Goal: Communication & Community: Answer question/provide support

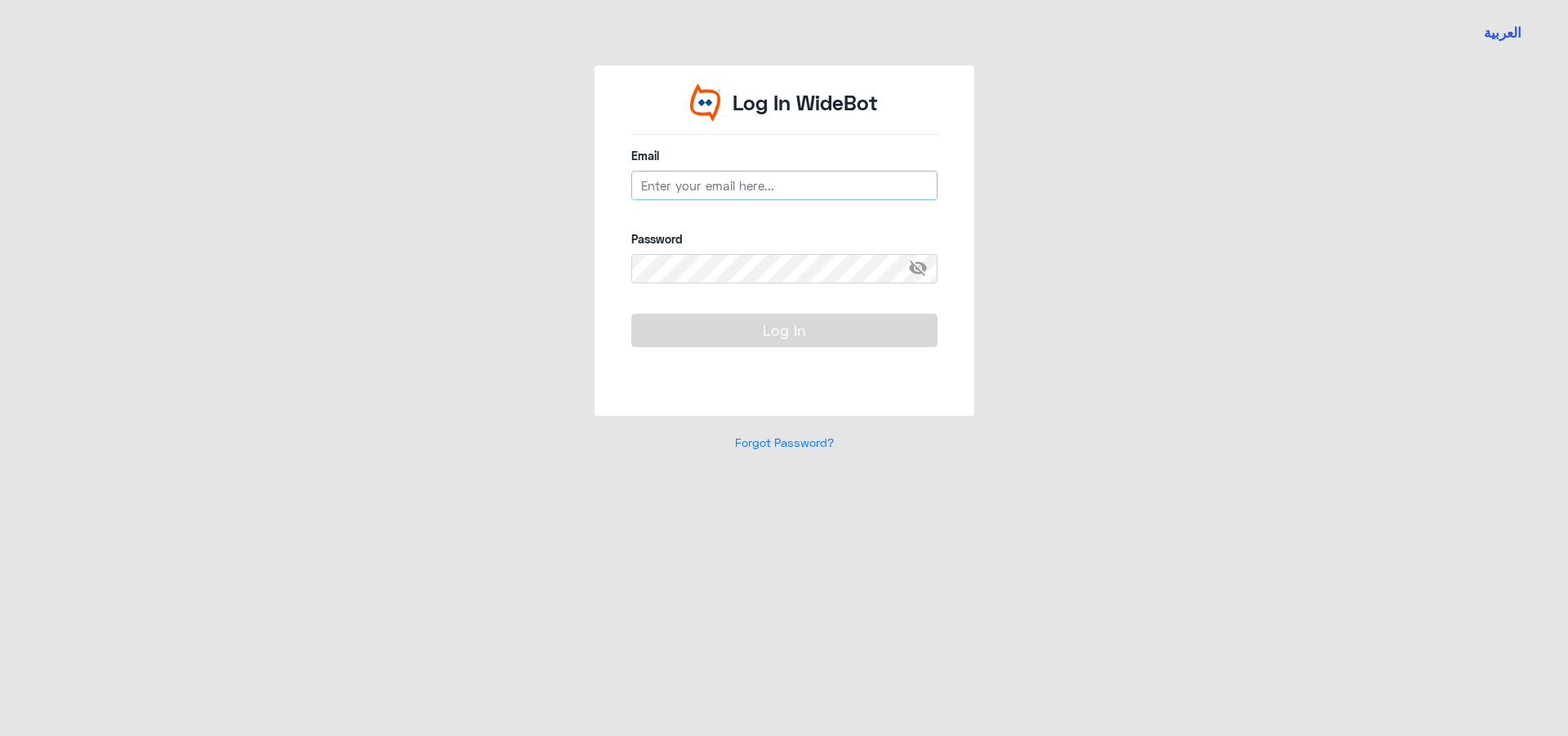
click at [700, 185] on input "email" at bounding box center [785, 185] width 306 height 30
click at [701, 177] on input "email" at bounding box center [785, 185] width 306 height 30
click at [683, 179] on input "email" at bounding box center [785, 185] width 306 height 30
paste input "[EMAIL_ADDRESS][DOMAIN_NAME]"
type input "[EMAIL_ADDRESS][DOMAIN_NAME]"
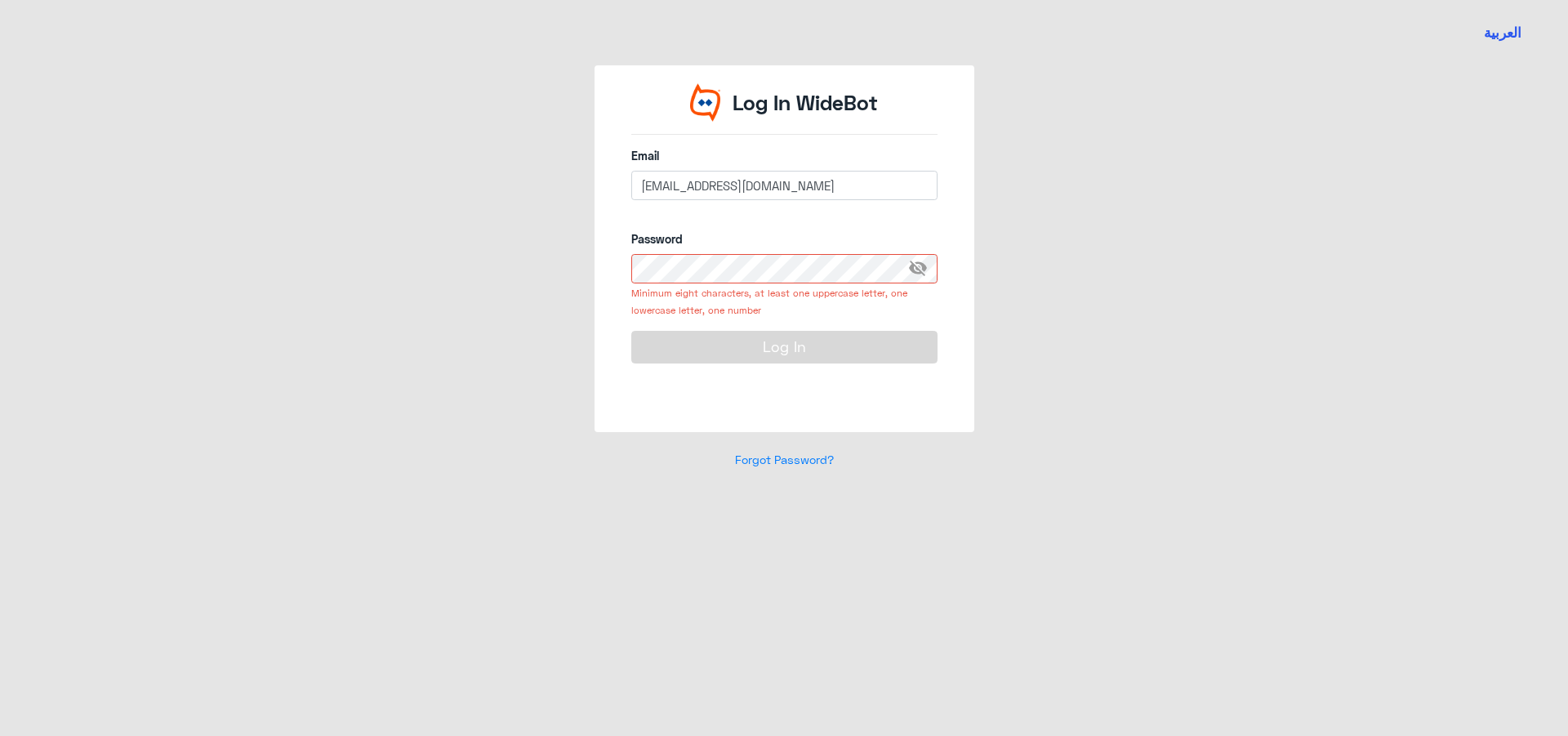
click at [914, 265] on span "visibility_off" at bounding box center [923, 269] width 30 height 30
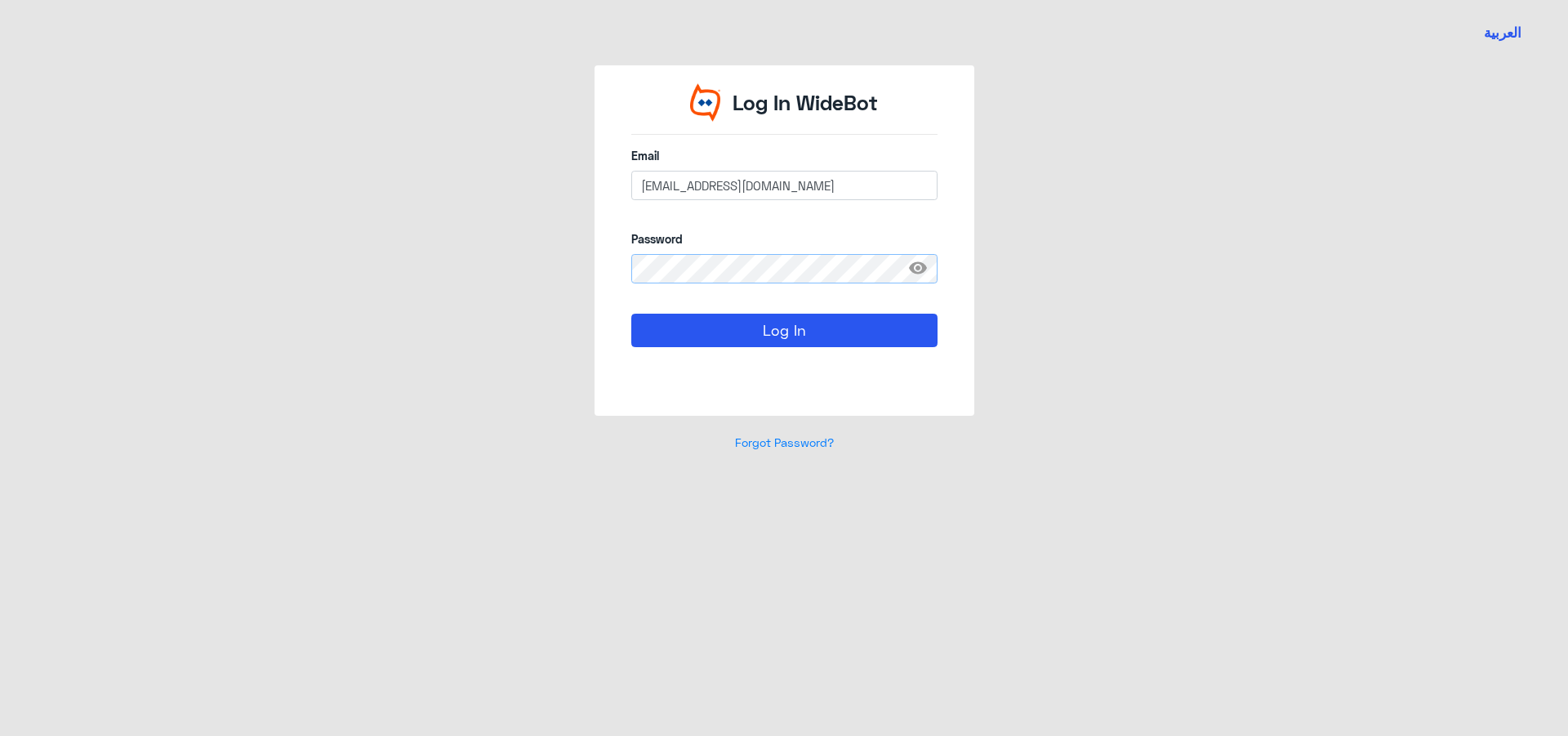
click at [632, 313] on button "Log In" at bounding box center [785, 330] width 306 height 33
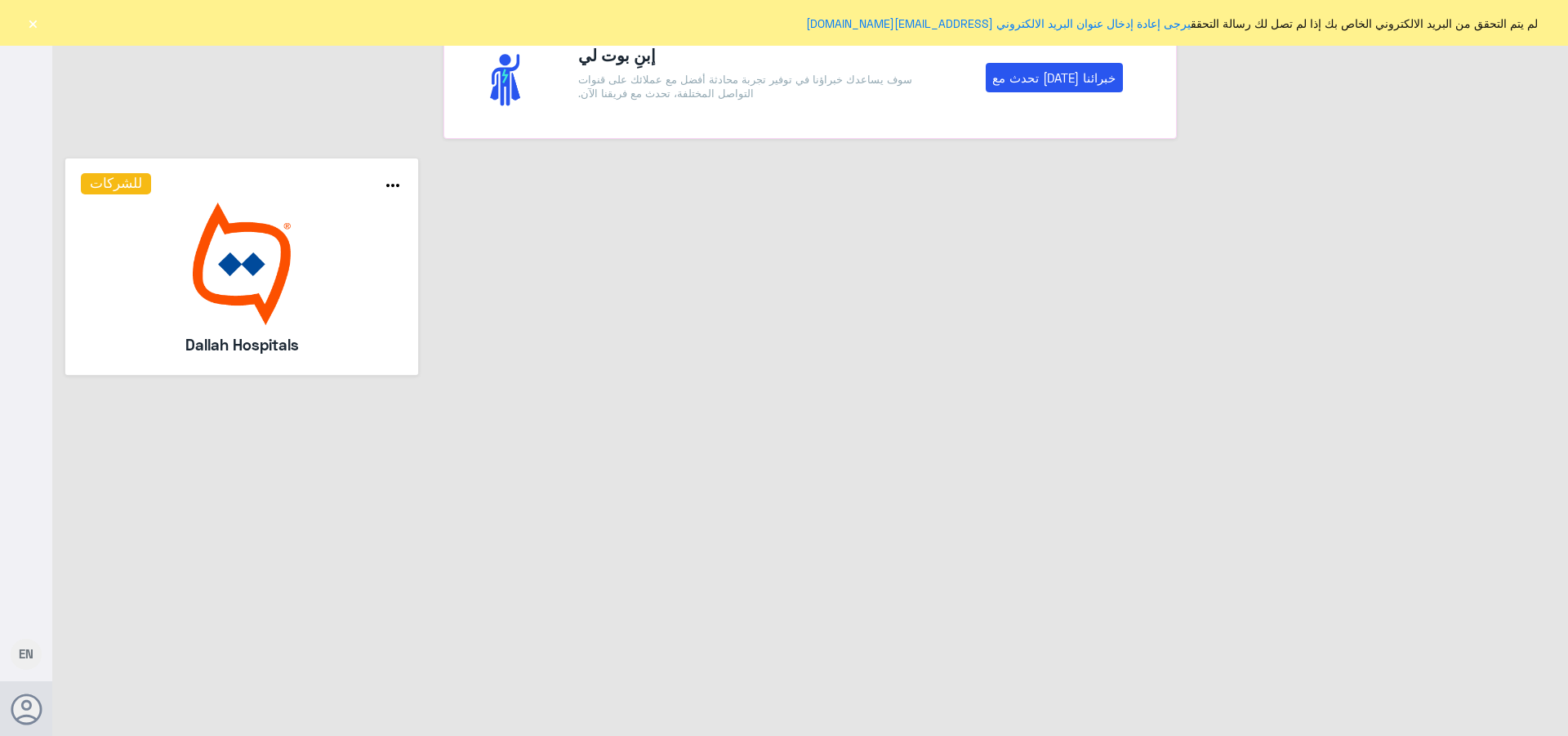
click at [35, 23] on button "×" at bounding box center [32, 23] width 17 height 17
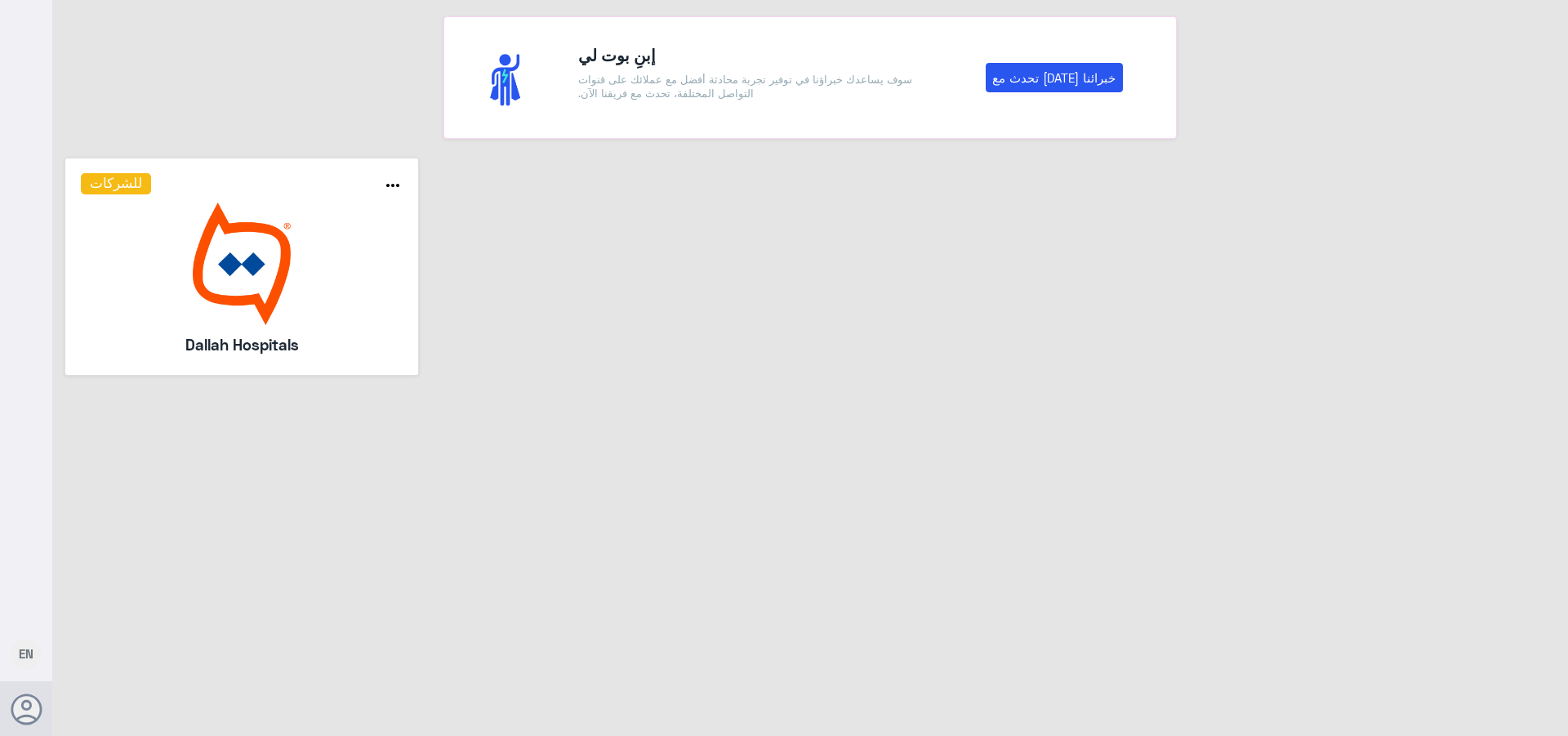
click at [154, 242] on img at bounding box center [242, 264] width 323 height 123
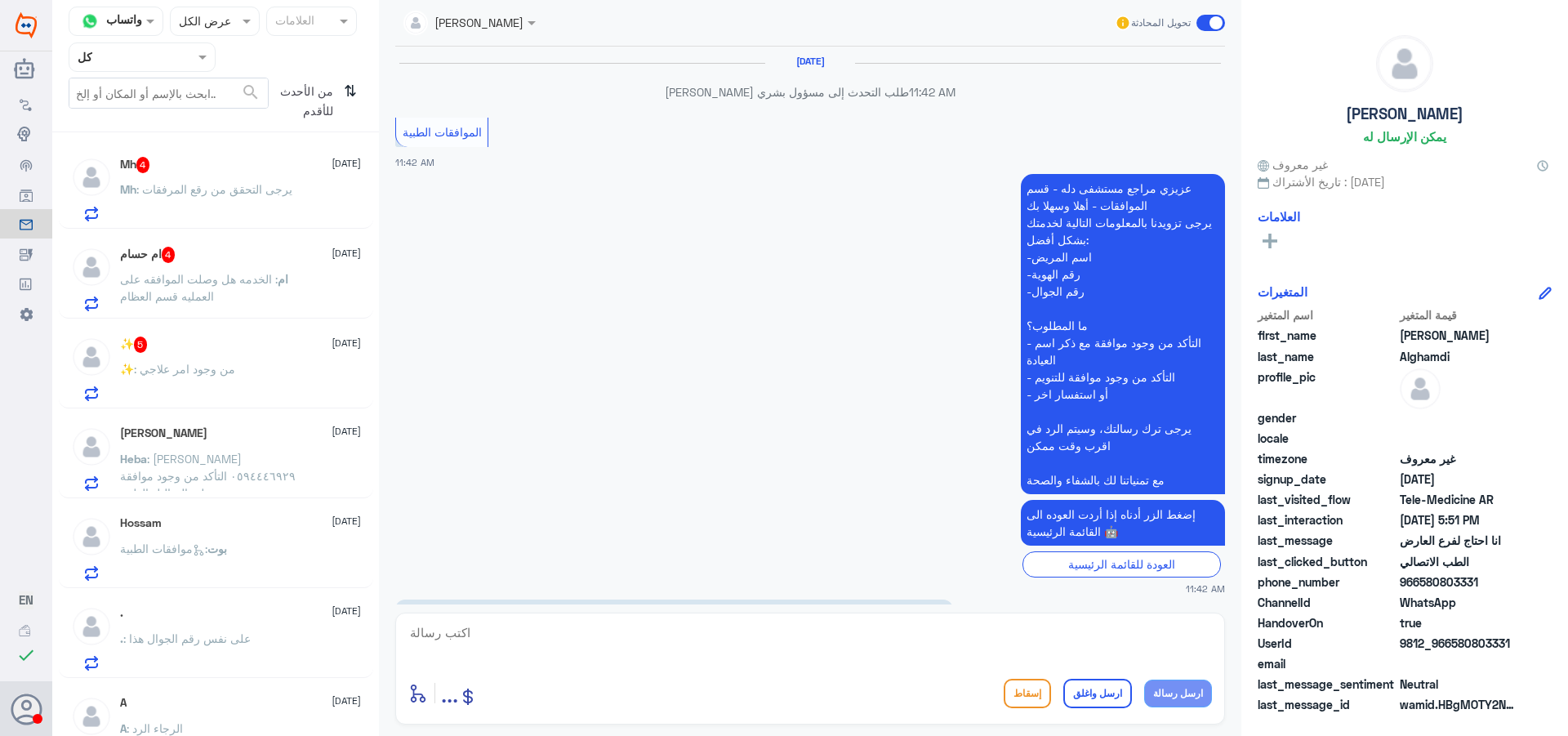
scroll to position [1576, 0]
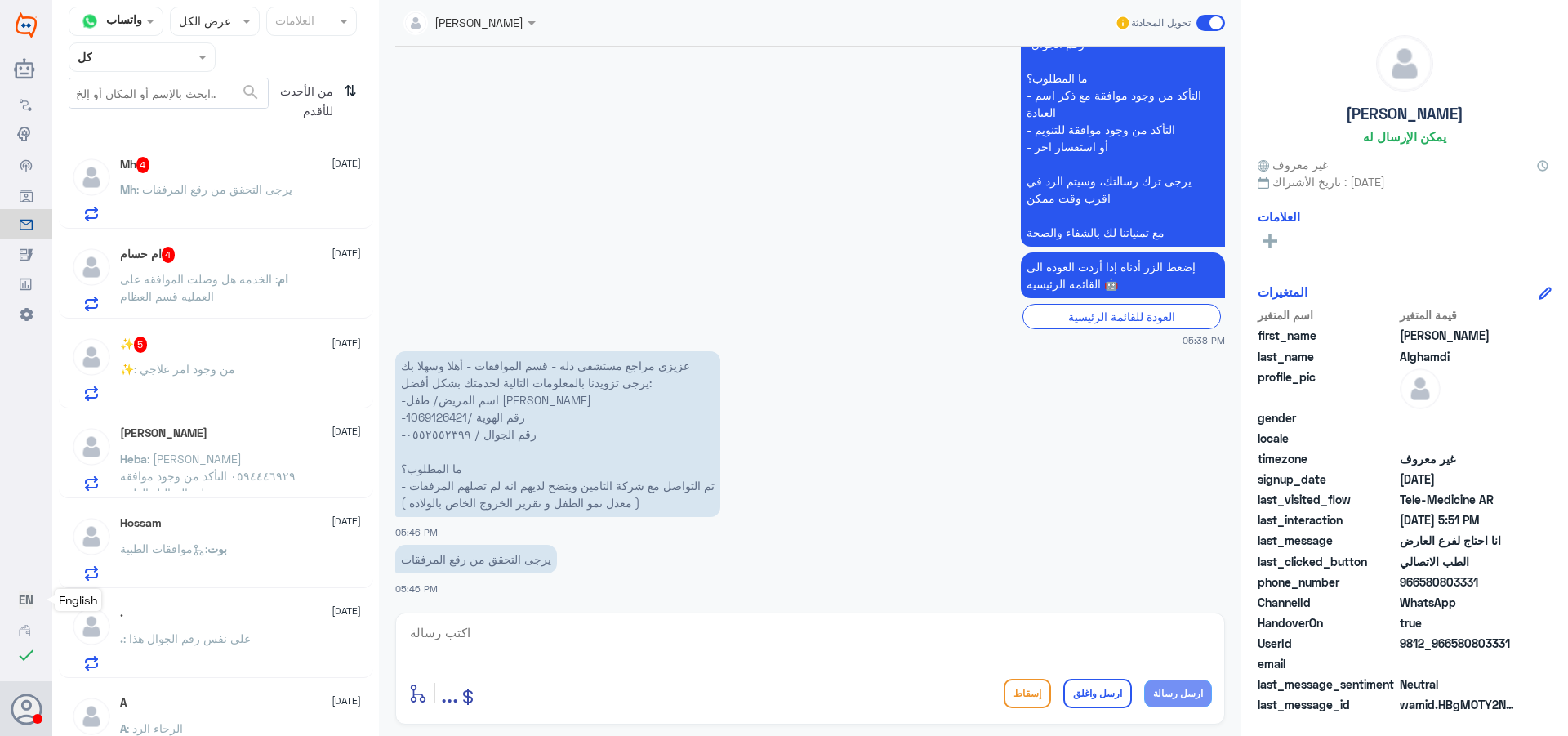
click at [14, 592] on link "EN English" at bounding box center [26, 600] width 52 height 30
click at [23, 602] on span "EN" at bounding box center [26, 599] width 15 height 15
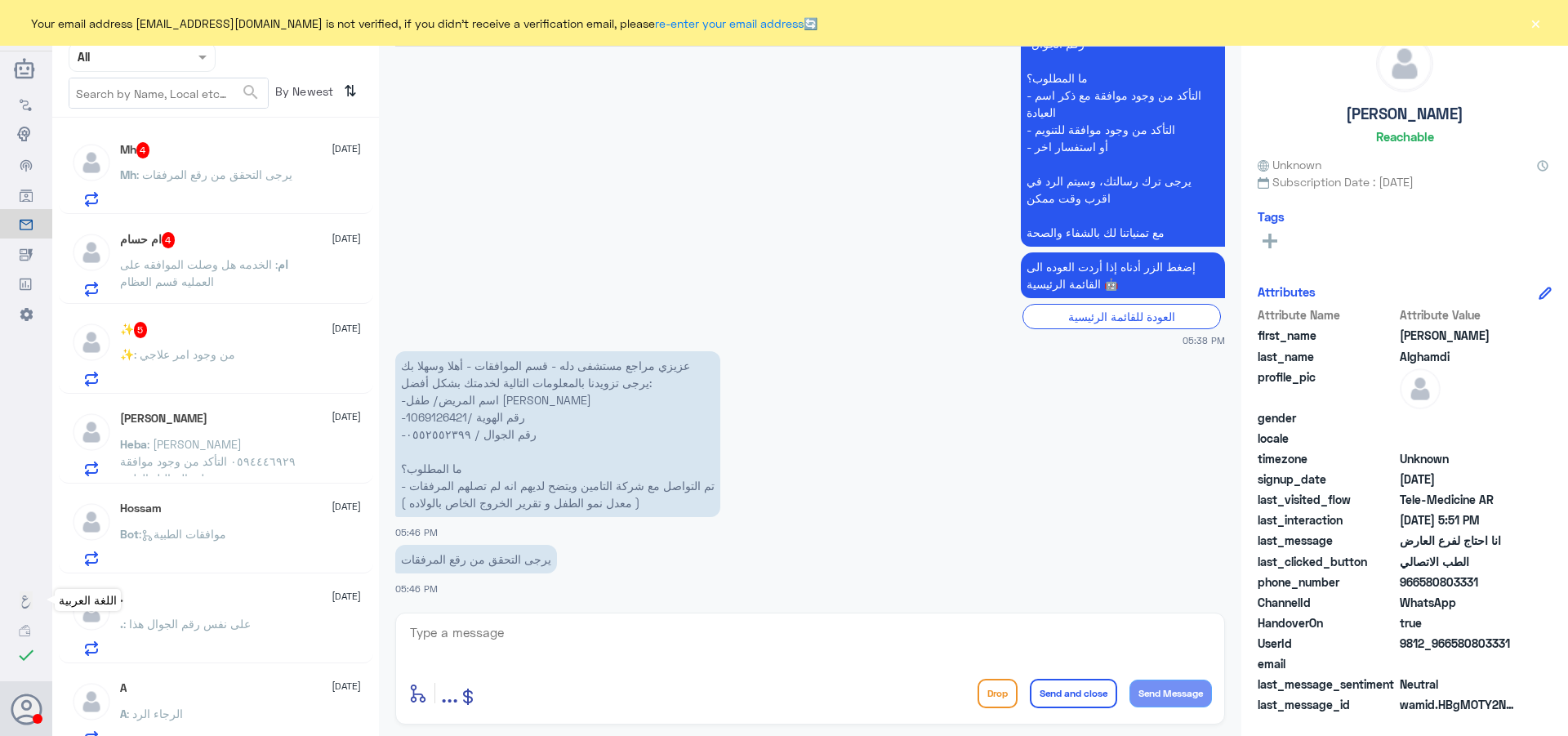
click at [23, 611] on link "اللغة العربية" at bounding box center [26, 600] width 52 height 30
click at [26, 607] on use at bounding box center [26, 601] width 9 height 13
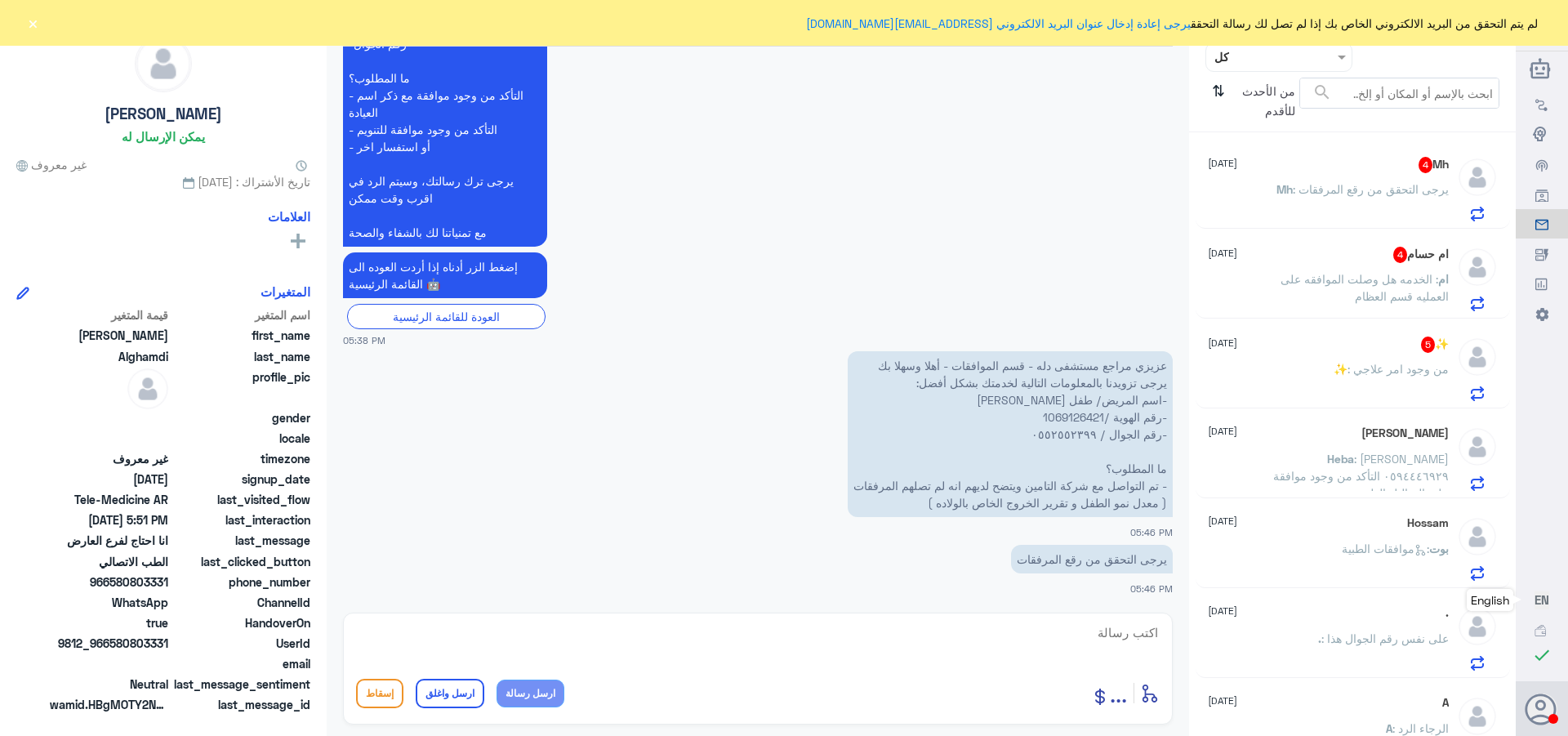
click at [28, 21] on button "×" at bounding box center [32, 23] width 17 height 17
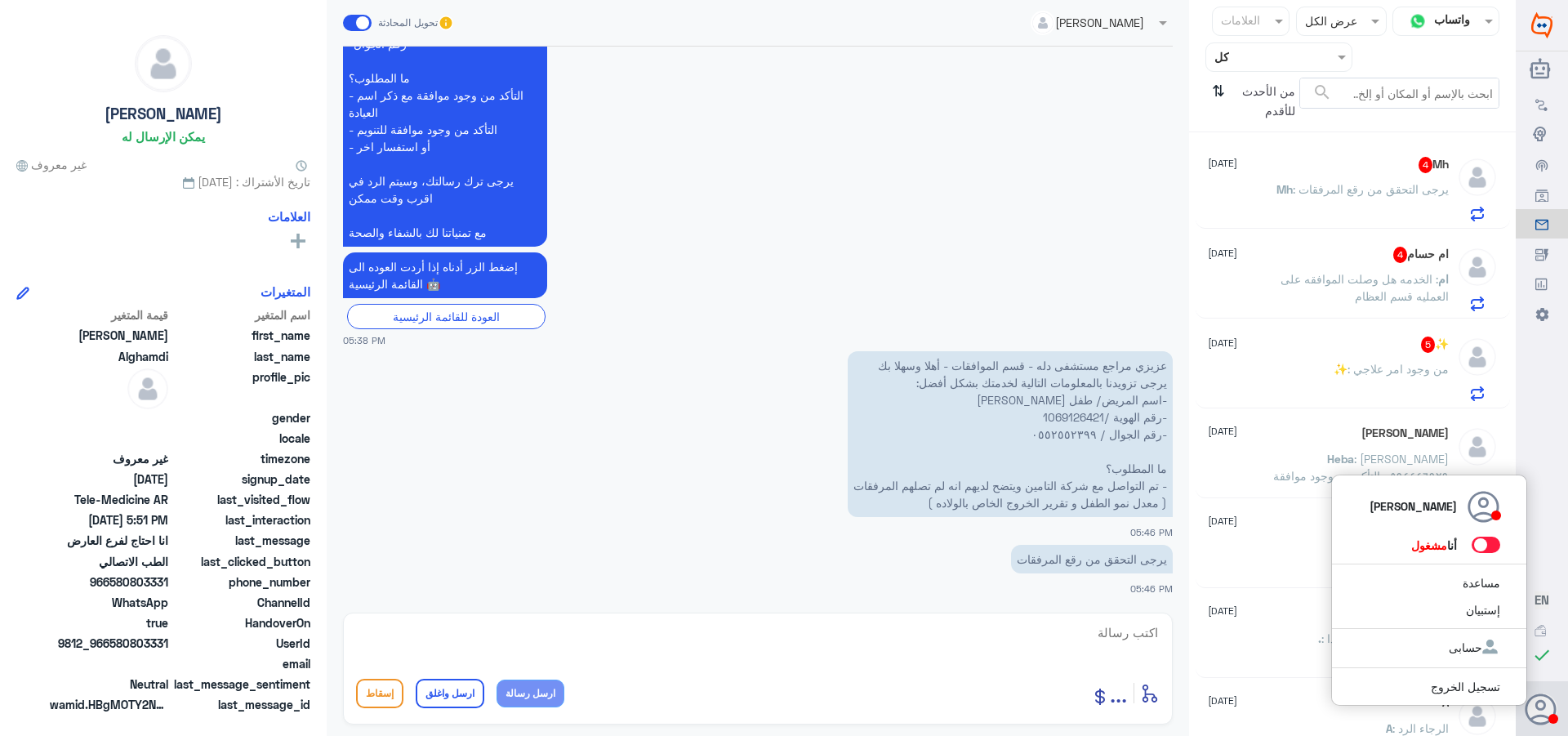
click at [1490, 541] on span at bounding box center [1486, 545] width 29 height 17
click at [0, 0] on input "checkbox" at bounding box center [0, 0] width 0 height 0
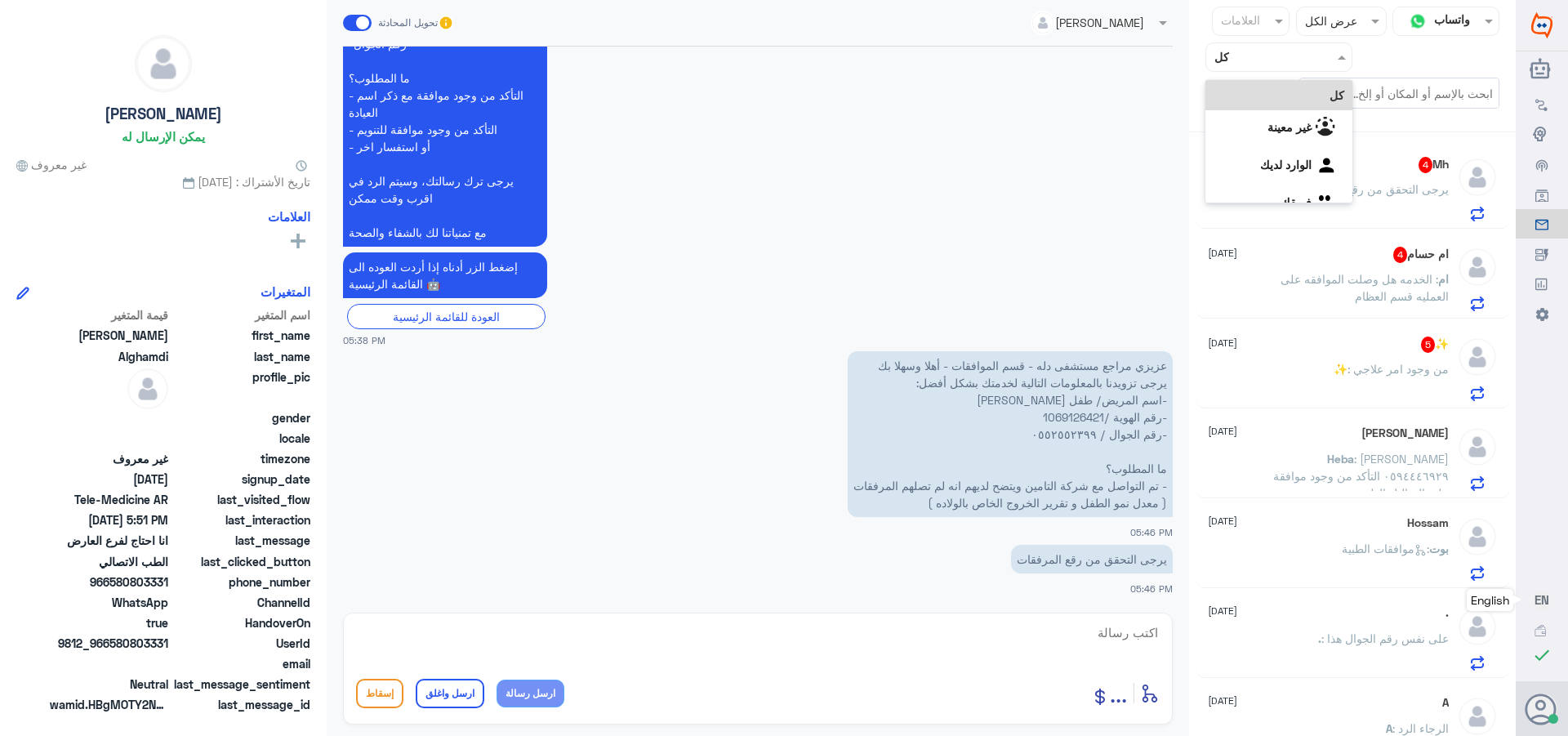
click at [1222, 56] on div at bounding box center [1278, 57] width 145 height 19
click at [1260, 161] on لديك "الوارد لديك" at bounding box center [1285, 164] width 51 height 14
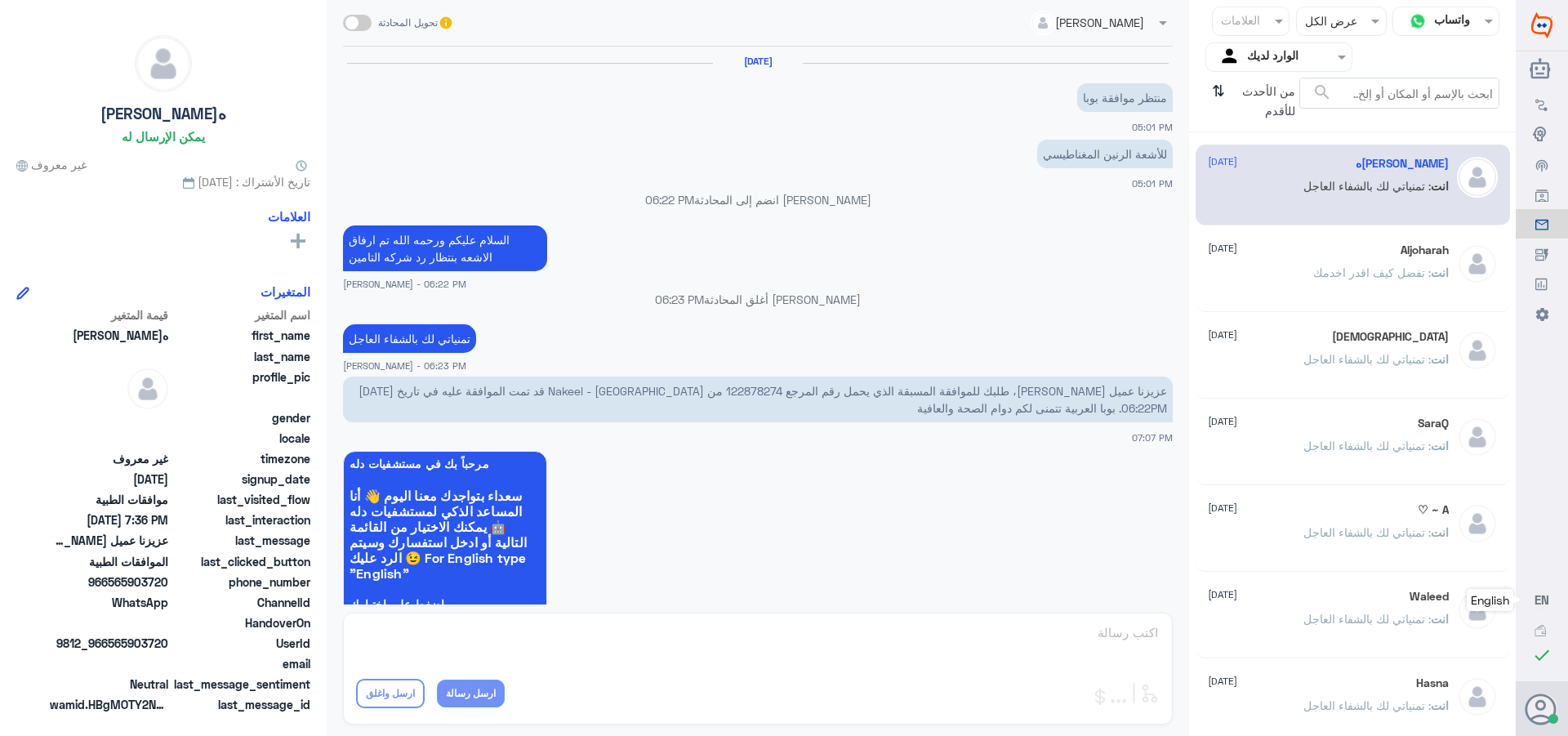
scroll to position [1111, 0]
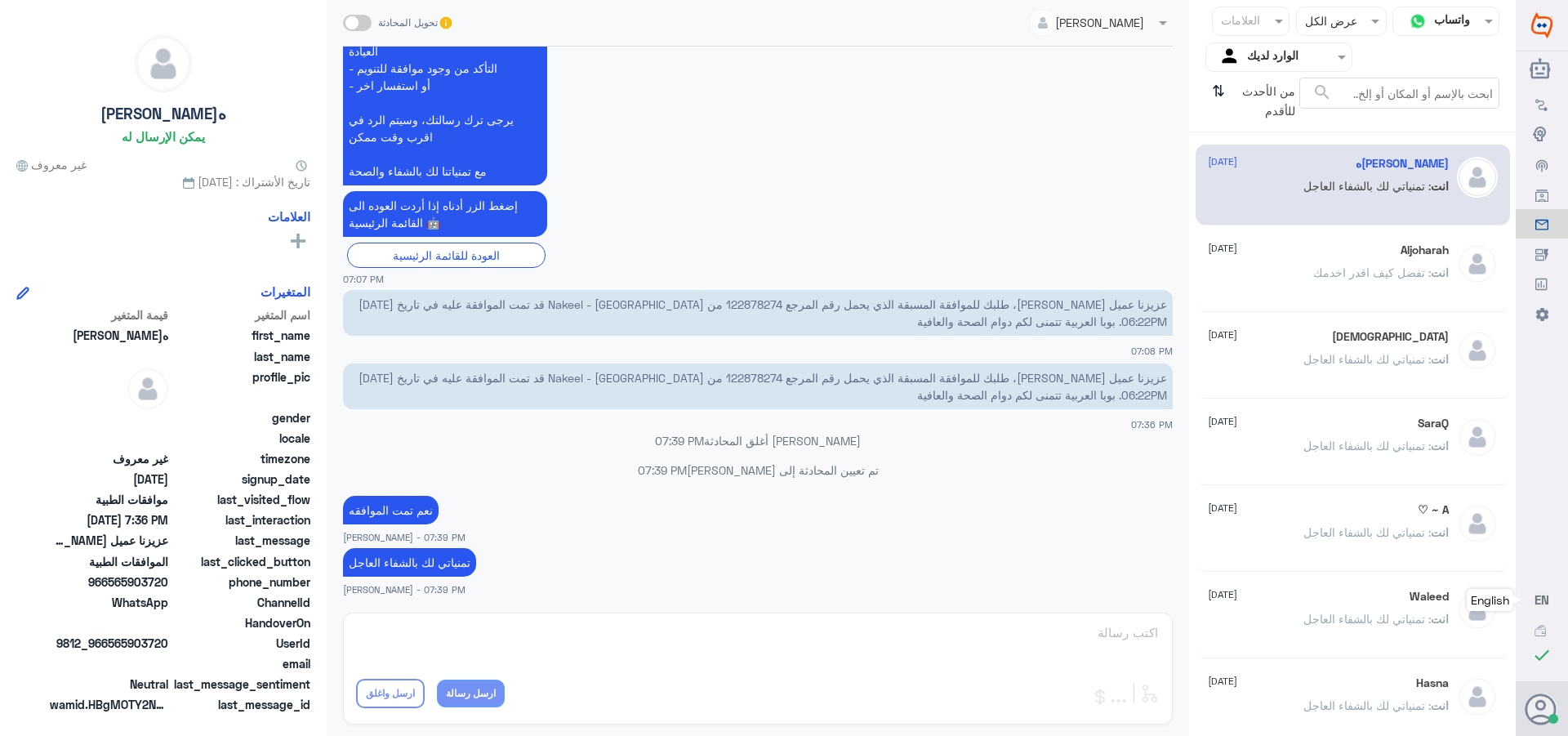
click at [1260, 57] on input "text" at bounding box center [1291, 57] width 90 height 19
click at [1249, 186] on div "فريقك" at bounding box center [1278, 184] width 147 height 37
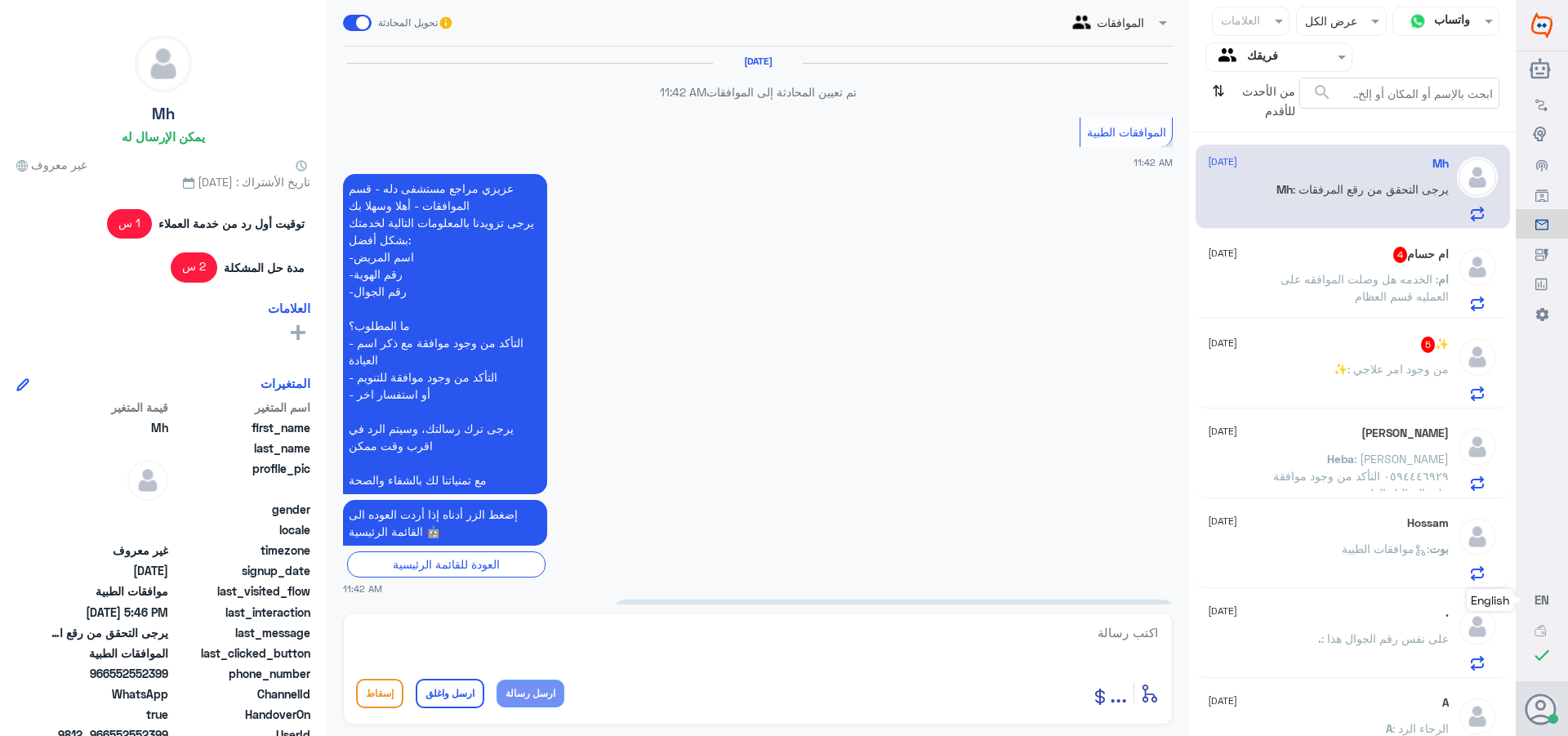
scroll to position [1576, 0]
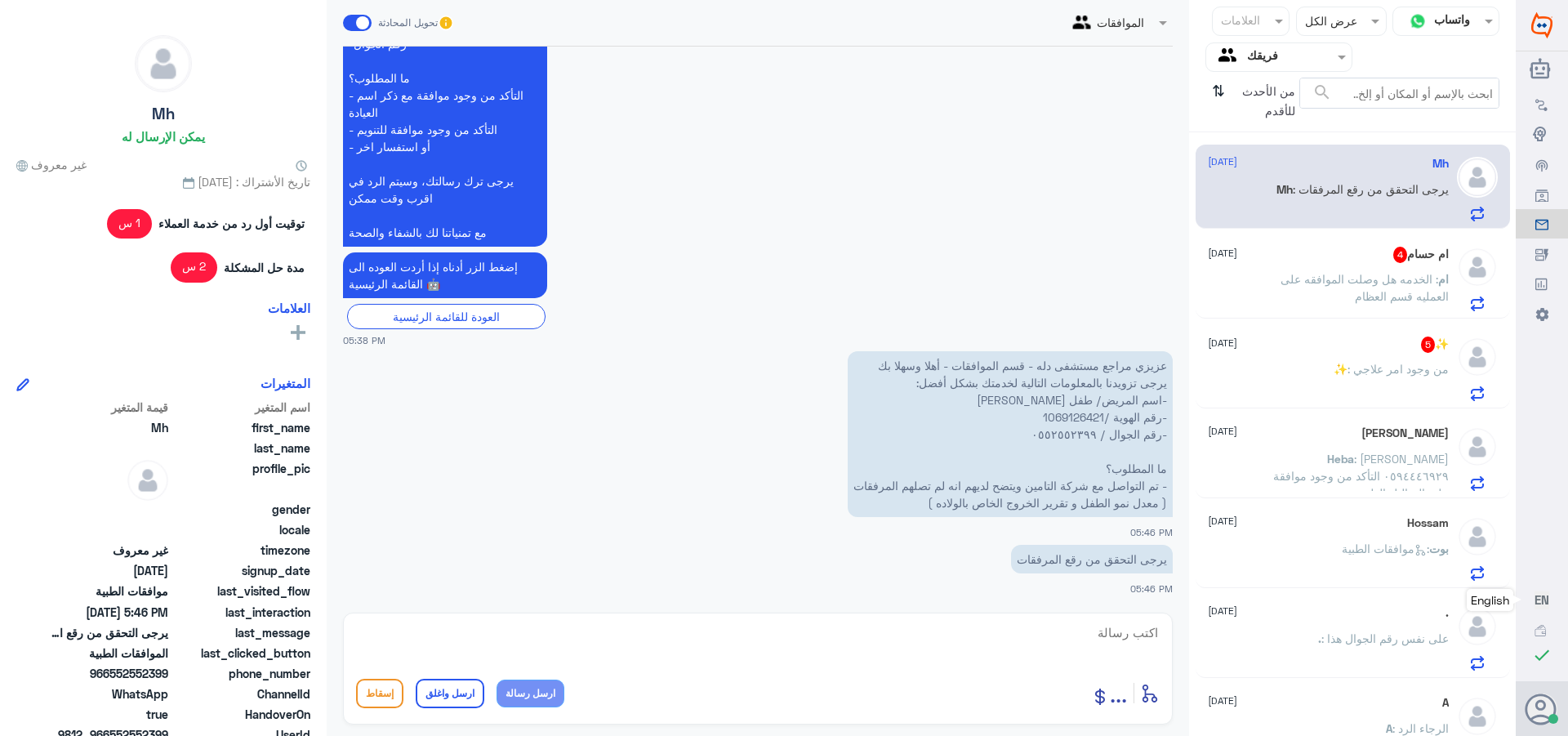
click at [1055, 418] on p "عزيزي مراجع مستشفى دله - قسم الموافقات - أهلا وسهلا بك يرجى تزويدنا بالمعلومات …" at bounding box center [1010, 434] width 325 height 166
copy p "1069126421"
click at [1062, 419] on p "عزيزي مراجع مستشفى دله - قسم الموافقات - أهلا وسهلا بك يرجى تزويدنا بالمعلومات …" at bounding box center [1010, 434] width 325 height 166
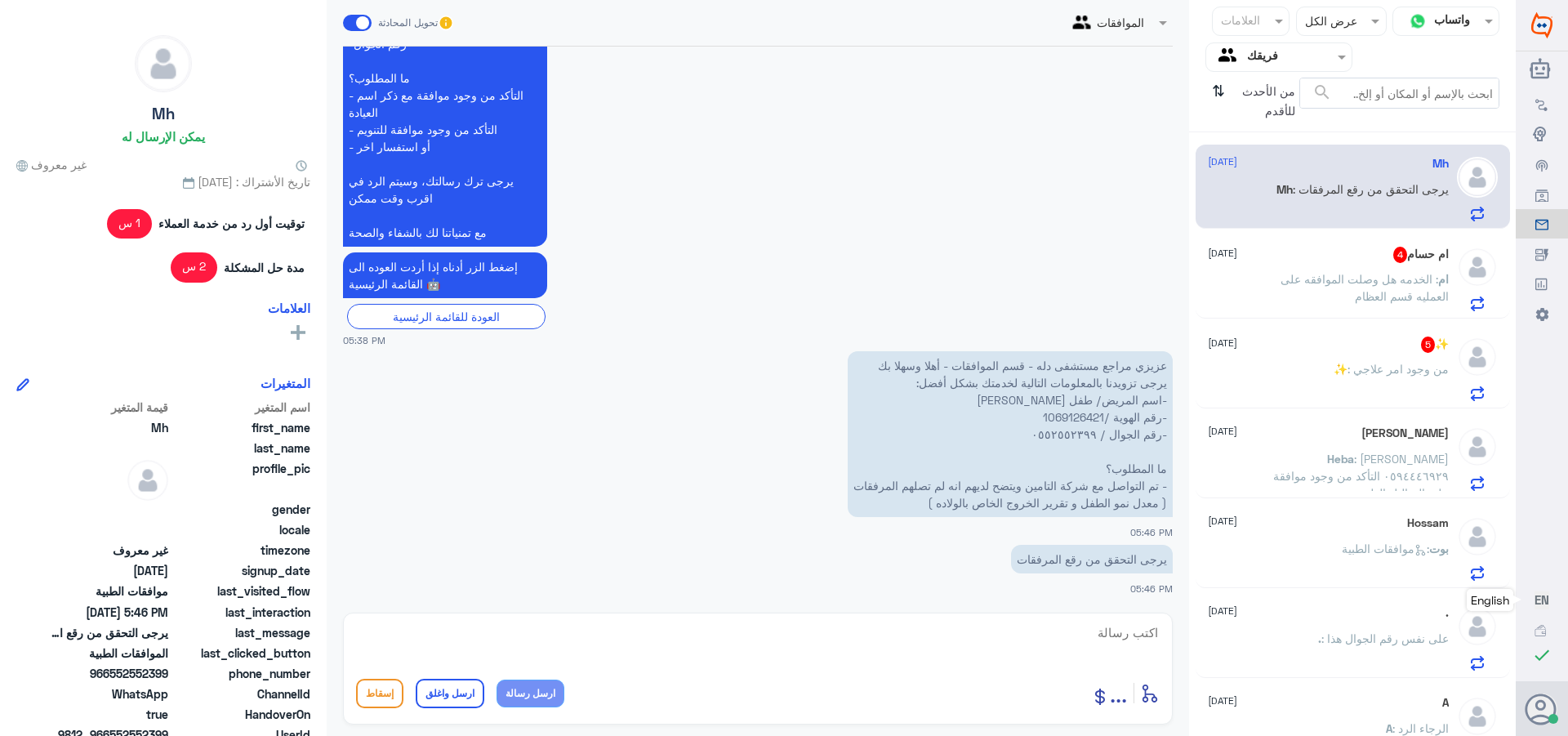
click at [1138, 631] on textarea at bounding box center [758, 641] width 804 height 40
type textarea "السلام عليكم ورحمه الله وبركاته"
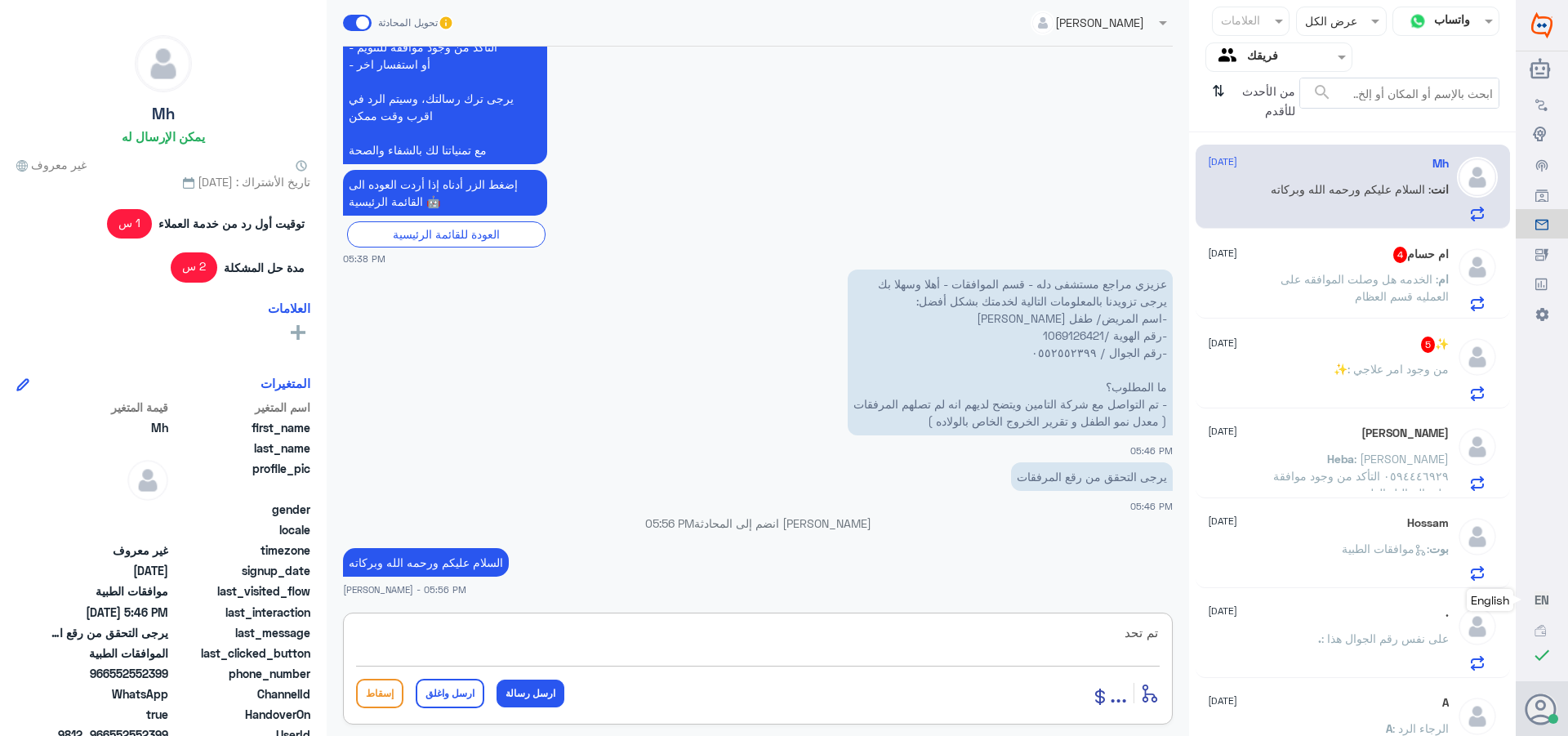
scroll to position [1624, 0]
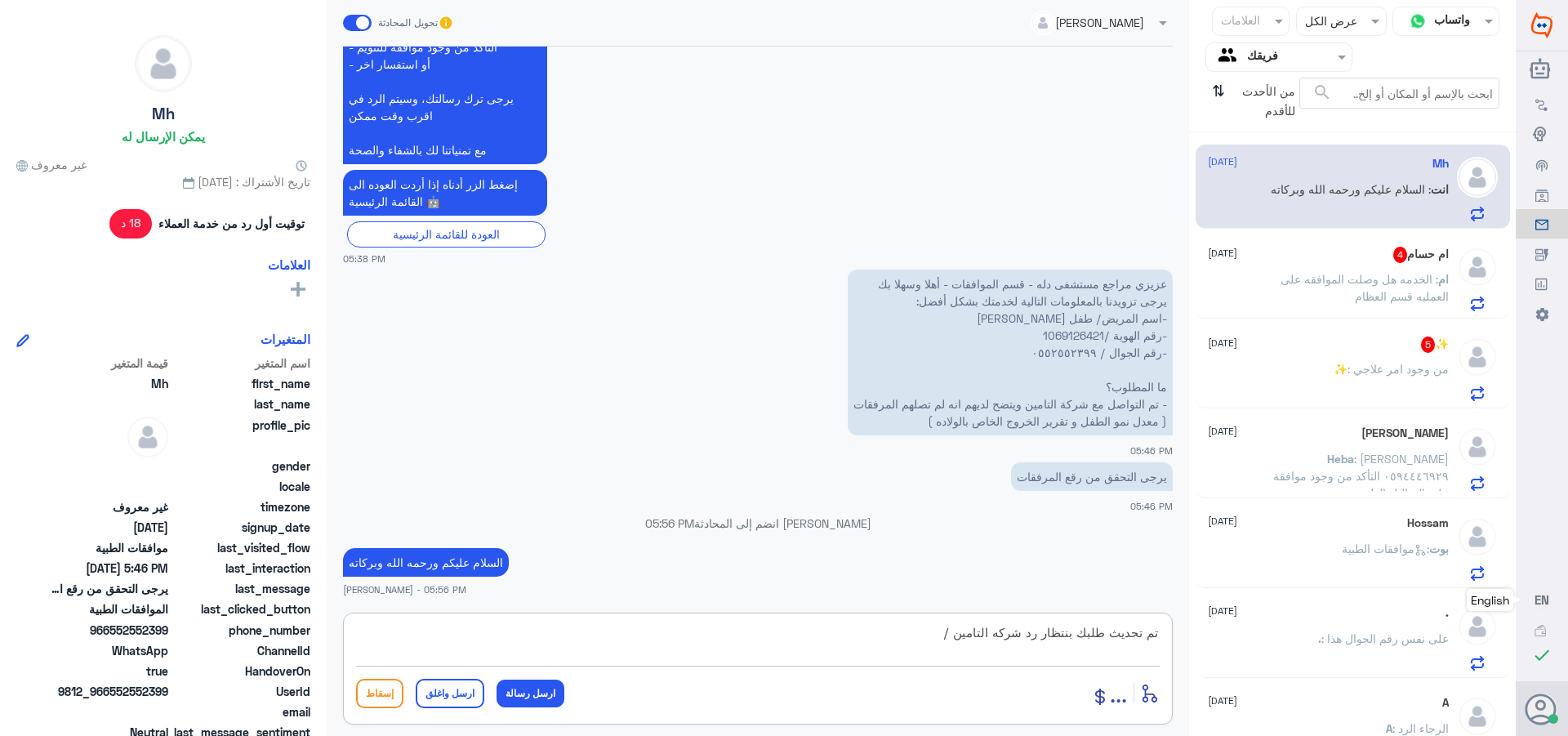
paste textarea "تمنياتي لك بالشفاء العاجل"
type textarea "تم تحديث طلبك بنتظار رد شركه التامين /تمنياتي لك بالشفاء العاجل"
click at [452, 688] on button "ارسل واغلق" at bounding box center [450, 693] width 69 height 30
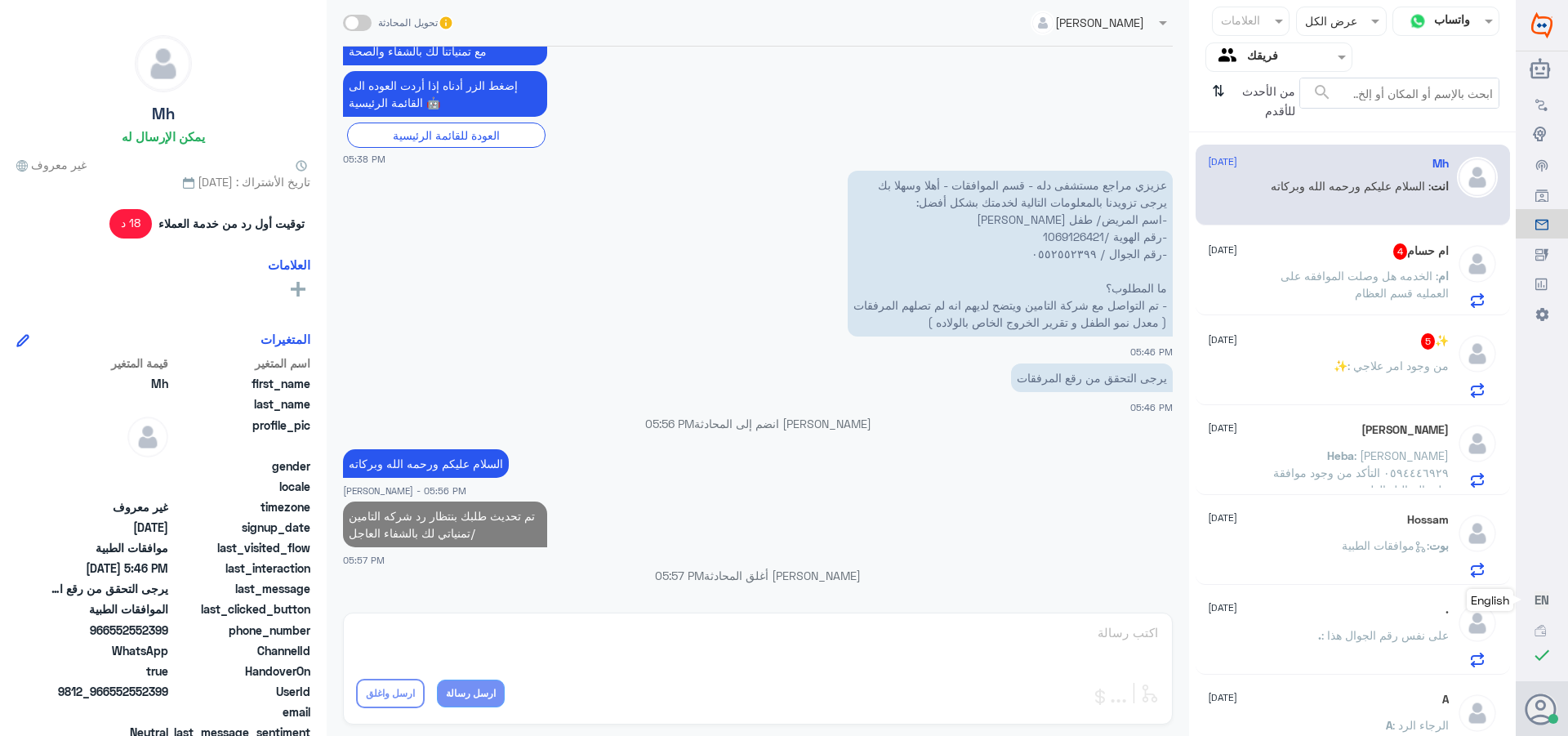
click at [1369, 278] on span ": الخدمه هل وصلت الموافقه على العمليه قسم العظام" at bounding box center [1364, 284] width 168 height 31
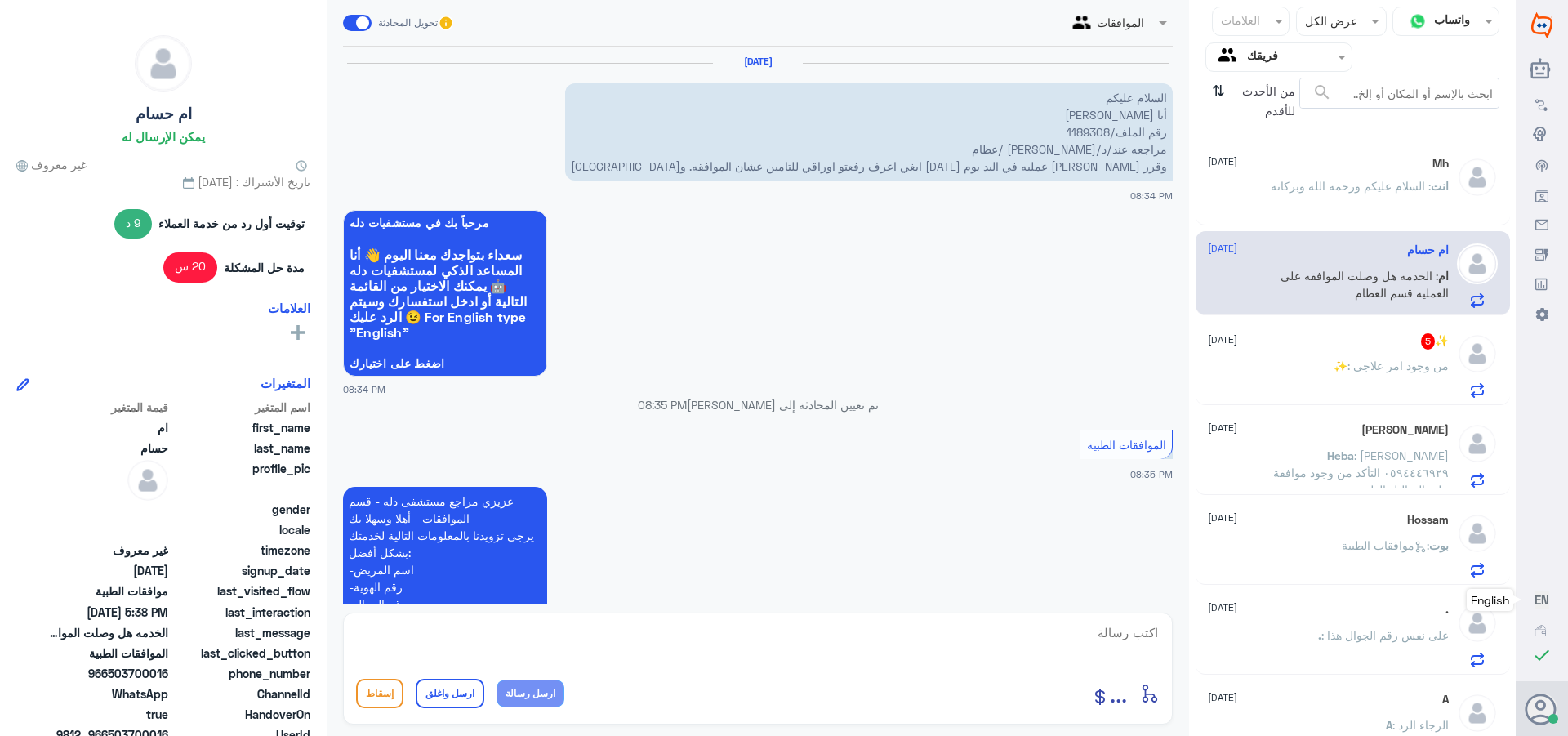
scroll to position [1658, 0]
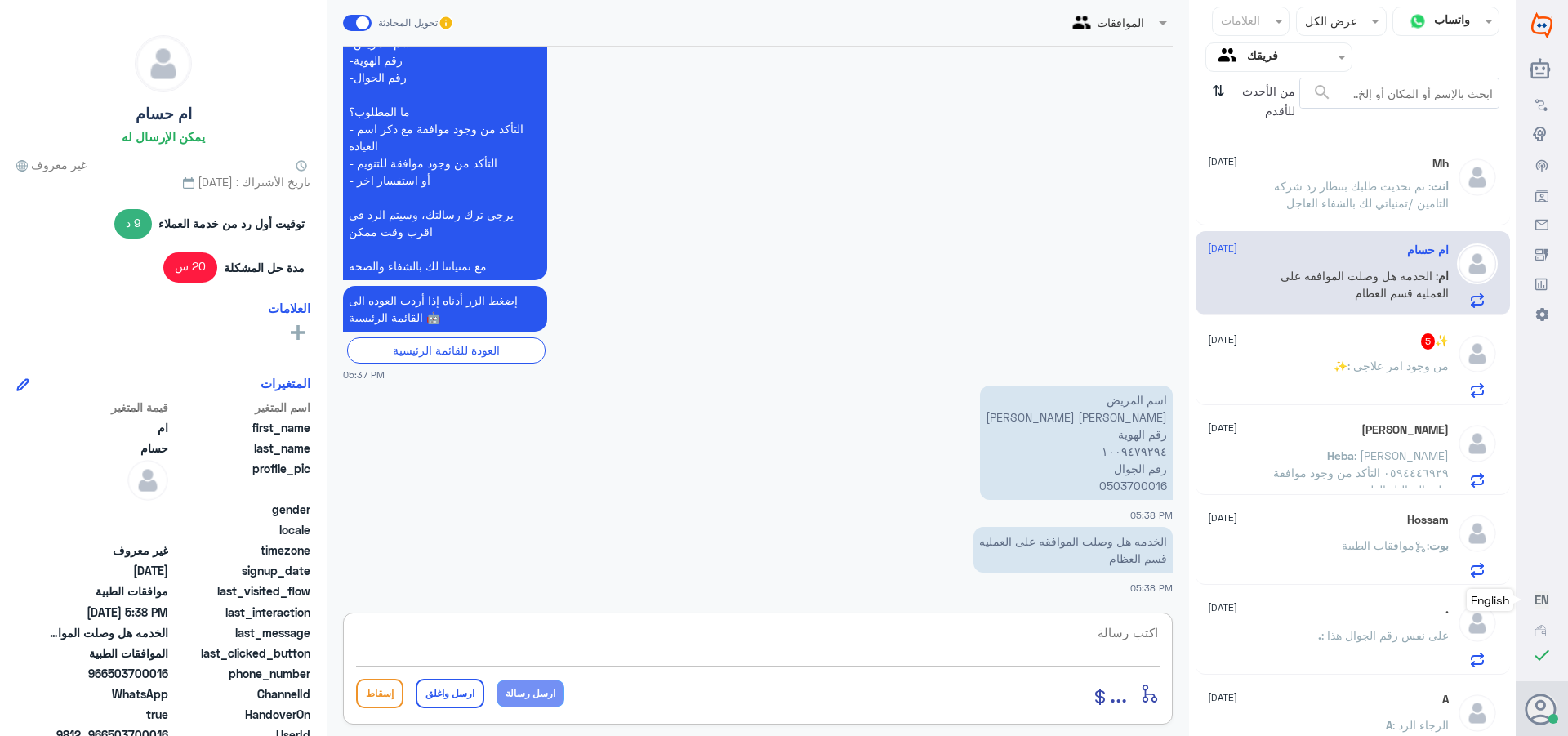
click at [1112, 633] on textarea at bounding box center [758, 641] width 804 height 40
click at [1128, 487] on p "اسم المريض [PERSON_NAME] [PERSON_NAME] رقم الهوية ١٠٠٩٤٧٩٢٩٤ رقم الجوال 0503700…" at bounding box center [1076, 442] width 193 height 114
copy p "0503700016"
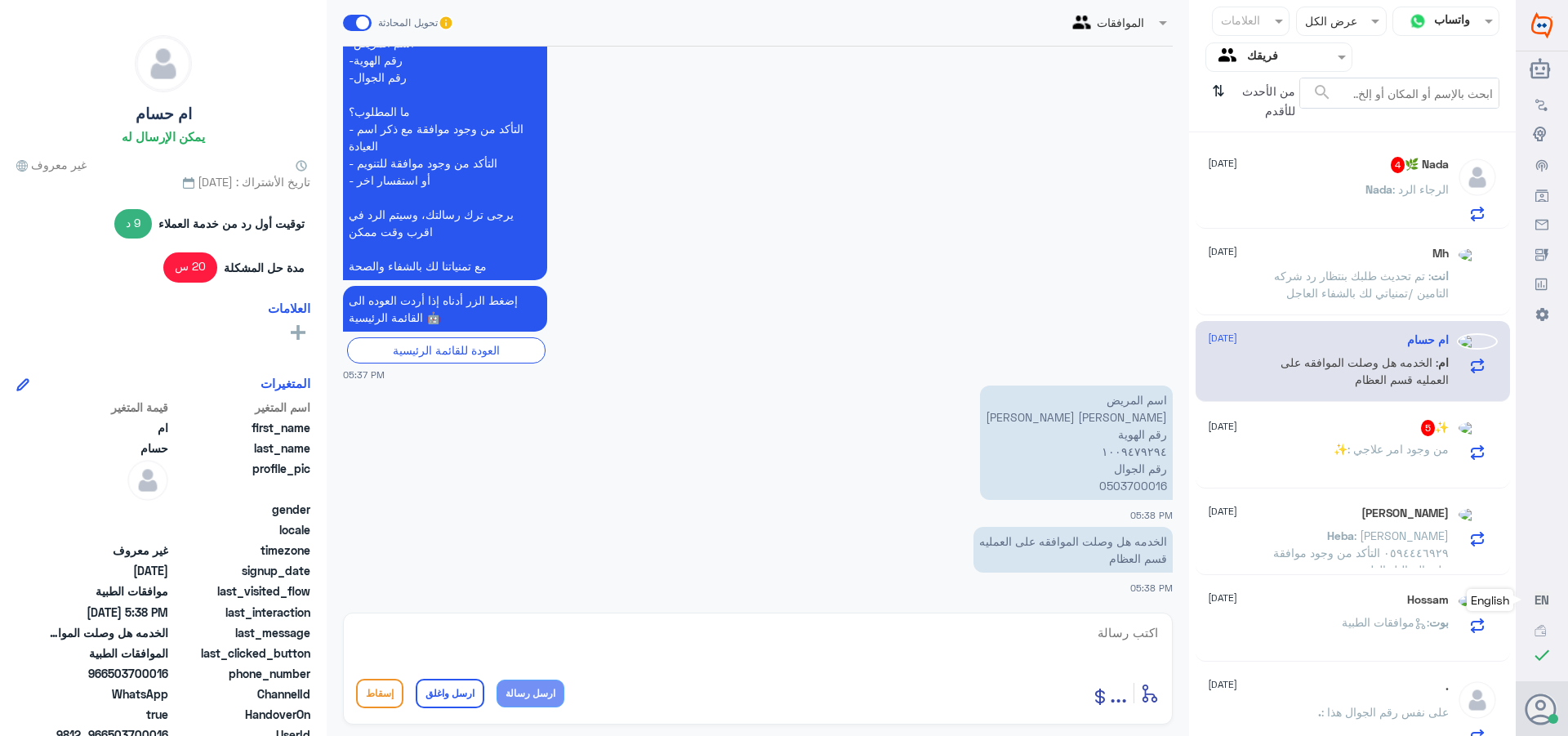
click at [1356, 365] on span ": الخدمه هل وصلت الموافقه على العمليه قسم العظام" at bounding box center [1364, 371] width 168 height 31
click at [1348, 187] on span "Nada" at bounding box center [1358, 189] width 27 height 14
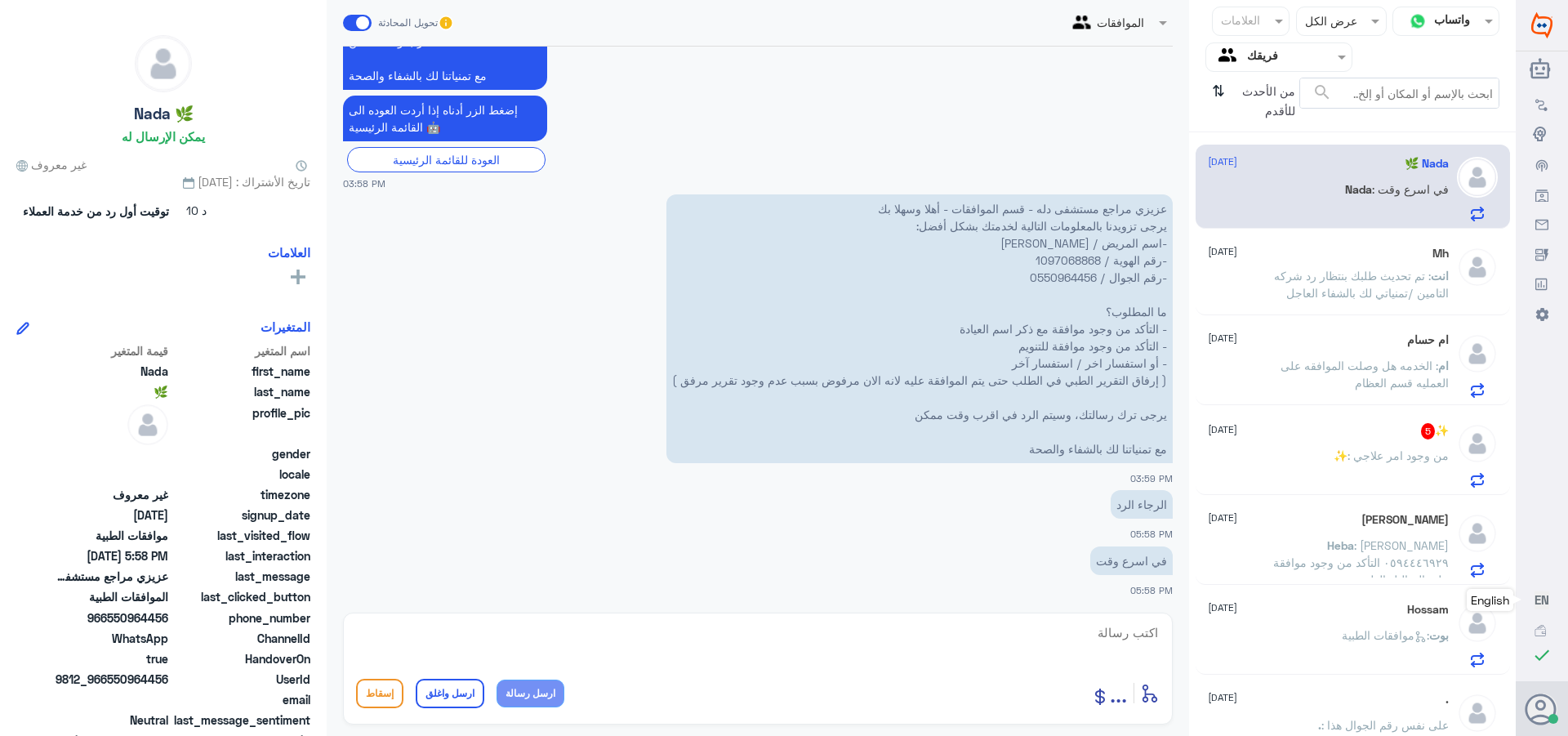
scroll to position [667, 0]
click at [1055, 261] on p "عزيزي مراجع مستشفى دله - قسم الموافقات - أهلا وسهلا بك يرجى تزويدنا بالمعلومات …" at bounding box center [920, 327] width 506 height 269
copy p "1097068868"
click at [1304, 446] on div "✨ 5 [DATE] ✨ : من وجود امر علاجي" at bounding box center [1328, 455] width 241 height 64
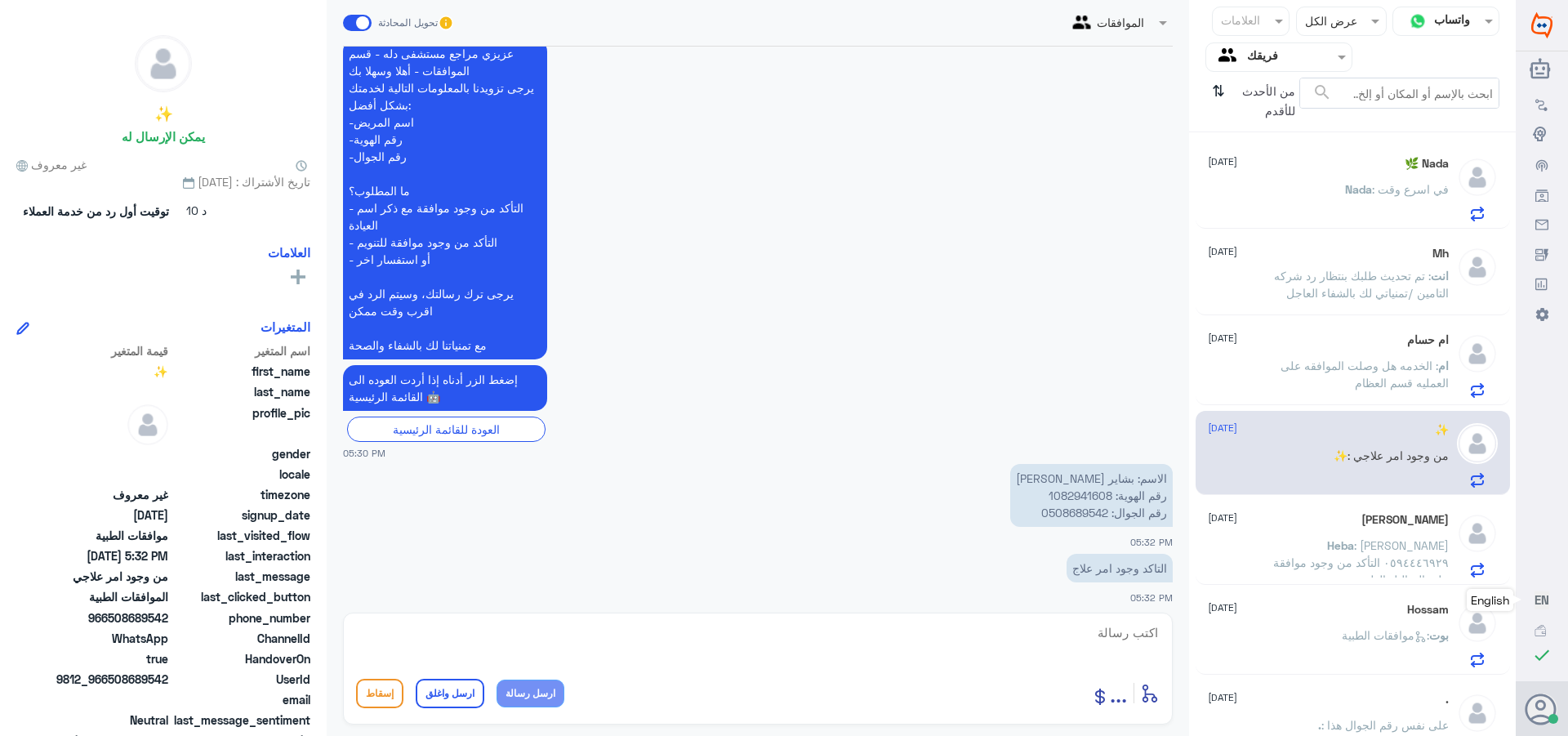
scroll to position [408, 0]
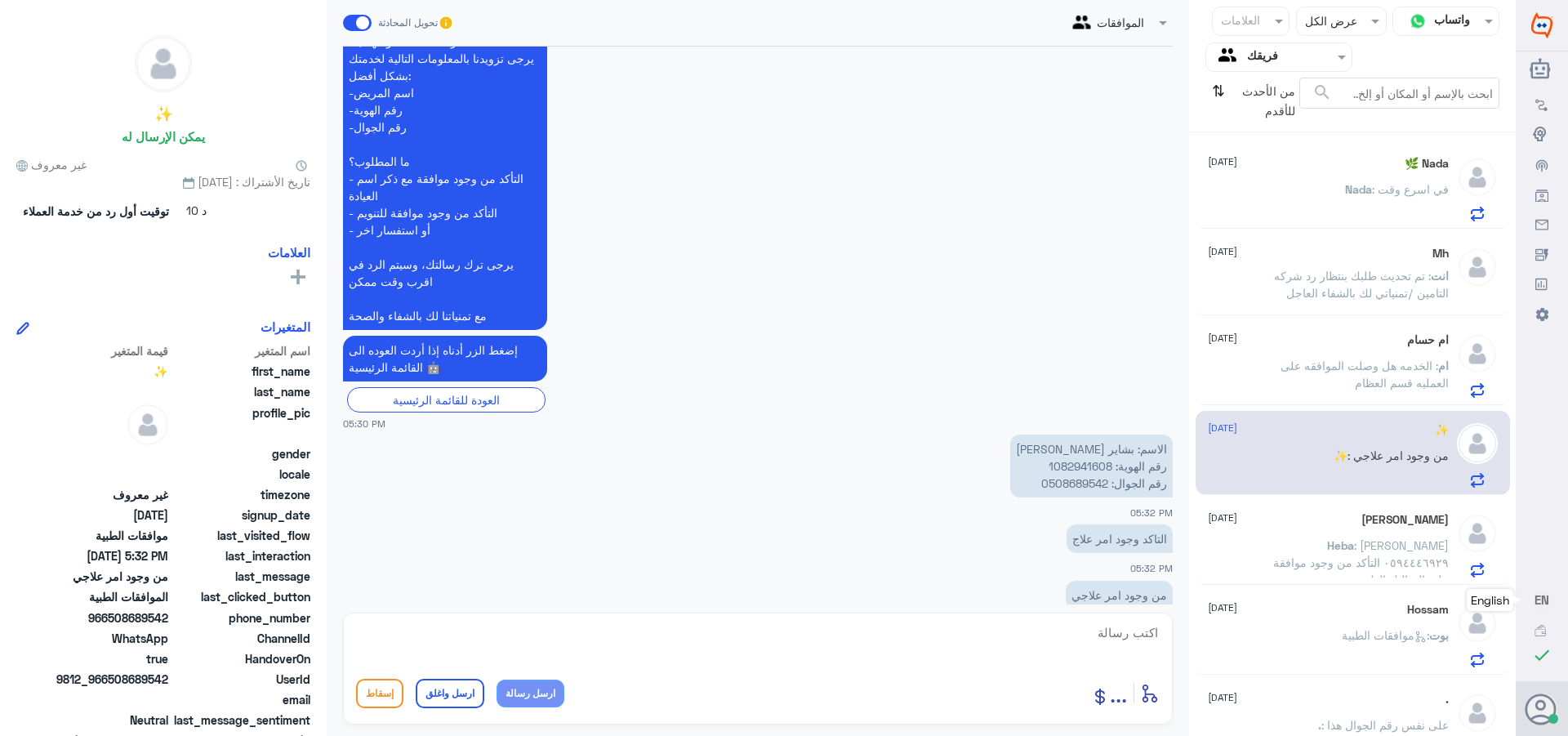
click at [1068, 467] on p "الاسم: بشاير [PERSON_NAME] رقم الهوية: 1082941608 رقم الجوال: 0508689542" at bounding box center [1091, 465] width 163 height 63
copy p "1082941608"
click at [1129, 628] on textarea at bounding box center [758, 641] width 804 height 40
type textarea "السلام عليكم ورحمه الله وبركاته"
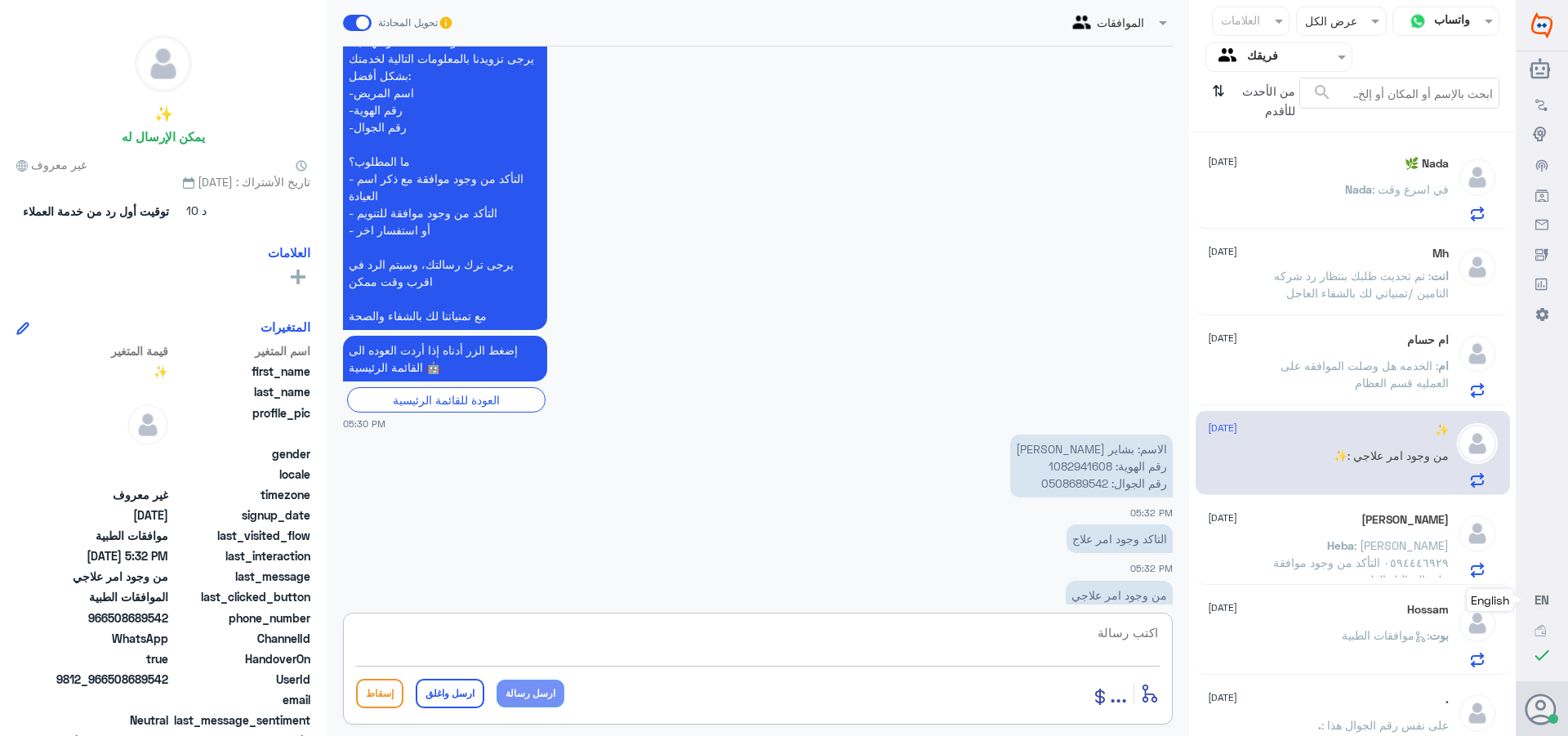
scroll to position [497, 0]
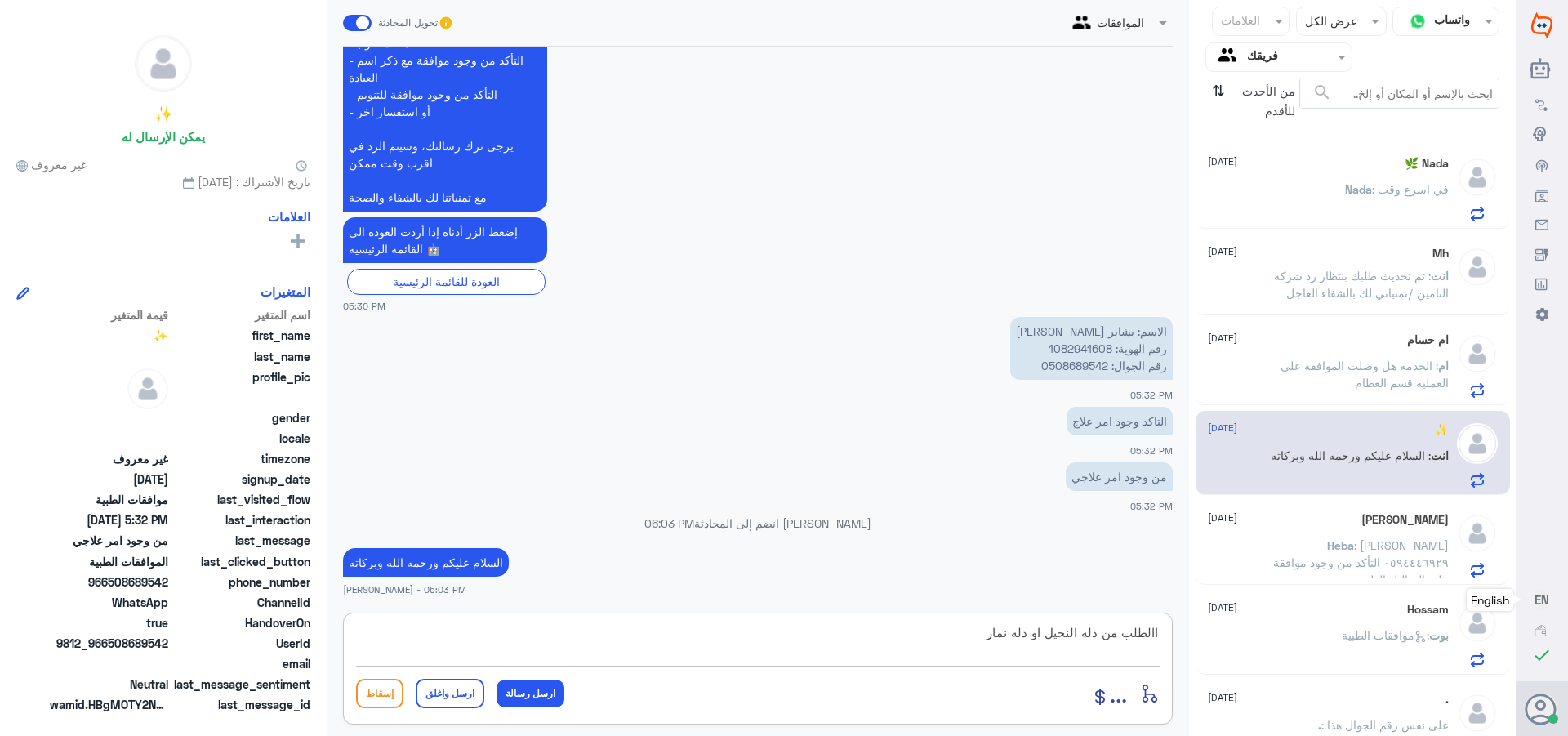
type textarea "االطلب من دله النخيل او دله نمار"
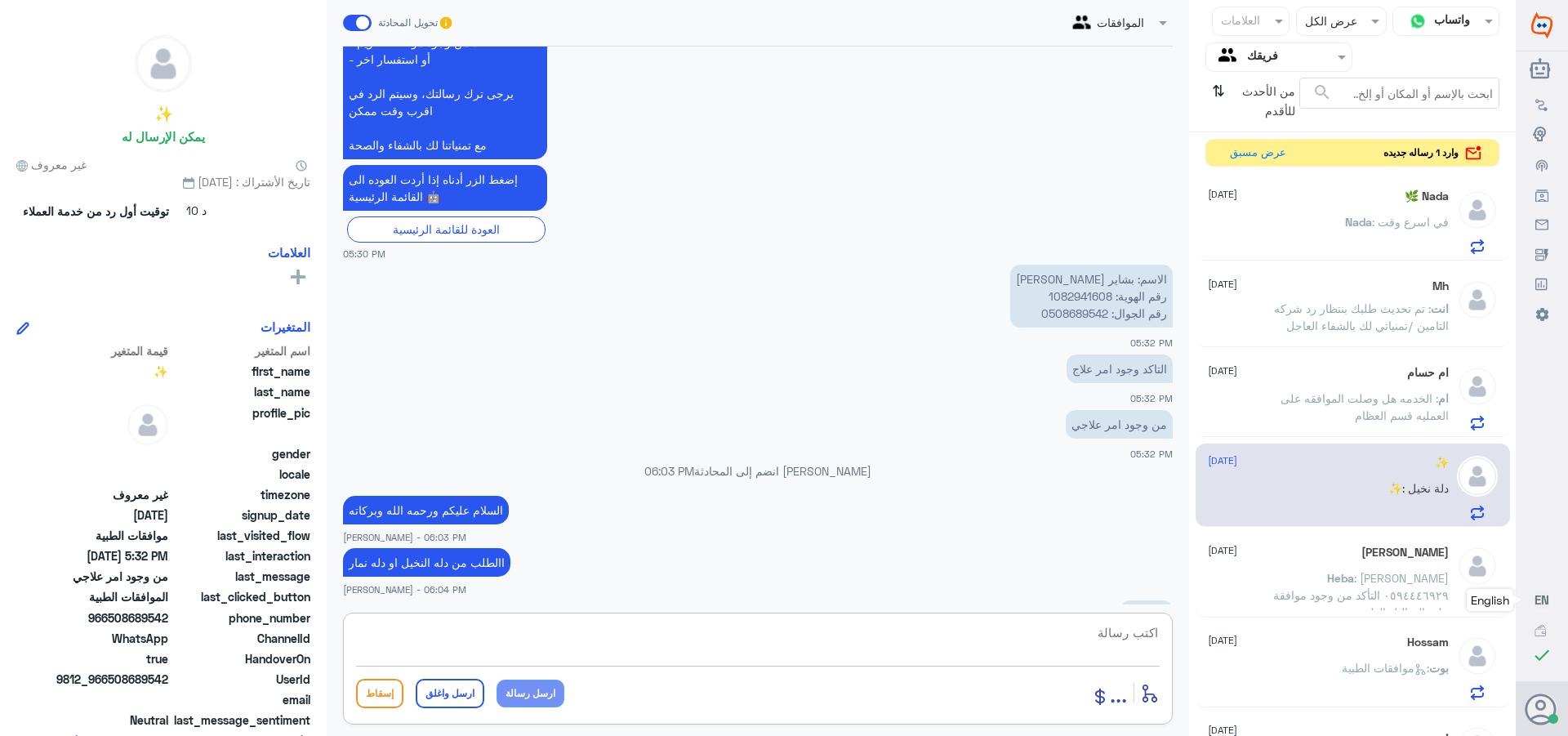
scroll to position [606, 0]
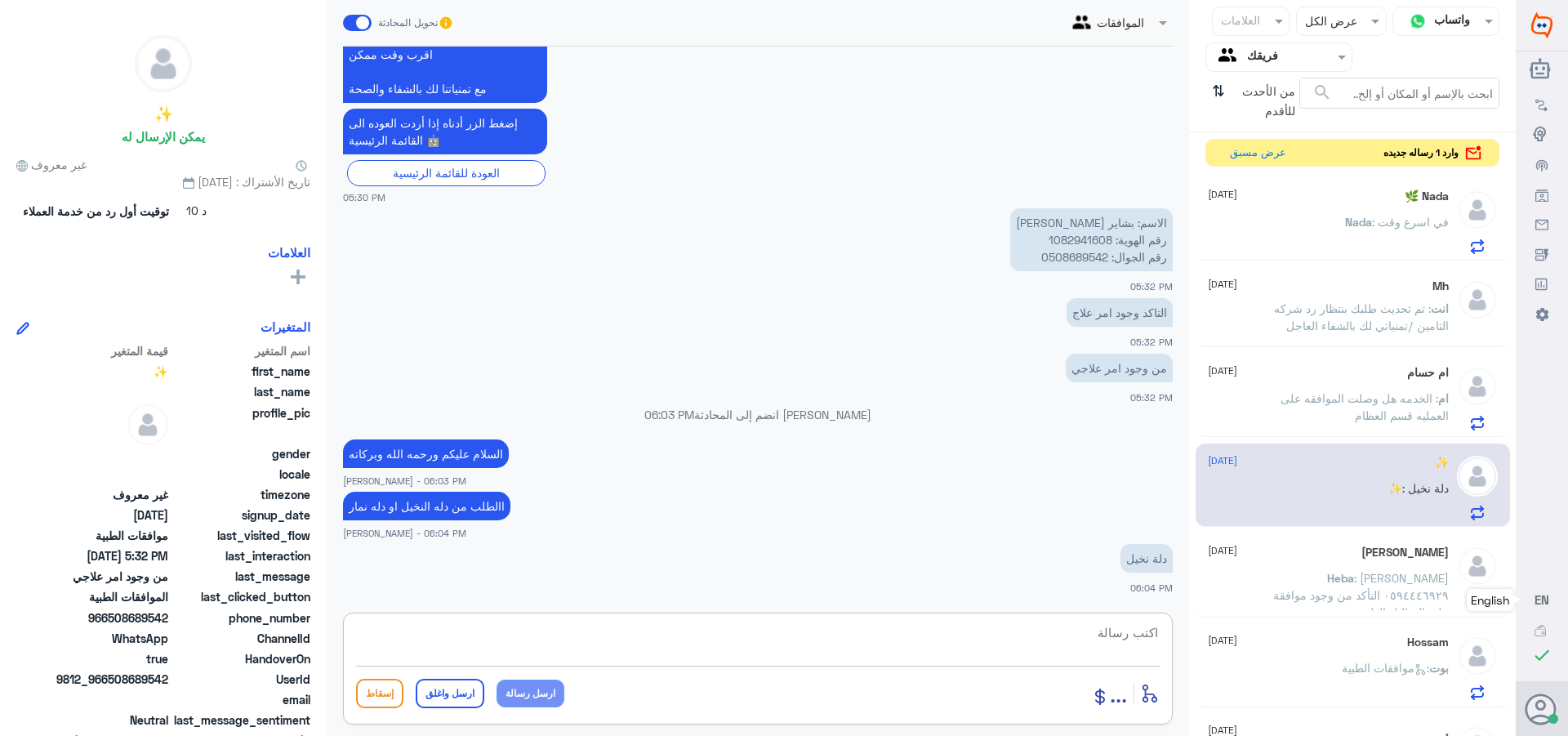
click at [1070, 245] on p "الاسم: بشاير [PERSON_NAME] رقم الهوية: 1082941608 رقم الجوال: 0508689542" at bounding box center [1091, 239] width 163 height 63
click at [1069, 242] on p "الاسم: بشاير [PERSON_NAME] رقم الهوية: 1082941608 رقم الجوال: 0508689542" at bounding box center [1091, 239] width 163 height 63
copy p "1082941608"
click at [1126, 632] on textarea at bounding box center [758, 641] width 804 height 40
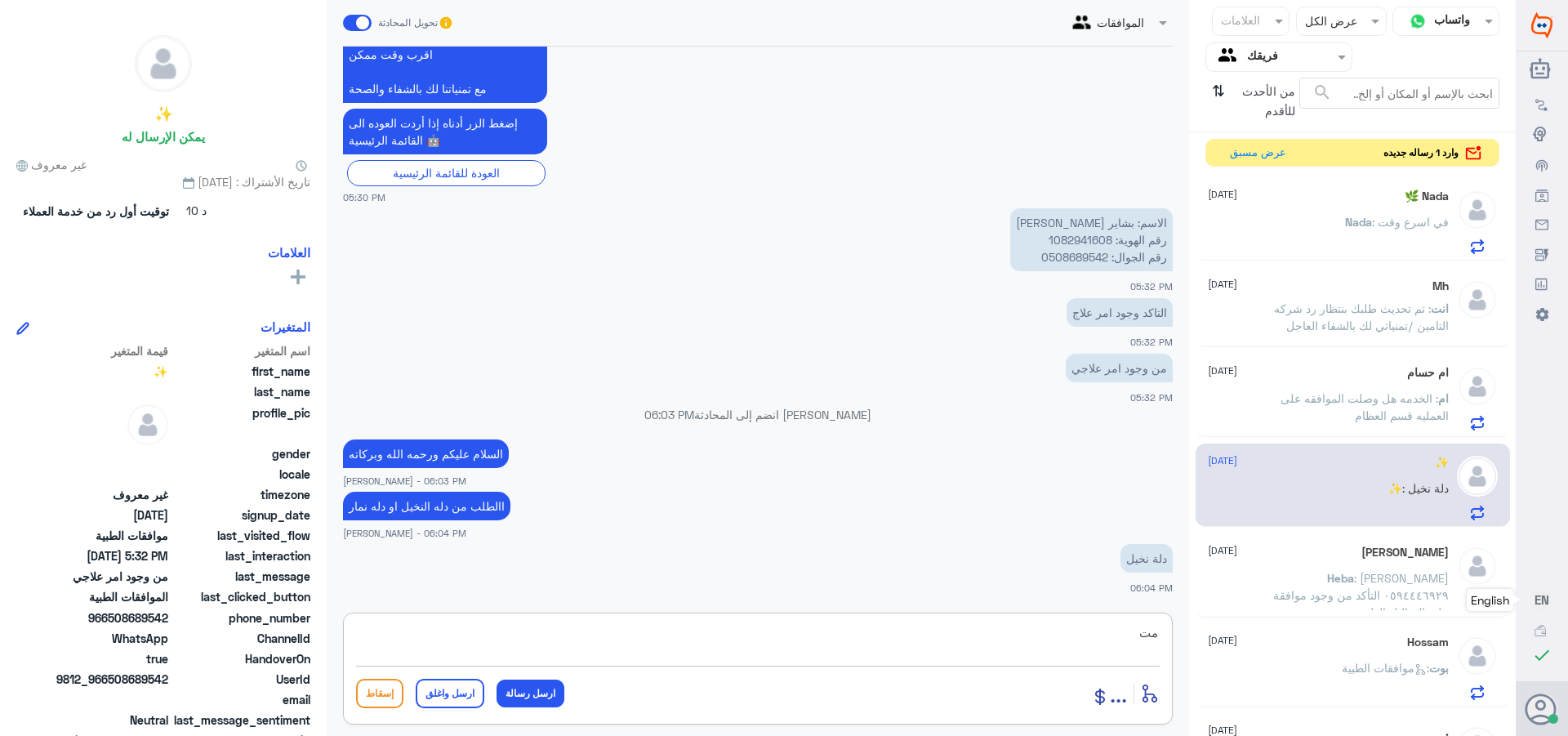
type textarea "م"
click at [1062, 238] on p "الاسم: بشاير [PERSON_NAME] رقم الهوية: 1082941608 رقم الجوال: 0508689542" at bounding box center [1091, 239] width 163 height 63
click at [1068, 238] on p "الاسم: بشاير [PERSON_NAME] رقم الهوية: 1082941608 رقم الجوال: 0508689542" at bounding box center [1091, 239] width 163 height 63
click at [1067, 238] on p "الاسم: بشاير [PERSON_NAME] رقم الهوية: 1082941608 رقم الجوال: 0508689542" at bounding box center [1091, 239] width 163 height 63
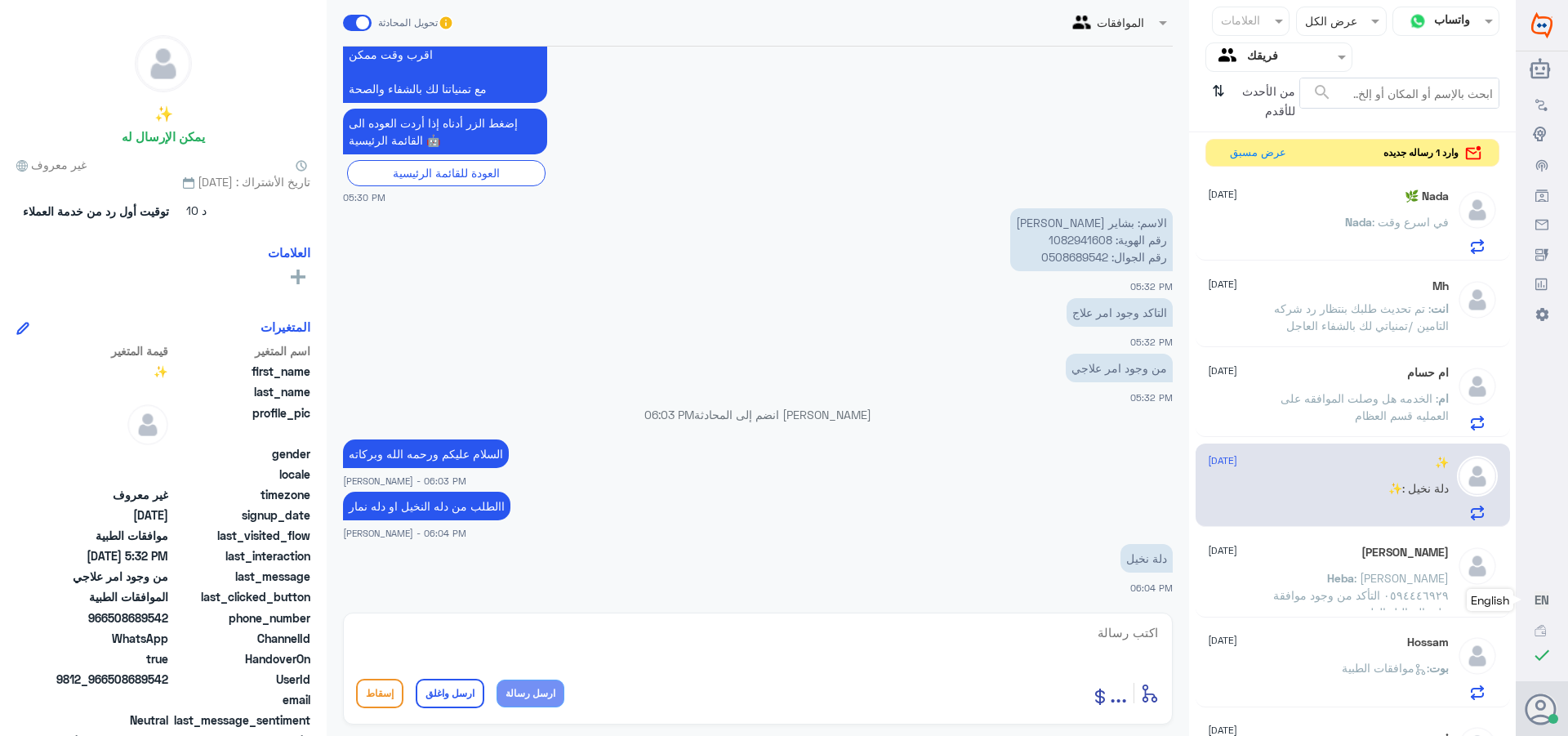
click at [1130, 637] on textarea at bounding box center [758, 641] width 804 height 40
type textarea "متى كان تاريخ الزياره"
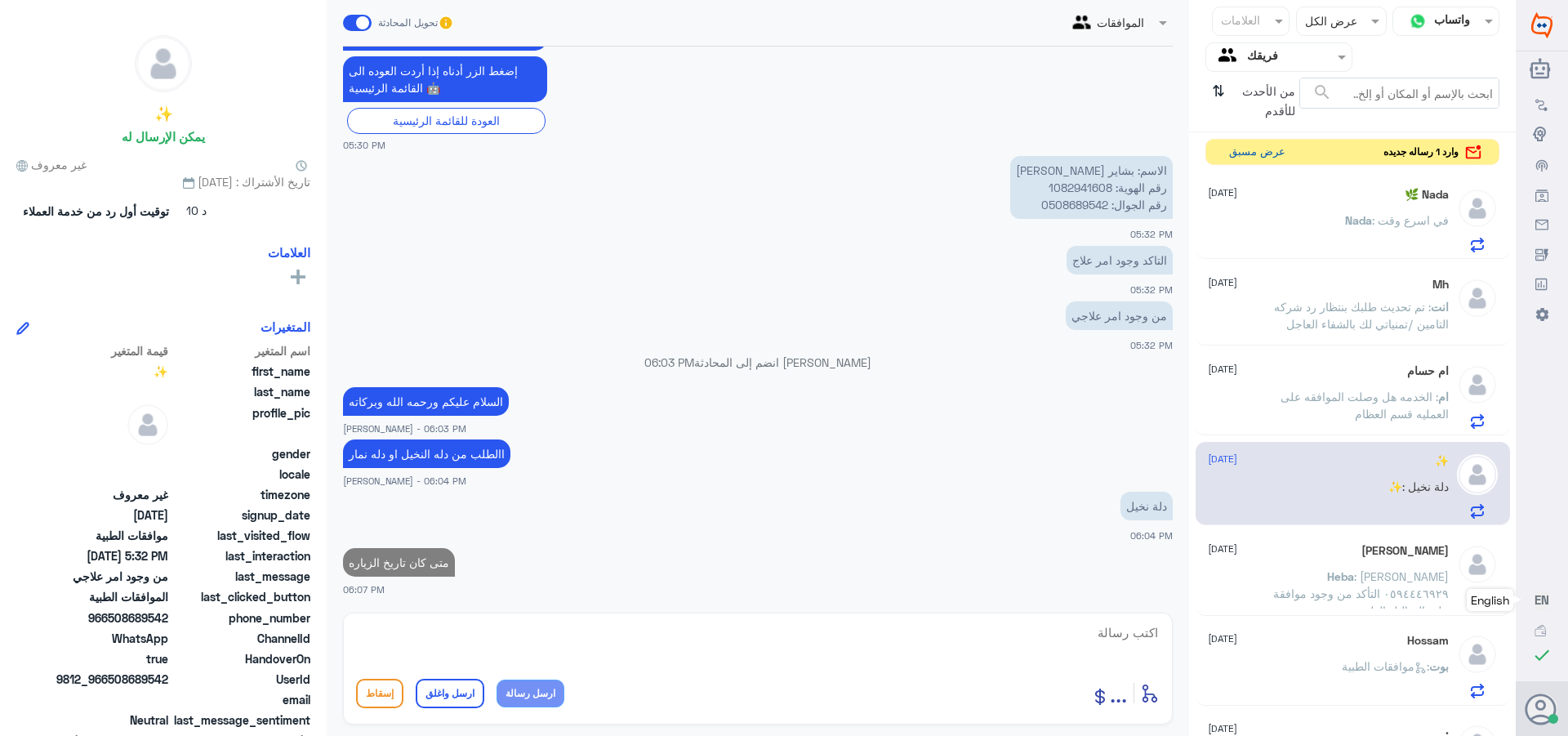
click at [1231, 152] on button "عرض مسبق" at bounding box center [1256, 152] width 69 height 25
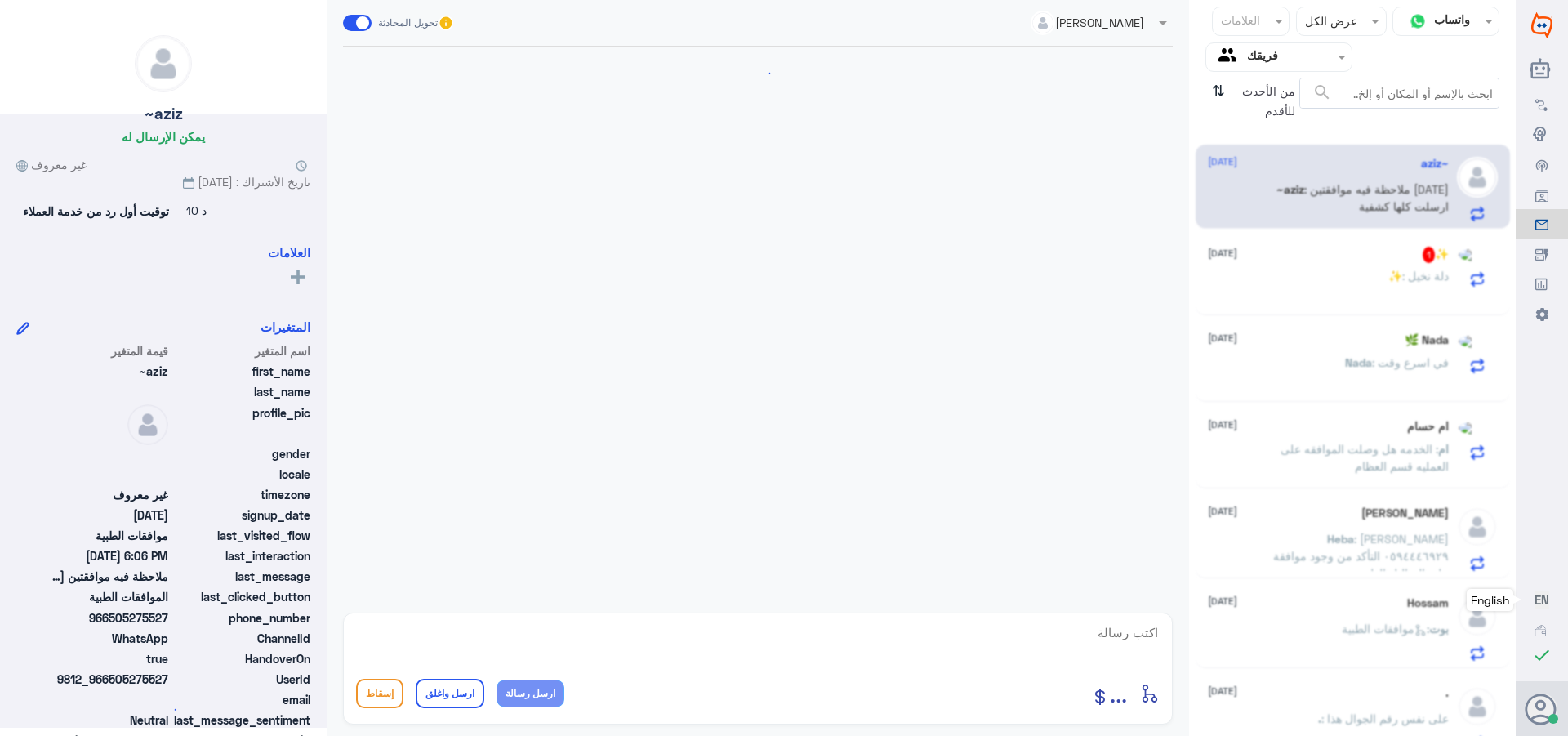
scroll to position [440, 0]
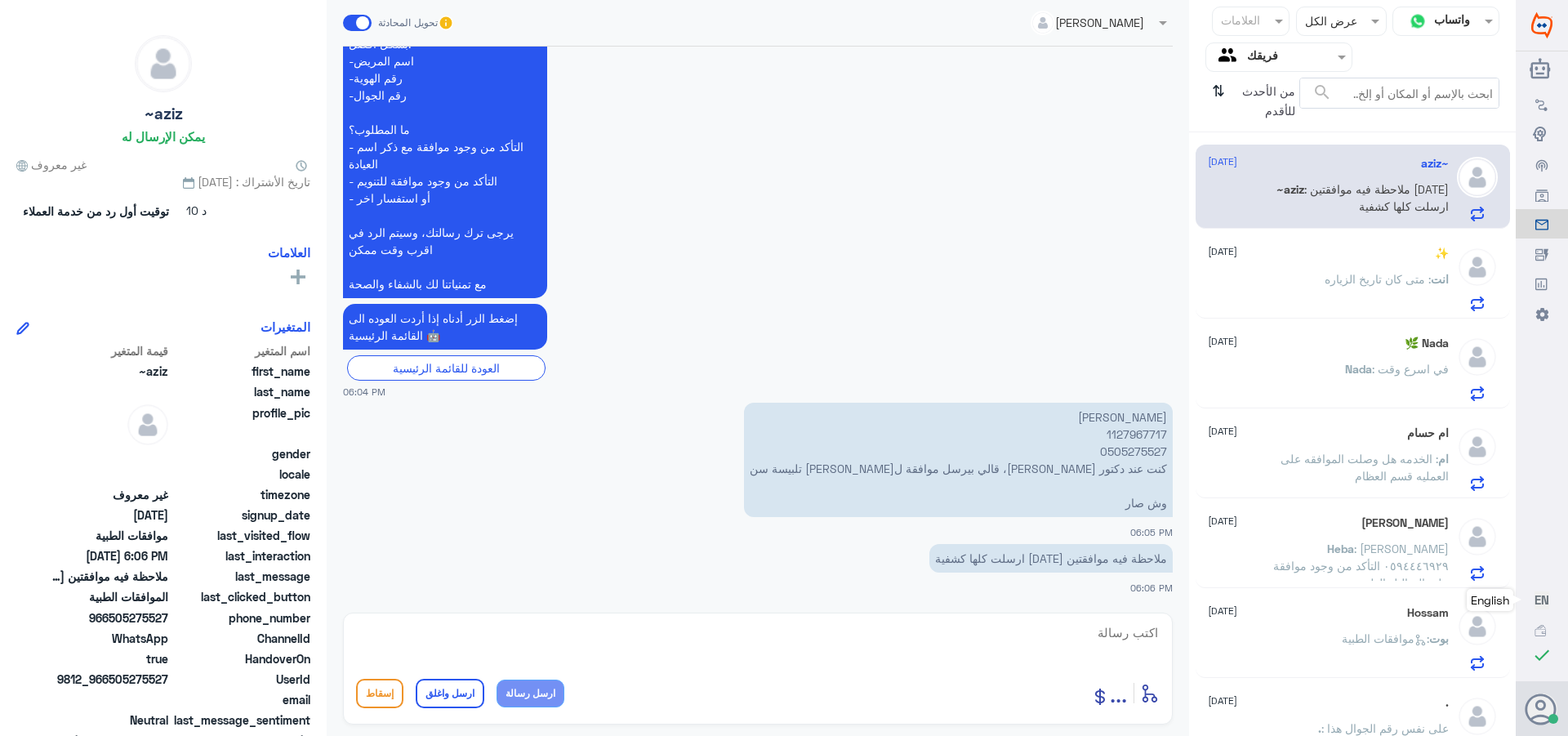
click at [1130, 427] on p "[PERSON_NAME] 1127967717 0505275527 كنت عند دكتور [PERSON_NAME]، قالي بيرسل موا…" at bounding box center [958, 459] width 429 height 114
copy p "1127967717"
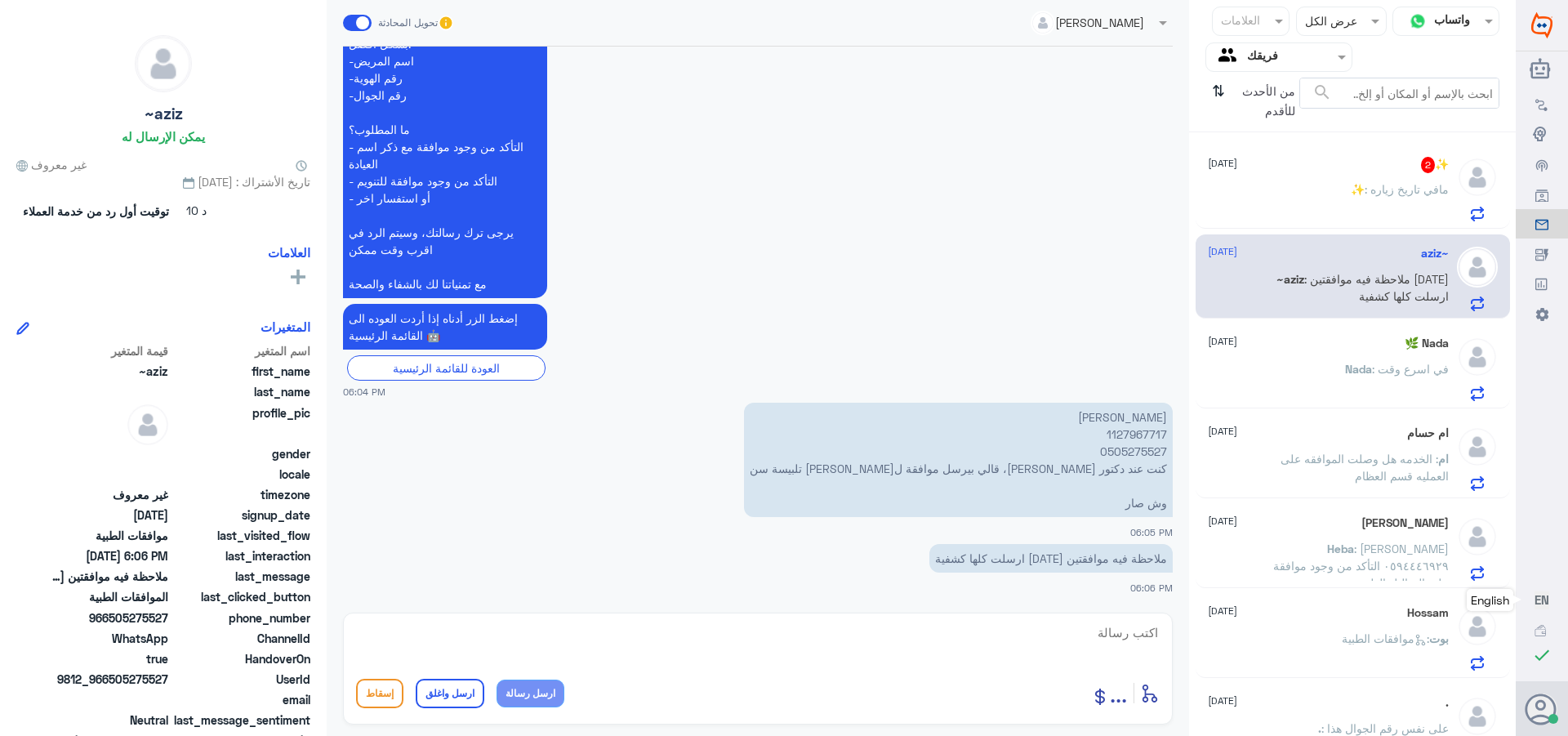
click at [1337, 187] on div "✨ : مافي تاريخ زياره" at bounding box center [1328, 203] width 241 height 37
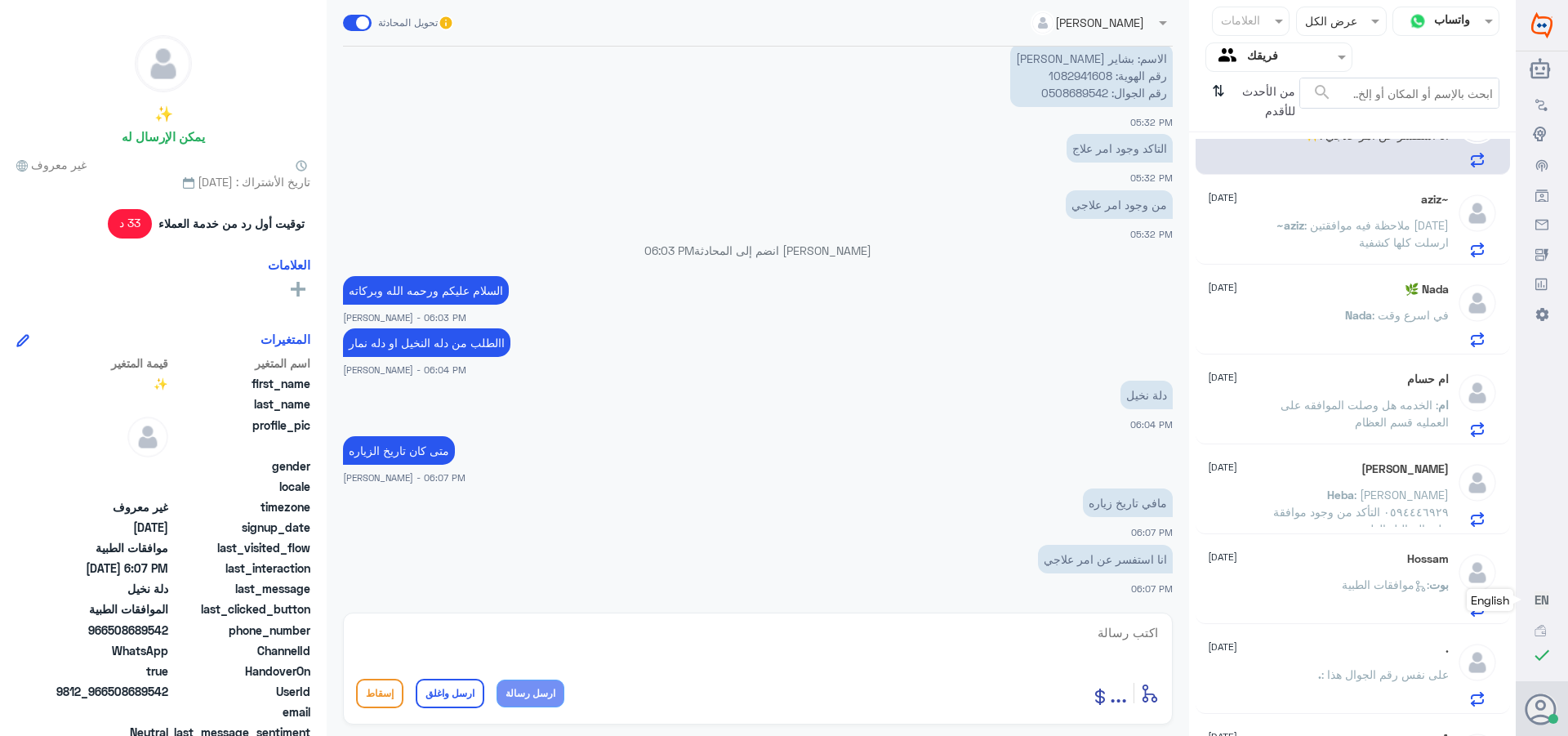
scroll to position [82, 0]
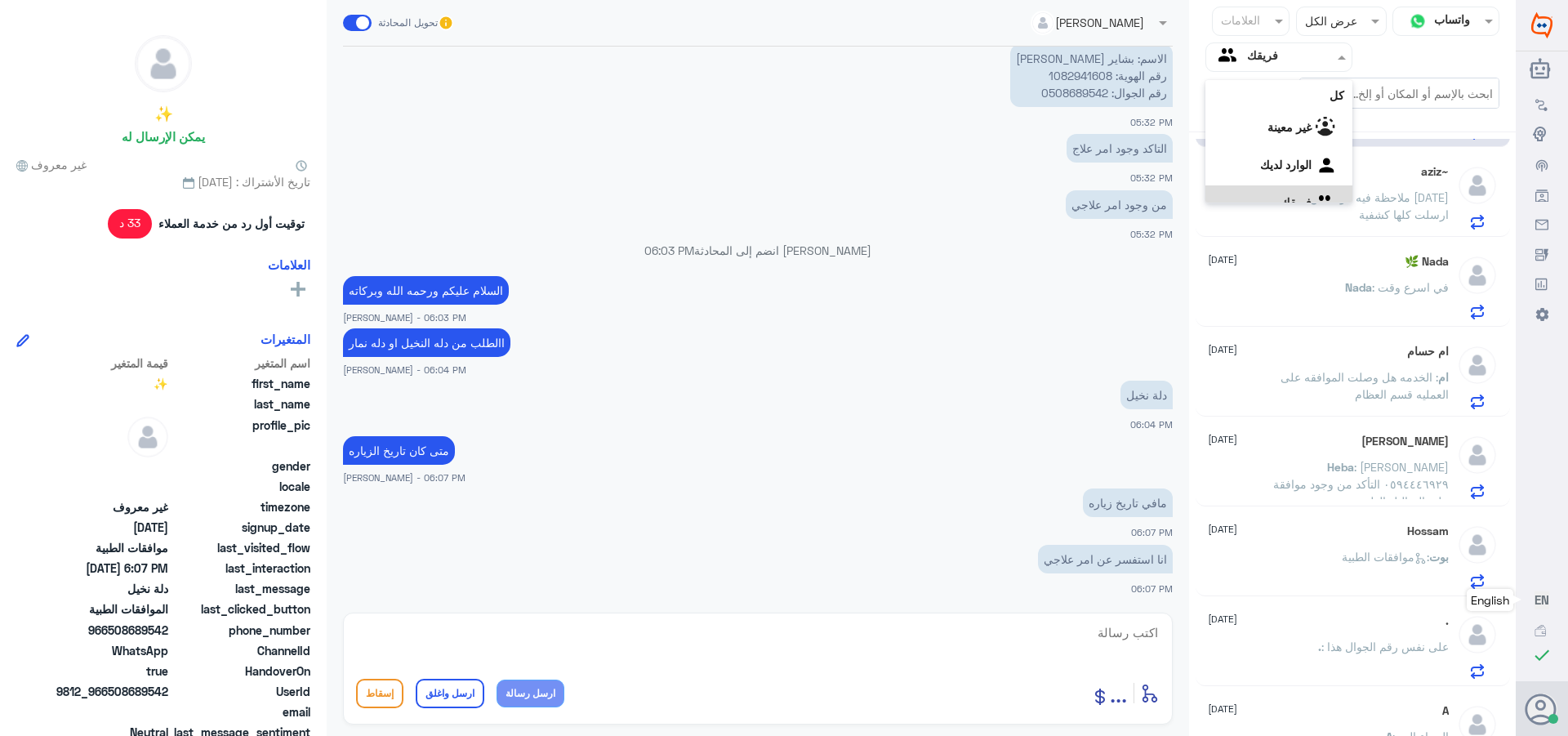
click at [1264, 57] on input "text" at bounding box center [1291, 57] width 90 height 19
click at [1260, 142] on لديك "الوارد لديك" at bounding box center [1285, 144] width 51 height 14
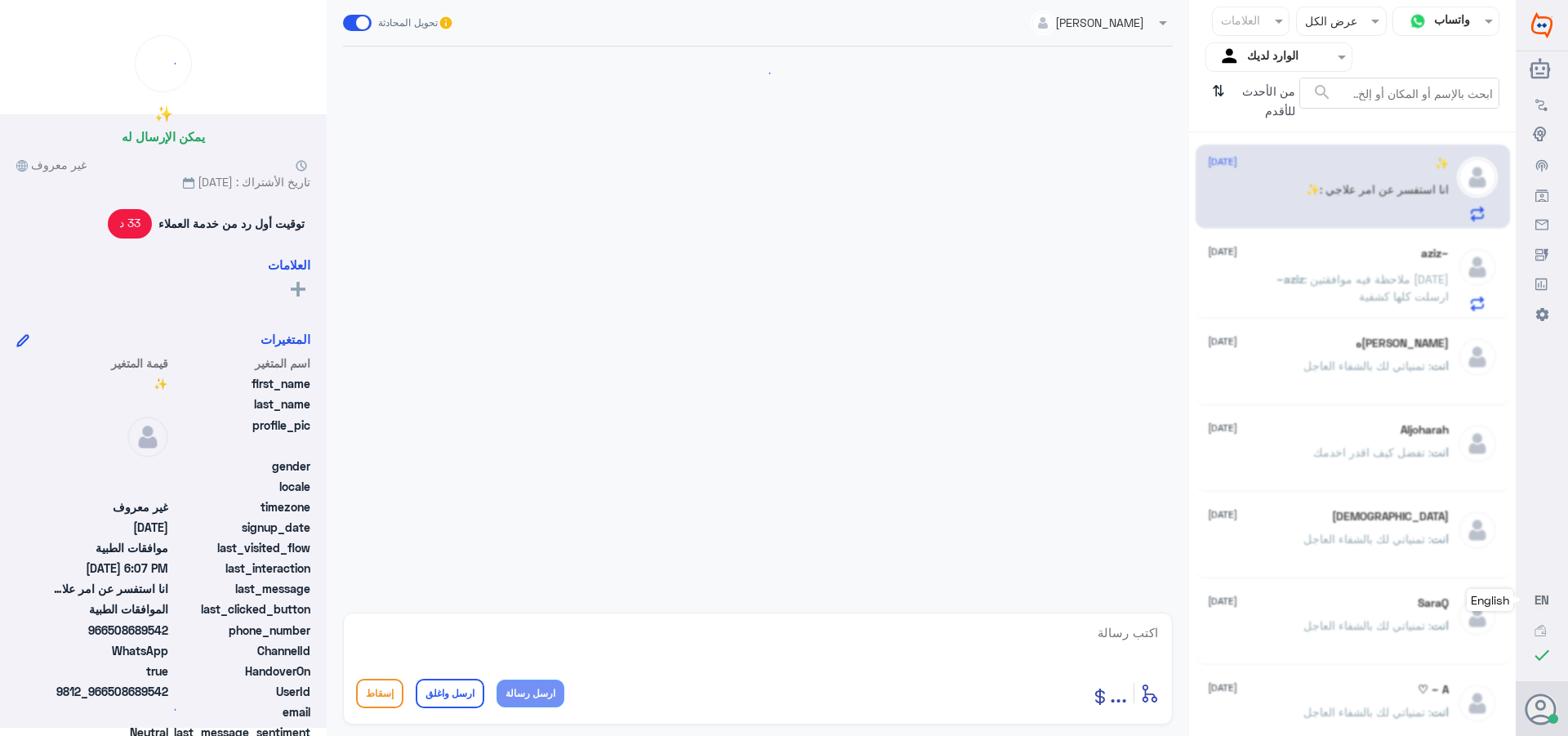
scroll to position [799, 0]
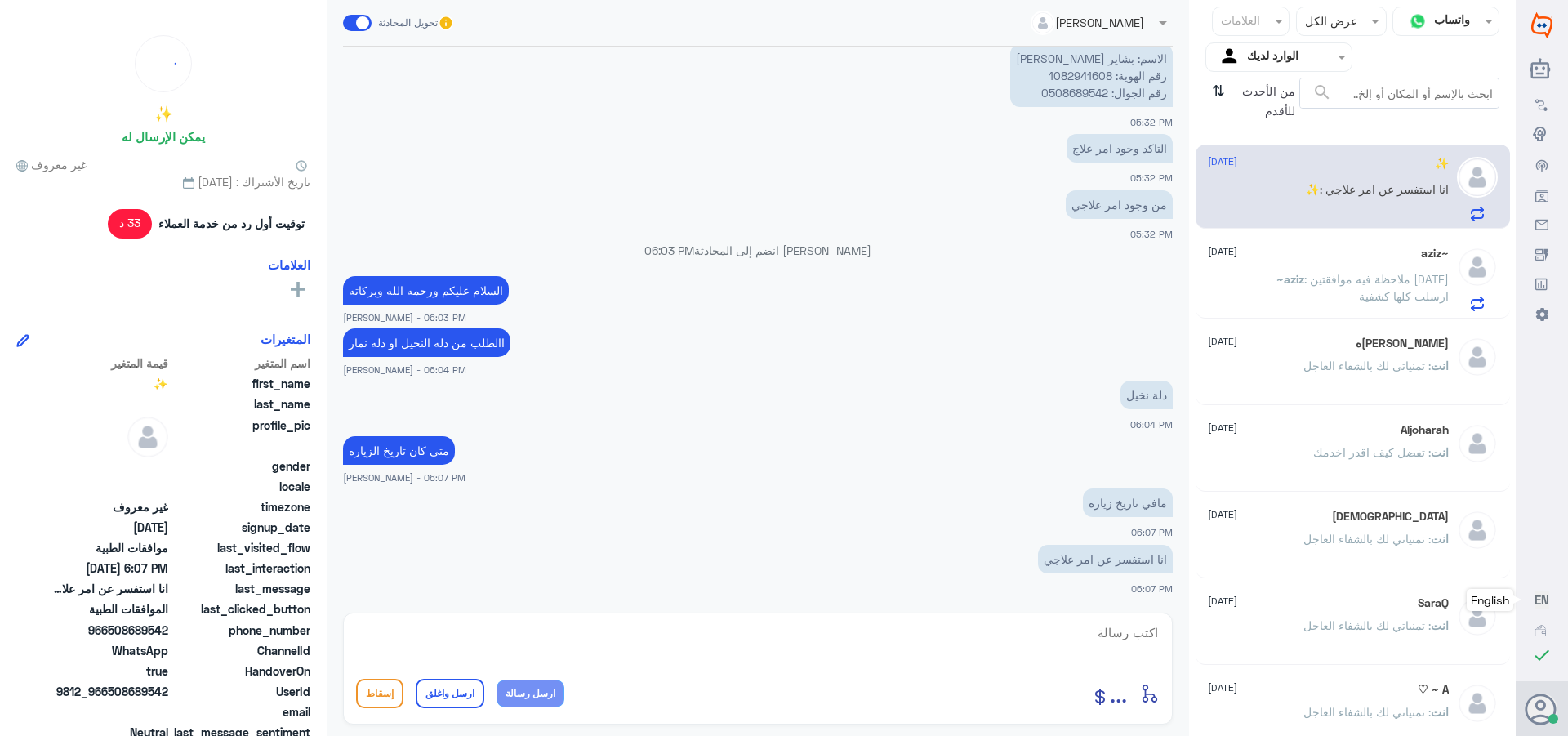
click at [1350, 293] on p "~[PERSON_NAME] : ملاحظة فيه موافقتين [DATE] ارسلت كلها كشفية" at bounding box center [1357, 291] width 184 height 41
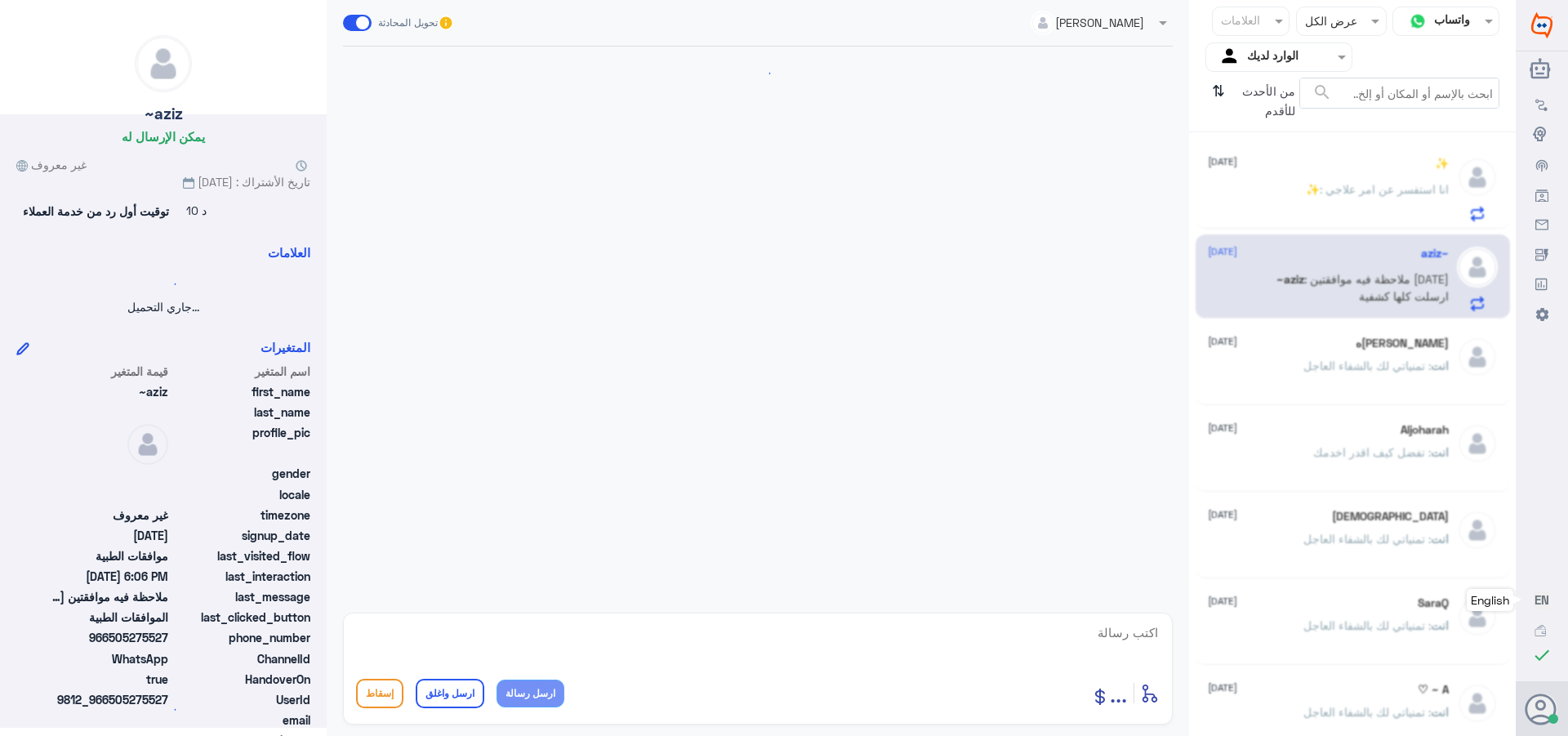
scroll to position [440, 0]
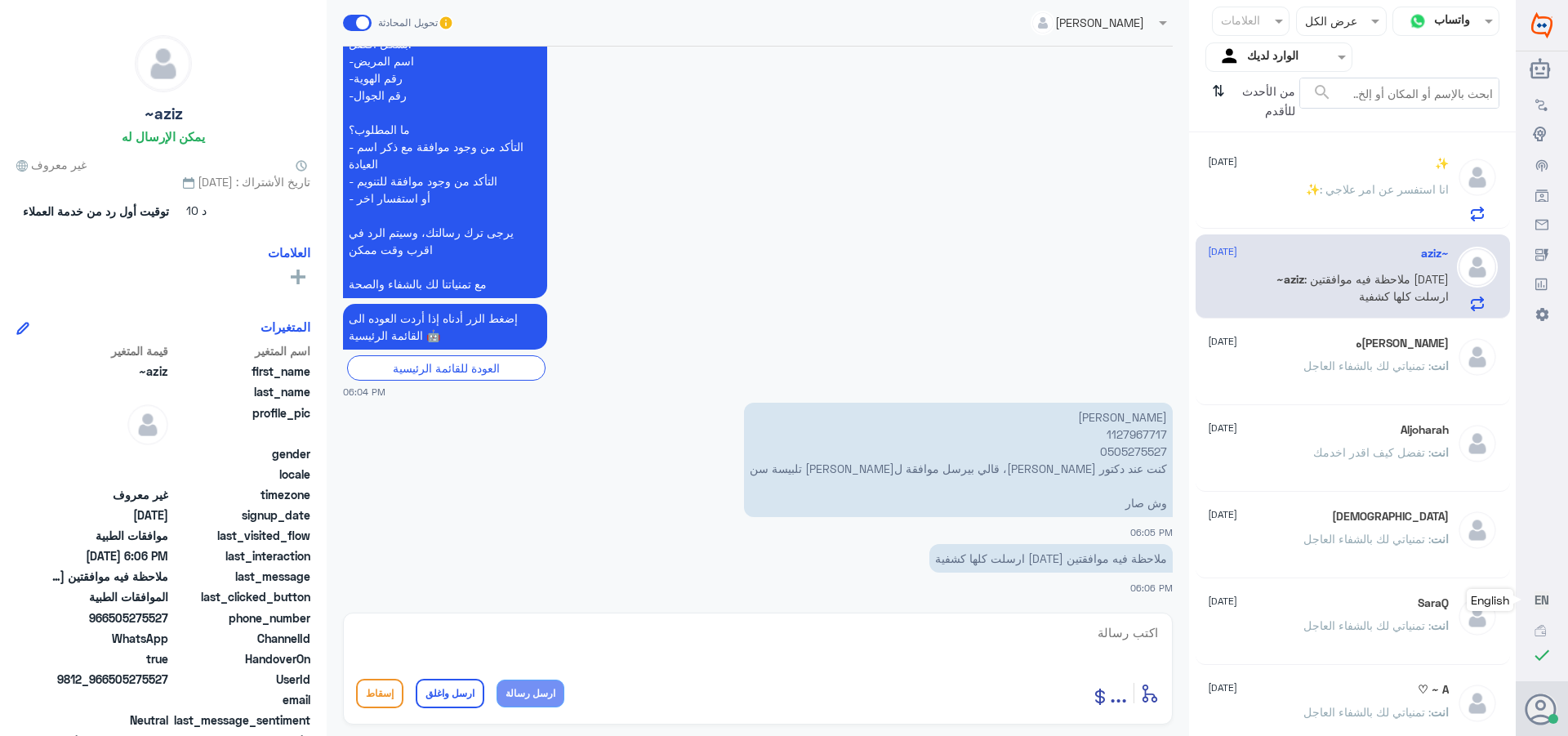
click at [1312, 379] on p "انت : تمنياتي لك بالشفاء العاجل" at bounding box center [1376, 377] width 145 height 41
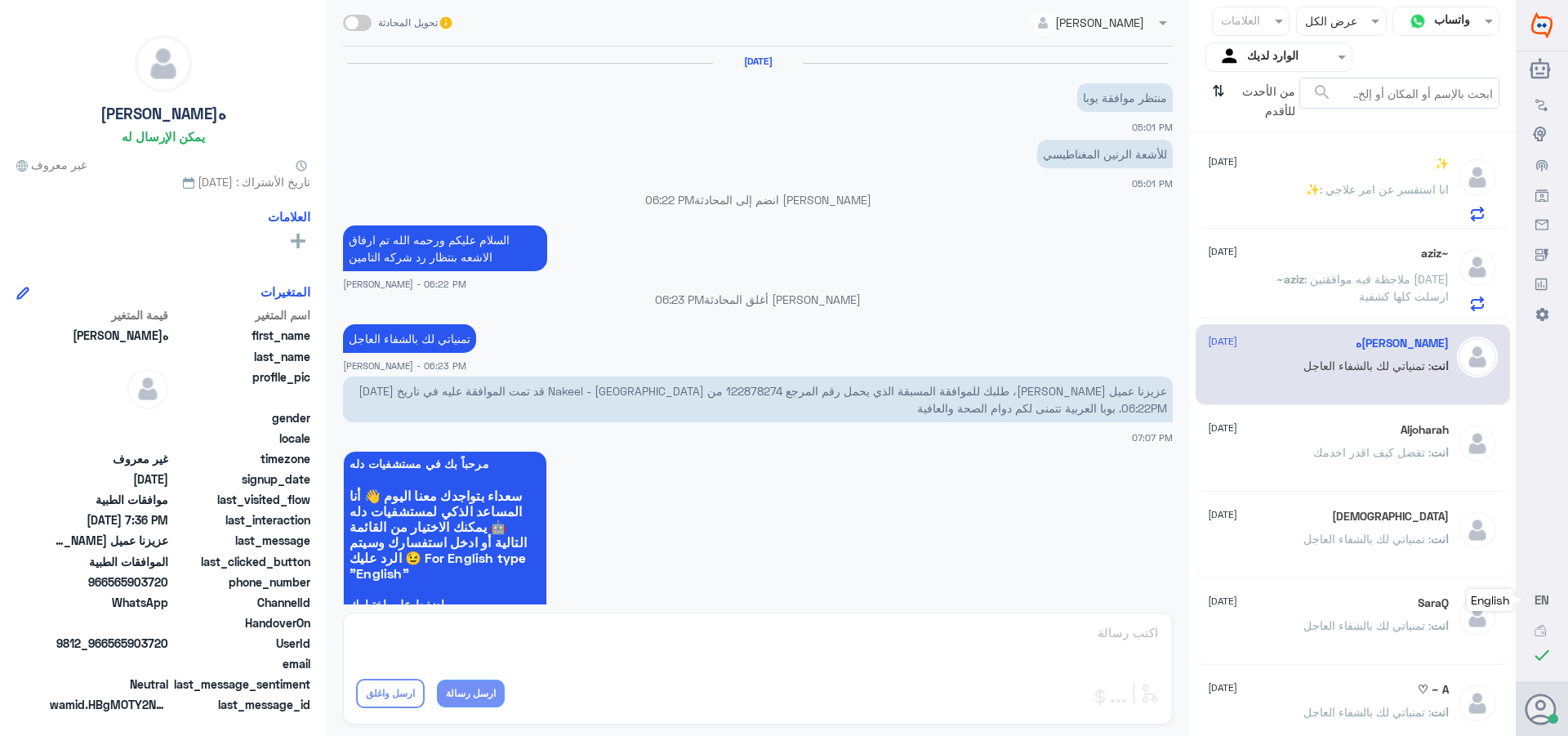
scroll to position [1111, 0]
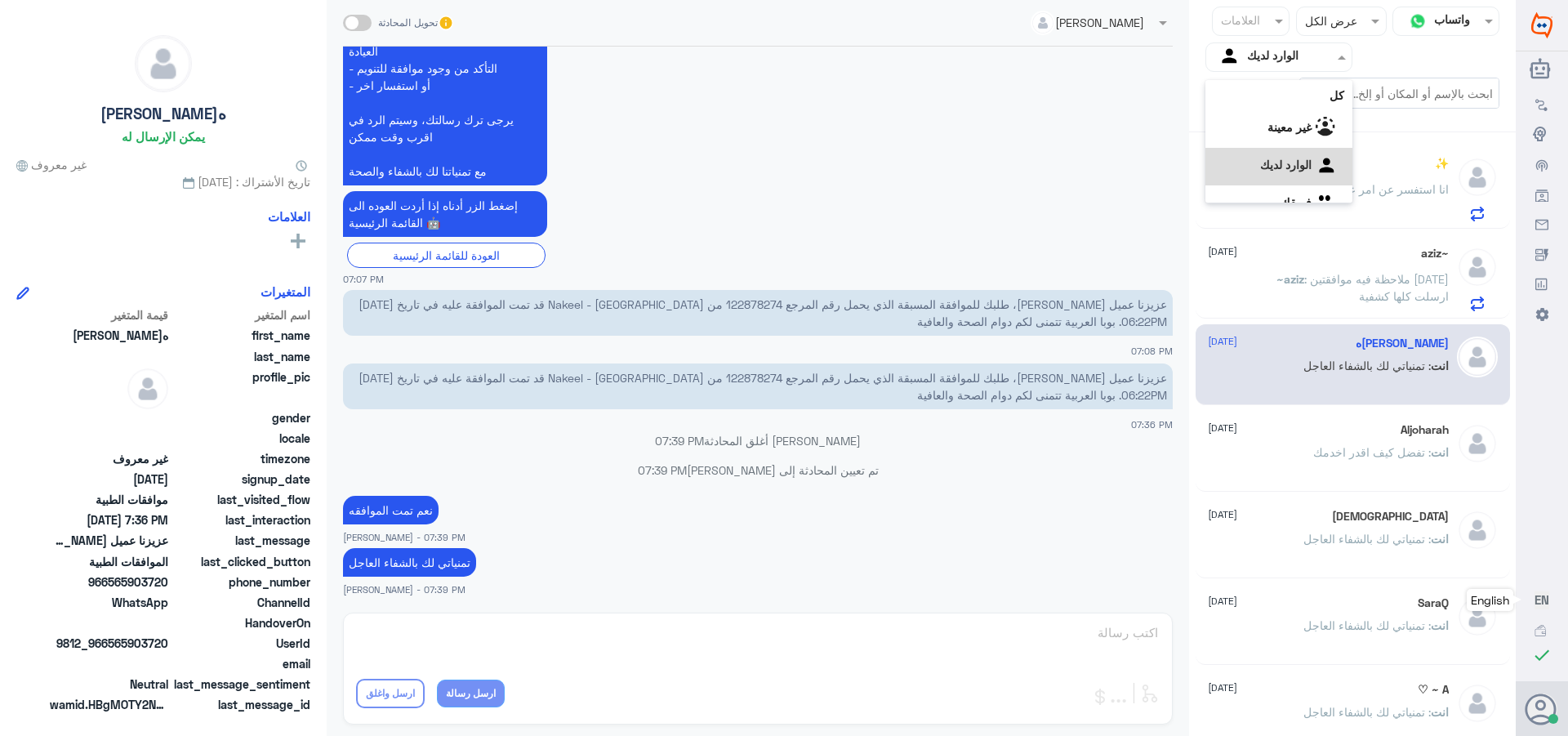
click at [1274, 57] on input "text" at bounding box center [1291, 57] width 90 height 19
click at [1270, 171] on div "فريقك" at bounding box center [1278, 184] width 147 height 37
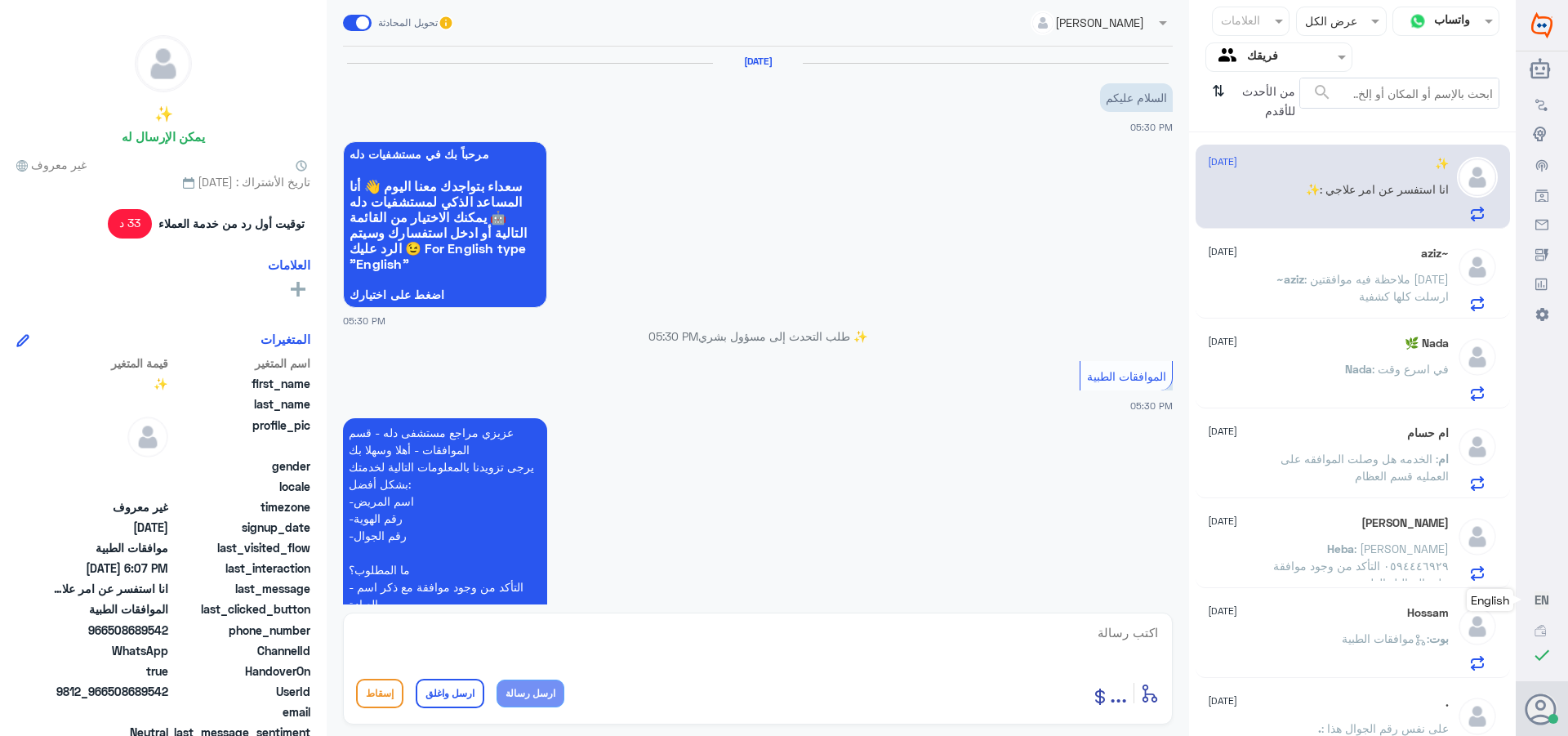
scroll to position [799, 0]
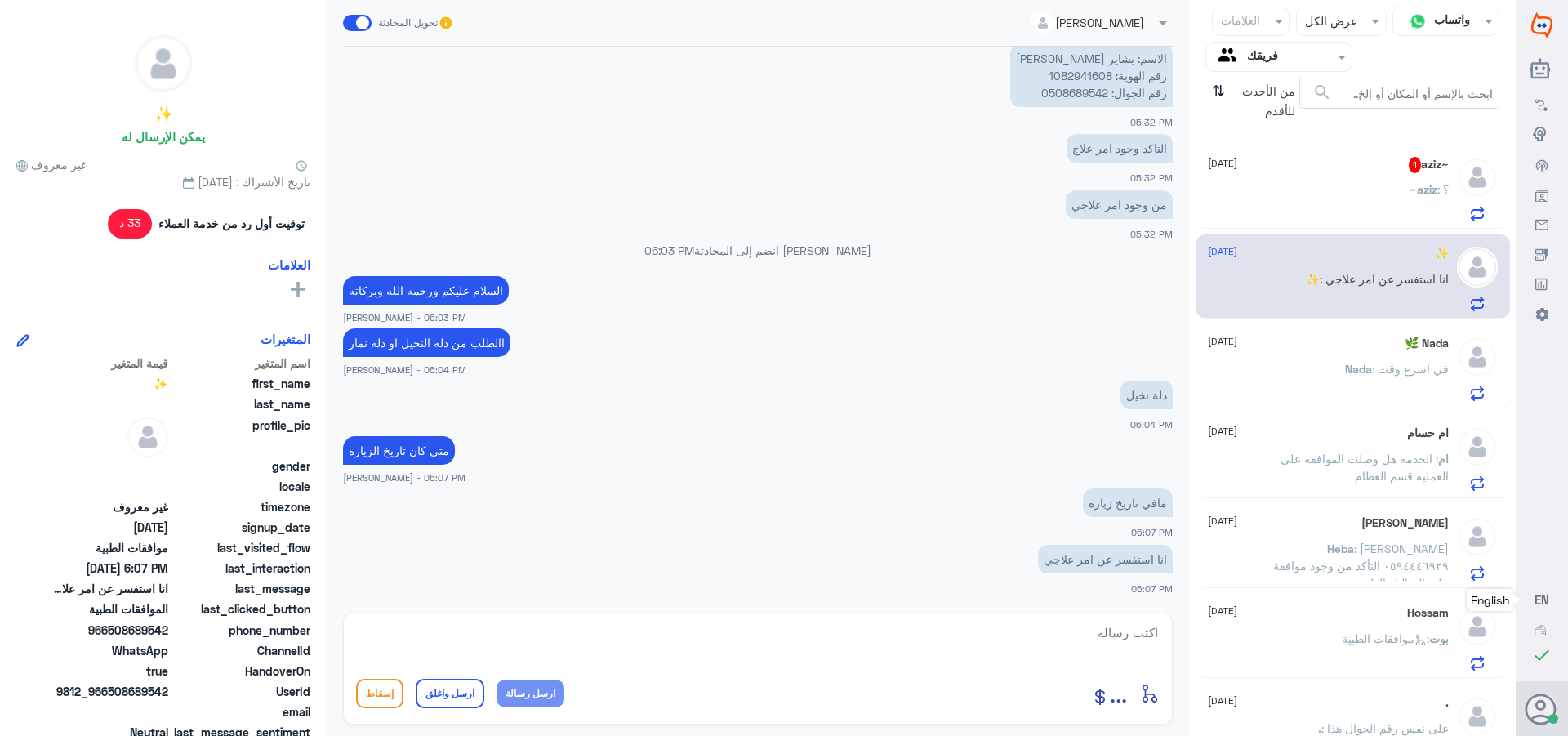
click at [1364, 197] on div "~aziz : ؟" at bounding box center [1328, 203] width 241 height 37
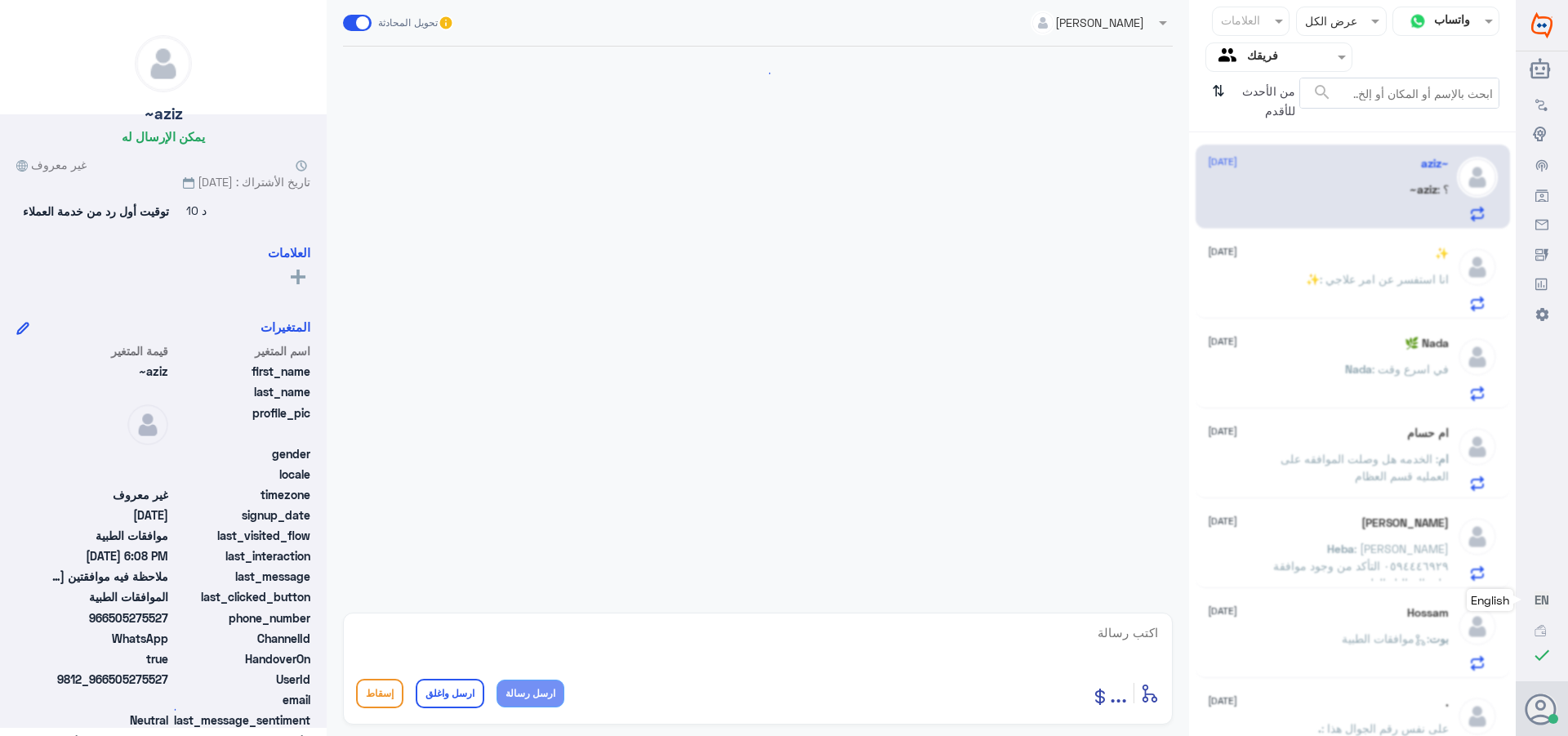
scroll to position [496, 0]
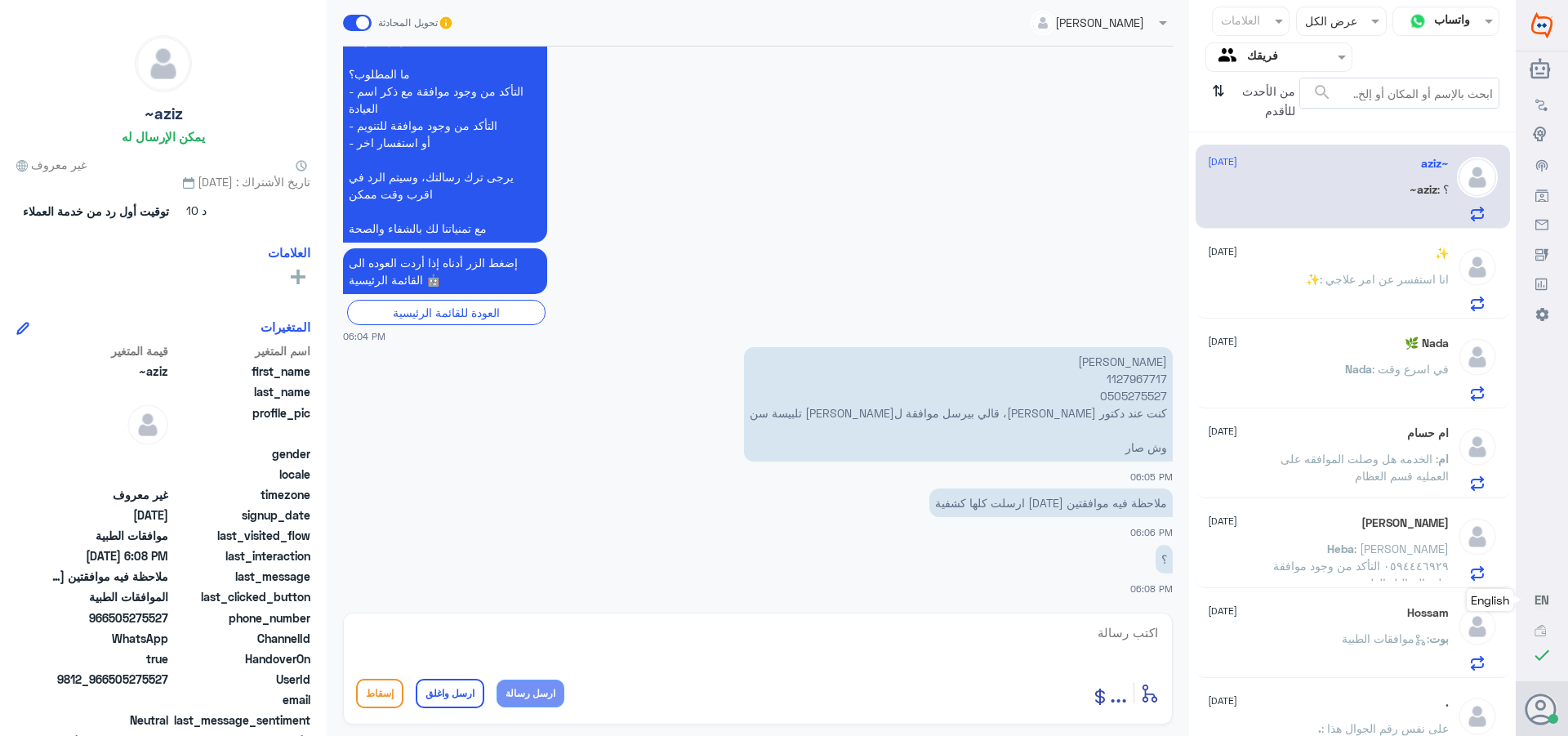
click at [1334, 284] on span ": انا استفسر عن امر علاجي" at bounding box center [1384, 279] width 129 height 14
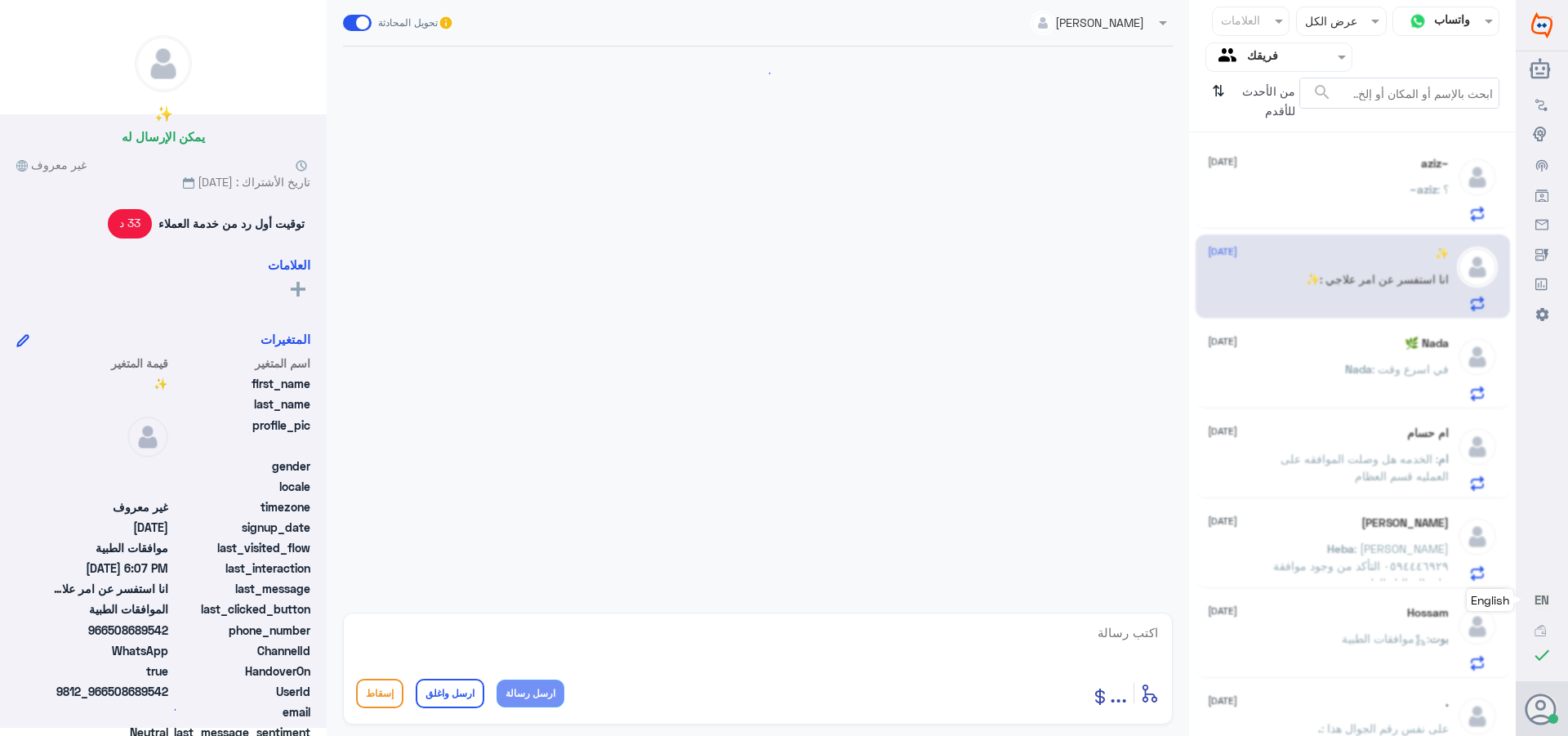
scroll to position [799, 0]
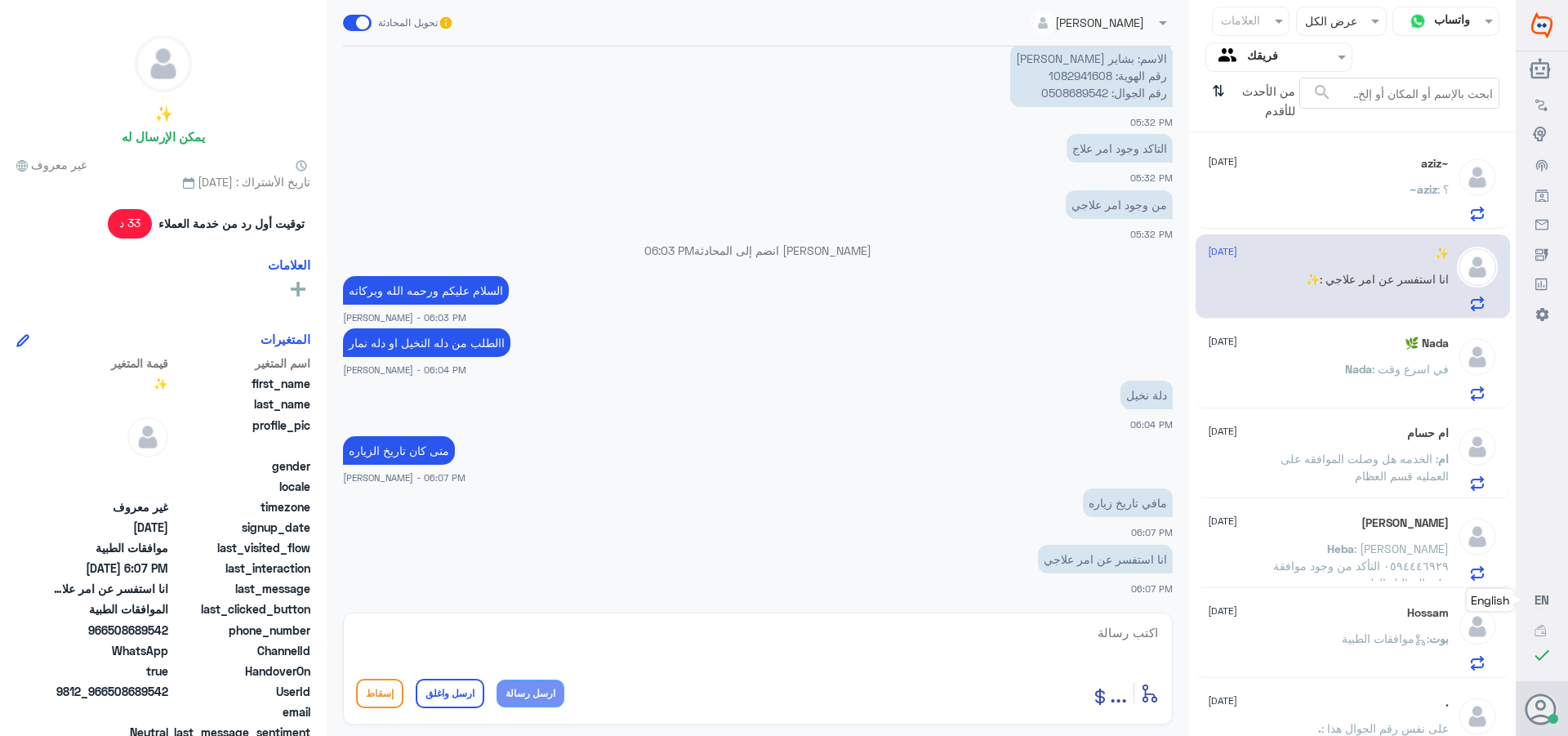
click at [1376, 178] on div "~aziz [DATE] ~[PERSON_NAME] : ؟" at bounding box center [1328, 189] width 241 height 64
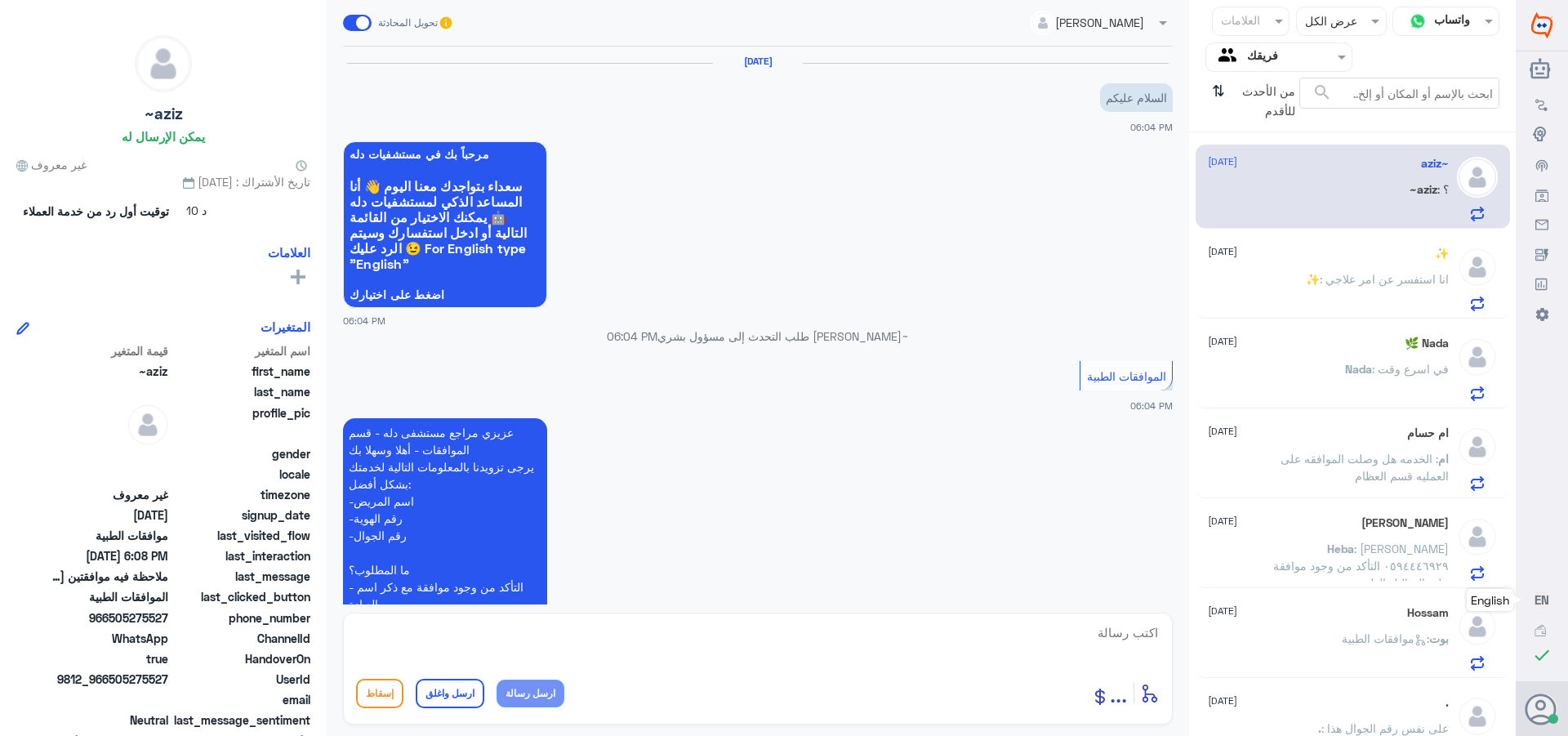
scroll to position [496, 0]
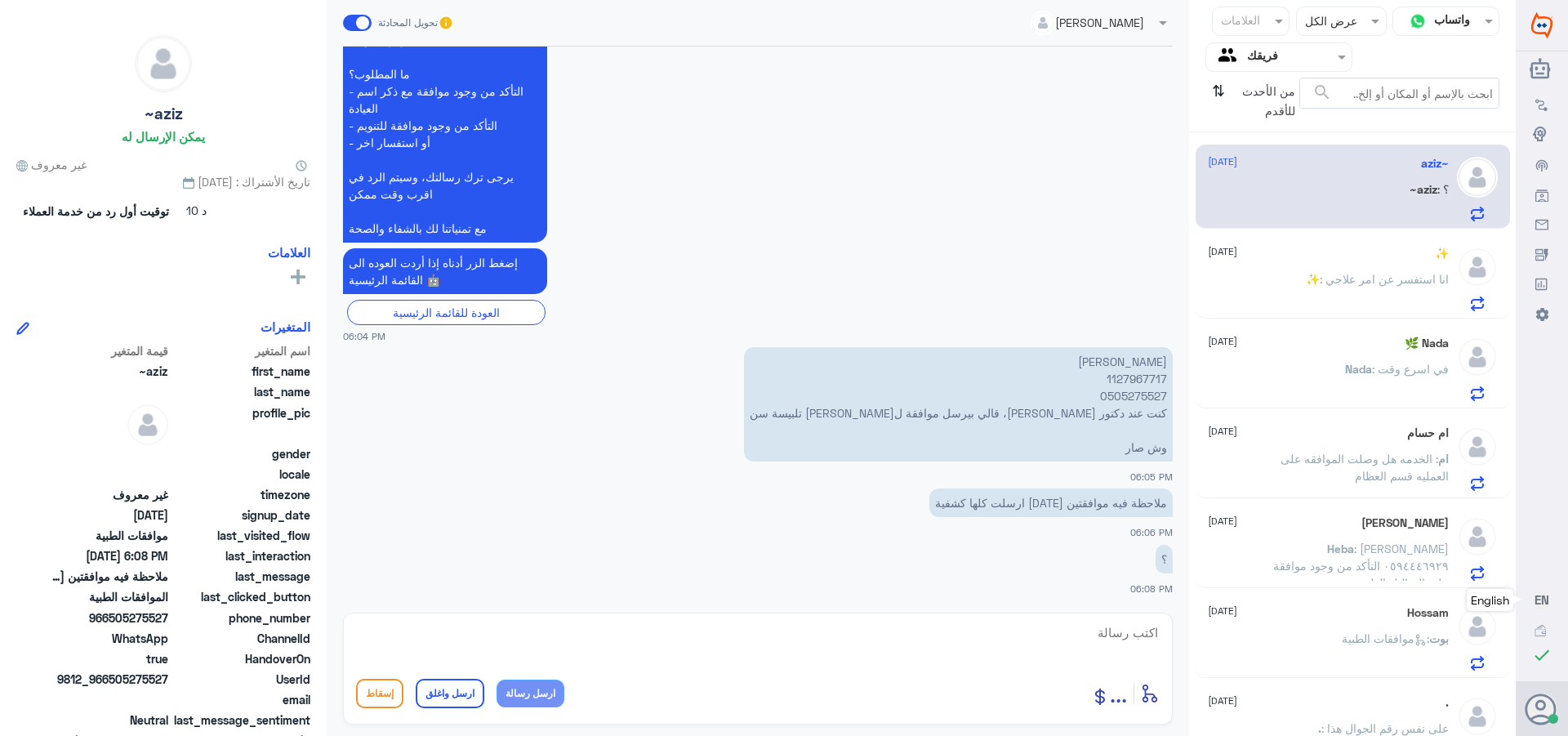
click at [1127, 381] on p "[PERSON_NAME] 1127967717 0505275527 كنت عند دكتور [PERSON_NAME]، قالي بيرسل موا…" at bounding box center [958, 404] width 429 height 114
copy p "1127967717"
click at [1139, 633] on textarea at bounding box center [758, 641] width 804 height 40
click at [1129, 370] on p "[PERSON_NAME] 1127967717 0505275527 كنت عند دكتور [PERSON_NAME]، قالي بيرسل موا…" at bounding box center [958, 404] width 429 height 114
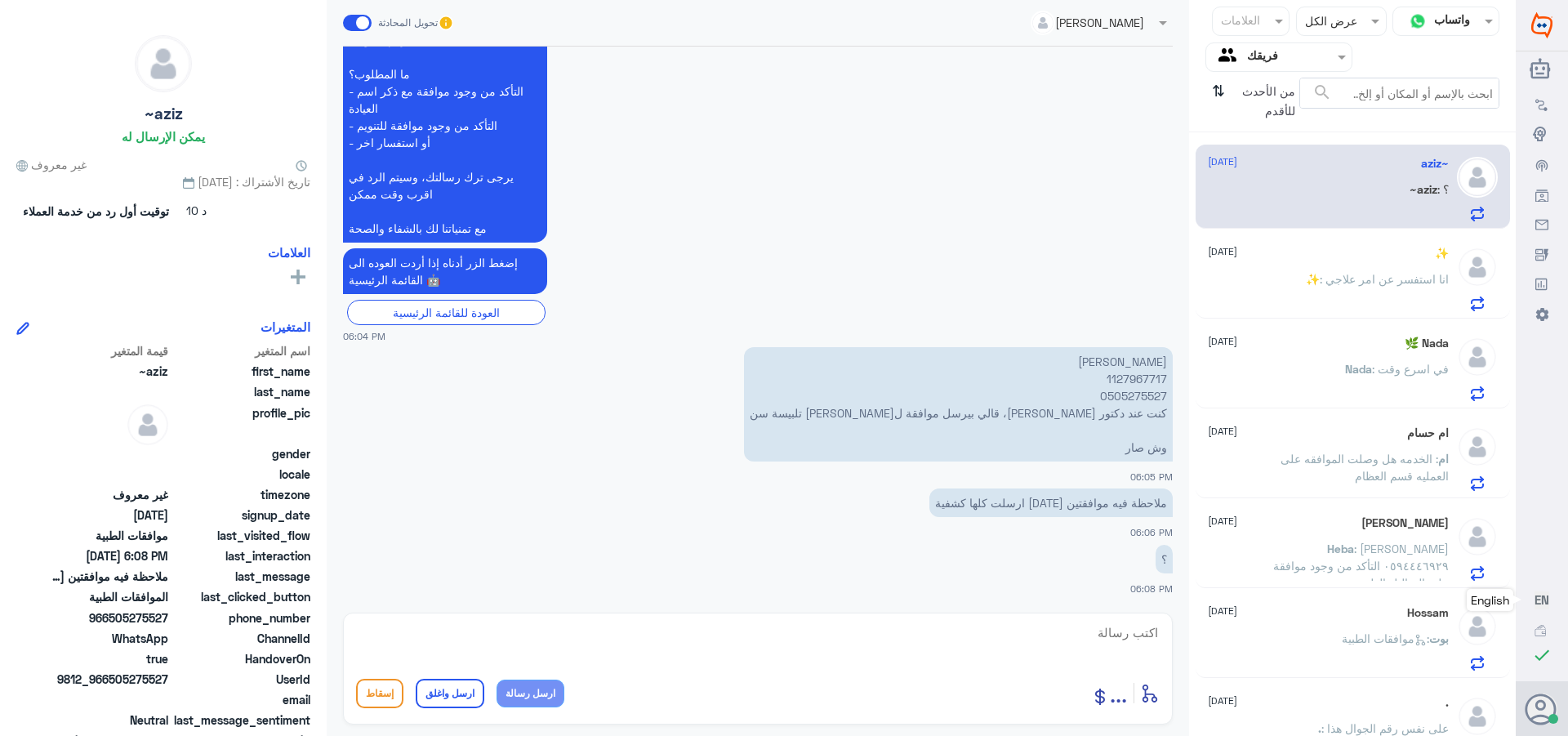
click at [1138, 379] on p "[PERSON_NAME] 1127967717 0505275527 كنت عند دكتور [PERSON_NAME]، قالي بيرسل موا…" at bounding box center [958, 404] width 429 height 114
copy p "1127967717"
click at [1110, 636] on textarea at bounding box center [758, 641] width 804 height 40
type textarea "السلام عليكم ورحمه الله وبركاته"
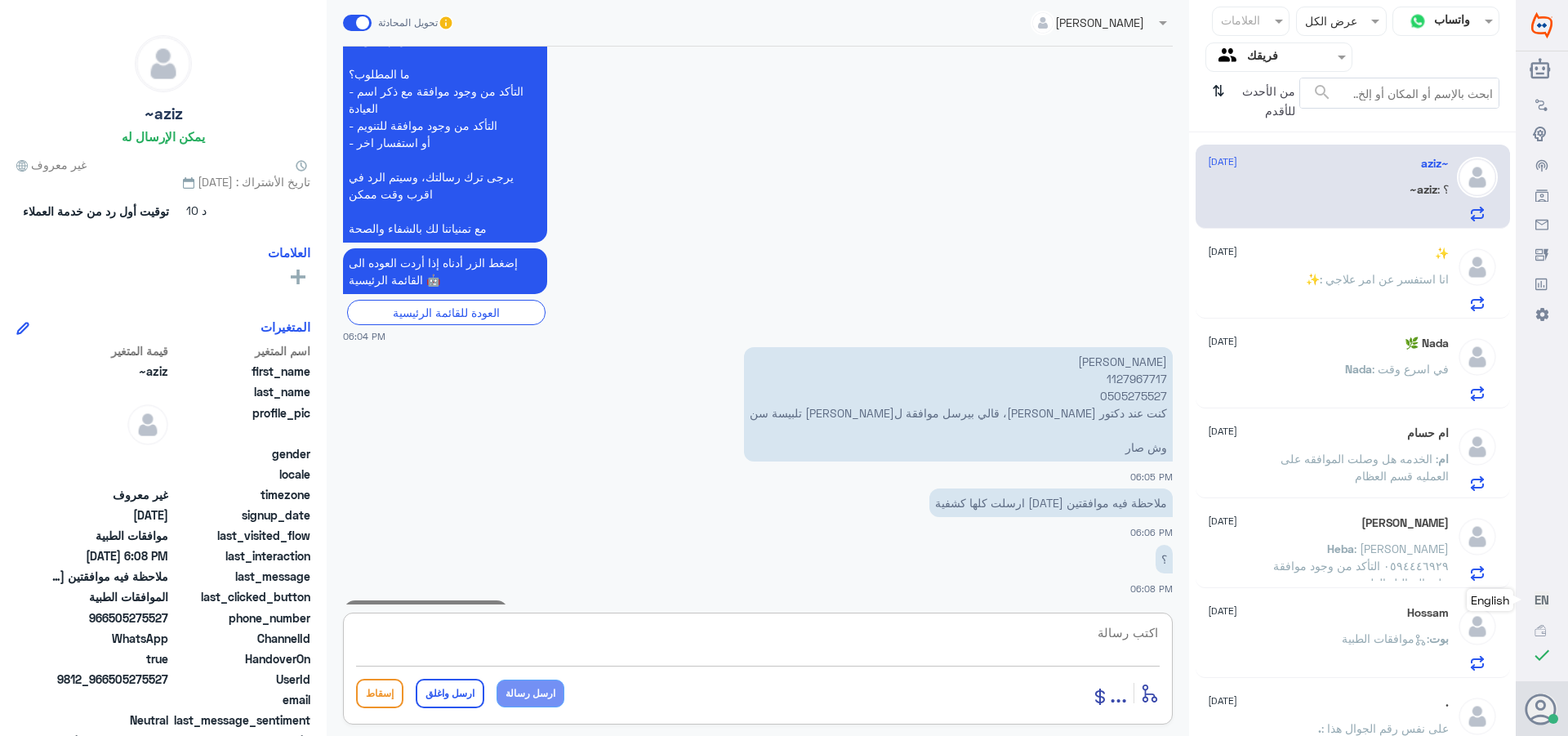
scroll to position [548, 0]
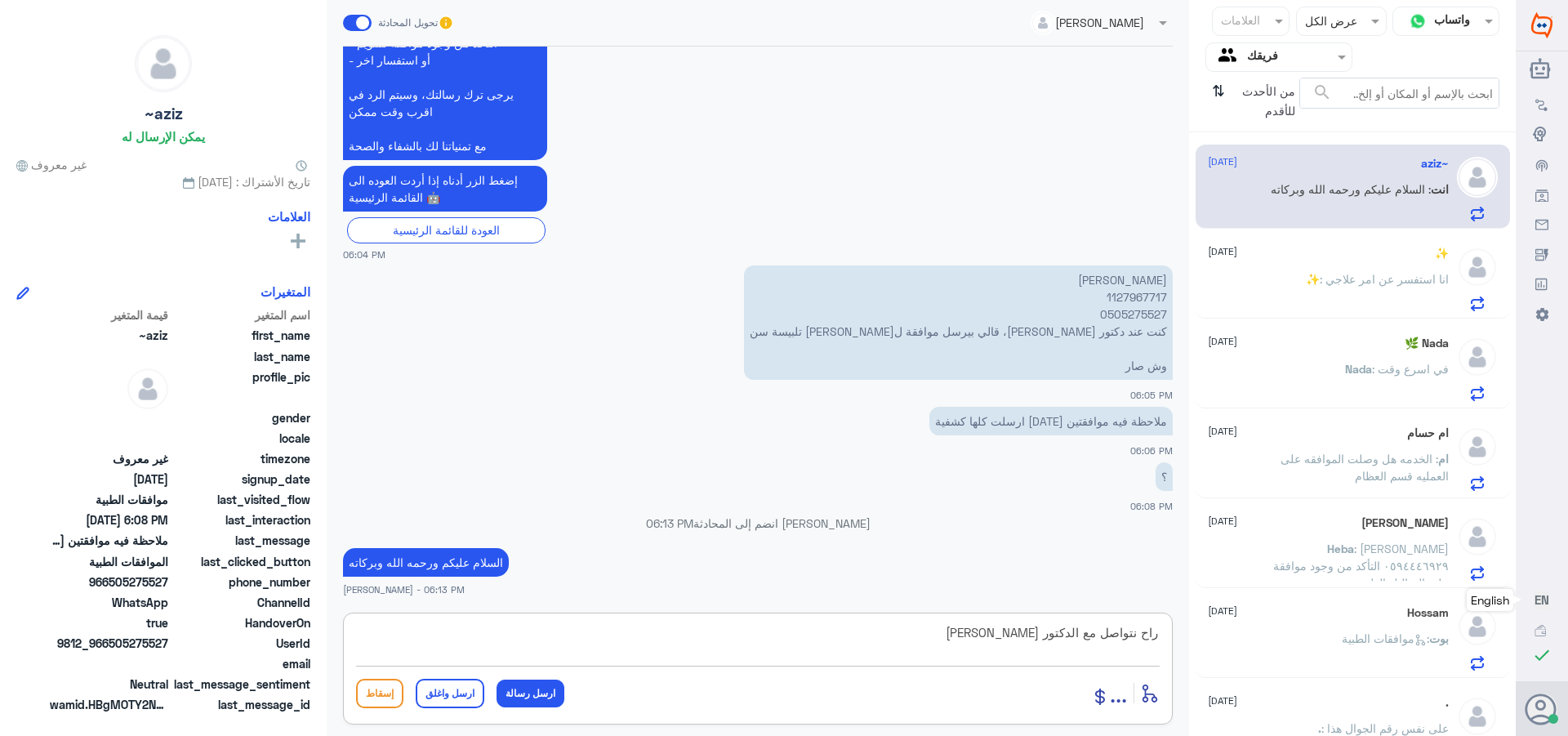
type textarea "راح نتواصل مع الدكتور"
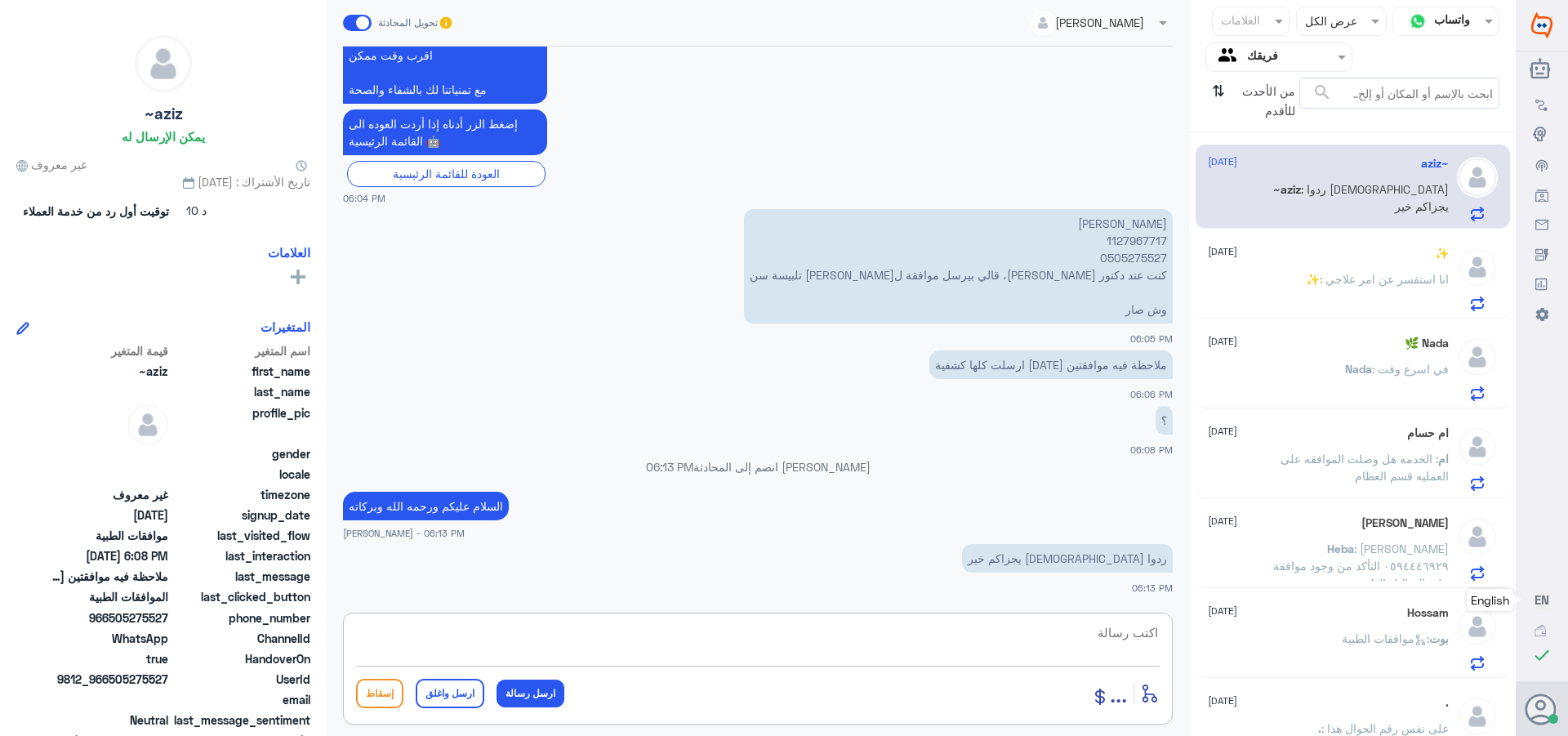
scroll to position [657, 0]
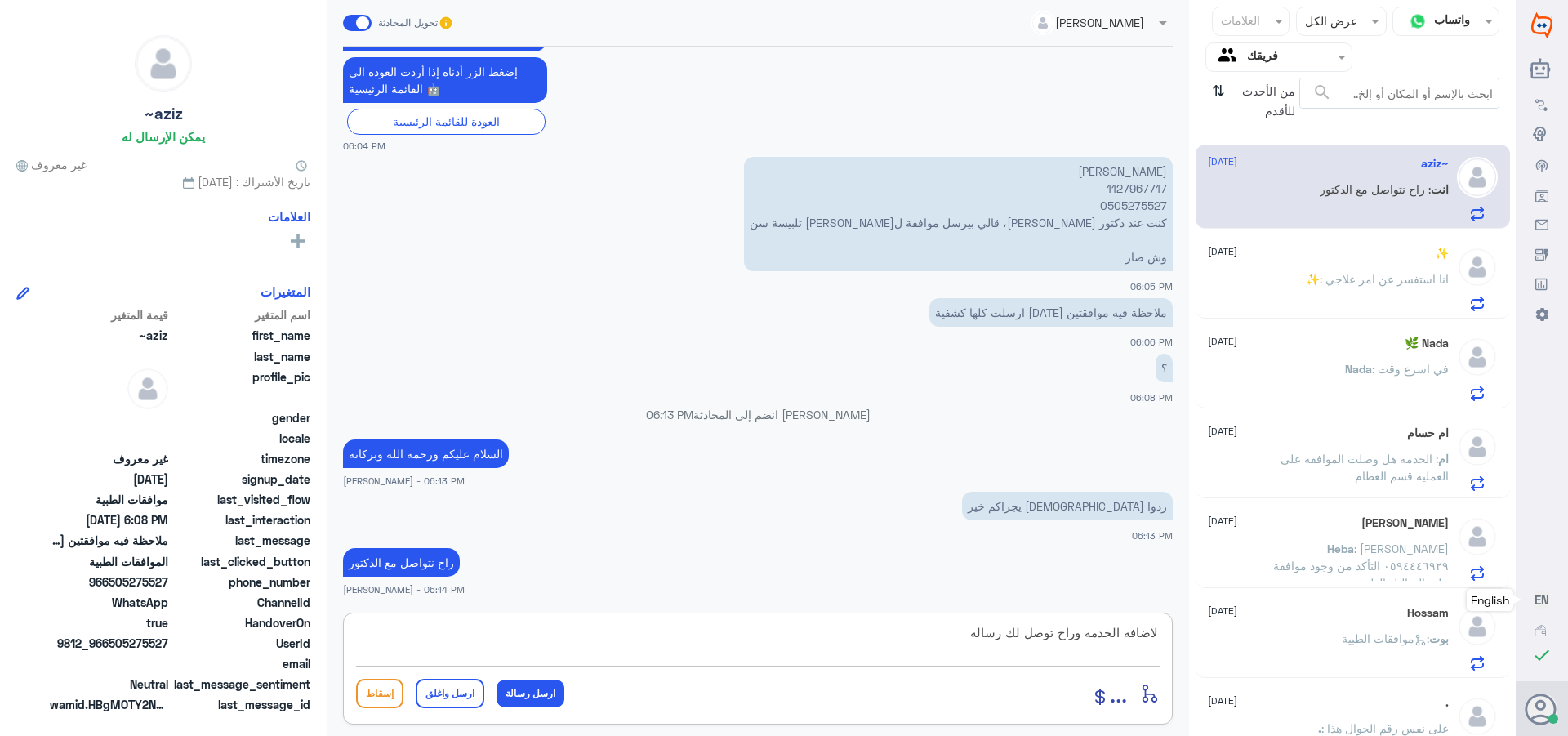
type textarea "لاضافه الخدمه وراح توصل لك رساله"
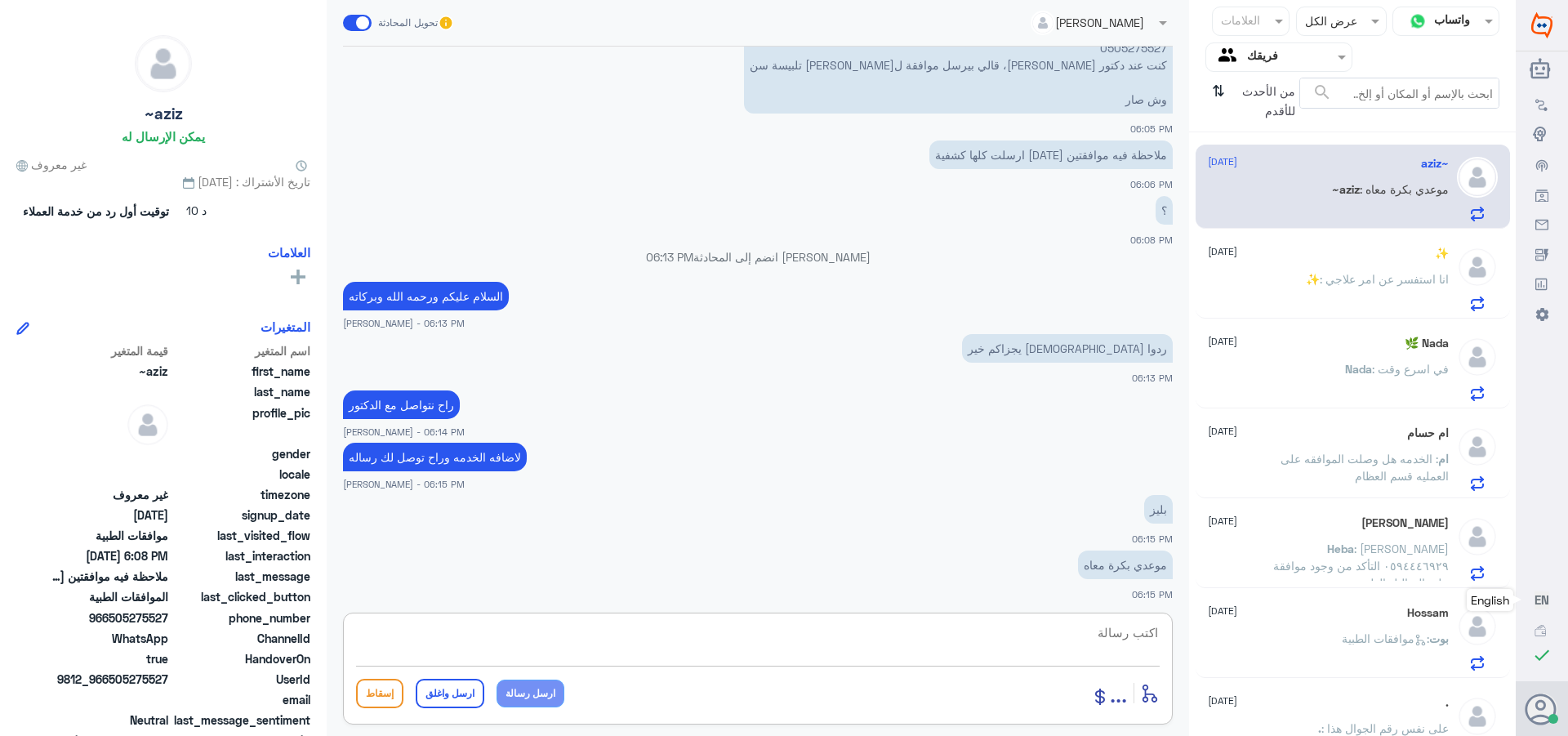
scroll to position [820, 0]
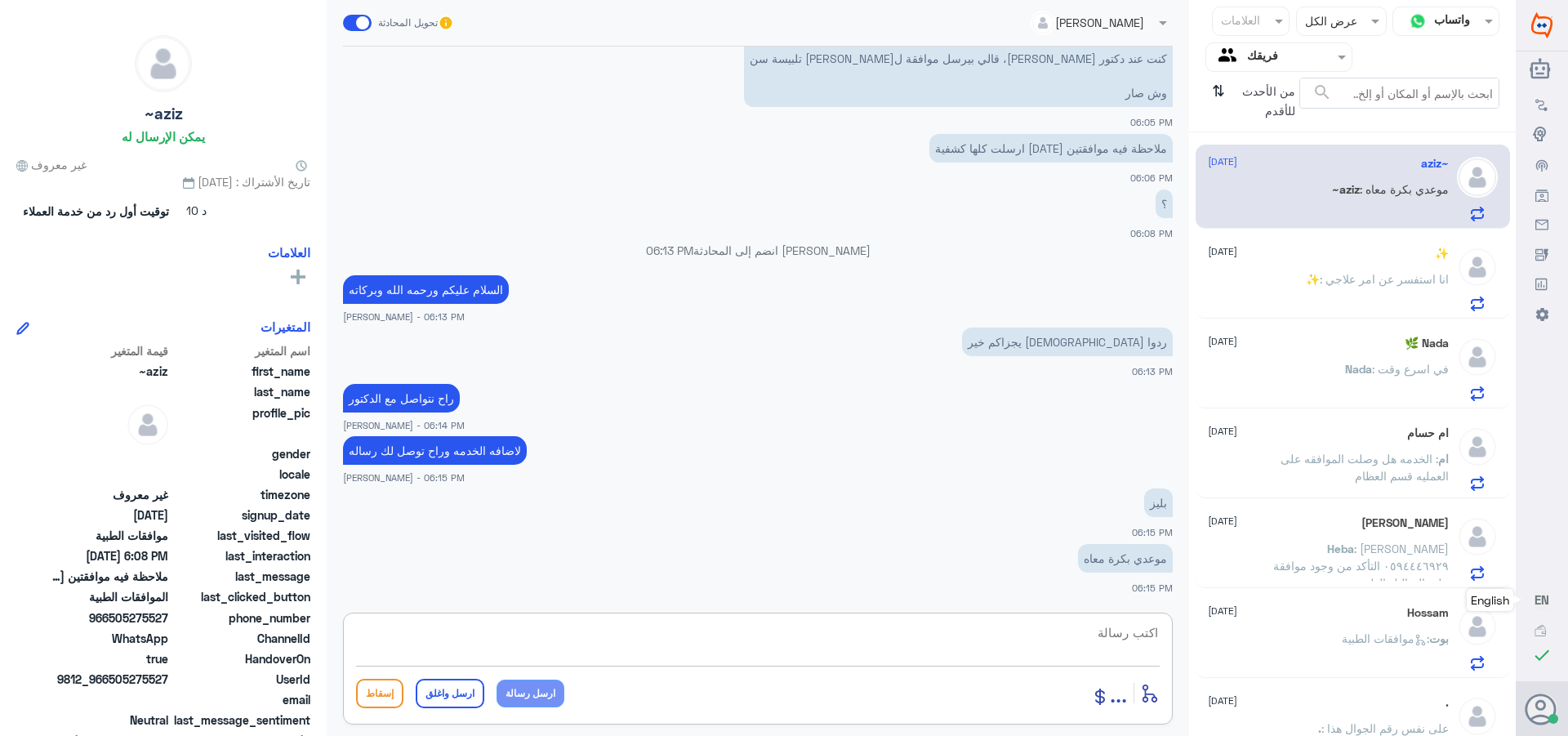
click at [1136, 638] on textarea at bounding box center [758, 641] width 804 height 40
type textarea "ابشر راح توصلك الرساله"
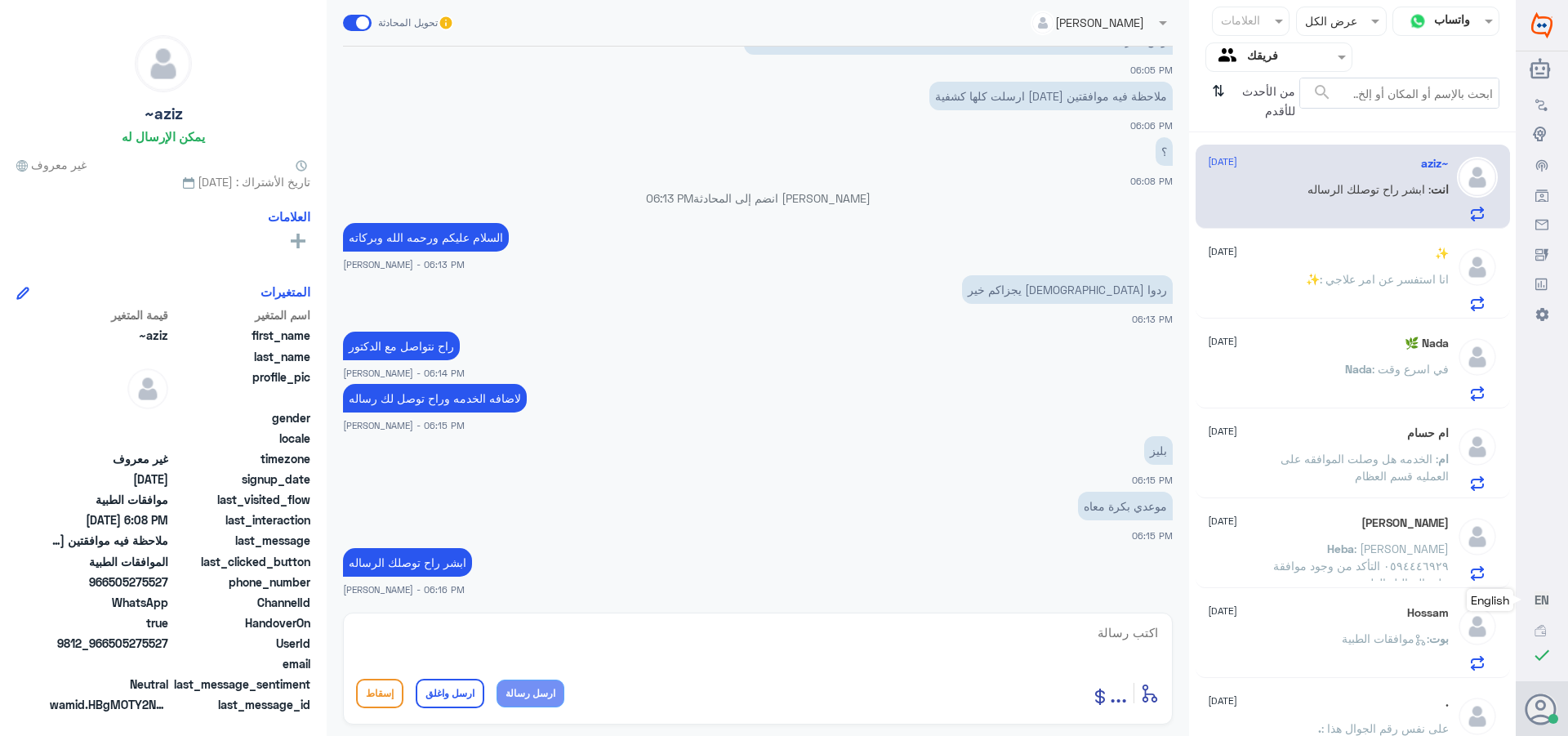
click at [1338, 264] on div "✨ [DATE] ✨ : انا استفسر عن امر علاجي" at bounding box center [1328, 278] width 241 height 64
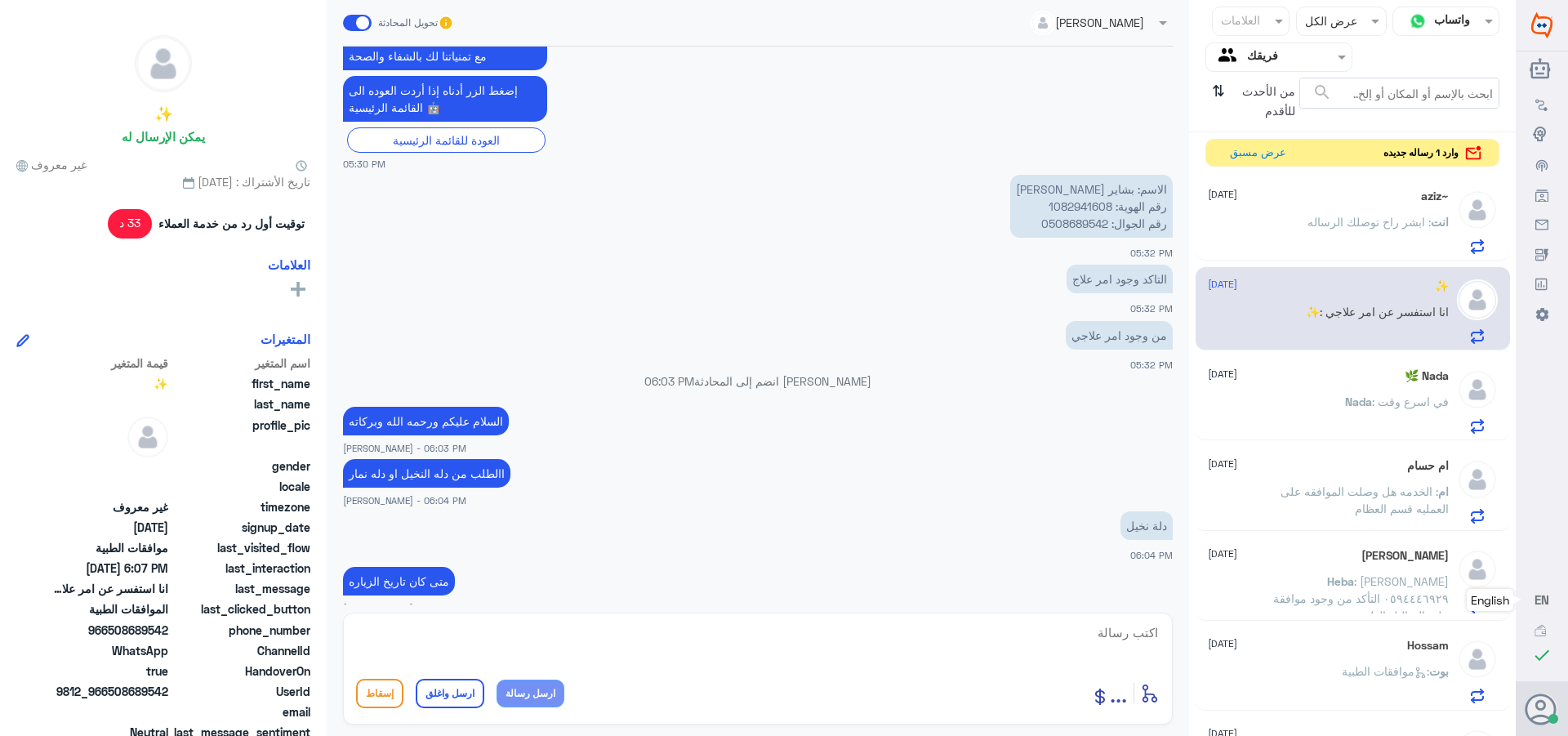
scroll to position [717, 0]
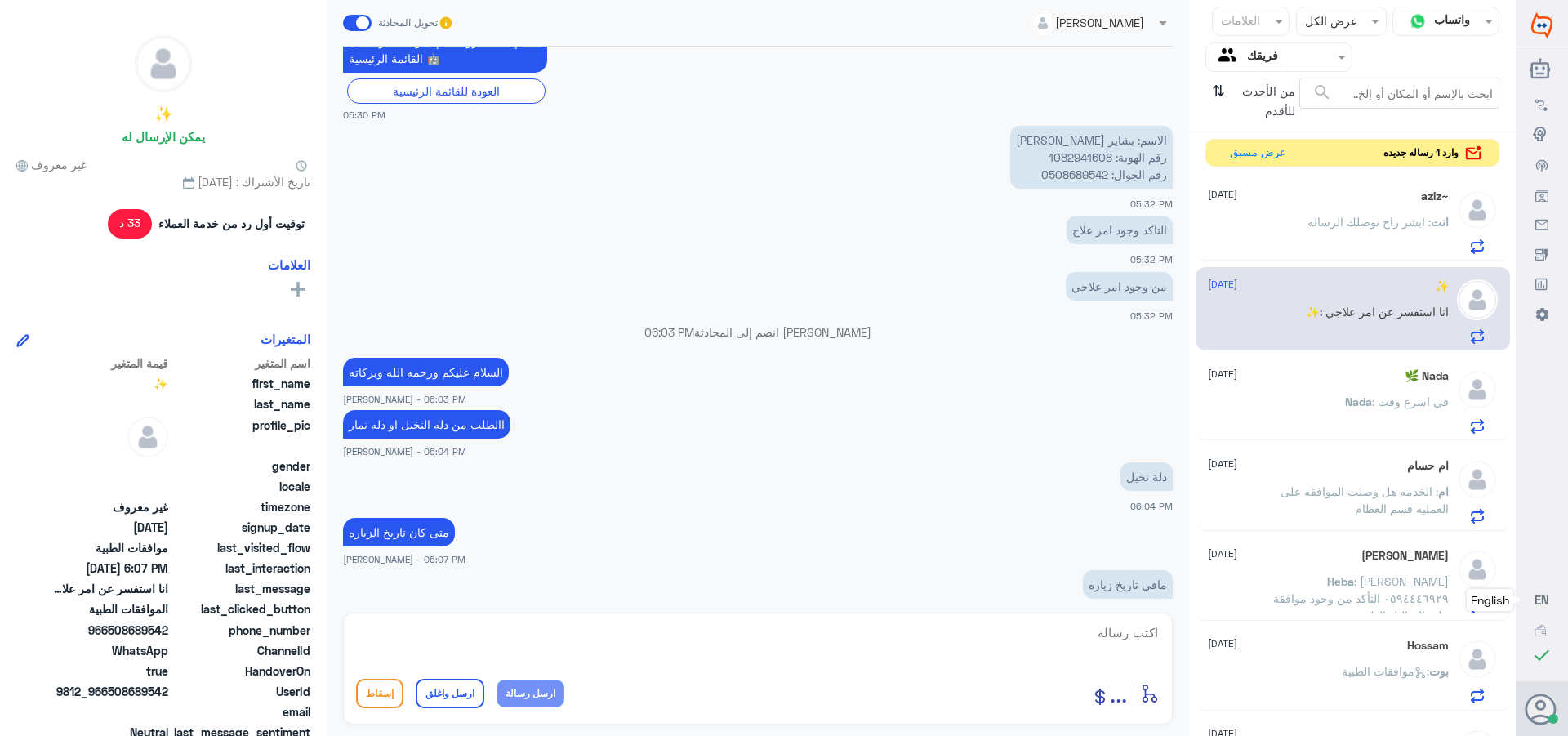
click at [1053, 155] on p "الاسم: بشاير [PERSON_NAME] رقم الهوية: 1082941608 رقم الجوال: 0508689542" at bounding box center [1091, 157] width 163 height 63
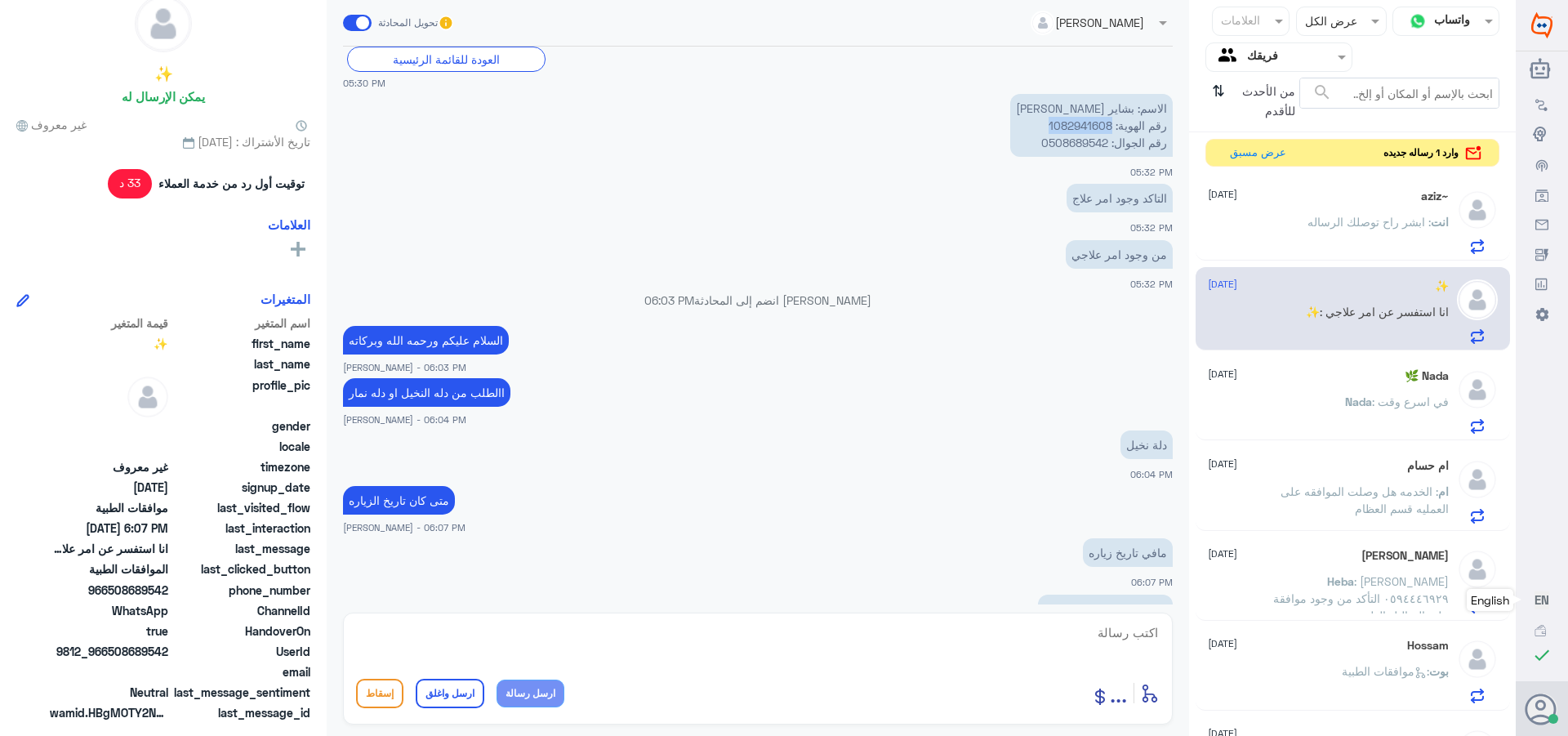
scroll to position [799, 0]
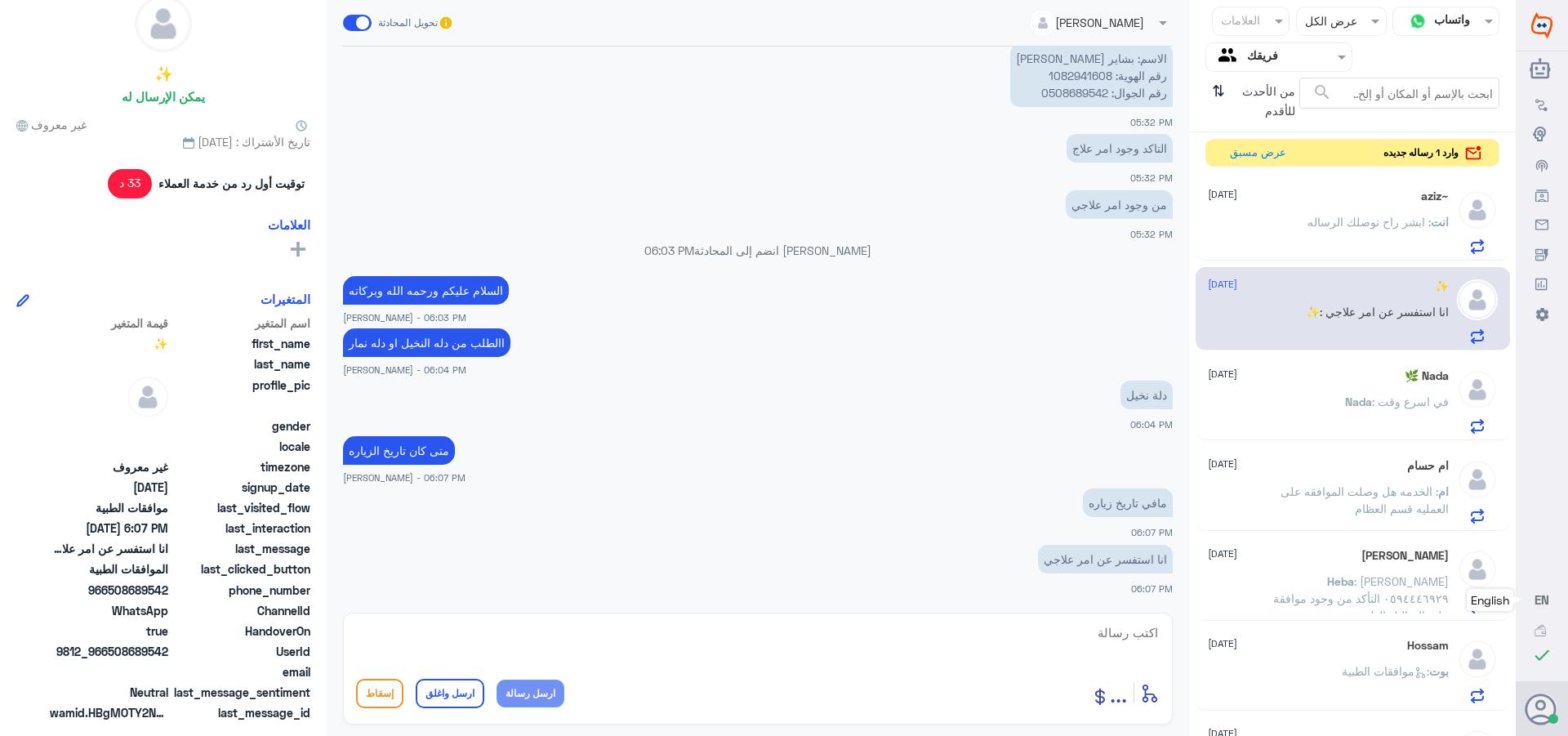
click at [1122, 637] on textarea at bounding box center [758, 641] width 804 height 40
type textarea "الخطاب ما وصلنا"
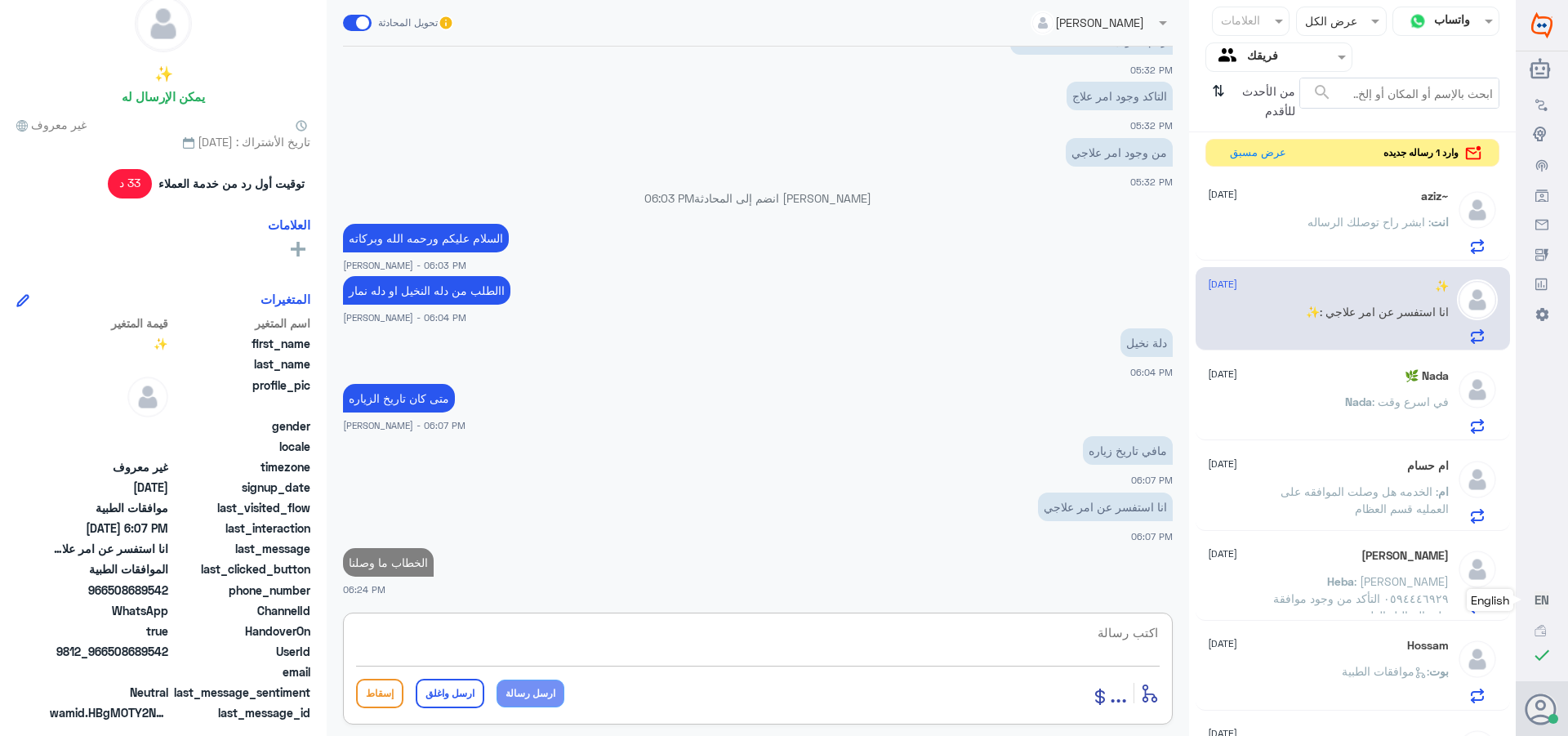
click at [1361, 220] on span ": ابشر راح توصلك الرساله" at bounding box center [1370, 222] width 124 height 14
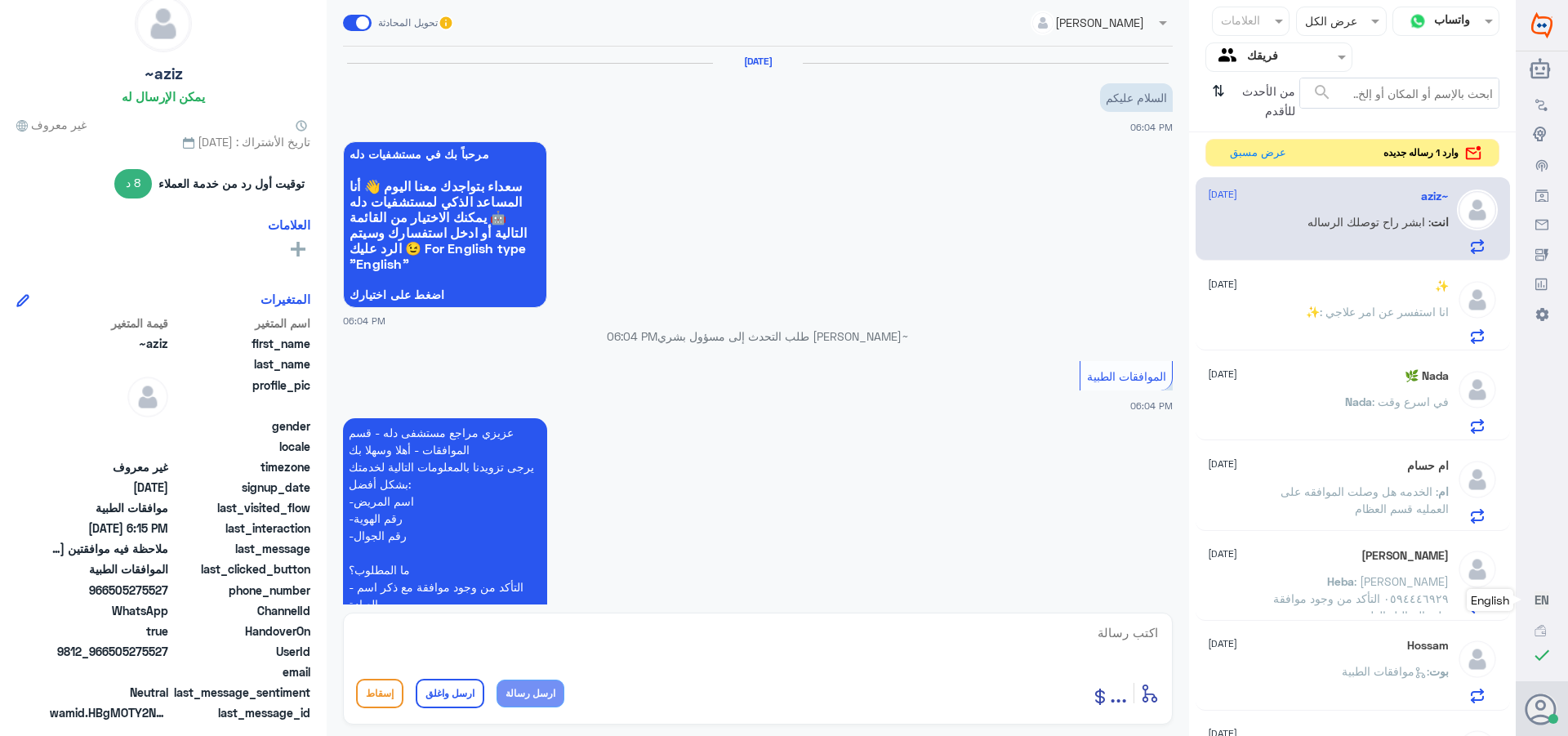
scroll to position [902, 0]
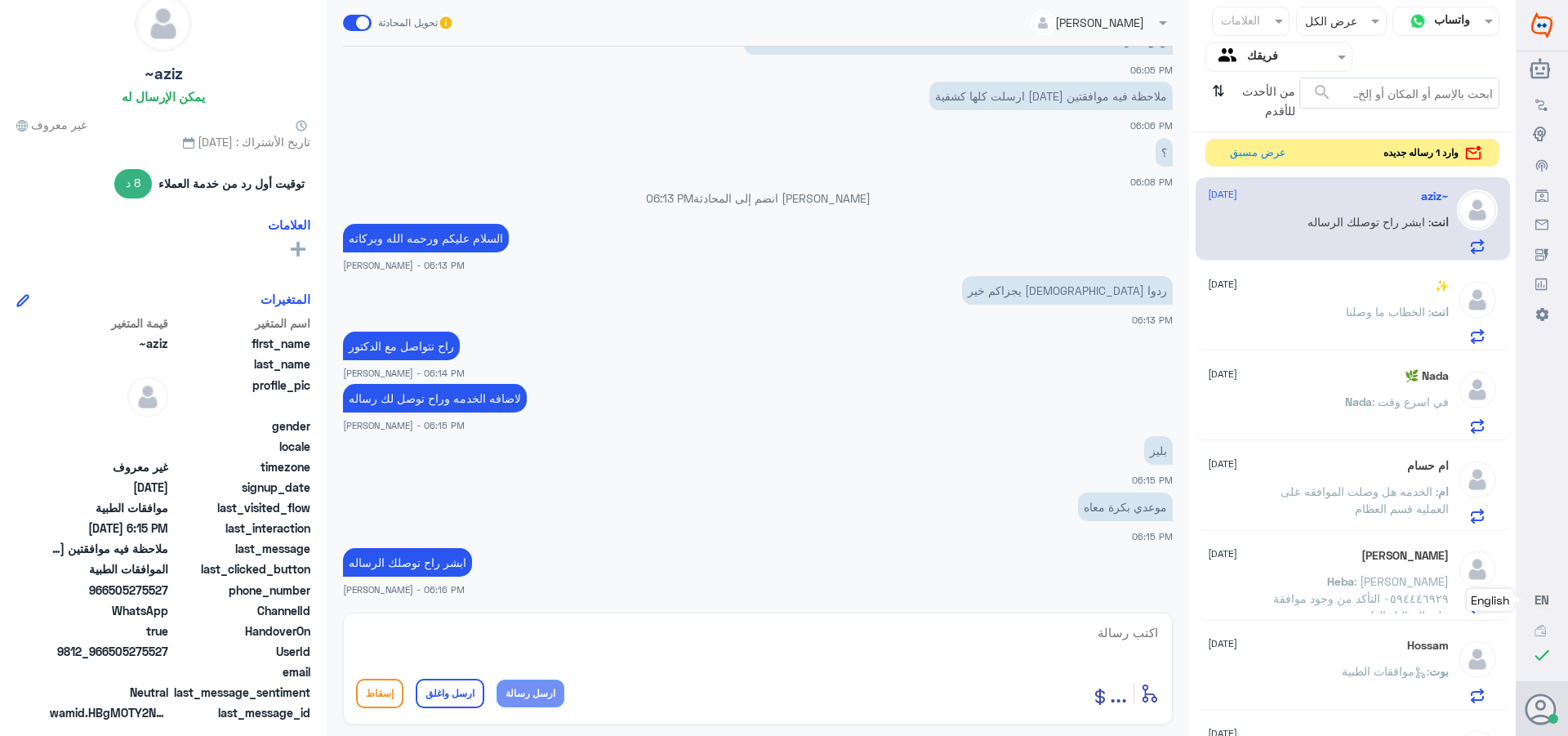
click at [1217, 148] on div "وارد 1 رساله جديده عرض مسبق" at bounding box center [1352, 153] width 294 height 29
click at [1232, 156] on button "عرض مسبق" at bounding box center [1256, 152] width 69 height 25
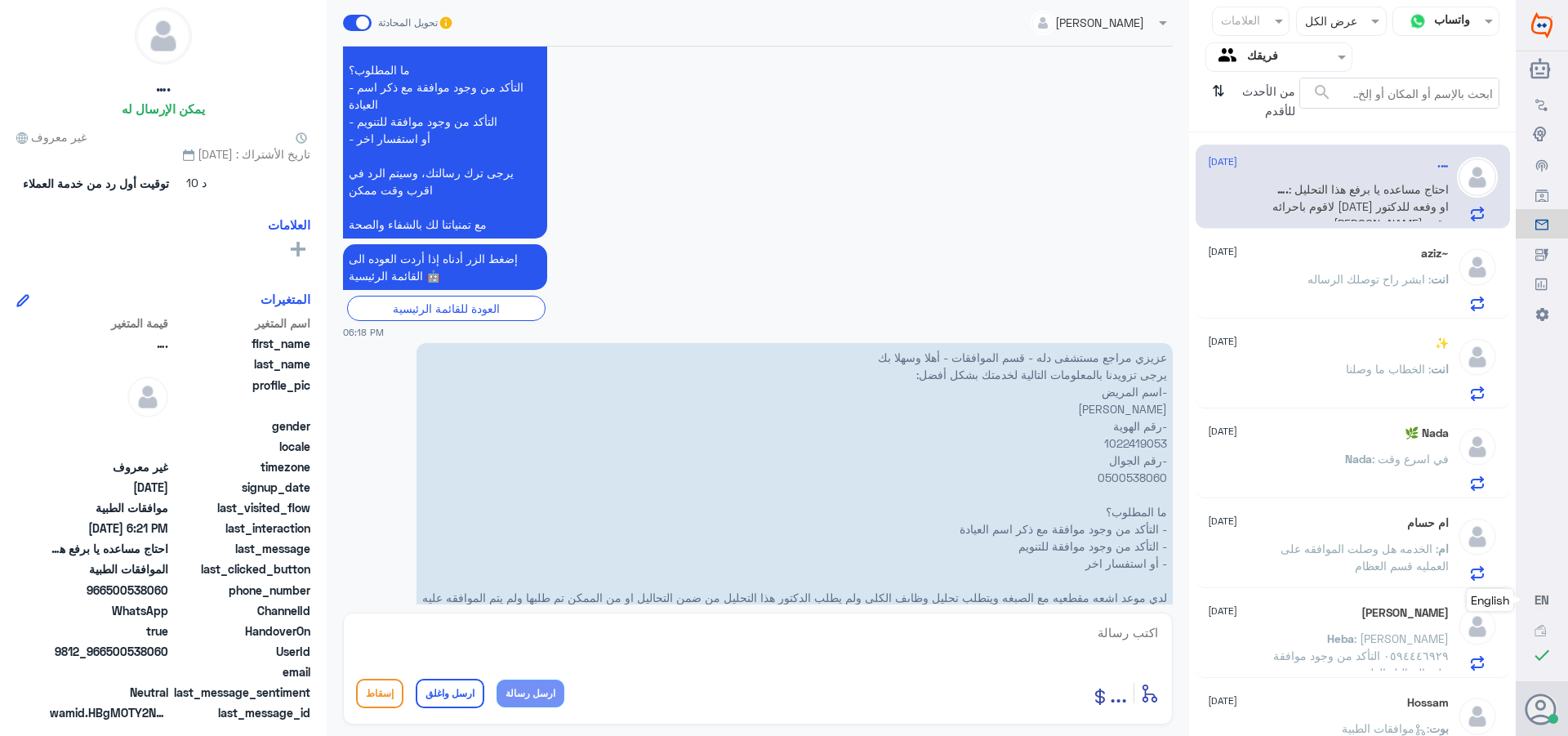
scroll to position [581, 0]
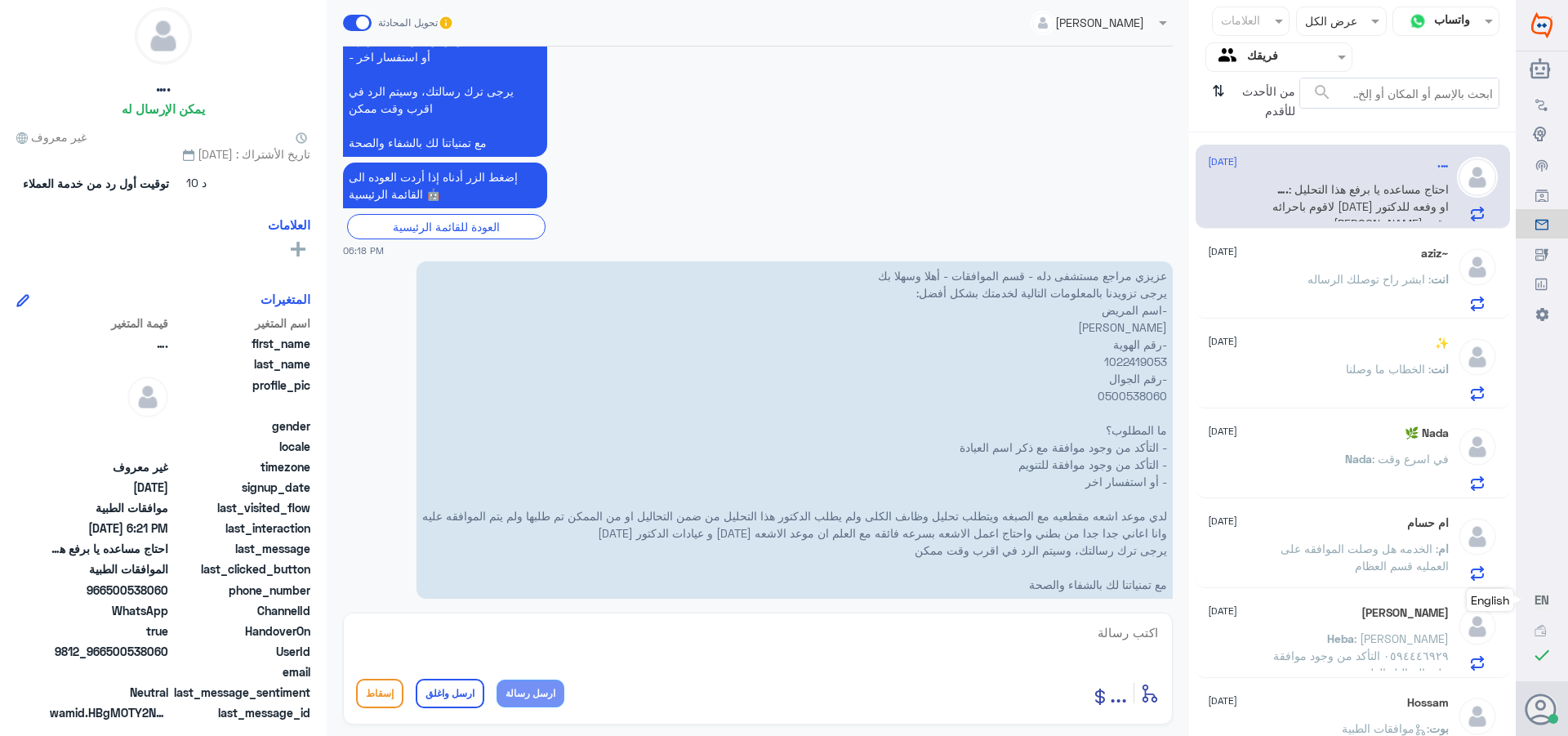
click at [1116, 359] on p "عزيزي مراجع مستشفى دله - قسم الموافقات - أهلا وسهلا بك يرجى تزويدنا بالمعلومات …" at bounding box center [794, 430] width 756 height 338
copy p "1022419053"
click at [1130, 363] on p "عزيزي مراجع مستشفى دله - قسم الموافقات - أهلا وسهلا بك يرجى تزويدنا بالمعلومات …" at bounding box center [794, 430] width 756 height 338
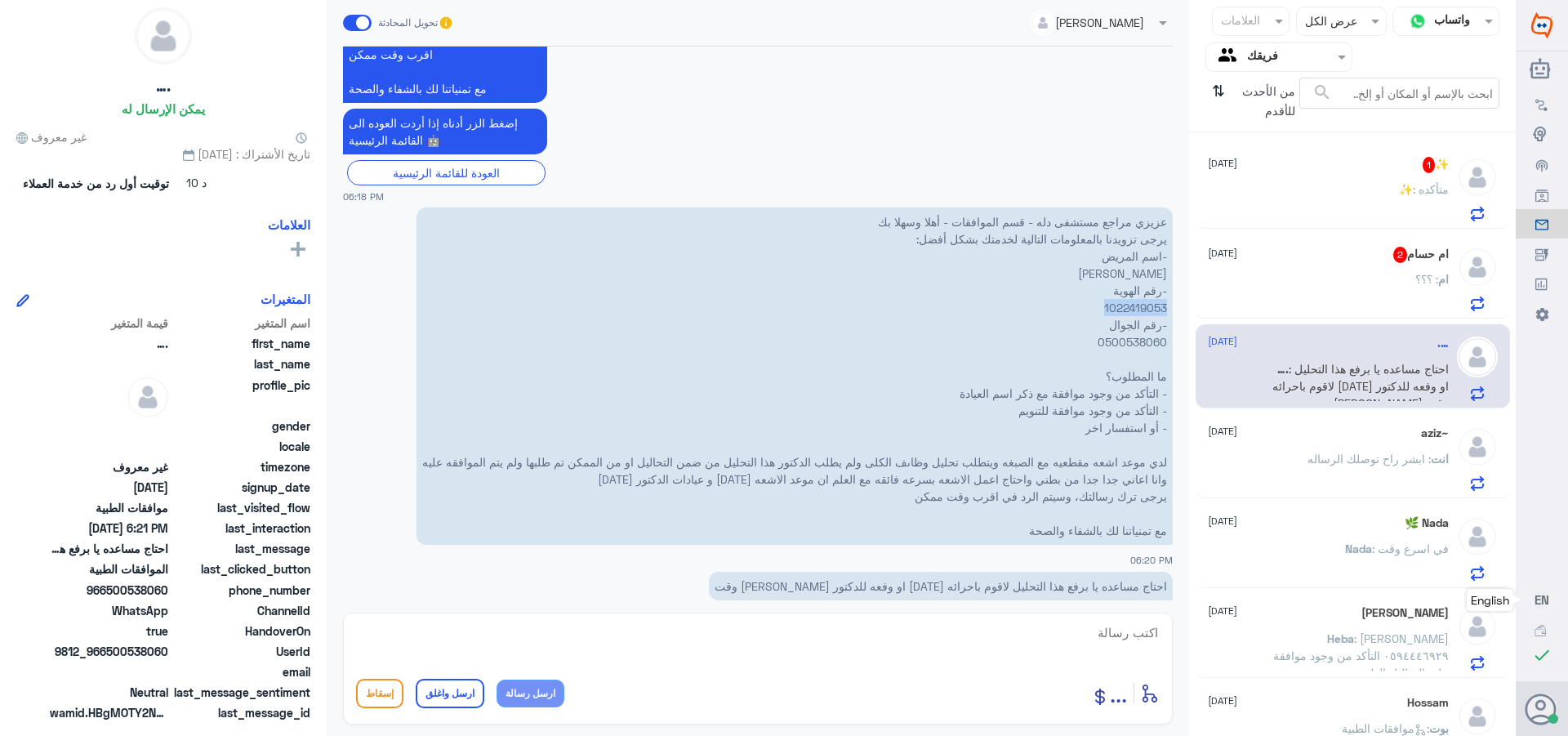
scroll to position [663, 0]
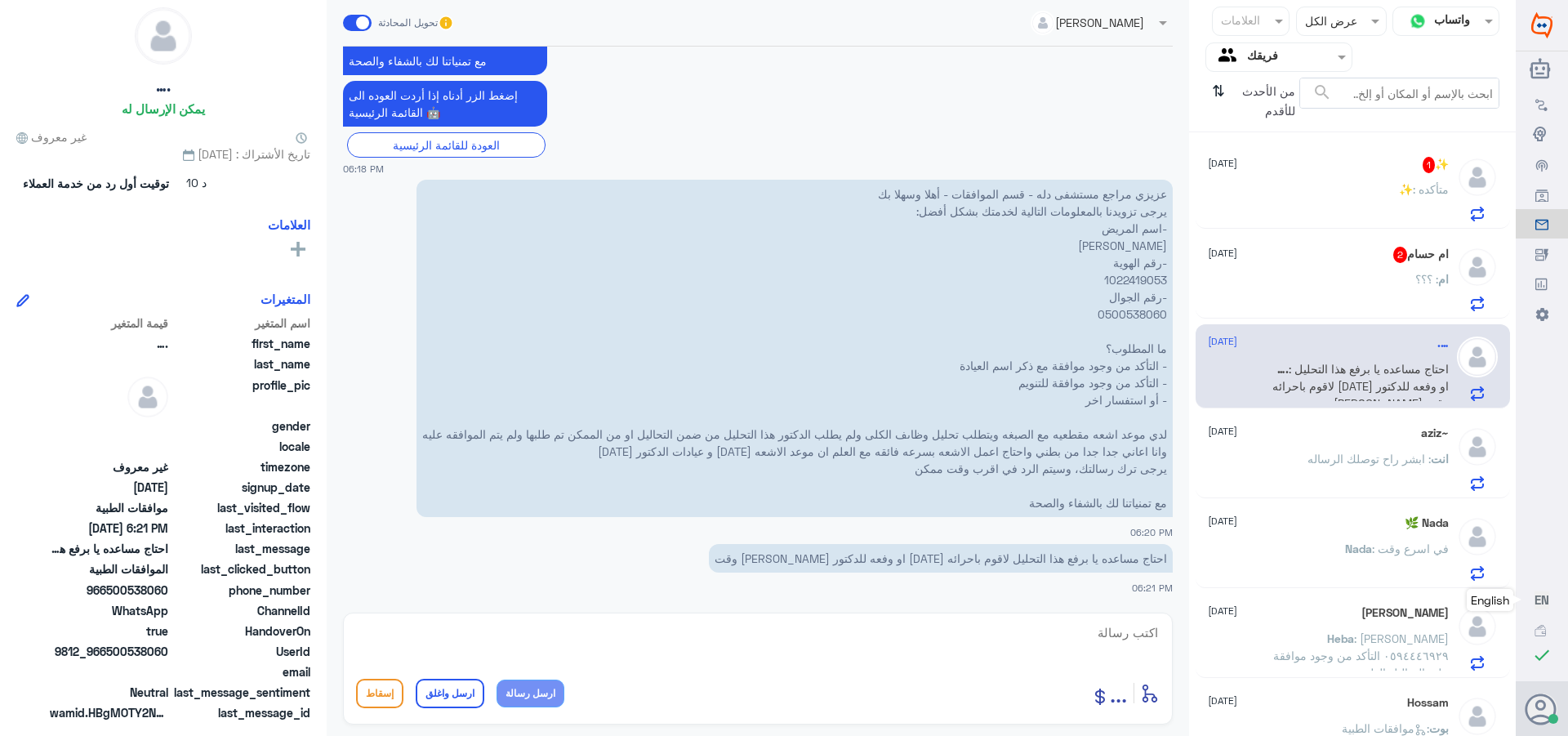
click at [1120, 627] on textarea at bounding box center [758, 641] width 804 height 40
type textarea "اسلام عليكم ورحمه الله وبركاته"
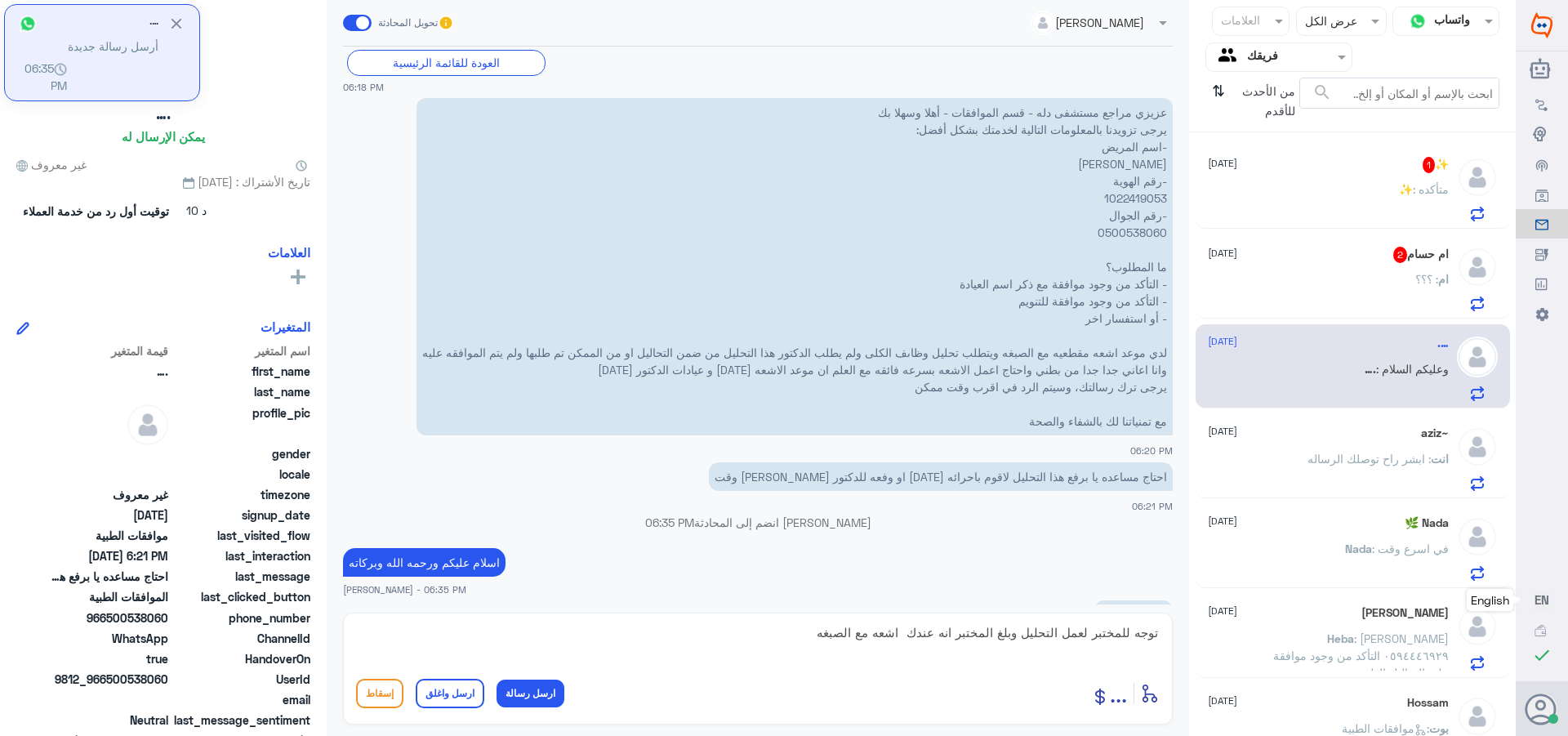
scroll to position [771, 0]
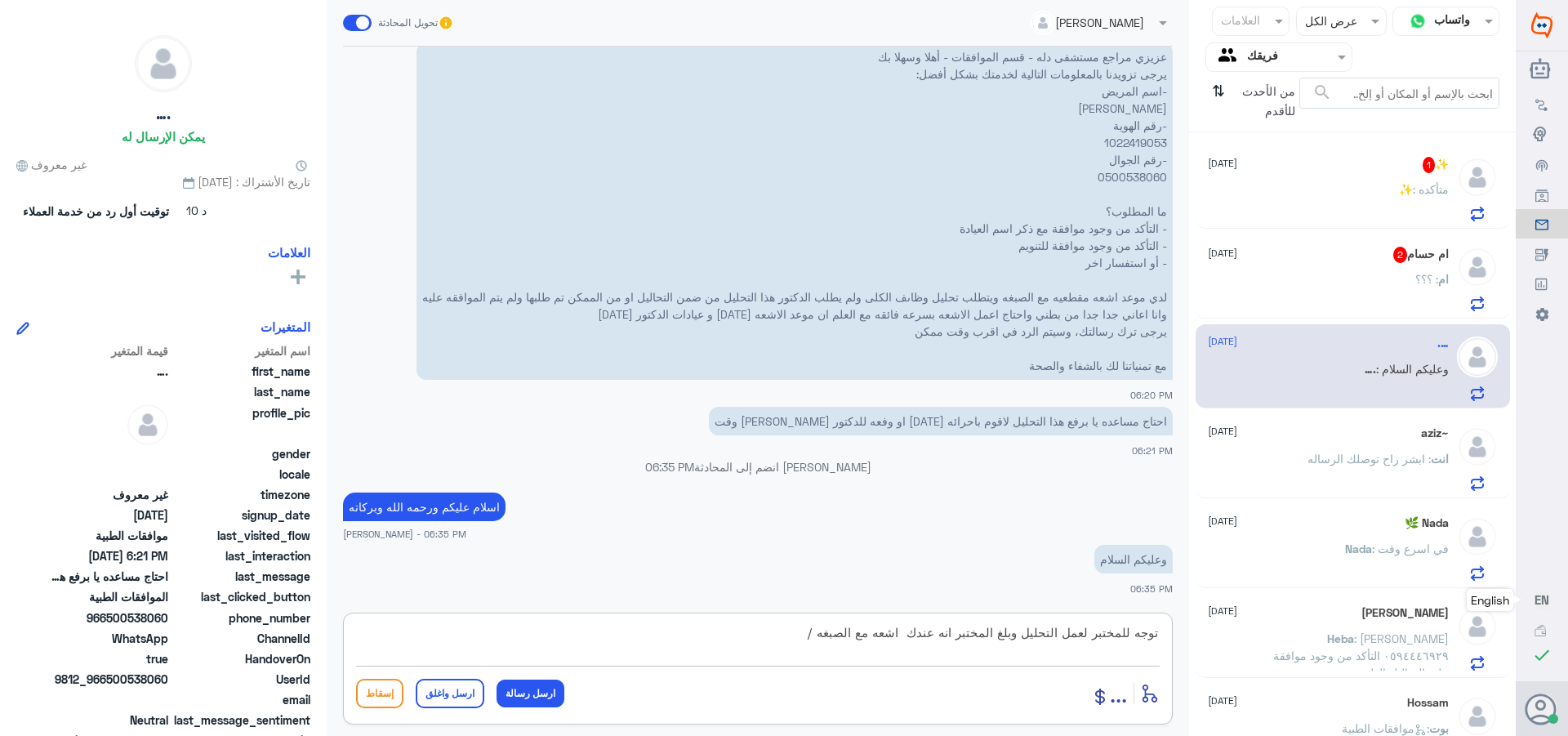
paste textarea "تمنياتي لك بالشفاء العاجل"
type textarea "توجه للمختبر لعمل التحليل وبلغ المختبر انه عندك اشعه مع الصبغه /تمنياتي لك بالش…"
click at [444, 692] on button "ارسل واغلق" at bounding box center [450, 693] width 69 height 30
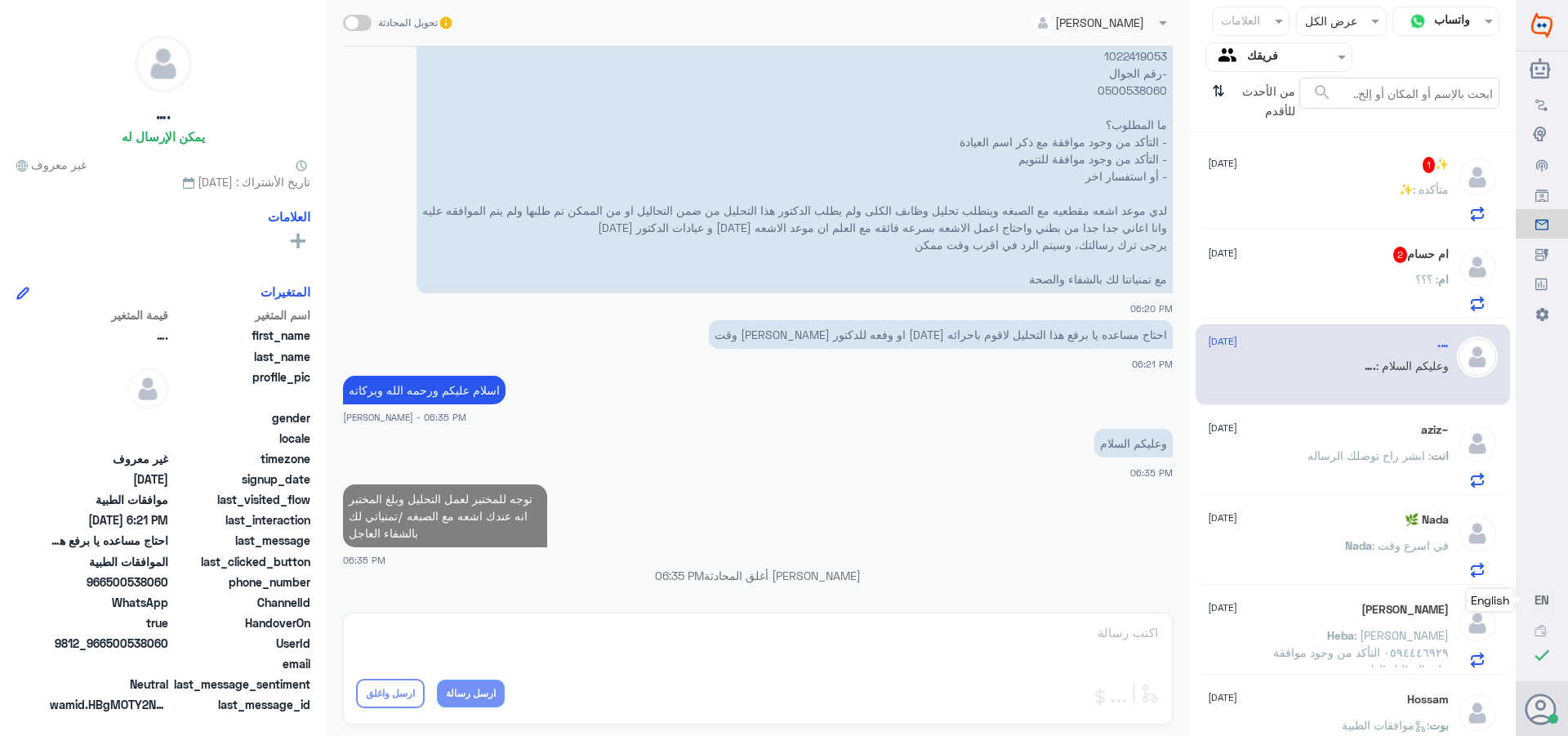
click at [1389, 269] on div "ام حسام 2 [DATE] ام : ؟؟؟" at bounding box center [1328, 278] width 241 height 64
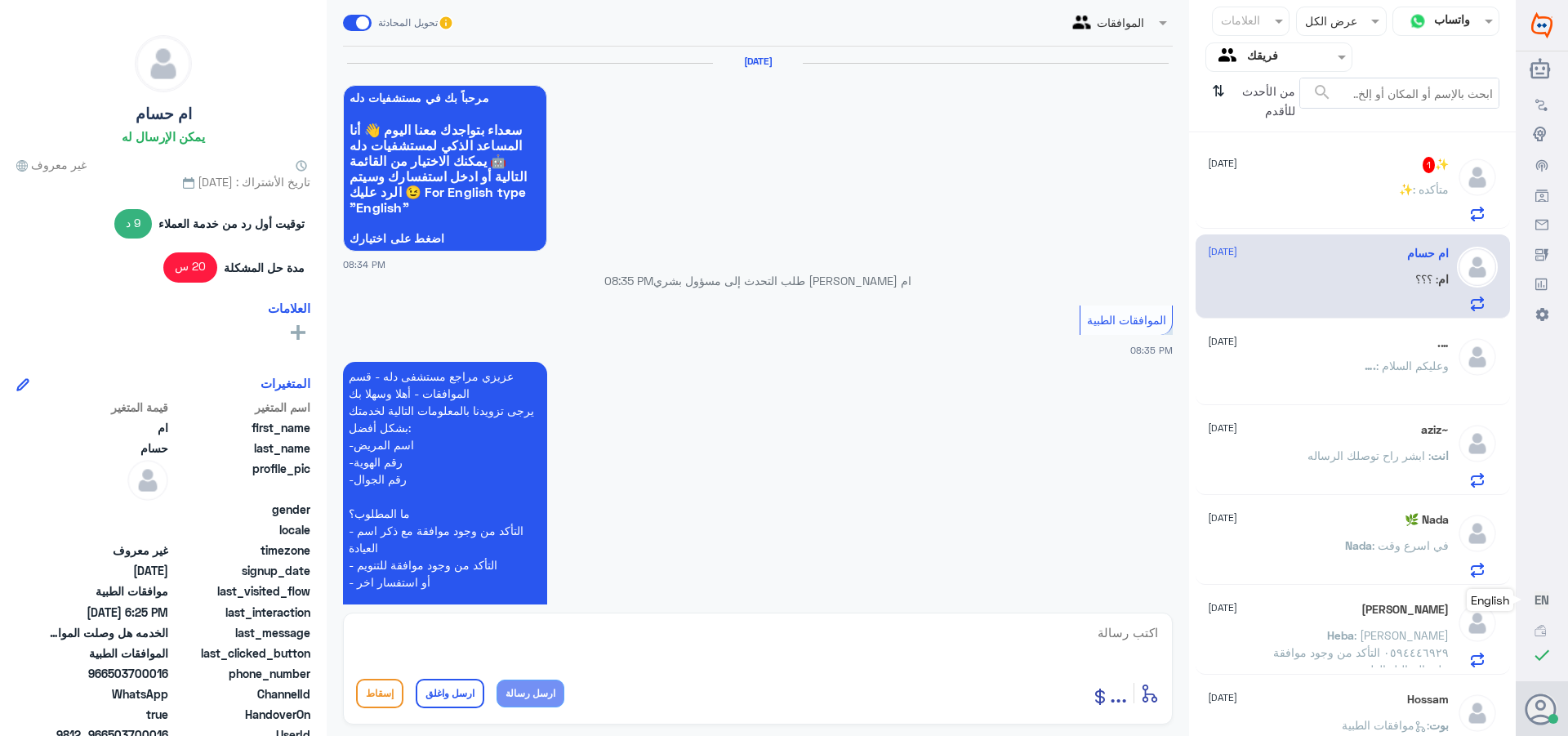
scroll to position [1662, 0]
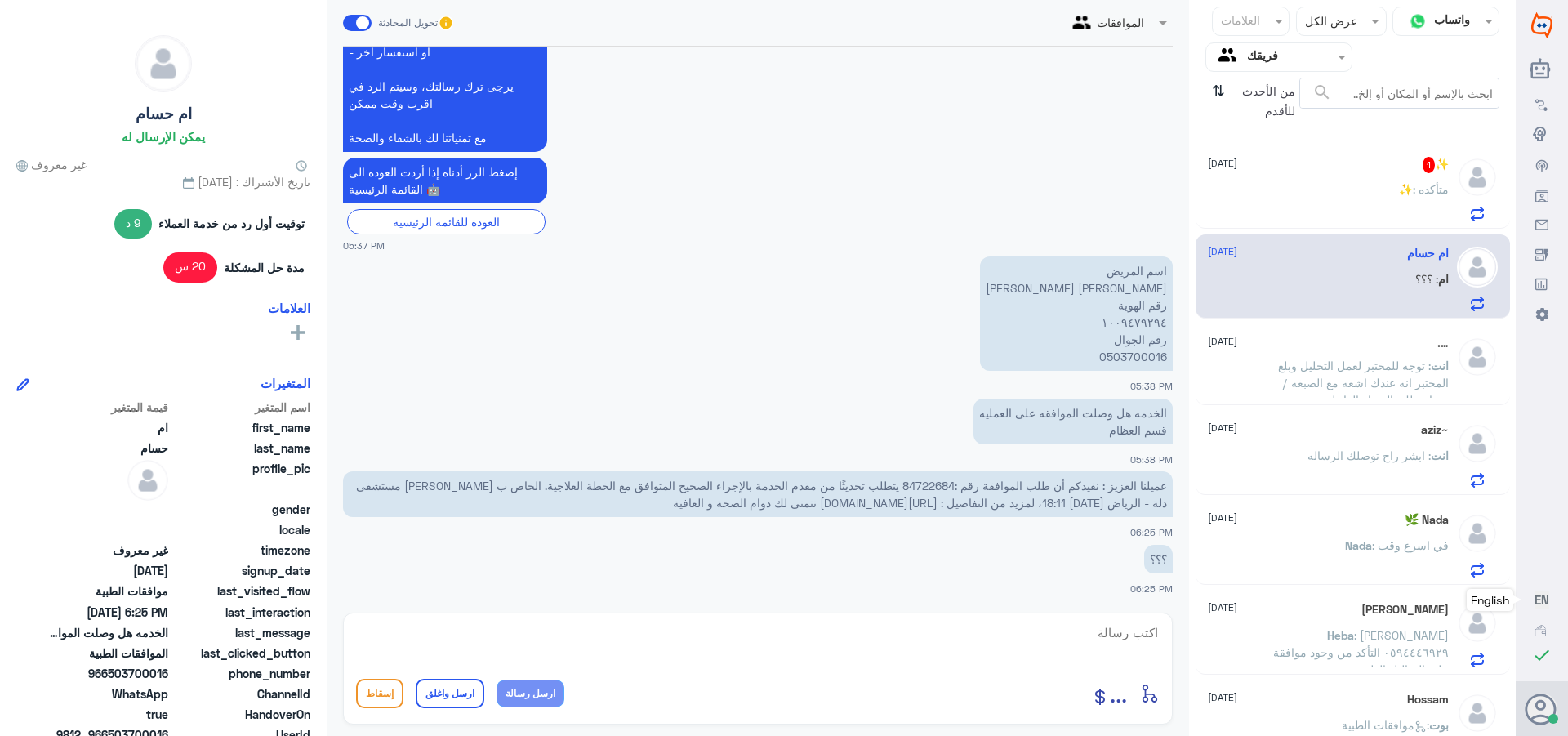
click at [932, 485] on span "عميلنا العزيز : نفيدكم أن طلب الموافقة رقم :84722684 يتطلب تحديثًا من مقدم الخد…" at bounding box center [761, 494] width 811 height 31
copy span "84722684"
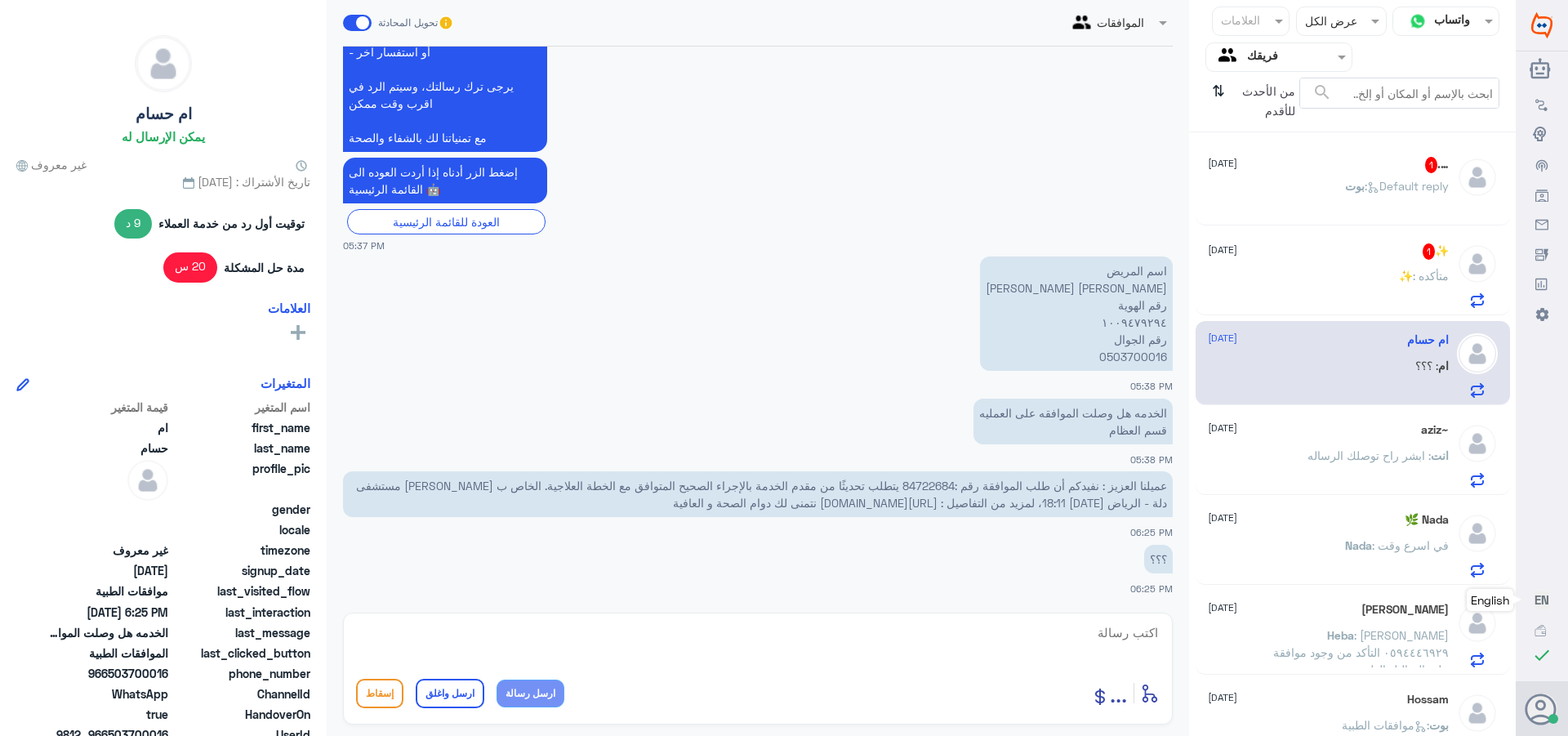
click at [1348, 178] on p "[PERSON_NAME] : Default reply" at bounding box center [1397, 197] width 104 height 41
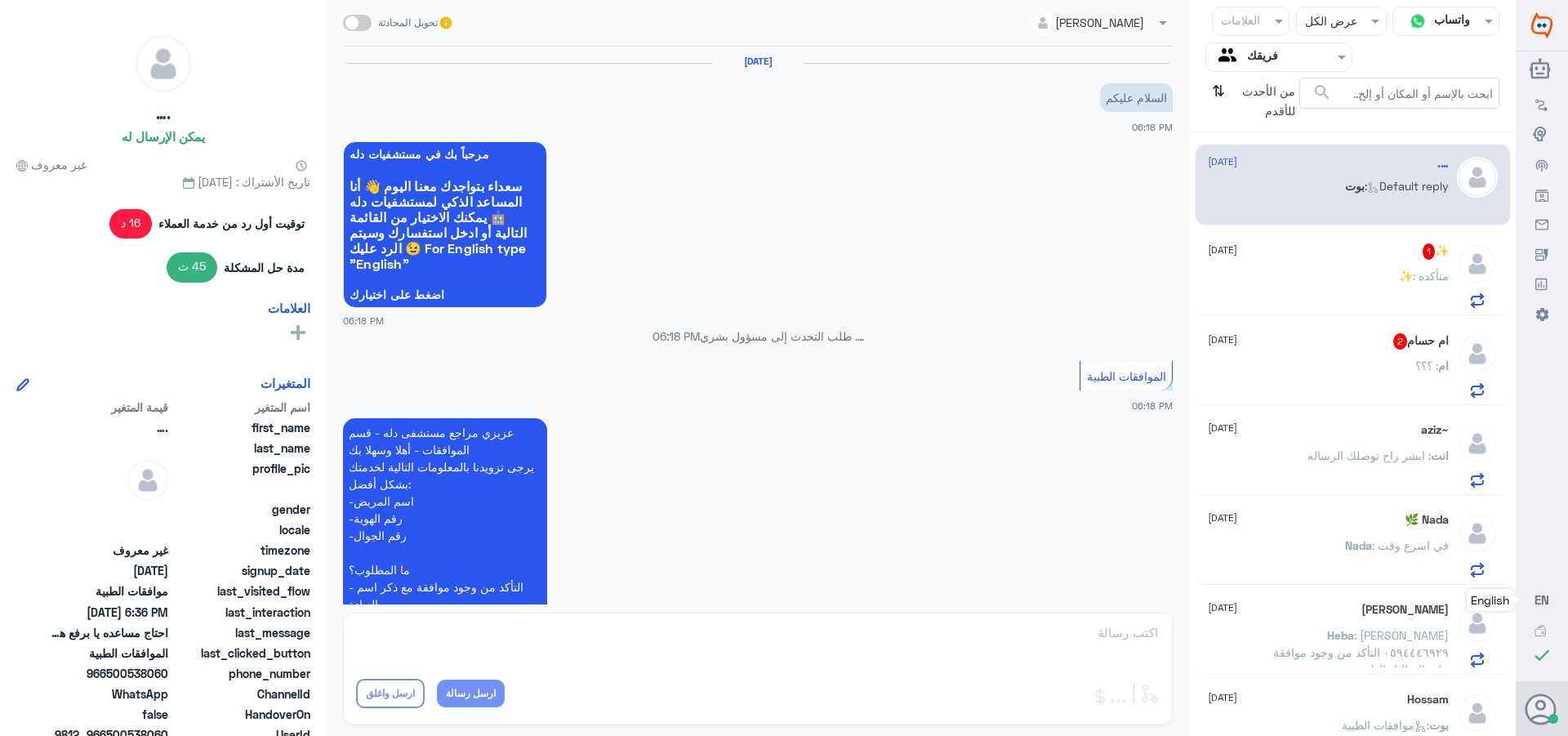
scroll to position [1165, 0]
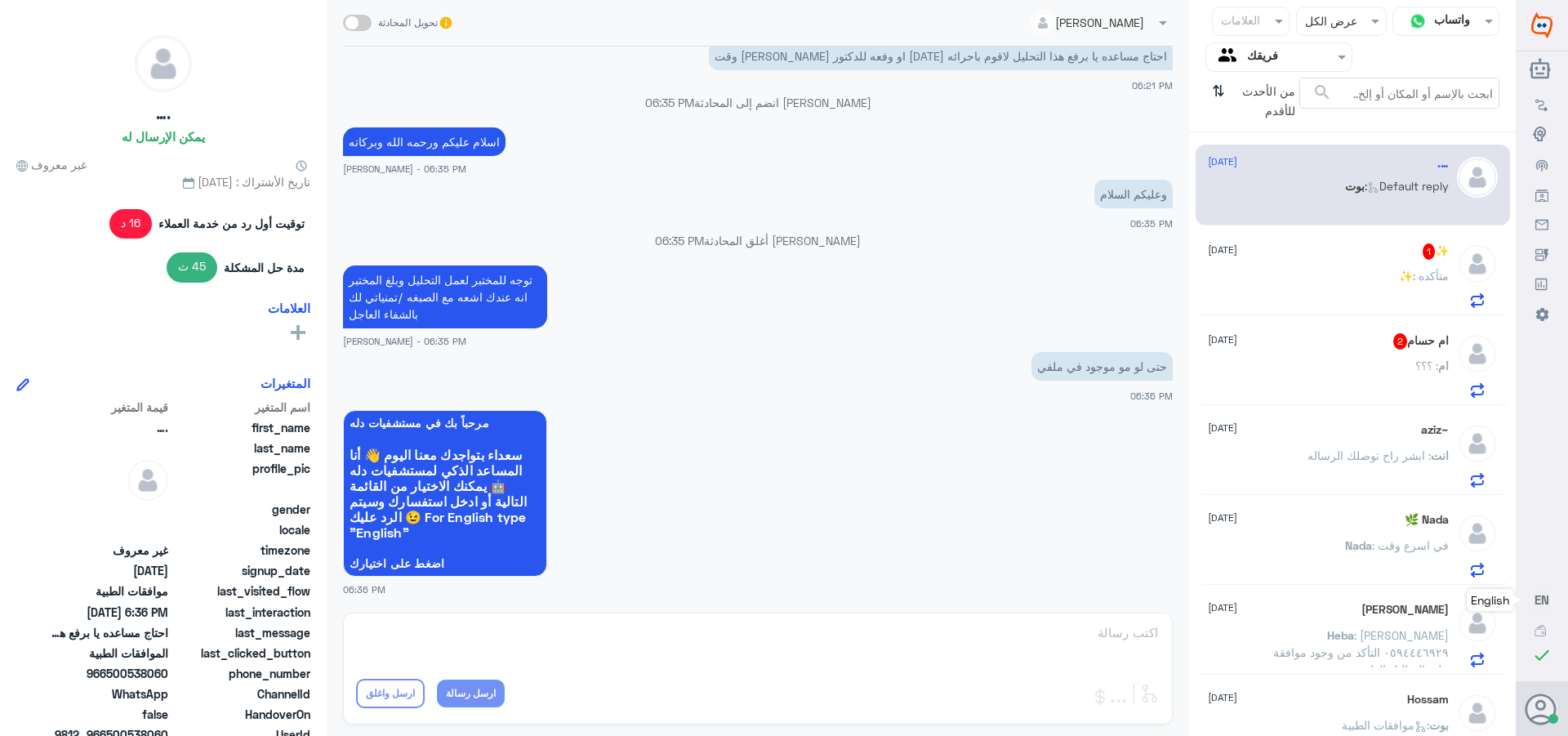
click at [1351, 275] on div "✨ : متأكده" at bounding box center [1328, 290] width 241 height 37
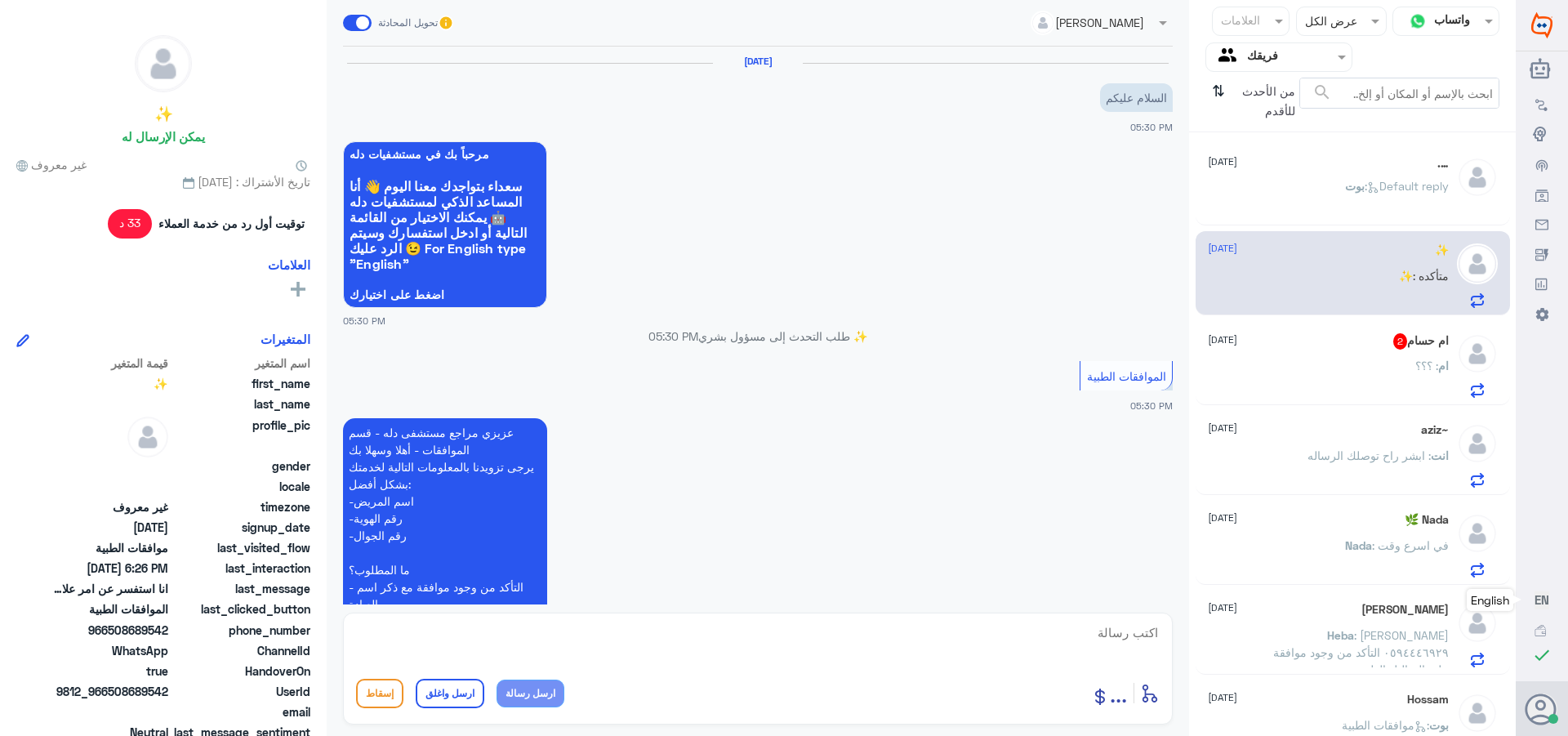
scroll to position [907, 0]
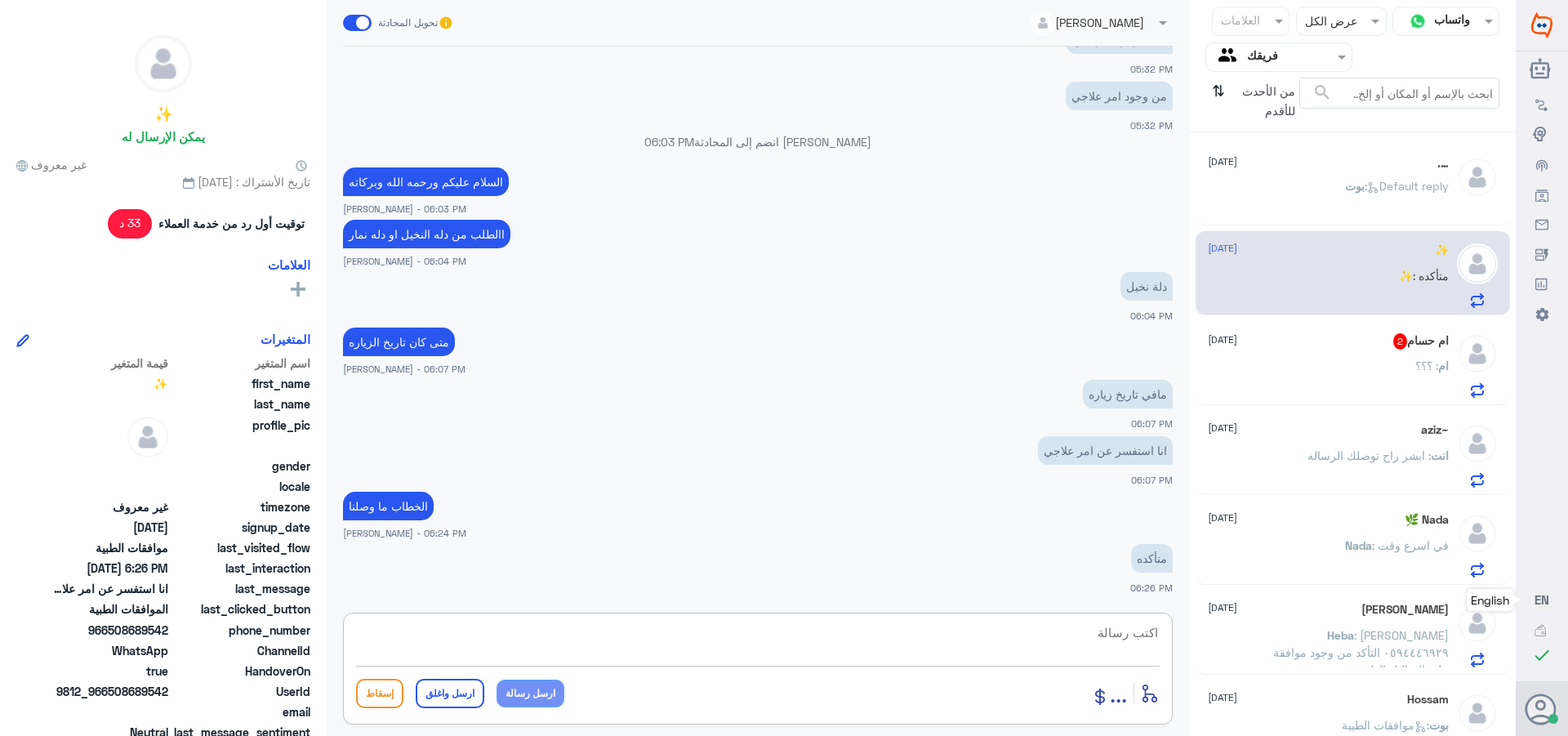
click at [1120, 639] on textarea at bounding box center [758, 641] width 804 height 40
type textarea "نعم تاكدت ما وصل الخطاب"
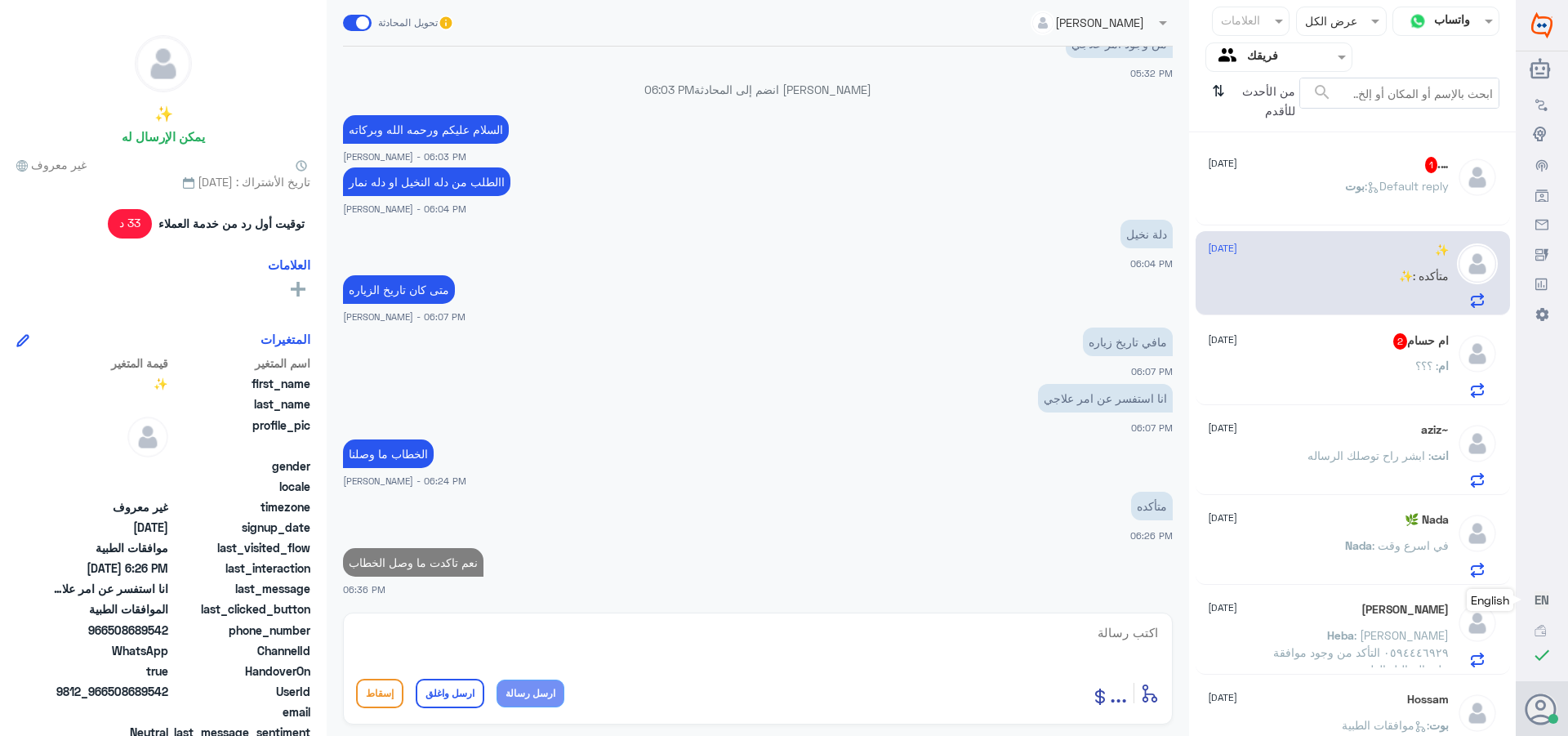
click at [1417, 351] on div "ام حسام 2 [DATE] ام : ؟؟؟" at bounding box center [1328, 365] width 241 height 64
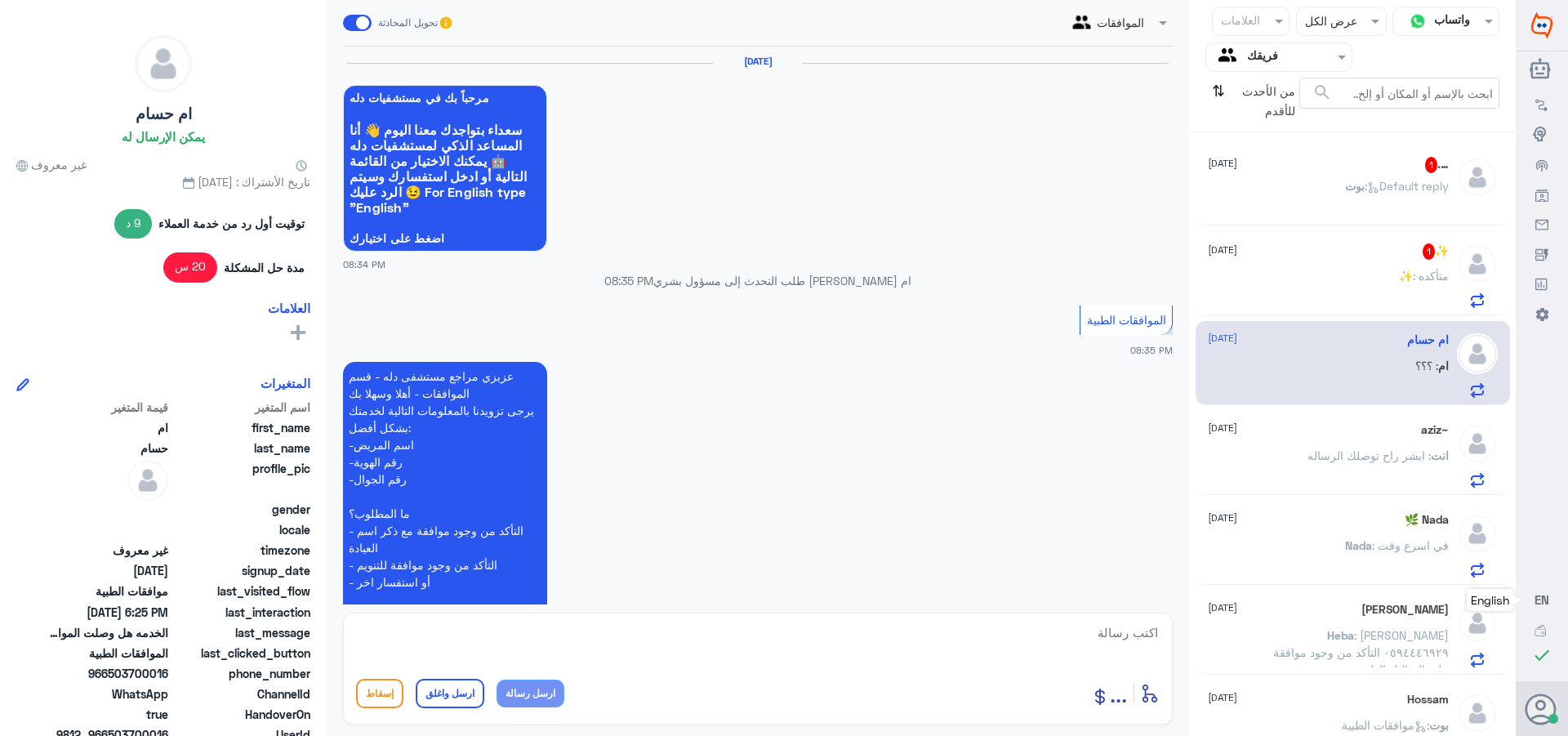
scroll to position [1662, 0]
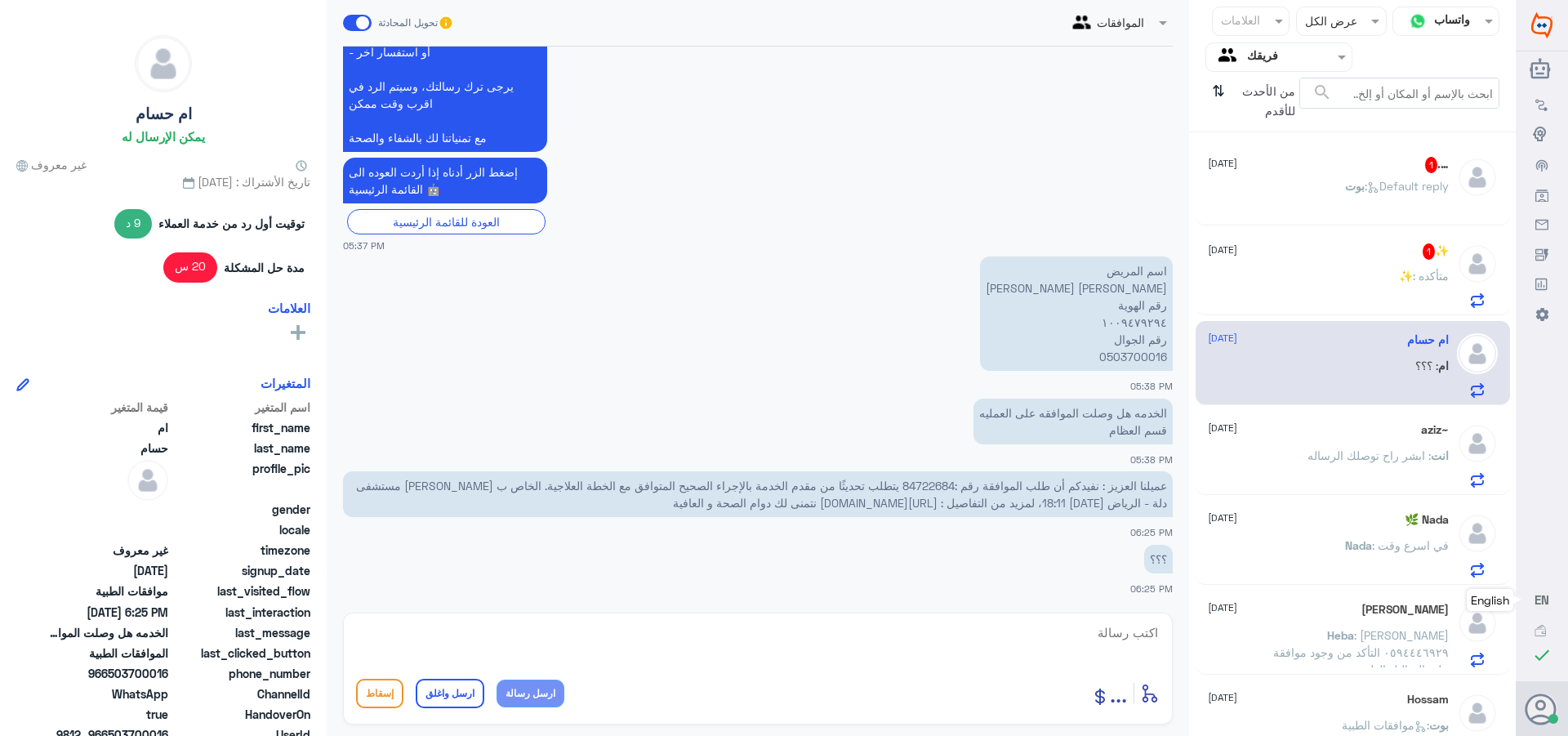
click at [1320, 186] on div "[PERSON_NAME] : Default reply" at bounding box center [1328, 199] width 241 height 37
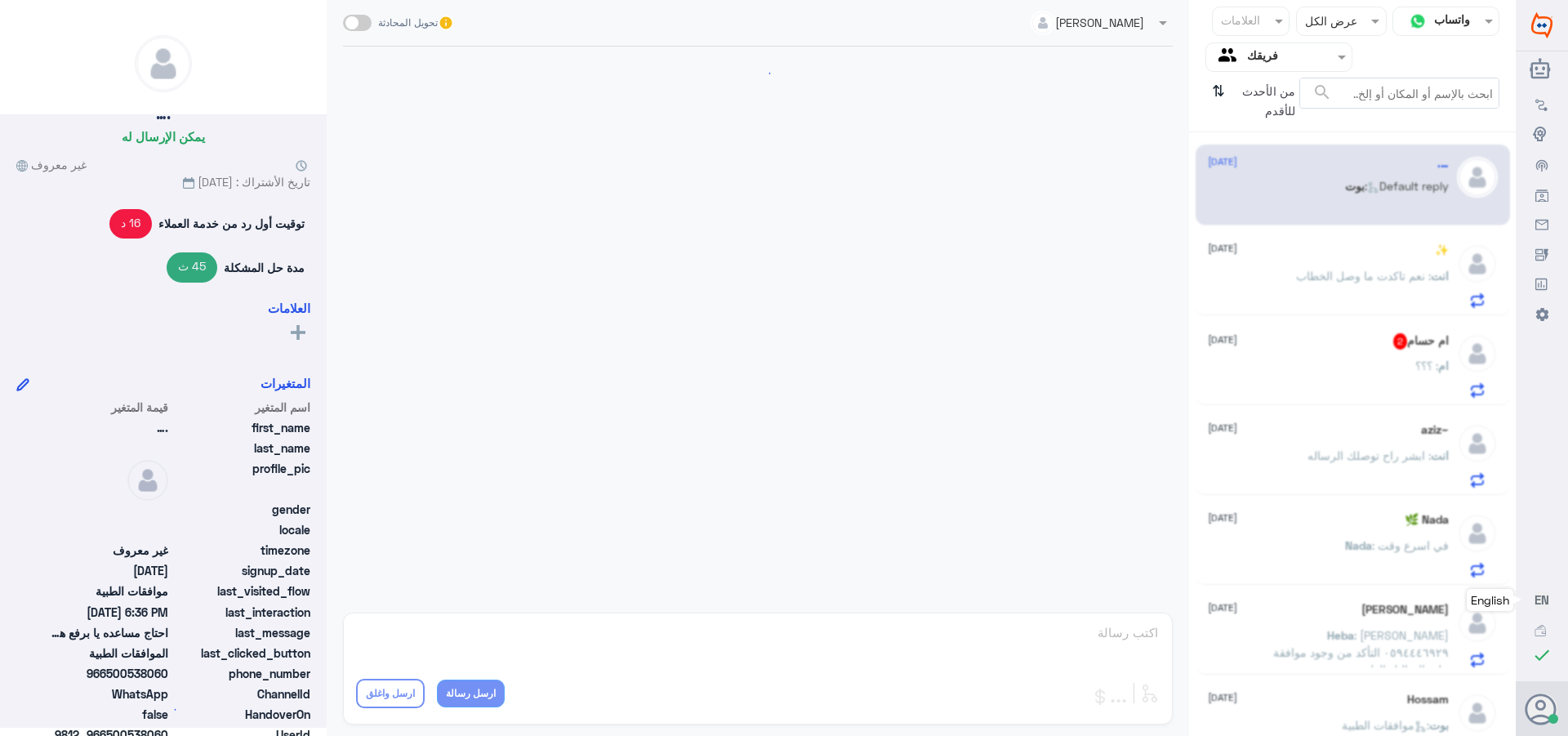
scroll to position [1413, 0]
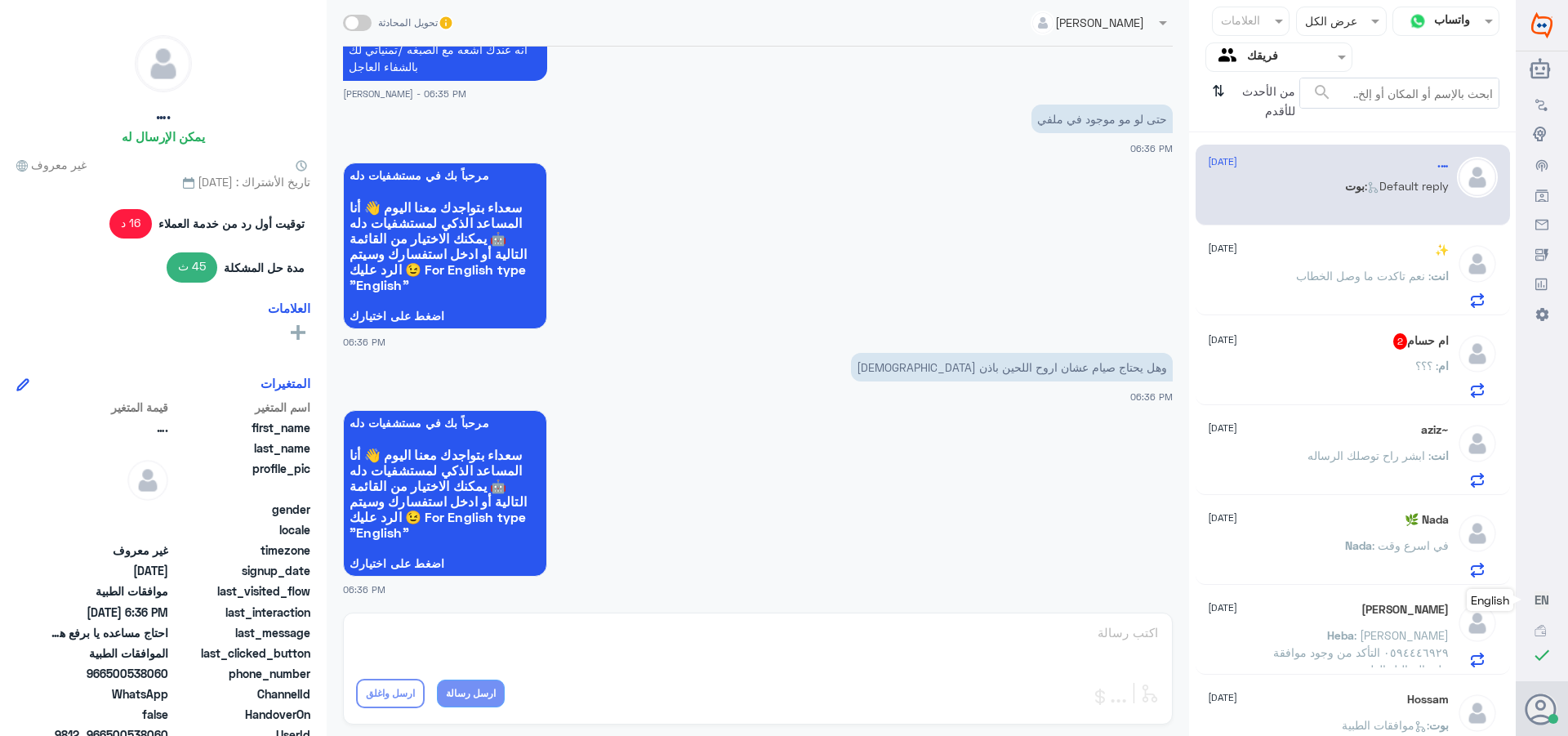
click at [1330, 257] on div "✨ [DATE]" at bounding box center [1328, 251] width 241 height 14
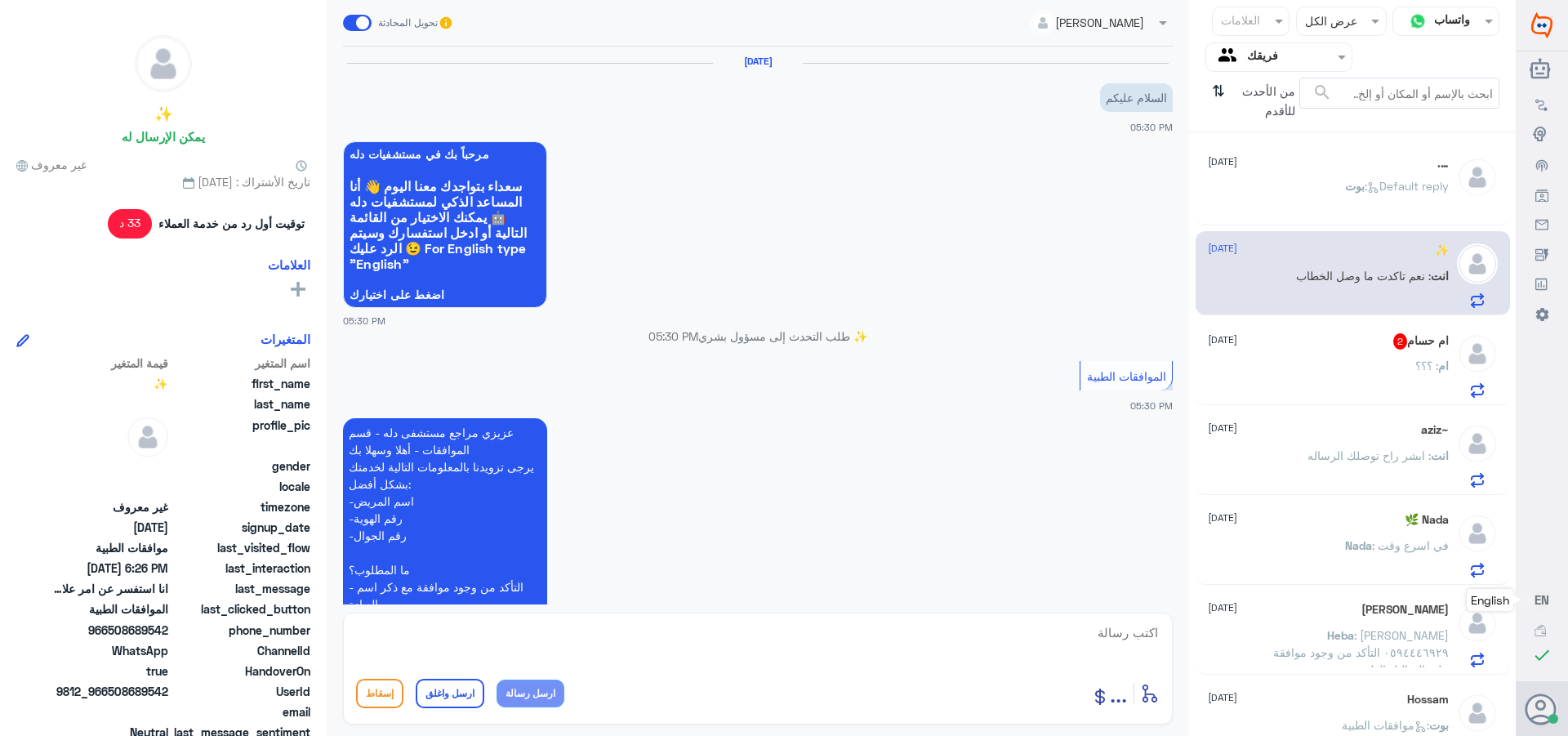
scroll to position [960, 0]
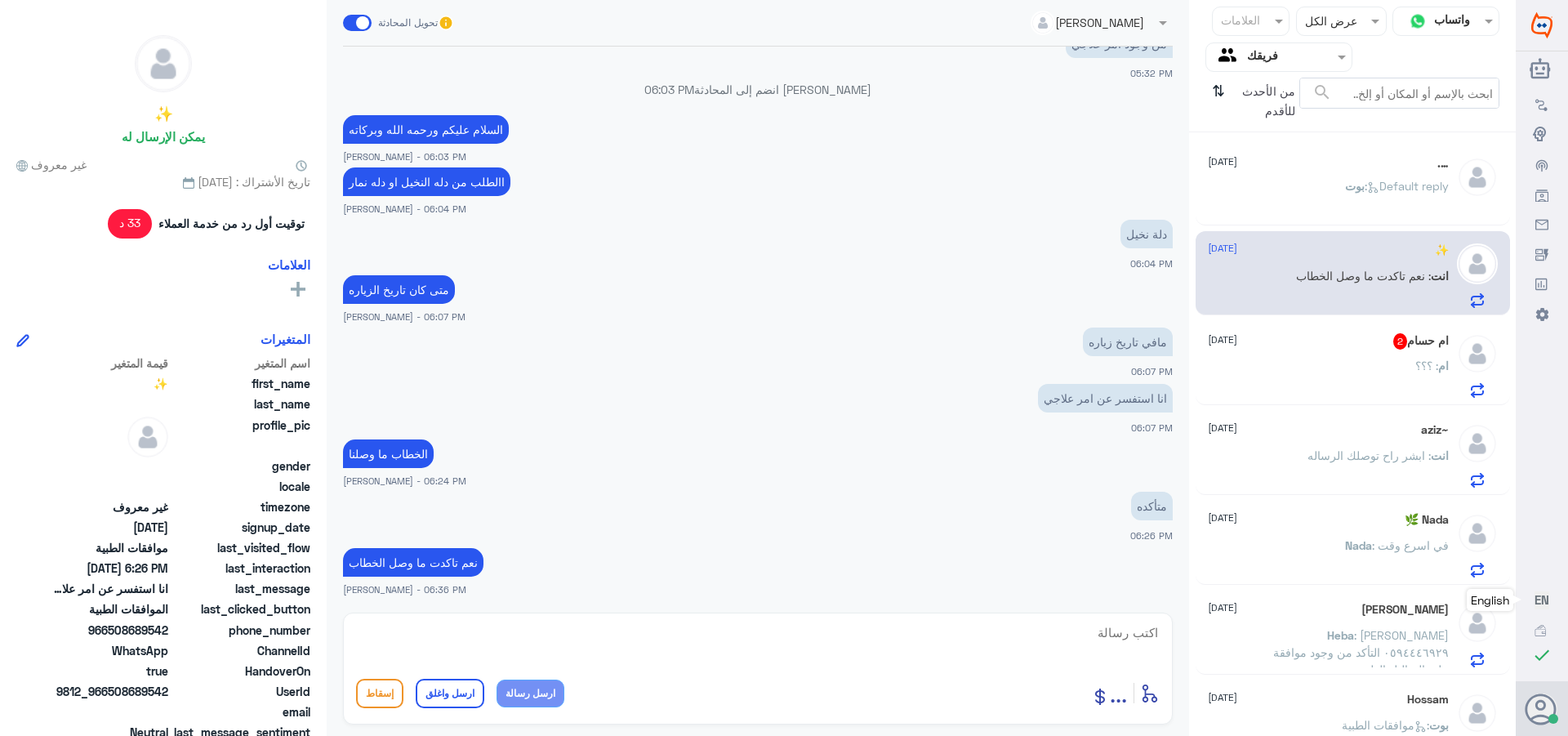
click at [1365, 191] on span ": Default reply" at bounding box center [1407, 186] width 84 height 14
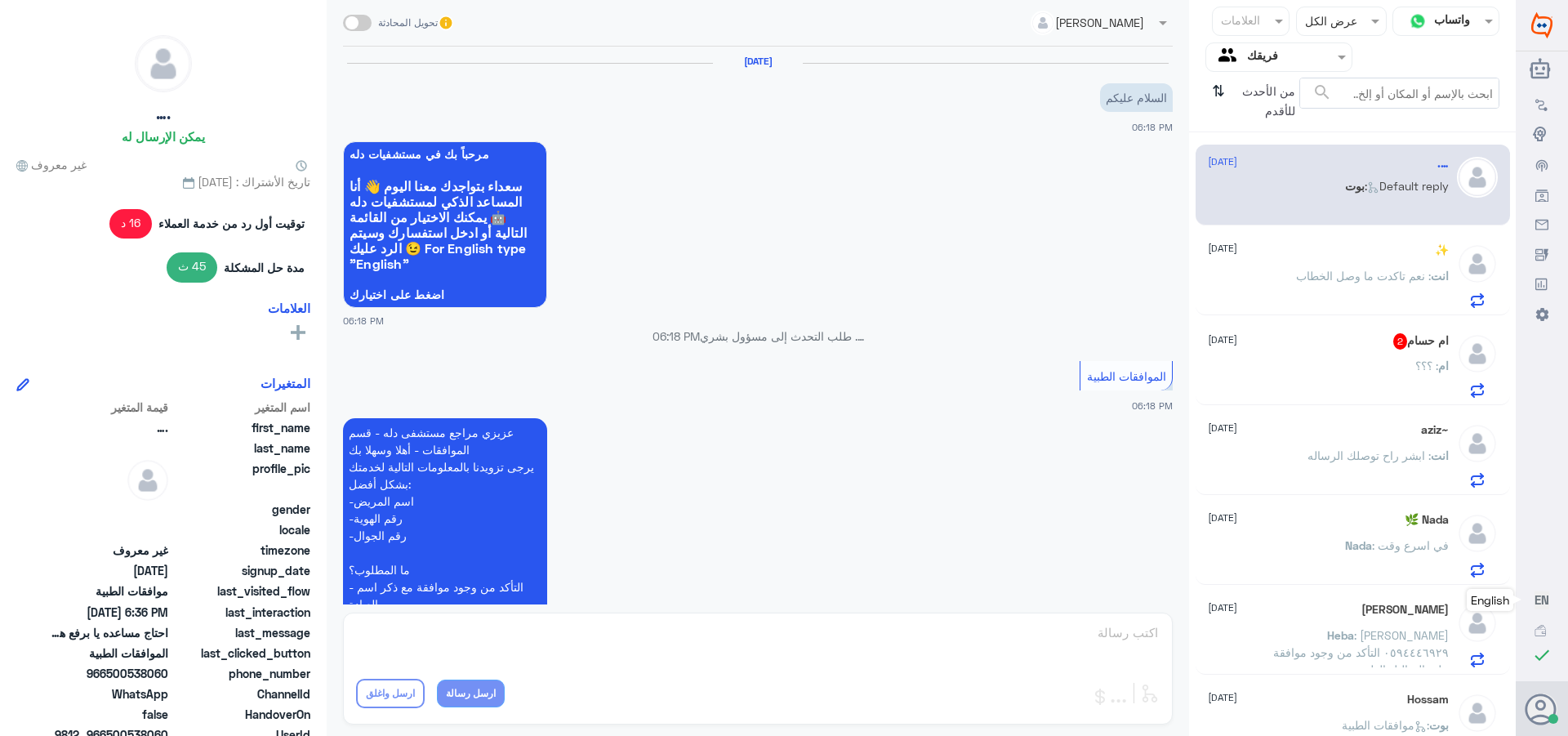
scroll to position [1413, 0]
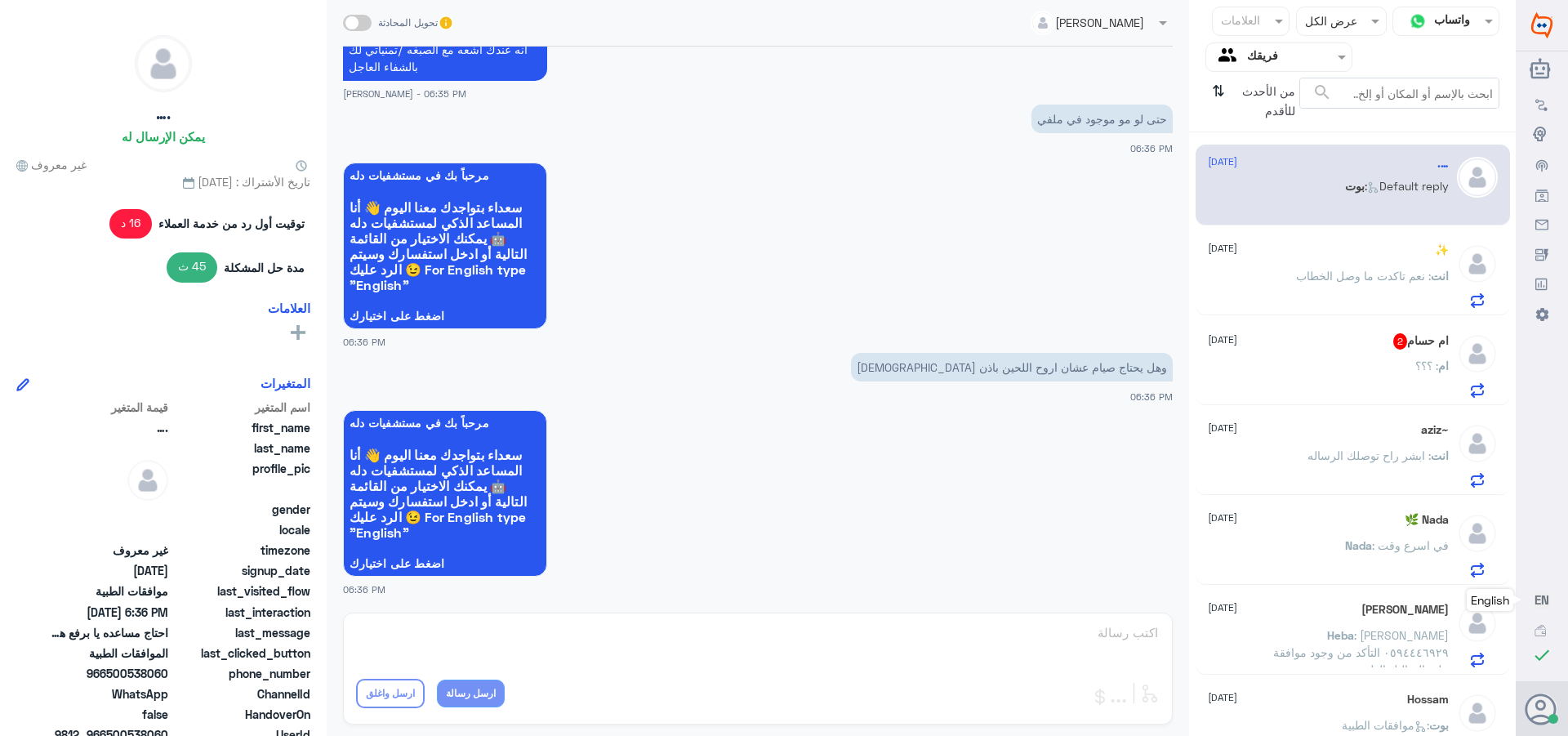
click at [1337, 283] on span ": نعم تاكدت ما وصل الخطاب" at bounding box center [1364, 276] width 135 height 14
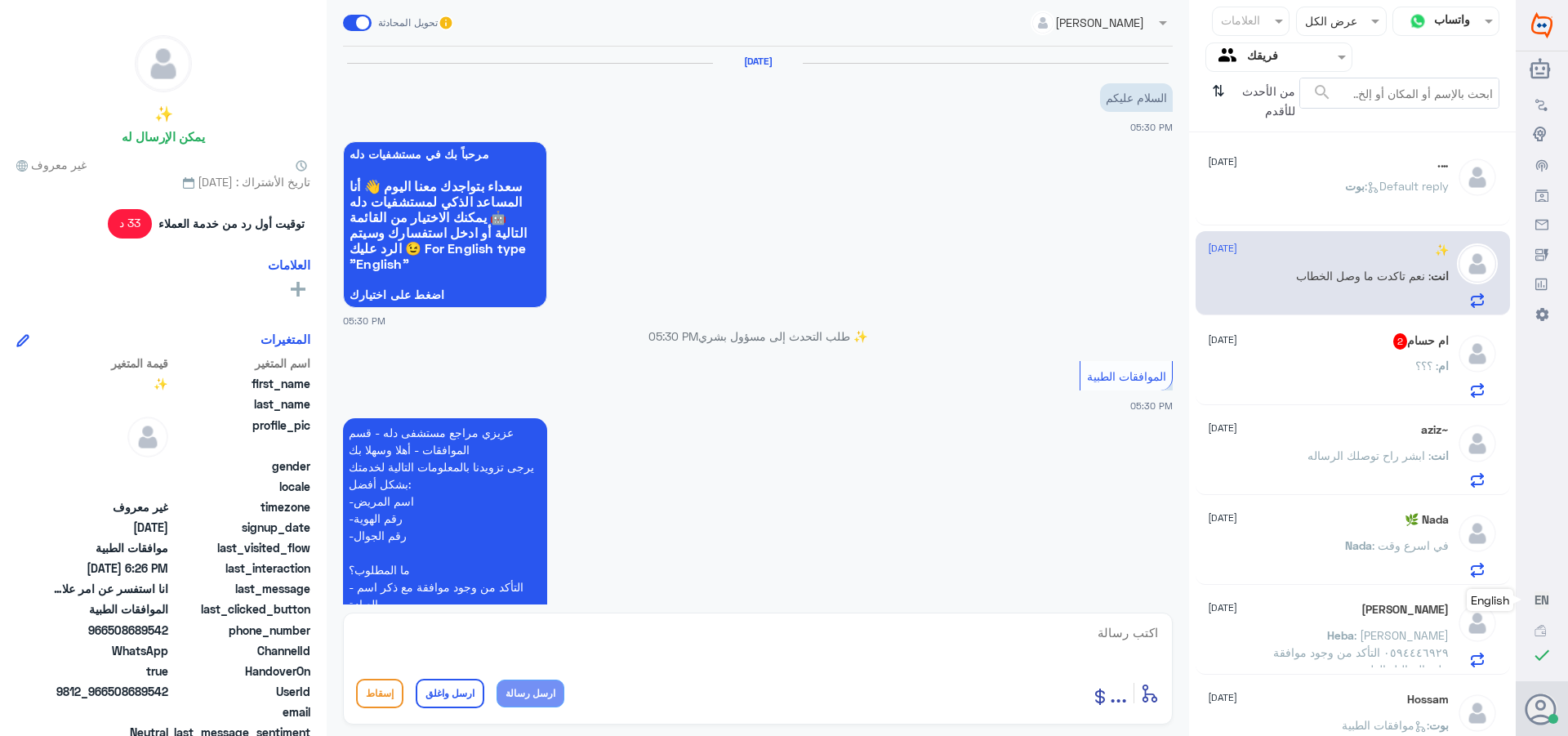
scroll to position [960, 0]
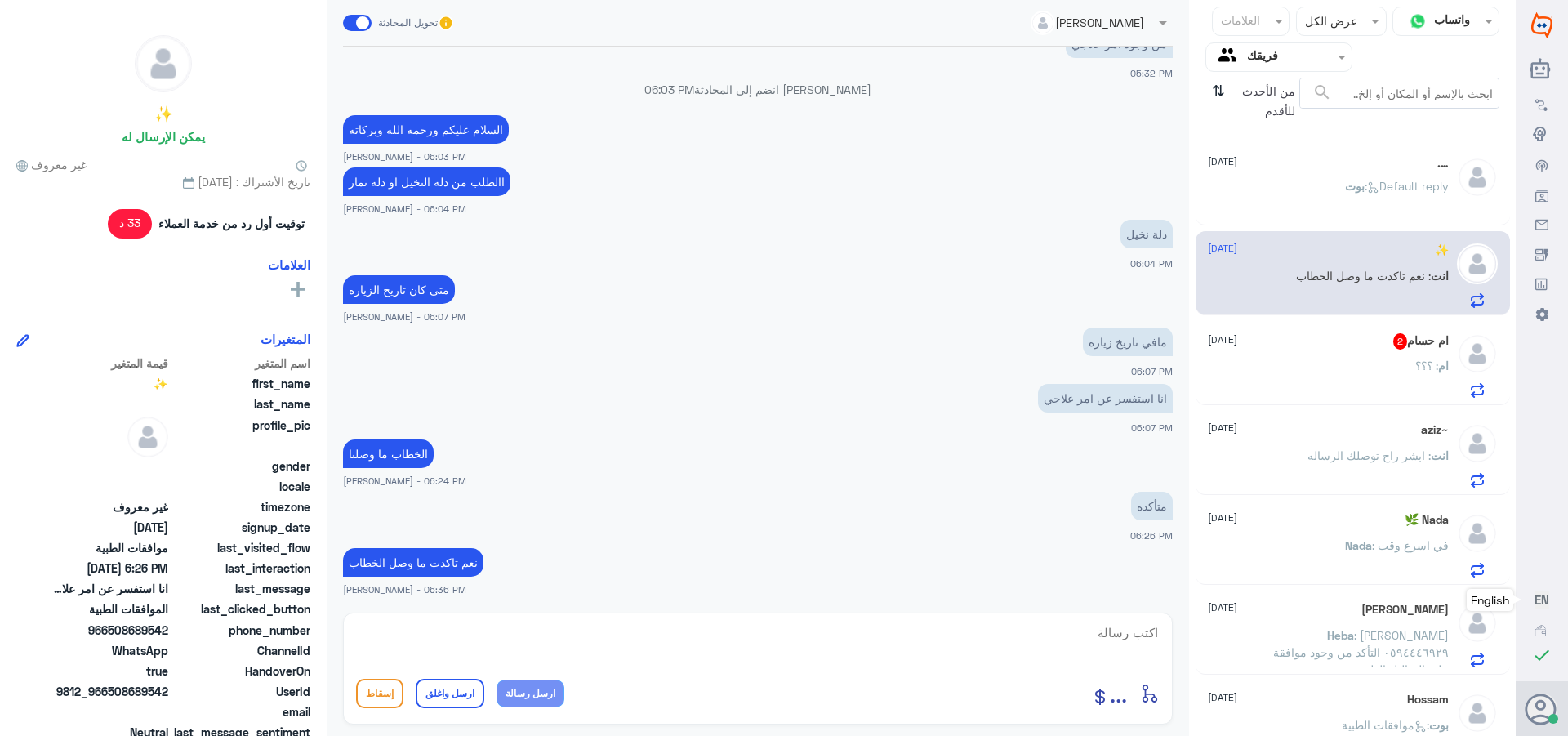
drag, startPoint x: 1363, startPoint y: 191, endPoint x: 1303, endPoint y: 226, distance: 69.5
click at [1367, 190] on icon at bounding box center [1373, 187] width 12 height 12
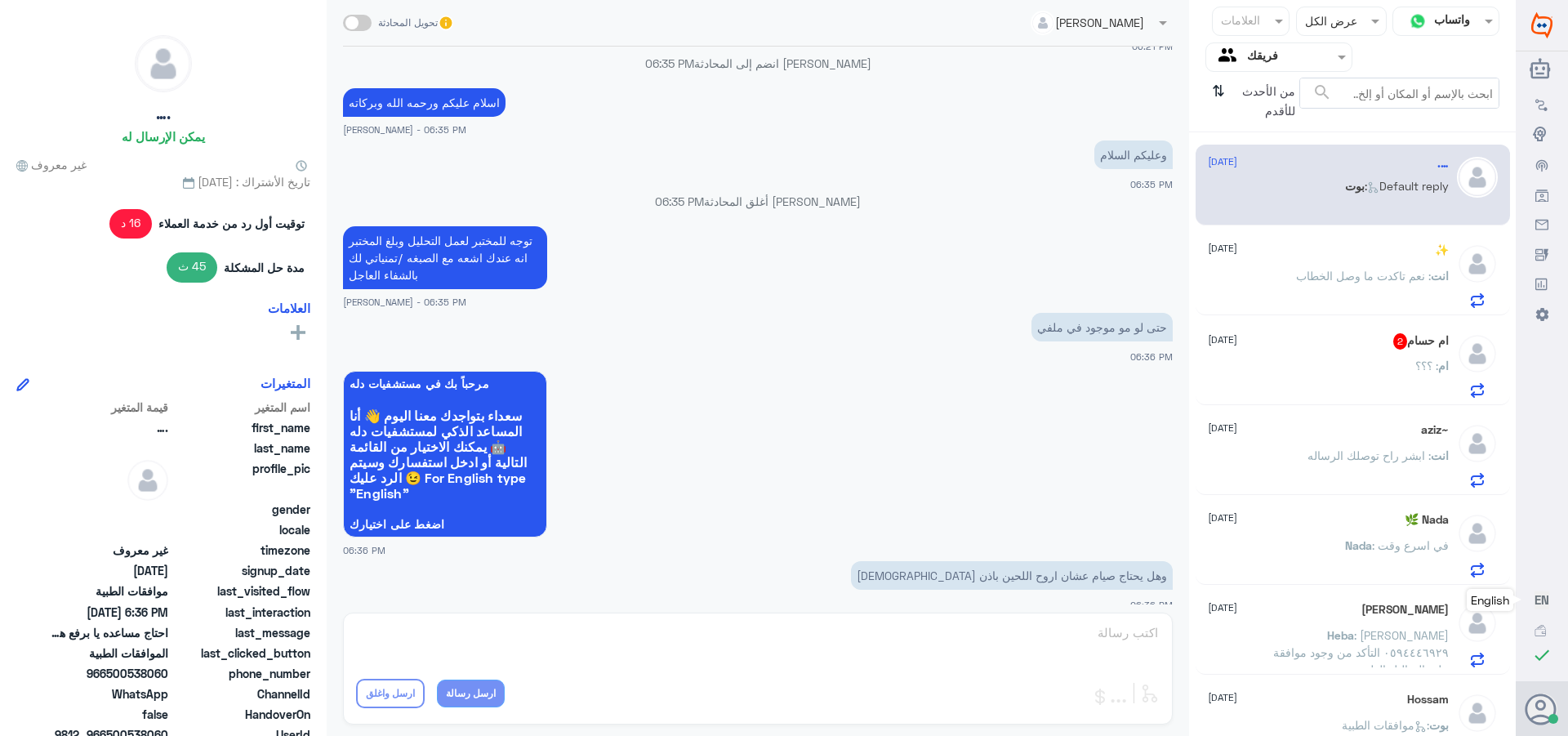
scroll to position [1086, 0]
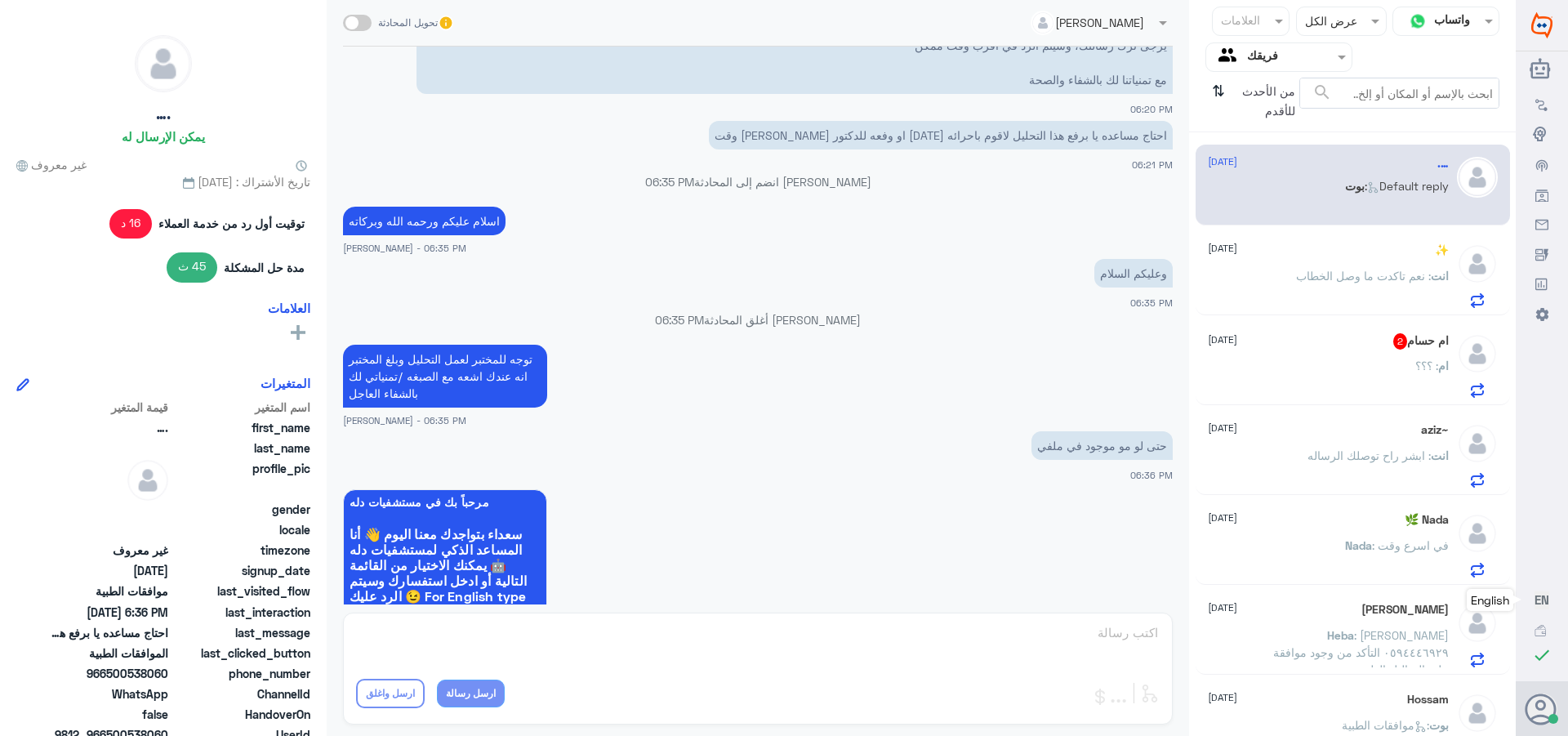
click at [1377, 353] on div "ام حسام 2 [DATE] ام : ؟؟؟" at bounding box center [1328, 365] width 241 height 64
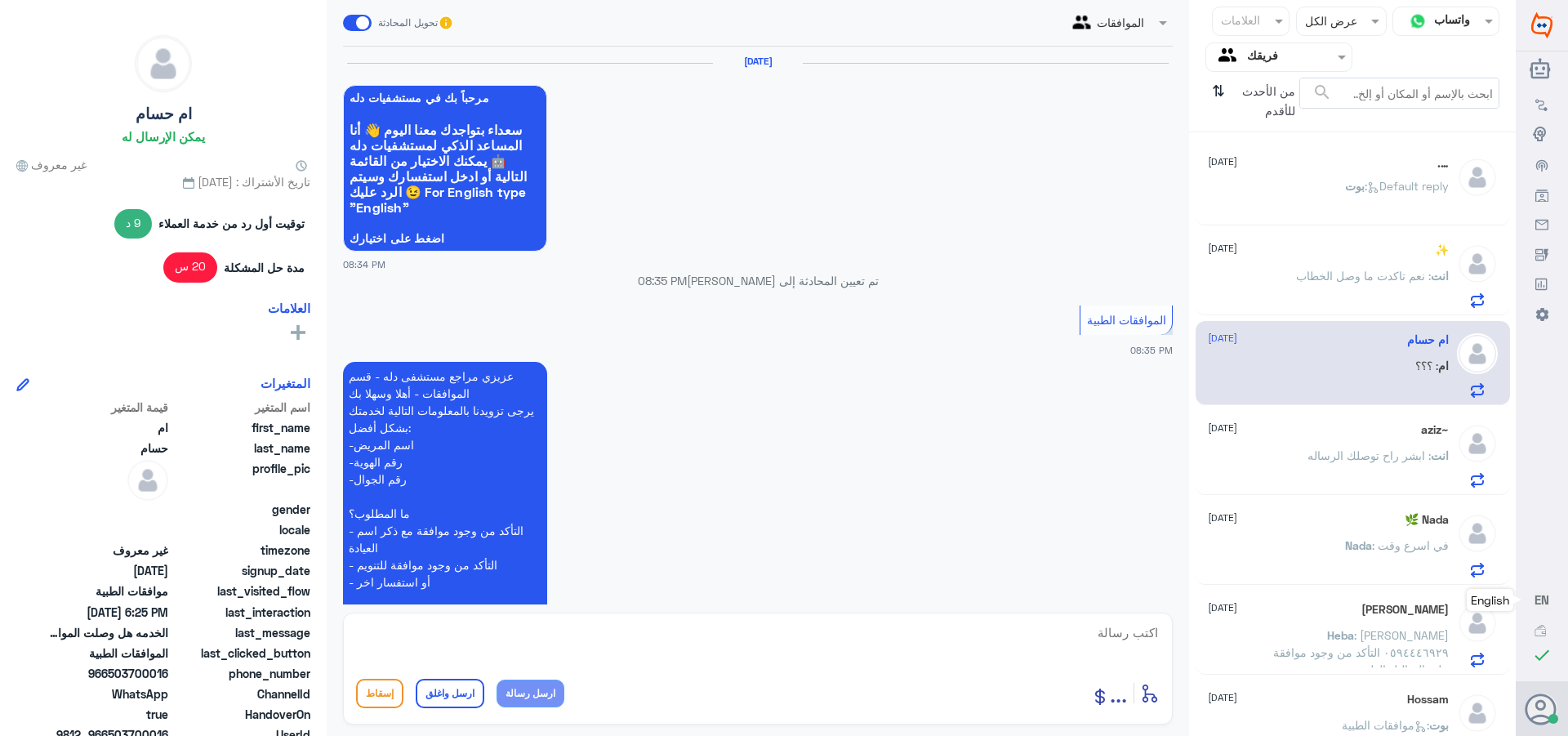
scroll to position [1662, 0]
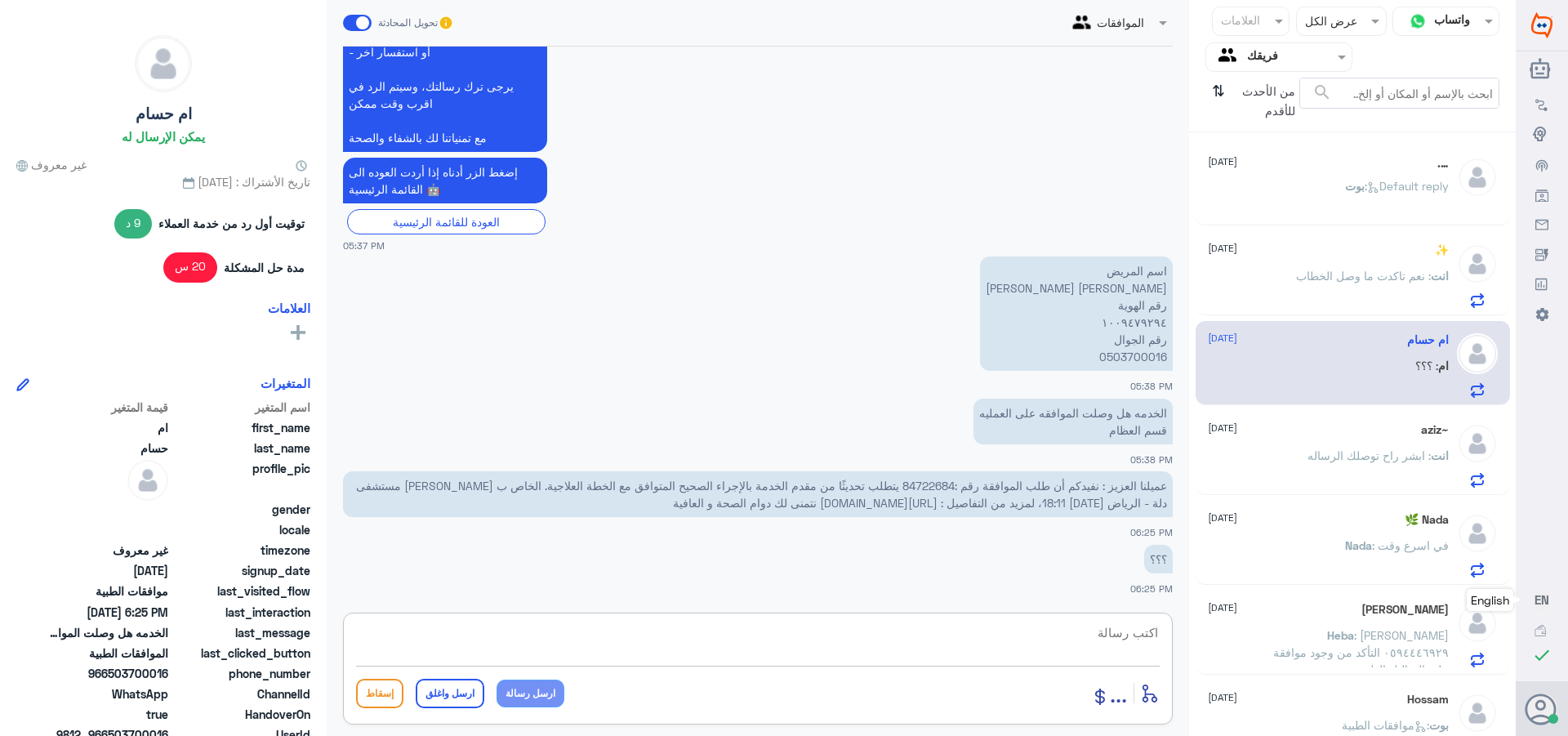
click at [1136, 641] on textarea at bounding box center [758, 641] width 804 height 40
type textarea "تم تحديث طلبك"
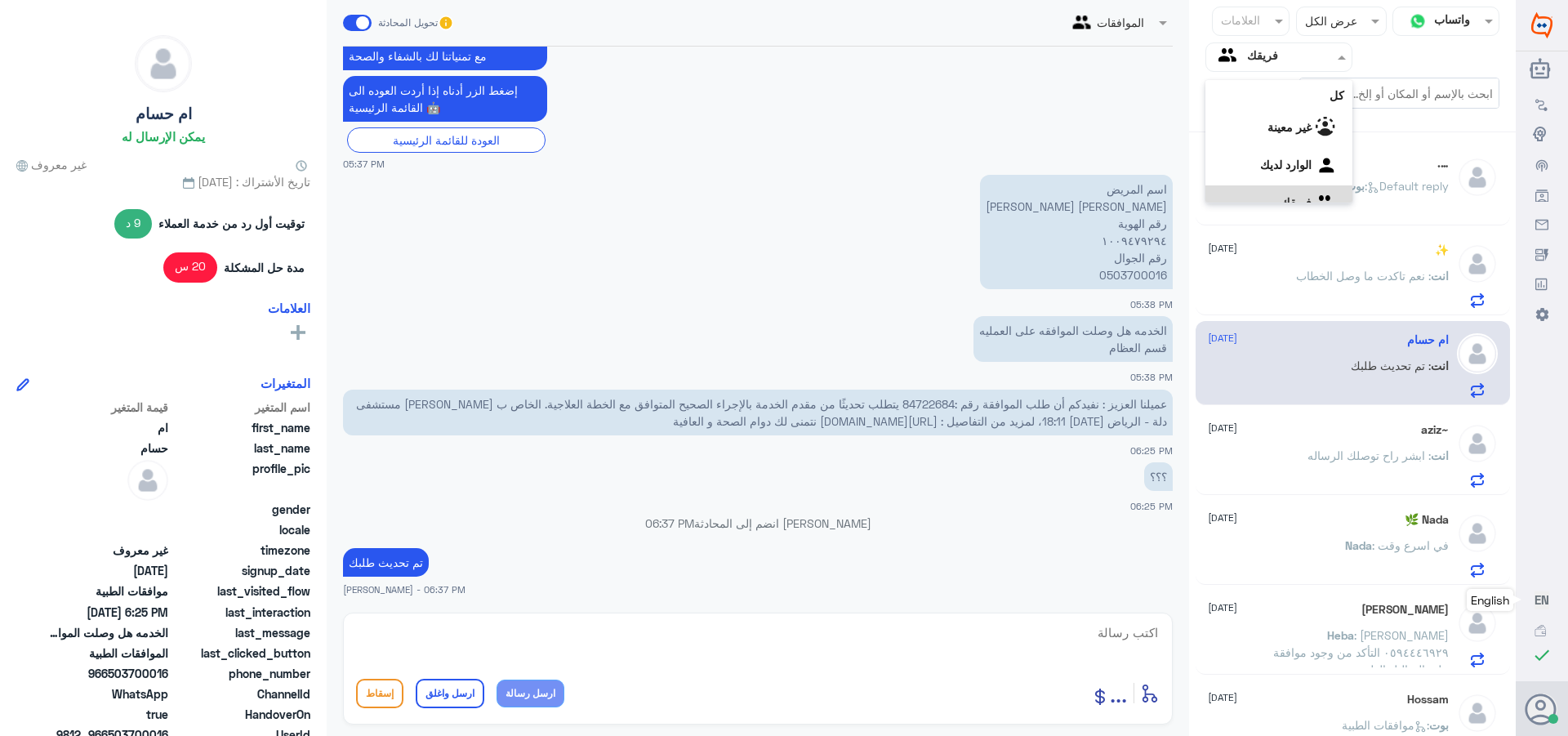
click at [1247, 60] on input "text" at bounding box center [1291, 57] width 90 height 19
click at [1251, 134] on div "الوارد لديك" at bounding box center [1278, 145] width 147 height 37
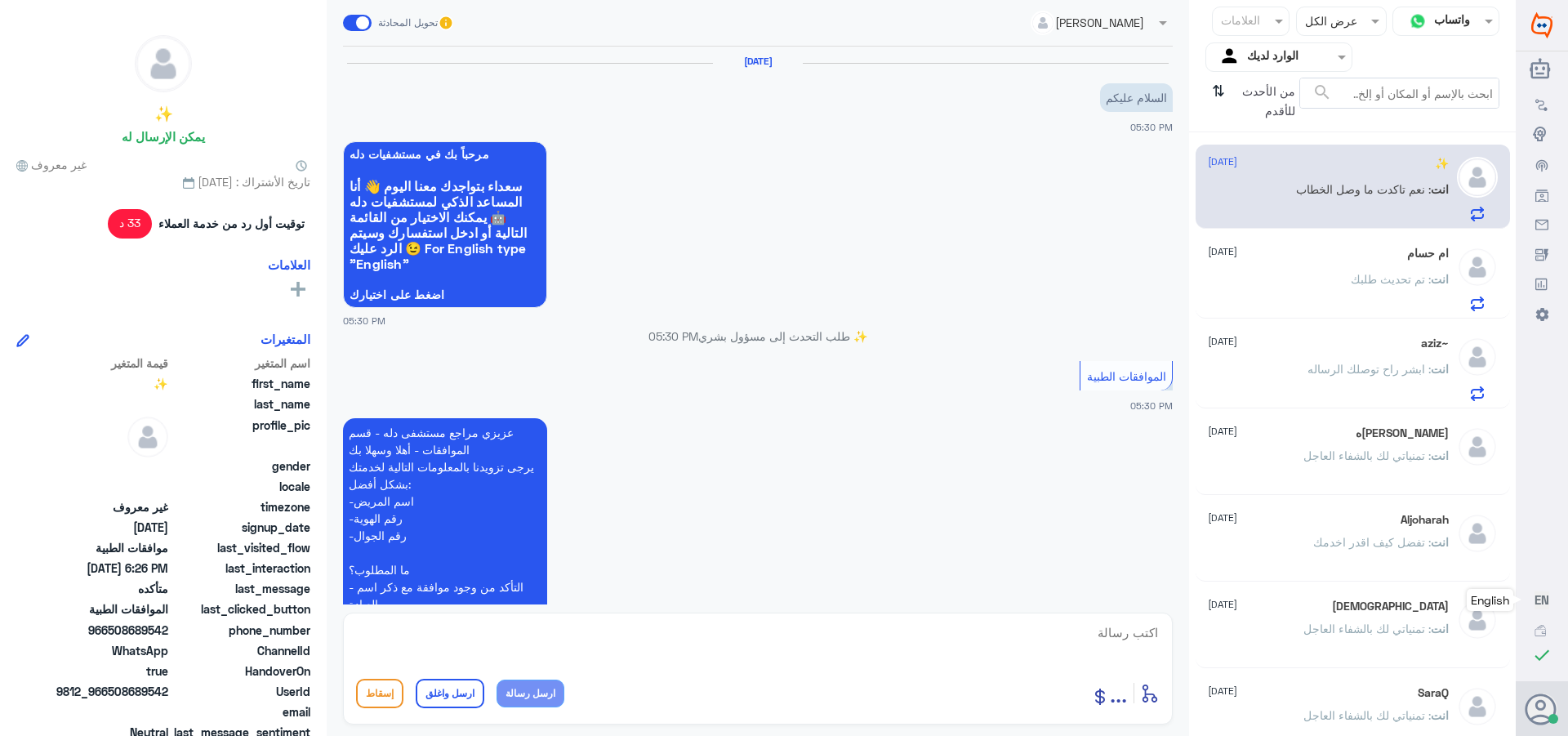
scroll to position [960, 0]
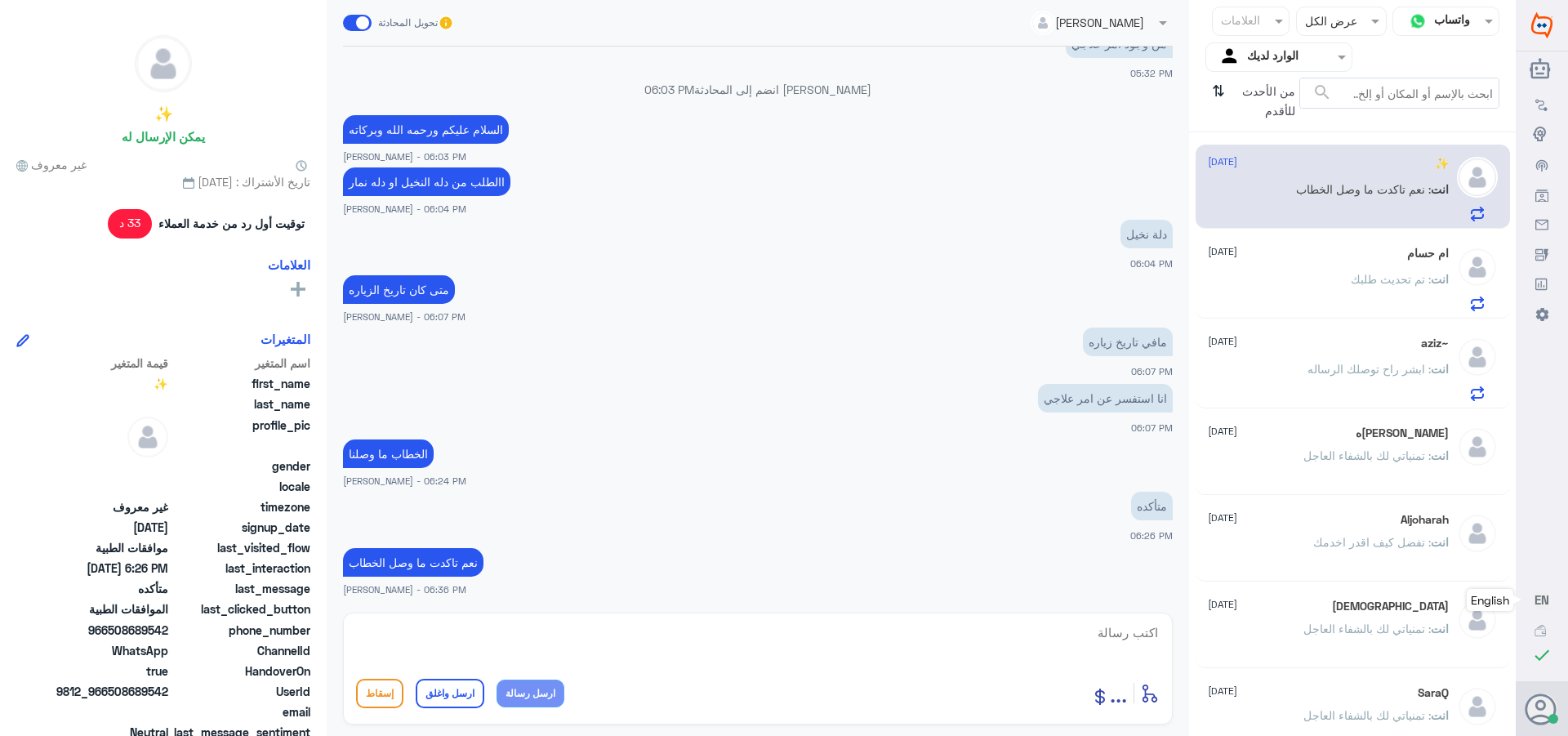
click at [1337, 280] on div "انت : تم تحديث طلبك" at bounding box center [1328, 292] width 241 height 37
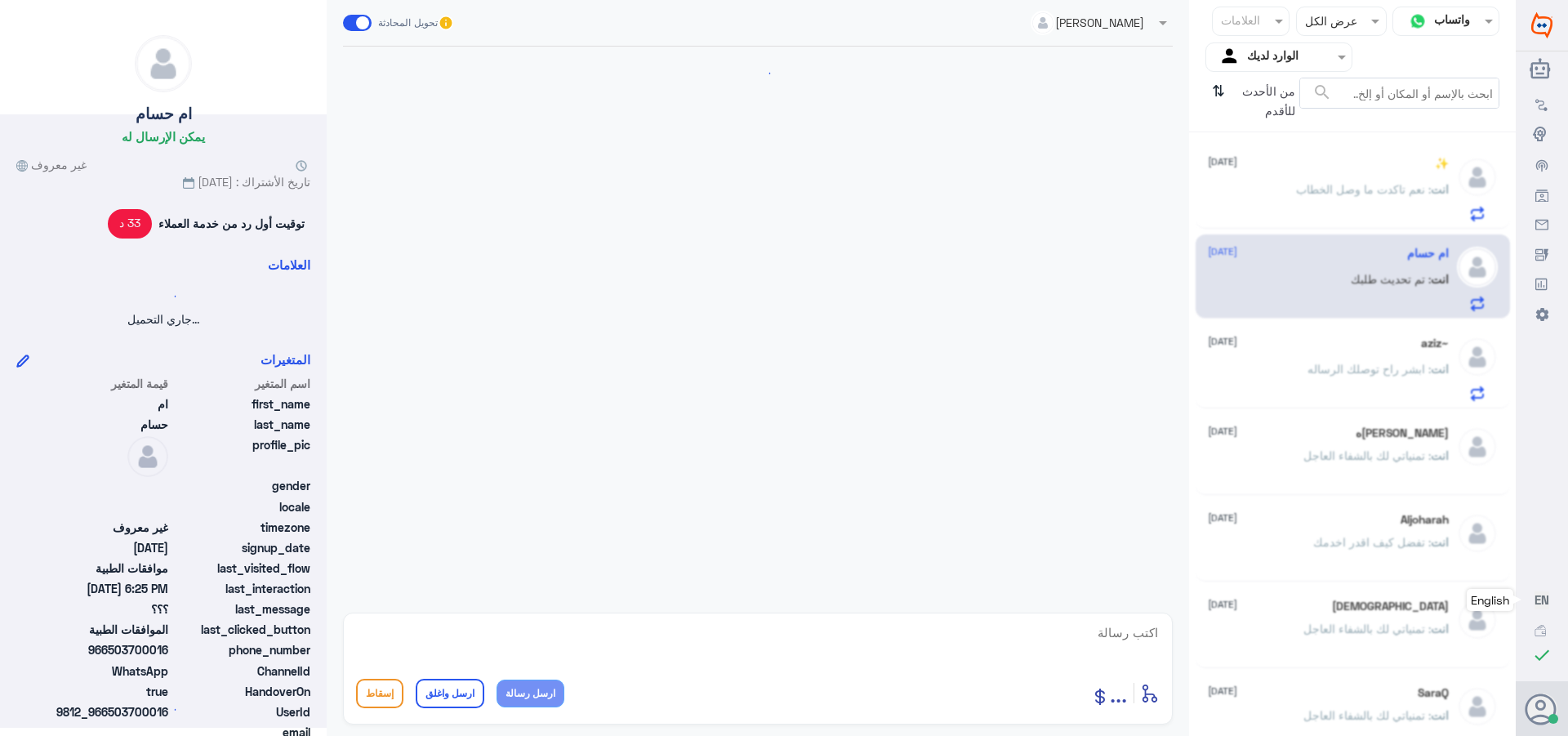
scroll to position [1556, 0]
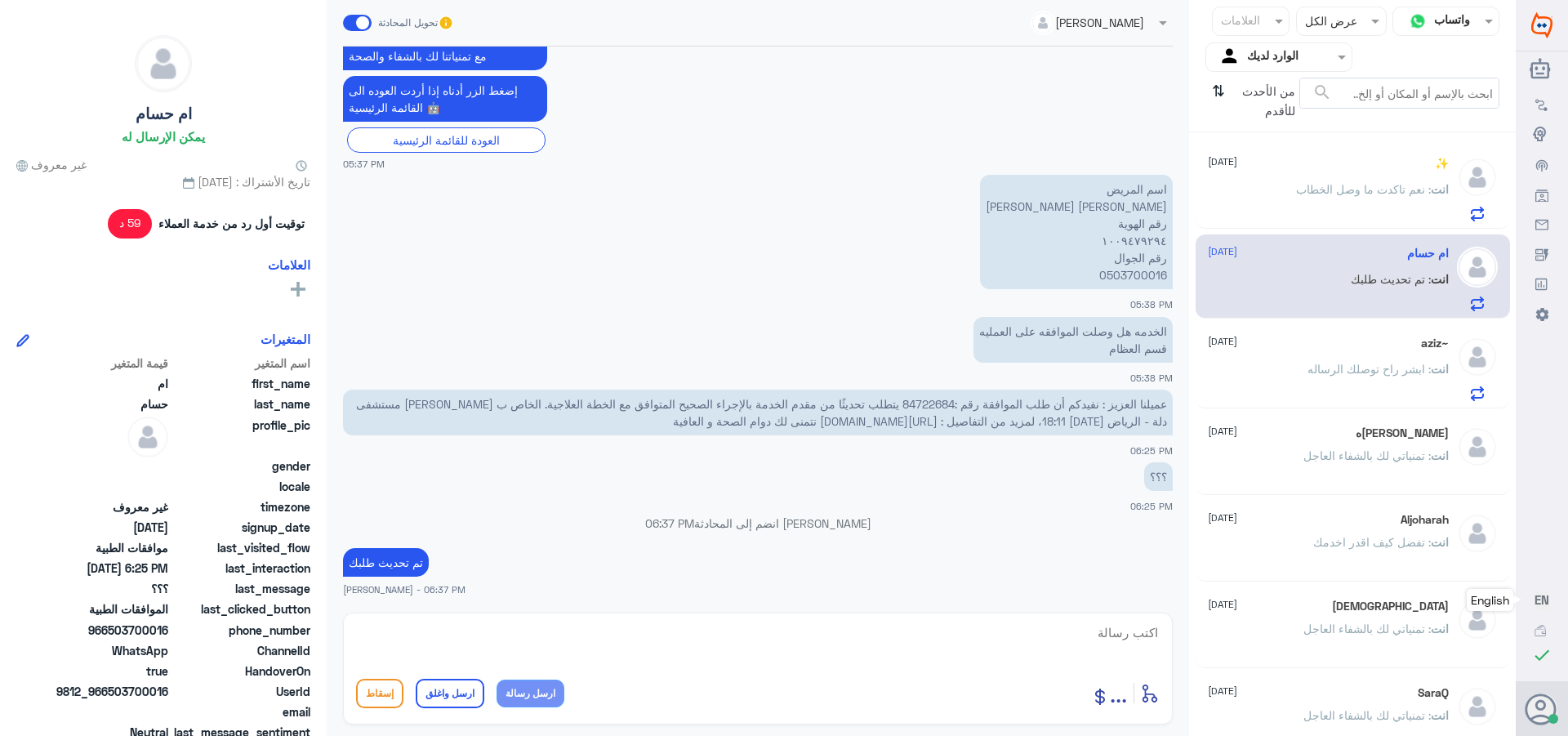
click at [1325, 371] on span ": ابشر راح توصلك الرساله" at bounding box center [1370, 369] width 124 height 14
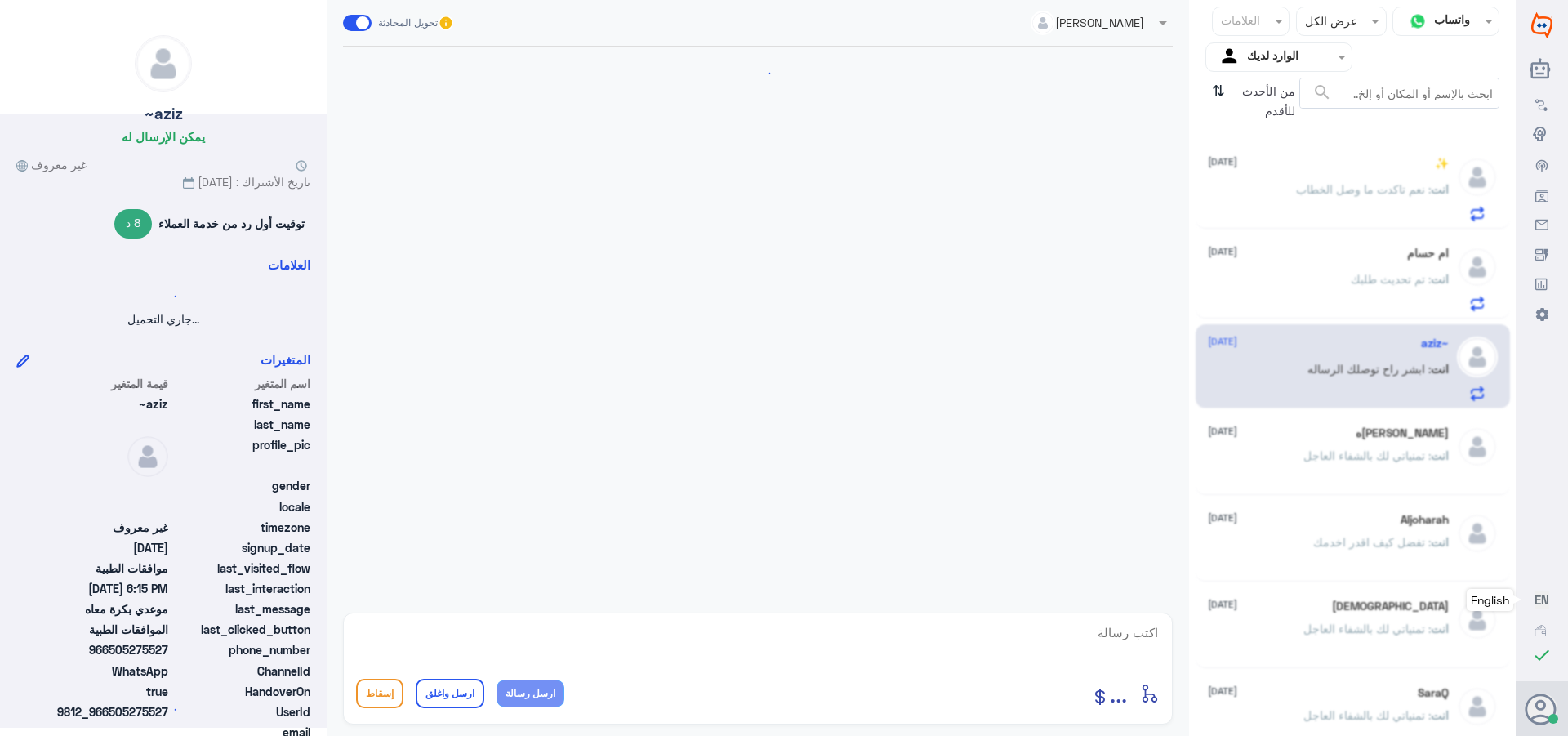
scroll to position [902, 0]
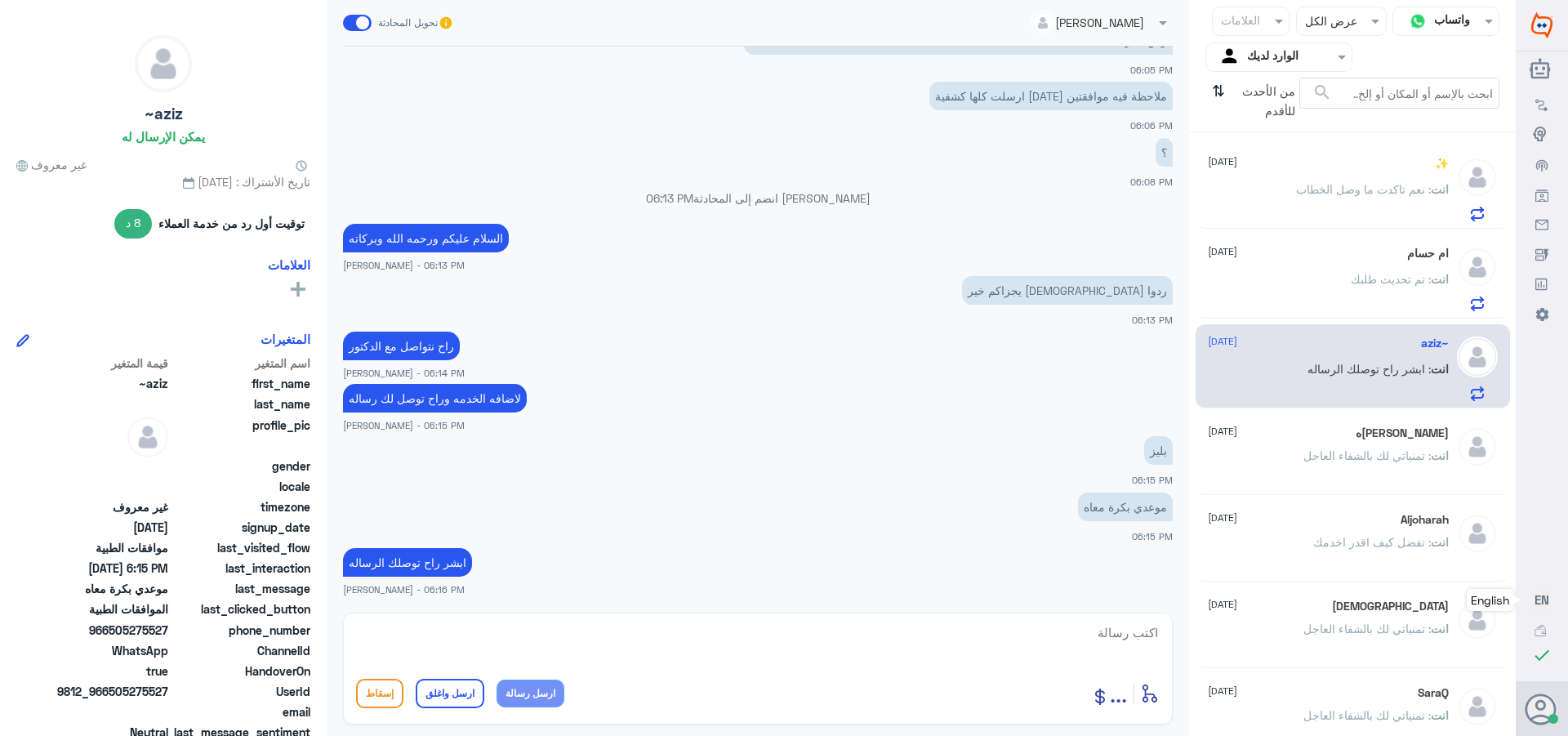
click at [1063, 642] on textarea at bounding box center [758, 641] width 804 height 40
paste textarea "84722684"
type textarea "84722684"
drag, startPoint x: 1069, startPoint y: 641, endPoint x: 1268, endPoint y: 651, distance: 199.3
click at [1268, 651] on div "قناة واتساب Status × عرض الكل العلامات Agent Filter الوارد لديك search من الأحد…" at bounding box center [758, 370] width 1516 height 740
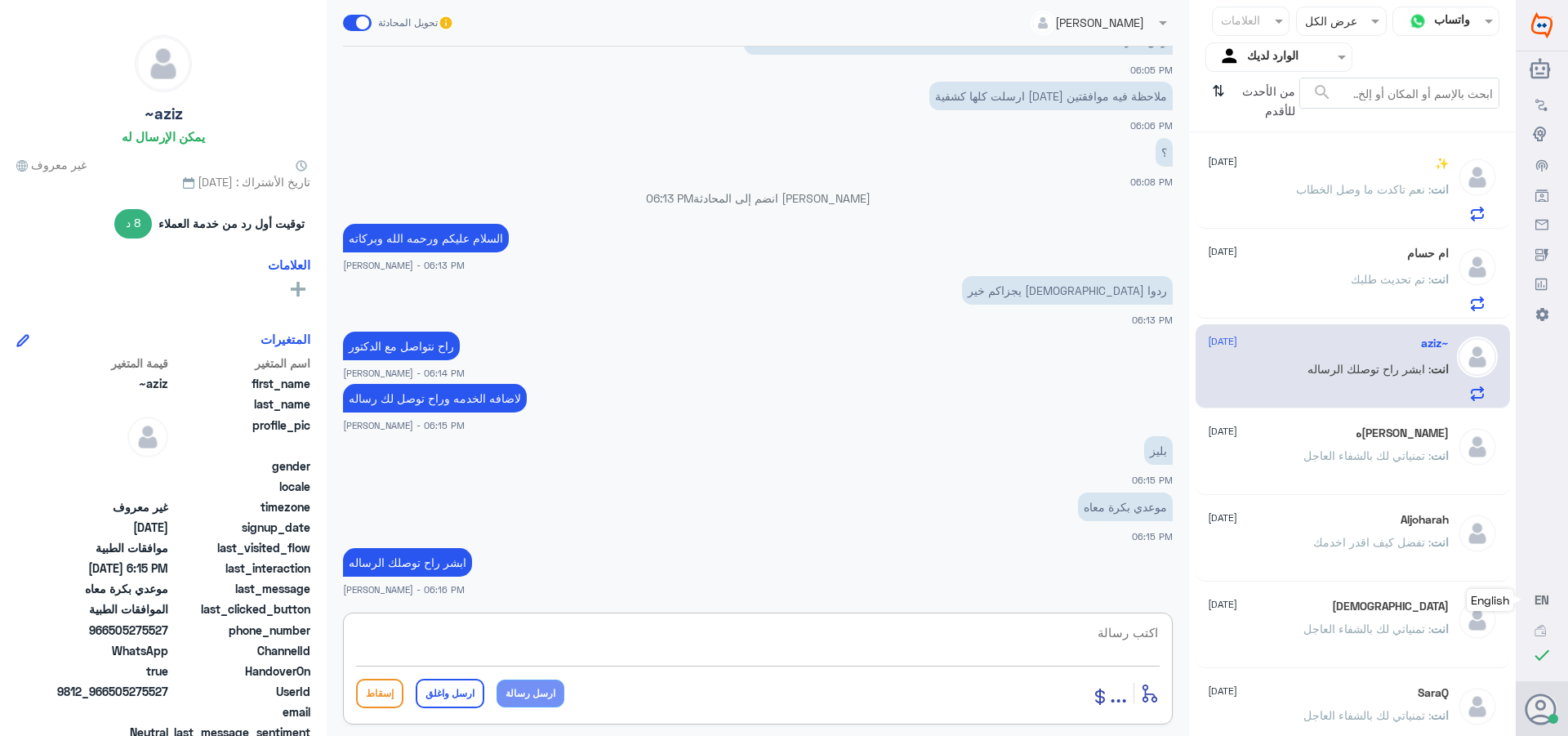
click at [1092, 633] on textarea at bounding box center [758, 641] width 804 height 40
paste textarea "تمنياتي لك بالشفاء العاجل"
type textarea "تمنياتي لك بالشفاء العاجل"
drag, startPoint x: 439, startPoint y: 691, endPoint x: 1234, endPoint y: 362, distance: 860.4
click at [440, 691] on button "ارسل واغلق" at bounding box center [450, 693] width 69 height 30
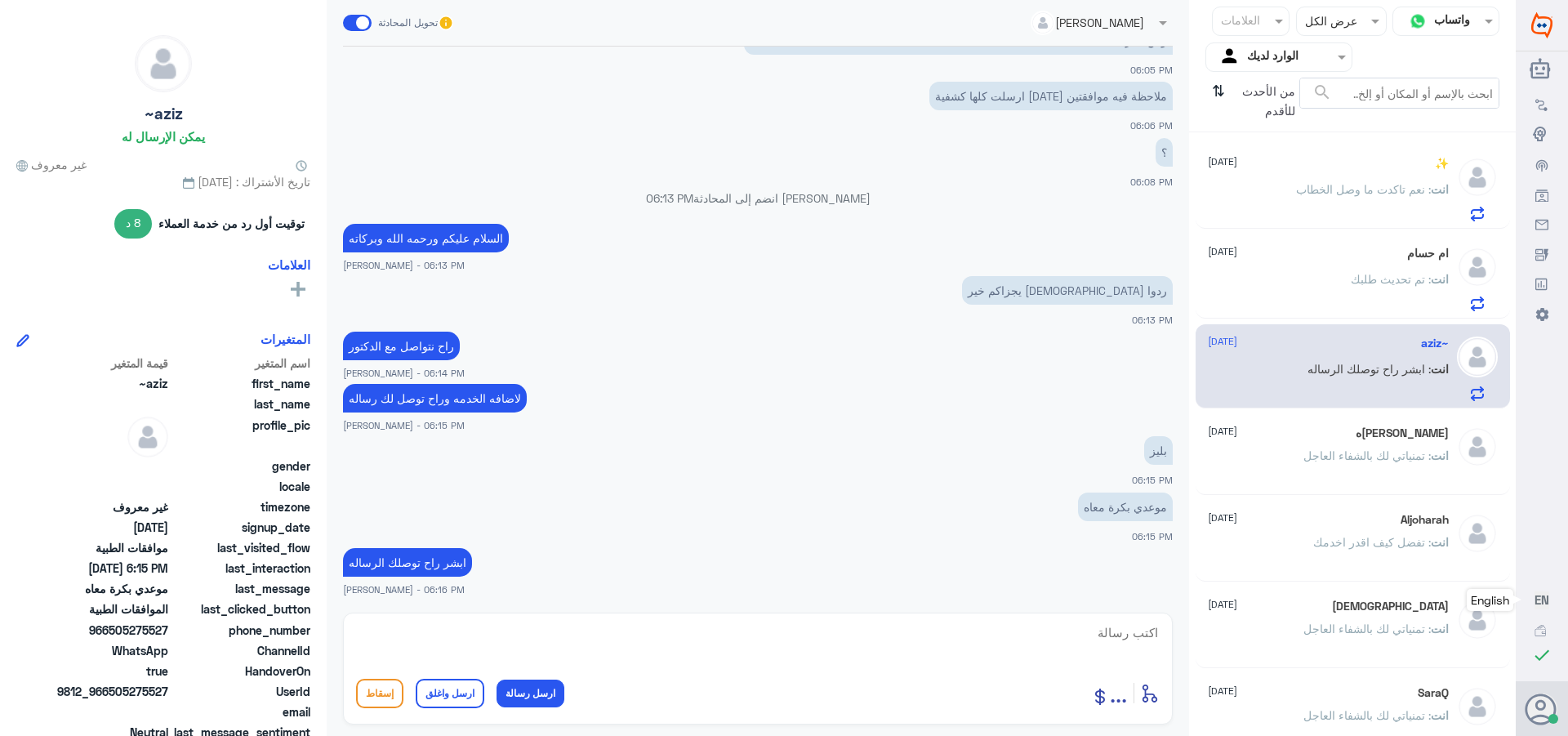
scroll to position [954, 0]
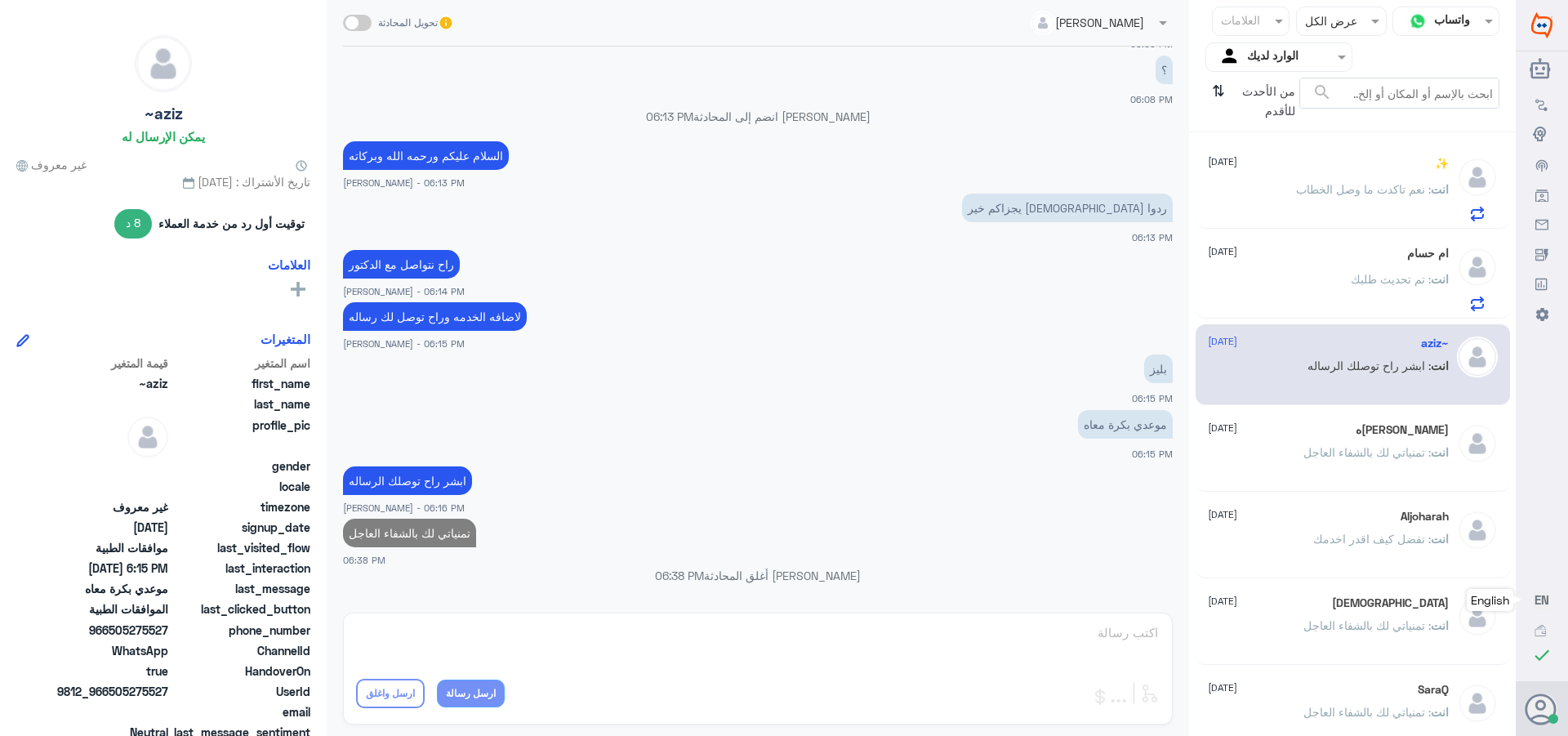
click at [1317, 276] on div "انت : تم تحديث طلبك" at bounding box center [1328, 292] width 241 height 37
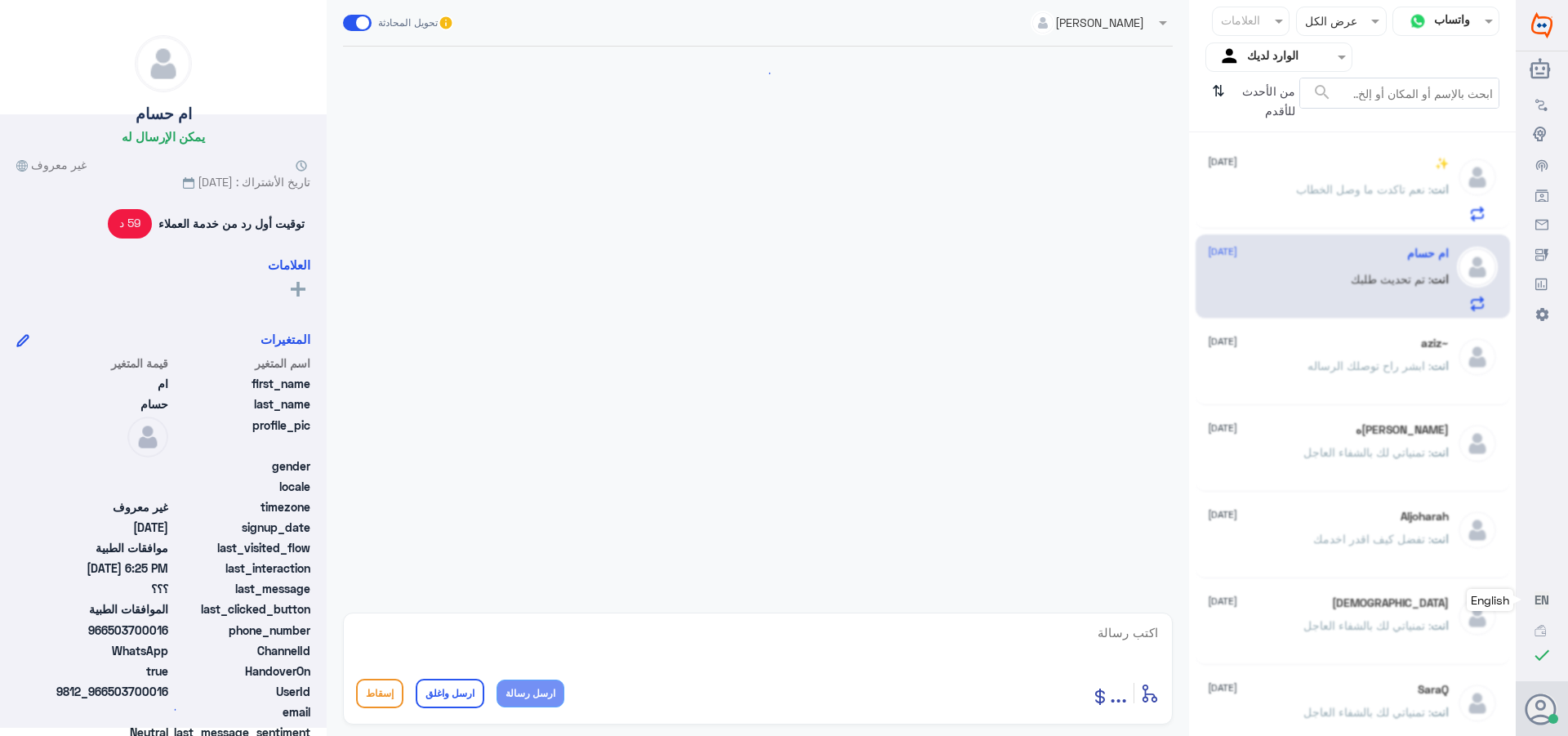
scroll to position [1556, 0]
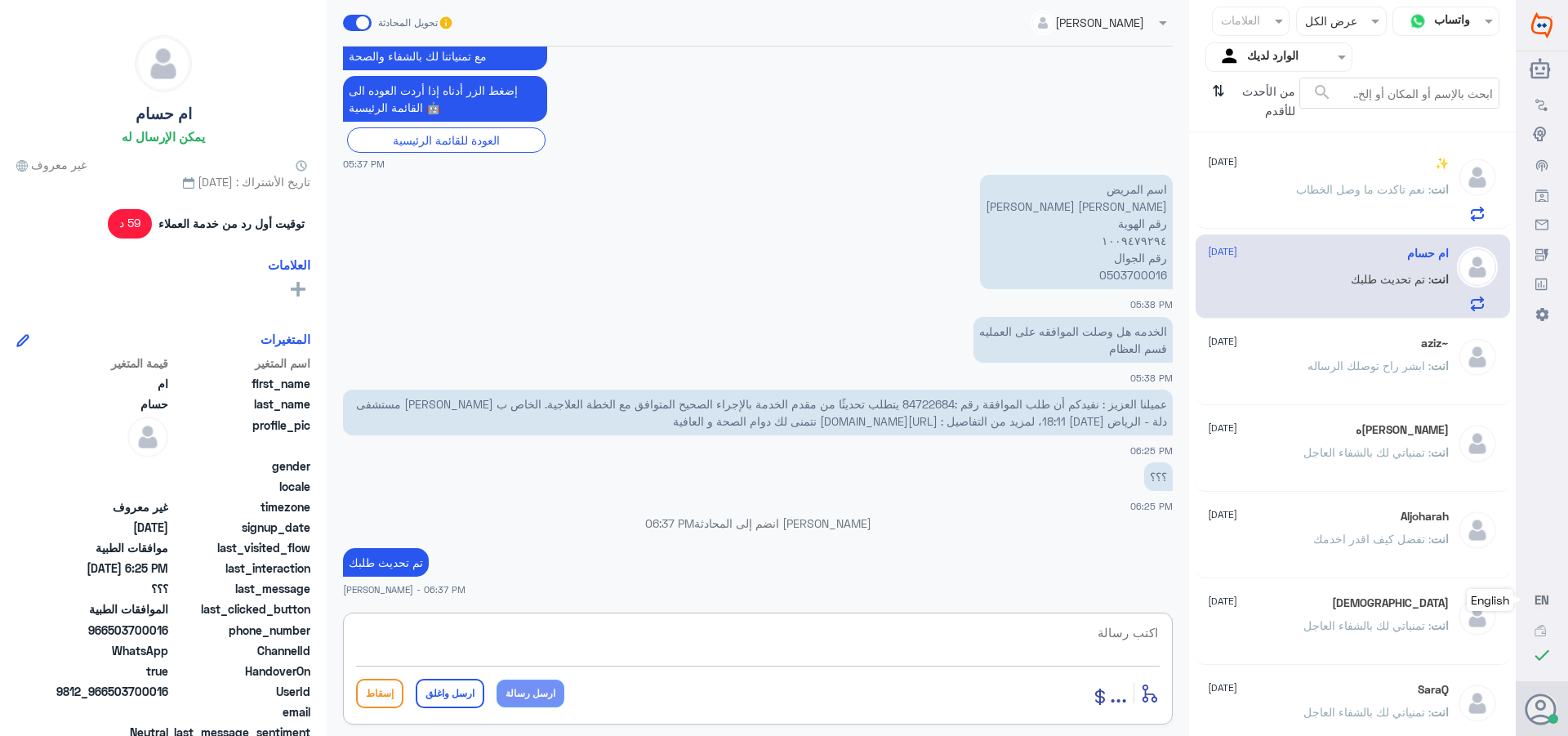
click at [1109, 639] on textarea at bounding box center [758, 641] width 804 height 40
paste textarea "تمنياتي لك بالشفاء العاجل"
type textarea "تمنياتي لك بالشفاء العاجل"
click at [428, 695] on button "ارسل واغلق" at bounding box center [450, 693] width 69 height 30
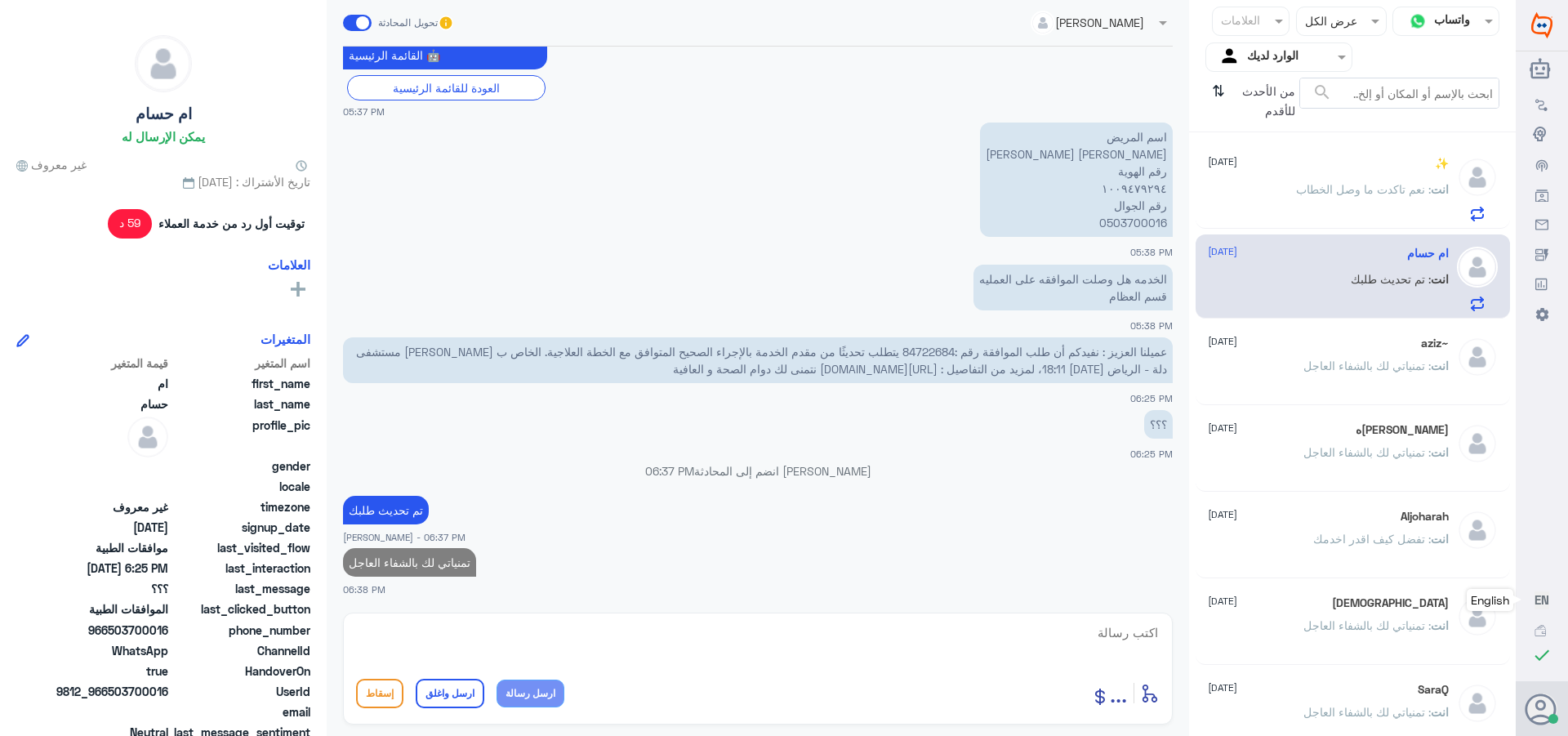
scroll to position [1604, 0]
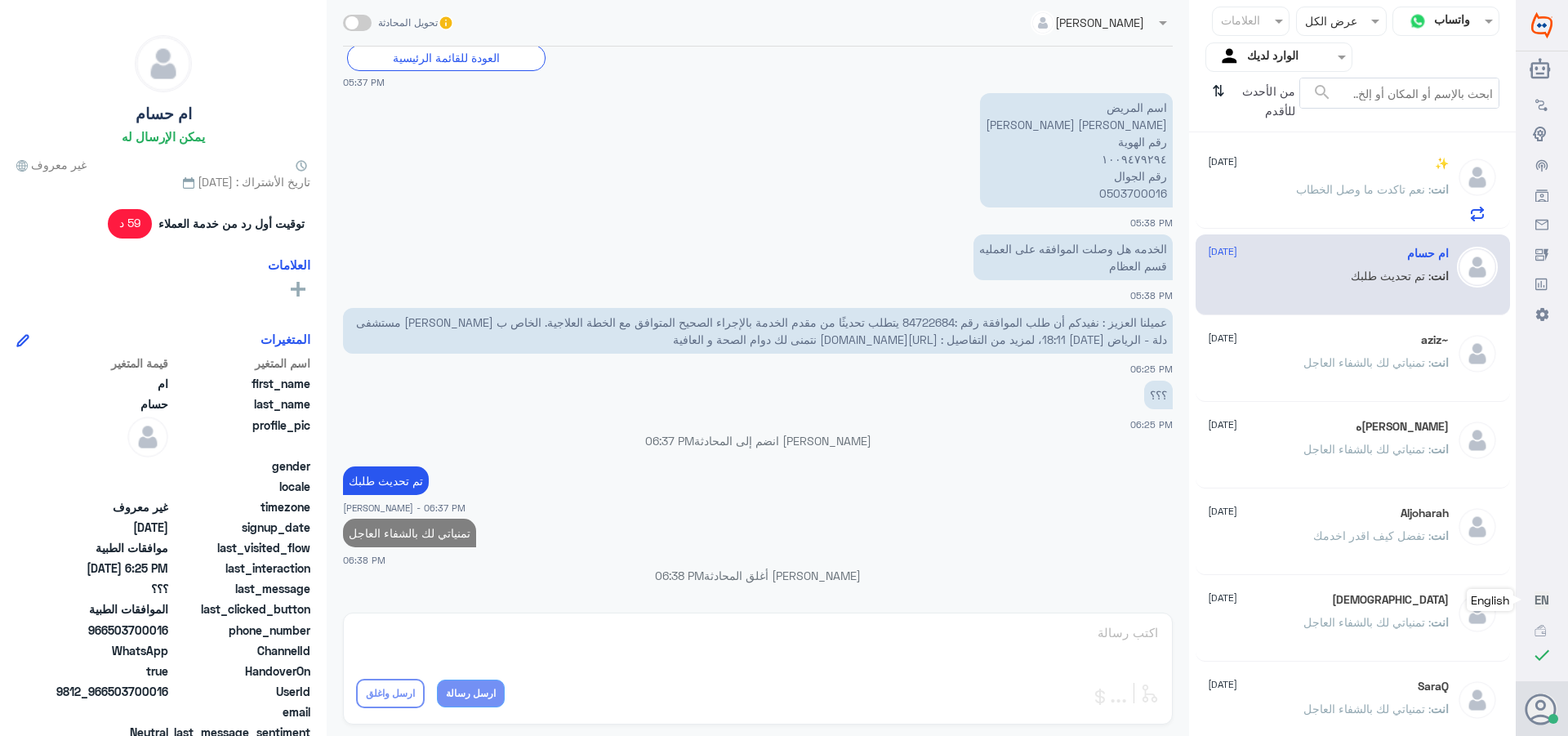
click at [1351, 184] on span ": نعم تاكدت ما وصل الخطاب" at bounding box center [1364, 189] width 135 height 14
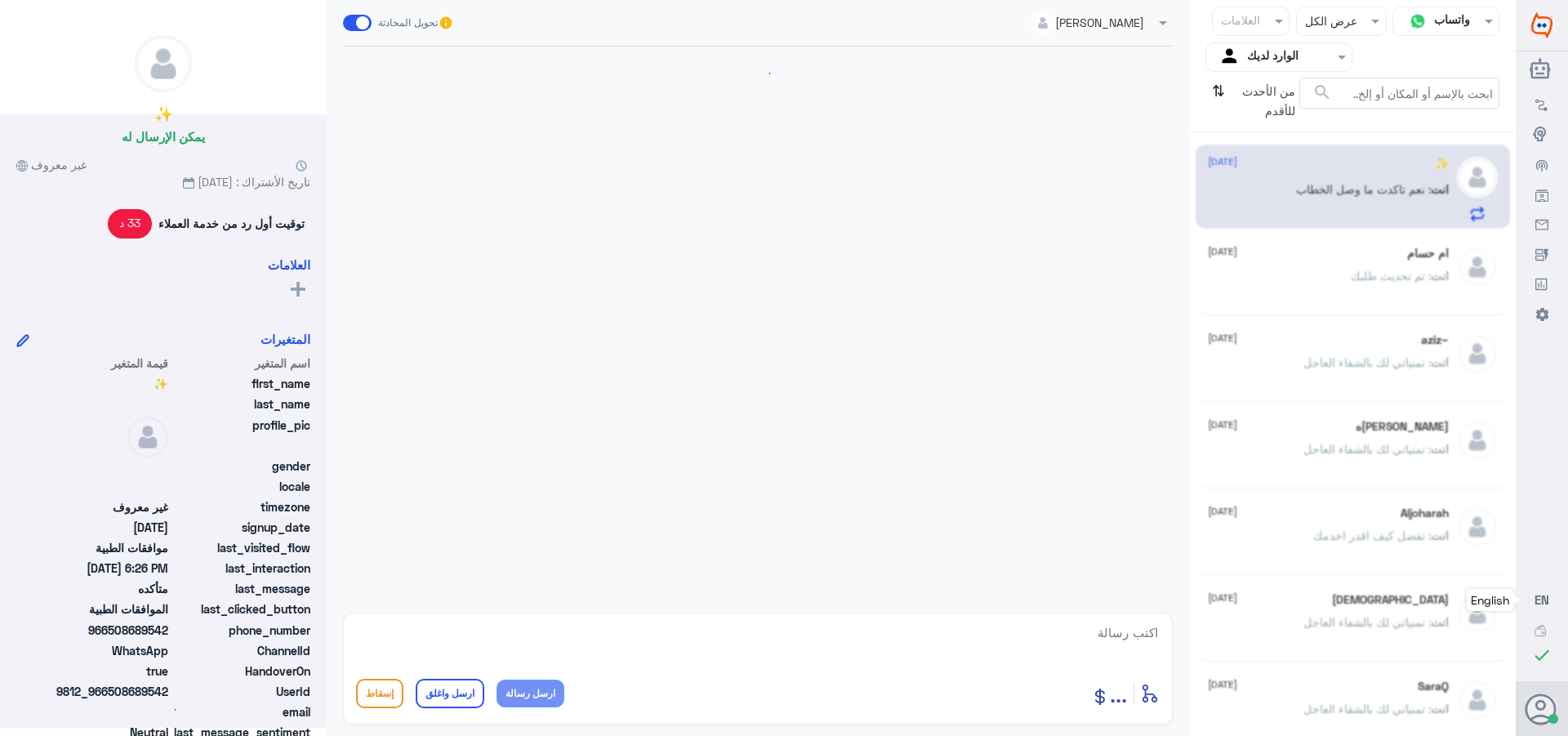
scroll to position [960, 0]
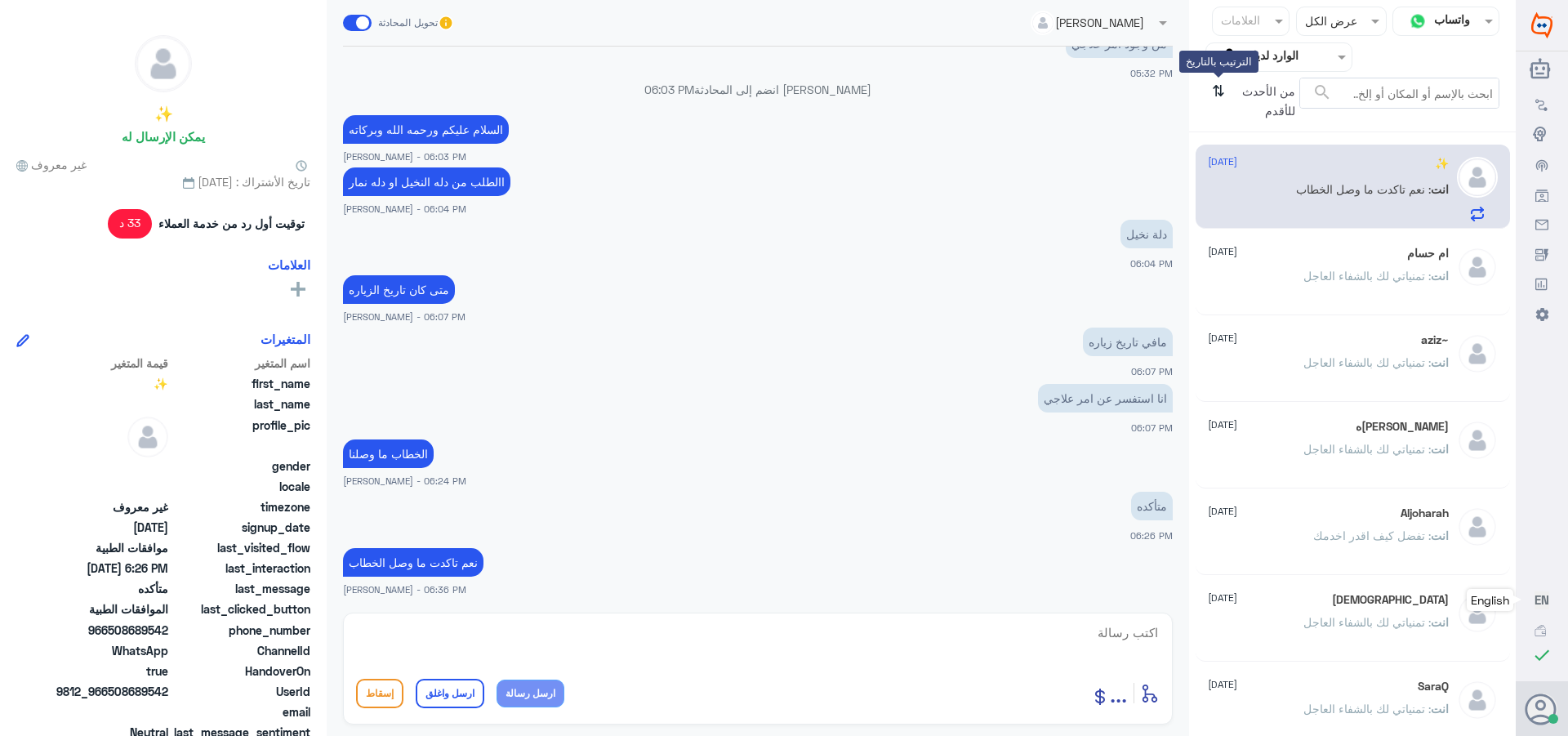
click at [1216, 90] on icon "⇅" at bounding box center [1218, 98] width 13 height 42
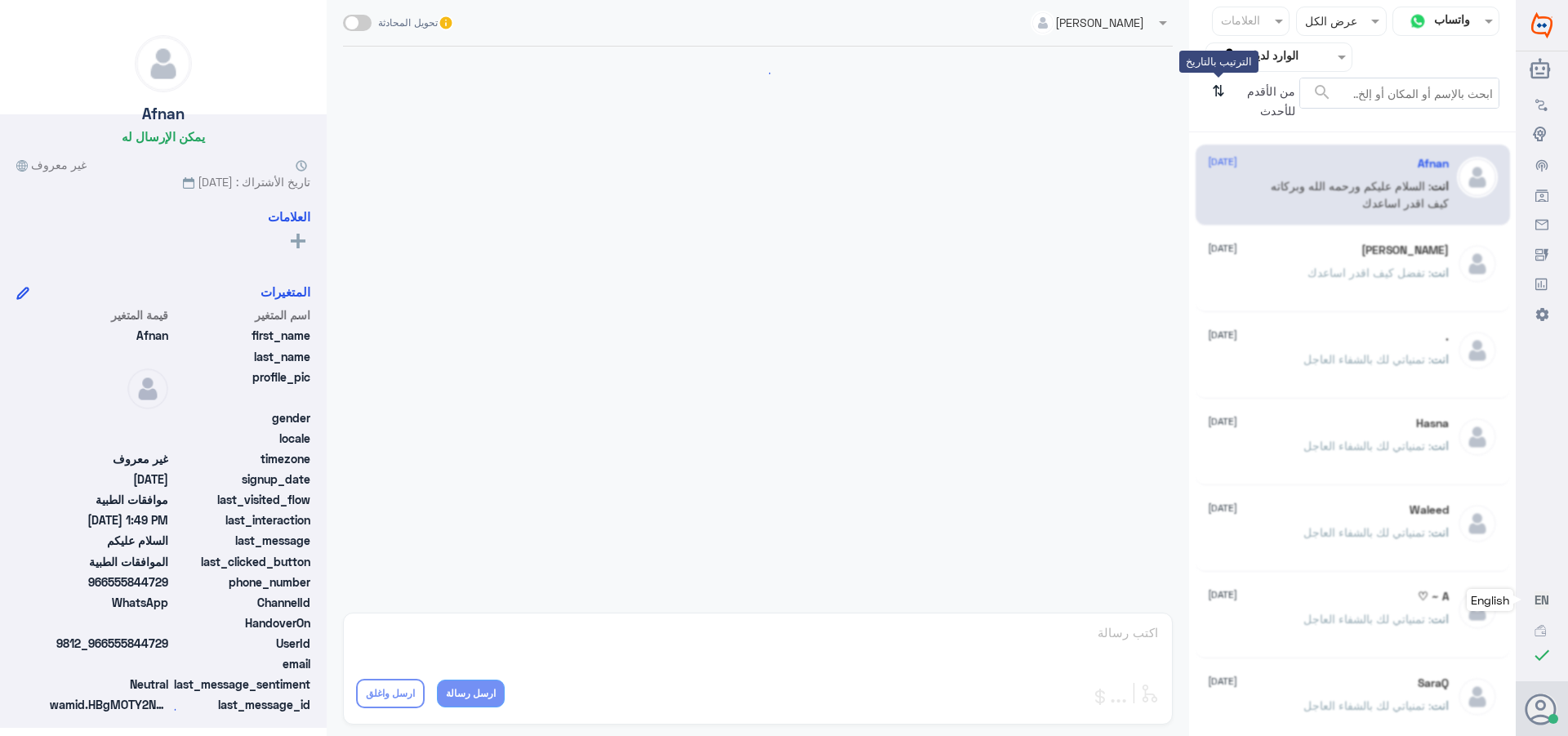
scroll to position [312, 0]
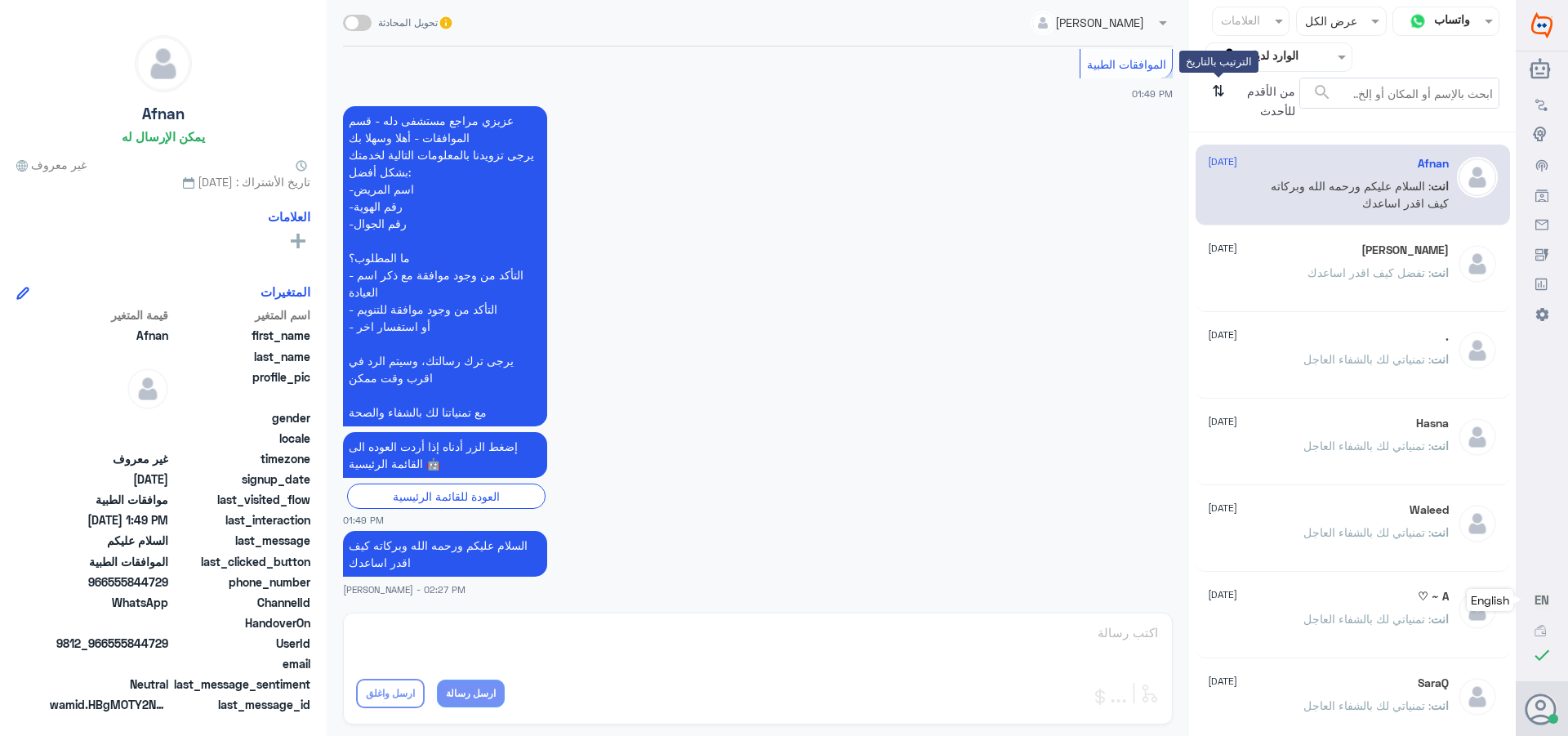
click at [1216, 90] on icon "⇅" at bounding box center [1218, 98] width 13 height 42
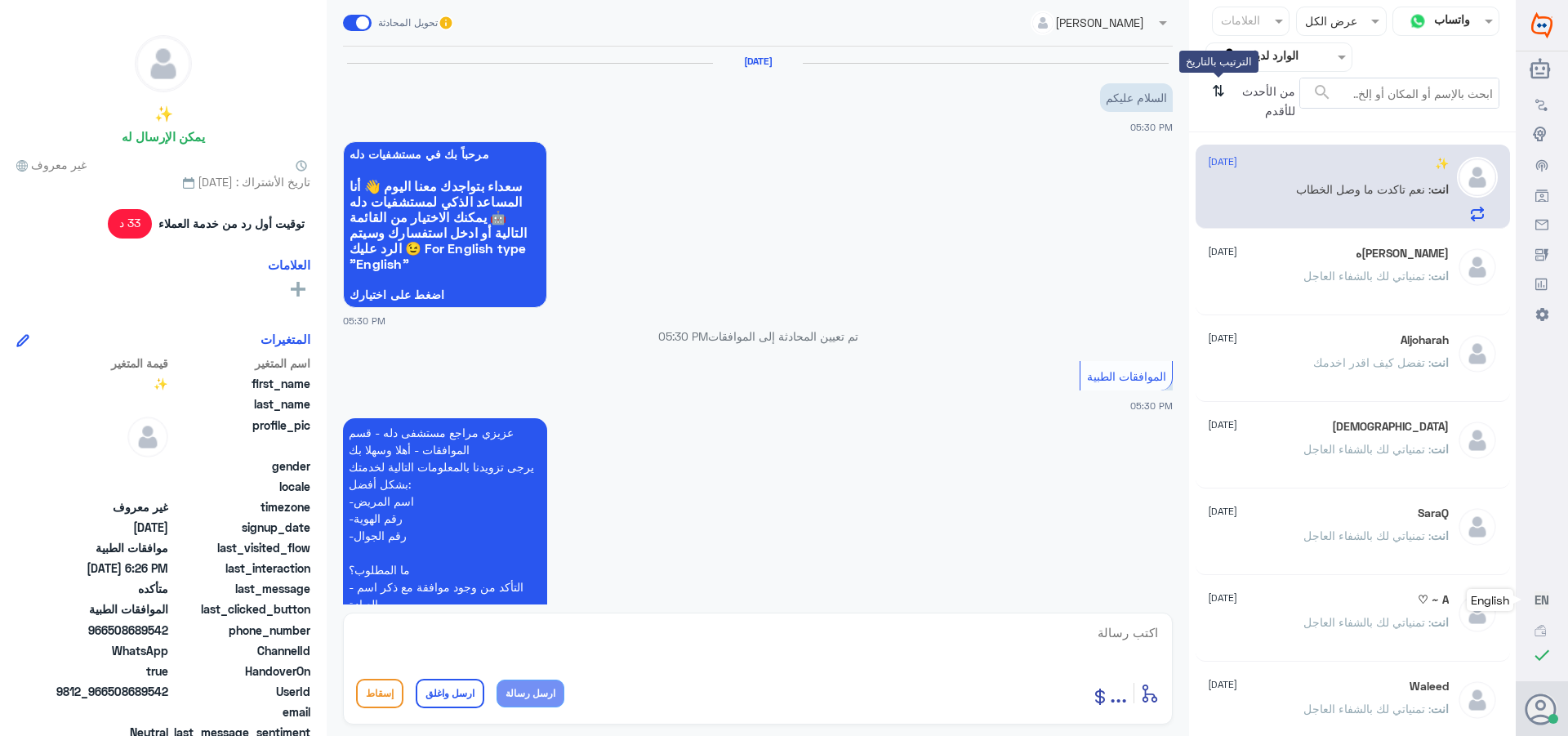
scroll to position [960, 0]
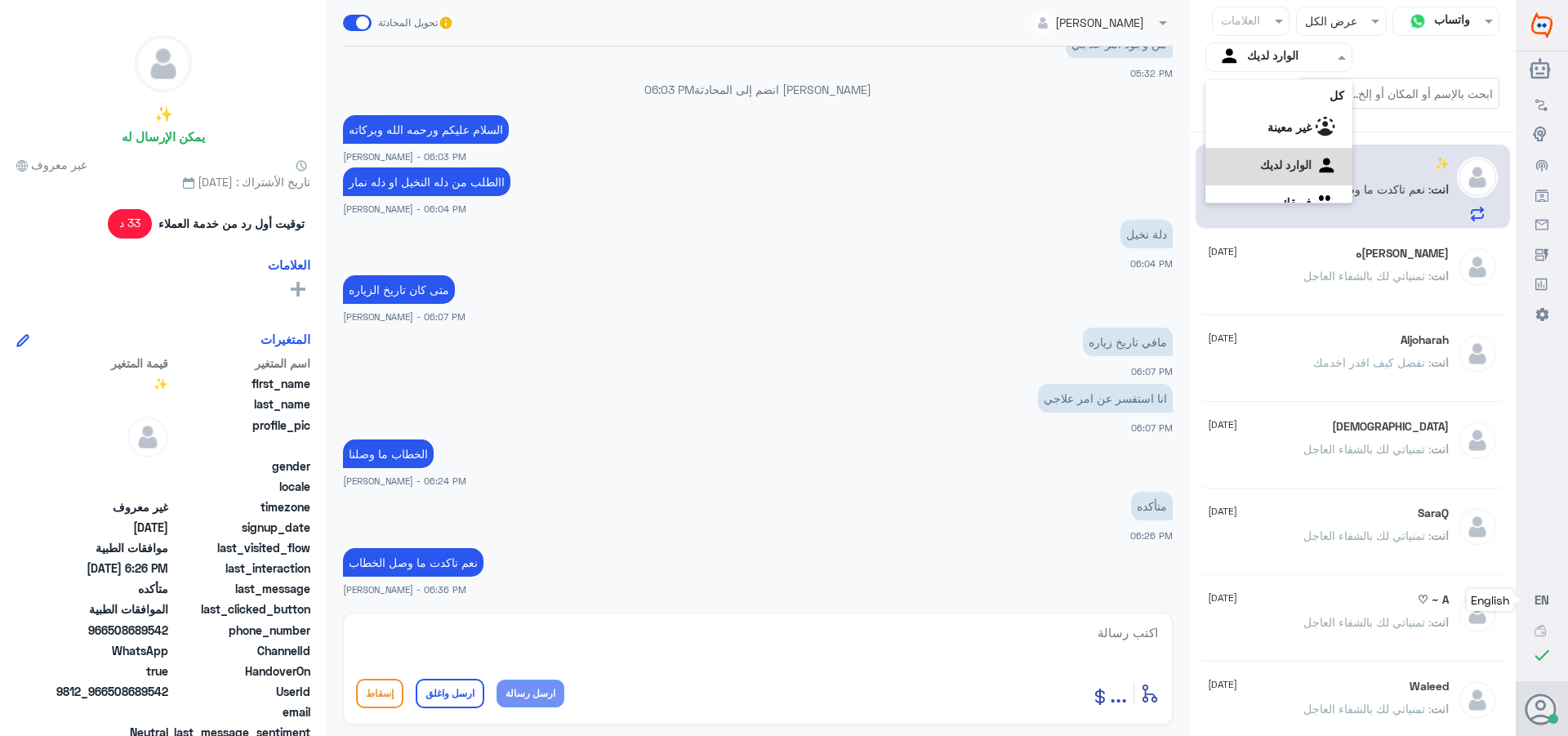
click at [1276, 50] on input "text" at bounding box center [1291, 57] width 90 height 19
click at [1271, 175] on div "فريقك" at bounding box center [1278, 184] width 147 height 37
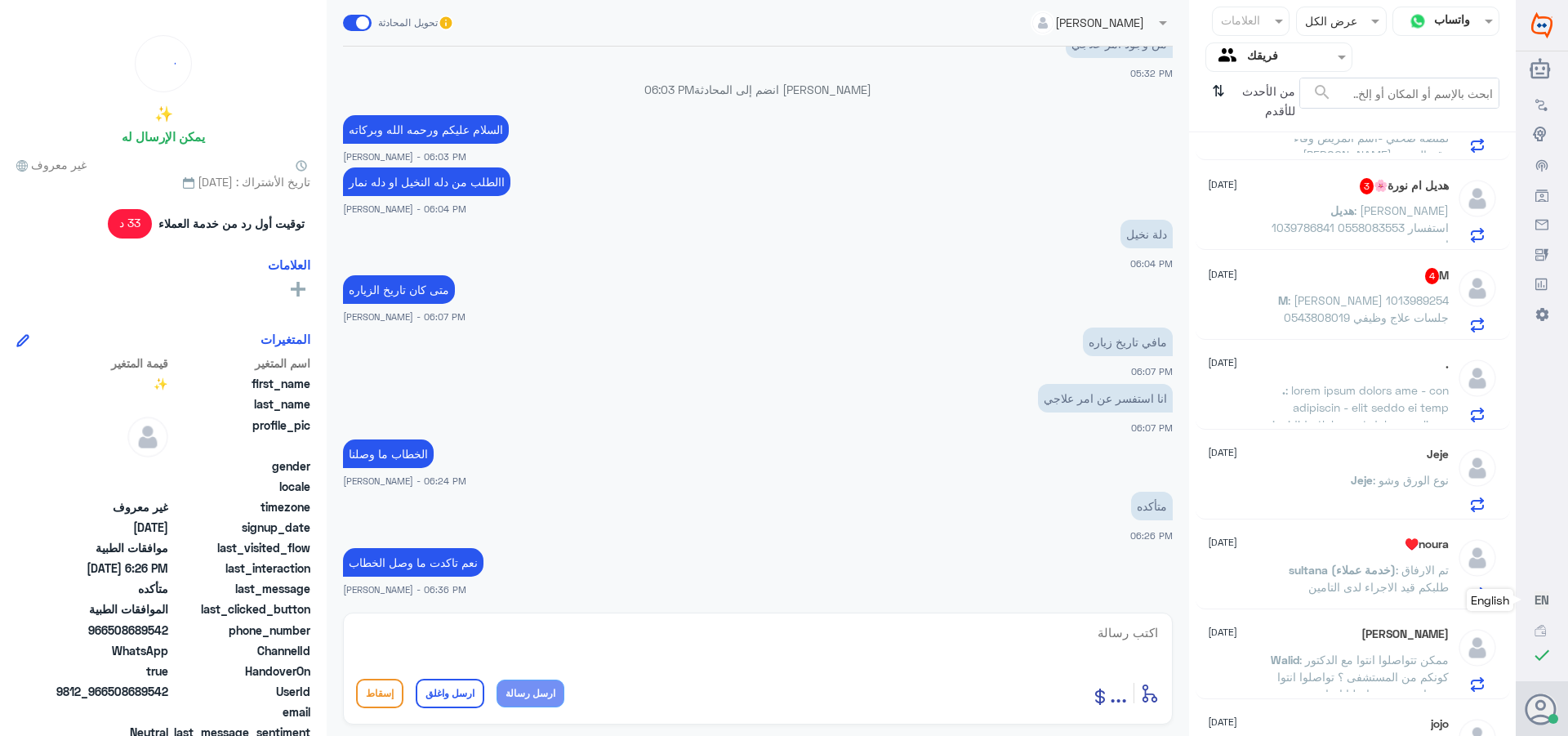
scroll to position [817, 0]
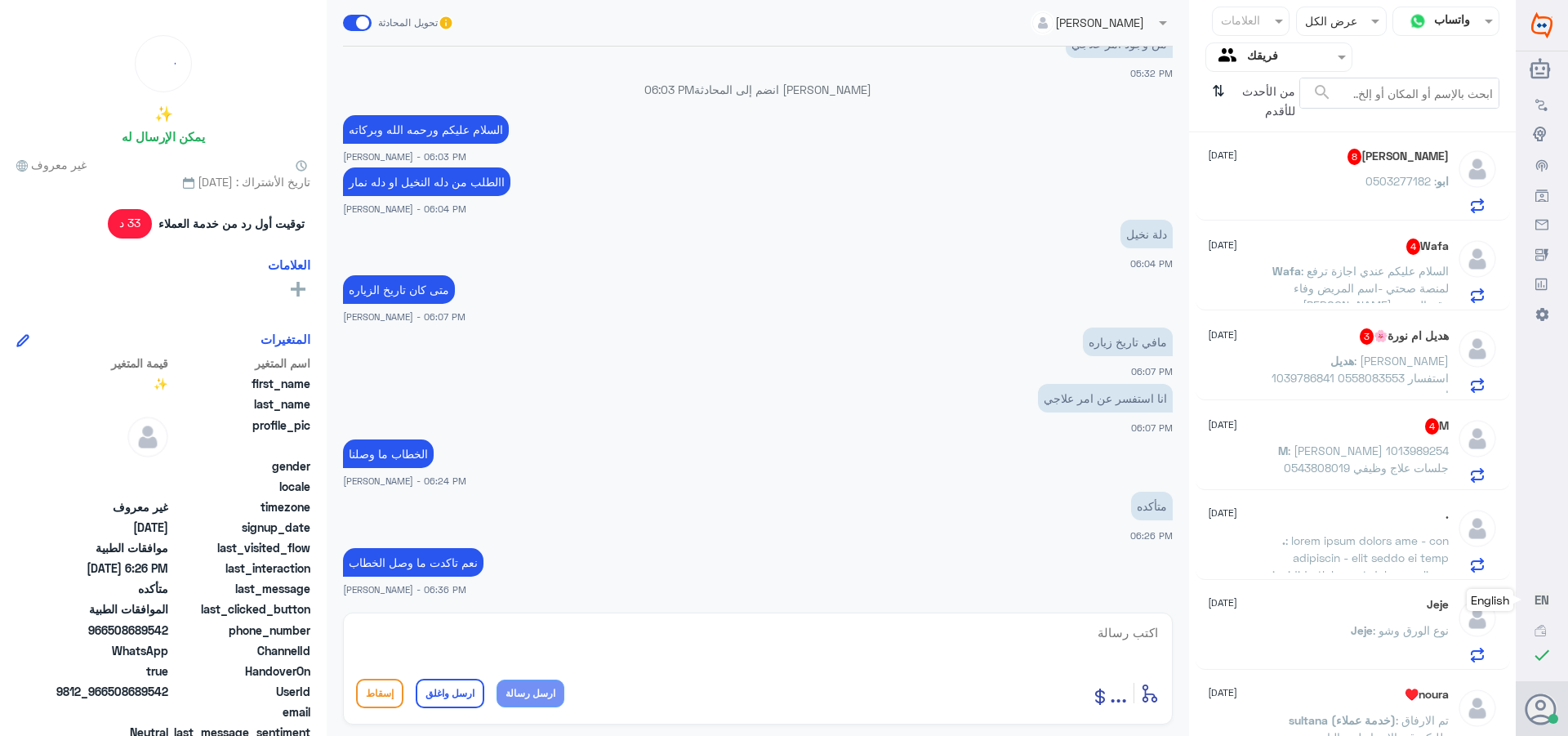
click at [1345, 456] on span ": [PERSON_NAME] 1013989254 0543808019 جلسات علاج وظيفي" at bounding box center [1367, 459] width 165 height 31
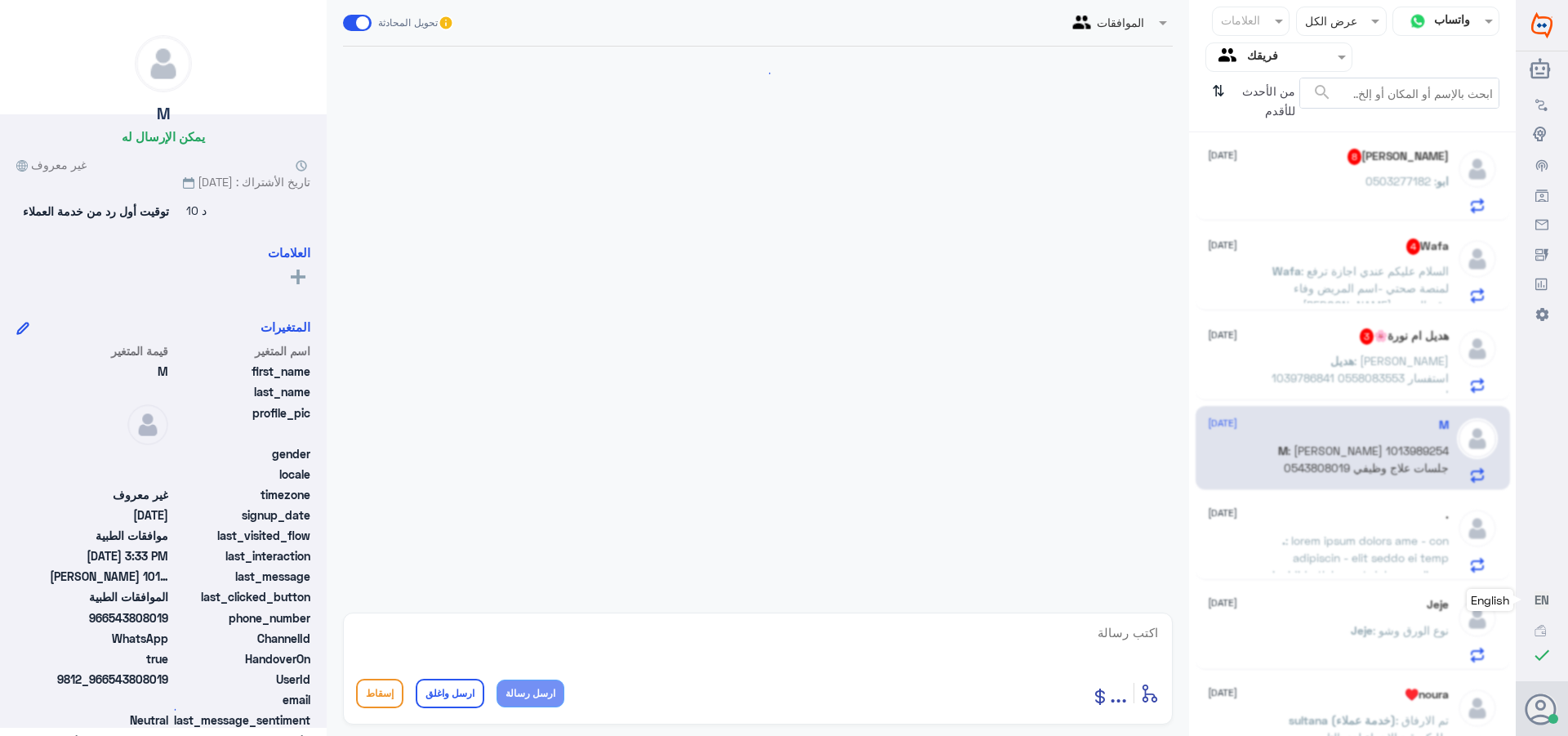
scroll to position [547, 0]
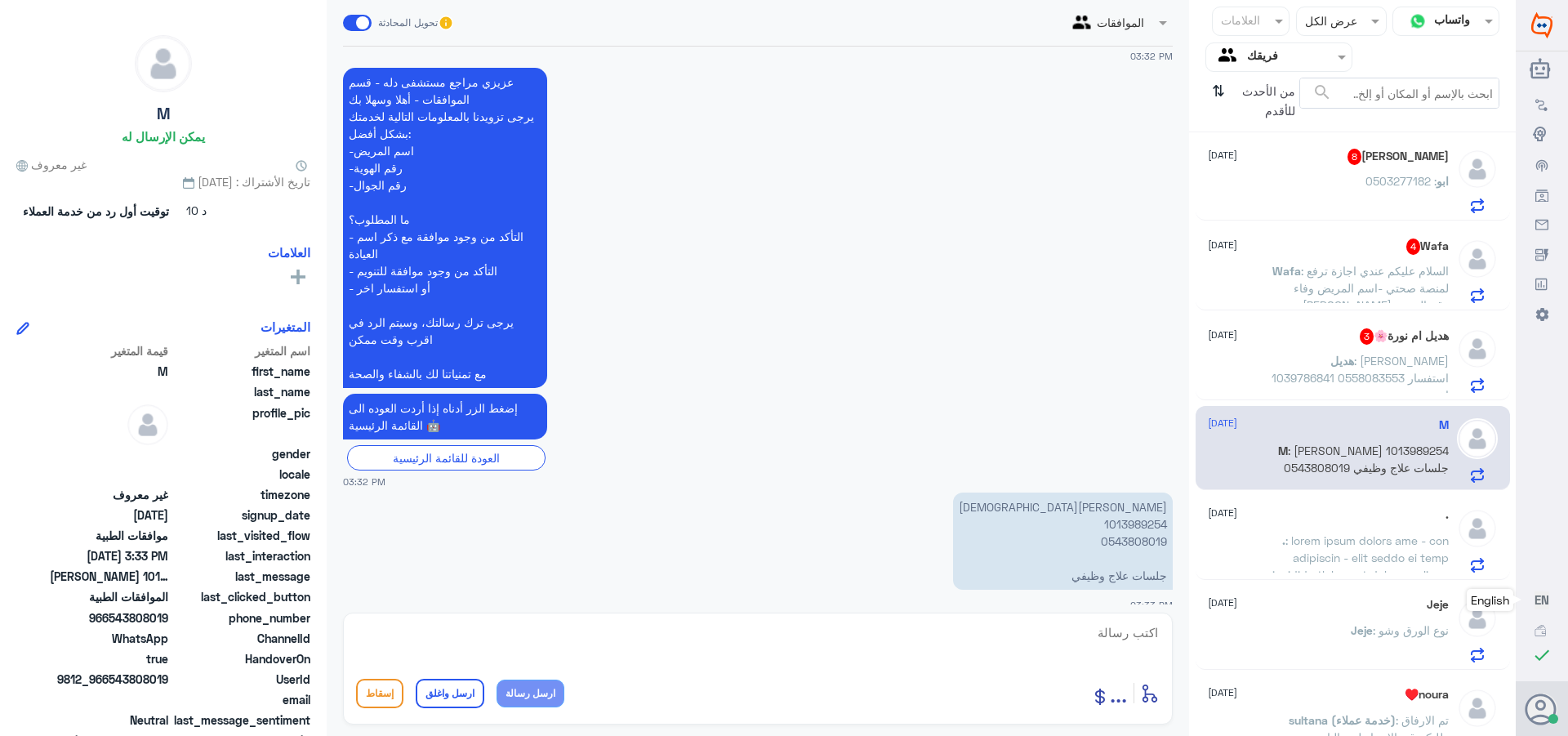
click at [1117, 510] on p "[PERSON_NAME] 1013989254 0543808019 جلسات علاج وظيفي" at bounding box center [1062, 541] width 220 height 97
click at [1329, 180] on div "ابو : 0503277182" at bounding box center [1328, 195] width 241 height 37
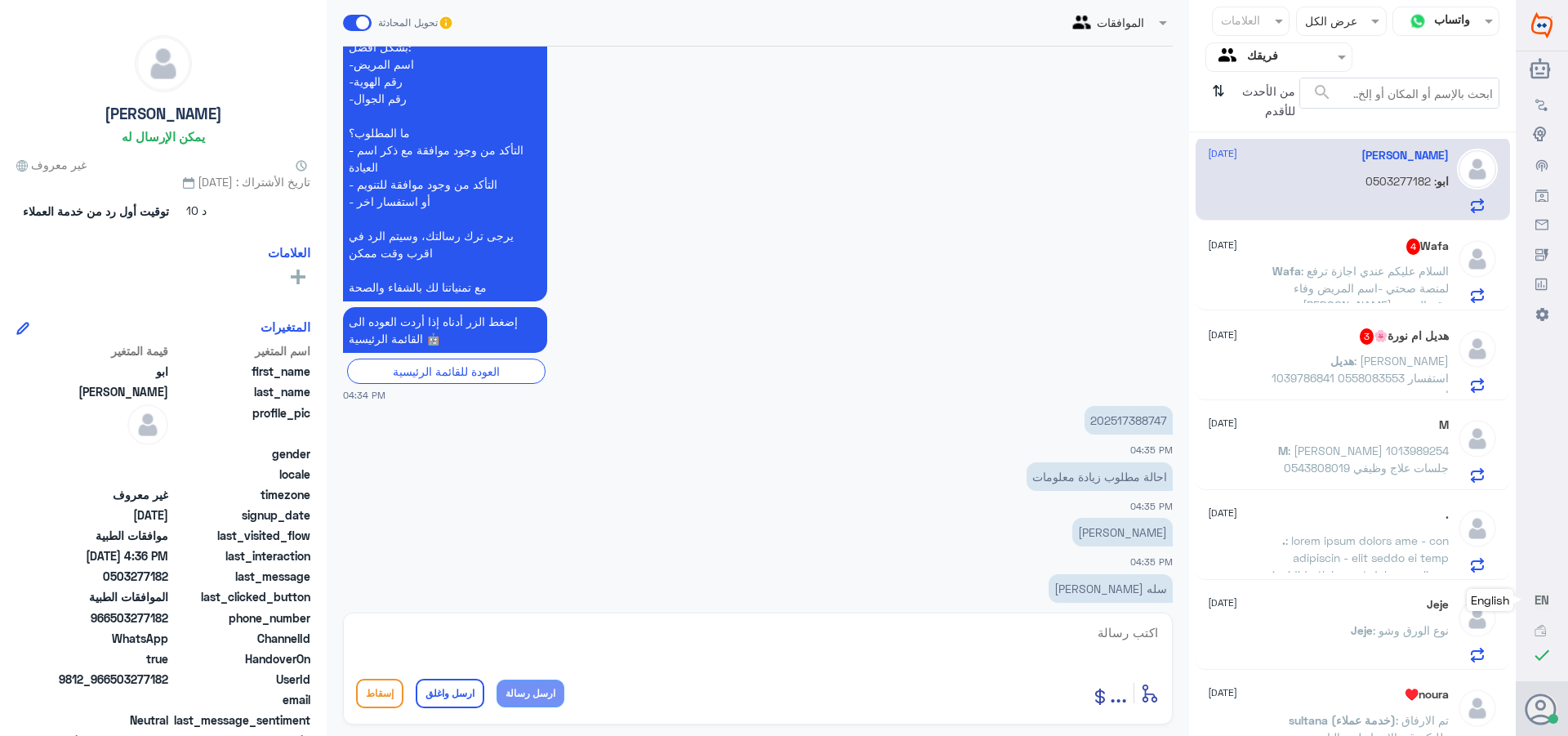
scroll to position [1099, 0]
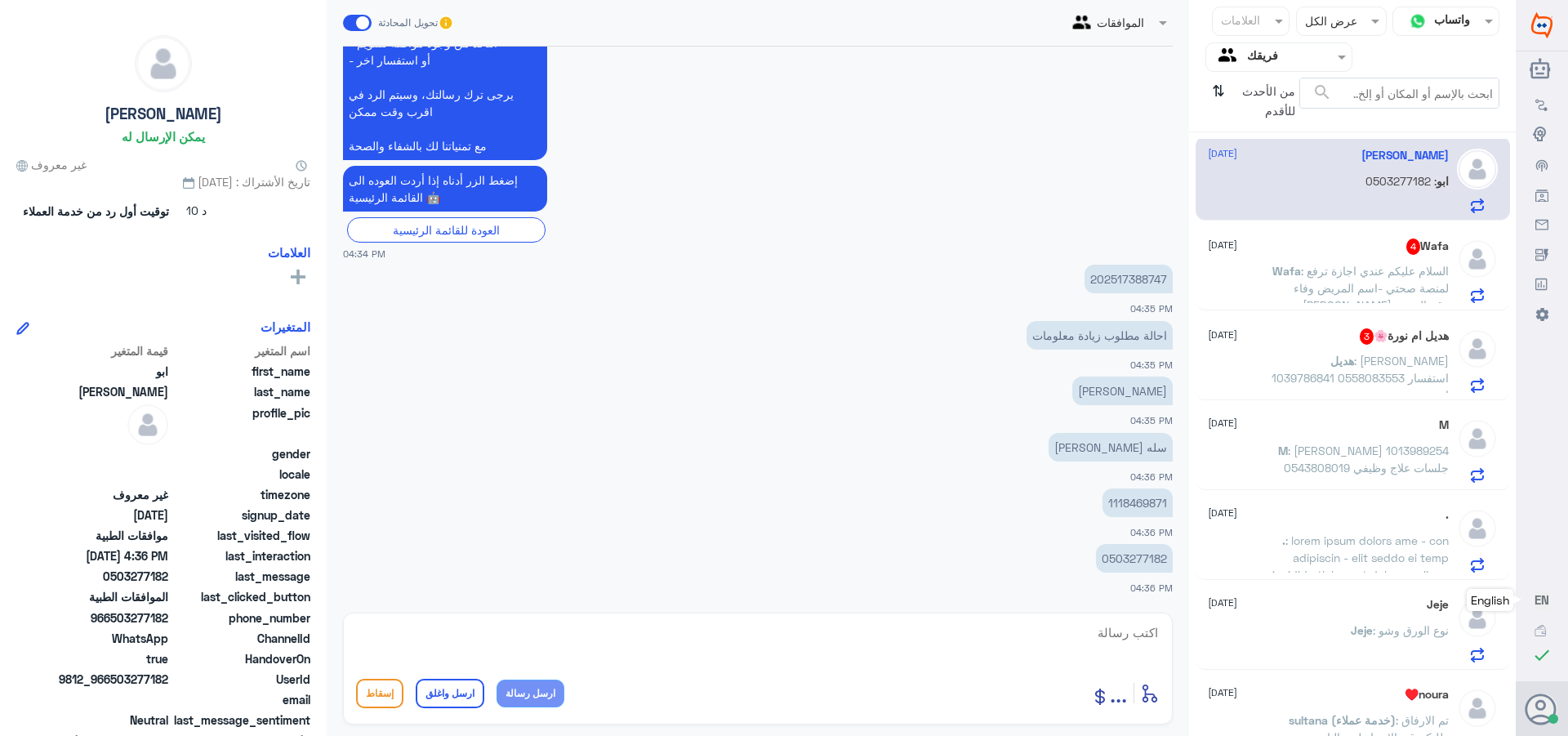
click at [1135, 503] on p "1118469871" at bounding box center [1137, 502] width 70 height 29
click at [1137, 632] on textarea at bounding box center [758, 641] width 804 height 40
type textarea "السلام عليكم ورحمه الله وبركاته"
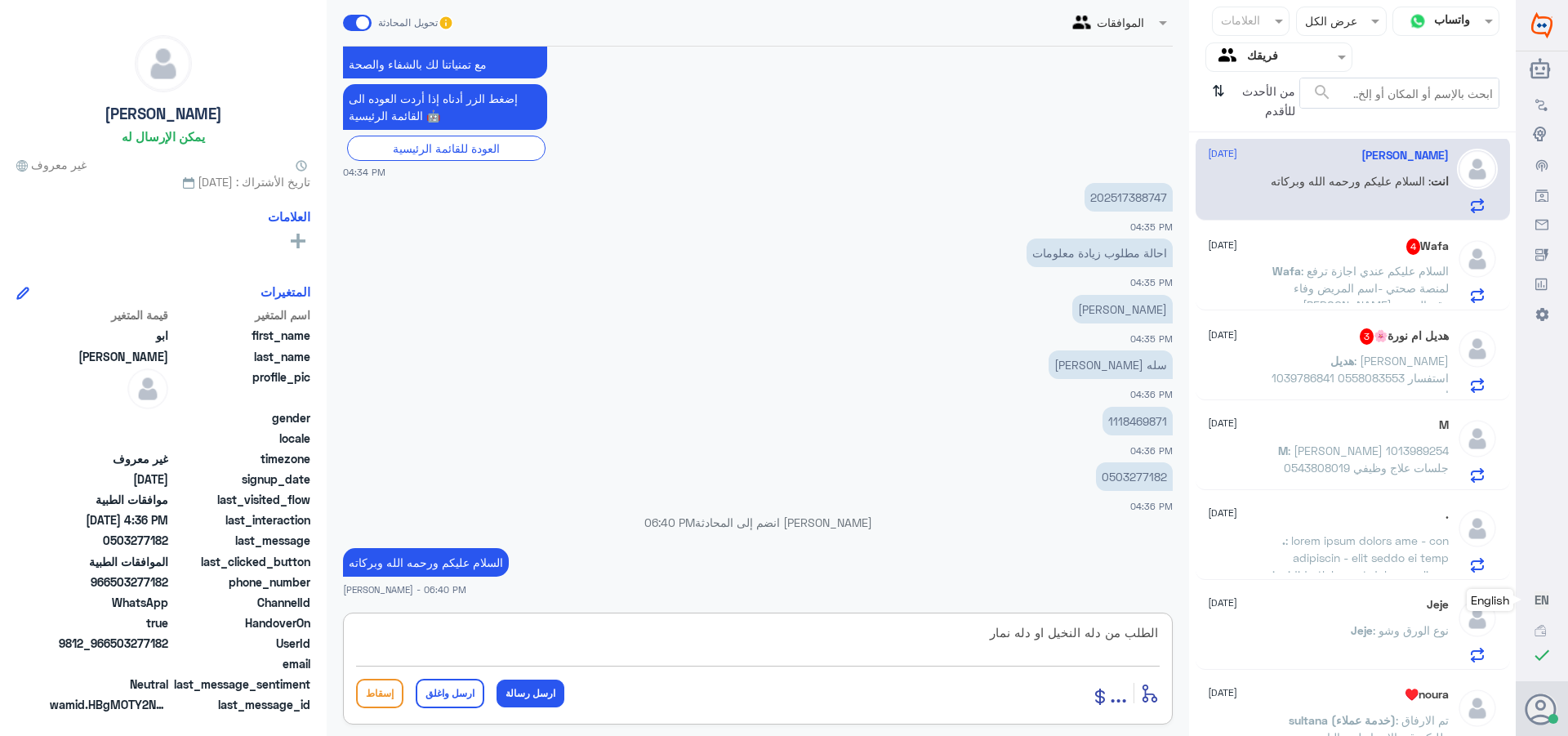
type textarea "الطلب من دله النخيل او دله نمار"
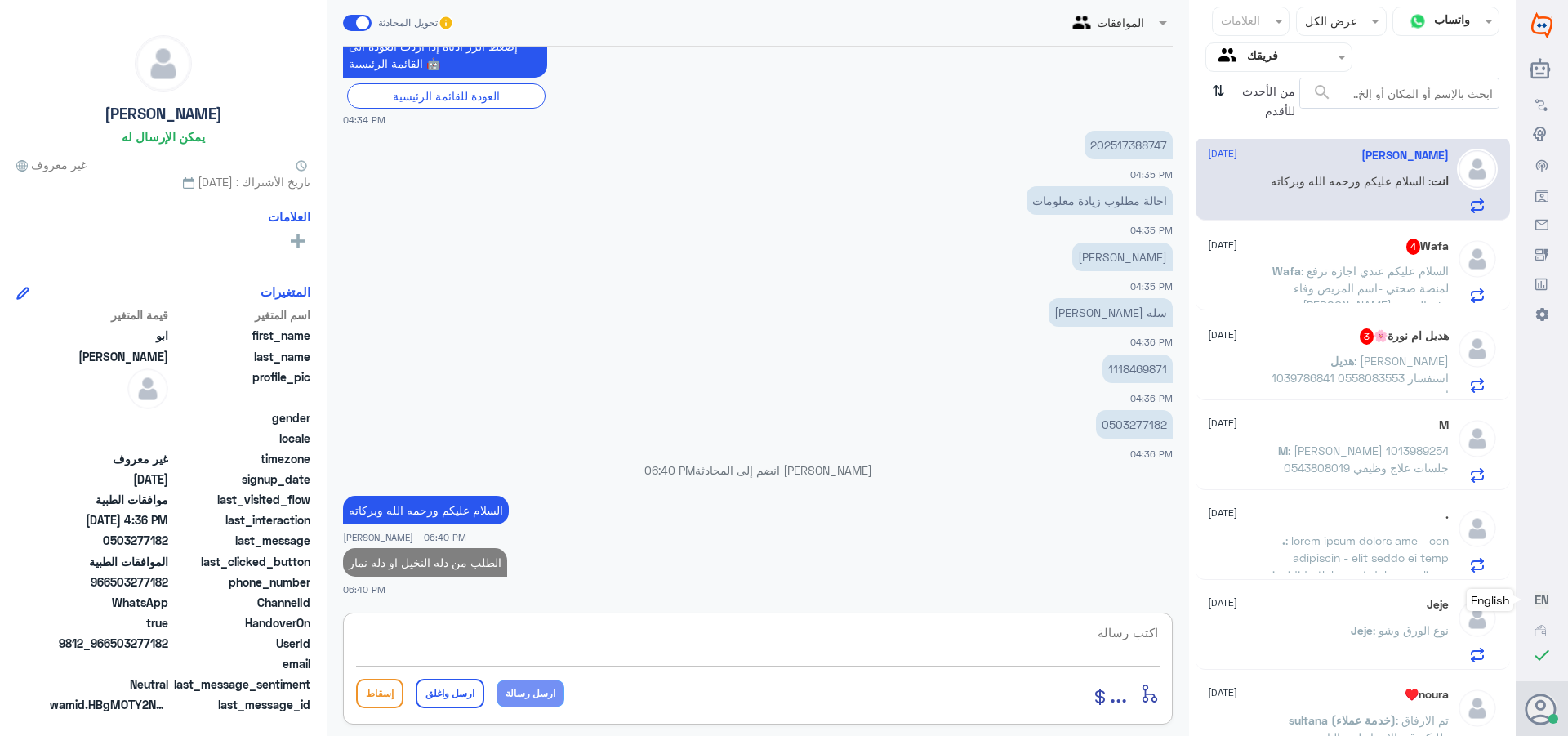
click at [1334, 266] on span ": السلام عليكم عندي اجازة ترفع لمنصة صحتي -اسم المريض وفاء [PERSON_NAME] -رقم ا…" at bounding box center [1371, 313] width 155 height 100
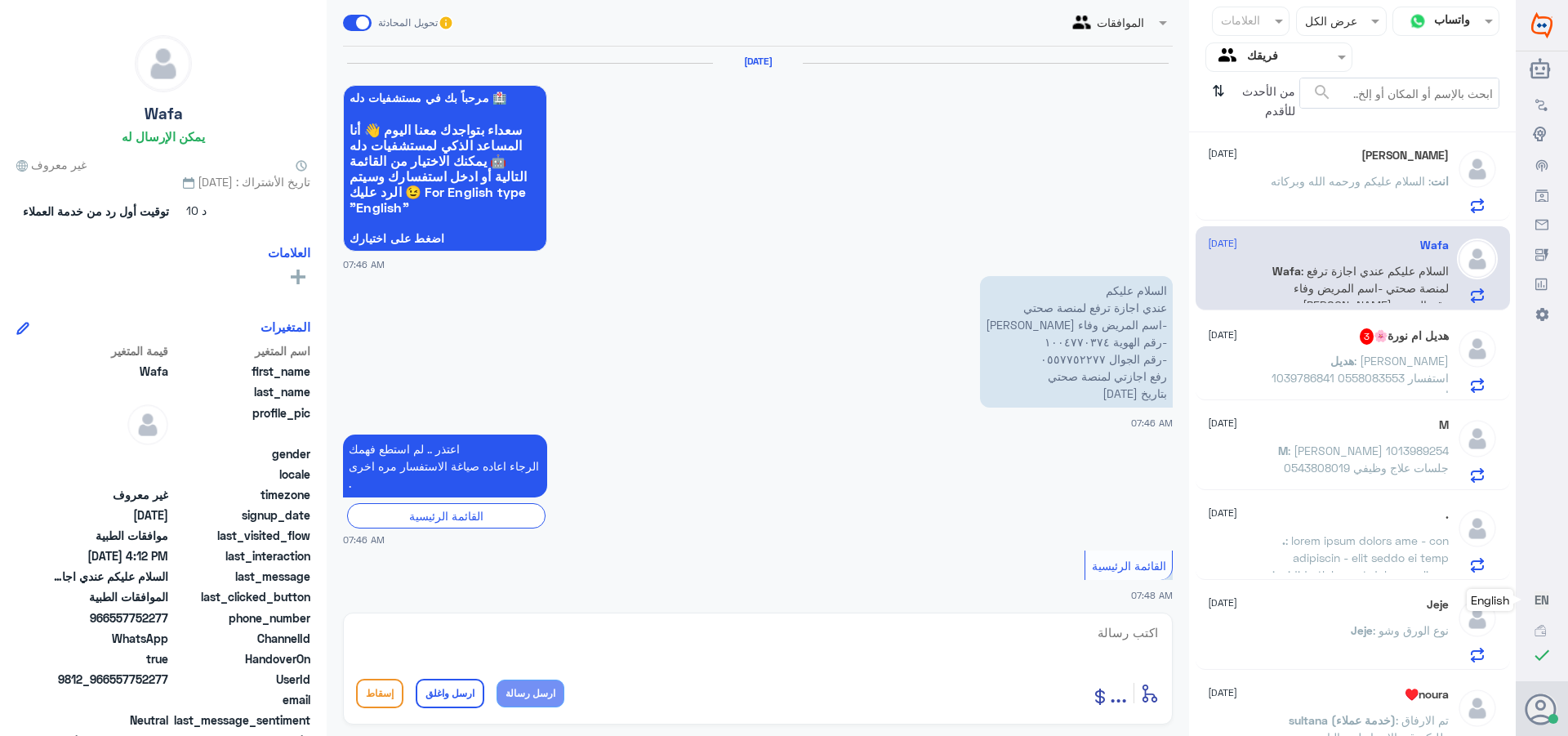
scroll to position [2381, 0]
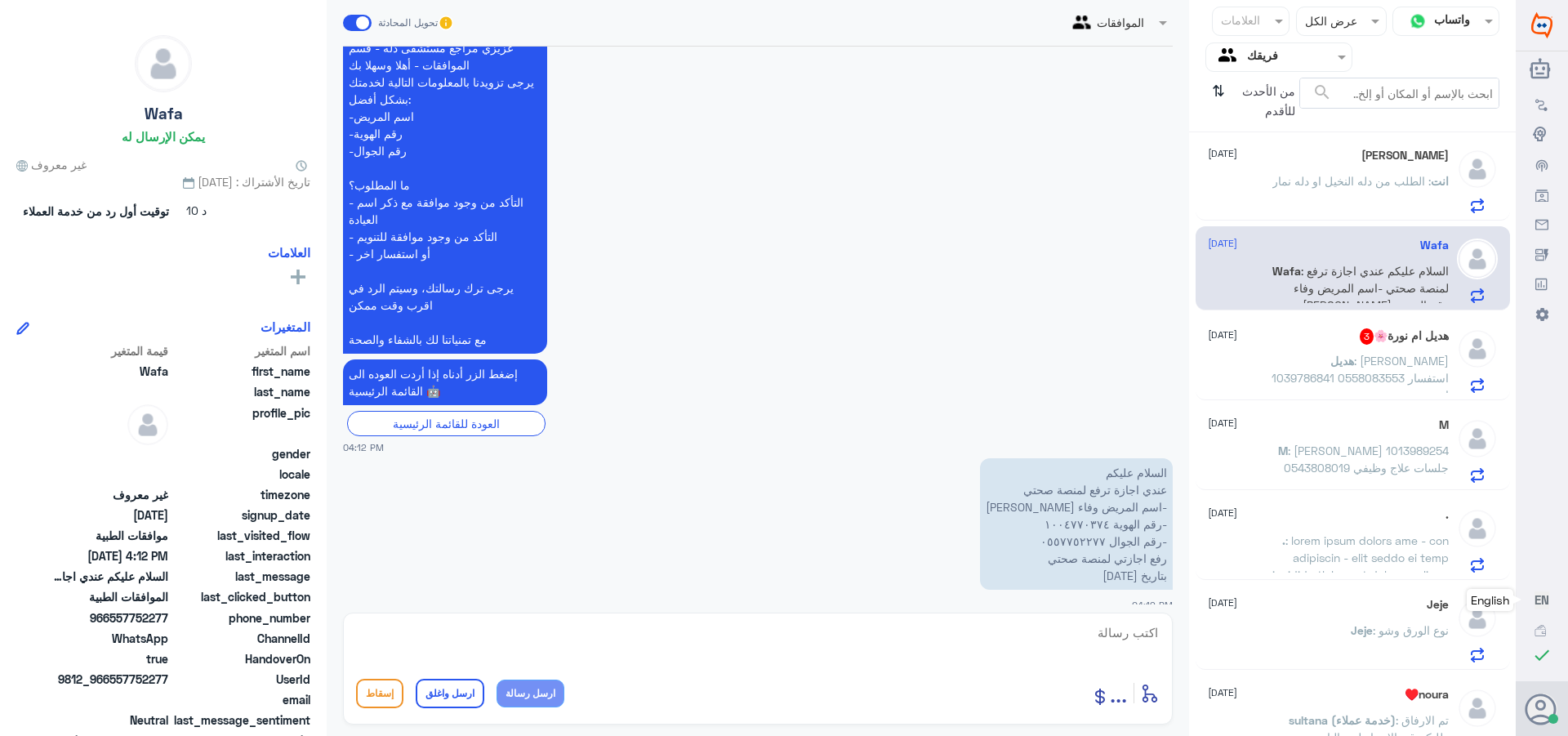
click at [1325, 357] on span ": [PERSON_NAME] 1039786841 0558083553 استفسار اخر" at bounding box center [1361, 377] width 178 height 48
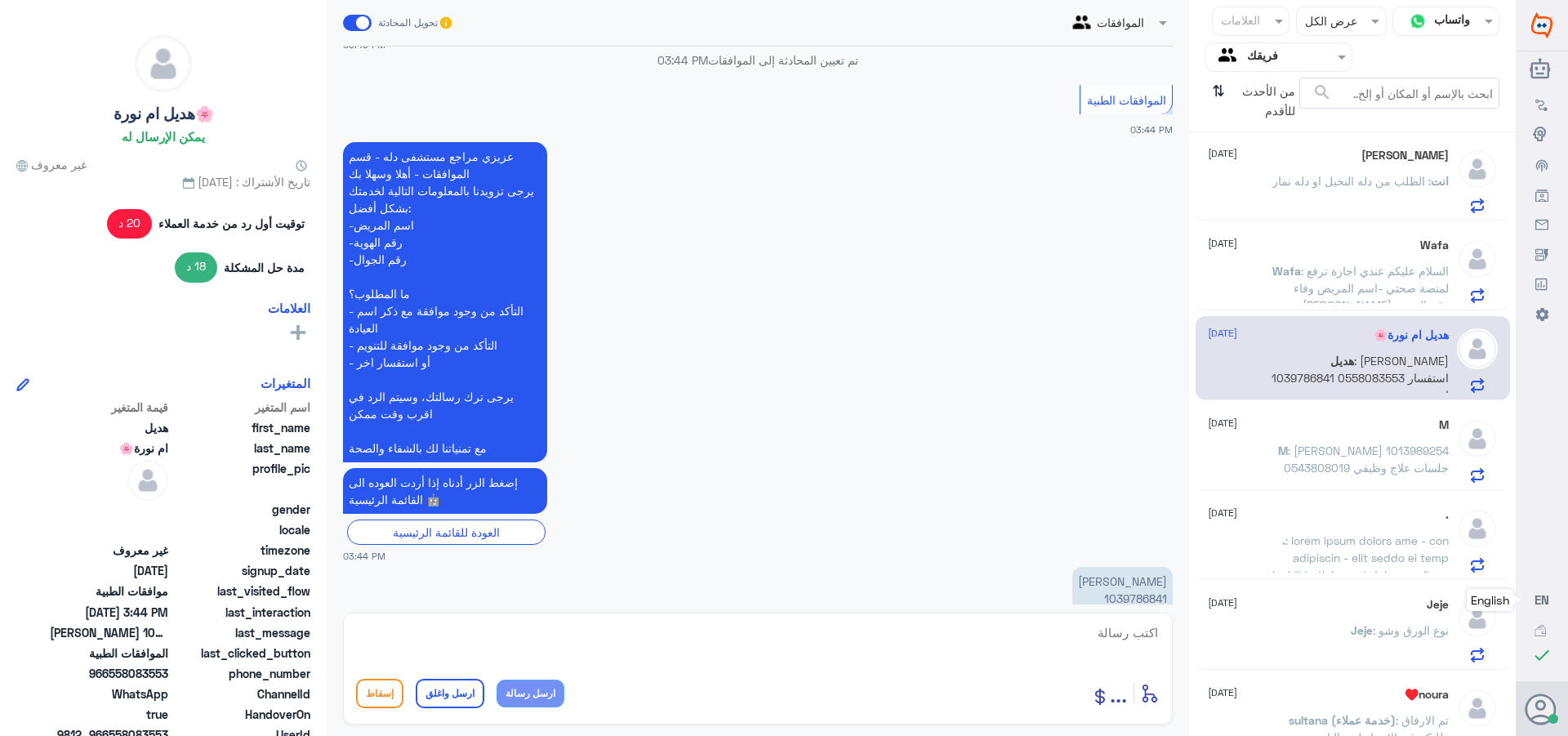
scroll to position [1043, 0]
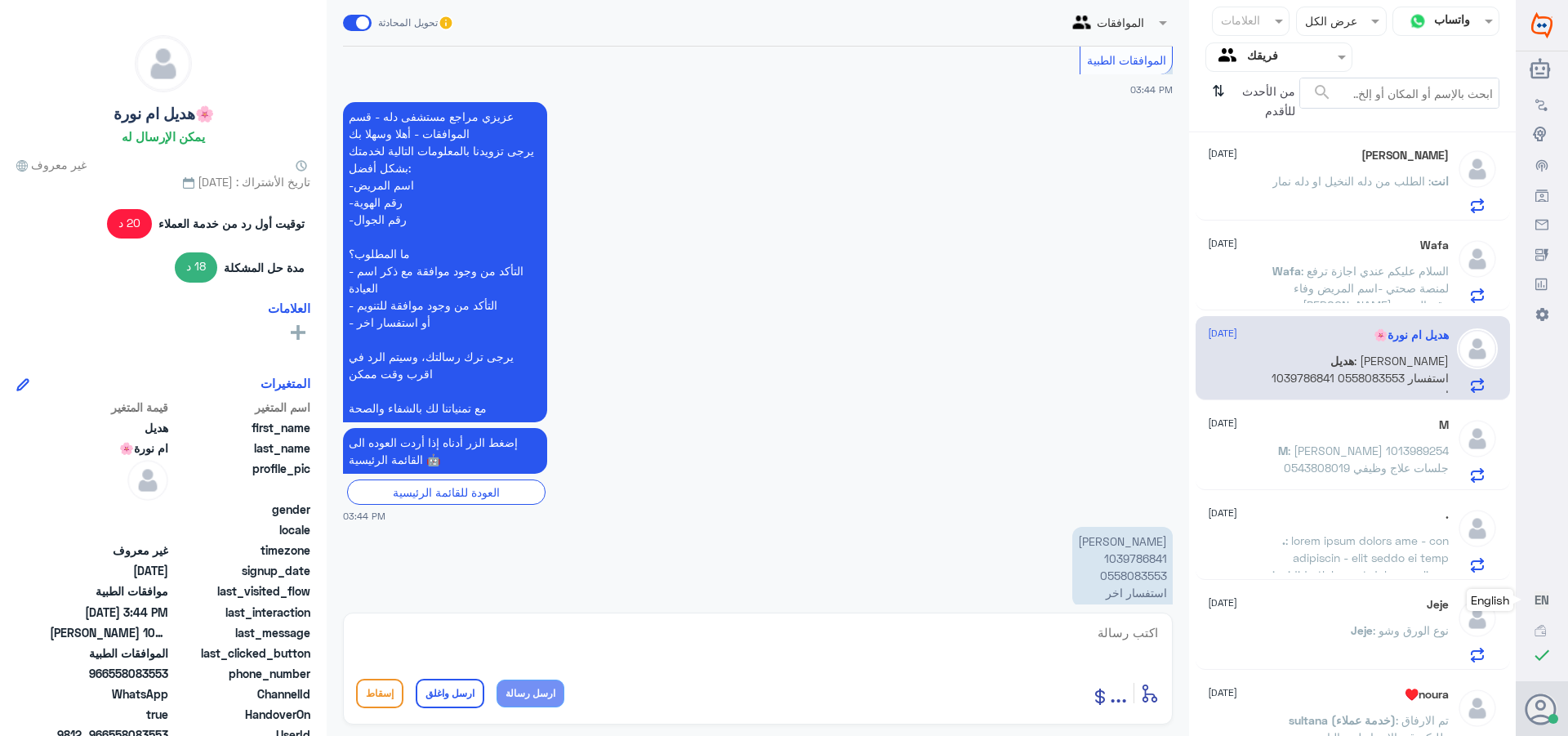
click at [1109, 642] on textarea at bounding box center [758, 641] width 804 height 40
type textarea "تفضل كيف اقدر اساعدك"
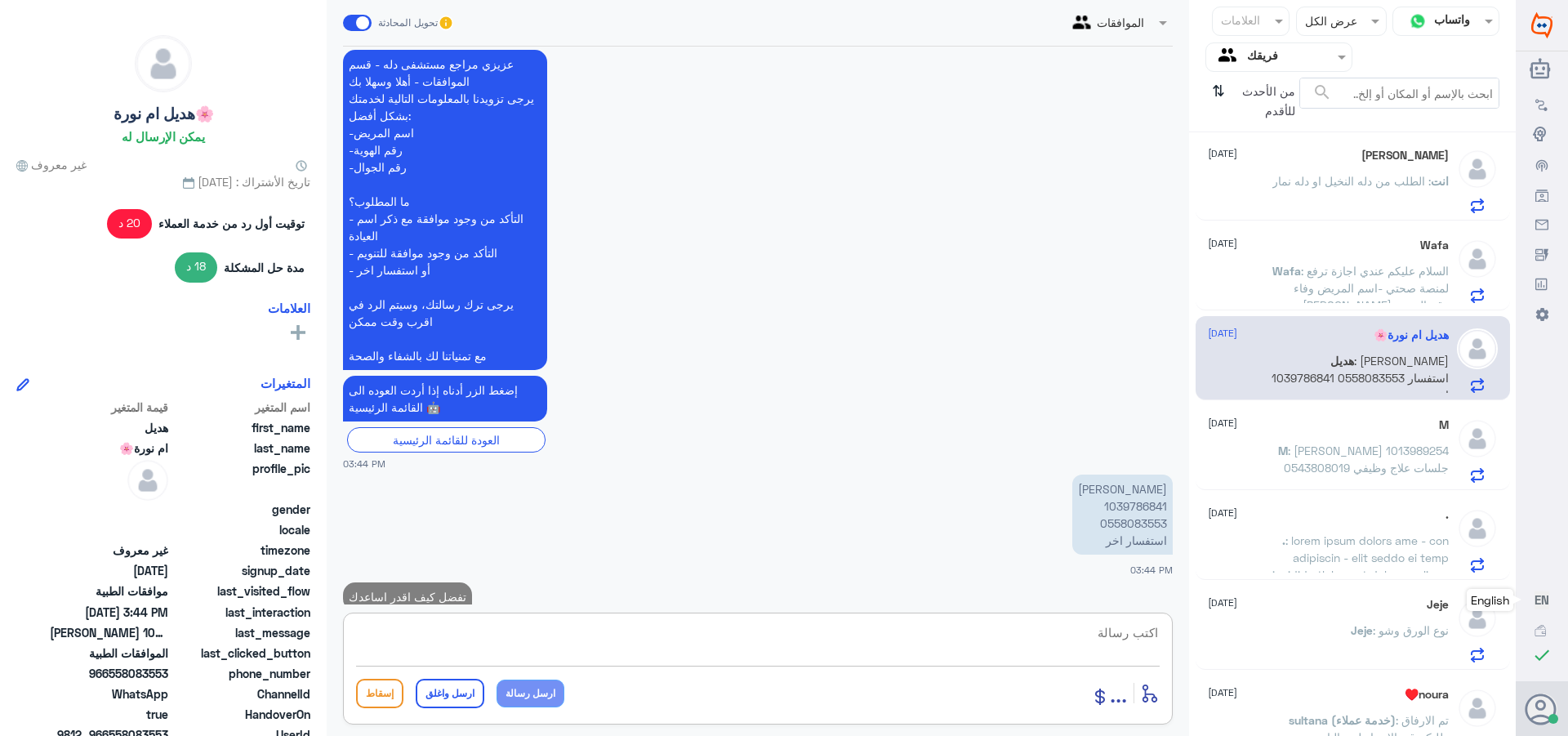
click at [1329, 184] on span ": الطلب من دله النخيل او دله نمار" at bounding box center [1351, 181] width 158 height 14
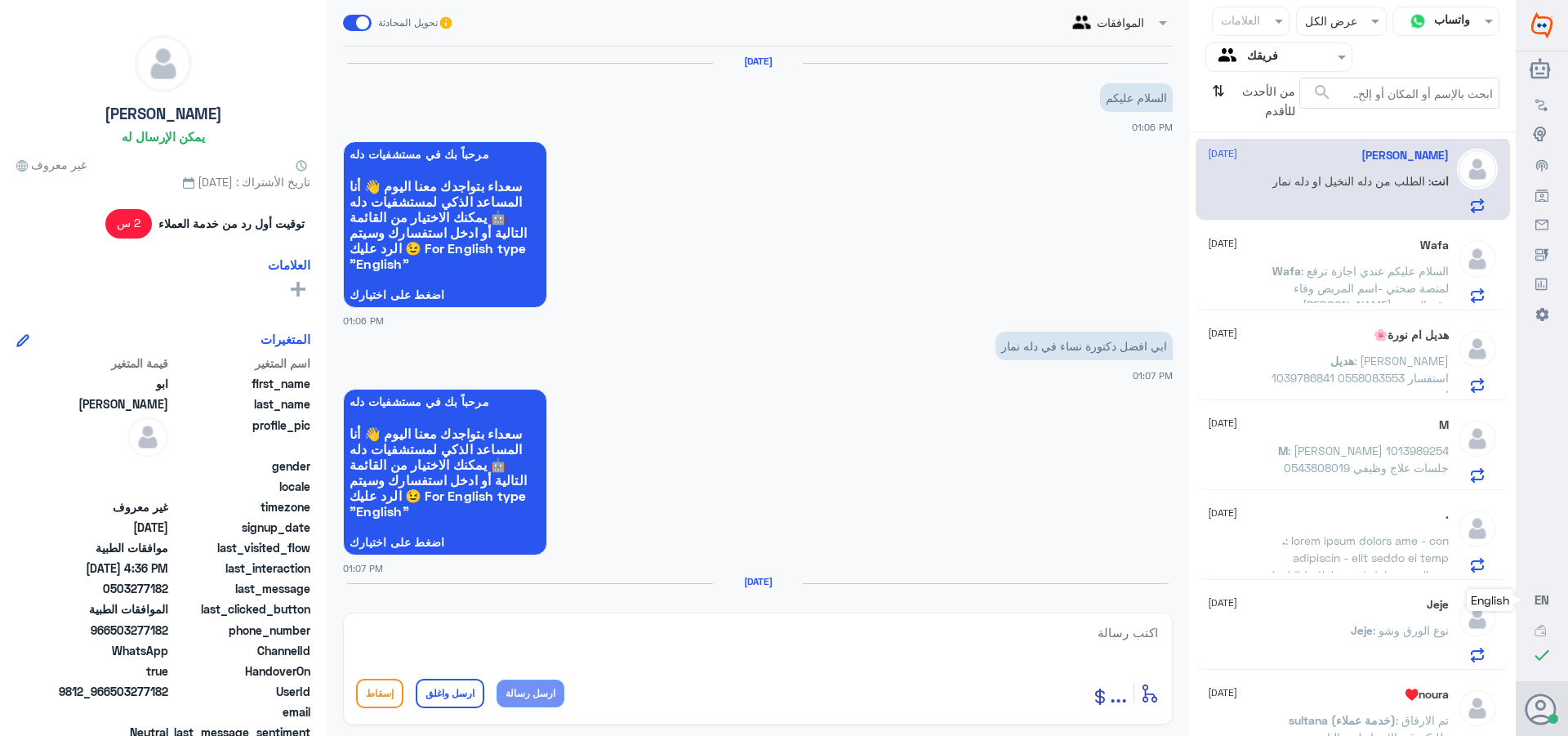
scroll to position [1232, 0]
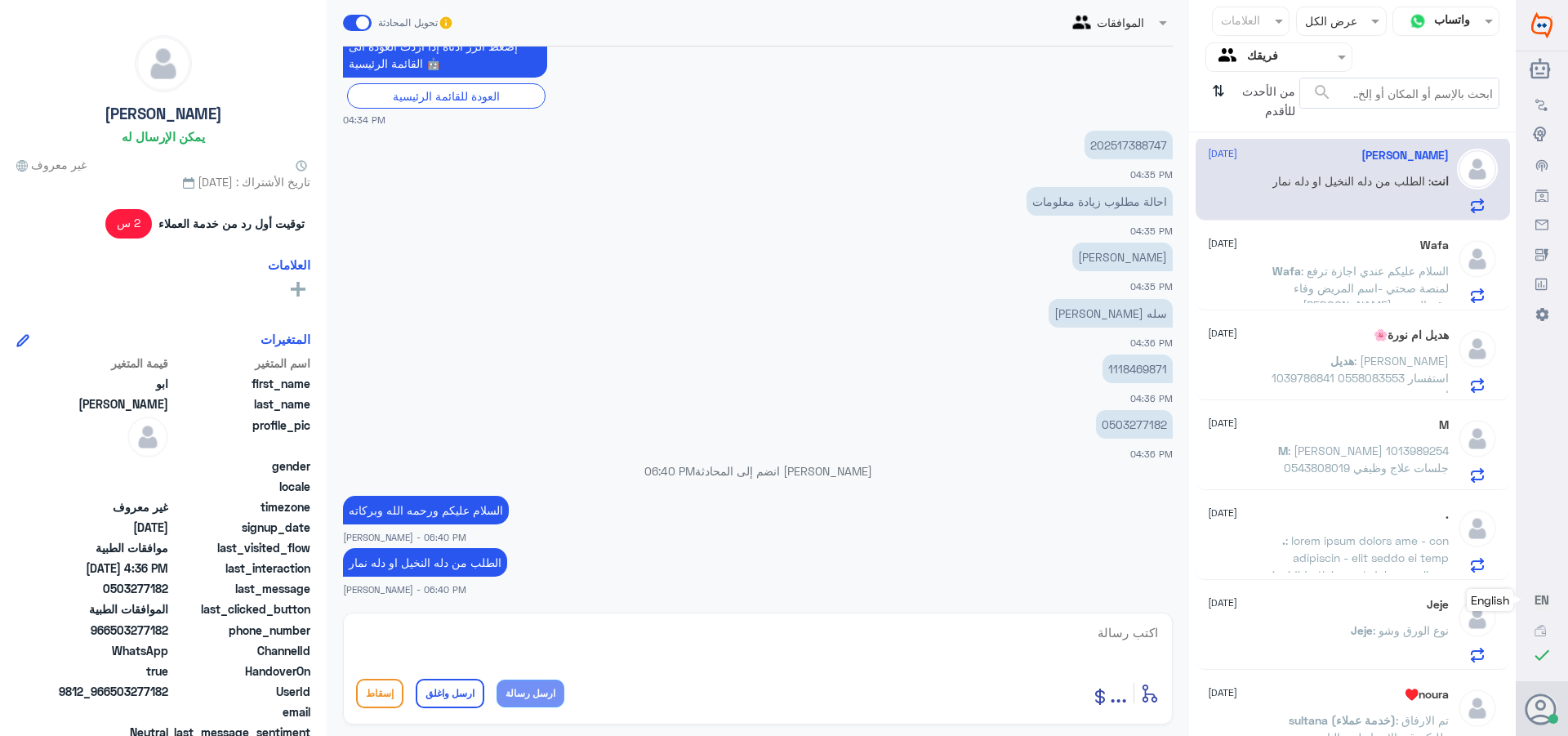
click at [1320, 281] on span ": السلام عليكم عندي اجازة ترفع لمنصة صحتي -اسم المريض وفاء [PERSON_NAME] -رقم ا…" at bounding box center [1371, 313] width 155 height 100
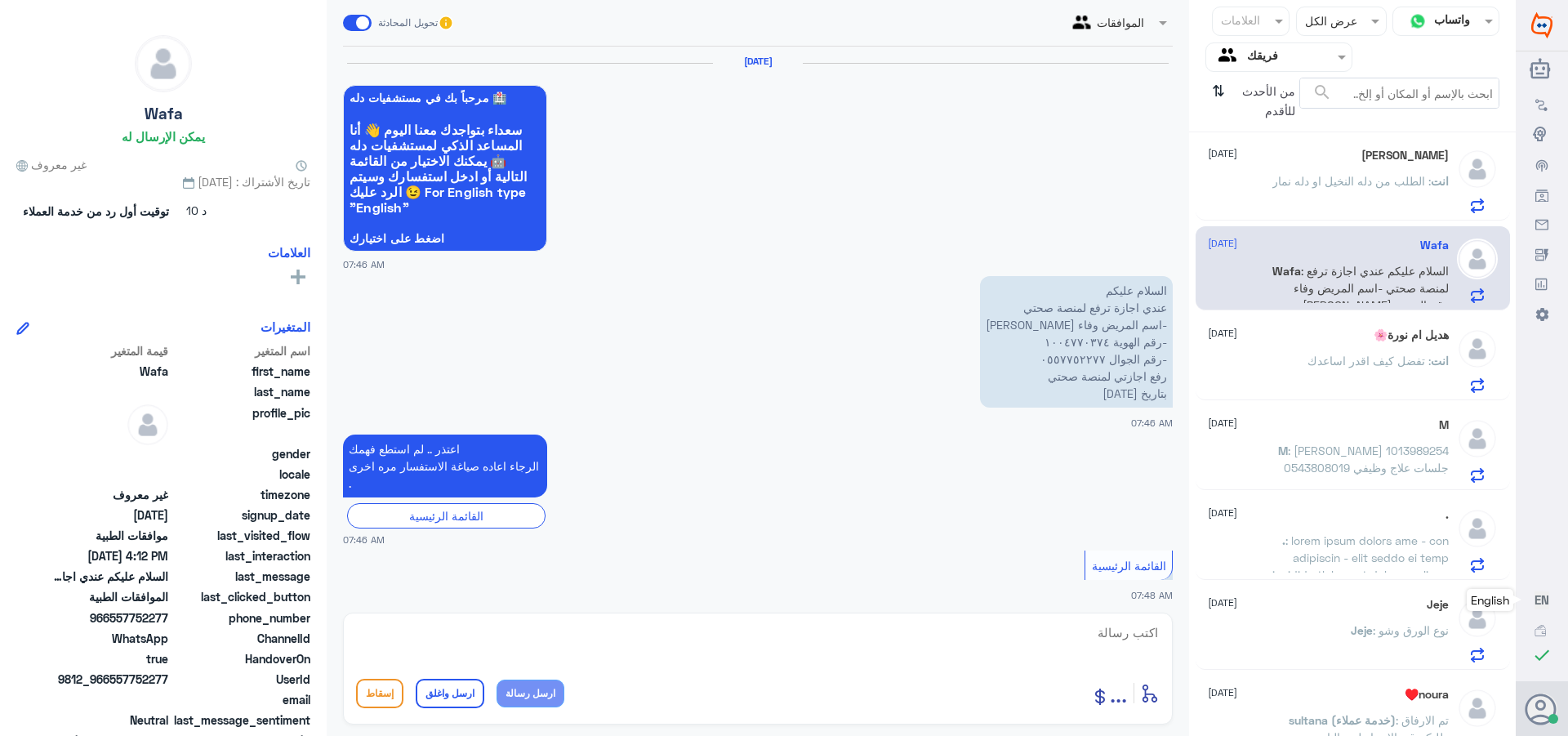
scroll to position [2381, 0]
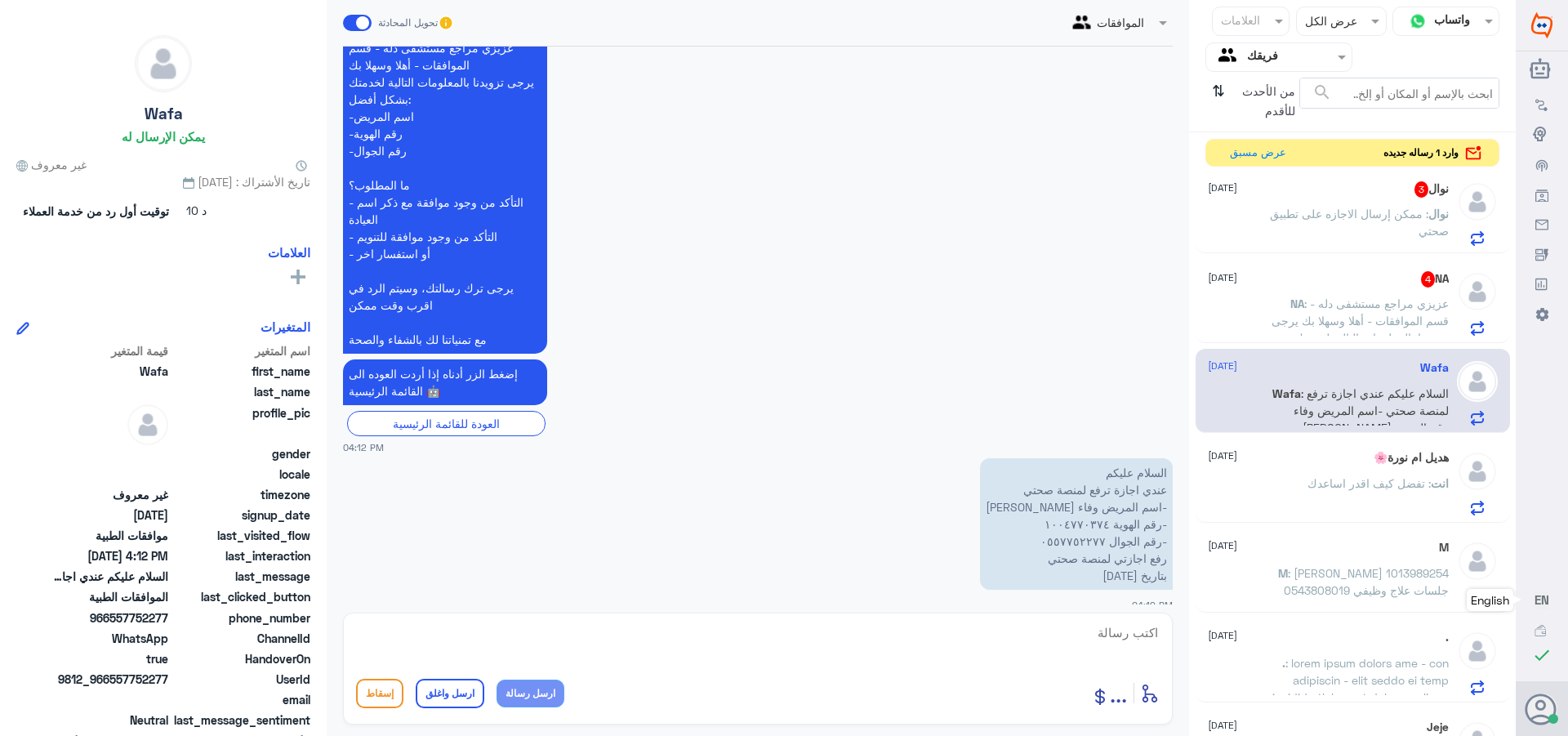
click at [1251, 57] on input "text" at bounding box center [1291, 57] width 90 height 19
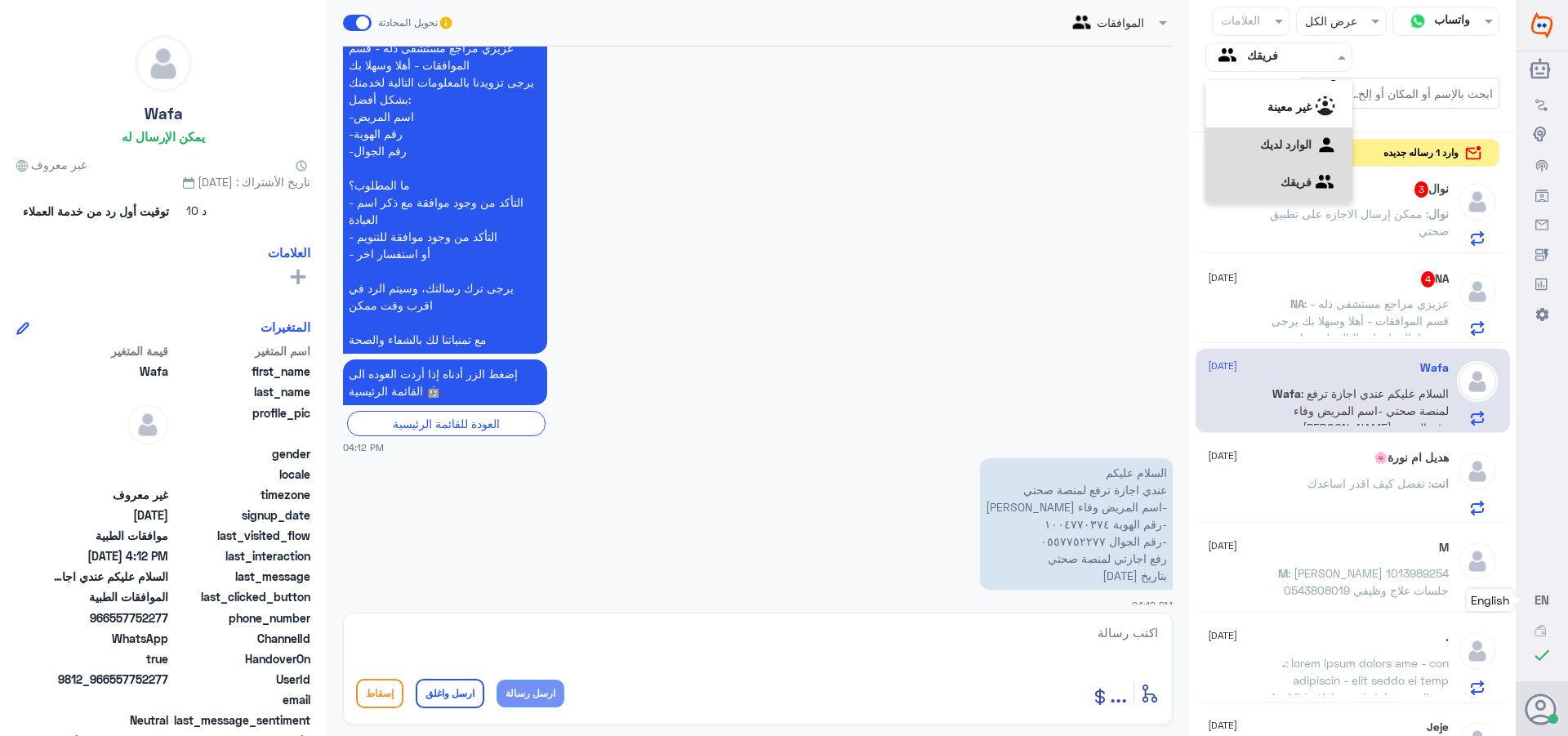
click at [1260, 144] on لديك "الوارد لديك" at bounding box center [1285, 144] width 51 height 14
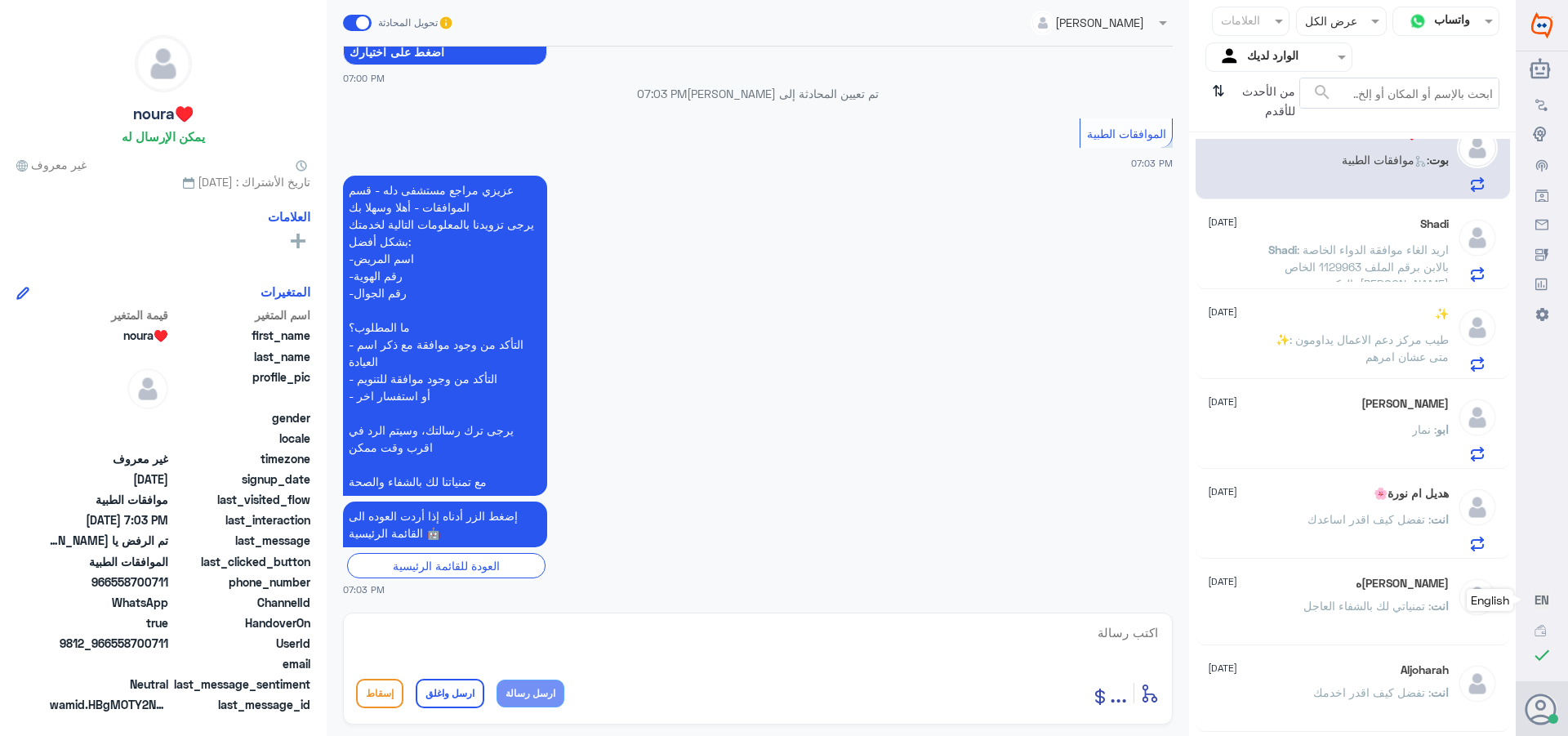
scroll to position [0, 0]
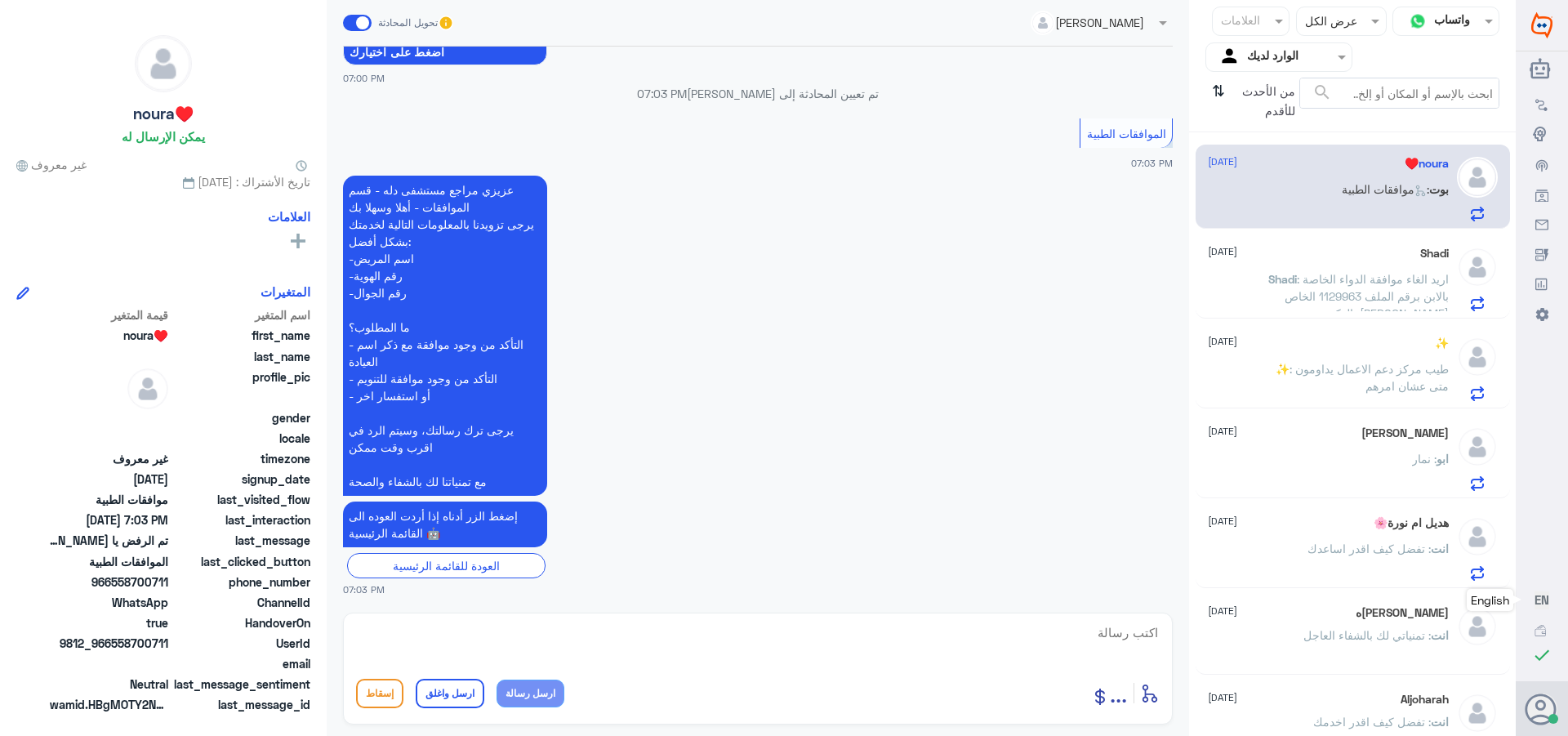
click at [1319, 348] on div "✨ [DATE]" at bounding box center [1328, 344] width 241 height 14
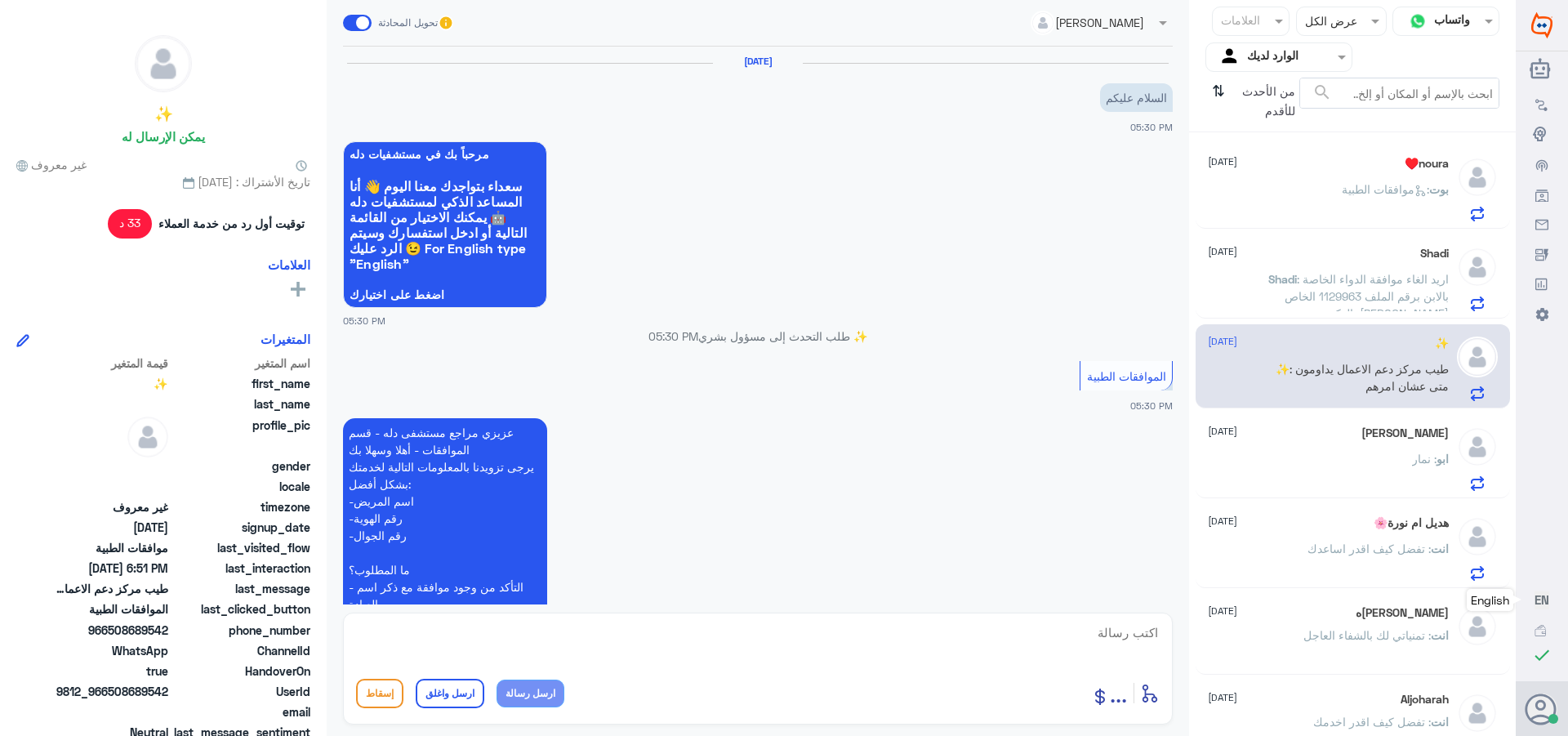
scroll to position [1015, 0]
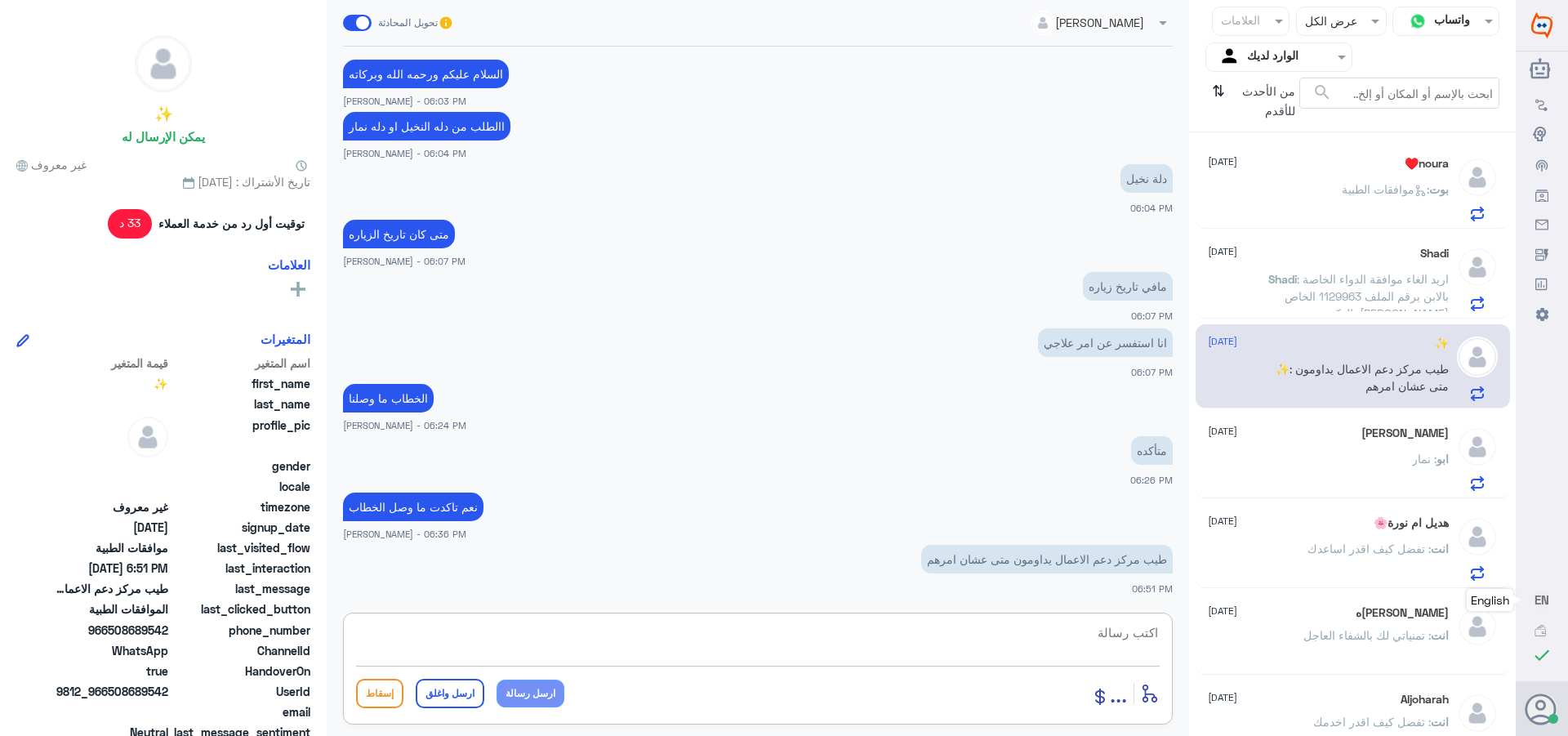
click at [1106, 631] on textarea at bounding box center [758, 641] width 804 height 40
paste textarea "0573751521"
type textarea "تواصلي مع الرقم واتس للافاده /0573751521"
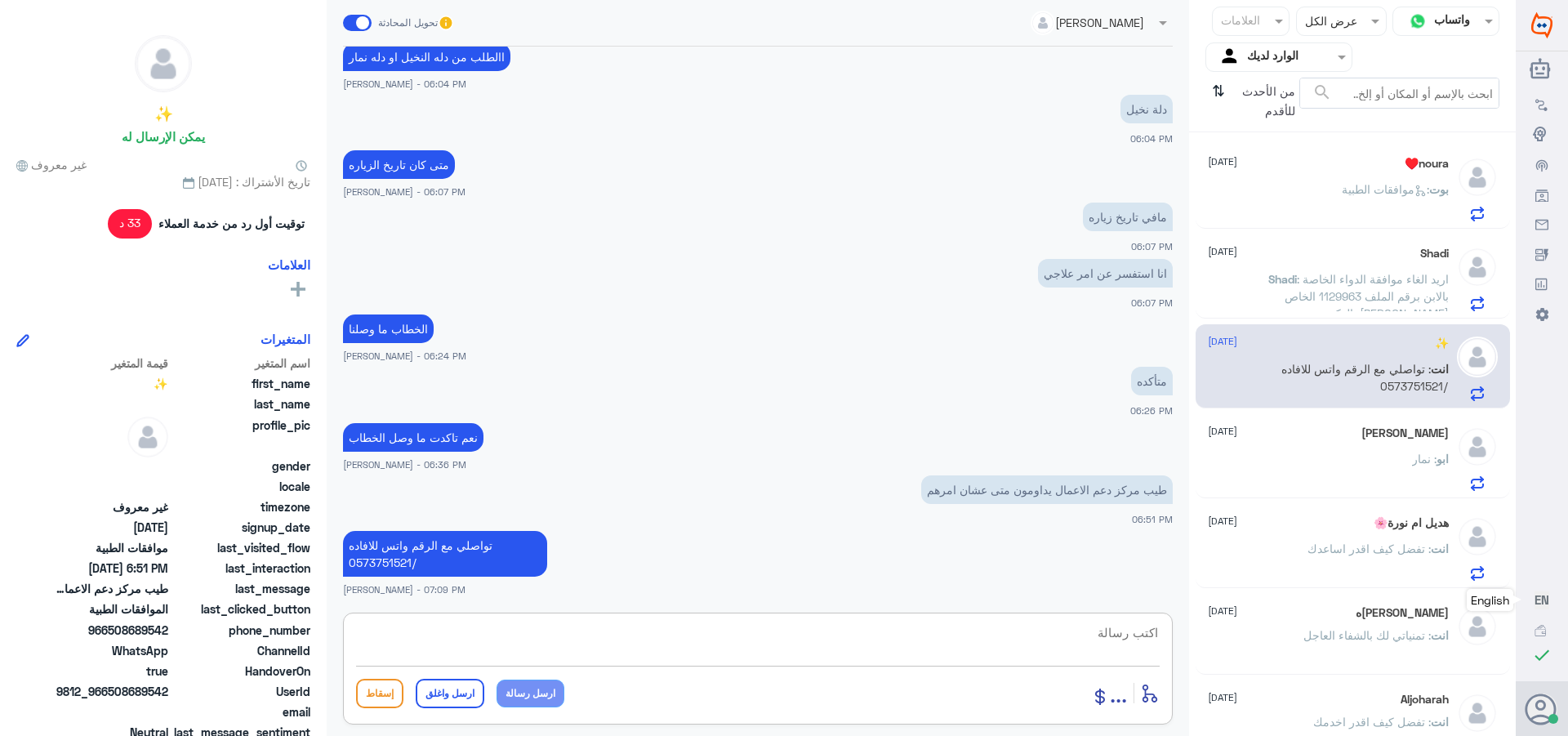
click at [1299, 160] on div "noura♥️ [DATE]" at bounding box center [1328, 164] width 241 height 14
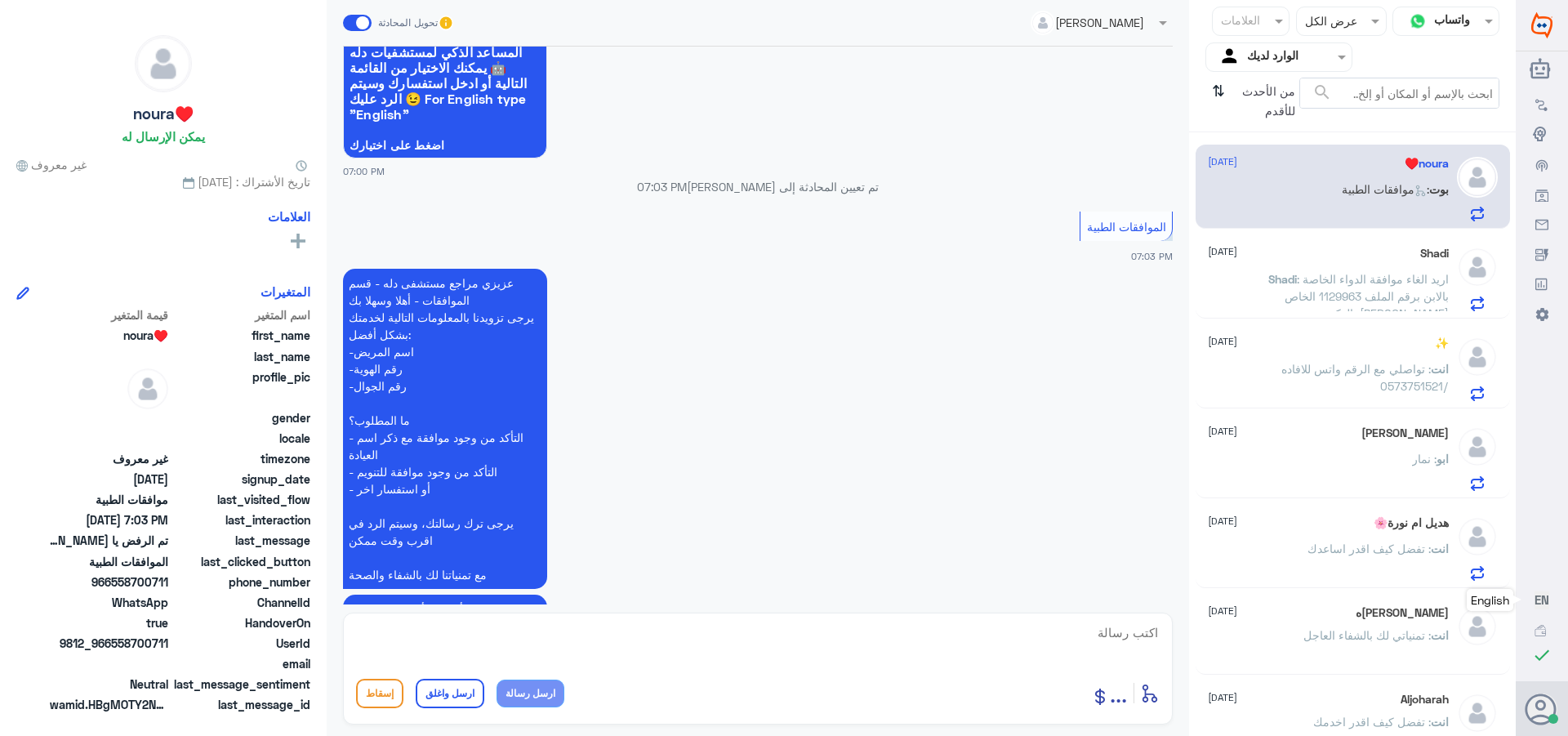
scroll to position [1965, 0]
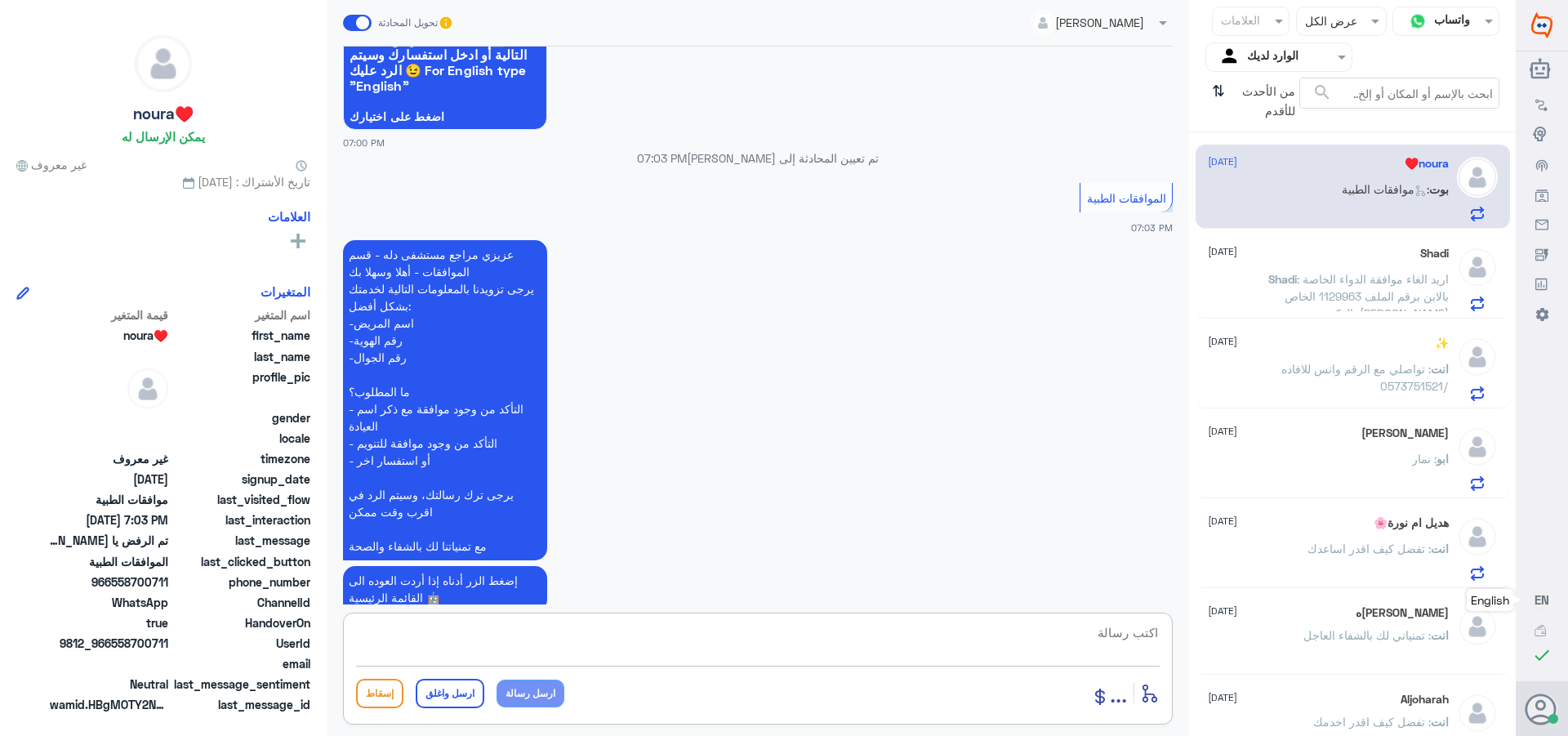
click at [1149, 639] on textarea at bounding box center [758, 641] width 804 height 40
type textarea "تفضل كيف اقدر اساعدك"
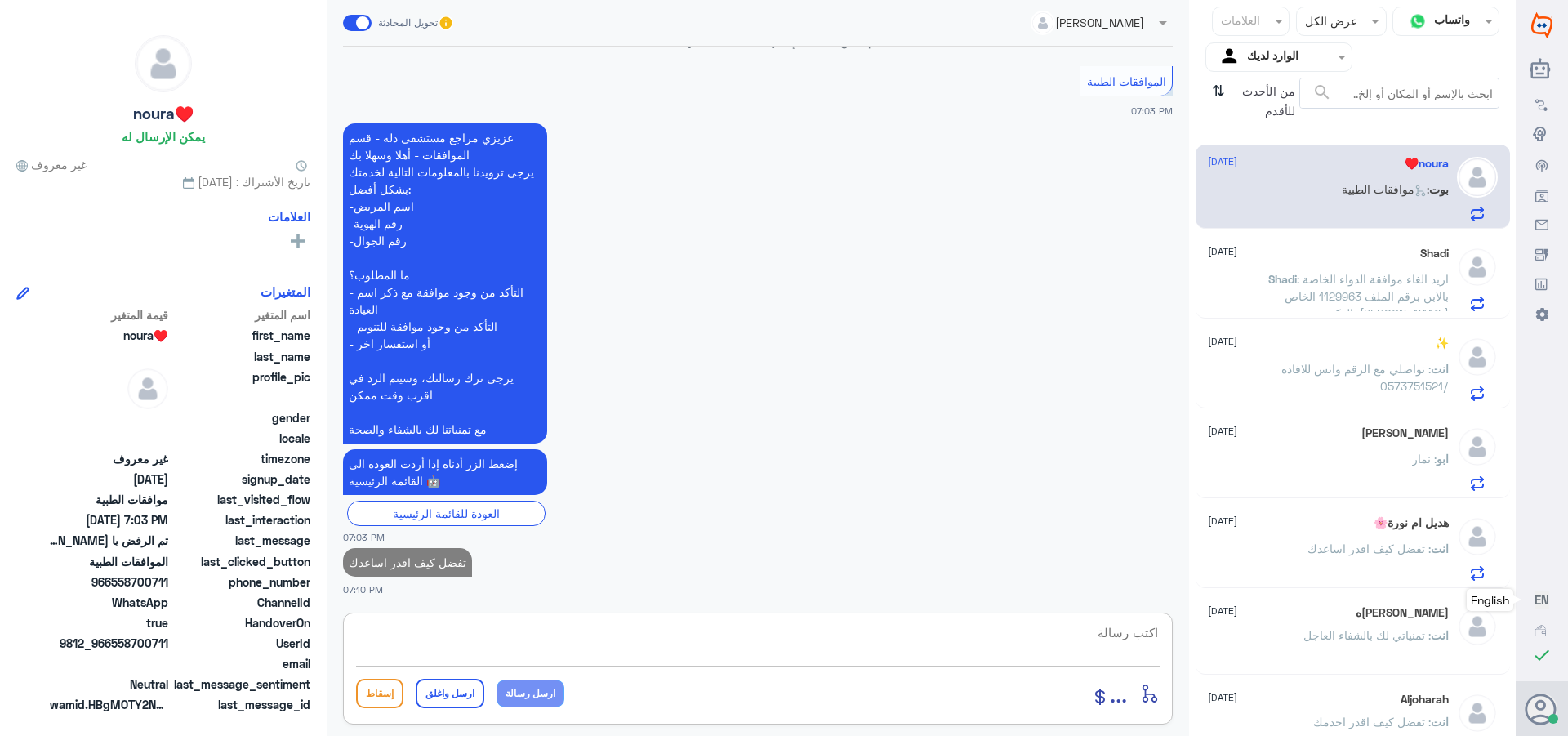
click at [1375, 276] on span ": اريد الغاء موافقة الدواء الخاصة بالابن برقم الملف 1129963 الخاص بالدكتور [PER…" at bounding box center [1367, 296] width 164 height 48
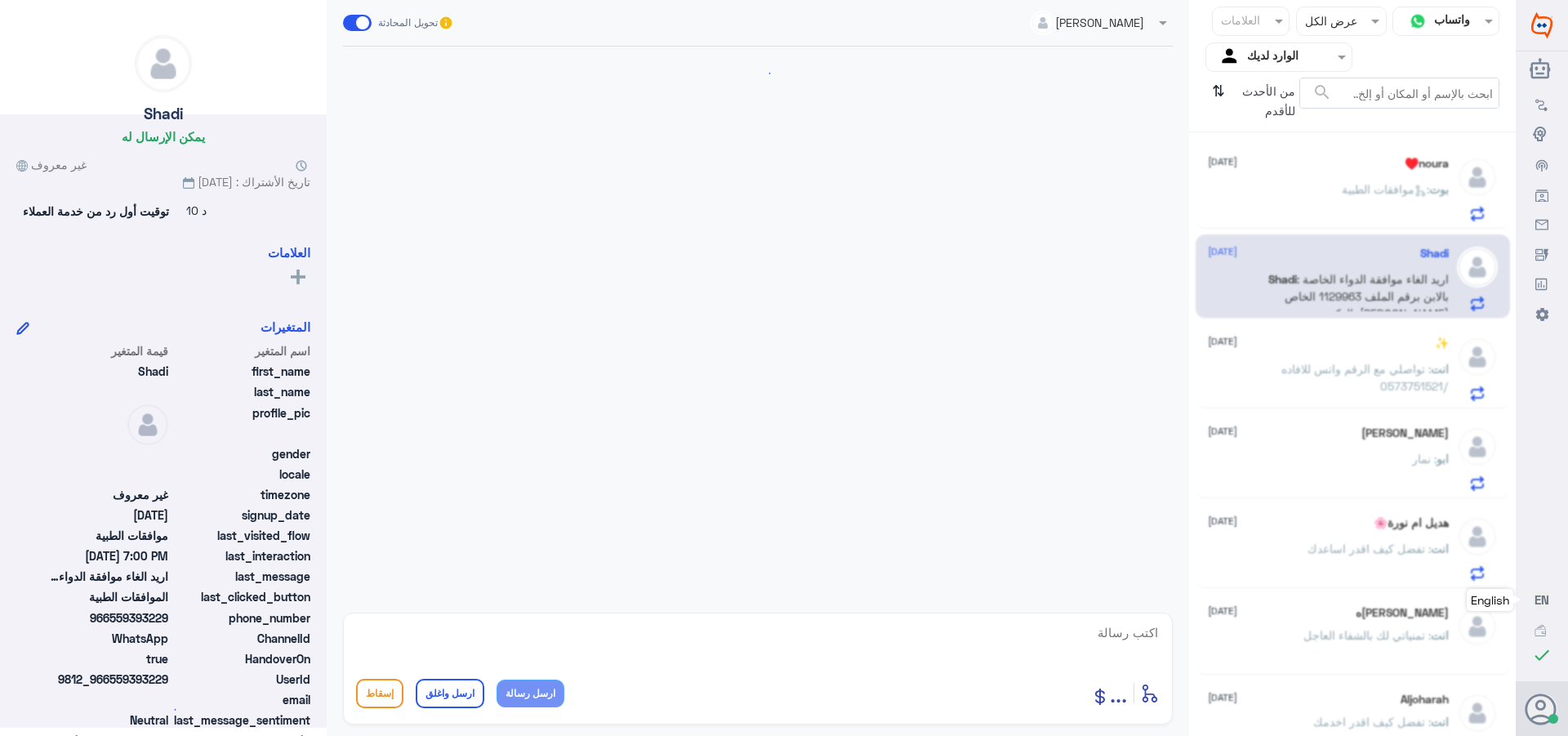
scroll to position [885, 0]
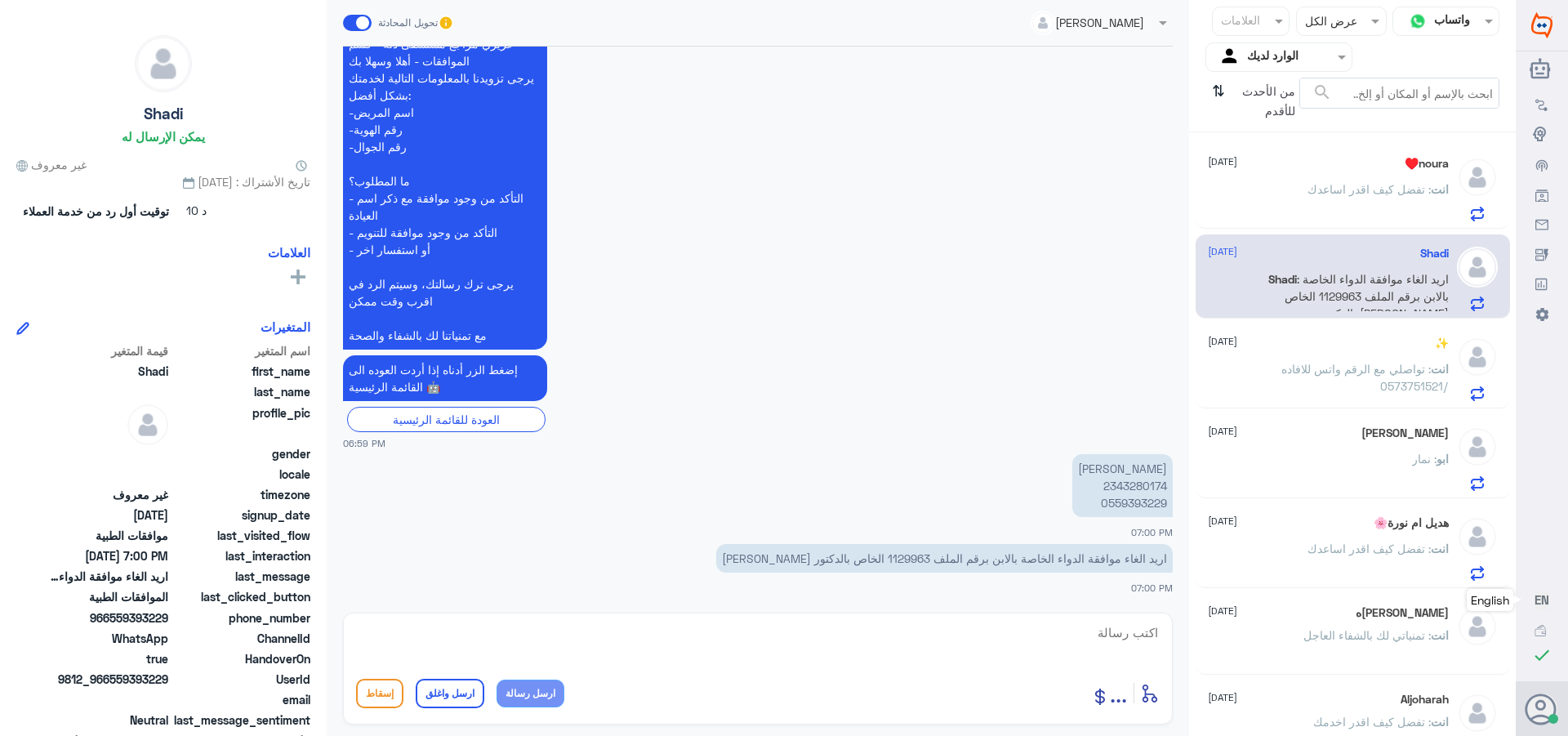
click at [893, 557] on p "اريد الغاء موافقة الدواء الخاصة بالابن برقم الملف 1129963 الخاص بالدكتور [PERSO…" at bounding box center [944, 558] width 457 height 29
click at [1097, 632] on textarea at bounding box center [758, 641] width 804 height 40
type textarea "السلام عليكم ورحمه الله وبركاته"
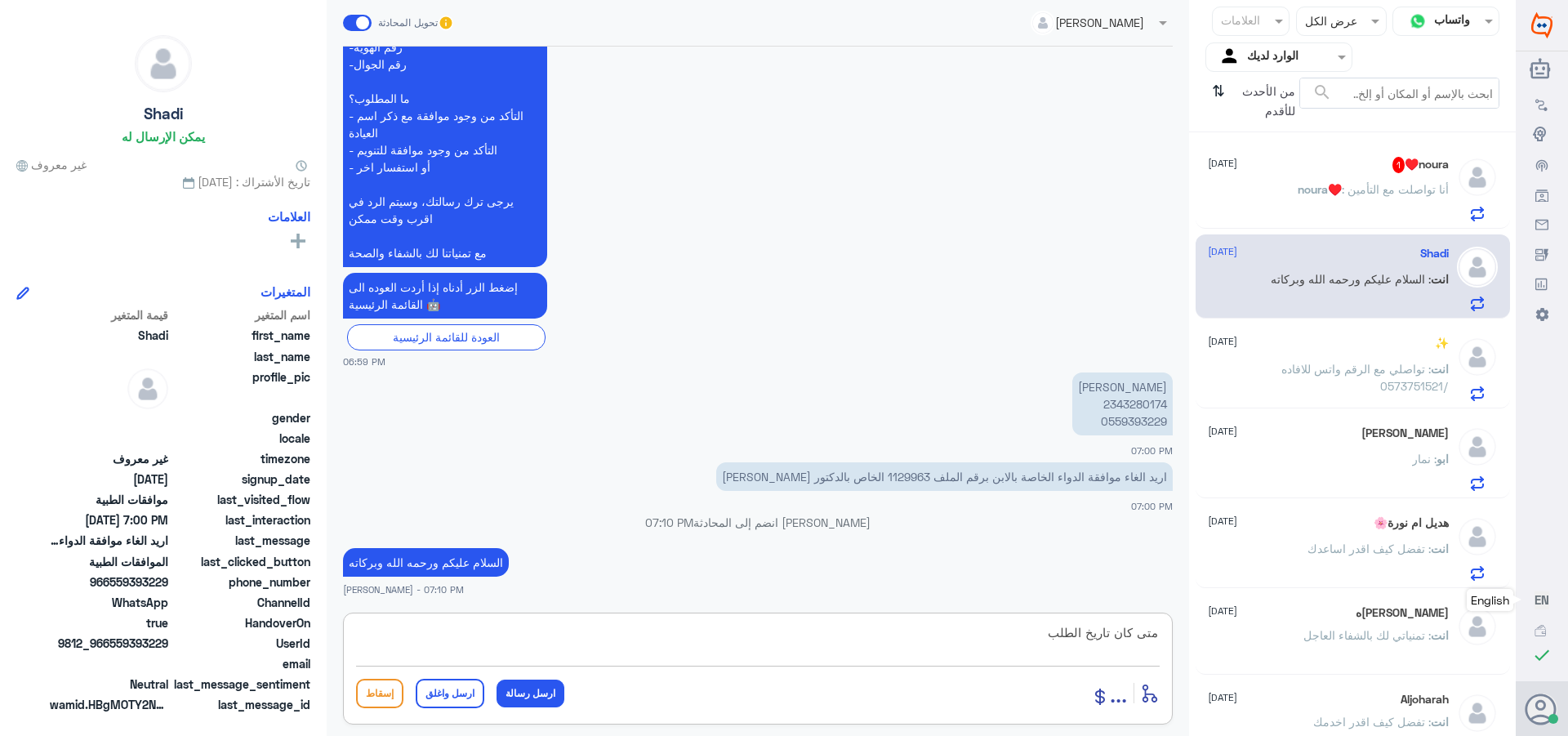
type textarea "متى كان تاريخ الطلب"
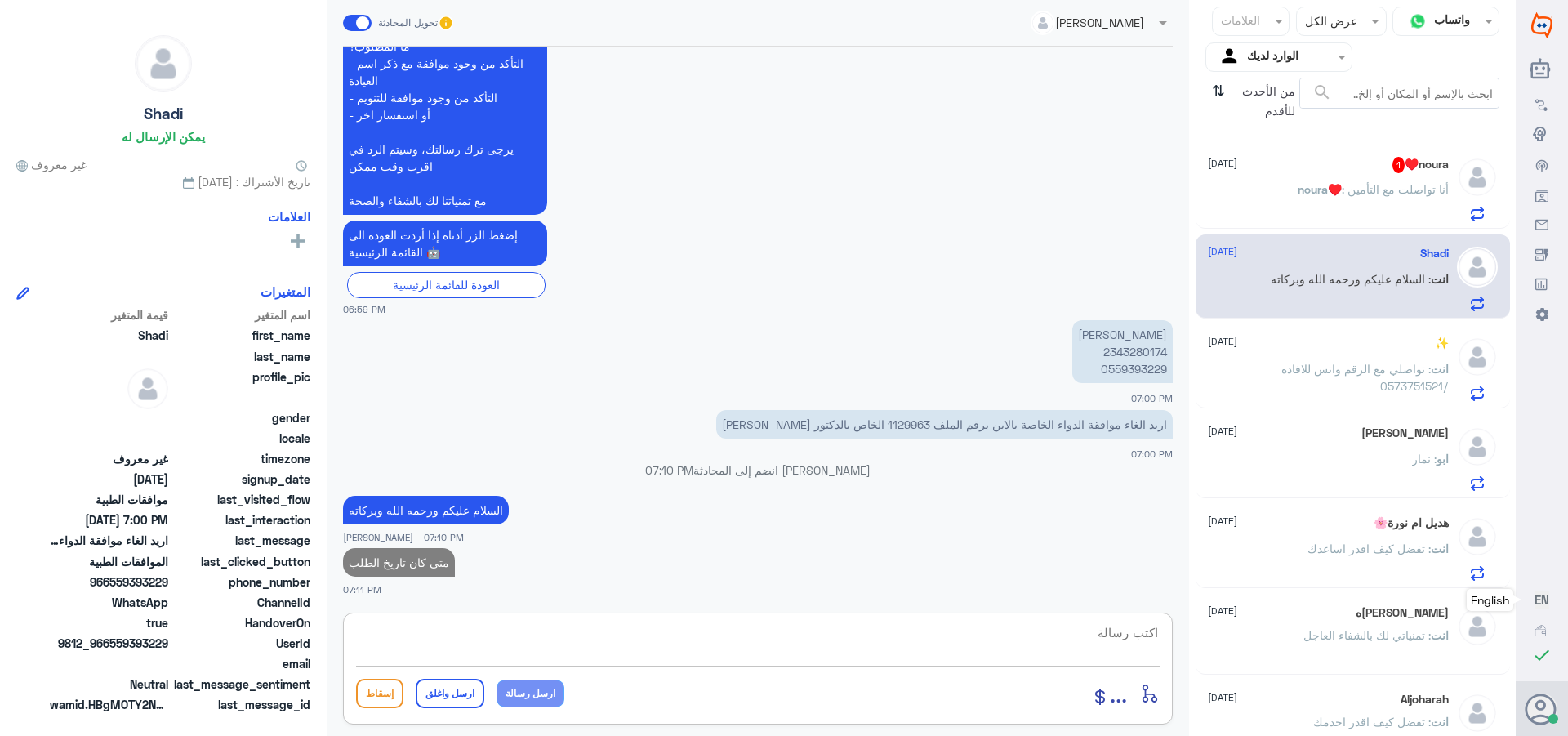
click at [1313, 185] on span "noura♥️" at bounding box center [1320, 189] width 44 height 14
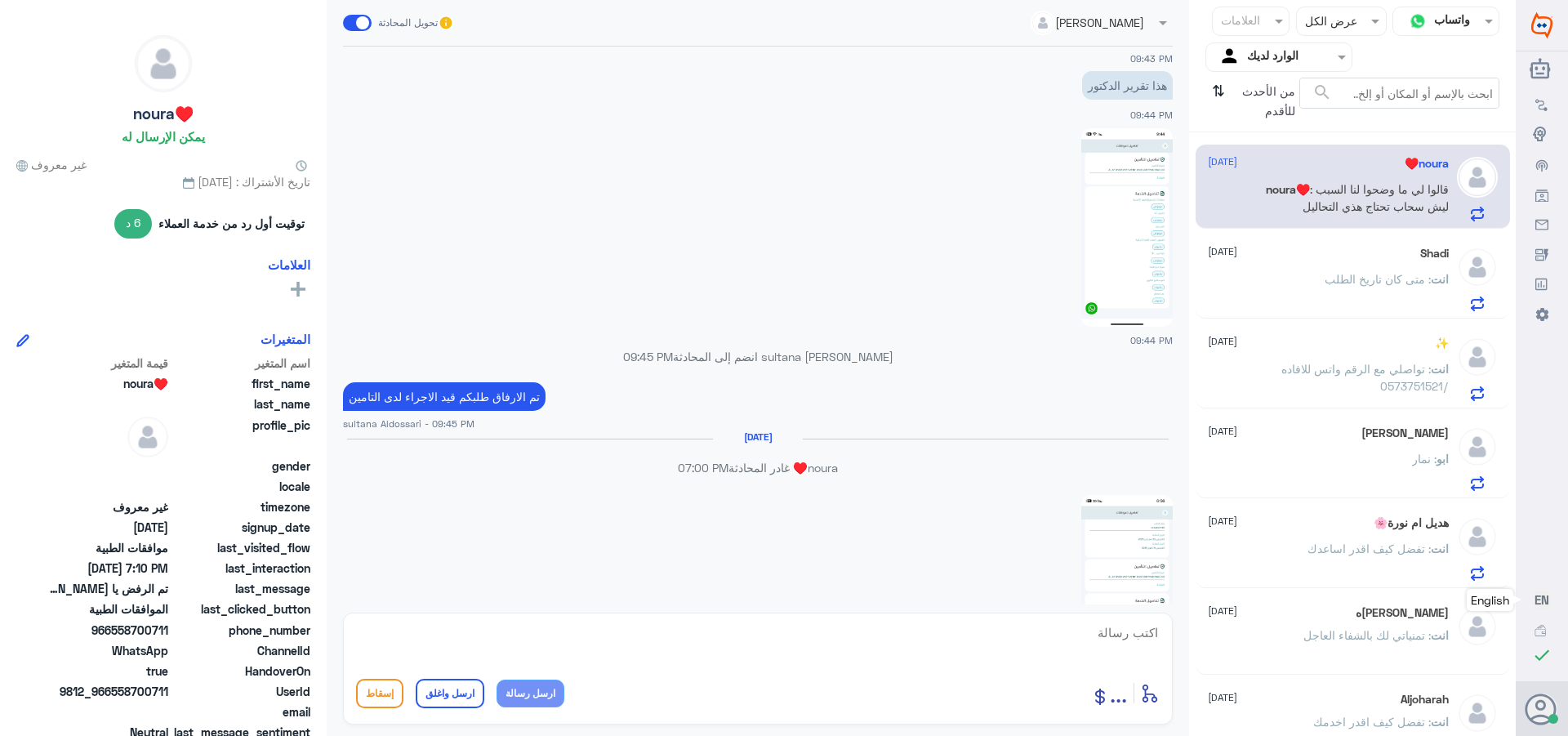
scroll to position [1708, 0]
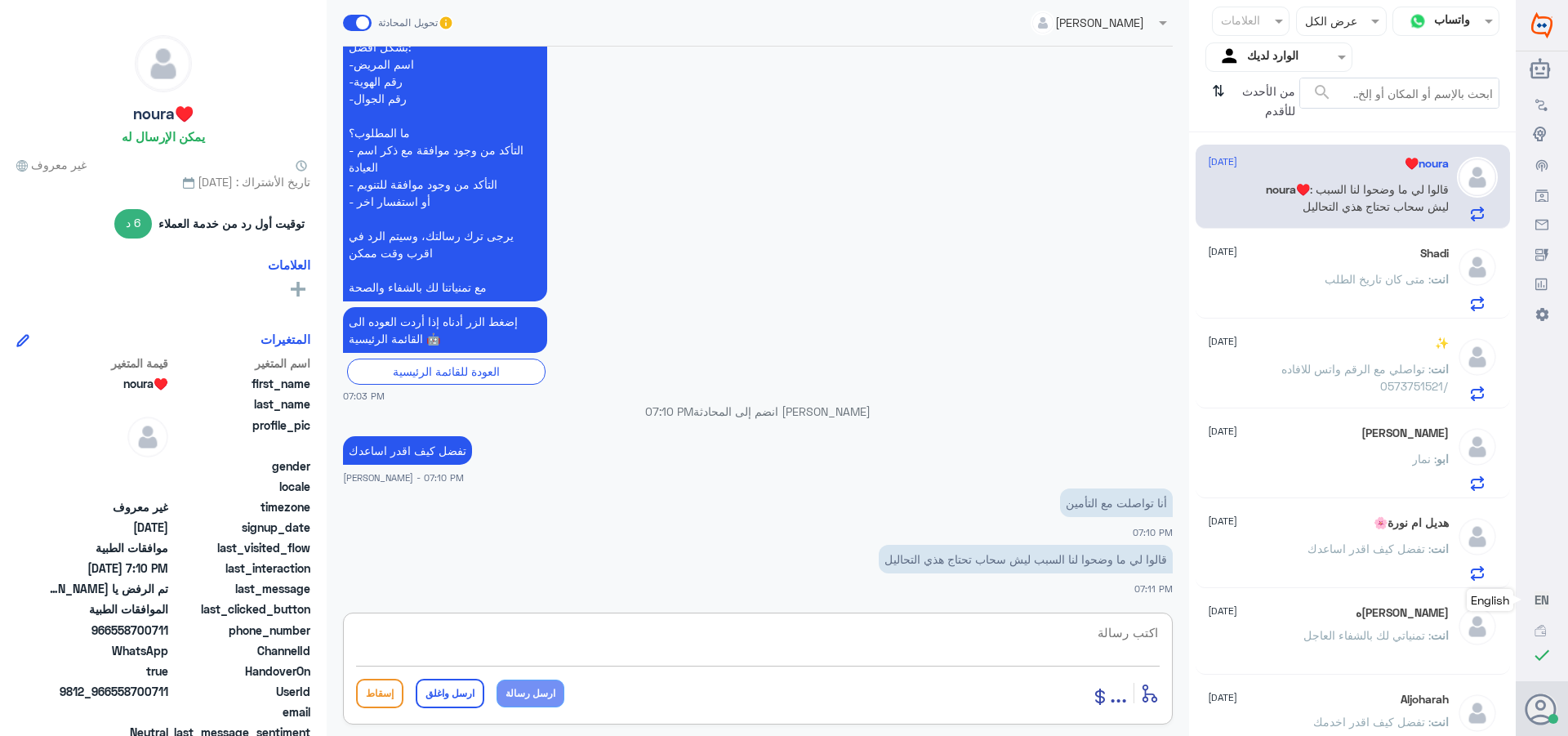
click at [1092, 629] on textarea at bounding box center [758, 641] width 804 height 40
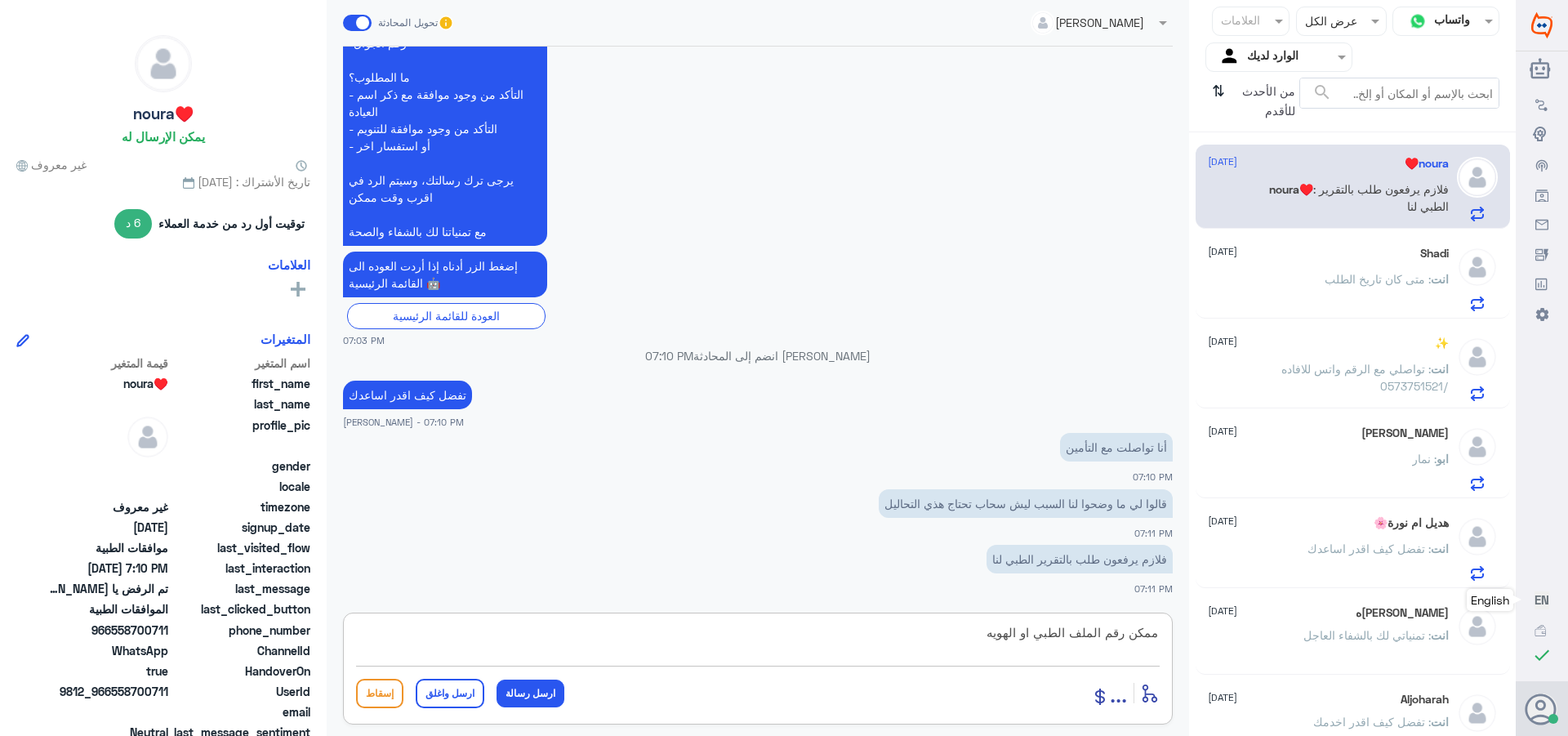
type textarea "ممكن رقم الملف الطبي او الهويه"
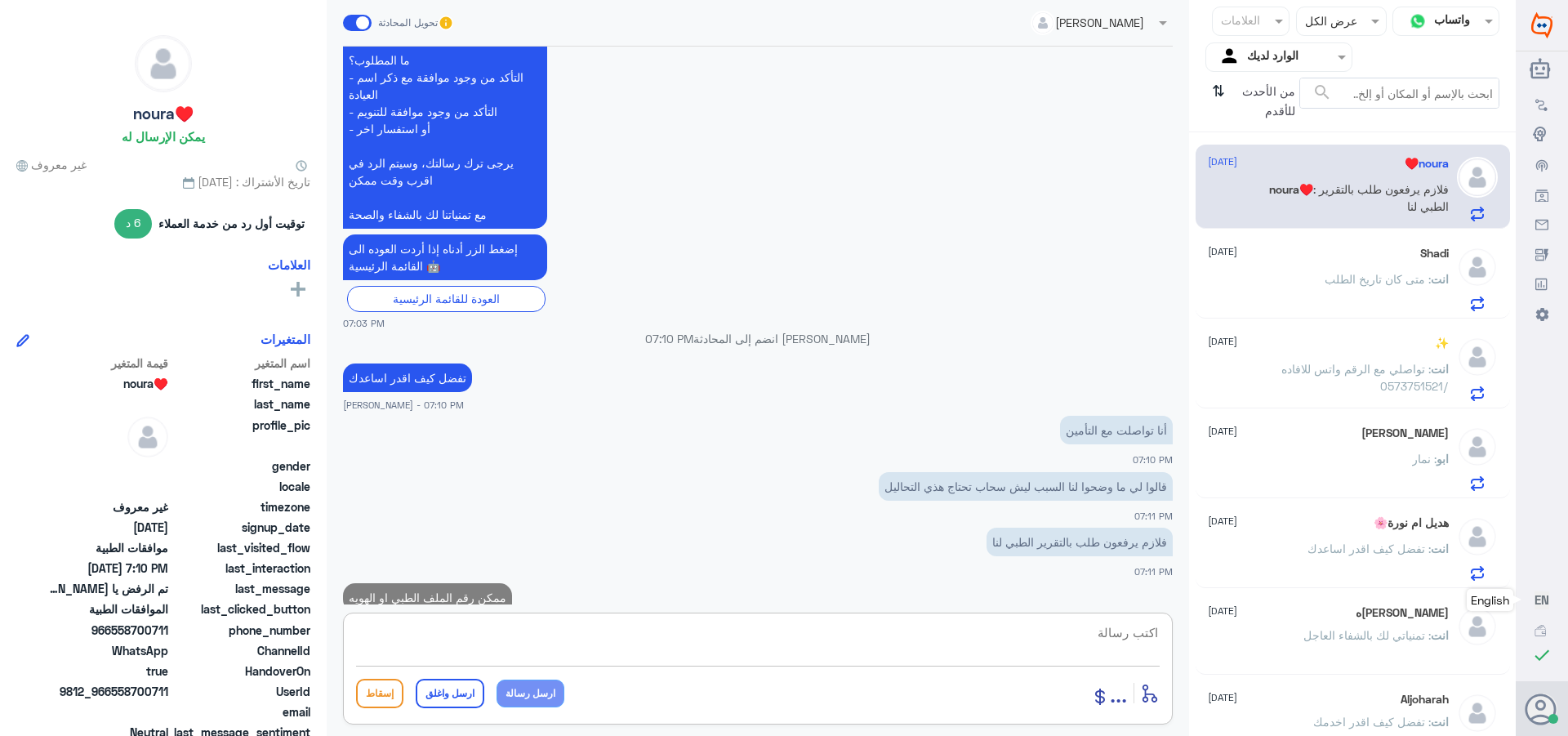
scroll to position [1817, 0]
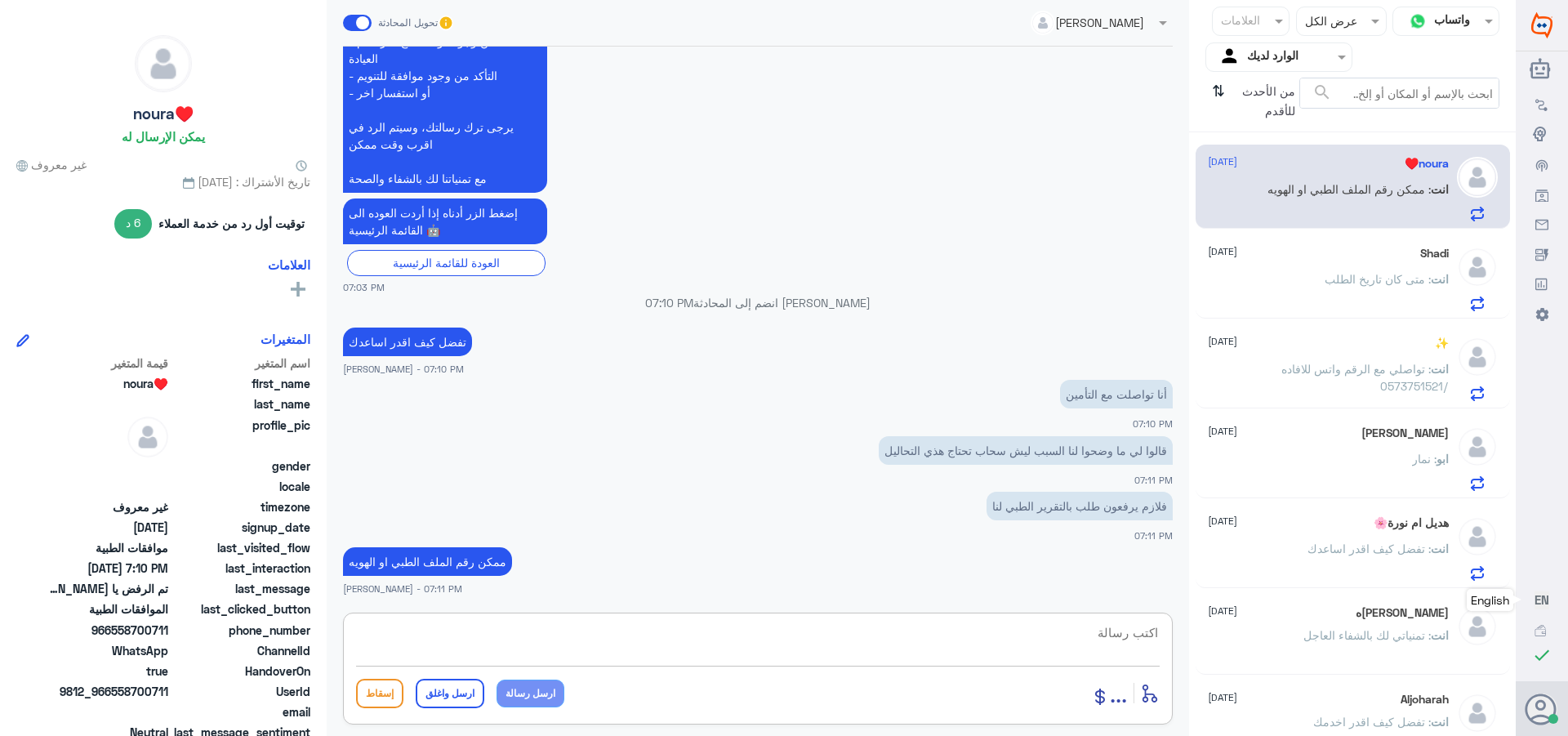
click at [1365, 458] on div "ابو : نمار" at bounding box center [1328, 472] width 241 height 37
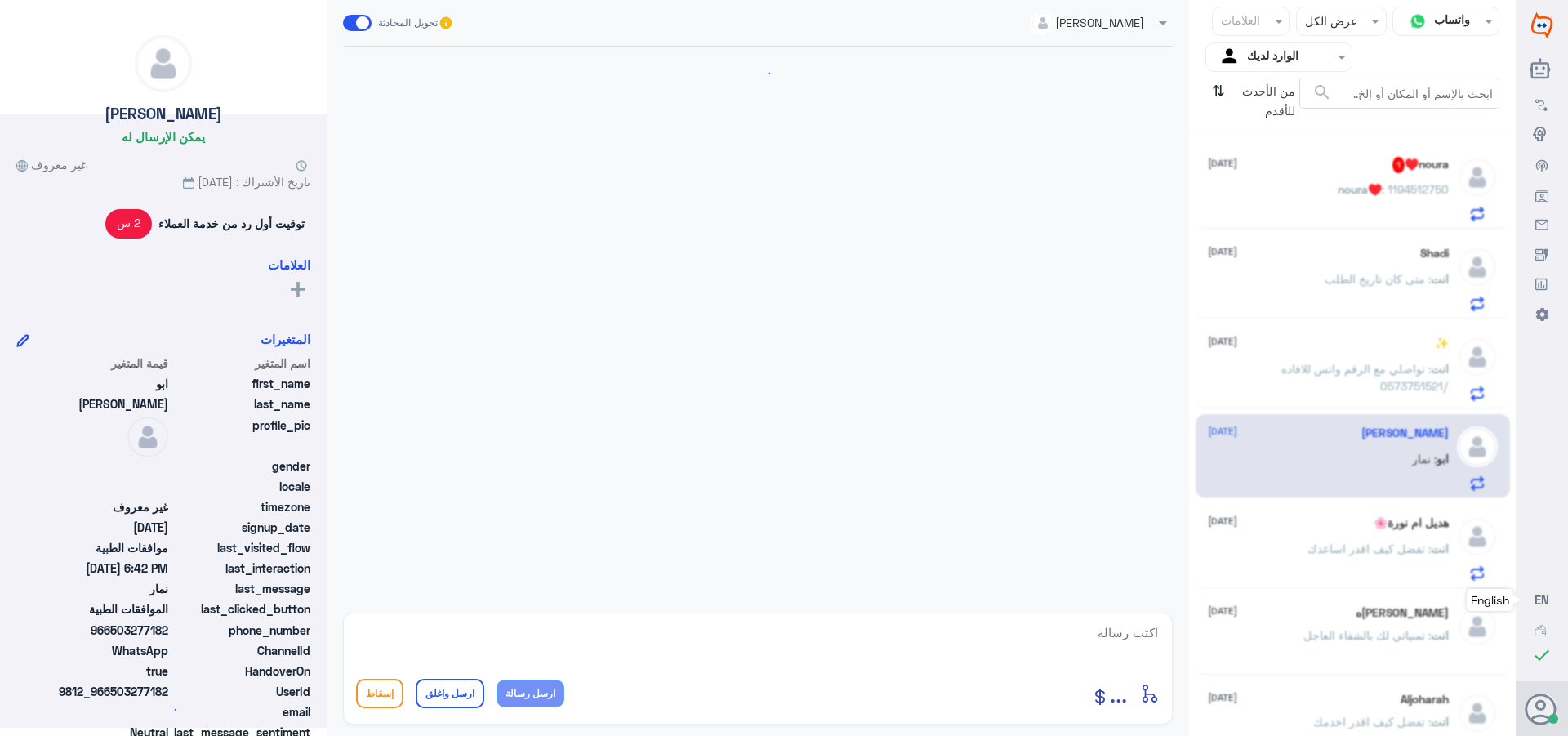
scroll to position [1288, 0]
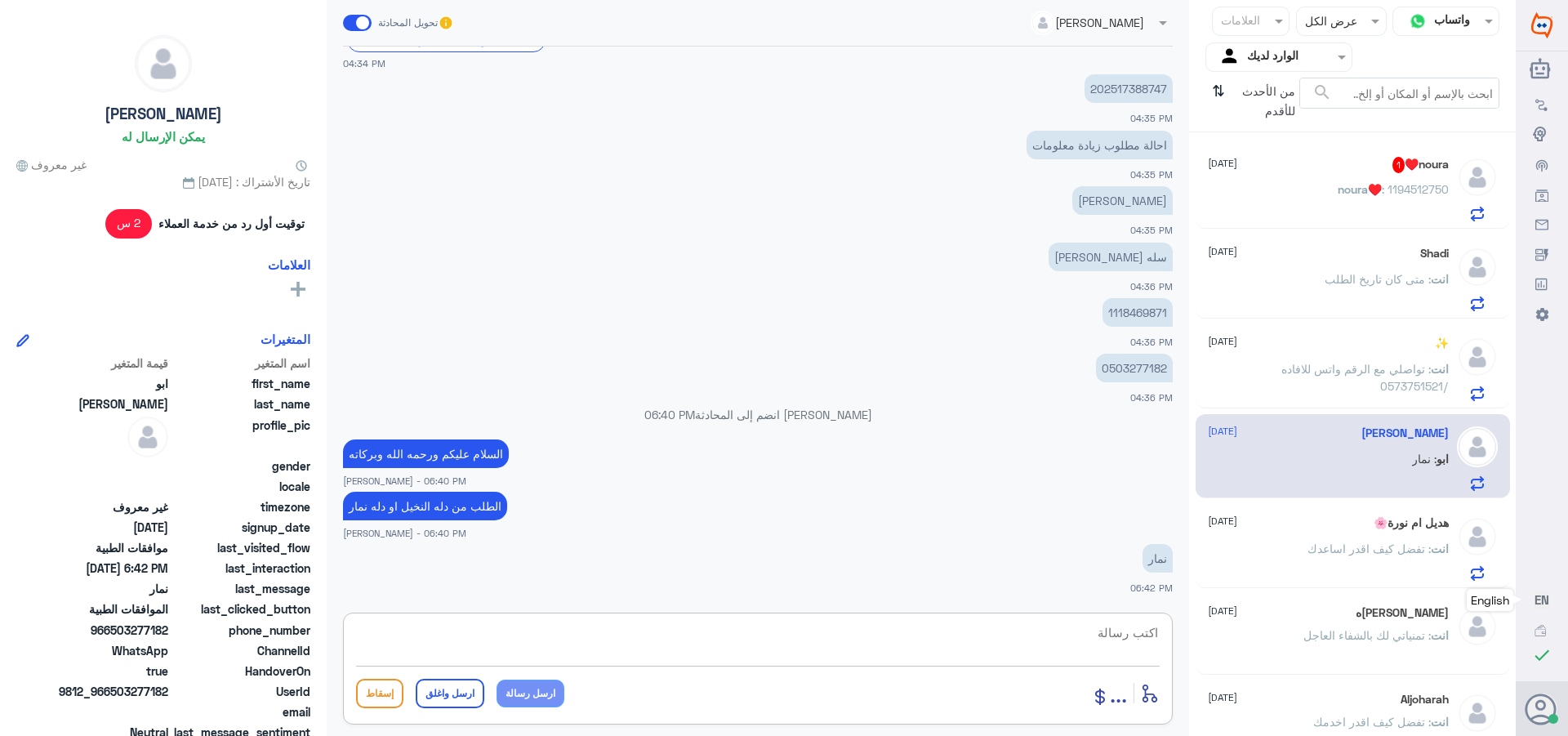
click at [1122, 625] on textarea at bounding box center [758, 641] width 804 height 40
type textarea "التواصل مع قسم الموافقات دله نمار /0546022896"
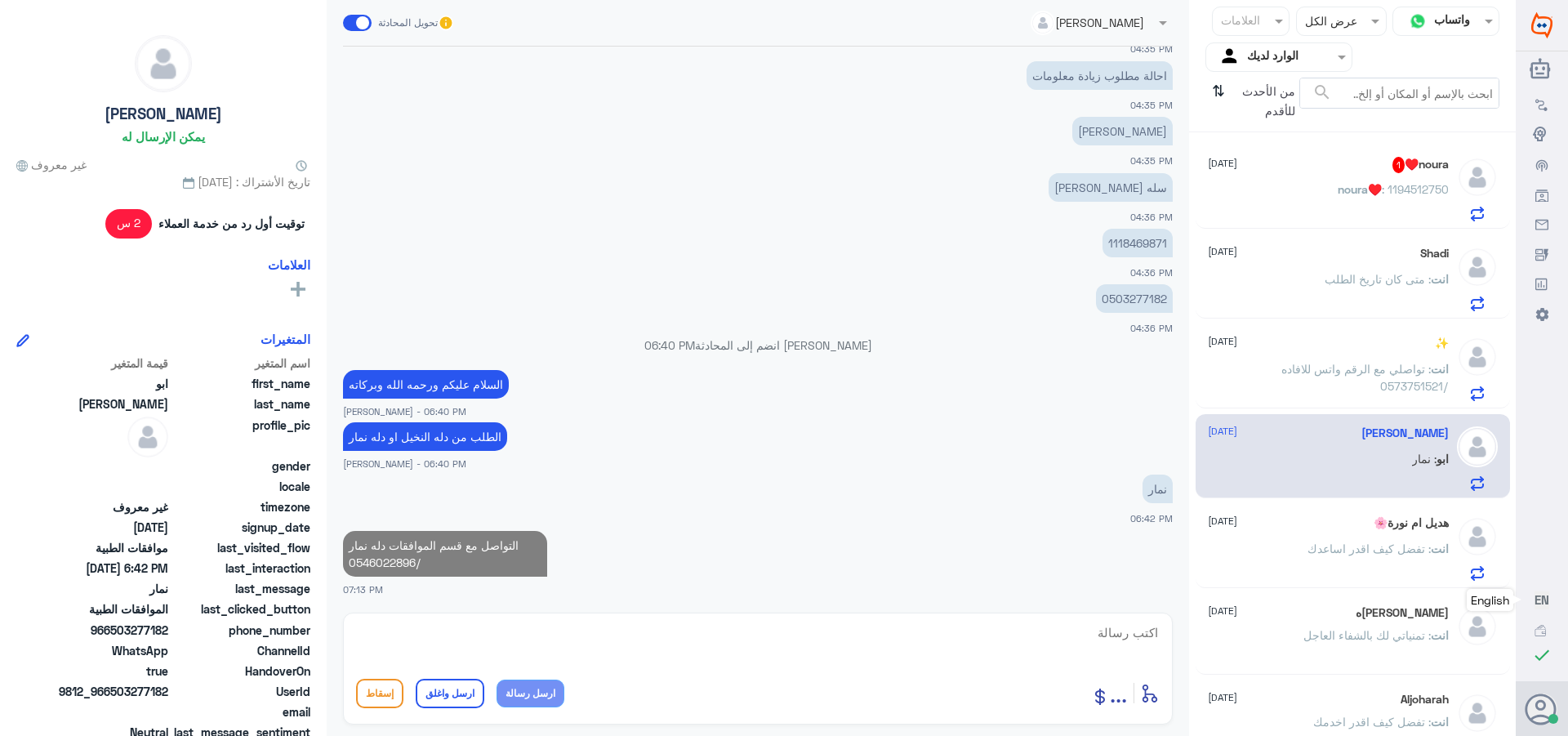
click at [1316, 190] on div "noura♥️ : 1194512750" at bounding box center [1328, 203] width 241 height 37
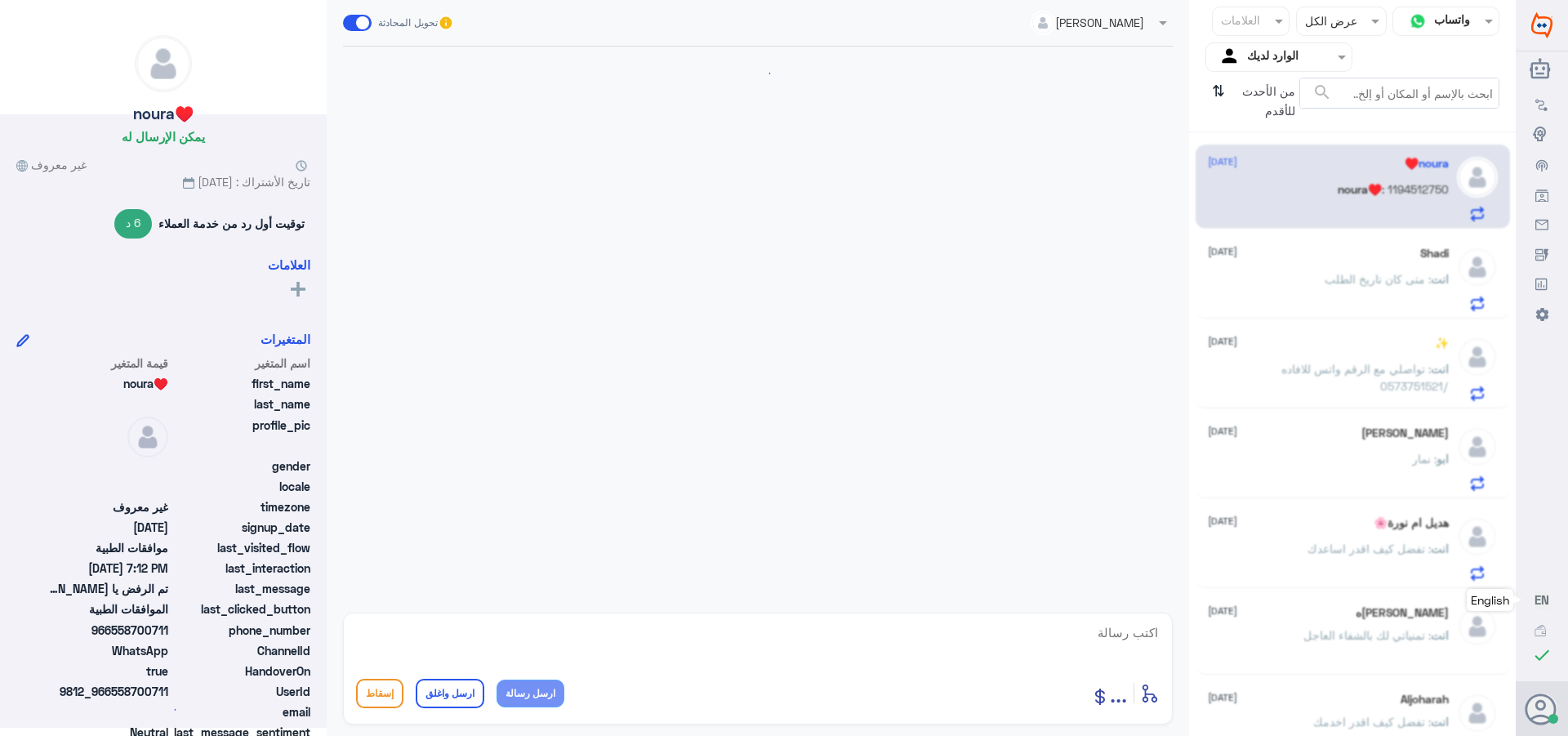
scroll to position [1458, 0]
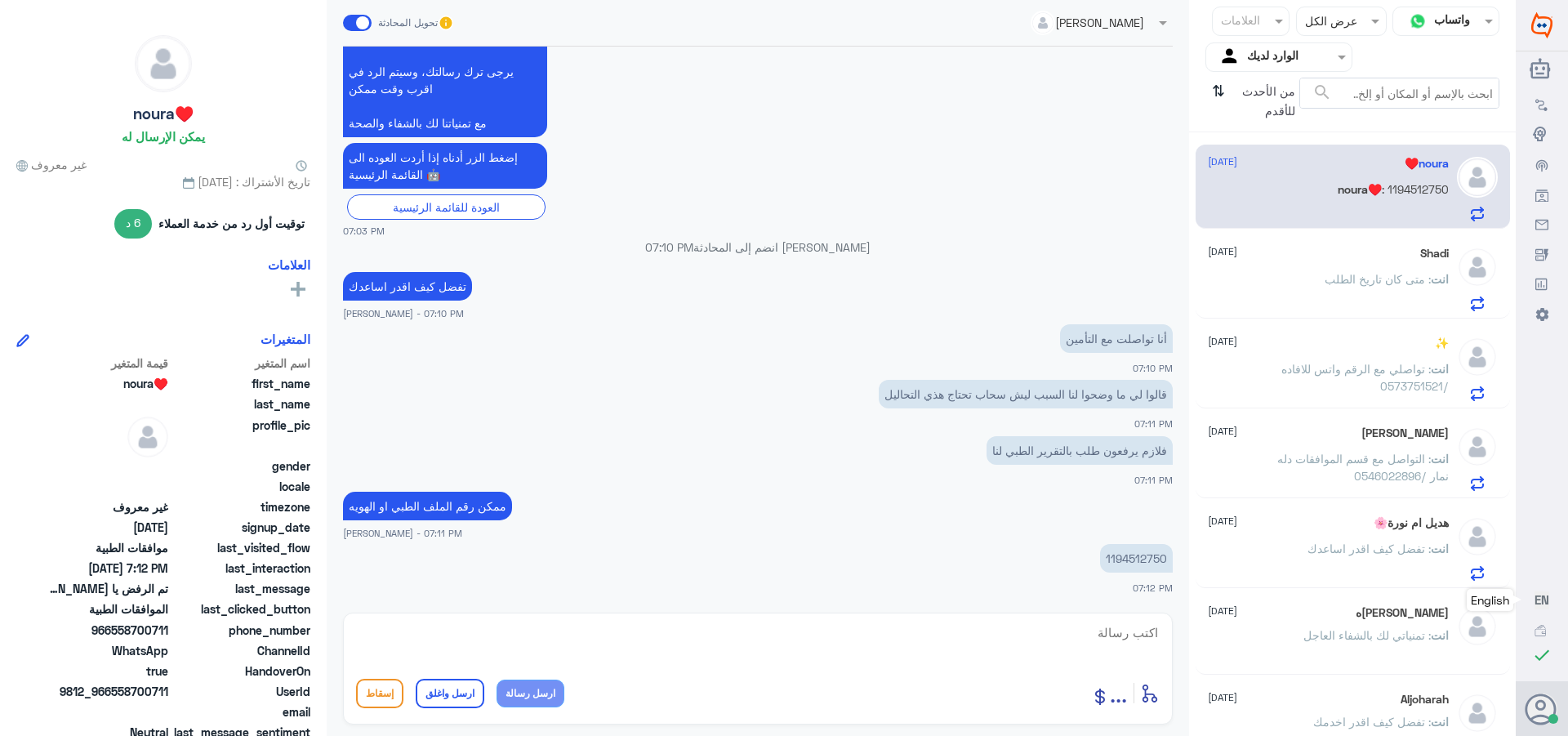
click at [1127, 560] on p "1194512750" at bounding box center [1136, 558] width 73 height 29
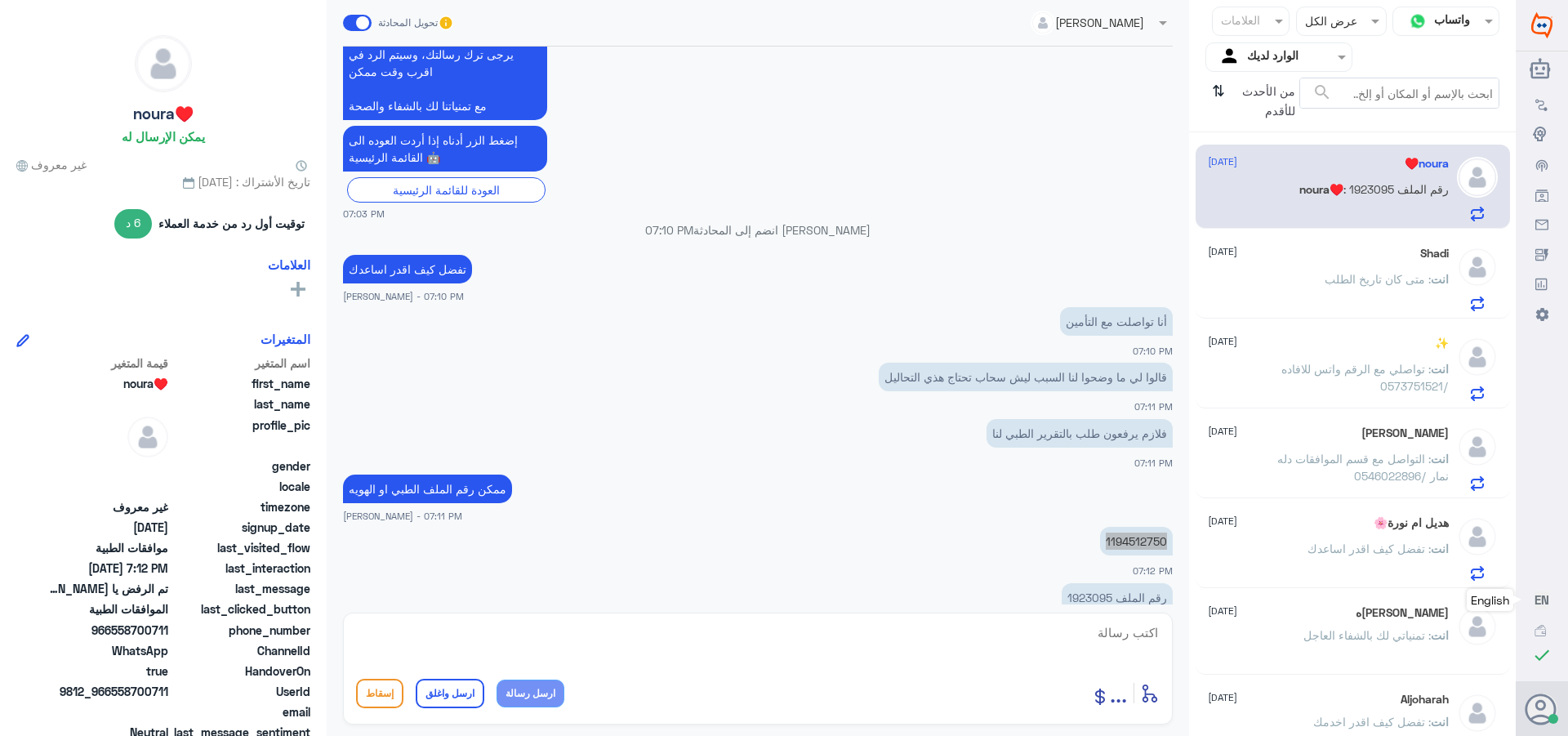
scroll to position [1513, 0]
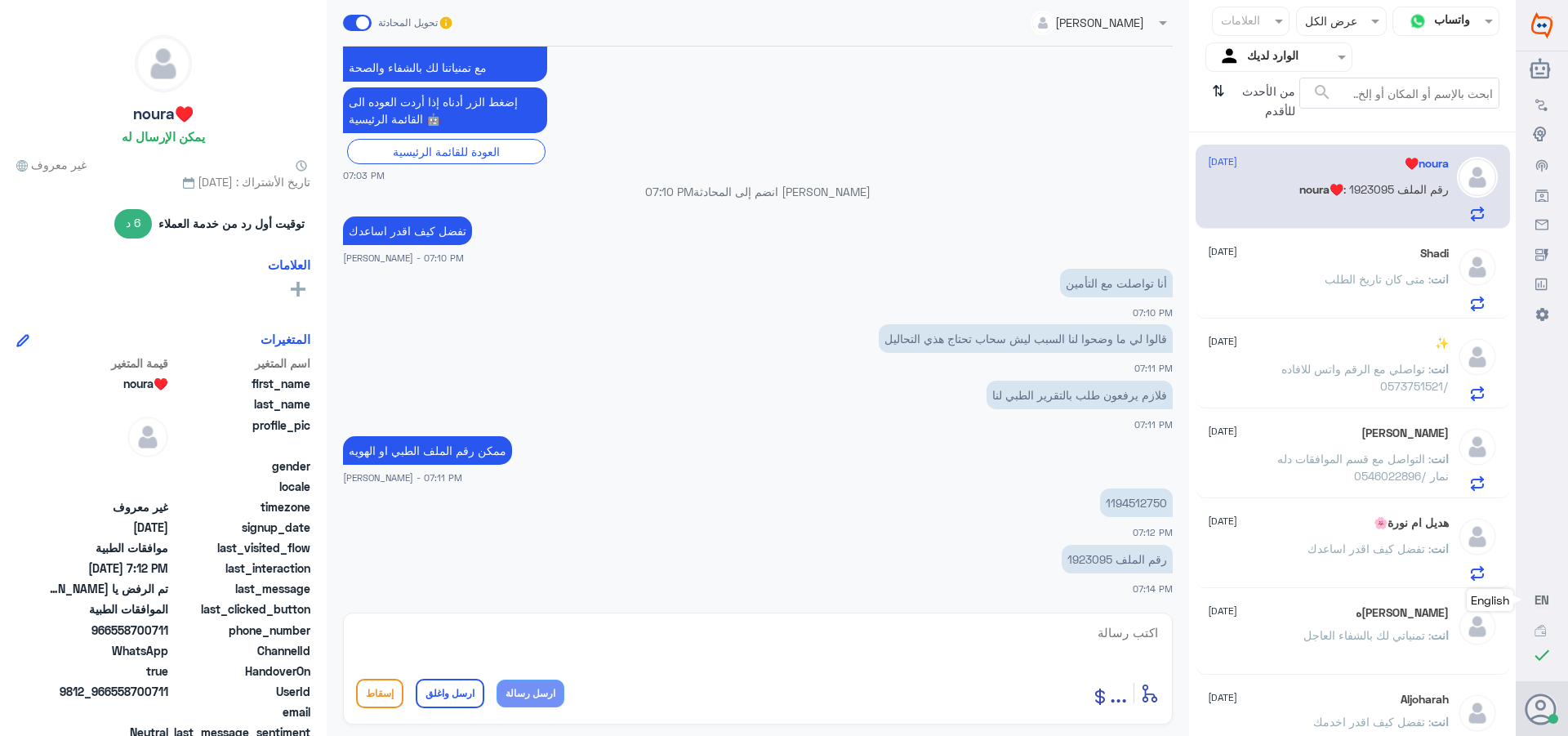
click at [1127, 635] on textarea at bounding box center [758, 641] width 804 height 40
type textarea "تم تحديث الطلب في انتظار رد شركه التامين"
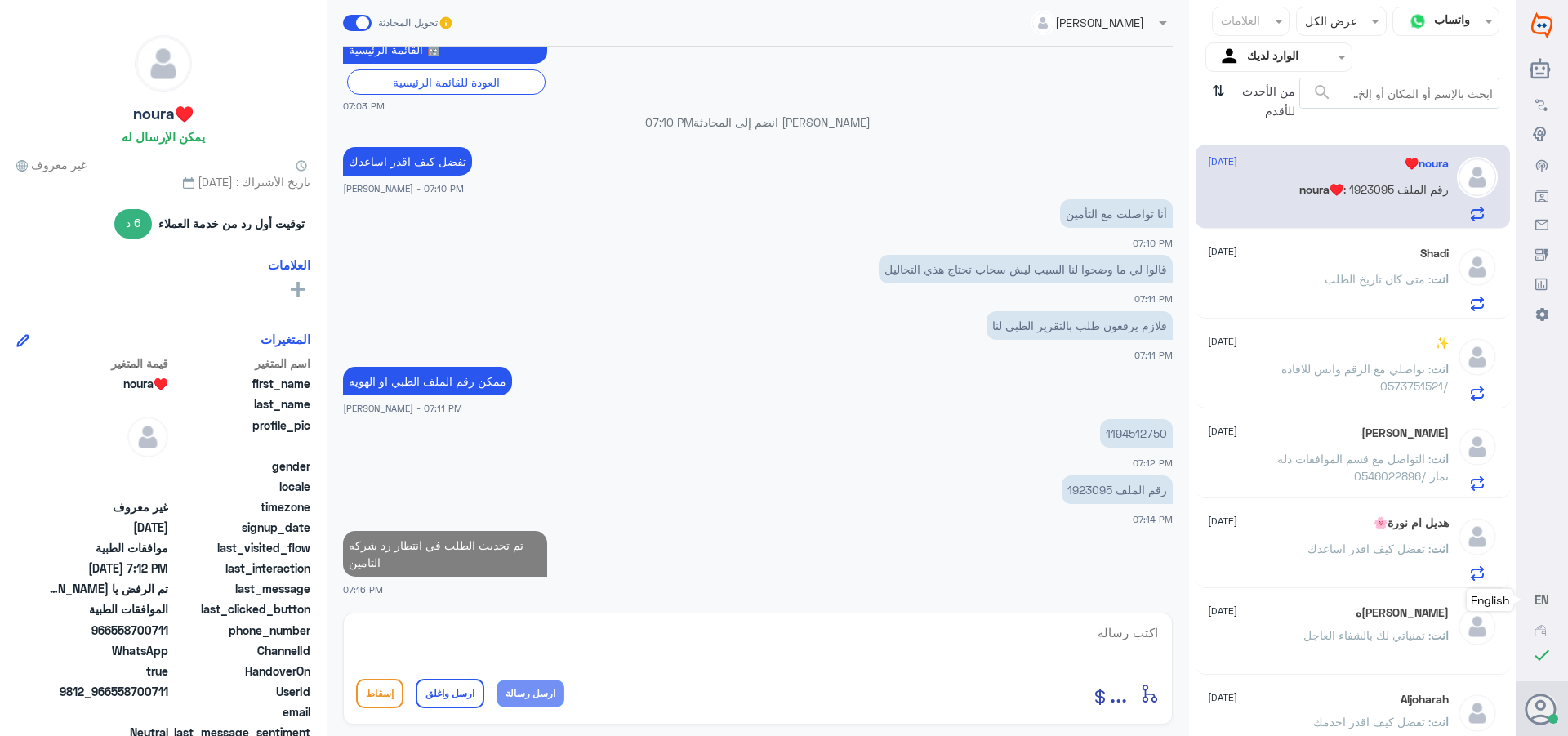
click at [1359, 285] on span ": متى كان تاريخ الطلب" at bounding box center [1378, 279] width 106 height 14
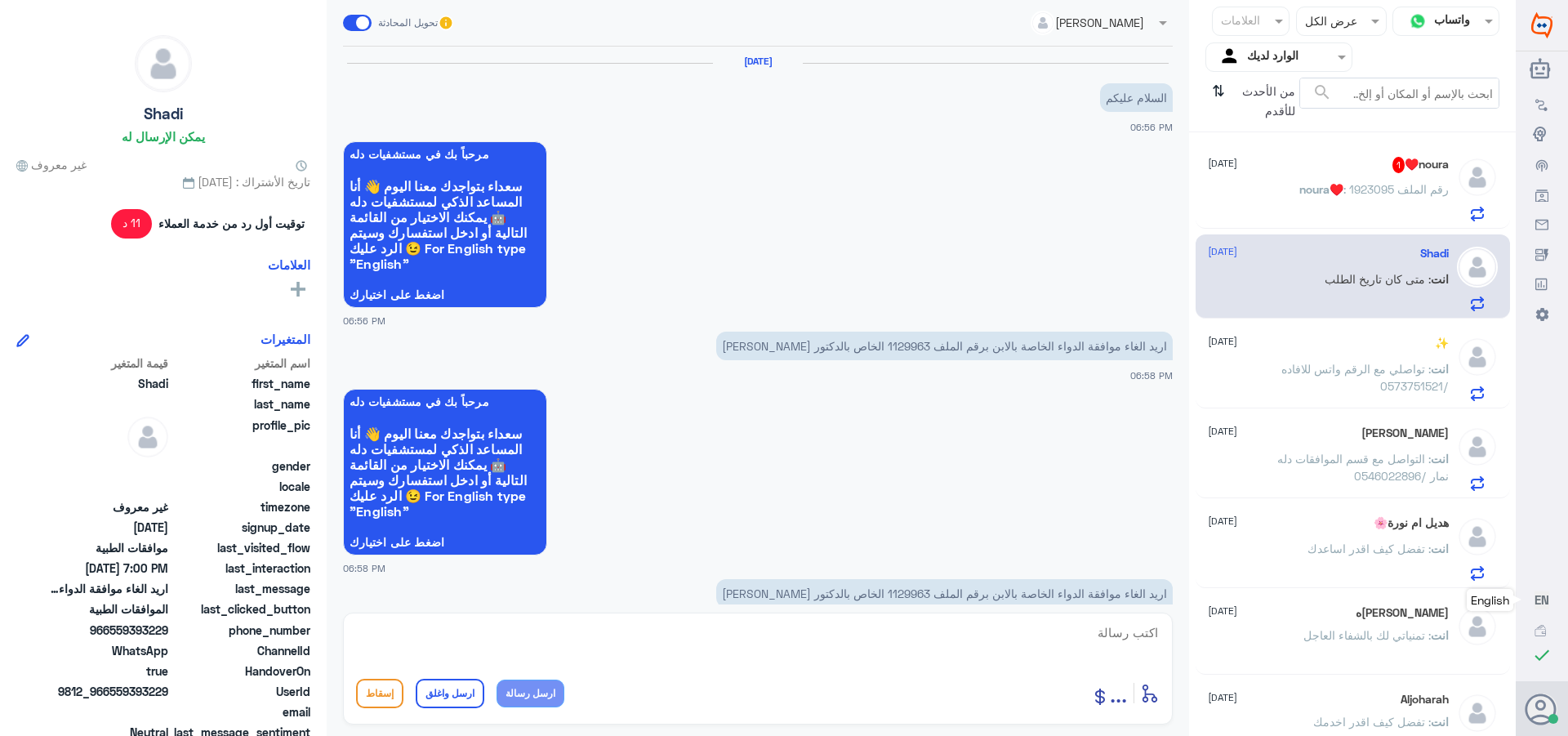
scroll to position [1019, 0]
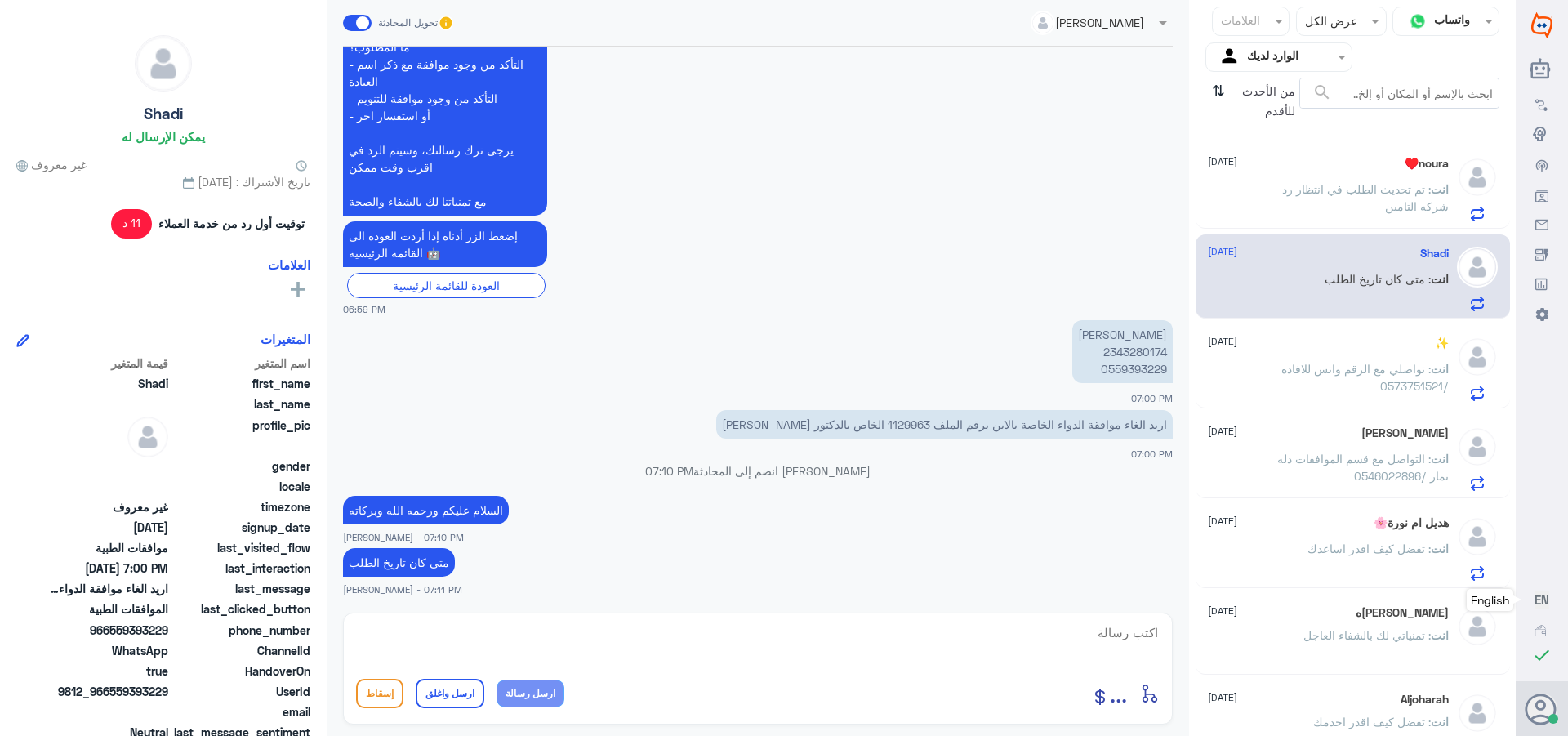
click at [1357, 197] on p "انت : تم تحديث الطلب في انتظار رد شركه التامين" at bounding box center [1357, 200] width 184 height 41
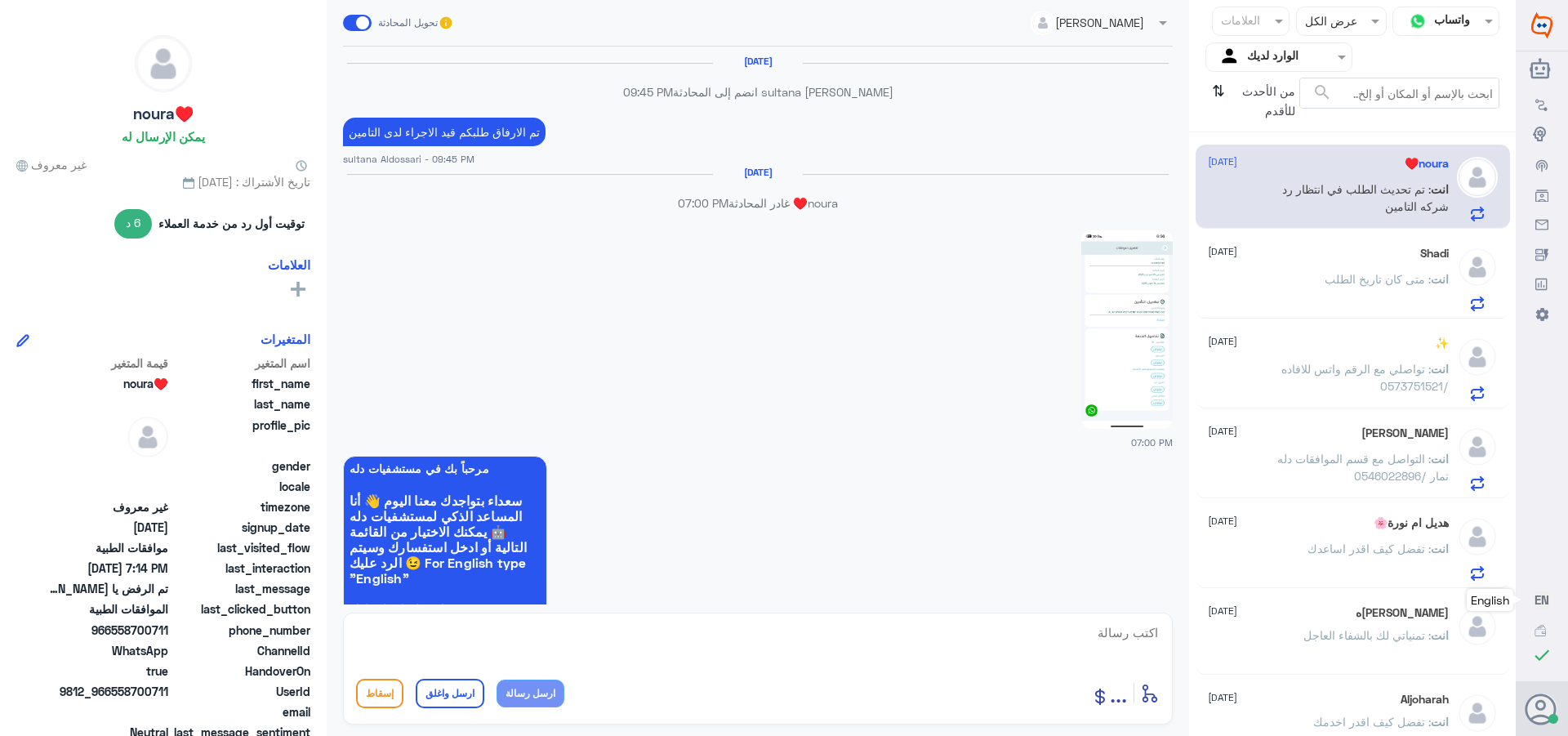
scroll to position [1305, 0]
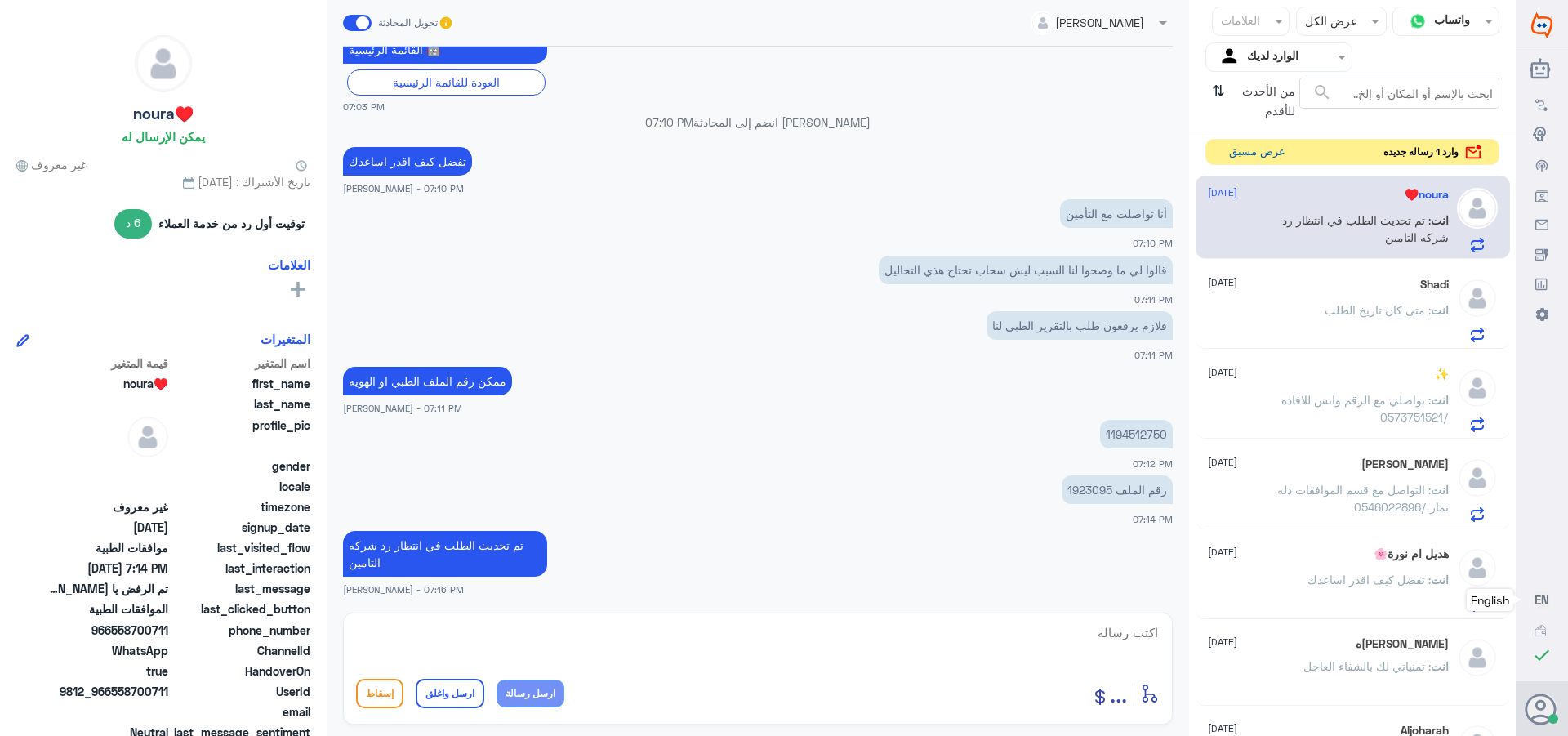
click at [1251, 153] on button "عرض مسبق" at bounding box center [1256, 152] width 69 height 25
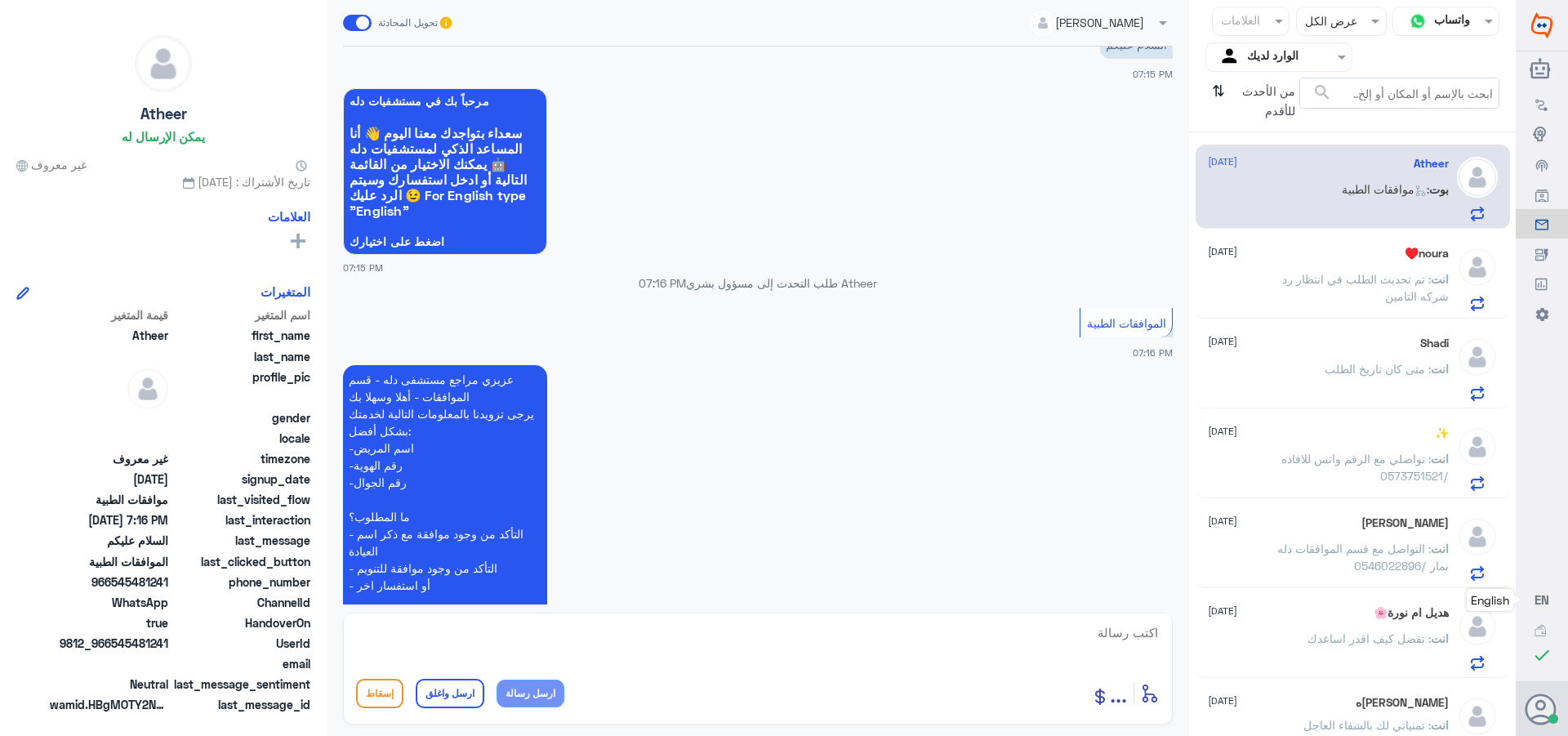
scroll to position [82, 0]
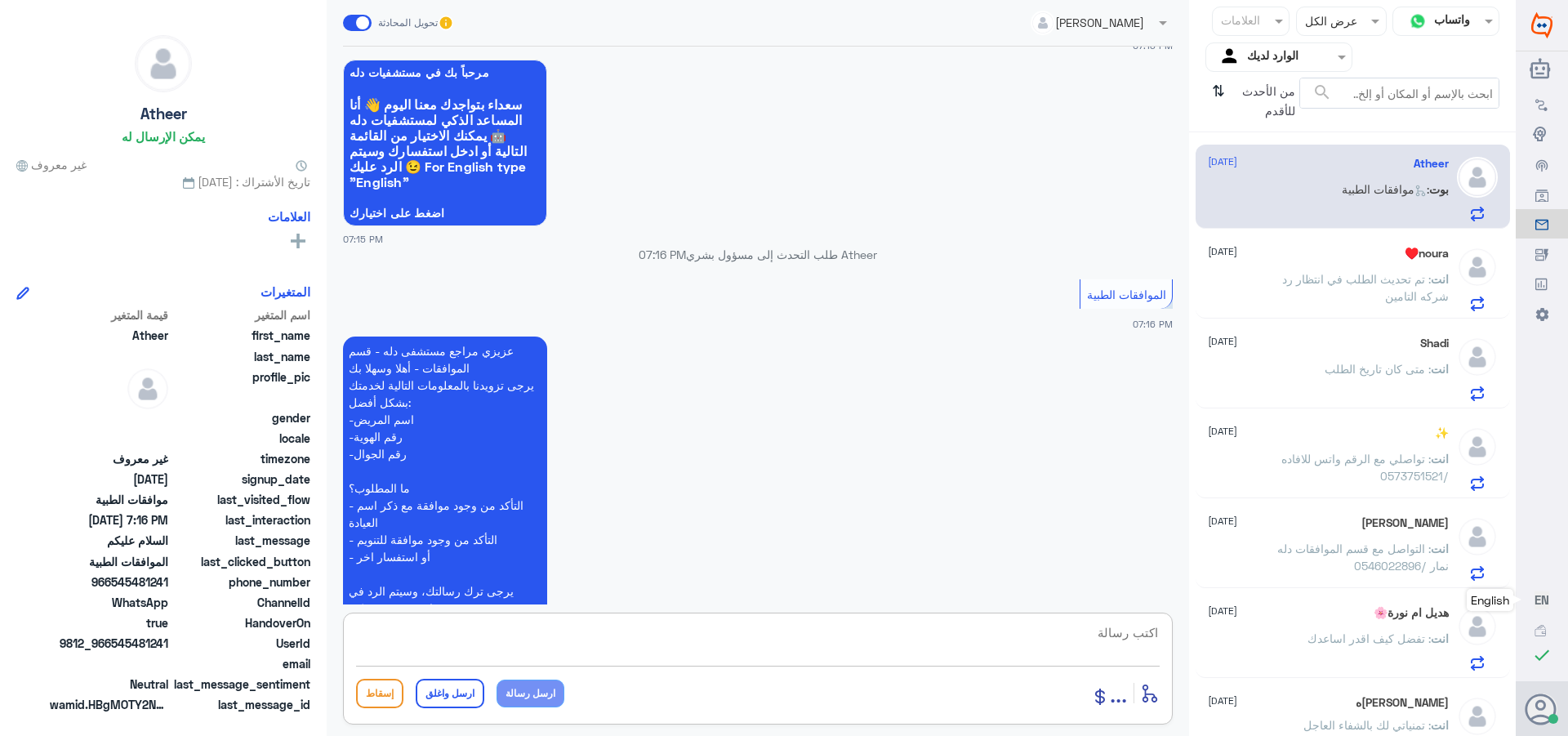
click at [1147, 630] on textarea at bounding box center [758, 641] width 804 height 40
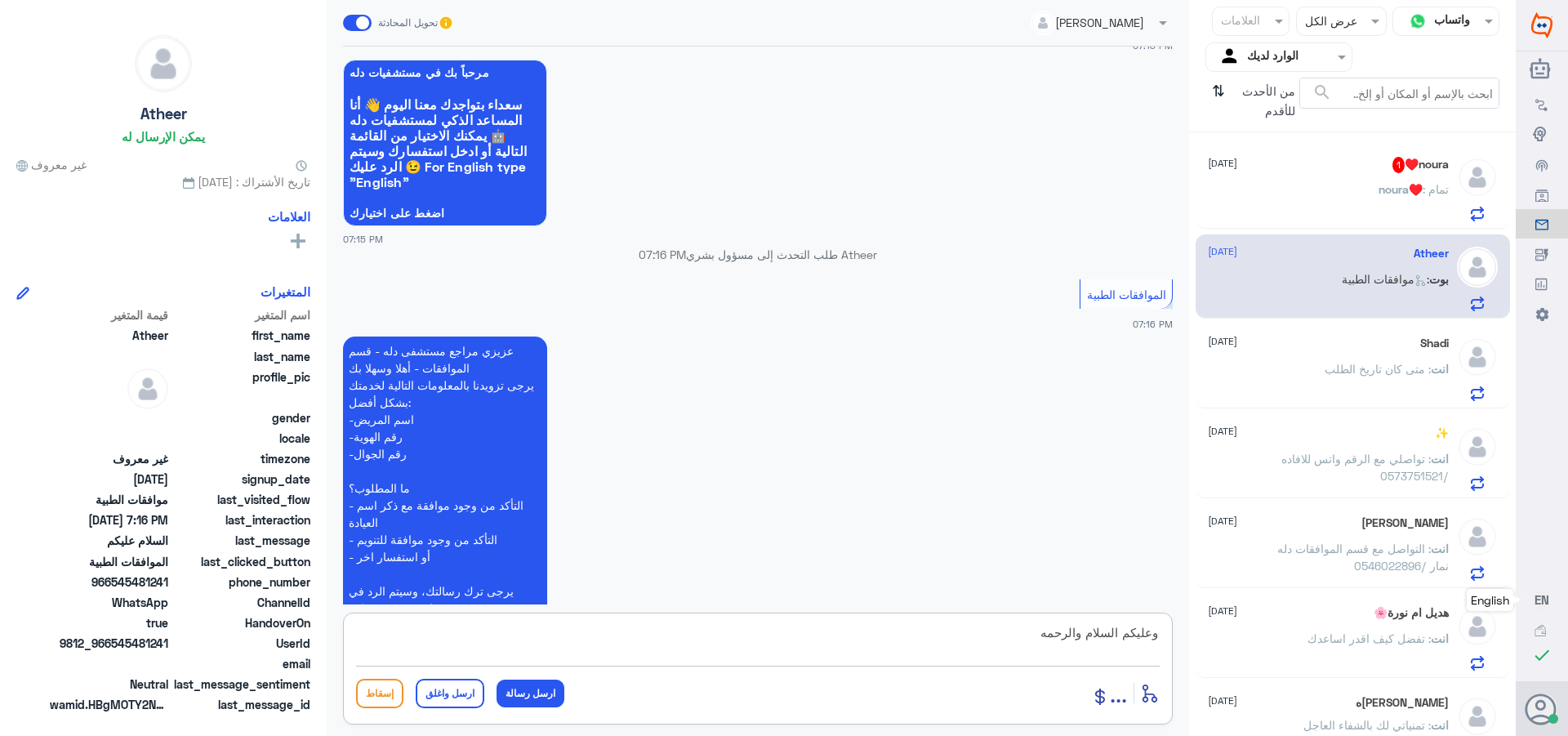
type textarea "وعليكم السلام والرحمه"
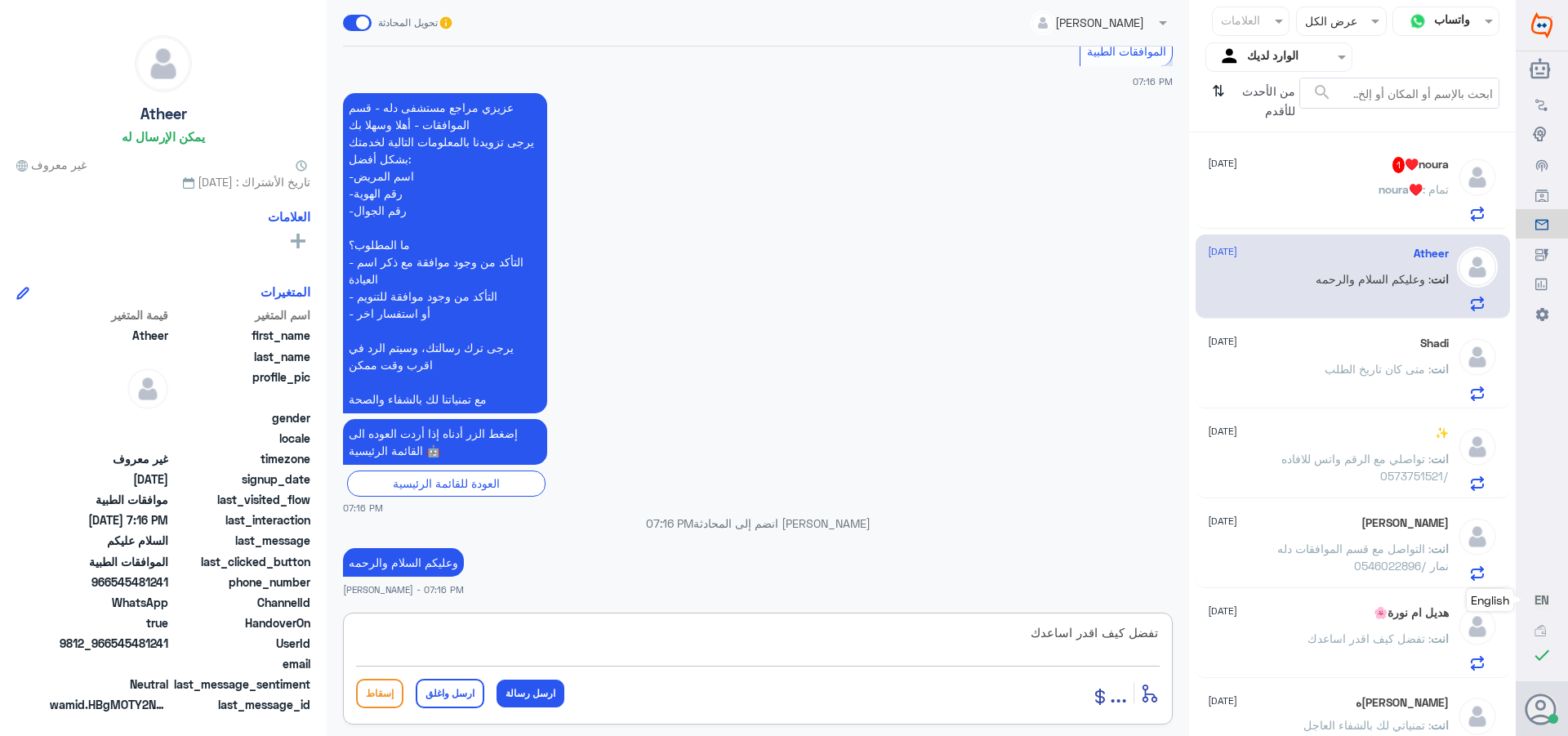
type textarea "تفضل كيف اقدر اساعدك"
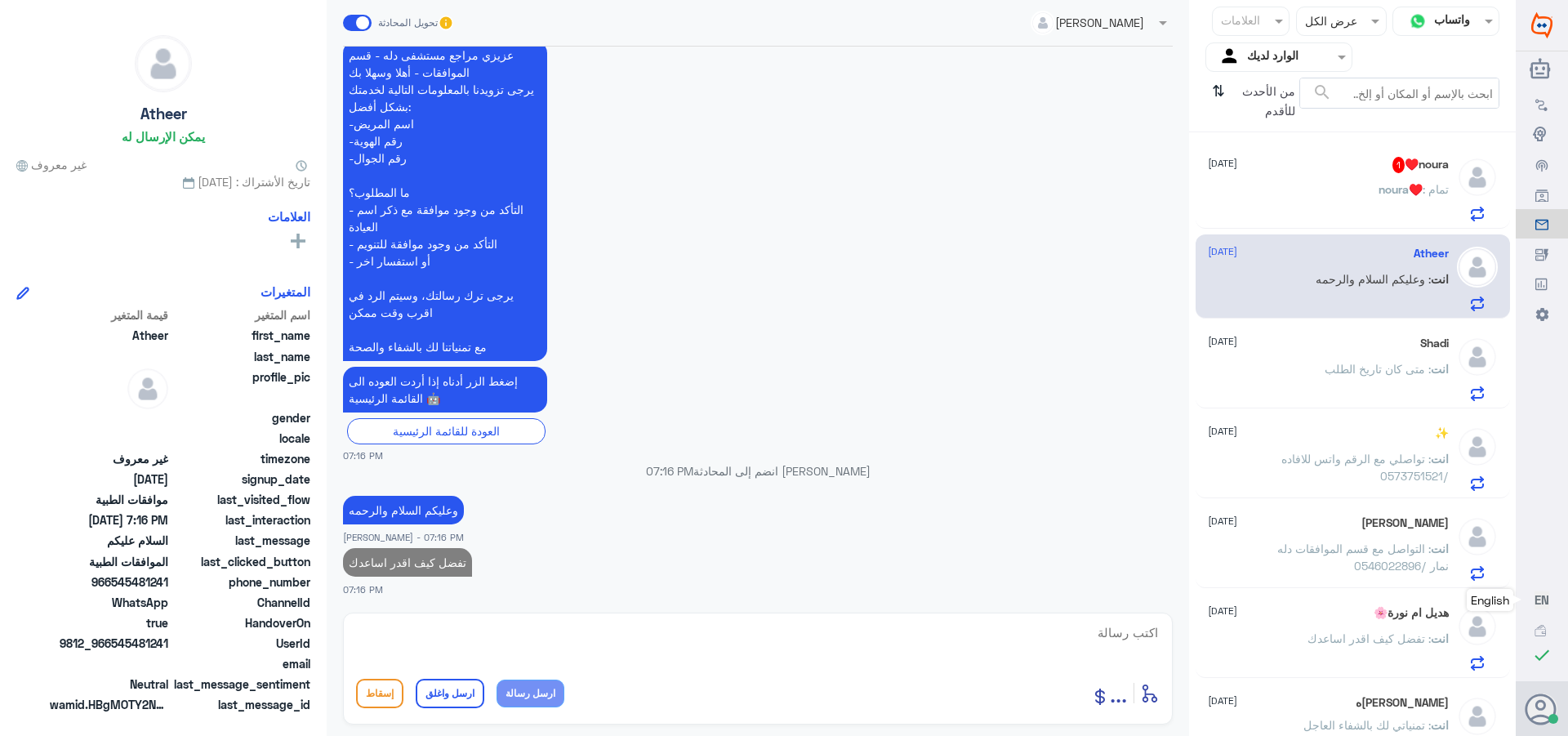
click at [1354, 181] on div "noura♥️ 1 [DATE] noura♥️ : تمام" at bounding box center [1328, 189] width 241 height 64
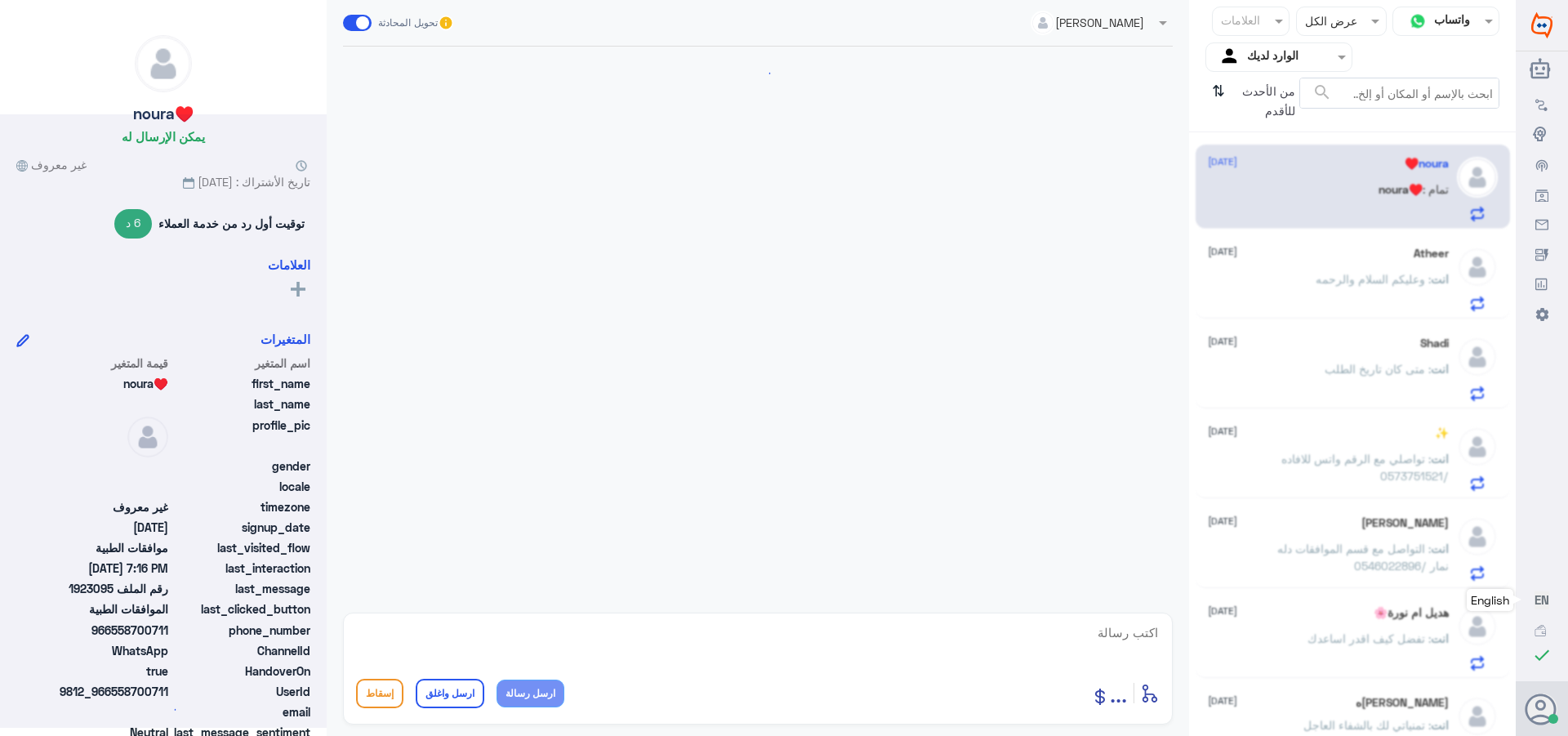
scroll to position [1327, 0]
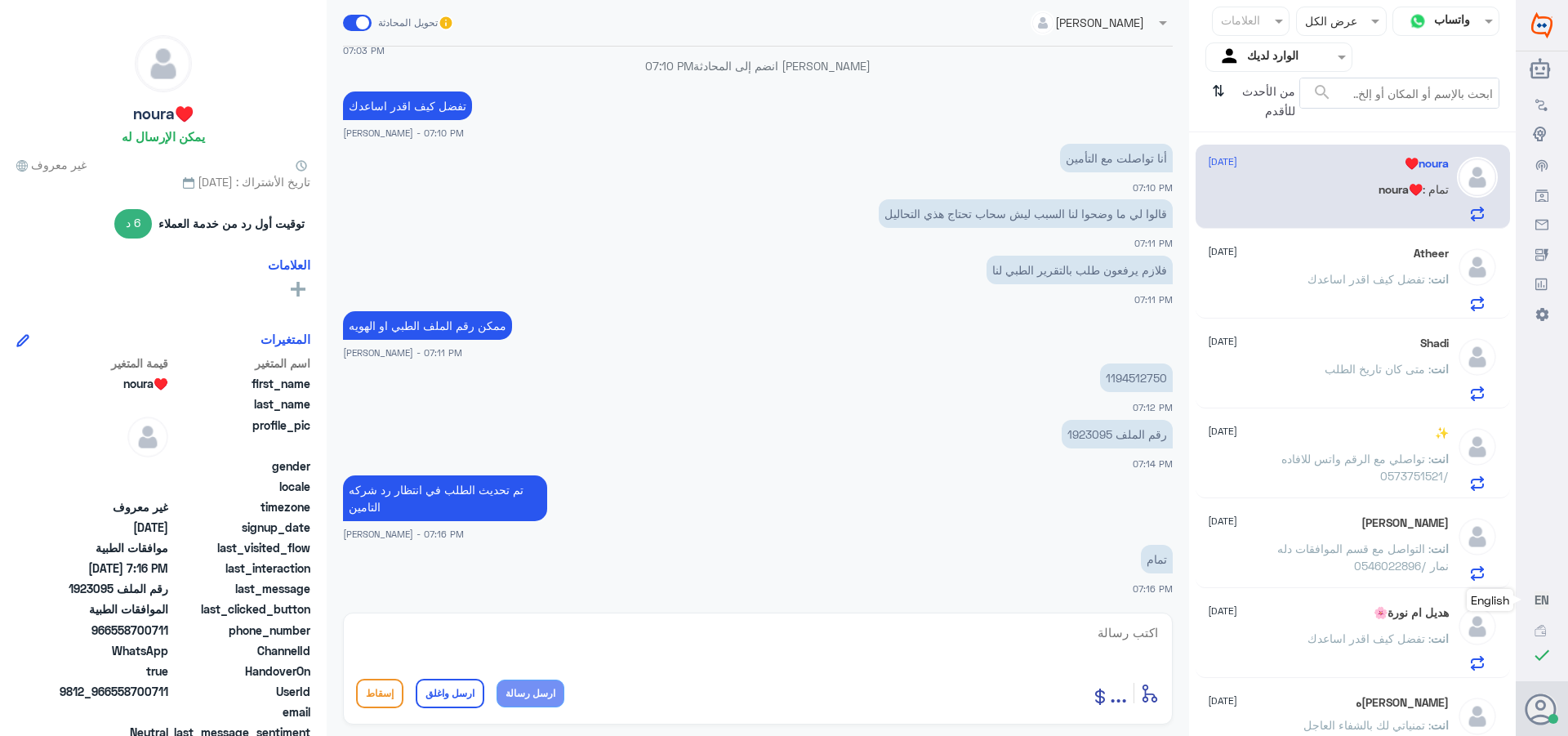
click at [1322, 286] on span ": تفضل كيف اقدر اساعدك" at bounding box center [1370, 279] width 124 height 14
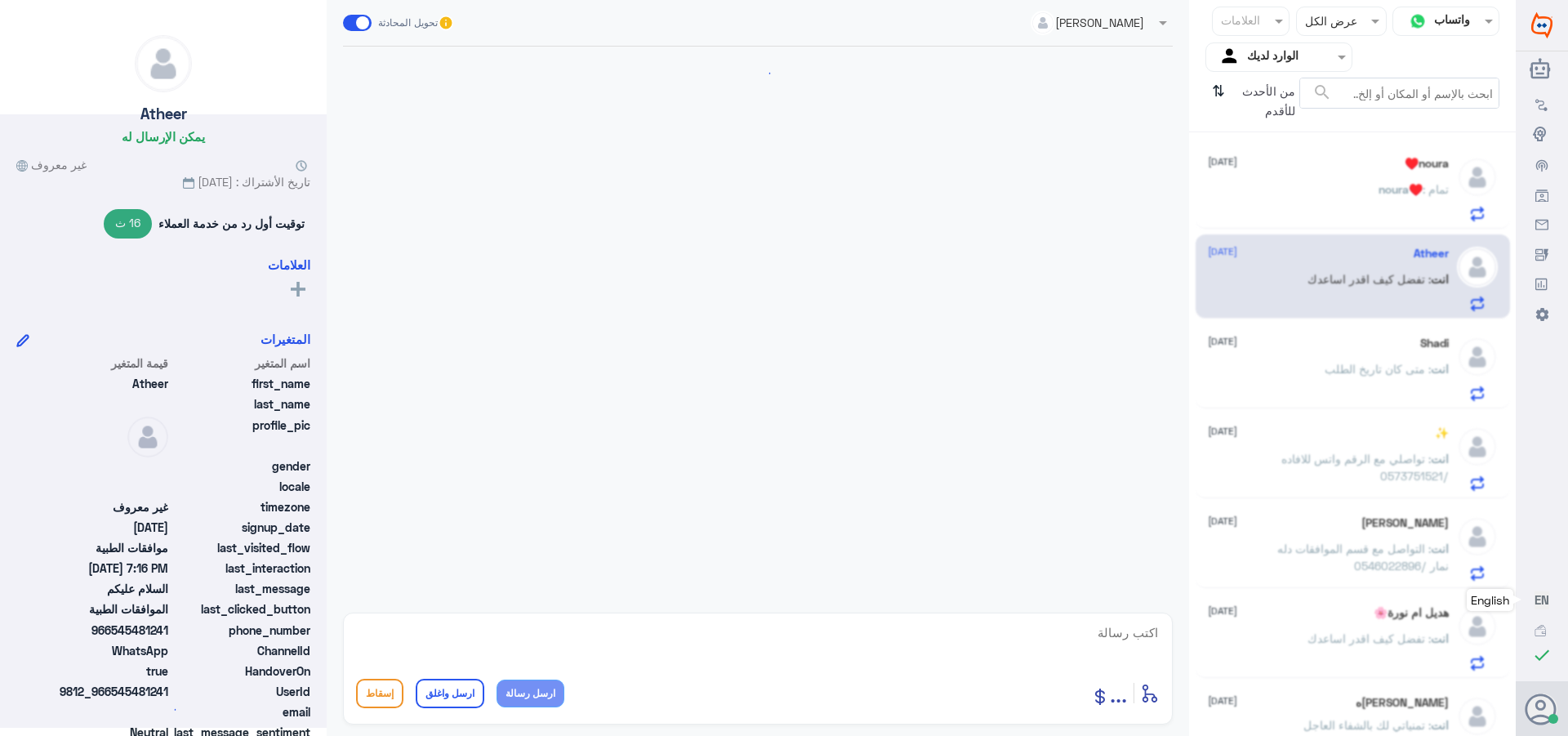
click at [1315, 358] on div "Shadi [DATE] انت : متى كان تاريخ الطلب" at bounding box center [1328, 369] width 241 height 64
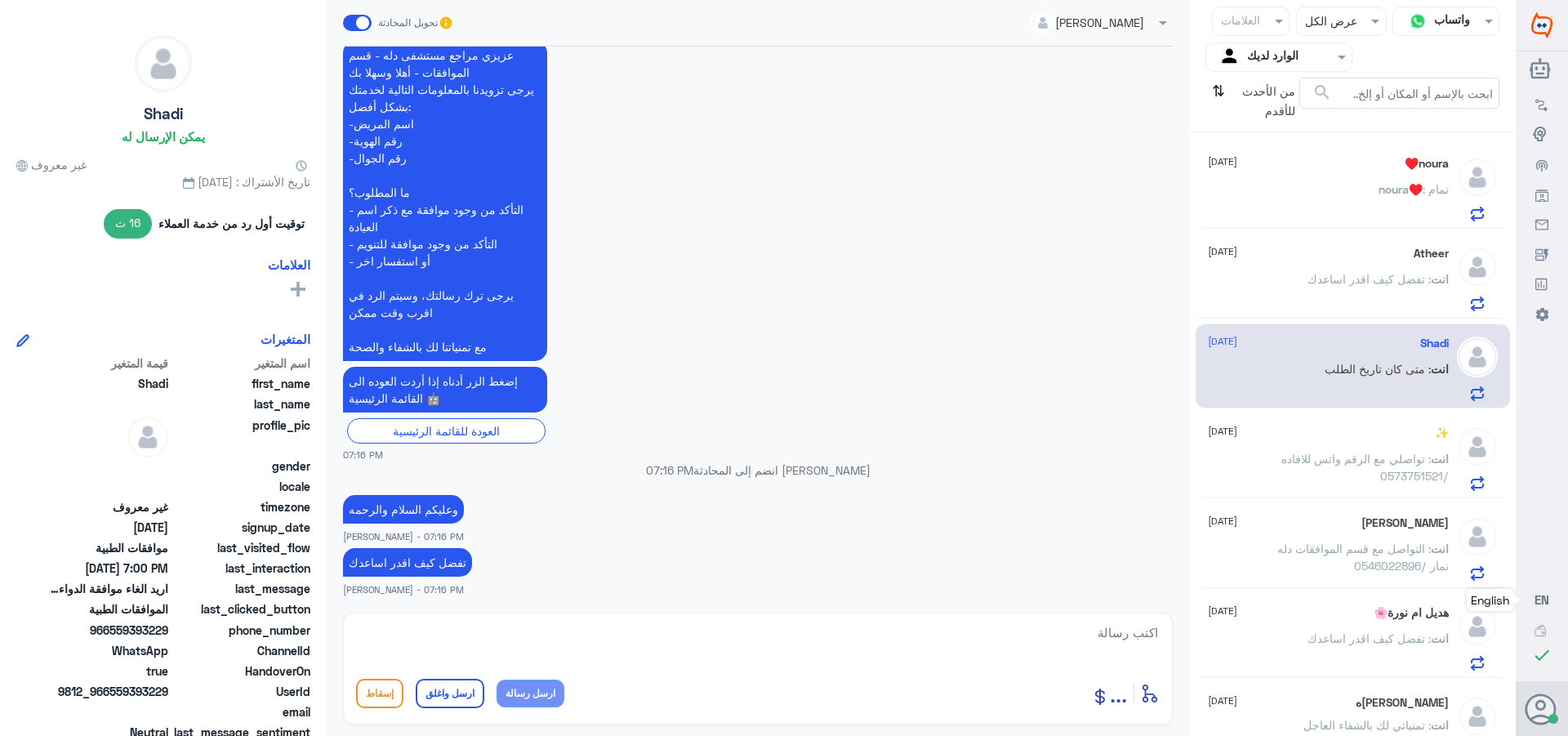
click at [1311, 465] on span ": تواصلي مع الرقم واتس للافاده /0573751521" at bounding box center [1365, 467] width 167 height 31
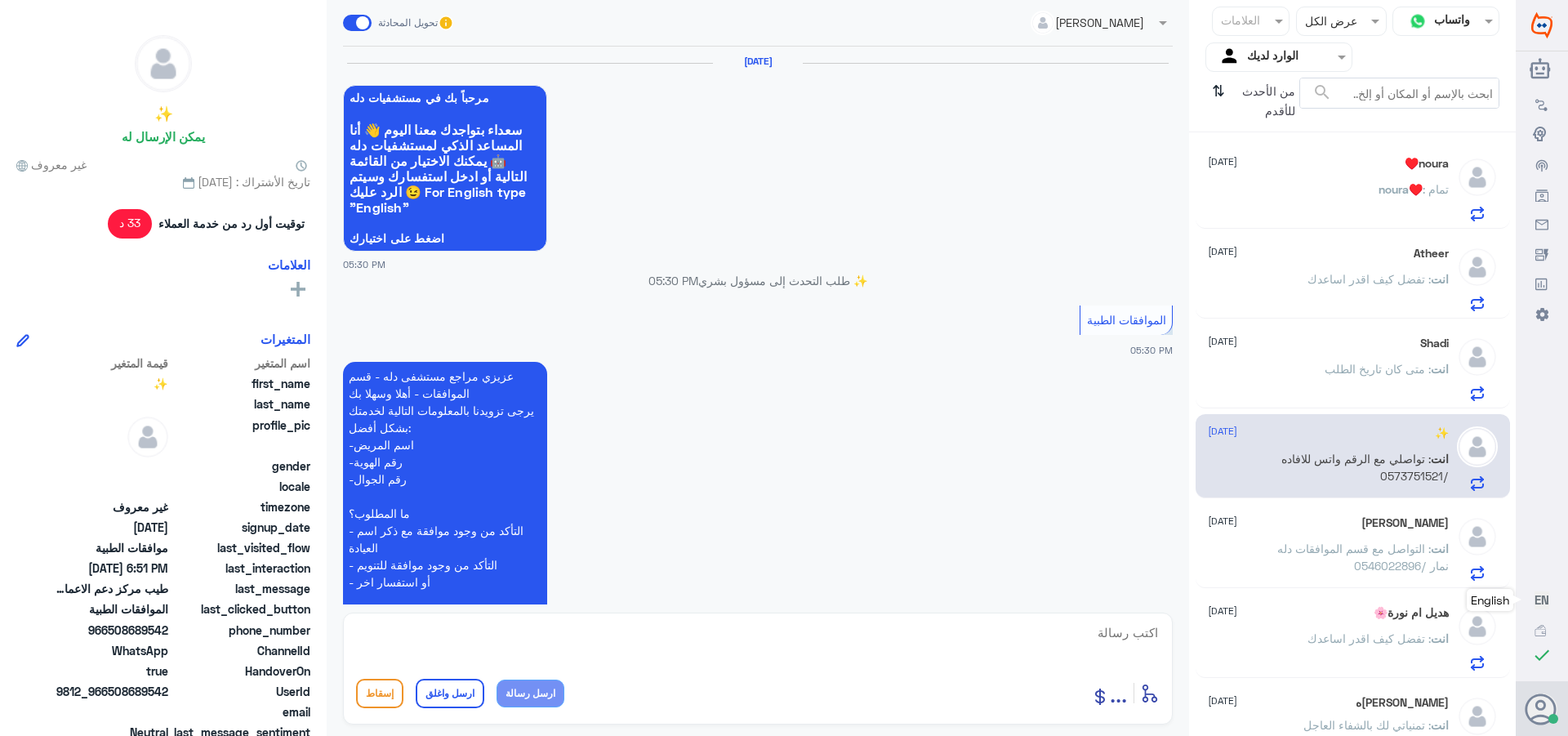
scroll to position [1029, 0]
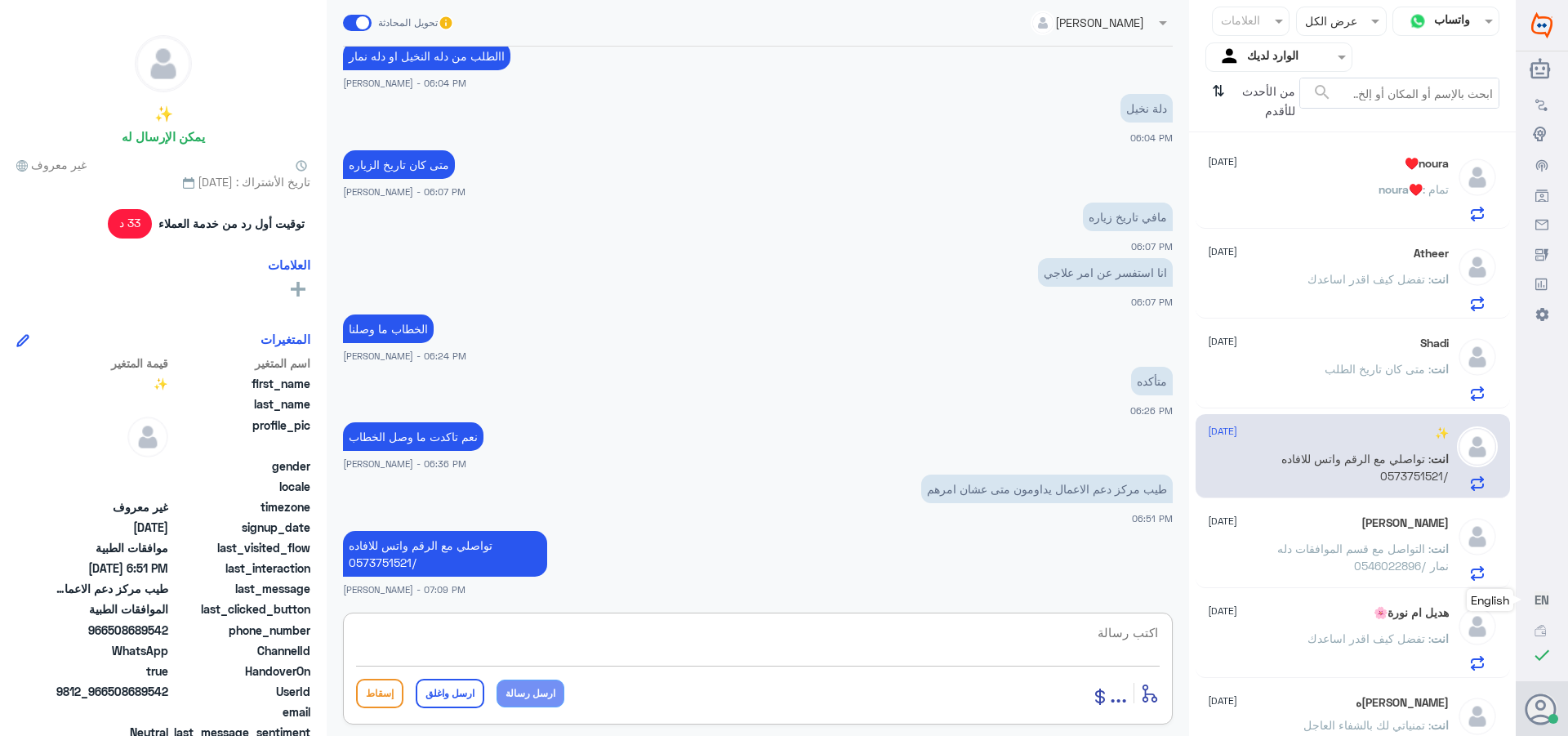
click at [1089, 635] on textarea at bounding box center [758, 641] width 804 height 40
paste textarea "تمنياتي لك بالشفاء العاجل"
type textarea "تمنياتي لك بالشفاء العاجل"
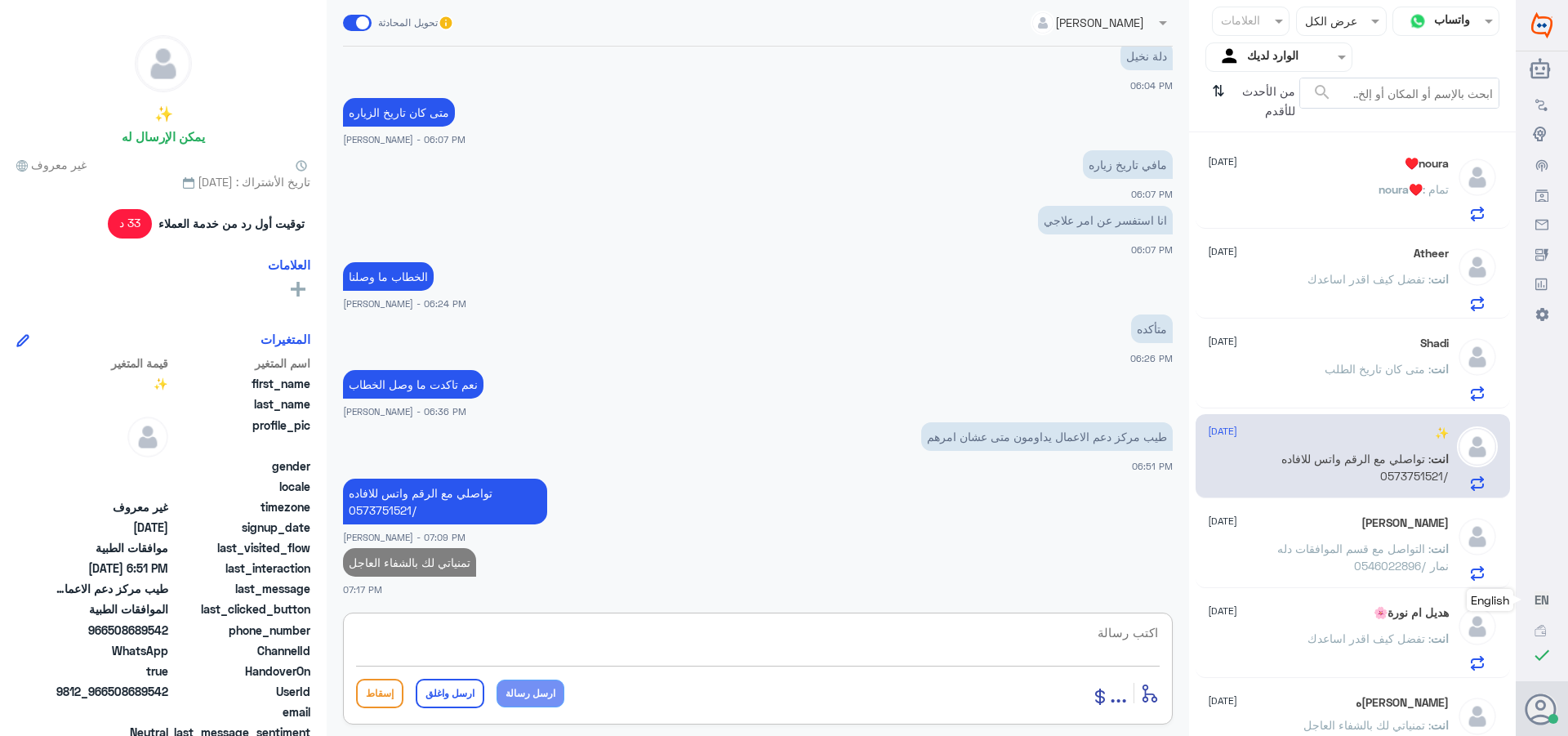
click at [1035, 634] on textarea at bounding box center [758, 641] width 804 height 40
paste textarea "تمنياتي لك بالشفاء العاجل"
type textarea "تمنياتي لك بالشفاء العاجل"
click at [433, 682] on button "ارسل واغلق" at bounding box center [450, 693] width 69 height 30
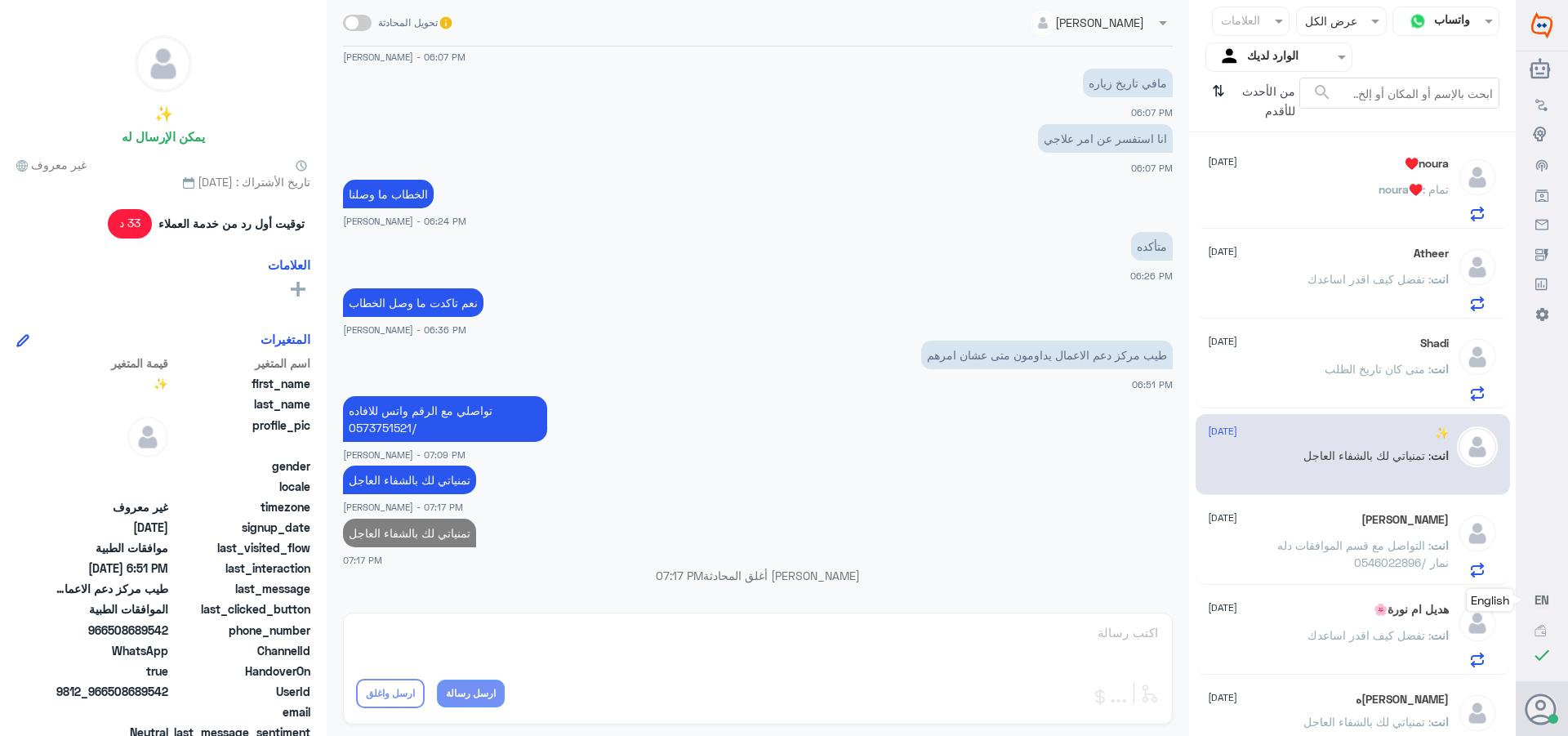
click at [1312, 373] on div "انت : متى كان تاريخ الطلب" at bounding box center [1328, 383] width 241 height 37
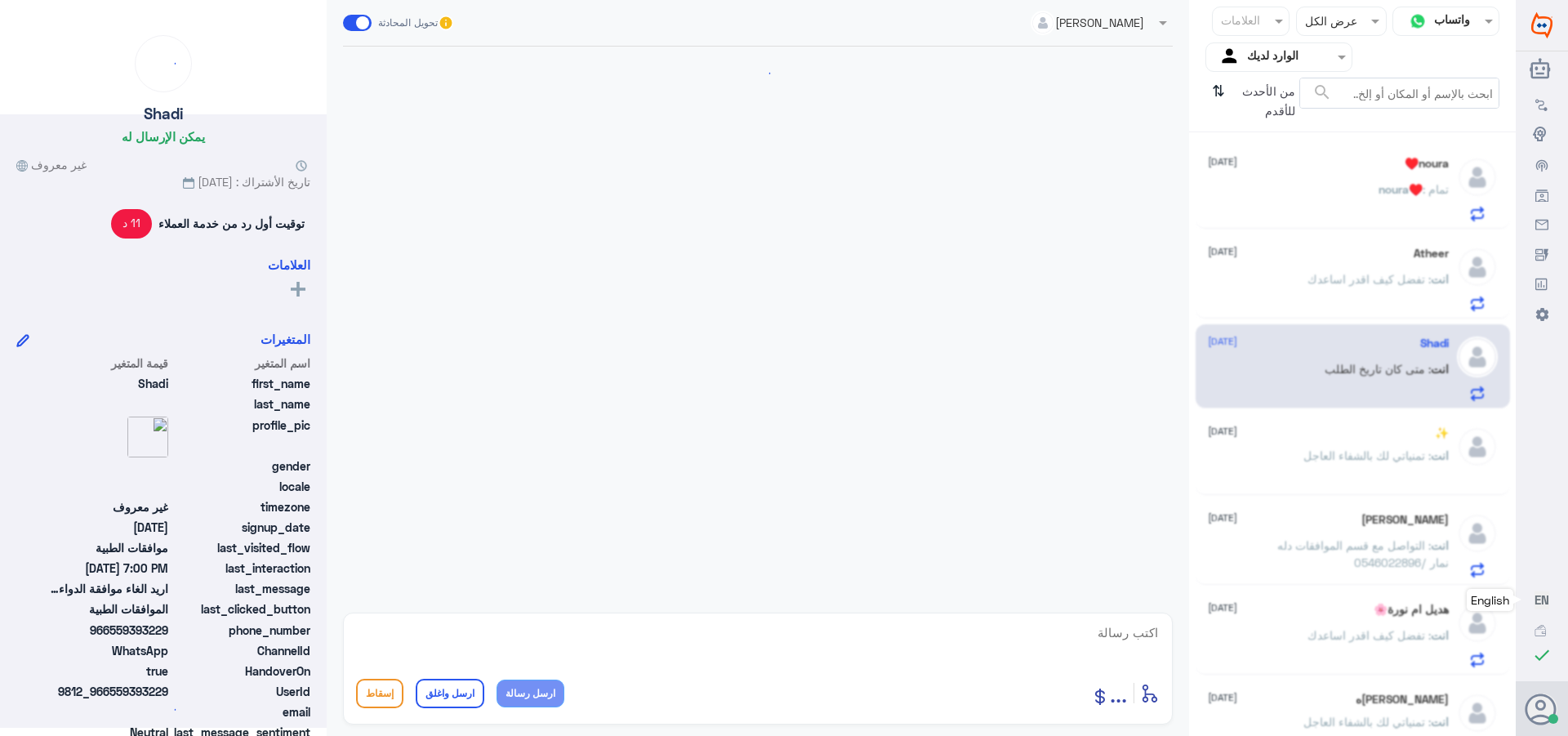
scroll to position [1019, 0]
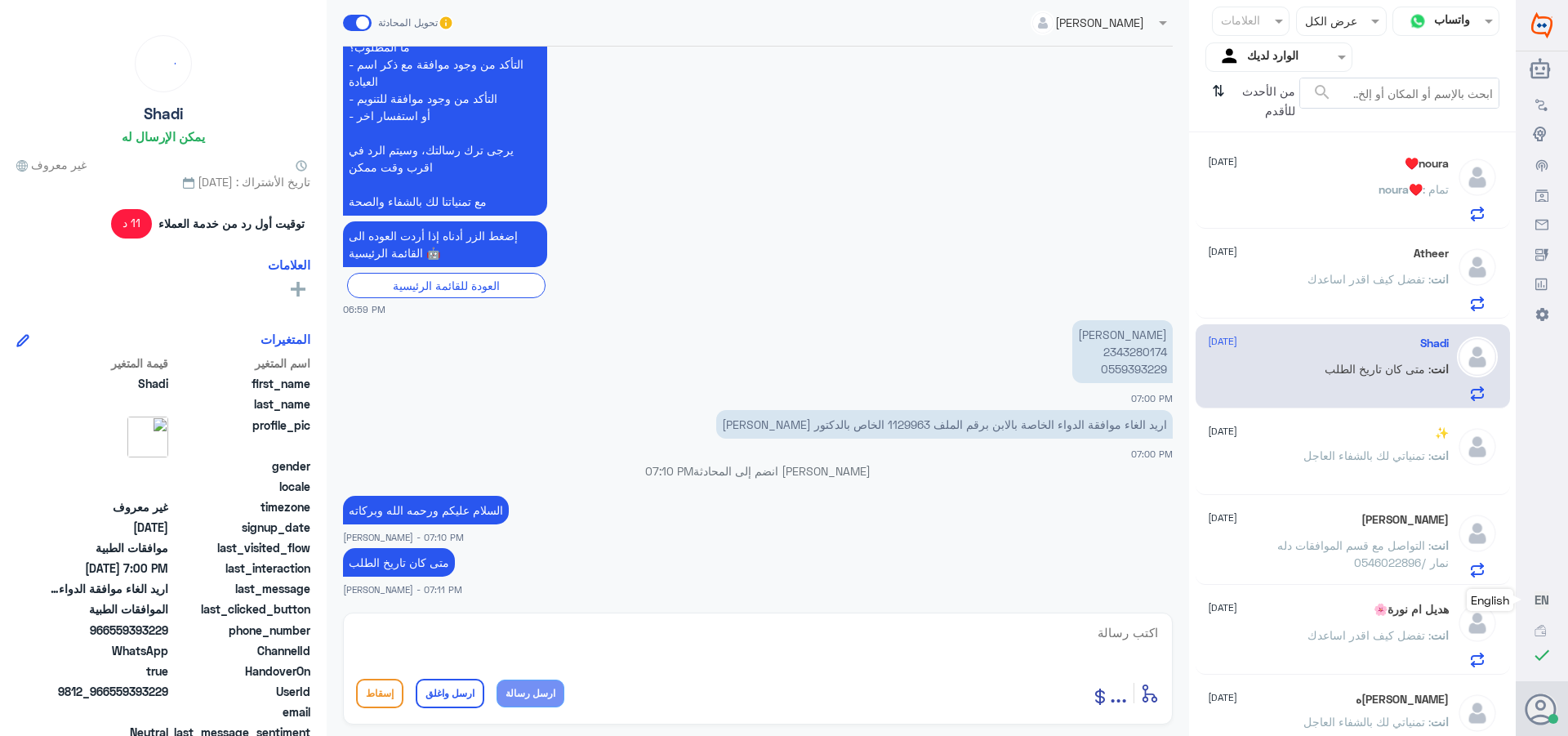
click at [1329, 272] on span ": تفضل كيف اقدر اساعدك" at bounding box center [1370, 279] width 124 height 14
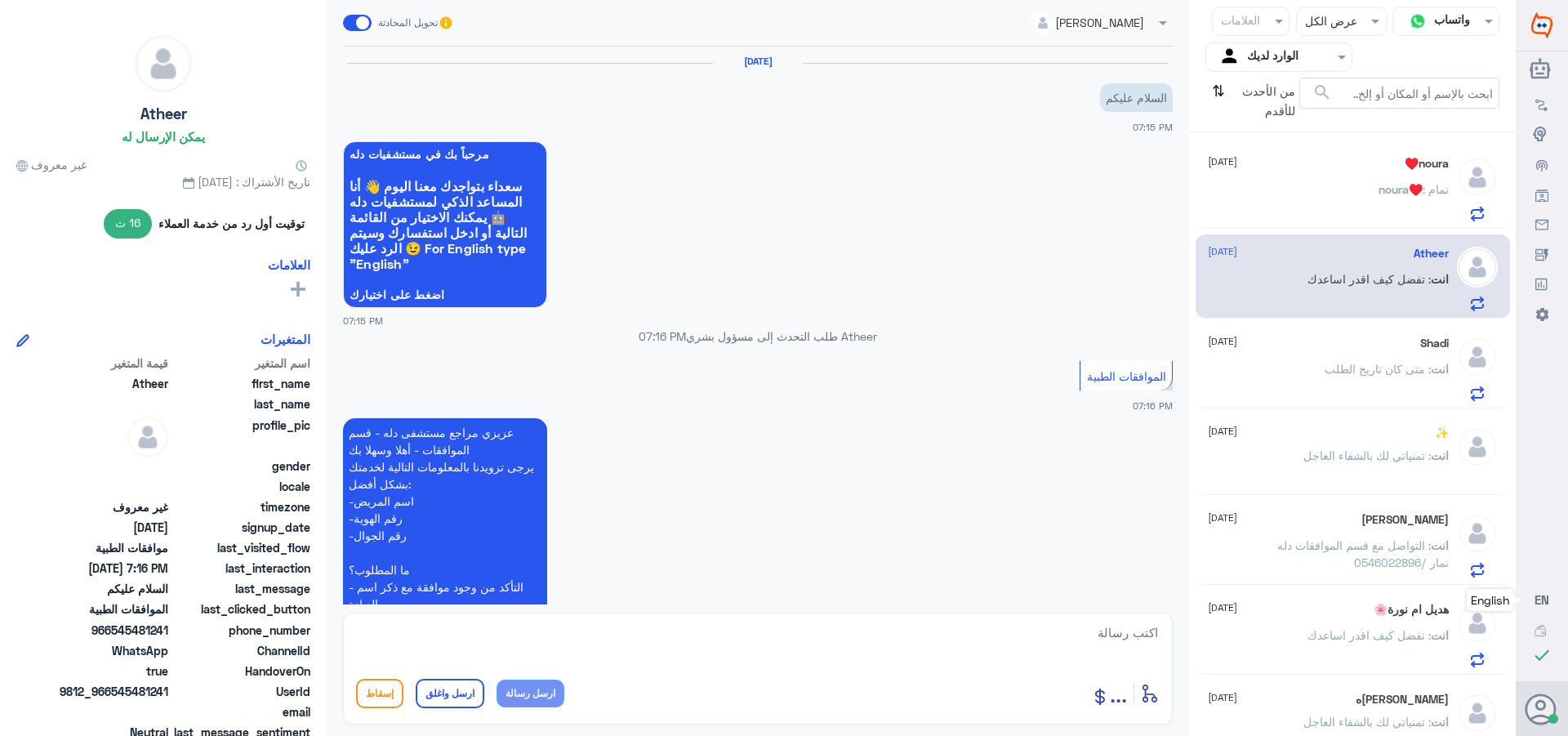
scroll to position [378, 0]
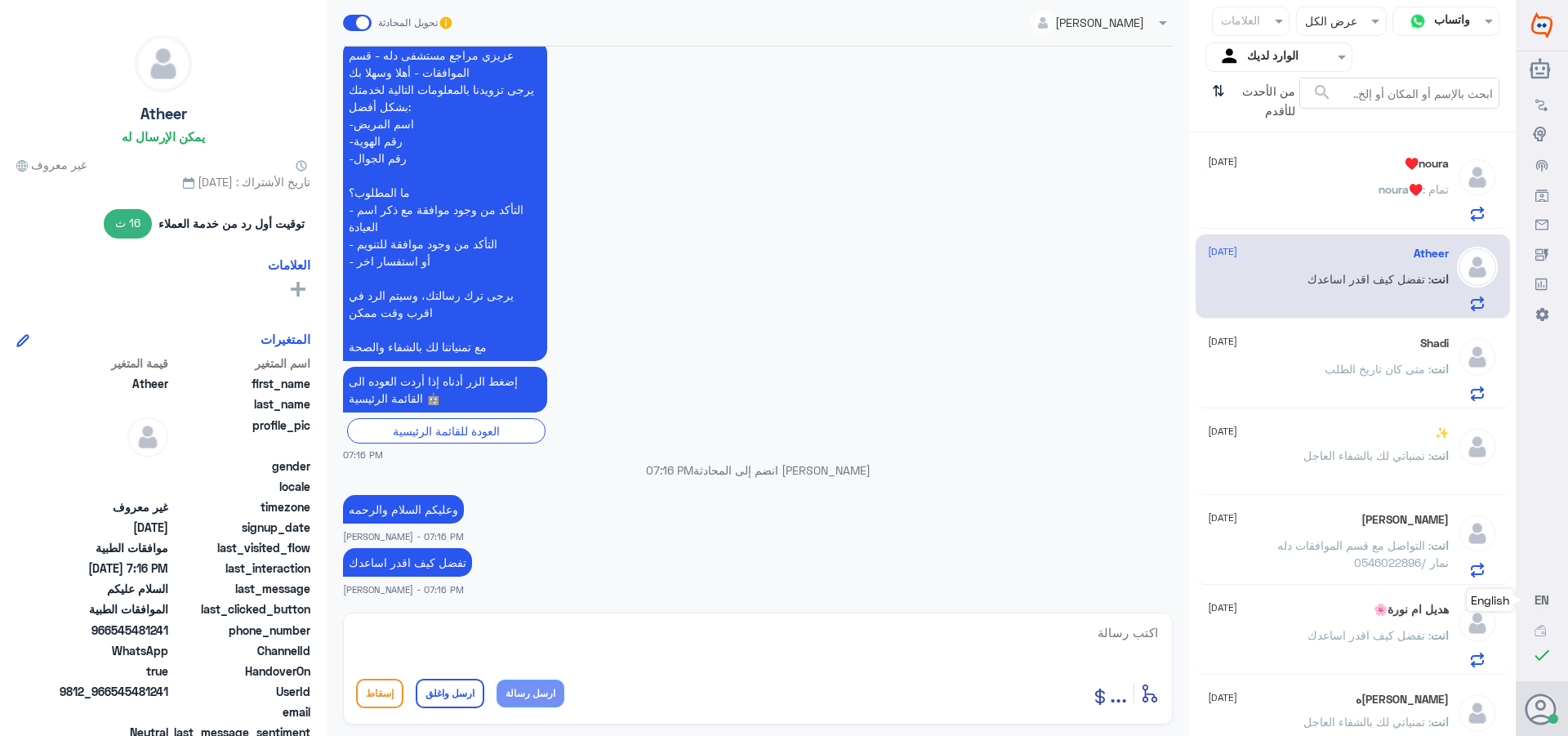
click at [1333, 188] on div "noura♥️ : تمام" at bounding box center [1328, 203] width 241 height 37
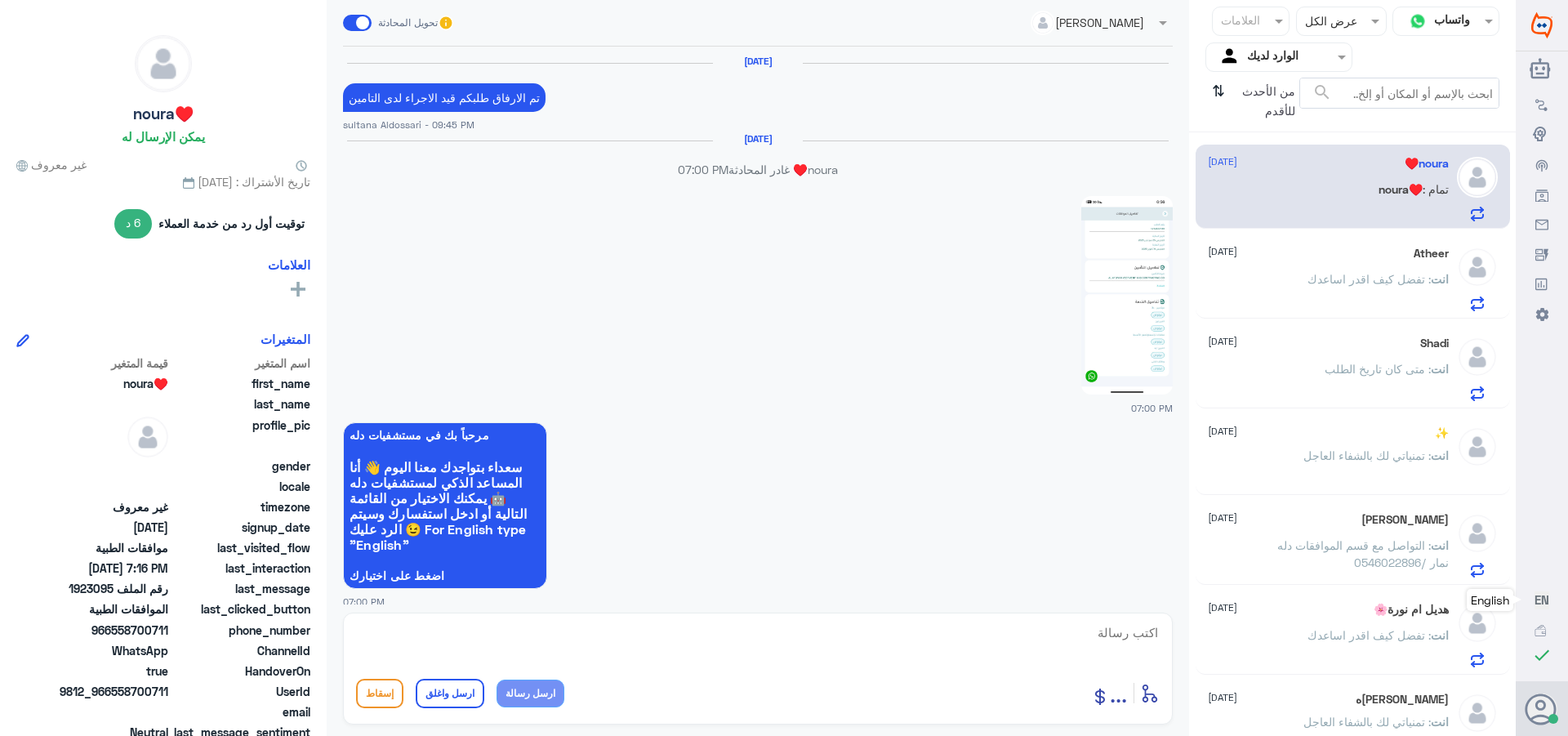
scroll to position [1327, 0]
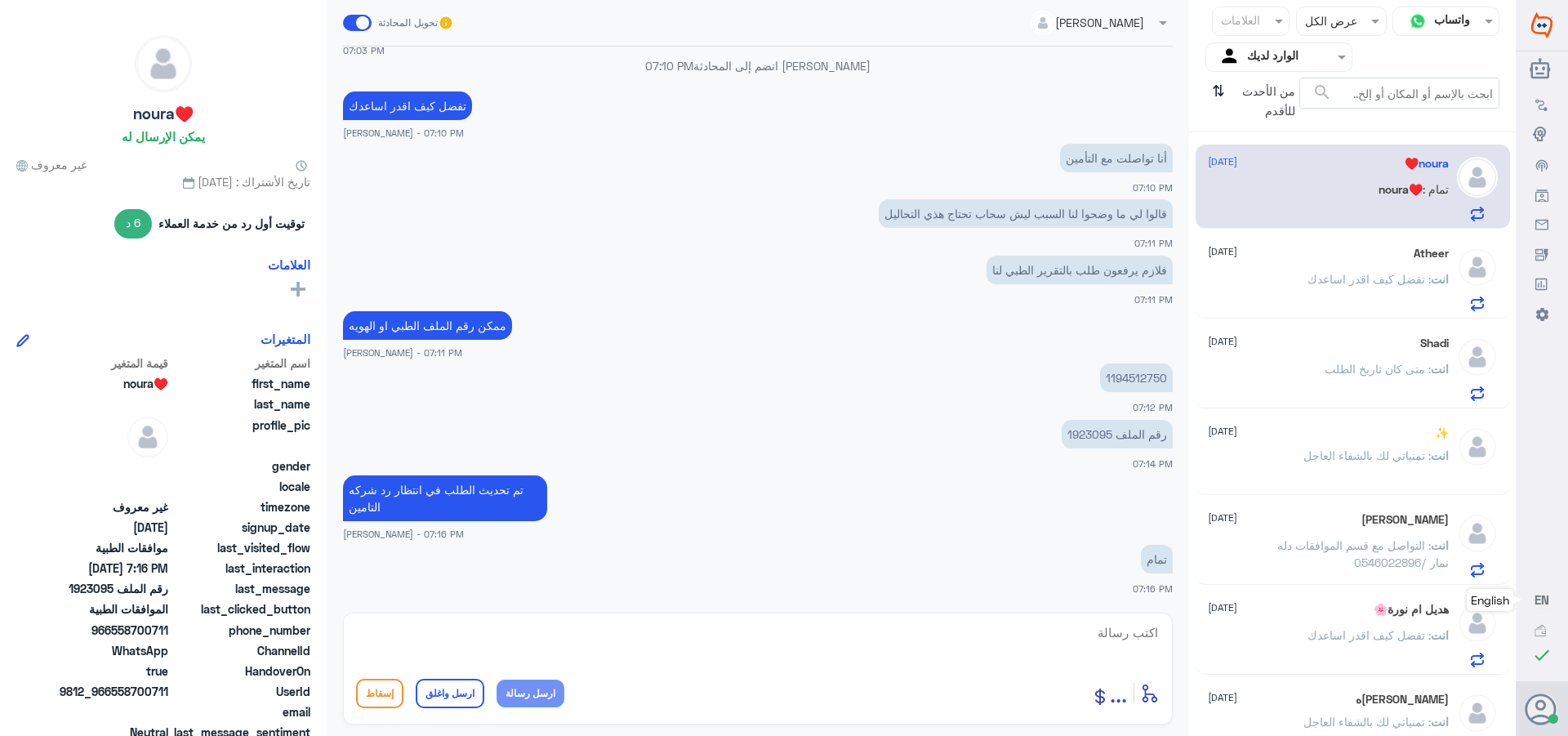
click at [1109, 634] on textarea at bounding box center [758, 641] width 804 height 40
paste textarea "تمنياتي لك بالشفاء العاجل"
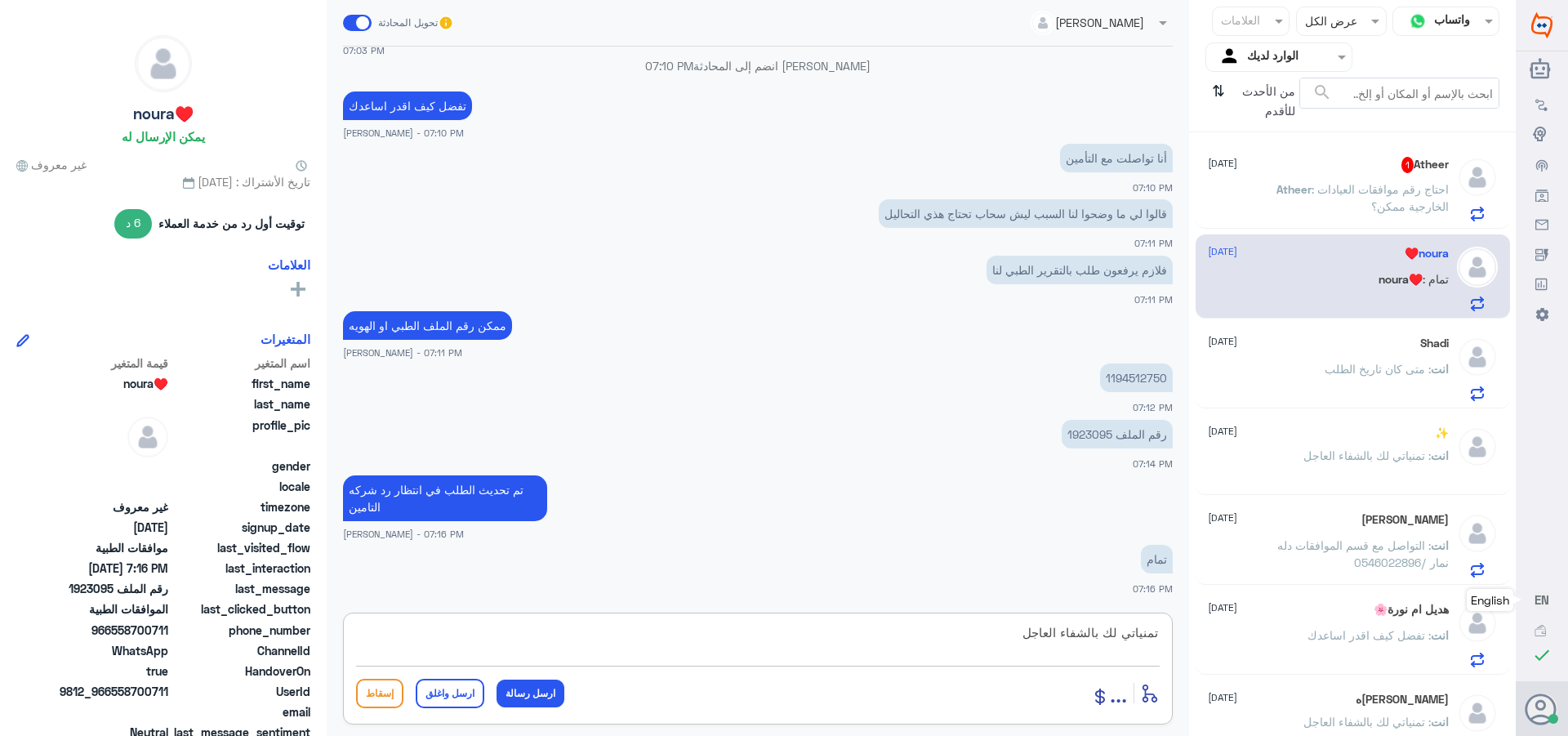
type textarea "تمنياتي لك بالشفاء العاجل"
click at [457, 702] on button "ارسل واغلق" at bounding box center [450, 693] width 69 height 30
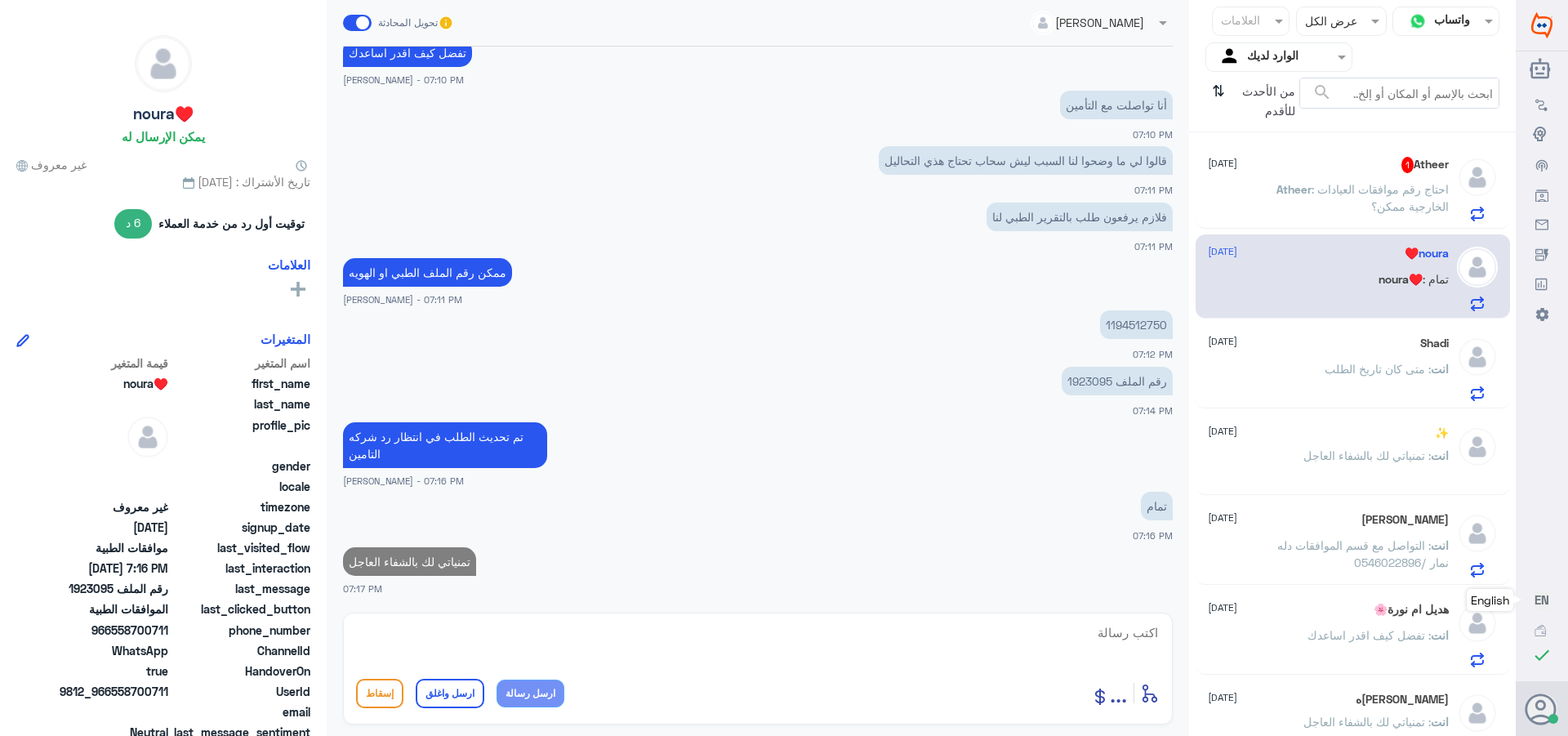
scroll to position [1376, 0]
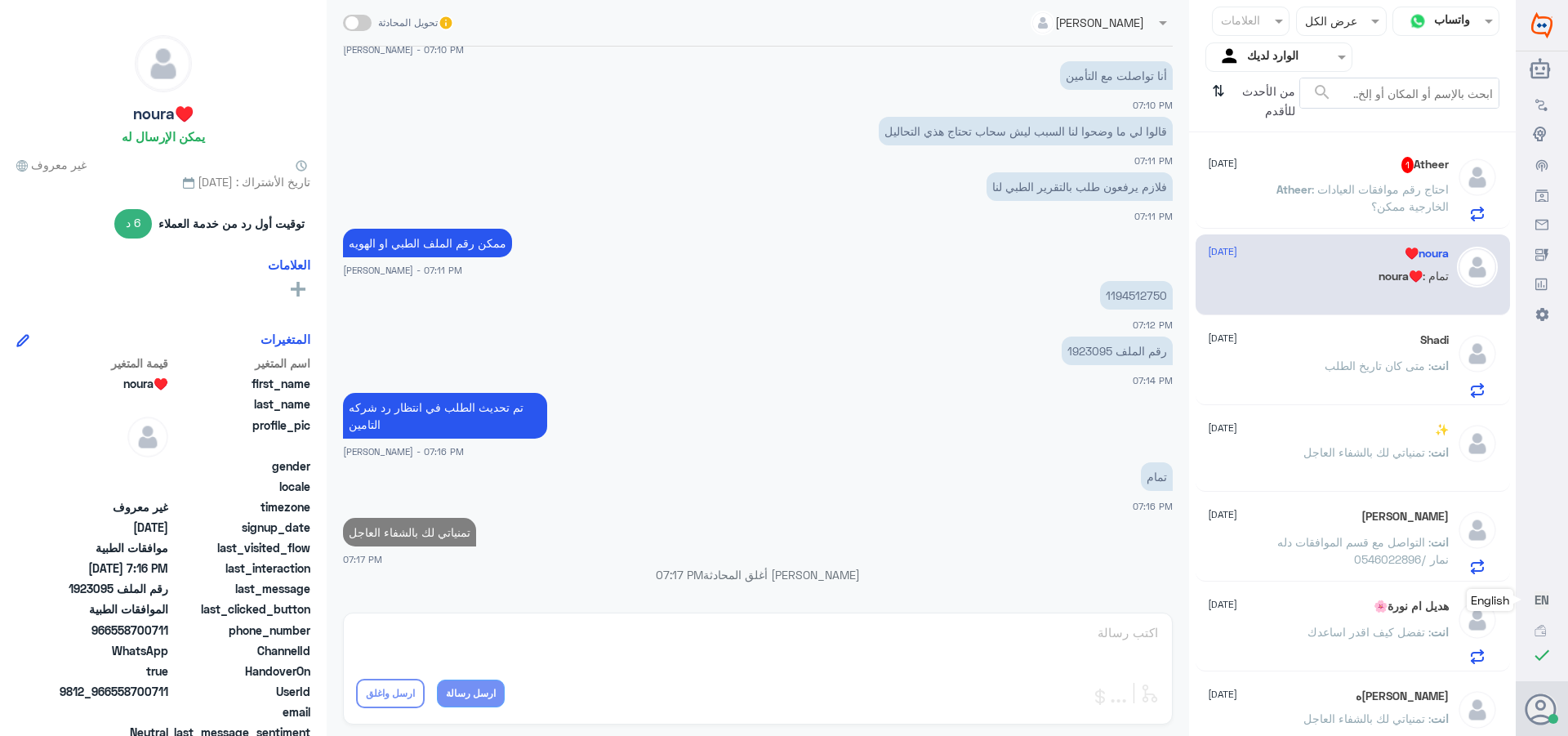
click at [1350, 193] on span ": احتاج رقم موافقات العيادات الخارجية ممكن؟" at bounding box center [1381, 197] width 137 height 31
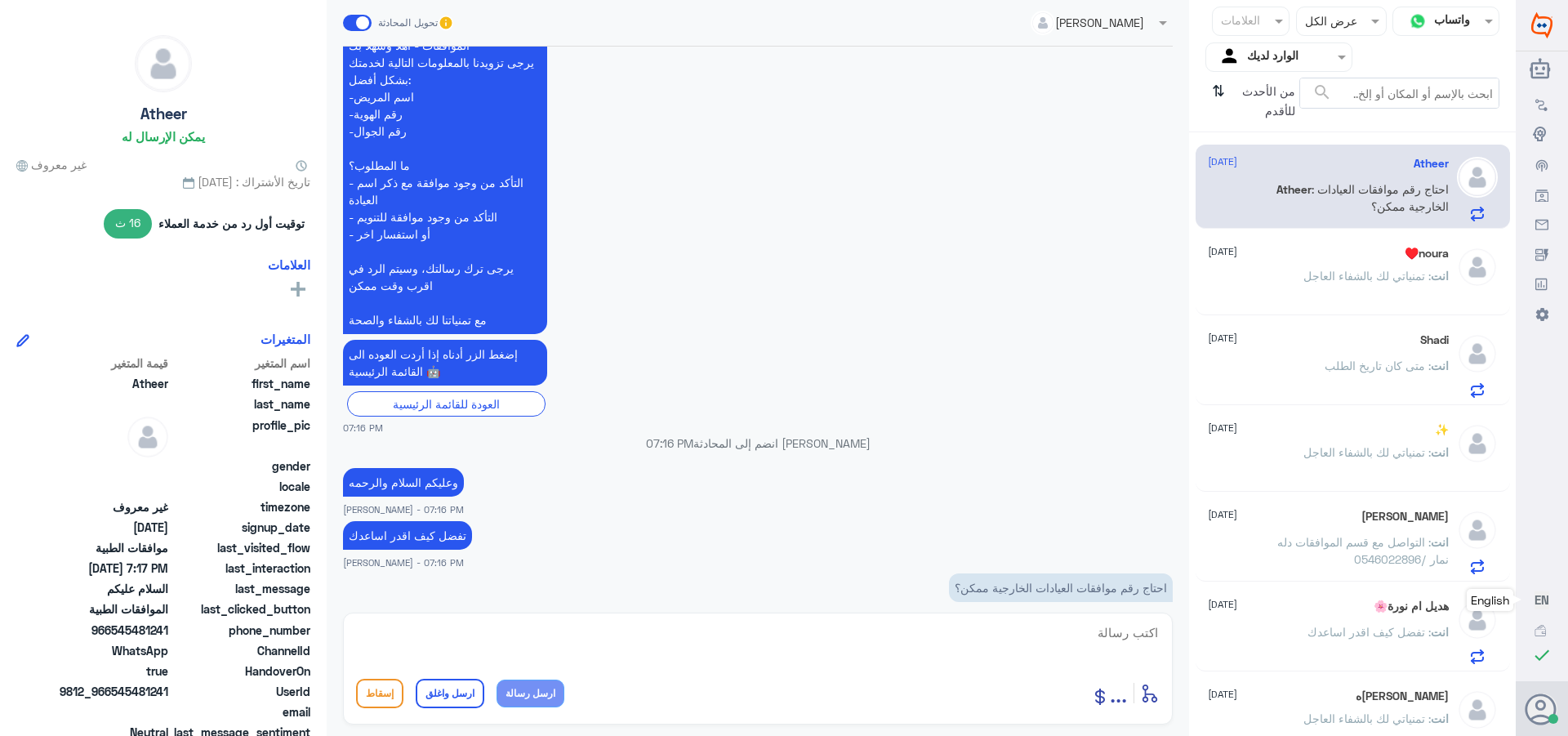
scroll to position [433, 0]
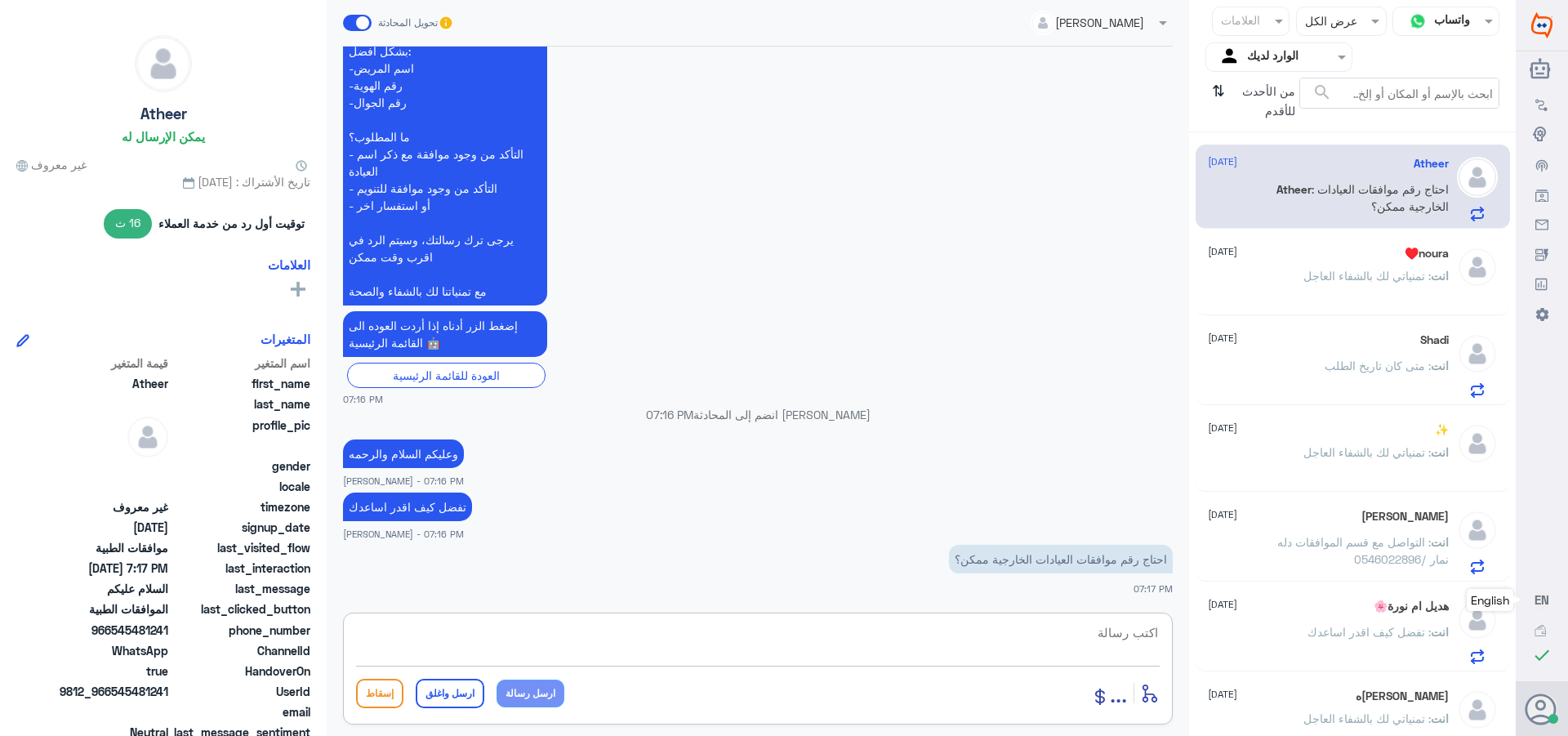
click at [1109, 635] on textarea at bounding box center [758, 641] width 804 height 40
type textarea "تفضلي"
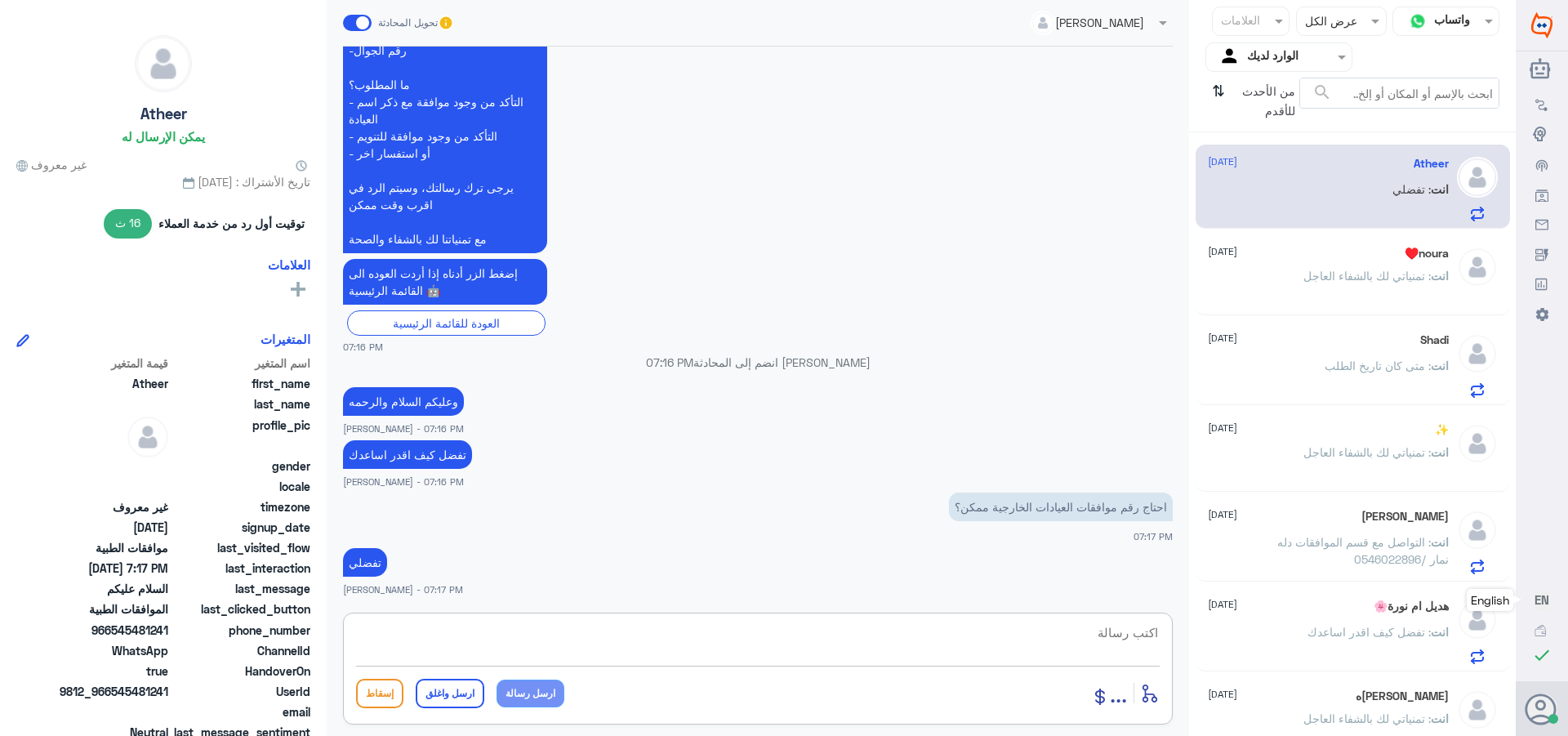
click at [1371, 284] on p "انت : تمنياتي لك بالشفاء العاجل" at bounding box center [1376, 287] width 145 height 41
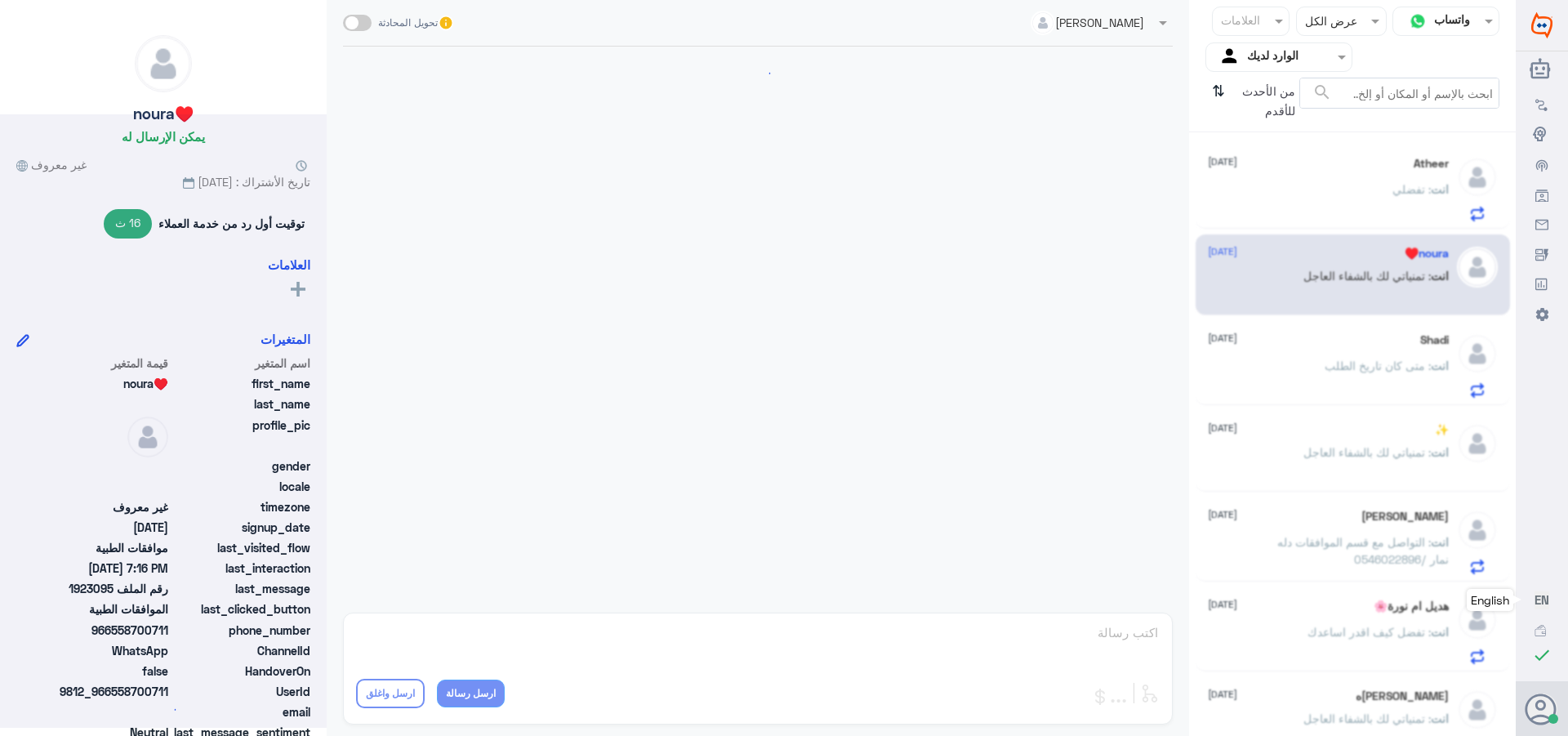
scroll to position [1281, 0]
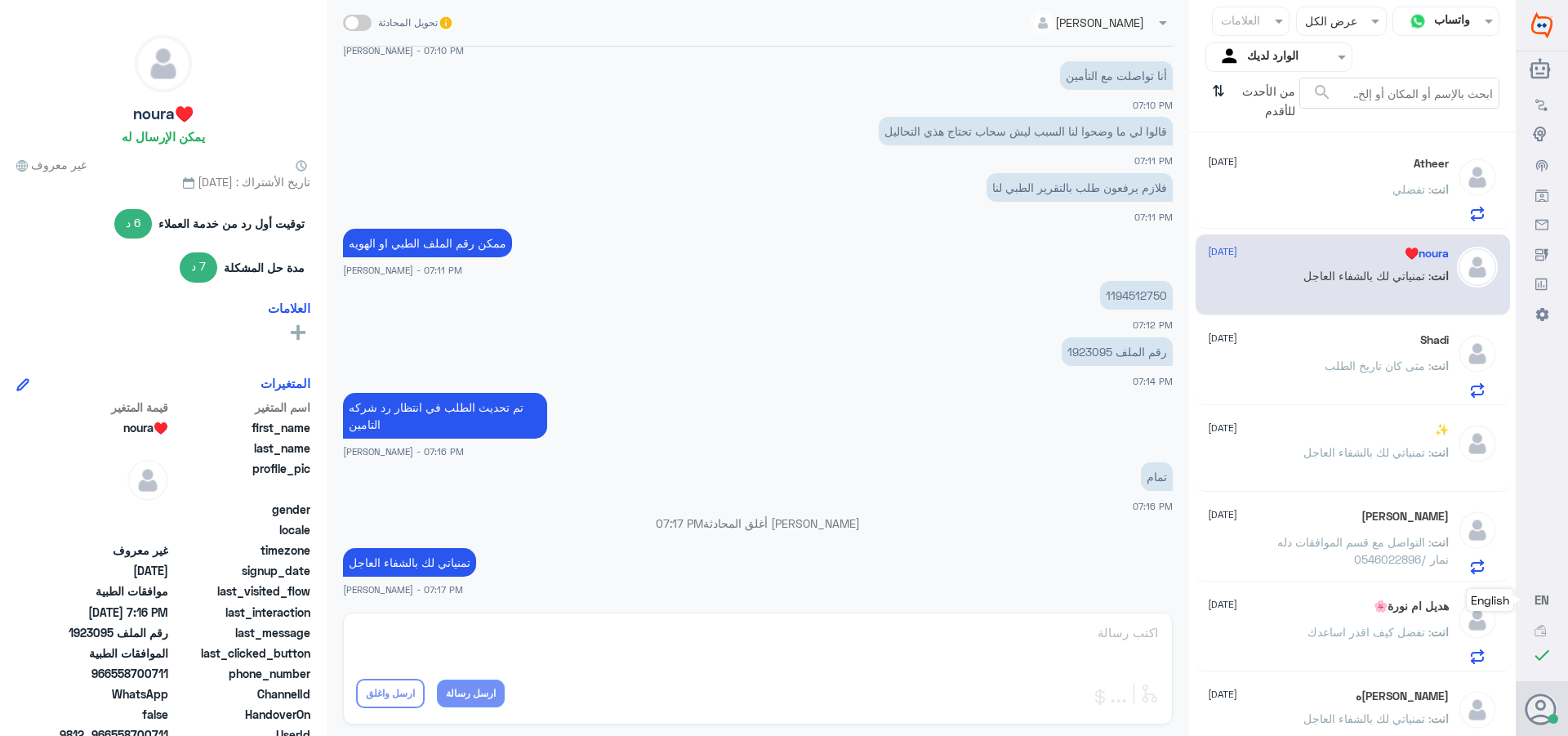
click at [1325, 353] on div "Shadi [DATE] انت : متى كان تاريخ الطلب" at bounding box center [1328, 365] width 241 height 64
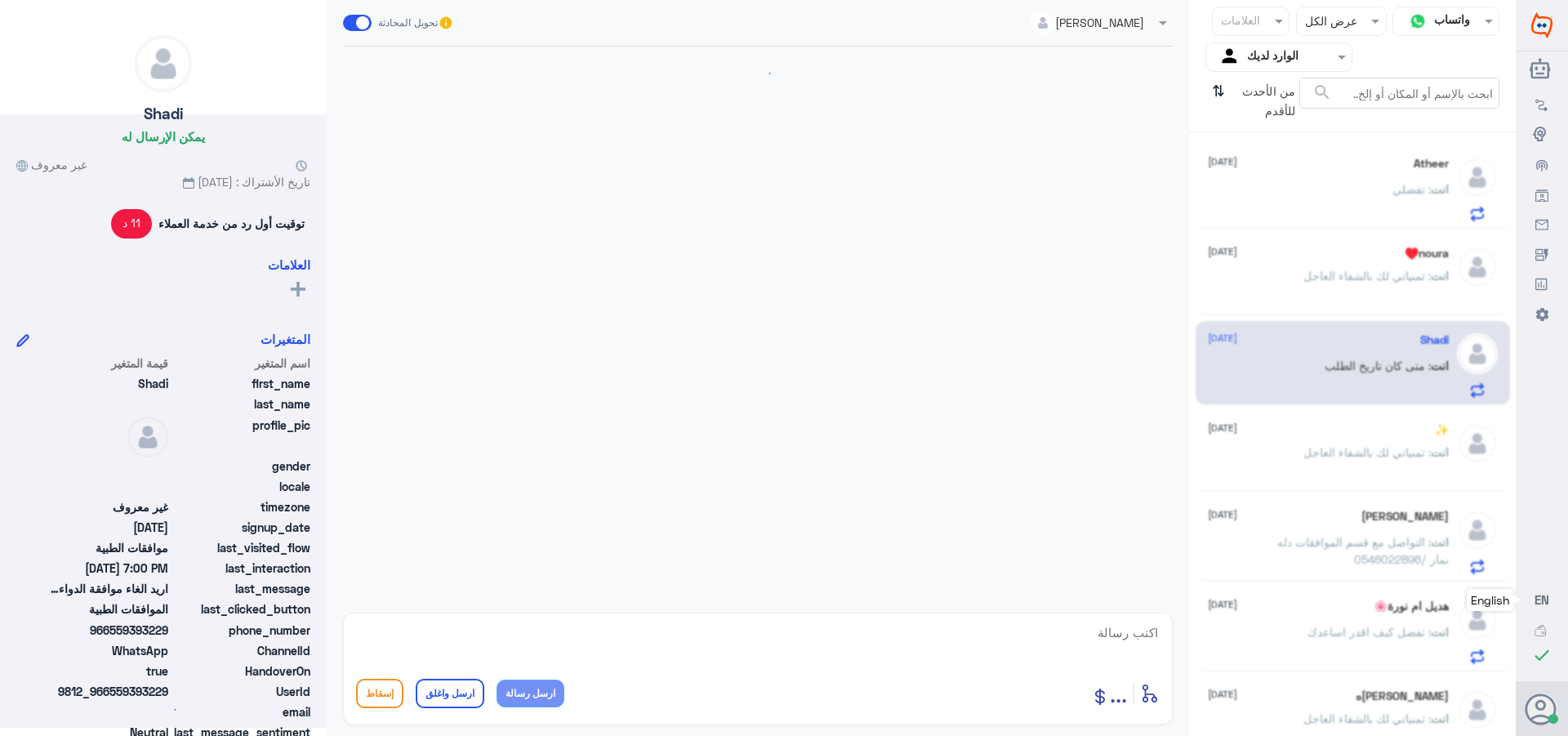
scroll to position [1019, 0]
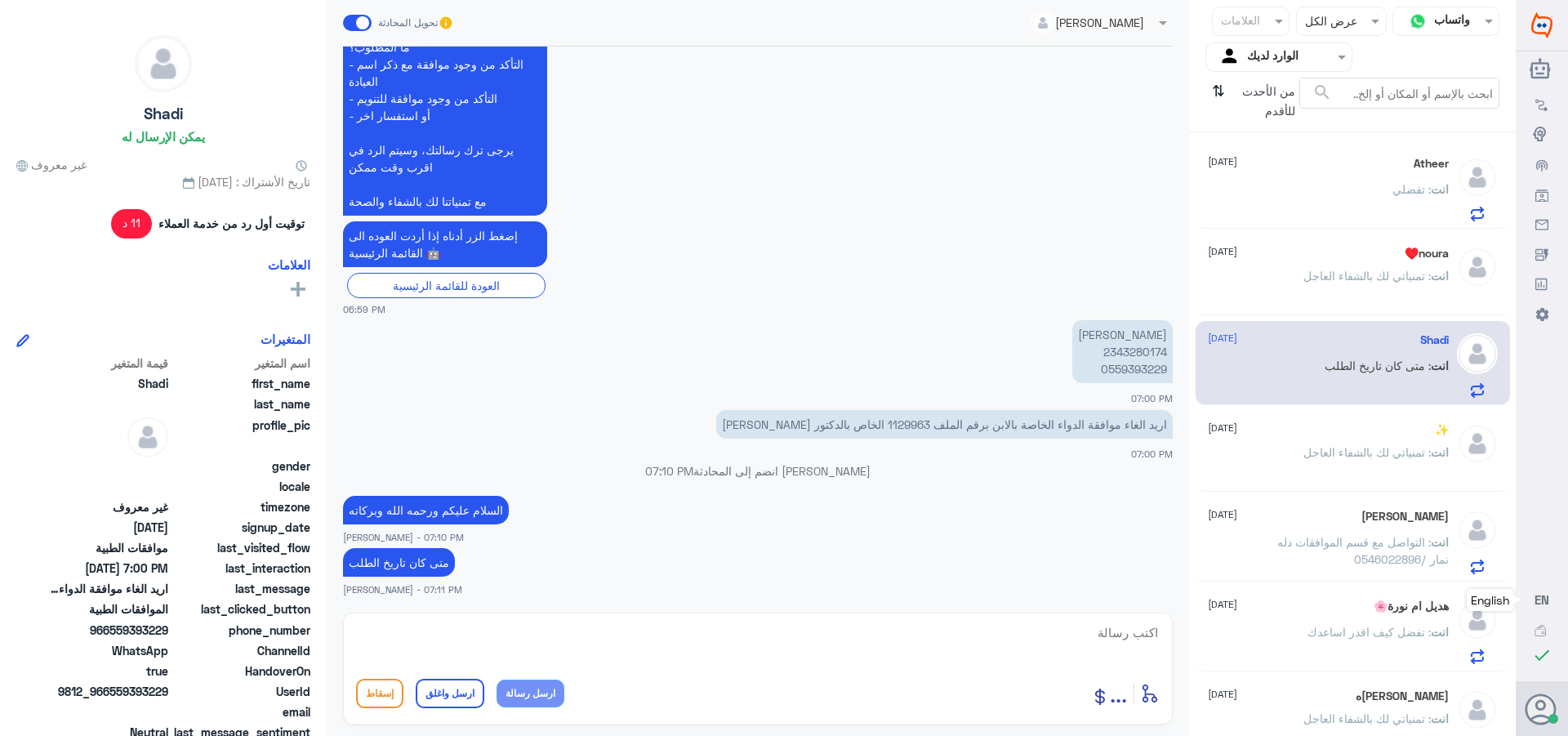
click at [1278, 157] on div "Atheer [DATE]" at bounding box center [1328, 164] width 241 height 14
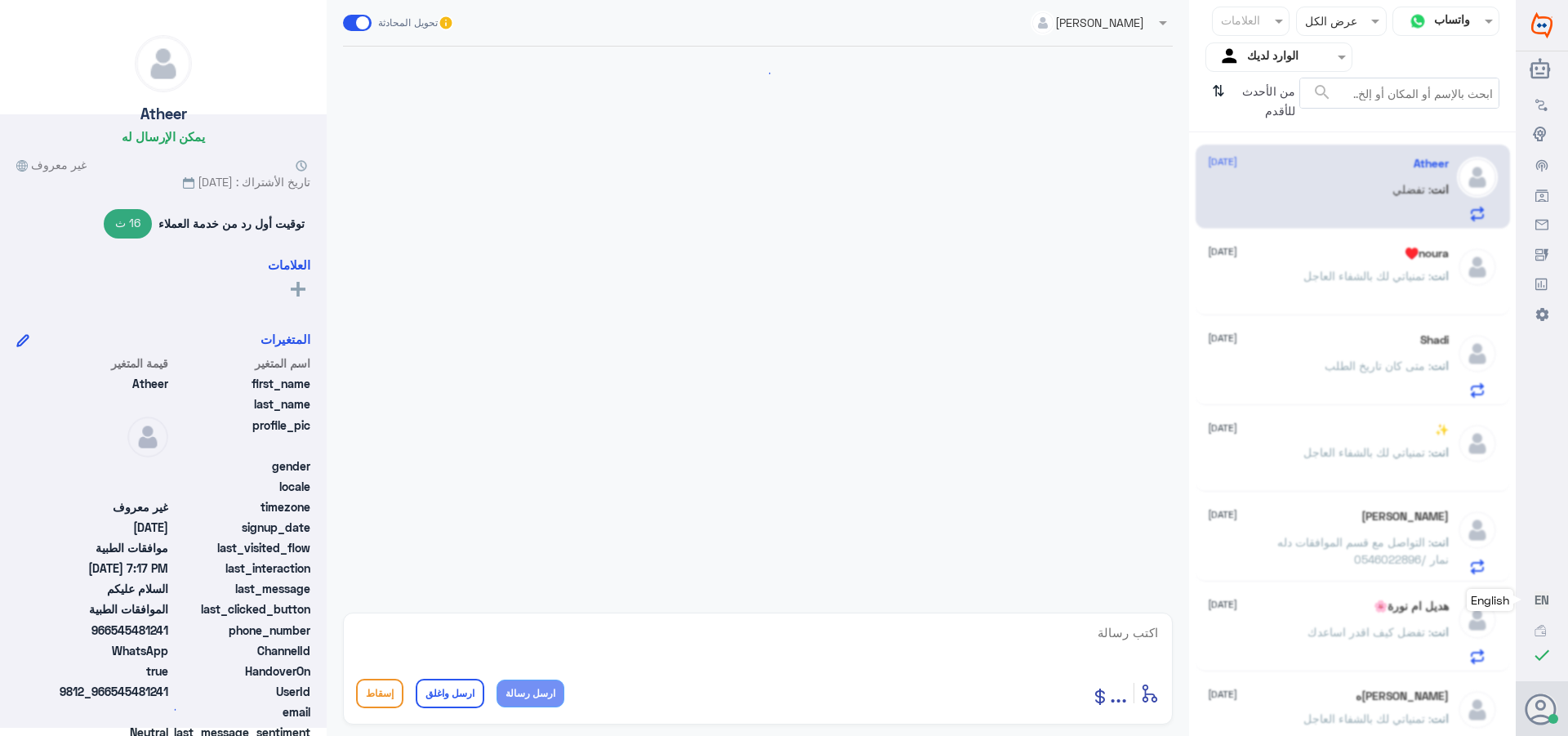
scroll to position [485, 0]
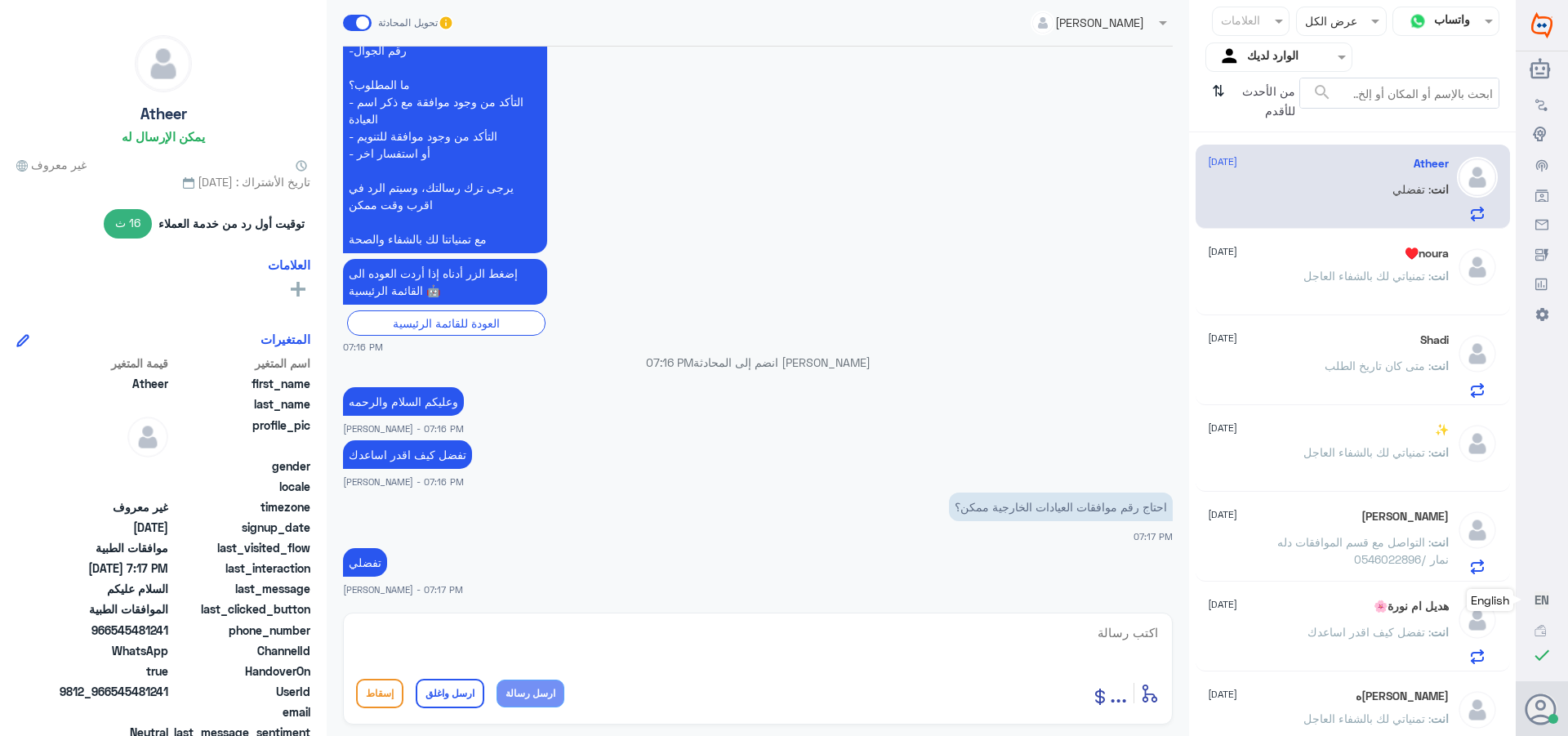
click at [1289, 270] on div "noura♥️ [DATE] انت : تمنياتي لك بالشفاء العاجل" at bounding box center [1328, 277] width 241 height 61
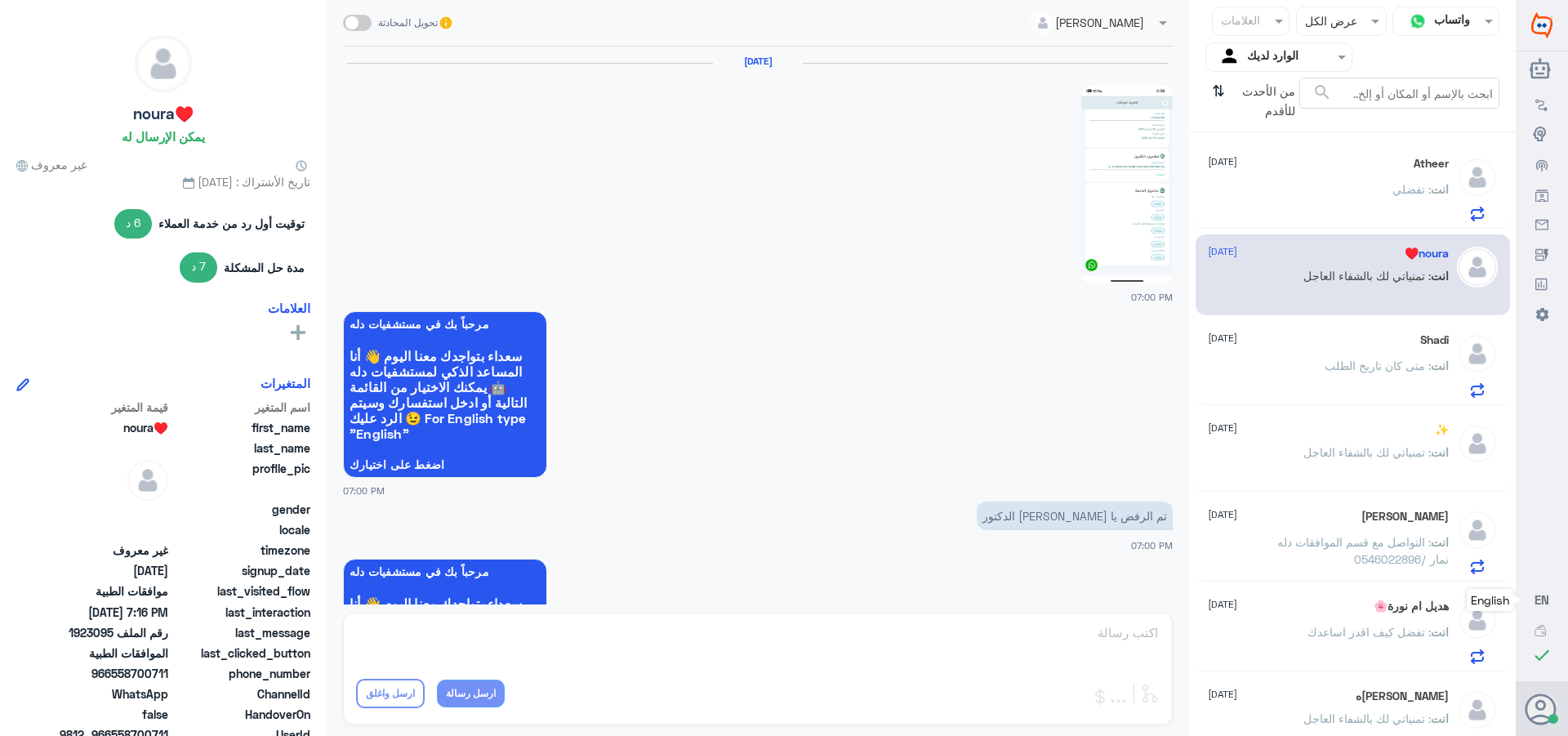
scroll to position [1281, 0]
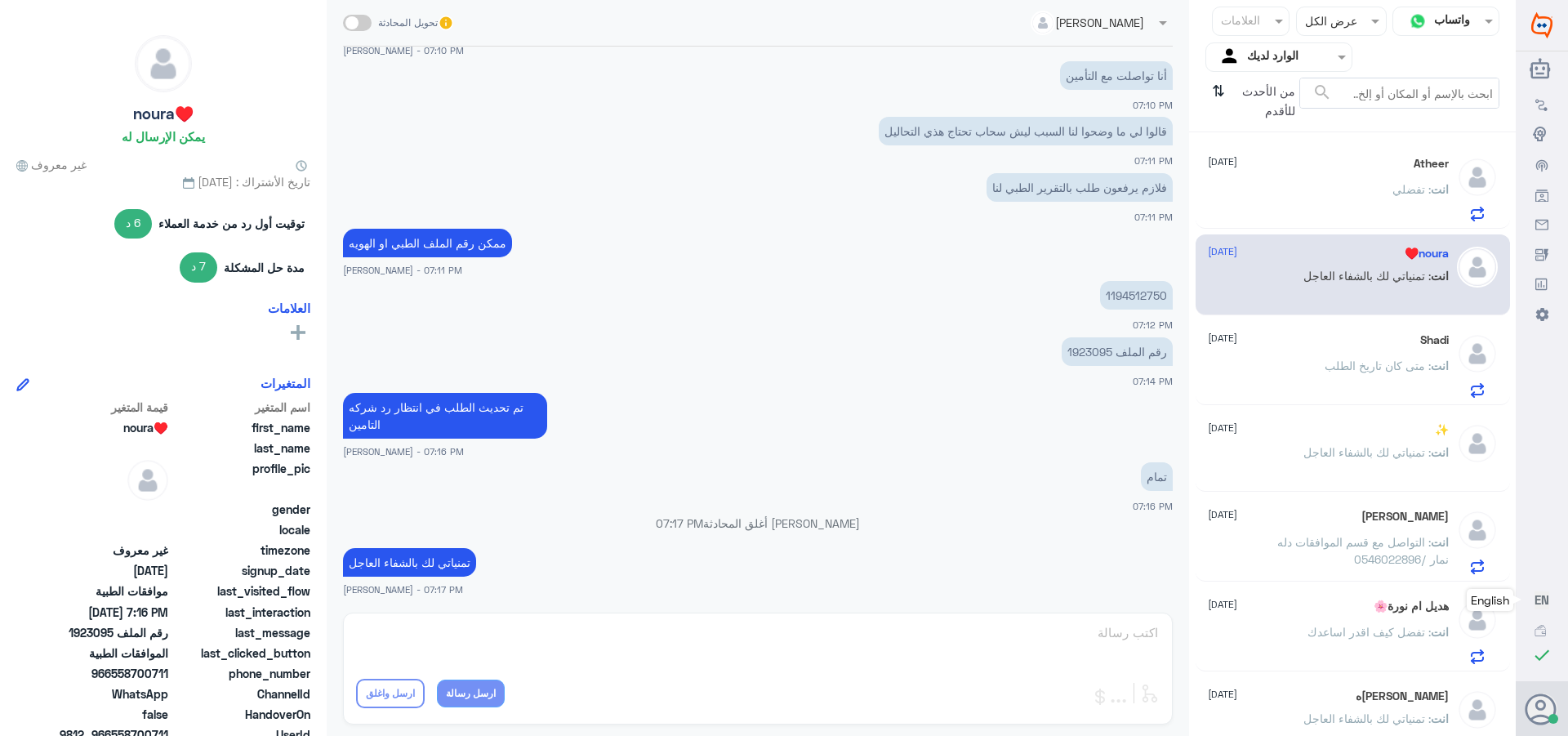
click at [1314, 167] on div "Atheer [DATE]" at bounding box center [1328, 164] width 241 height 14
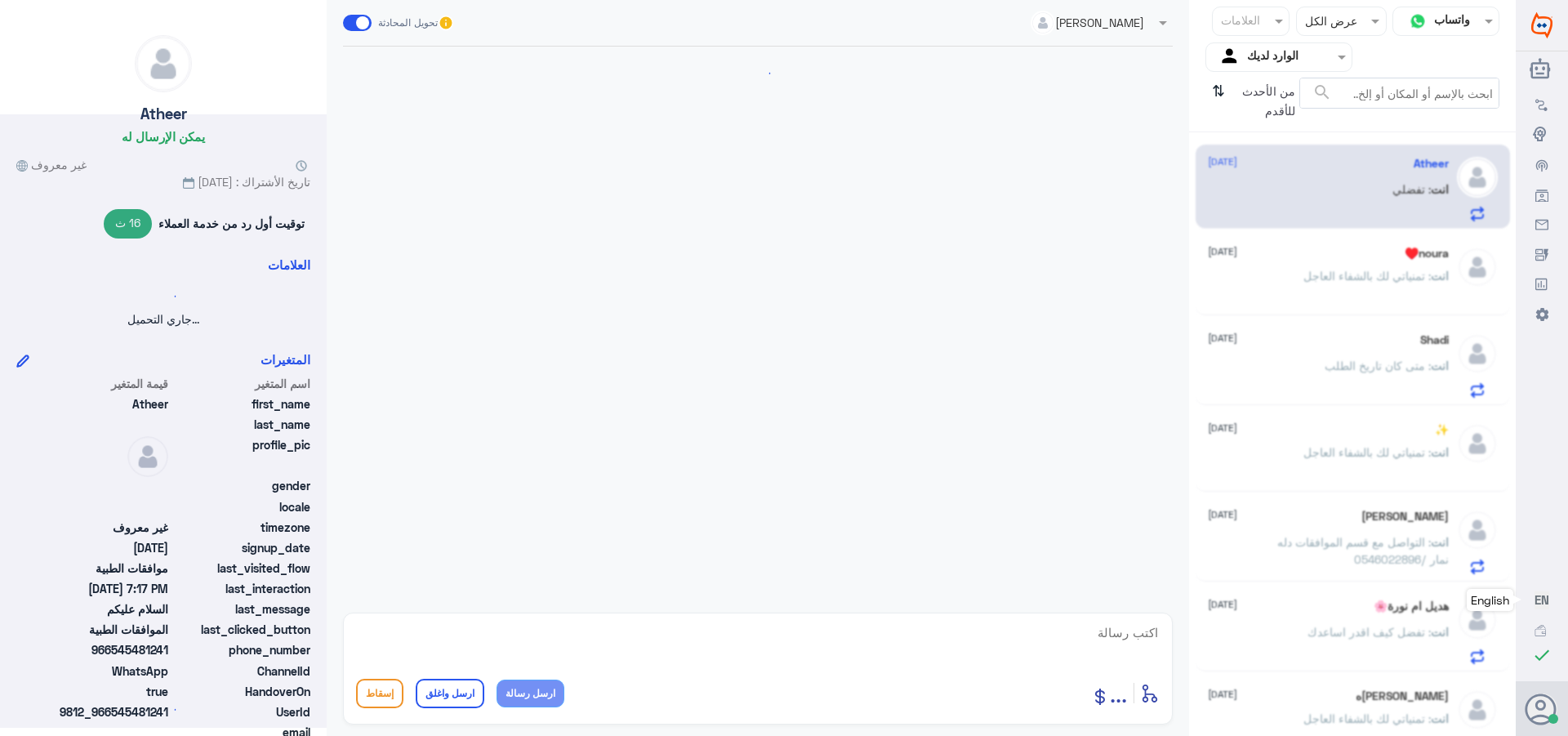
scroll to position [485, 0]
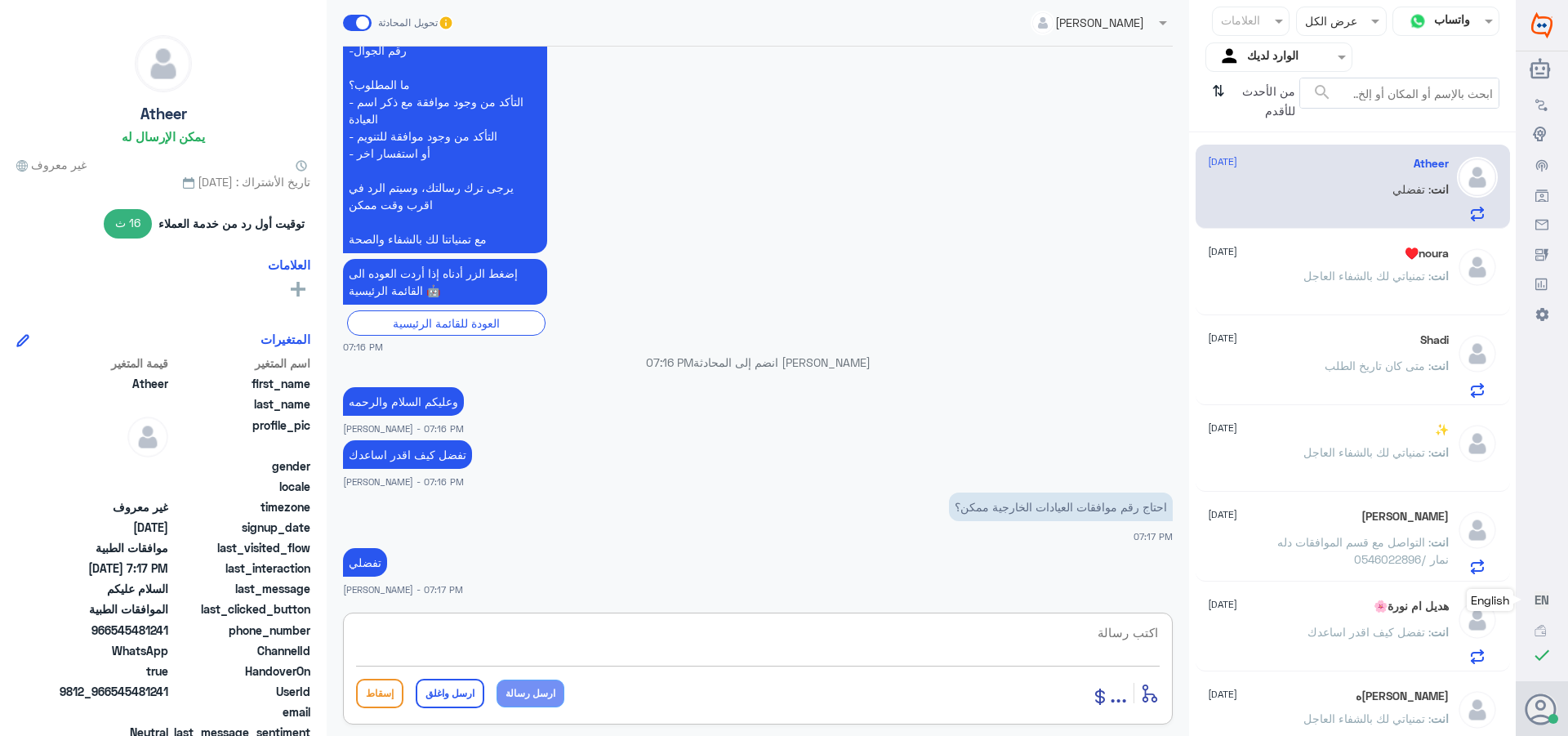
click at [1123, 632] on textarea at bounding box center [758, 641] width 804 height 40
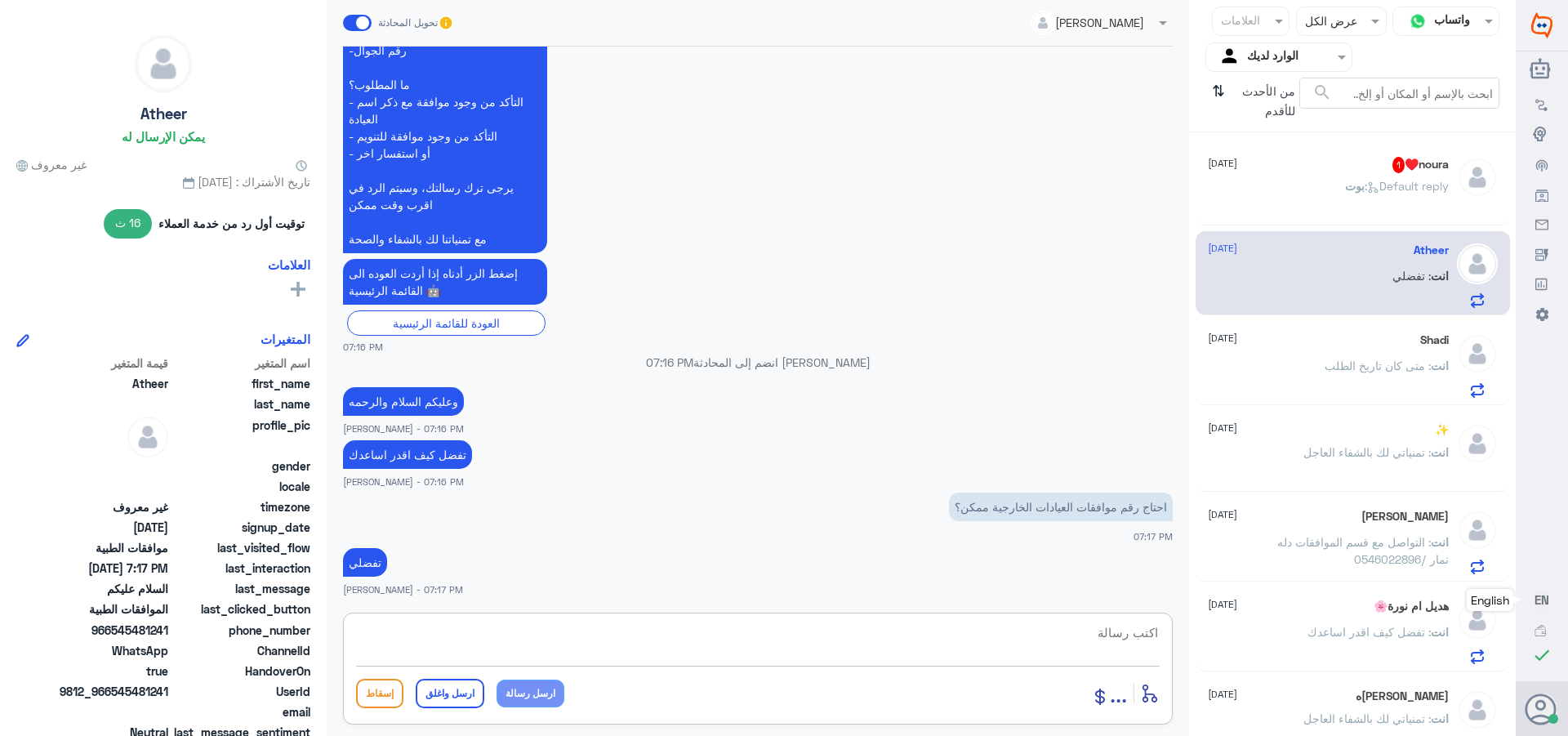
click at [1323, 193] on div "[PERSON_NAME] : Default reply" at bounding box center [1328, 199] width 241 height 37
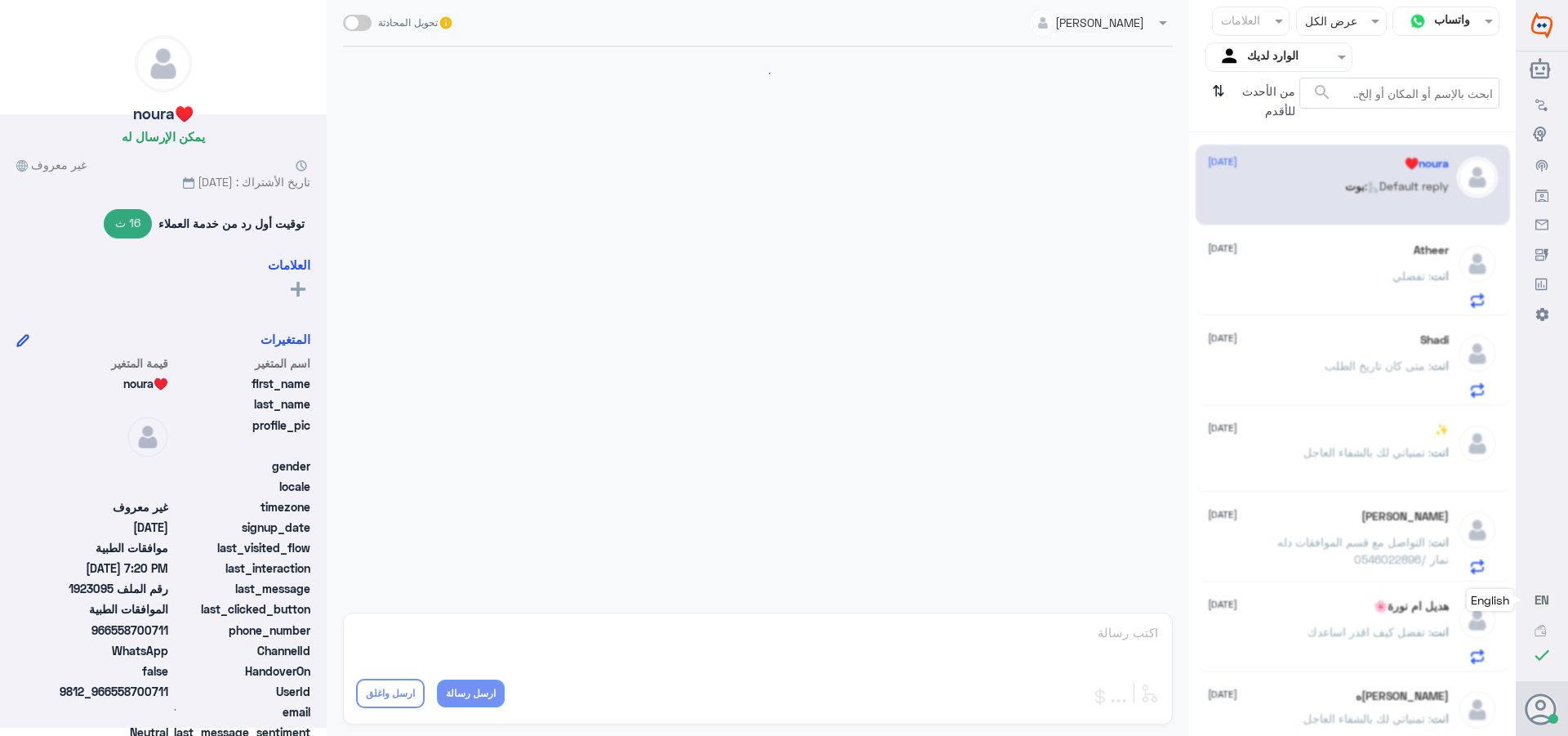
scroll to position [1146, 0]
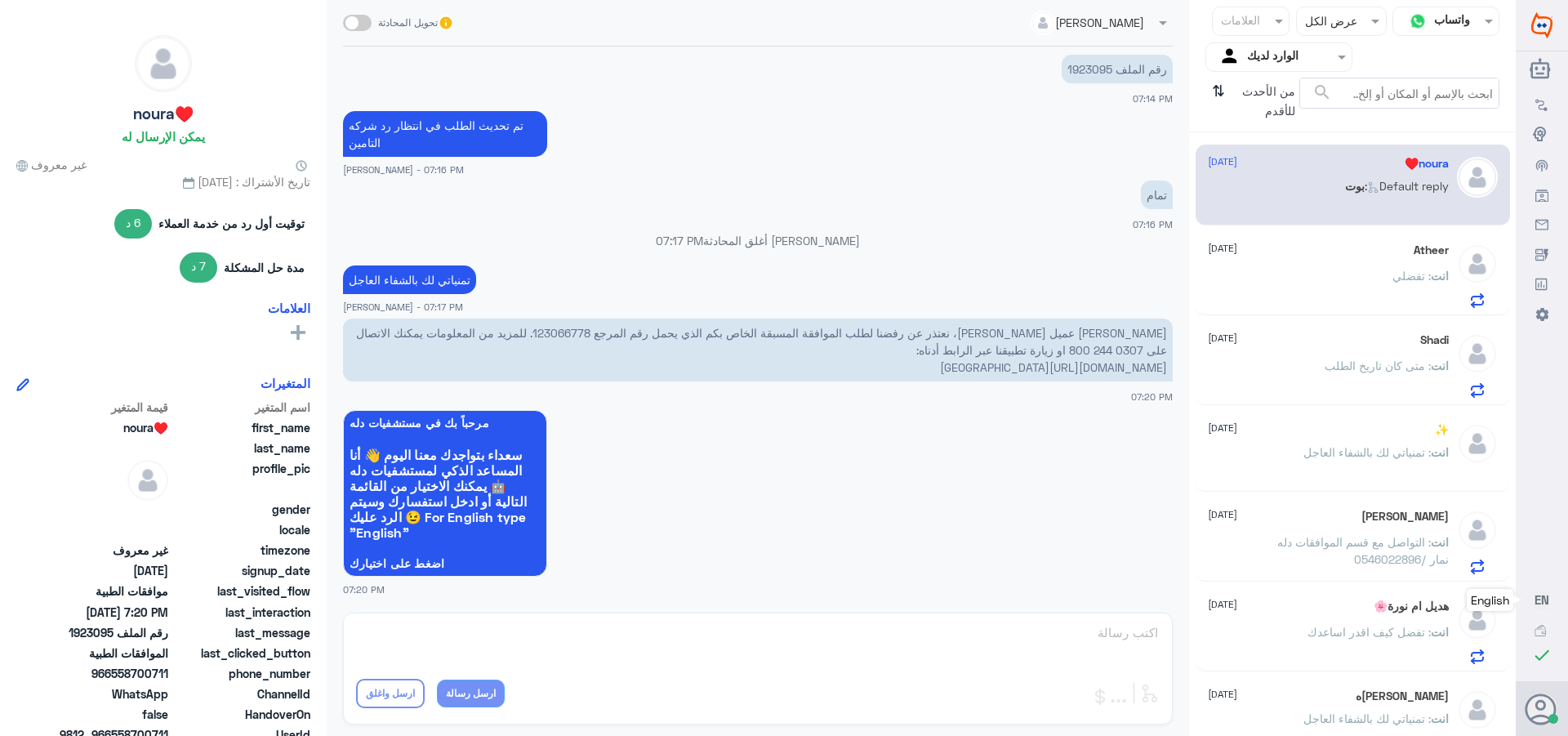
click at [680, 332] on p "[PERSON_NAME] عميل [PERSON_NAME]، نعتذر عن رفضنا لطلب الموافقة المسبقة الخاص بك…" at bounding box center [758, 350] width 830 height 63
click at [1075, 72] on p "رقم الملف 1923095" at bounding box center [1117, 69] width 111 height 29
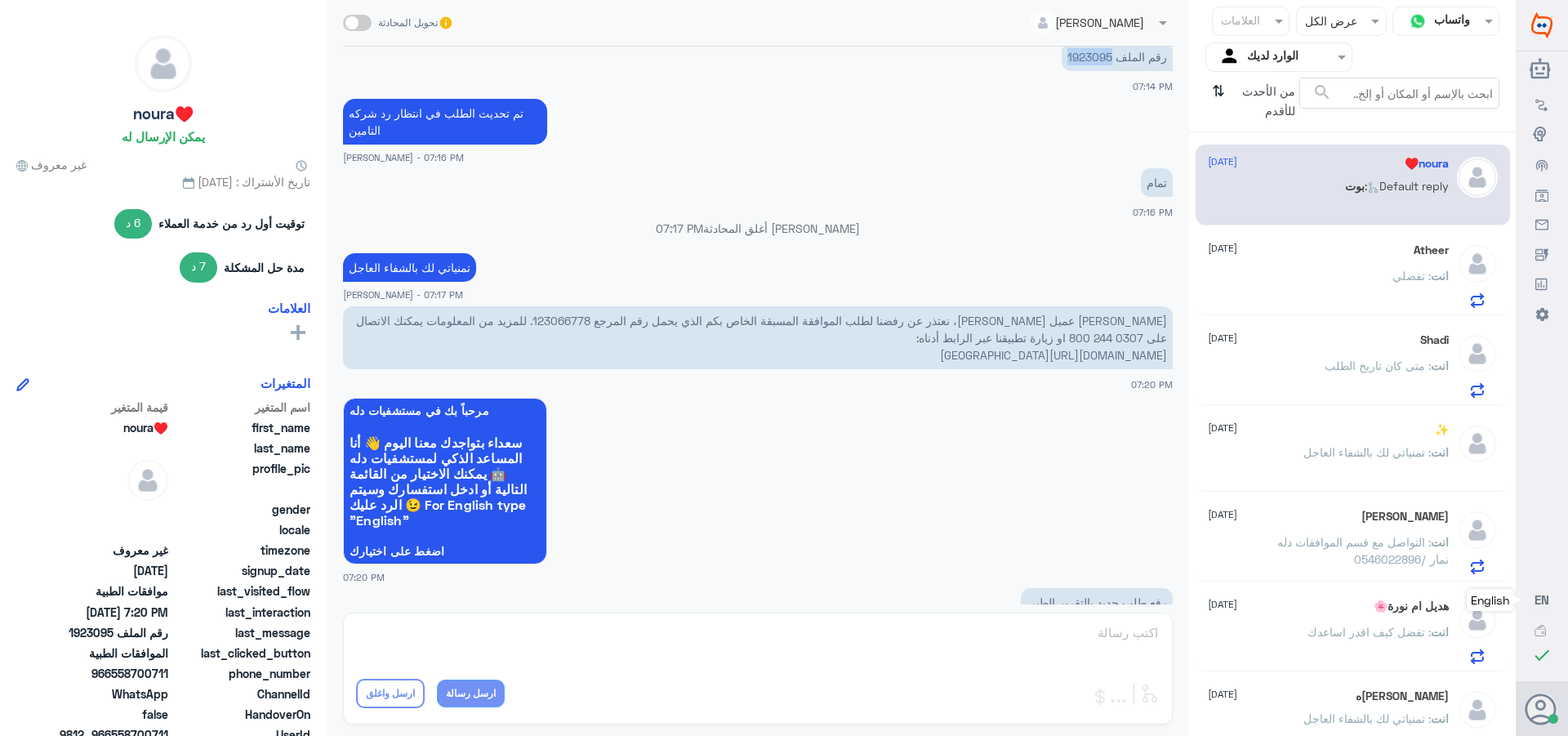
scroll to position [1149, 0]
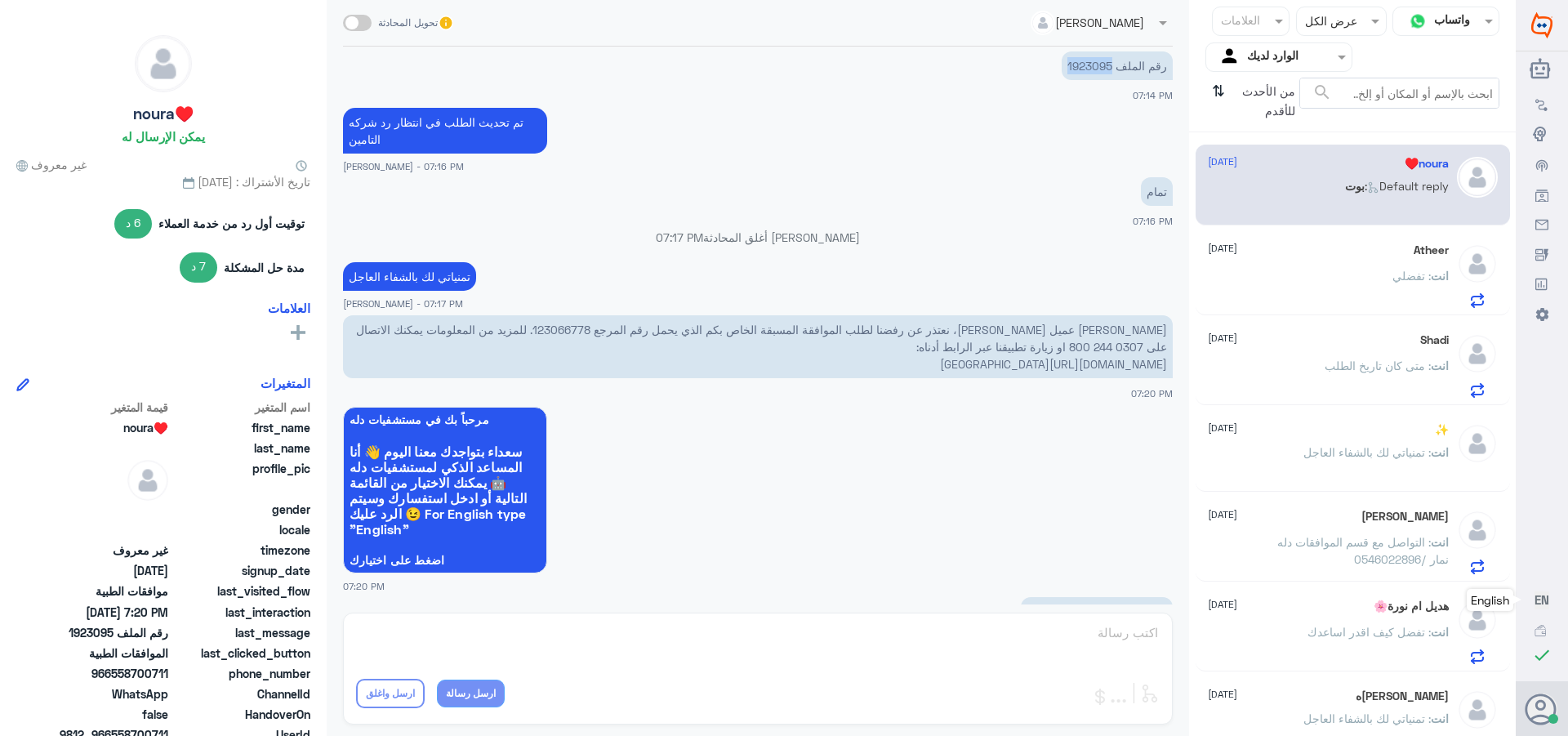
click at [1081, 65] on p "رقم الملف 1923095" at bounding box center [1117, 65] width 111 height 29
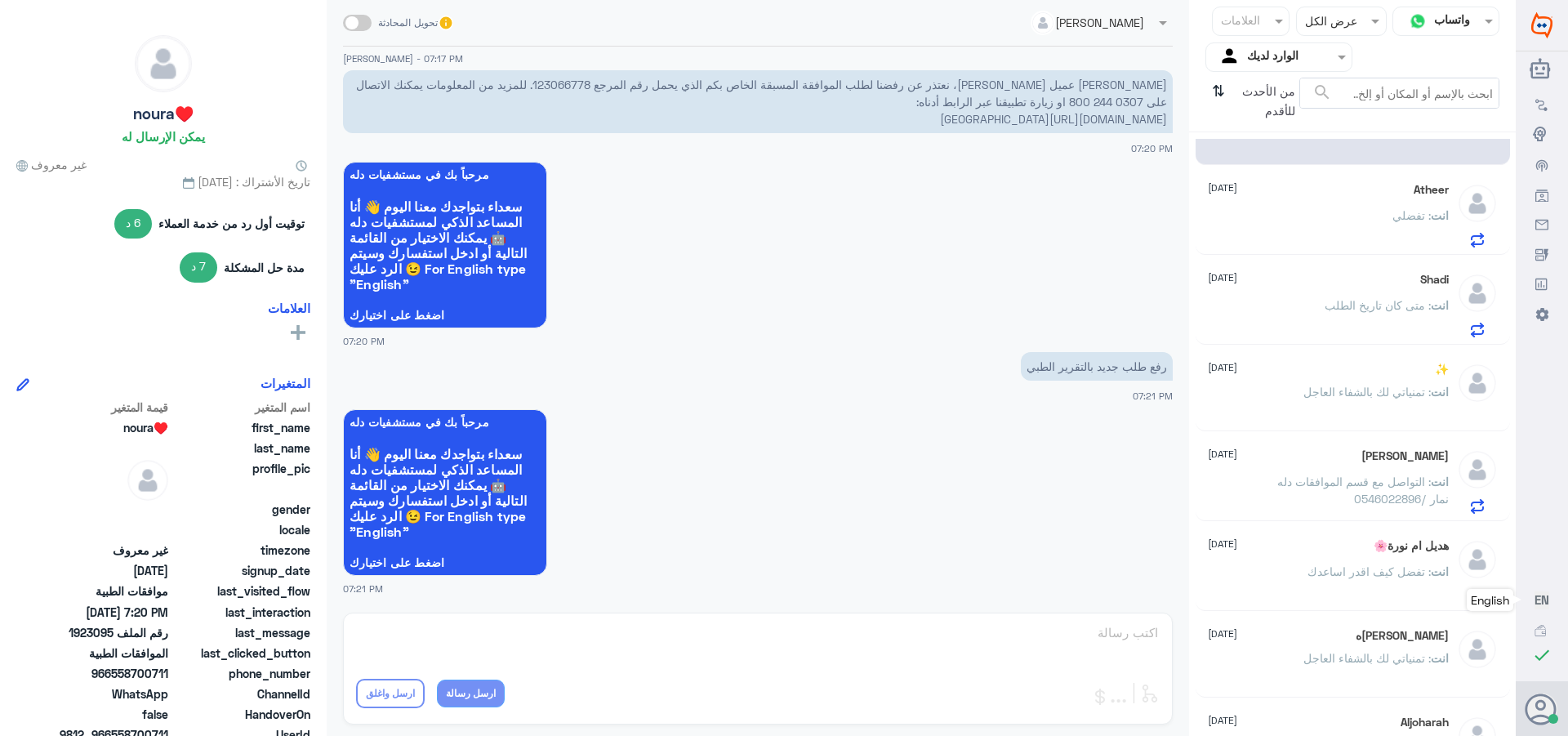
scroll to position [0, 0]
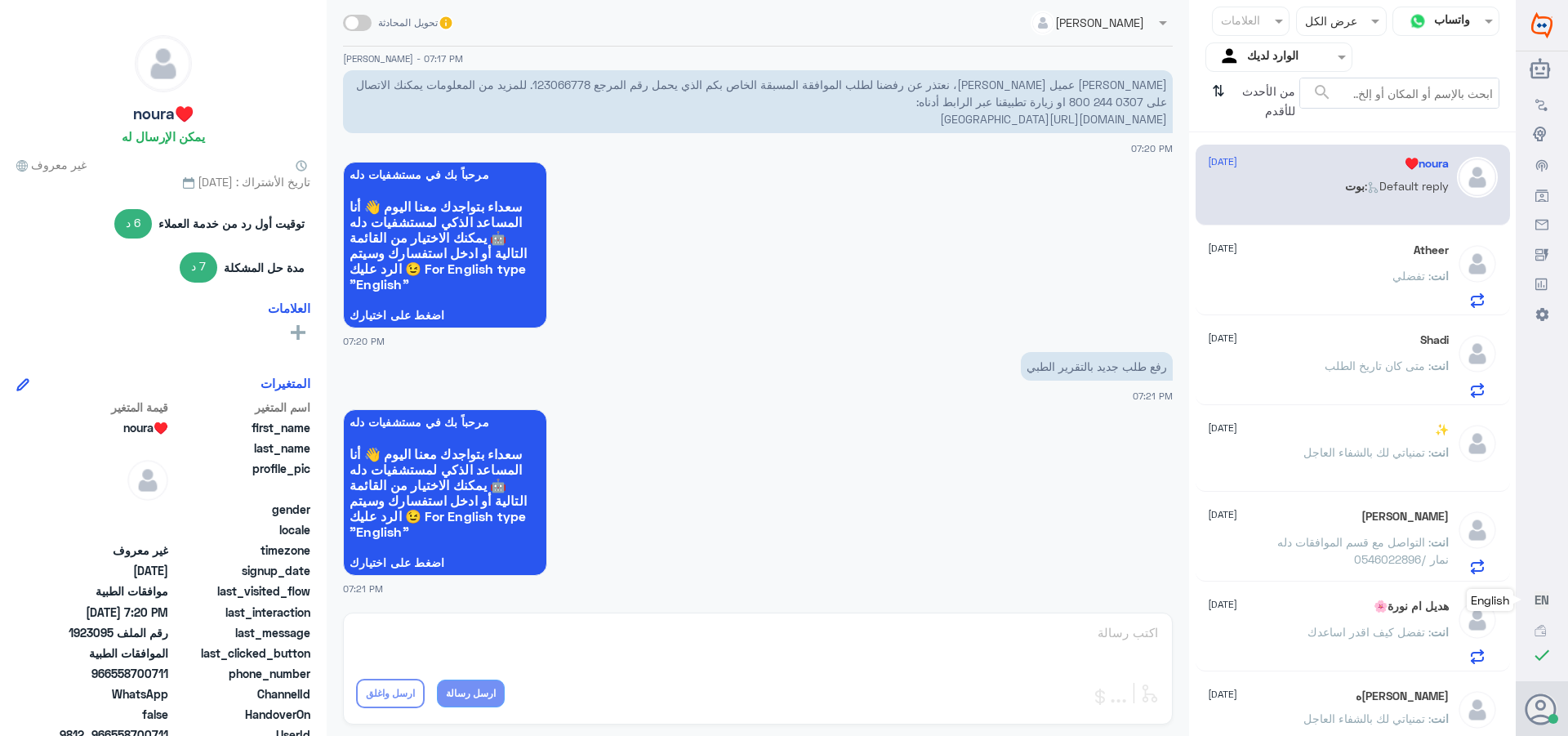
click at [1369, 270] on div "Atheer [DATE] انت : تفضلي" at bounding box center [1328, 276] width 241 height 64
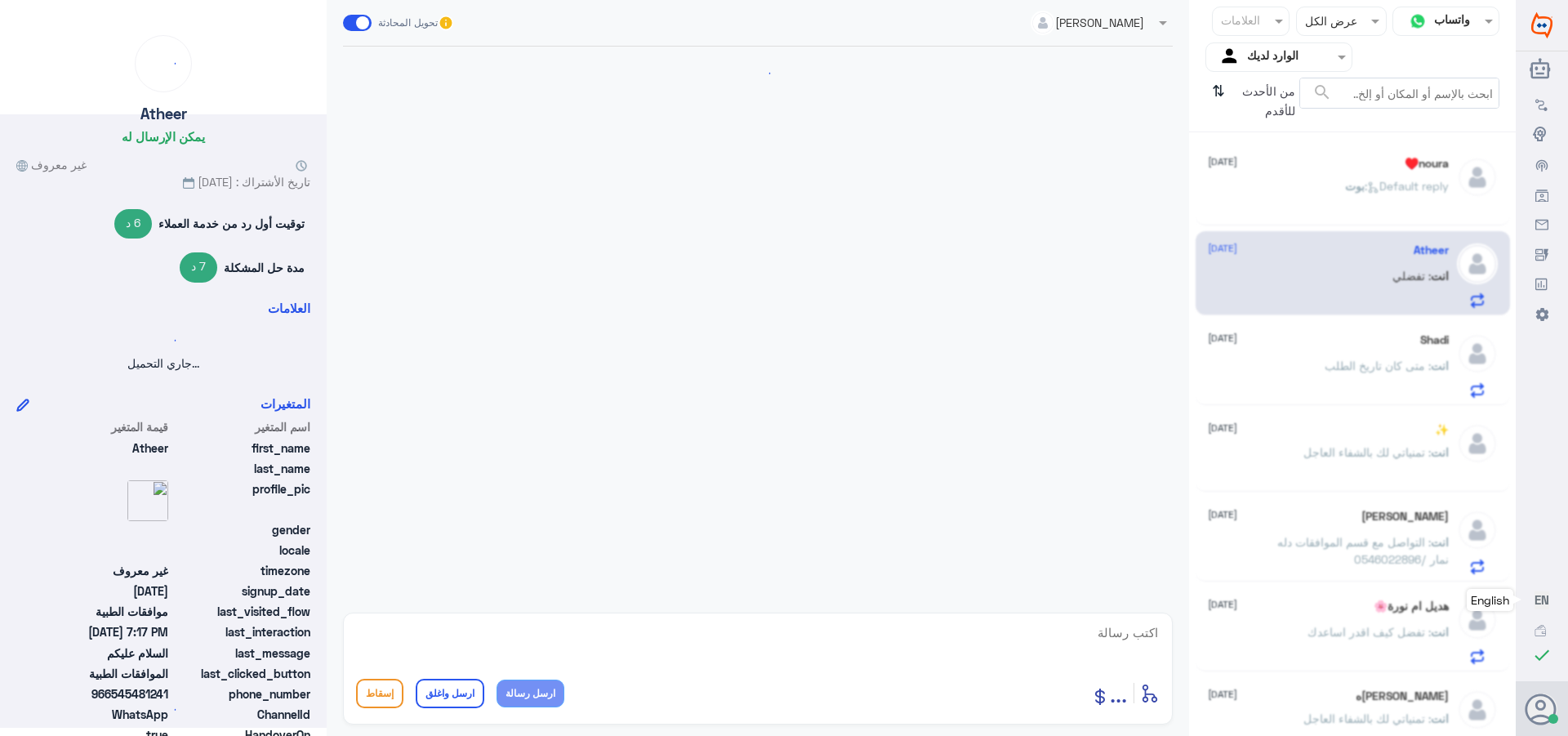
scroll to position [485, 0]
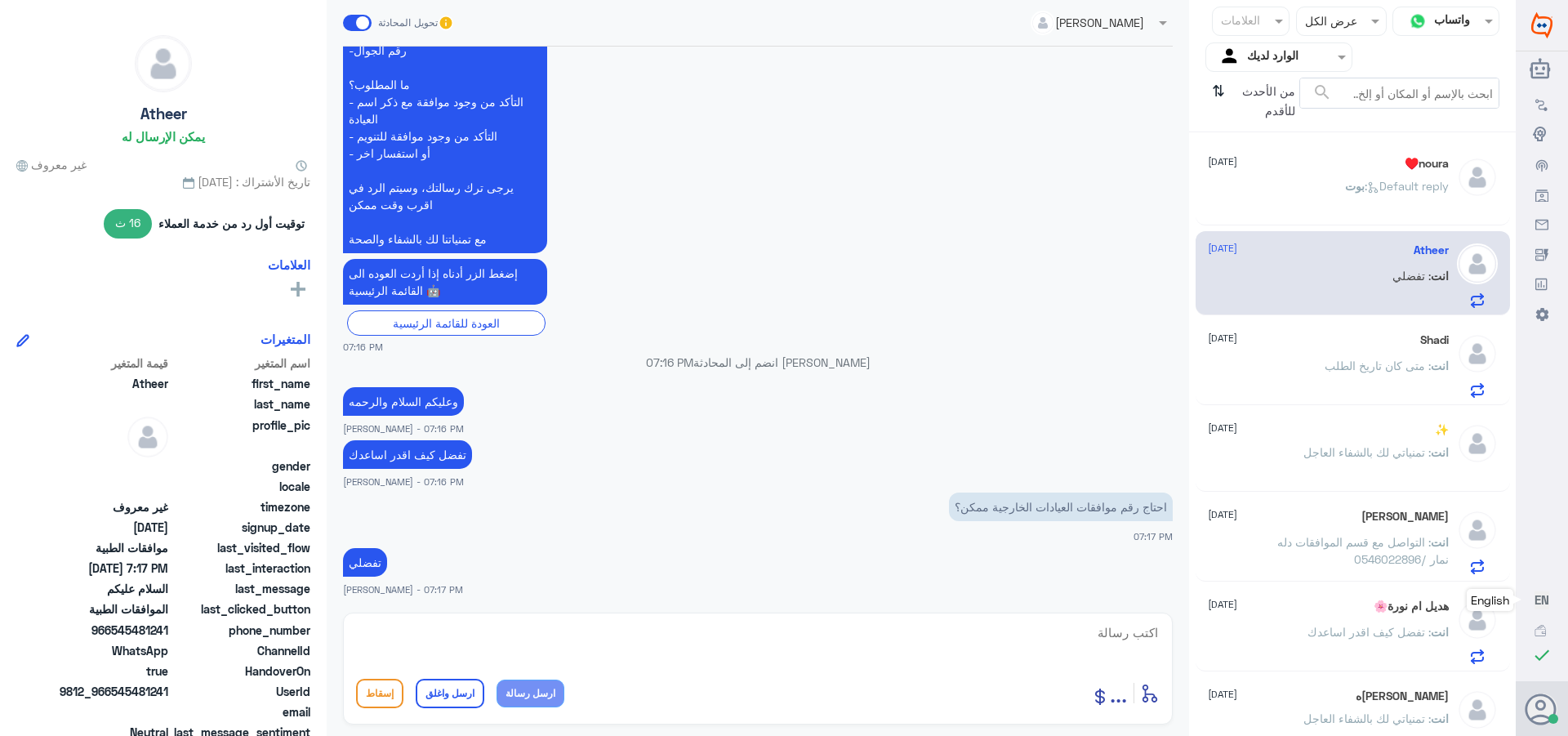
click at [1319, 375] on div "انت : متى كان تاريخ الطلب" at bounding box center [1328, 379] width 241 height 37
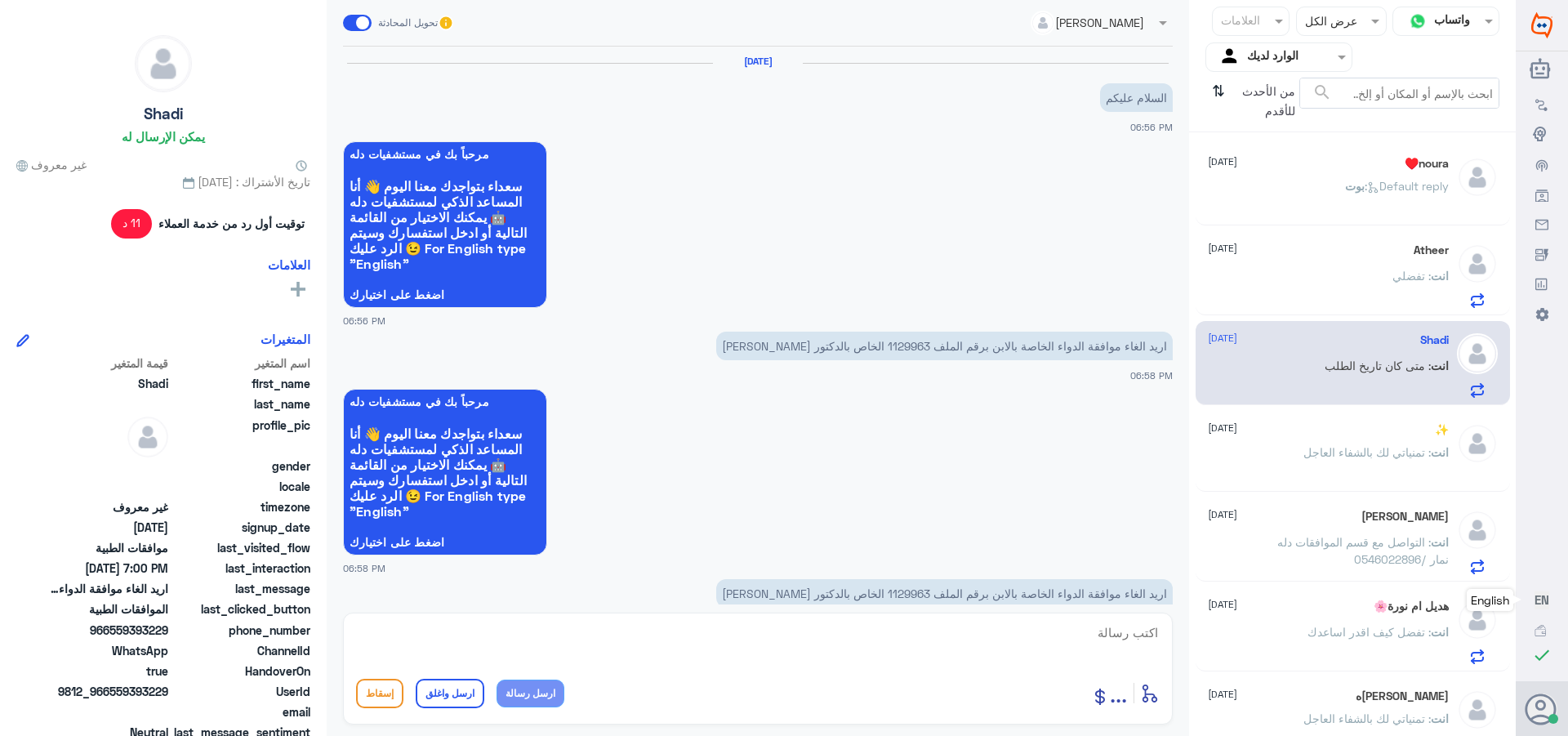
scroll to position [1019, 0]
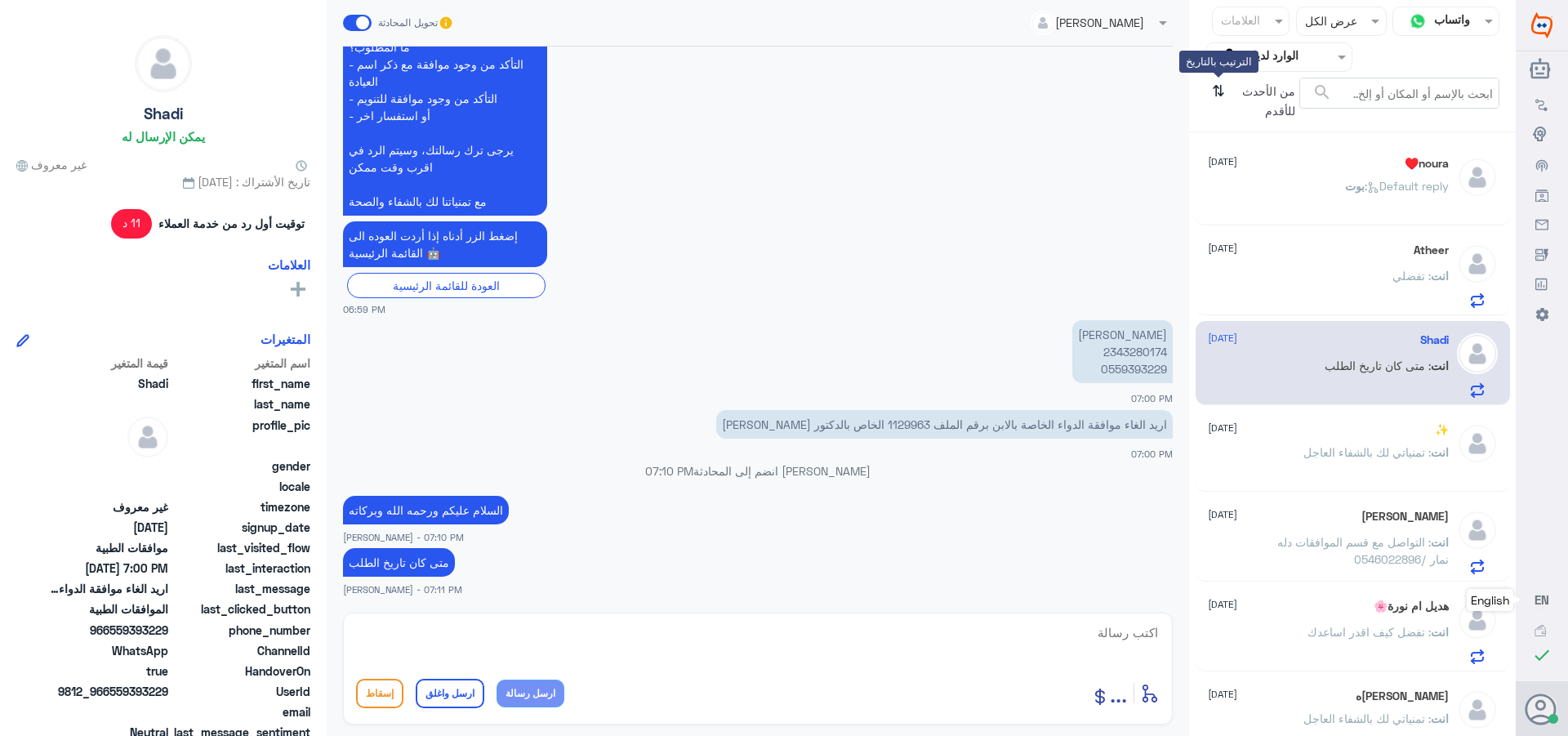
click at [1213, 90] on icon "⇅" at bounding box center [1218, 98] width 13 height 42
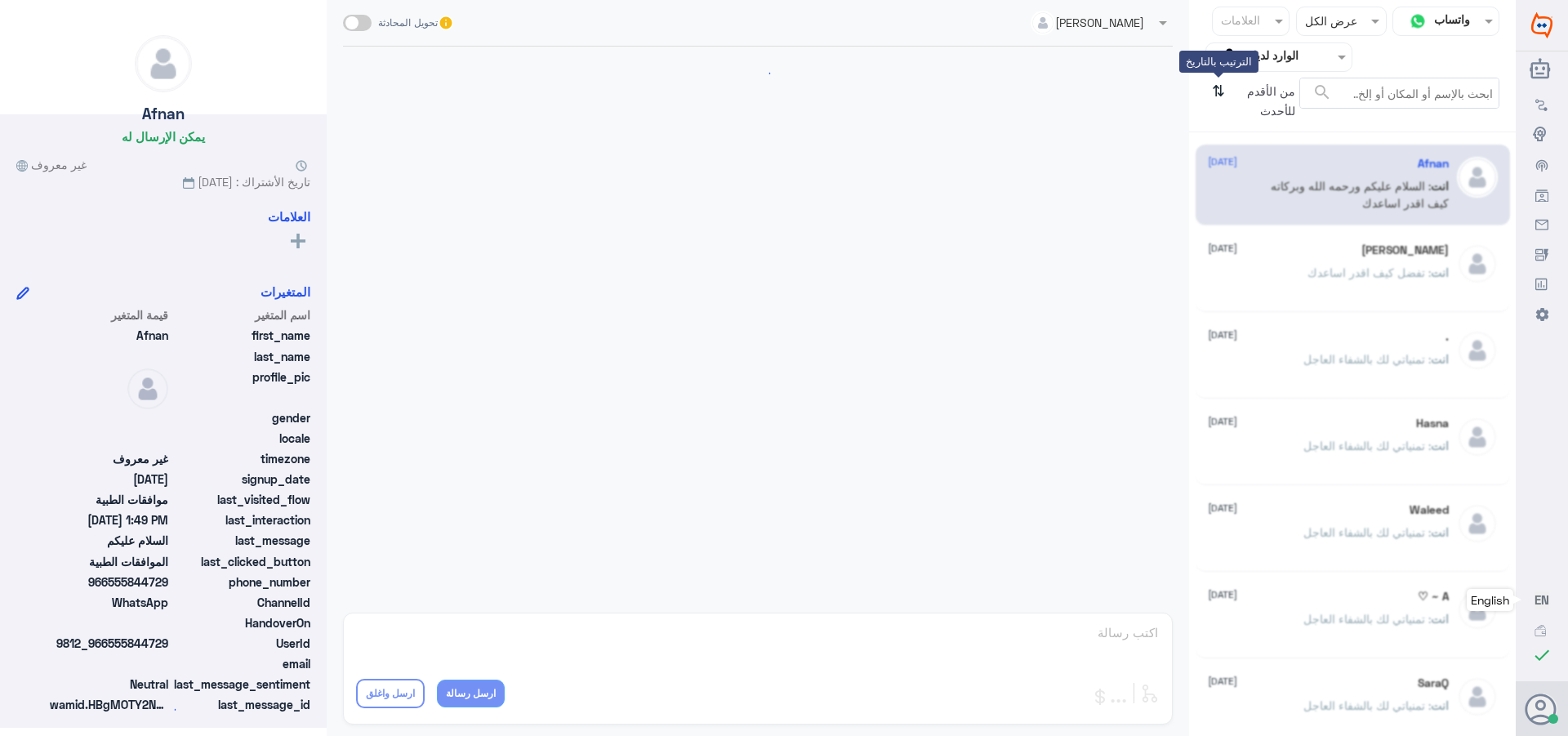
scroll to position [312, 0]
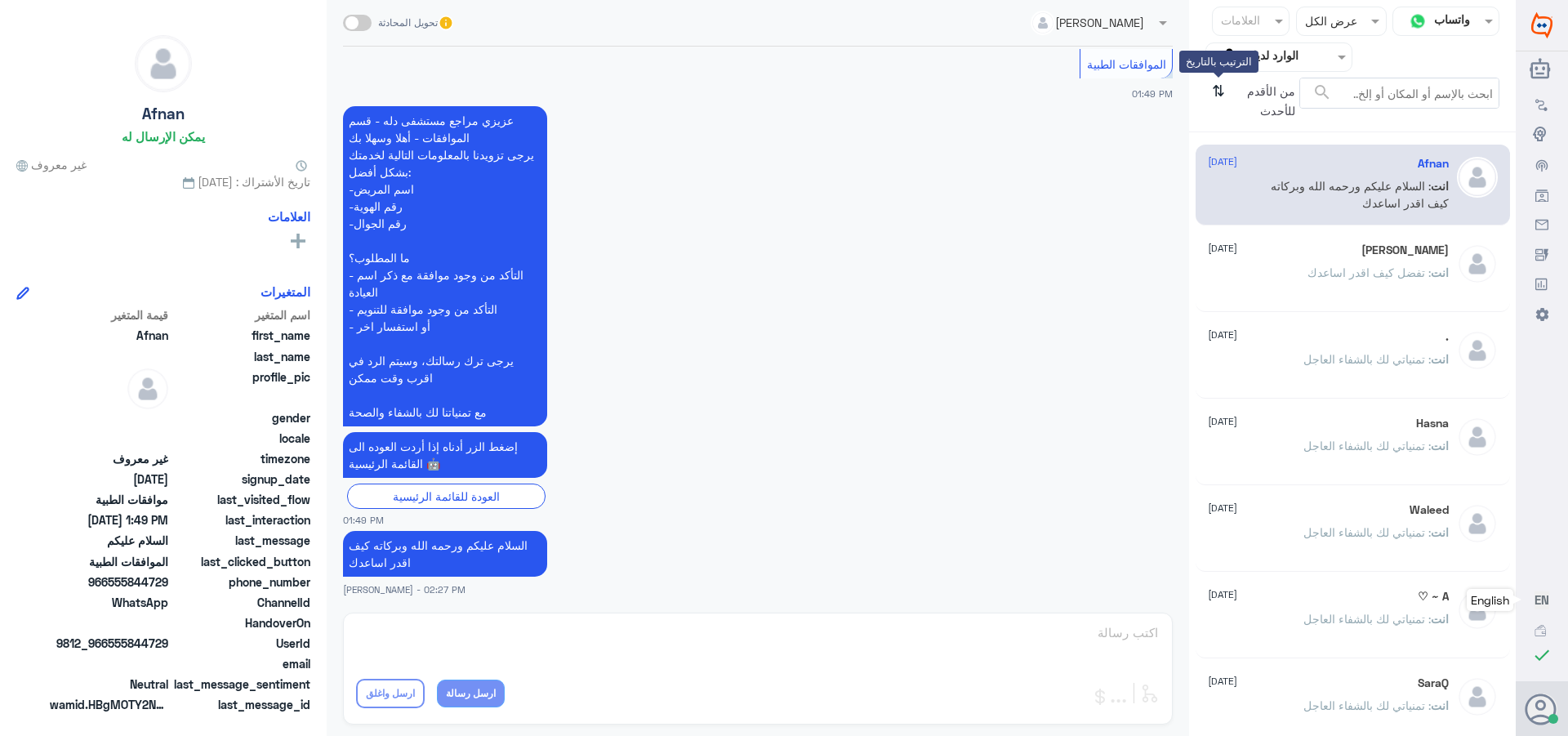
click at [1212, 92] on icon "⇅" at bounding box center [1218, 98] width 13 height 42
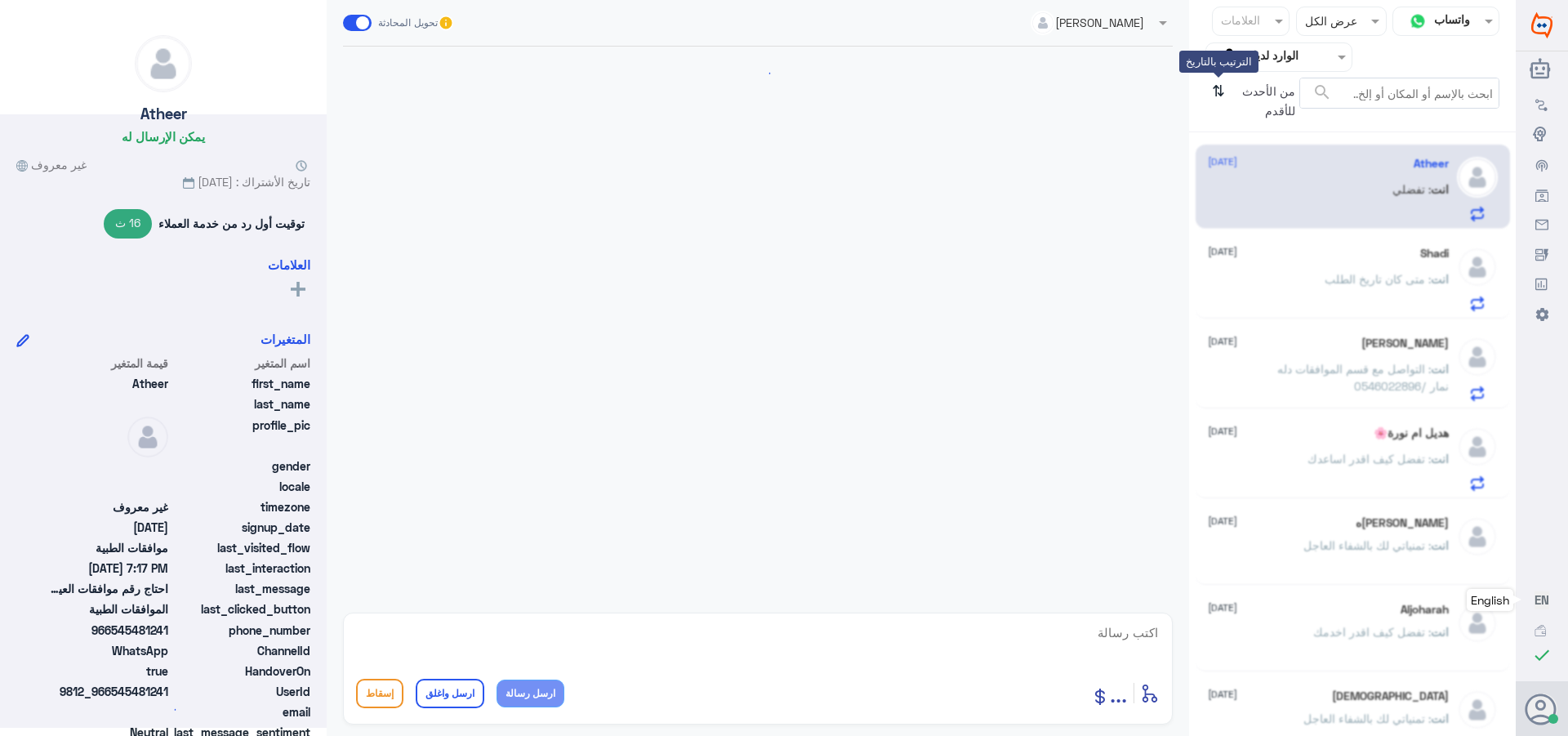
scroll to position [485, 0]
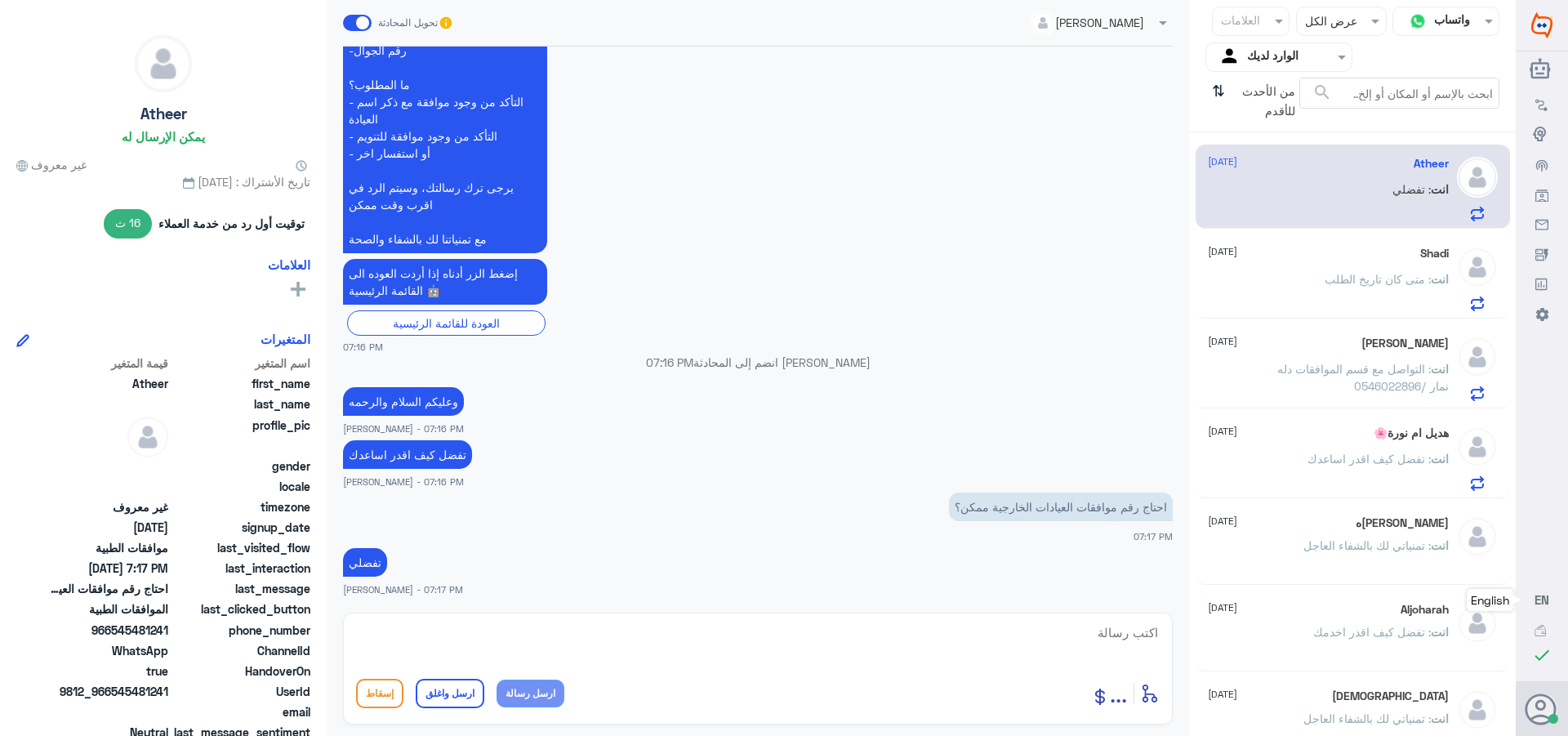
click at [1261, 60] on input "text" at bounding box center [1291, 57] width 90 height 19
click at [1285, 179] on b "فريقك" at bounding box center [1297, 182] width 31 height 14
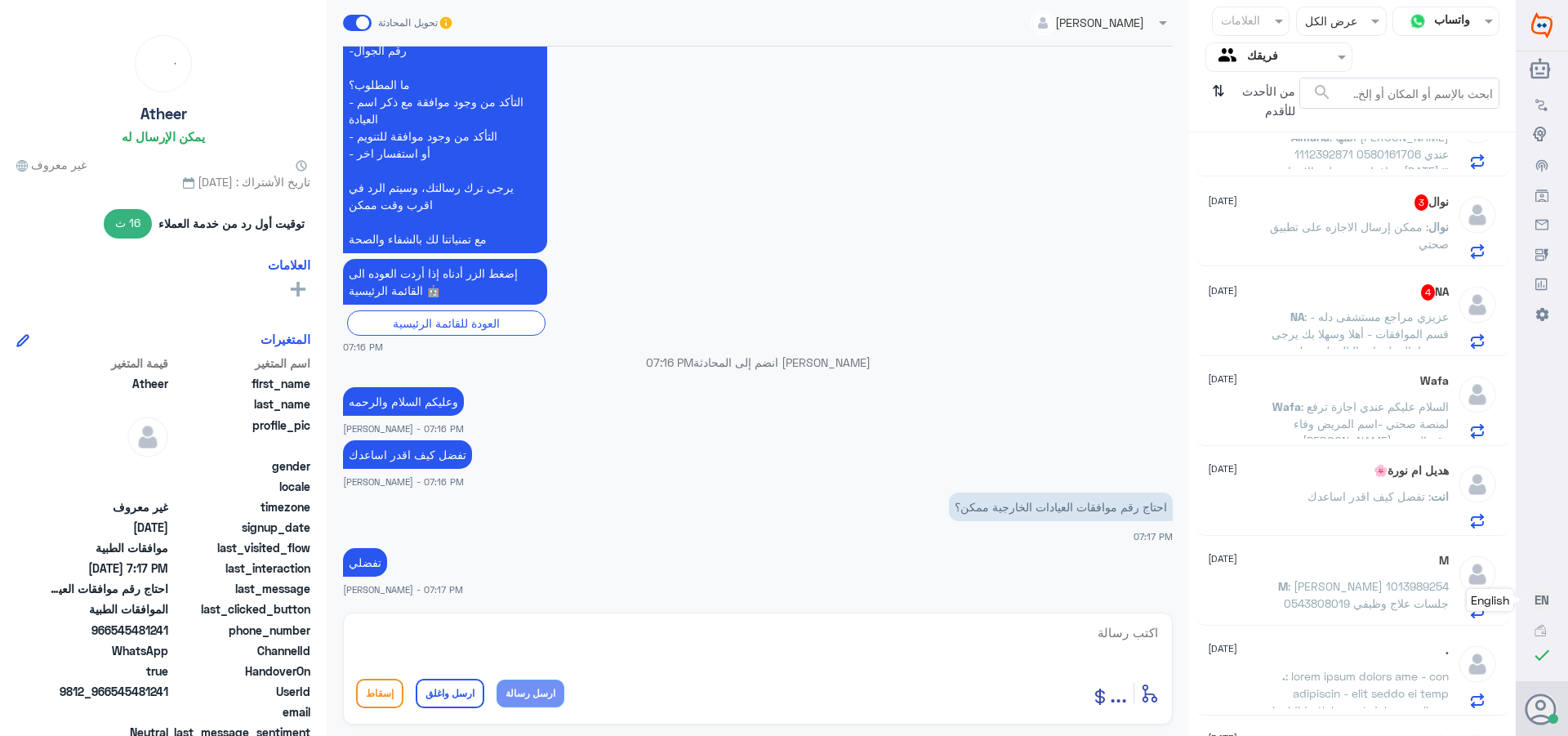
scroll to position [817, 0]
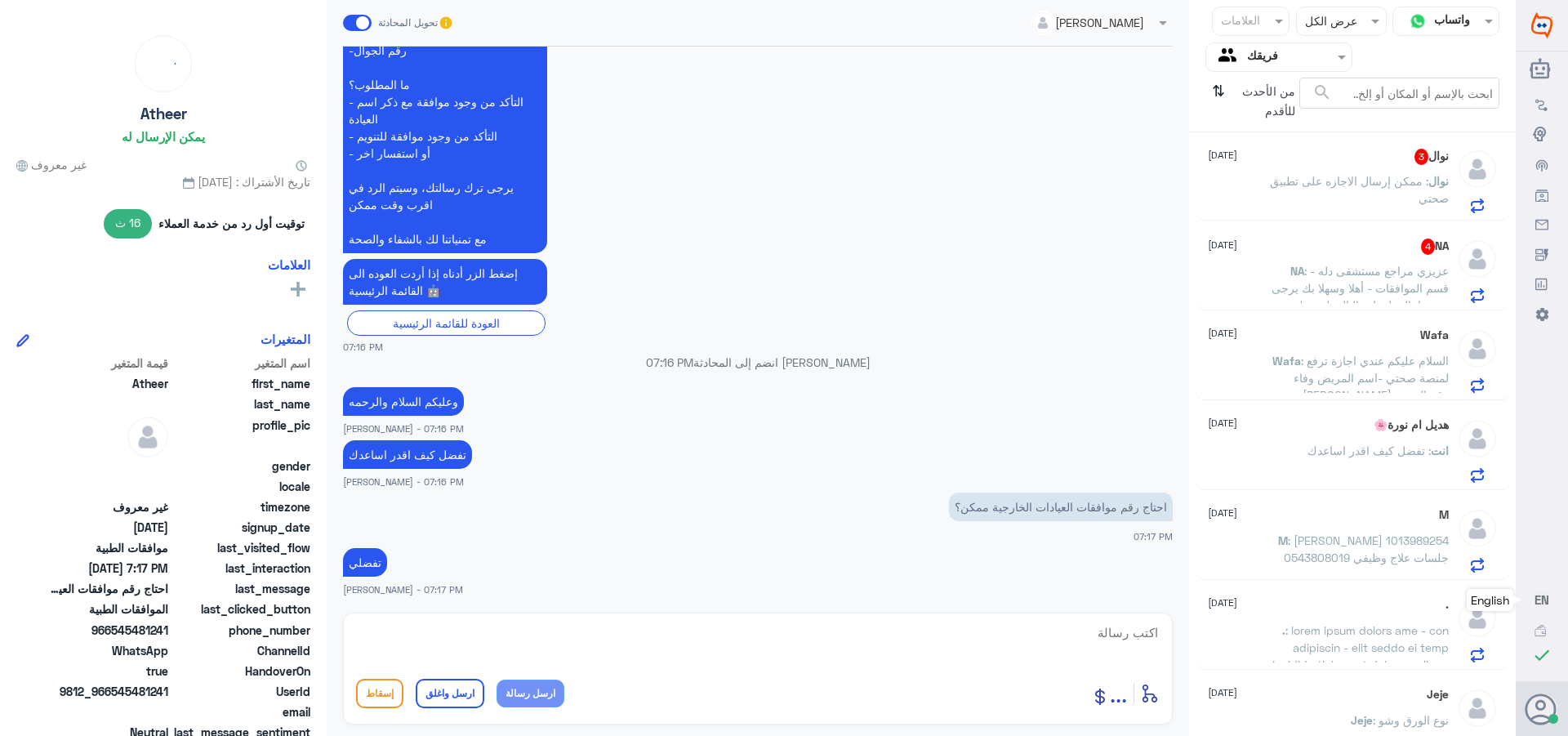
click at [1355, 278] on p "NA : عزيزي مراجع مستشفى دله - قسم الموافقات - أهلا وسهلا بك يرجى تزويدنا بالمعل…" at bounding box center [1357, 282] width 184 height 41
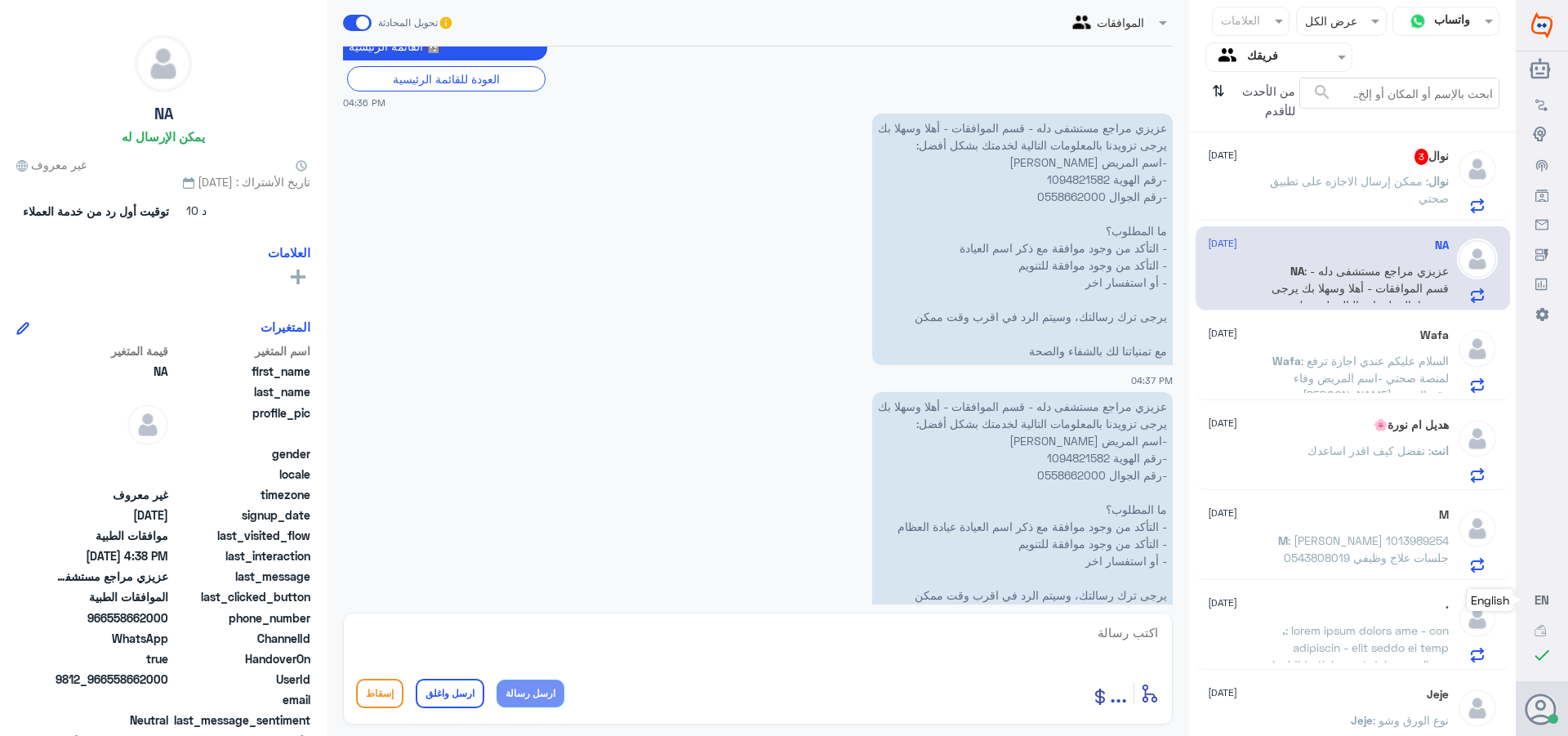
scroll to position [735, 0]
click at [1301, 194] on p "نوال : ممكن إرسال الاجازه على تطبيق صحتي" at bounding box center [1357, 192] width 184 height 41
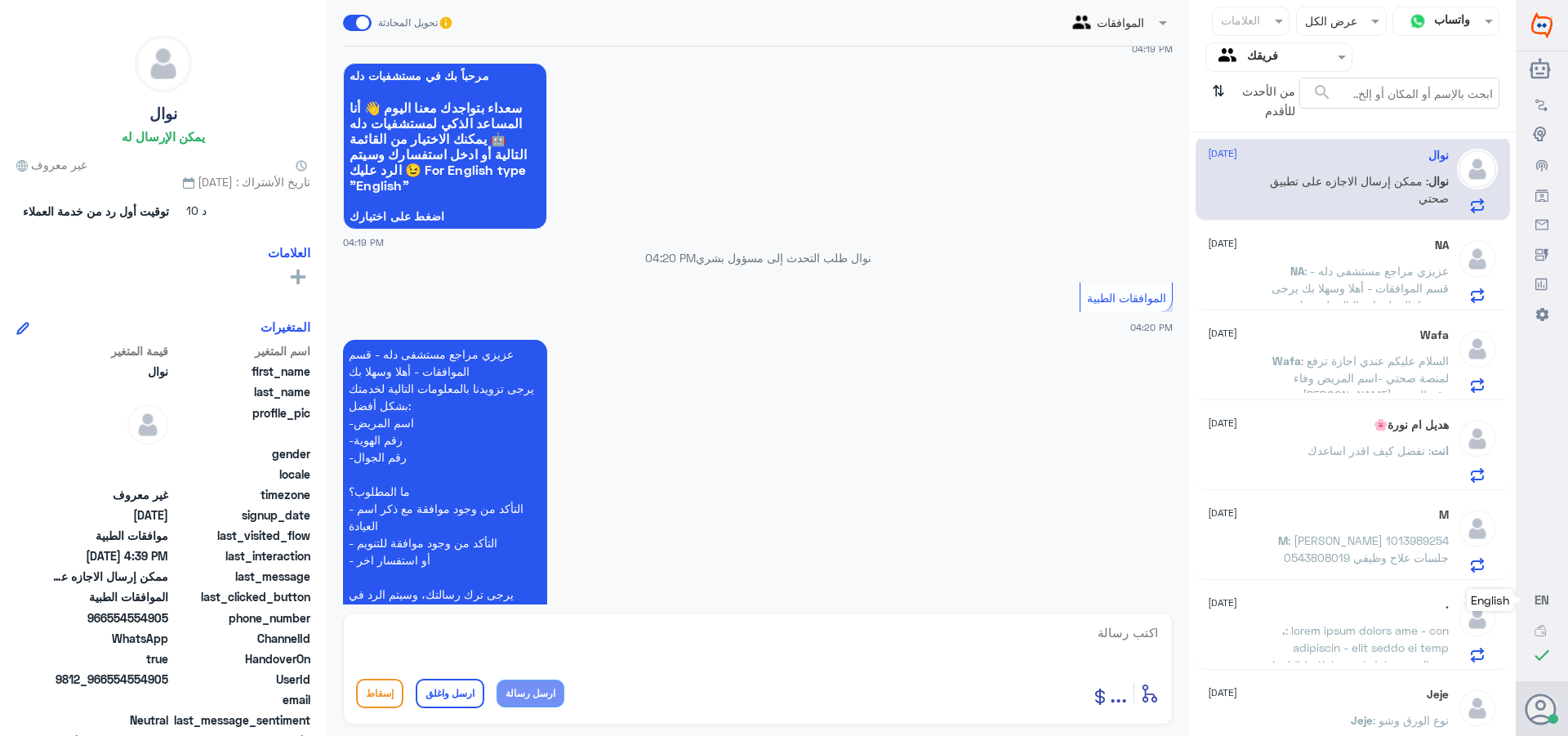
scroll to position [82, 0]
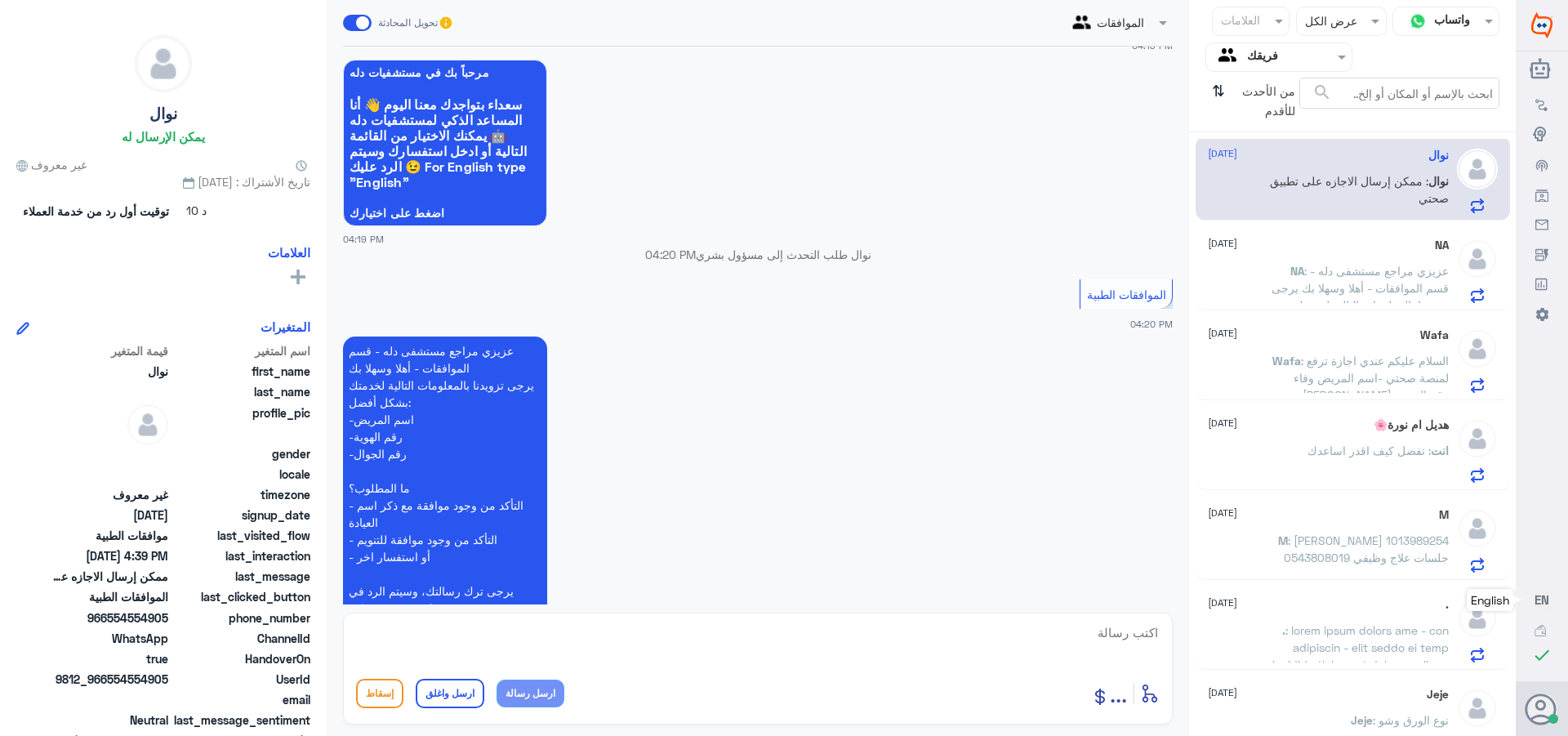
click at [1392, 264] on span ": عزيزي مراجع مستشفى دله - قسم الموافقات - أهلا وسهلا بك يرجى تزويدنا بالمعلوما…" at bounding box center [1361, 365] width 178 height 203
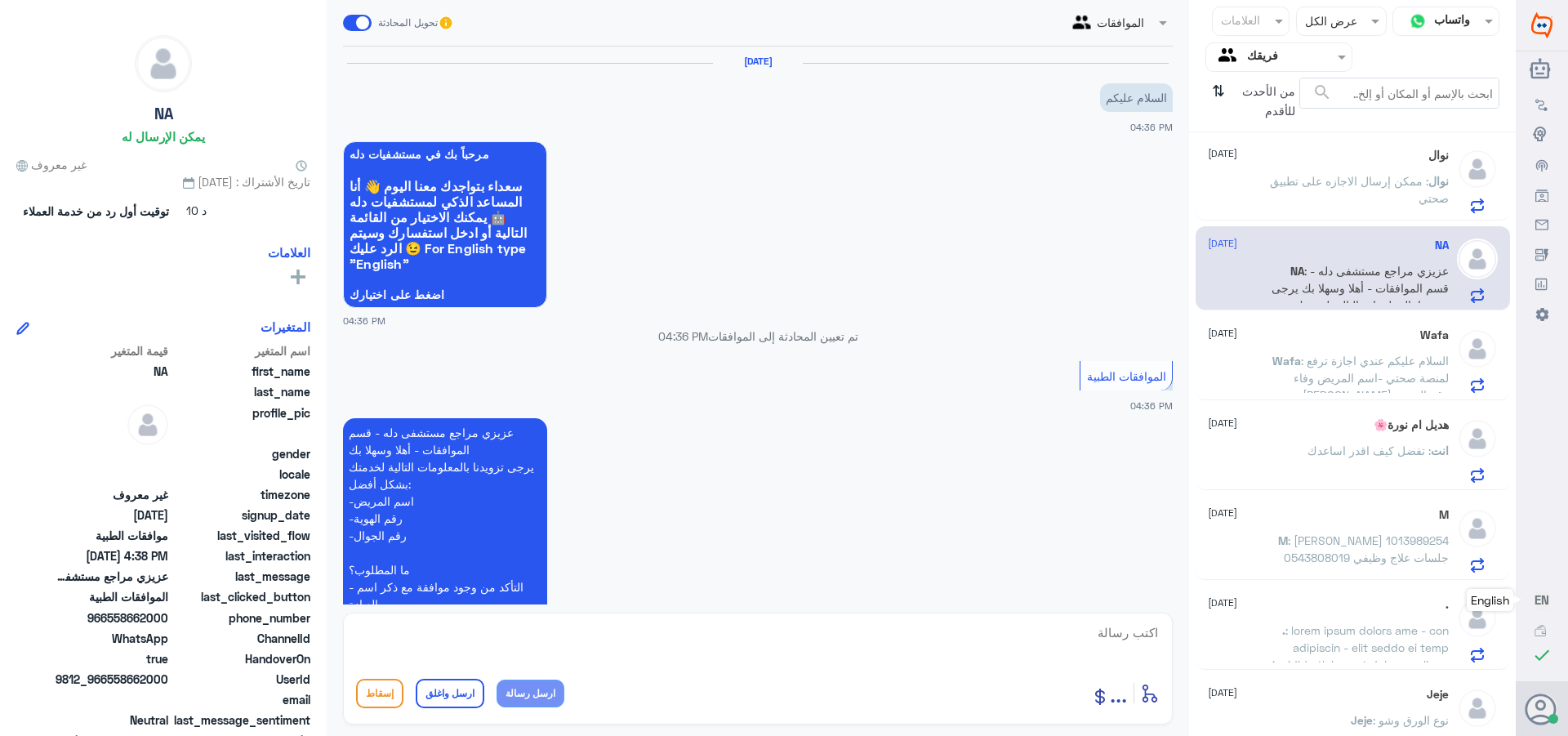
scroll to position [800, 0]
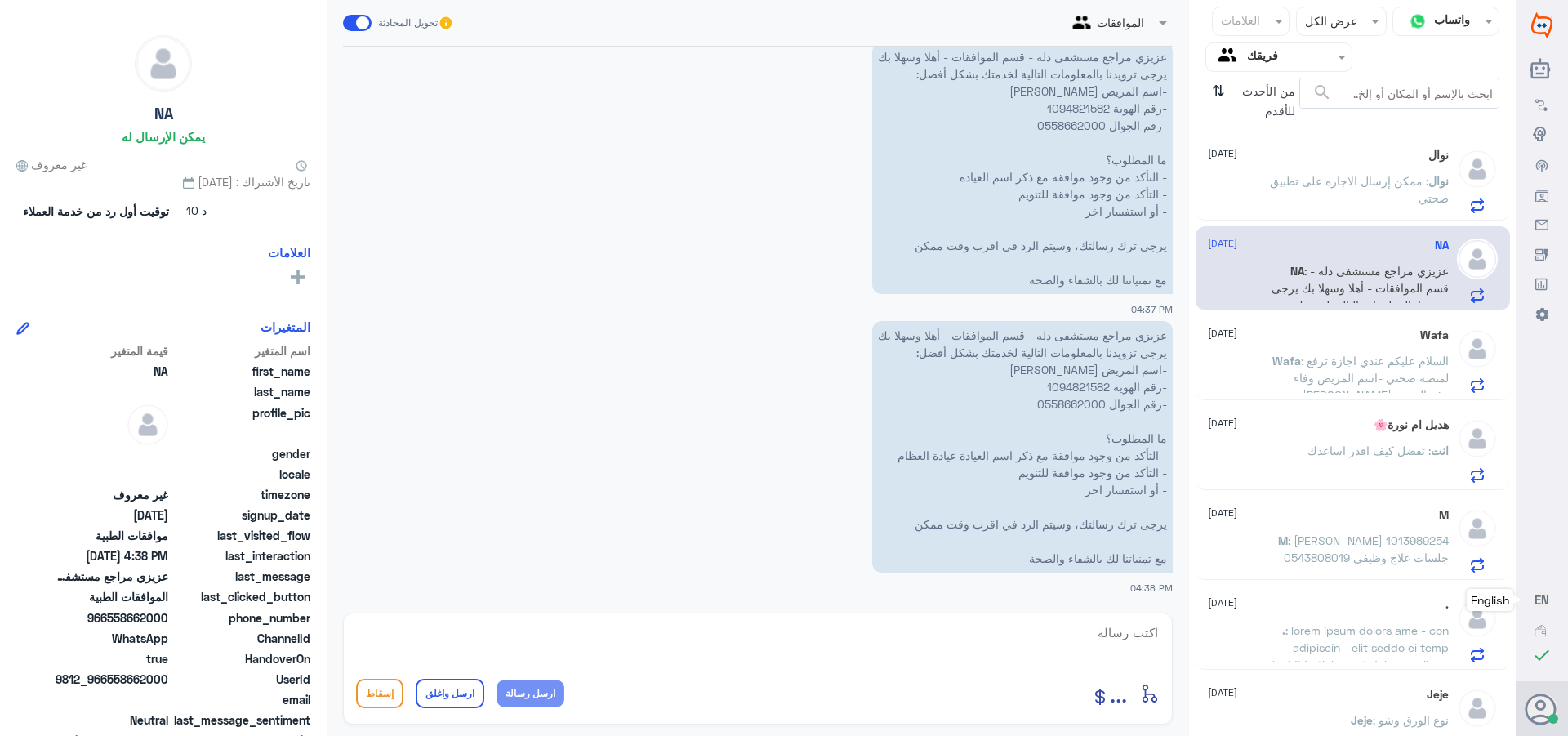
click at [1317, 172] on p "نوال : ممكن إرسال الاجازه على تطبيق صحتي" at bounding box center [1357, 192] width 184 height 41
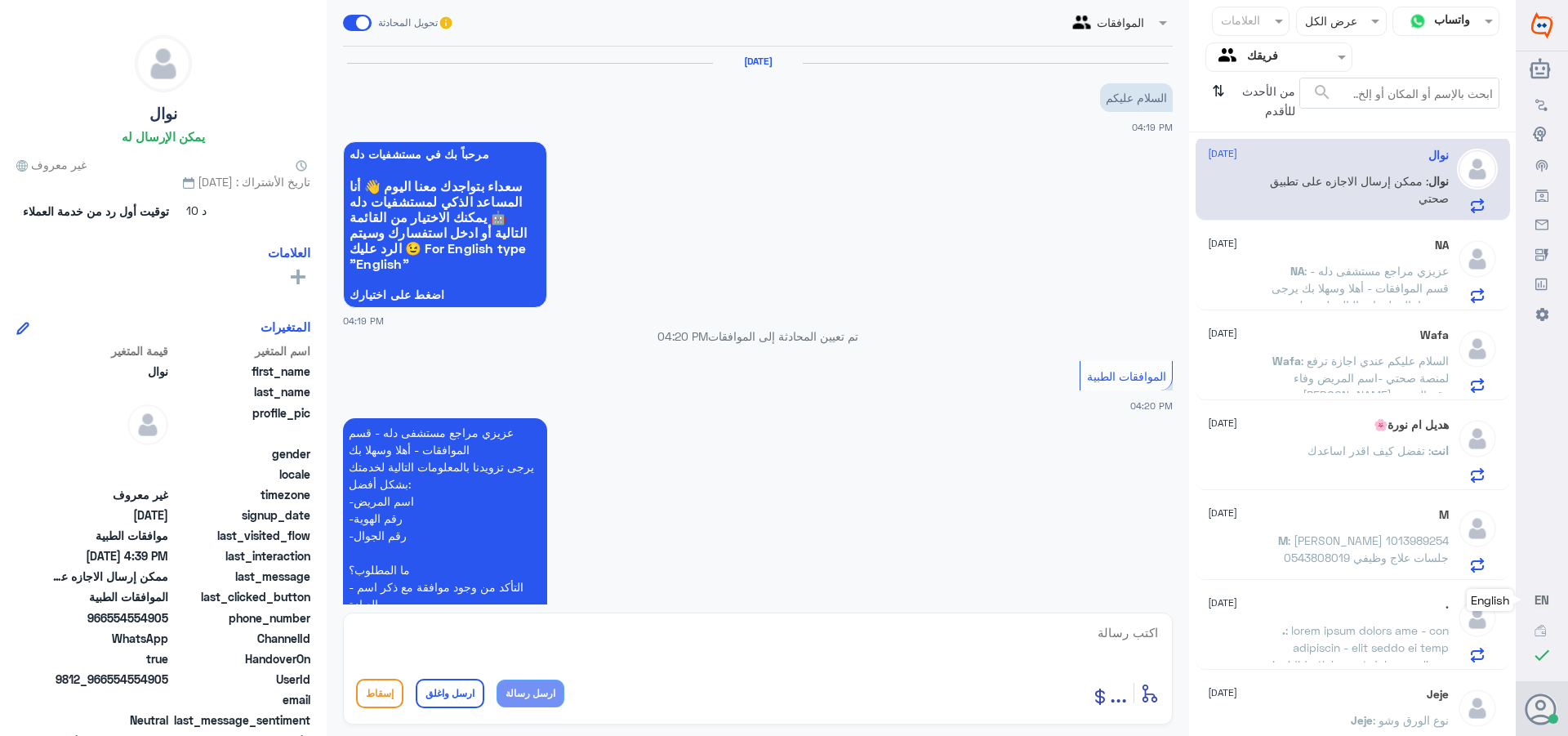
scroll to position [298, 0]
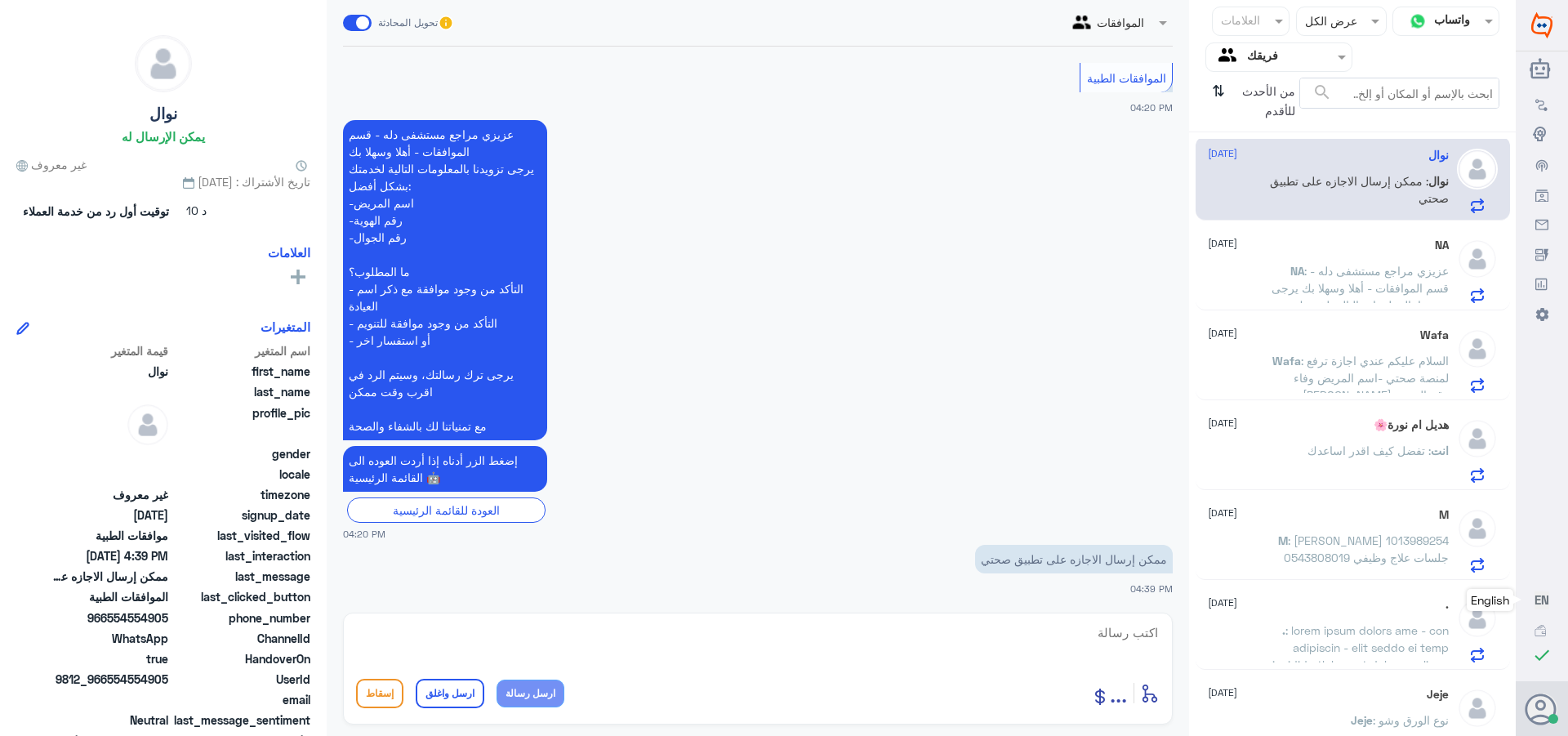
click at [1337, 265] on span ": عزيزي مراجع مستشفى دله - قسم الموافقات - أهلا وسهلا بك يرجى تزويدنا بالمعلوما…" at bounding box center [1361, 365] width 178 height 203
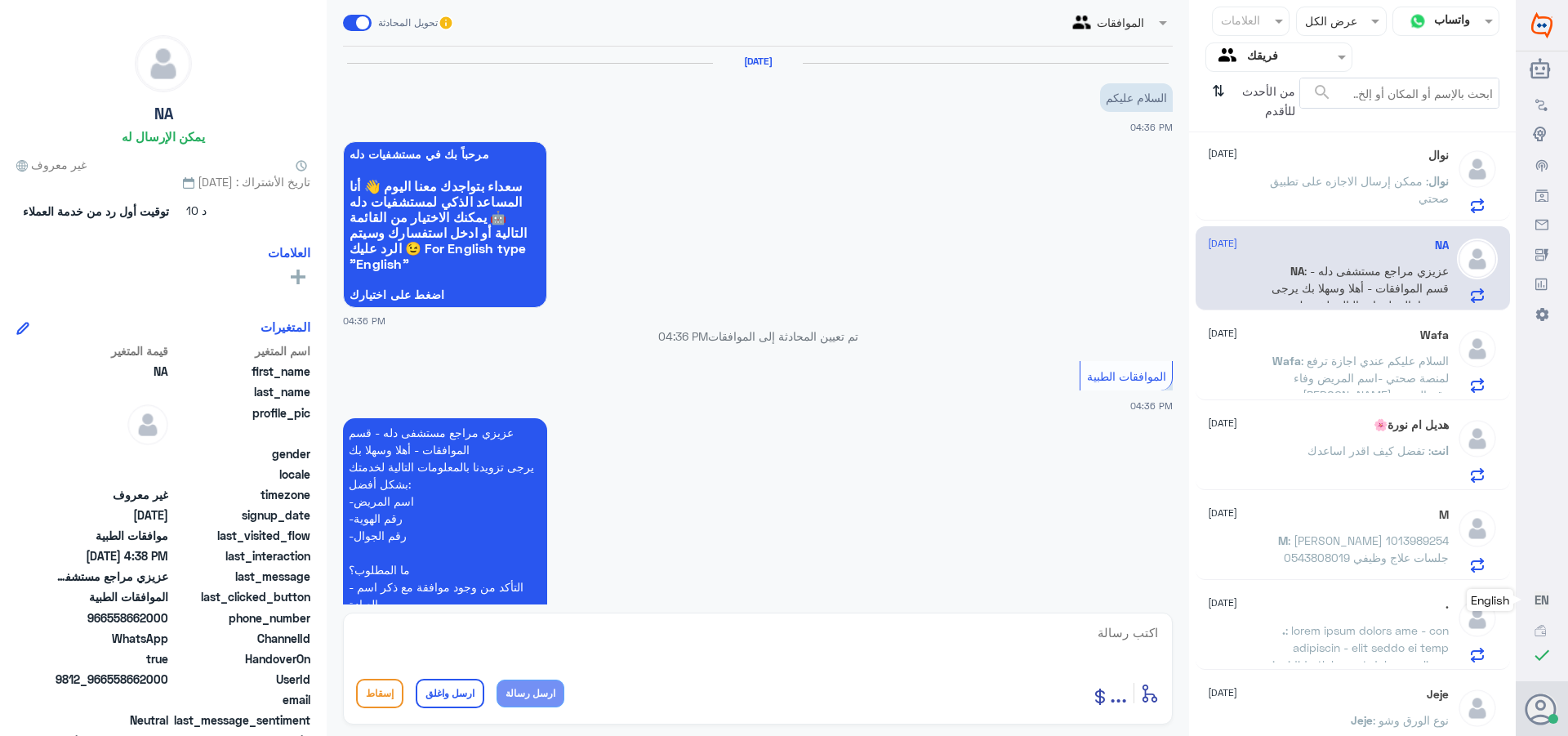
scroll to position [800, 0]
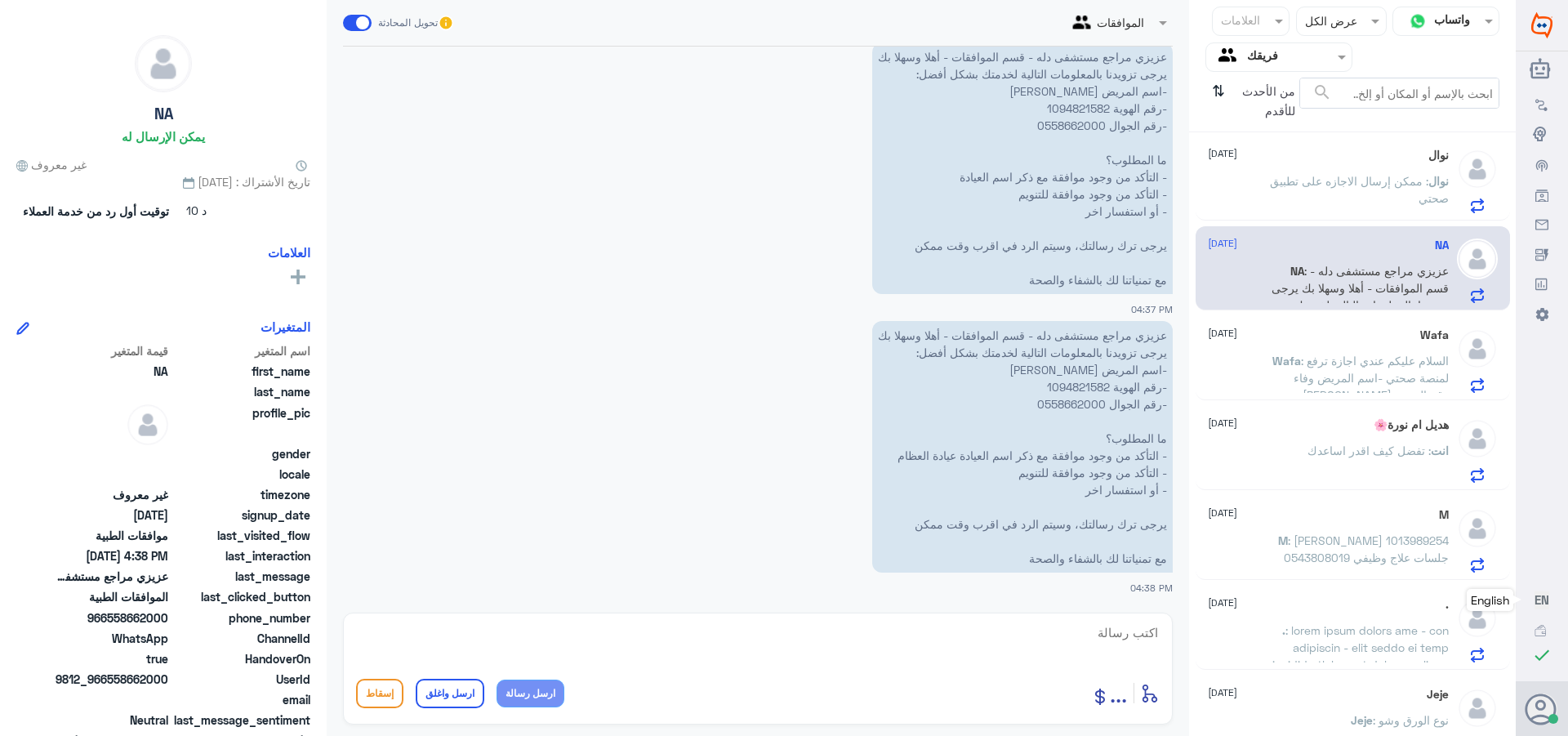
click at [1062, 387] on p "عزيزي مراجع مستشفى دله - قسم الموافقات - أهلا وسهلا بك يرجى تزويدنا بالمعلومات …" at bounding box center [1022, 446] width 300 height 251
click at [1100, 627] on textarea at bounding box center [758, 641] width 804 height 40
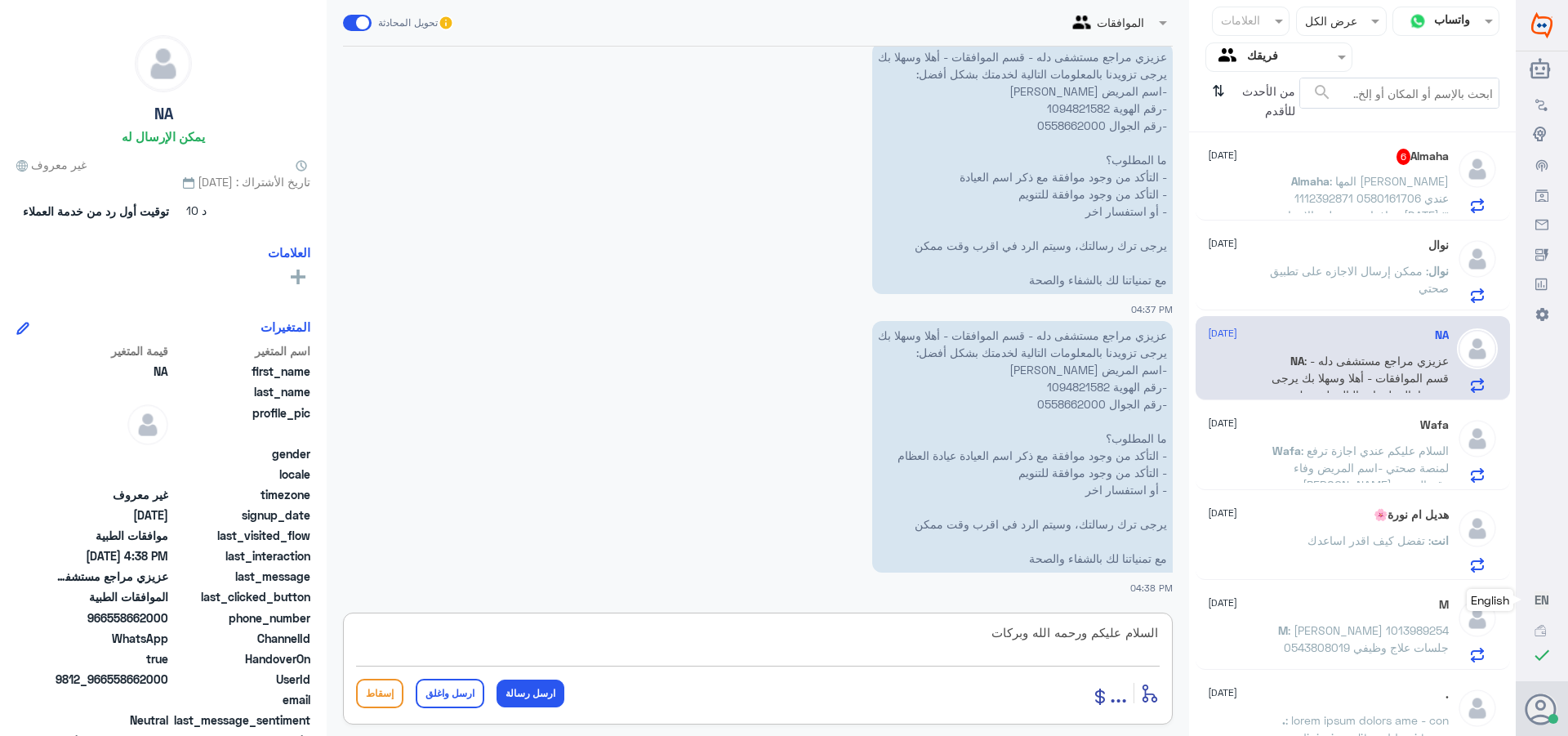
type textarea "السلام عليكم ورحمه الله وبركاته"
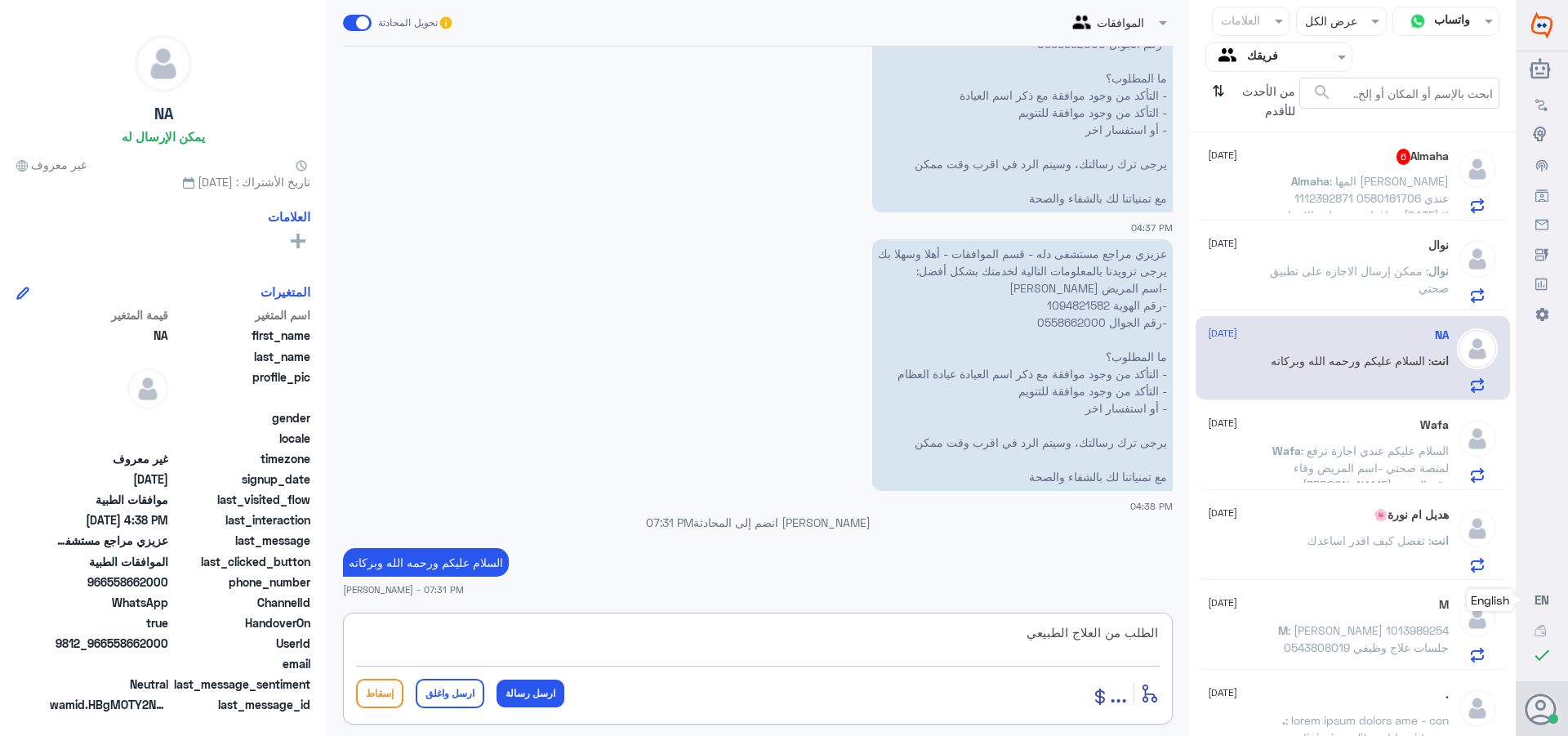
type textarea "الطلب من العلاج الطبيعي"
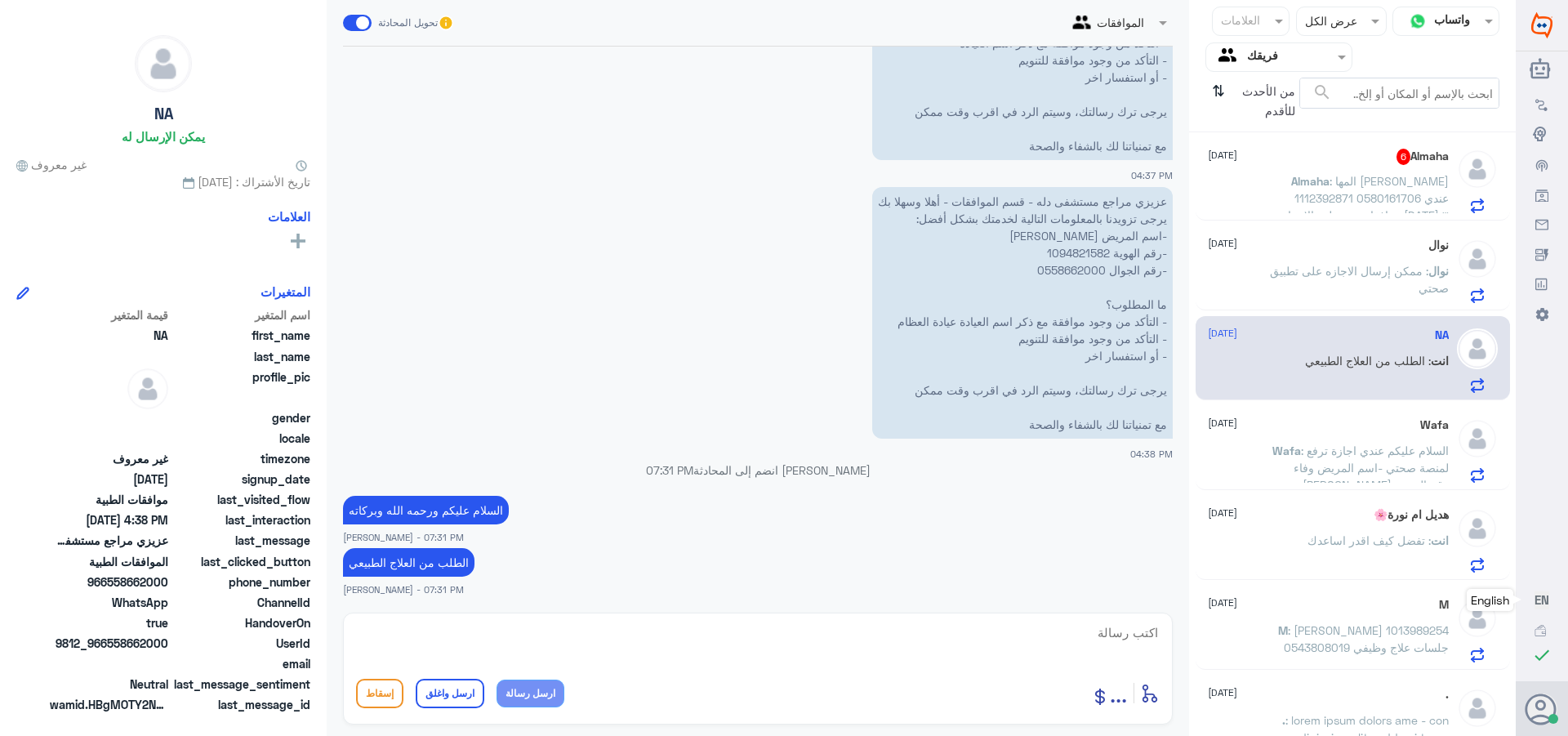
click at [1378, 171] on div "Almaha 6 [DATE] Almaha : المها [PERSON_NAME] 1112392871 0580161706 عندي موافقات…" at bounding box center [1328, 181] width 241 height 64
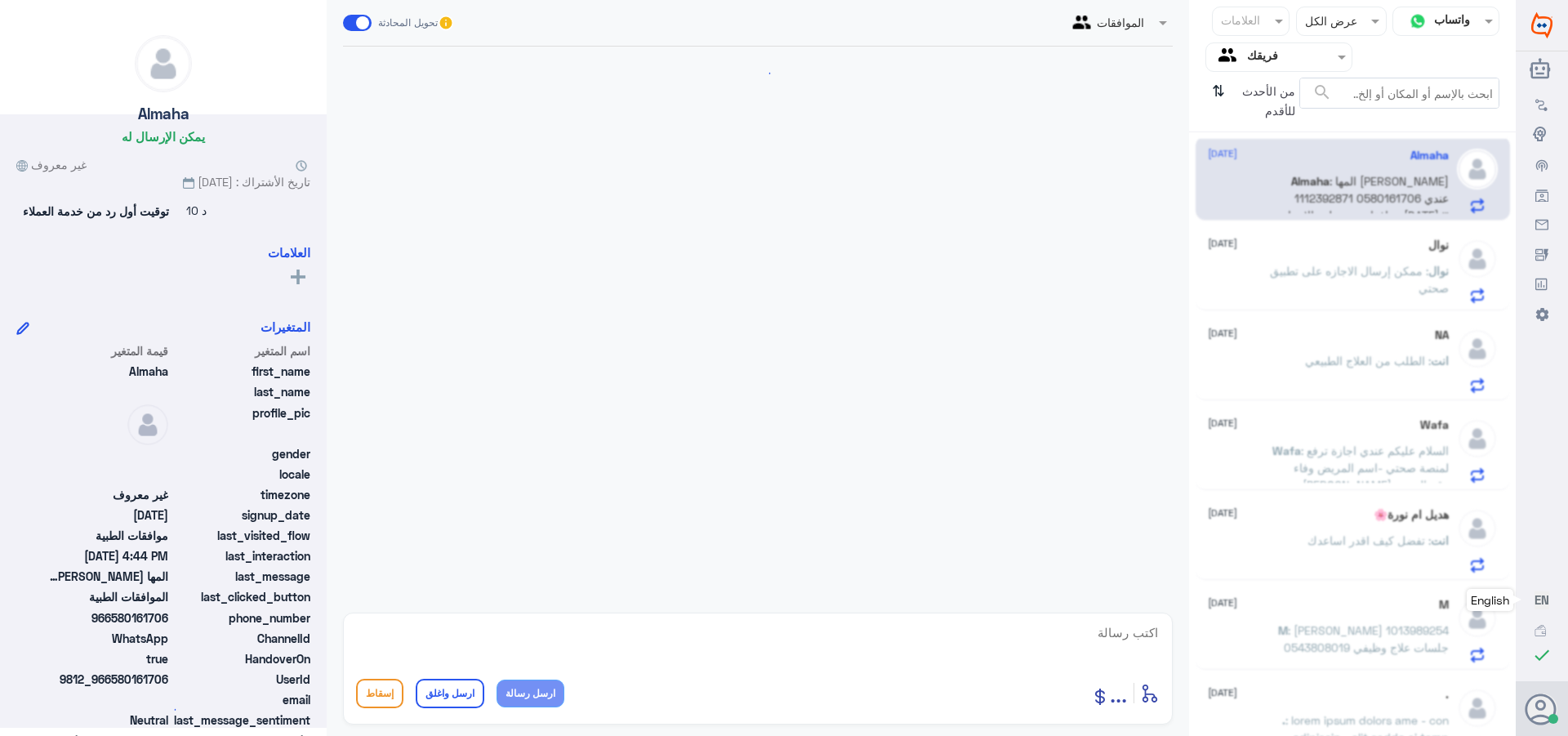
scroll to position [1409, 0]
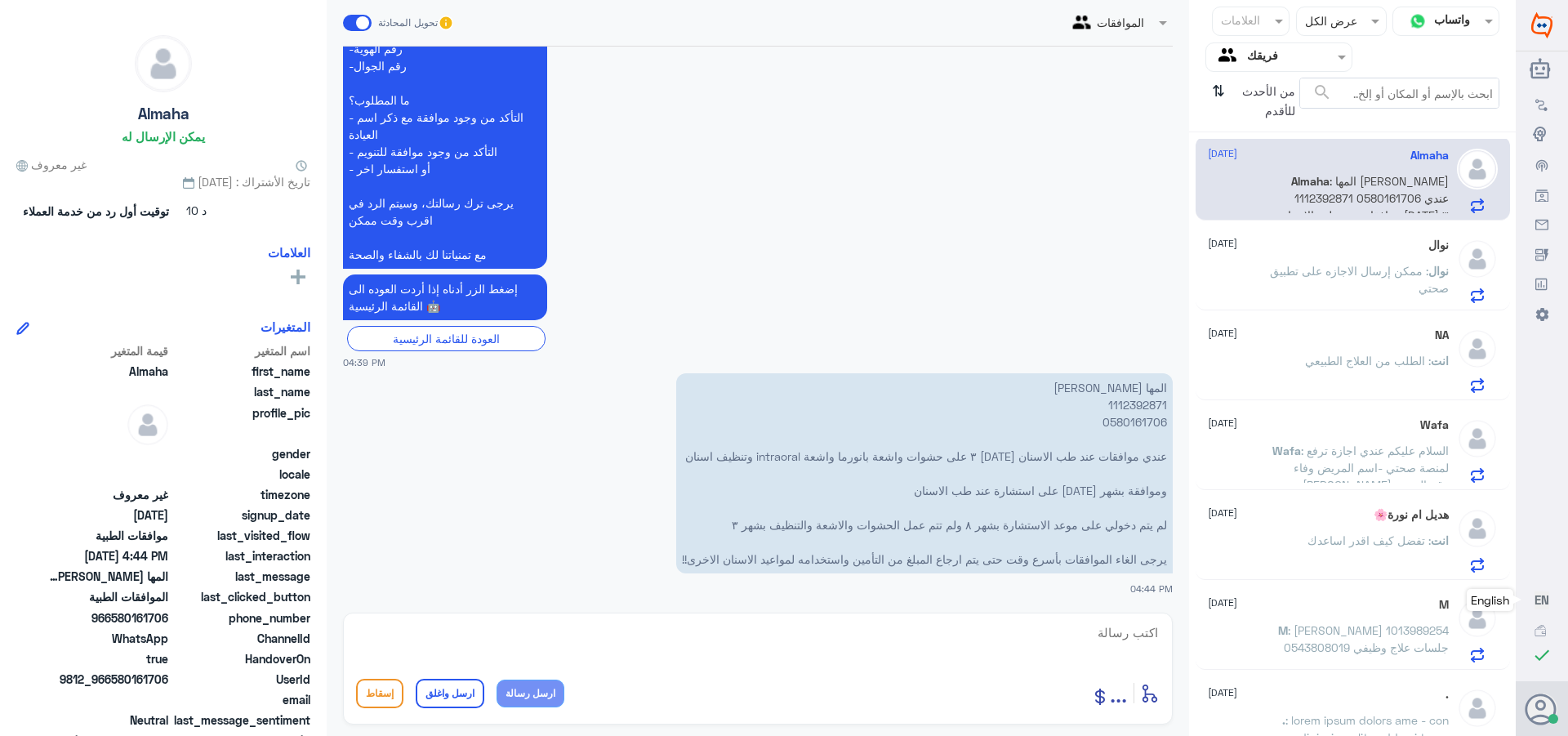
click at [1125, 406] on p "المها [PERSON_NAME] 1112392871 0580161706 عندي موافقات عند طب الاسنان [DATE] ٣ …" at bounding box center [924, 473] width 497 height 200
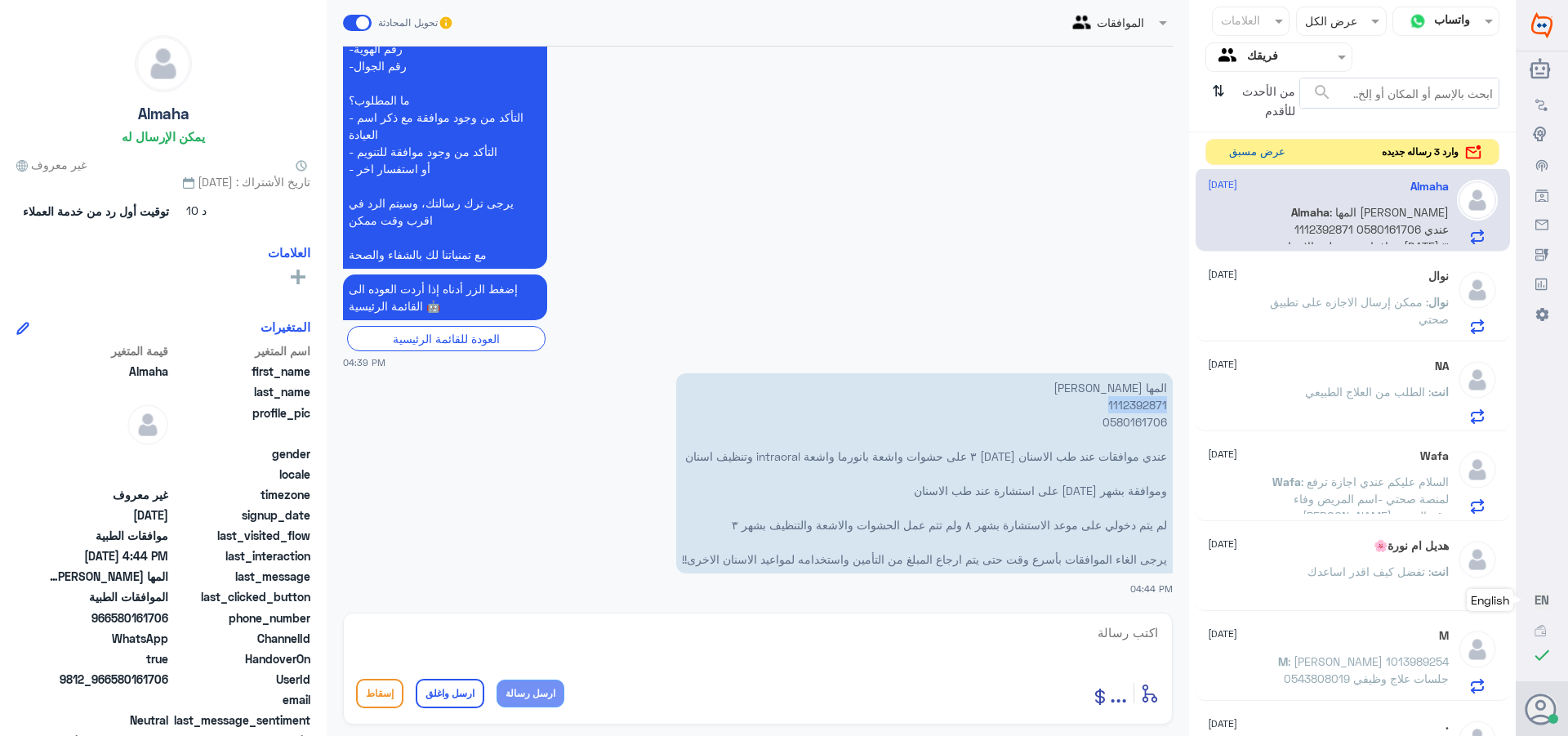
click at [1240, 148] on button "عرض مسبق" at bounding box center [1256, 152] width 69 height 25
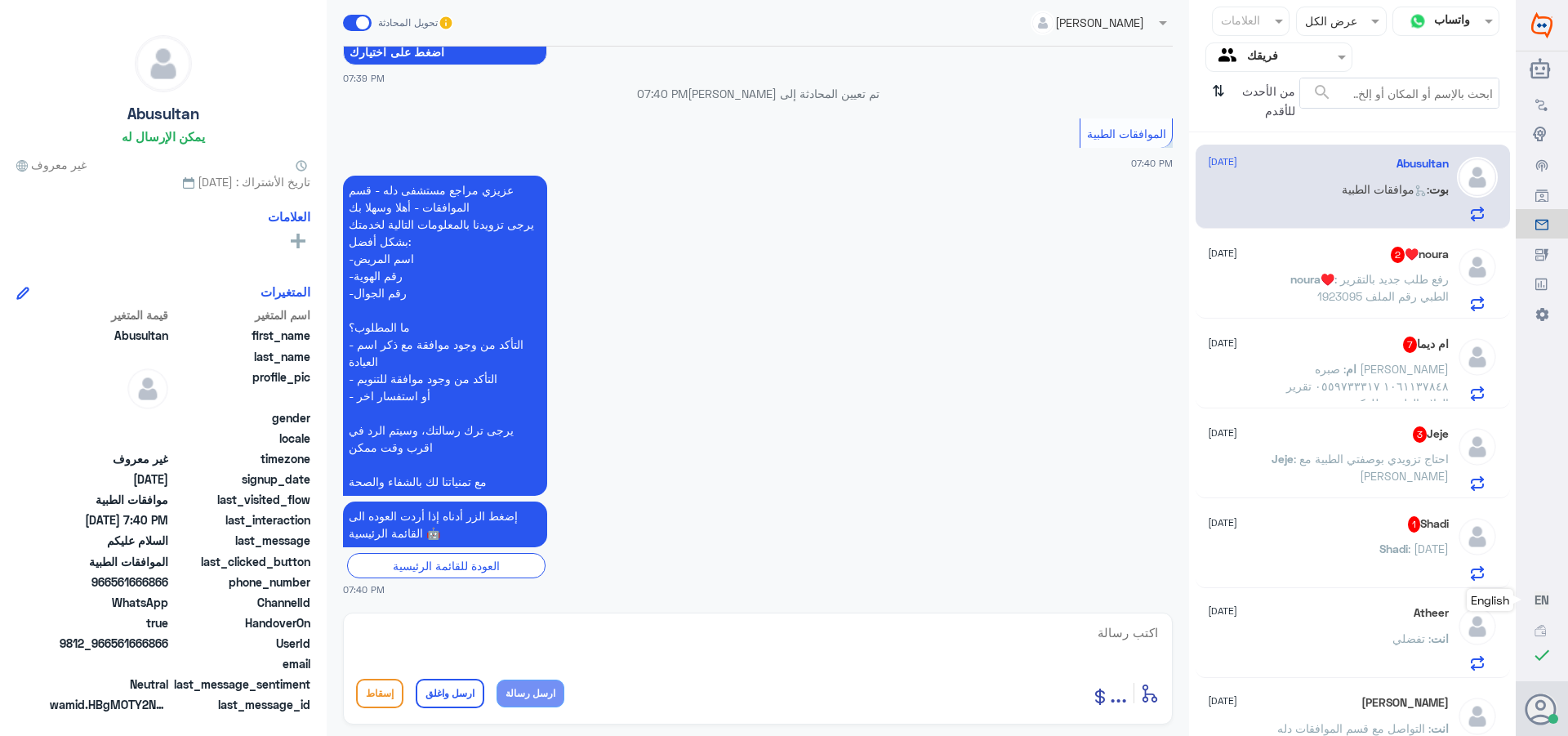
click at [1299, 556] on div "[DEMOGRAPHIC_DATA] : [DATE]" at bounding box center [1328, 562] width 241 height 37
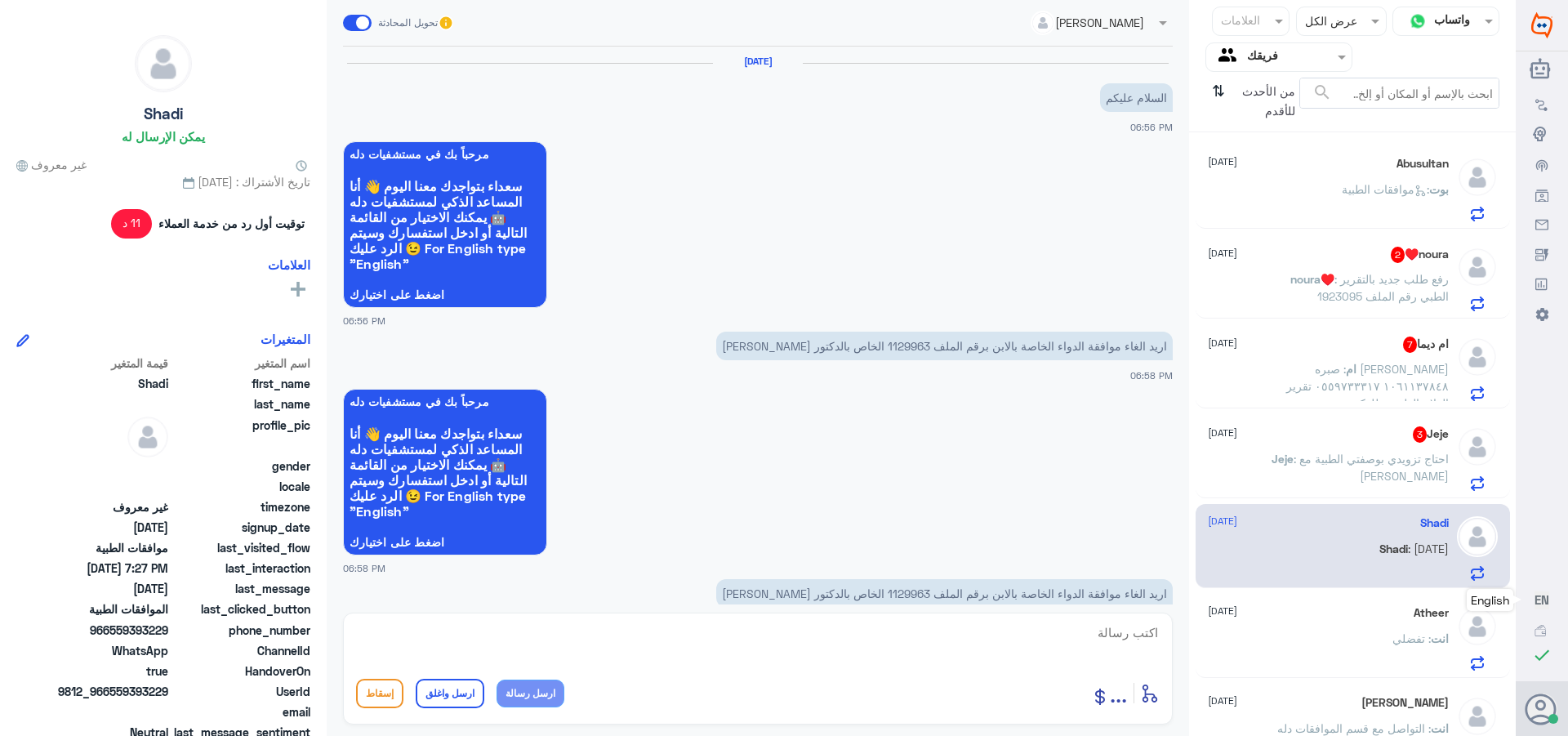
scroll to position [1074, 0]
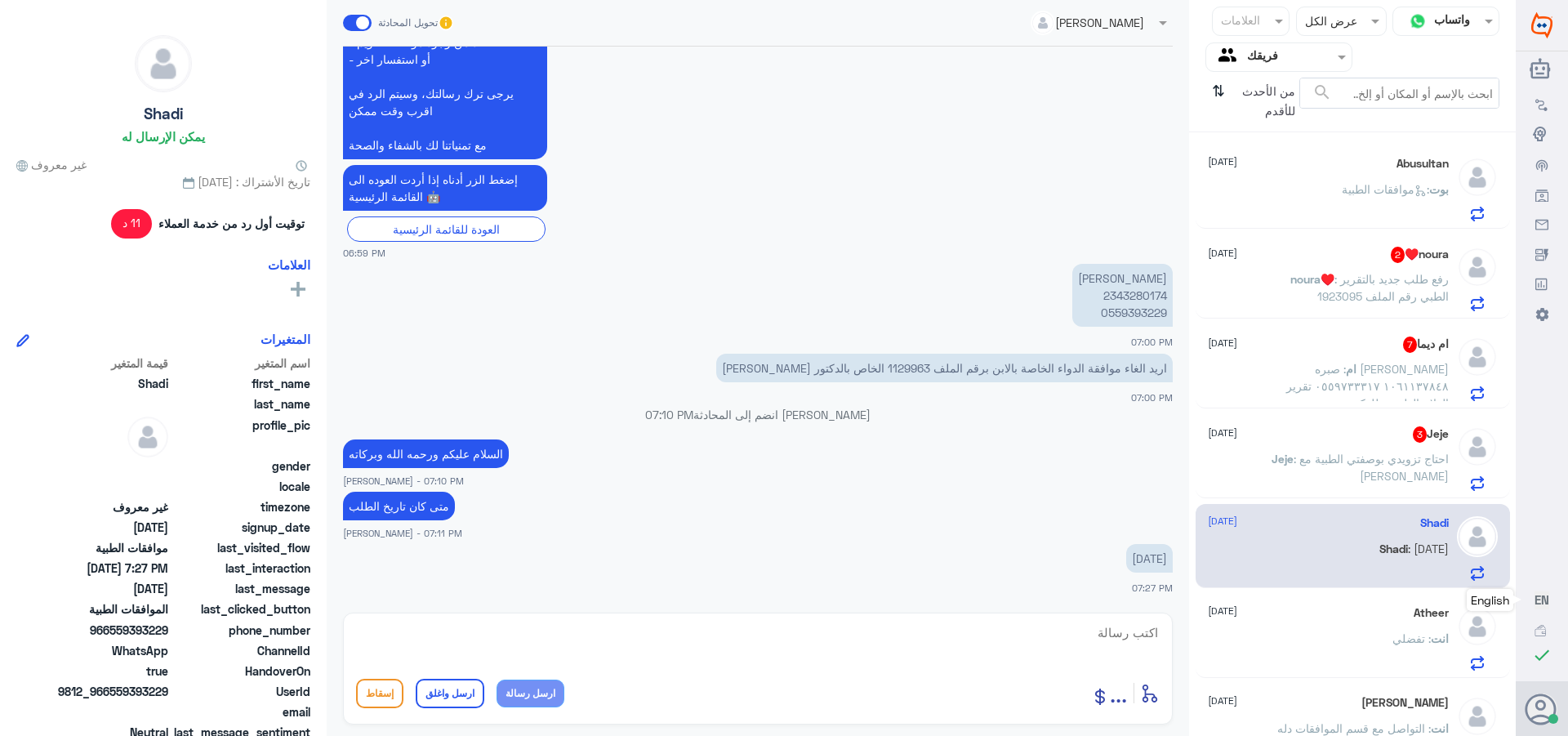
click at [897, 365] on p "اريد الغاء موافقة الدواء الخاصة بالابن برقم الملف 1129963 الخاص بالدكتور [PERSO…" at bounding box center [944, 367] width 457 height 29
click at [1113, 637] on textarea at bounding box center [758, 641] width 804 height 40
paste textarea "تمنياتي لك بالشفاء العاجل"
type textarea "تم الالغاء بناء على طلبك /تمنياتي لك بالشفاء العاجل"
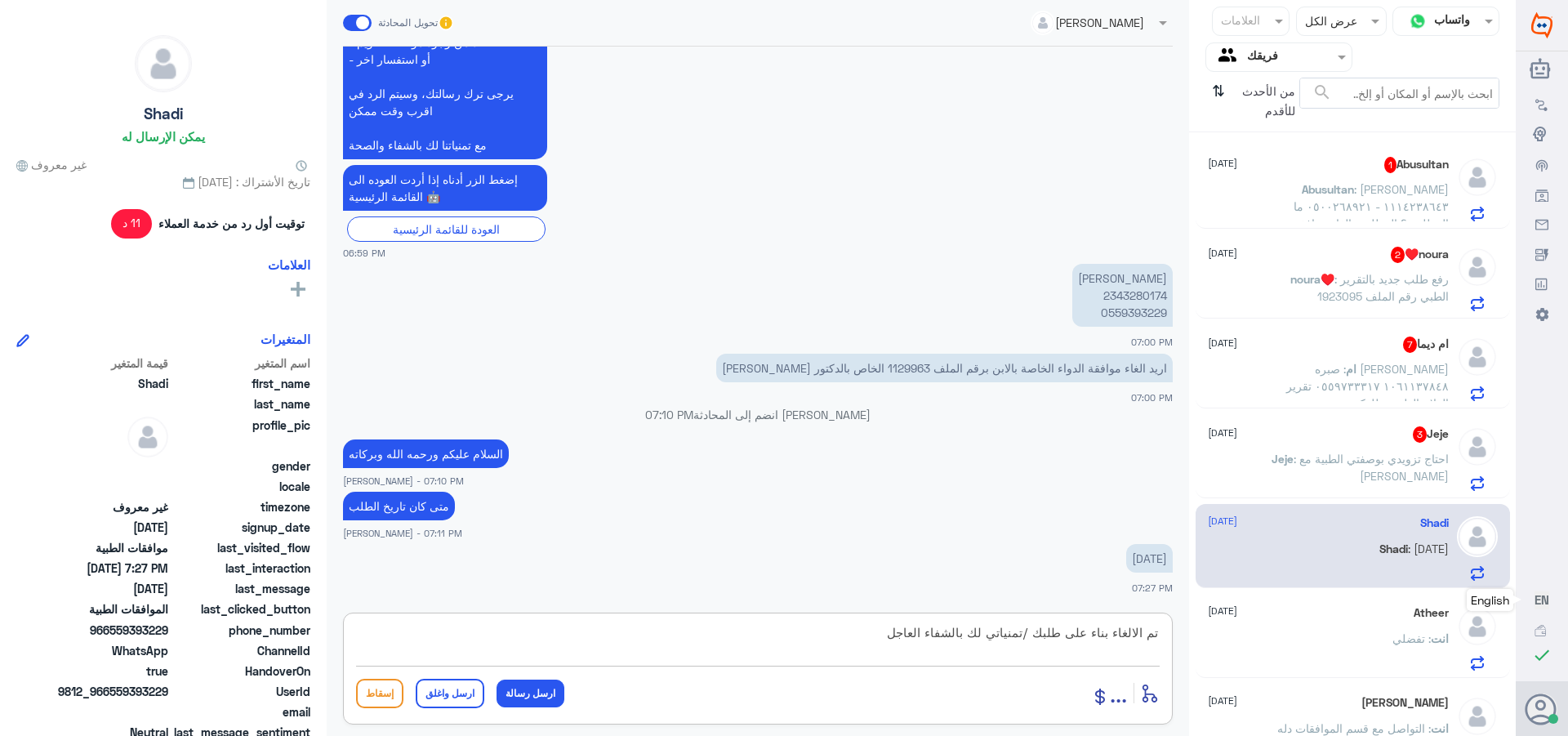
click at [448, 693] on button "ارسل واغلق" at bounding box center [450, 693] width 69 height 30
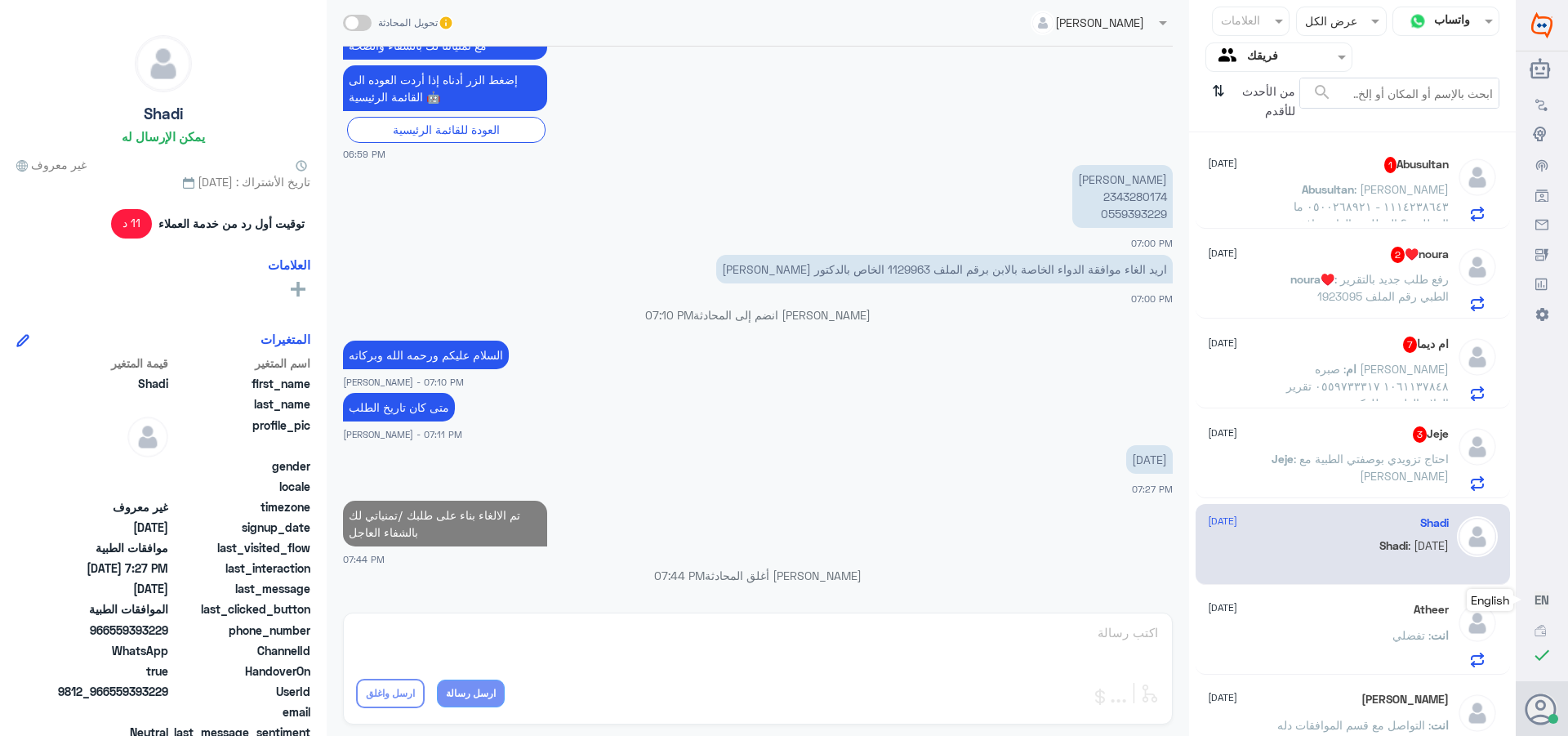
click at [1407, 450] on p "Jeje : احتاج تزويدي بوصفتي الطبية مع [PERSON_NAME]" at bounding box center [1357, 470] width 184 height 41
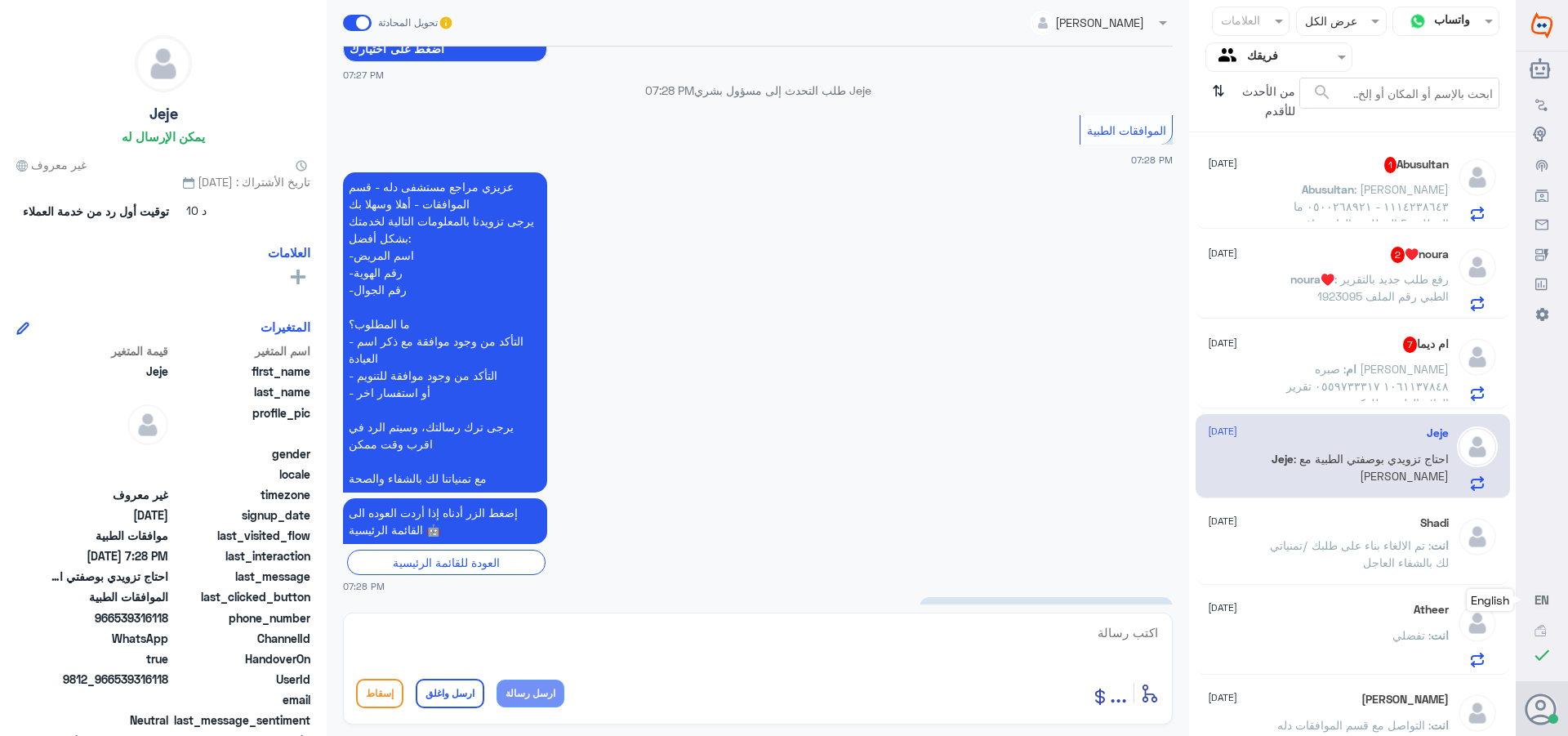
scroll to position [1285, 0]
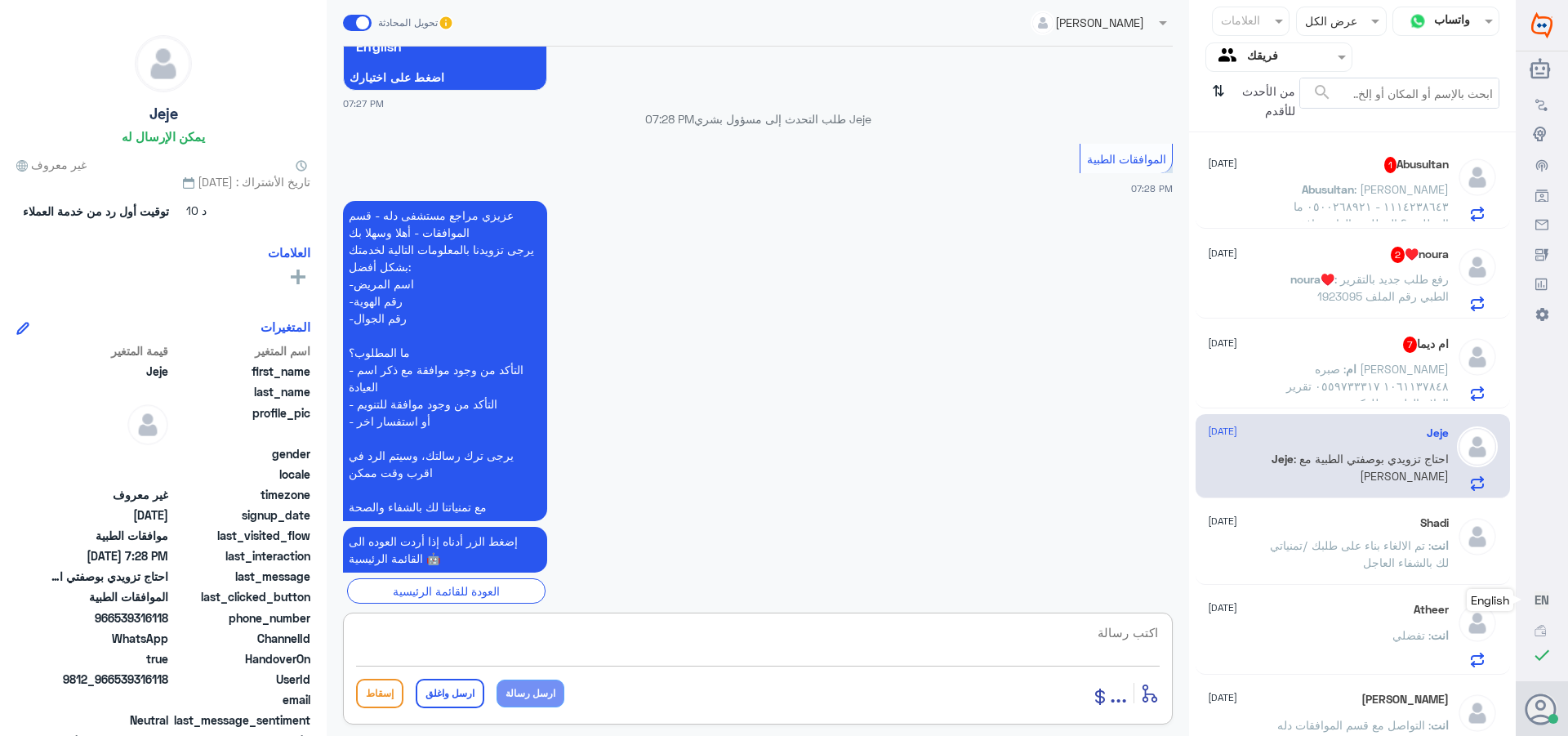
click at [1122, 626] on textarea at bounding box center [758, 641] width 804 height 40
type textarea "ممكن رقم الملف او الهويه"
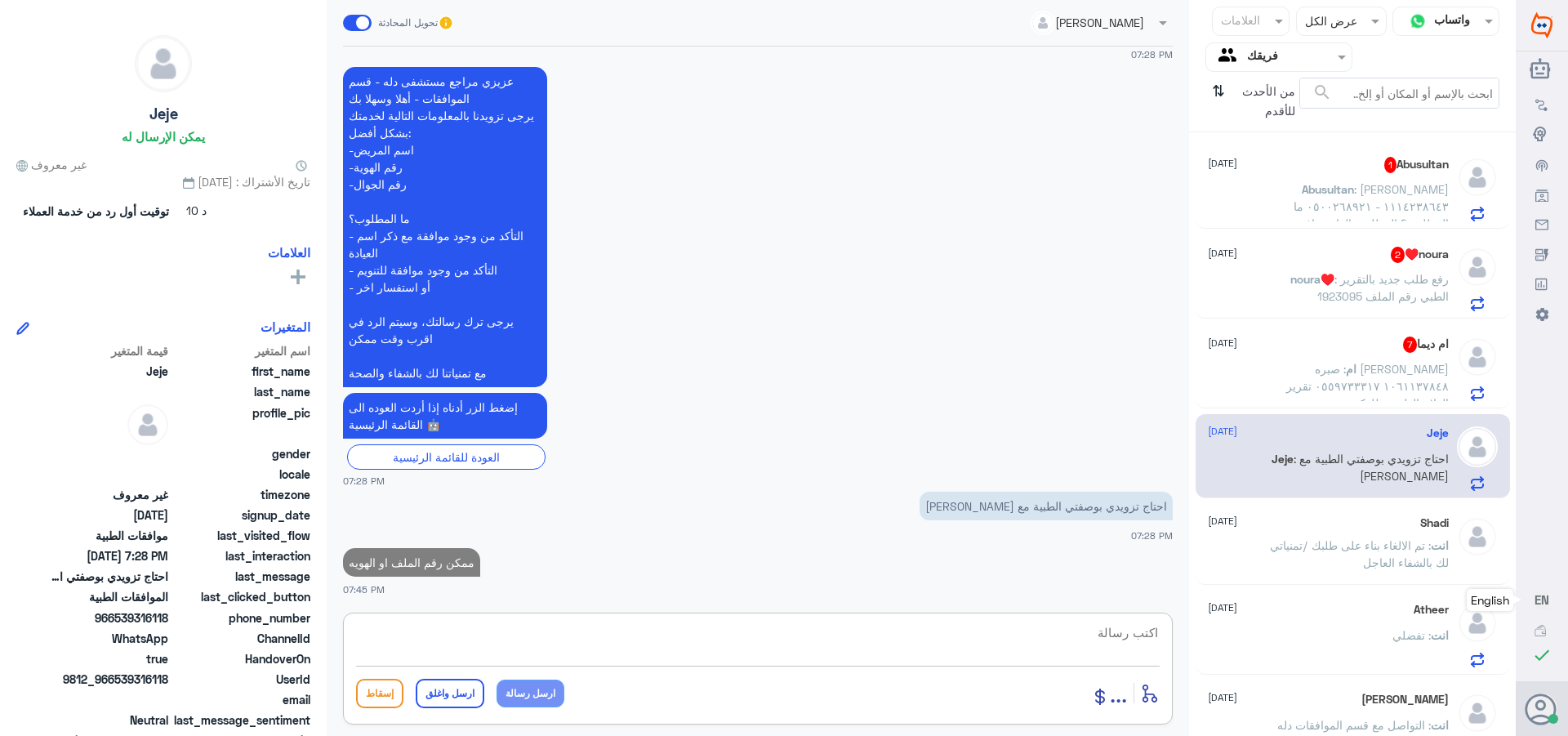
drag, startPoint x: 1336, startPoint y: 381, endPoint x: 1330, endPoint y: 389, distance: 10.0
click at [1337, 381] on span ": صبره [PERSON_NAME] ١٠٦١١٣٧٨٤٨ ٠٥٥٩٧٣٣٣١٧ تقرير العلاج الطبيعي للدكتور [PERSON…" at bounding box center [1367, 394] width 163 height 65
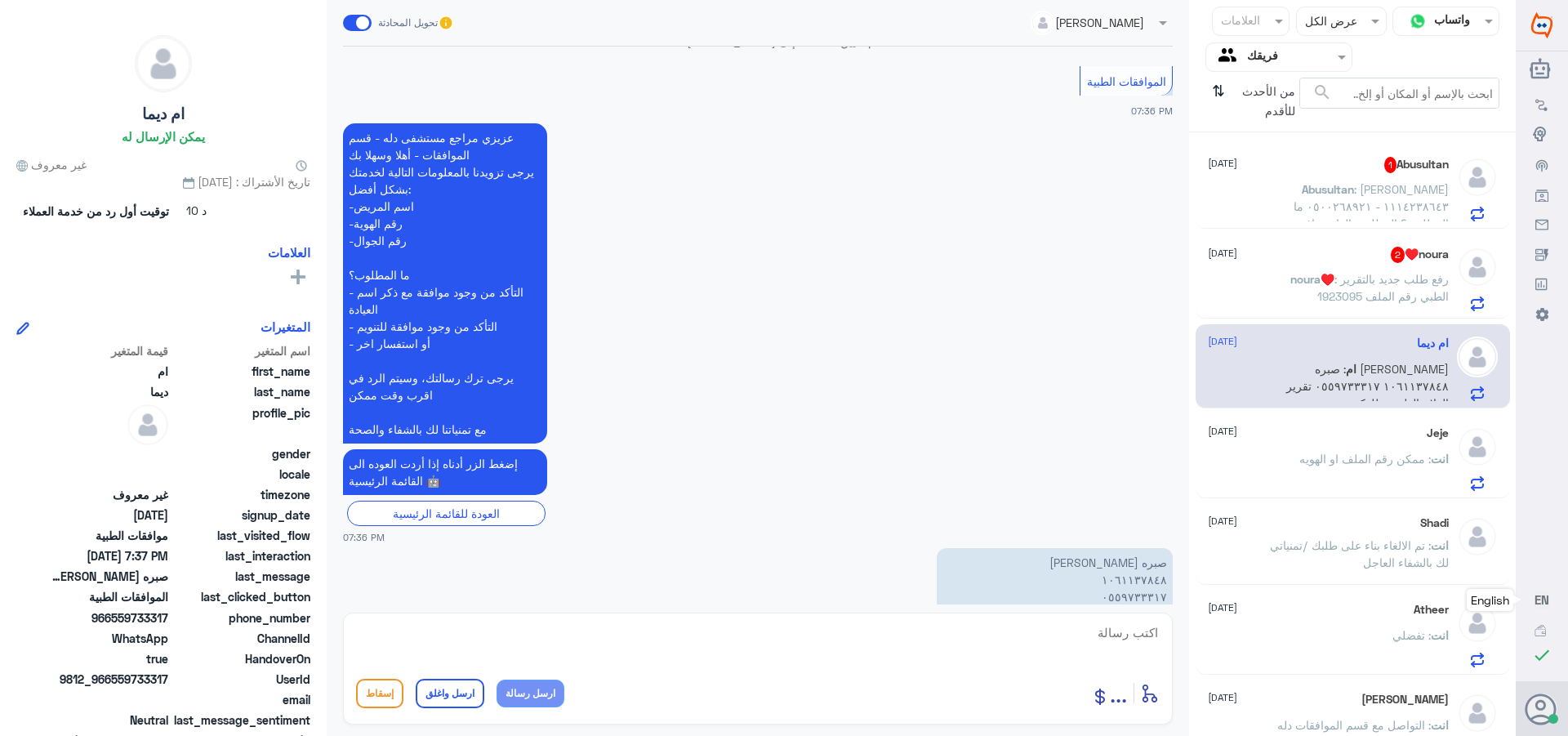
scroll to position [1627, 0]
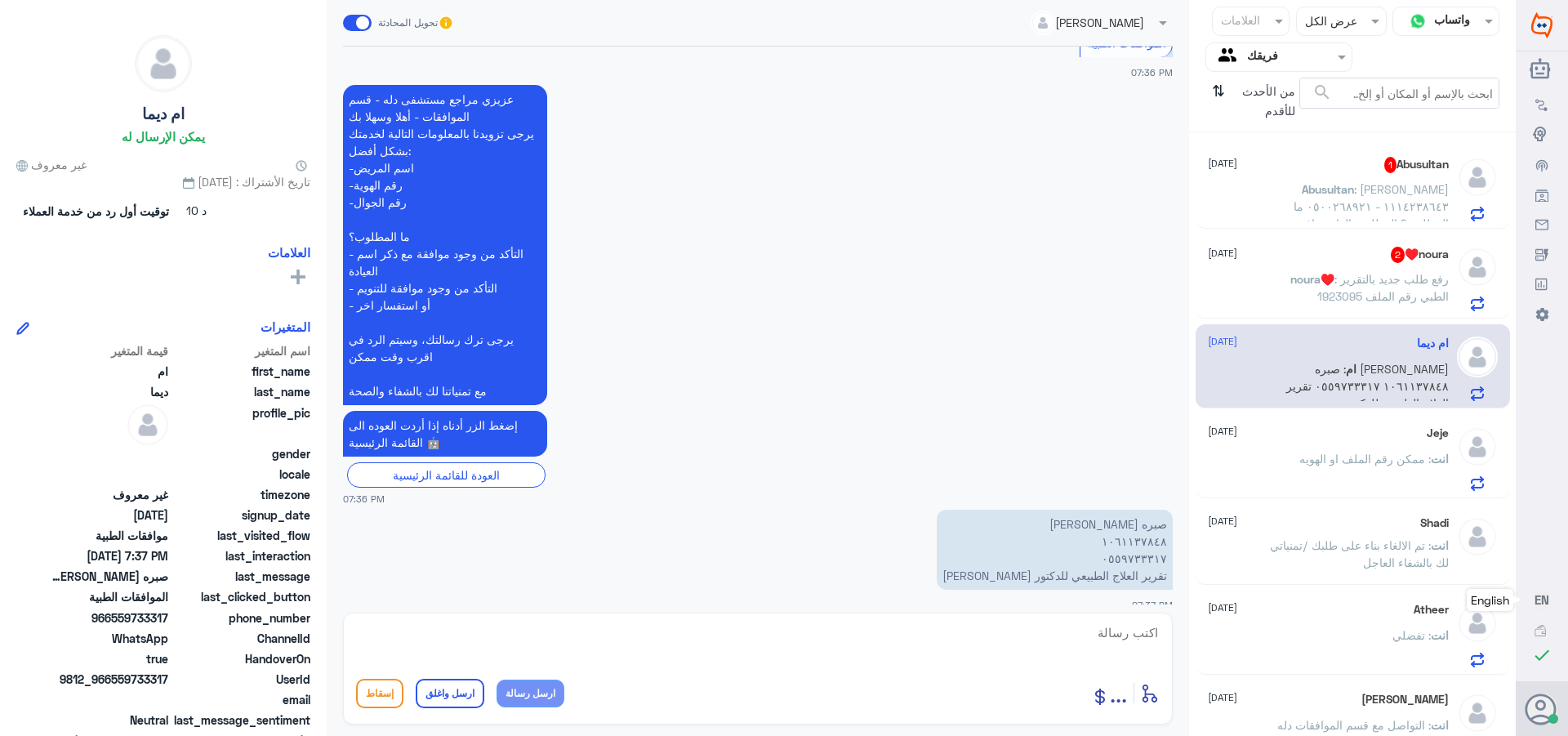
click at [1325, 186] on span "Abusultan" at bounding box center [1328, 189] width 52 height 14
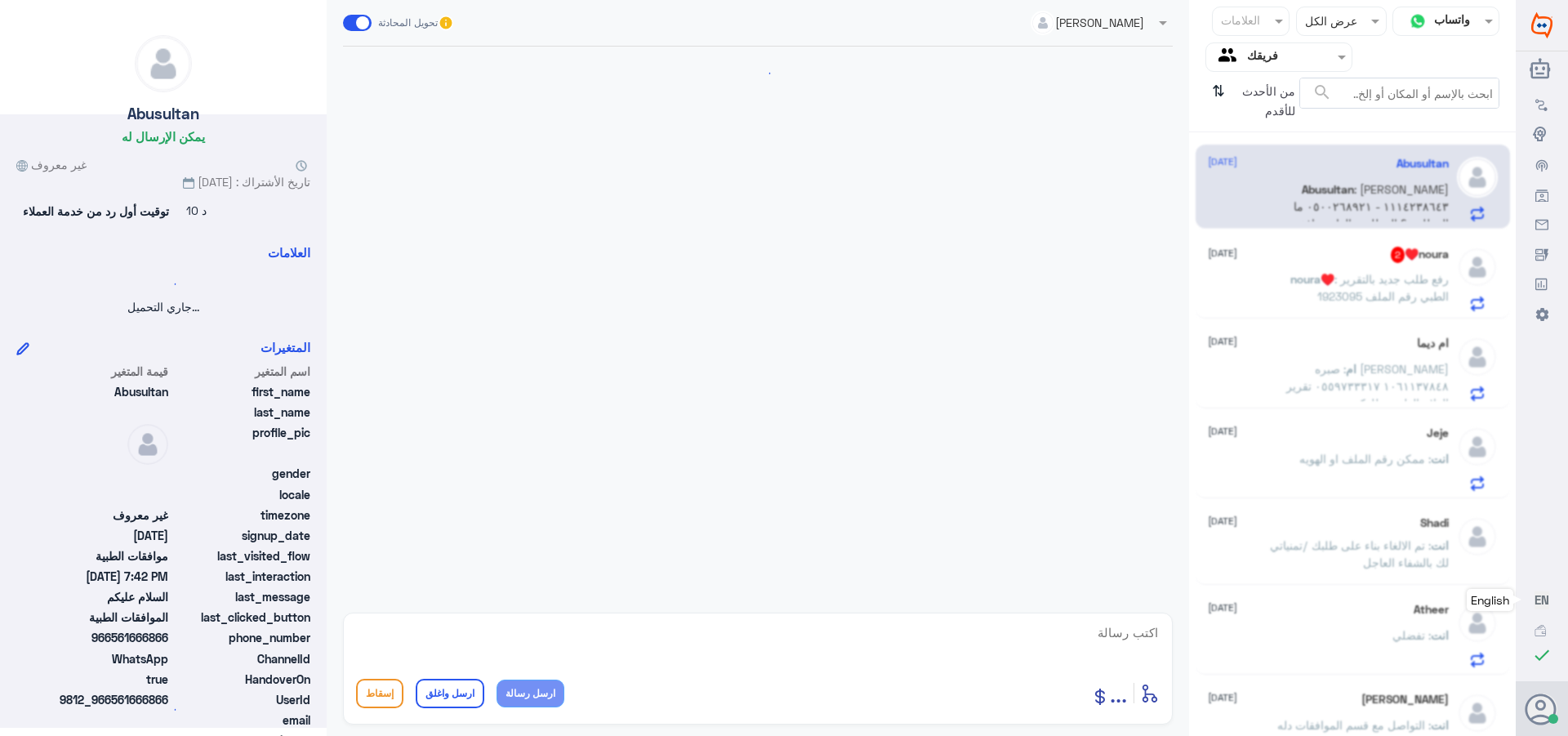
scroll to position [452, 0]
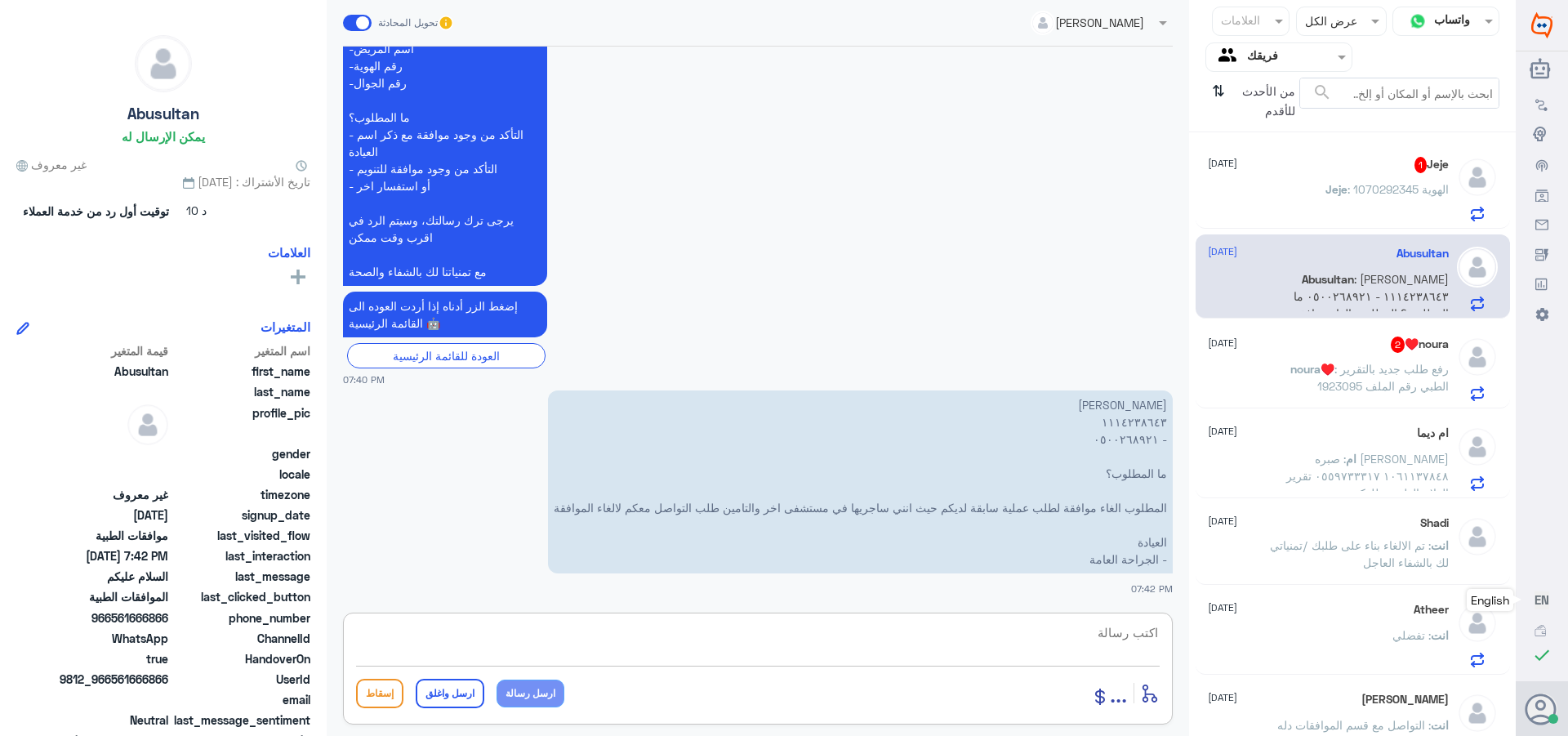
click at [1099, 633] on textarea at bounding box center [758, 641] width 804 height 40
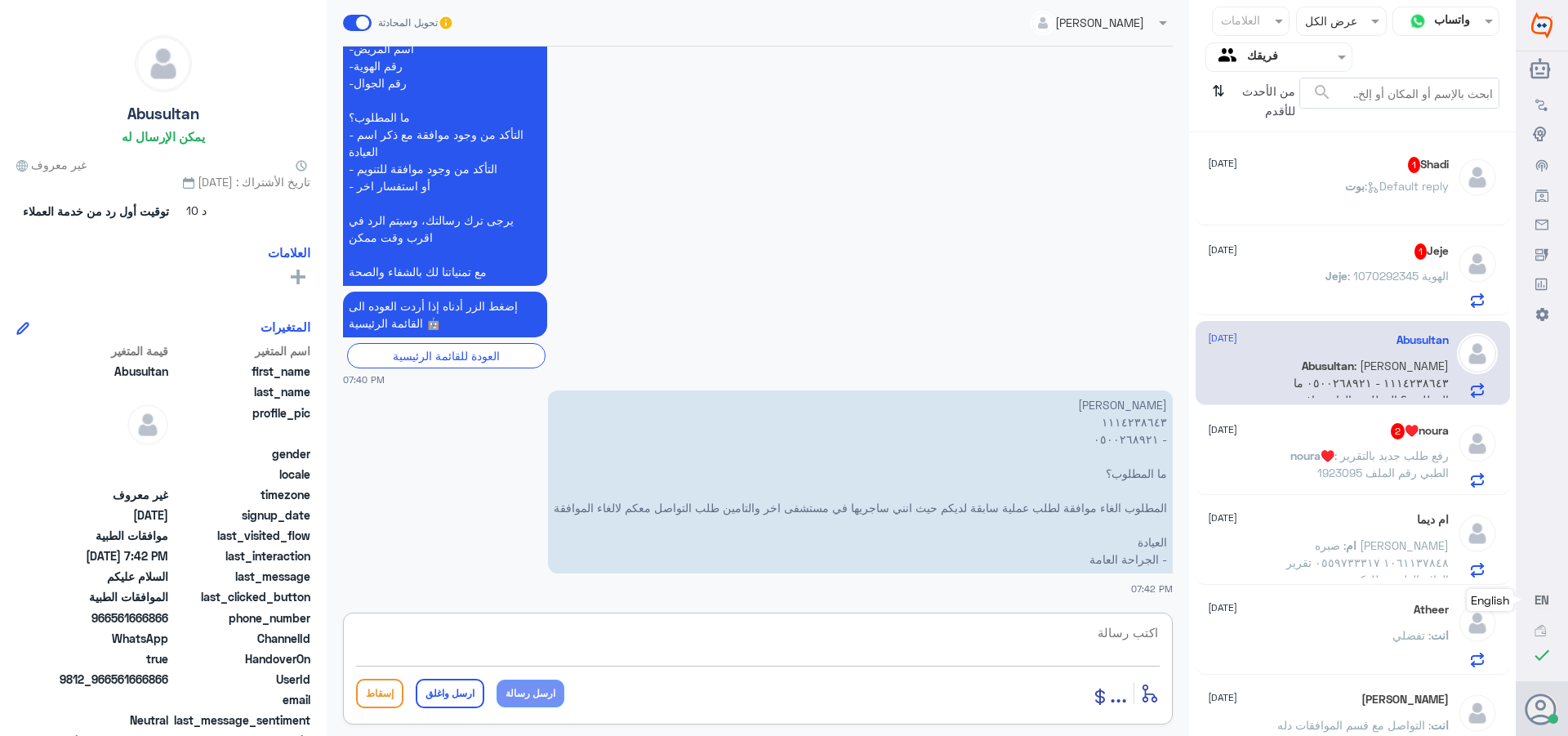
click at [1111, 639] on textarea at bounding box center [758, 641] width 804 height 40
drag, startPoint x: 1092, startPoint y: 632, endPoint x: 1219, endPoint y: 646, distance: 127.8
click at [1219, 646] on div "قناة واتساب Status × عرض الكل العلامات Agent Filter فريقك search من الأحدث للأق…" at bounding box center [758, 370] width 1516 height 740
type textarea "1114238643"
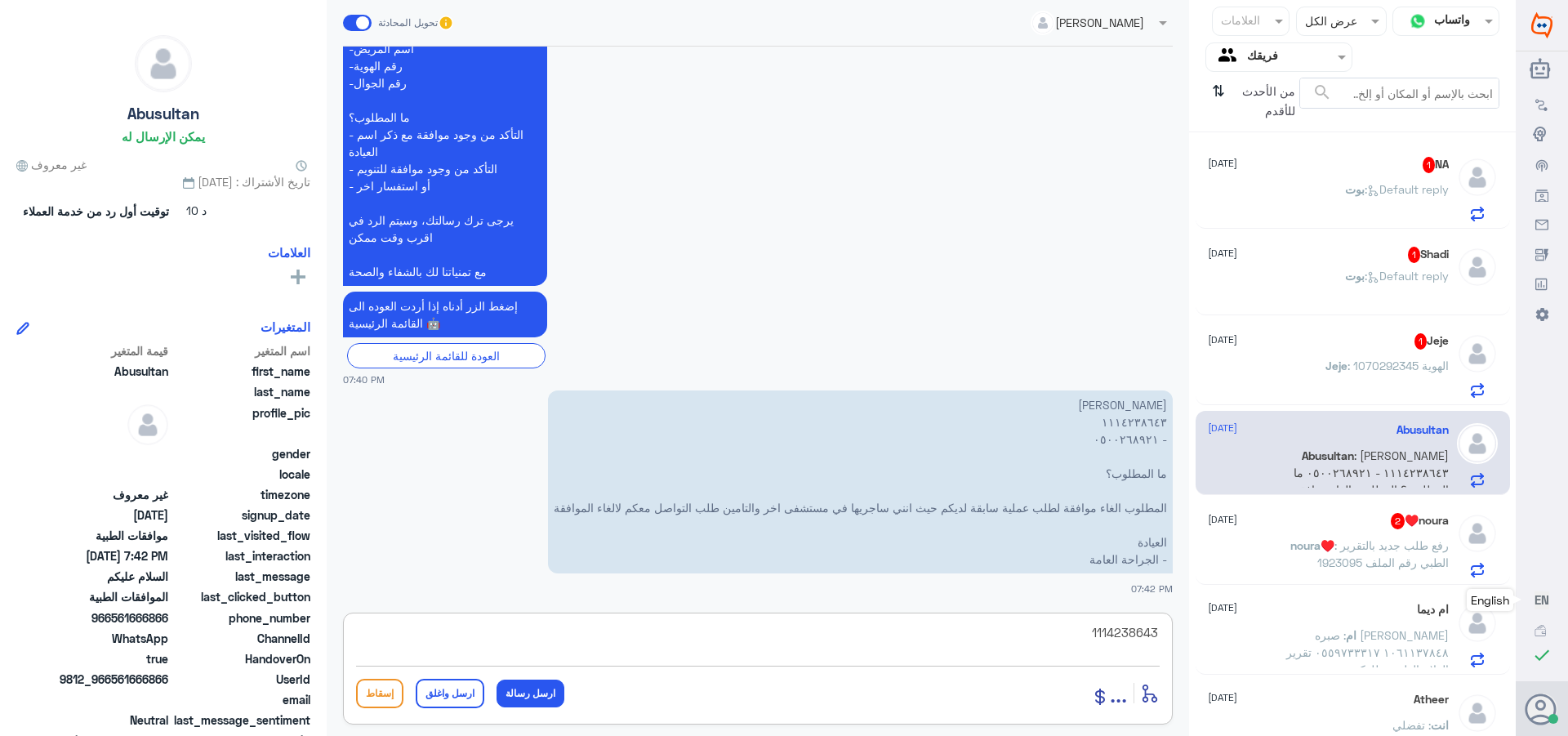
click at [1116, 634] on textarea "1114238643" at bounding box center [758, 641] width 804 height 40
drag, startPoint x: 1122, startPoint y: 509, endPoint x: 720, endPoint y: 515, distance: 402.0
click at [720, 515] on p "[PERSON_NAME] ١١١٤٢٣٨٦٤٣ - ٠٥٠٠٢٦٨٩٢١ ما المطلوب؟ المطلوب الغاء موافقة لطلب عمل…" at bounding box center [861, 482] width 625 height 183
drag, startPoint x: 1080, startPoint y: 626, endPoint x: 1385, endPoint y: 684, distance: 310.5
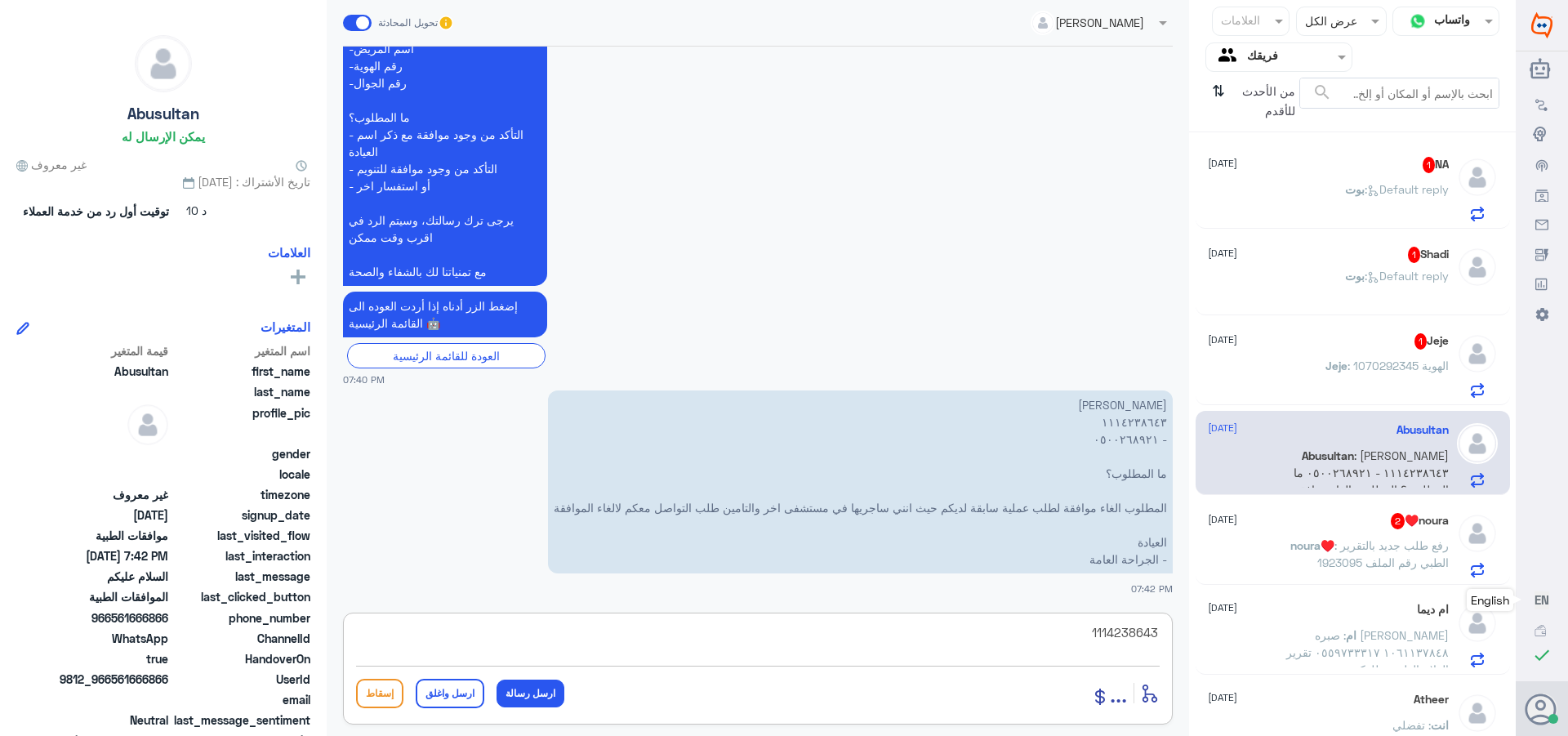
click at [1385, 684] on div "قناة واتساب Status × عرض الكل العلامات Agent Filter فريقك search من الأحدث للأق…" at bounding box center [758, 370] width 1516 height 740
click at [1337, 547] on span ": رفع طلب جديد بالتقرير الطبي رقم الملف 1923095" at bounding box center [1383, 554] width 131 height 31
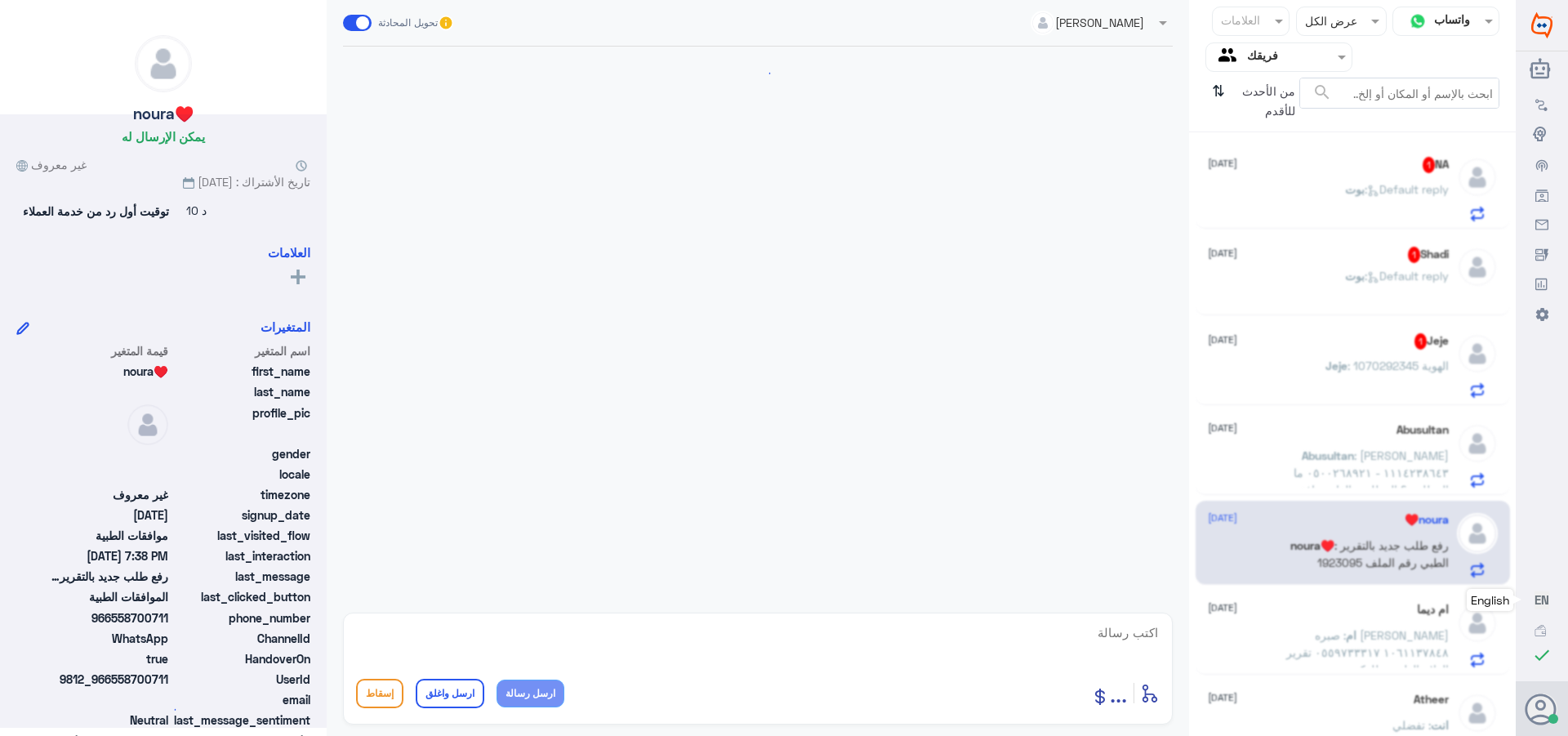
scroll to position [1189, 0]
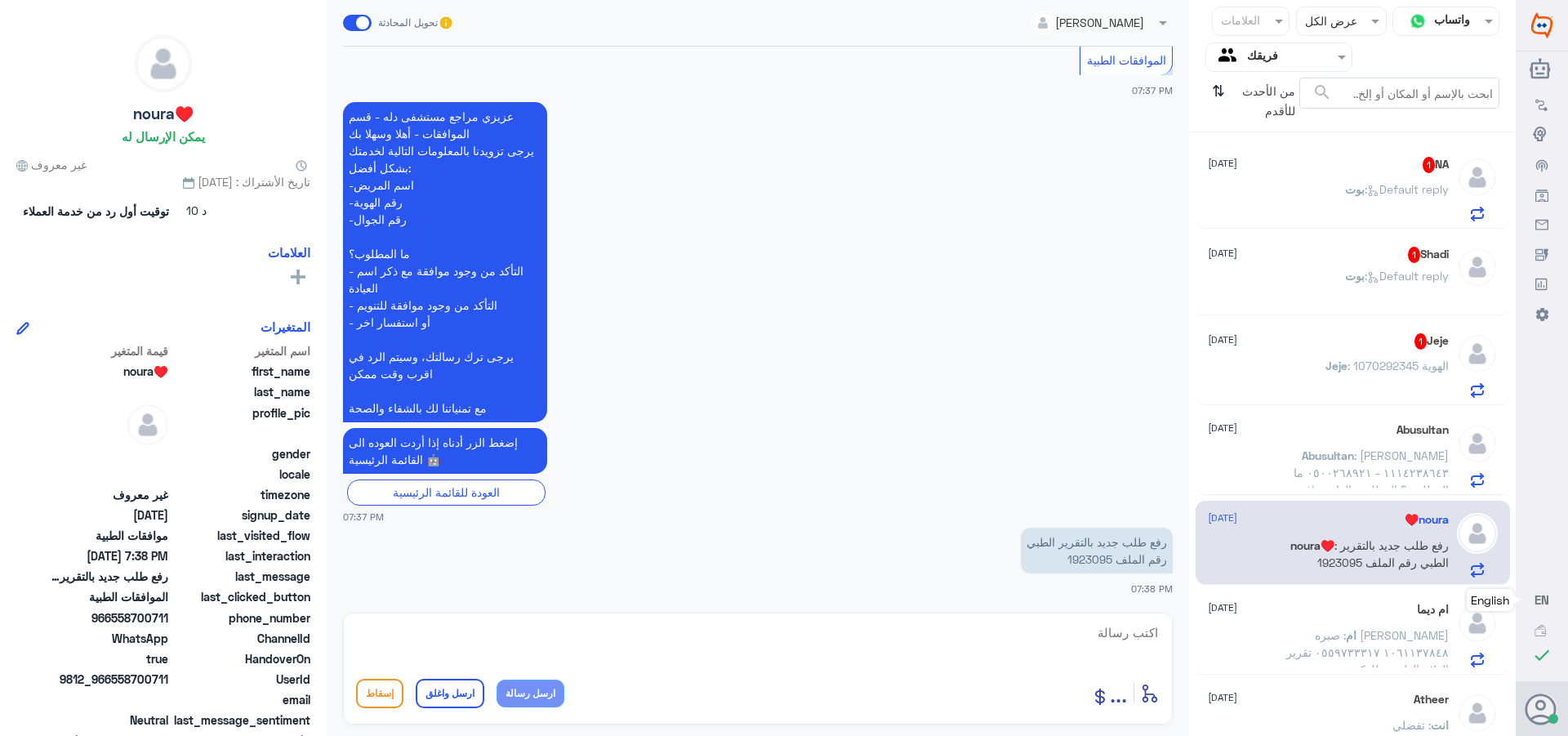
click at [1092, 559] on p "رفع طلب جديد بالتقرير الطبي رقم الملف 1923095" at bounding box center [1096, 550] width 152 height 46
click at [1075, 556] on p "رفع طلب جديد بالتقرير الطبي رقم الملف 1923095" at bounding box center [1096, 550] width 152 height 46
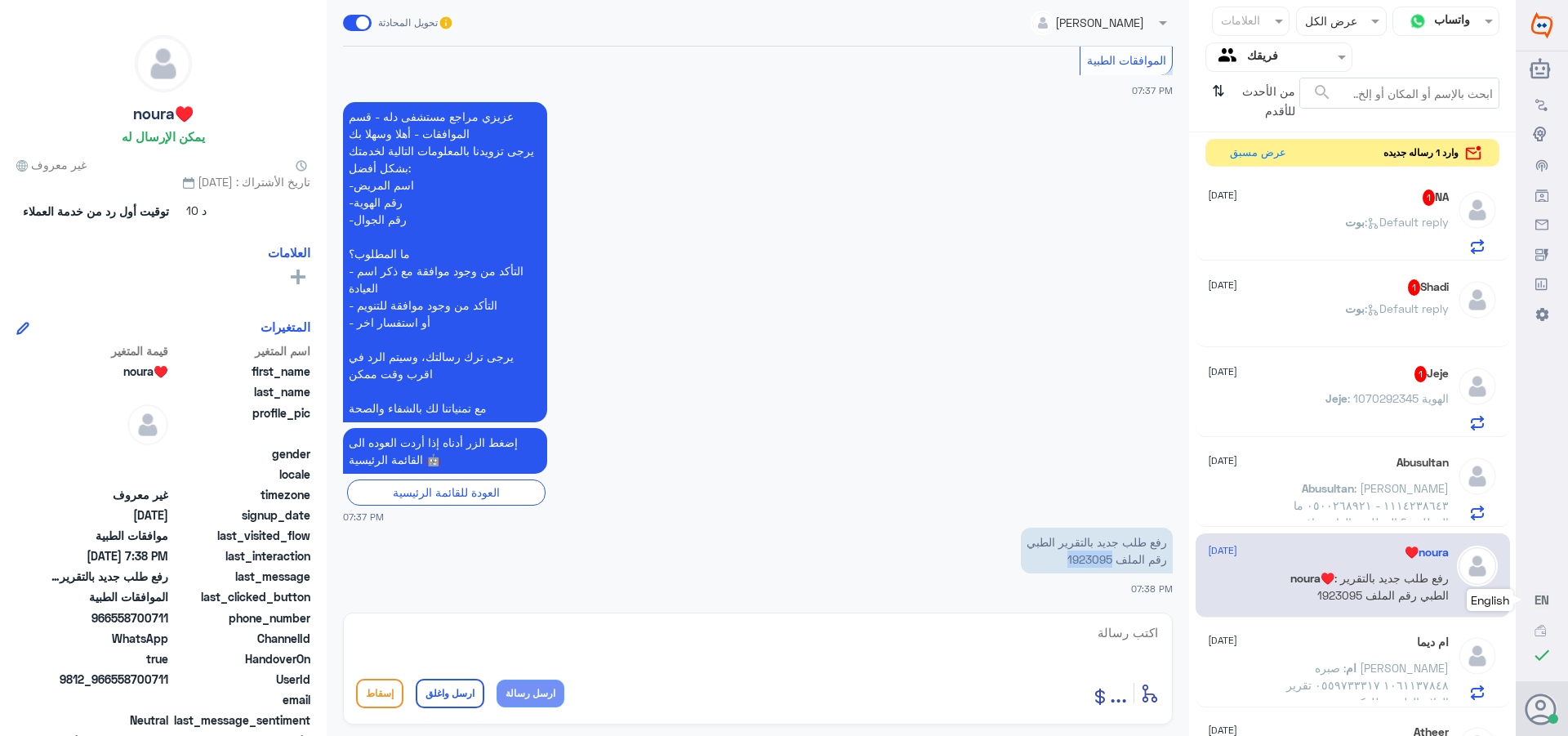
click at [1085, 564] on p "رفع طلب جديد بالتقرير الطبي رقم الملف 1923095" at bounding box center [1096, 550] width 152 height 46
click at [1069, 632] on textarea at bounding box center [758, 641] width 804 height 40
type textarea "تم ارفاق التقرير بتاريخ [DATE] ومازال الطلب مرفوض"
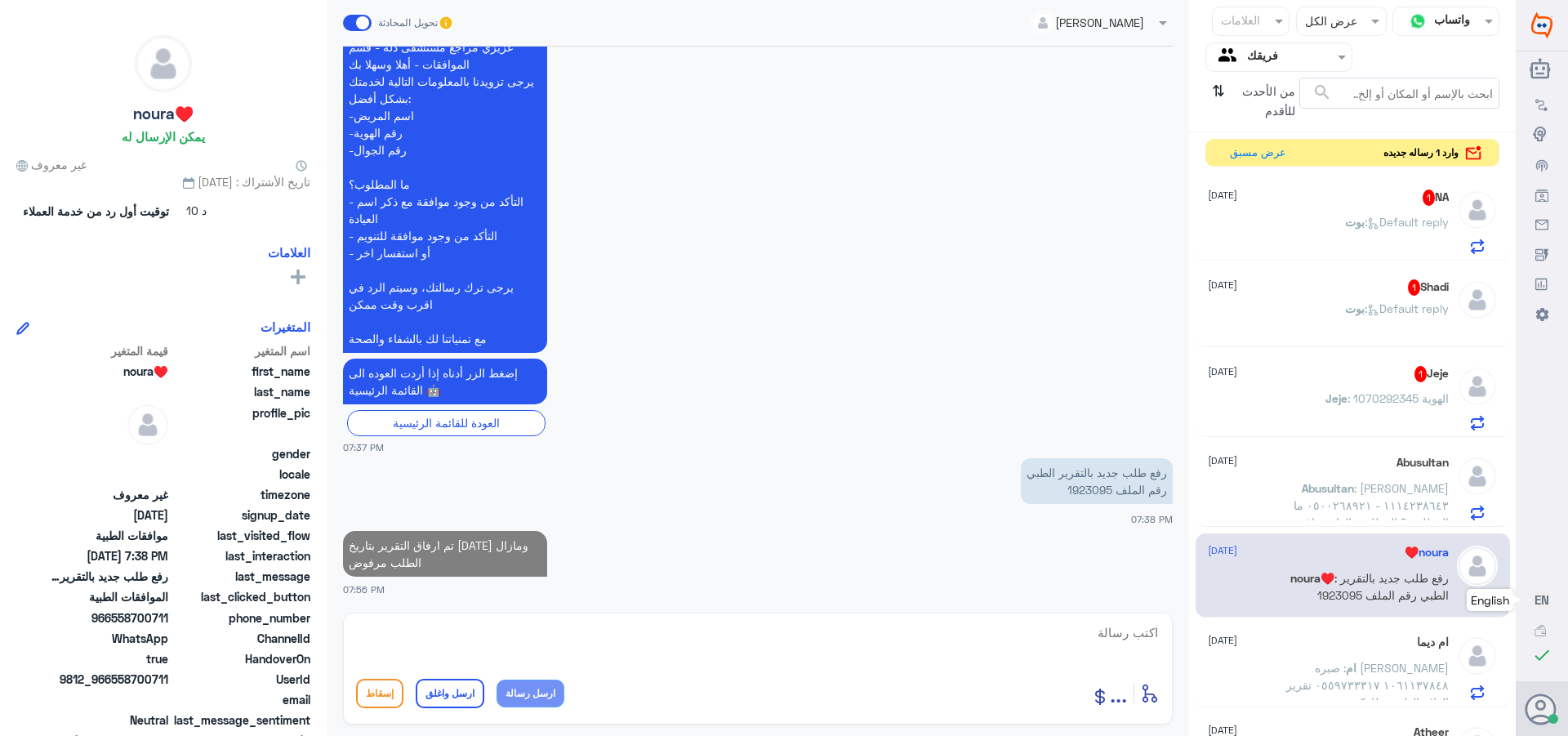
click at [1352, 390] on p "Jeje : الهوية 1070292345" at bounding box center [1387, 410] width 124 height 41
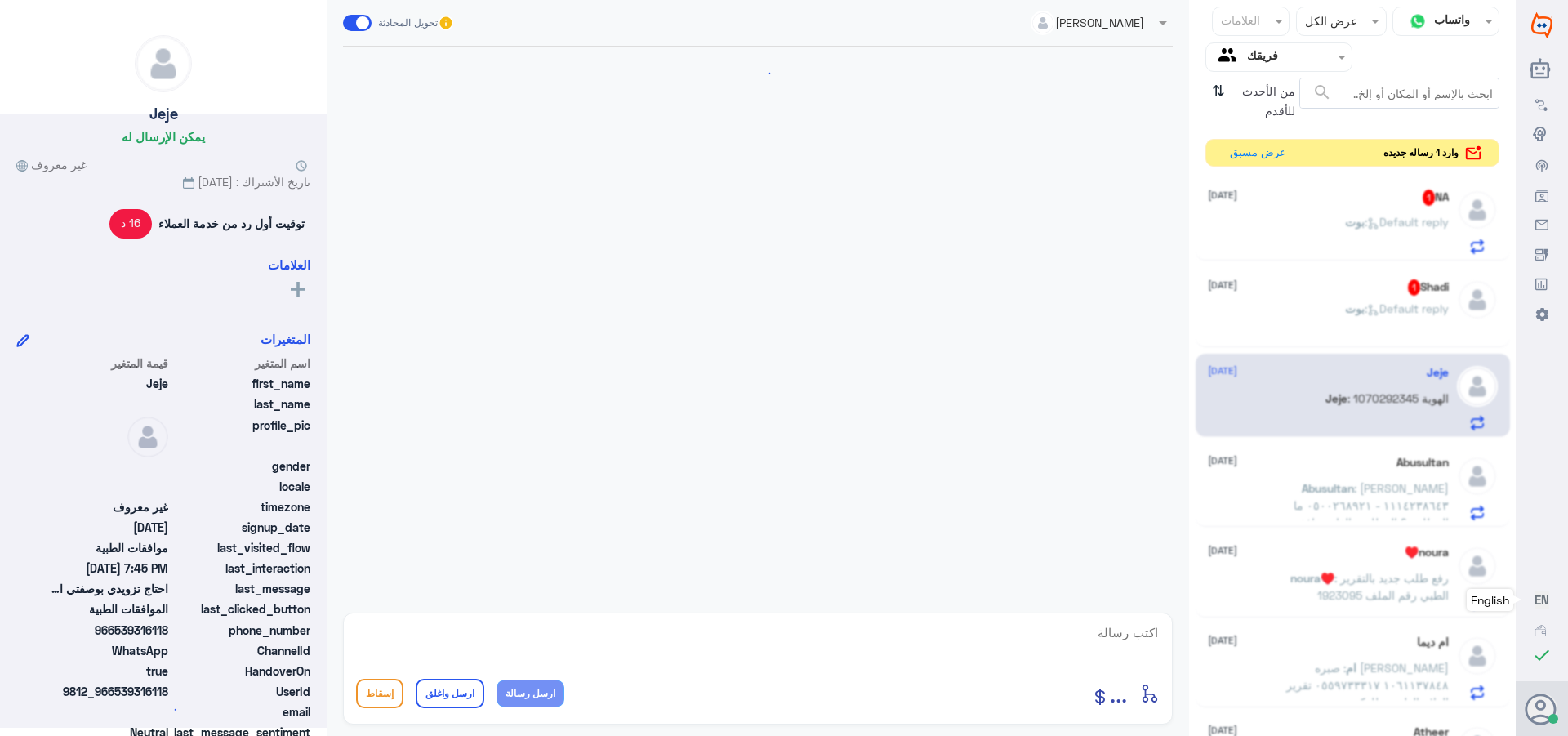
scroll to position [1277, 0]
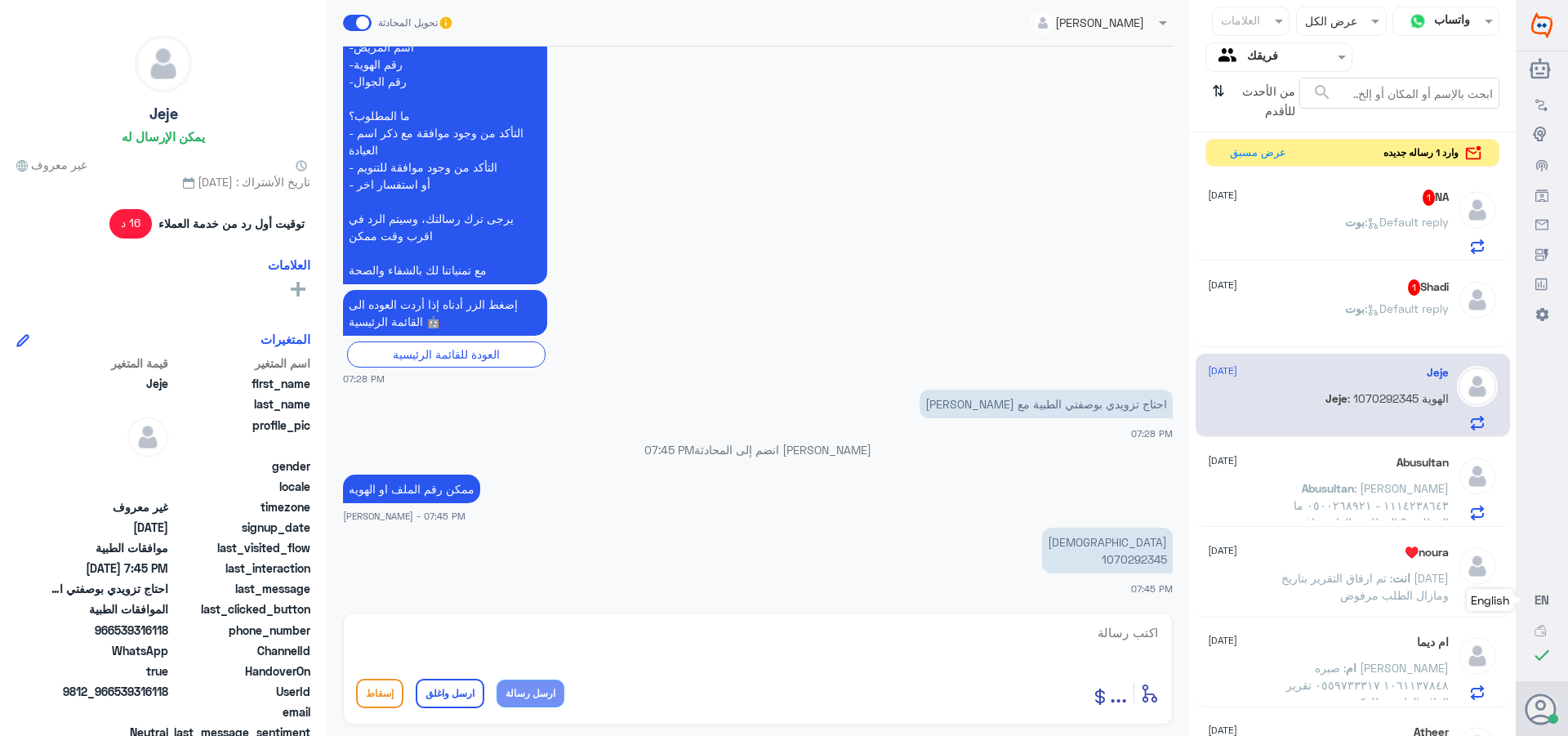
click at [1132, 552] on p "الهوية 1070292345" at bounding box center [1108, 550] width 131 height 46
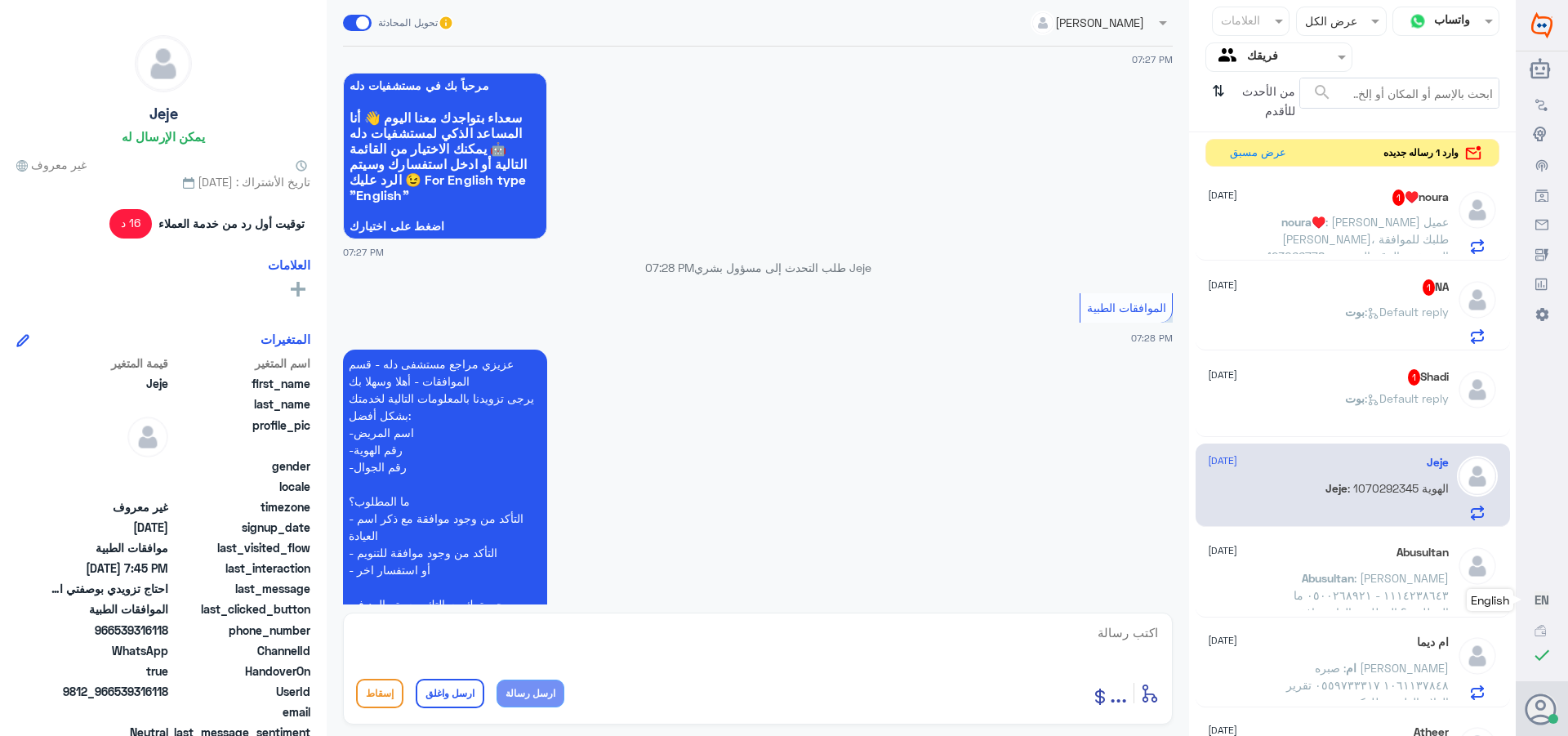
scroll to position [869, 0]
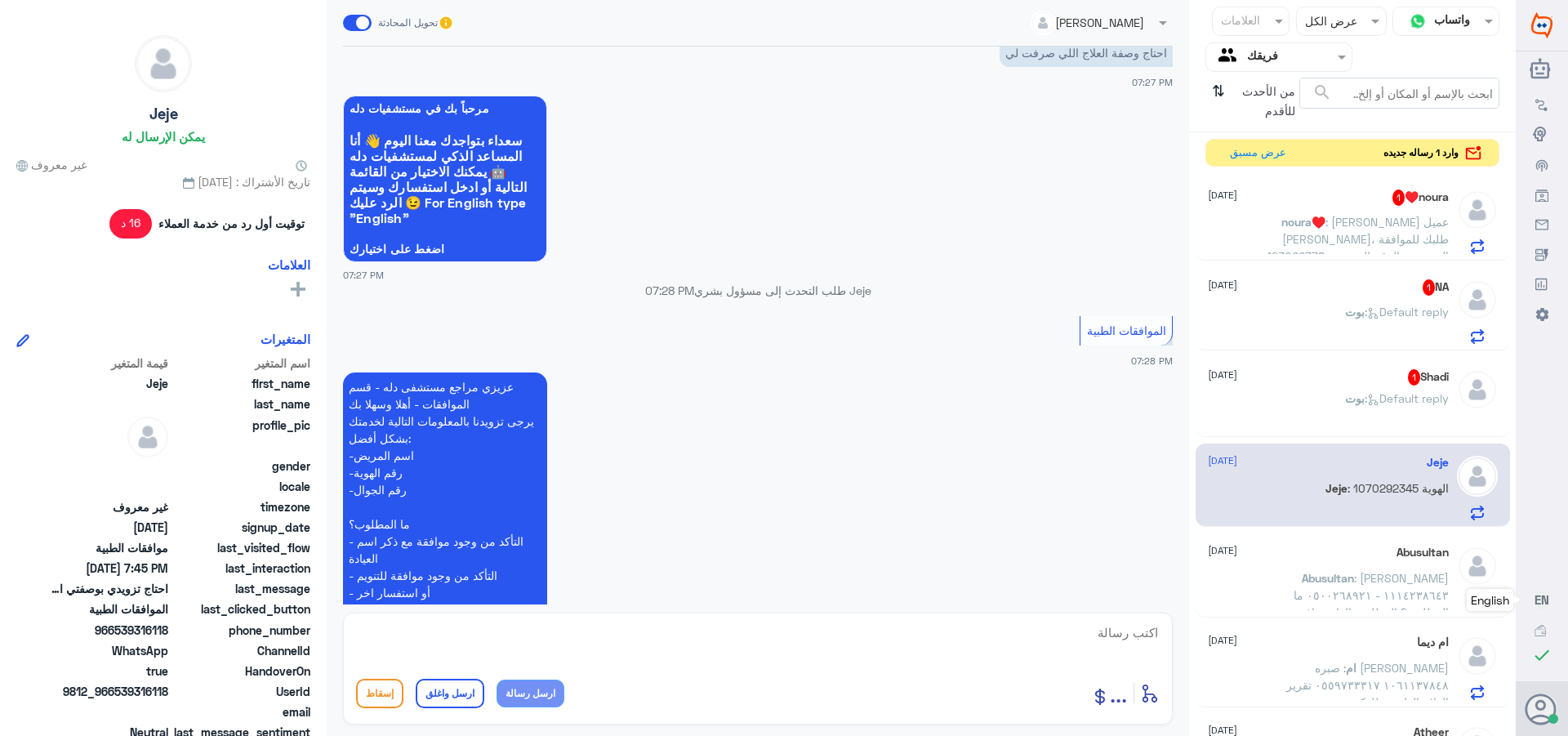
click at [1328, 393] on div "[PERSON_NAME] : Default reply" at bounding box center [1328, 411] width 241 height 37
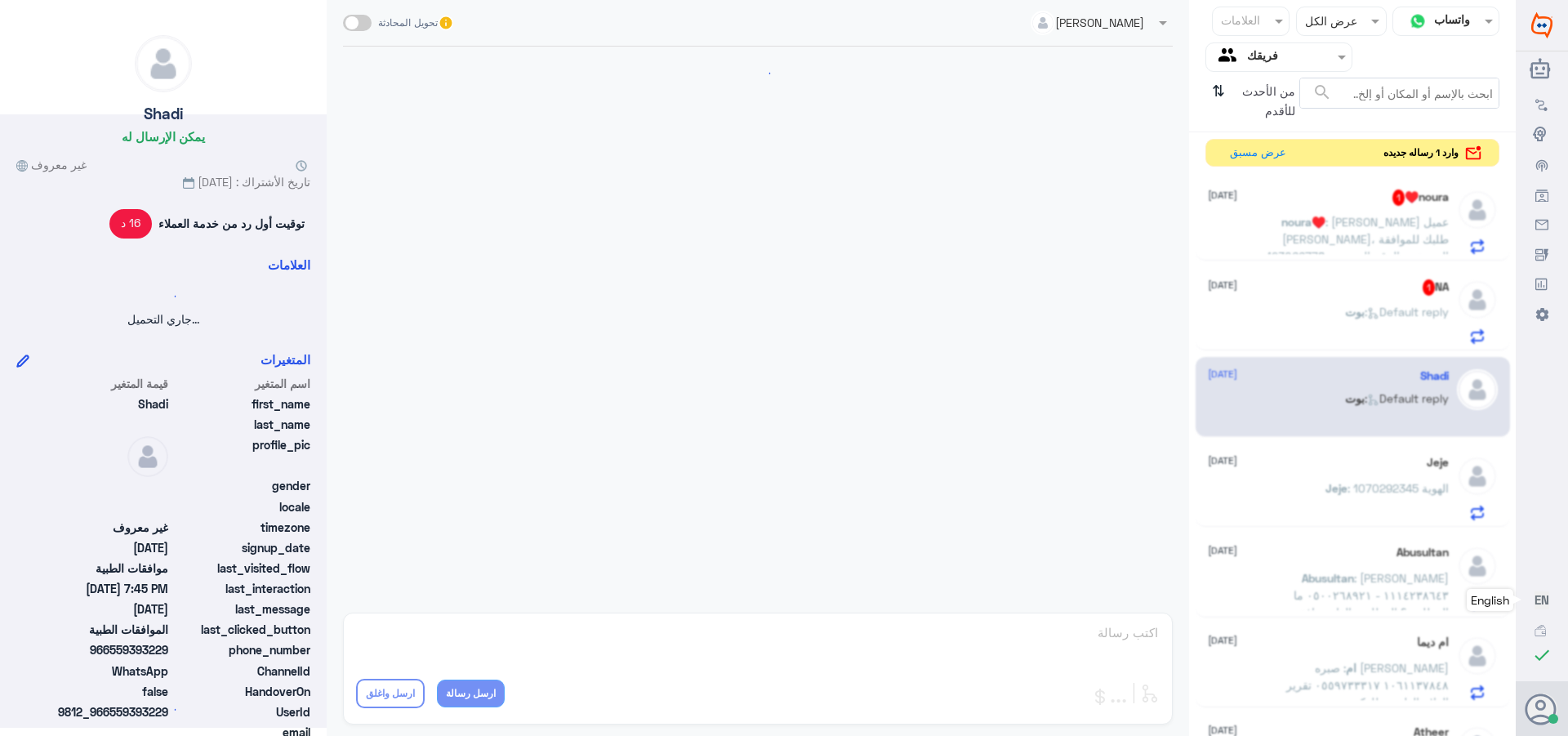
scroll to position [1422, 0]
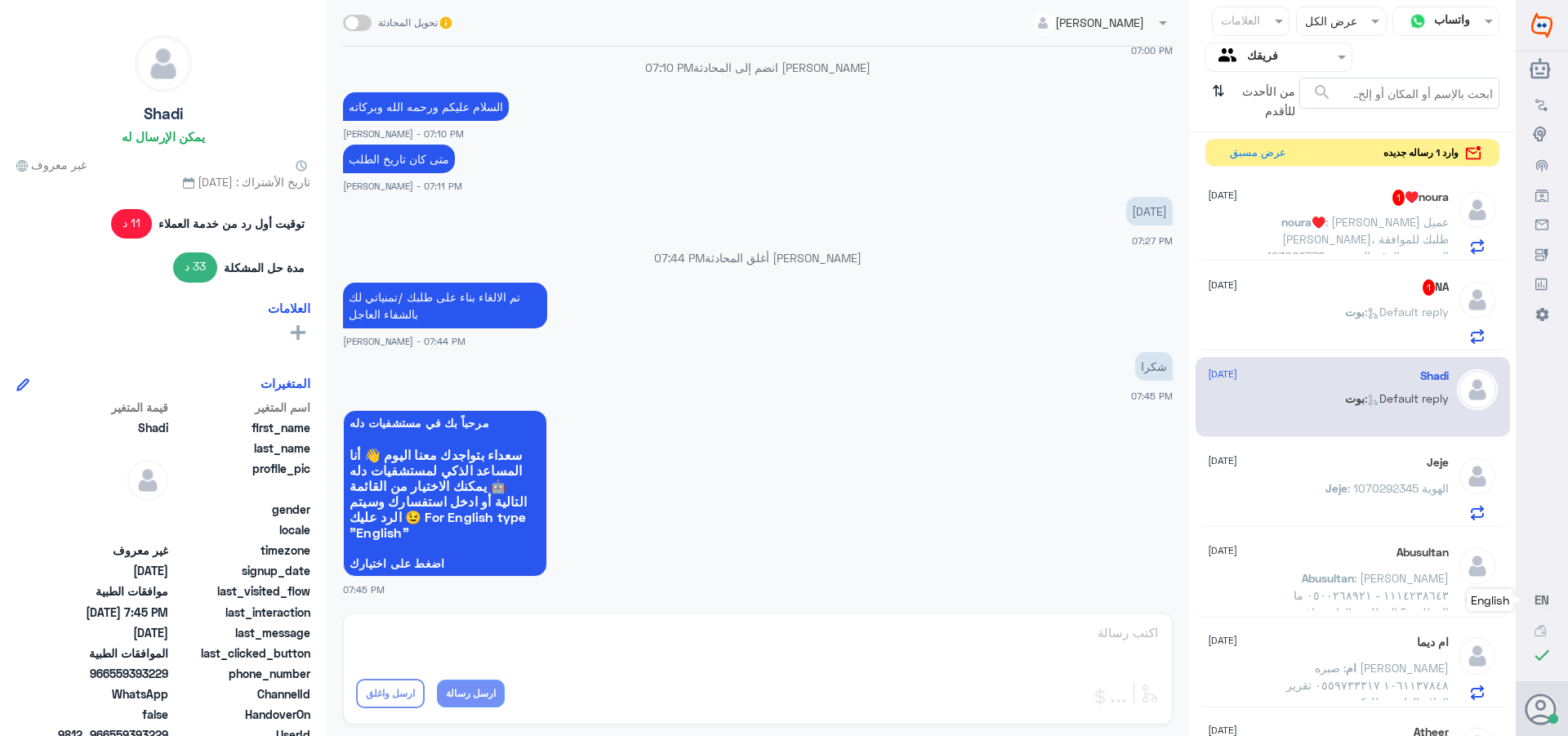
click at [1326, 300] on div "NA 1 [DATE] [PERSON_NAME] : Default reply" at bounding box center [1328, 311] width 241 height 64
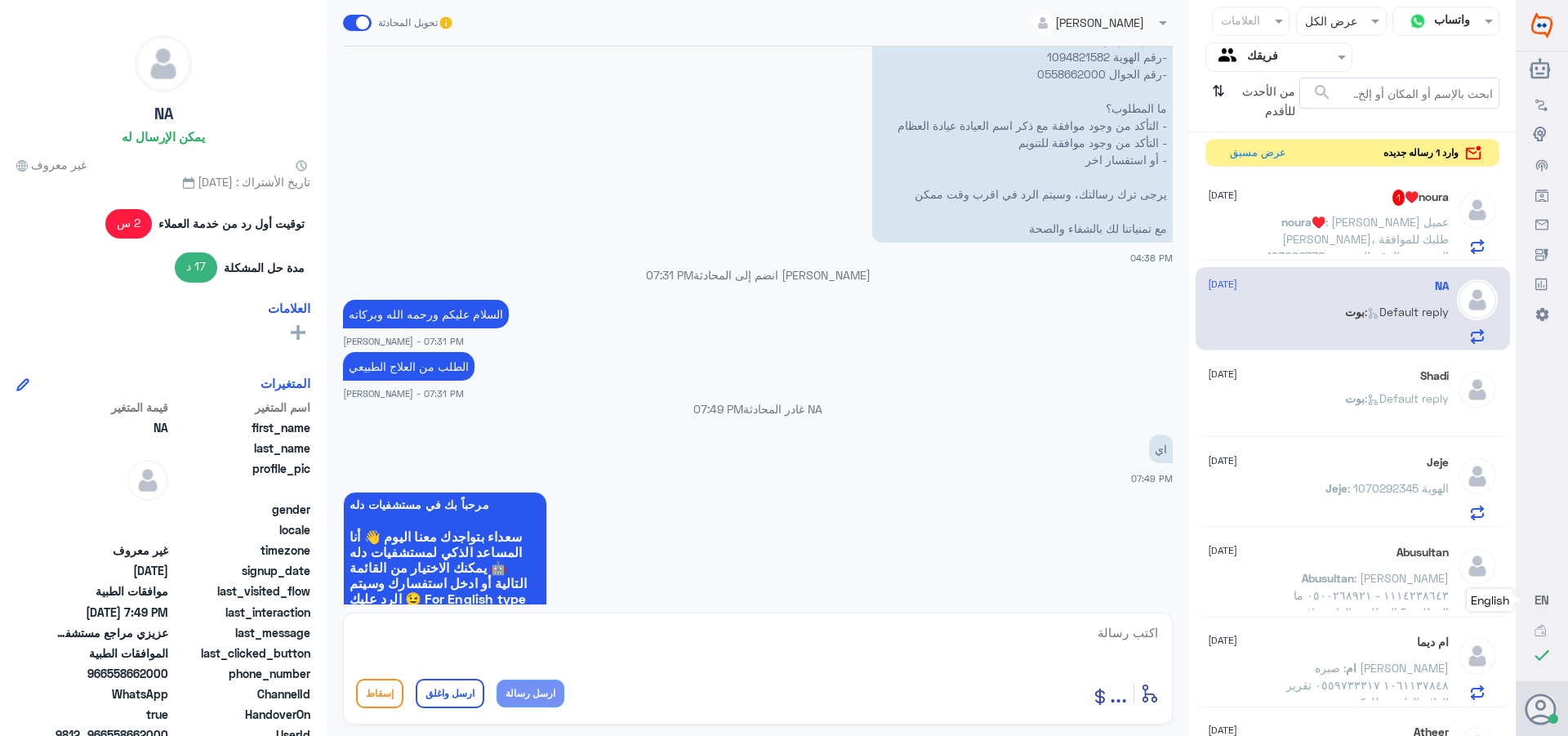
scroll to position [886, 0]
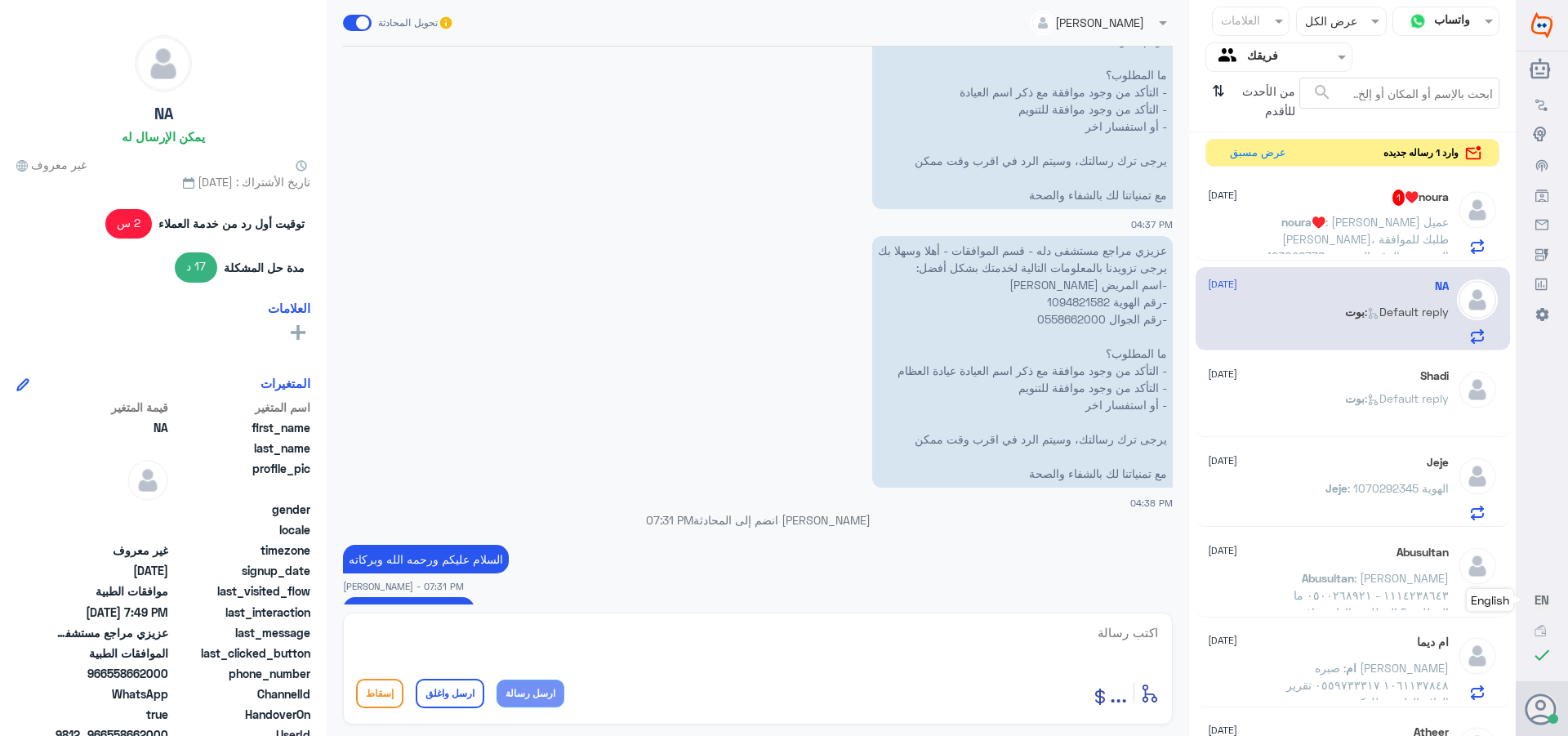
click at [1334, 243] on span ": [PERSON_NAME] عميل [PERSON_NAME]، طلبك للموافقة المسبقة، بالرقم المرجعي 12306…" at bounding box center [1357, 282] width 182 height 134
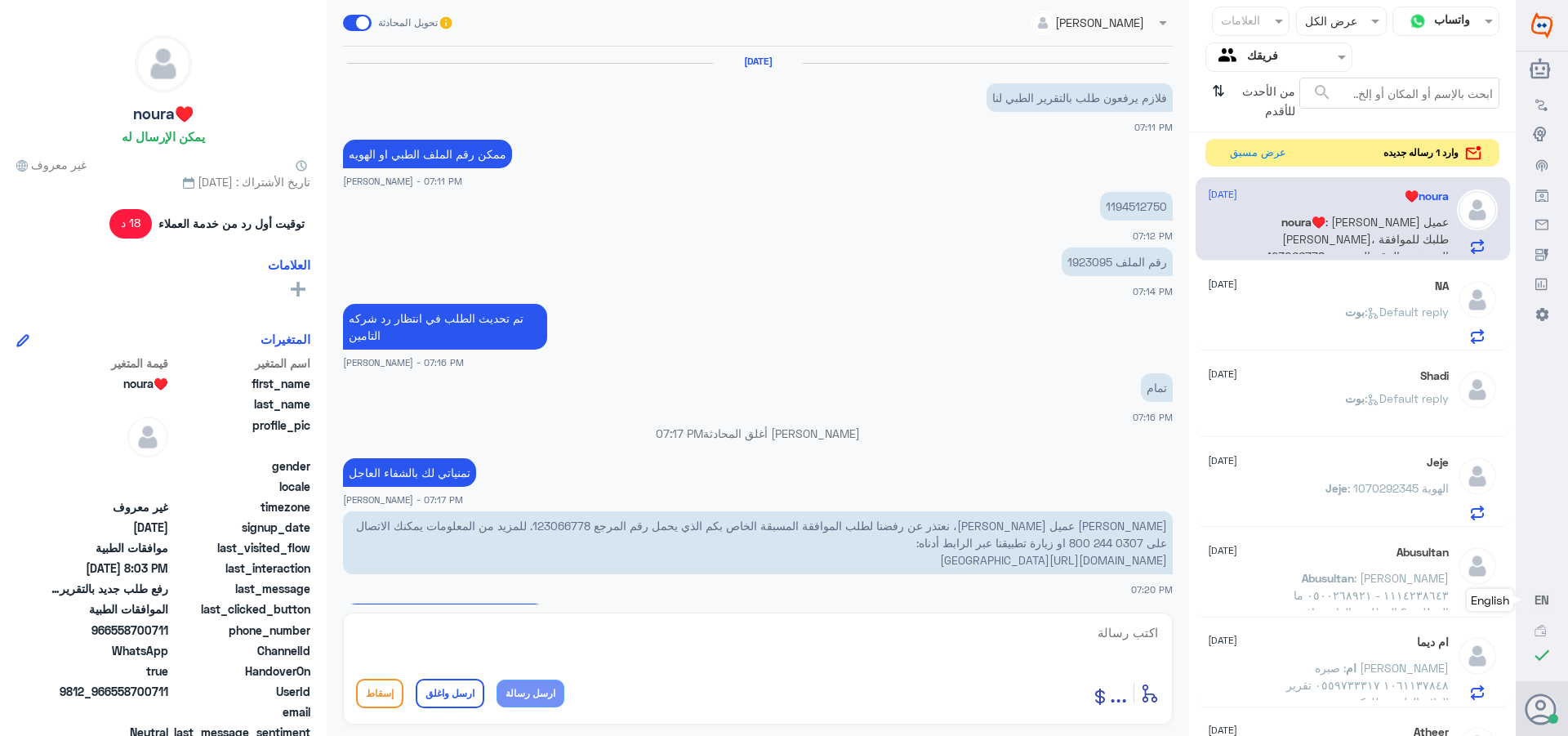
scroll to position [1214, 0]
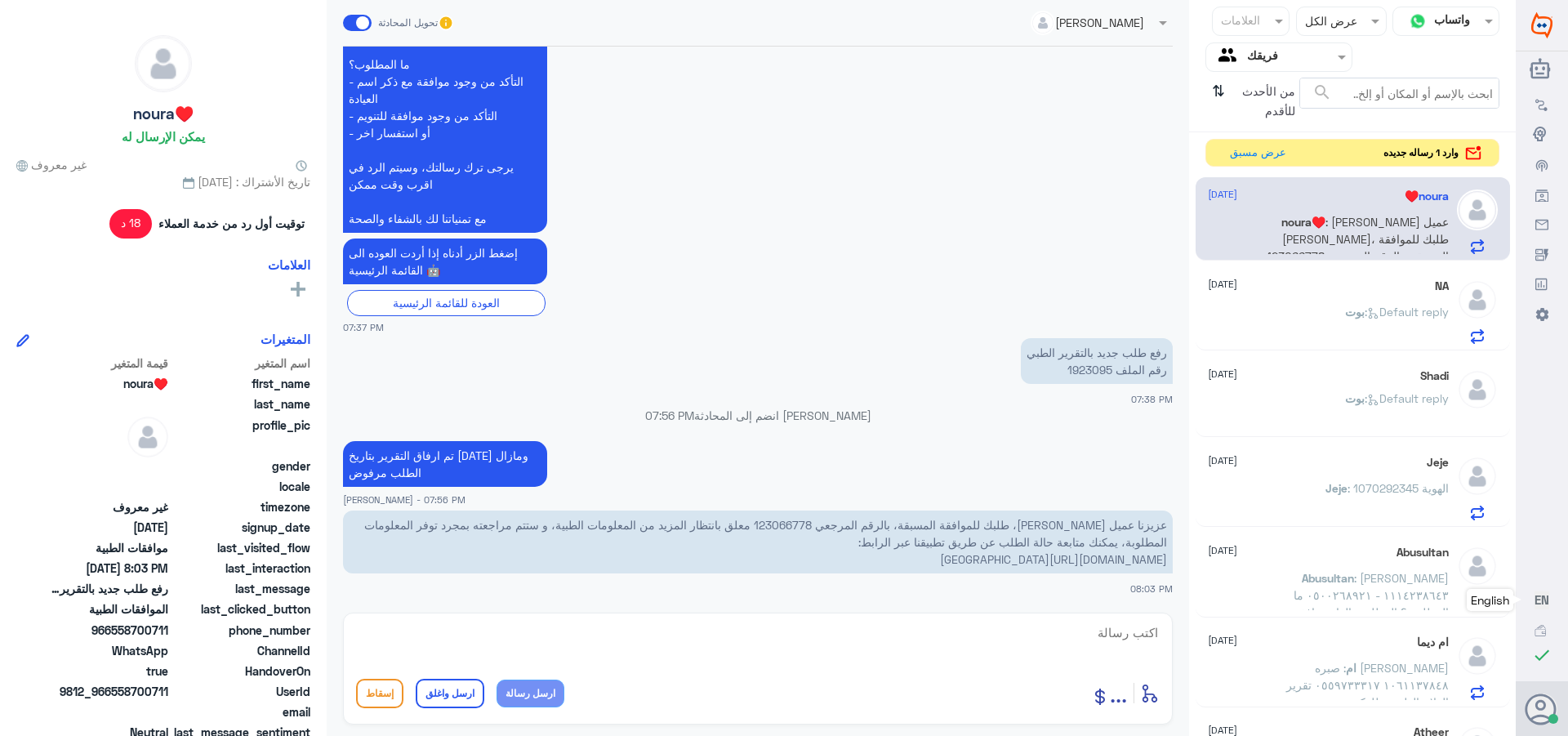
click at [1077, 369] on p "رفع طلب جديد بالتقرير الطبي رقم الملف 1923095" at bounding box center [1096, 361] width 152 height 46
click at [1078, 369] on p "رفع طلب جديد بالتقرير الطبي رقم الملف 1923095" at bounding box center [1096, 361] width 152 height 46
click at [1099, 635] on textarea at bounding box center [758, 641] width 804 height 40
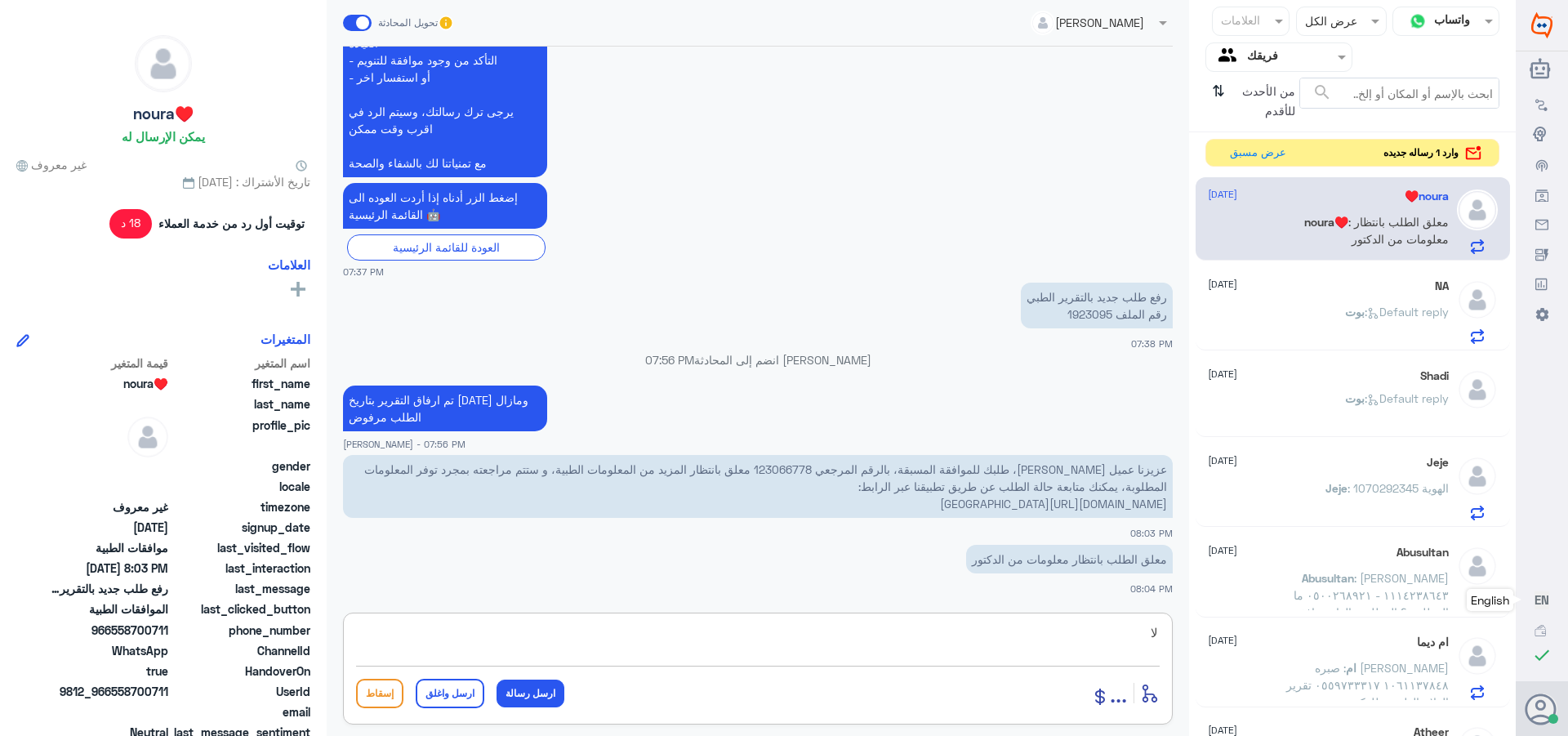
type textarea "ل"
type textarea "يبون تقرير الاشعه"
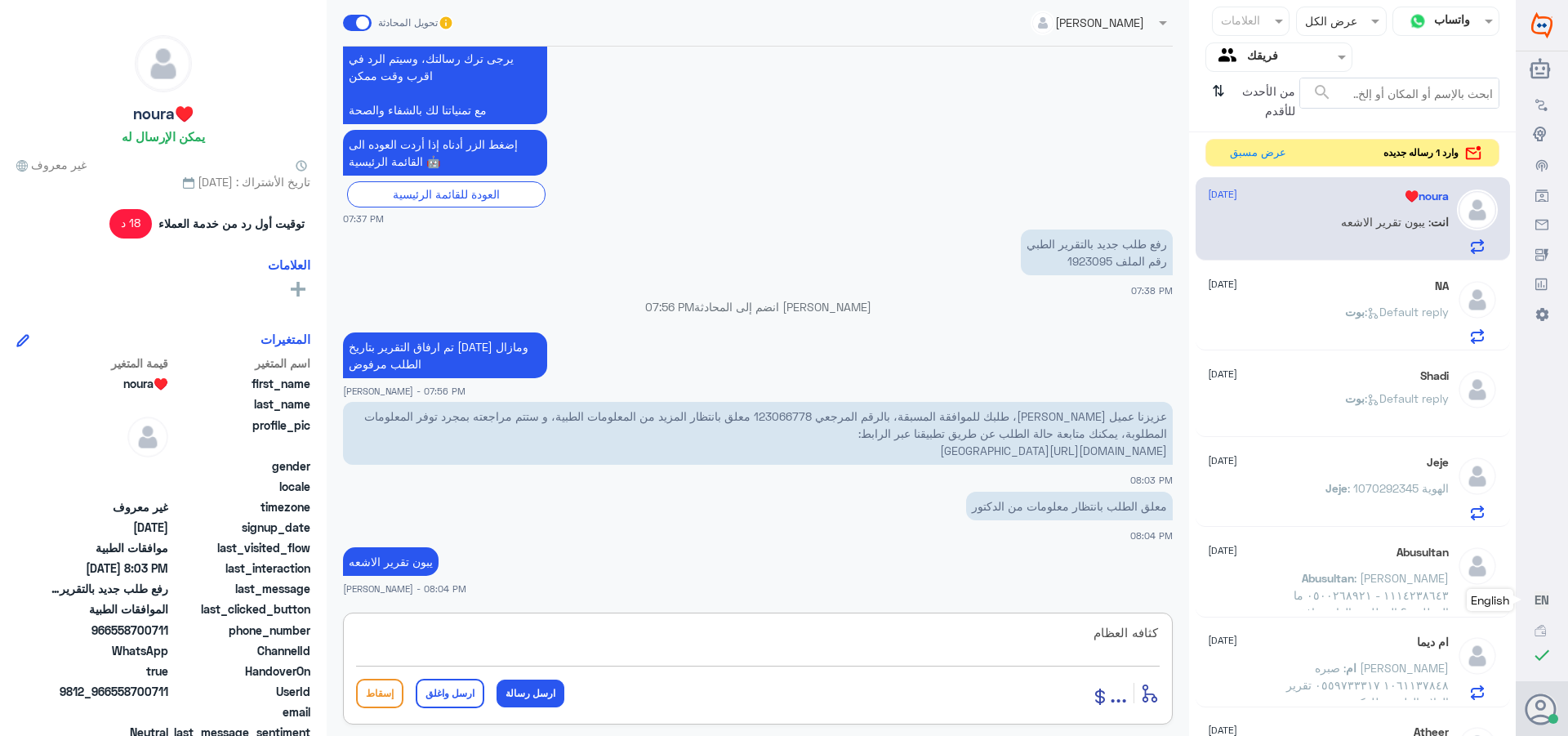
type textarea "كثافه العظام"
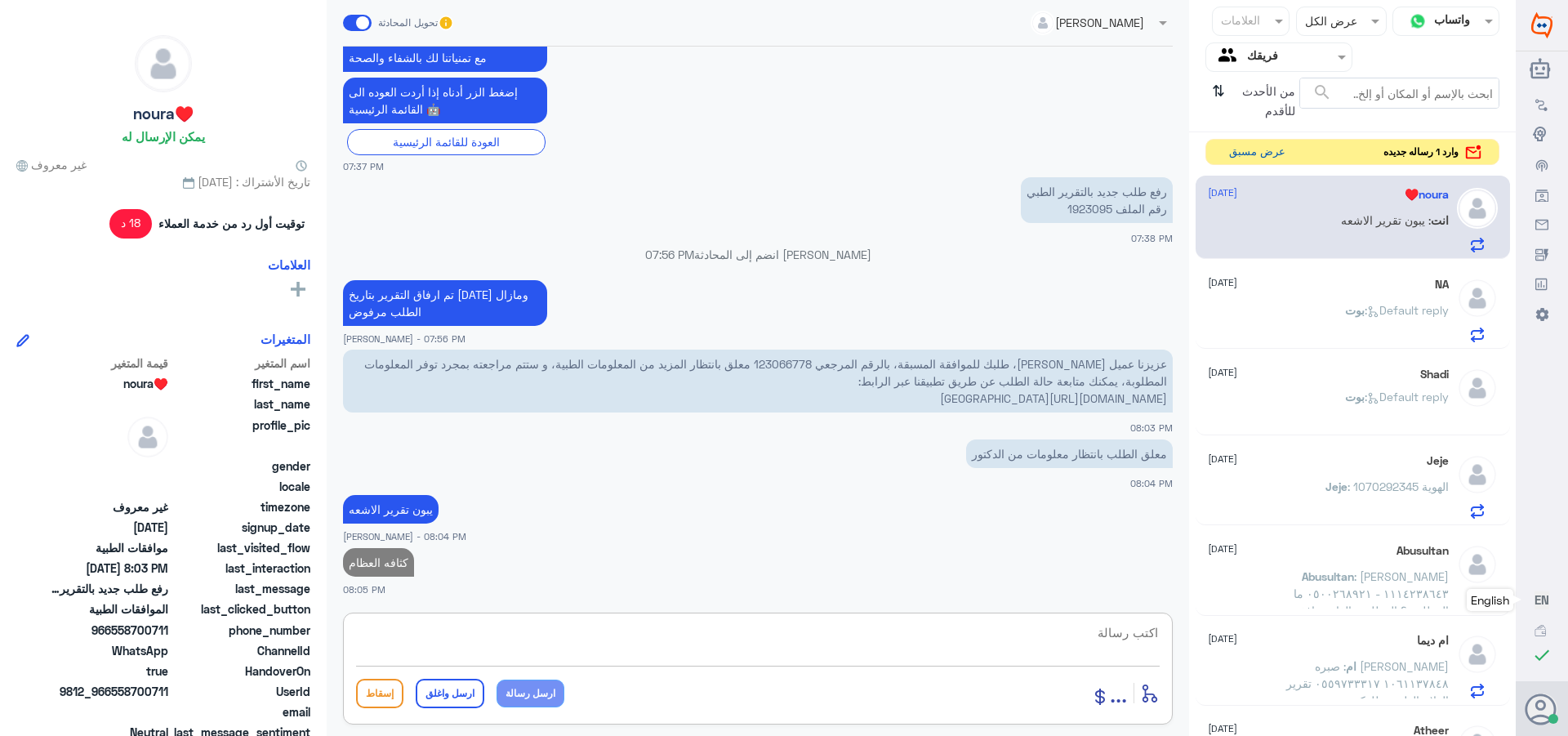
click at [1250, 143] on button "عرض مسبق" at bounding box center [1256, 152] width 69 height 25
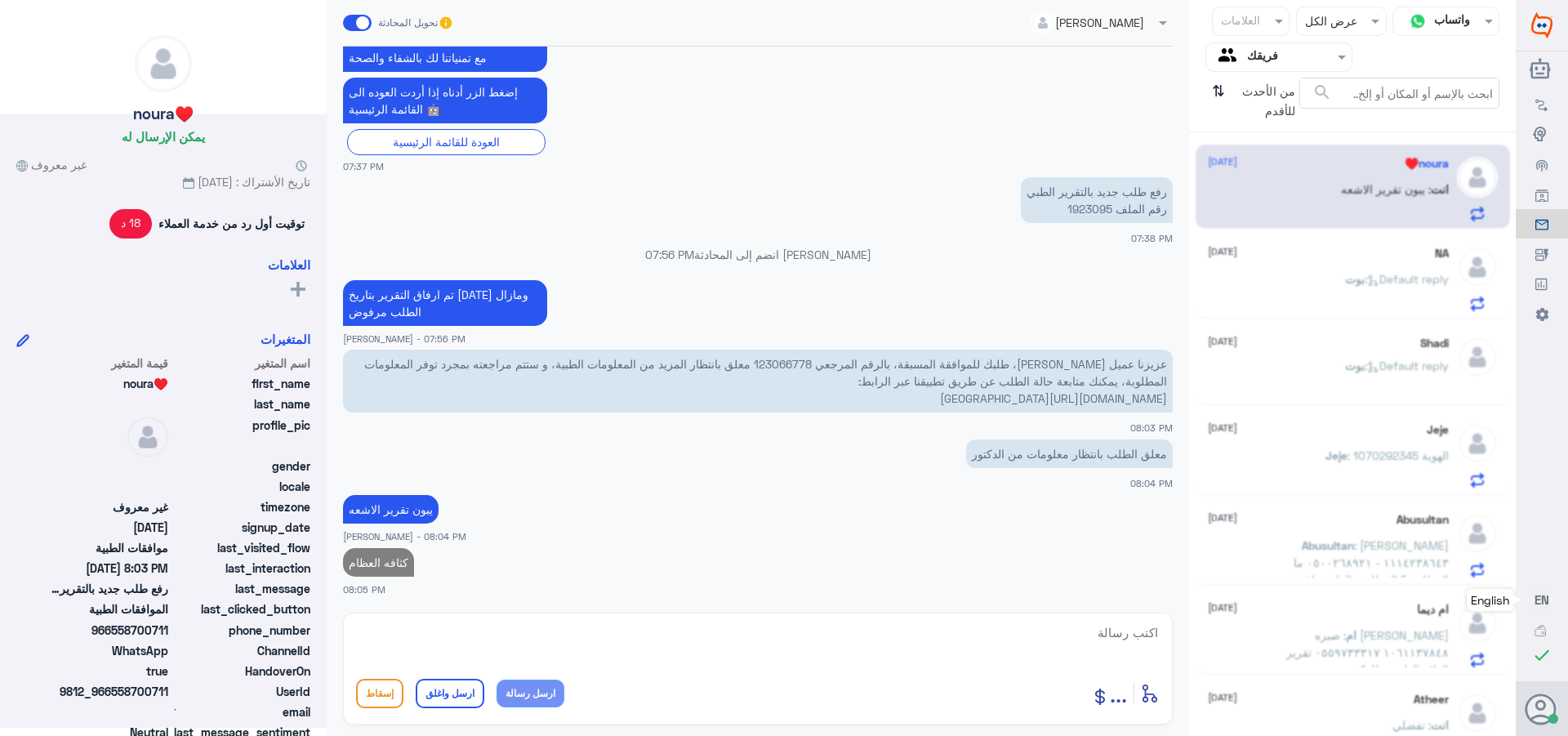
click at [1350, 275] on span "بوت" at bounding box center [1355, 279] width 20 height 14
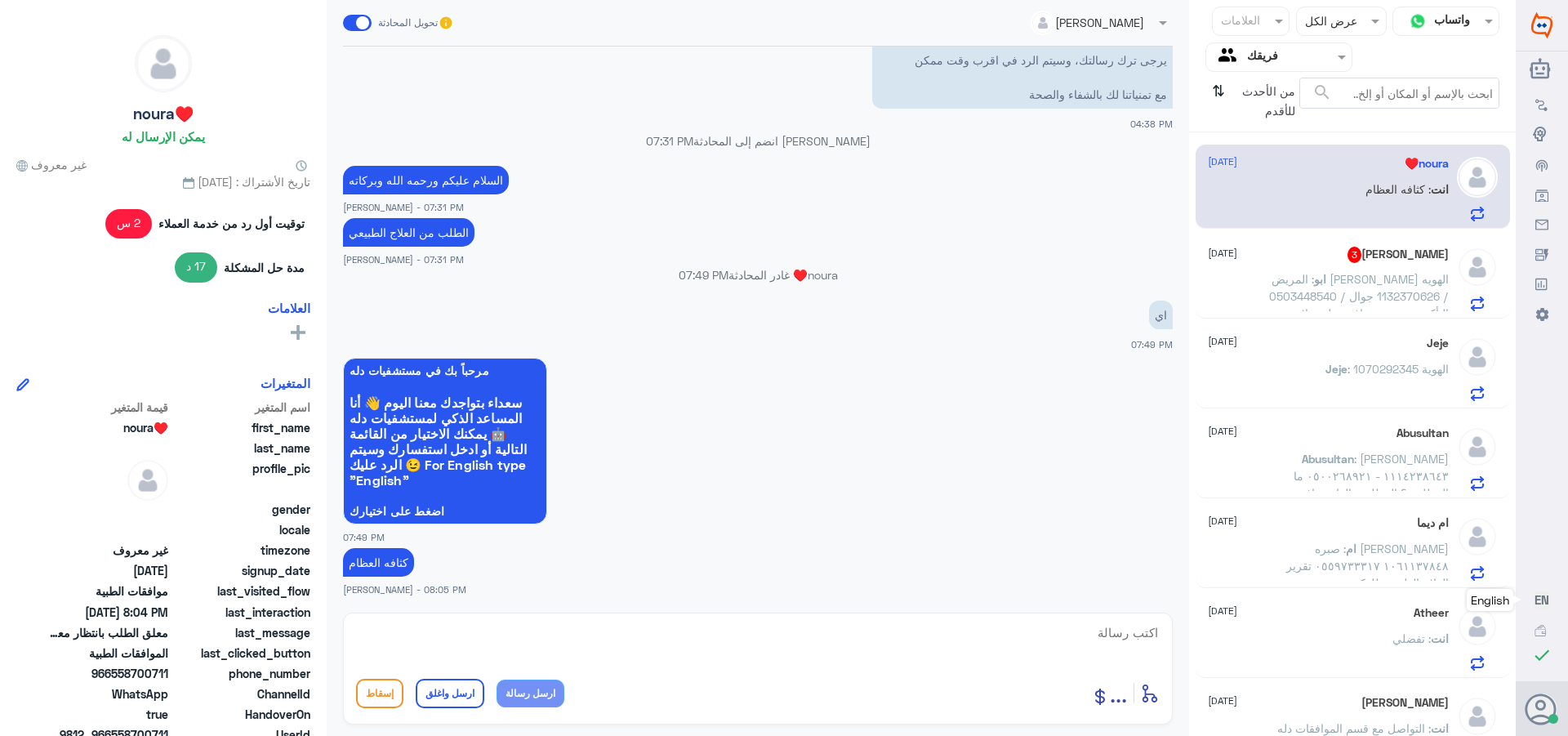
scroll to position [2992, 0]
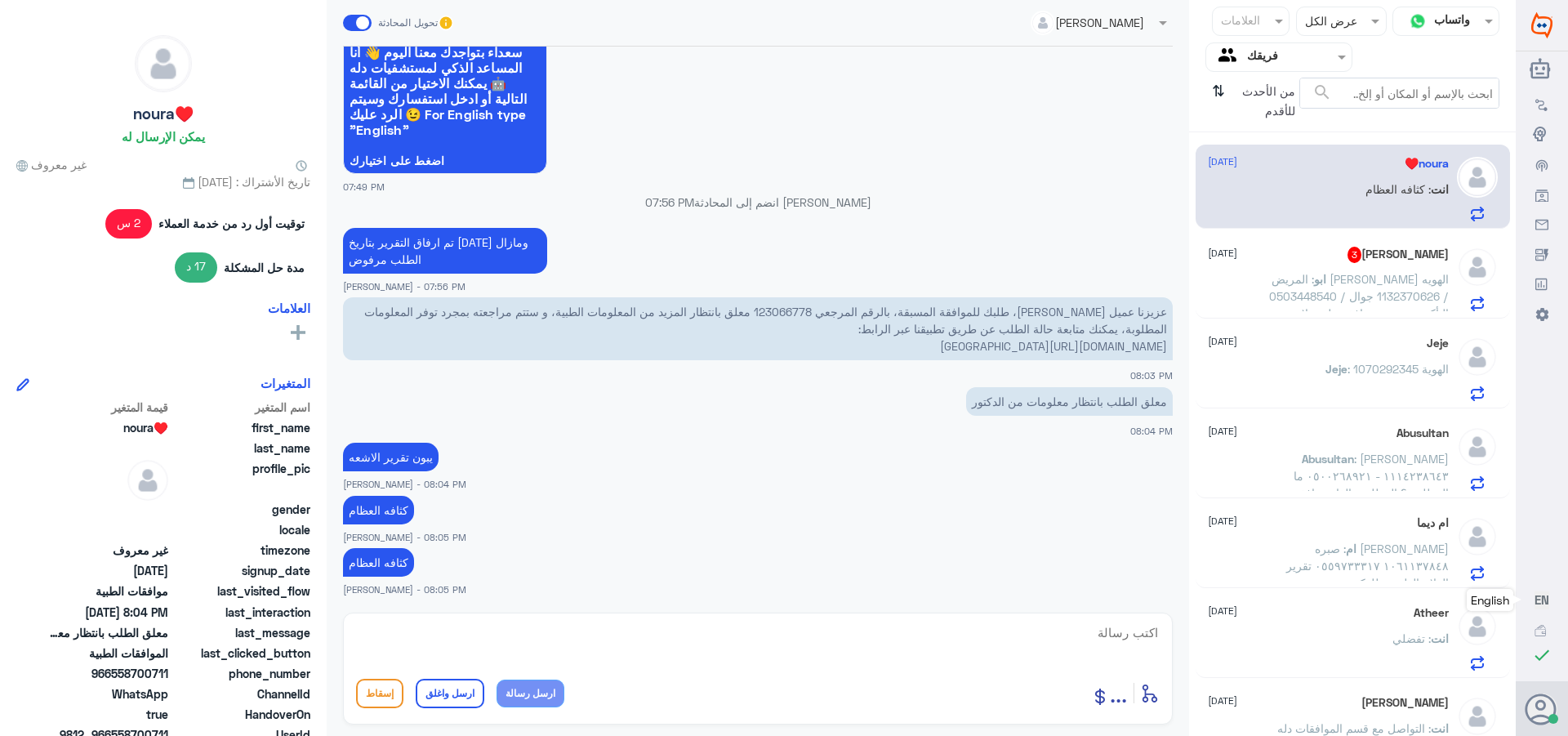
click at [1305, 188] on div "انت : كثافه العظام" at bounding box center [1328, 203] width 241 height 37
click at [1328, 282] on span ": المريض [PERSON_NAME] الهويه / 1132370626 جوال / 0503448540 التأكد من وجود موا…" at bounding box center [1359, 304] width 180 height 65
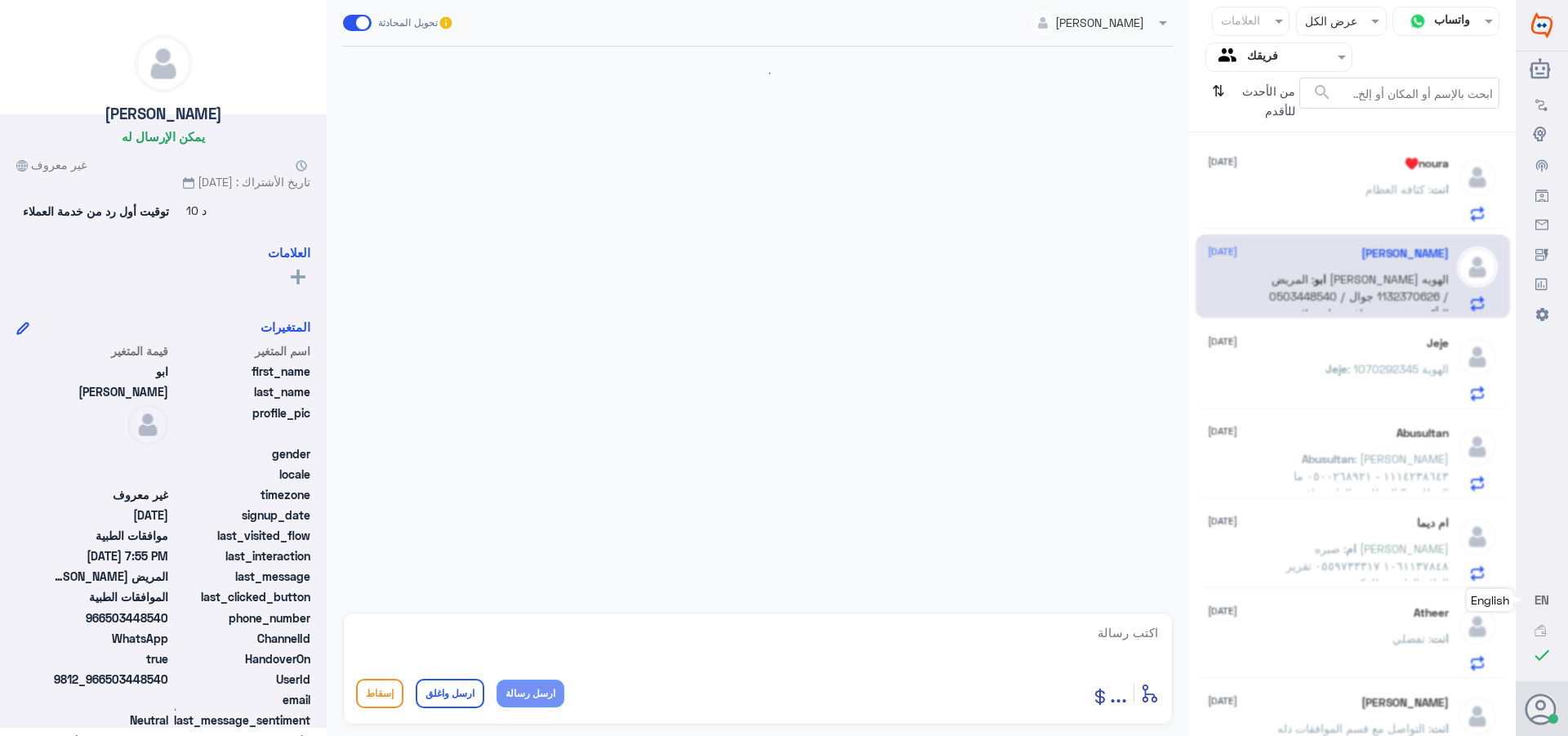
scroll to position [1605, 0]
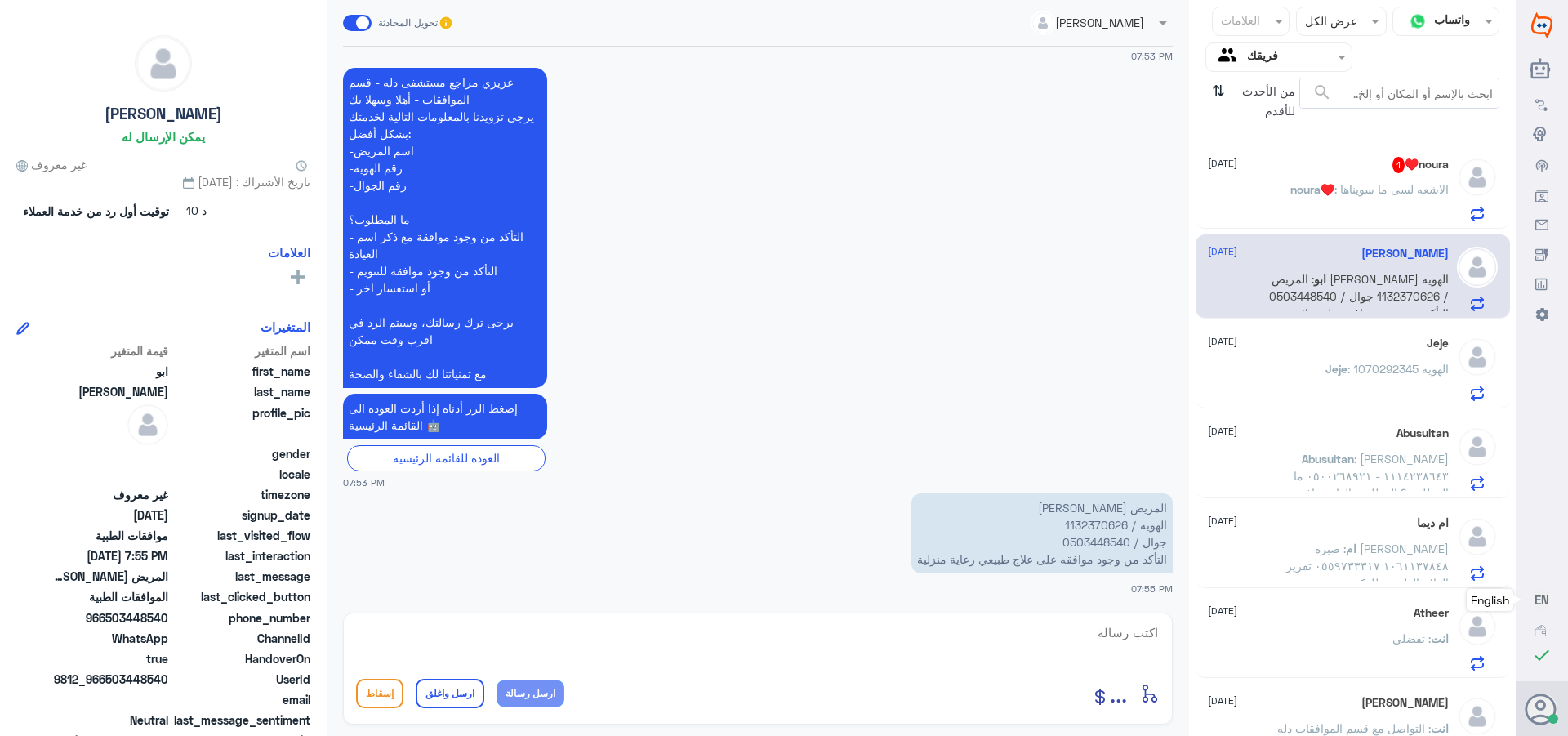
click at [1074, 523] on p "المريض [PERSON_NAME] الهويه / 1132370626 جوال / 0503448540 التأكد من وجود موافق…" at bounding box center [1042, 533] width 261 height 80
click at [1335, 190] on span ": الاشعه لسى ما سويناها" at bounding box center [1391, 189] width 114 height 14
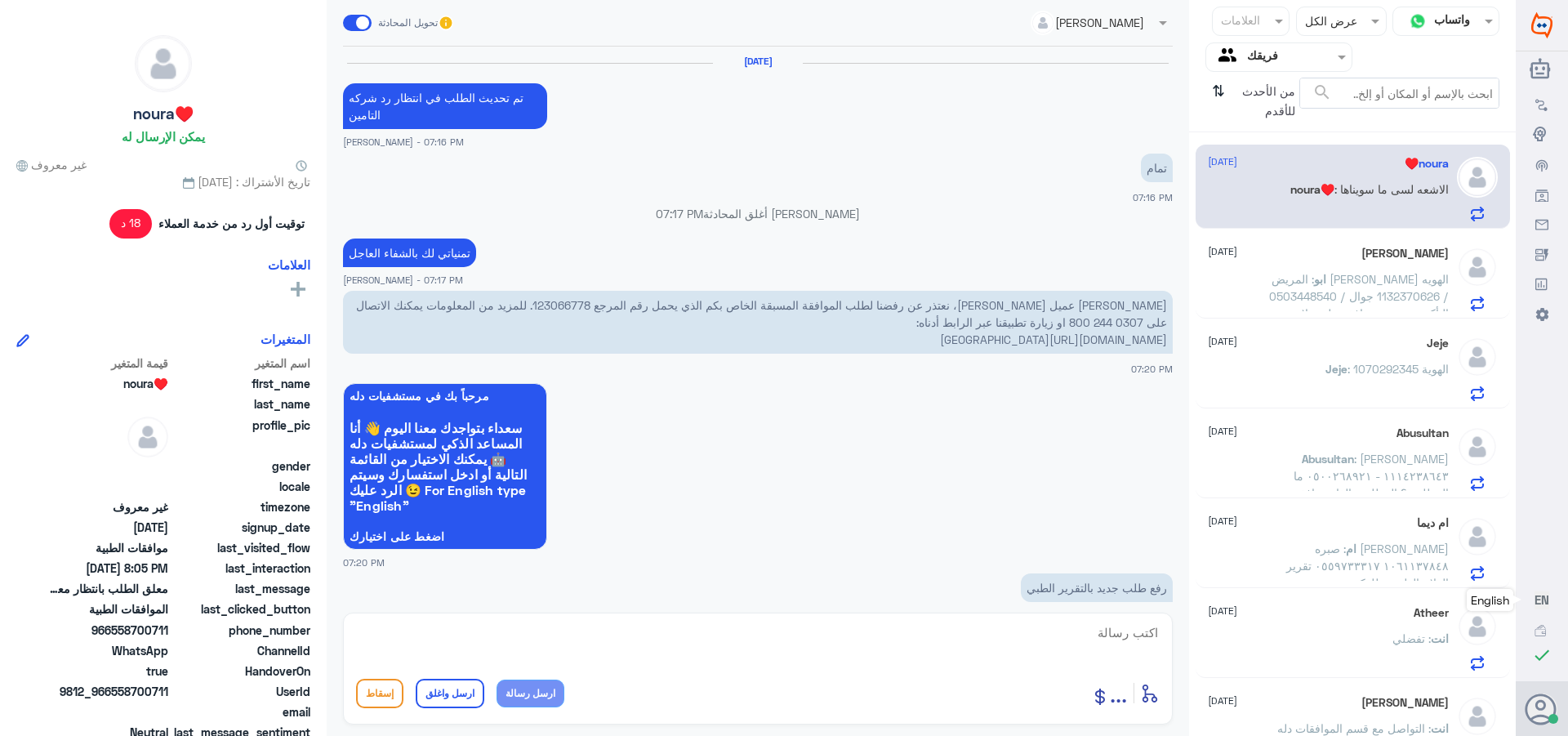
scroll to position [1211, 0]
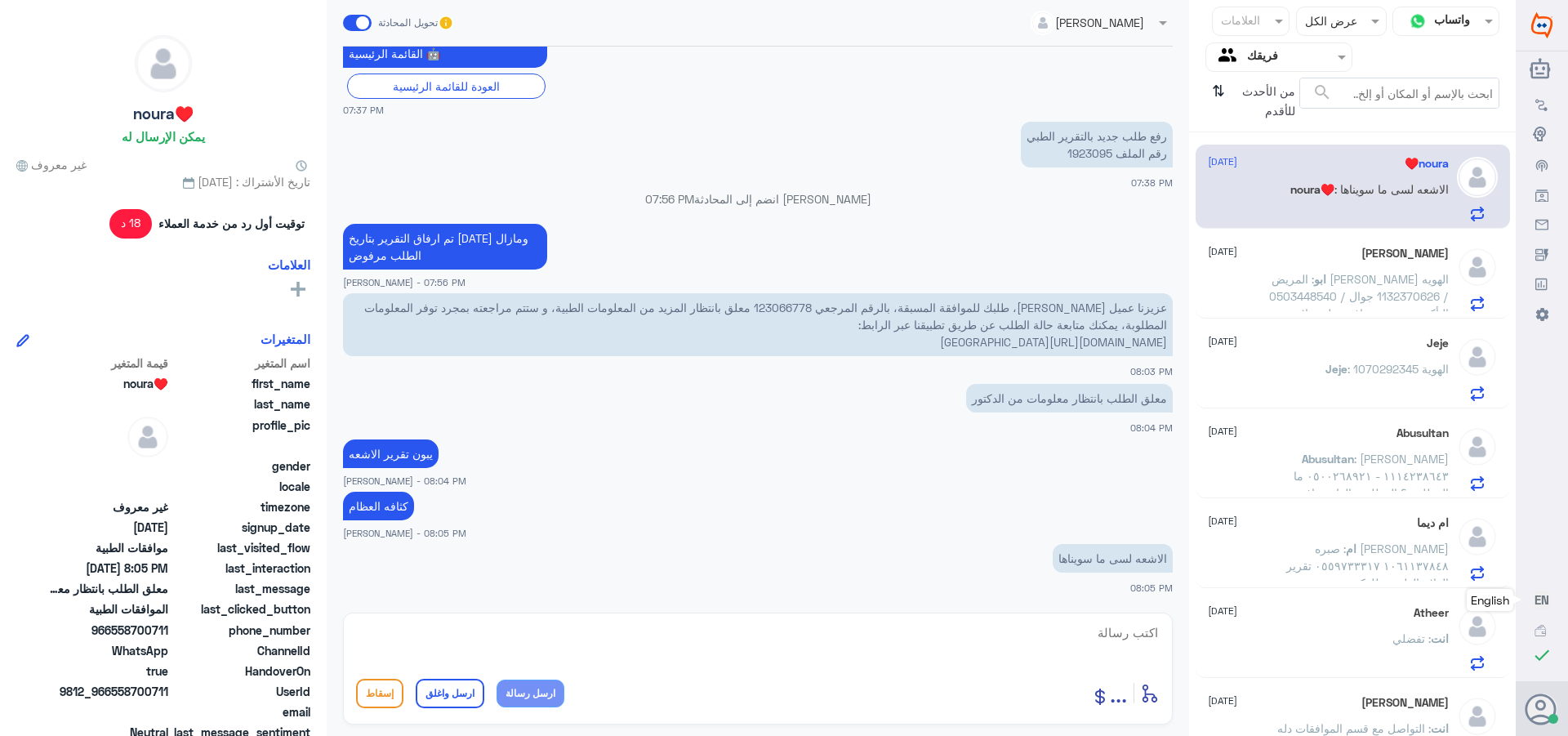
click at [1116, 635] on textarea at bounding box center [758, 641] width 804 height 40
type textarea "ا"
type textarea "التامين محتاج التقرير"
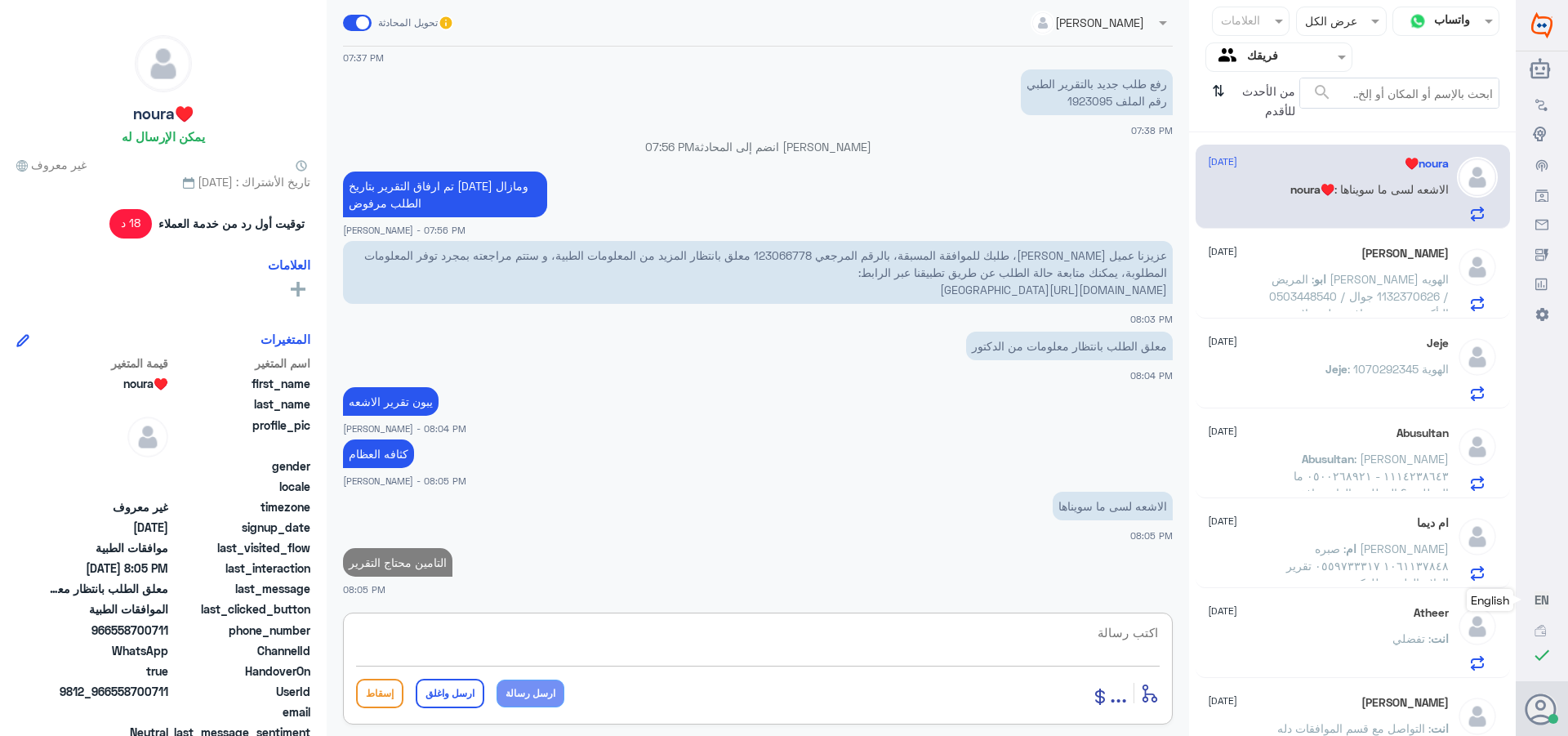
click at [1317, 289] on span ": المريض [PERSON_NAME] الهويه / 1132370626 جوال / 0503448540 التأكد من وجود موا…" at bounding box center [1359, 304] width 180 height 65
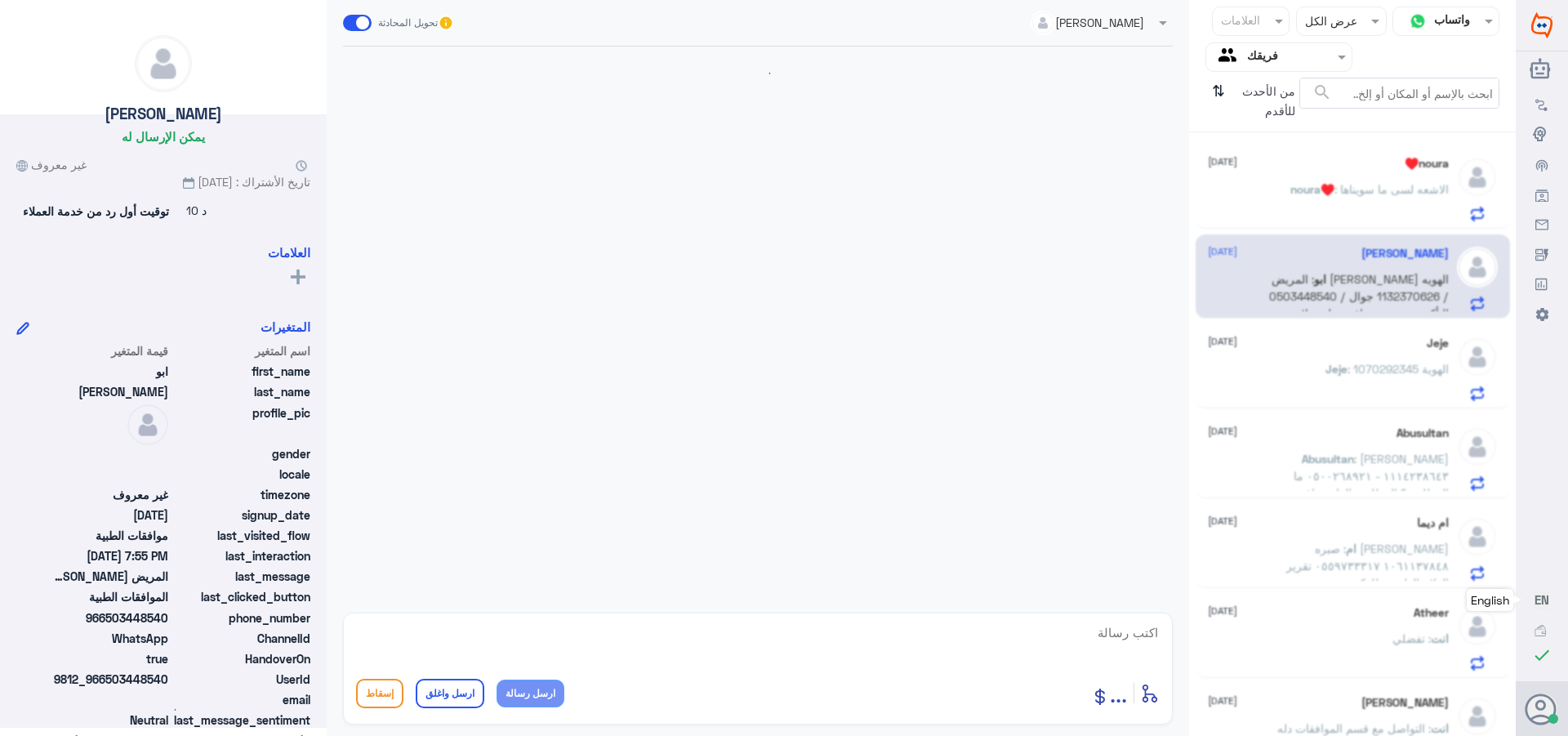
scroll to position [1605, 0]
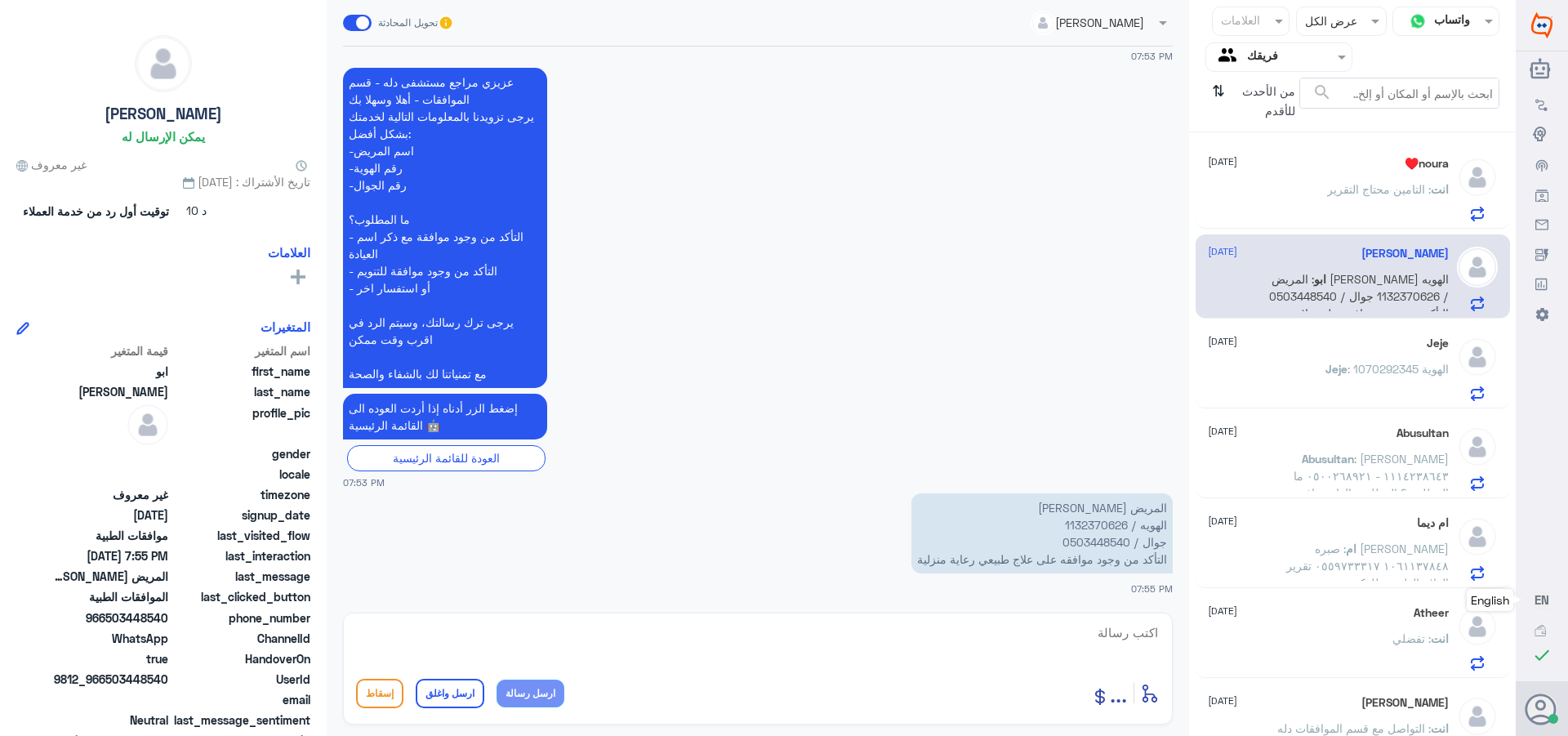
click at [1085, 522] on p "المريض [PERSON_NAME] الهويه / 1132370626 جوال / 0503448540 التأكد من وجود موافق…" at bounding box center [1042, 533] width 261 height 80
click at [1115, 627] on textarea at bounding box center [758, 641] width 804 height 40
type textarea "طلبك من دله النخيل او دله نمار"
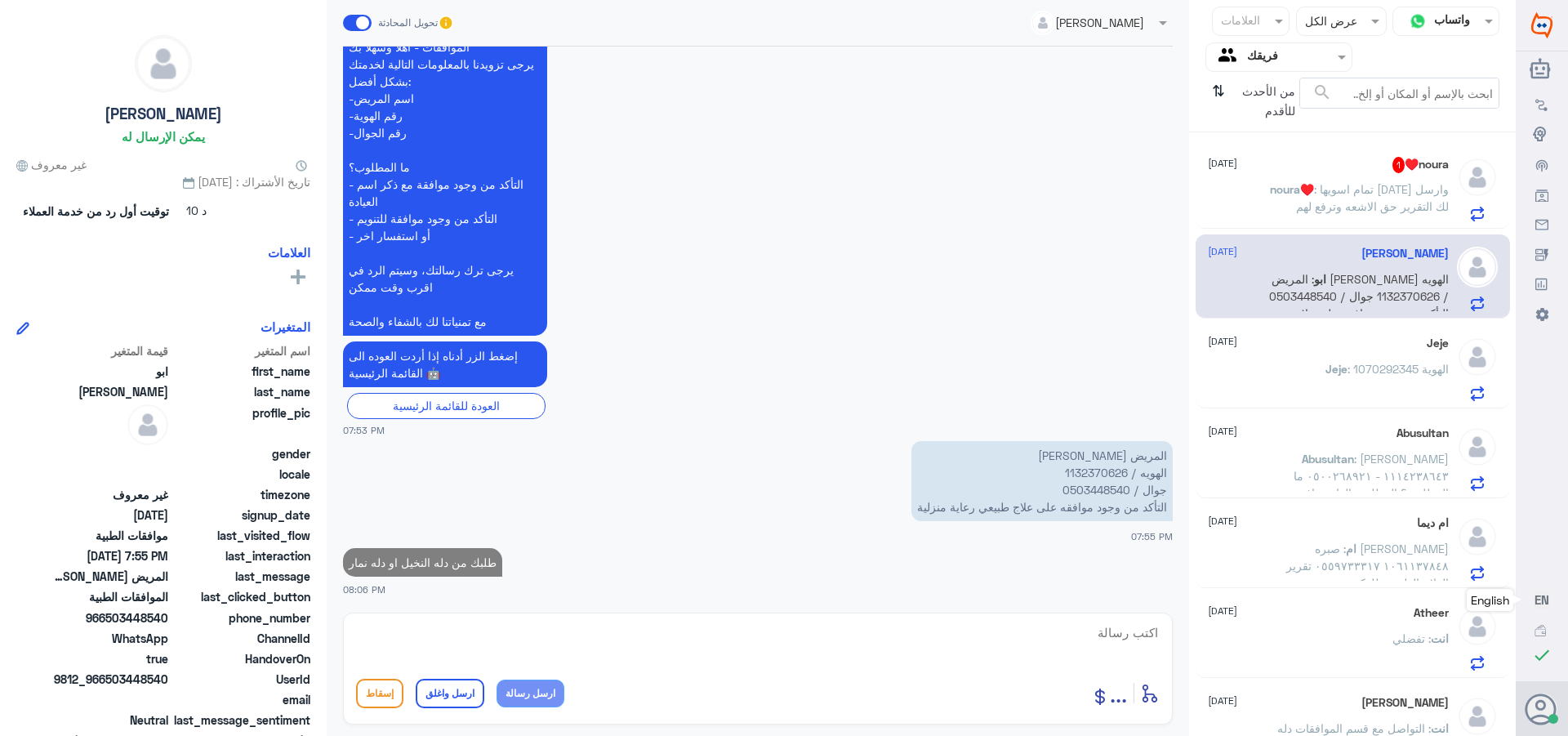
click at [1304, 180] on div "noura♥️ 1 [DATE] noura♥️ : تمام اسويها [DATE] وارسل لك التقرير حق الاشعه وترفع …" at bounding box center [1328, 189] width 241 height 64
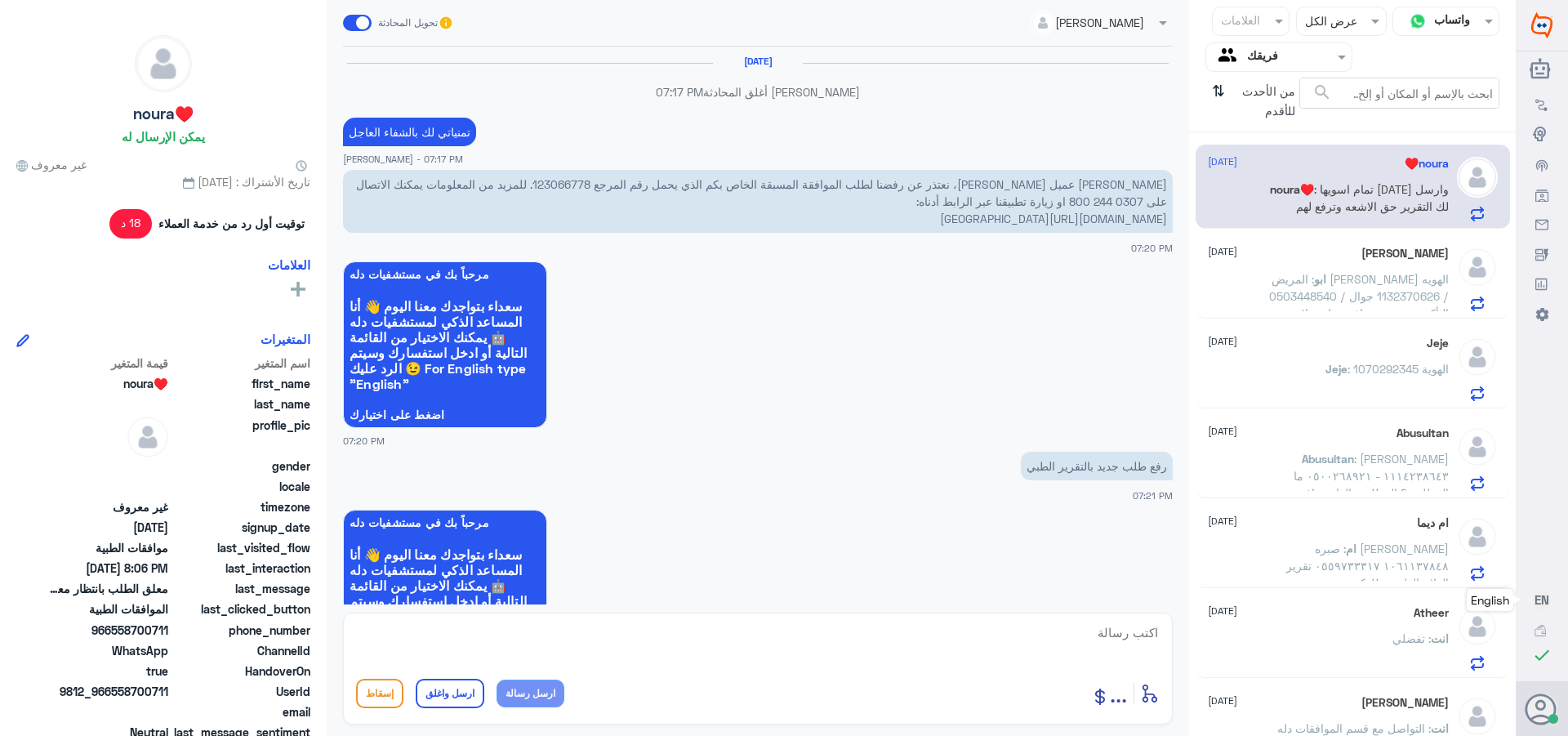
scroll to position [1198, 0]
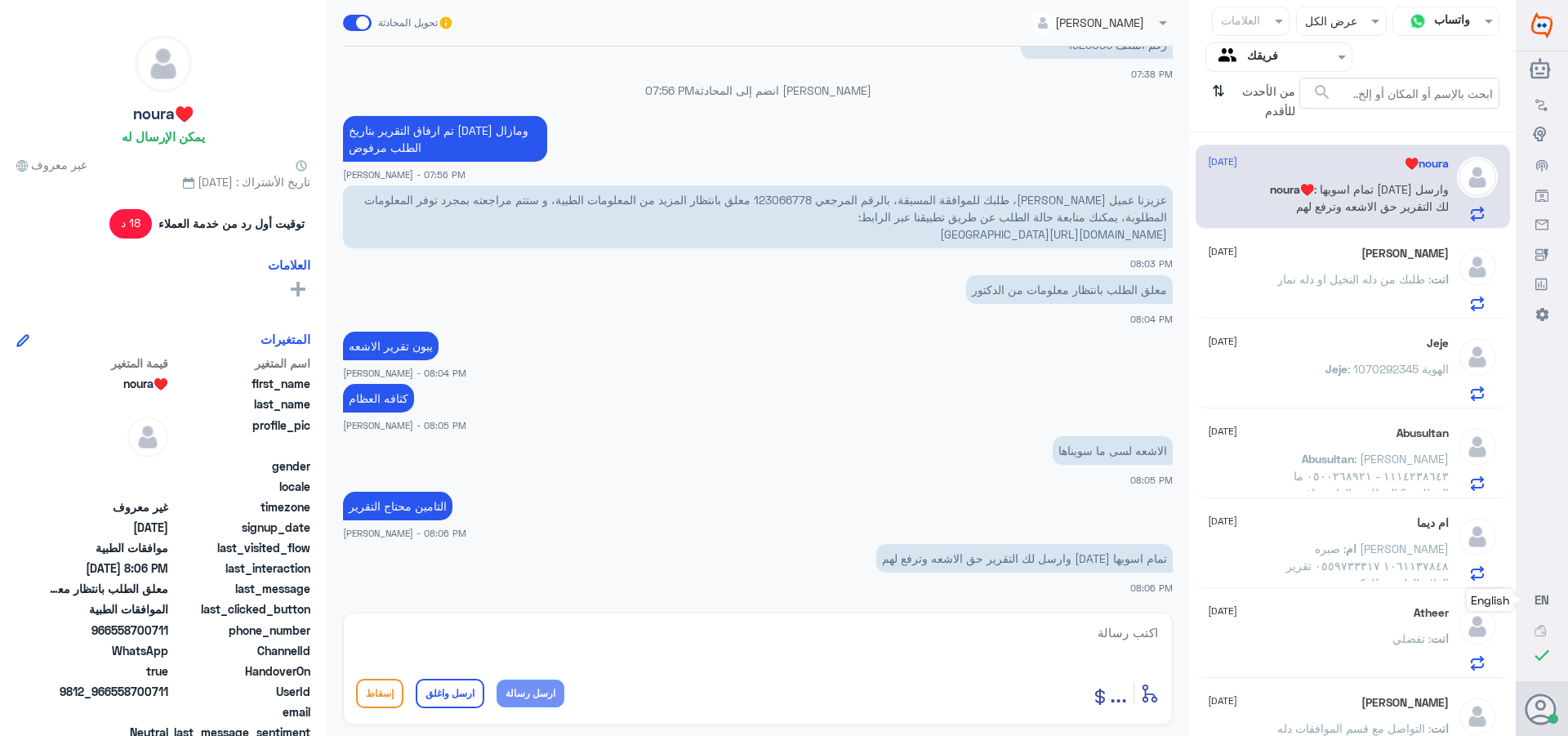
click at [1117, 641] on textarea at bounding box center [758, 641] width 804 height 40
type textarea "ان شالله خدمه ثانيه"
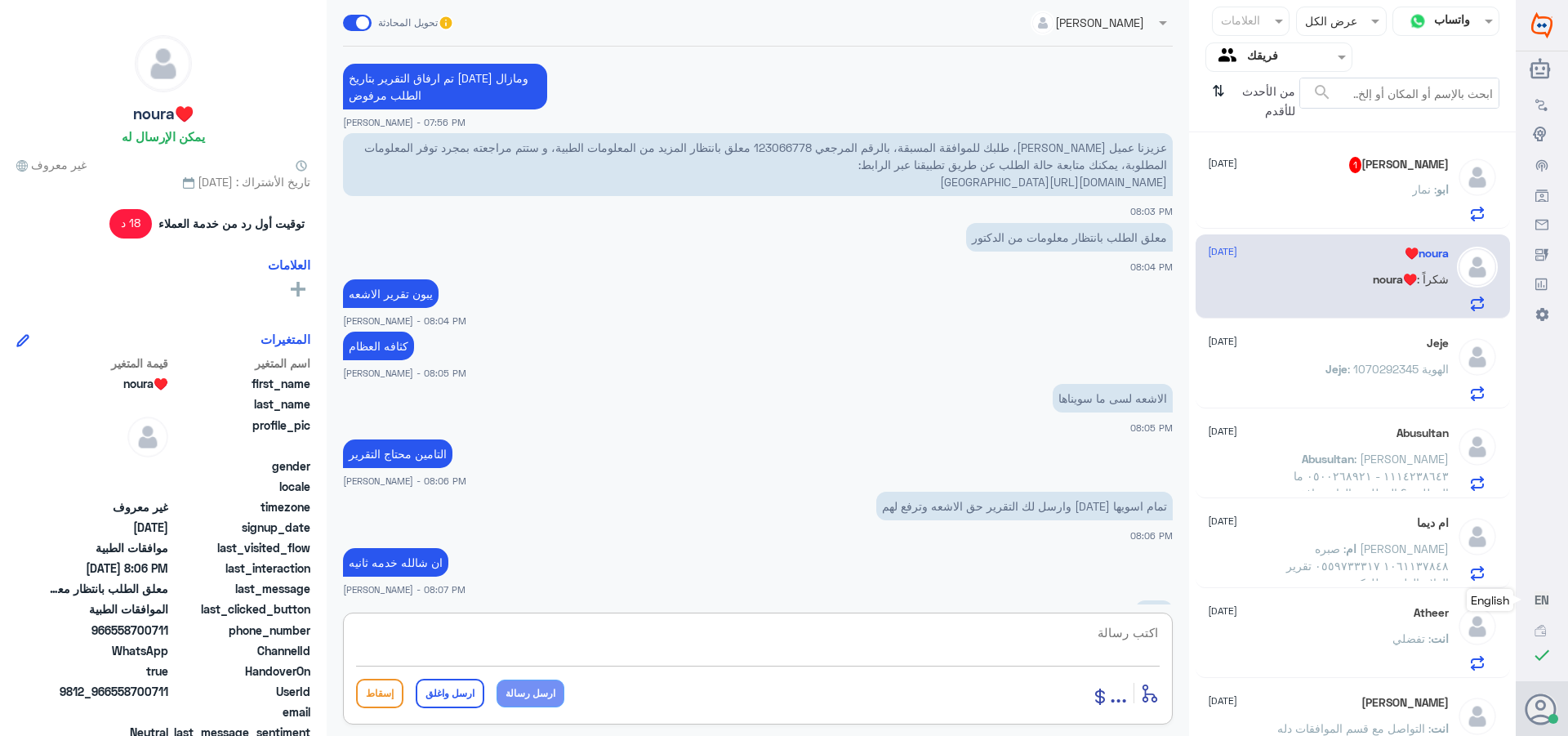
scroll to position [1306, 0]
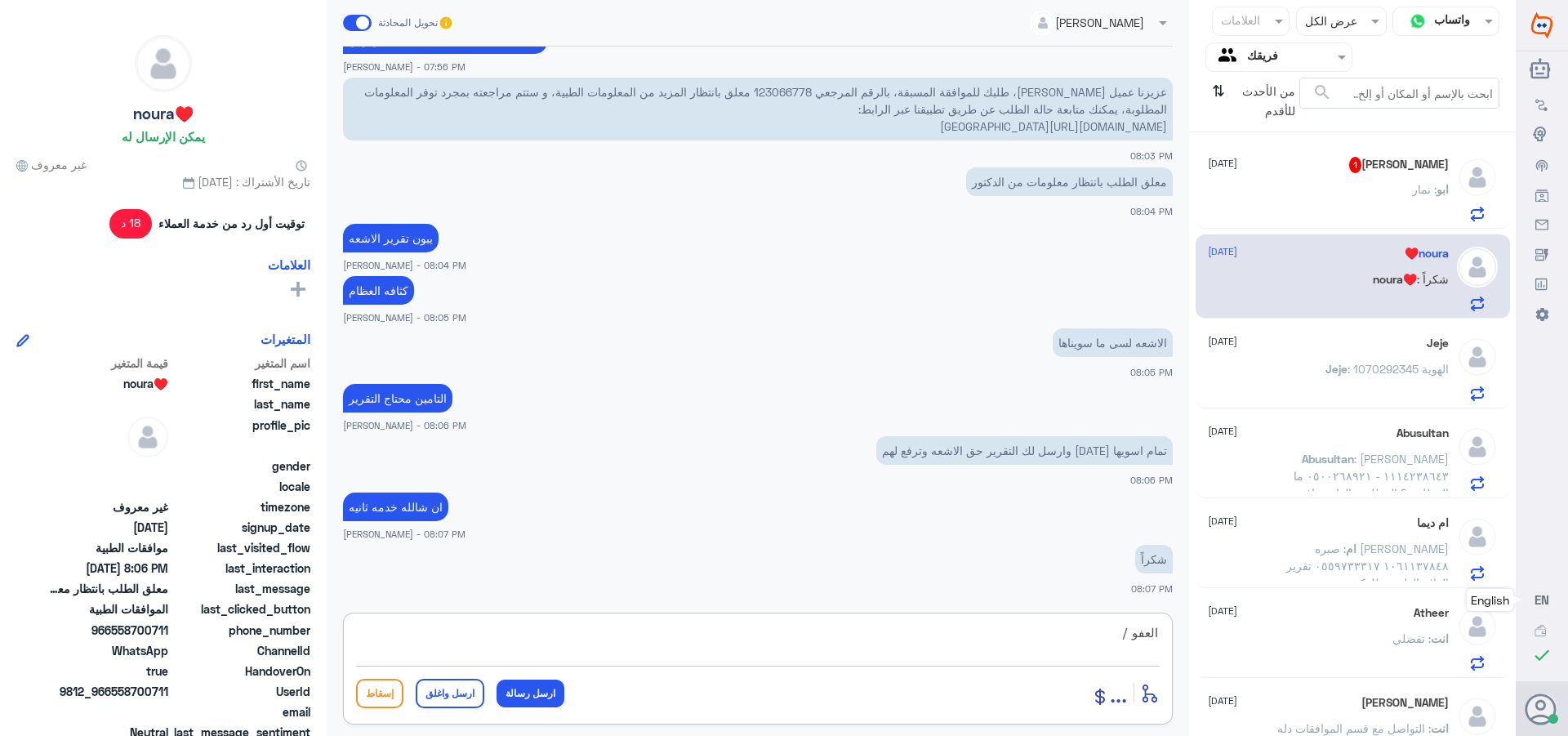
paste textarea "تمنياتي لك بالشفاء العاجل"
type textarea "العفو /تمنياتي لك بالشفاء العاجل"
drag, startPoint x: 452, startPoint y: 694, endPoint x: 525, endPoint y: 687, distance: 73.3
click at [454, 696] on button "ارسل واغلق" at bounding box center [450, 693] width 69 height 30
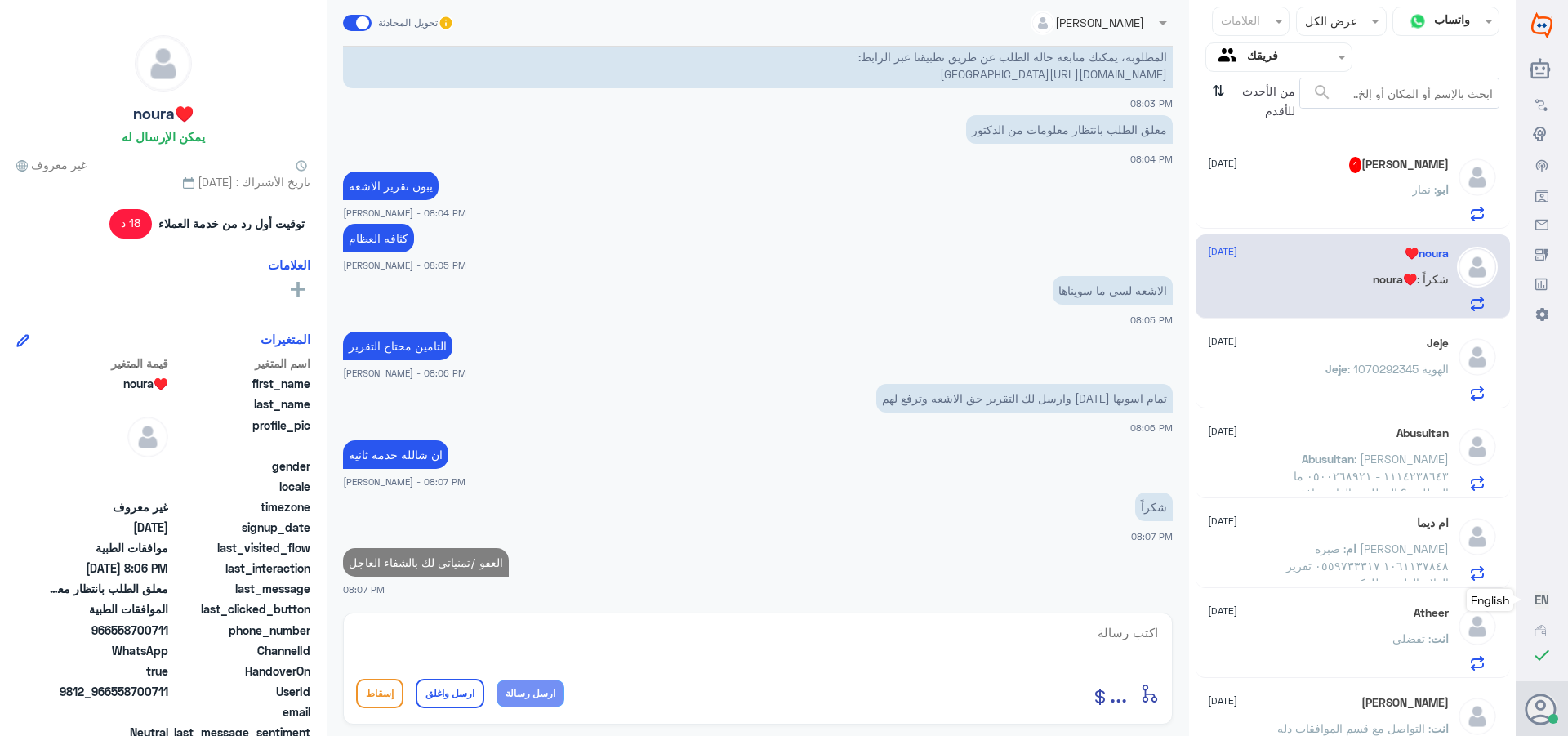
scroll to position [1354, 0]
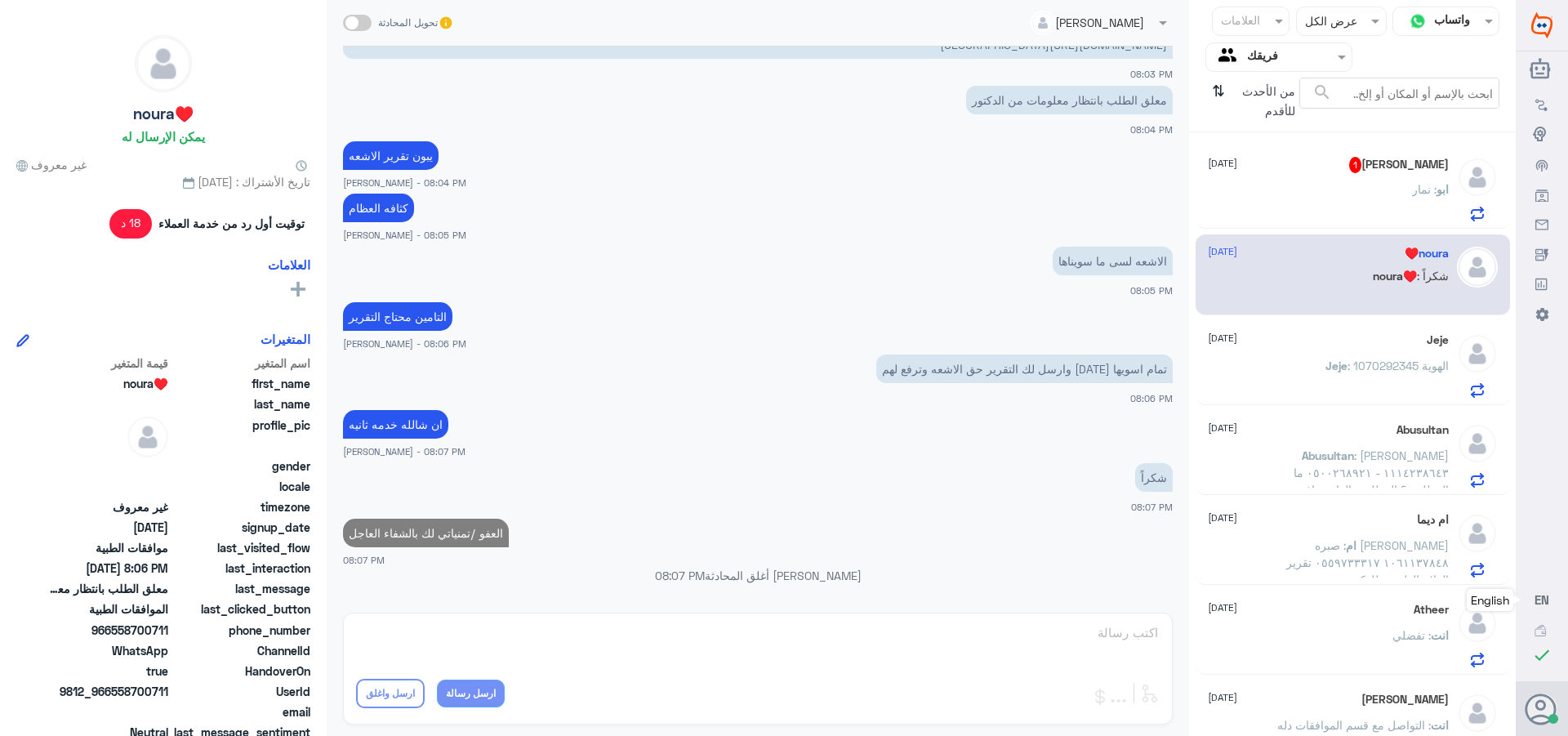
click at [1378, 176] on div "[PERSON_NAME] 1 [DATE] ابو : نمار" at bounding box center [1328, 189] width 241 height 64
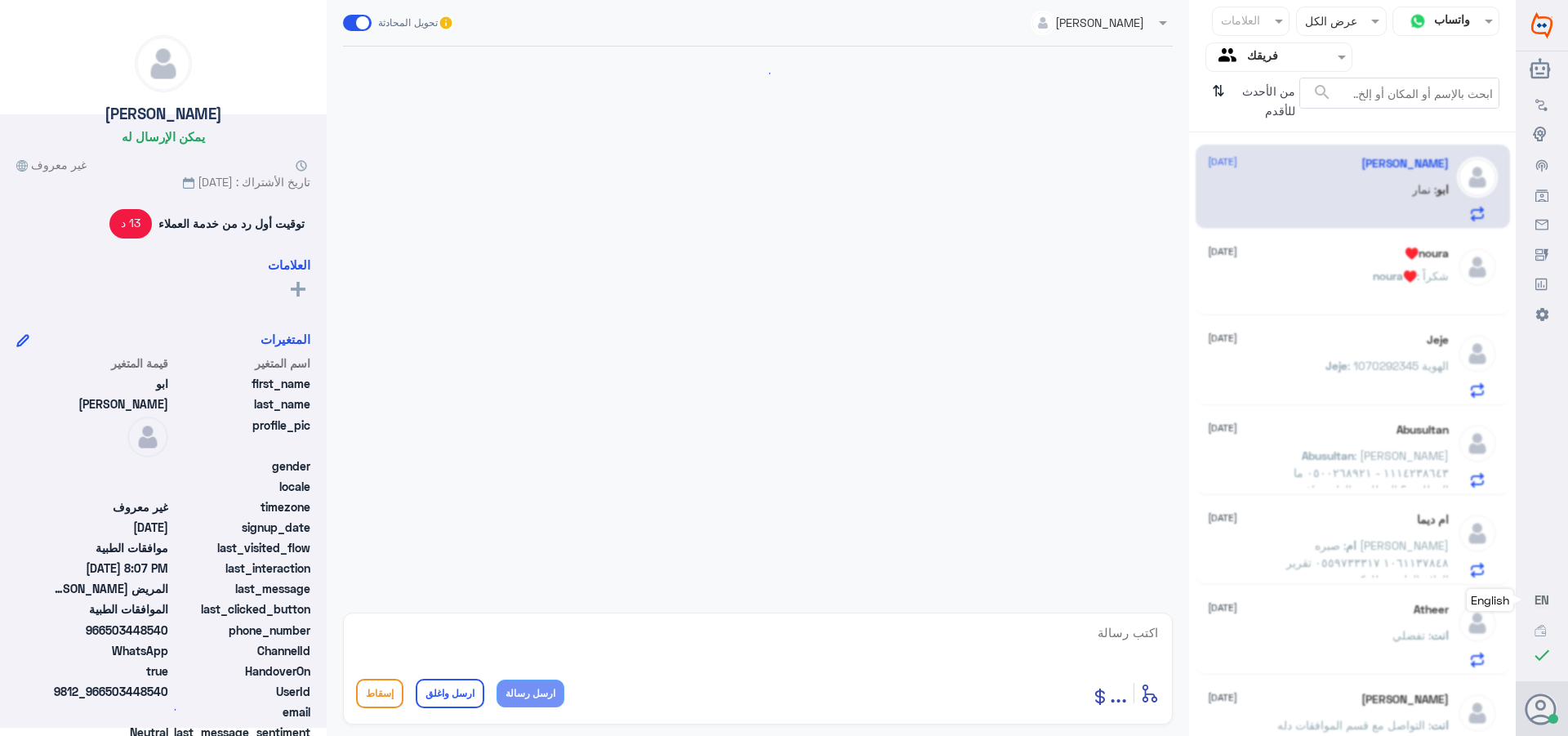
scroll to position [1556, 0]
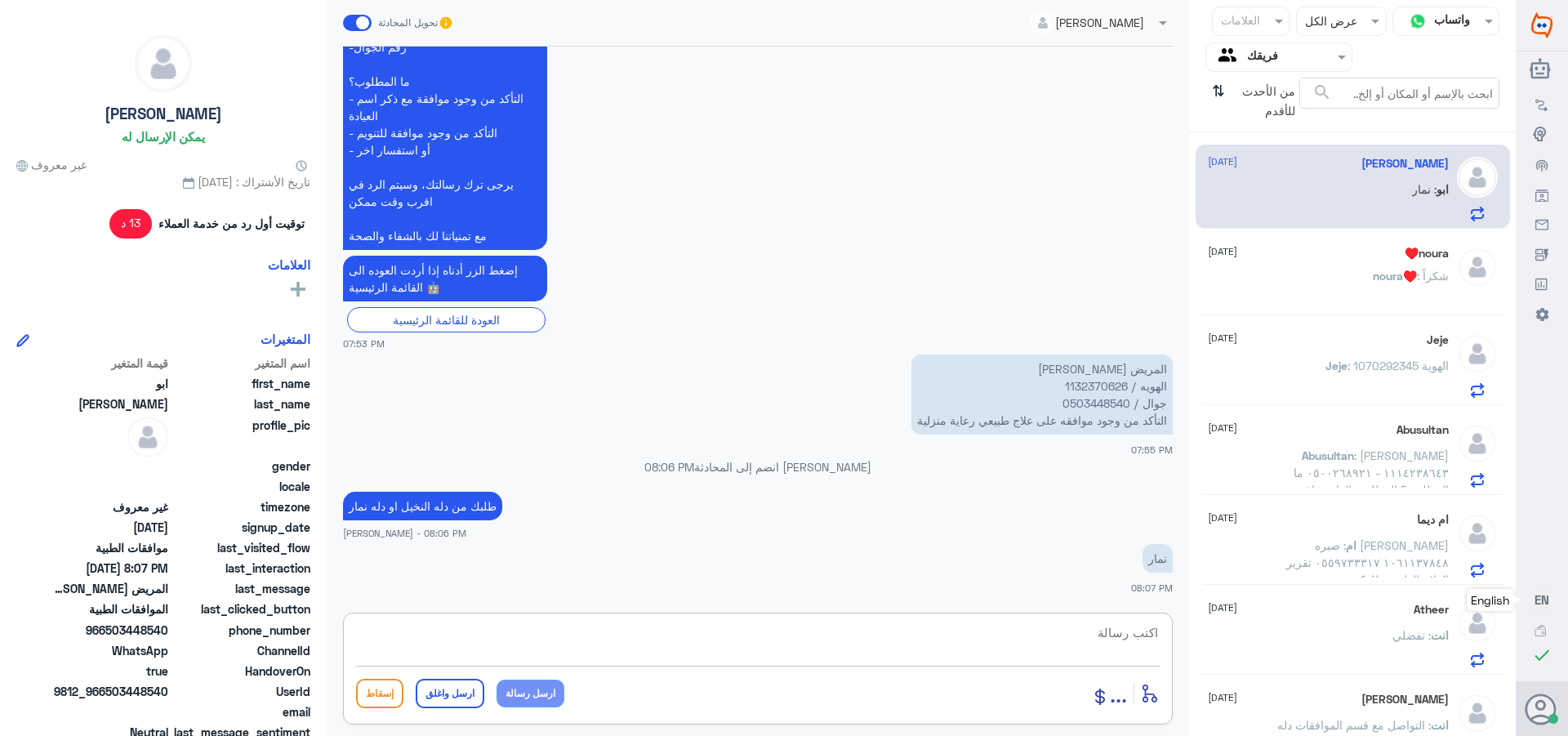
click at [1120, 632] on textarea at bounding box center [758, 641] width 804 height 40
click at [1139, 631] on textarea at bounding box center [758, 641] width 804 height 40
type textarea "التواصل مع موافقات دله نمار /0546022896"
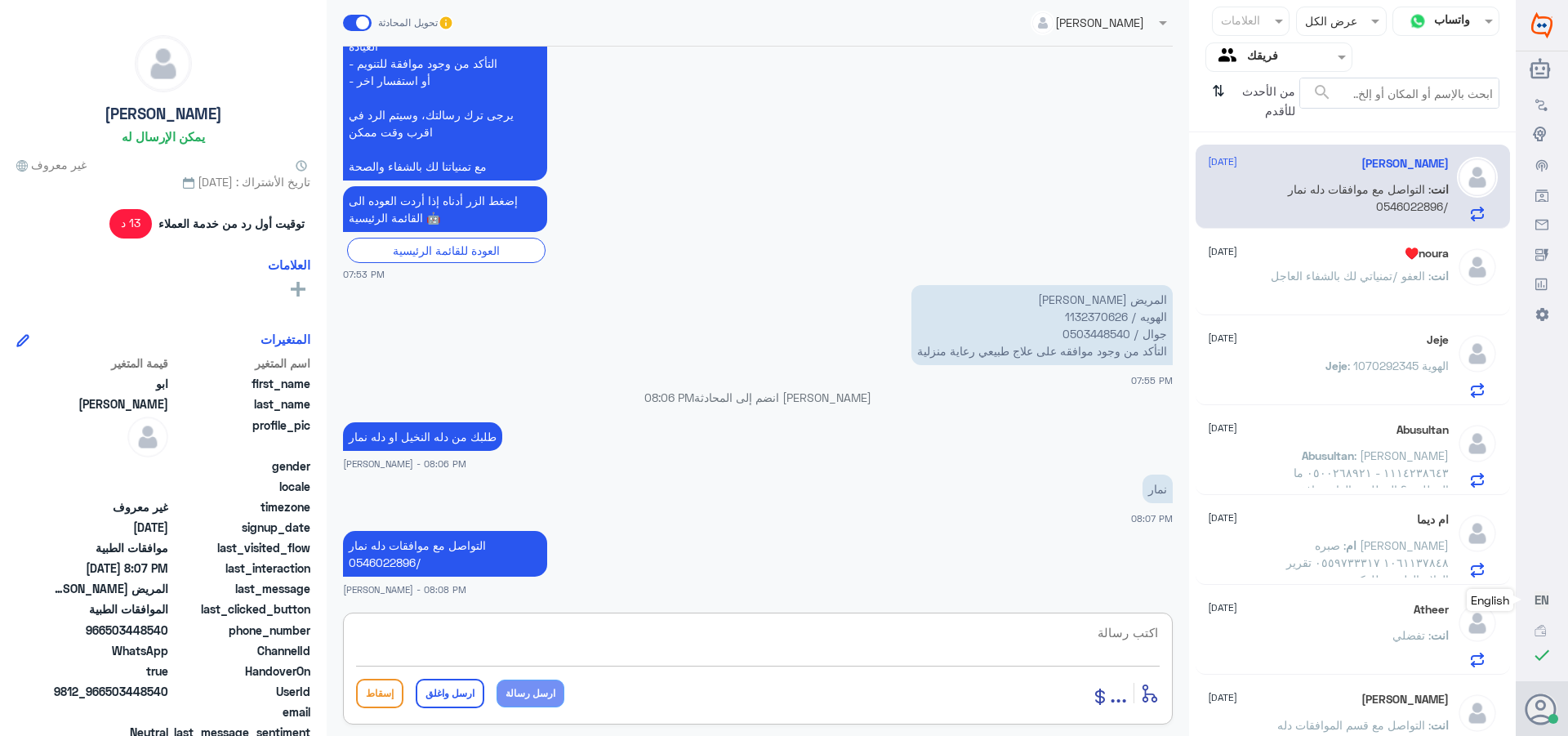
click at [1064, 621] on textarea at bounding box center [758, 641] width 804 height 40
paste textarea "تمنياتي لك بالشفاء العاجل"
type textarea "تمنياتي لك بالشفاء العاجل"
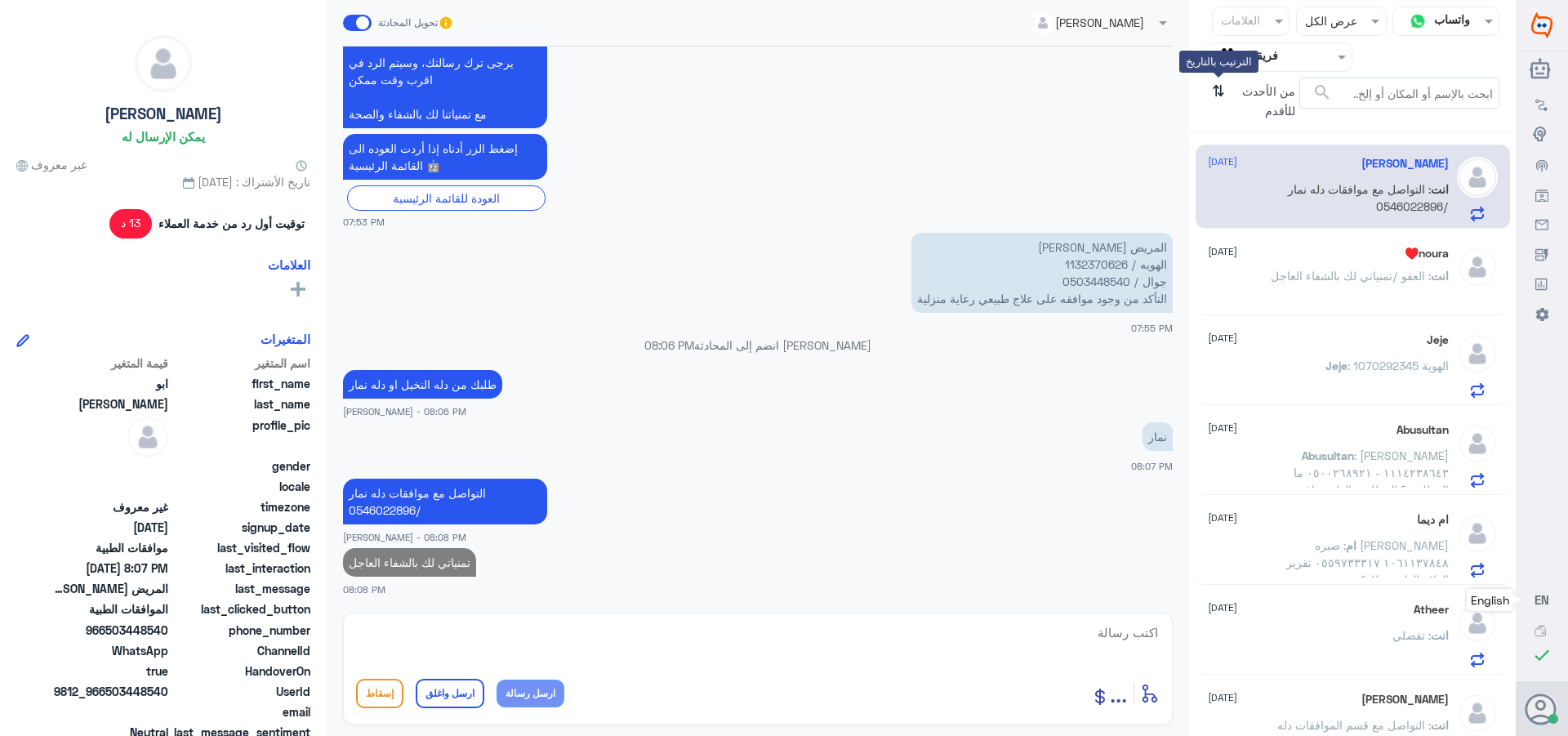
click at [1218, 88] on icon "⇅" at bounding box center [1218, 98] width 13 height 42
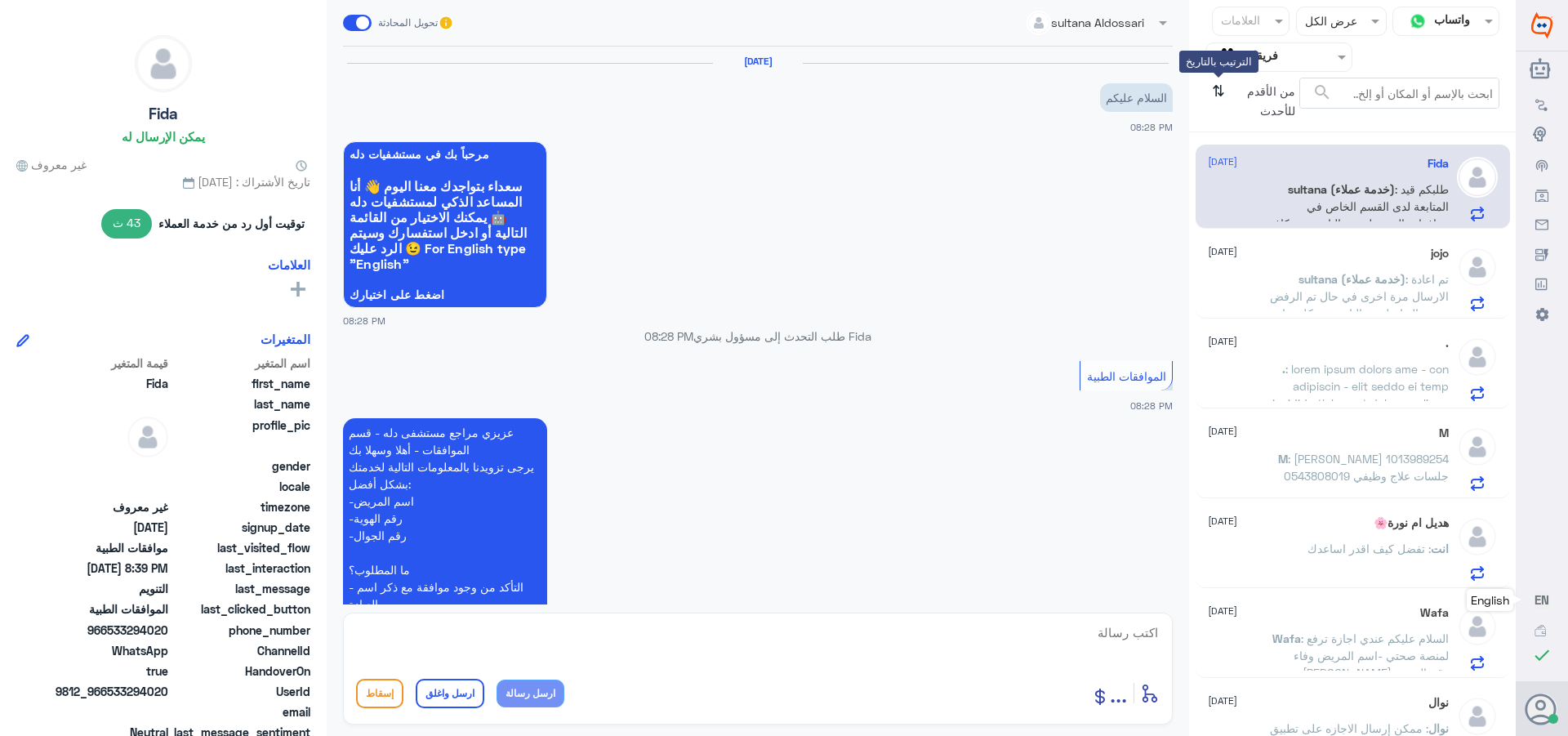
scroll to position [696, 0]
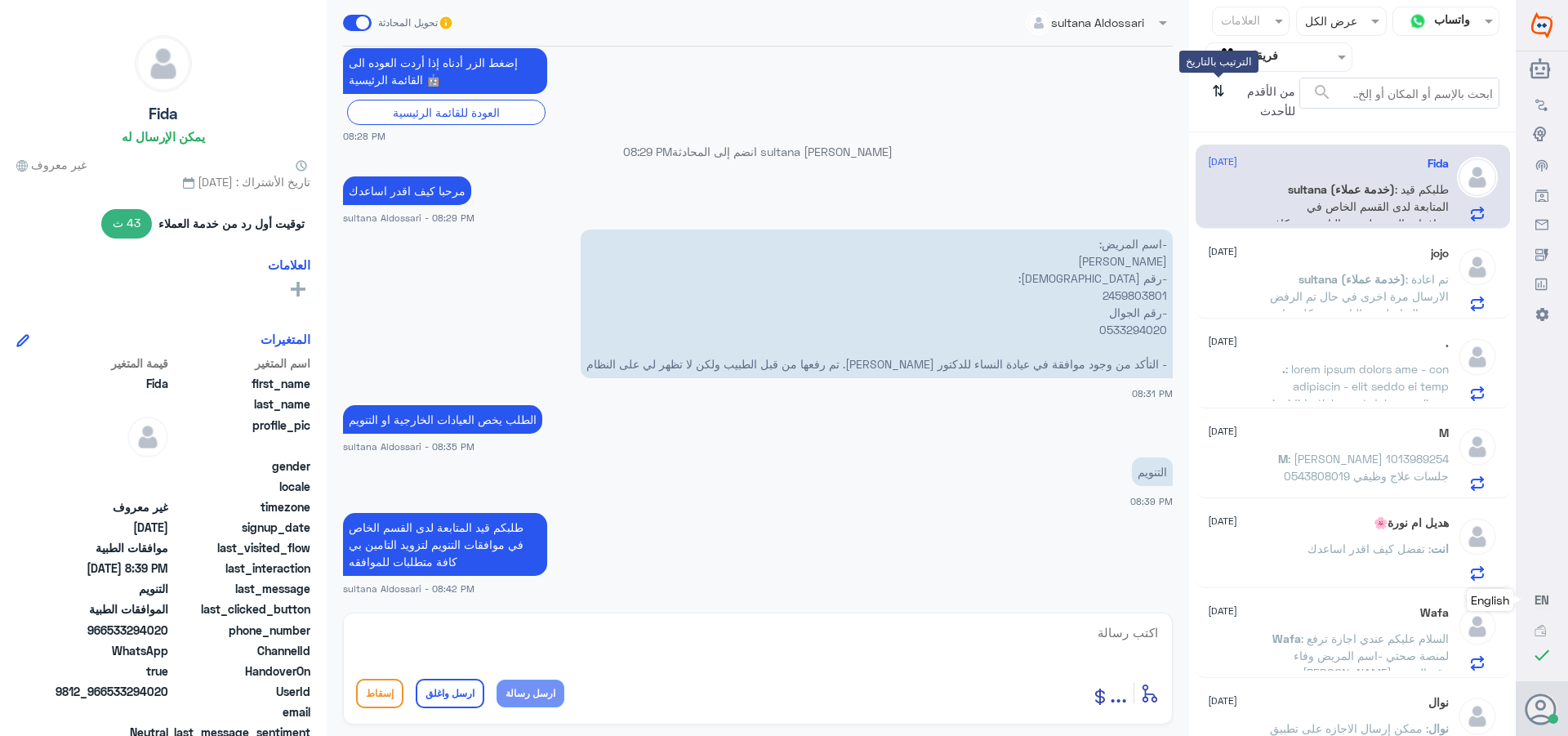
click at [1217, 91] on icon "⇅" at bounding box center [1218, 98] width 13 height 42
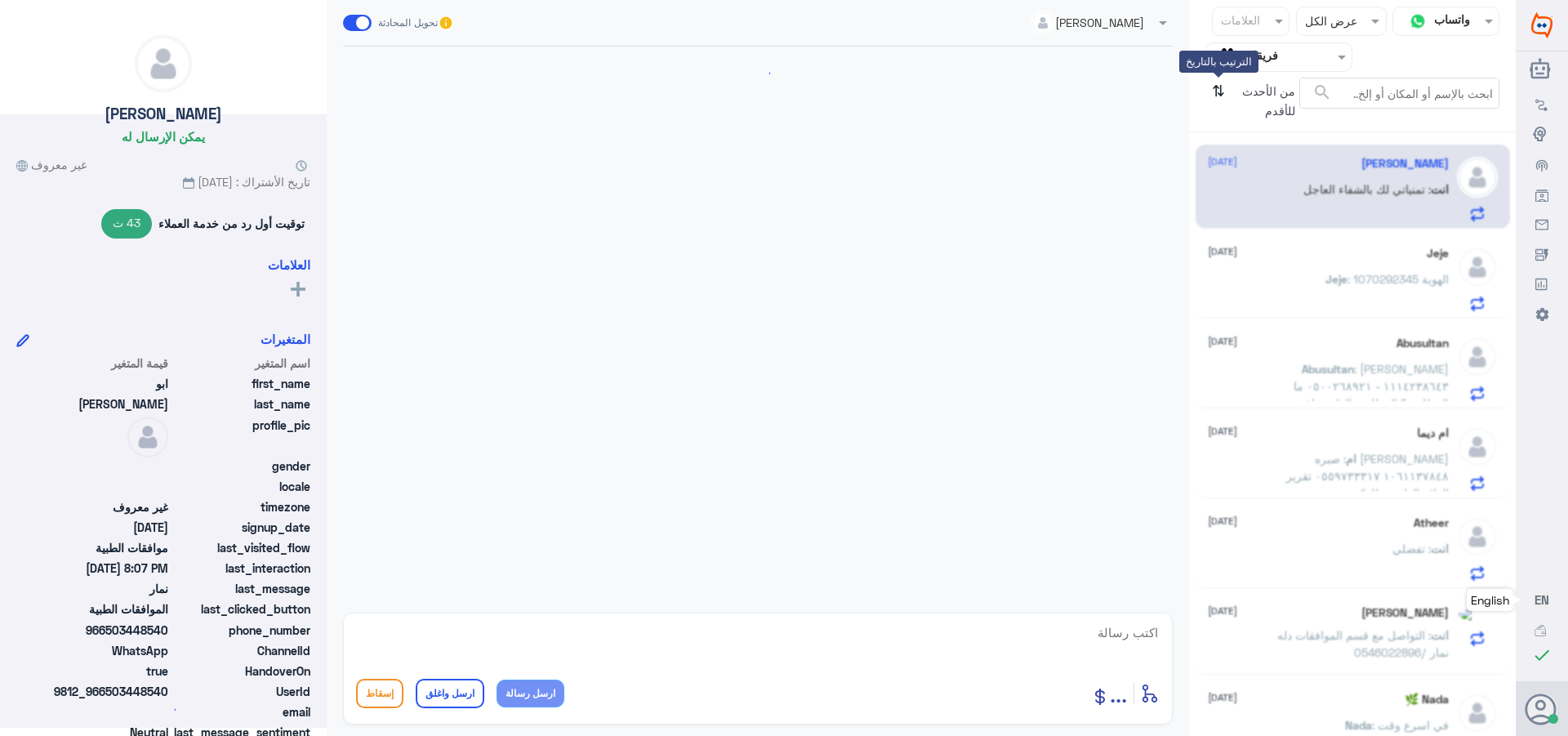
scroll to position [1517, 0]
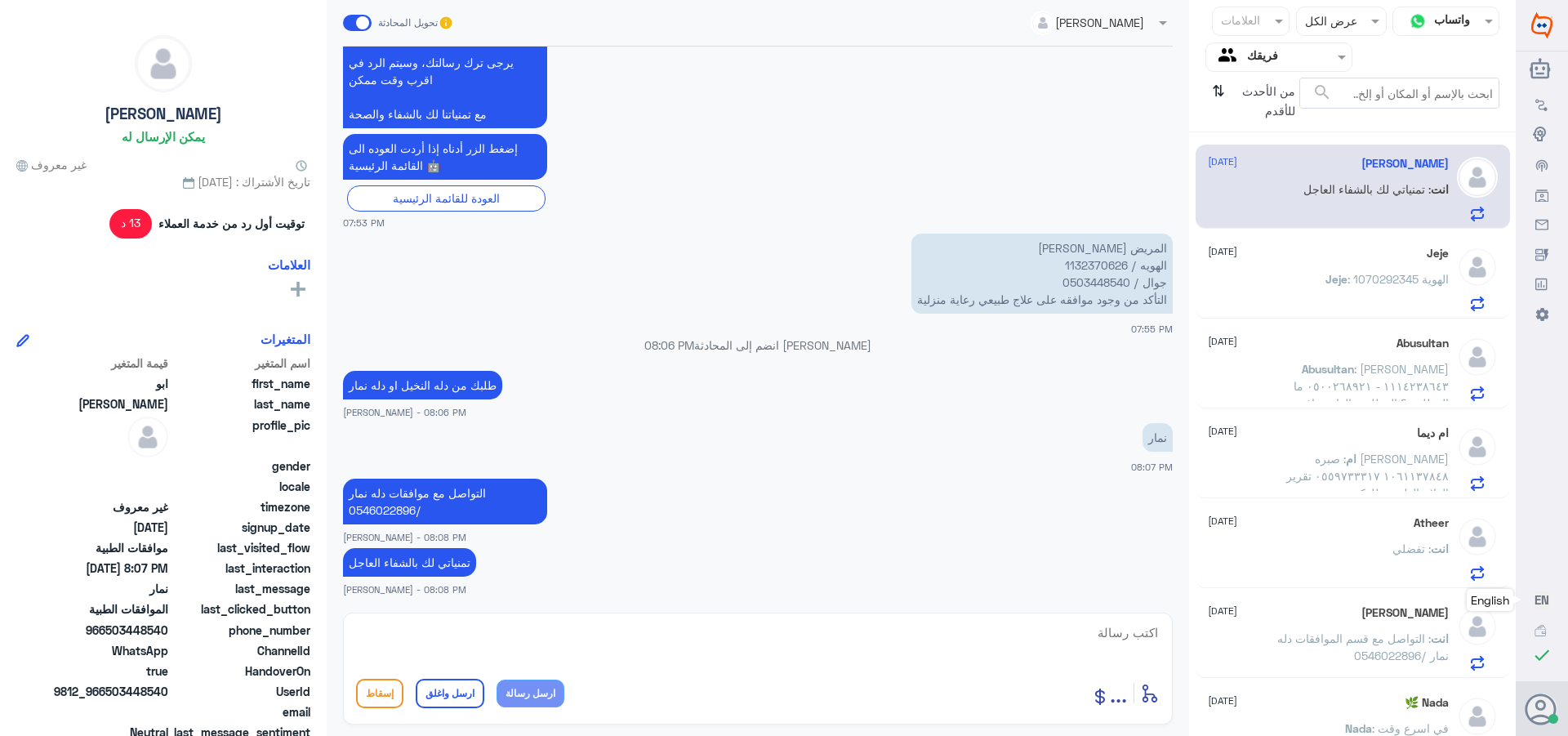
click at [1083, 636] on textarea at bounding box center [758, 641] width 804 height 40
paste textarea "تمنياتي لك بالشفاء العاجل"
type textarea "تمنياتي لك بالشفاء العاجل"
drag, startPoint x: 459, startPoint y: 684, endPoint x: 505, endPoint y: 667, distance: 49.0
click at [463, 684] on button "ارسل واغلق" at bounding box center [450, 693] width 69 height 30
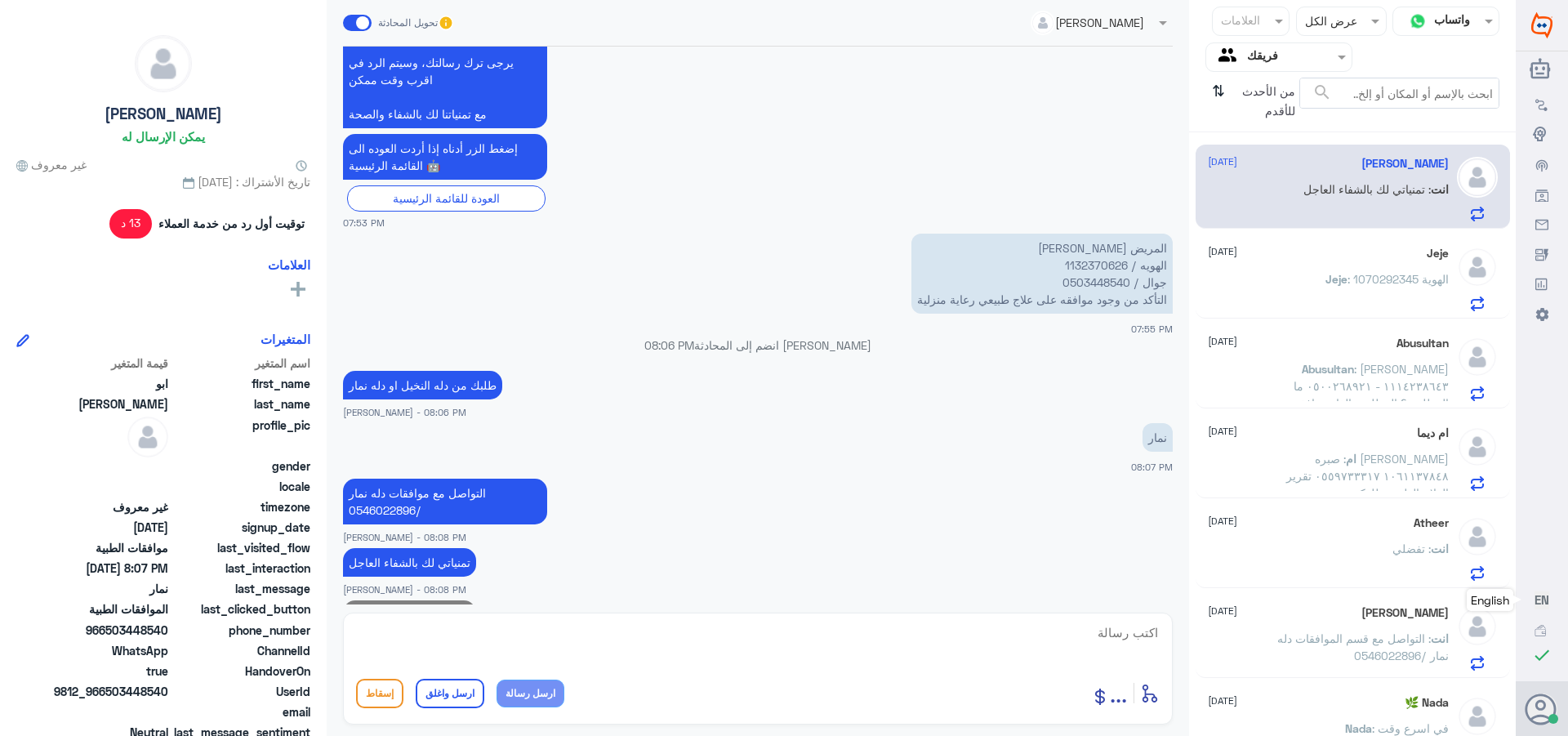
scroll to position [1570, 0]
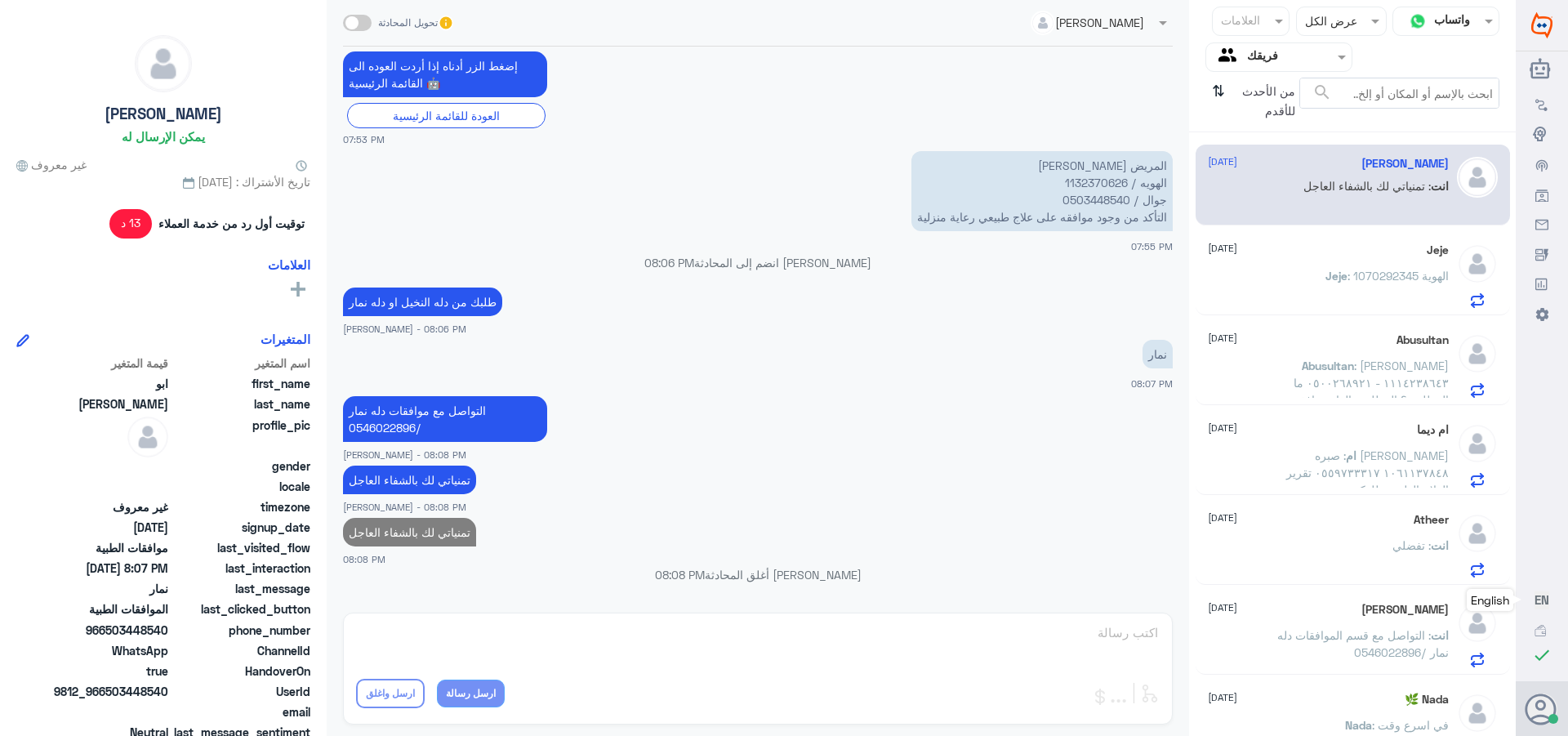
click at [1363, 279] on span ": الهوية 1070292345" at bounding box center [1398, 276] width 101 height 14
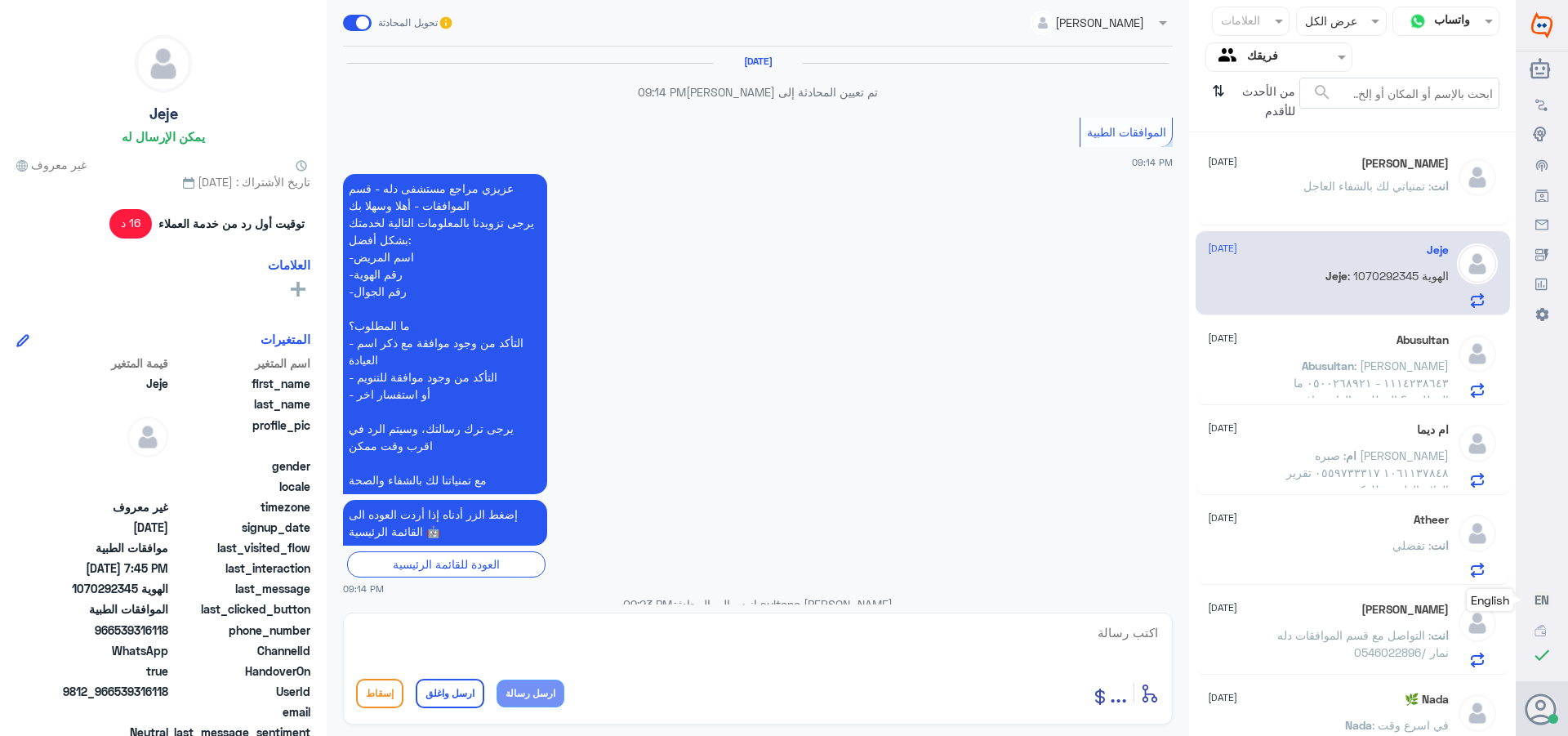
scroll to position [1277, 0]
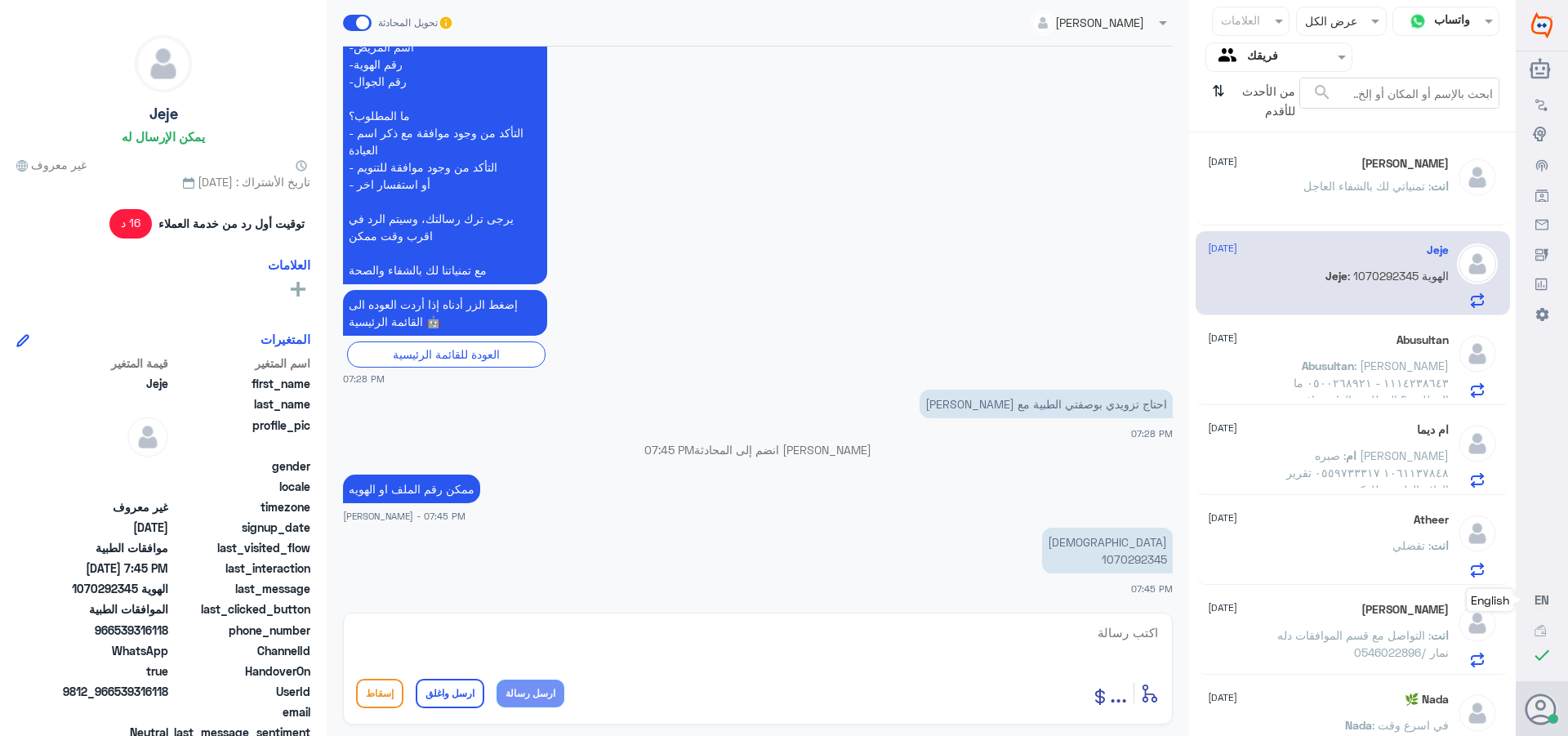
click at [1126, 638] on textarea at bounding box center [758, 641] width 804 height 40
click at [1319, 464] on p "ام : [PERSON_NAME] ١٠٦١١٣٧٨٤٨ ٠٥٥٩٧٣٣٣١٧ تقرير العلاج الطبيعي للدكتور [PERSON_N…" at bounding box center [1357, 466] width 184 height 41
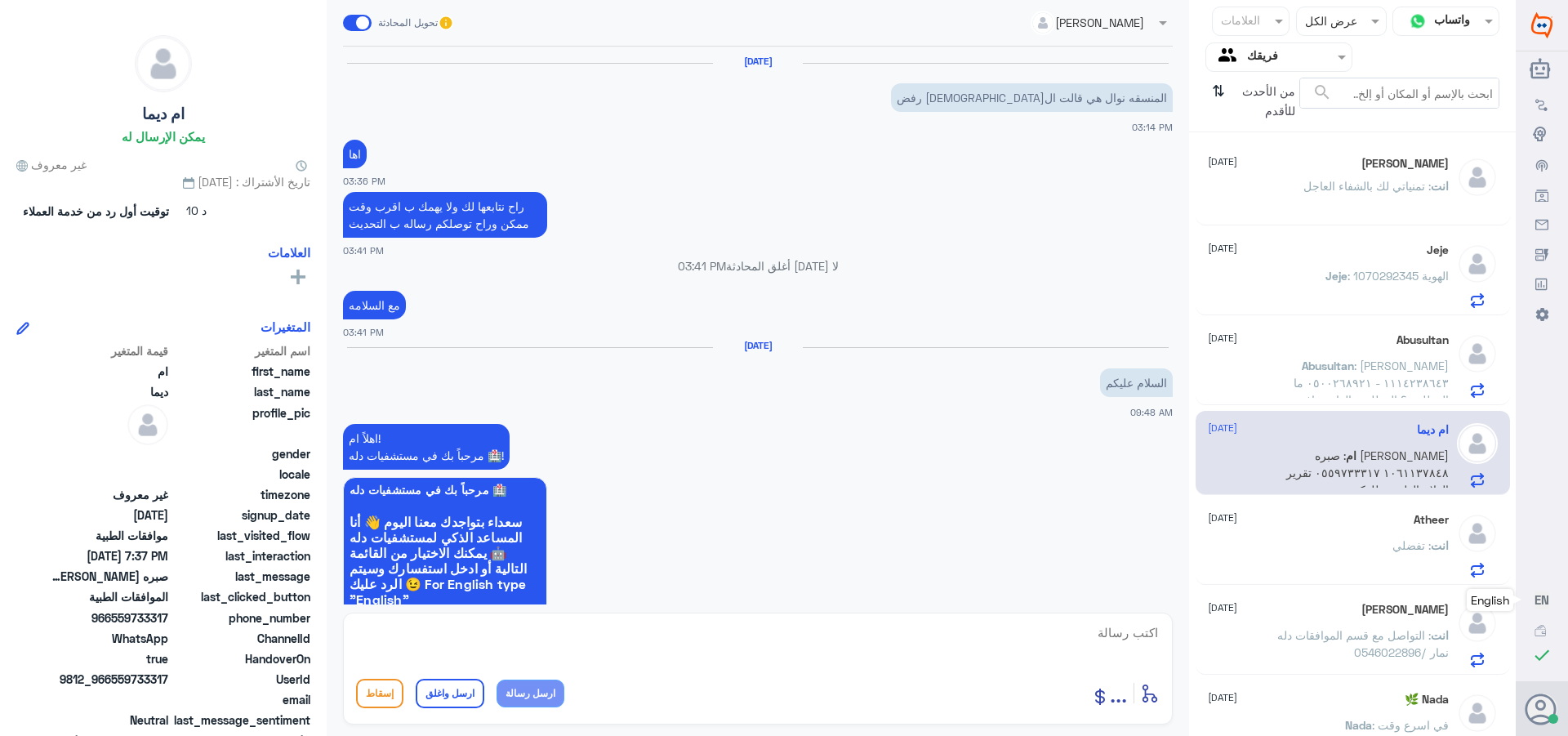
scroll to position [1627, 0]
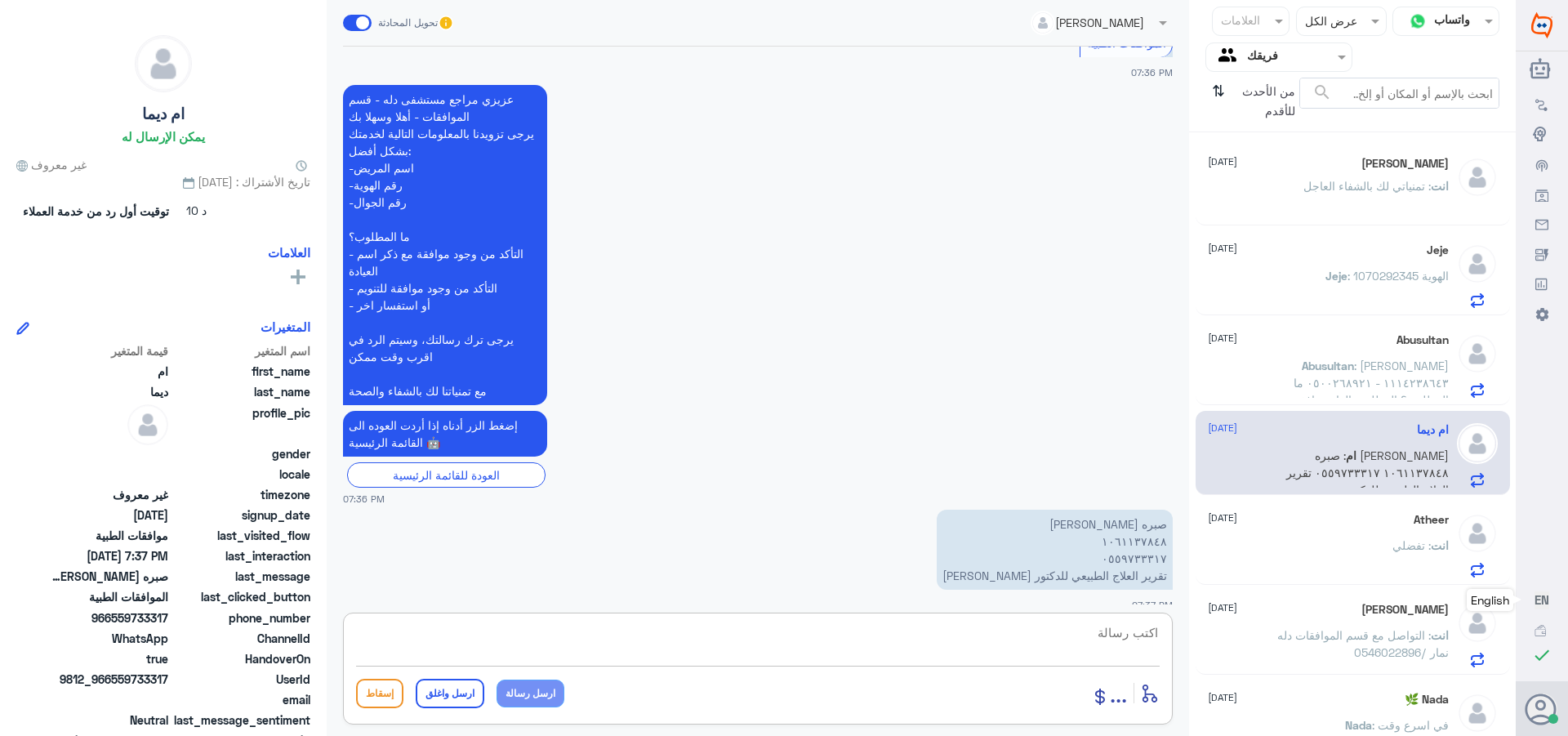
click at [1126, 638] on textarea at bounding box center [758, 641] width 804 height 40
type textarea "م"
type textarea "السلام عليكم عليكم ورحمه الله وبركاته"
click at [1367, 178] on p "[PERSON_NAME] : Default reply" at bounding box center [1397, 197] width 104 height 41
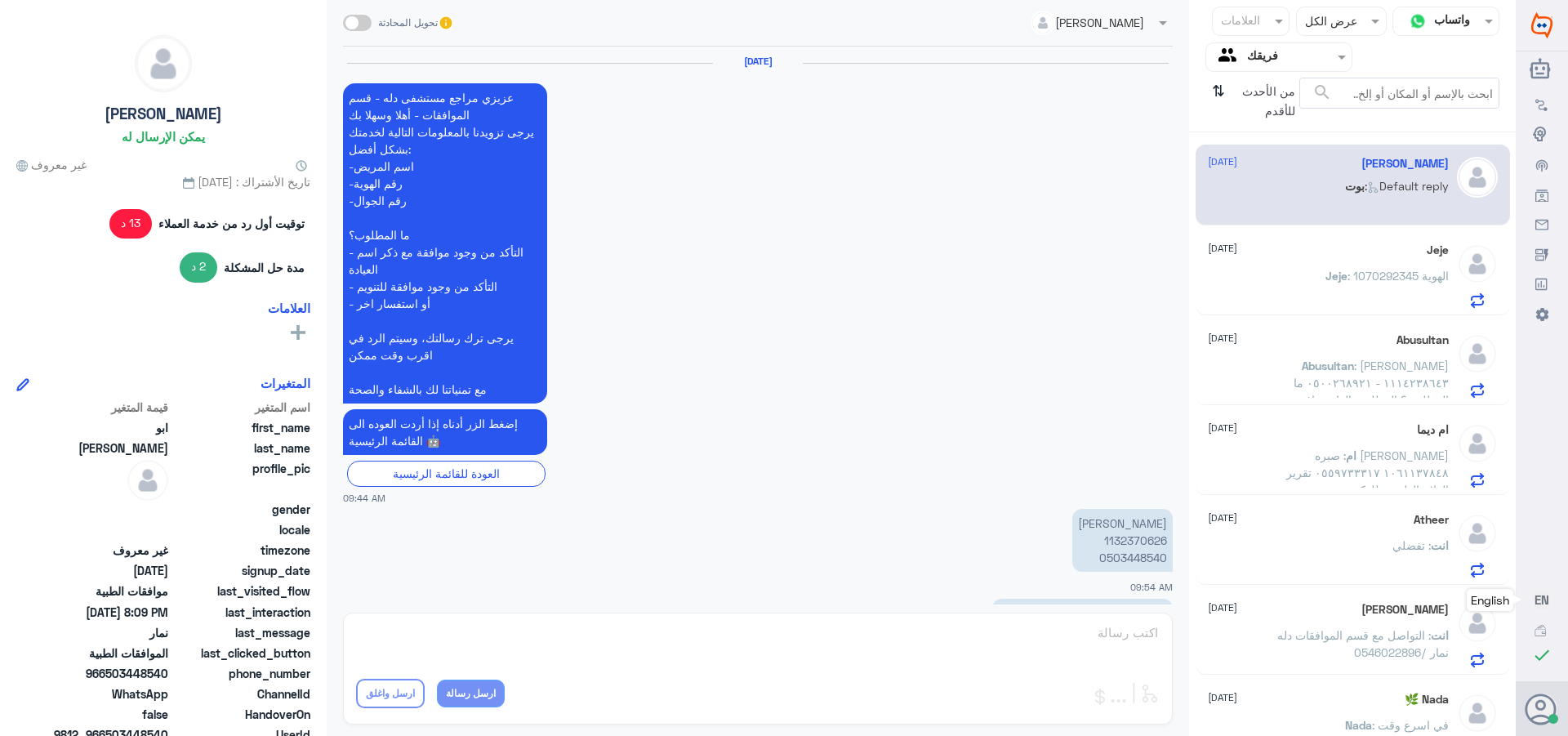
scroll to position [1569, 0]
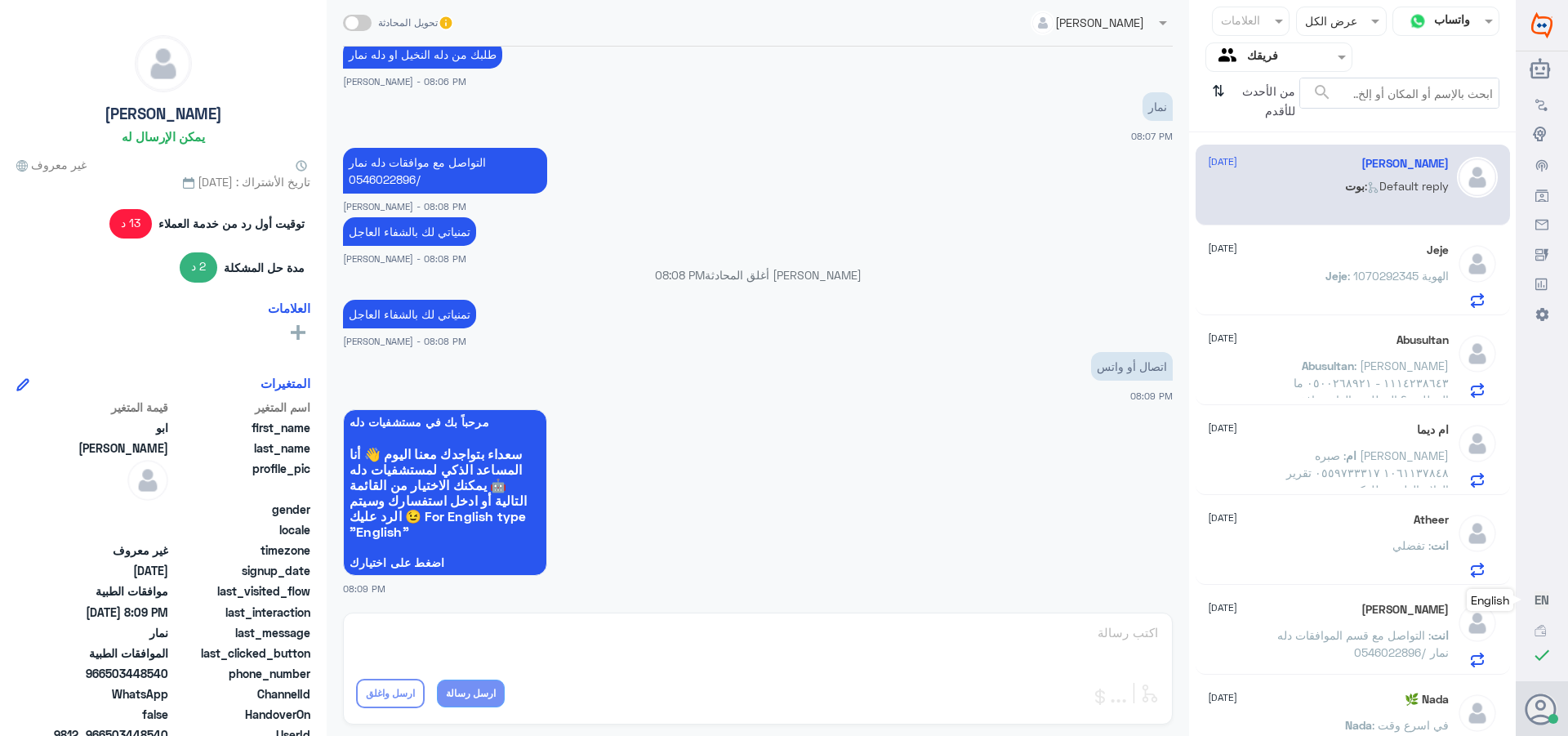
click at [1348, 282] on span ": الهوية 1070292345" at bounding box center [1398, 276] width 101 height 14
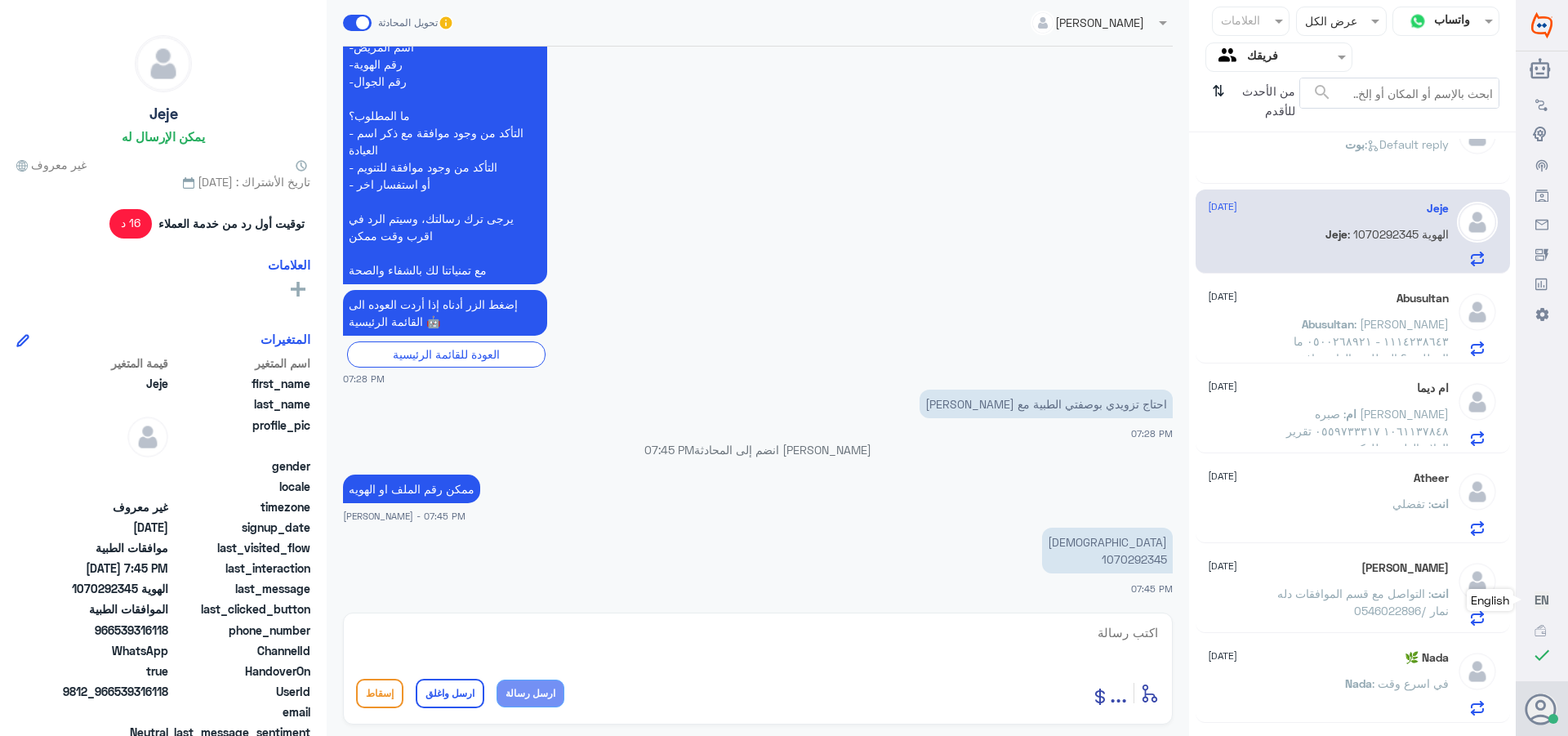
scroll to position [82, 0]
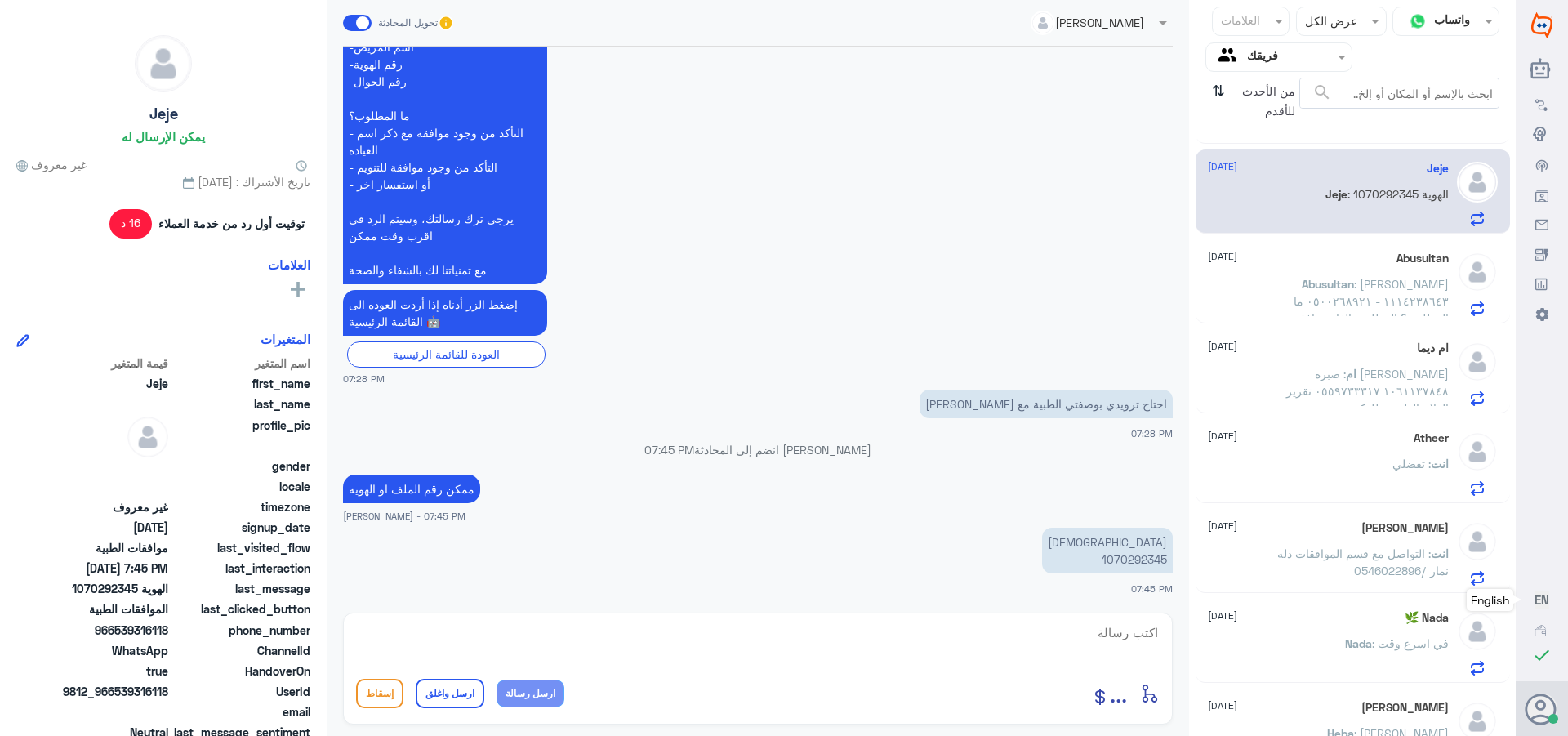
click at [1328, 385] on span ": صبره [PERSON_NAME] ١٠٦١١٣٧٨٤٨ ٠٥٥٩٧٣٣٣١٧ تقرير العلاج الطبيعي للدكتور [PERSON…" at bounding box center [1367, 398] width 163 height 65
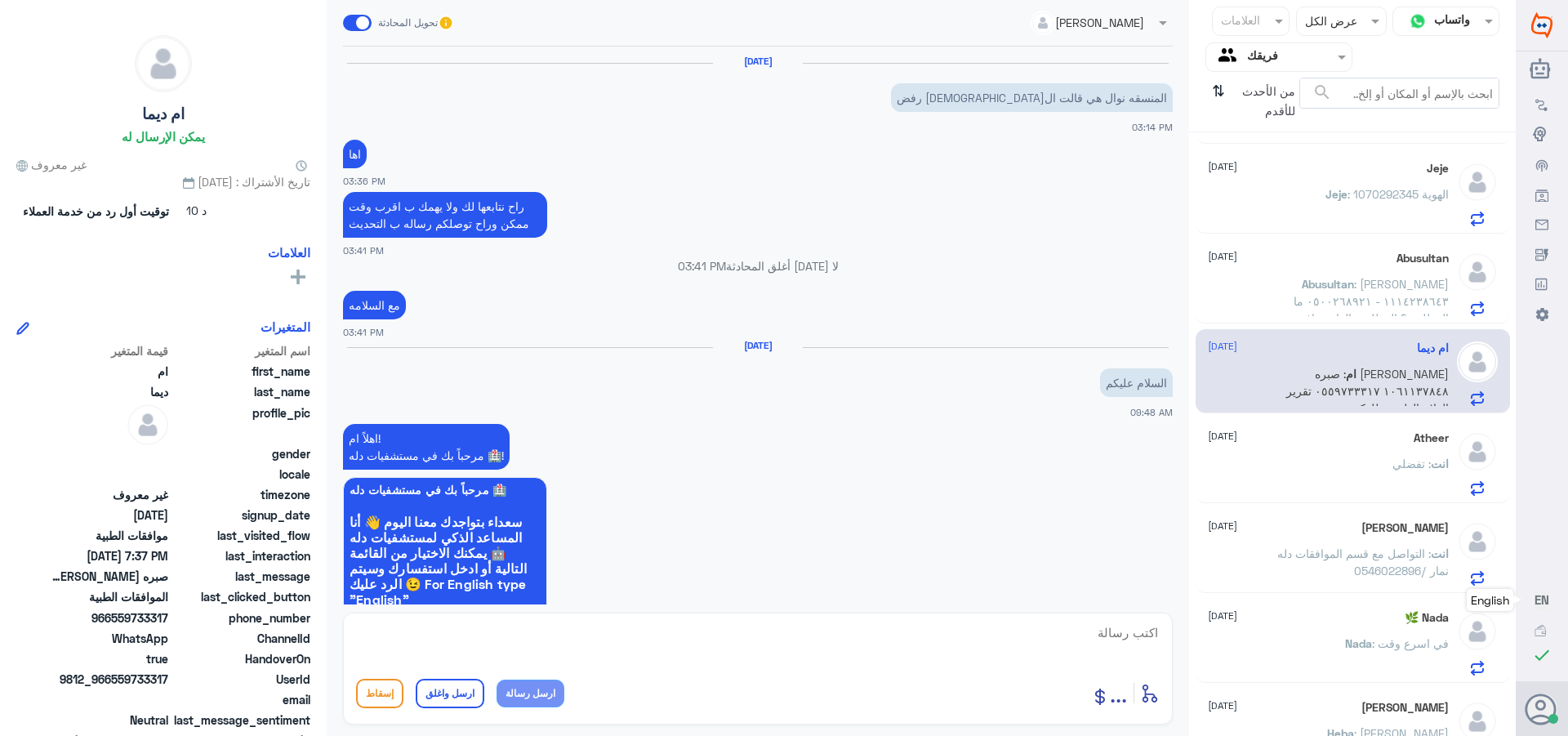
scroll to position [1627, 0]
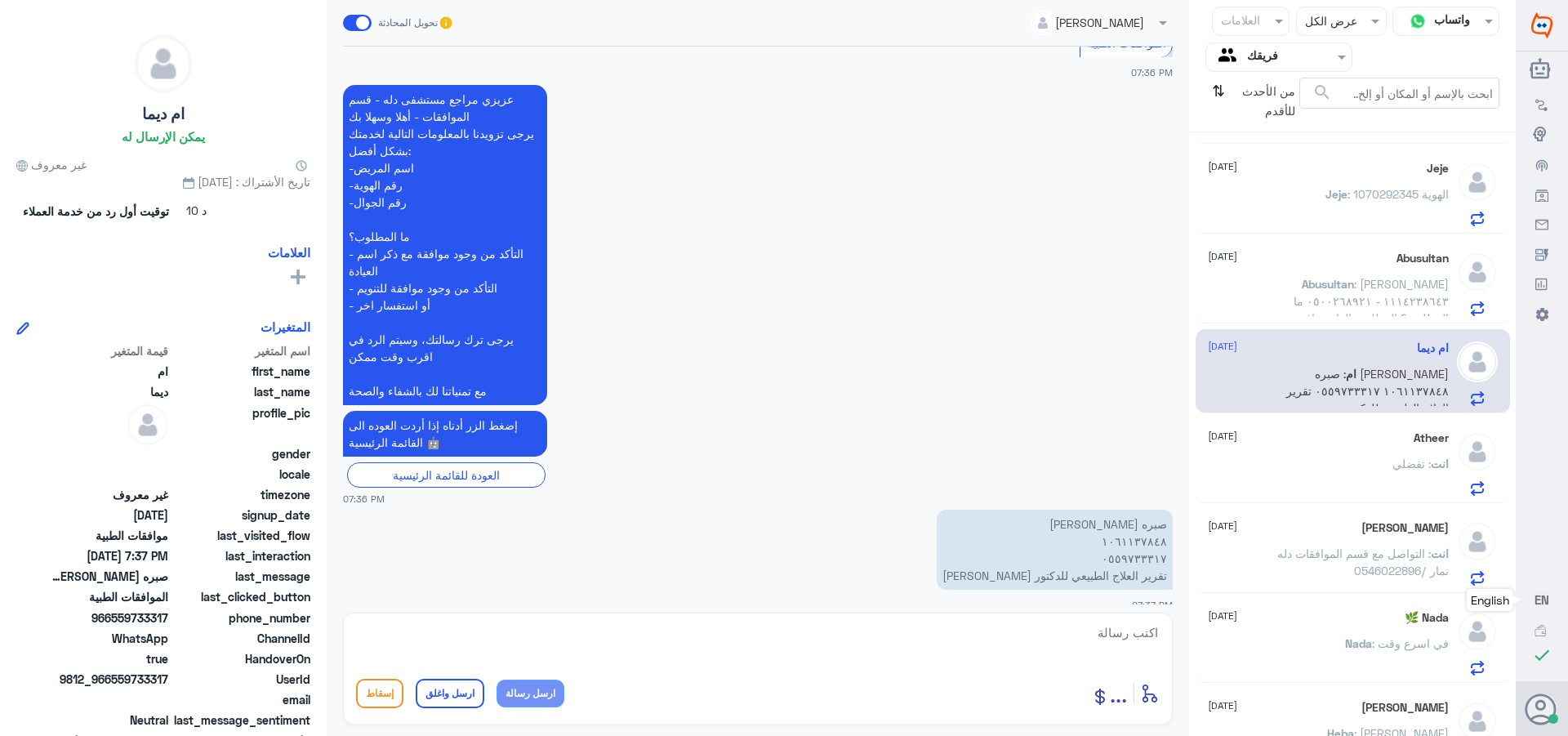
click at [1357, 467] on div "انت : تفضلي" at bounding box center [1328, 478] width 241 height 37
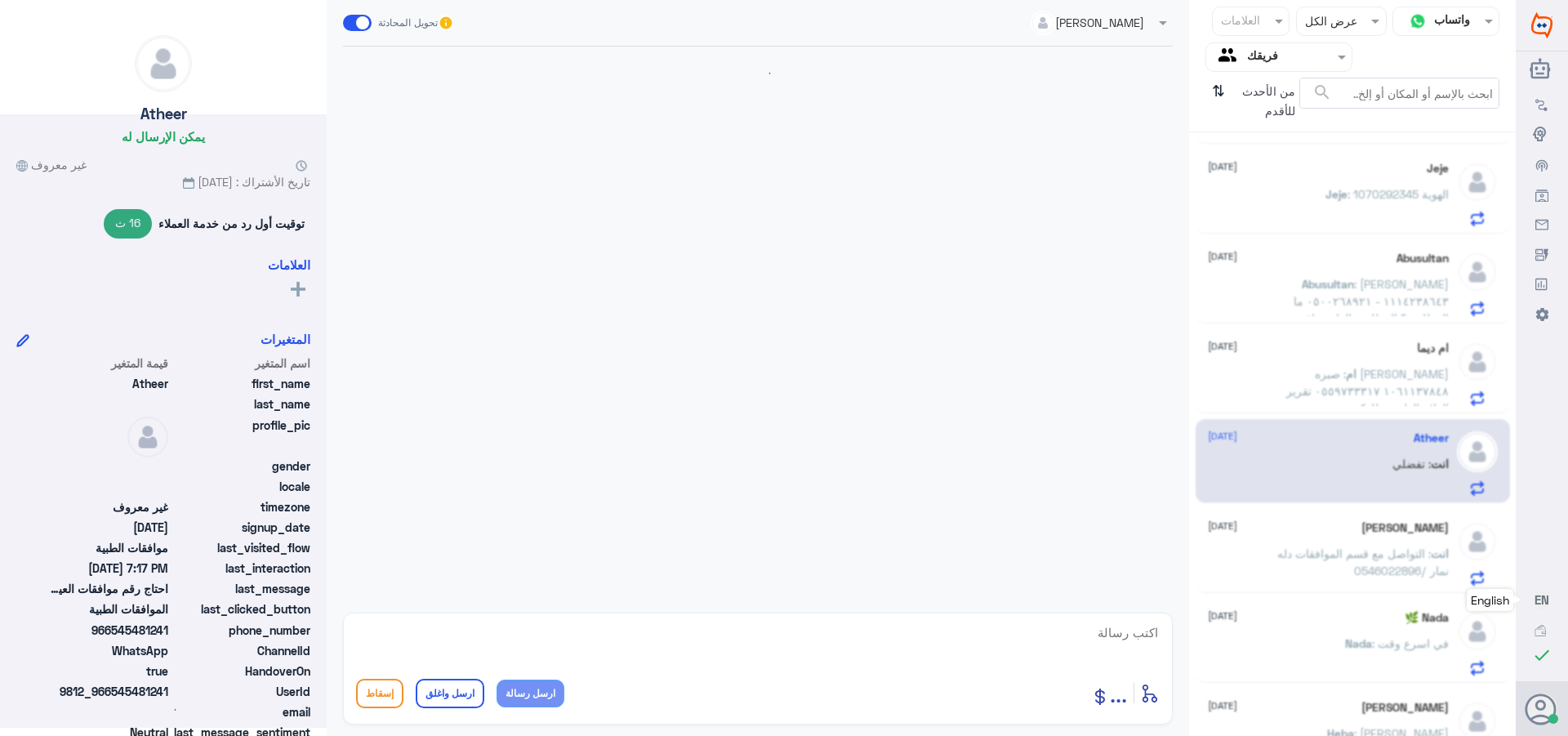
scroll to position [485, 0]
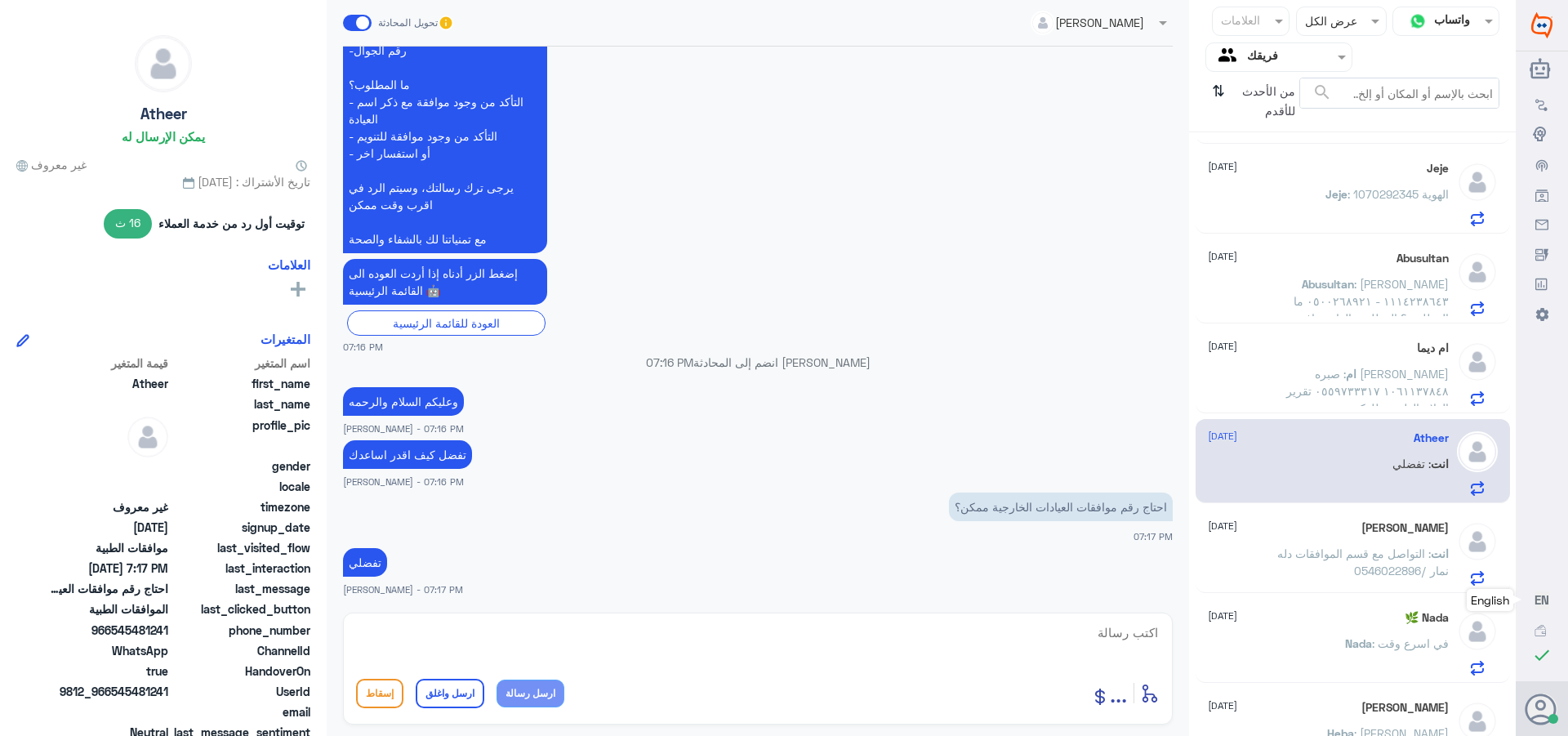
click at [1364, 544] on div "[PERSON_NAME] [DATE] انت : التواصل مع قسم الموافقات دله نمار /0546022896" at bounding box center [1328, 553] width 241 height 64
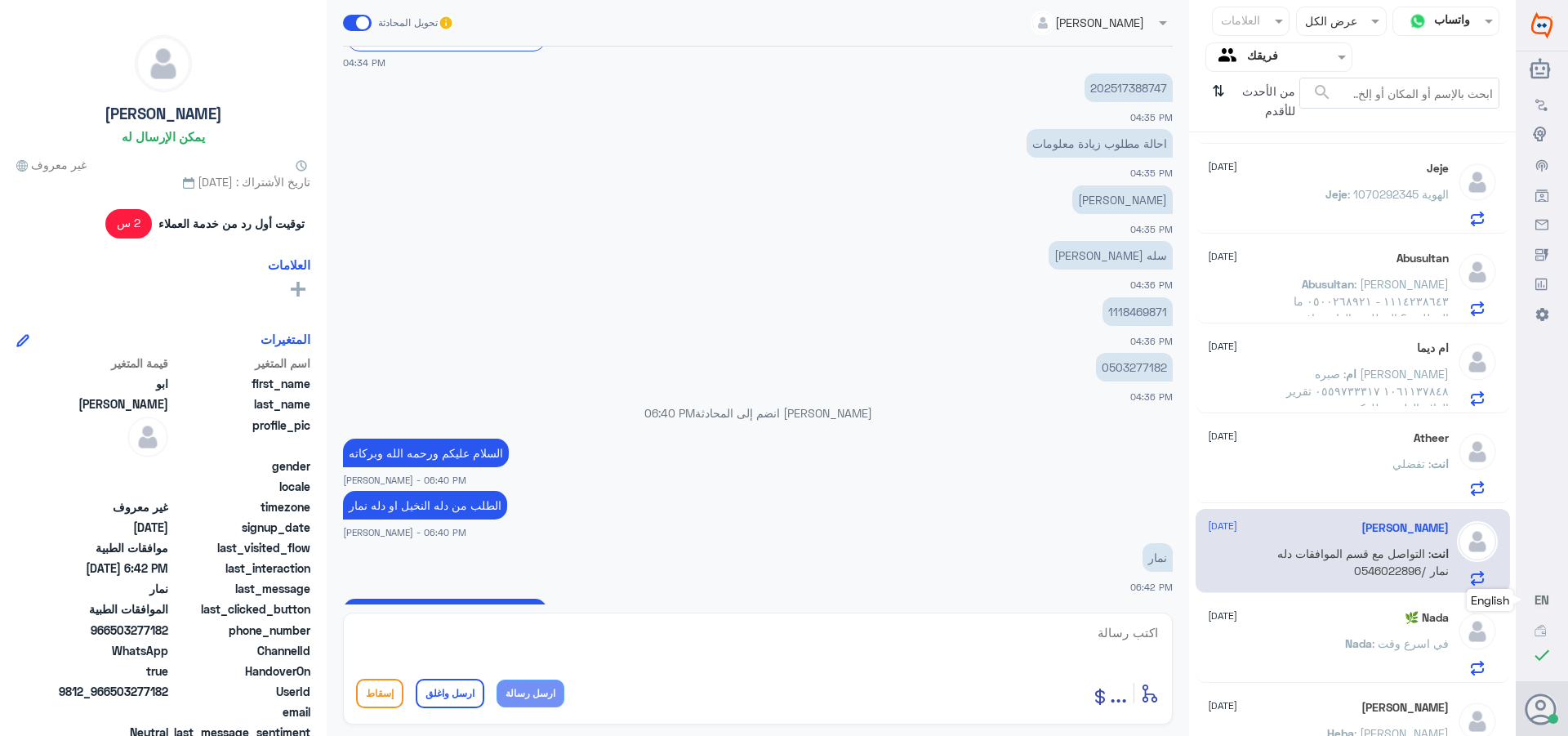
scroll to position [1301, 0]
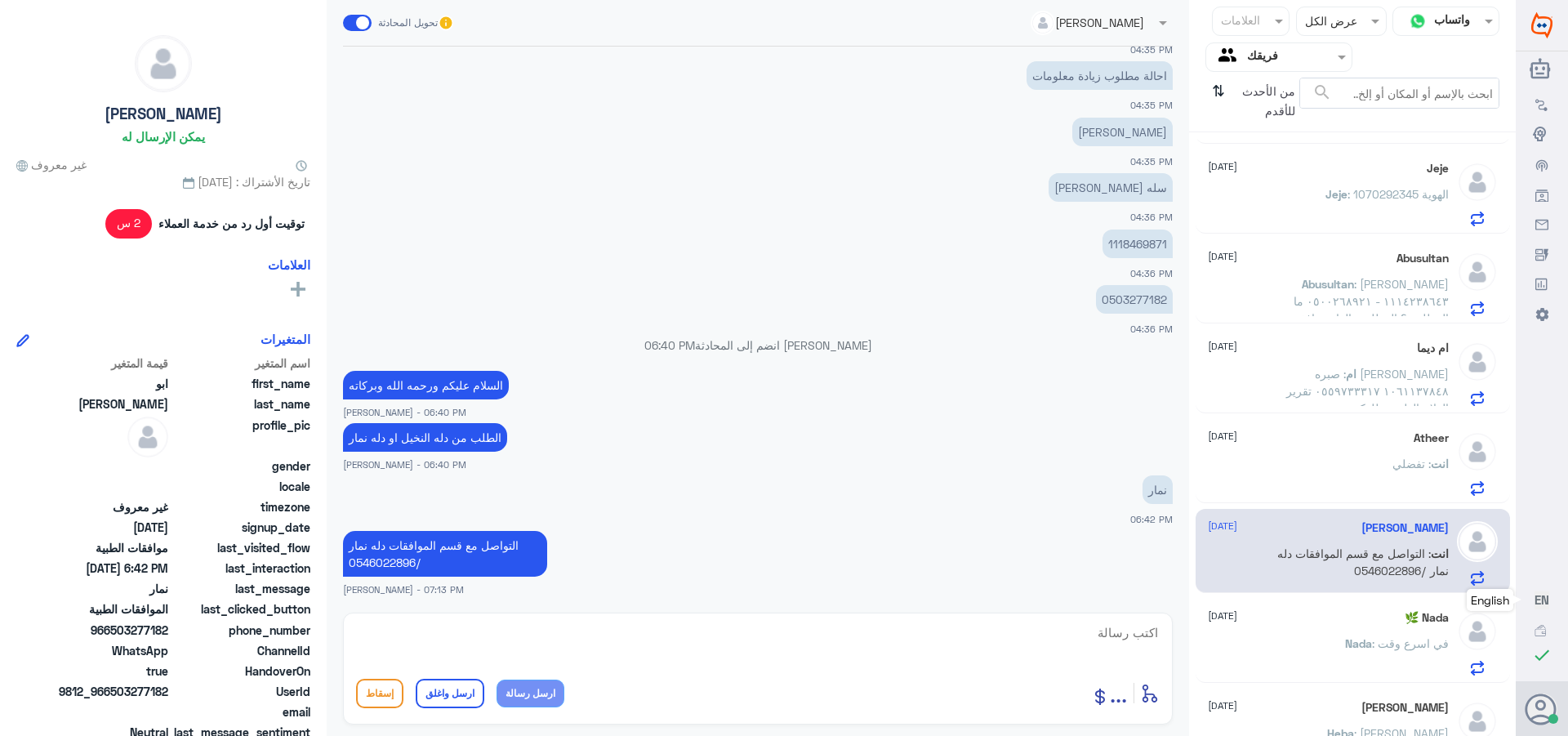
click at [452, 693] on button "ارسل واغلق" at bounding box center [450, 693] width 69 height 30
click at [1365, 194] on span ": الهوية 1070292345" at bounding box center [1398, 194] width 101 height 14
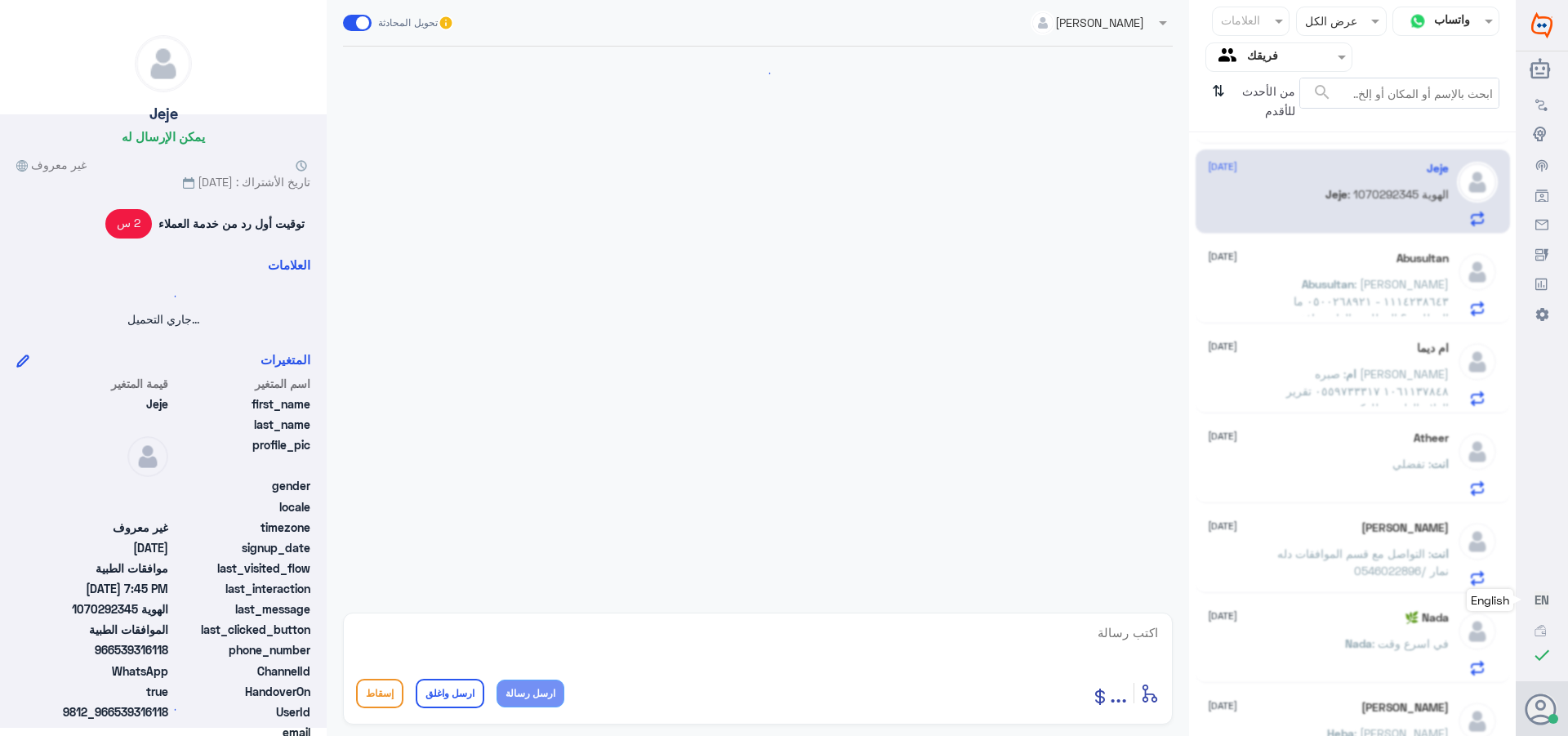
scroll to position [1277, 0]
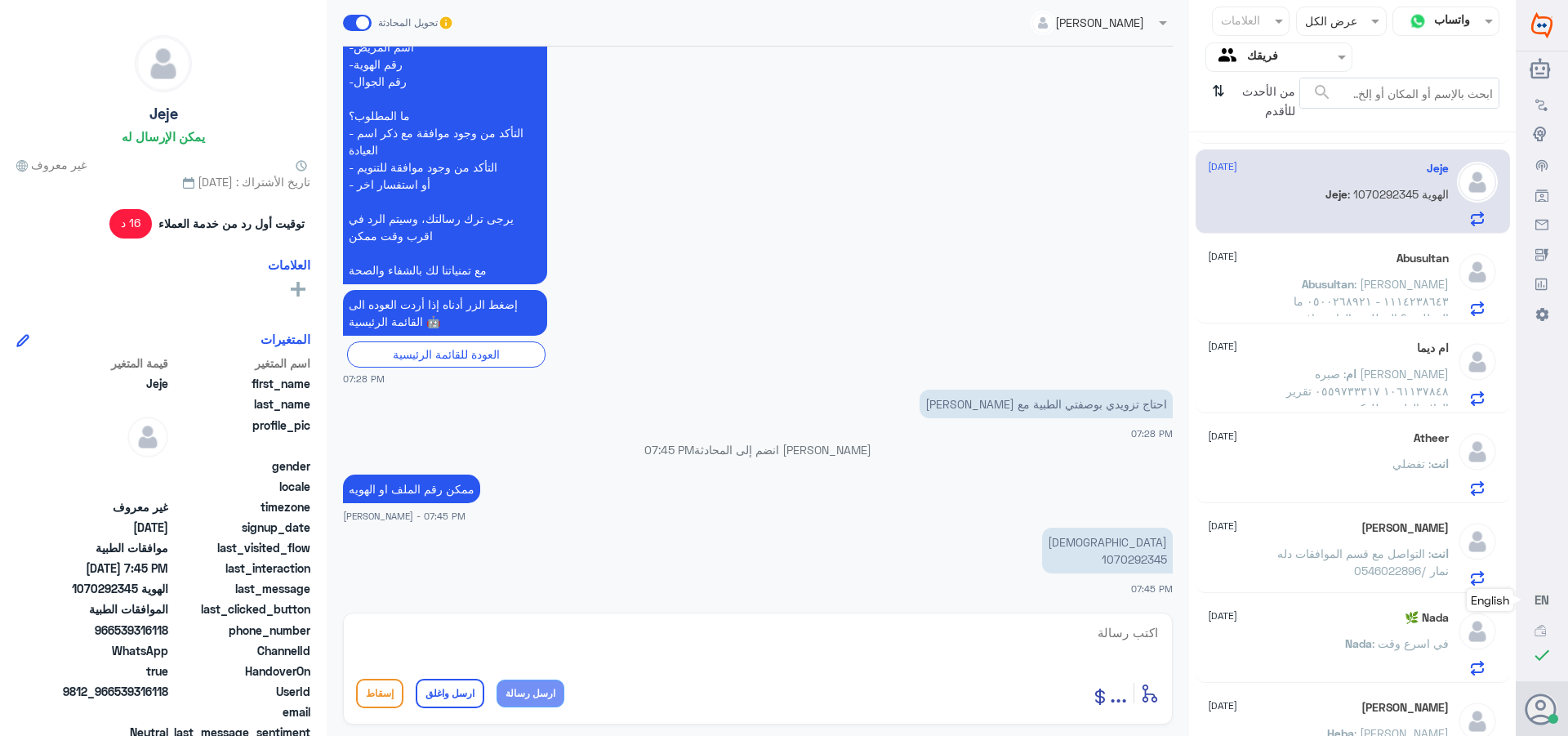
click at [1329, 290] on span ": [PERSON_NAME] ١١١٤٢٣٨٦٤٣ - ٠٥٠٠٢٦٨٩٢١ ما المطلوب؟ المطلوب الغاء موافقة لطلب ع…" at bounding box center [1365, 335] width 167 height 117
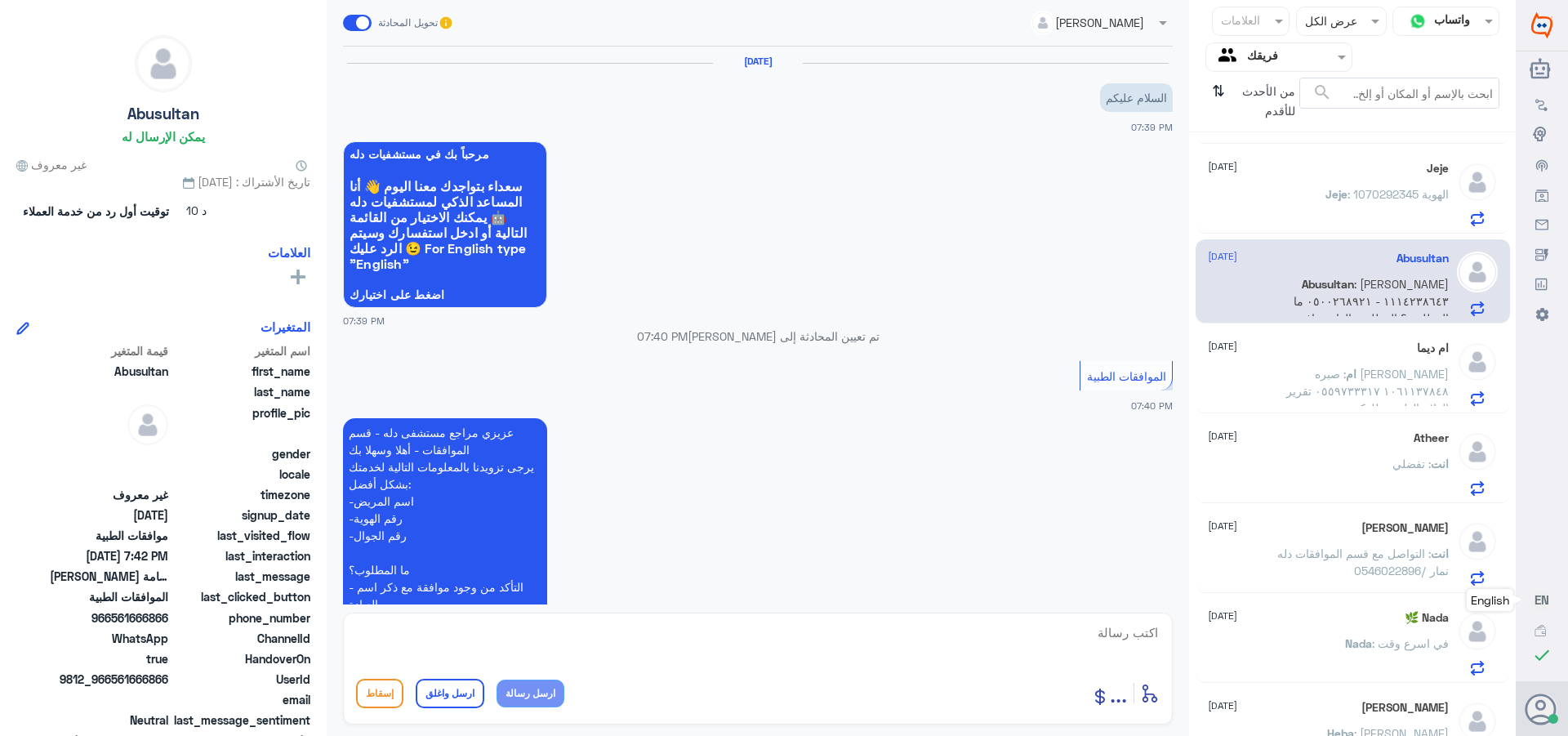
scroll to position [452, 0]
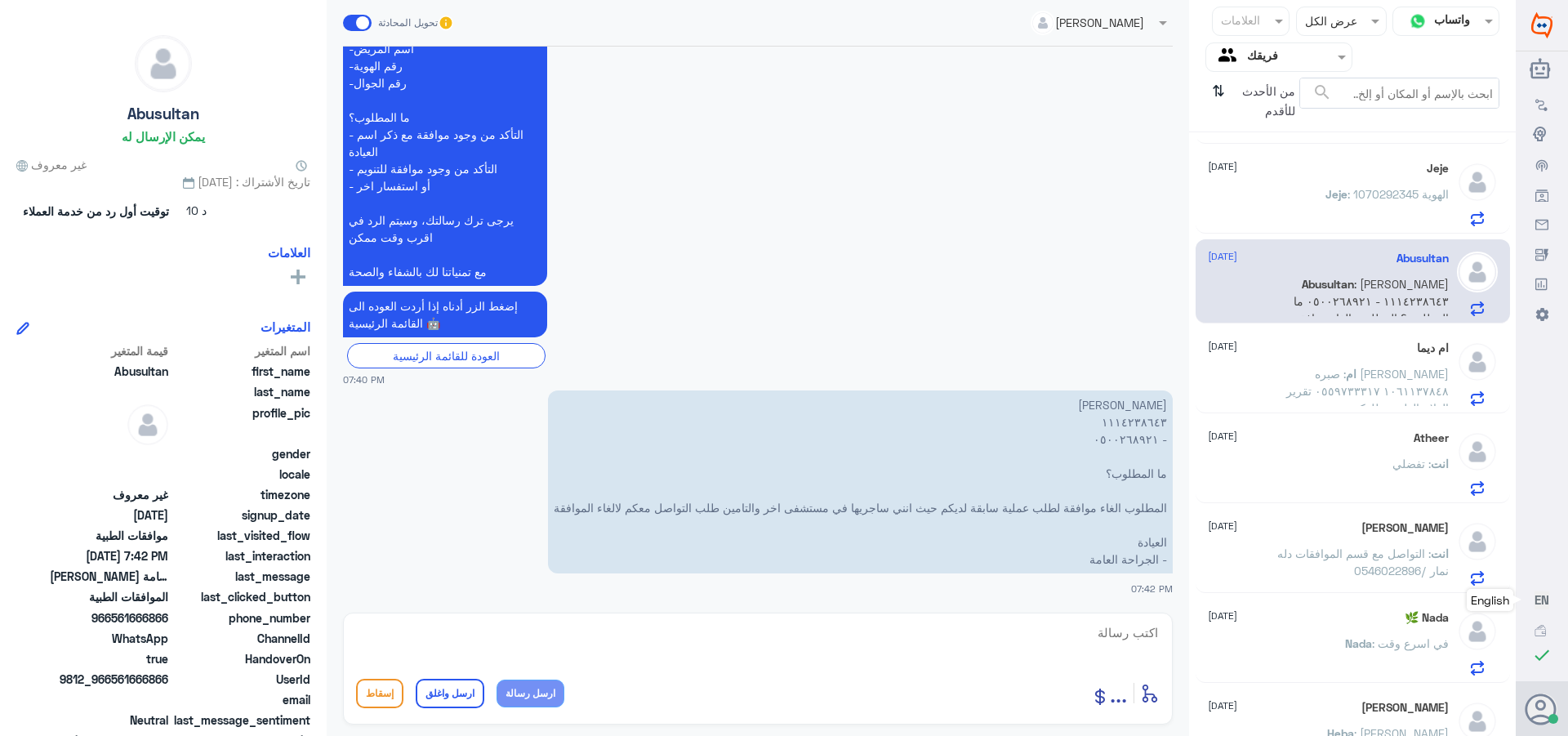
click at [1299, 388] on span ": صبره [PERSON_NAME] ١٠٦١١٣٧٨٤٨ ٠٥٥٩٧٣٣٣١٧ تقرير العلاج الطبيعي للدكتور [PERSON…" at bounding box center [1367, 398] width 163 height 65
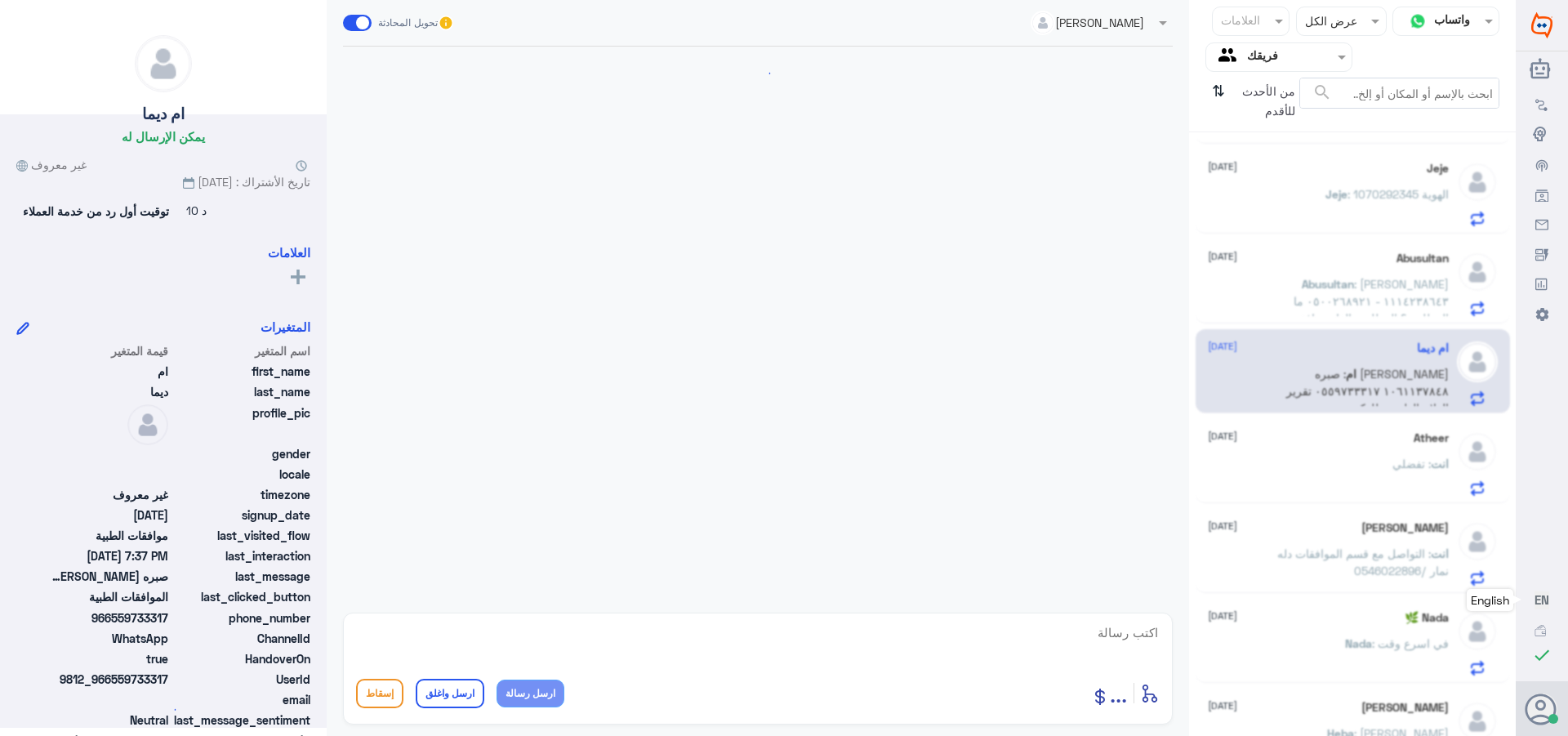
scroll to position [1627, 0]
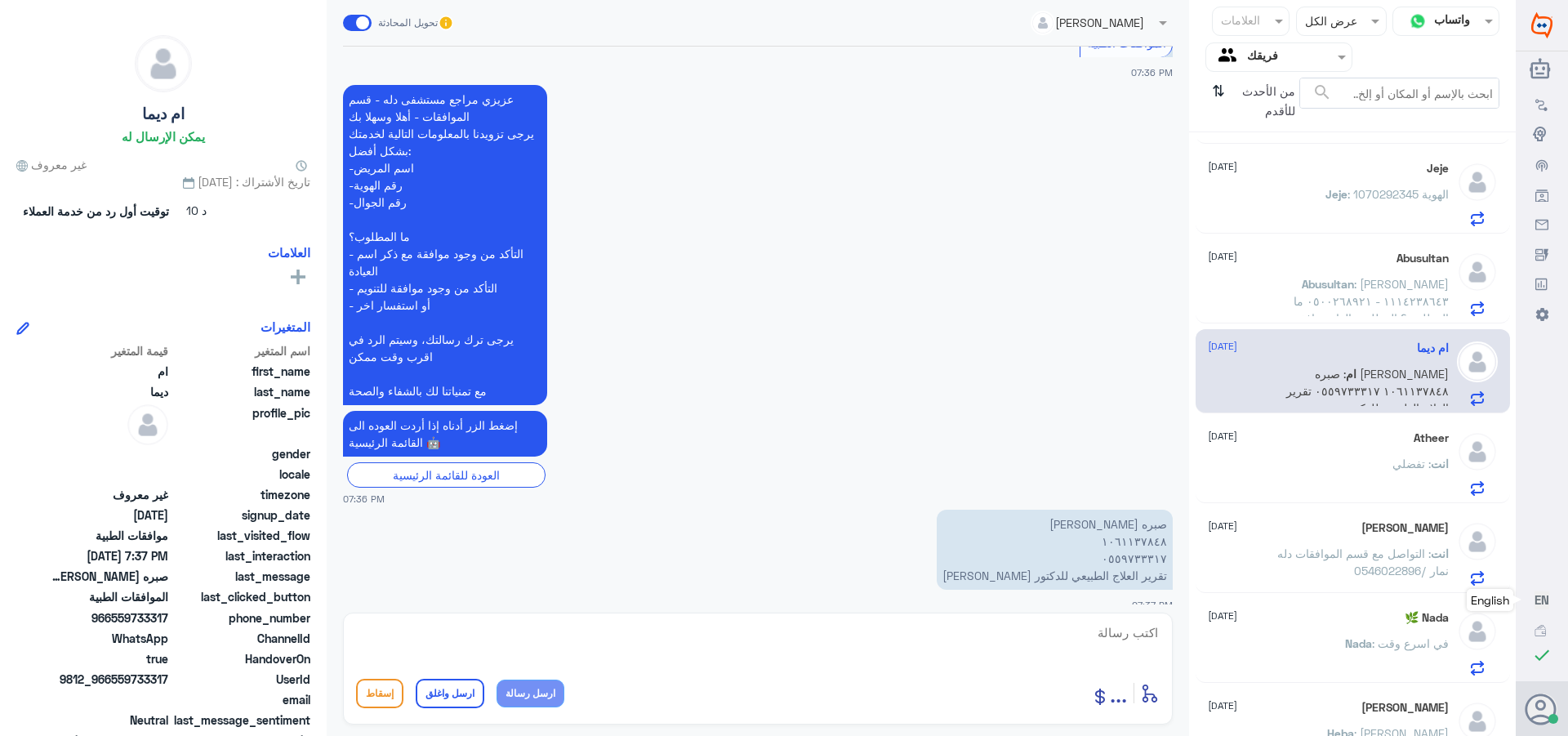
click at [1271, 472] on div "انت : تفضلي" at bounding box center [1328, 478] width 241 height 37
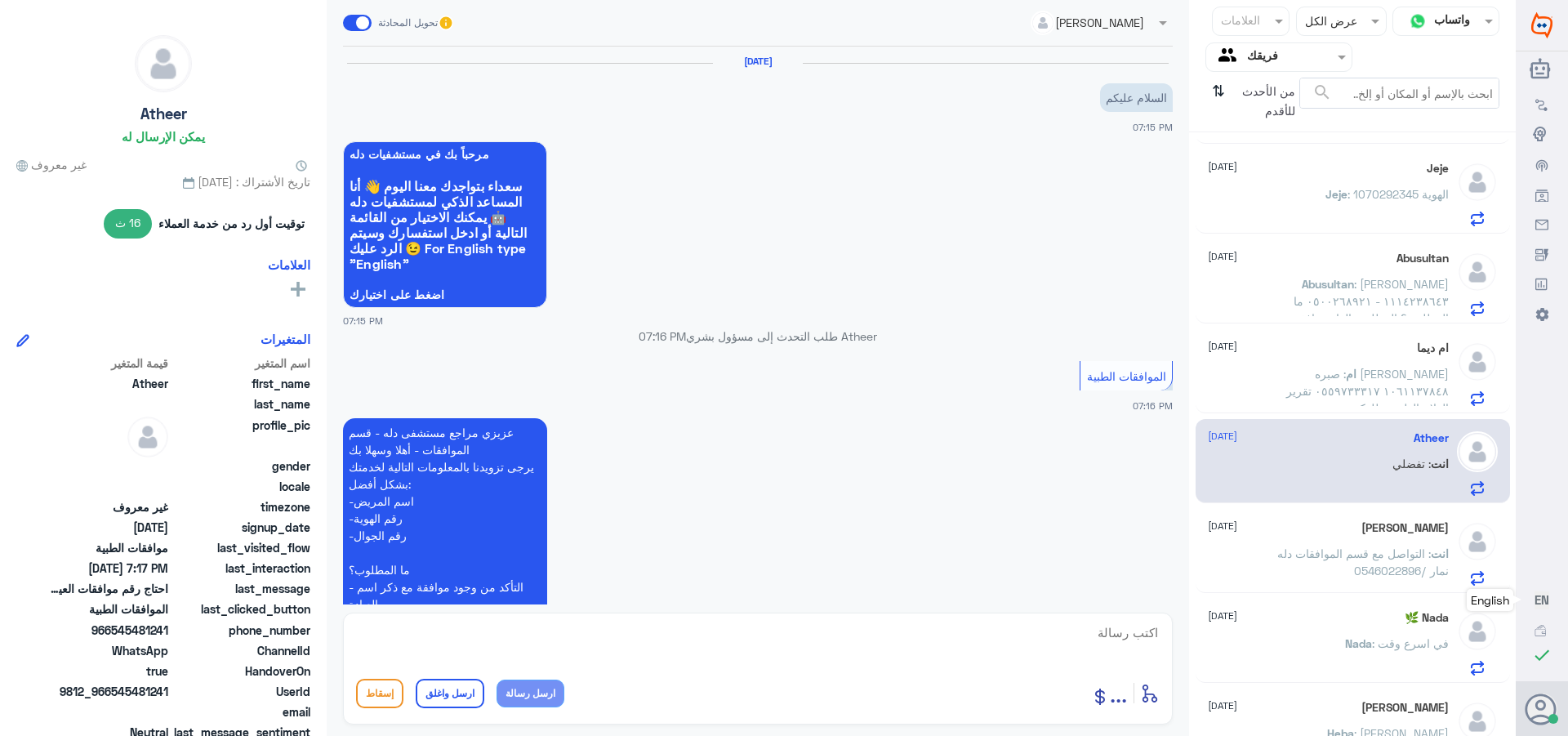
scroll to position [485, 0]
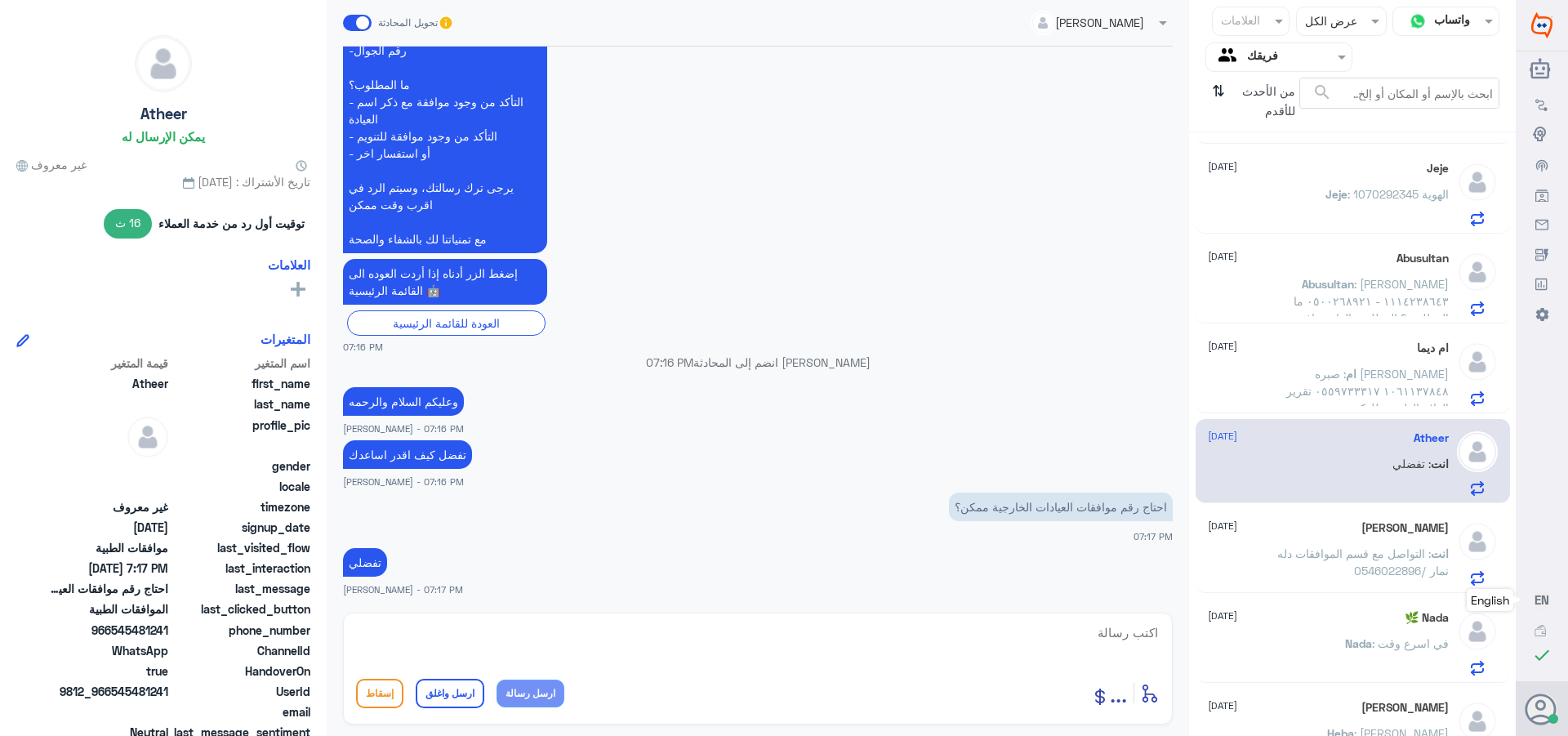
click at [1268, 537] on div "[PERSON_NAME] [DATE] انت : التواصل مع قسم الموافقات دله نمار /0546022896" at bounding box center [1328, 553] width 241 height 64
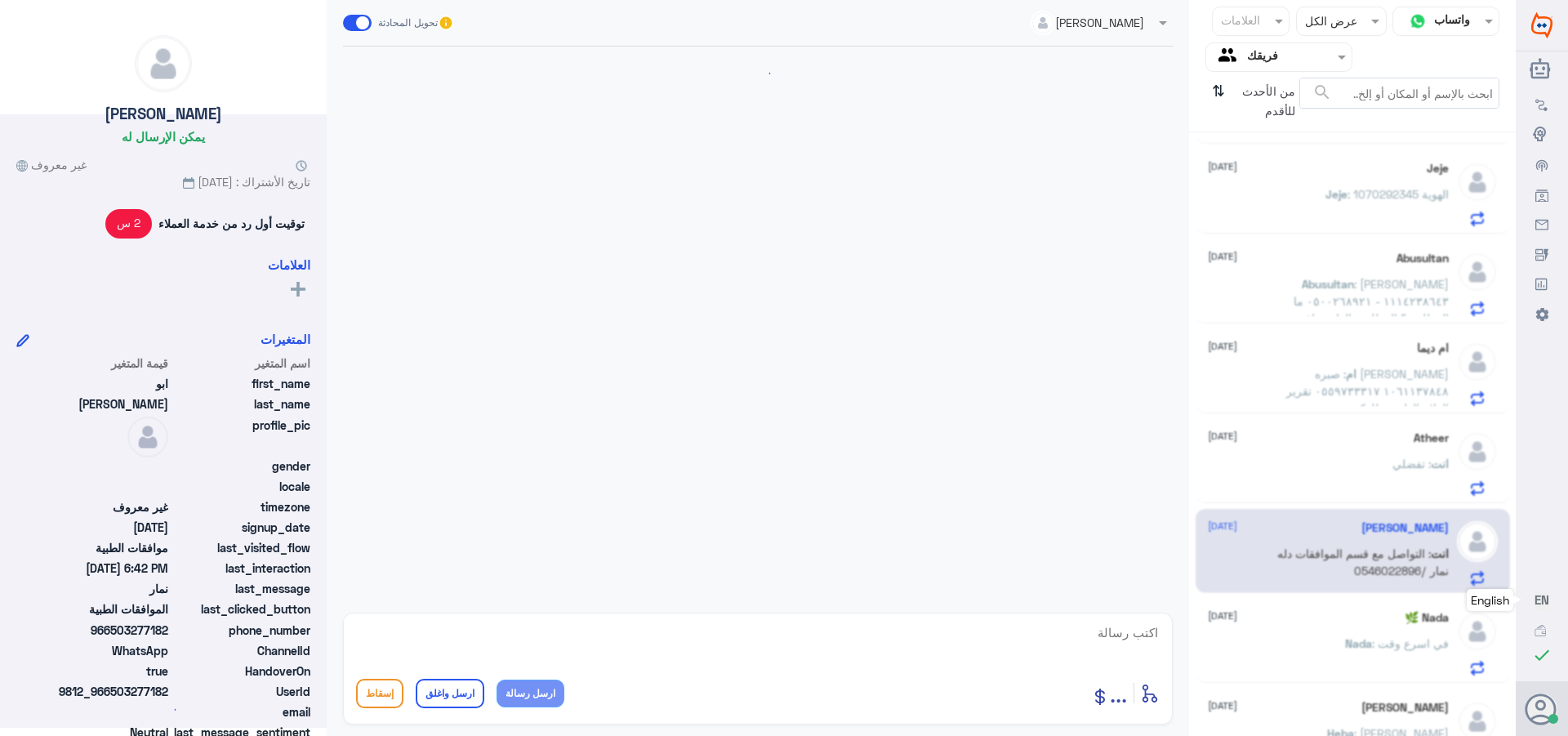
scroll to position [1301, 0]
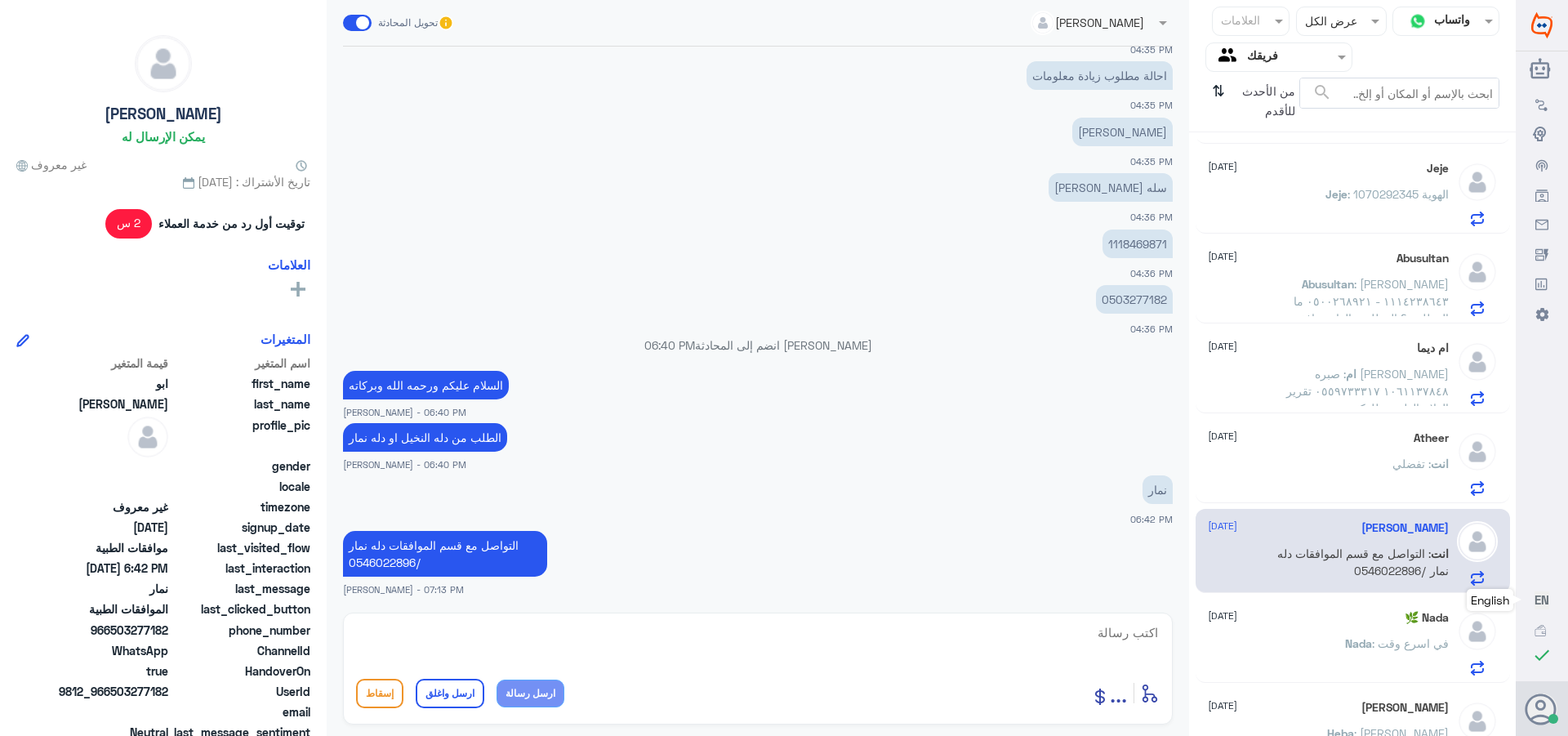
click at [1331, 620] on div "Nada 🌿 [DATE]" at bounding box center [1328, 618] width 241 height 14
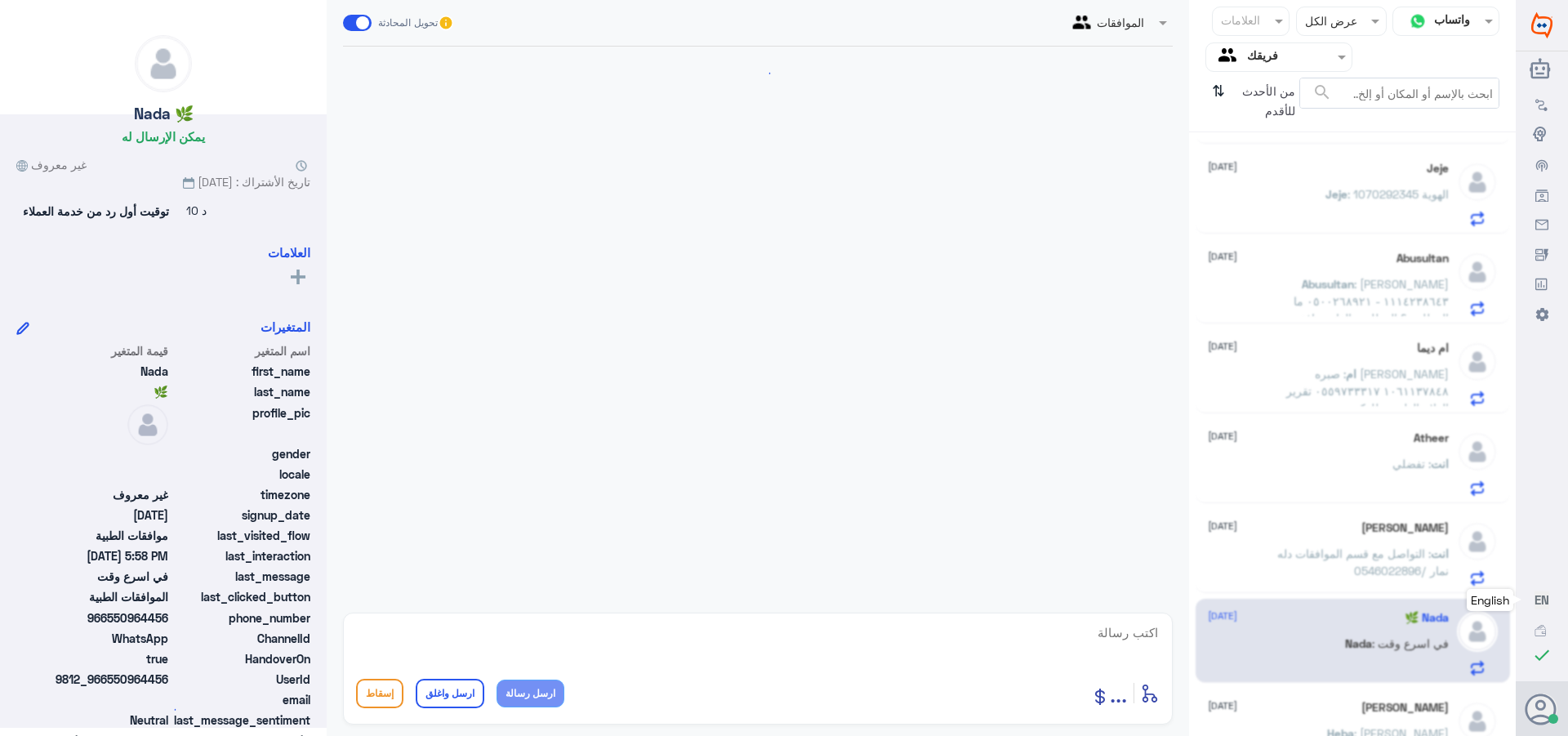
scroll to position [667, 0]
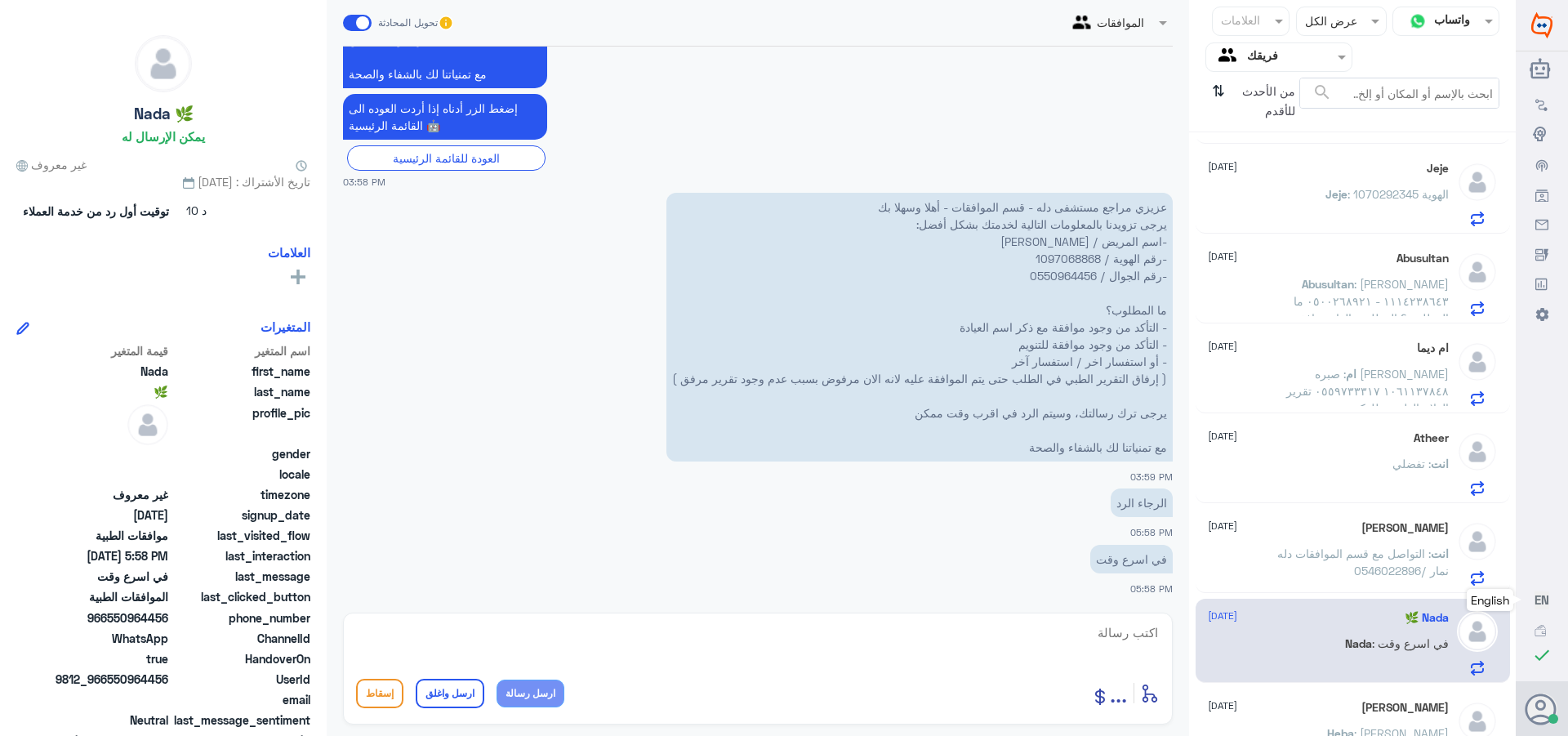
click at [1061, 255] on p "عزيزي مراجع مستشفى دله - قسم الموافقات - أهلا وسهلا بك يرجى تزويدنا بالمعلومات …" at bounding box center [920, 327] width 506 height 269
click at [1042, 260] on p "عزيزي مراجع مستشفى دله - قسم الموافقات - أهلا وسهلا بك يرجى تزويدنا بالمعلومات …" at bounding box center [920, 327] width 506 height 269
click at [1138, 633] on textarea at bounding box center [758, 641] width 804 height 40
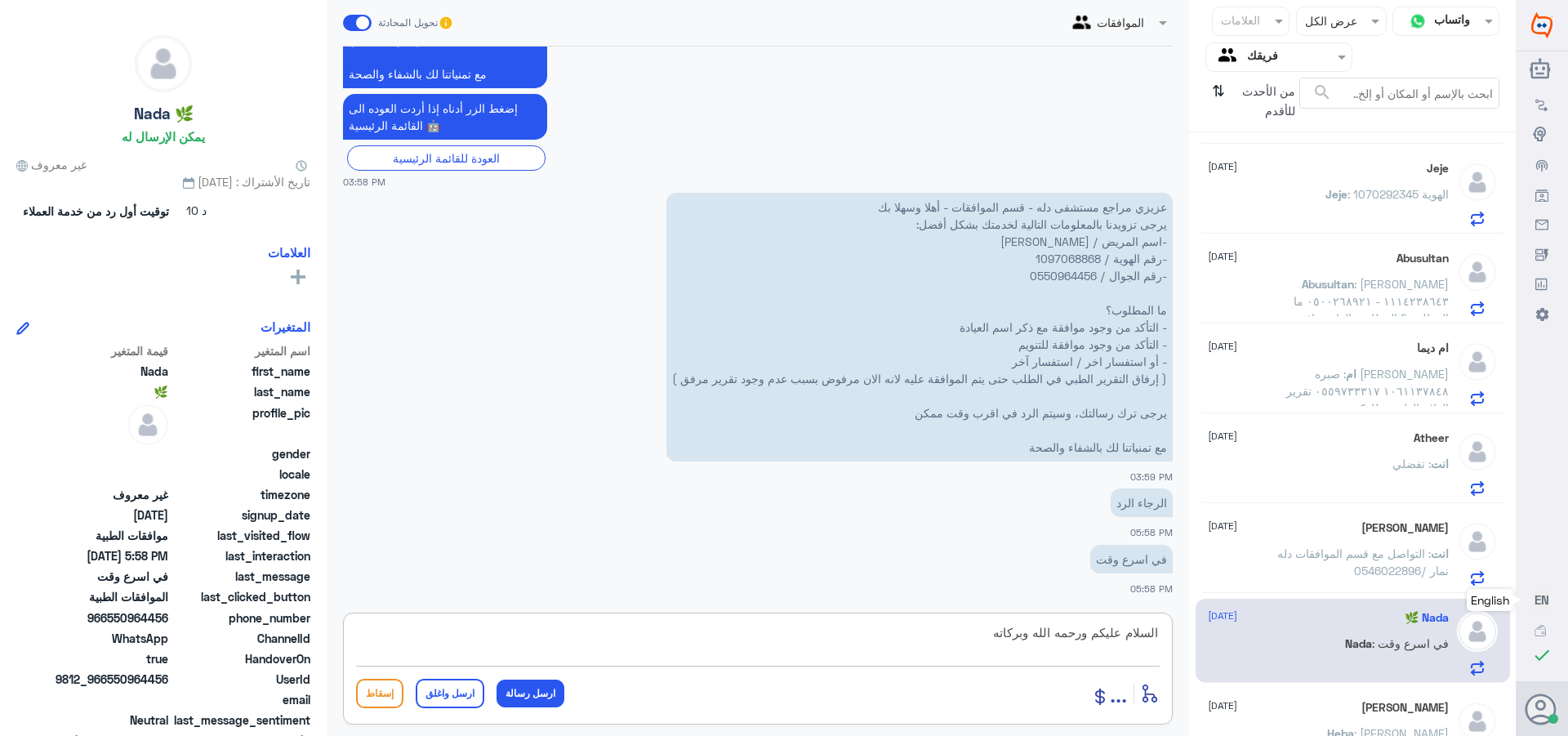
type textarea "السلام عليكم ورحمه الله وبركاته"
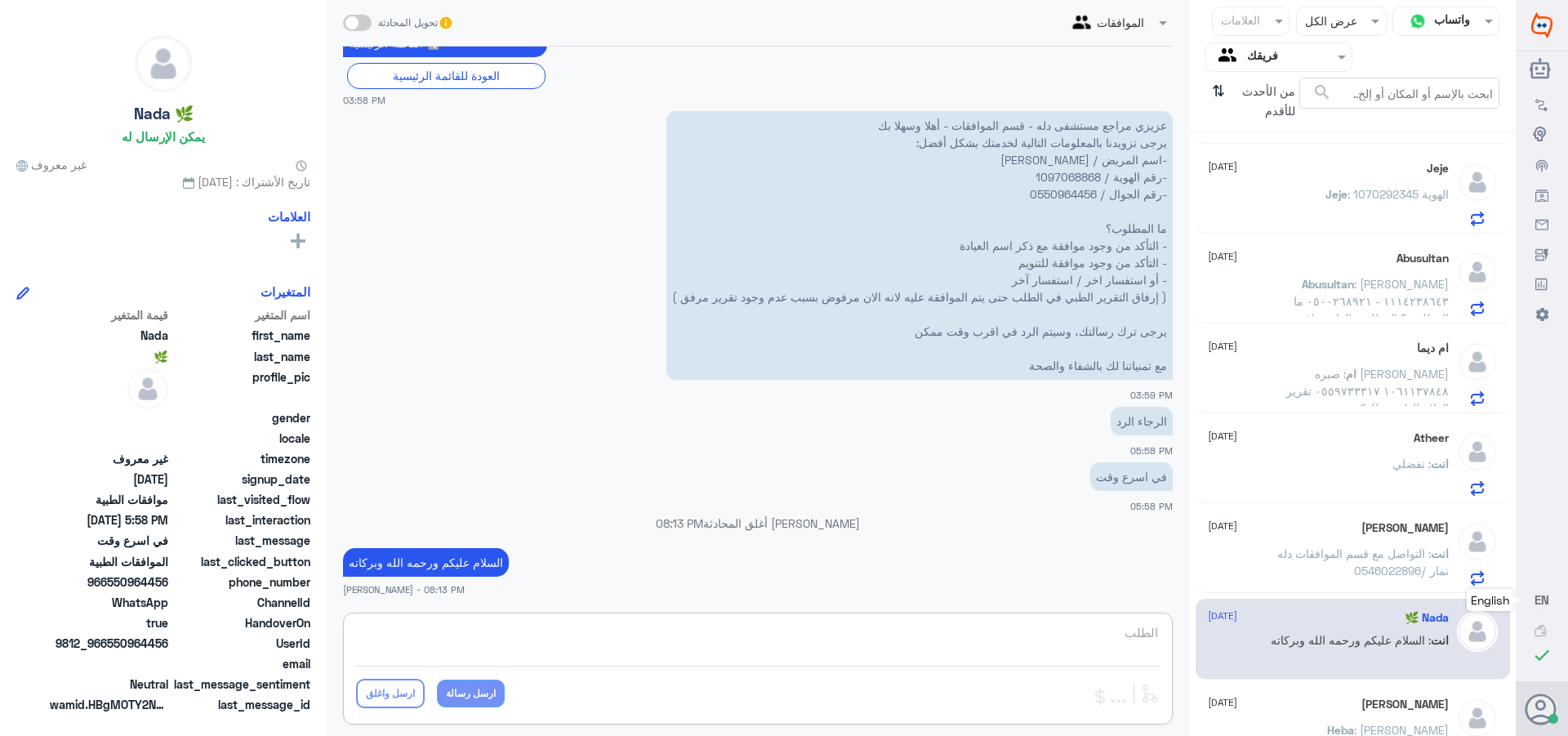
type textarea "الطلب"
click at [1252, 559] on div "انت : التواصل مع قسم الموافقات دله نمار /0546022896" at bounding box center [1328, 567] width 241 height 37
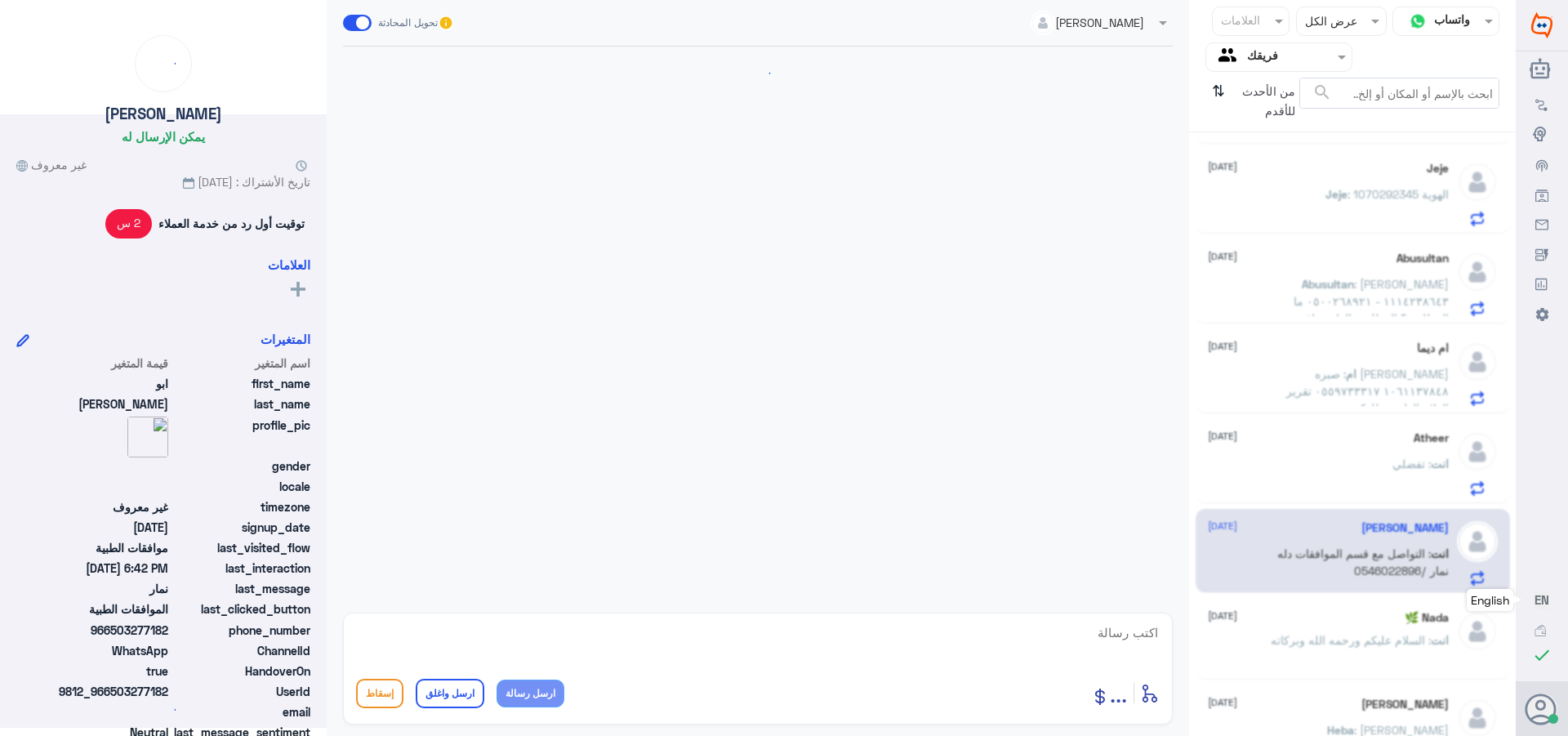
scroll to position [1301, 0]
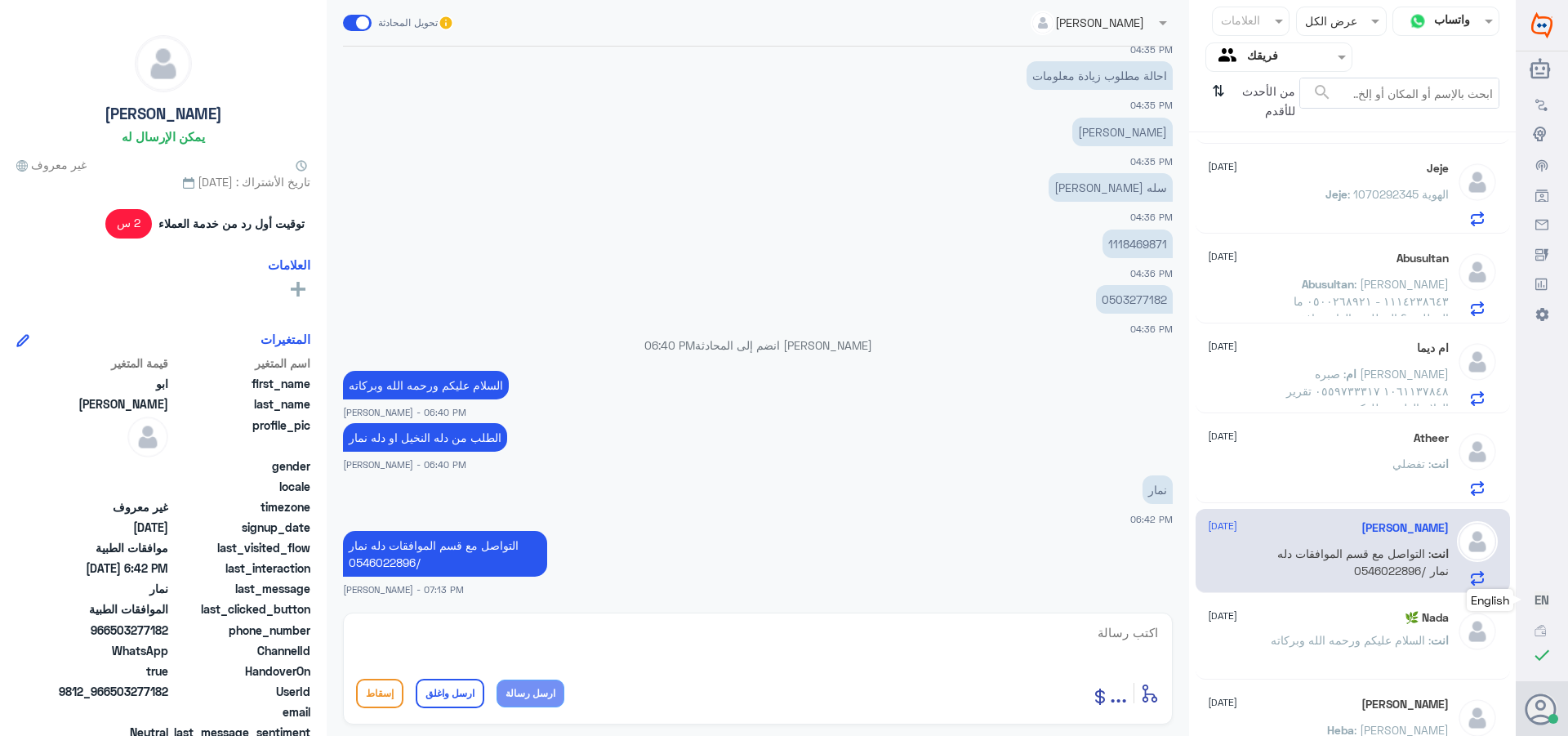
click at [1335, 465] on div "انت : تفضلي" at bounding box center [1328, 478] width 241 height 37
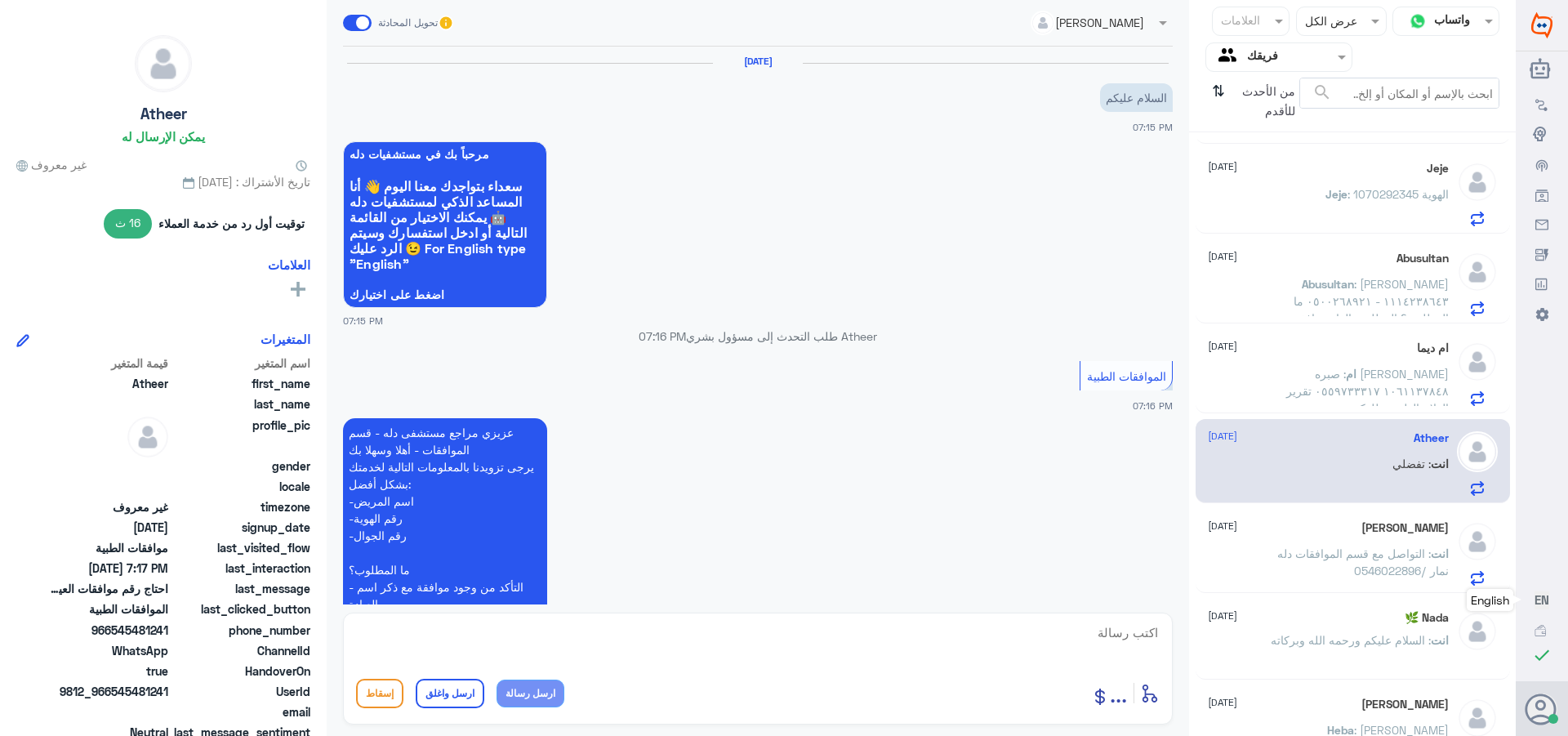
scroll to position [485, 0]
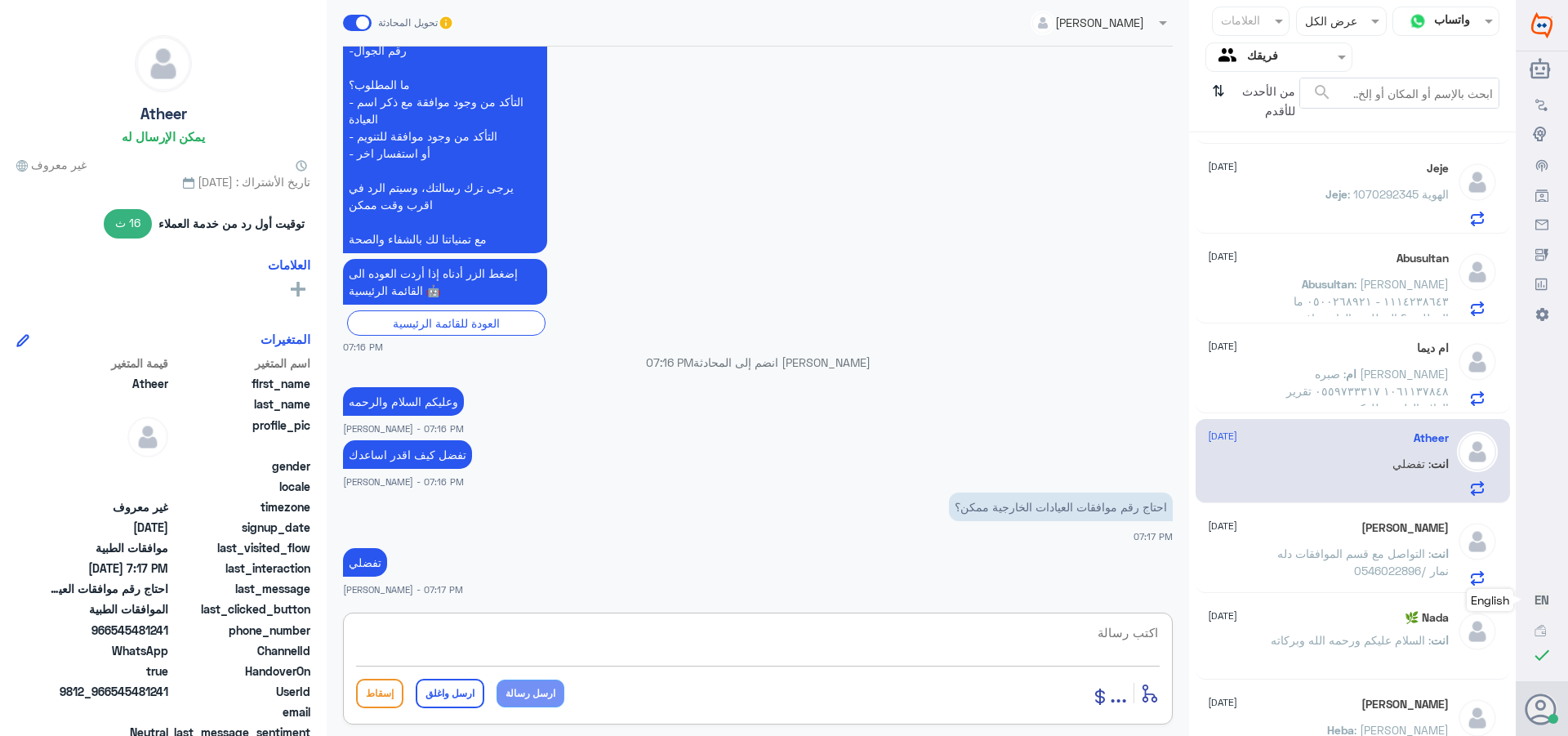
click at [1122, 640] on textarea at bounding box center [758, 641] width 804 height 40
type textarea "تفضل كيف اقدر اساعدك"
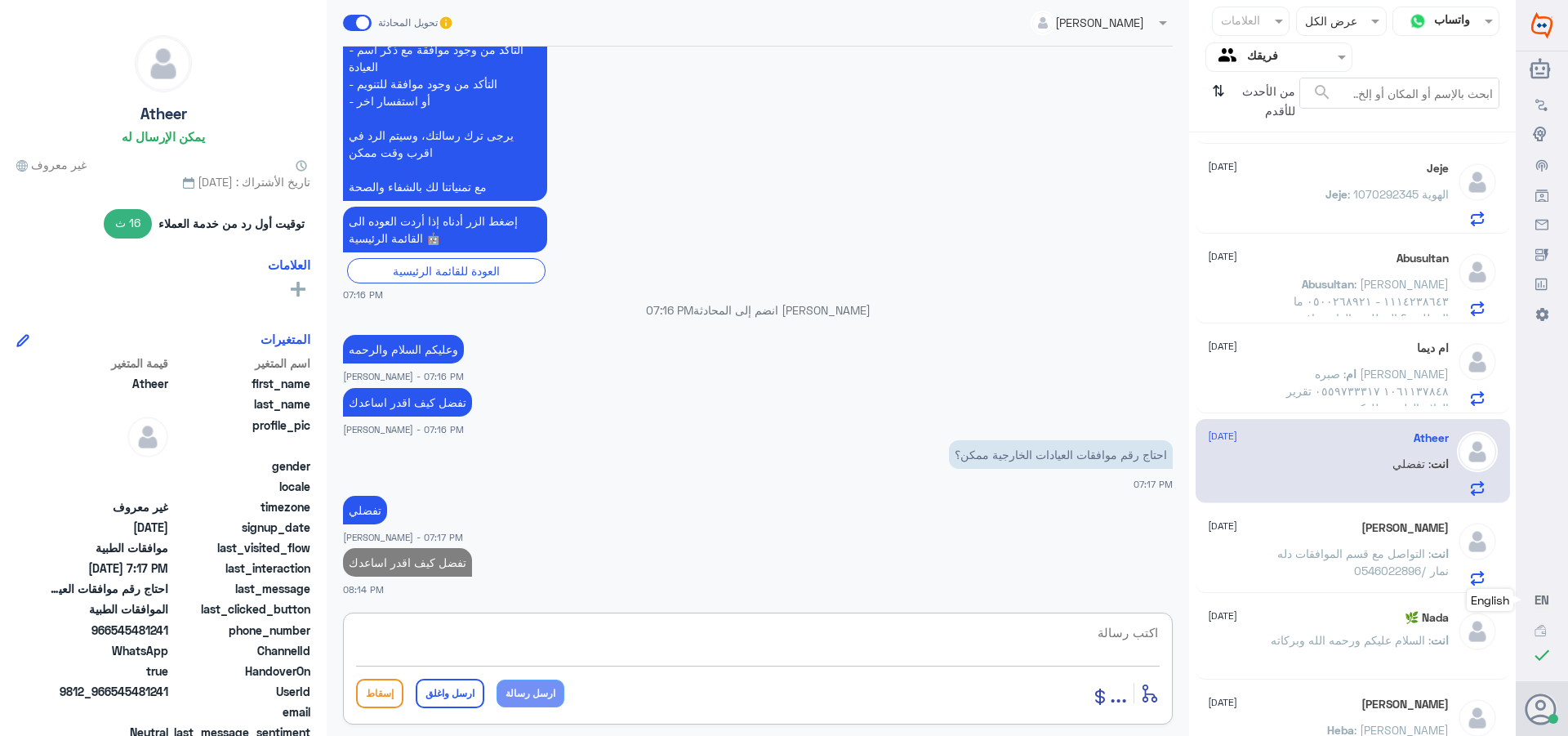
click at [1256, 54] on input "text" at bounding box center [1291, 57] width 90 height 19
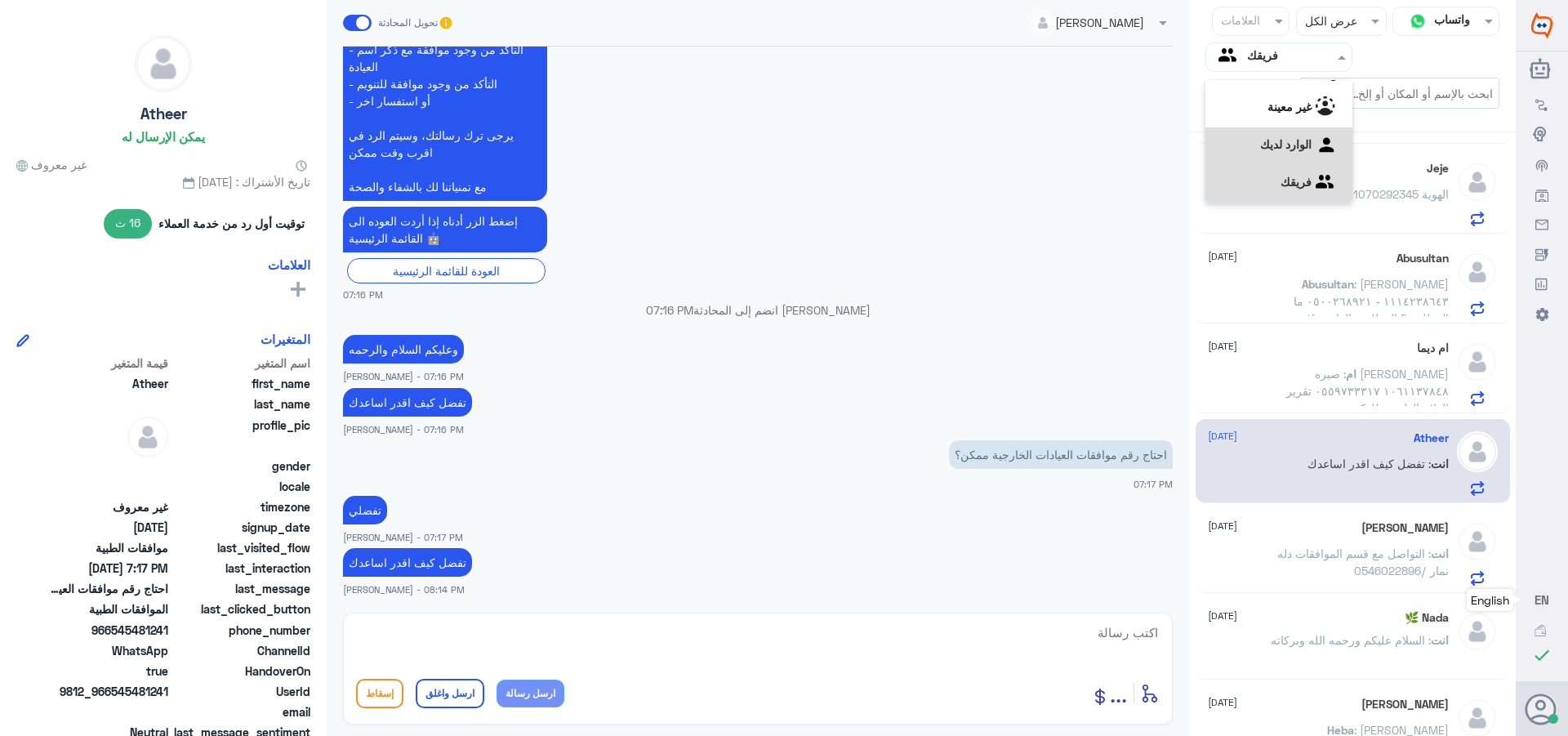
click at [1259, 137] on div "الوارد لديك" at bounding box center [1278, 145] width 147 height 37
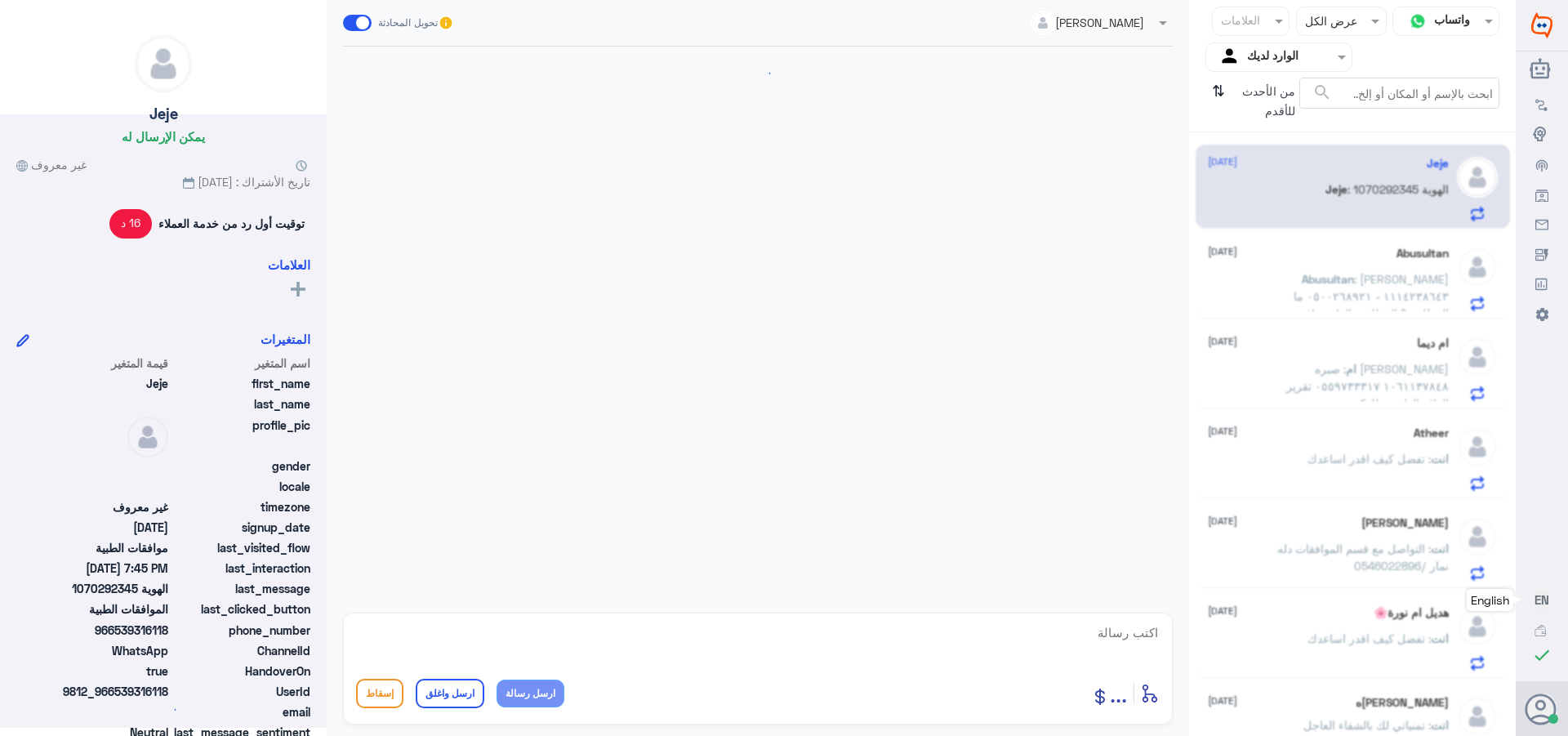
scroll to position [1277, 0]
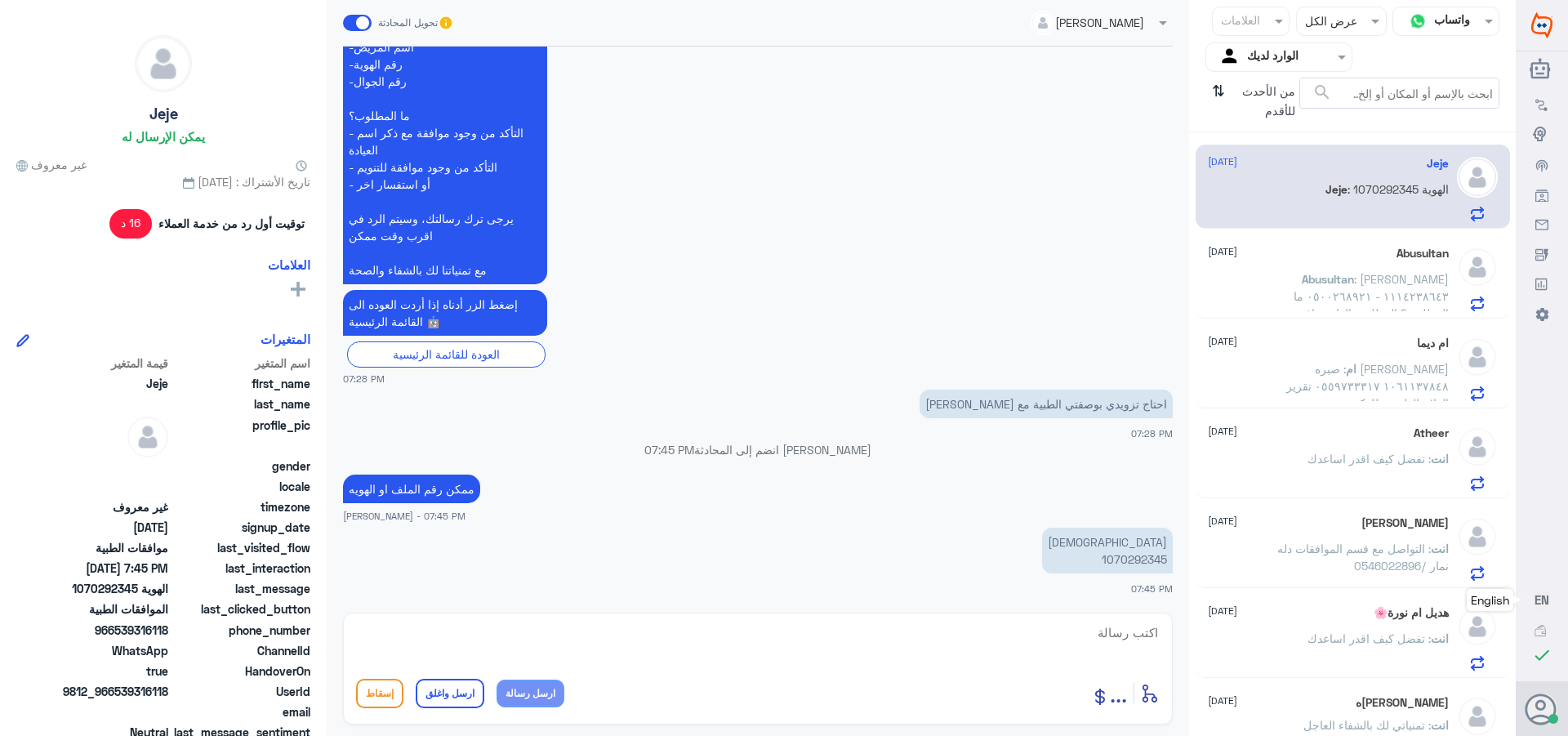
click at [1121, 634] on textarea at bounding box center [758, 641] width 804 height 40
type textarea "ر"
paste textarea "تمنياتي لك بالشفاء العاجل"
type textarea "تمنياتي لك بالشفاء العاجل"
click at [449, 686] on button "ارسل واغلق" at bounding box center [450, 693] width 69 height 30
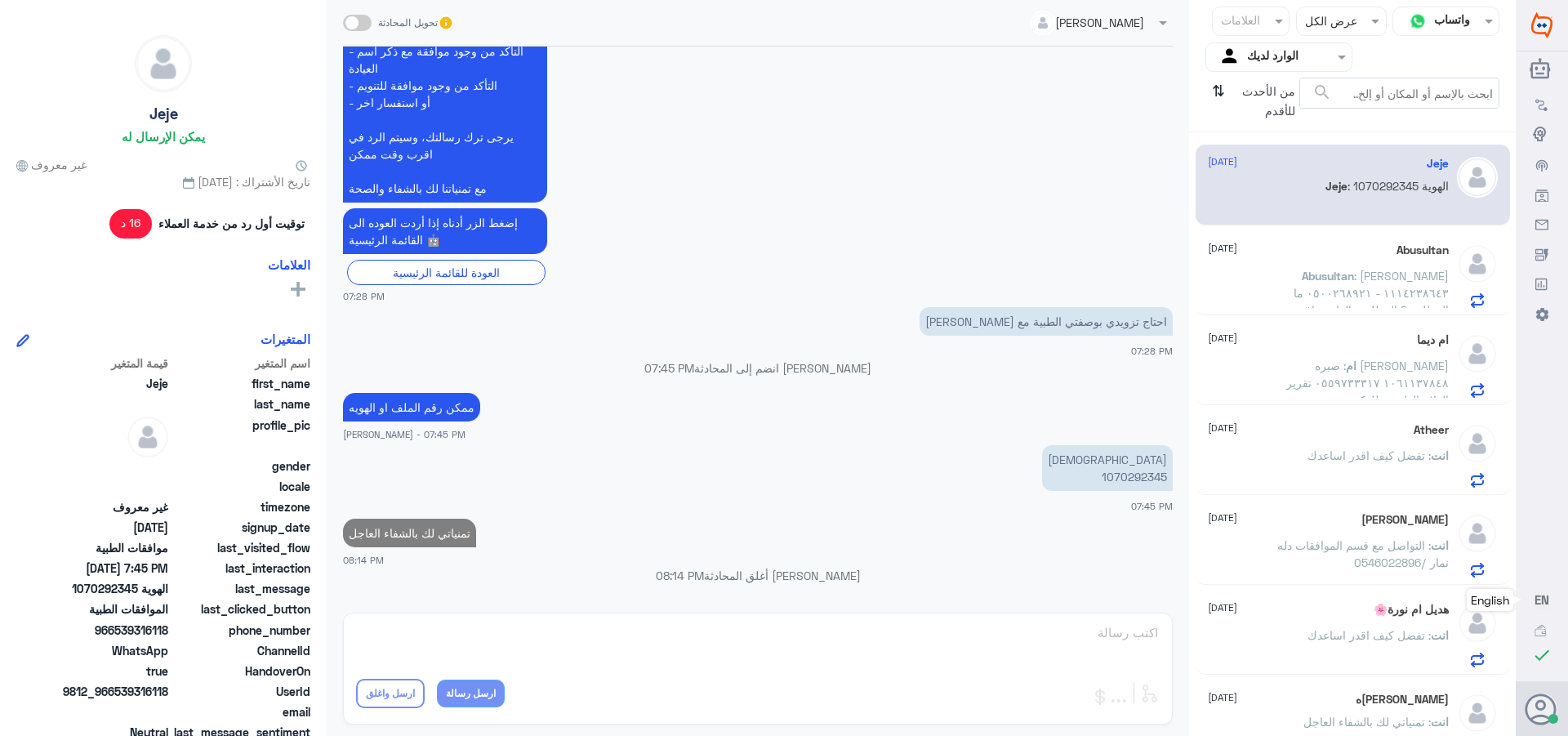
scroll to position [1325, 0]
click at [1346, 264] on div "Abusultan [DATE] Abusultan : [PERSON_NAME] ١١١٤٢٣٨٦٤٣ - ٠٥٠٠٢٦٨٩٢١ ما المطلوب؟ …" at bounding box center [1328, 276] width 241 height 64
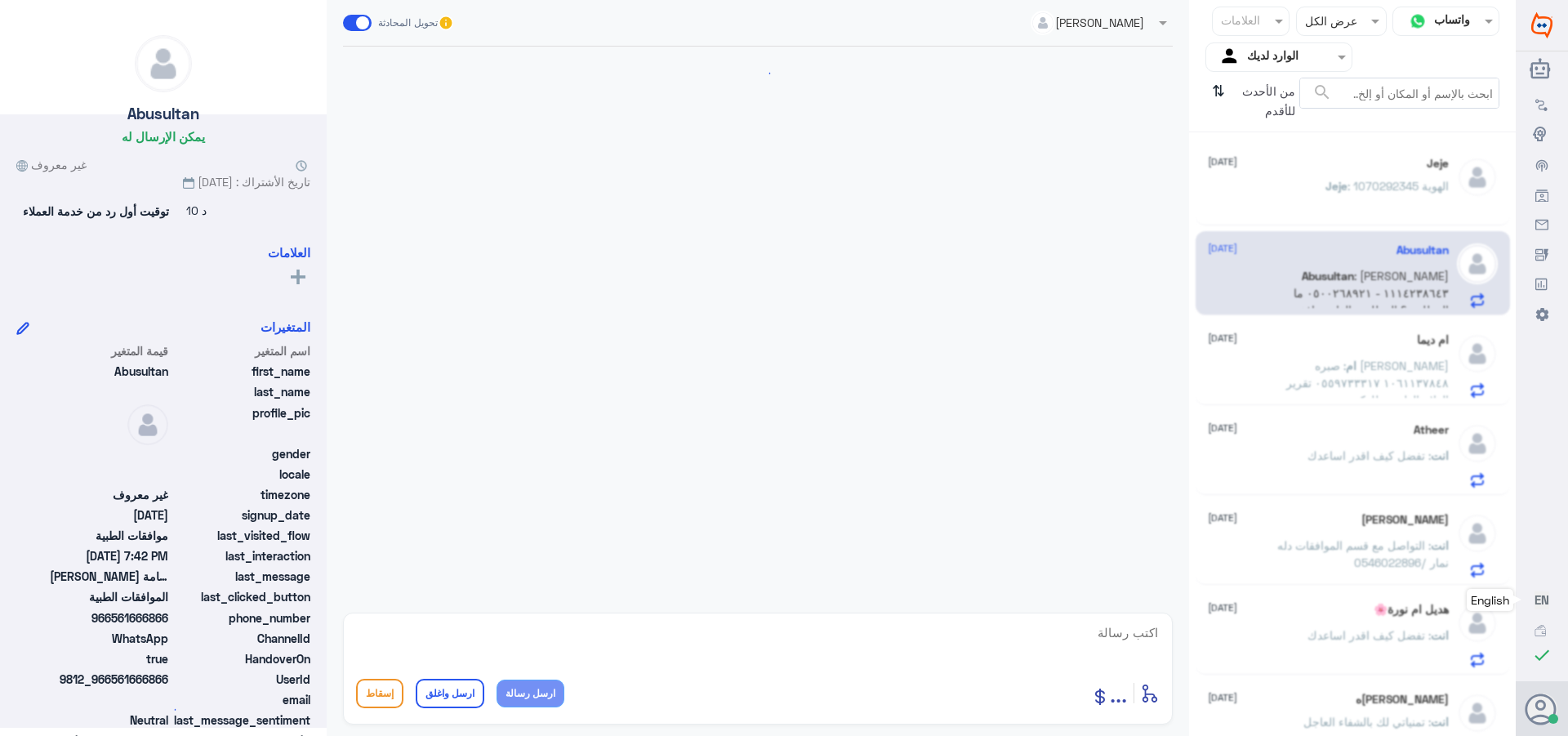
scroll to position [452, 0]
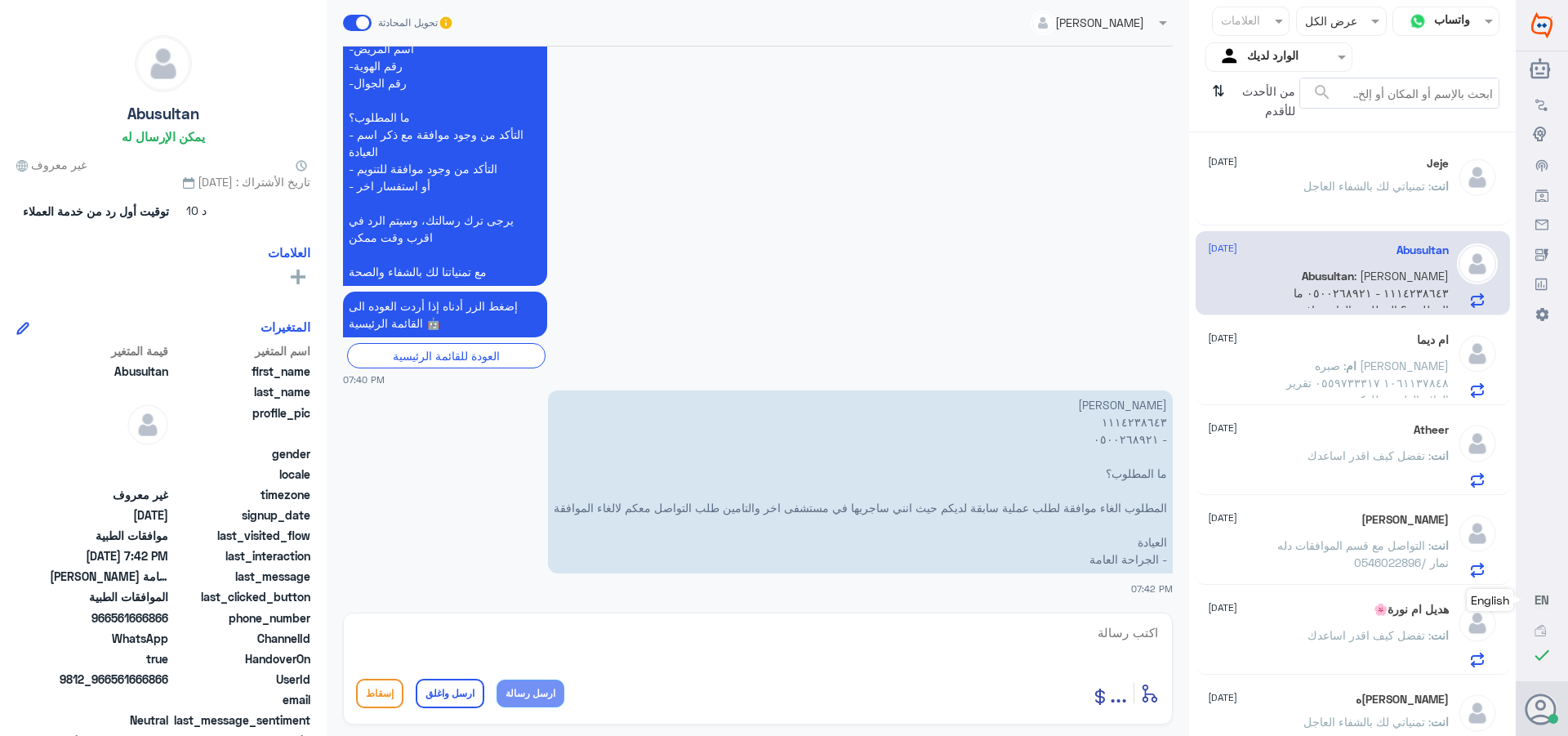
click at [1135, 637] on textarea at bounding box center [758, 641] width 804 height 40
paste textarea "تمنياتي لك بالشفاء العاجل"
type textarea "تم الالغاء بناء على طلبك /تمنياتي لك بالشفاء العاجل"
click at [436, 694] on button "ارسل واغلق" at bounding box center [450, 693] width 69 height 30
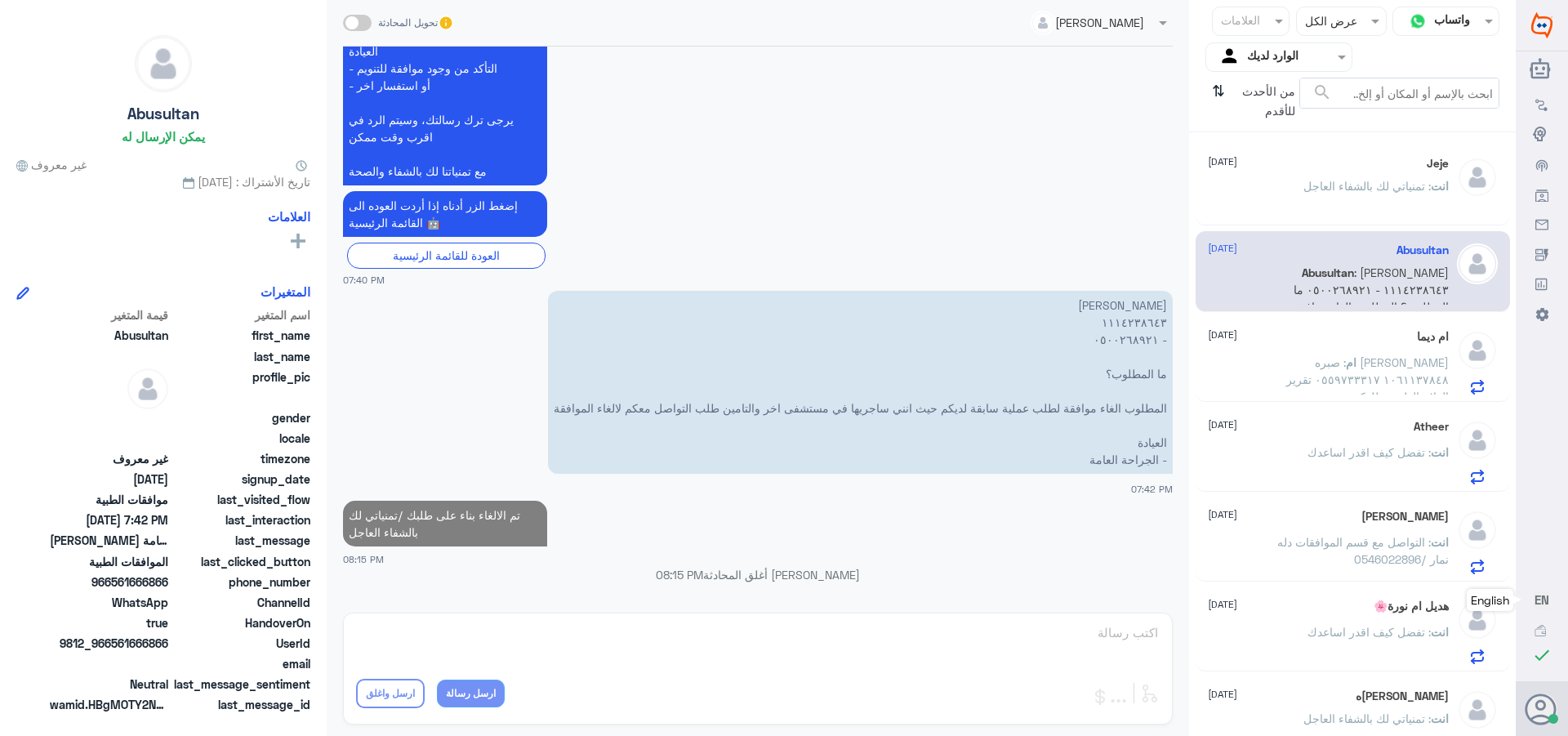
click at [1305, 189] on span ": تمنياتي لك بالشفاء العاجل" at bounding box center [1367, 186] width 127 height 14
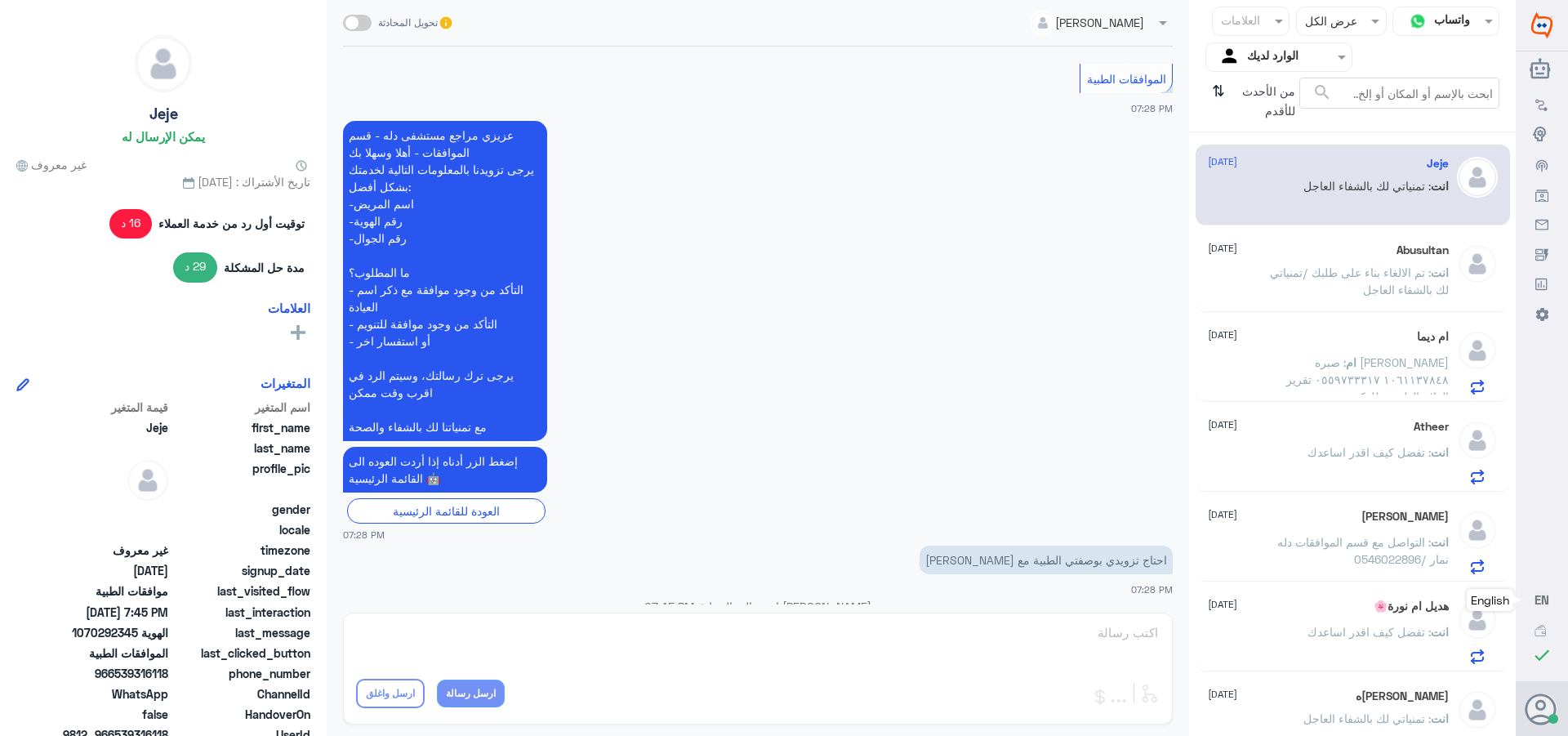
scroll to position [1244, 0]
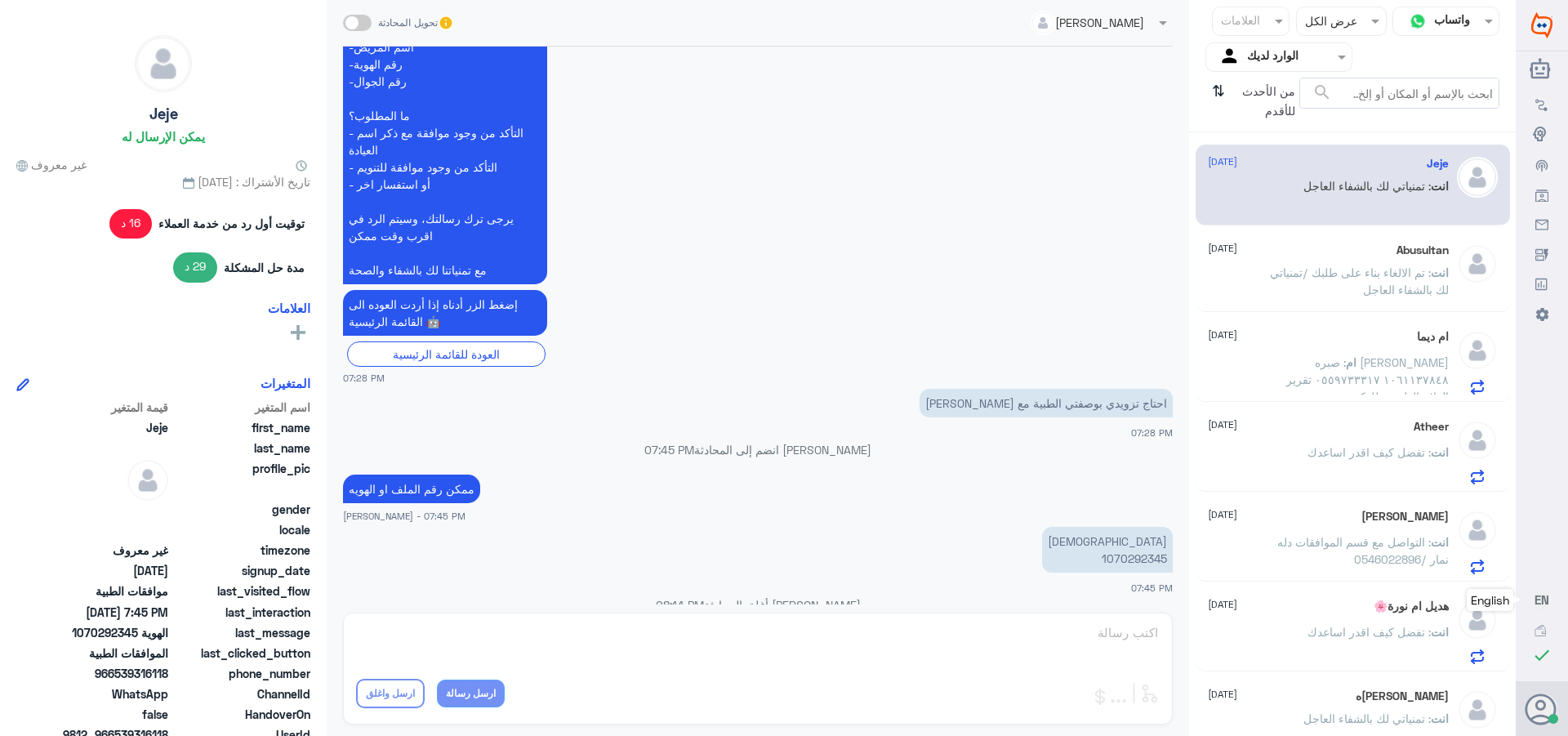
click at [1366, 287] on span ": تم الالغاء بناء على طلبك /تمنياتي لك بالشفاء العاجل" at bounding box center [1360, 281] width 179 height 31
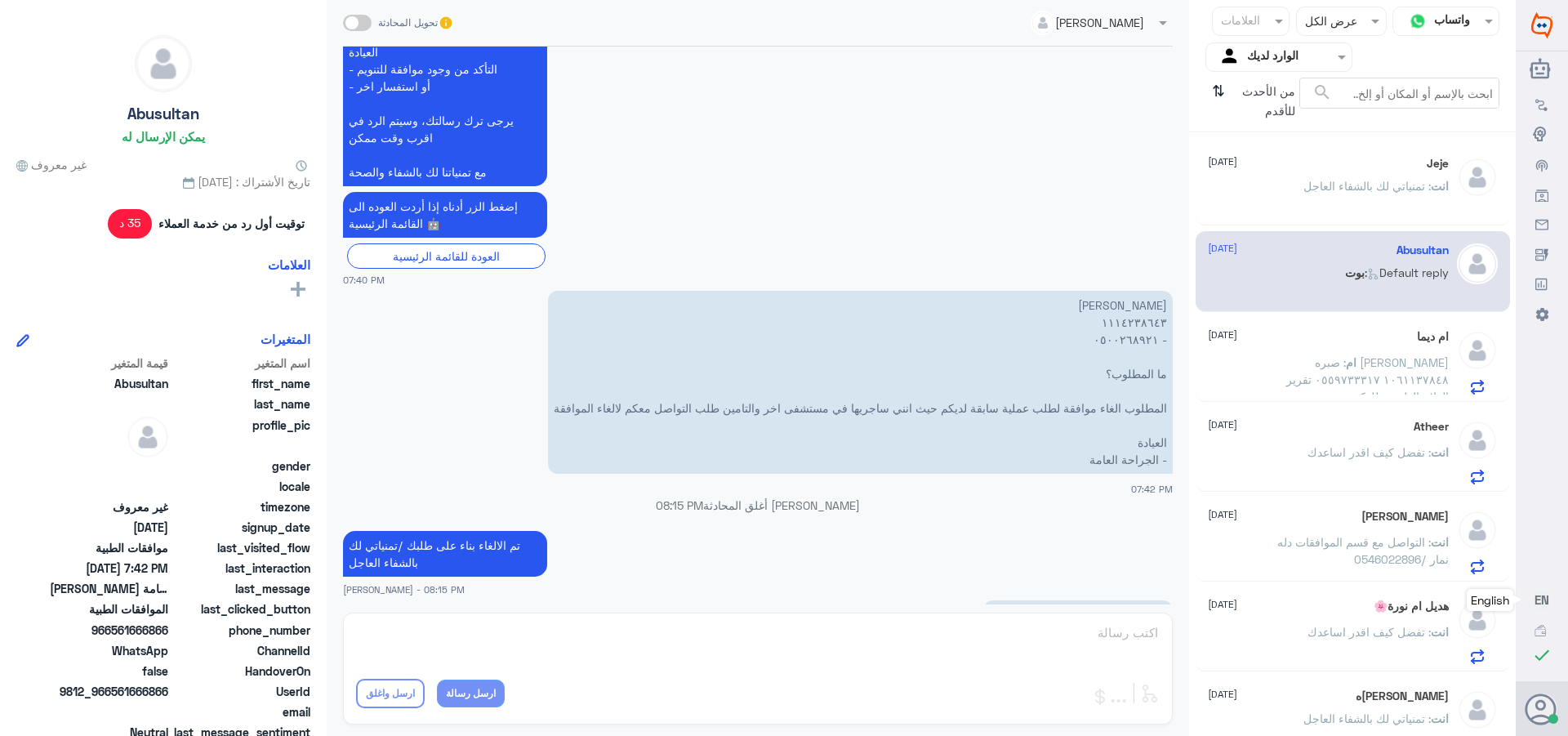
scroll to position [800, 0]
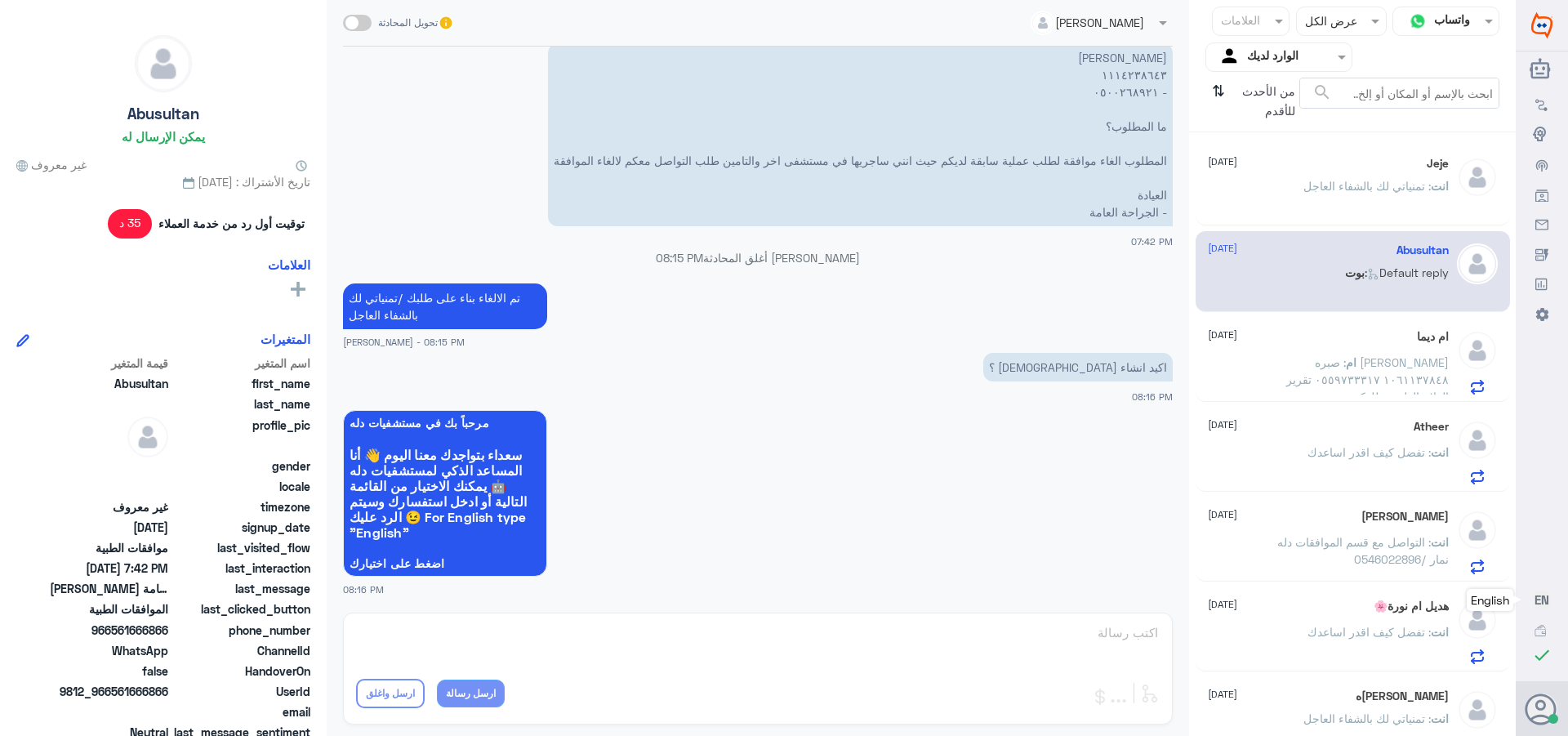
click at [1267, 191] on div "انت : تمنياتي لك بالشفاء العاجل" at bounding box center [1328, 199] width 241 height 37
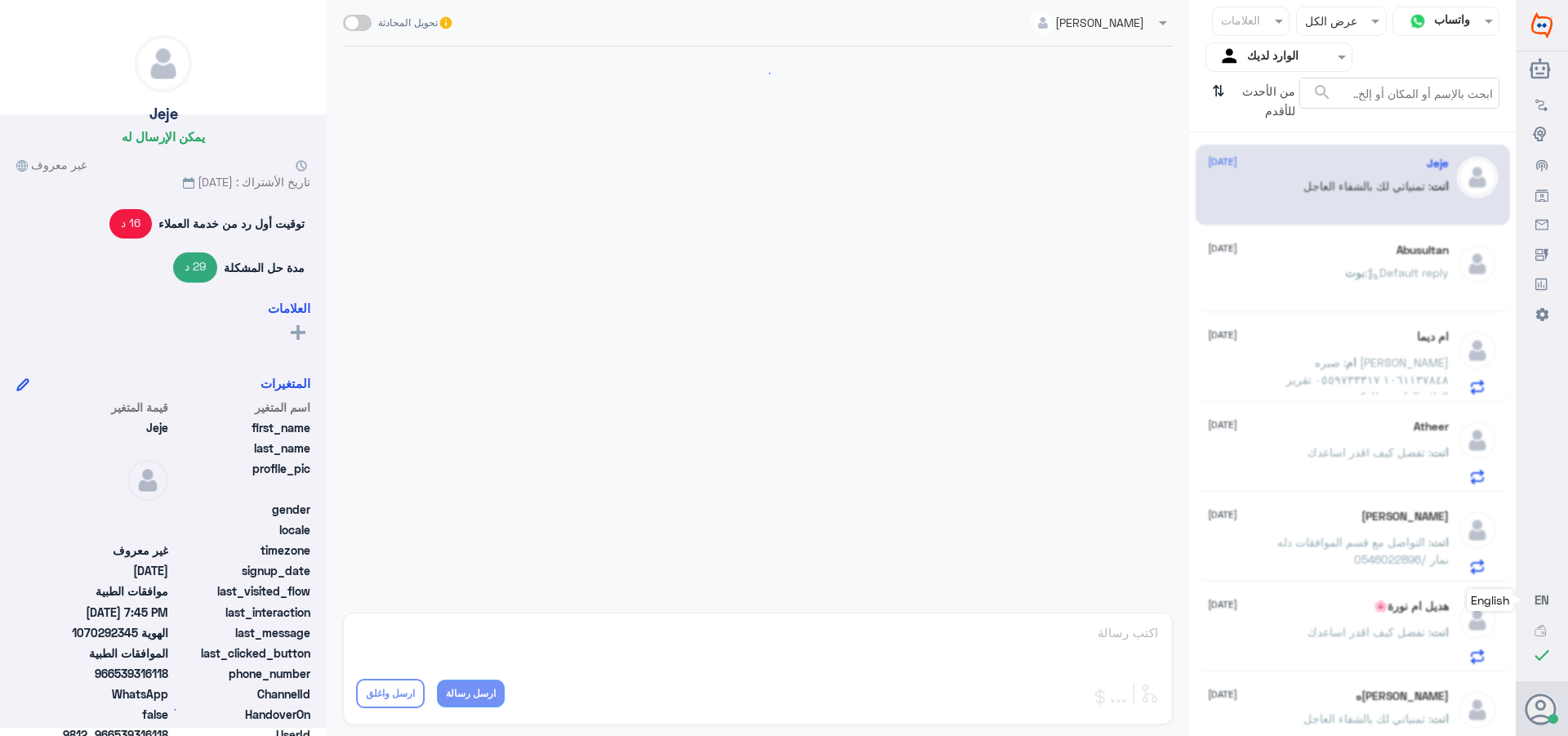
scroll to position [1325, 0]
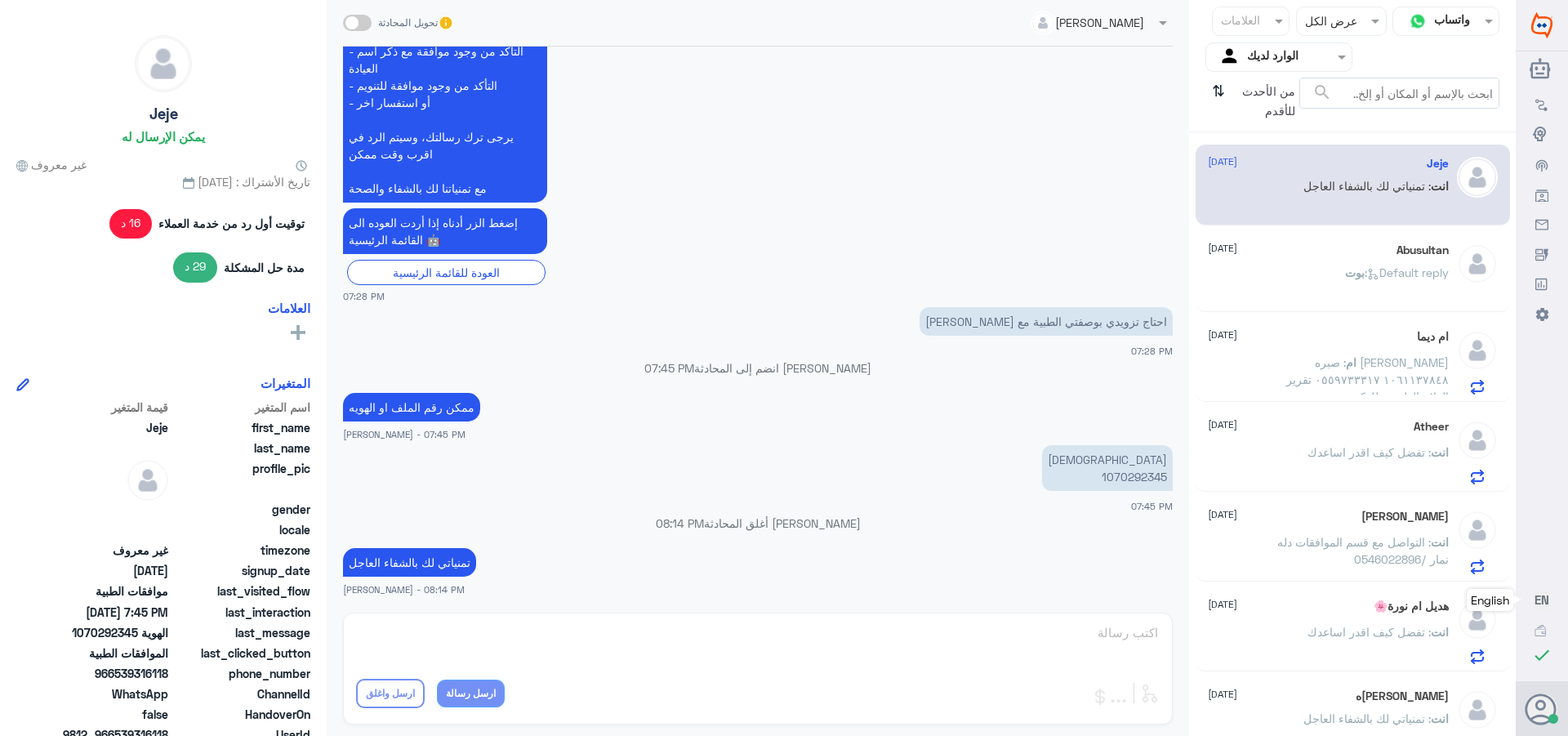
click at [1304, 278] on div "[PERSON_NAME] : Default reply" at bounding box center [1328, 286] width 241 height 37
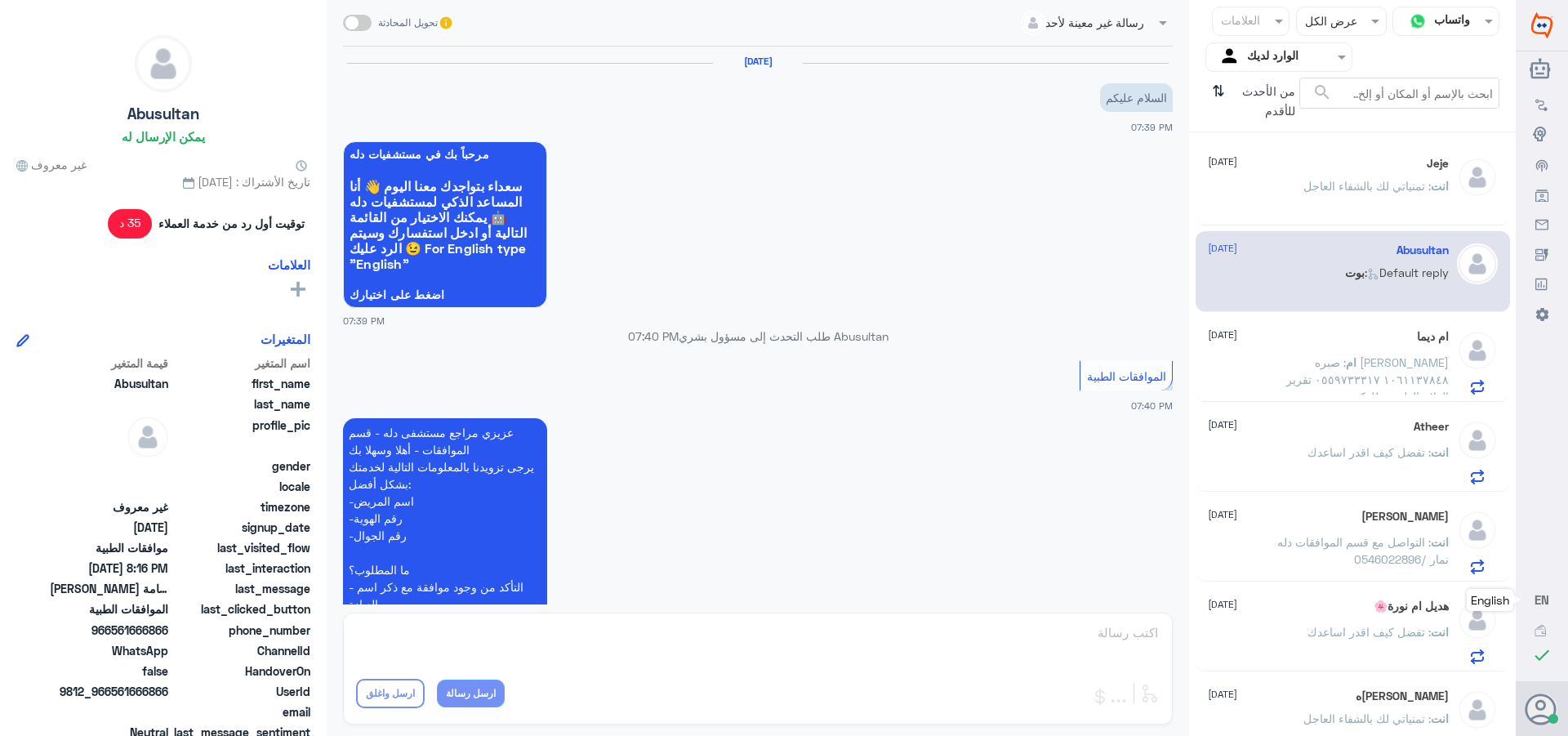
scroll to position [800, 0]
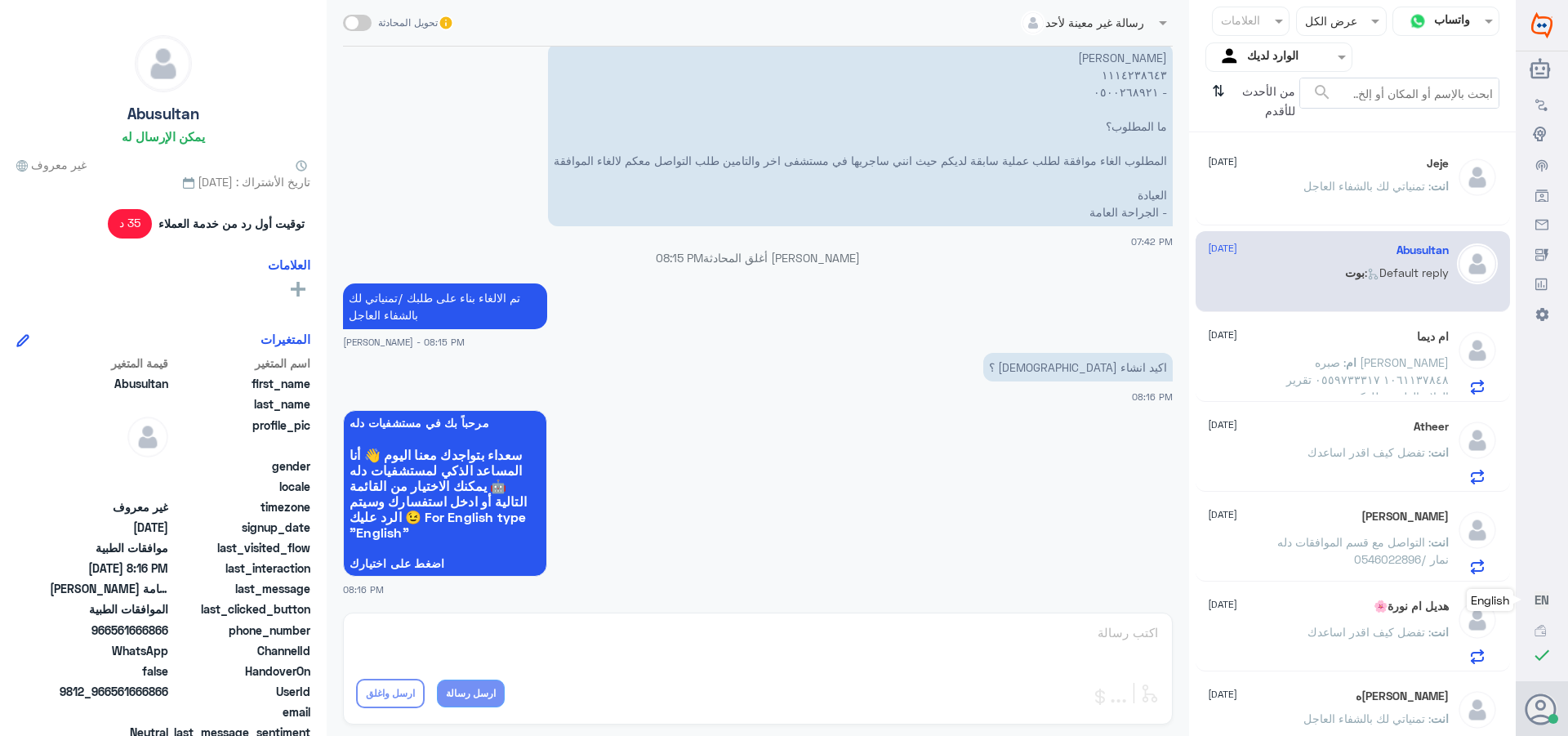
click at [1353, 349] on div "ام ديما [DATE] ام : [PERSON_NAME] ١٠٦١١٣٧٨٤٨ ٠٥٥٩٧٣٣٣١٧ تقرير العلاج الطبيعي لل…" at bounding box center [1328, 362] width 241 height 64
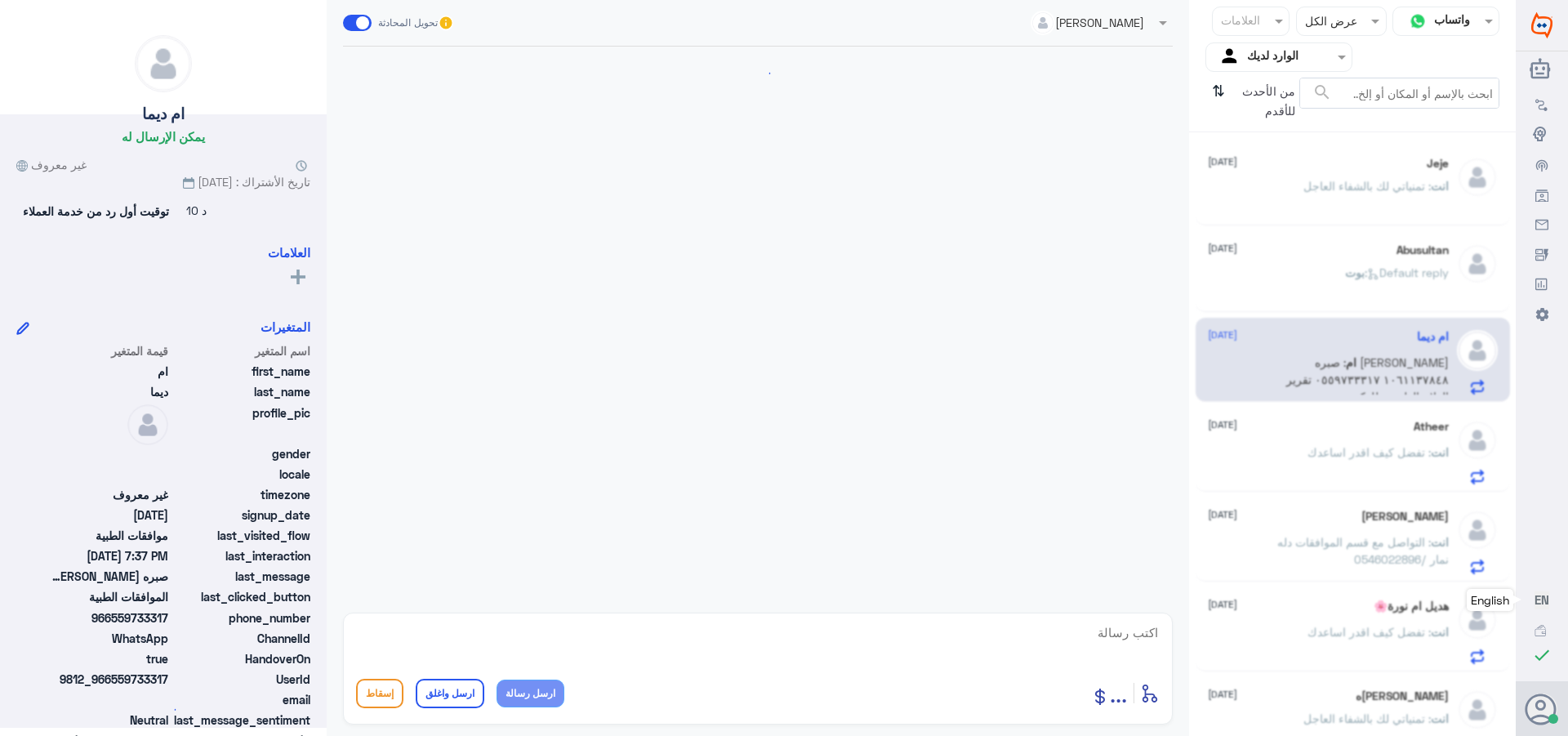
scroll to position [1627, 0]
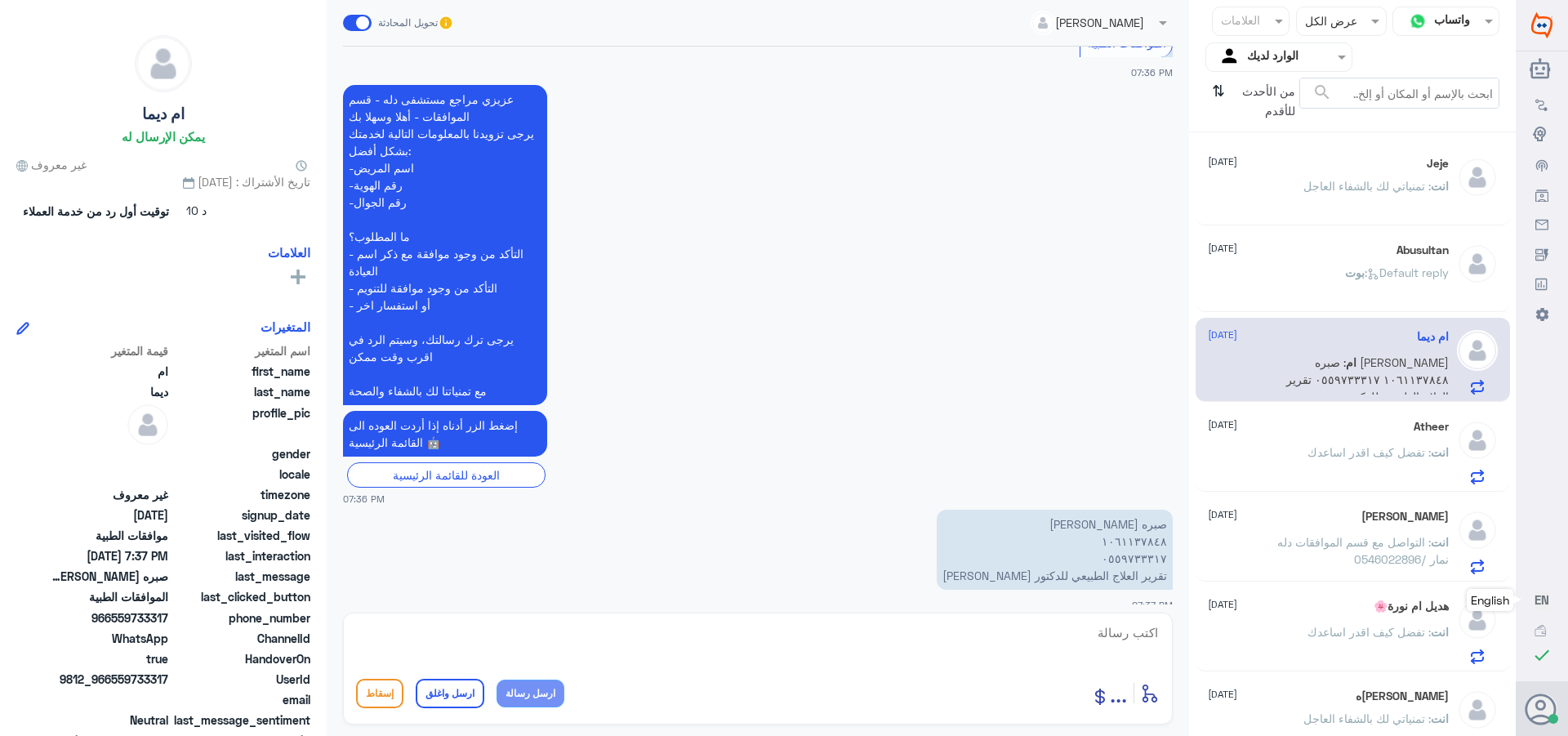
click at [1125, 640] on textarea at bounding box center [758, 641] width 804 height 40
type textarea "السلام عليكم ورمه الله وبركاته"
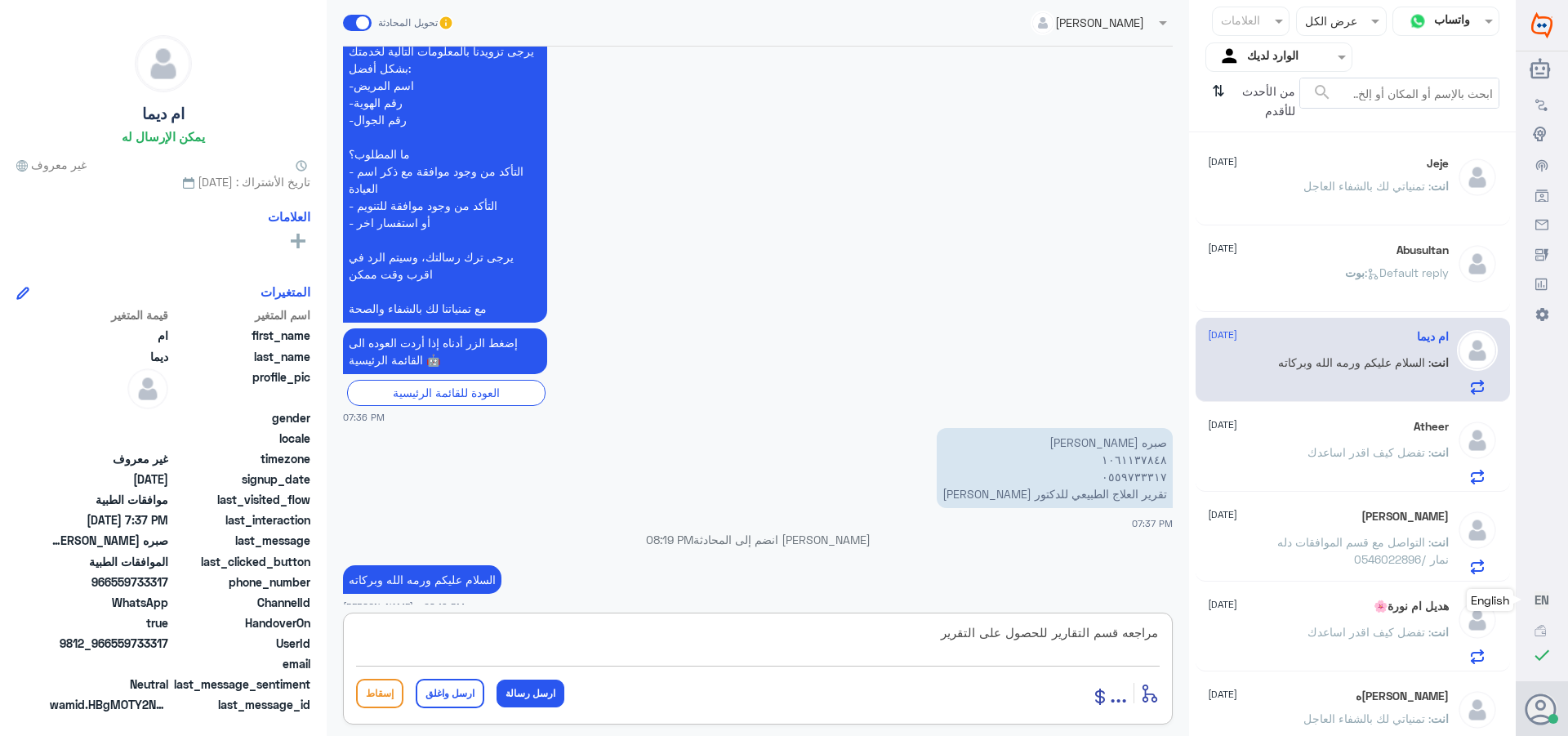
type textarea "مراجعه قسم التقارير للحصول على التقرير"
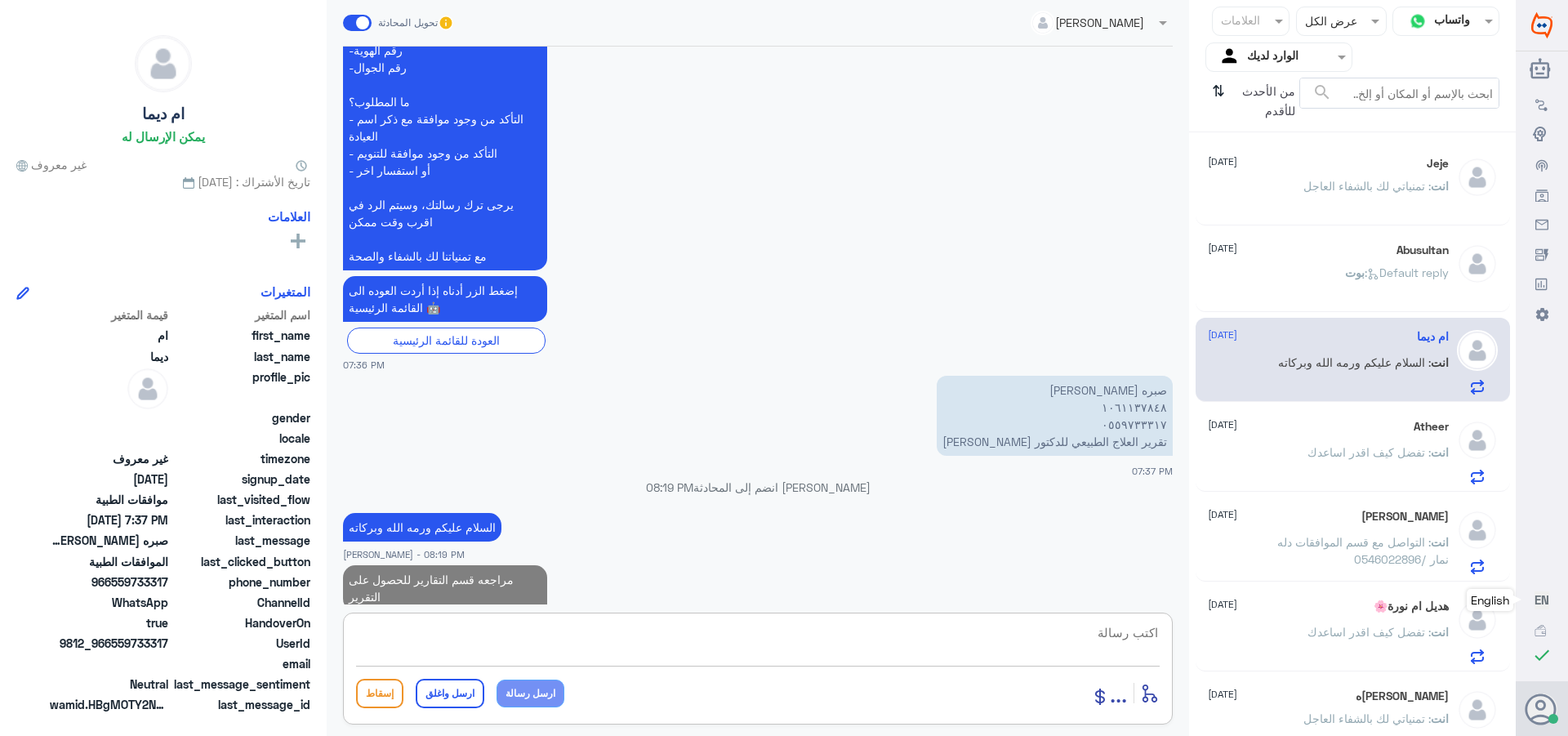
click at [1374, 270] on span ": Default reply" at bounding box center [1407, 272] width 84 height 14
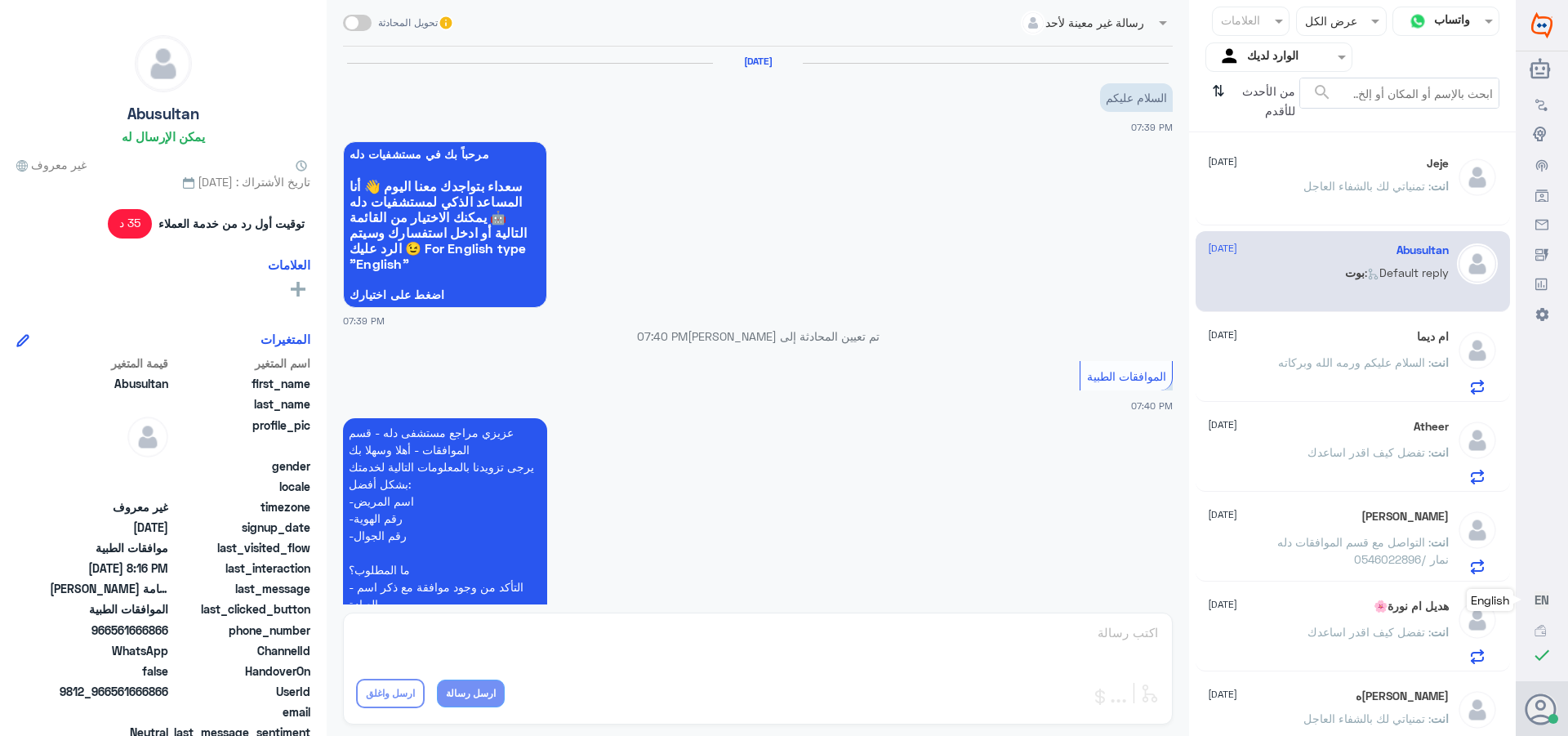
scroll to position [800, 0]
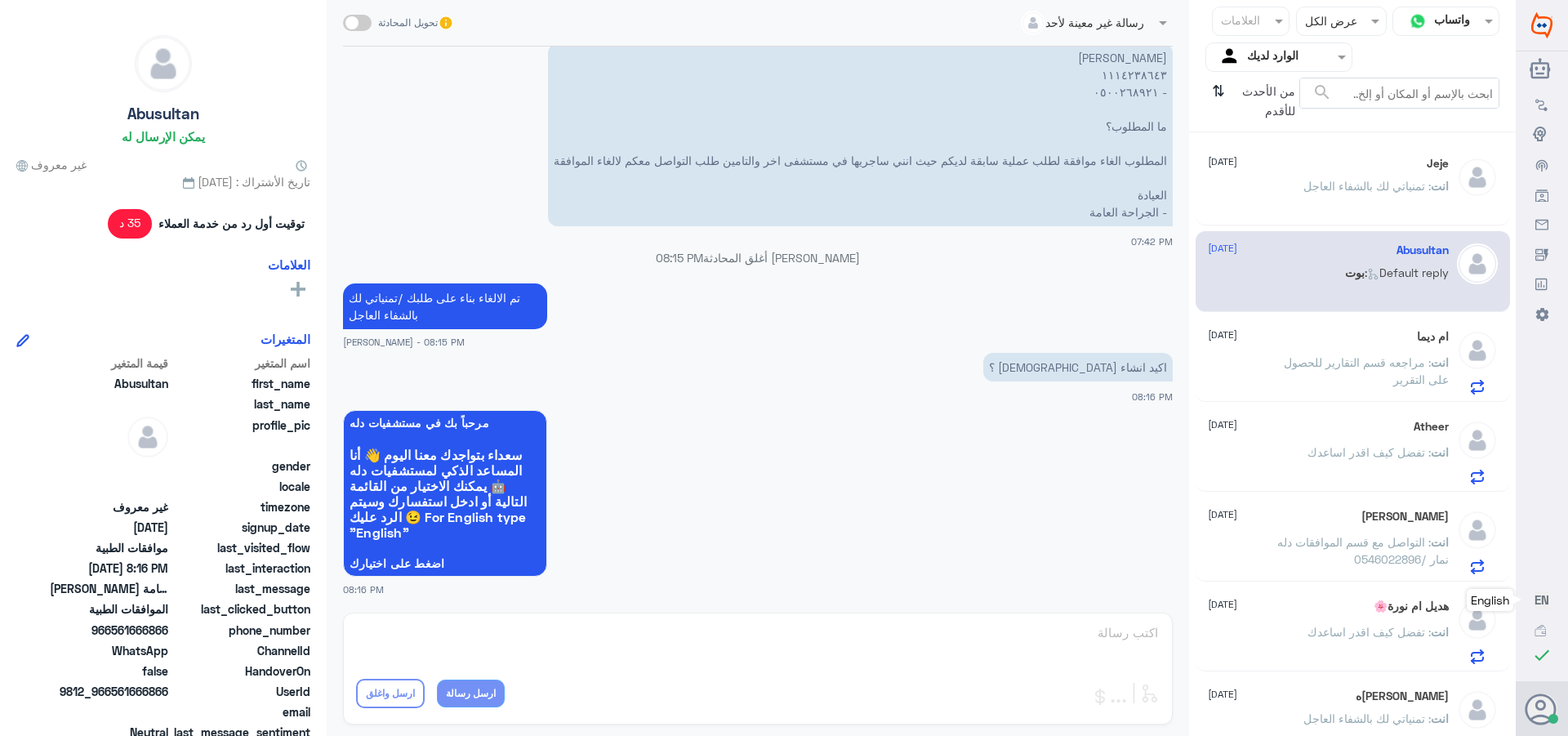
click at [1344, 183] on span ": تمنياتي لك بالشفاء العاجل" at bounding box center [1367, 186] width 127 height 14
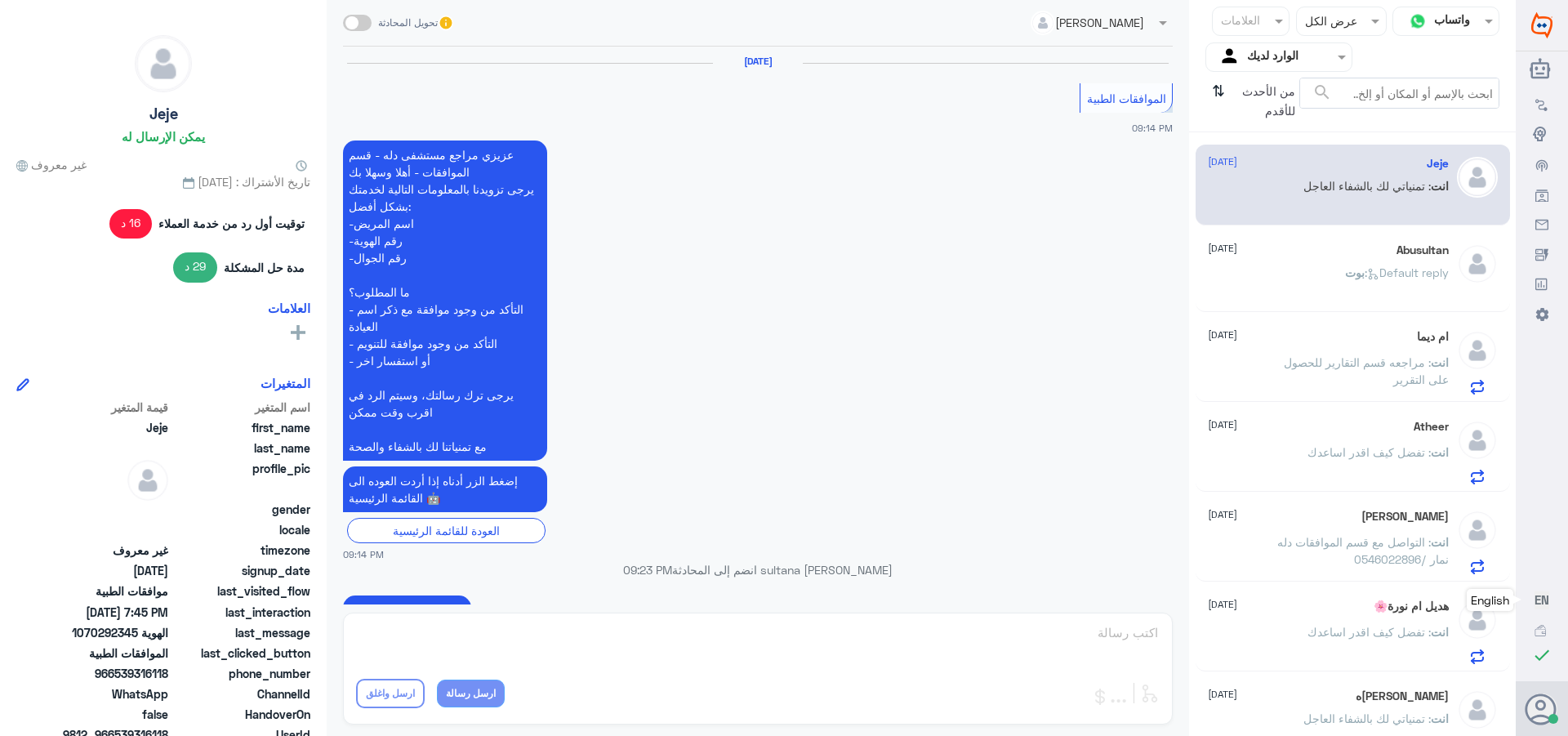
scroll to position [1325, 0]
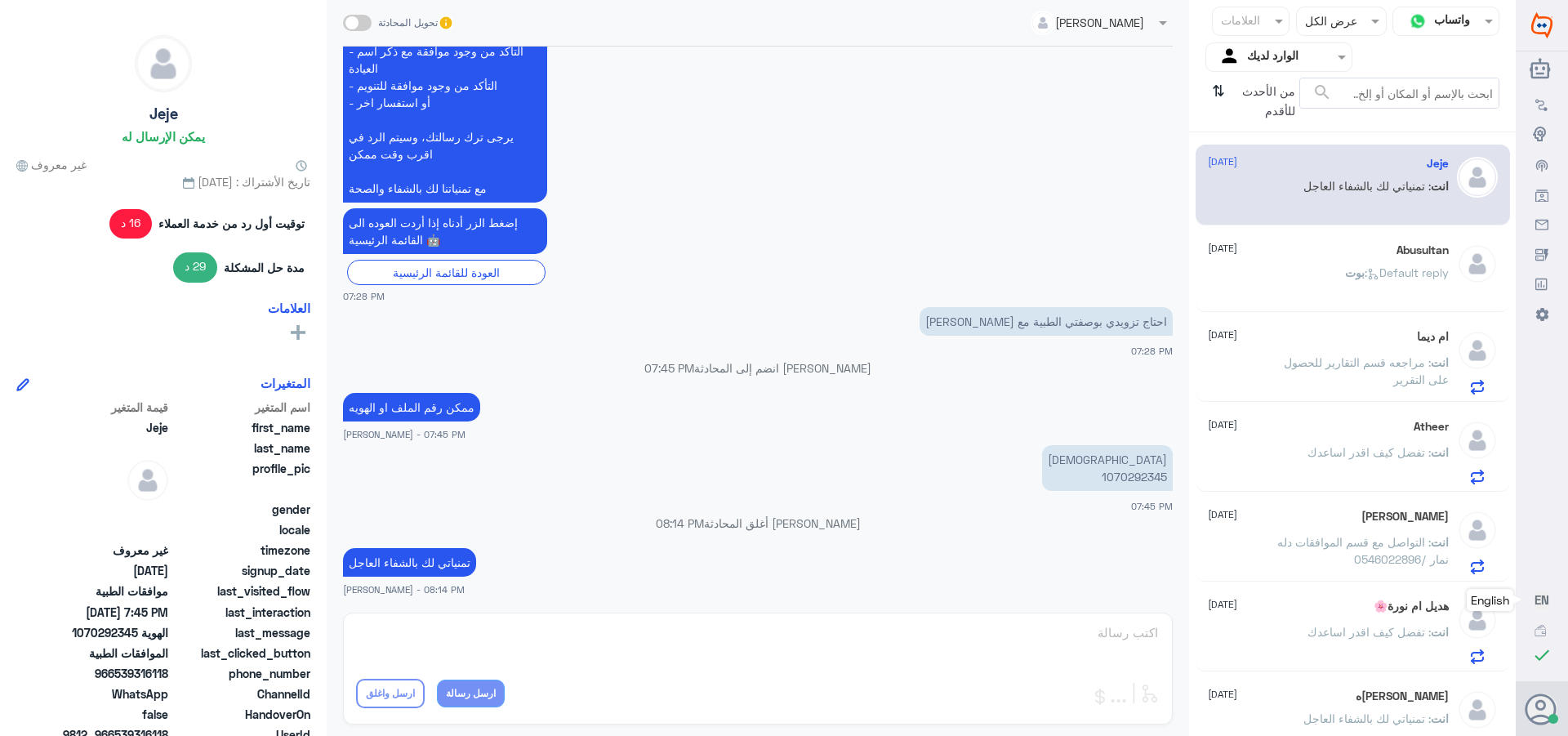
click at [1323, 261] on div "Abusultan [DATE] [PERSON_NAME] : Default reply" at bounding box center [1328, 274] width 241 height 61
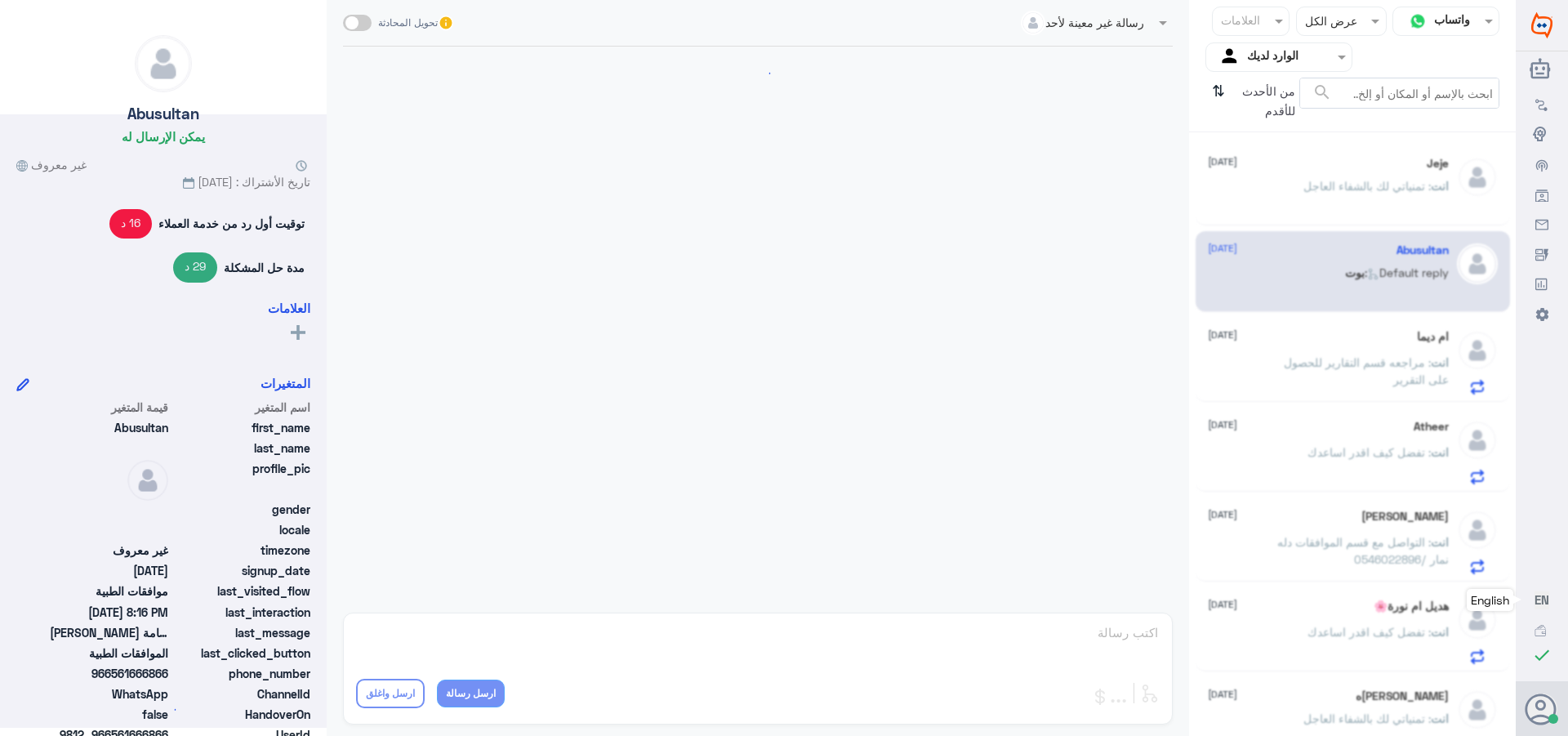
scroll to position [800, 0]
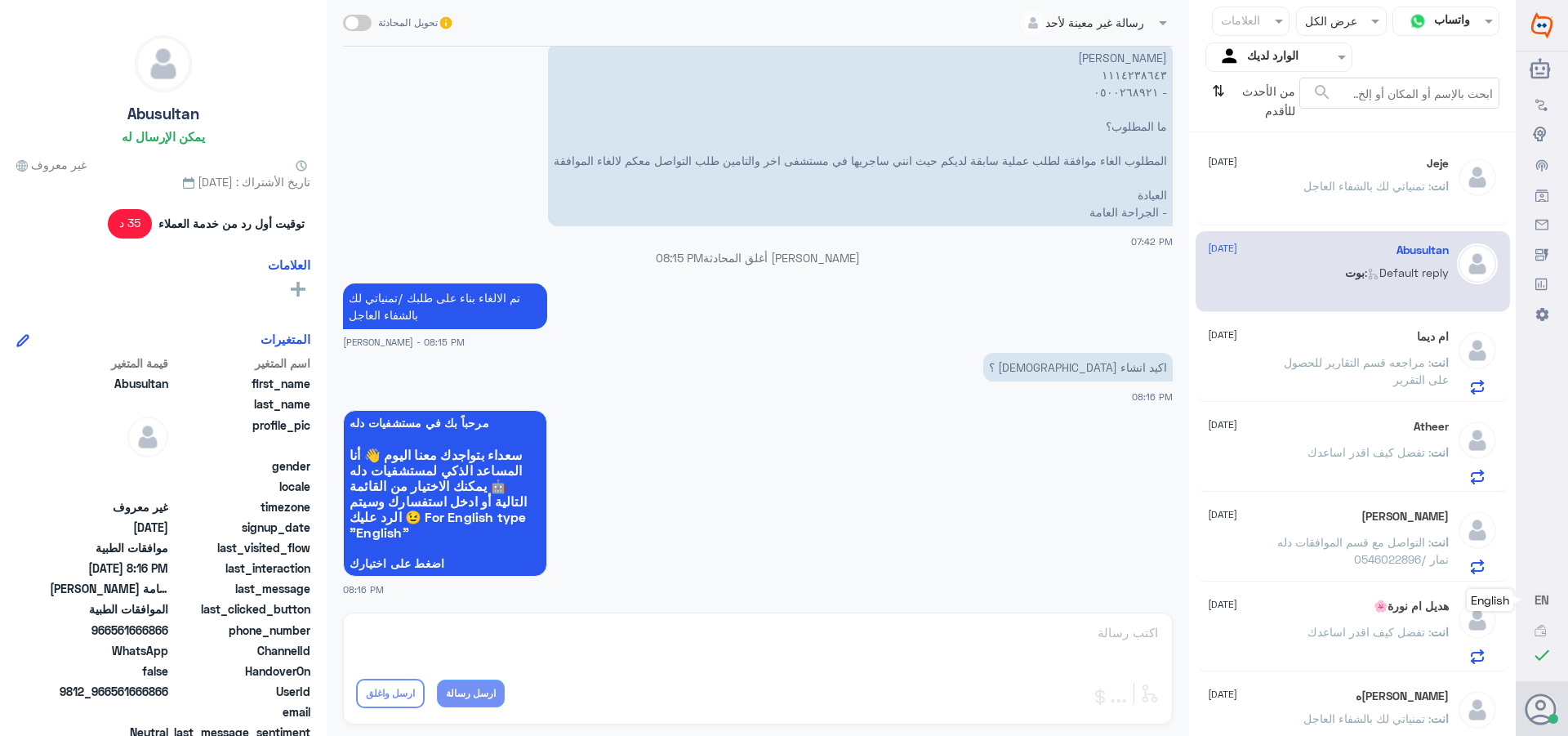
click at [1333, 358] on span ": مراجعه قسم التقارير للحصول على التقرير" at bounding box center [1367, 371] width 165 height 31
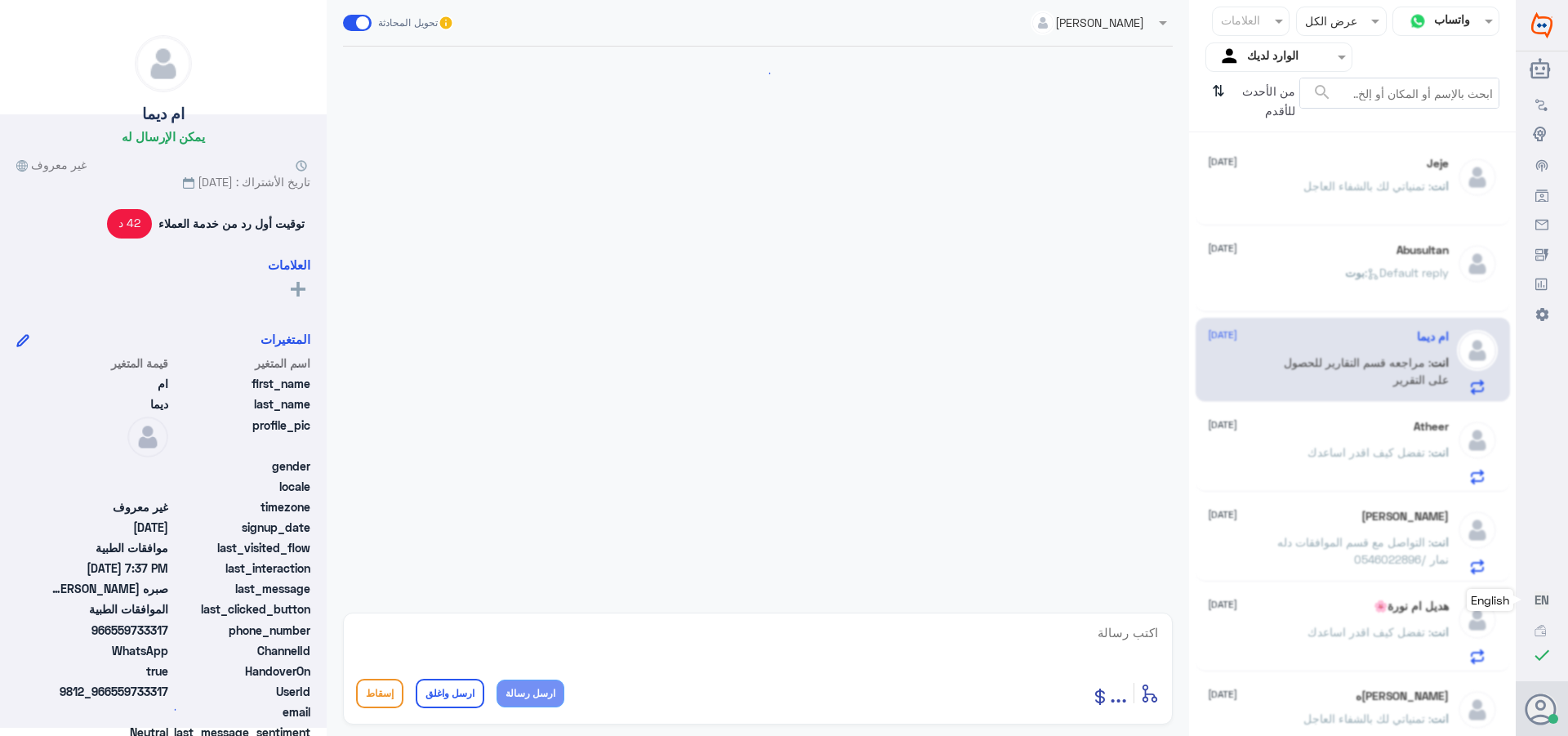
scroll to position [1588, 0]
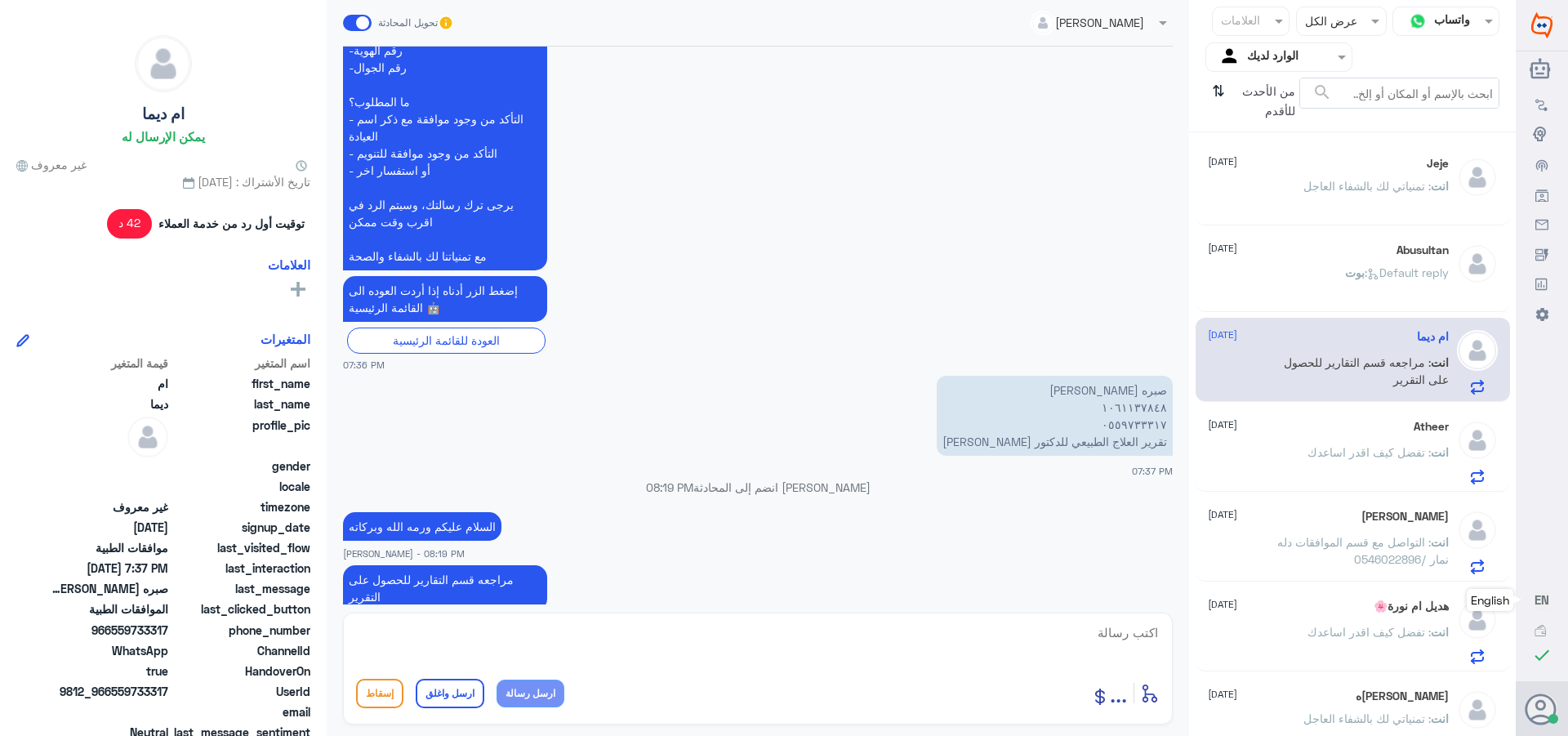
click at [1303, 441] on div "Atheer [DATE] انت : تفضل كيف اقدر اساعدك" at bounding box center [1328, 452] width 241 height 64
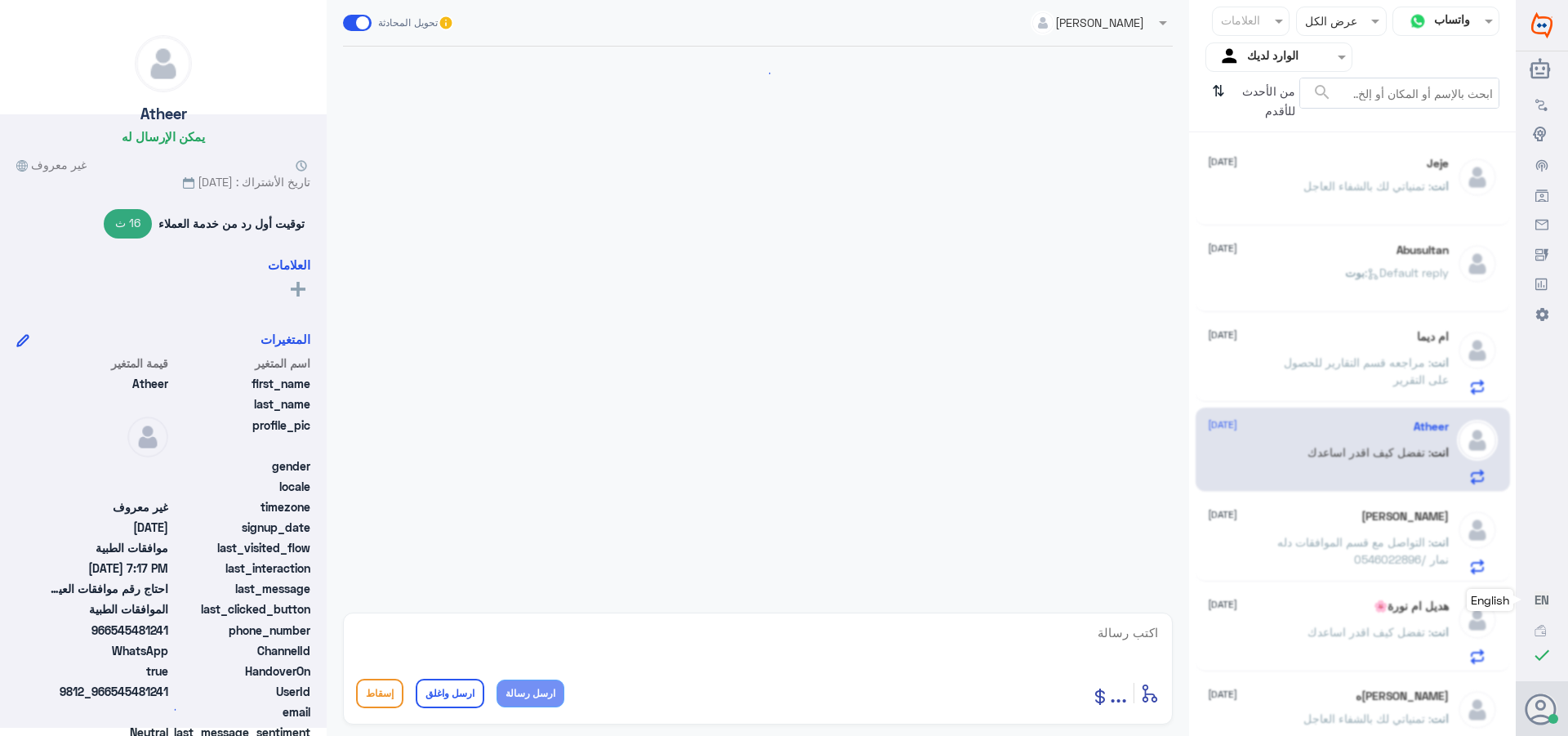
scroll to position [538, 0]
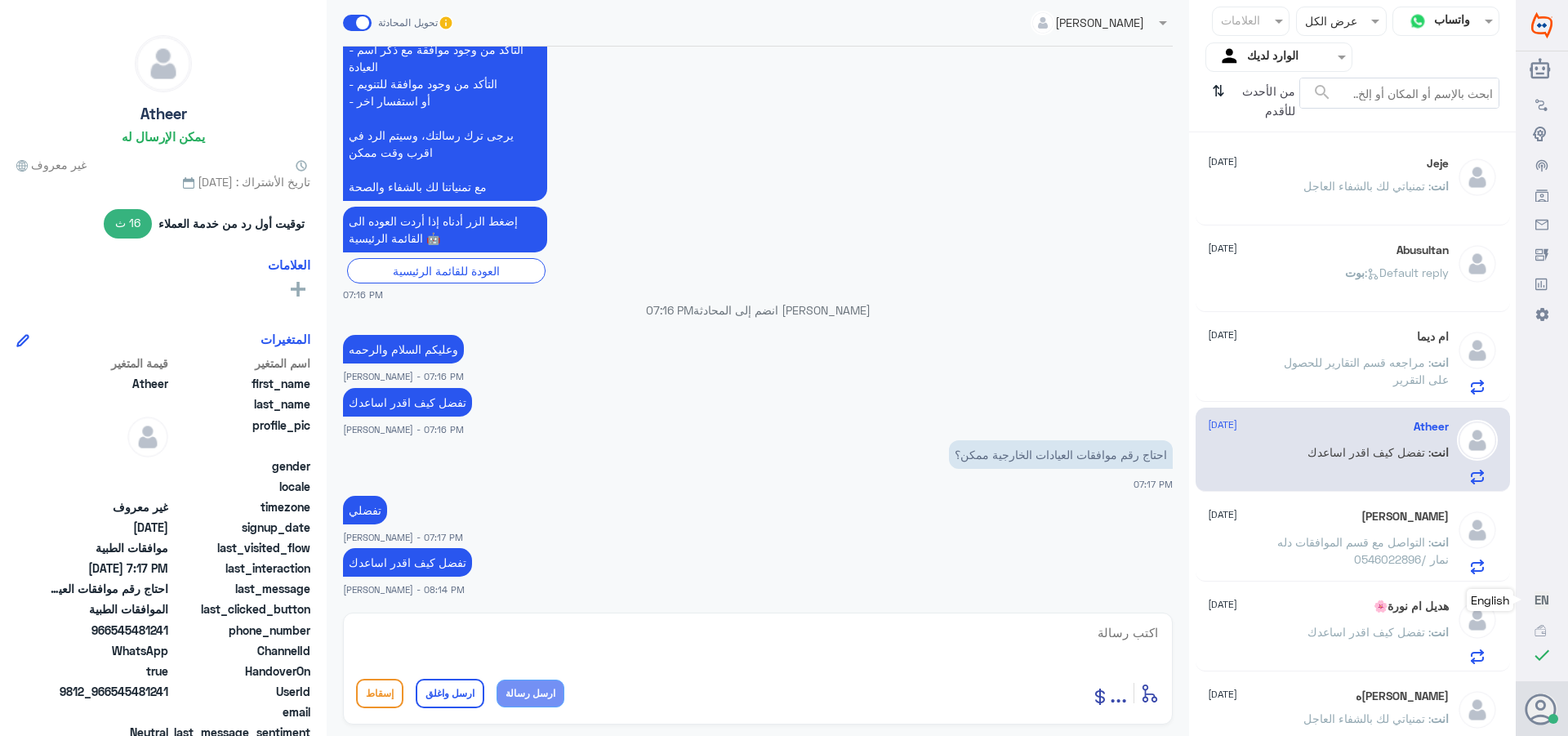
click at [1359, 537] on span ": التواصل مع قسم الموافقات دله نمار /0546022896" at bounding box center [1363, 551] width 171 height 31
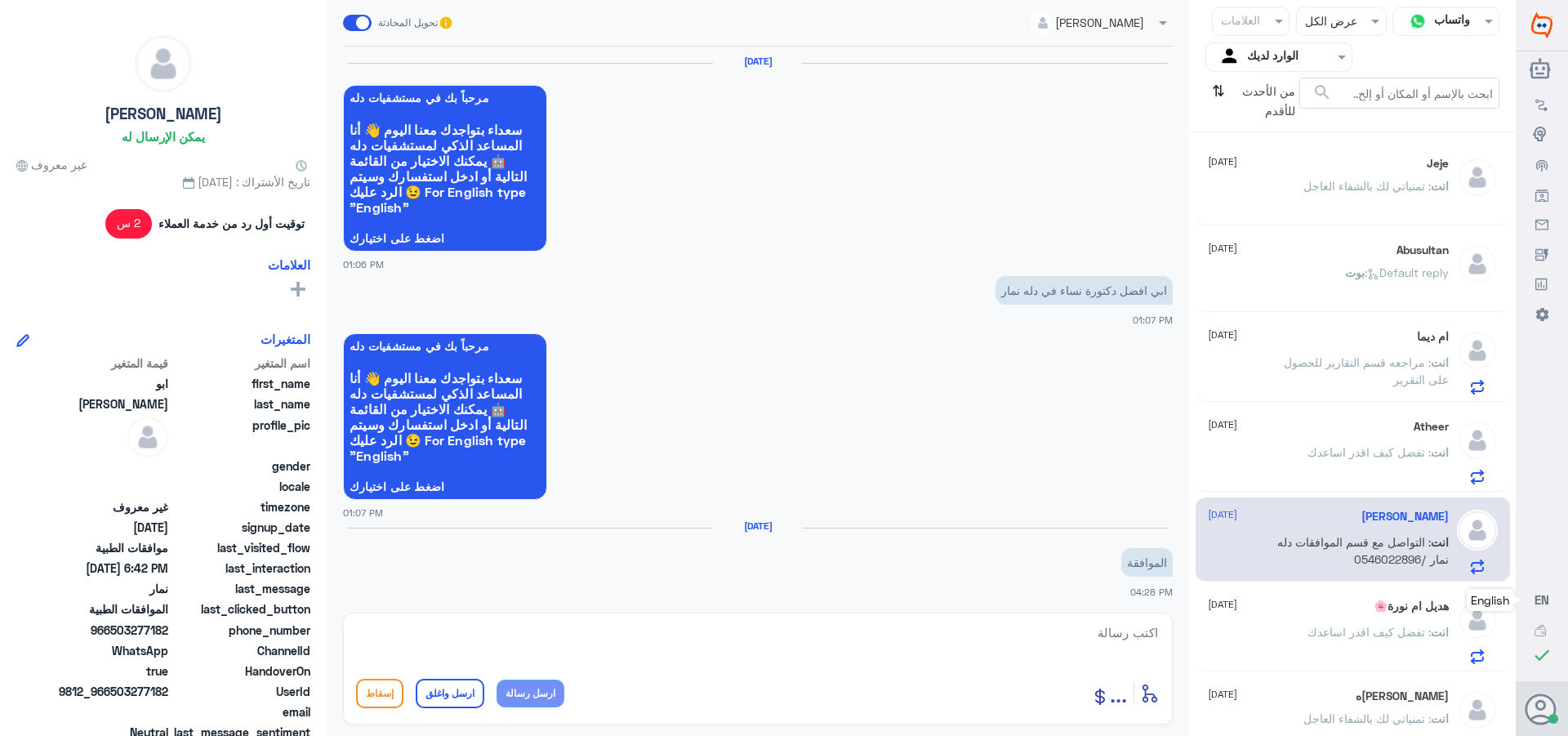
scroll to position [1301, 0]
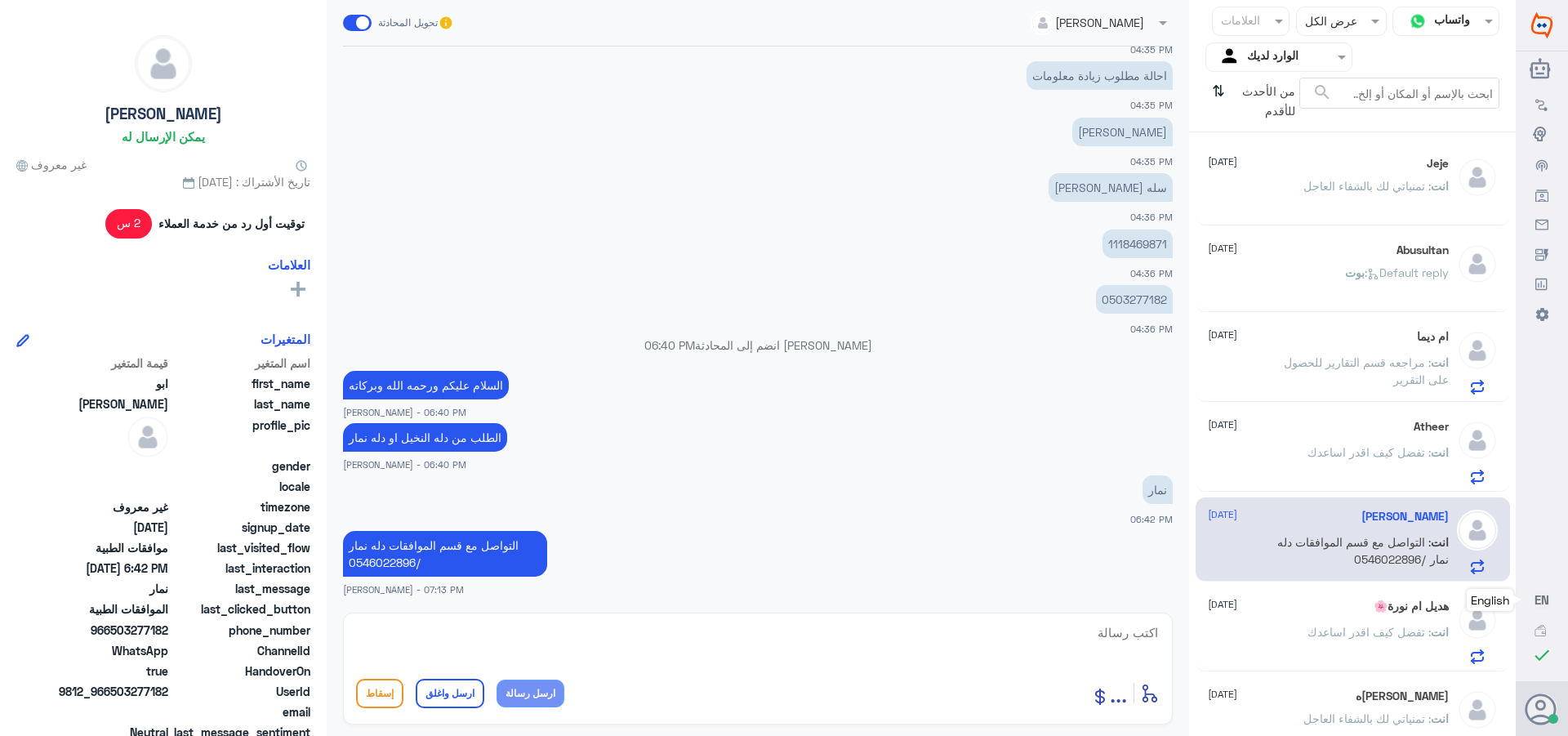
click at [1389, 175] on div "Jeje [DATE] انت : تمنياتي لك بالشفاء العاجل" at bounding box center [1328, 187] width 241 height 61
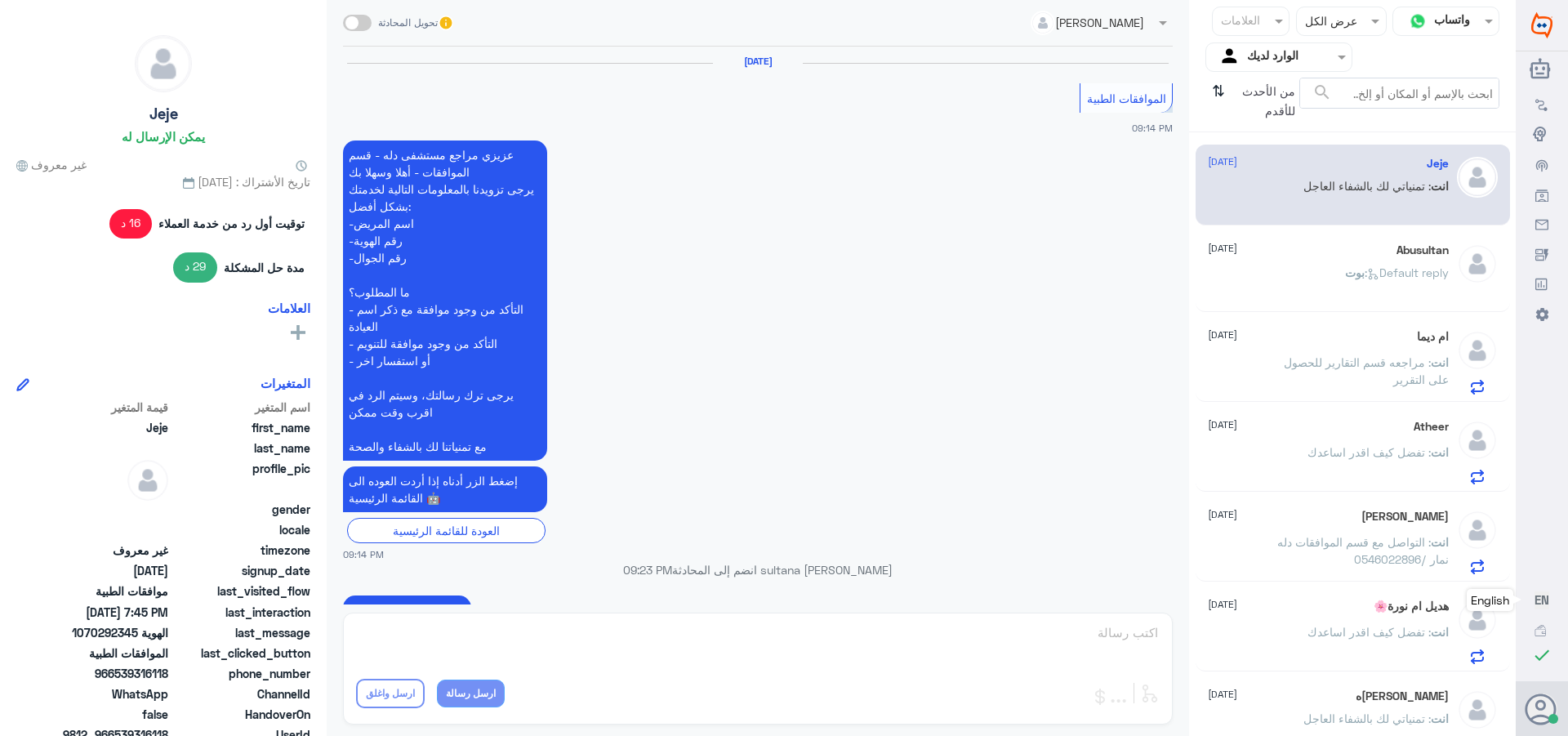
scroll to position [1325, 0]
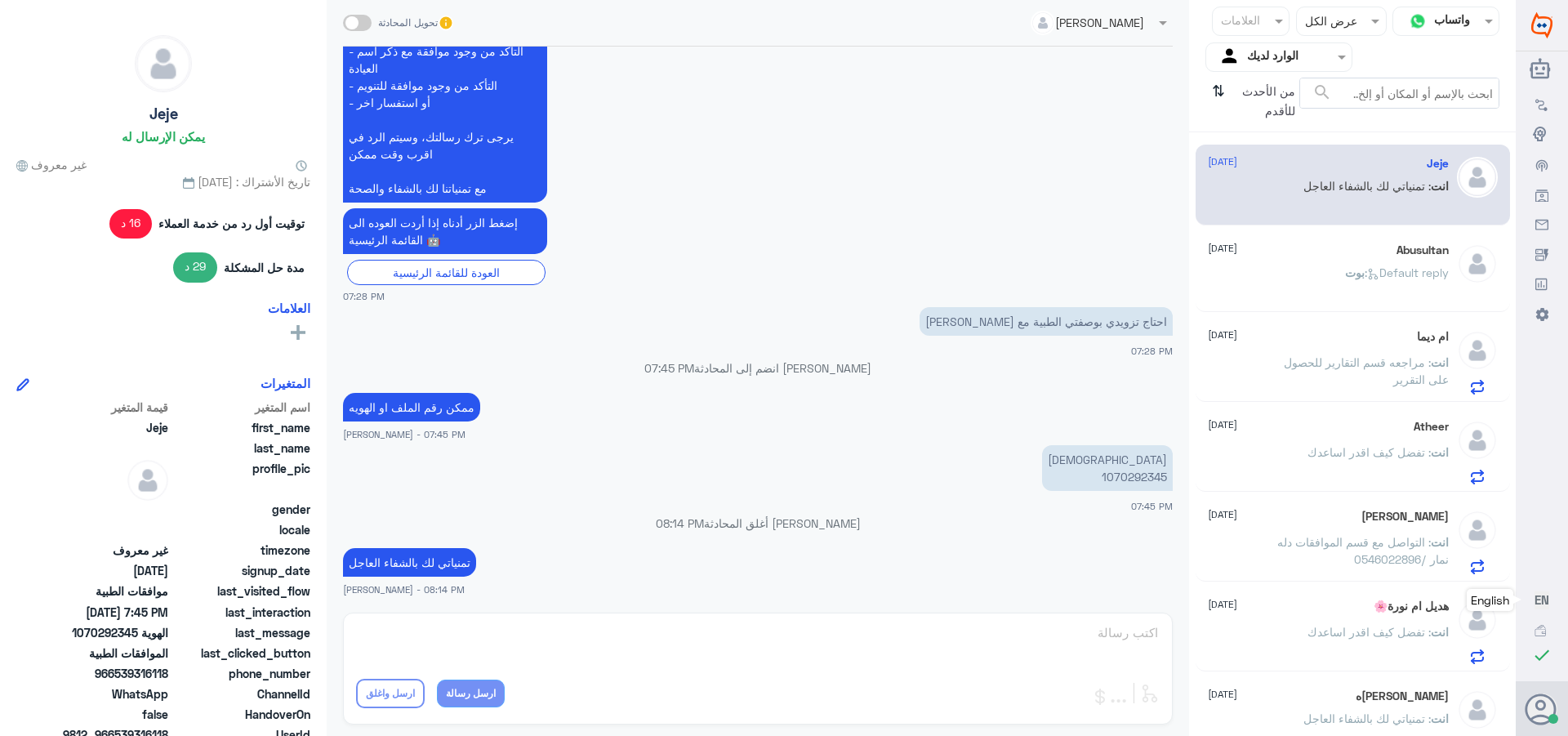
click at [392, 562] on p "تمنياتي لك بالشفاء العاجل" at bounding box center [409, 562] width 133 height 29
click at [1350, 559] on span ": التواصل مع قسم الموافقات دله نمار /0546022896" at bounding box center [1363, 551] width 171 height 31
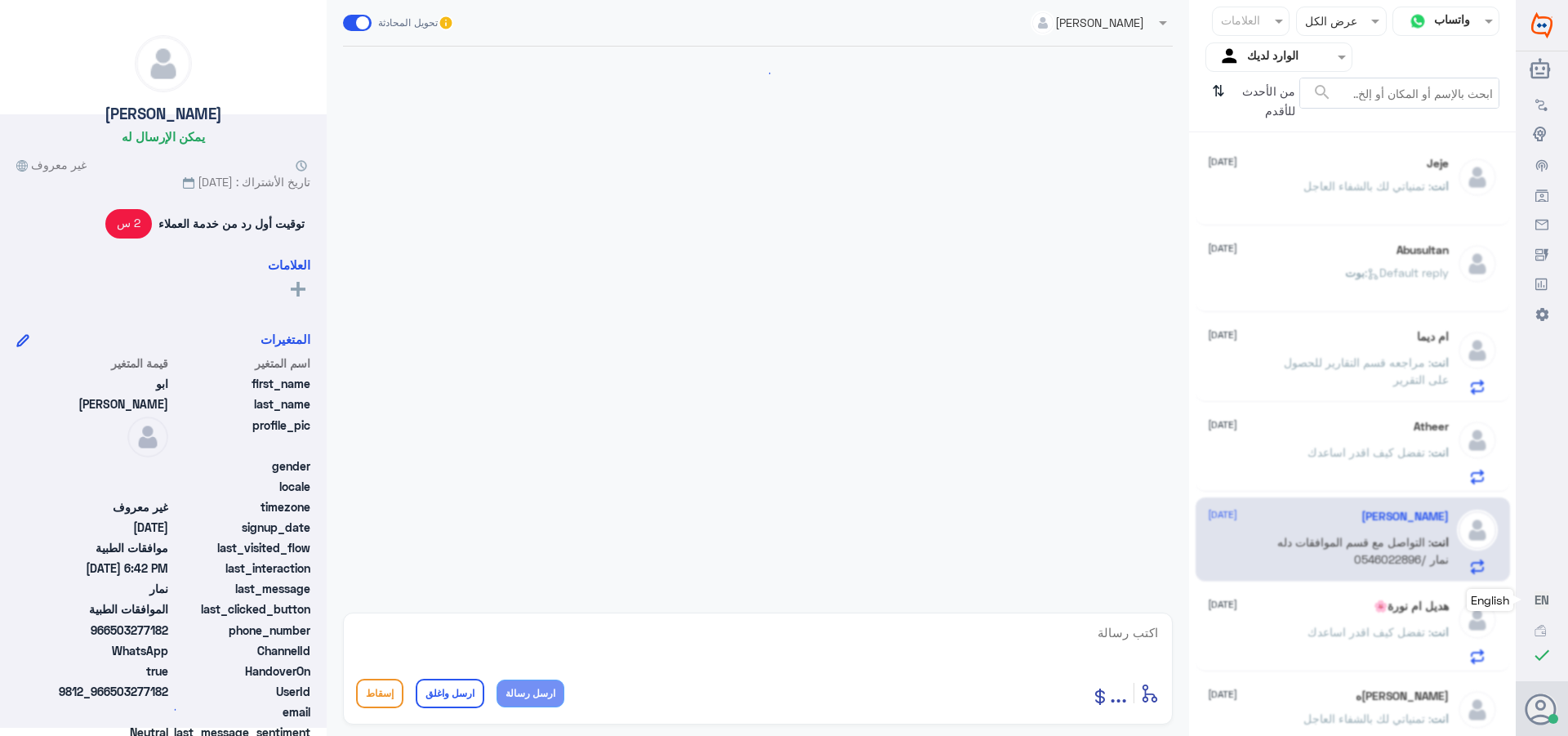
scroll to position [1301, 0]
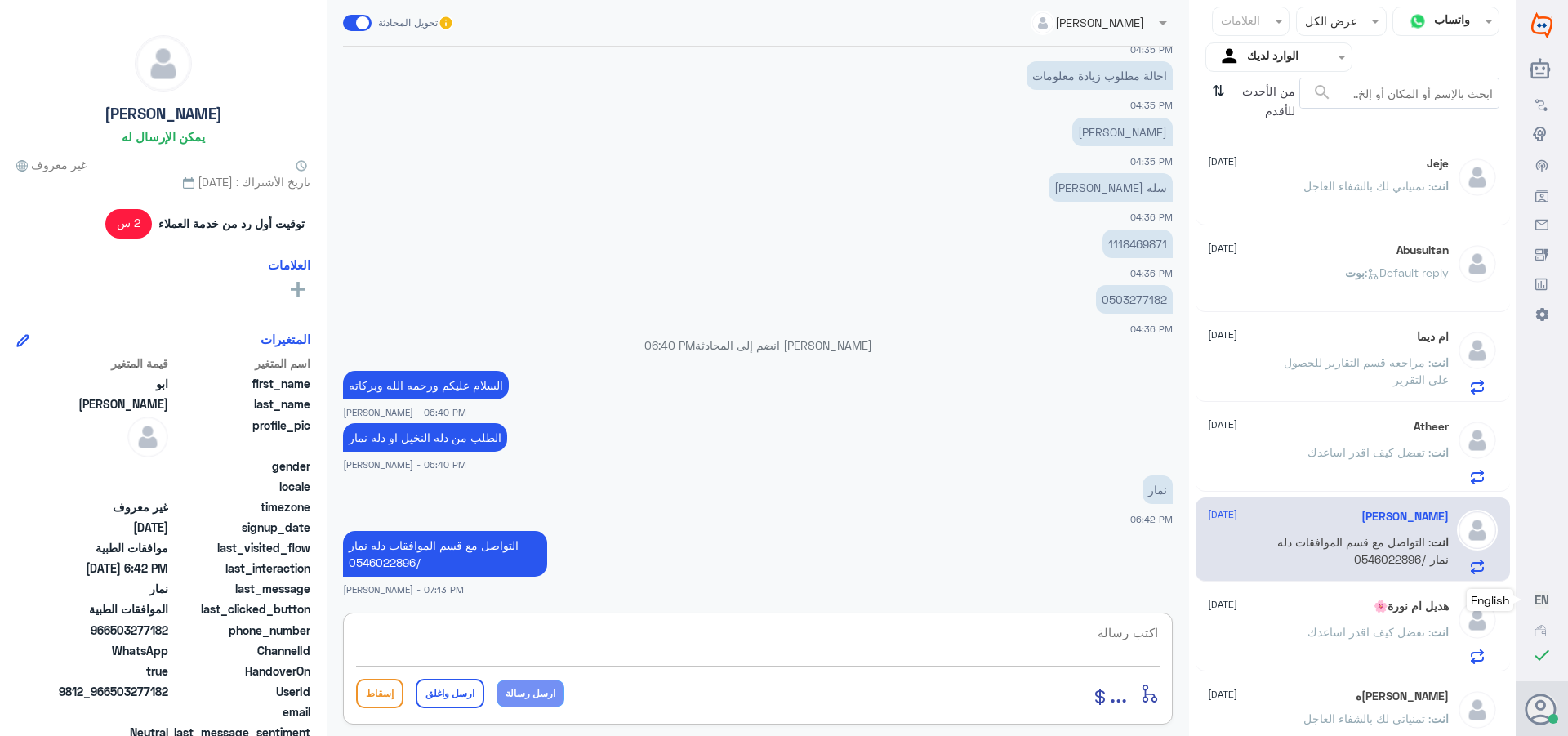
click at [1079, 637] on textarea at bounding box center [758, 641] width 804 height 40
paste textarea "تمنياتي لك بالشفاء العاجل"
type textarea "تمنياتي لك بالشفاء العاجل"
click at [446, 694] on button "ارسل واغلق" at bounding box center [450, 693] width 69 height 30
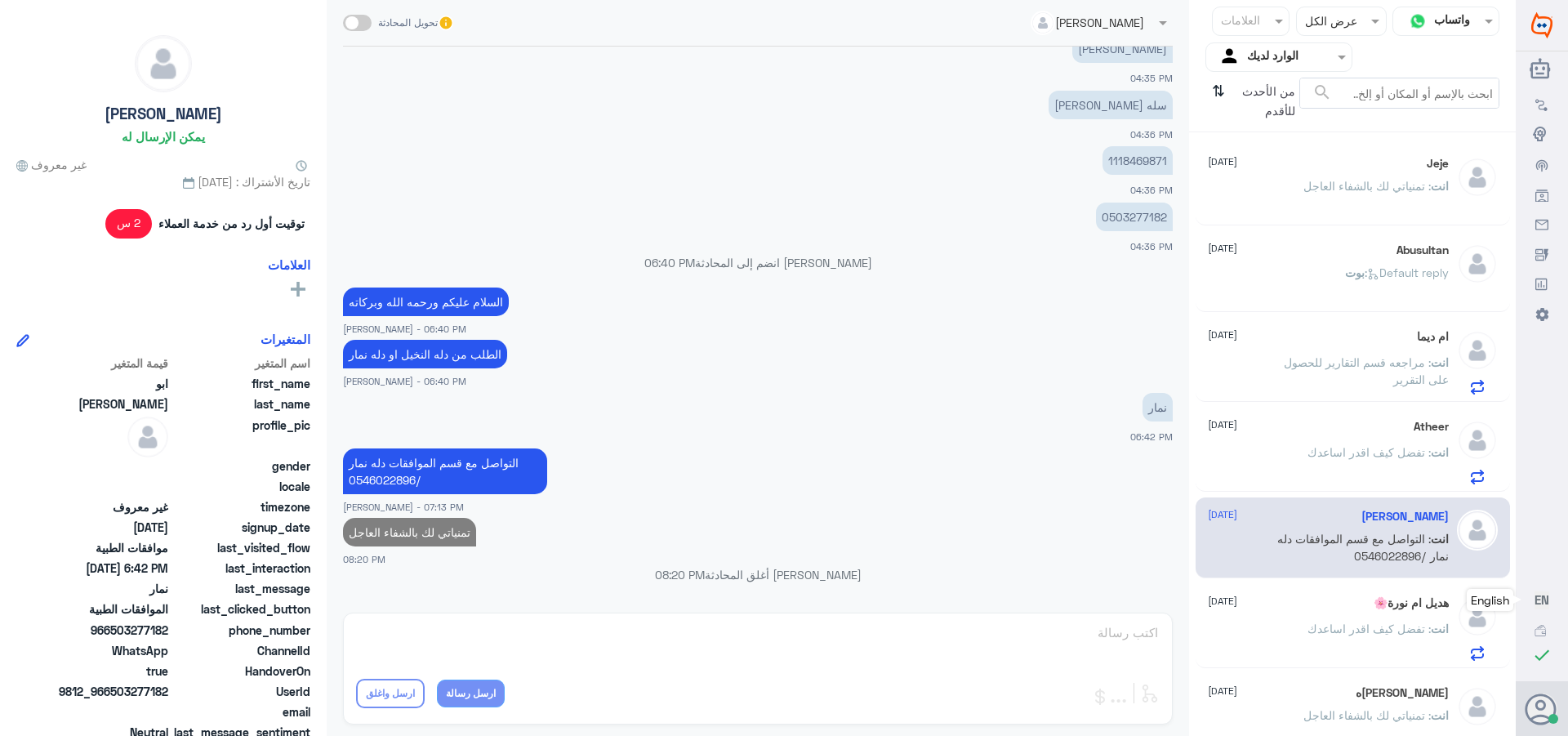
click at [1339, 623] on span ": تفضل كيف اقدر اساعدك" at bounding box center [1370, 628] width 124 height 14
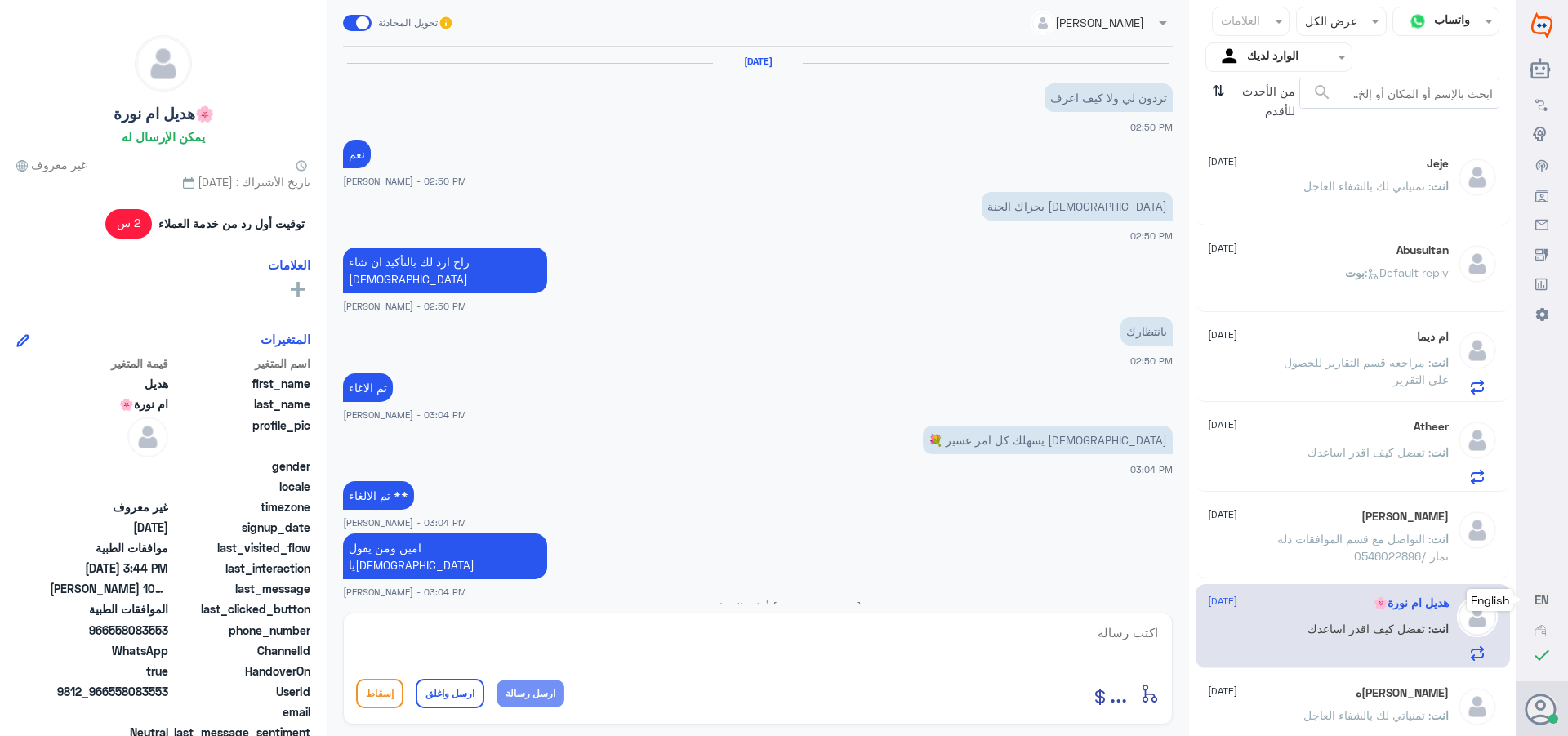
scroll to position [1000, 0]
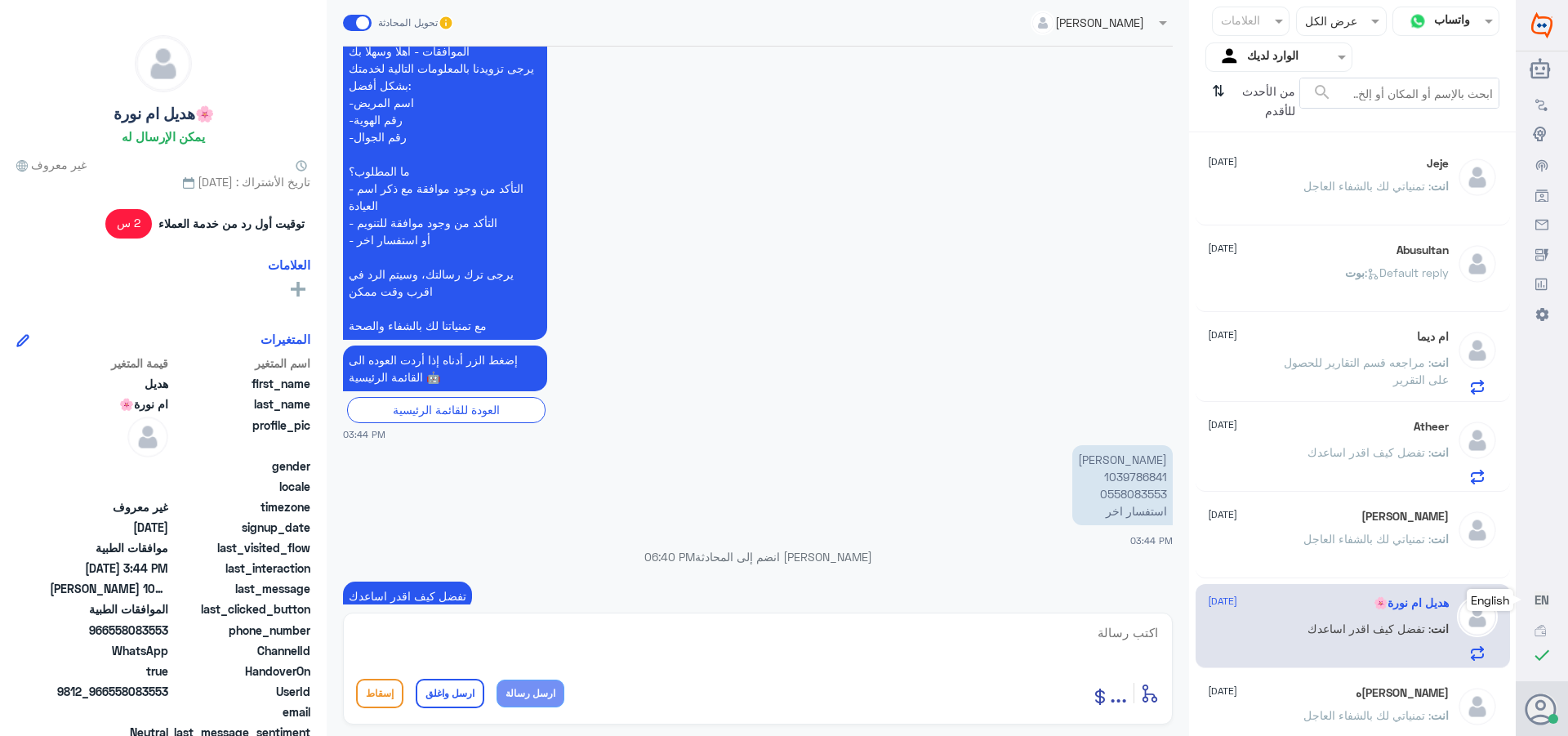
click at [1353, 703] on div "[PERSON_NAME]ه [DATE] انت : تمنياتي لك بالشفاء العاجل" at bounding box center [1328, 716] width 241 height 61
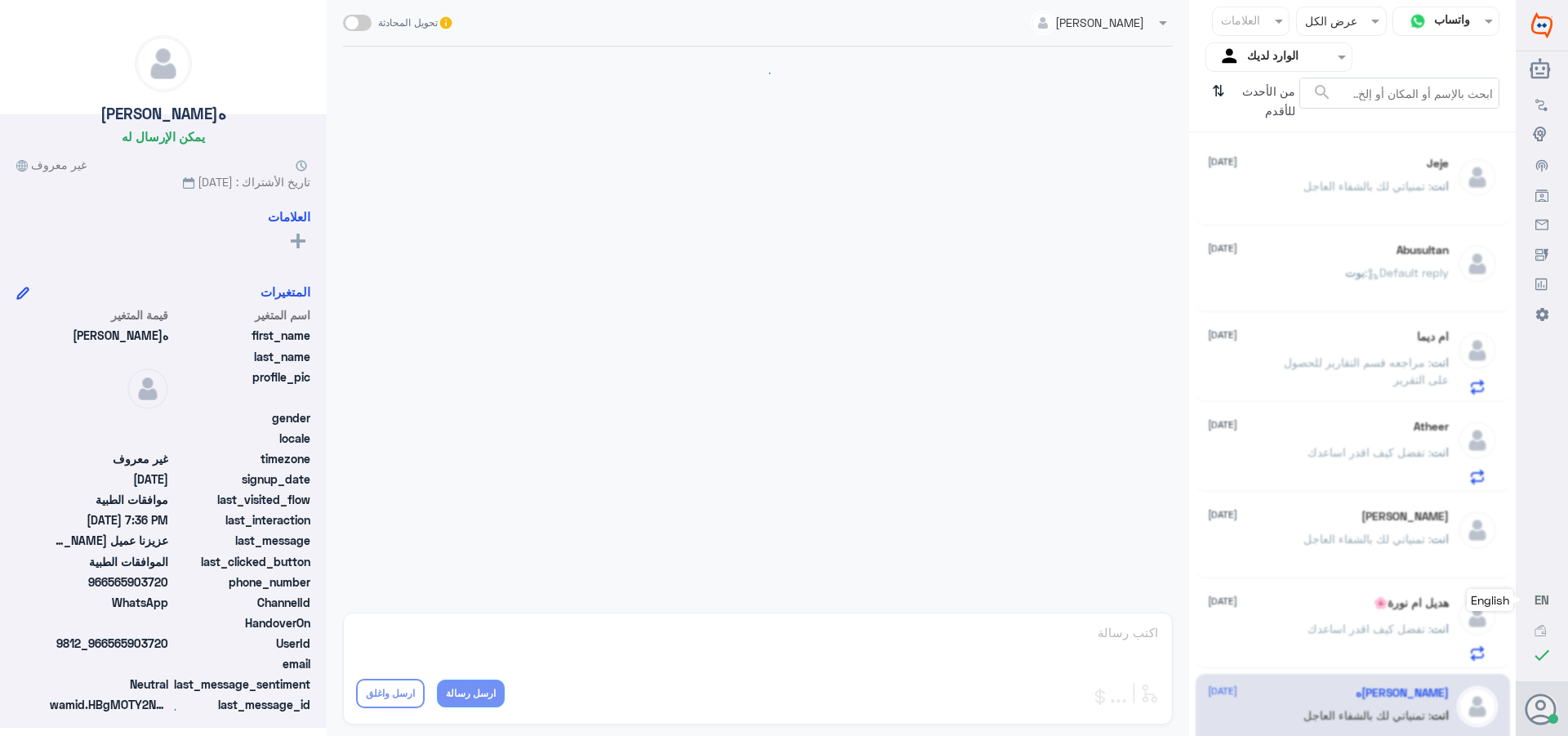
scroll to position [1111, 0]
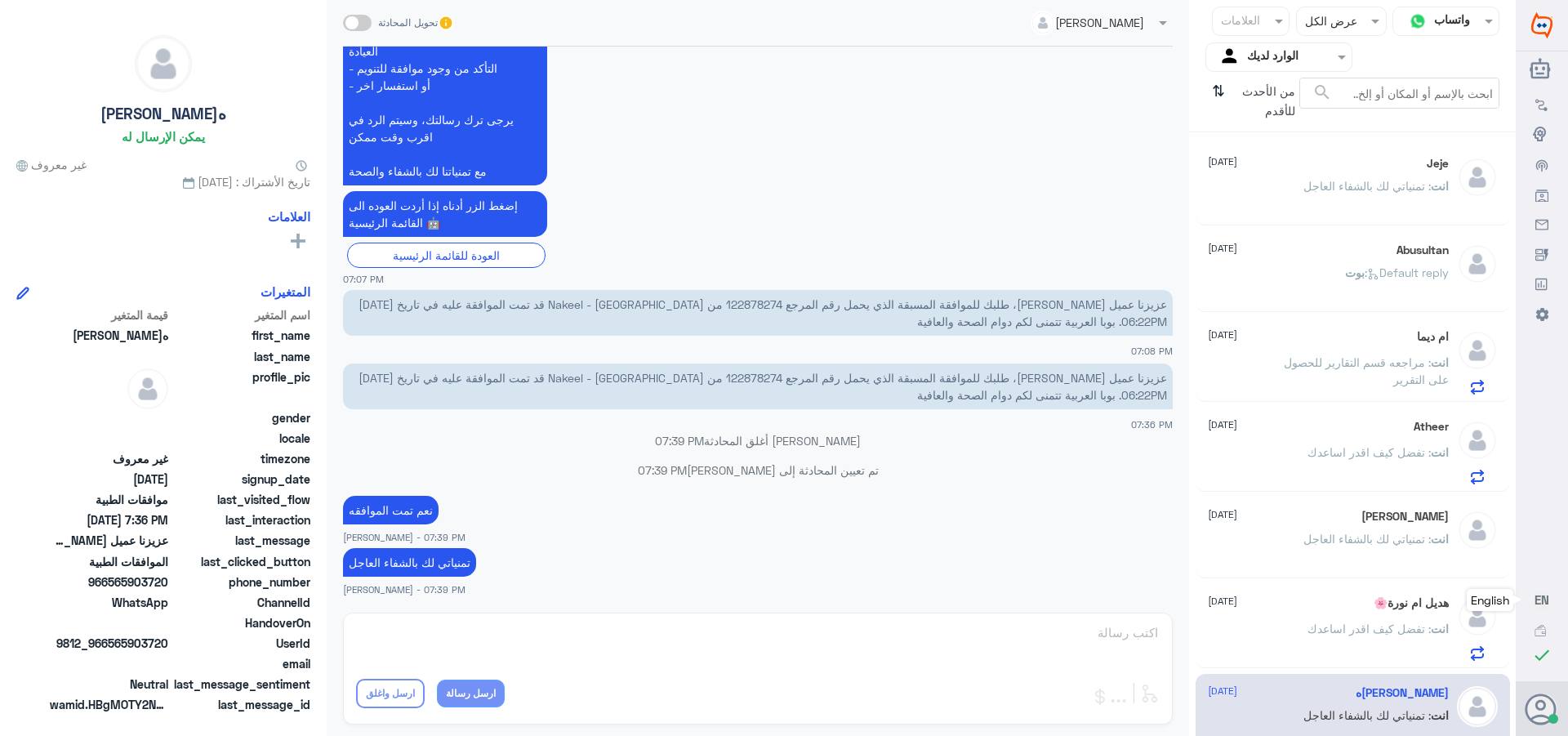
click at [1332, 526] on div "[PERSON_NAME] [DATE] انت : تمنياتي لك بالشفاء العاجل" at bounding box center [1328, 540] width 241 height 61
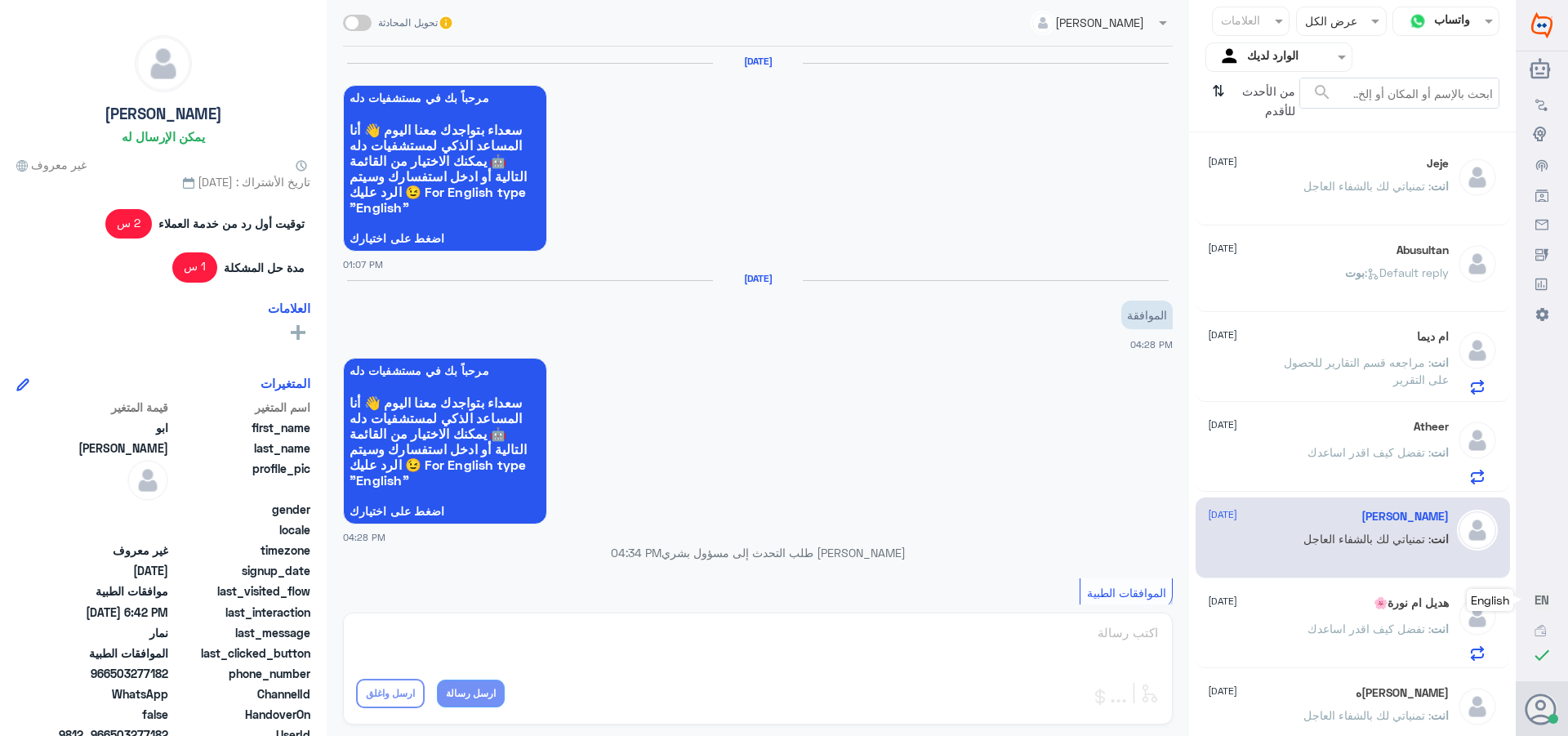
scroll to position [1136, 0]
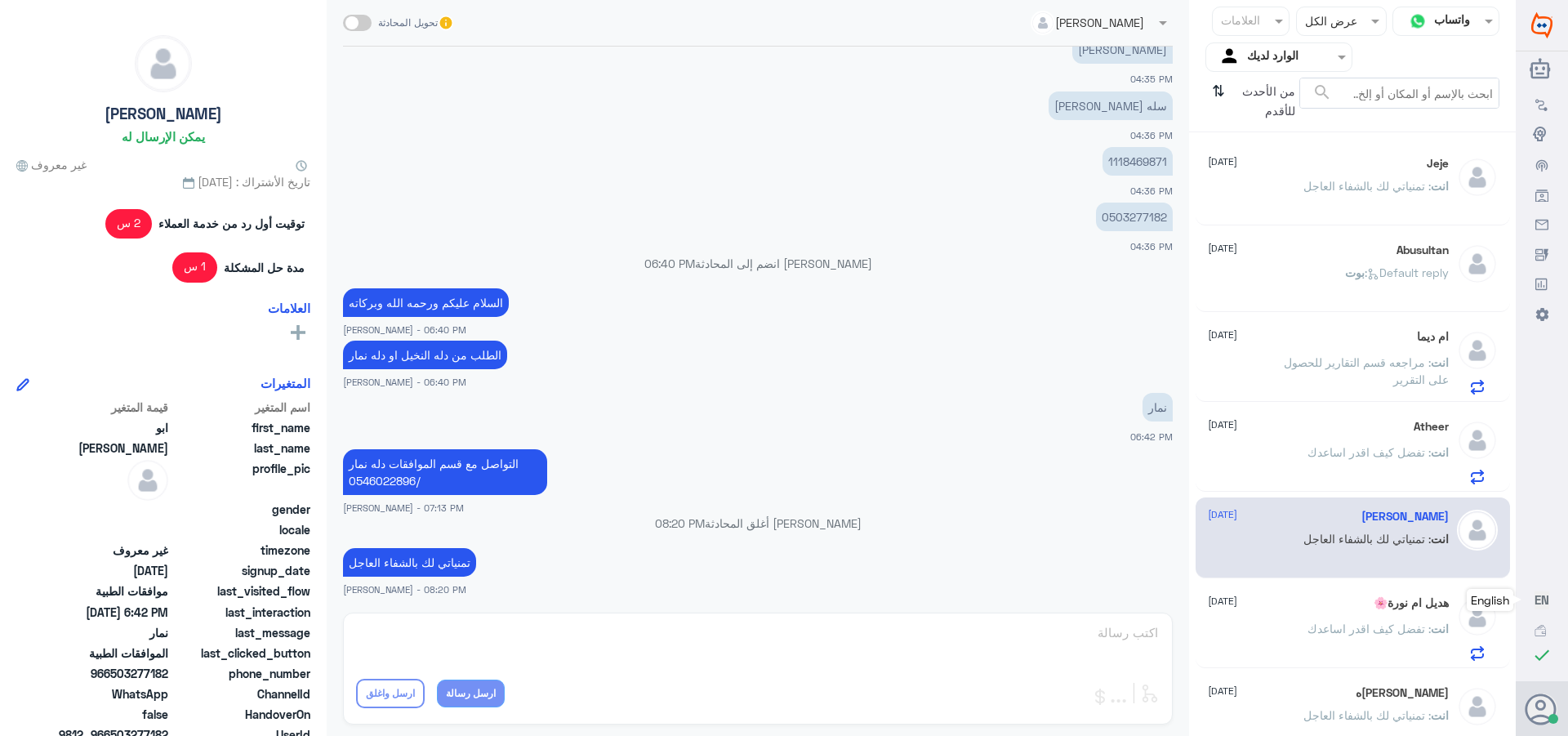
click at [1350, 449] on span ": تفضل كيف اقدر اساعدك" at bounding box center [1370, 452] width 124 height 14
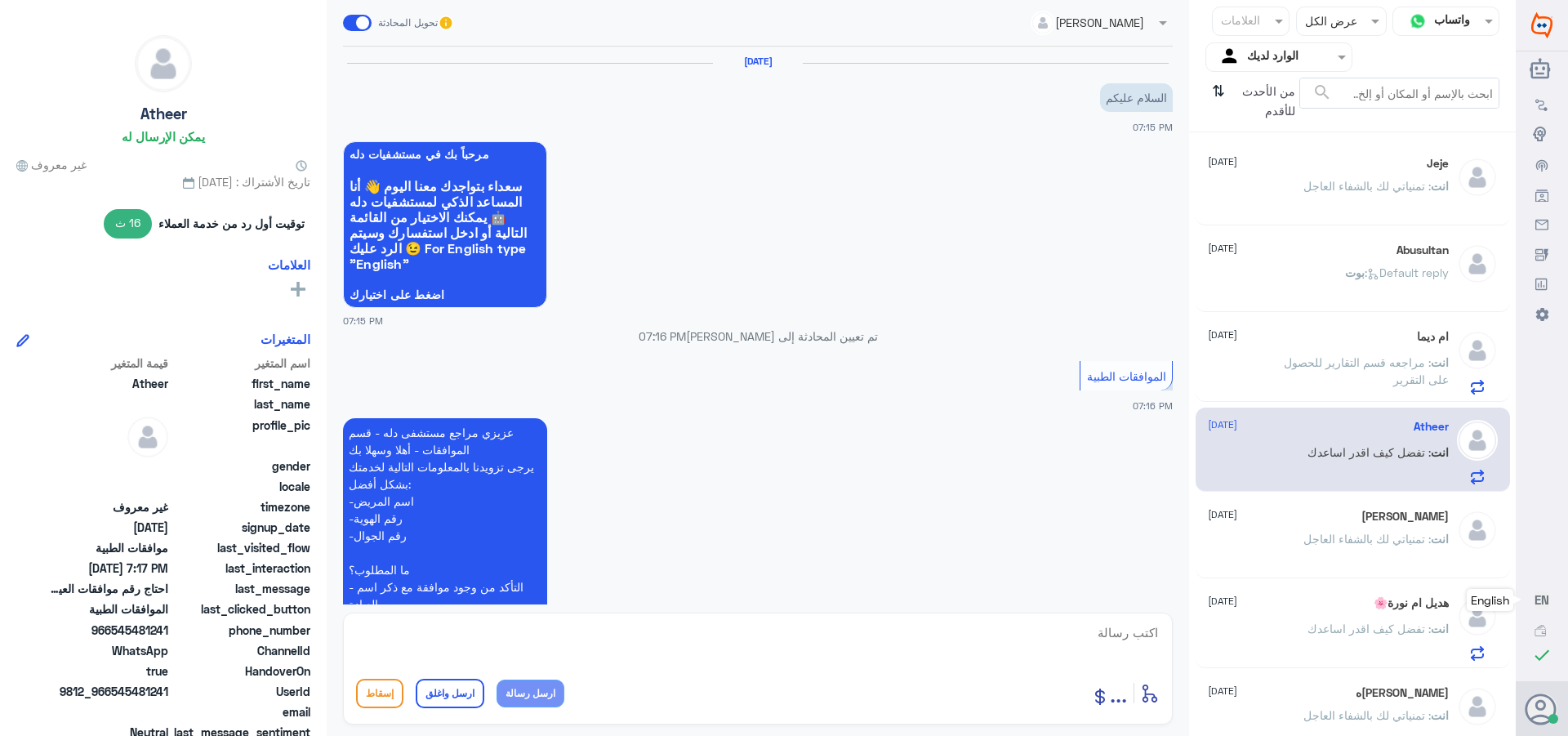
scroll to position [538, 0]
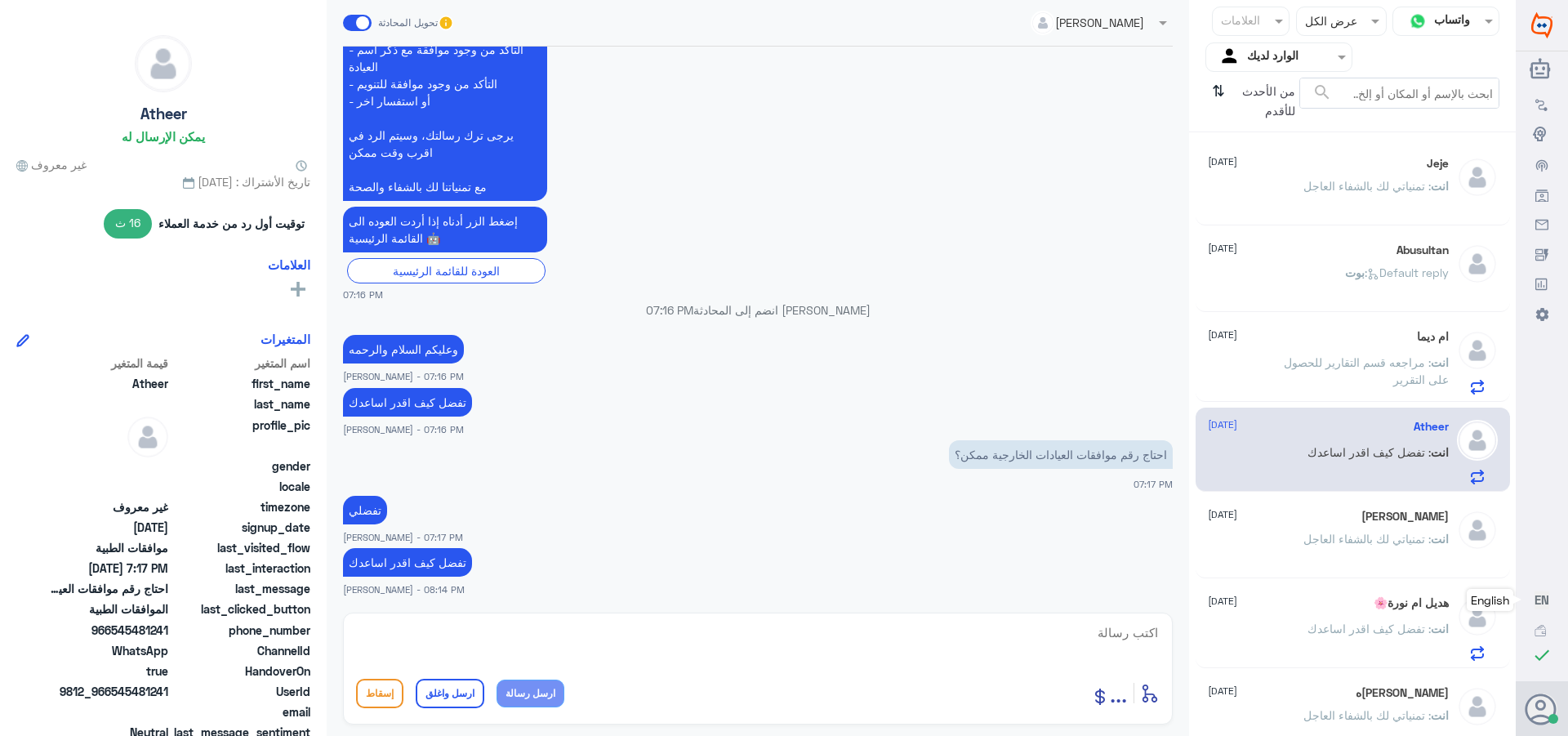
click at [1290, 353] on div "ام ديما [DATE] انت : مراجعه قسم التقارير للحصول على التقرير" at bounding box center [1328, 362] width 241 height 64
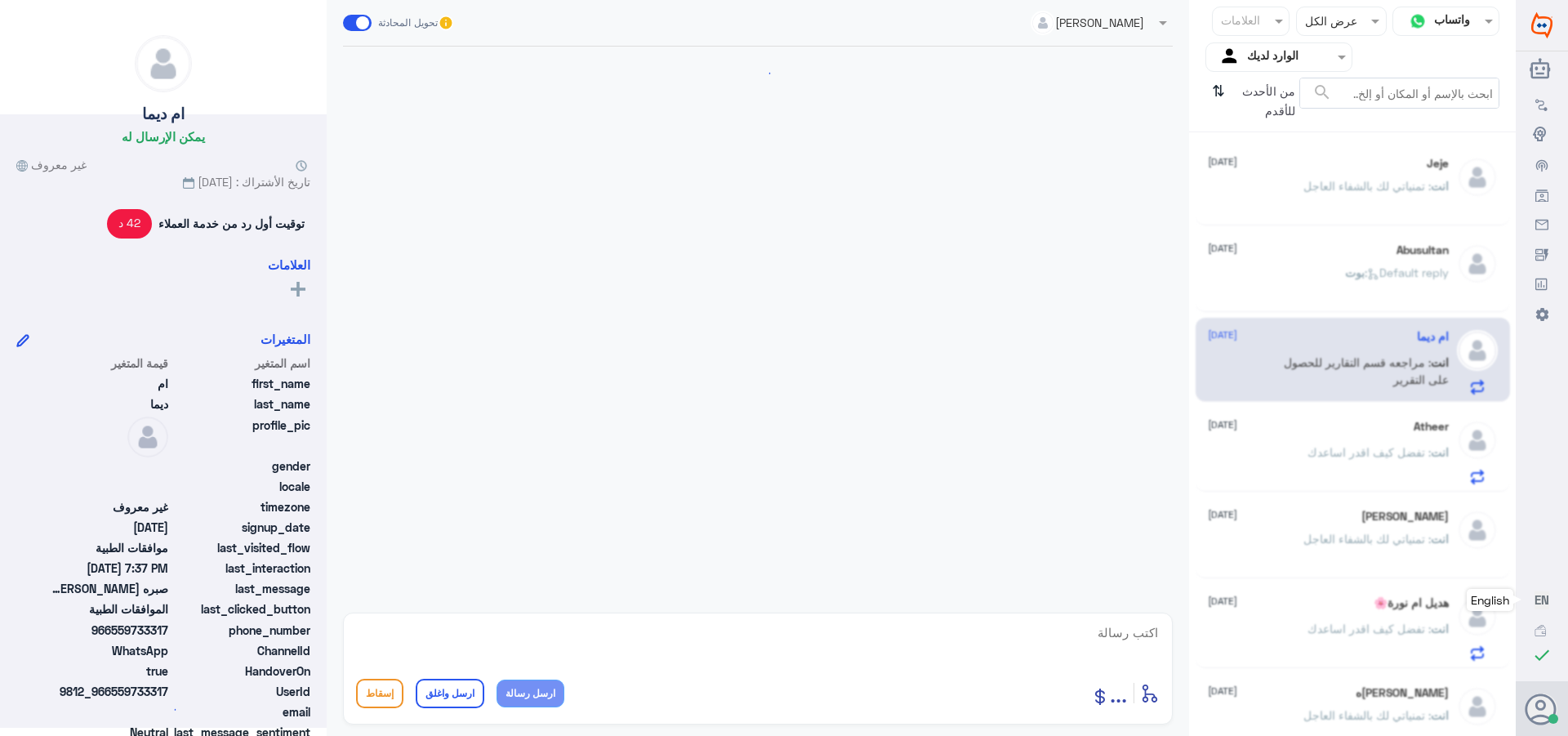
scroll to position [1588, 0]
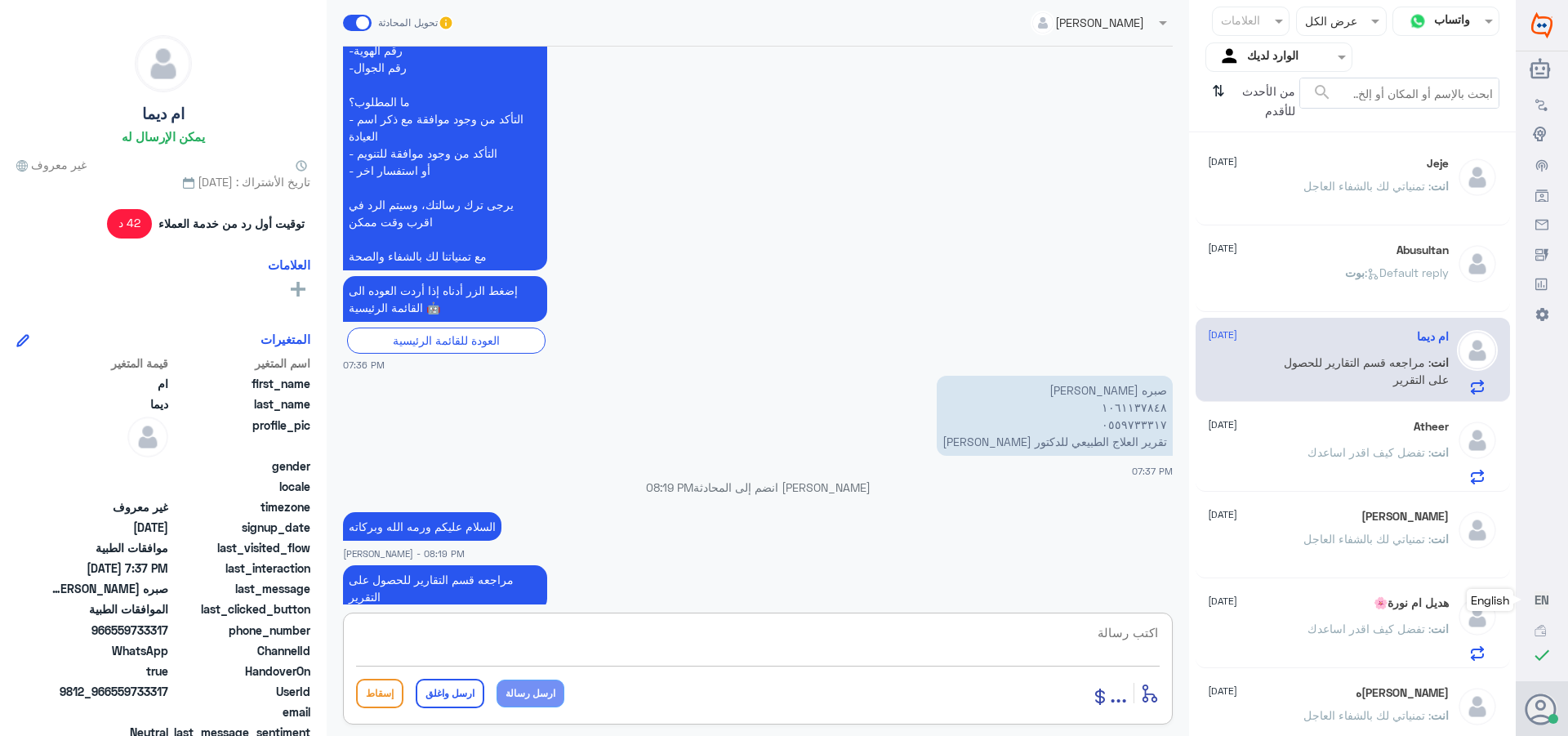
click at [1069, 637] on textarea at bounding box center [758, 641] width 804 height 40
paste textarea "تمنياتي لك بالشفاء العاجل"
type textarea "تمنياتي لك بالشفاء العاجل"
drag, startPoint x: 440, startPoint y: 689, endPoint x: 1183, endPoint y: 477, distance: 772.7
click at [446, 690] on button "ارسل واغلق" at bounding box center [450, 693] width 69 height 30
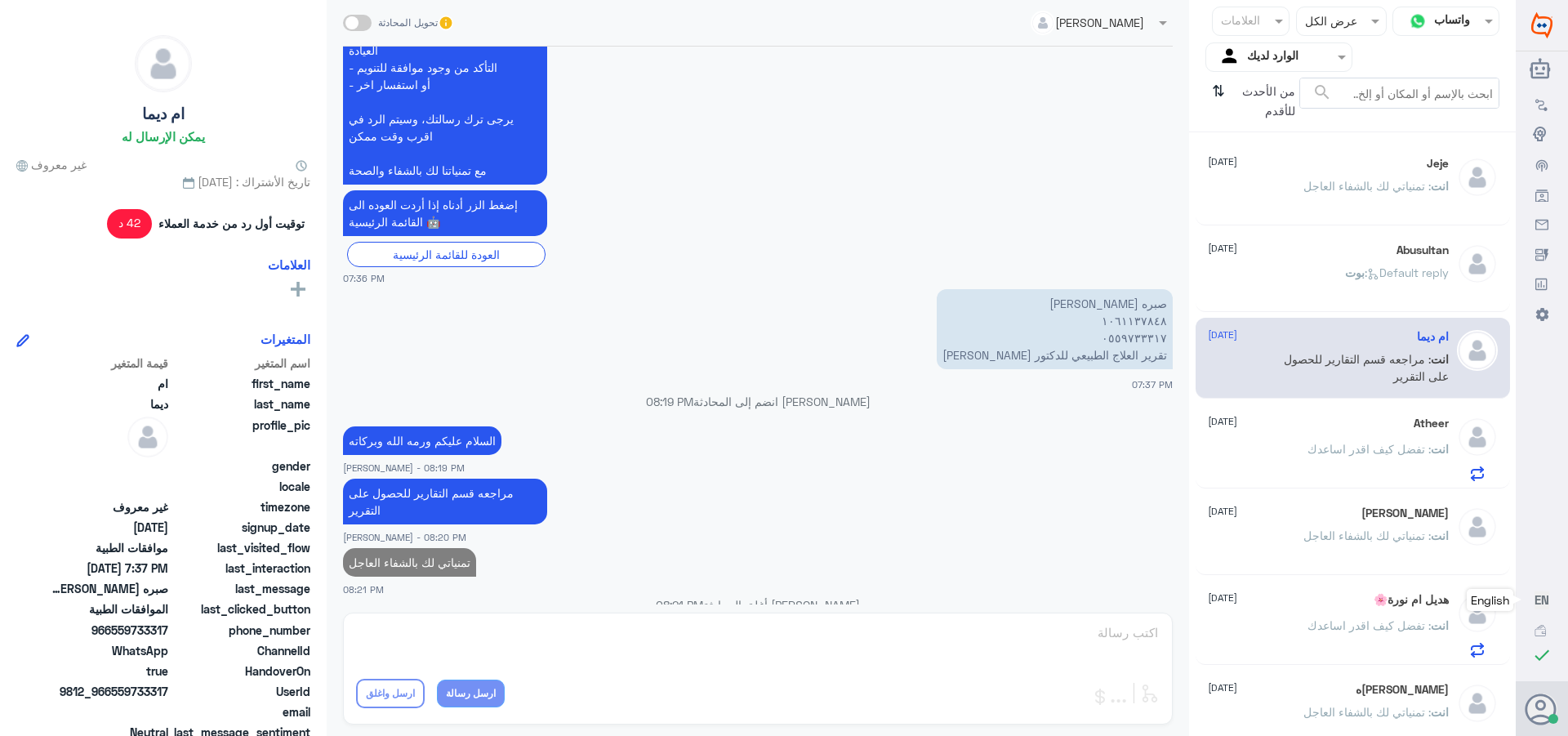
scroll to position [1636, 0]
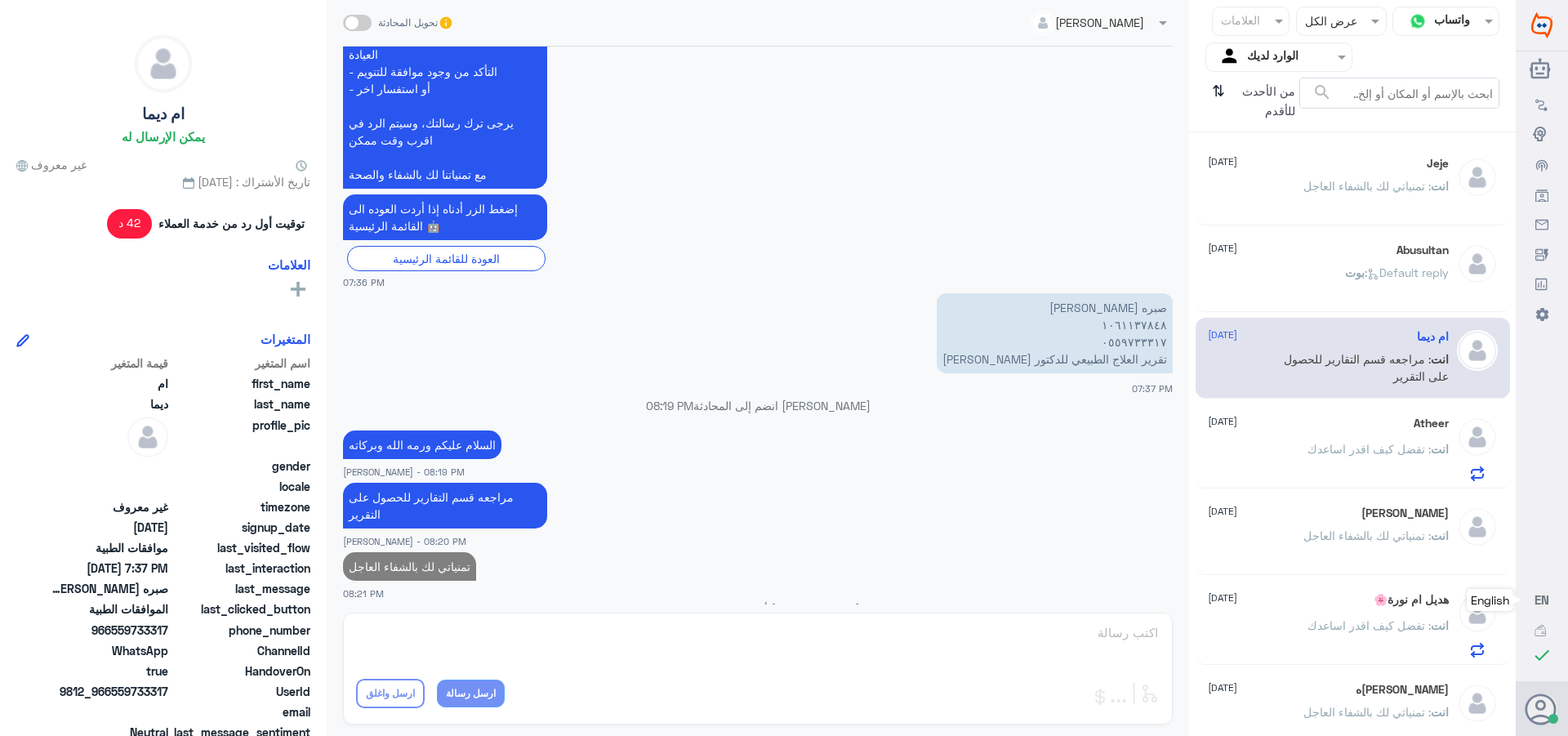
click at [1321, 271] on div "[PERSON_NAME] : Default reply" at bounding box center [1328, 286] width 241 height 37
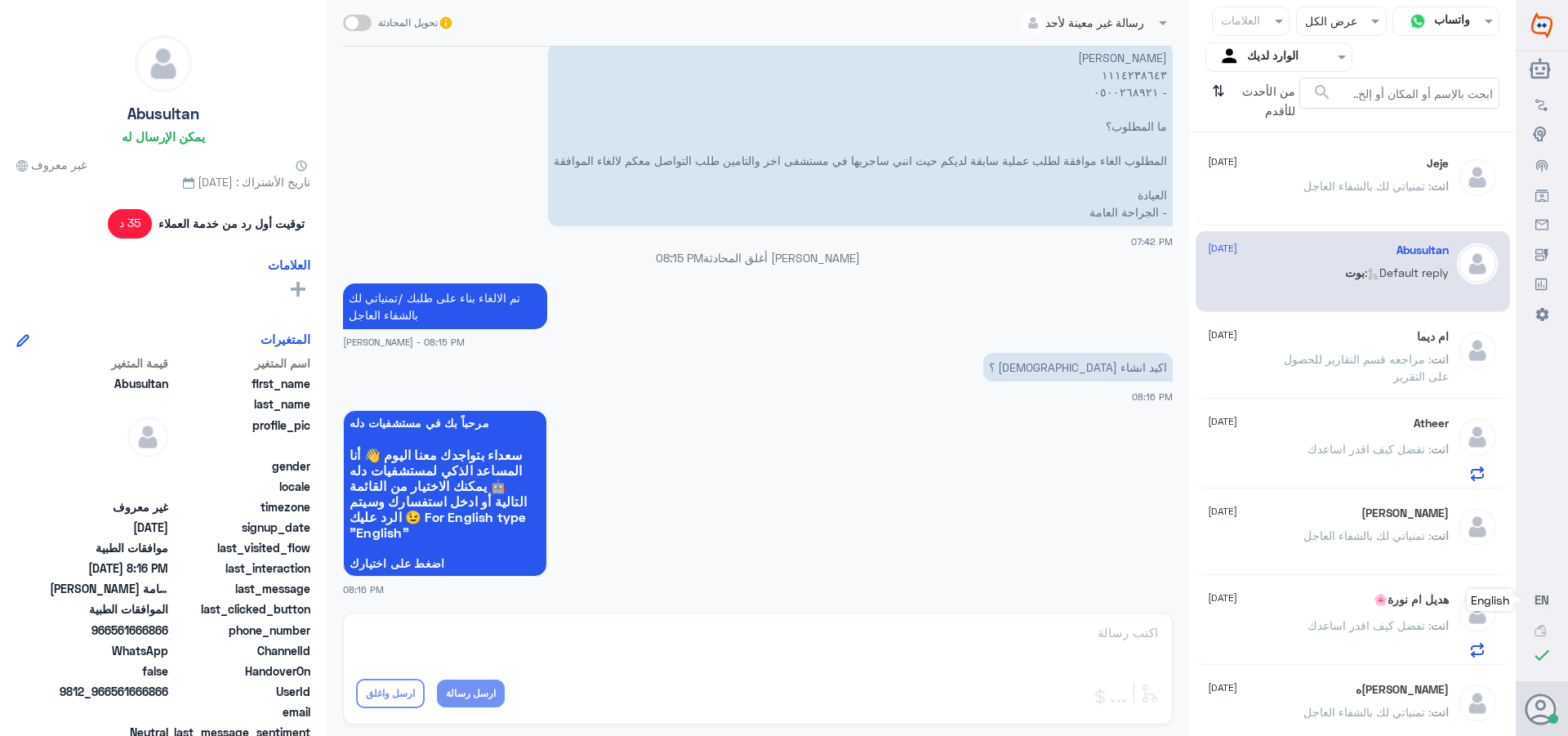
click at [1381, 193] on p "انت : تمنياتي لك بالشفاء العاجل" at bounding box center [1376, 197] width 145 height 41
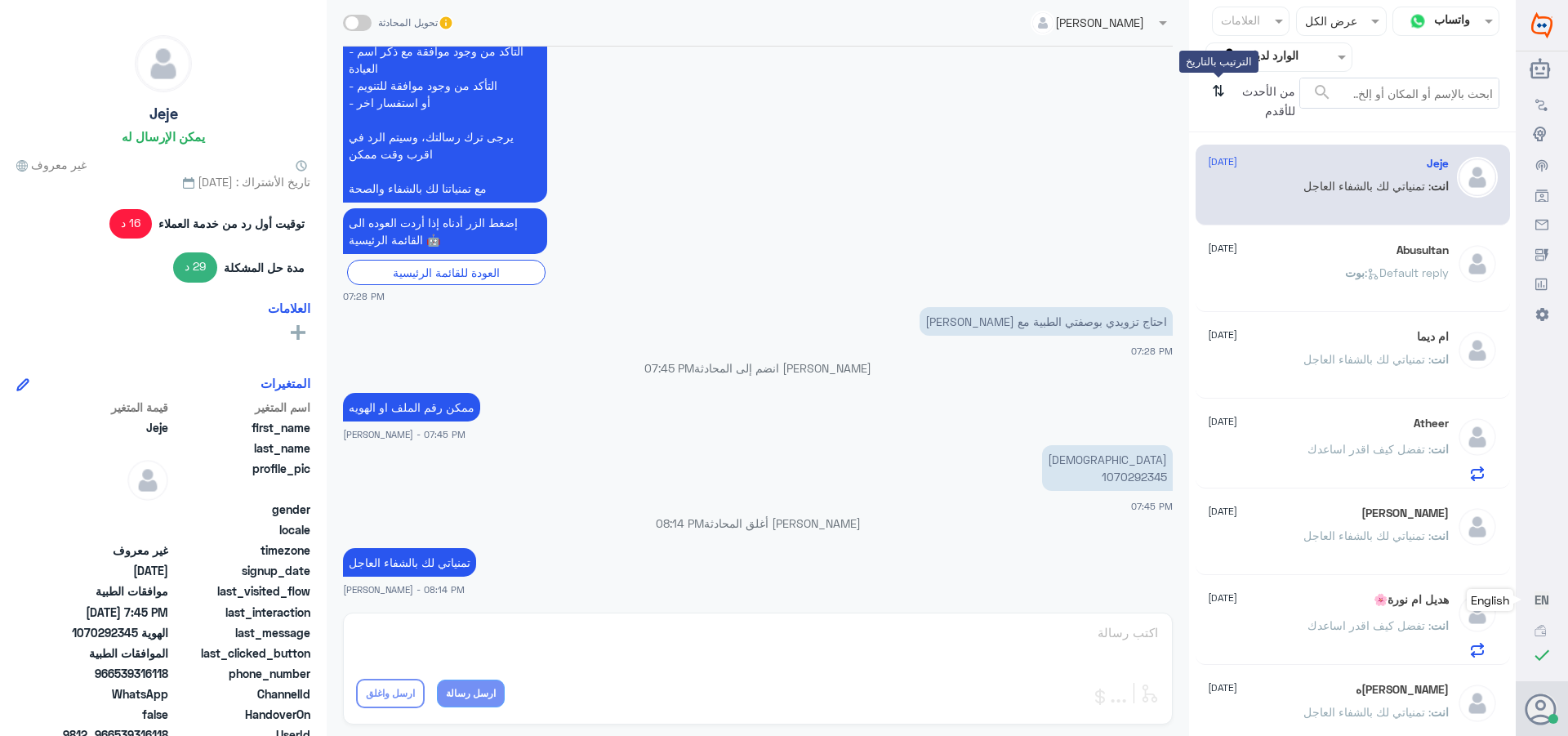
click at [1217, 90] on icon "⇅" at bounding box center [1218, 98] width 13 height 42
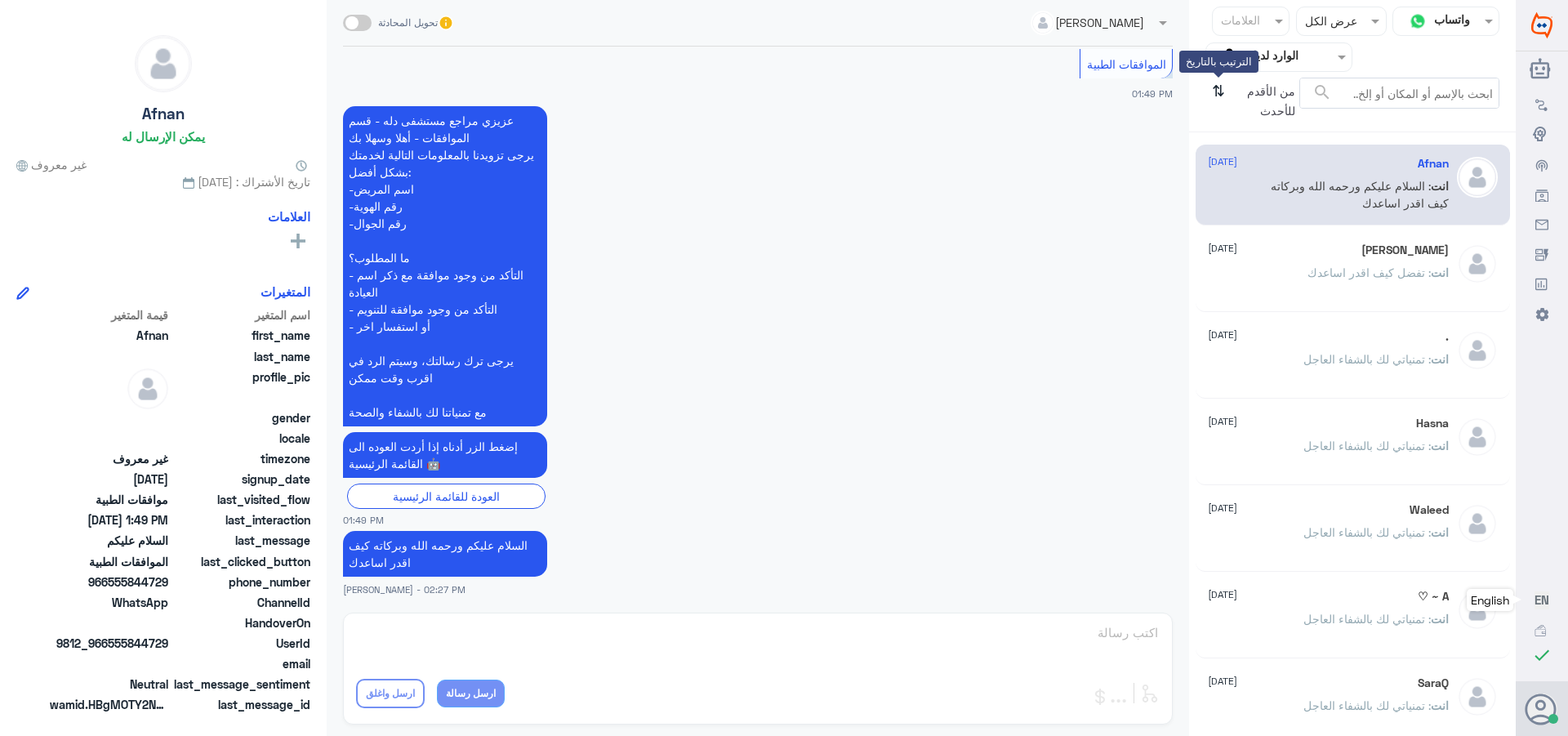
click at [1217, 90] on icon "⇅" at bounding box center [1218, 98] width 13 height 42
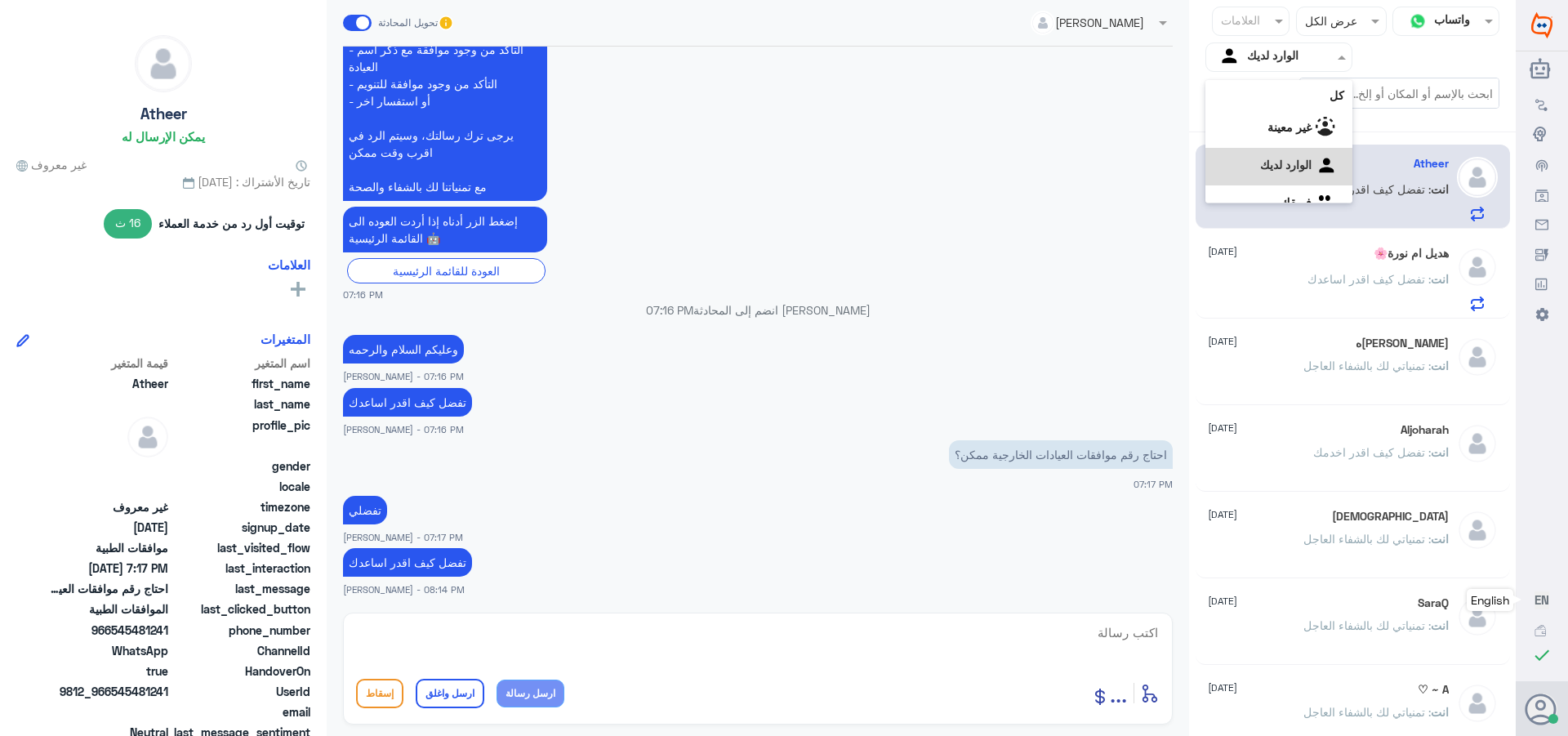
click at [1237, 67] on img at bounding box center [1231, 57] width 24 height 24
click at [1263, 183] on div "فريقك" at bounding box center [1278, 184] width 147 height 37
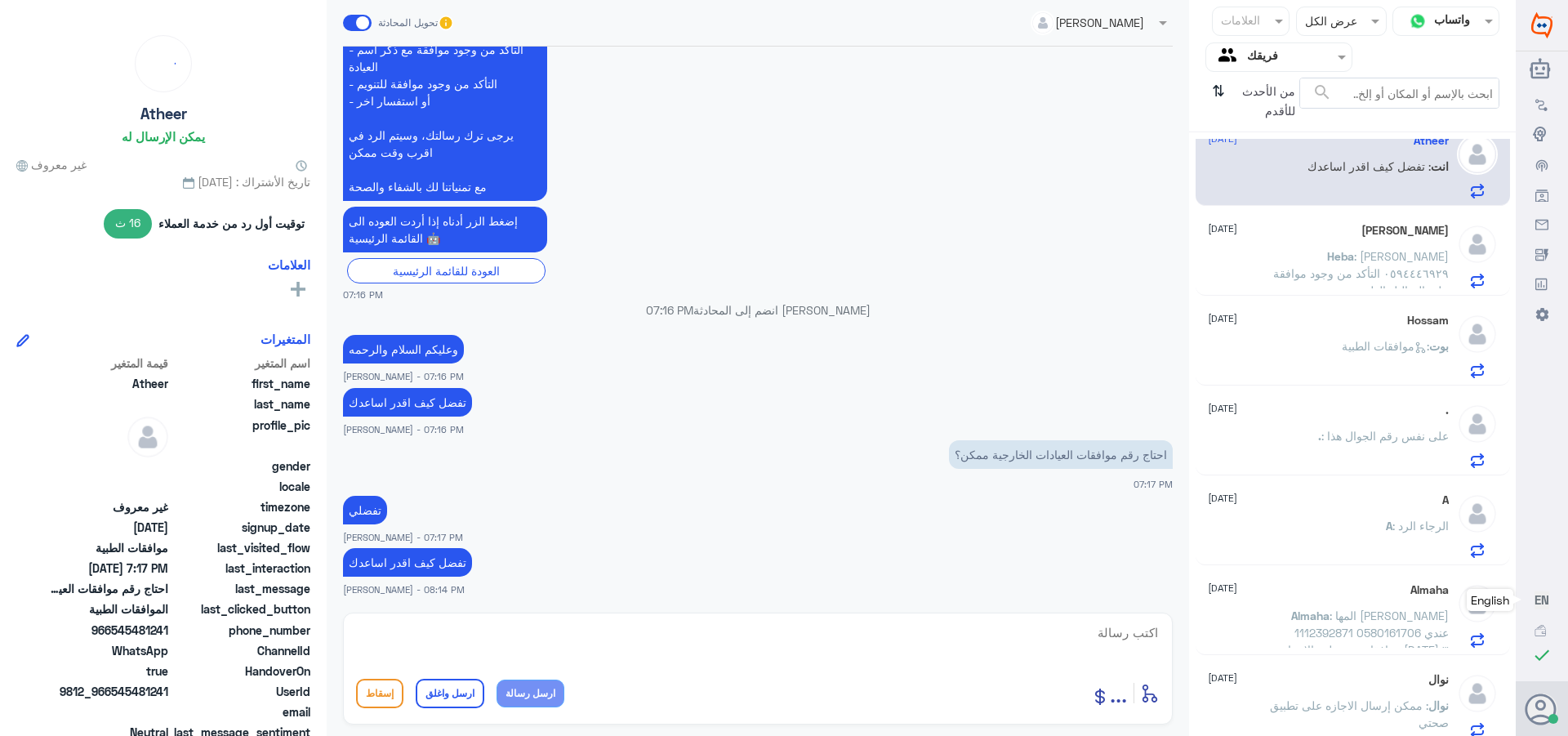
scroll to position [0, 0]
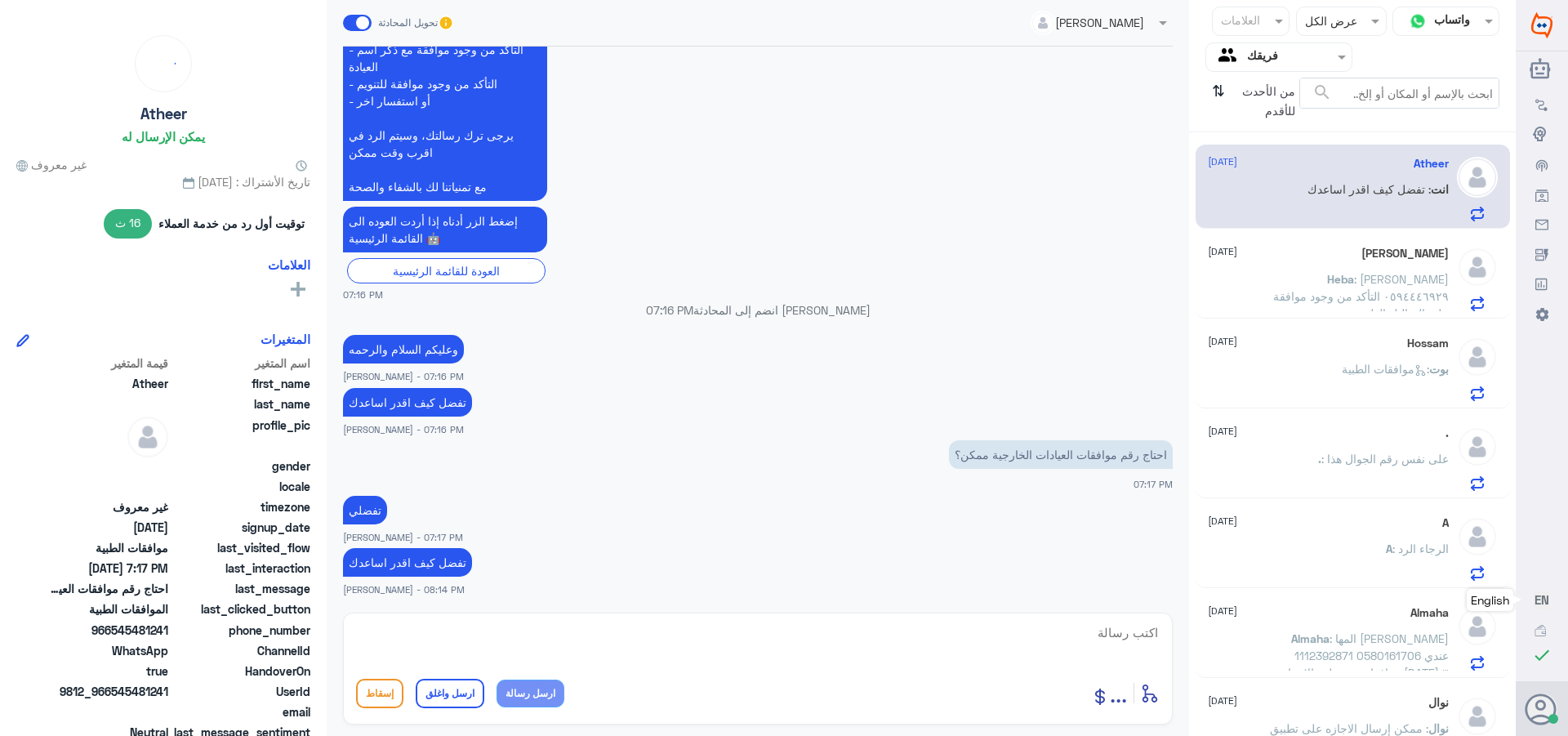
click at [1288, 292] on span ": [PERSON_NAME] ٠٥٩٤٤٤٦٩٢٩ التأكد من وجود موافقة علي التحاليل الطبية" at bounding box center [1361, 296] width 176 height 48
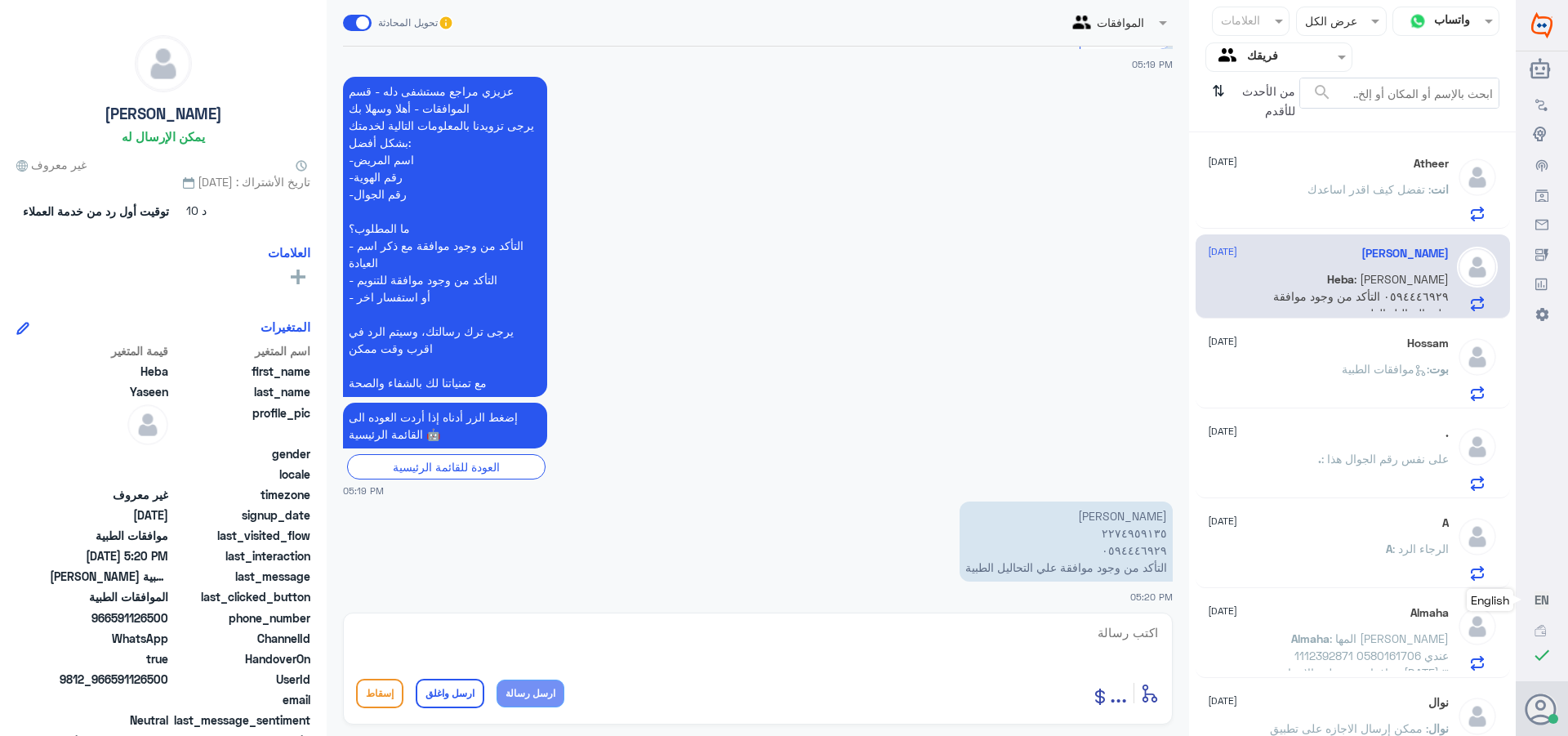
scroll to position [350, 0]
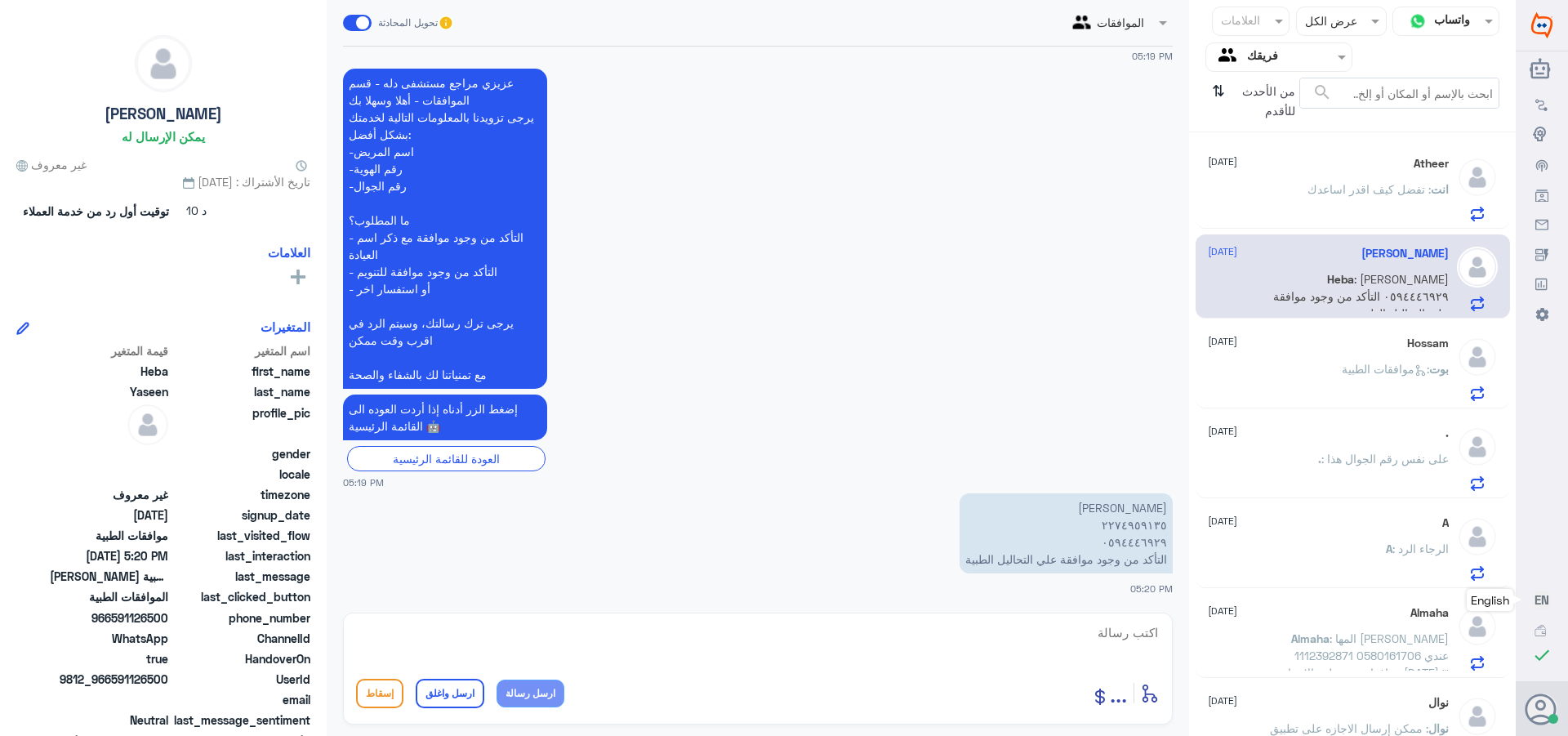
click at [1129, 628] on textarea at bounding box center [758, 641] width 804 height 40
drag, startPoint x: 1084, startPoint y: 632, endPoint x: 1206, endPoint y: 655, distance: 124.1
click at [1207, 655] on div "قناة واتساب Status × عرض الكل العلامات Agent Filter فريقك search من الأحدث للأق…" at bounding box center [758, 370] width 1516 height 740
type textarea "2274959135"
type textarea "السلام عليكم ورحمه الله وبركاته"
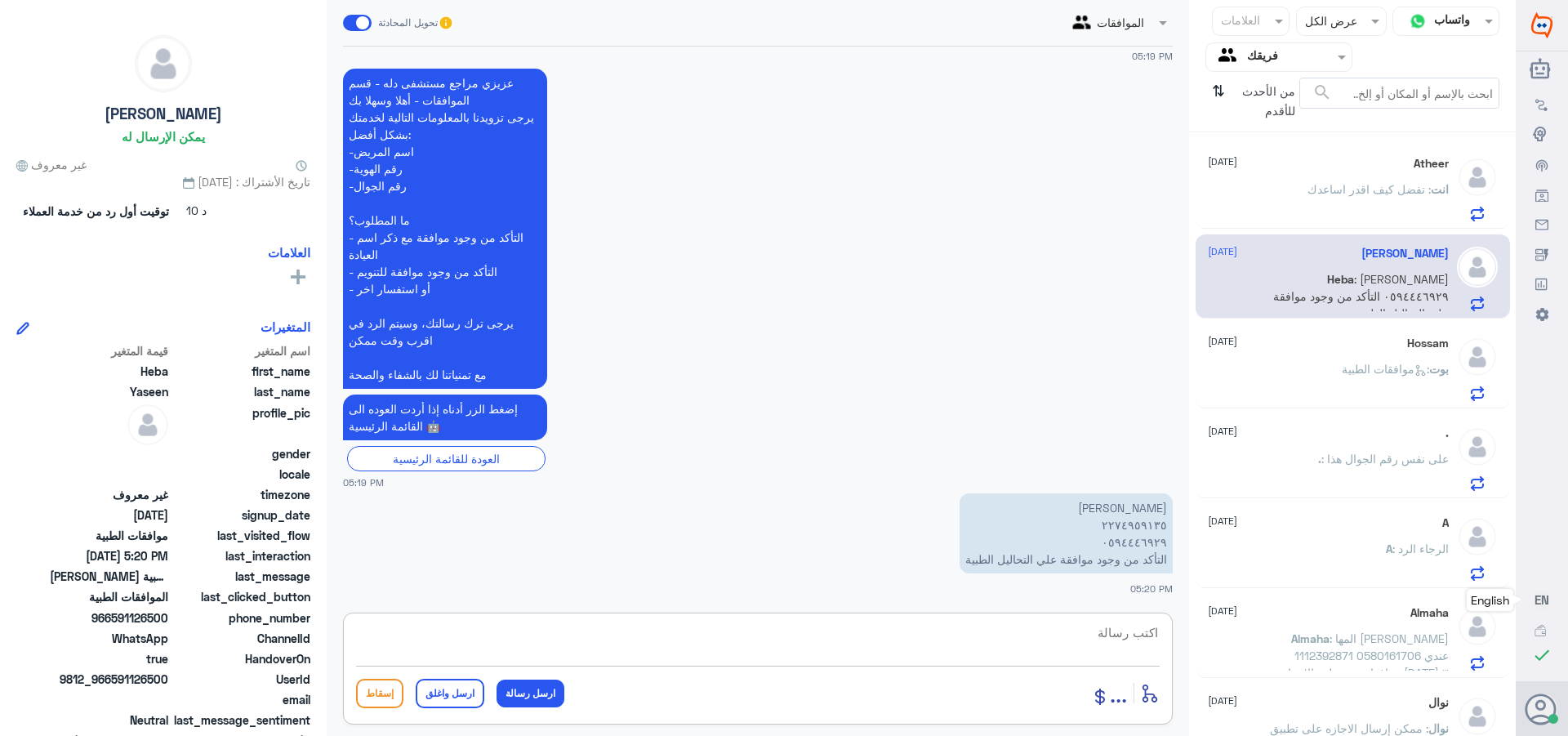
scroll to position [403, 0]
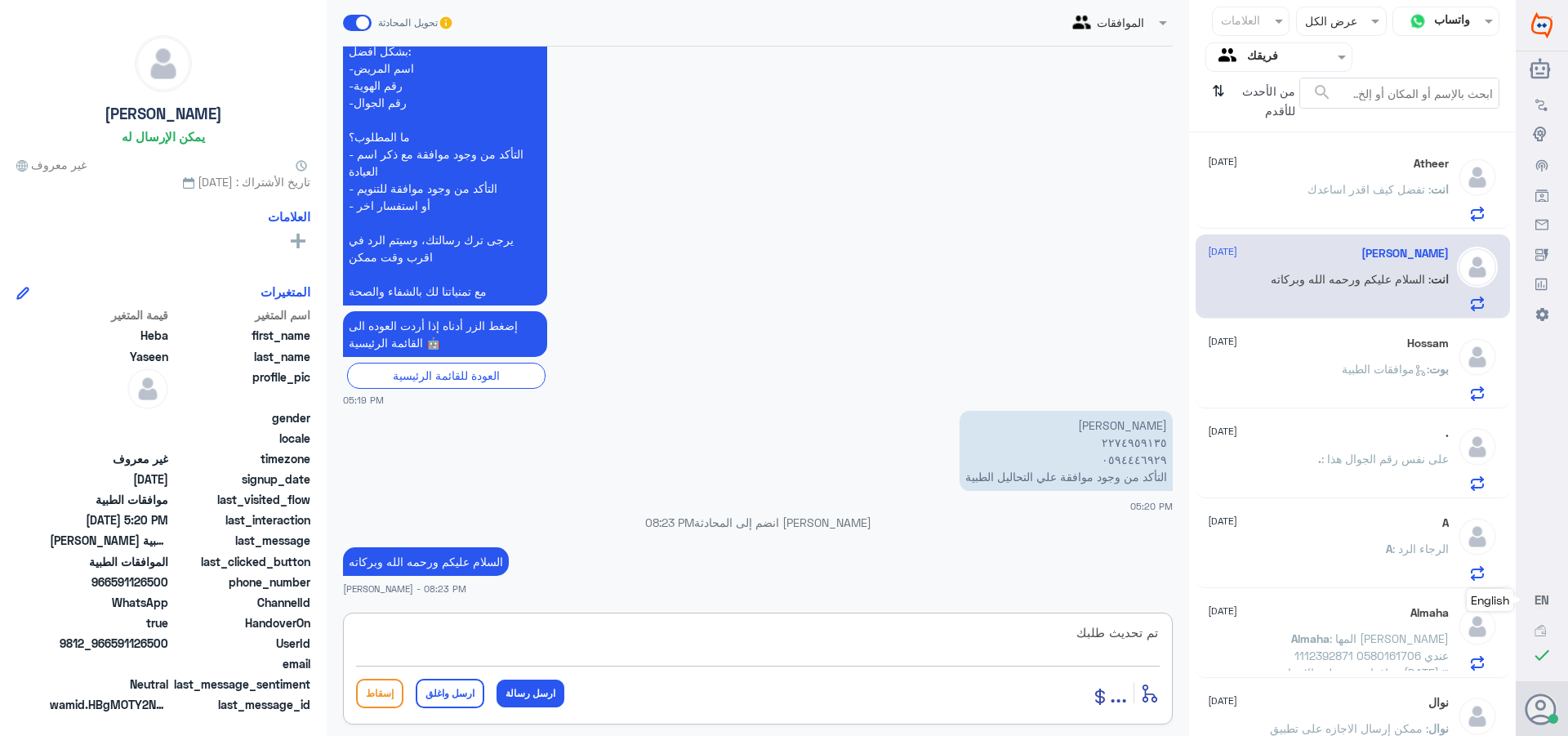
type textarea "تم تحديث طلبك"
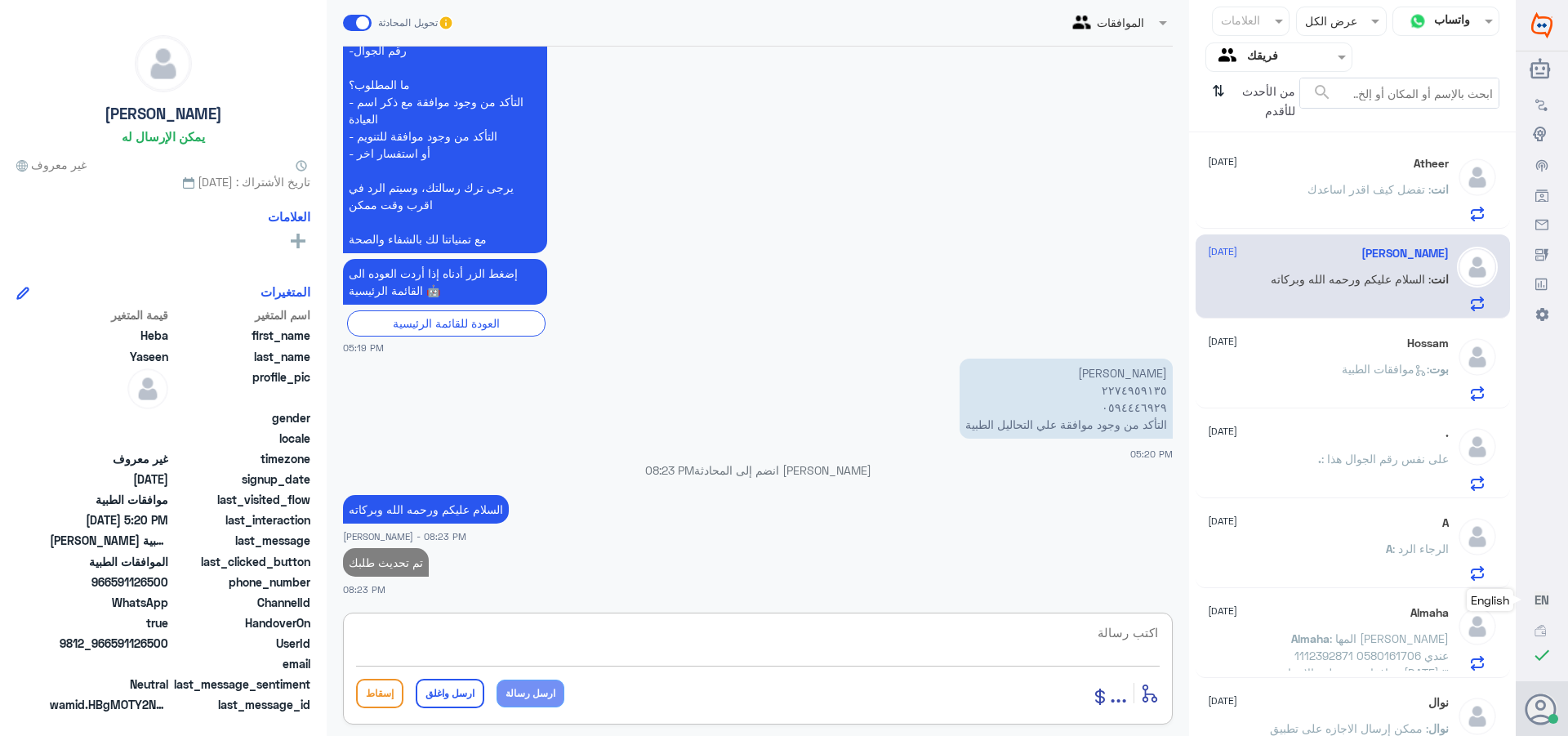
click at [1378, 361] on p "بوت : موافقات الطبية" at bounding box center [1395, 380] width 107 height 41
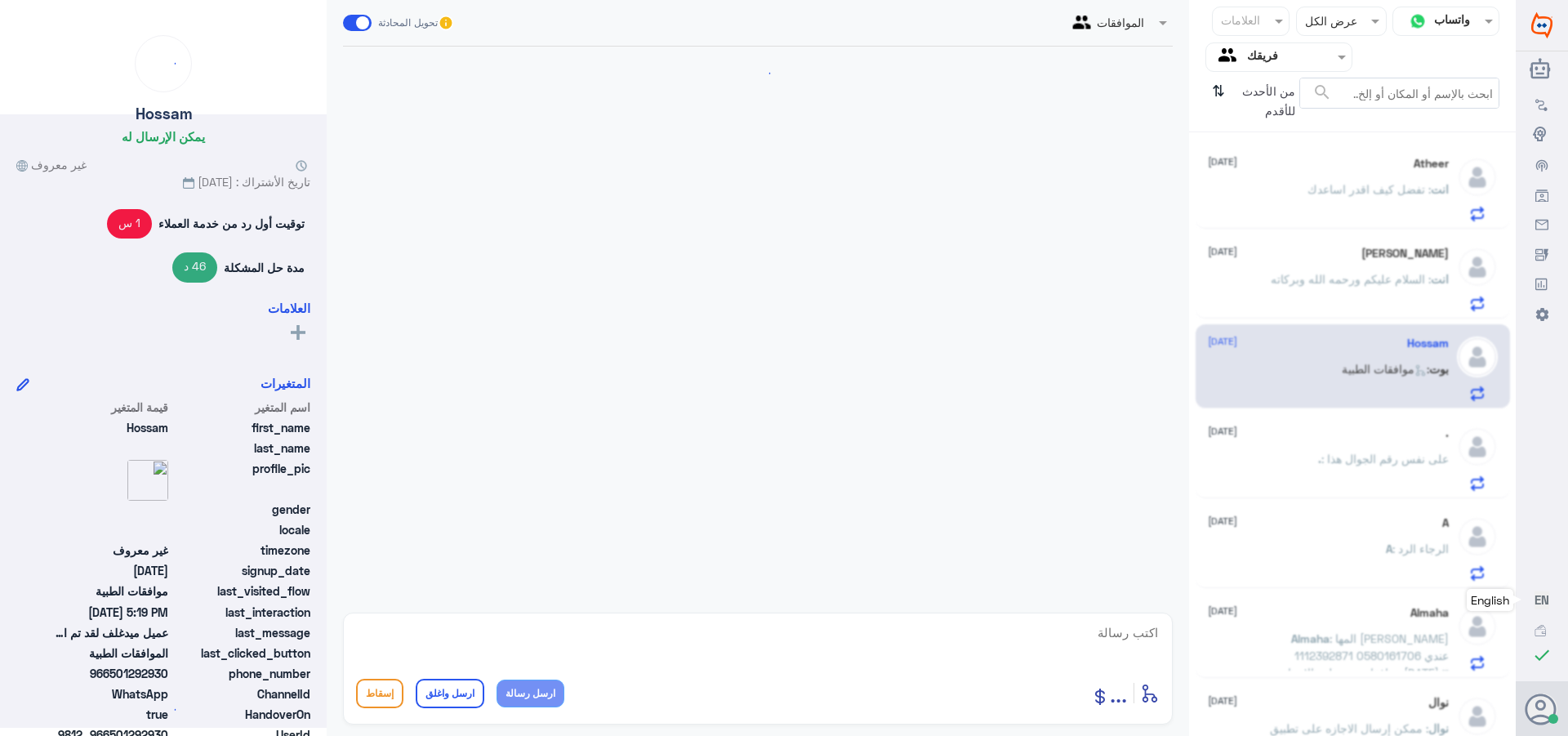
scroll to position [1556, 0]
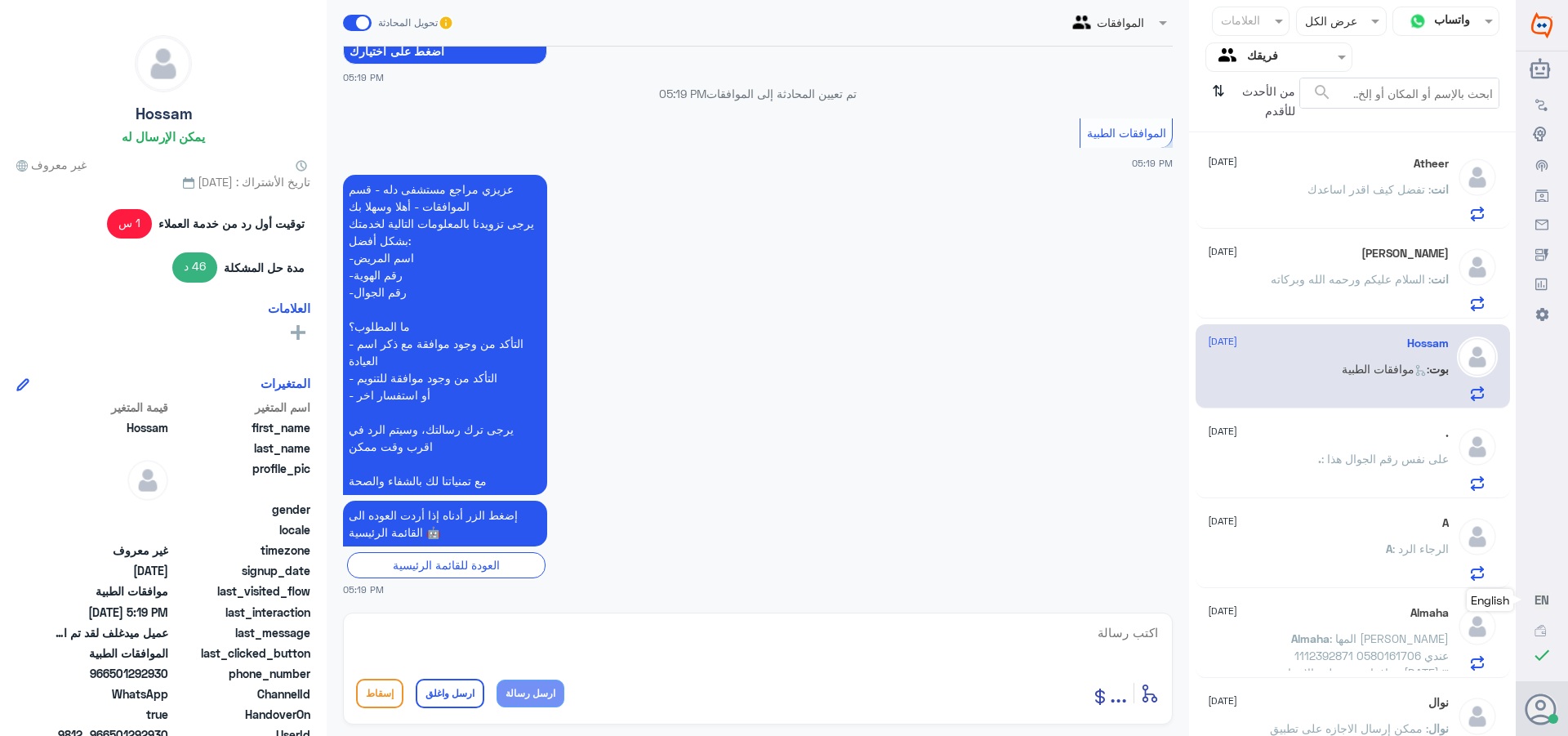
click at [1317, 204] on p "انت : تفضل كيف اقدر اساعدك" at bounding box center [1378, 200] width 141 height 41
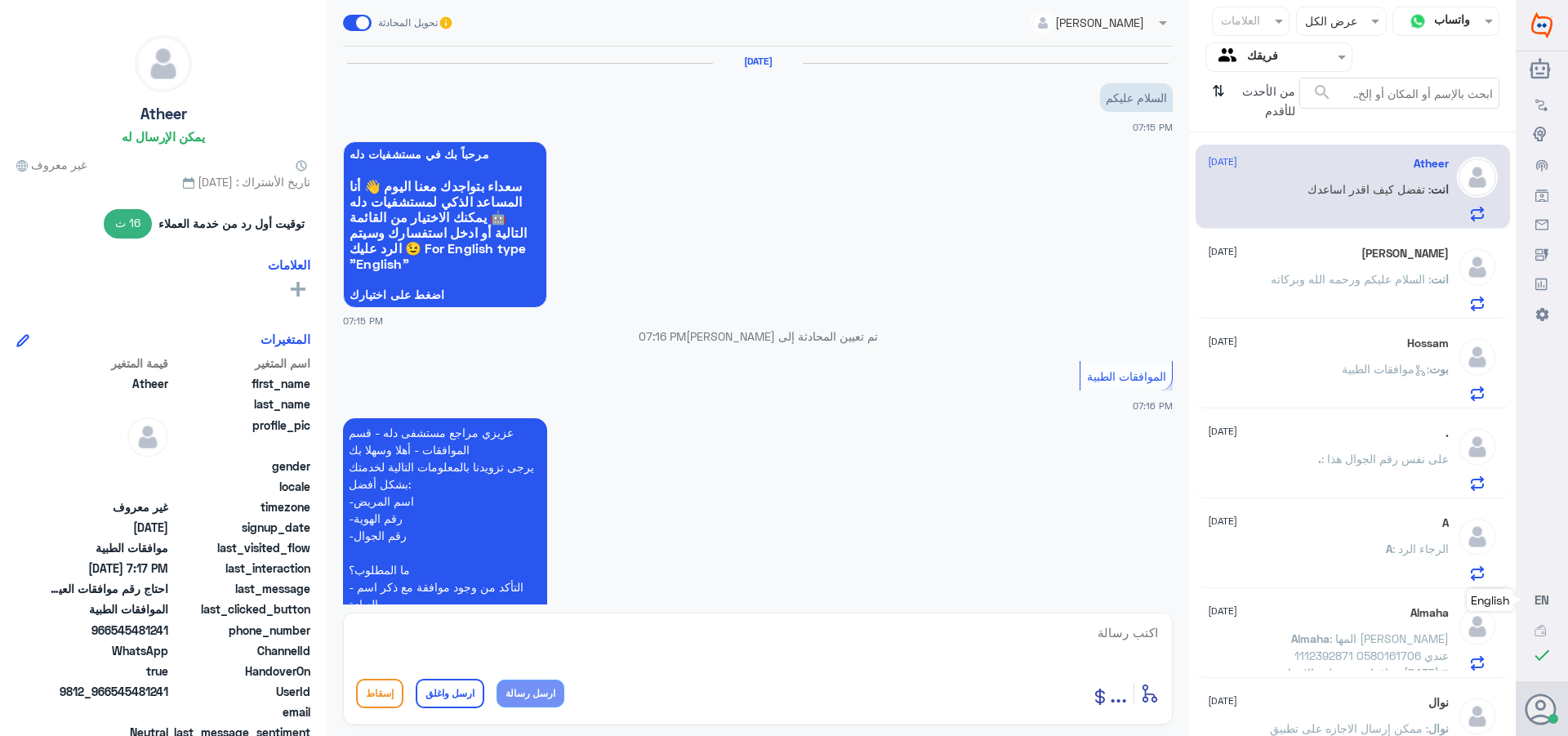
scroll to position [538, 0]
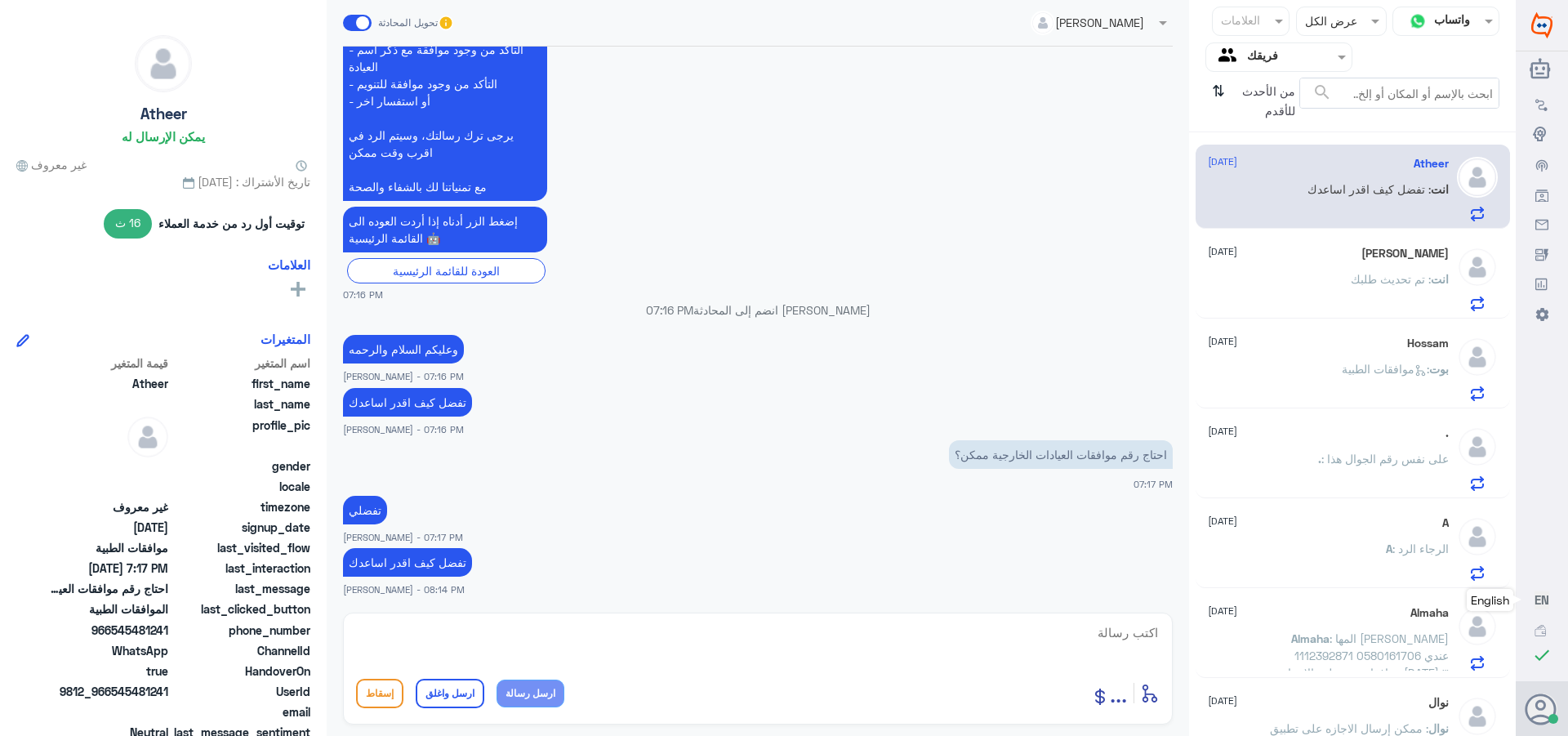
click at [1321, 253] on div "Heba Yaseen [DATE]" at bounding box center [1328, 253] width 241 height 14
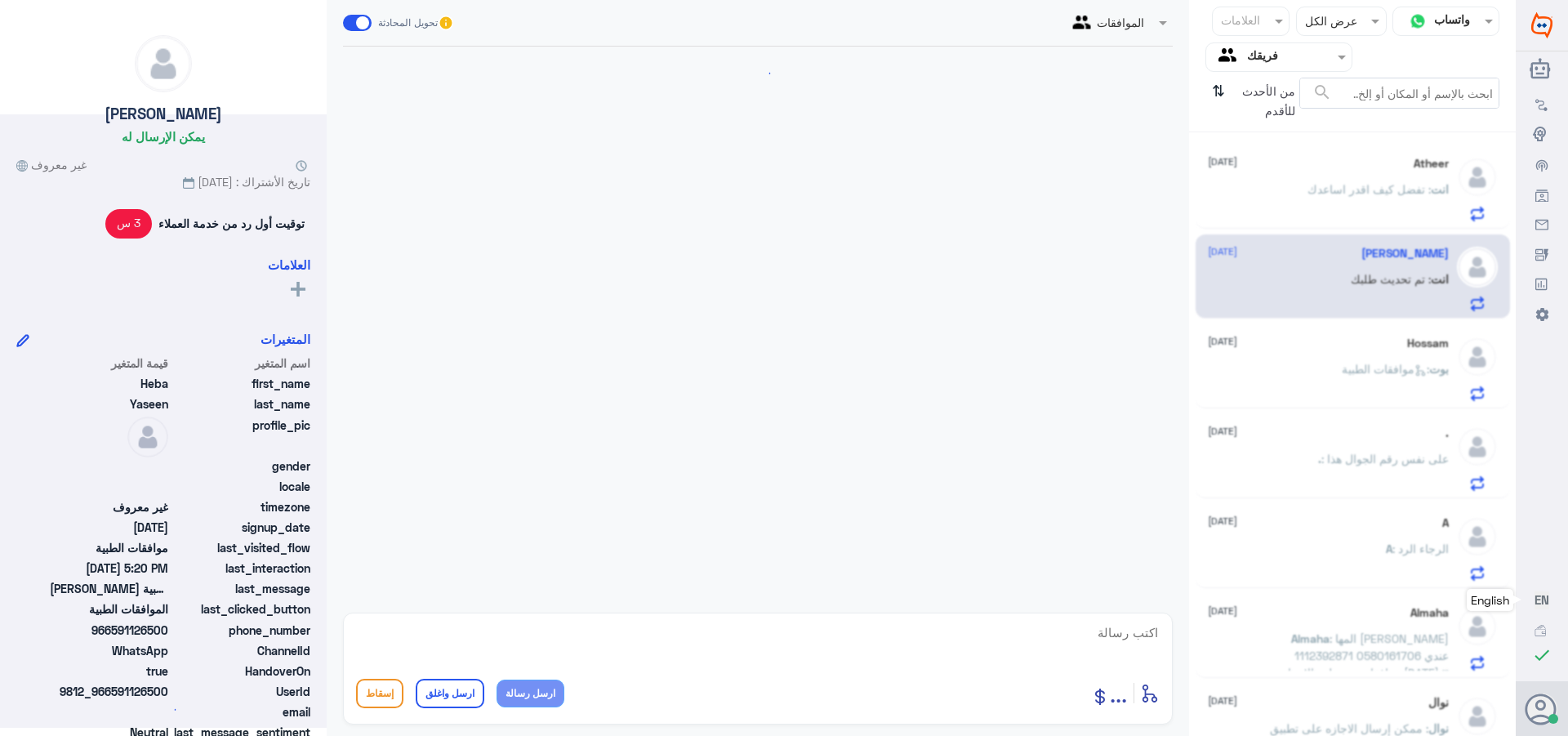
scroll to position [485, 0]
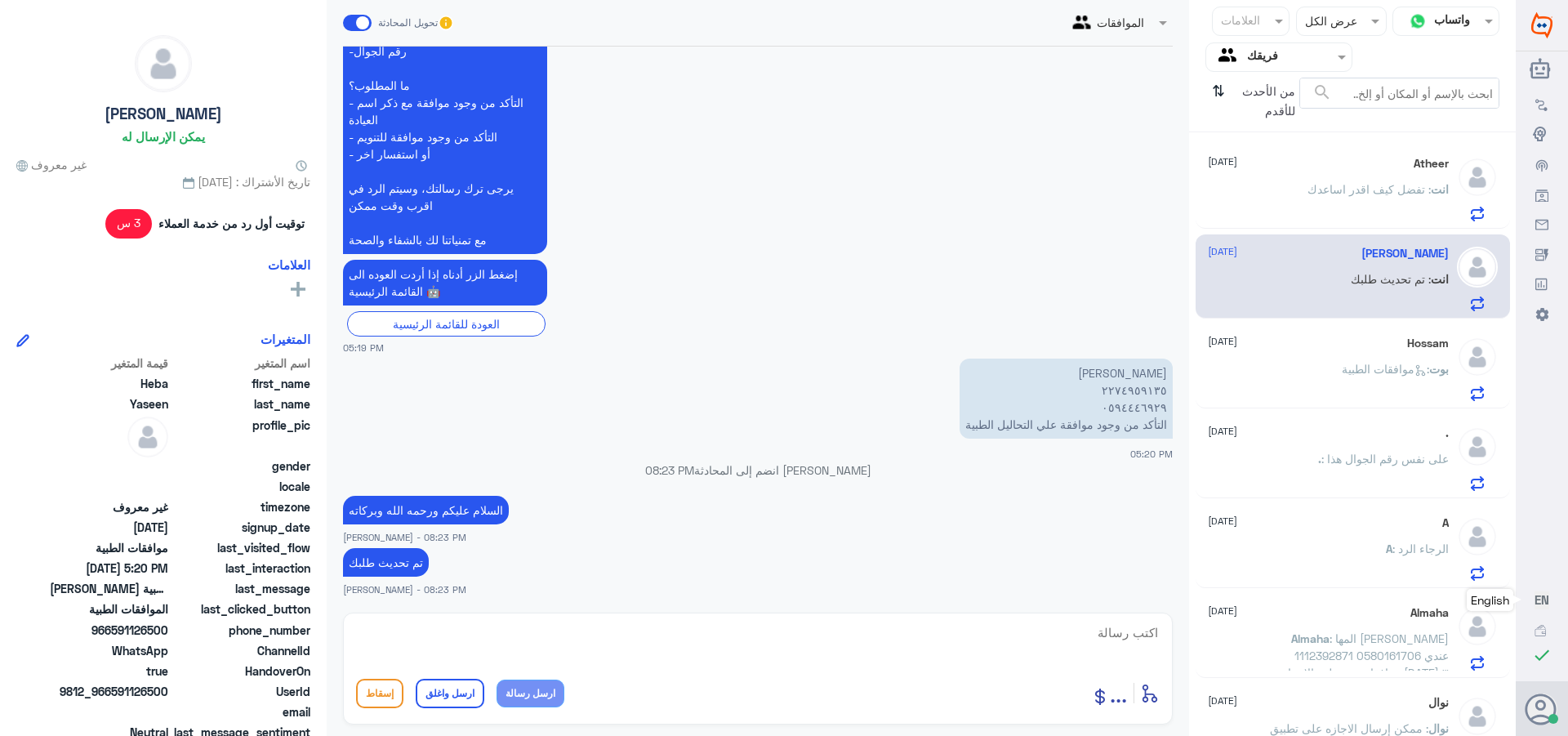
click at [1350, 371] on span ": موافقات الطبية" at bounding box center [1385, 369] width 87 height 14
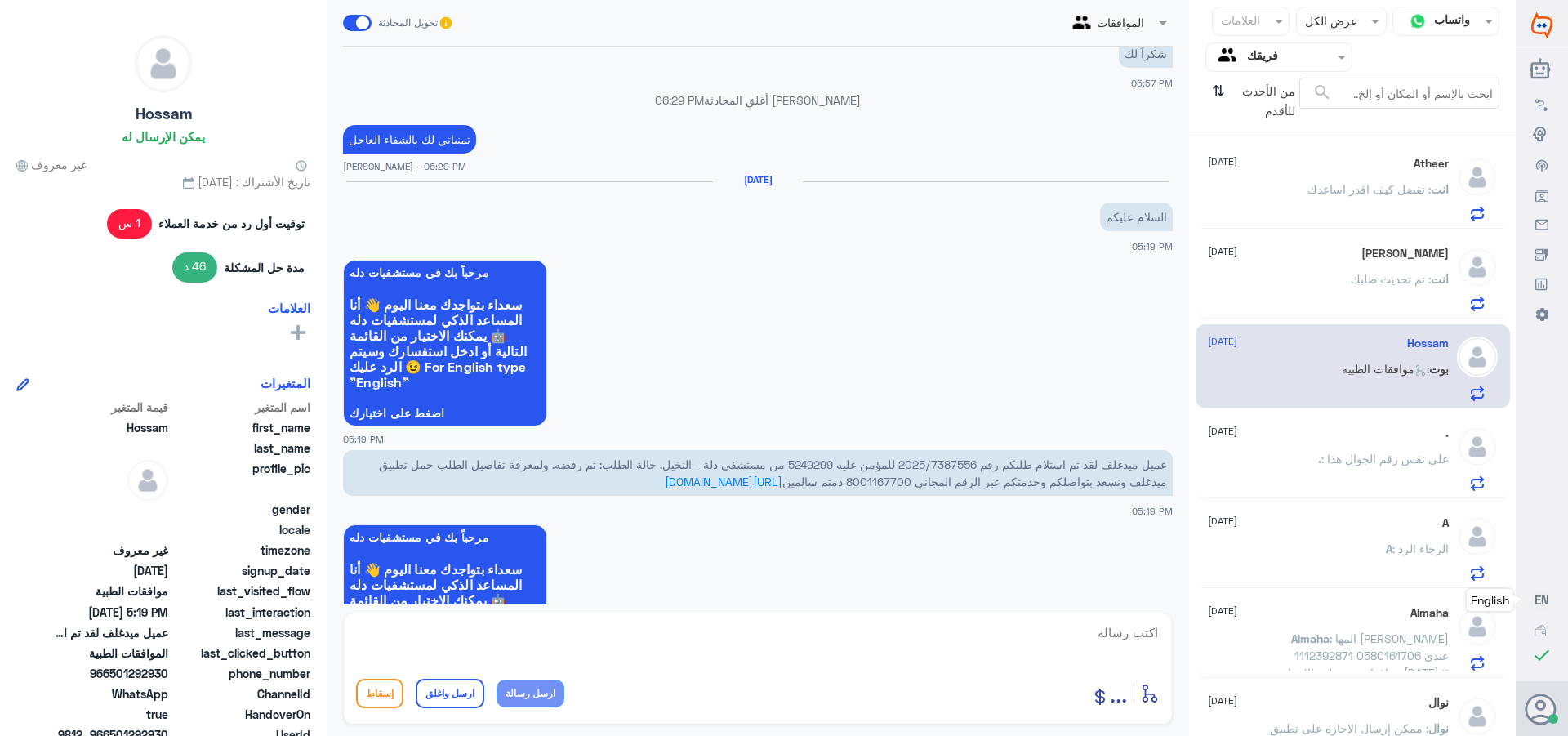
scroll to position [903, 0]
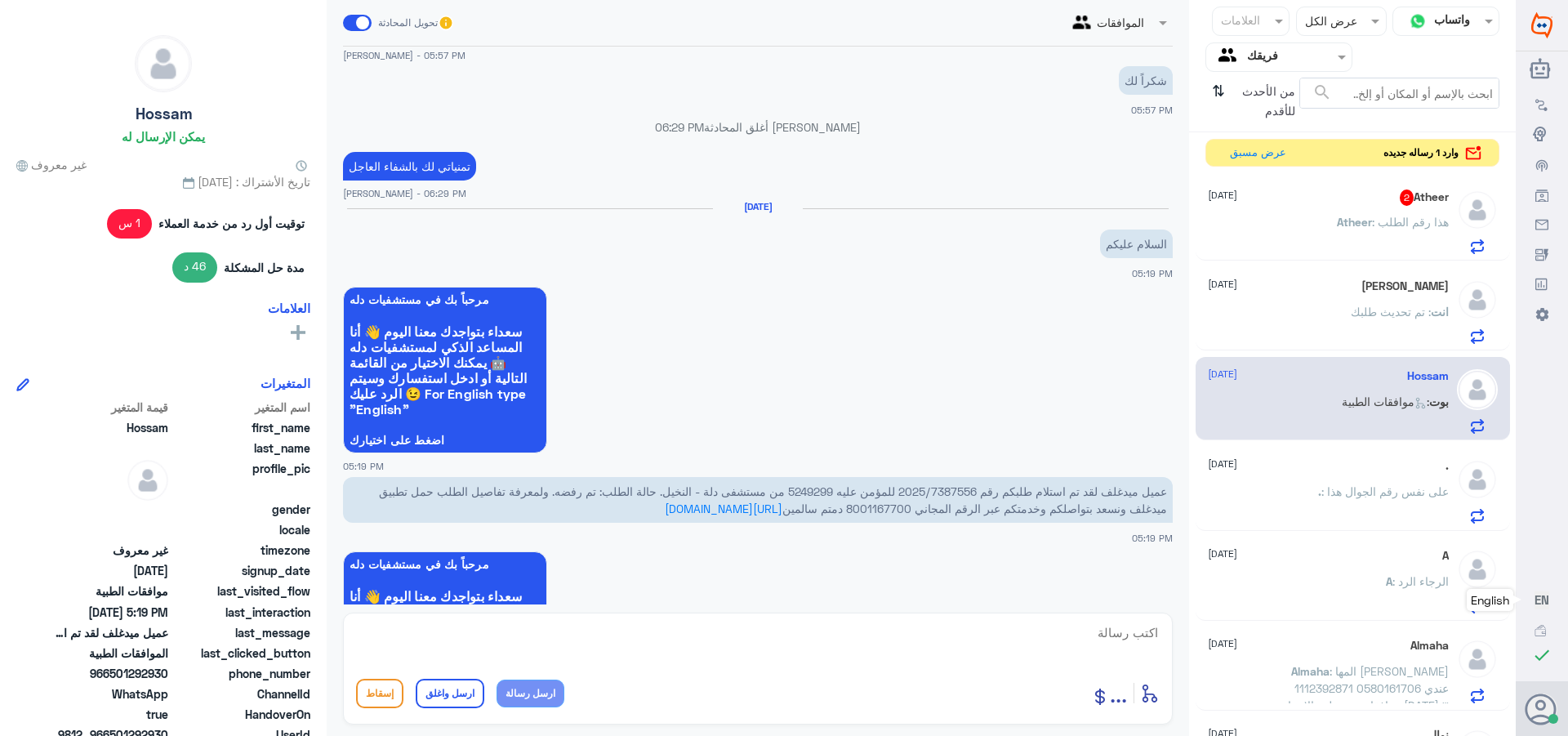
click at [1378, 211] on div "Atheer 2 [DATE] Atheer : هذا رقم الطلب" at bounding box center [1328, 222] width 241 height 64
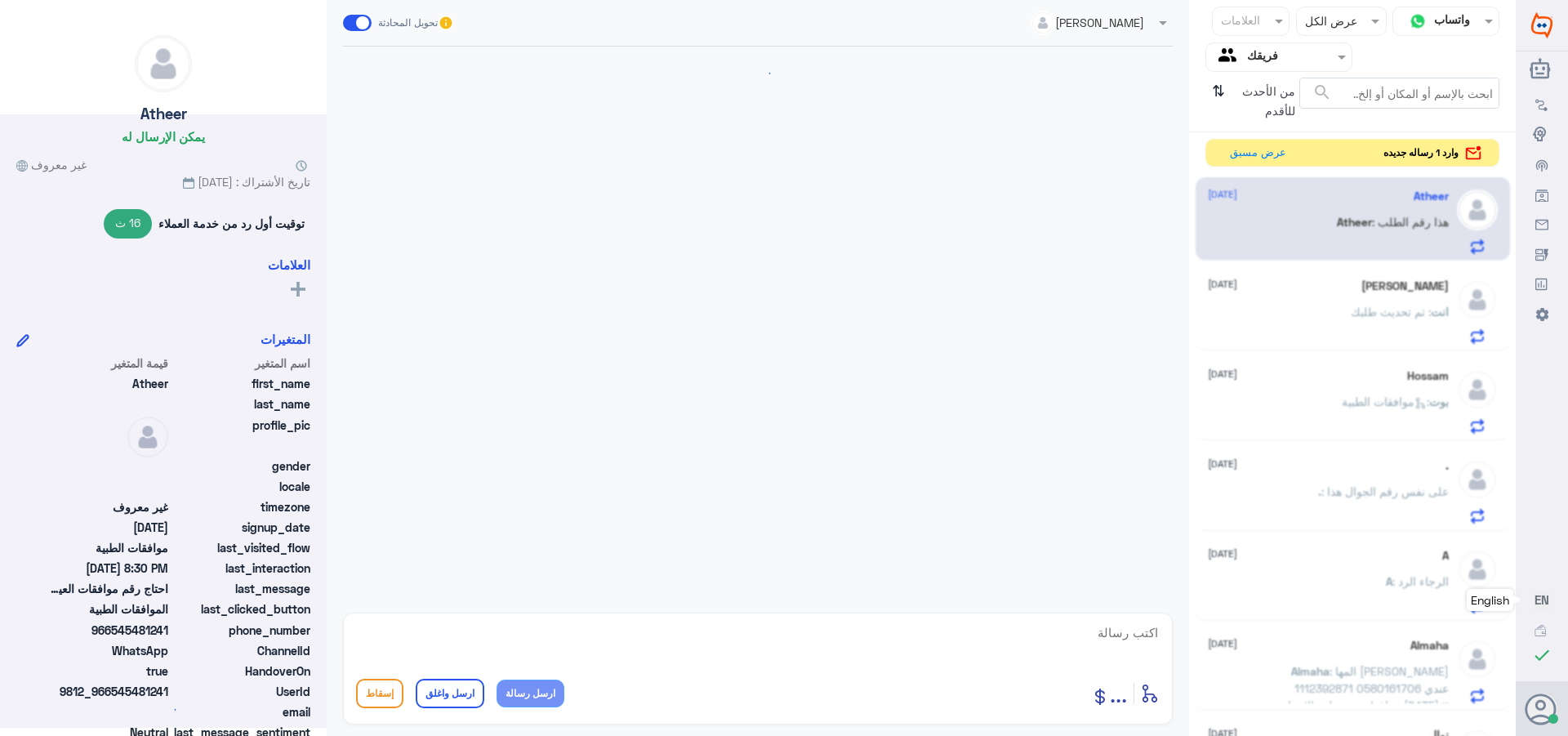
scroll to position [779, 0]
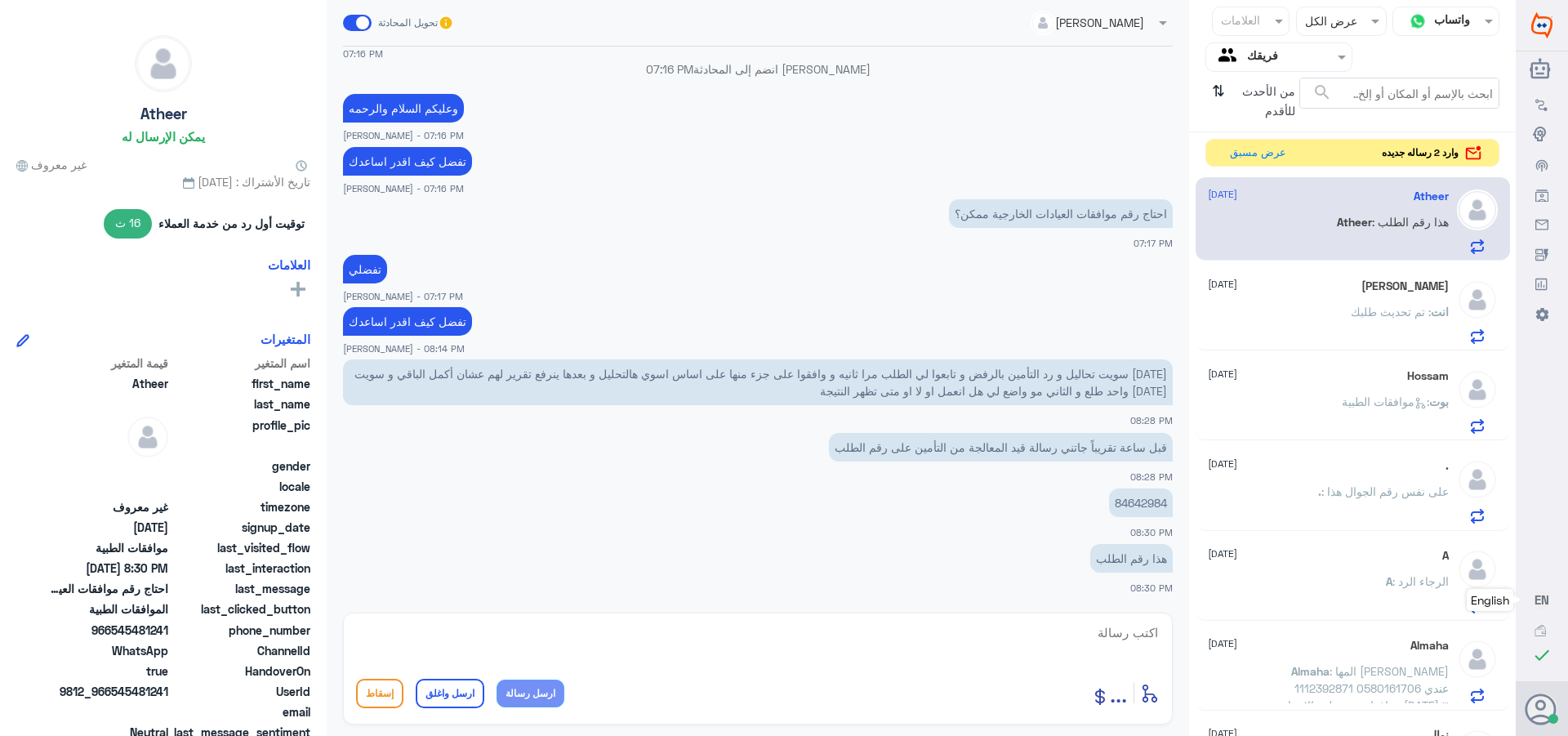
click at [1137, 500] on p "84642984" at bounding box center [1141, 502] width 64 height 29
click at [1129, 501] on p "84642984" at bounding box center [1141, 502] width 64 height 29
click at [1140, 499] on p "84642984" at bounding box center [1141, 502] width 64 height 29
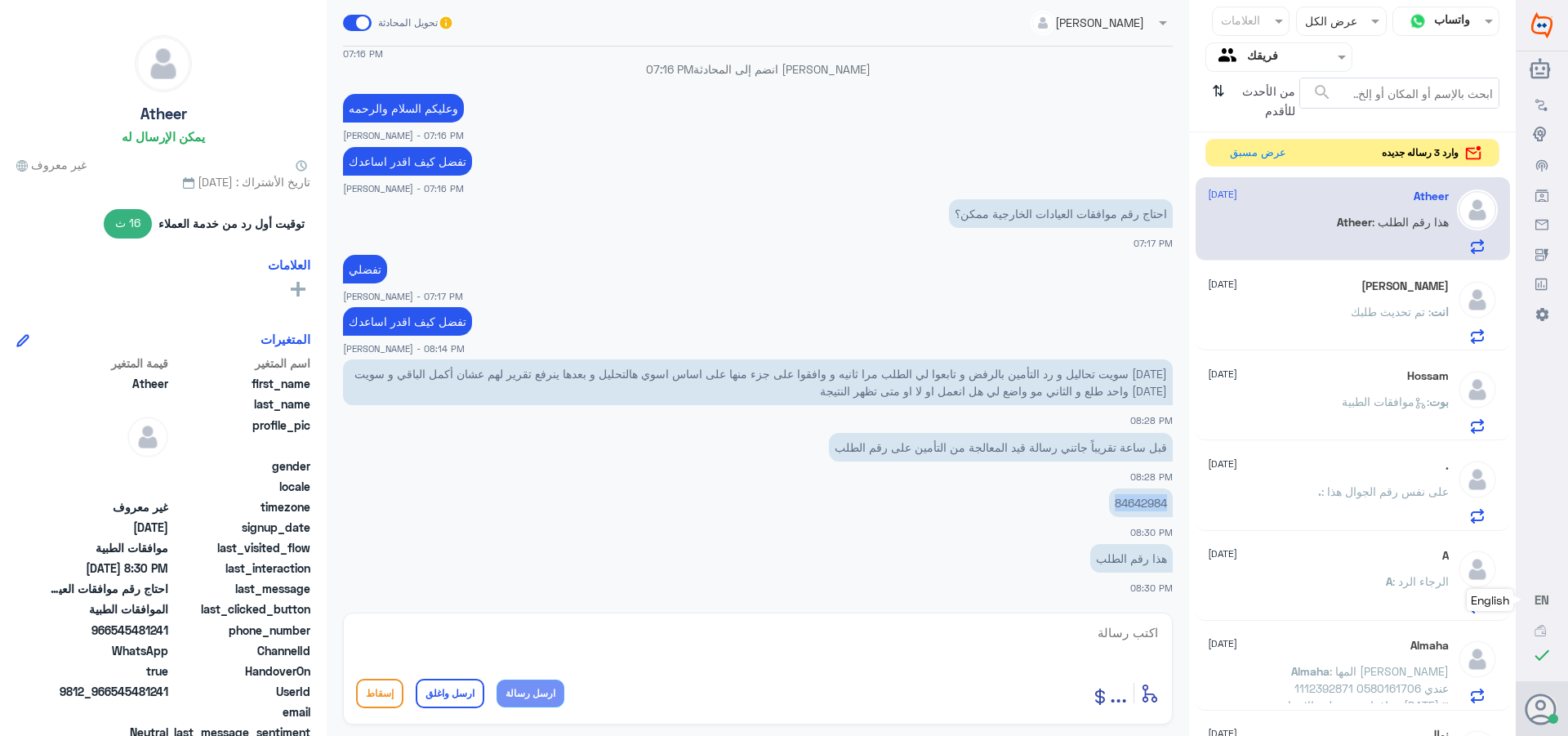
click at [1140, 499] on p "84642984" at bounding box center [1141, 502] width 64 height 29
click at [1138, 632] on textarea at bounding box center [758, 641] width 804 height 40
click at [1133, 632] on textarea at bounding box center [758, 641] width 804 height 40
type textarea "السلام عليكم ورحمه الله"
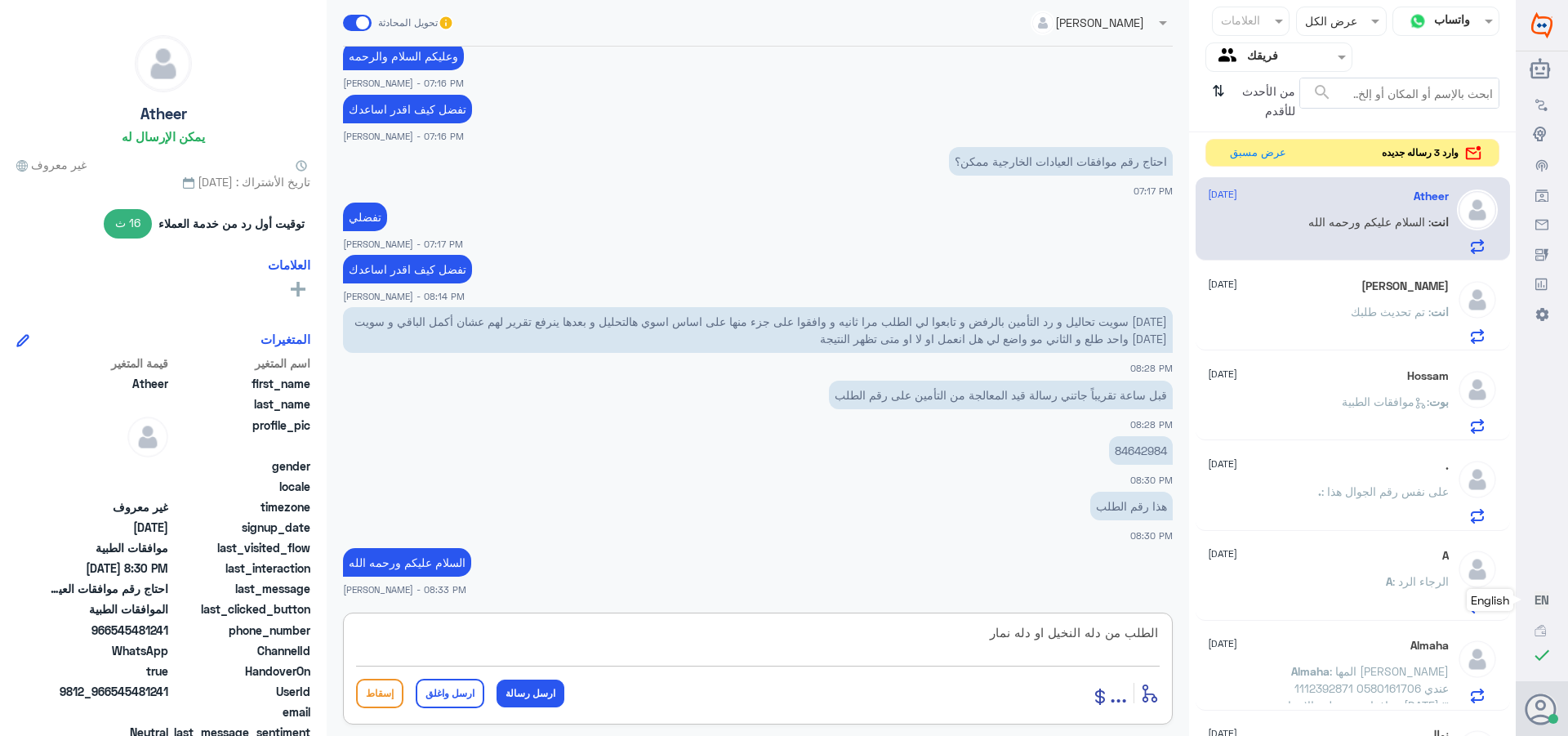
type textarea "الطلب من دله النخيل او دله نمار"
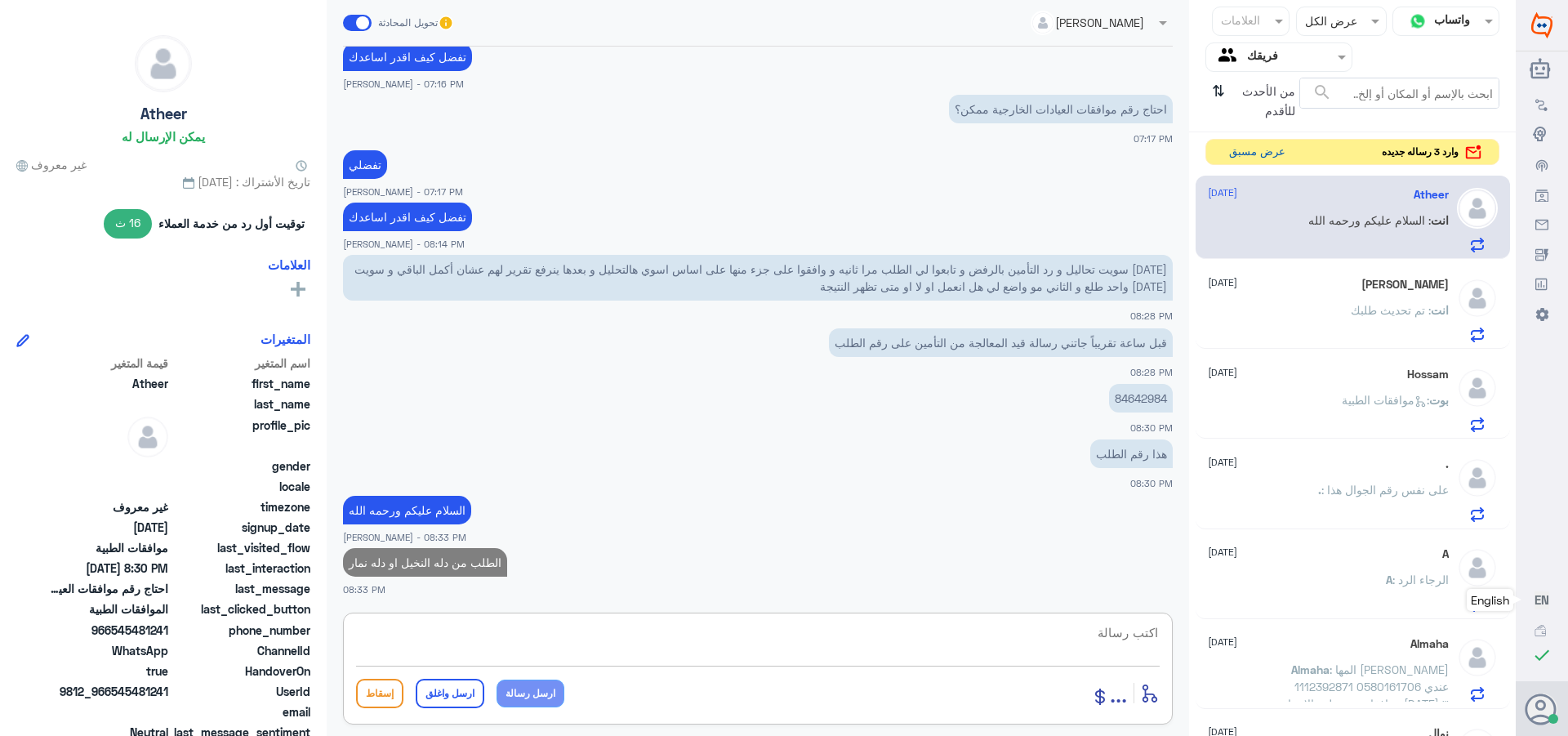
click at [1251, 155] on button "عرض مسبق" at bounding box center [1256, 152] width 69 height 25
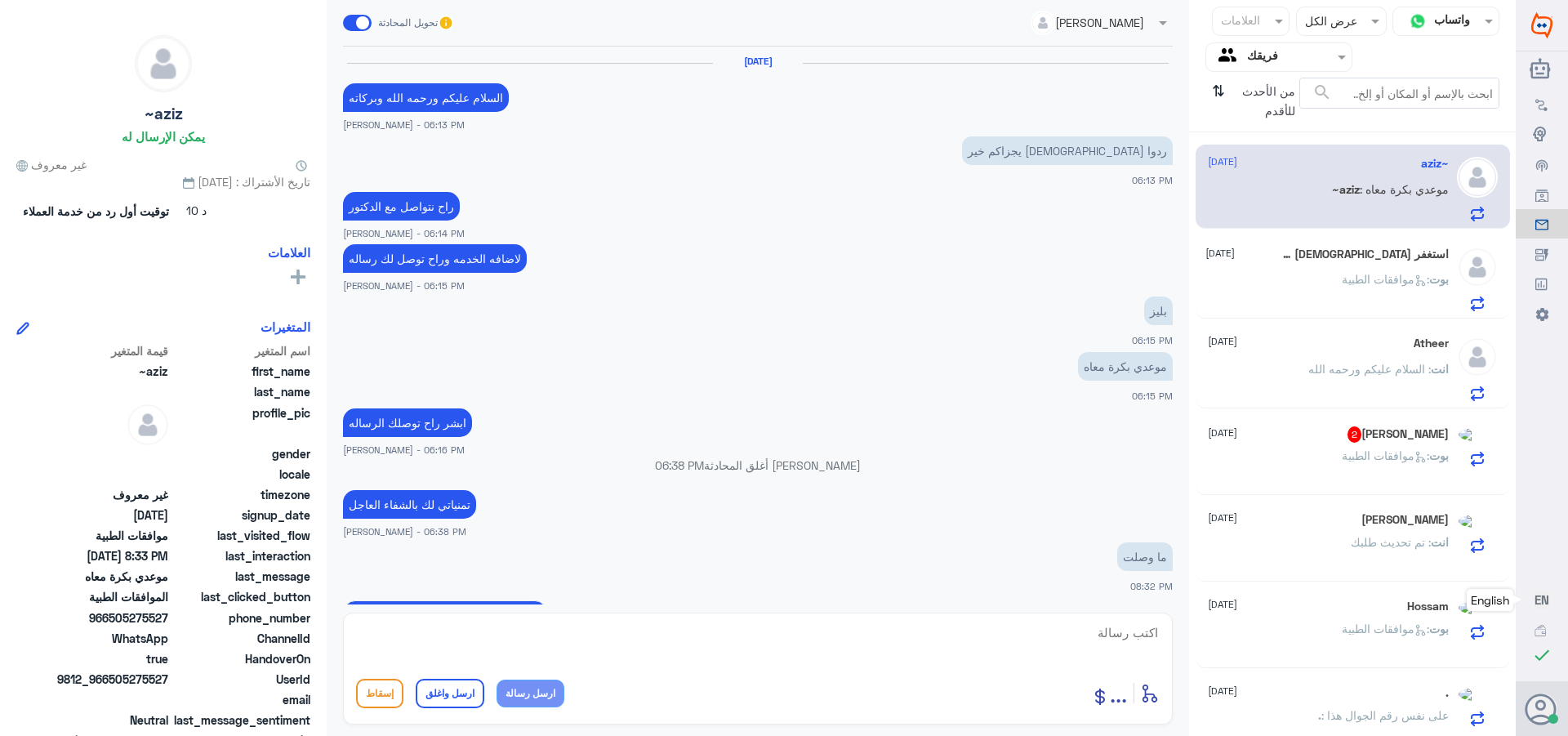
scroll to position [1203, 0]
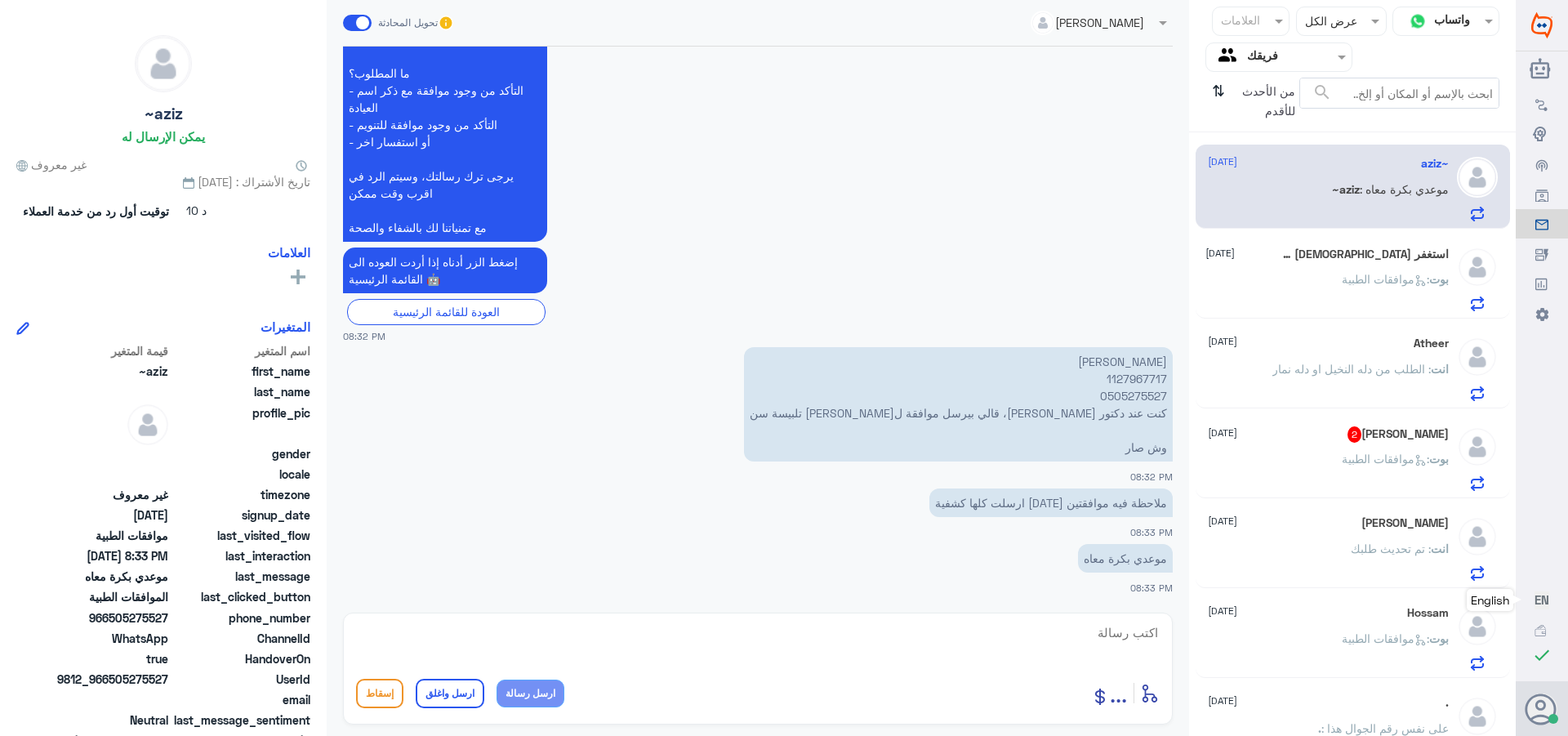
click at [1364, 455] on span ": موافقات الطبية" at bounding box center [1385, 458] width 87 height 14
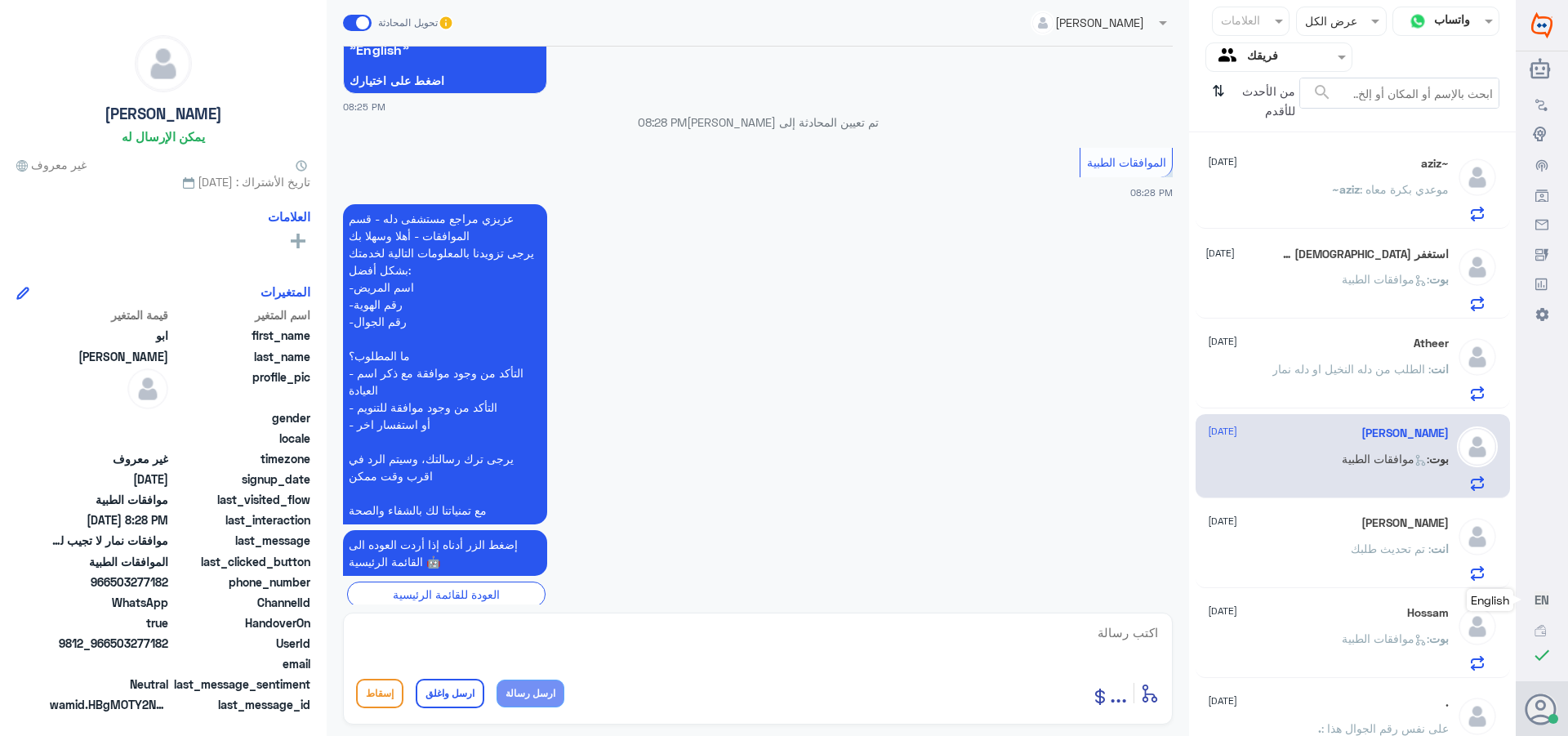
scroll to position [1344, 0]
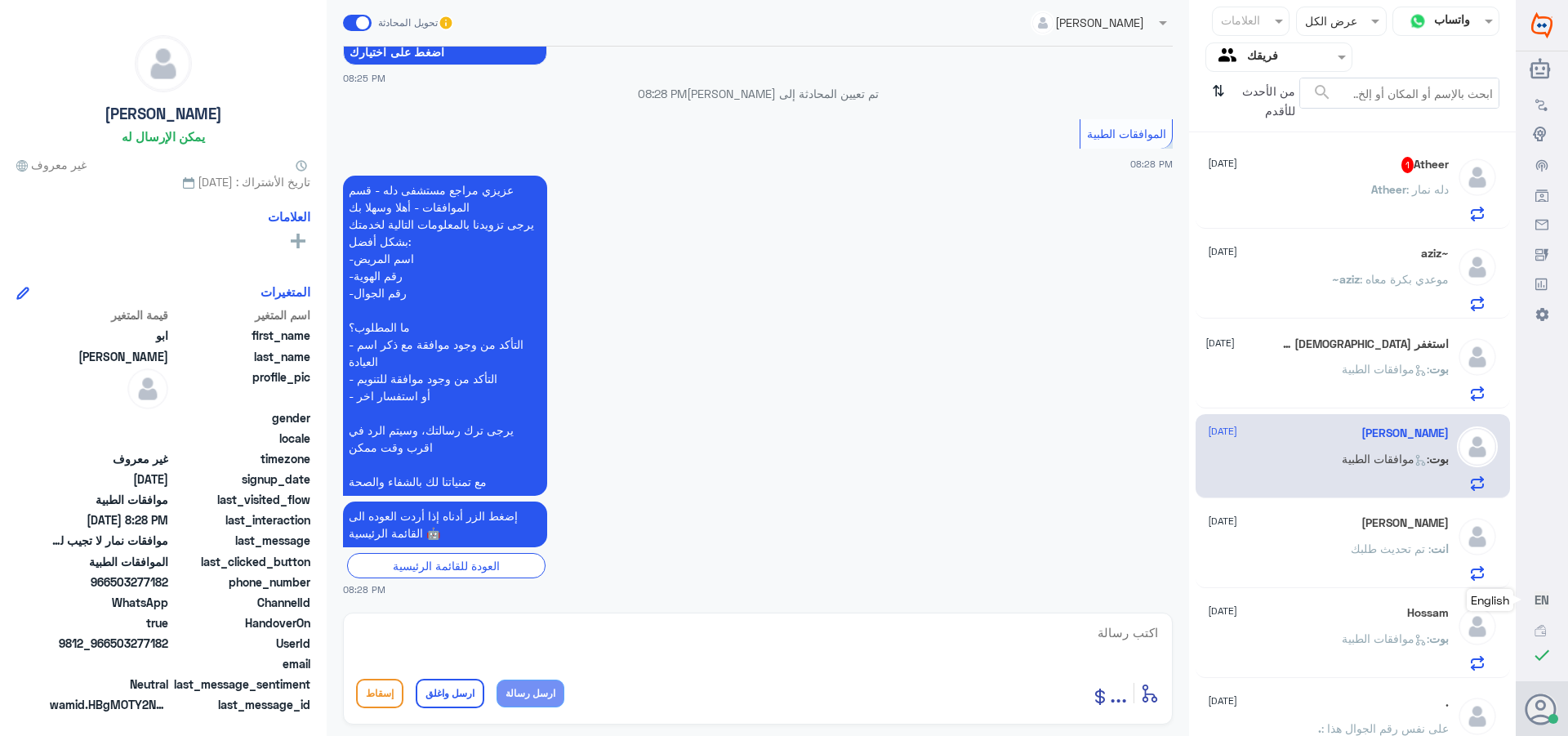
click at [1379, 202] on p "Atheer : دله نمار" at bounding box center [1410, 200] width 77 height 41
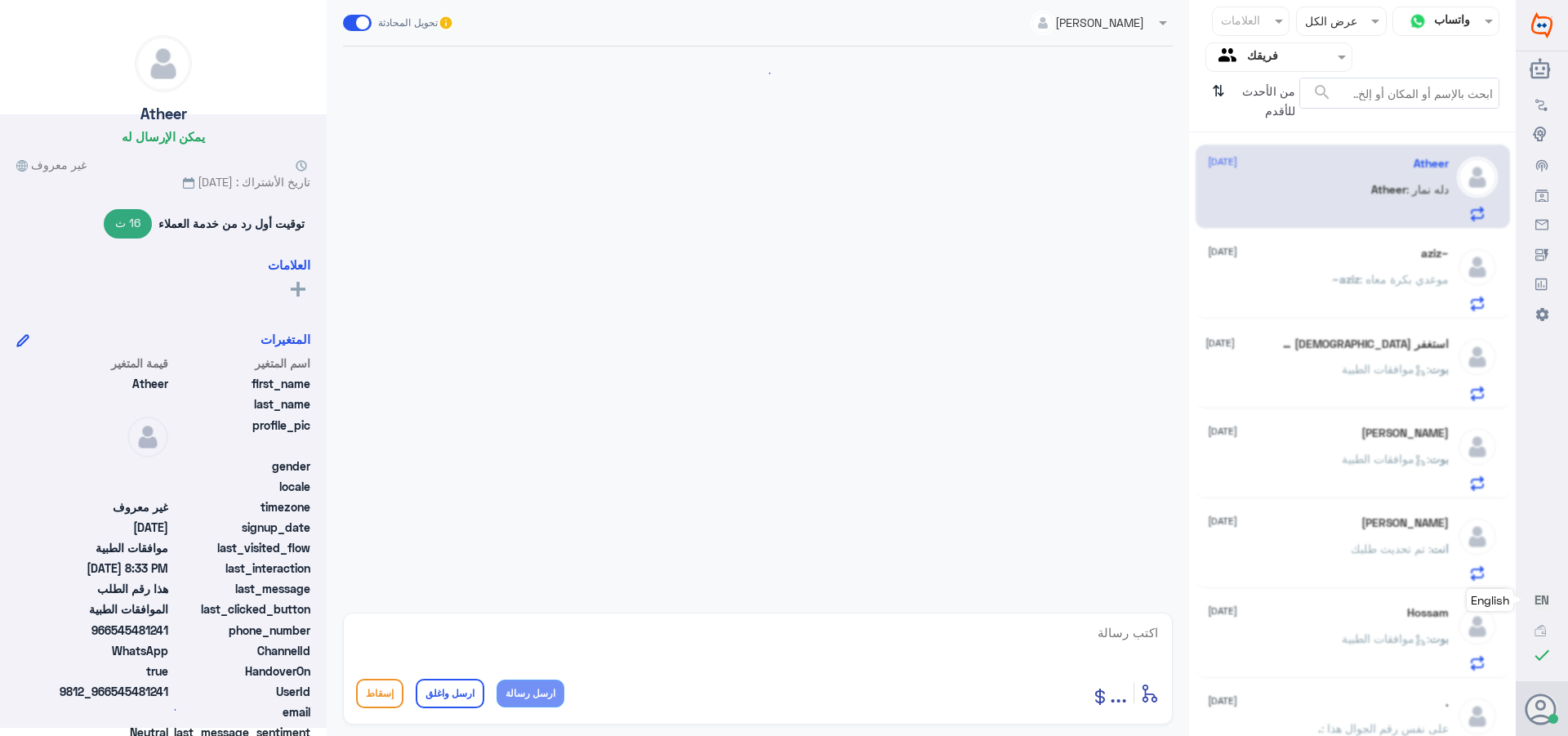
scroll to position [939, 0]
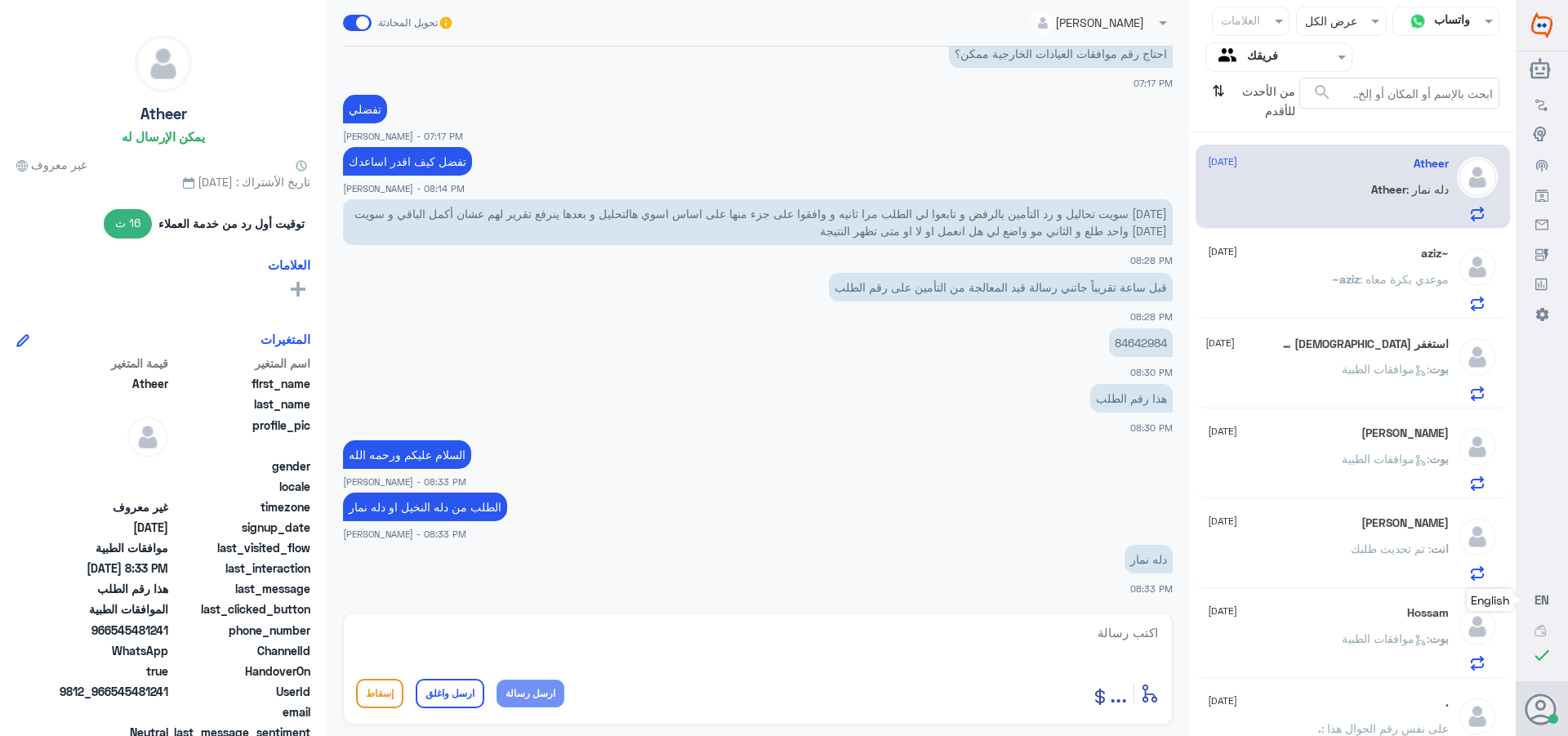
click at [1303, 371] on div "بوت : موافقات الطبية" at bounding box center [1326, 383] width 243 height 37
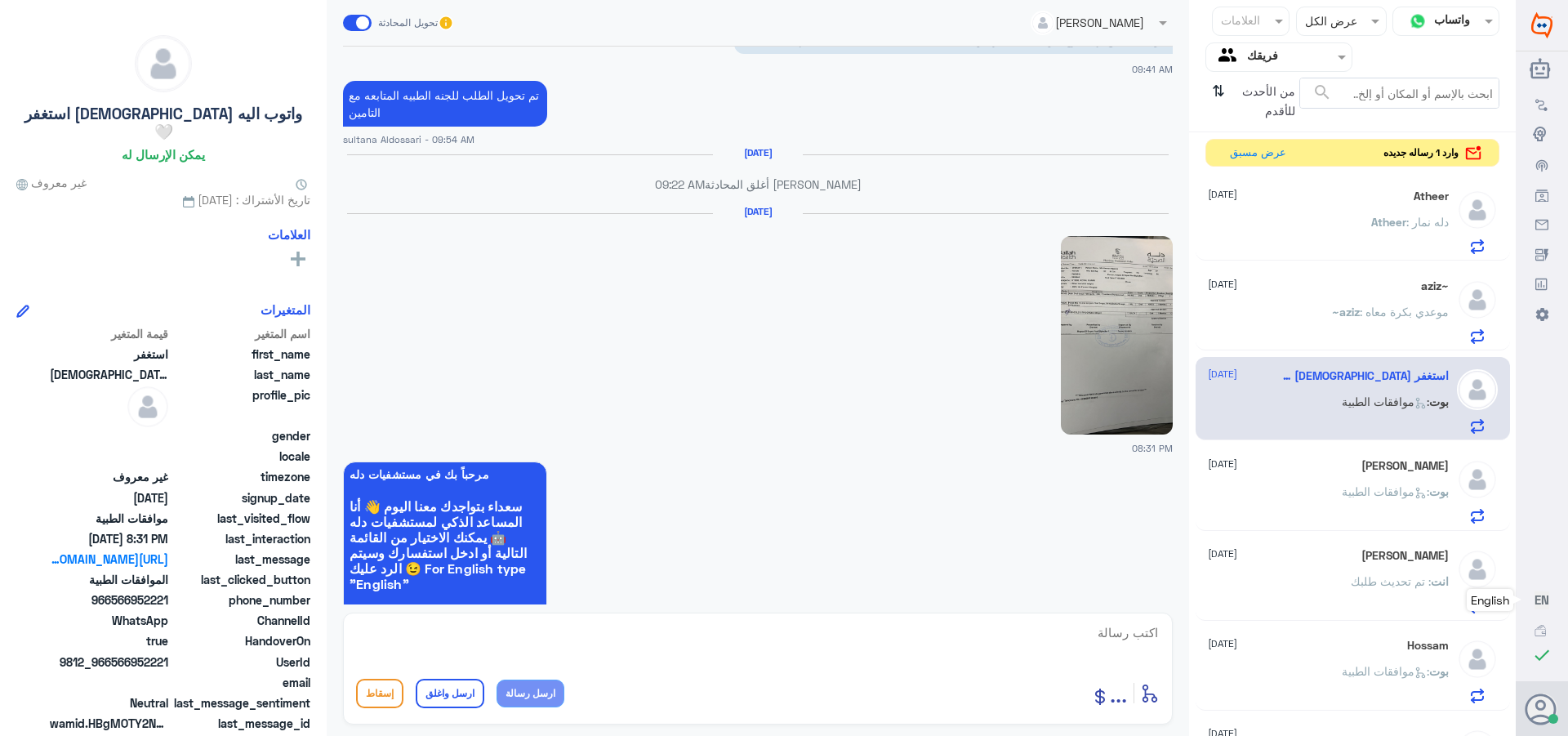
scroll to position [991, 0]
click at [1335, 234] on div "Atheer : دله نمار" at bounding box center [1328, 236] width 241 height 37
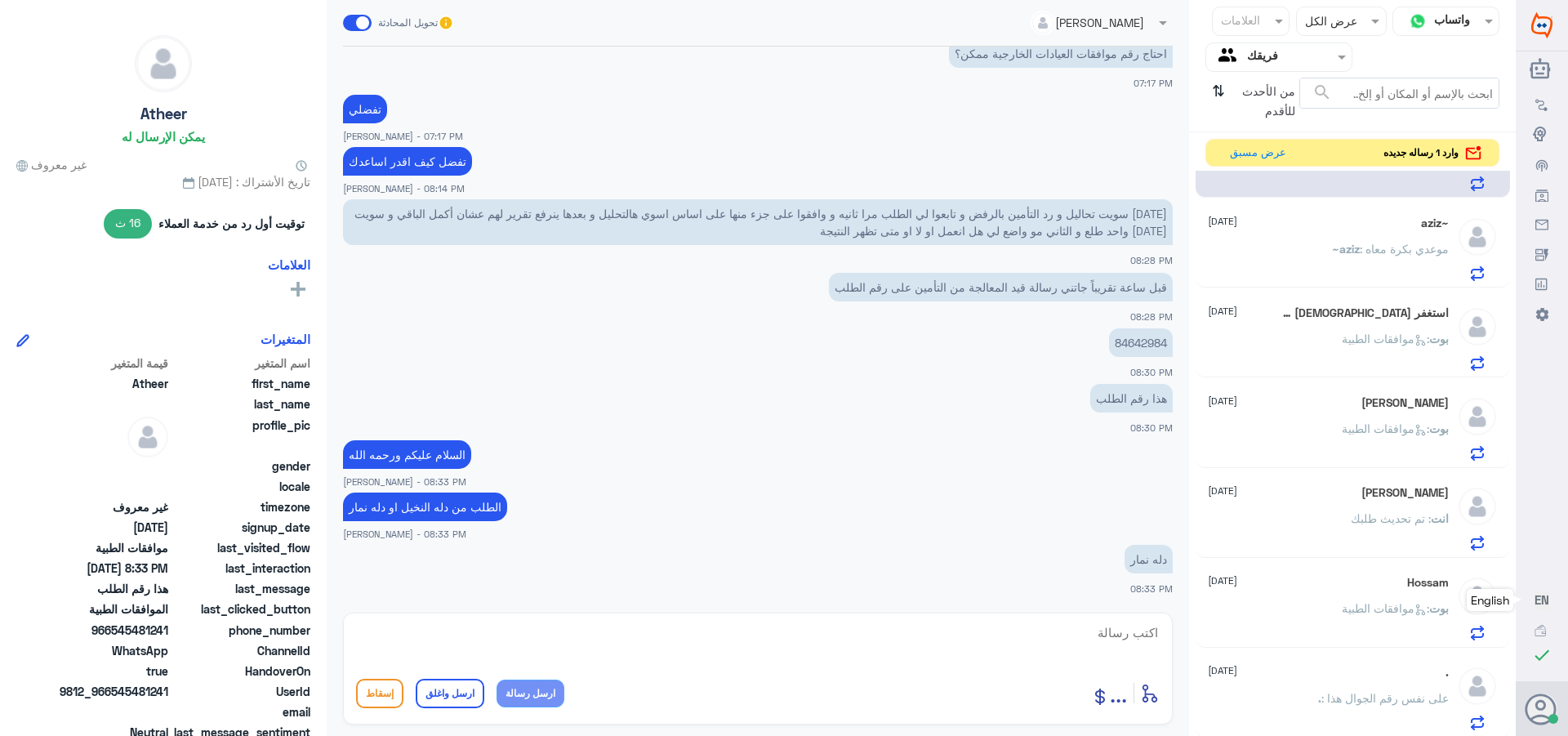
scroll to position [408, 0]
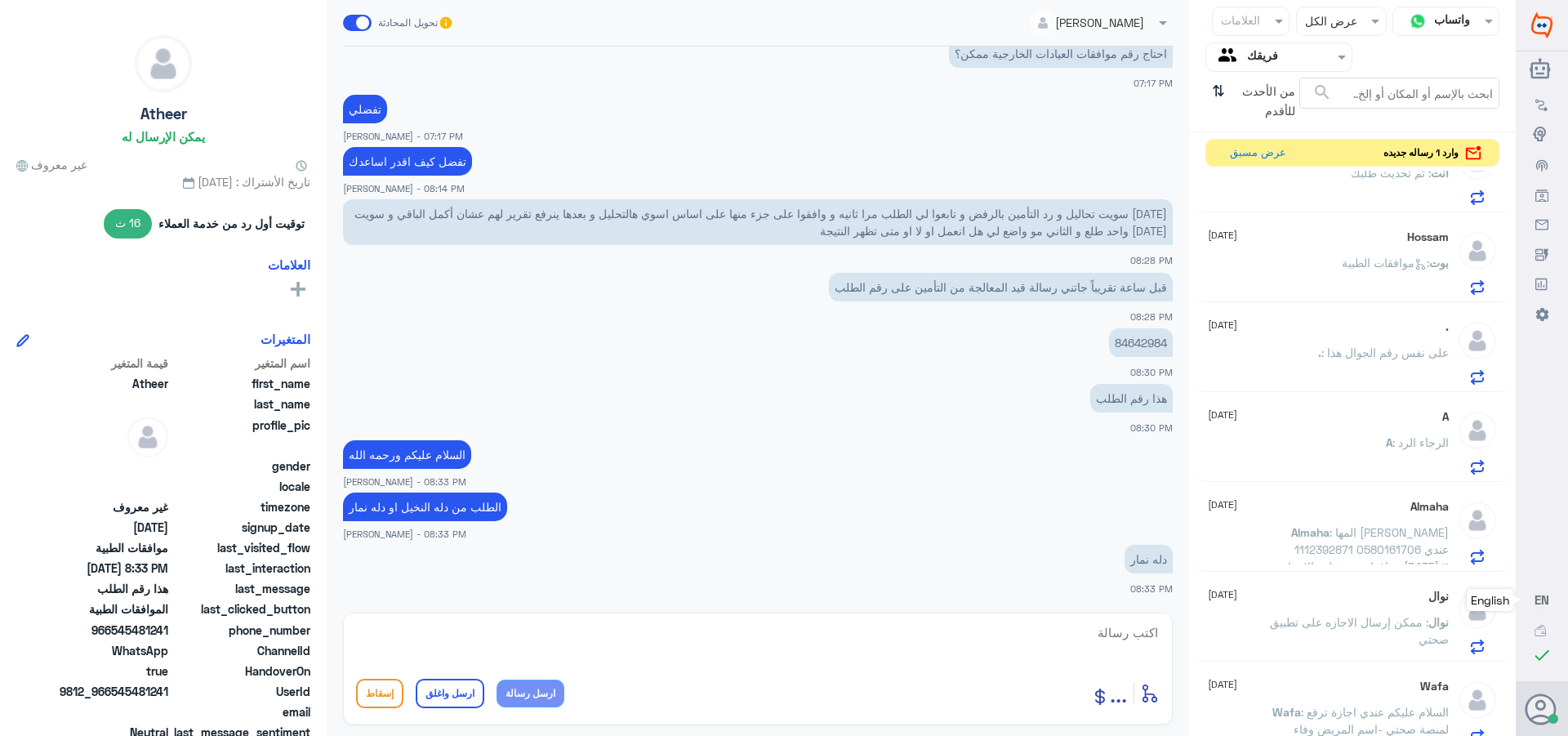
click at [1329, 541] on p "Almaha : المها [PERSON_NAME] 1112392871 0580161706 عندي موافقات عند طب الاسنان …" at bounding box center [1357, 544] width 184 height 41
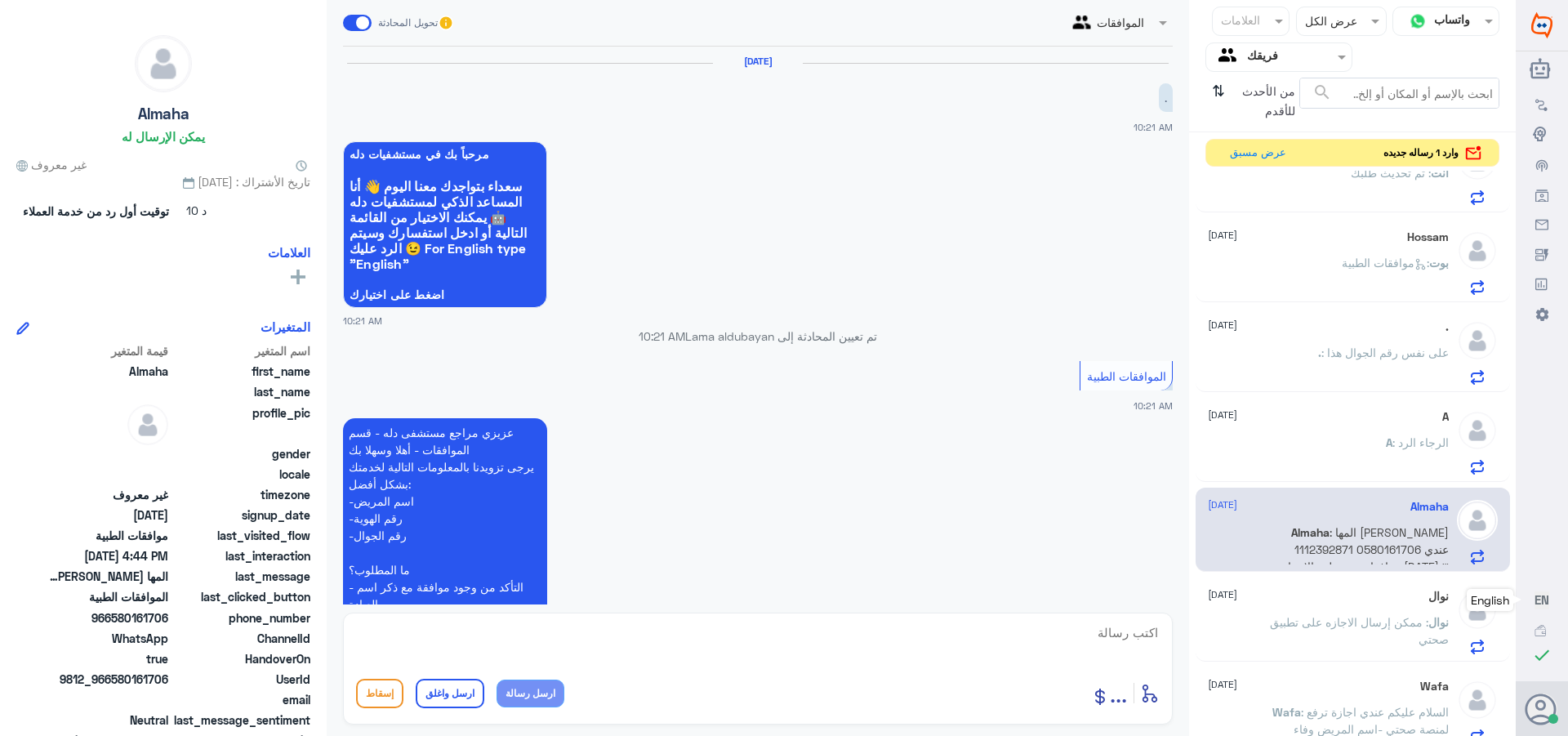
scroll to position [1409, 0]
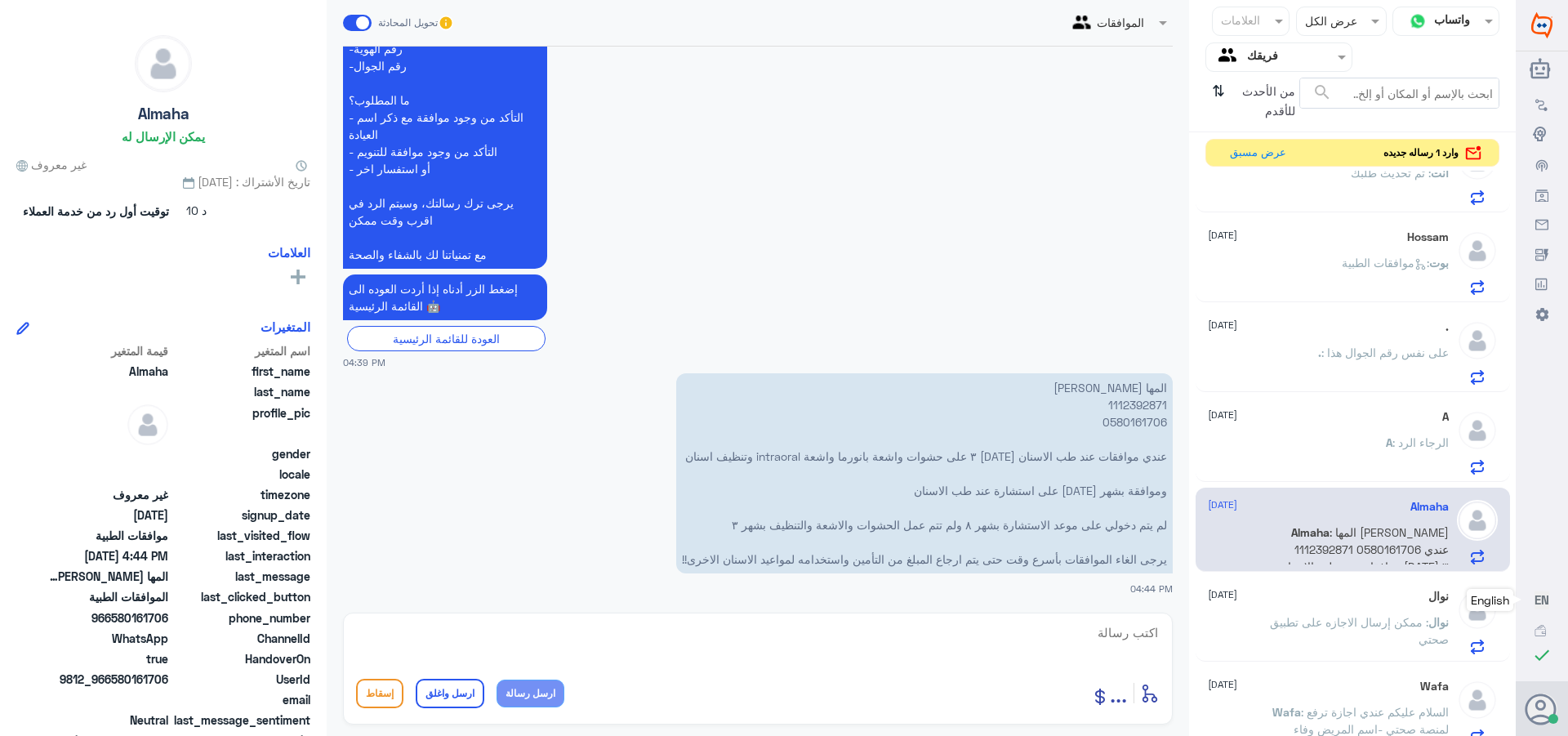
click at [1325, 459] on div "A : الرجاء الرد" at bounding box center [1328, 456] width 241 height 37
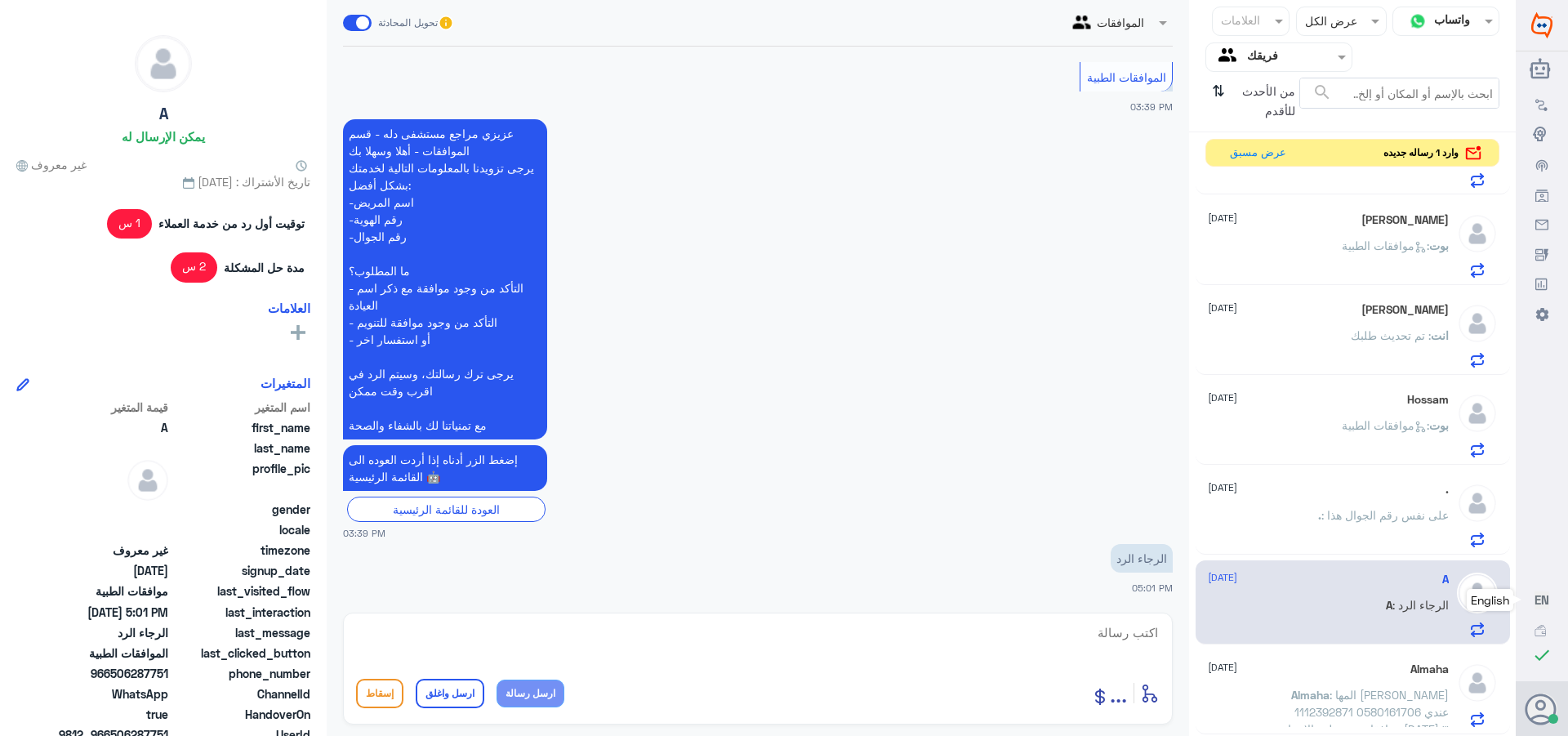
scroll to position [245, 0]
click at [1338, 415] on div "Hossam [DATE] بوت : موافقات الطبية" at bounding box center [1328, 425] width 241 height 64
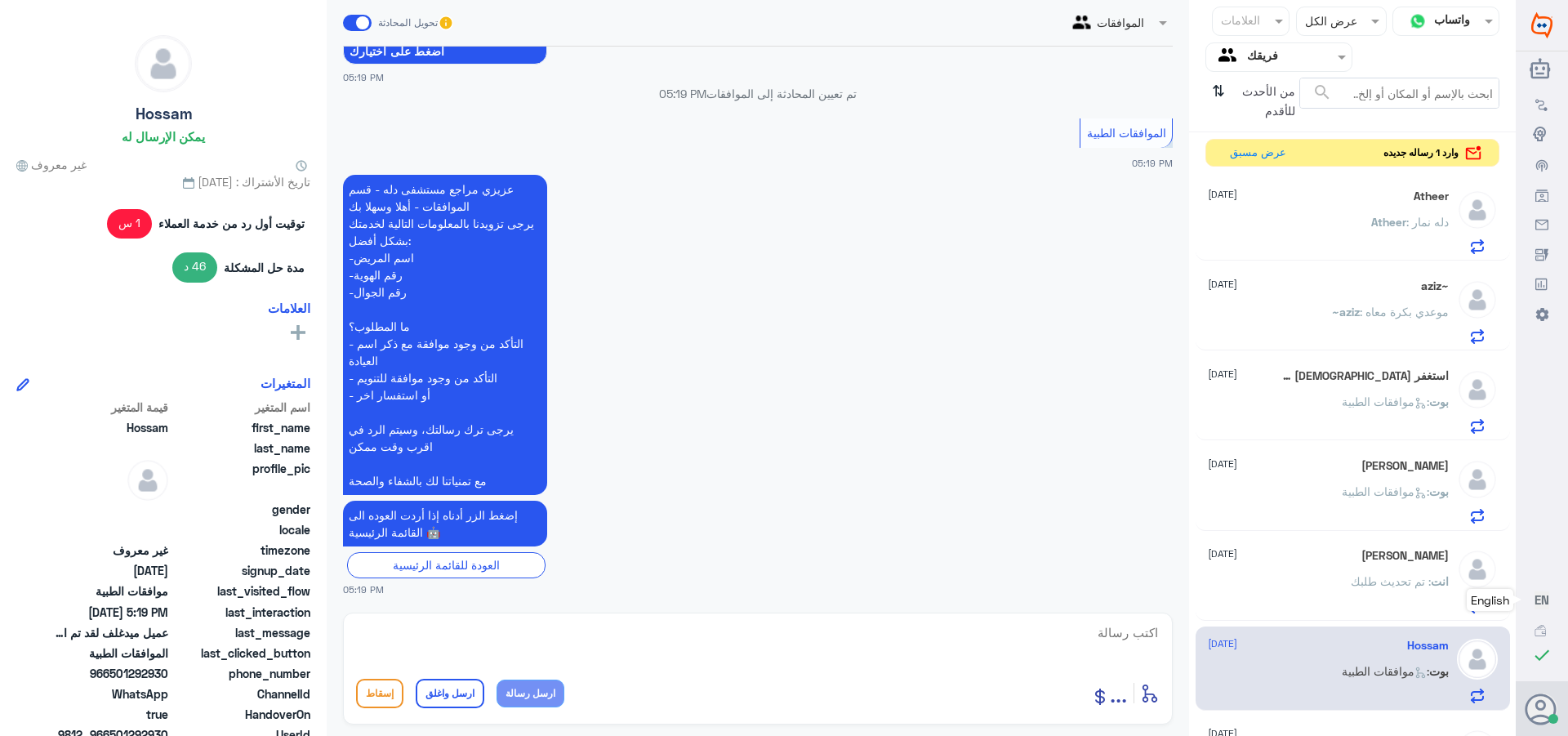
click at [1354, 219] on div "Atheer : دله نمار" at bounding box center [1328, 236] width 241 height 37
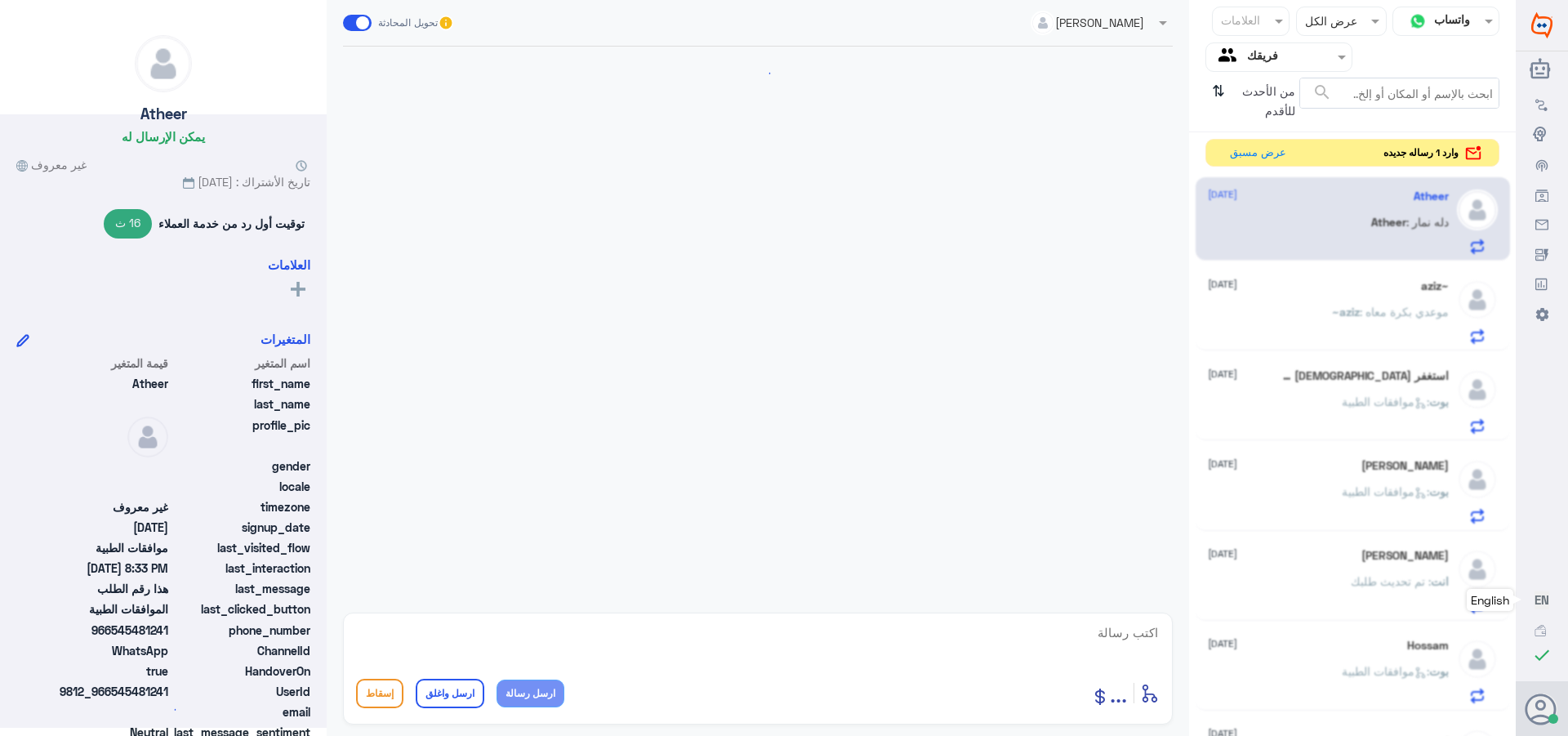
scroll to position [939, 0]
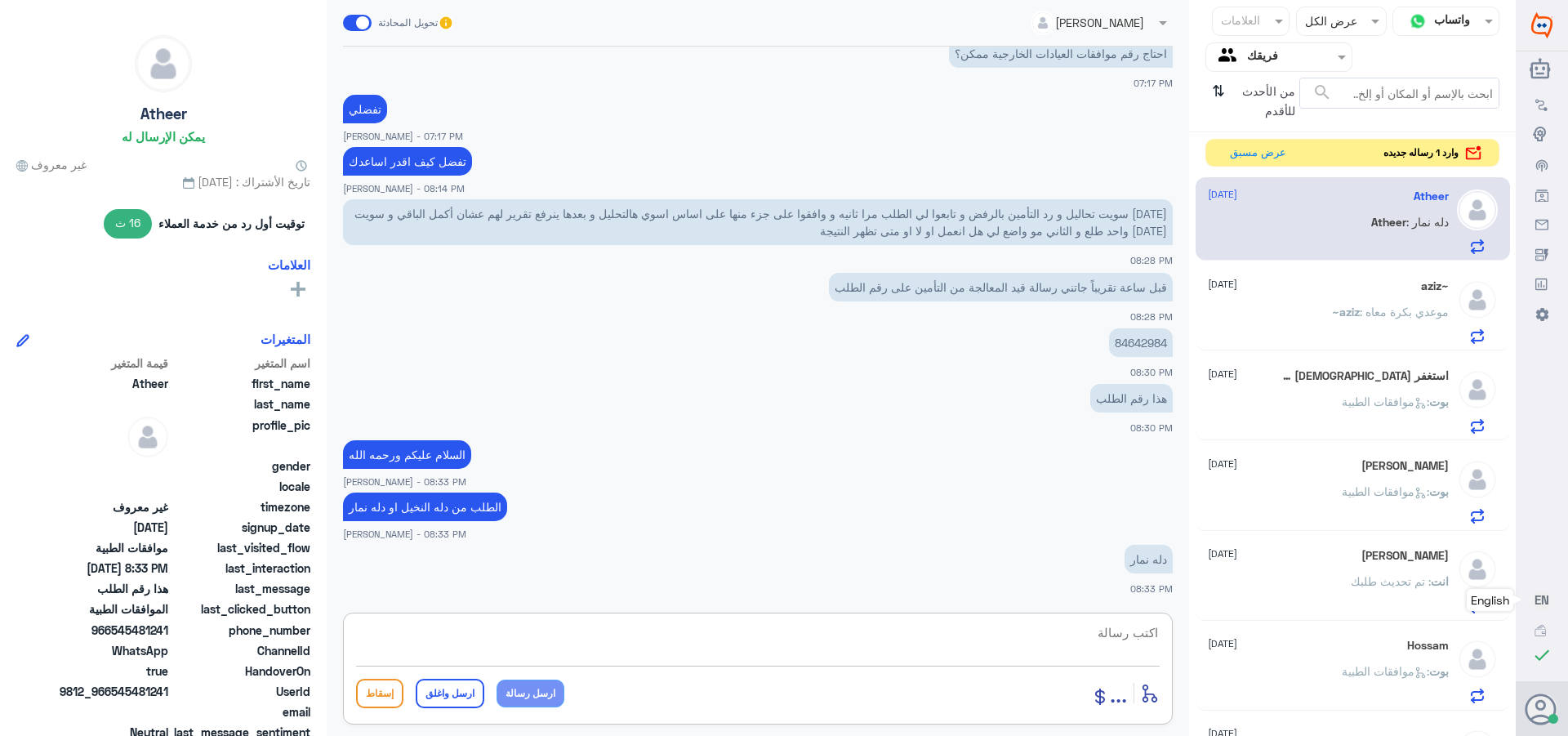
click at [1122, 632] on textarea at bounding box center [758, 641] width 804 height 40
type textarea "فضلا التواصل مع الموافقات الطبيه فرع دله نمار /0546022896"
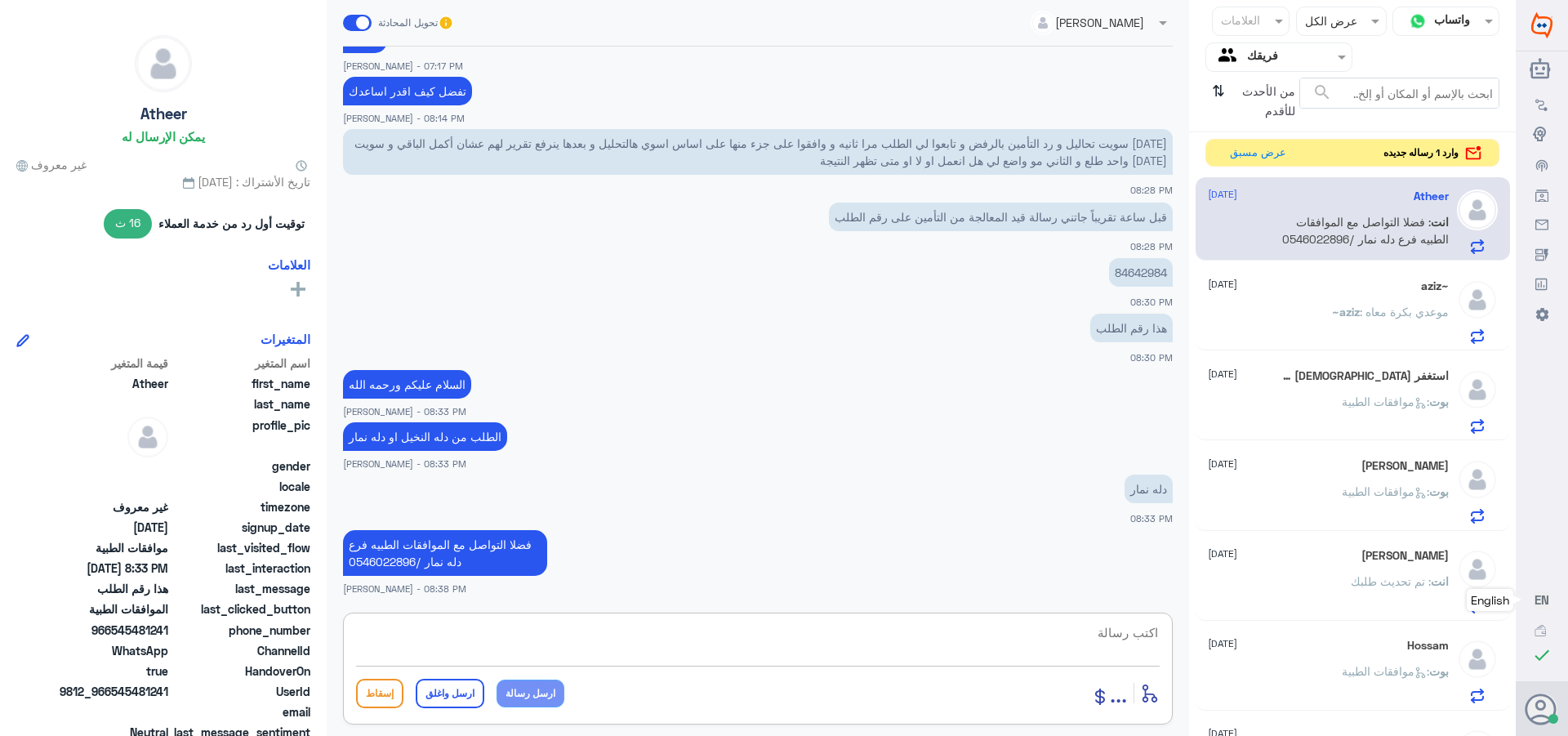
click at [1101, 630] on textarea at bounding box center [758, 641] width 804 height 40
paste textarea "تمنياتي لك بالشفاء العاجل"
type textarea "تمنياتي لك بالشفاء العاجل"
click at [434, 683] on button "ارسل واغلق" at bounding box center [450, 693] width 69 height 30
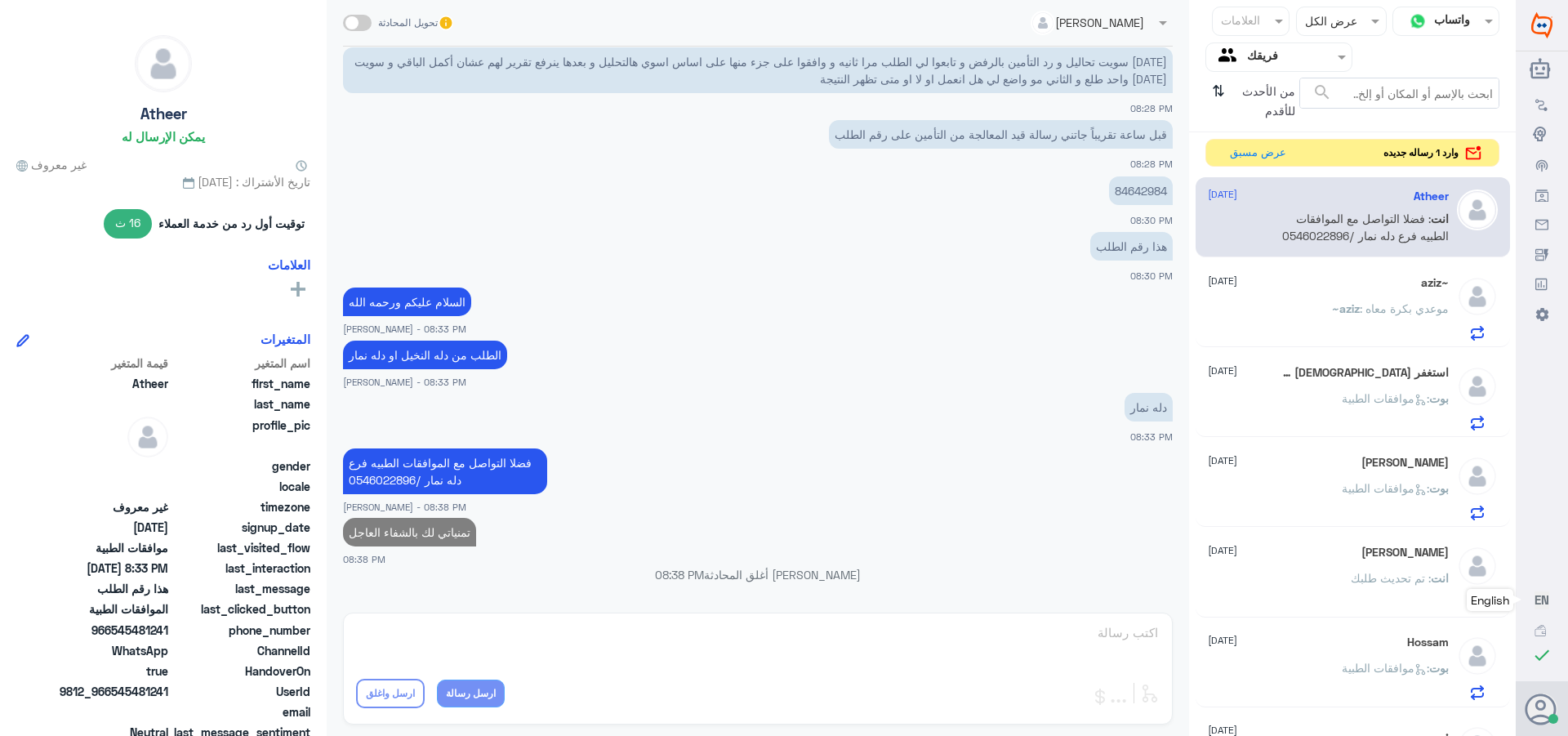
click at [1346, 313] on span "~aziz" at bounding box center [1346, 308] width 28 height 14
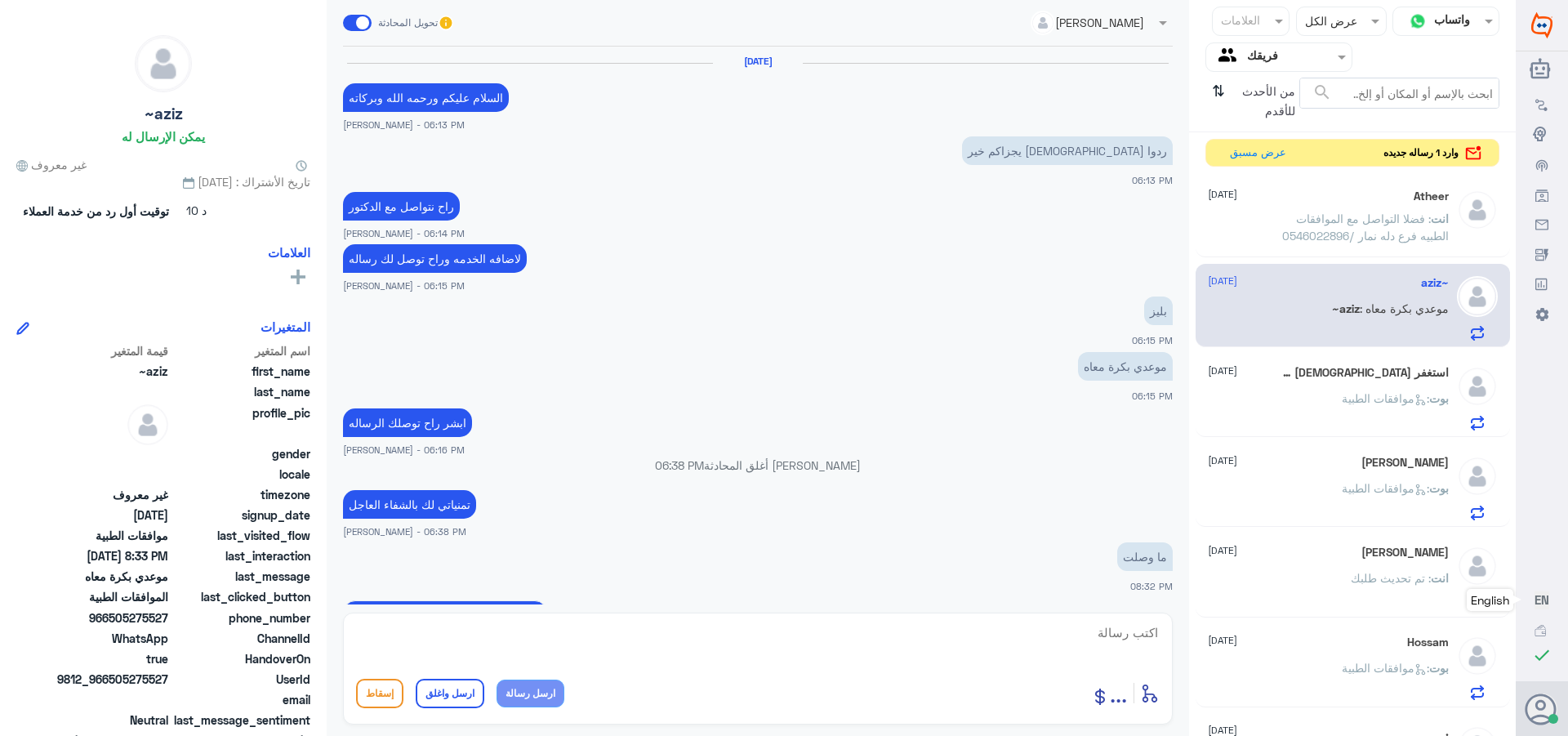
scroll to position [1203, 0]
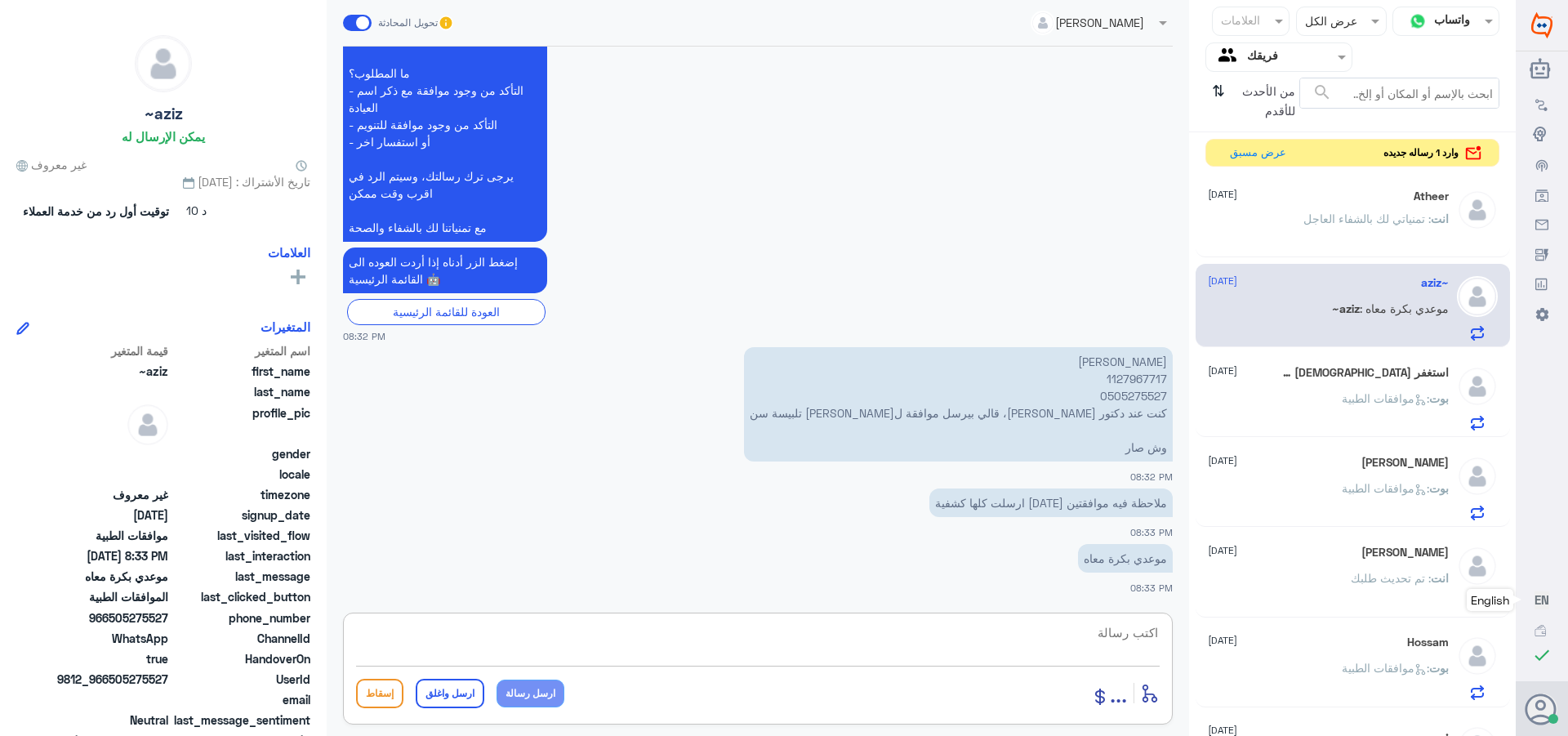
click at [1131, 642] on textarea at bounding box center [758, 641] width 804 height 40
click at [1372, 210] on p "انت : تمنياتي لك بالشفاء العاجل" at bounding box center [1376, 230] width 145 height 41
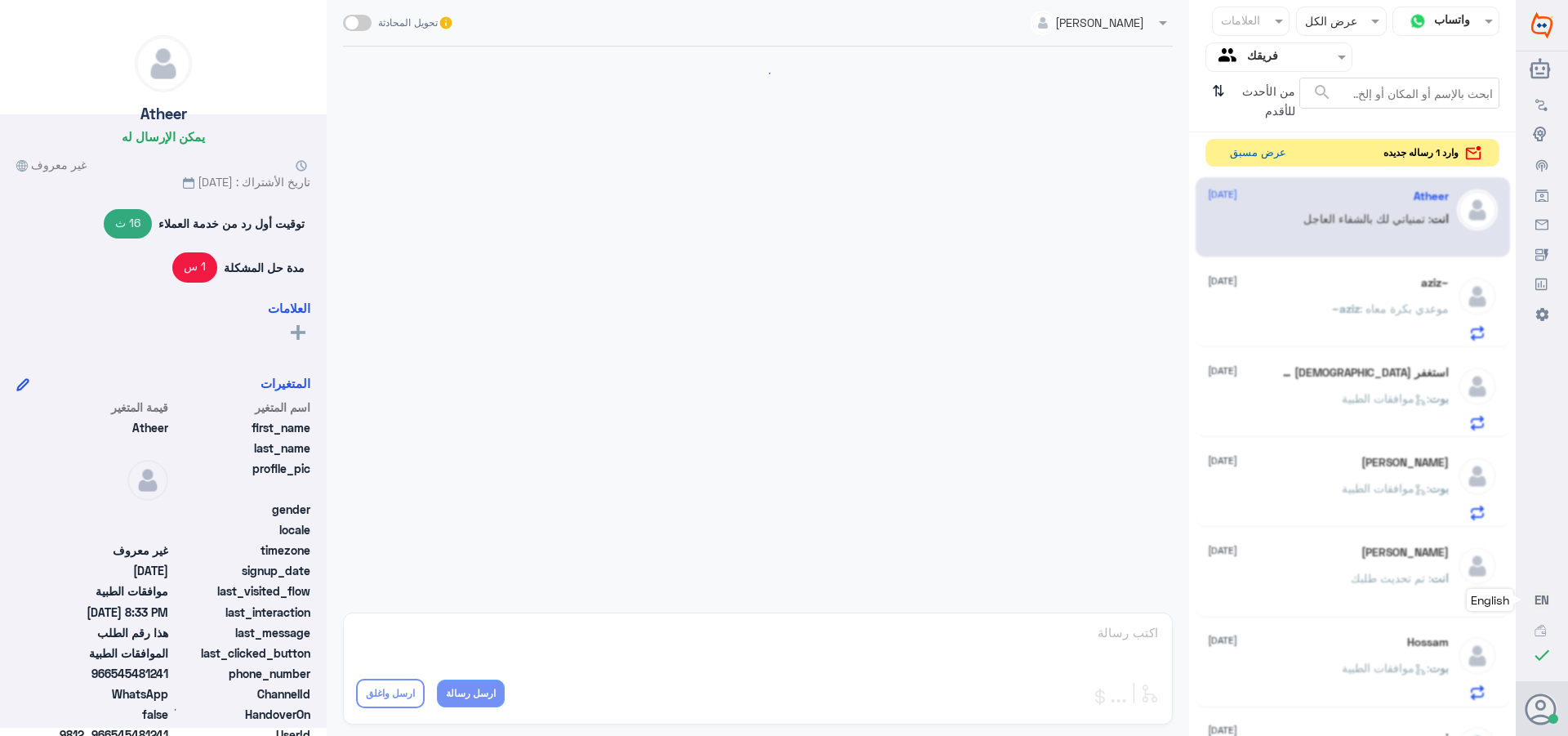
scroll to position [846, 0]
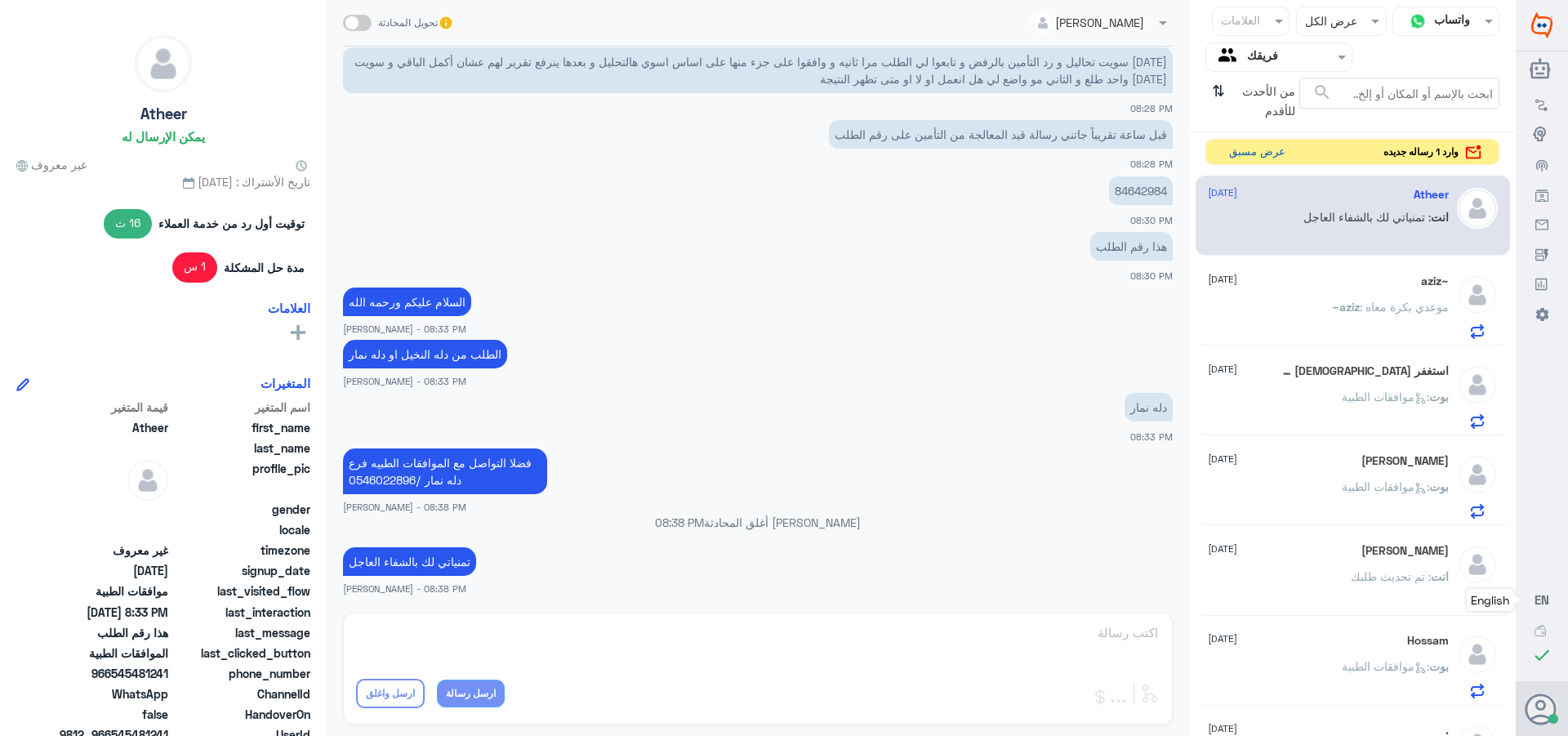
click at [1263, 153] on button "عرض مسبق" at bounding box center [1256, 152] width 69 height 25
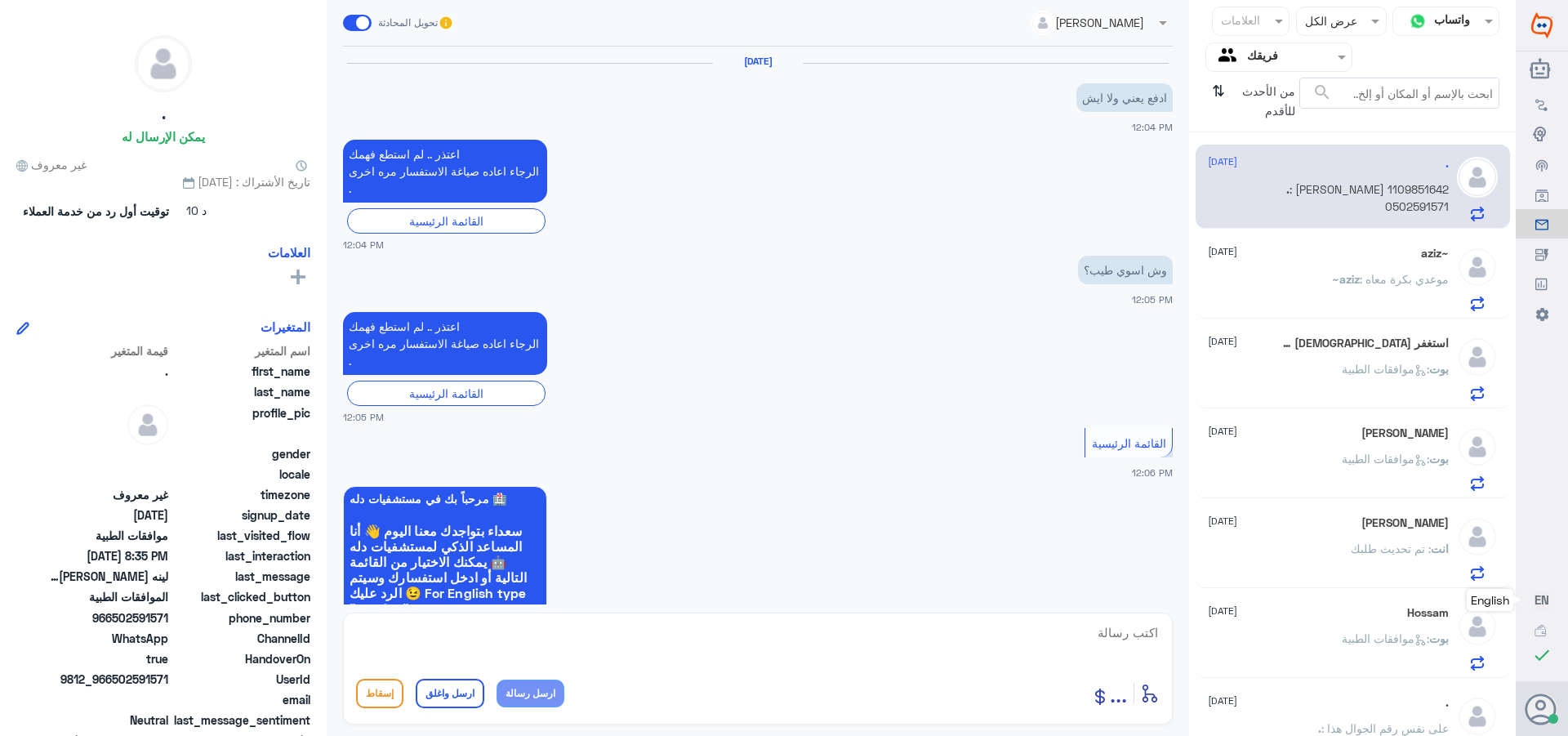
scroll to position [1582, 0]
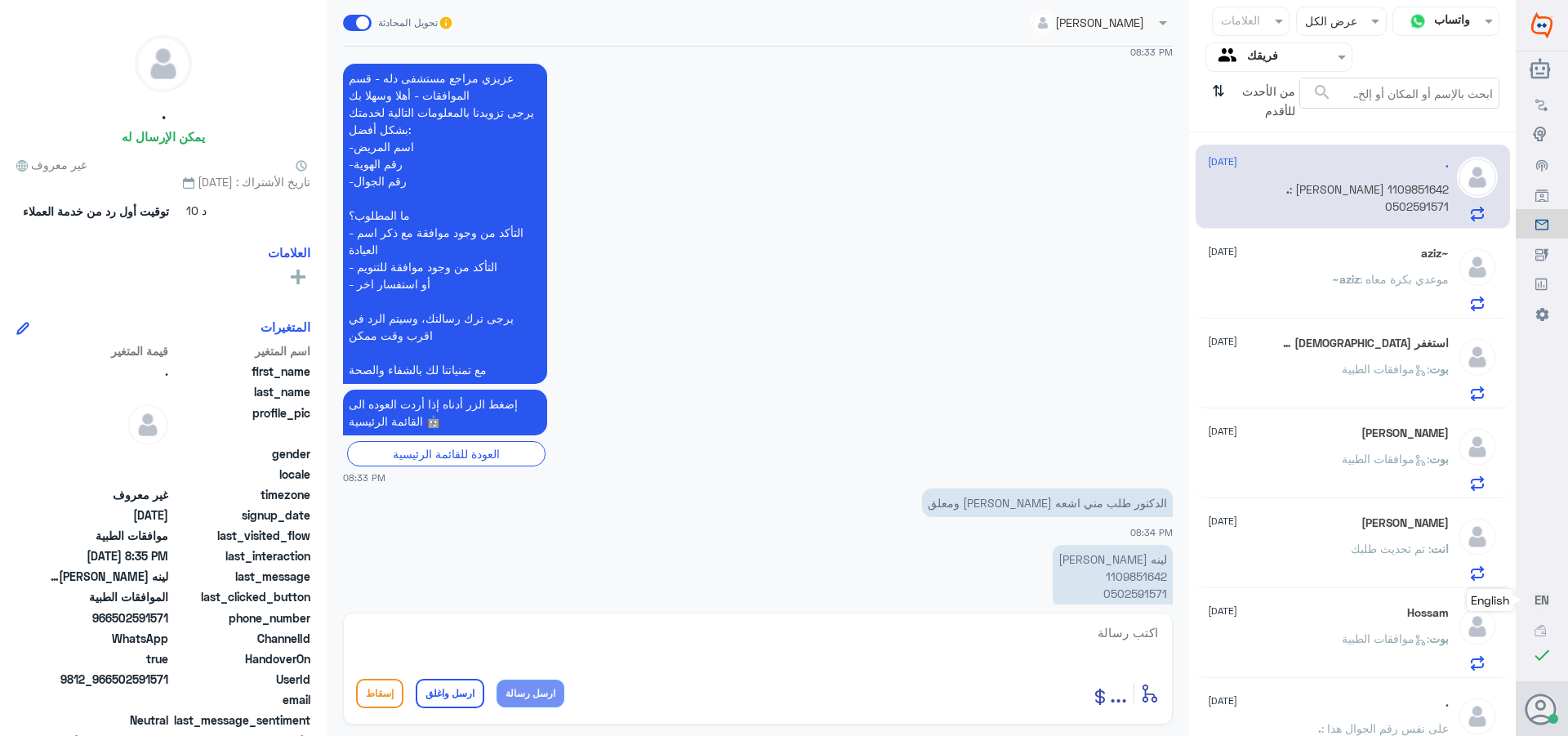
click at [1132, 545] on p "لينه [PERSON_NAME] 1109851642 0502591571" at bounding box center [1113, 576] width 120 height 63
click at [1128, 545] on p "لينه [PERSON_NAME] 1109851642 0502591571" at bounding box center [1113, 576] width 120 height 63
click at [1129, 554] on p "لينه [PERSON_NAME] 1109851642 0502591571" at bounding box center [1113, 576] width 120 height 63
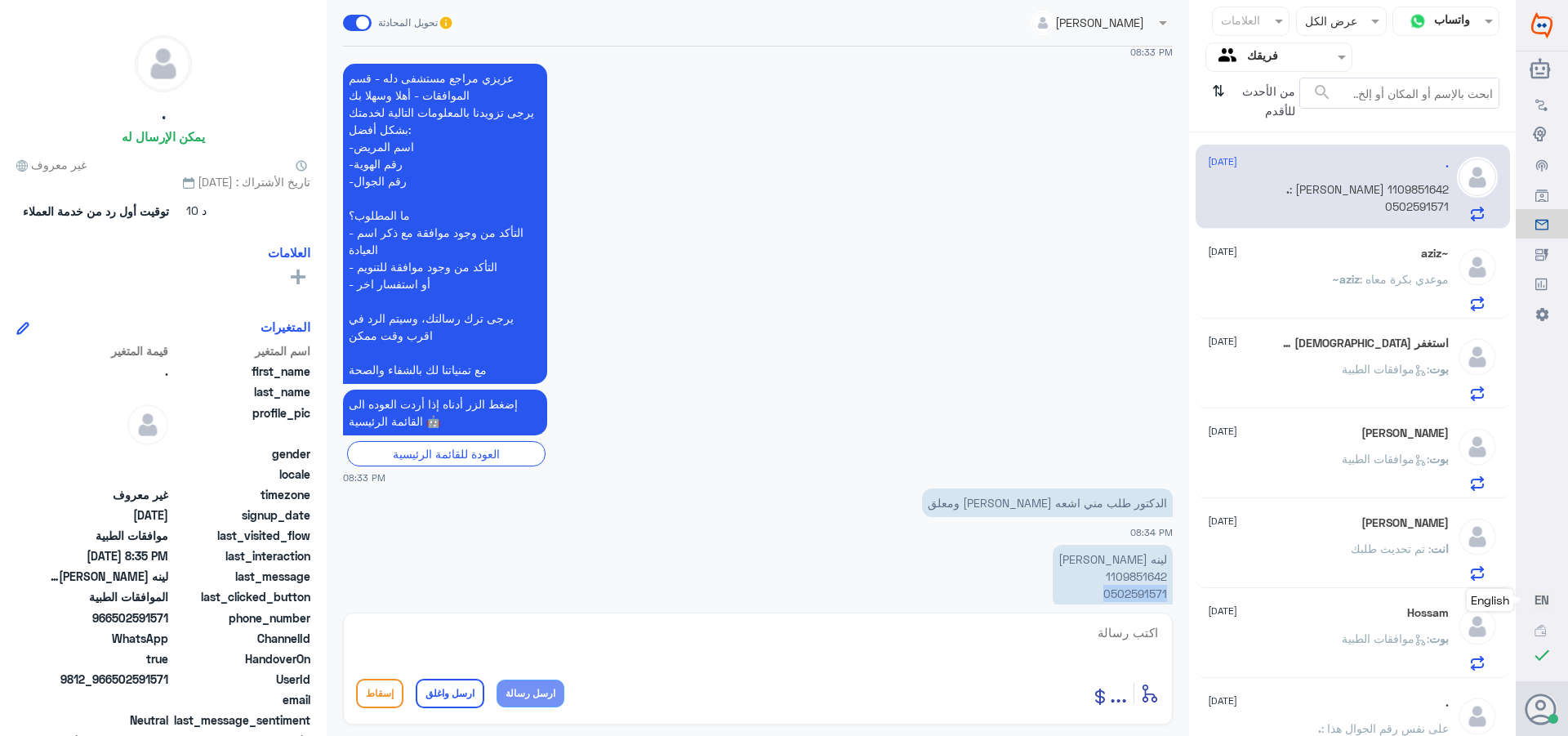
click at [1129, 554] on p "لينه [PERSON_NAME] 1109851642 0502591571" at bounding box center [1113, 576] width 120 height 63
click at [1102, 629] on textarea at bounding box center [758, 641] width 804 height 40
type textarea "تم تحديث طلبك"
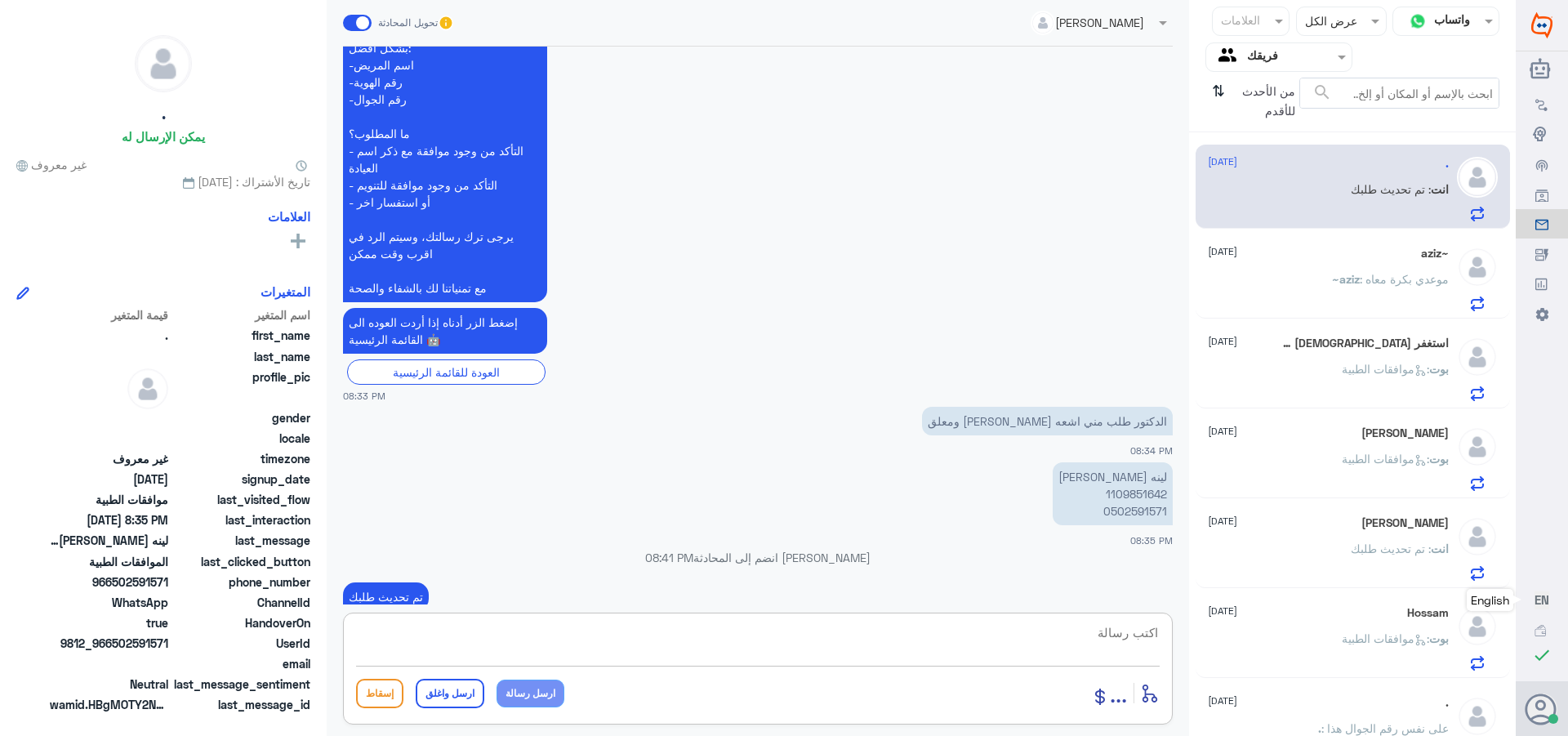
click at [1360, 274] on span ": موعدي بكرة معاه" at bounding box center [1404, 279] width 89 height 14
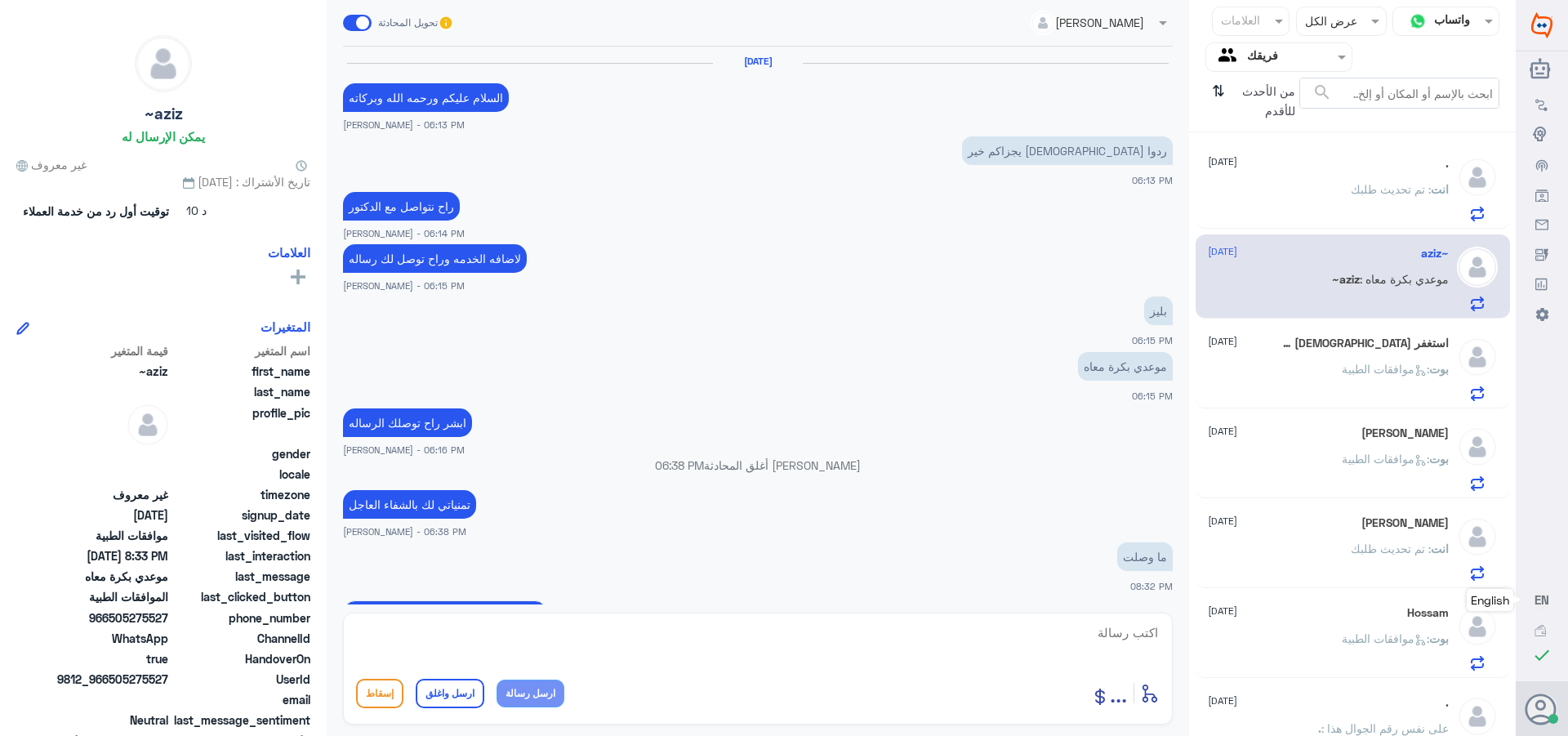
scroll to position [1203, 0]
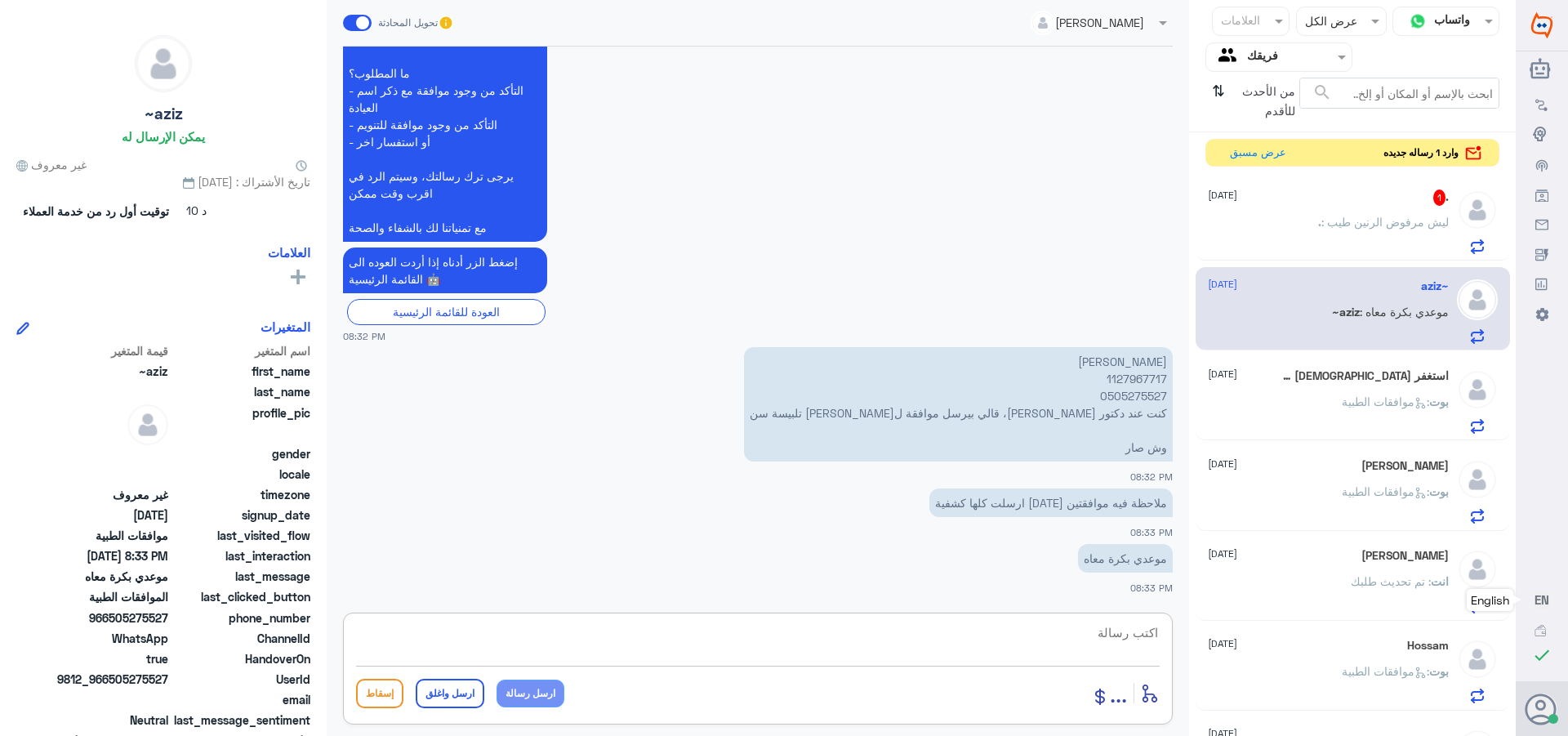
click at [1079, 637] on textarea at bounding box center [758, 641] width 804 height 40
paste textarea "تمنياتي لك بالشفاء العاجل"
type textarea "تمنياتي لك بالشفاء العاجل"
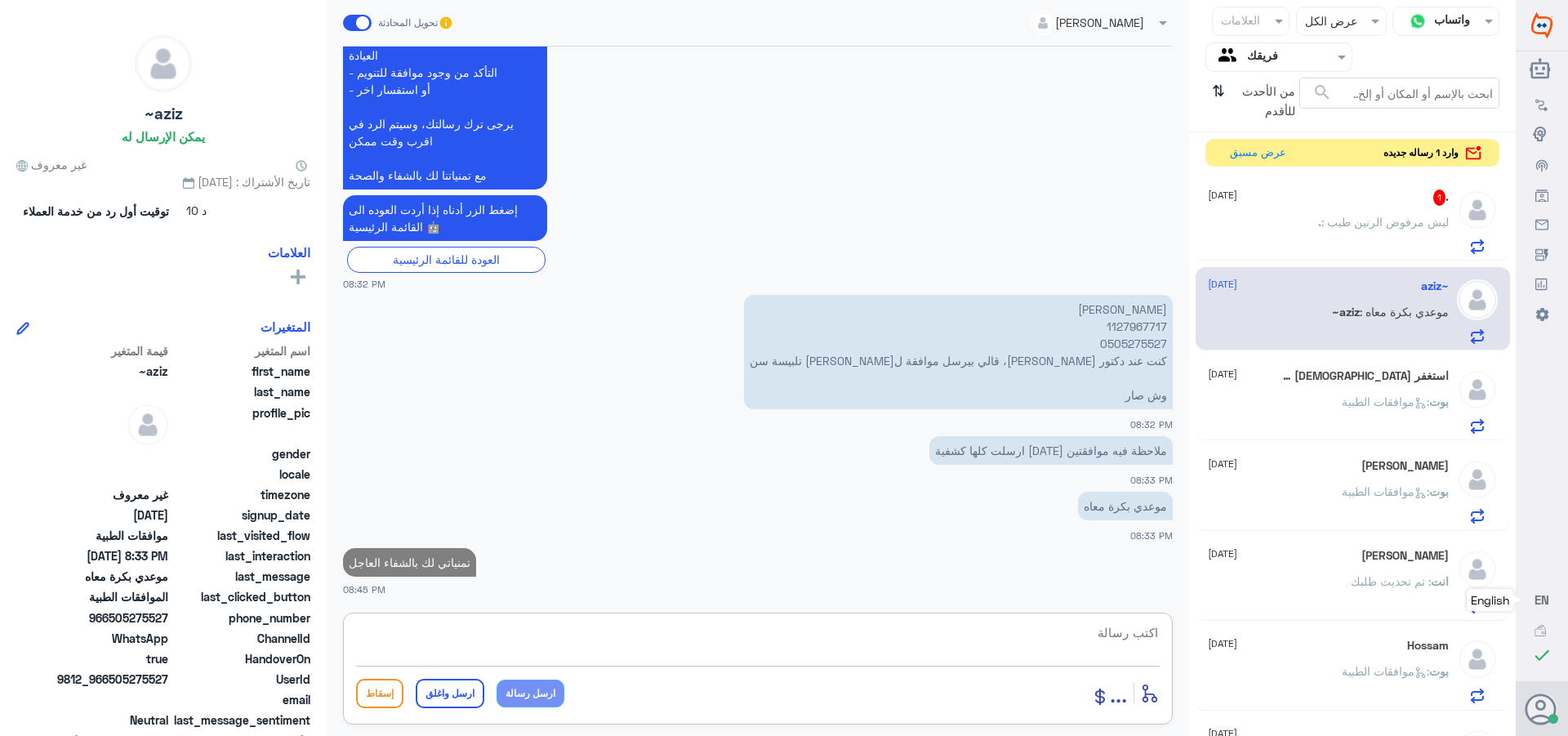
click at [1299, 218] on div ". : ليش مرفوض الرنين طيب" at bounding box center [1328, 236] width 241 height 37
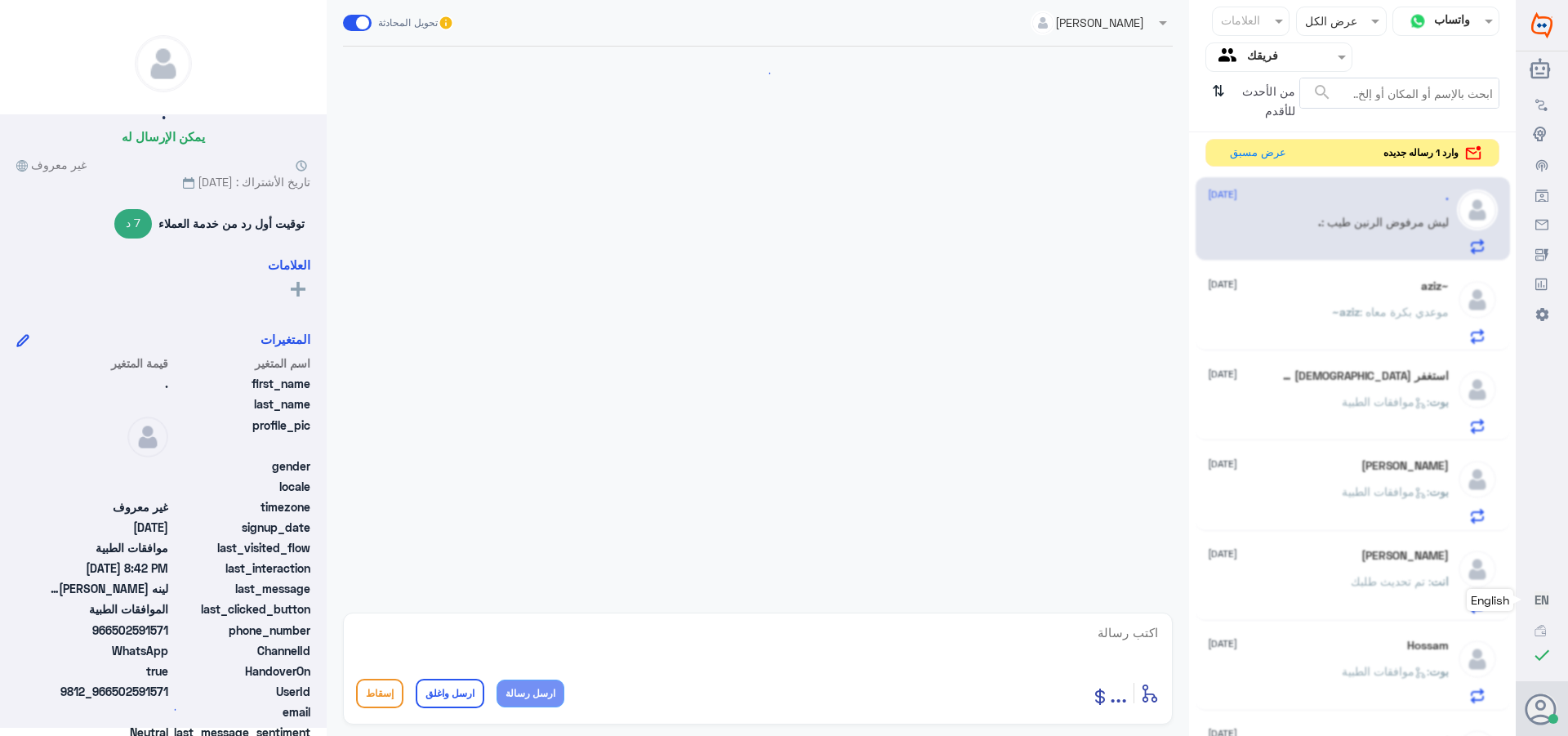
scroll to position [1510, 0]
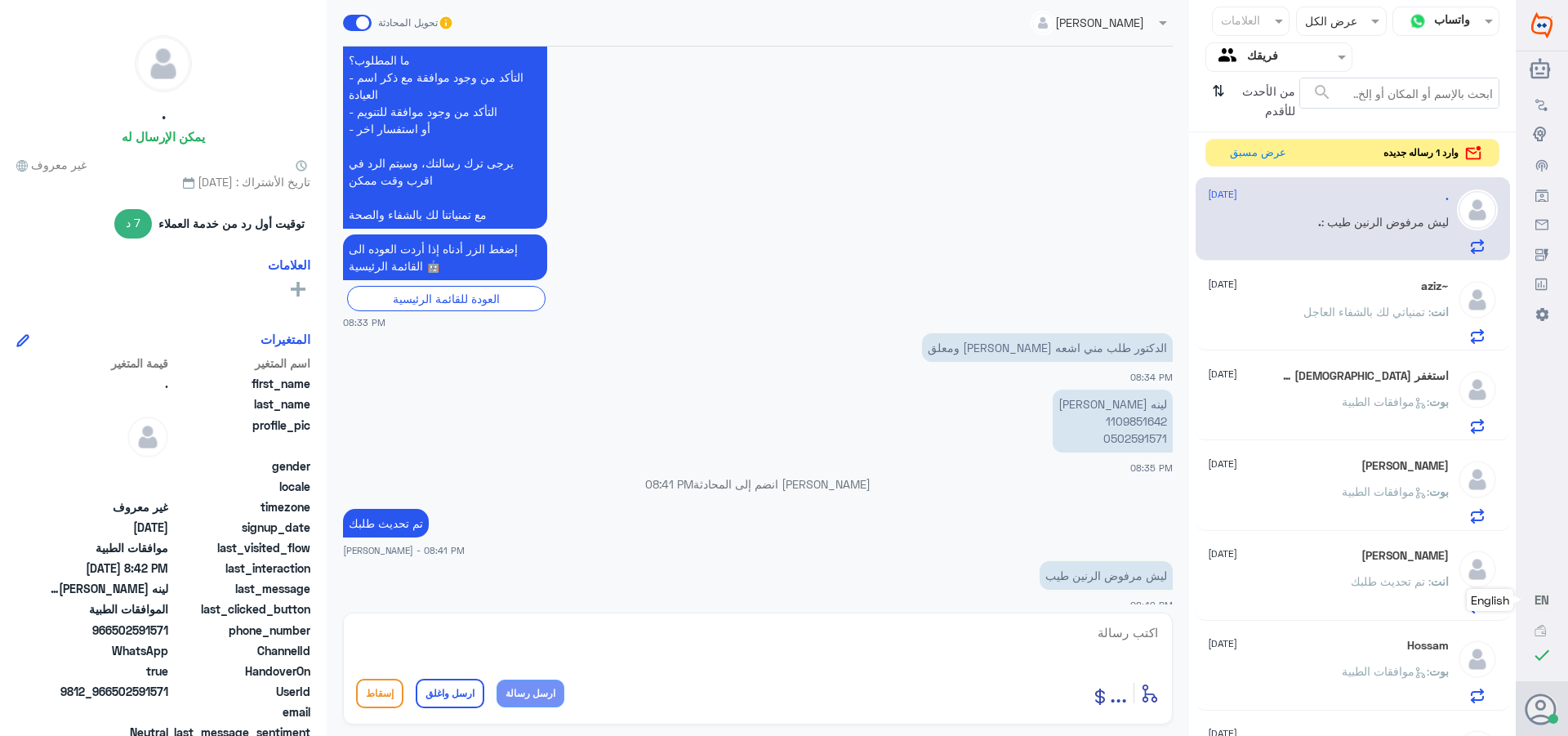
click at [1125, 403] on p "لينه [PERSON_NAME] 1109851642 0502591571" at bounding box center [1113, 421] width 120 height 63
click at [1130, 418] on p "لينه [PERSON_NAME] 1109851642 0502591571" at bounding box center [1113, 421] width 120 height 63
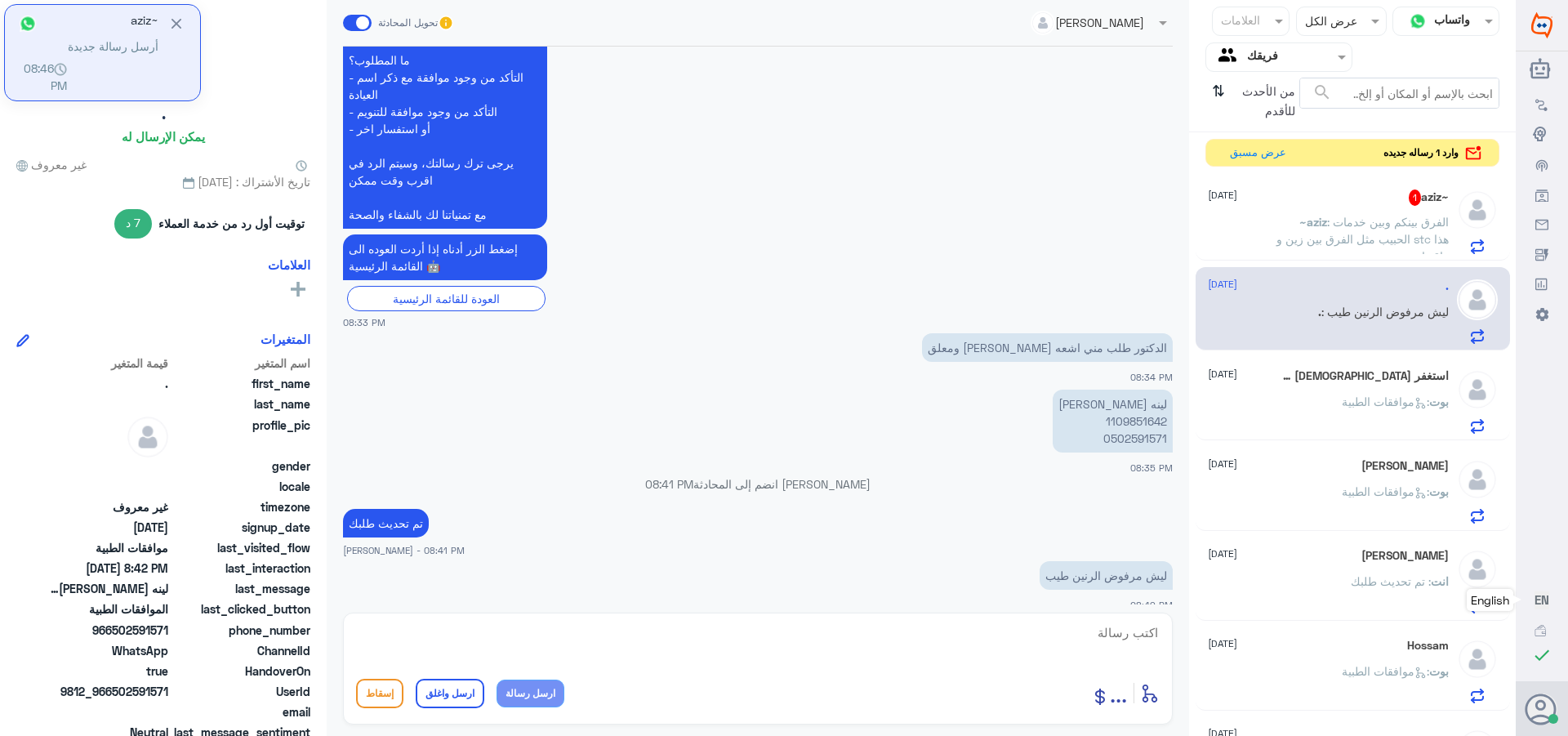
click at [1328, 232] on span ": الفرق بينكم وبين خدمات الحبيب مثل الفرق بين زين و stc هذا واقع اتمنى تحسنون" at bounding box center [1363, 238] width 172 height 48
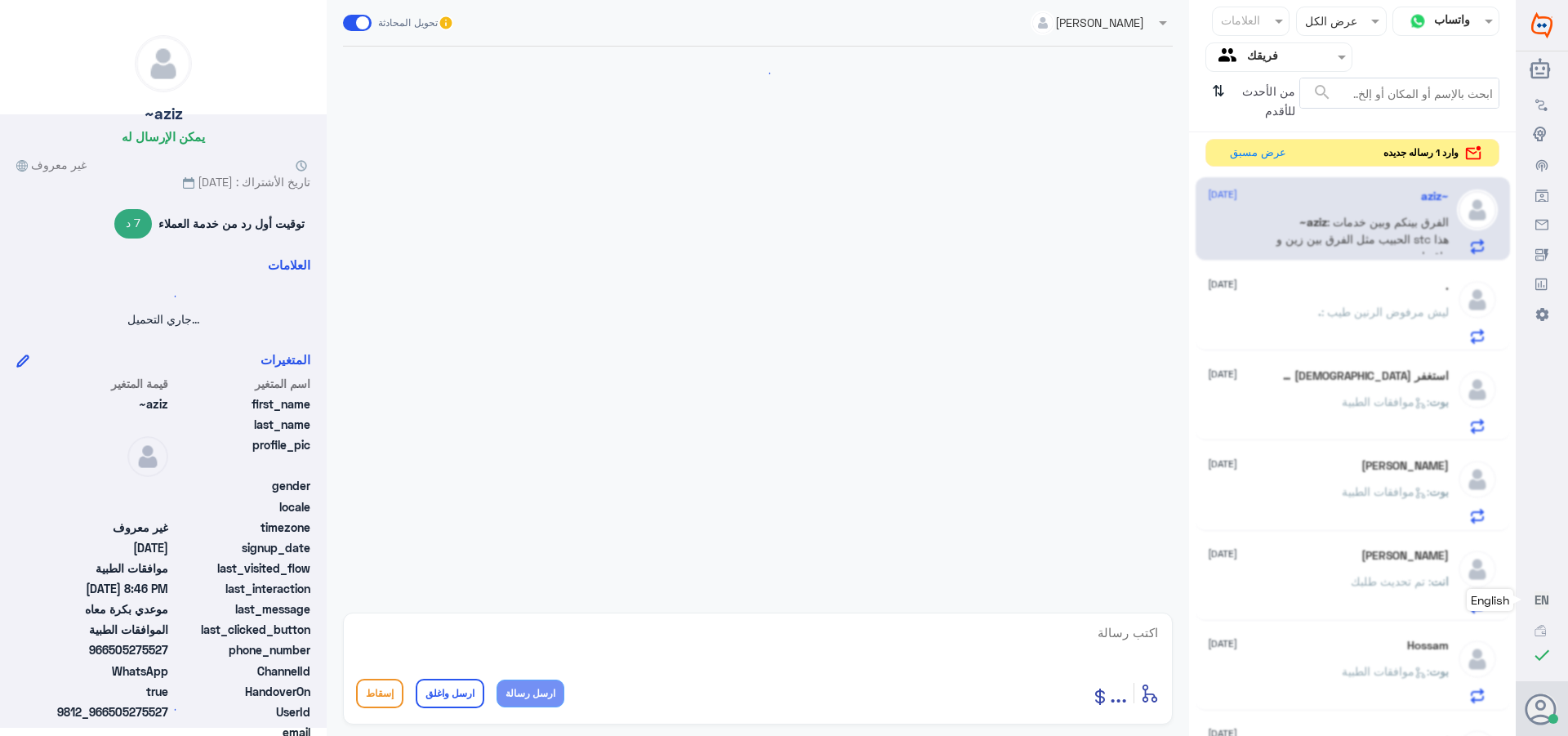
scroll to position [1214, 0]
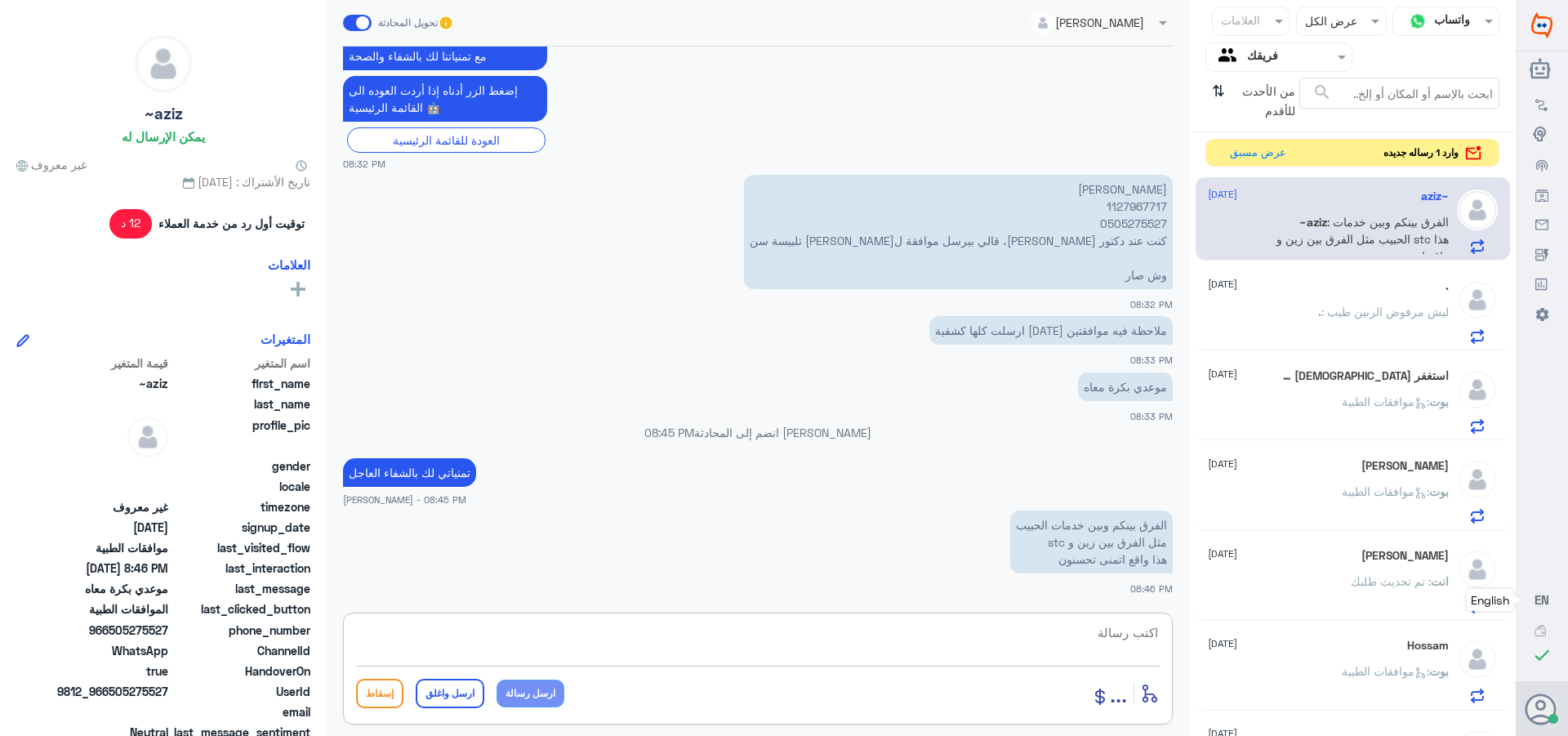
click at [1128, 634] on textarea at bounding box center [758, 641] width 804 height 40
paste textarea "تمنياتي لك بالشفاء العاجل"
type textarea "تمنياتي لك بالشفاء العاجل"
click at [451, 693] on button "ارسل واغلق" at bounding box center [450, 693] width 69 height 30
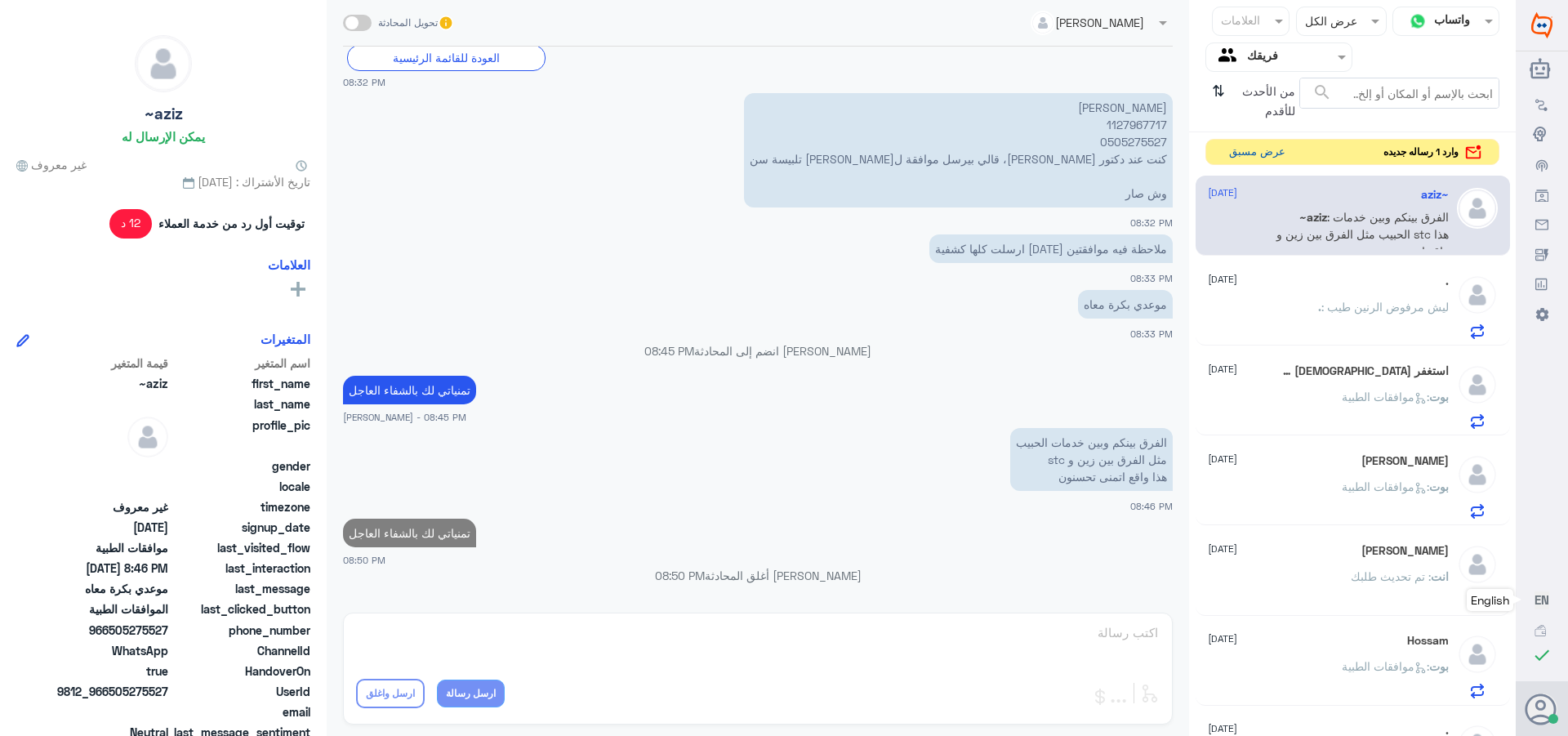
click at [1248, 143] on button "عرض مسبق" at bounding box center [1256, 152] width 69 height 25
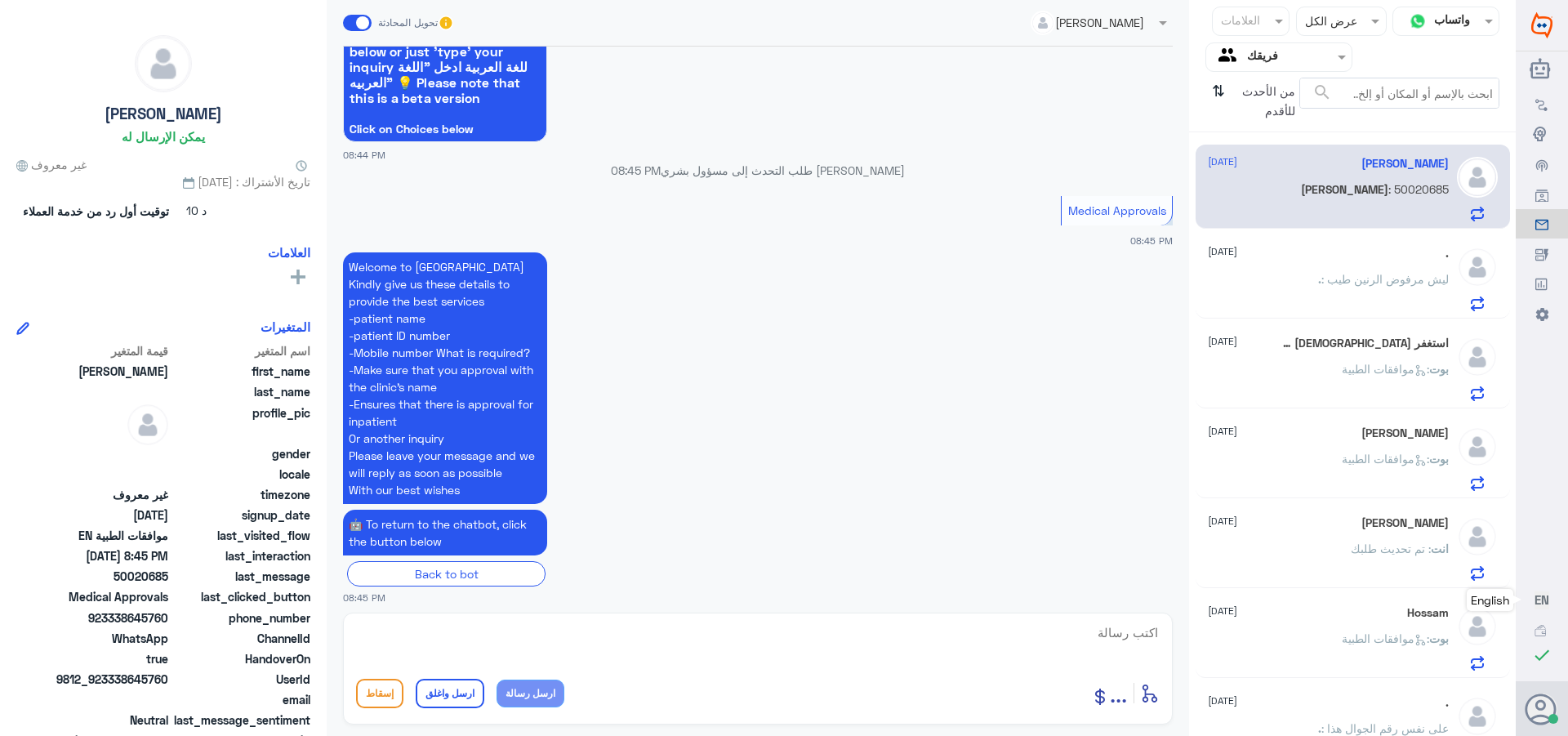
scroll to position [478, 0]
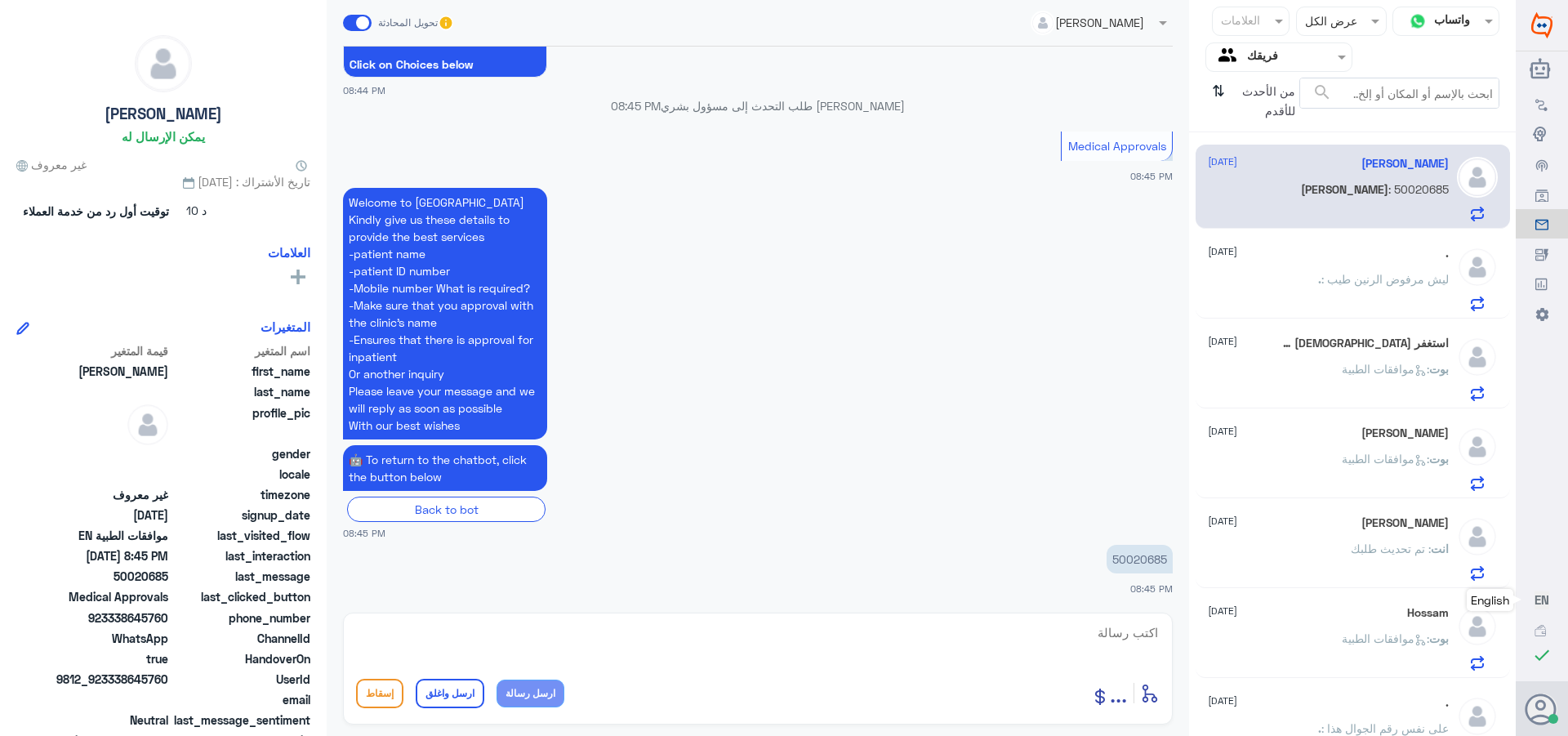
click at [1136, 563] on p "50020685" at bounding box center [1140, 559] width 66 height 29
click at [1136, 561] on p "50020685" at bounding box center [1140, 559] width 66 height 29
click at [1131, 556] on p "50020685" at bounding box center [1140, 559] width 66 height 29
click at [1061, 622] on textarea at bounding box center [758, 641] width 804 height 40
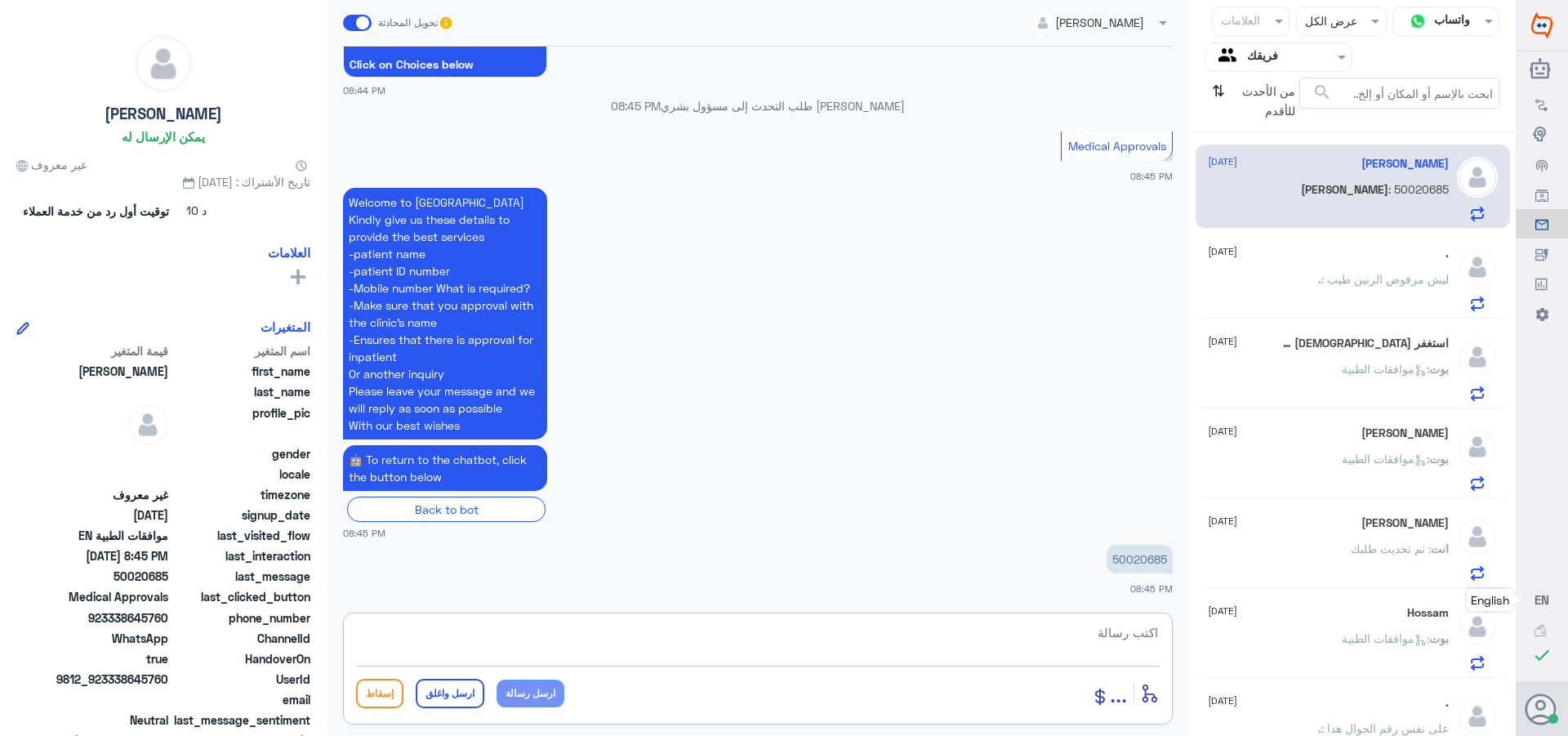
click at [1107, 645] on textarea at bounding box center [758, 641] width 804 height 40
type textarea "it is send now, underprocess by insurance"
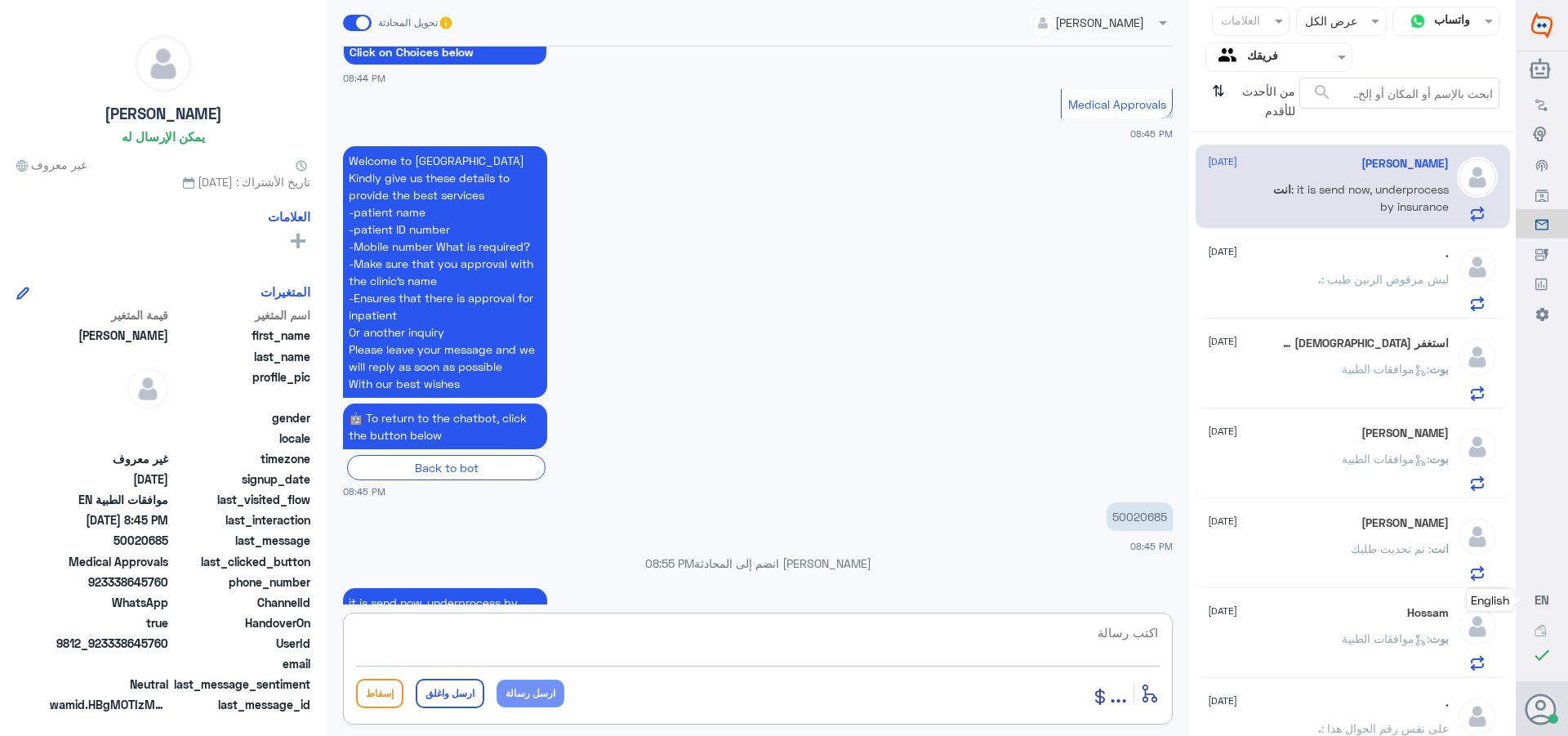
scroll to position [466, 0]
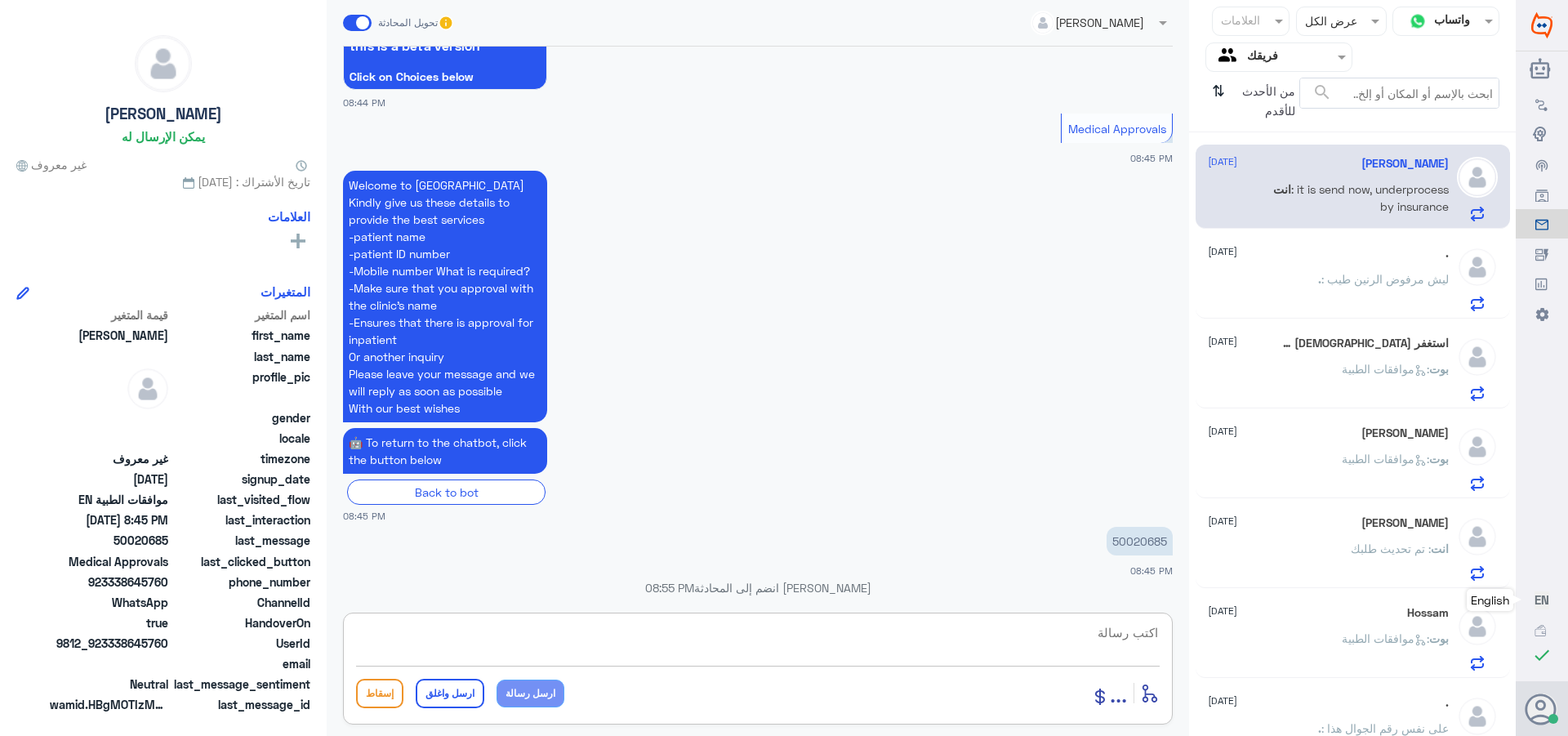
click at [1335, 271] on p ". : ليش مرفوض الرنين طيب" at bounding box center [1384, 291] width 131 height 41
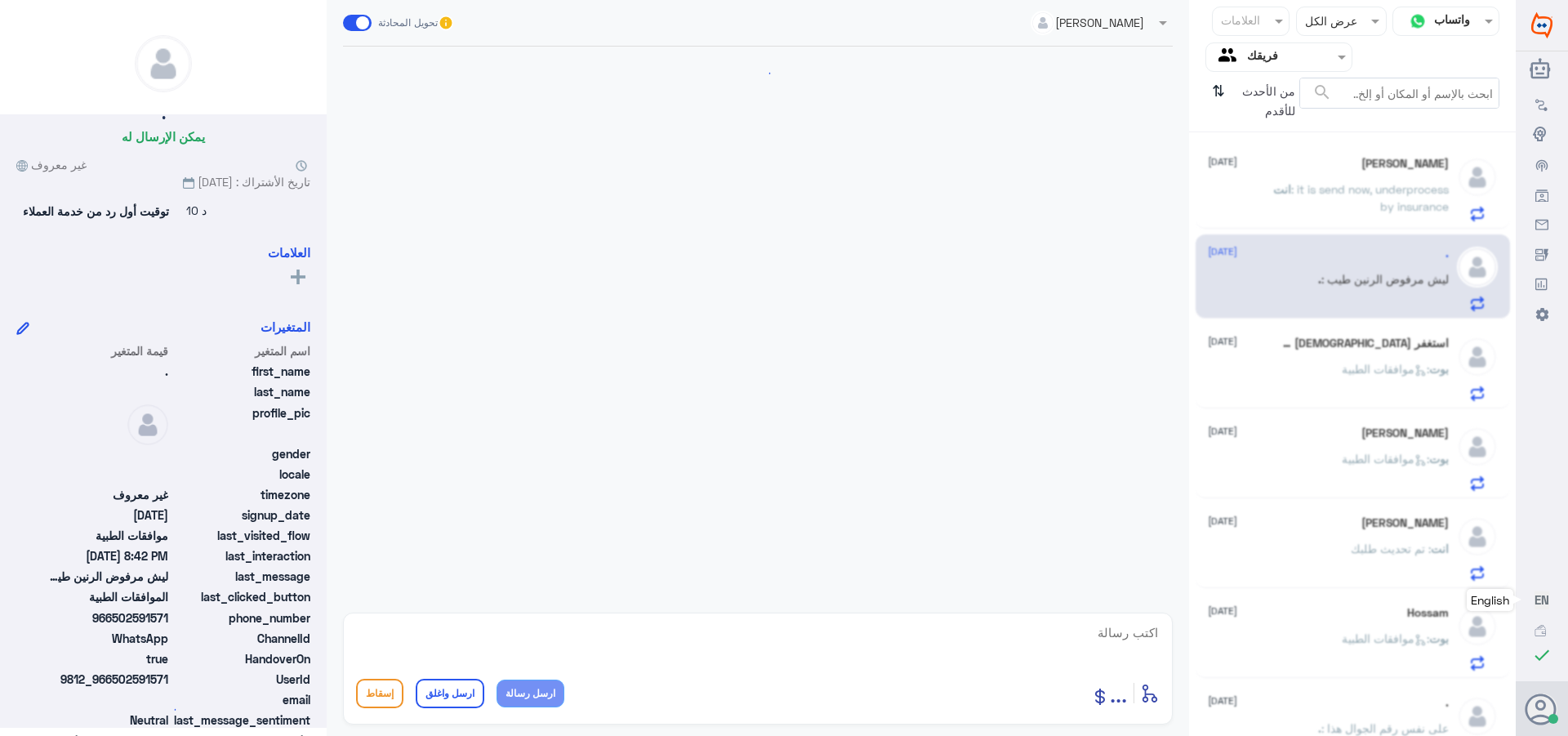
scroll to position [1510, 0]
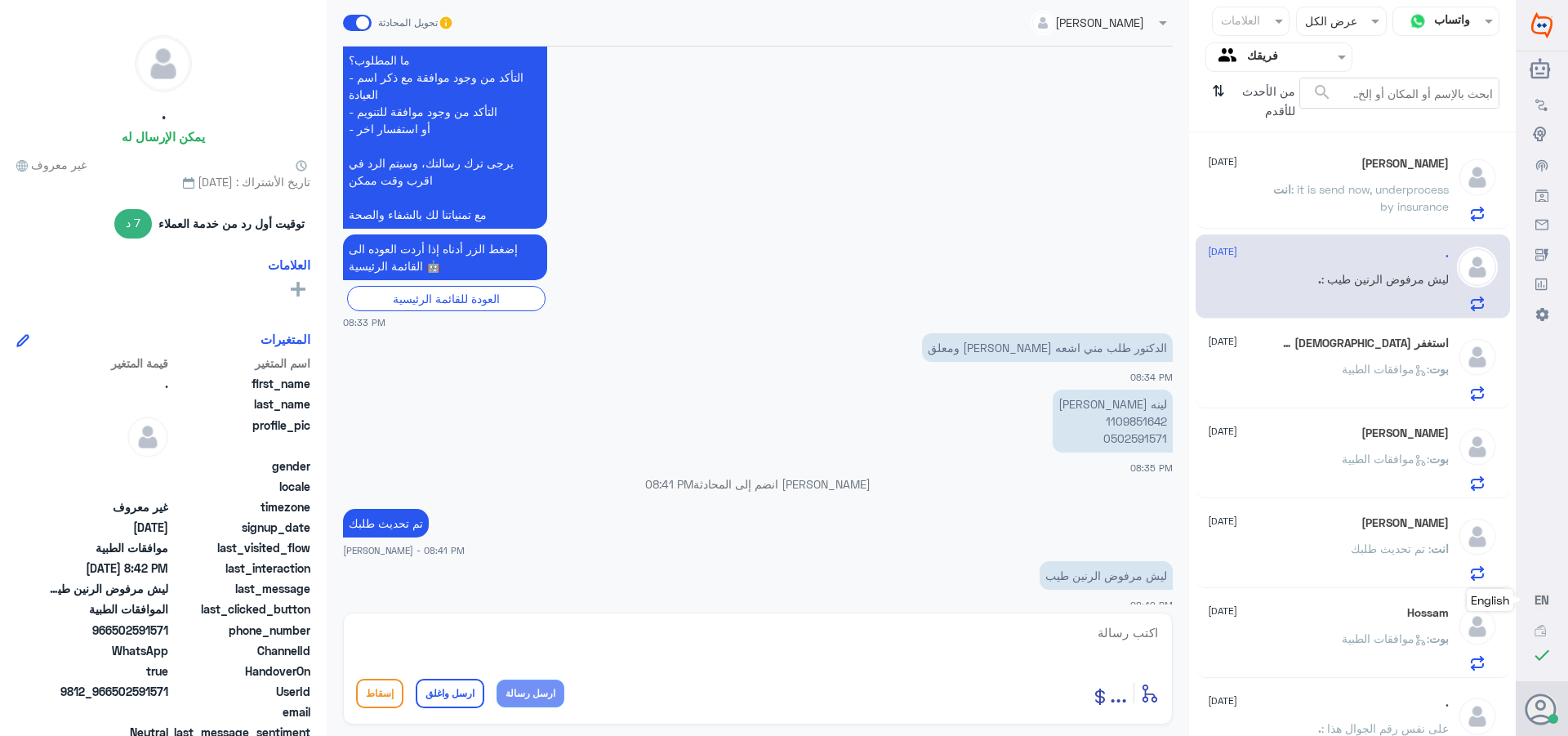
click at [1300, 371] on div "بوت : موافقات الطبية" at bounding box center [1328, 383] width 241 height 37
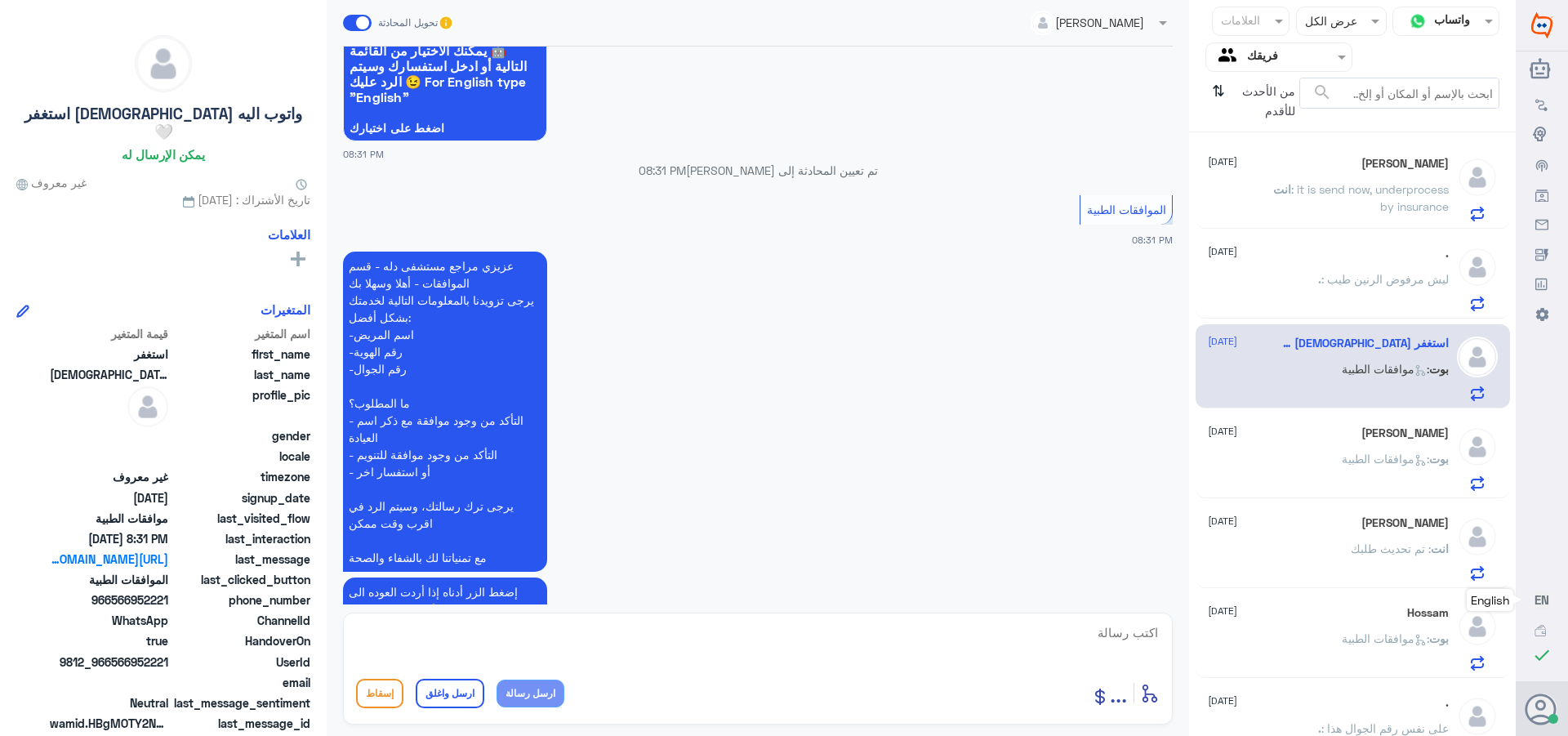
scroll to position [1970, 0]
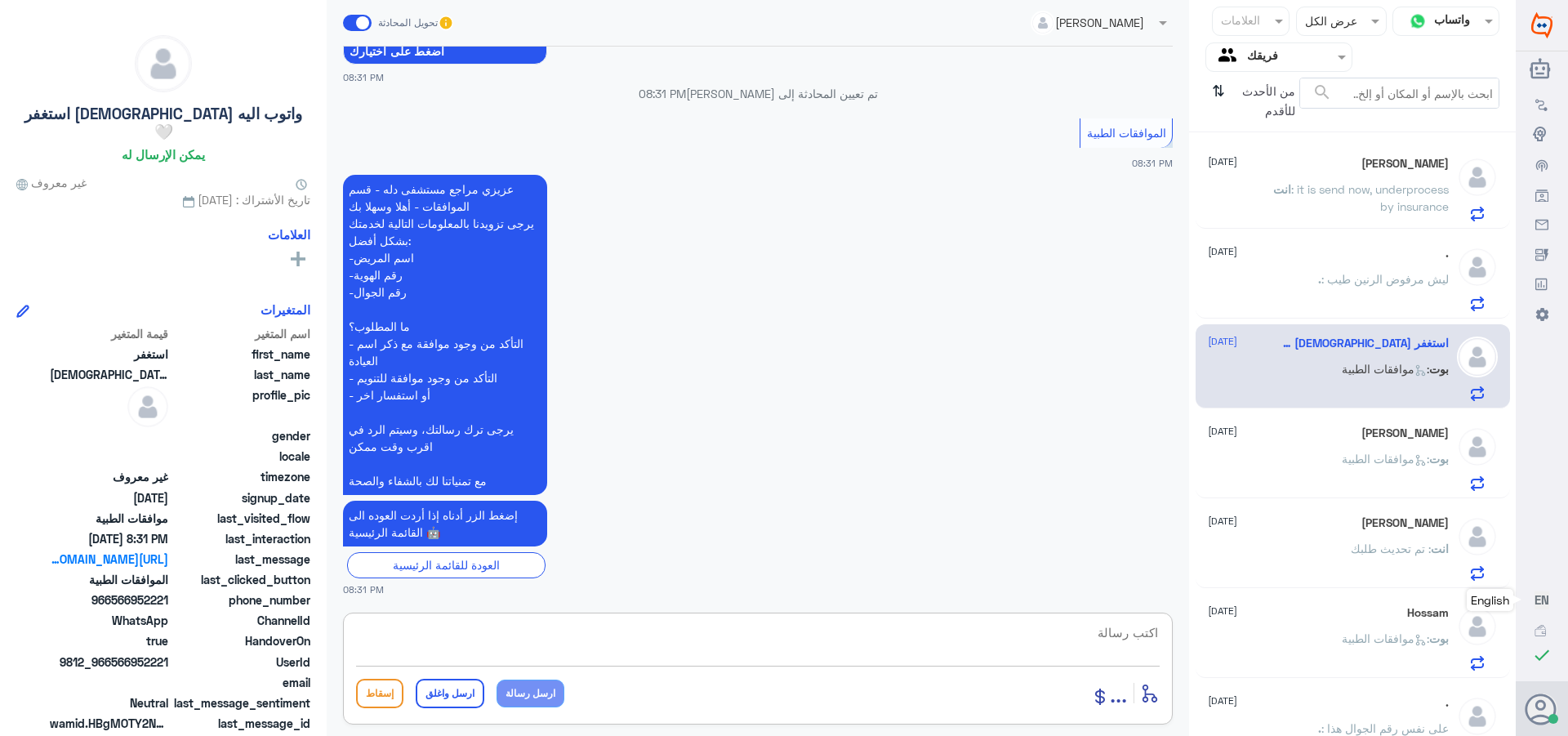
click at [1127, 632] on textarea at bounding box center [758, 641] width 804 height 40
type textarea "j"
click at [1105, 630] on textarea at bounding box center [758, 641] width 804 height 40
type textarea "تفضل كيف اقدر اساعدك"
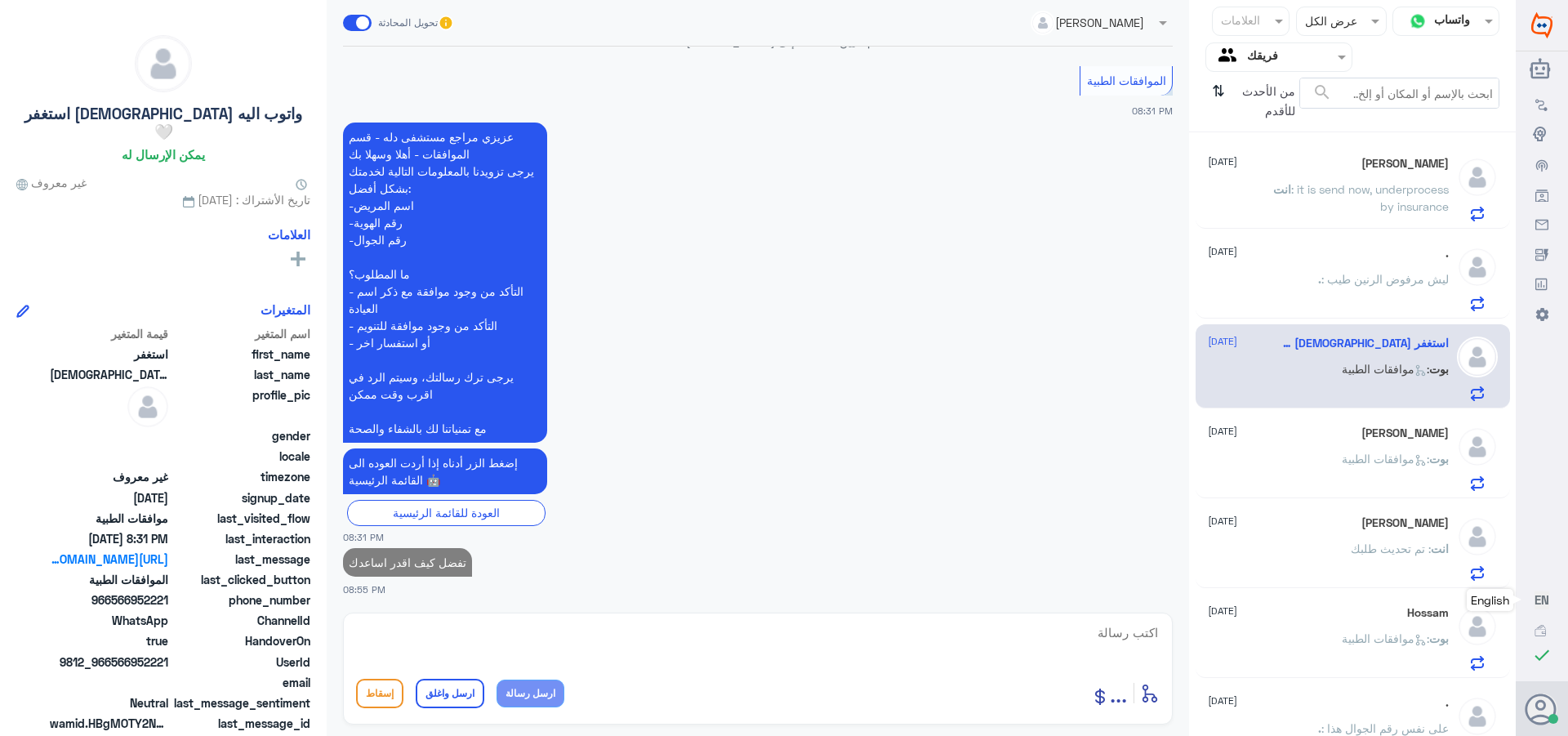
click at [1399, 457] on span ": موافقات الطبية" at bounding box center [1385, 458] width 87 height 14
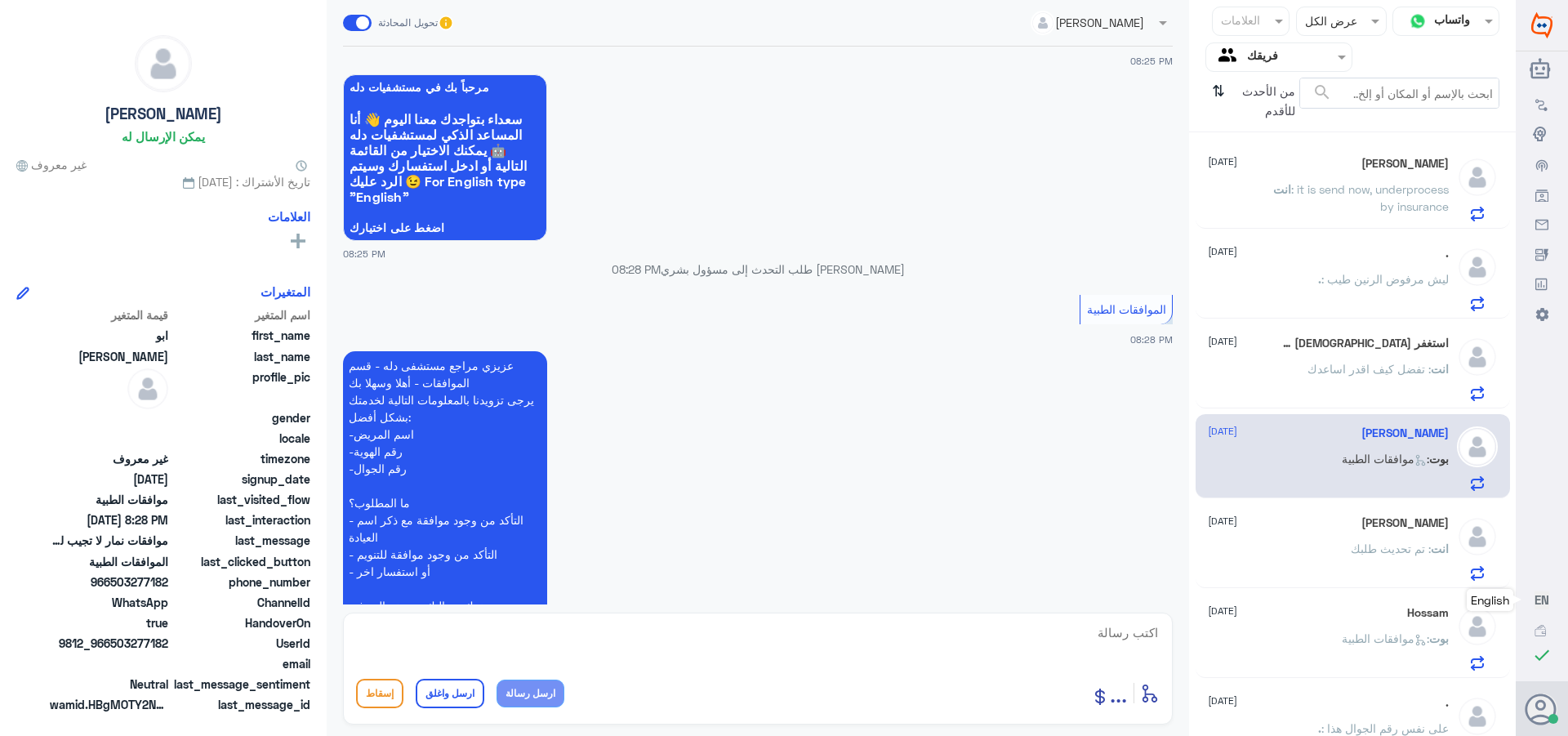
scroll to position [1262, 0]
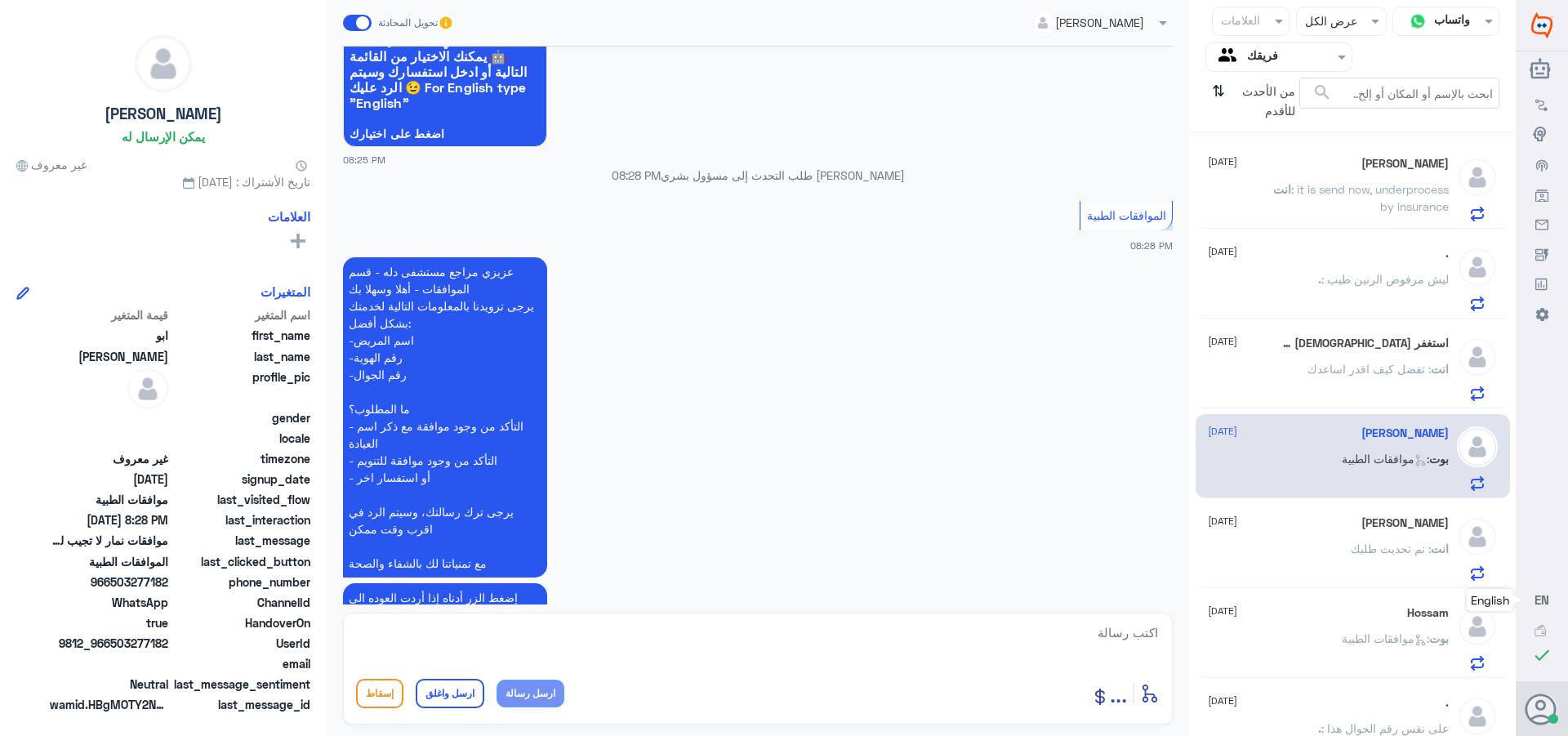
click at [1134, 628] on textarea at bounding box center [758, 641] width 804 height 40
type textarea "تفضل كيف اقدر اساعدك"
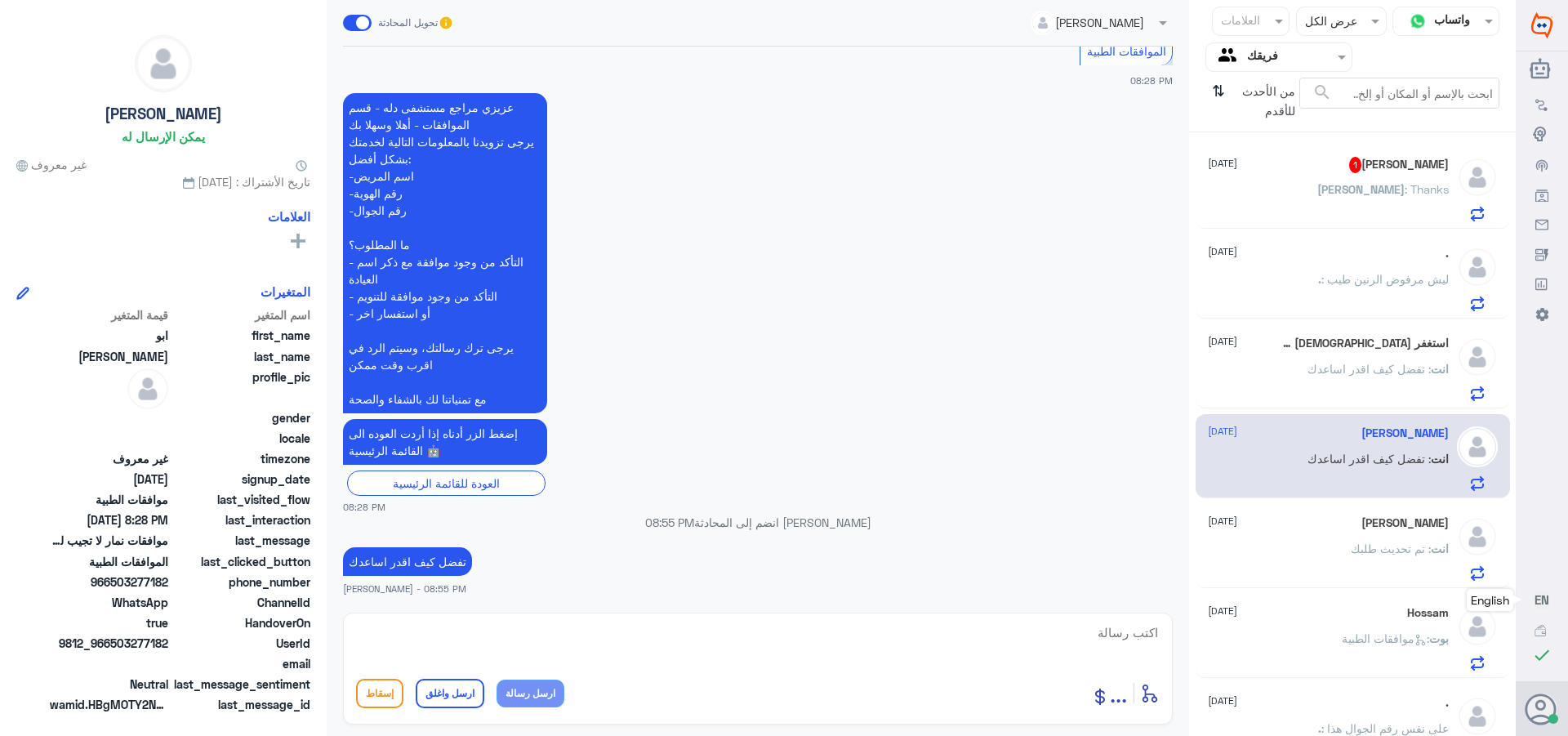
click at [1407, 196] on span ": Thanks" at bounding box center [1427, 189] width 44 height 14
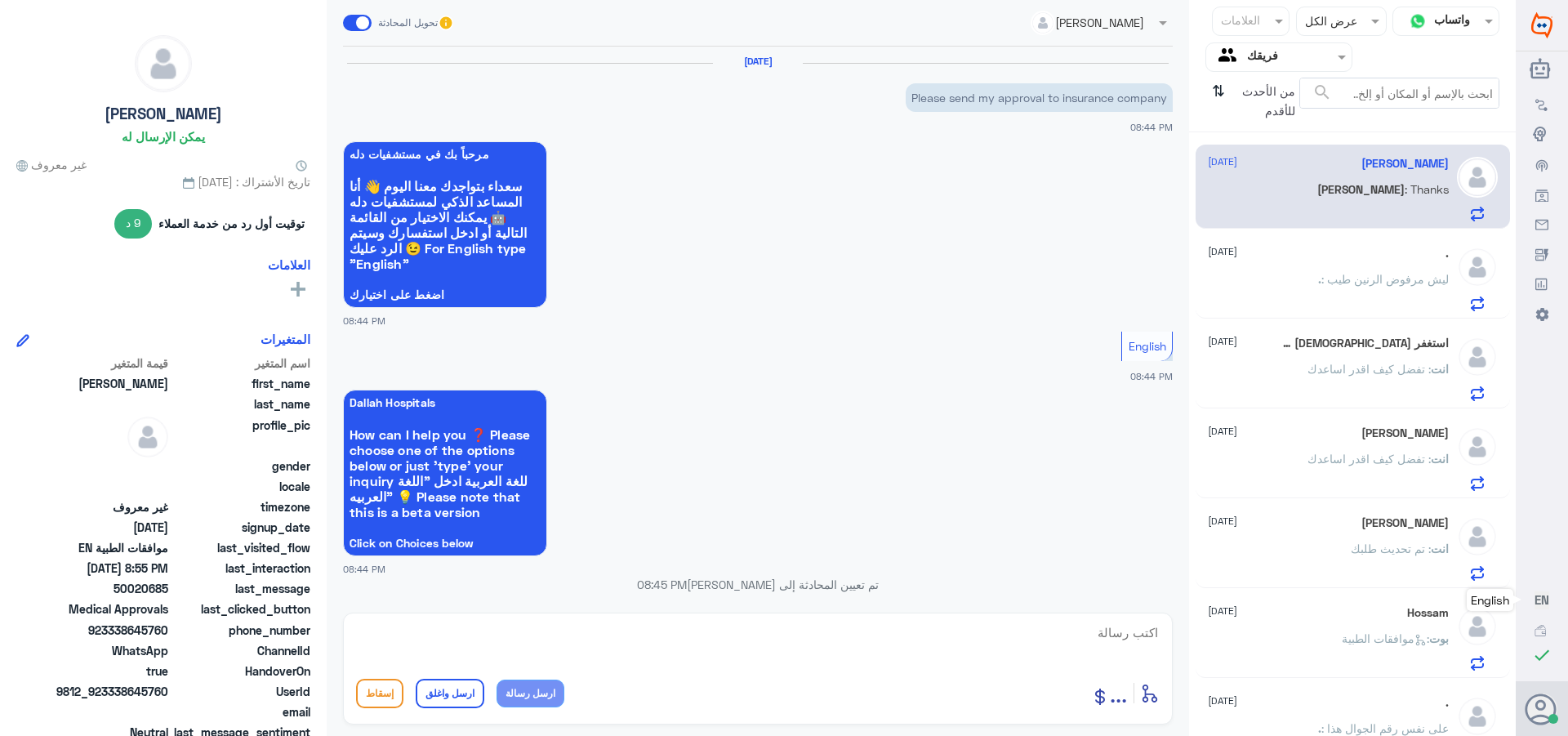
scroll to position [633, 0]
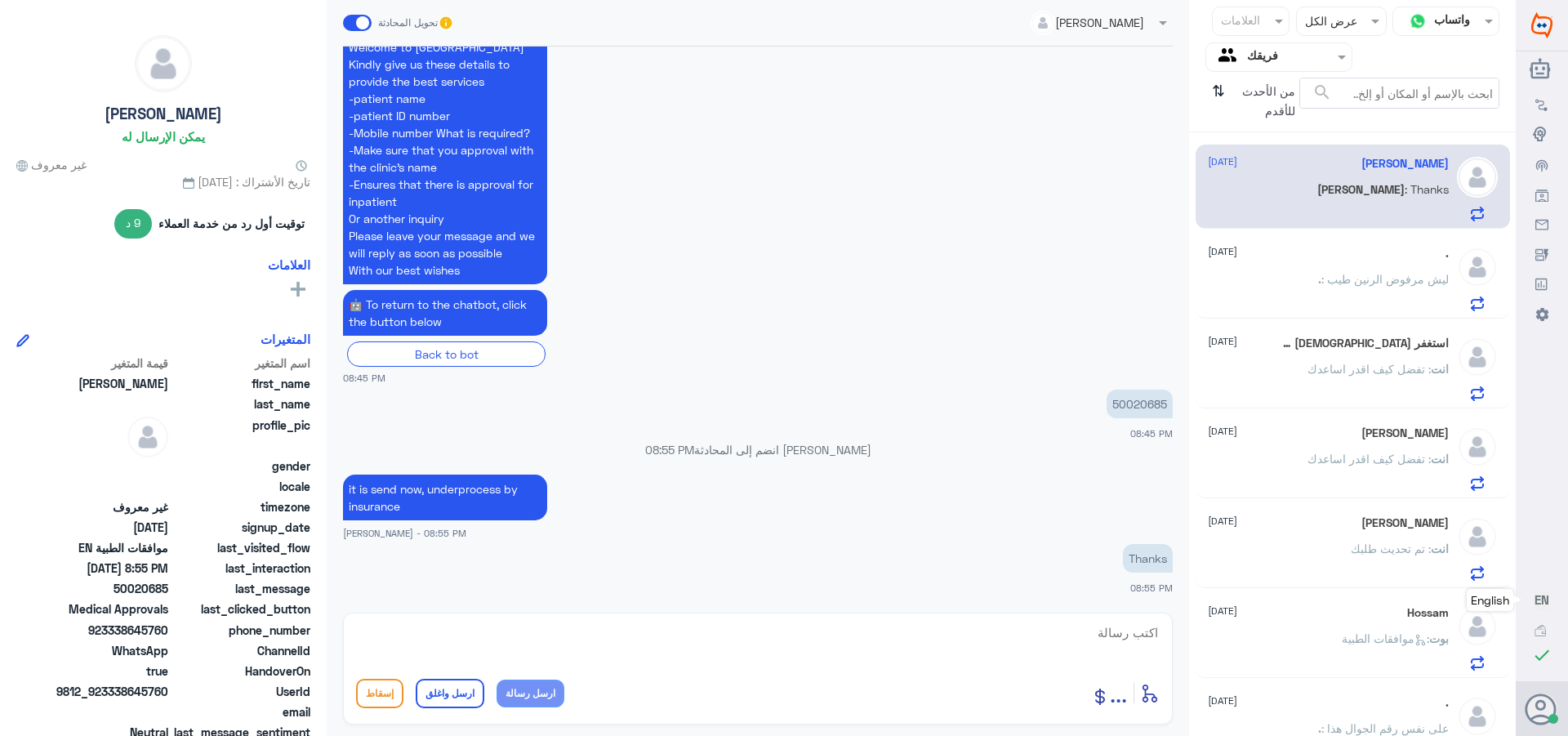
click at [1136, 557] on p "Thanks" at bounding box center [1148, 558] width 50 height 29
click at [1110, 637] on textarea at bounding box center [758, 641] width 804 height 40
paste textarea "Thanks"
type textarea "Thanks"
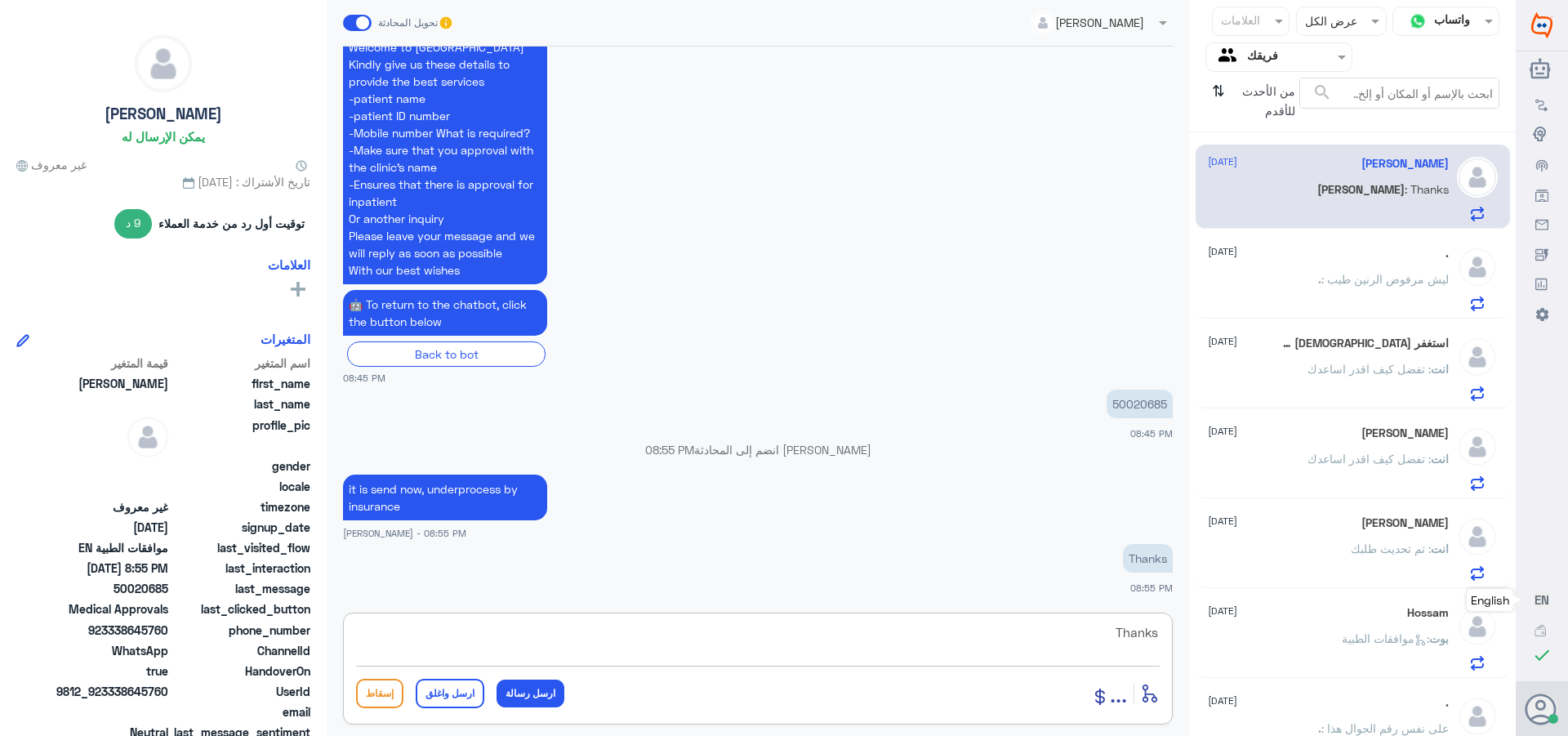
click at [434, 691] on button "ارسل واغلق" at bounding box center [450, 693] width 69 height 30
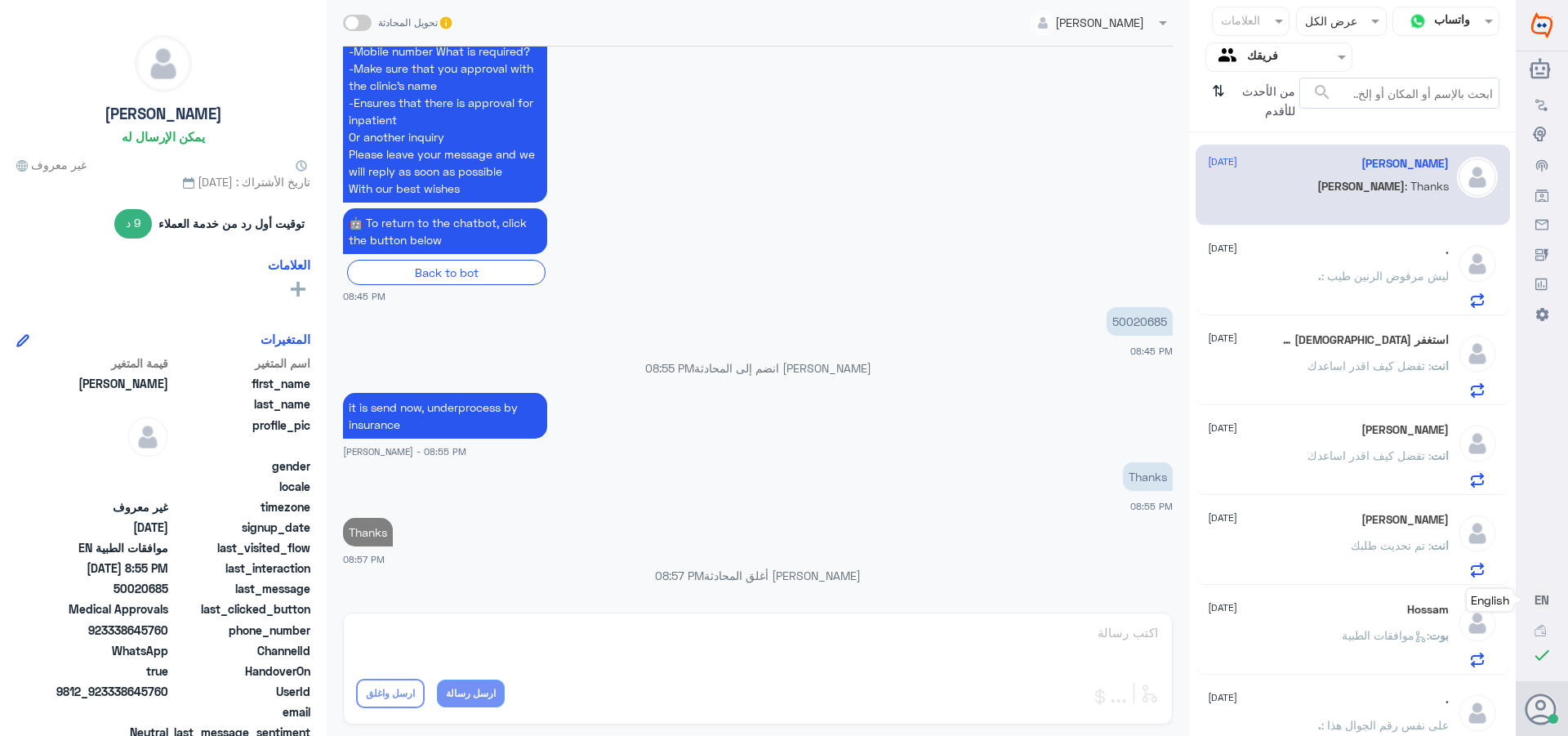
click at [1398, 273] on span ": ليش مرفوض الرنين طيب" at bounding box center [1385, 276] width 127 height 14
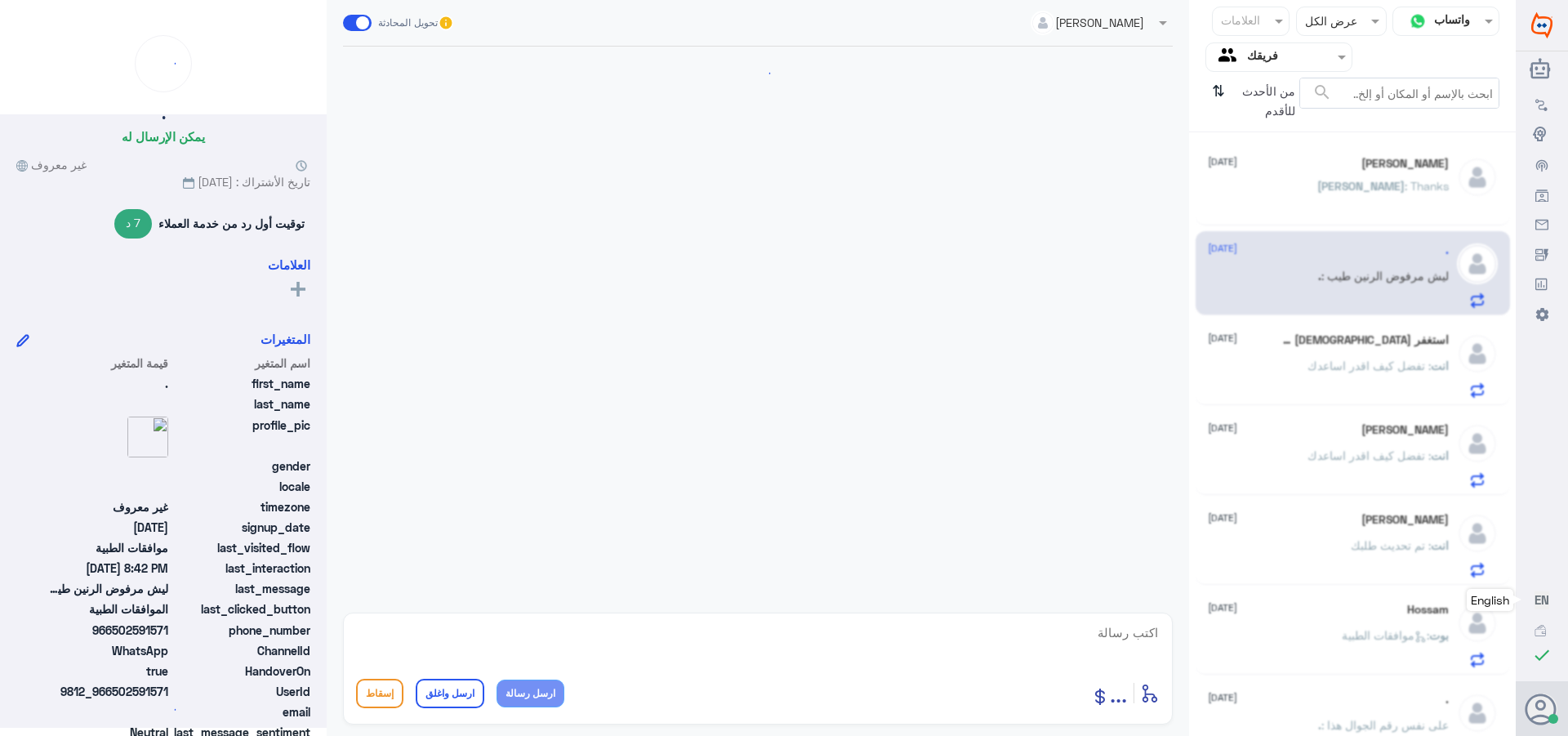
scroll to position [1510, 0]
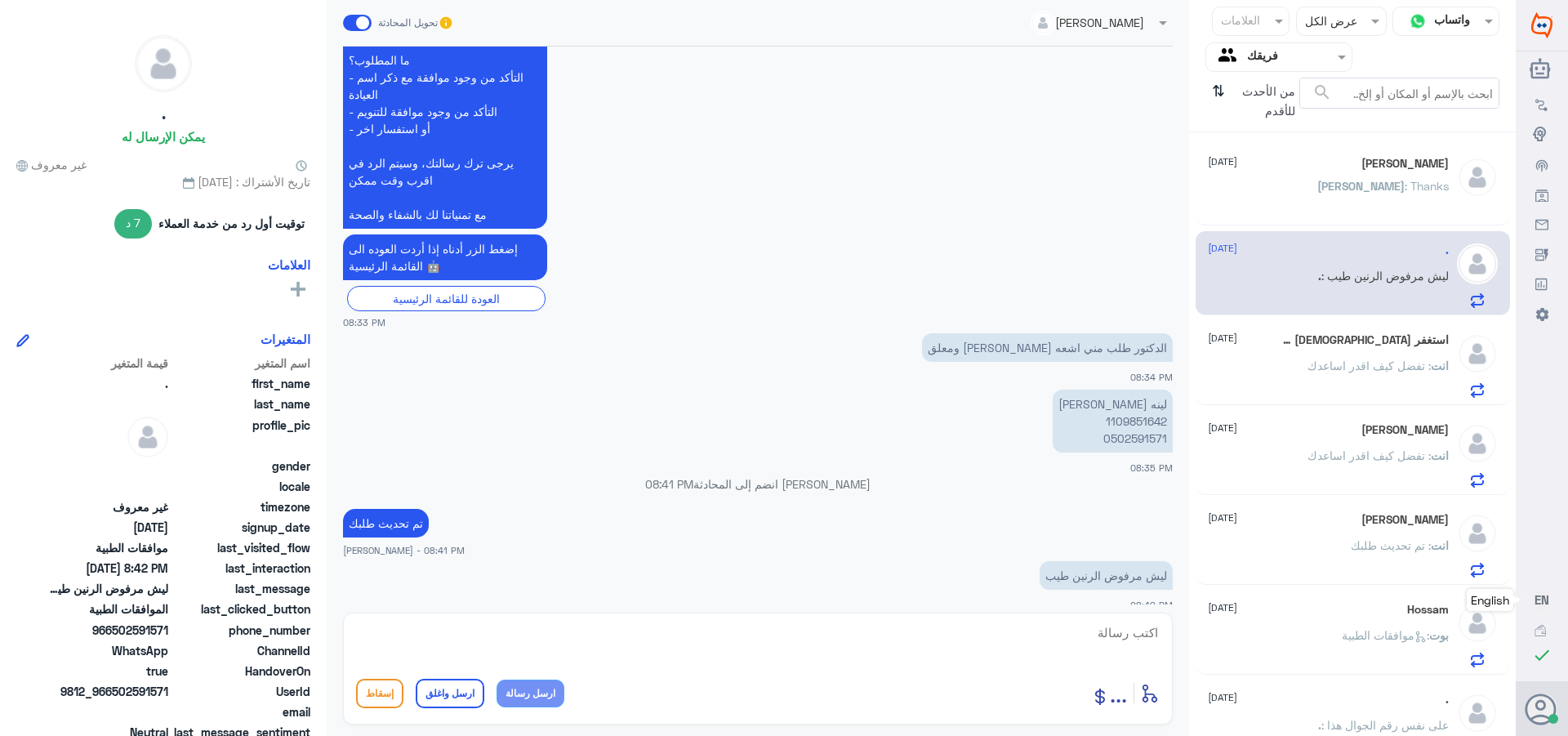
click at [1325, 438] on div "[PERSON_NAME] [DATE] انت : تفضل كيف اقدر اساعدك" at bounding box center [1328, 455] width 241 height 64
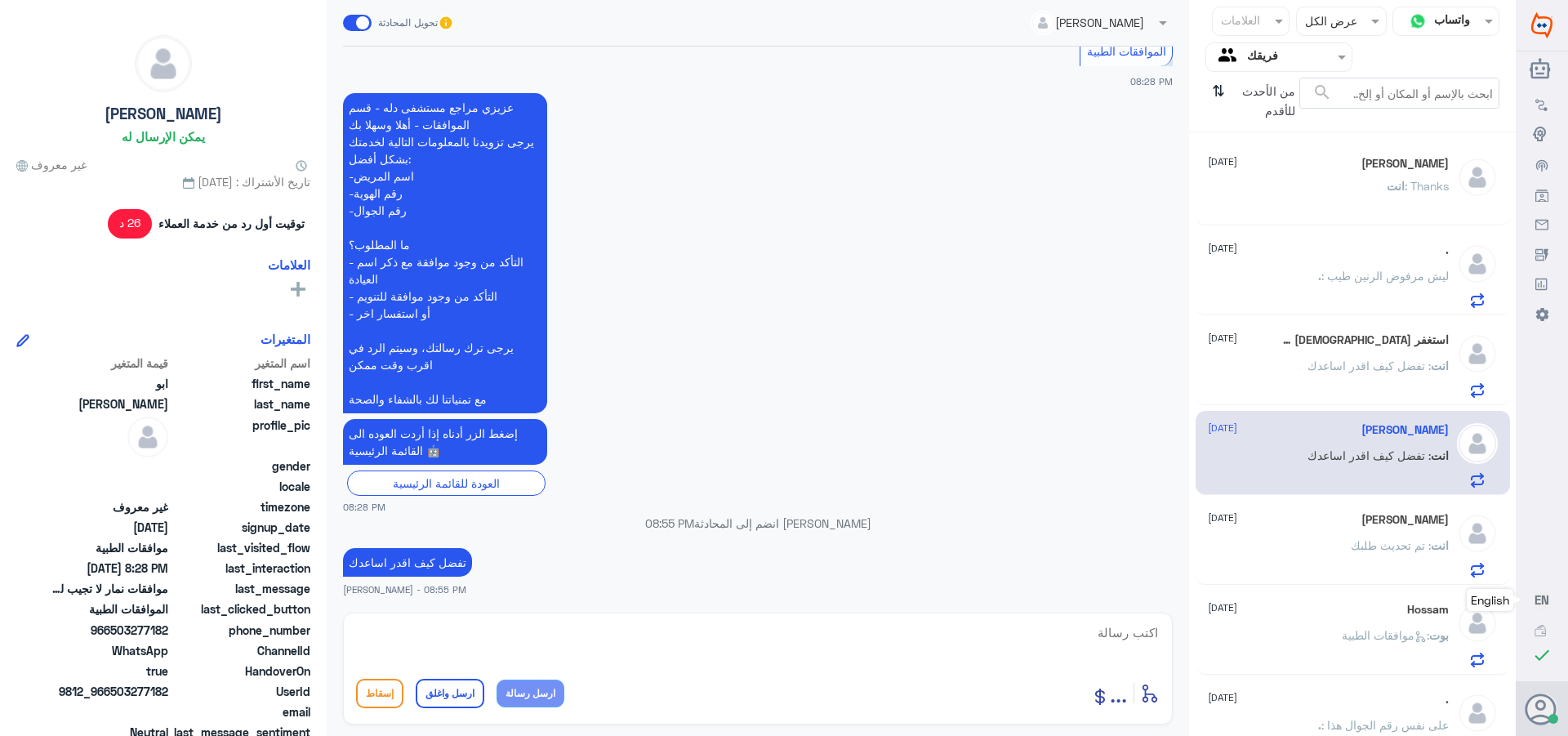
scroll to position [864, 0]
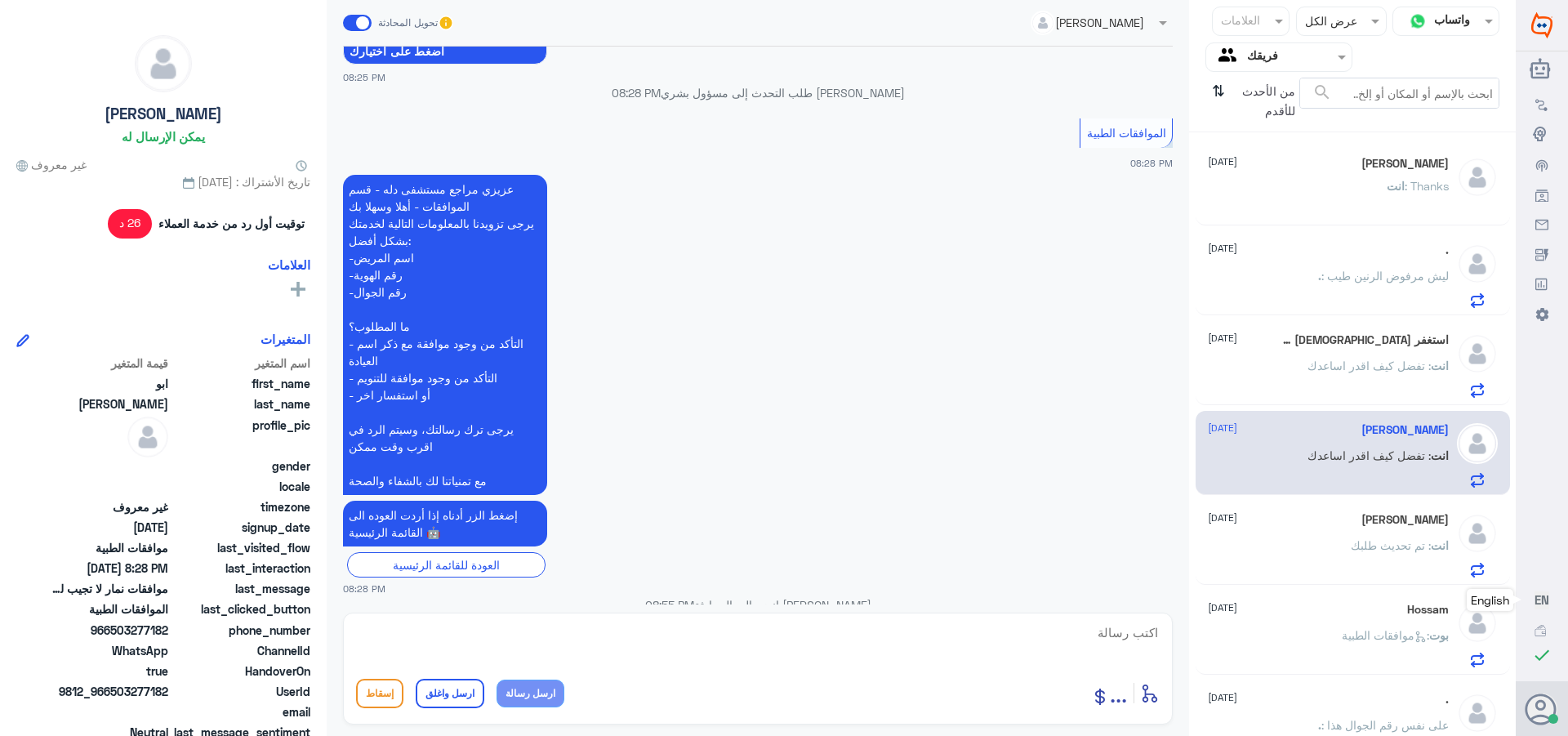
click at [1315, 367] on span ": تفضل كيف اقدر اساعدك" at bounding box center [1370, 365] width 124 height 14
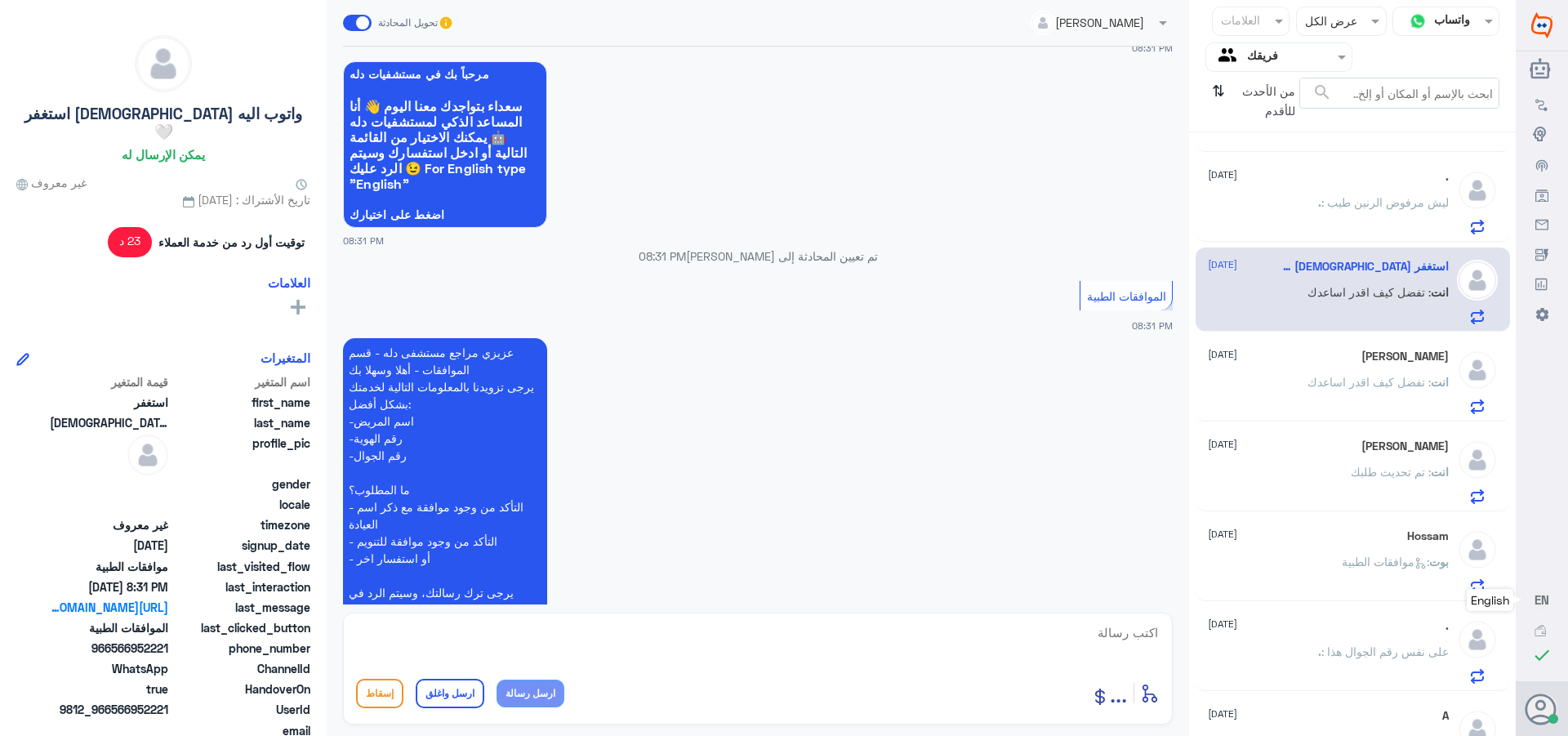
scroll to position [164, 0]
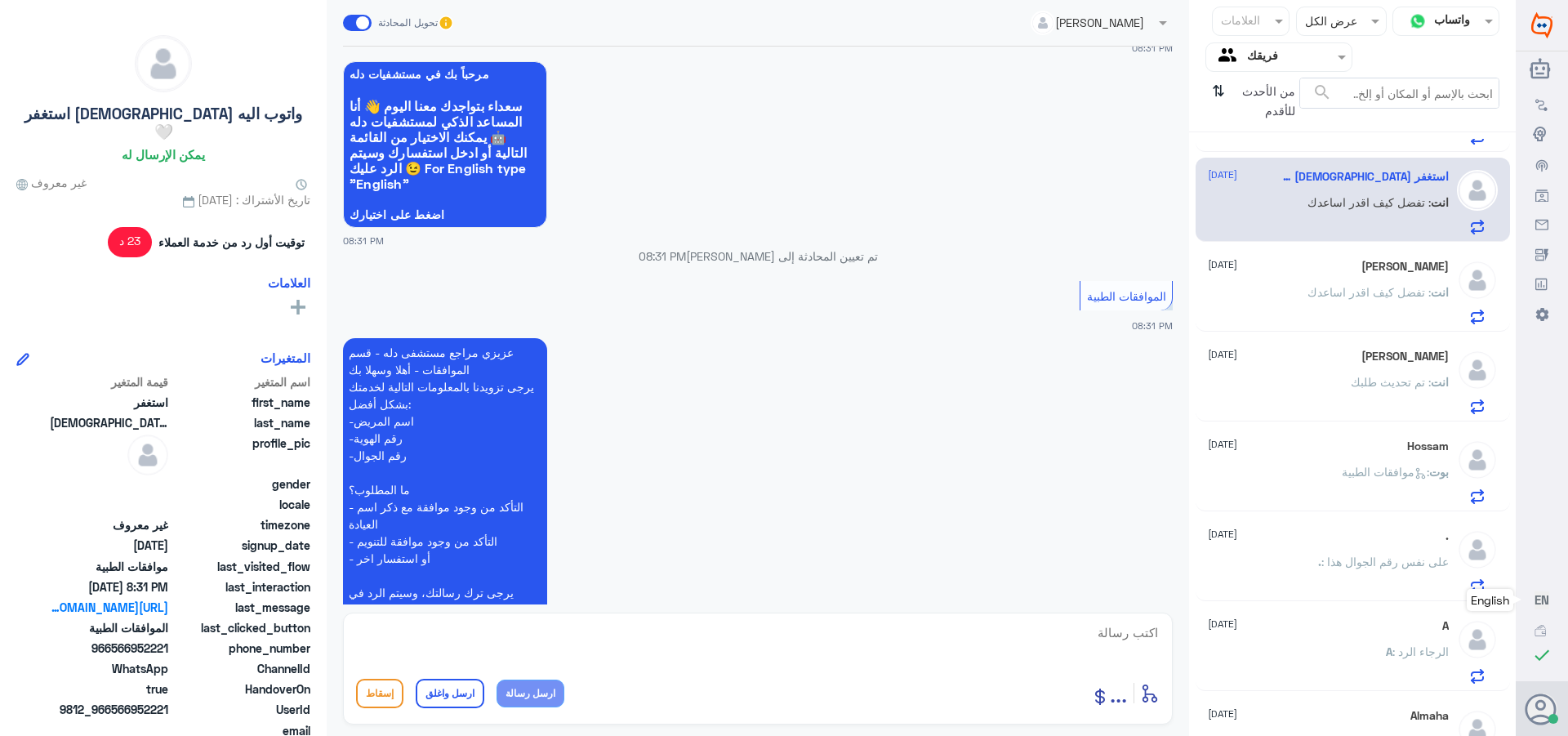
click at [1327, 376] on div "Heba Yaseen [DATE] انت : تم تحديث طلبك" at bounding box center [1328, 382] width 241 height 64
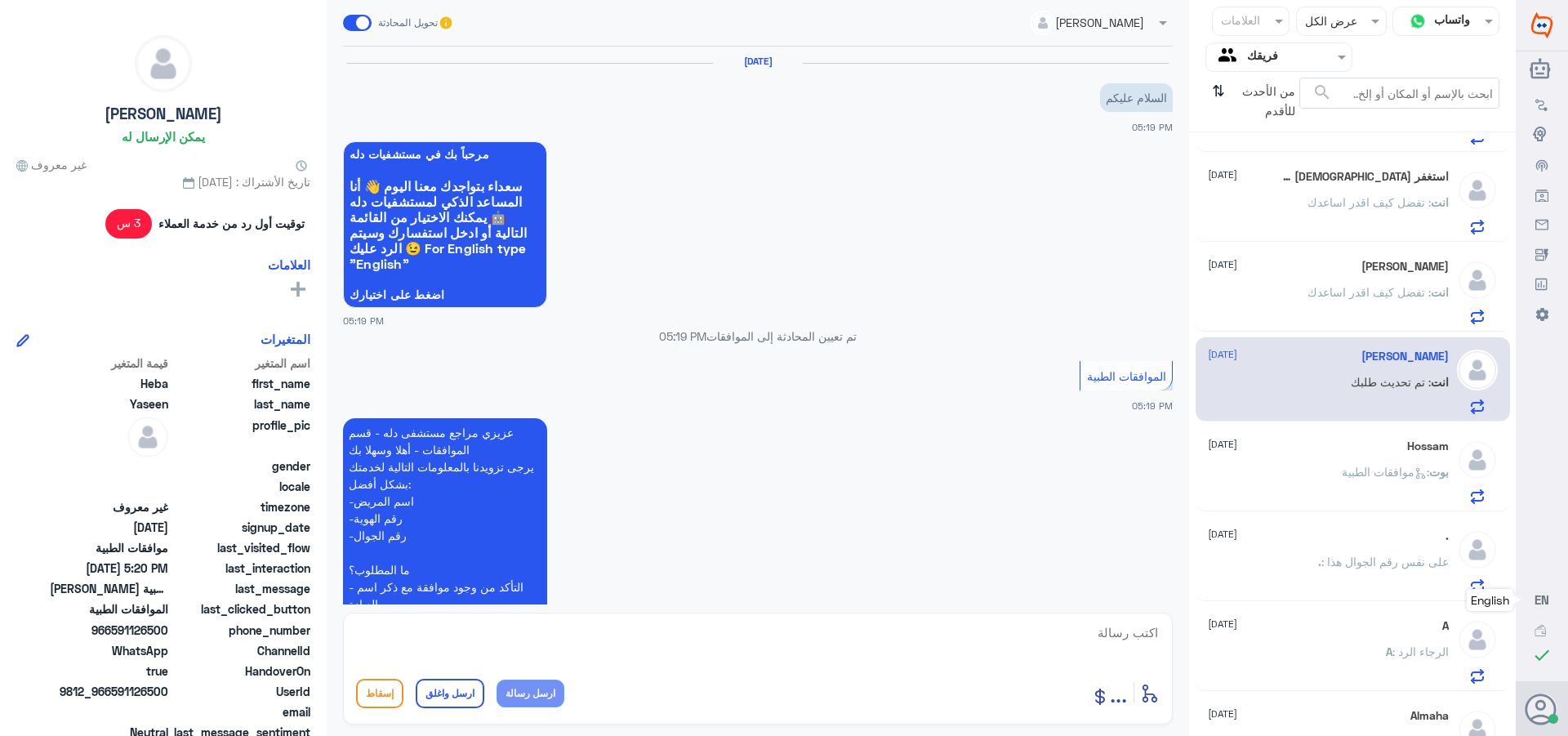
scroll to position [485, 0]
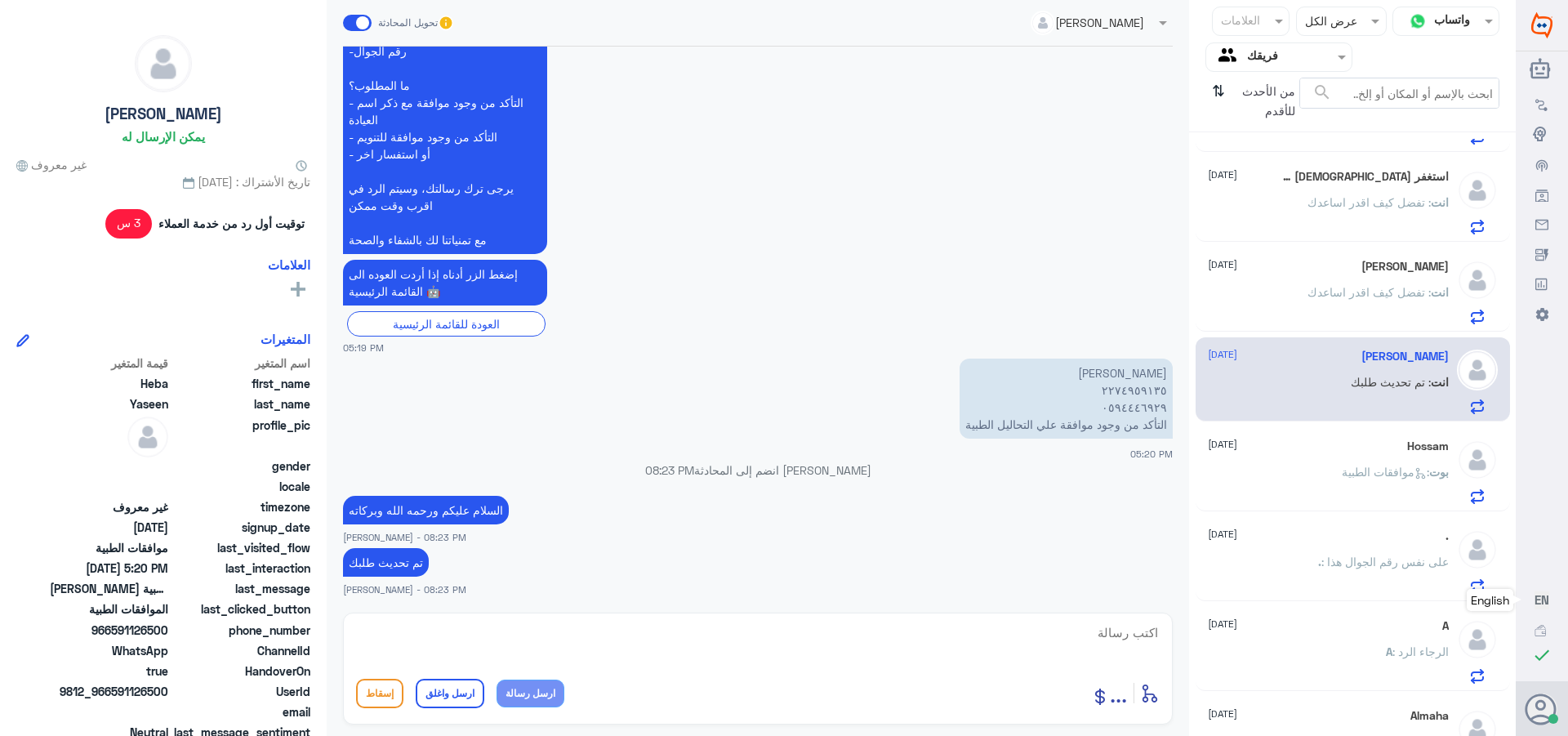
click at [1344, 478] on span ": موافقات الطبية" at bounding box center [1385, 472] width 87 height 14
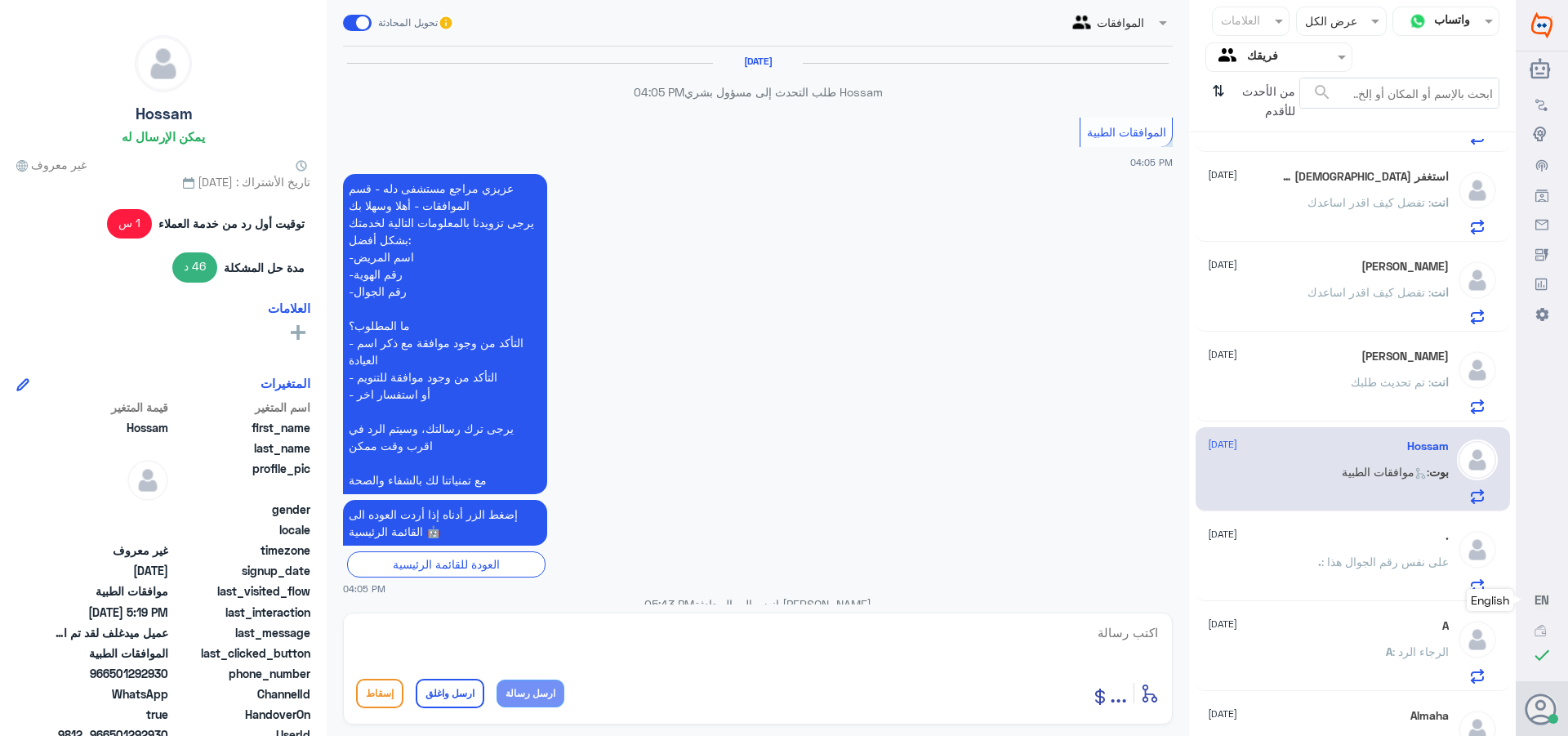
scroll to position [1556, 0]
click at [1302, 562] on div ". : على نفس رقم الجوال هذا" at bounding box center [1328, 575] width 241 height 37
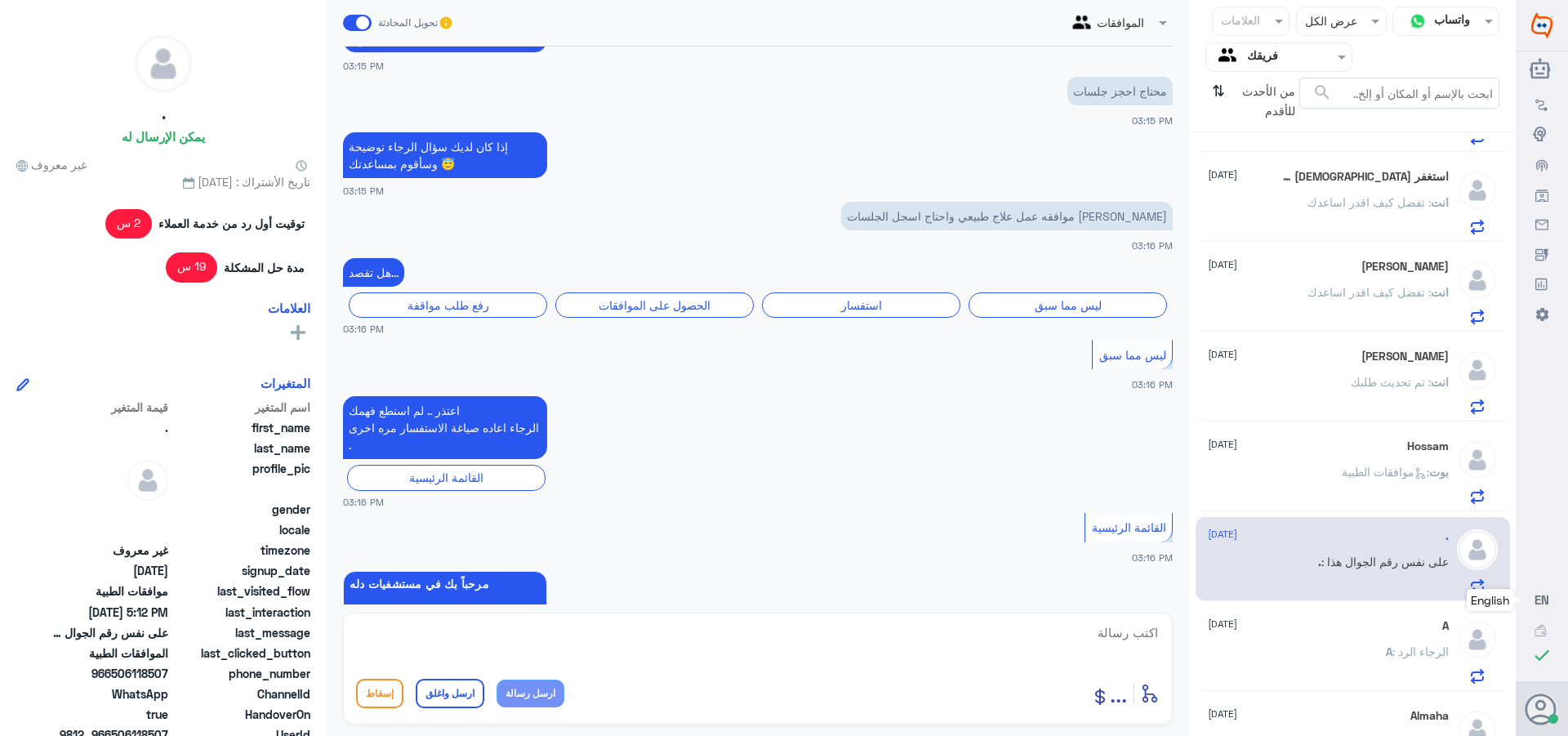
scroll to position [313, 0]
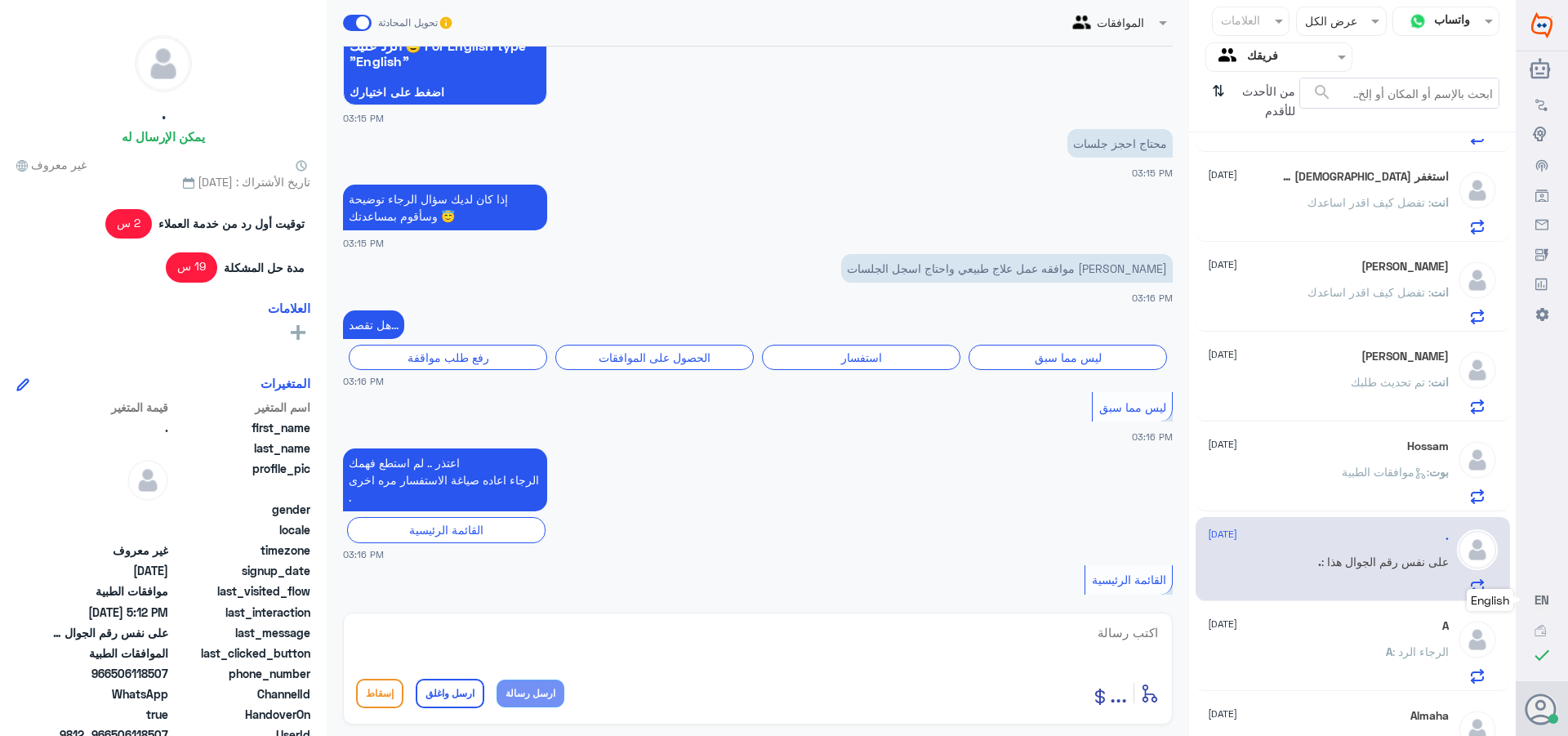
click at [1314, 194] on p "انت : تفضل كيف اقدر اساعدك" at bounding box center [1378, 213] width 141 height 41
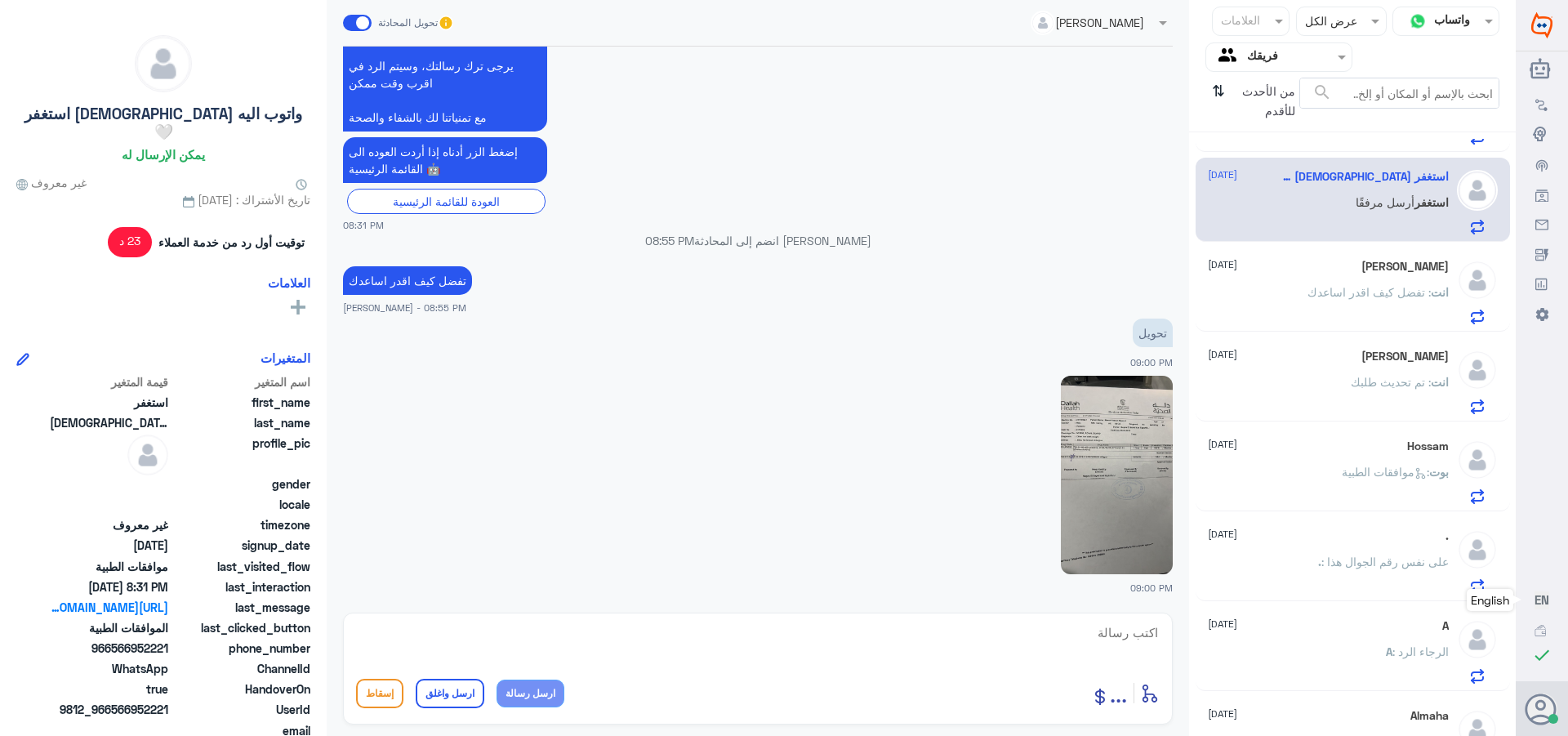
scroll to position [2316, 0]
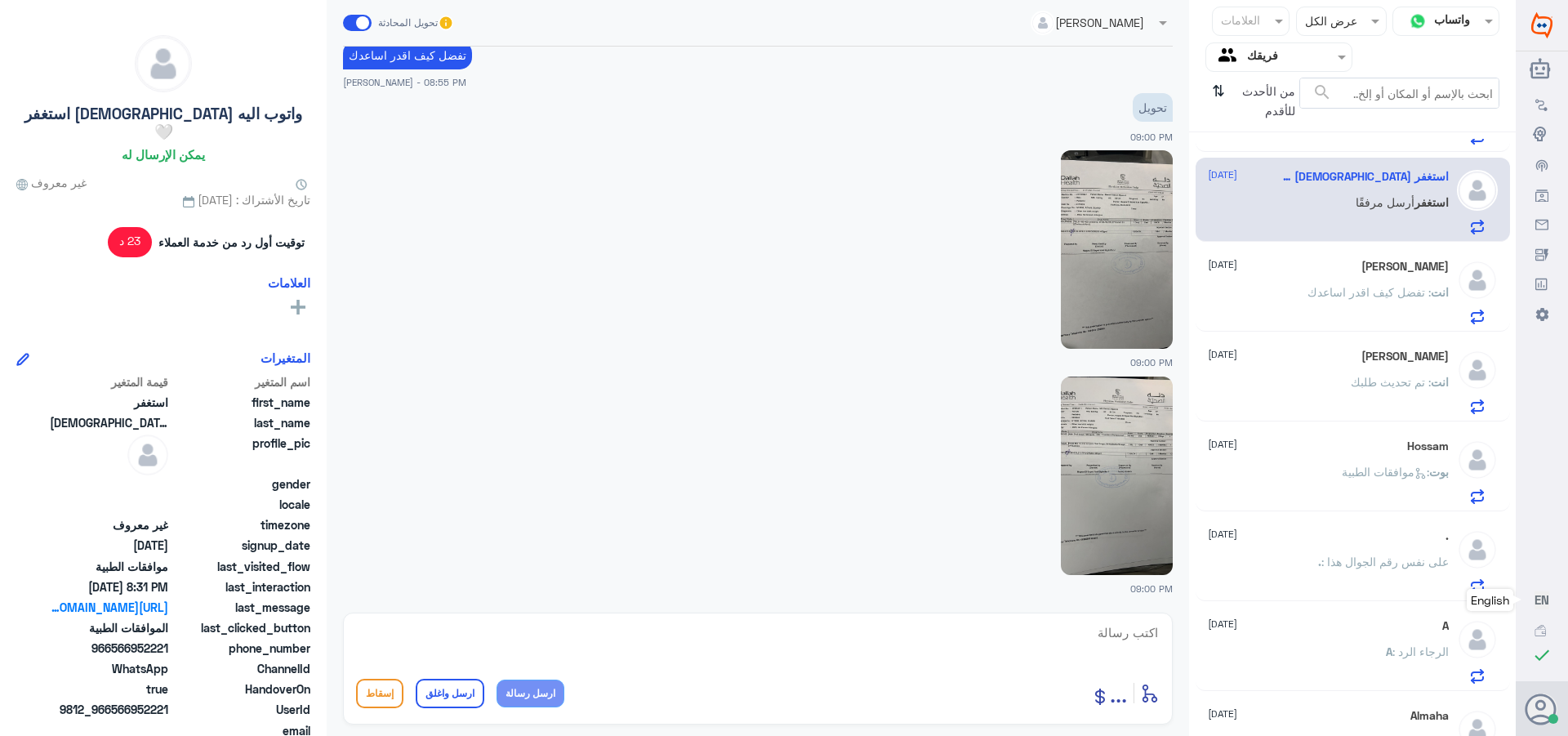
click at [1100, 237] on img at bounding box center [1116, 250] width 112 height 198
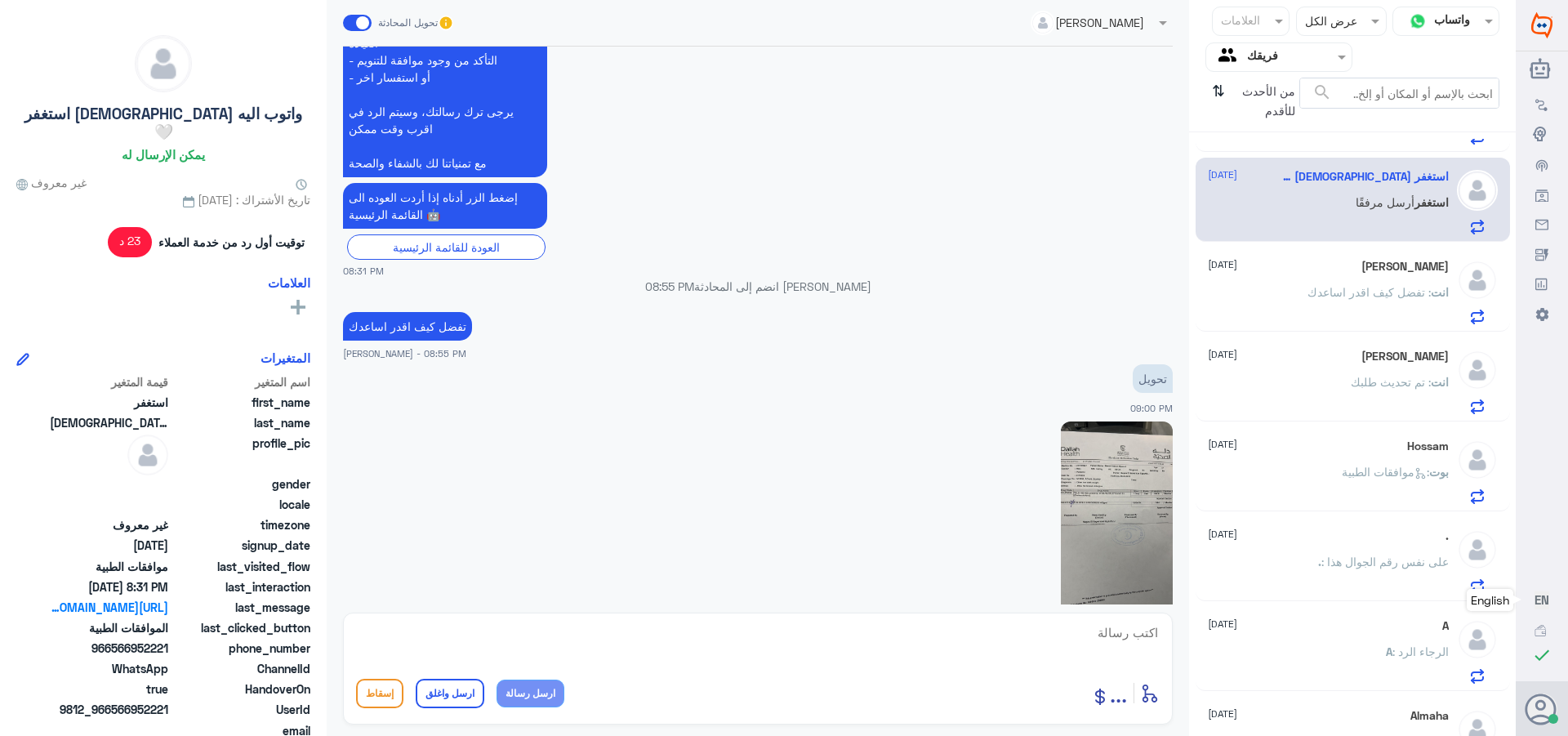
scroll to position [2071, 0]
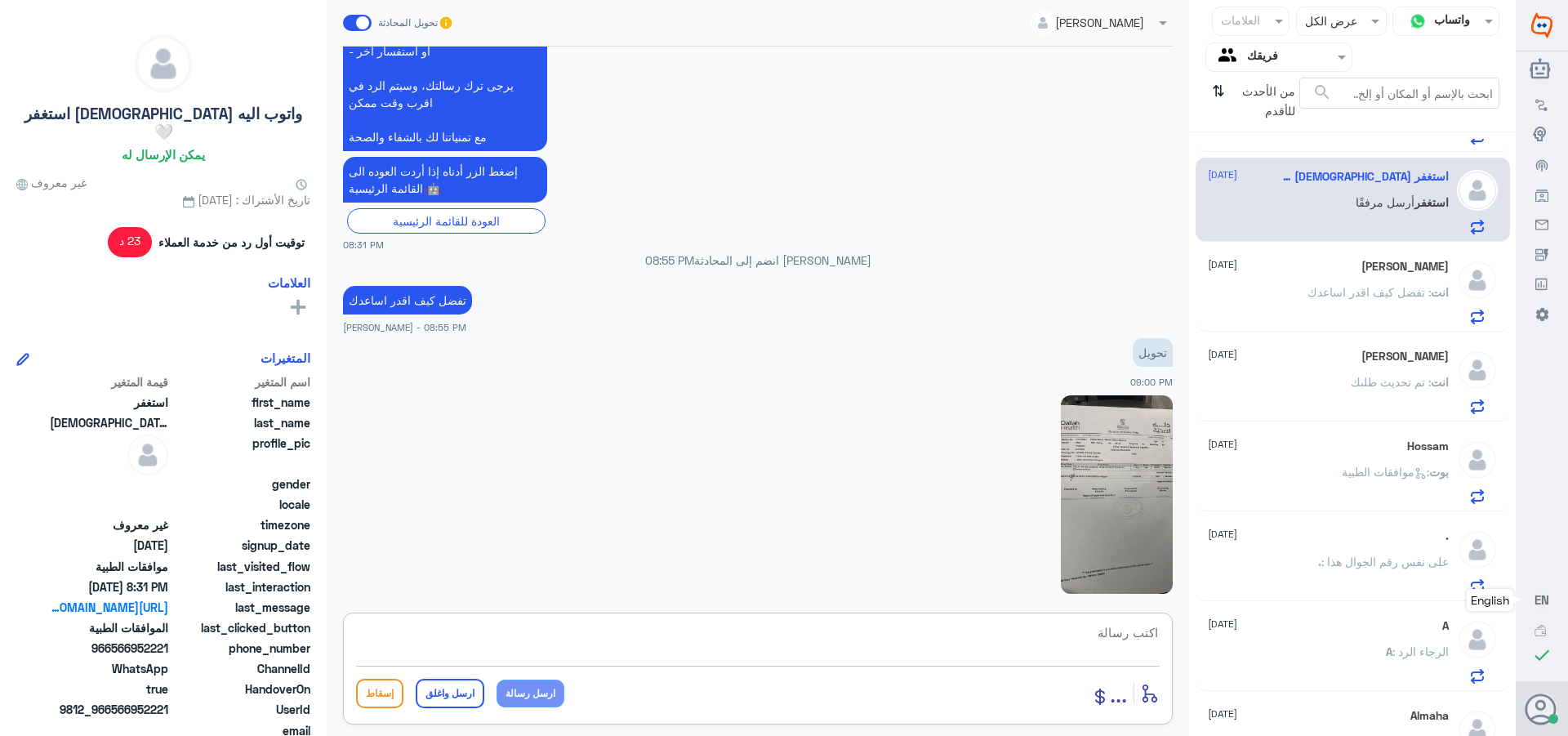
click at [1126, 623] on textarea at bounding box center [758, 641] width 804 height 40
type textarea "التواصل مع دله نمار لخدمتك بشكل اسرع رقم التواصل /0546022896"
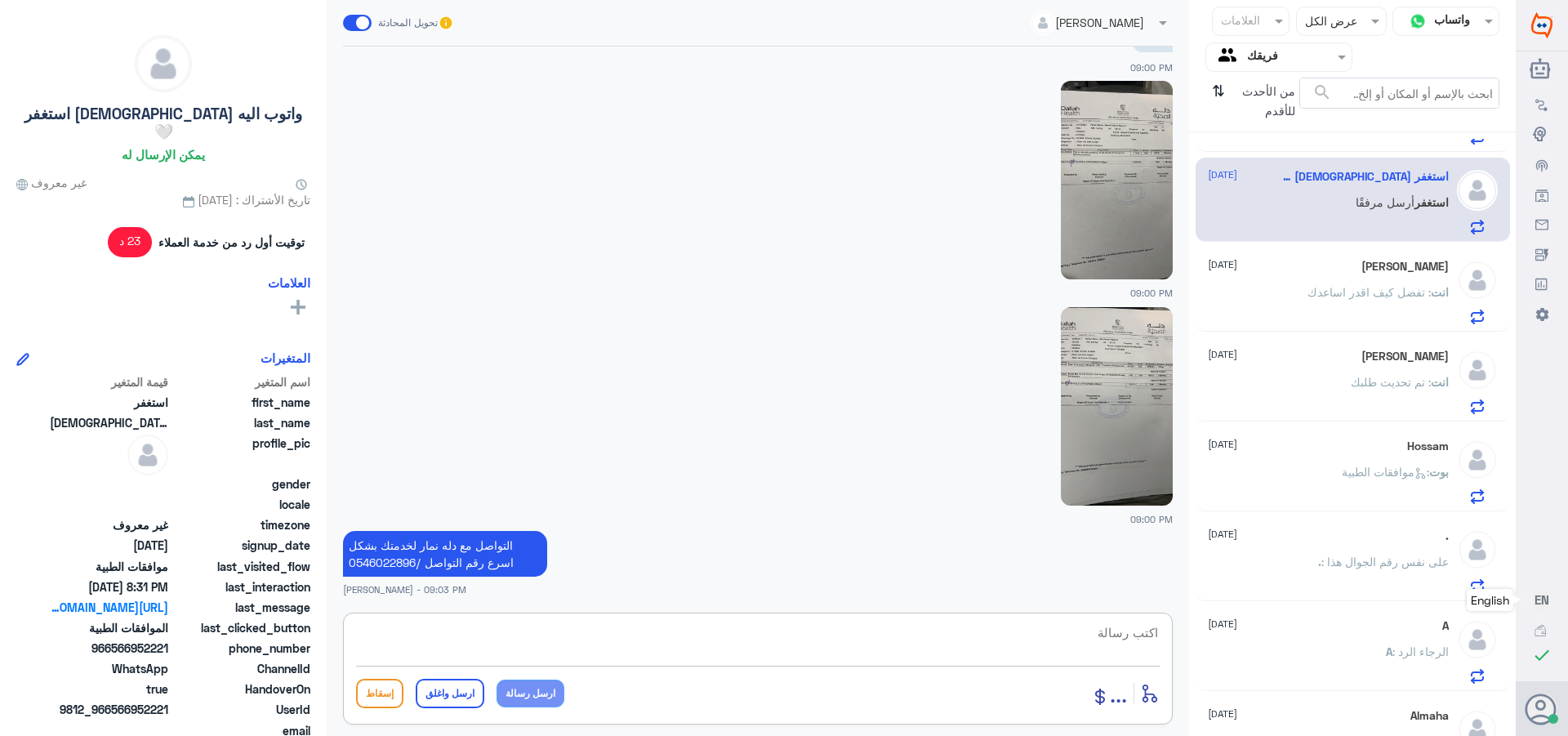
click at [1115, 640] on textarea at bounding box center [758, 641] width 804 height 40
paste textarea "تمنياتي لك بالشفاء العاجل"
type textarea "تمنياتي لك بالشفاء العاجل"
drag, startPoint x: 446, startPoint y: 694, endPoint x: 459, endPoint y: 686, distance: 15.3
click at [448, 694] on button "ارسل واغلق" at bounding box center [450, 693] width 69 height 30
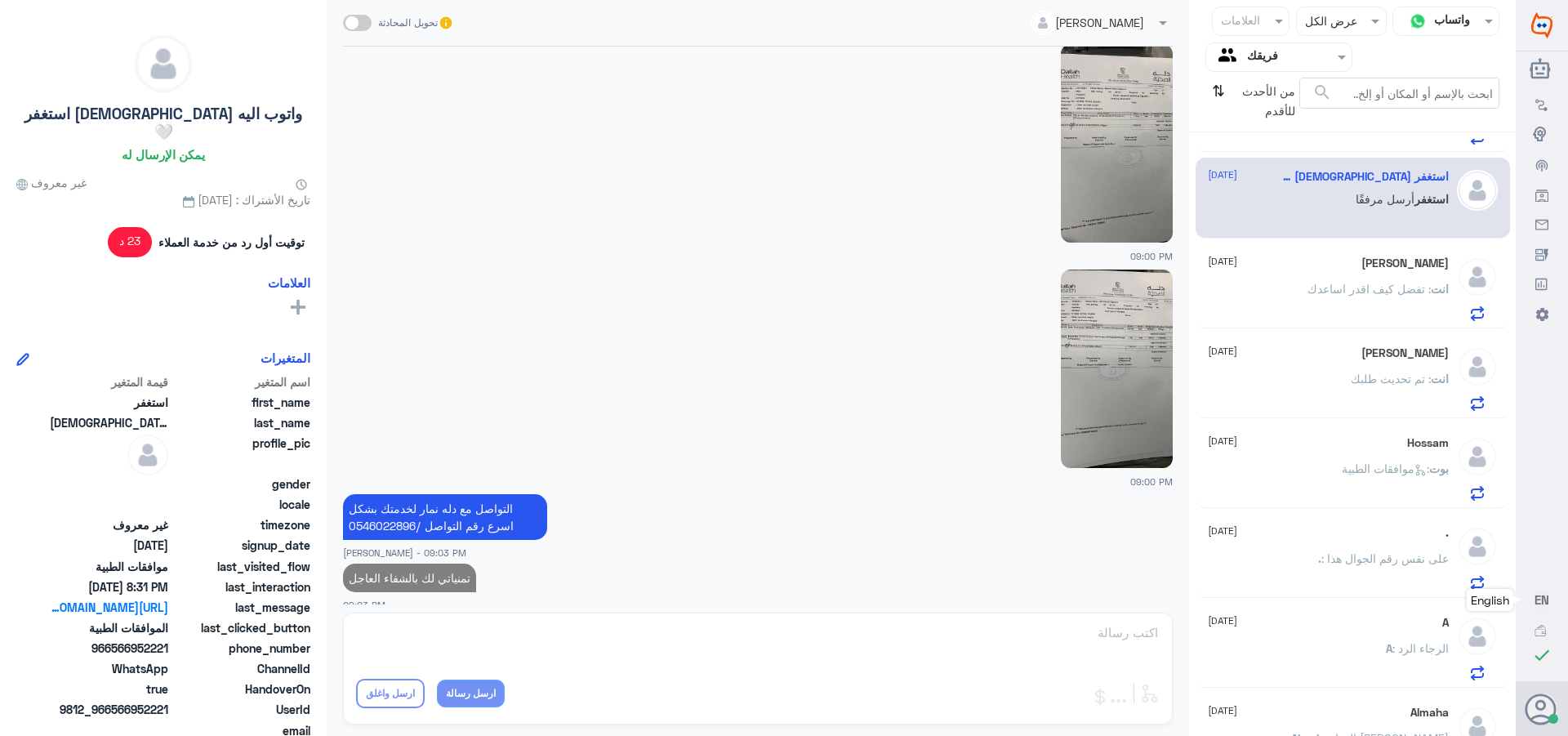
scroll to position [2352, 0]
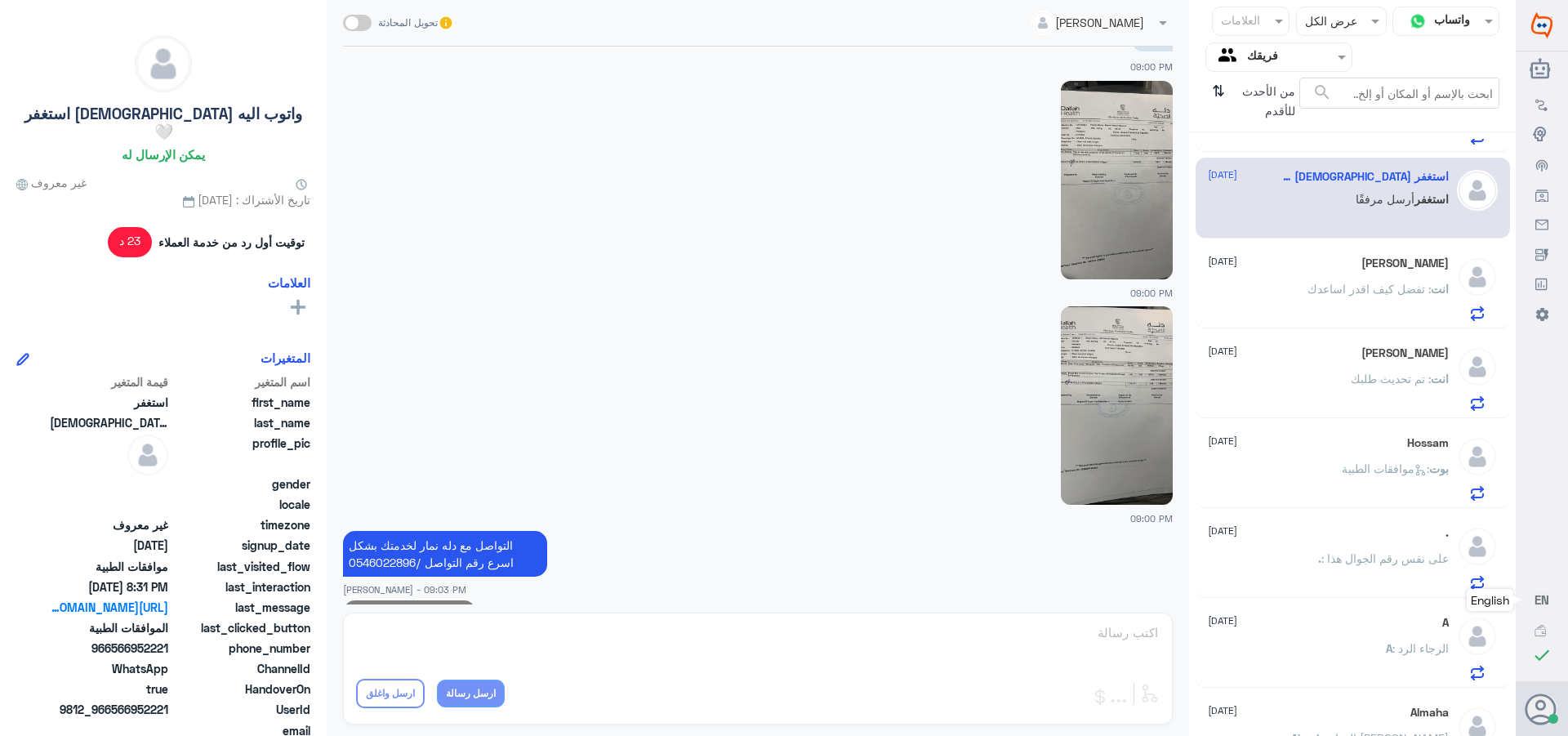
click at [1322, 273] on div "[PERSON_NAME] [DATE] انت : تفضل كيف اقدر اساعدك" at bounding box center [1328, 289] width 241 height 64
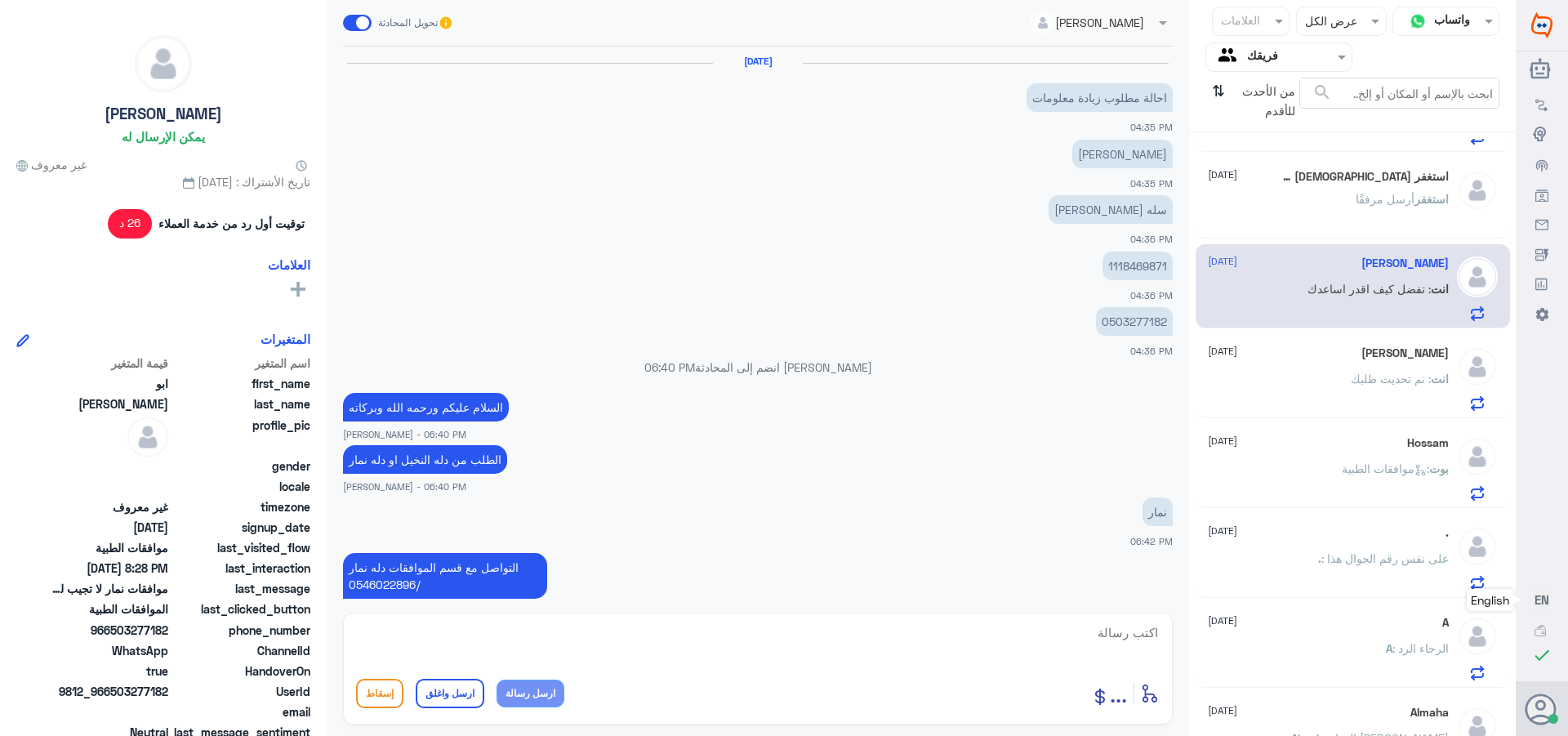
scroll to position [946, 0]
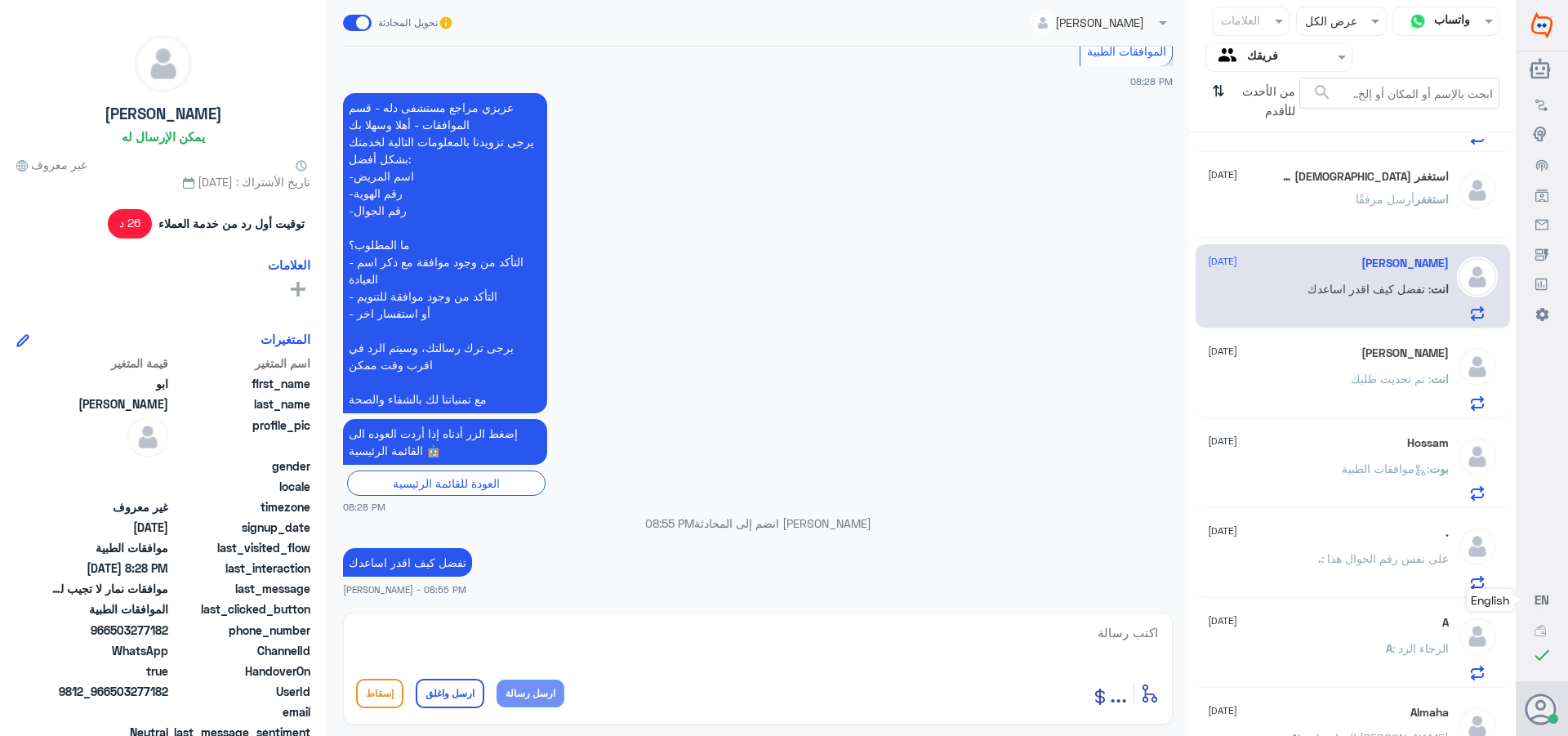
click at [1312, 388] on div "انت : تم تحديث طلبك" at bounding box center [1328, 392] width 241 height 37
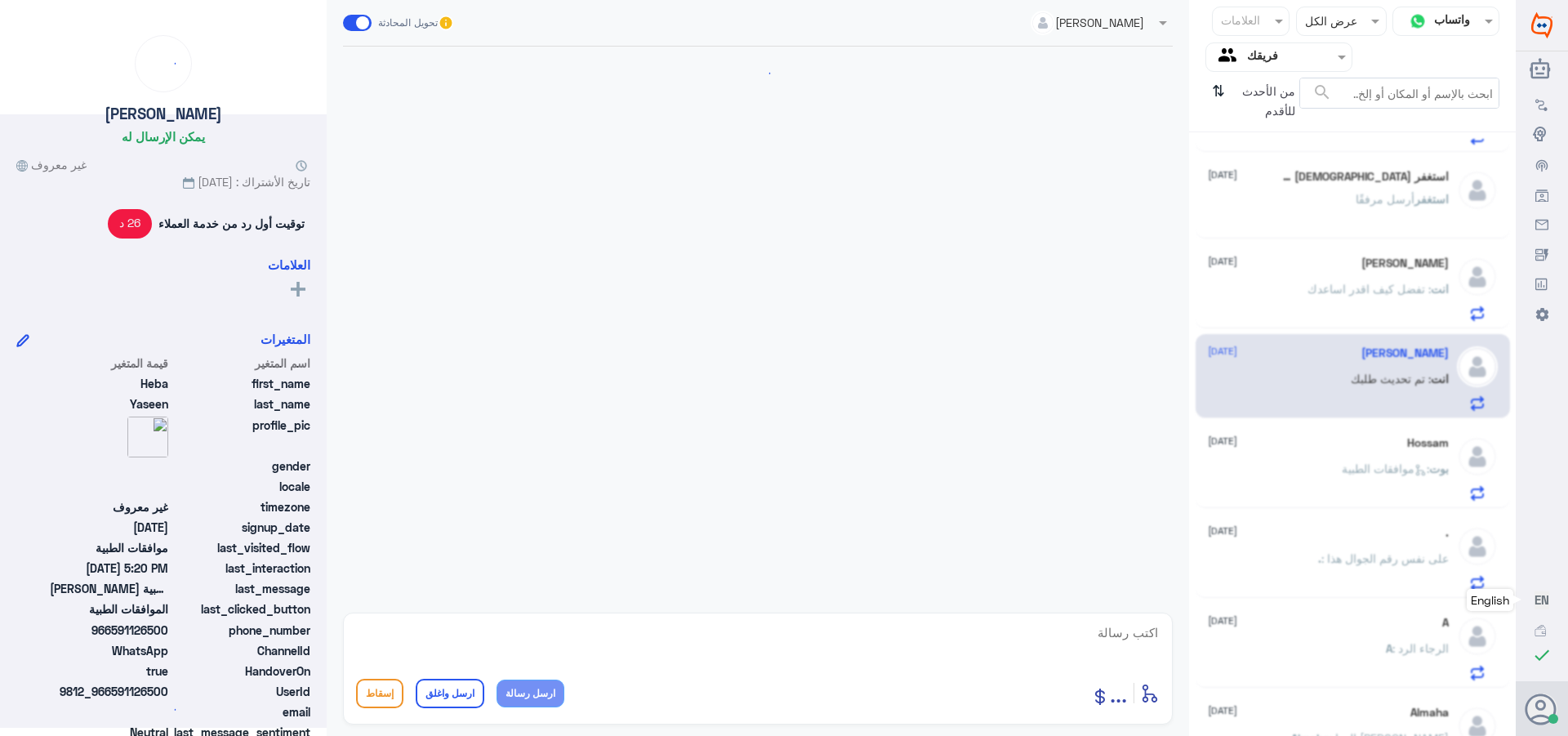
scroll to position [485, 0]
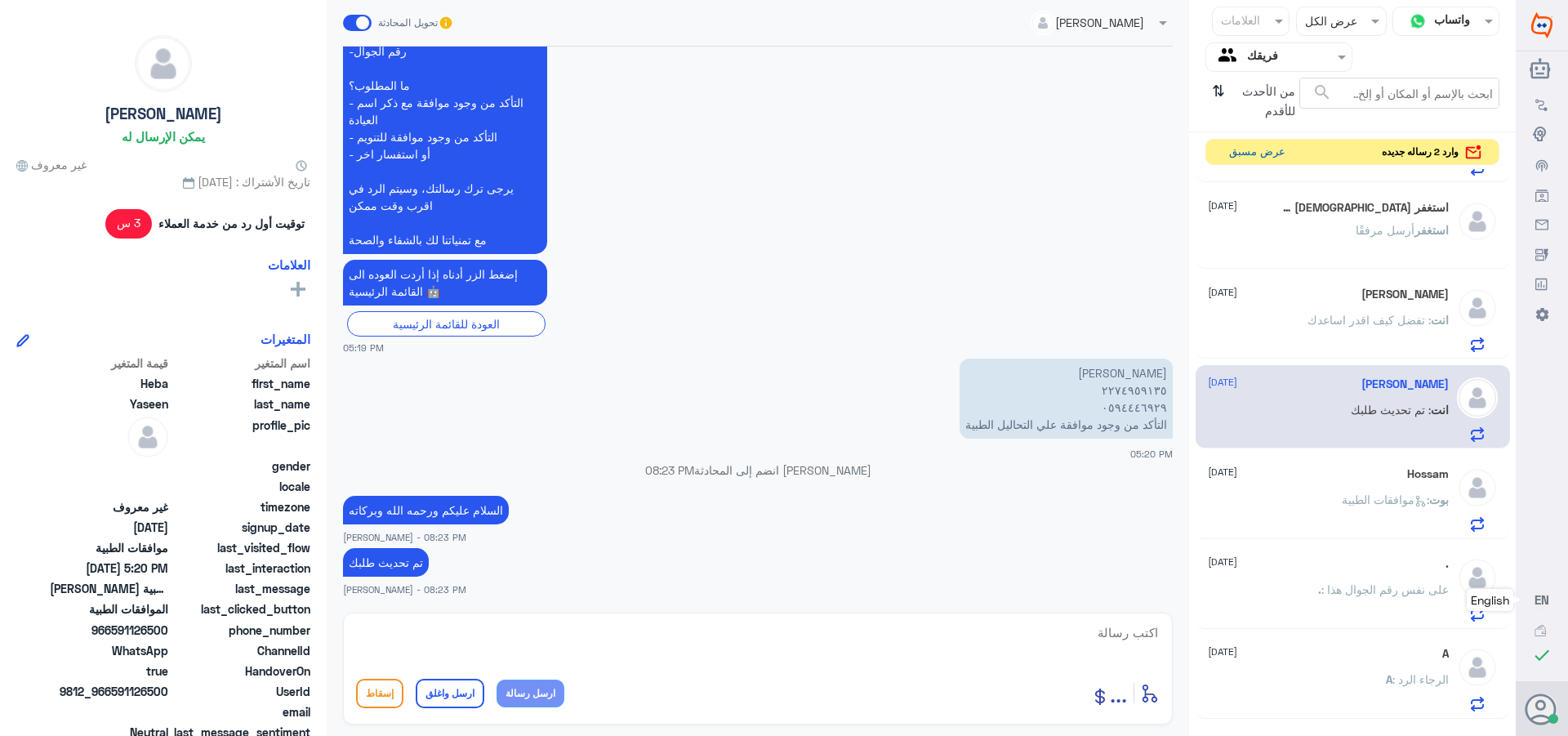
click at [1250, 153] on button "عرض مسبق" at bounding box center [1256, 152] width 69 height 25
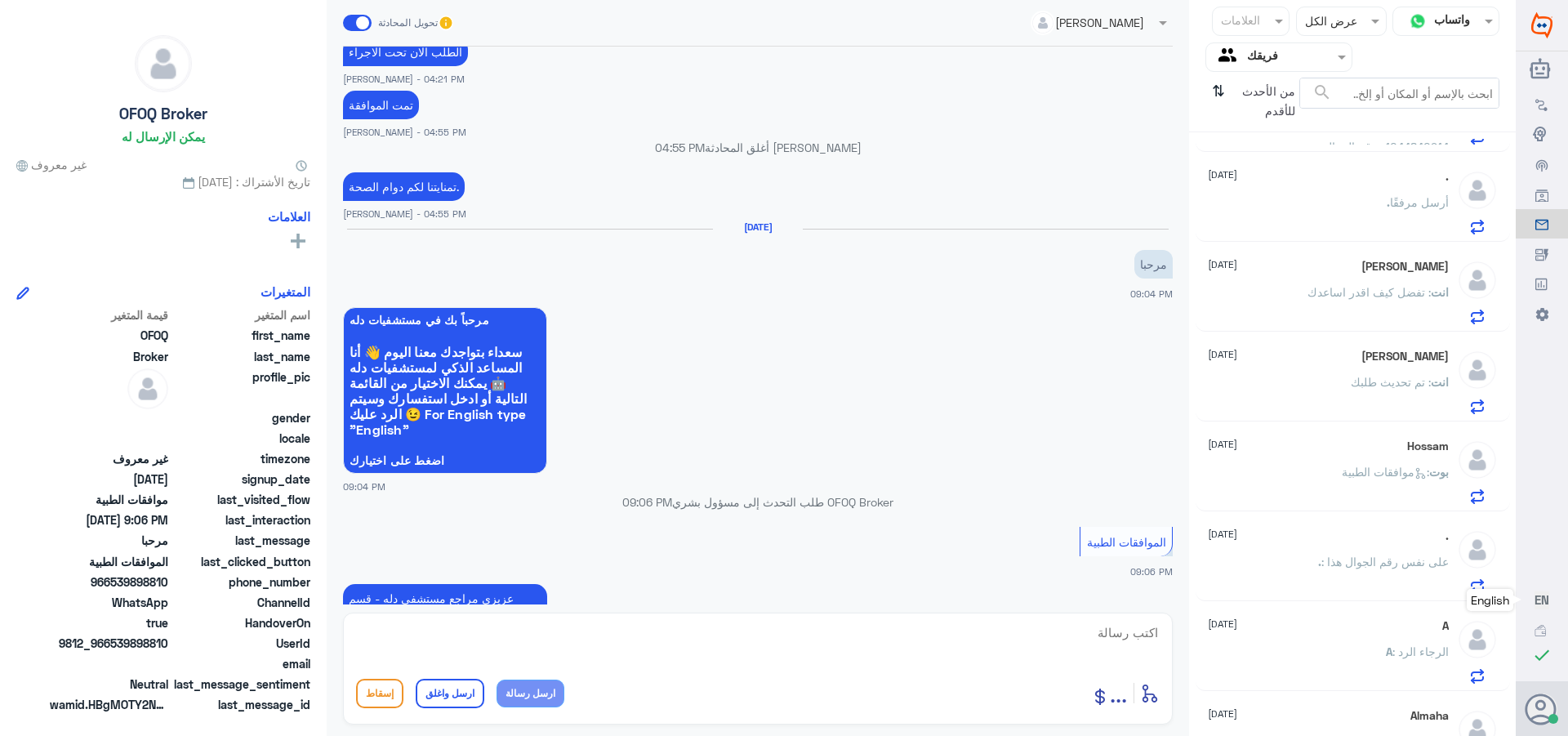
scroll to position [1813, 0]
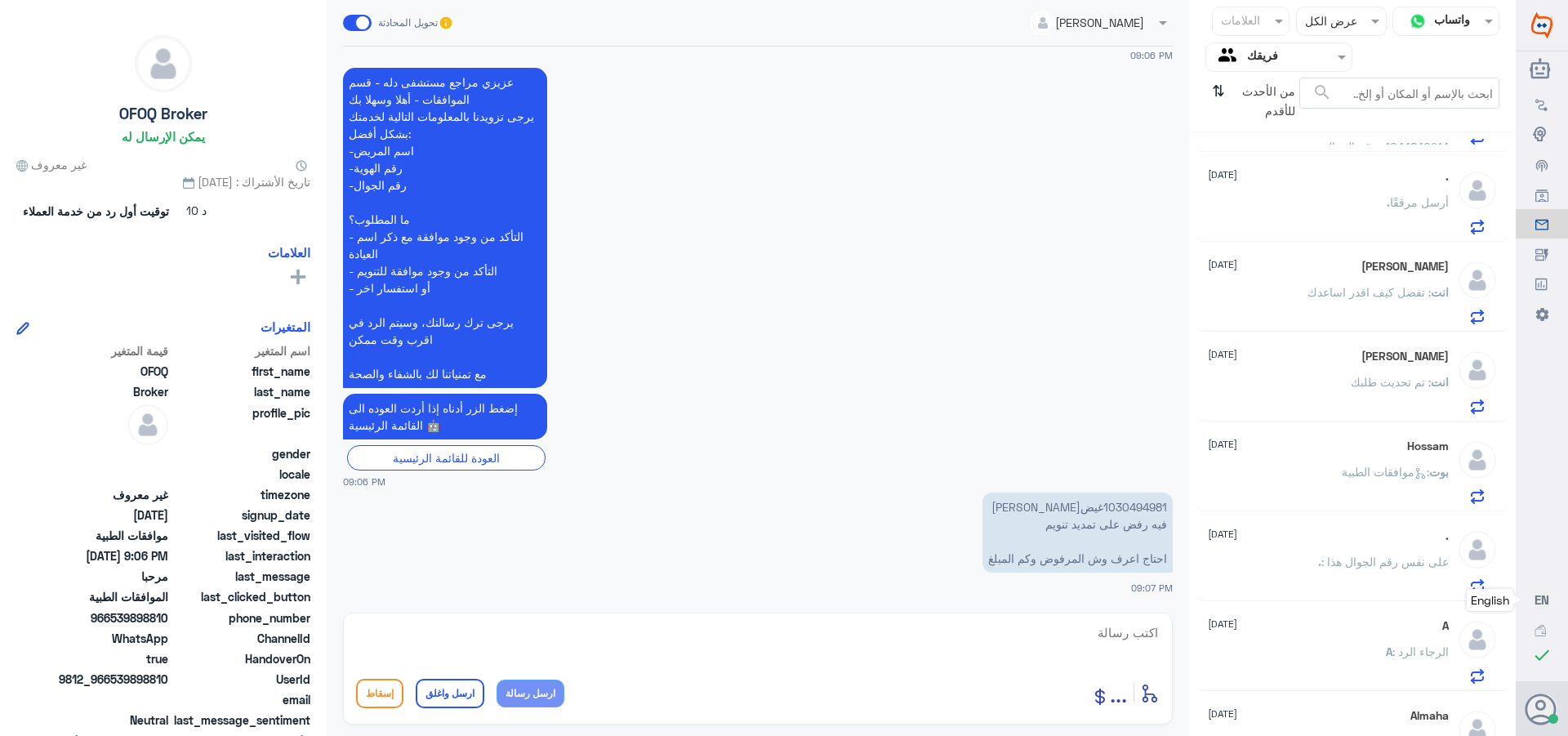
click at [1117, 511] on p "1030494981غيضه [PERSON_NAME] فيه رفض على تمديد تنويم احتاج اعرف وش المرفوض وكم …" at bounding box center [1077, 532] width 191 height 80
click at [1121, 506] on p "1030494981غيضه [PERSON_NAME] فيه رفض على تمديد تنويم احتاج اعرف وش المرفوض وكم …" at bounding box center [1077, 532] width 191 height 80
click at [1131, 504] on p "1030494981غيضه [PERSON_NAME] فيه رفض على تمديد تنويم احتاج اعرف وش المرفوض وكم …" at bounding box center [1077, 532] width 191 height 80
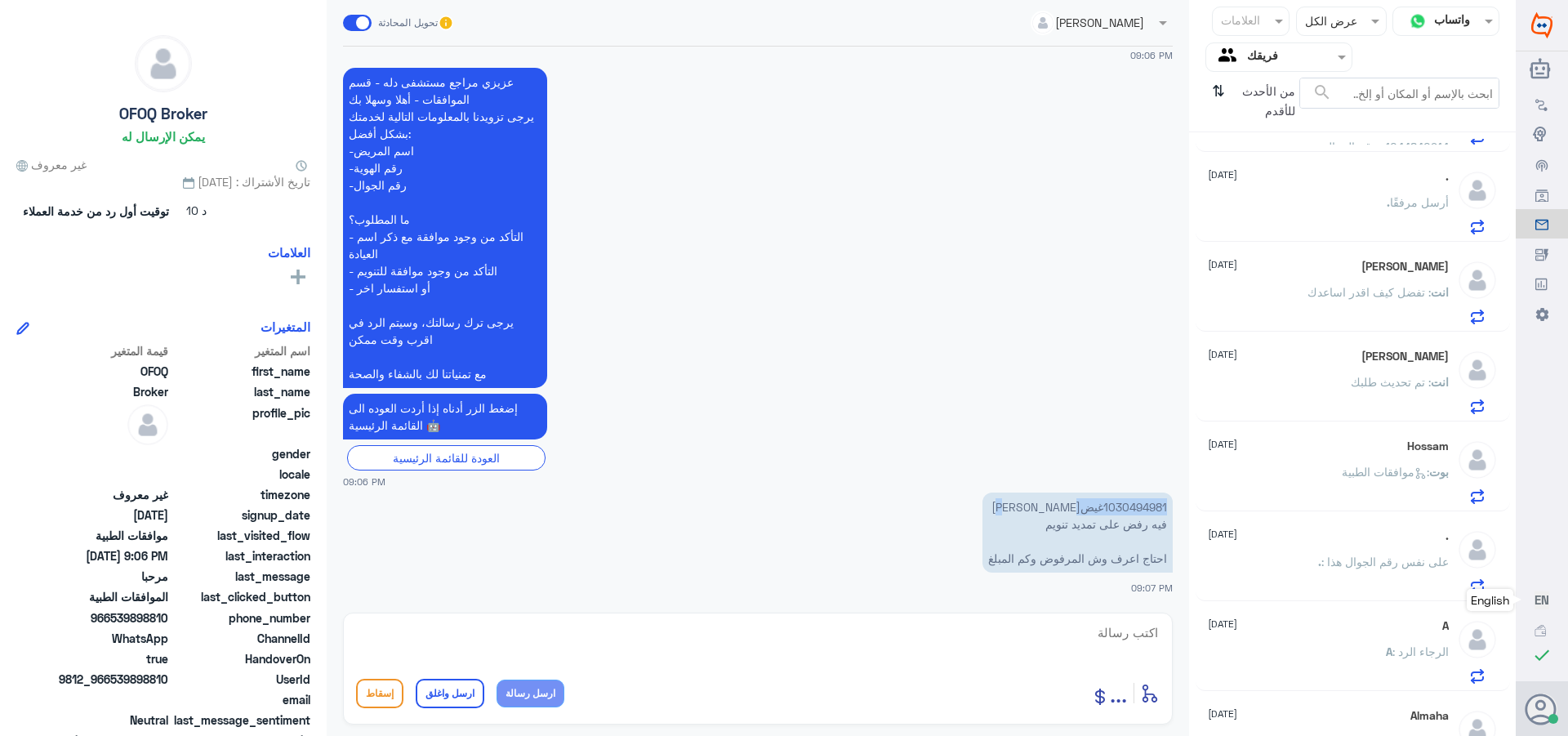
click at [1126, 505] on p "1030494981غيضه [PERSON_NAME] فيه رفض على تمديد تنويم احتاج اعرف وش المرفوض وكم …" at bounding box center [1077, 532] width 191 height 80
drag, startPoint x: 1048, startPoint y: 646, endPoint x: 1062, endPoint y: 629, distance: 22.0
click at [1057, 634] on textarea at bounding box center [758, 641] width 804 height 40
drag, startPoint x: 1086, startPoint y: 632, endPoint x: 1224, endPoint y: 639, distance: 138.2
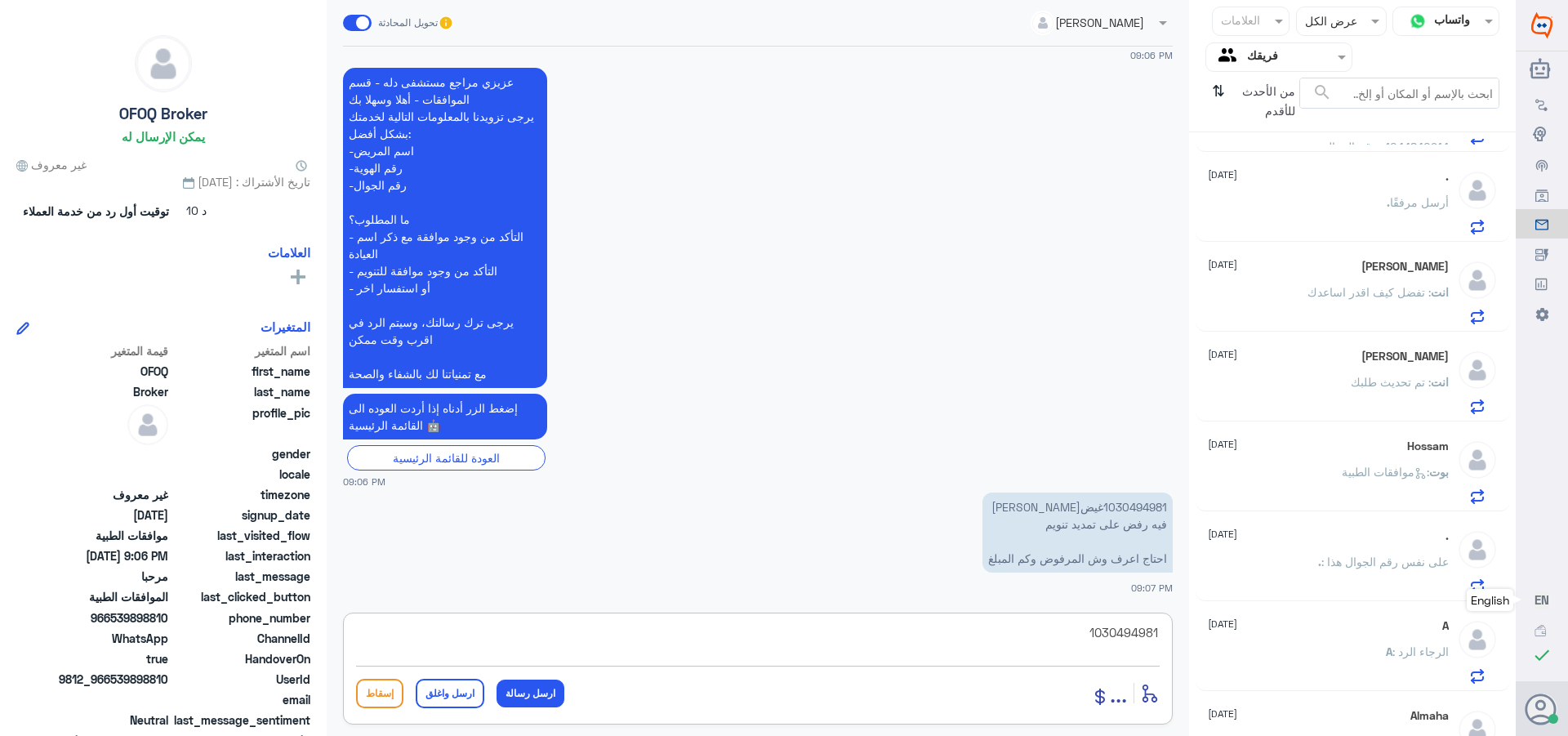
click at [1224, 639] on div "قناة واتساب Status × عرض الكل العلامات Agent Filter فريقك search من الأحدث للأق…" at bounding box center [758, 370] width 1516 height 740
type textarea "1030494981"
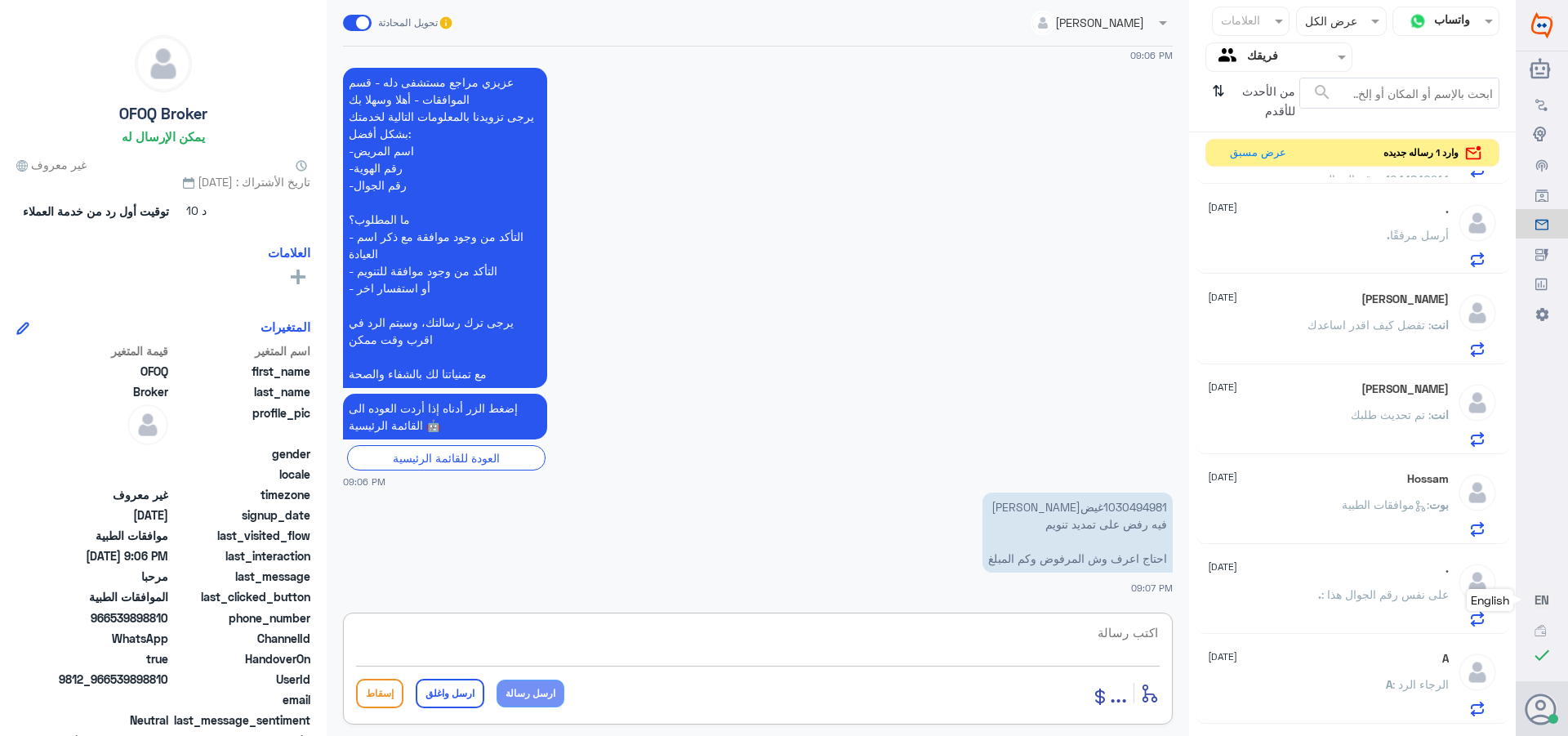
click at [1082, 561] on p "1030494981غيضه [PERSON_NAME] فيه رفض على تمديد تنويم احتاج اعرف وش المرفوض وكم …" at bounding box center [1077, 532] width 191 height 80
click at [1098, 526] on p "1030494981غيضه [PERSON_NAME] فيه رفض على تمديد تنويم احتاج اعرف وش المرفوض وكم …" at bounding box center [1077, 532] width 191 height 80
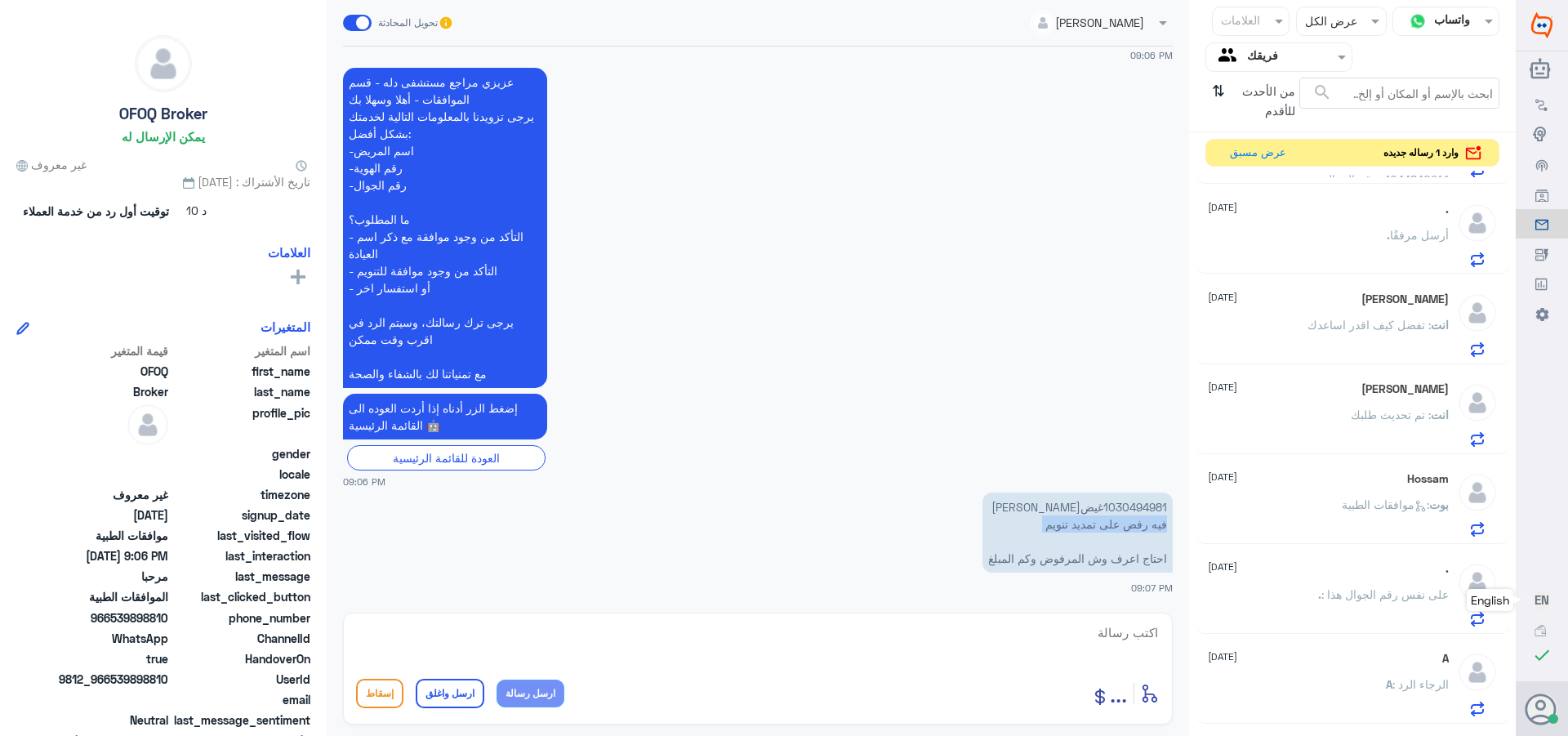
click at [1098, 526] on p "1030494981غيضه [PERSON_NAME] فيه رفض على تمديد تنويم احتاج اعرف وش المرفوض وكم …" at bounding box center [1077, 532] width 191 height 80
click at [1237, 157] on button "عرض مسبق" at bounding box center [1256, 152] width 69 height 25
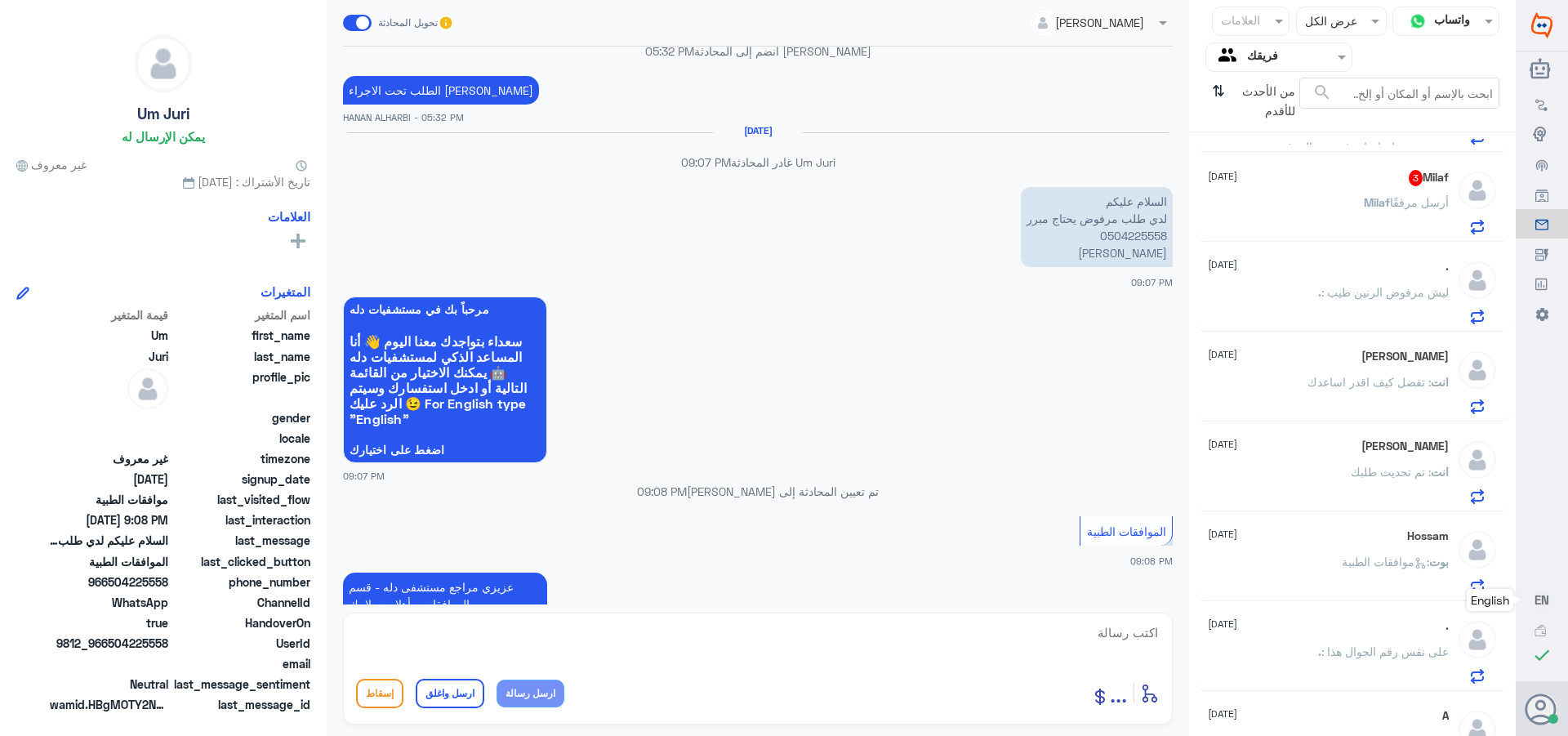
scroll to position [1158, 0]
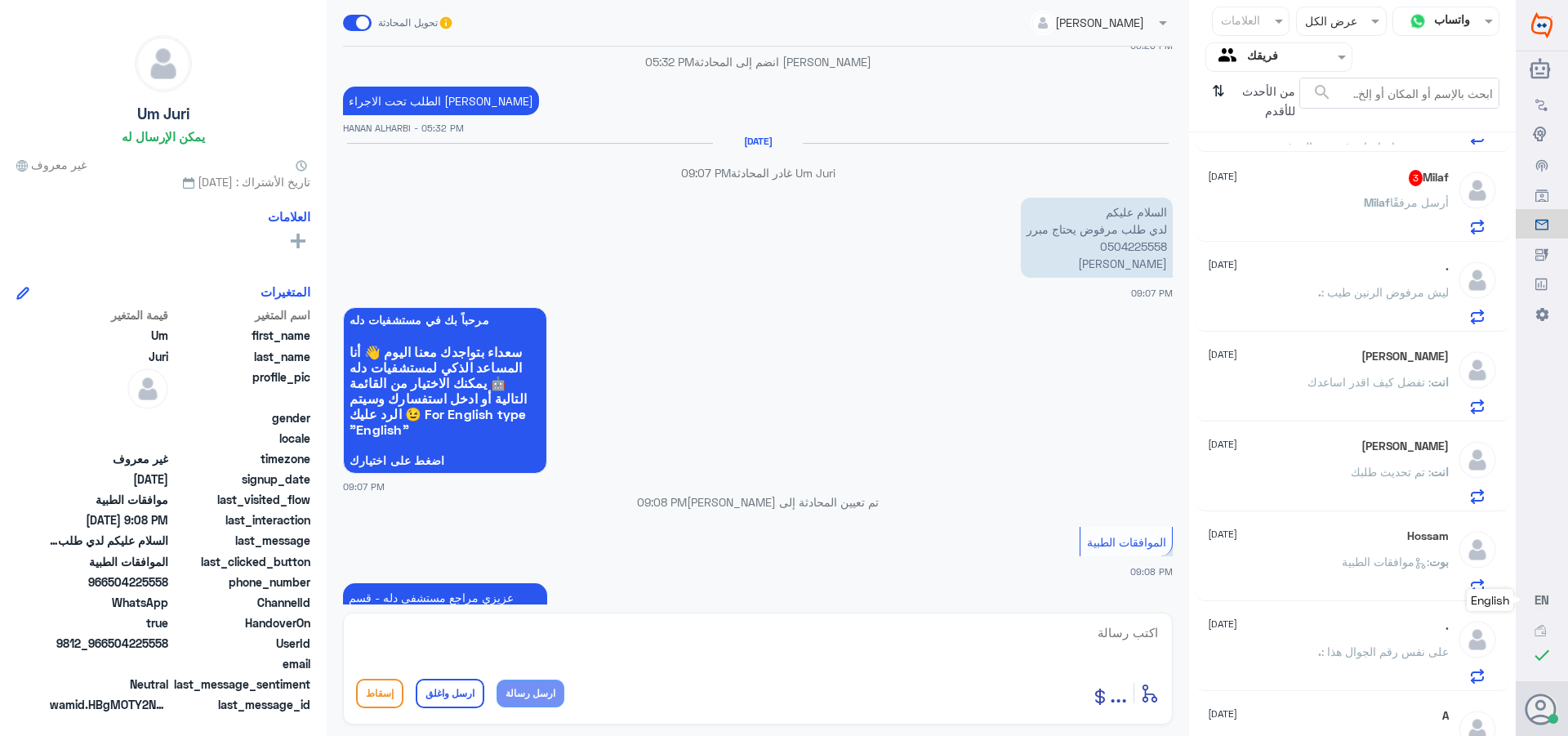
click at [1116, 246] on p "السلام عليكم لدي طلب مرفوض يحتاج مبرر 0504225558 [PERSON_NAME]" at bounding box center [1096, 238] width 152 height 80
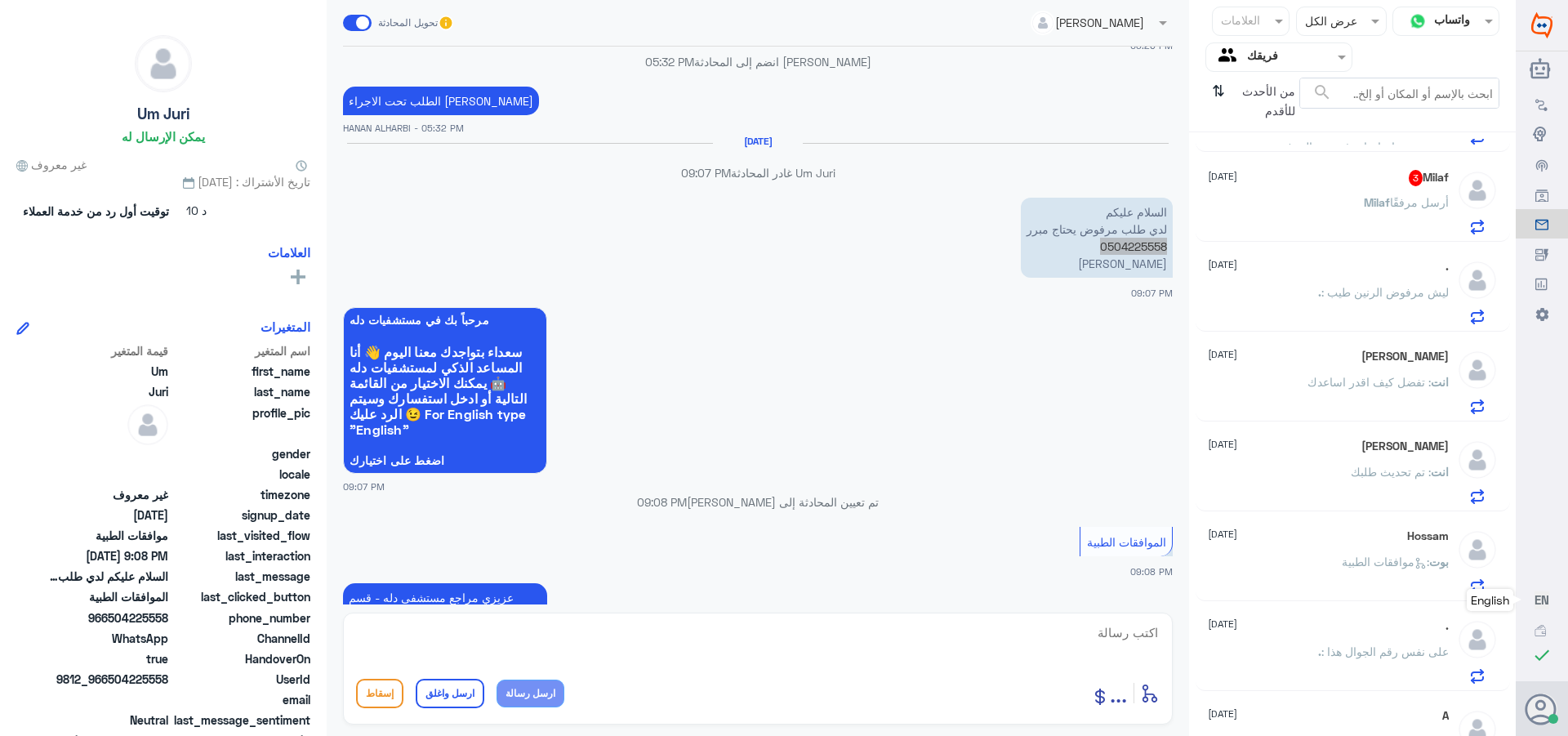
scroll to position [1690, 0]
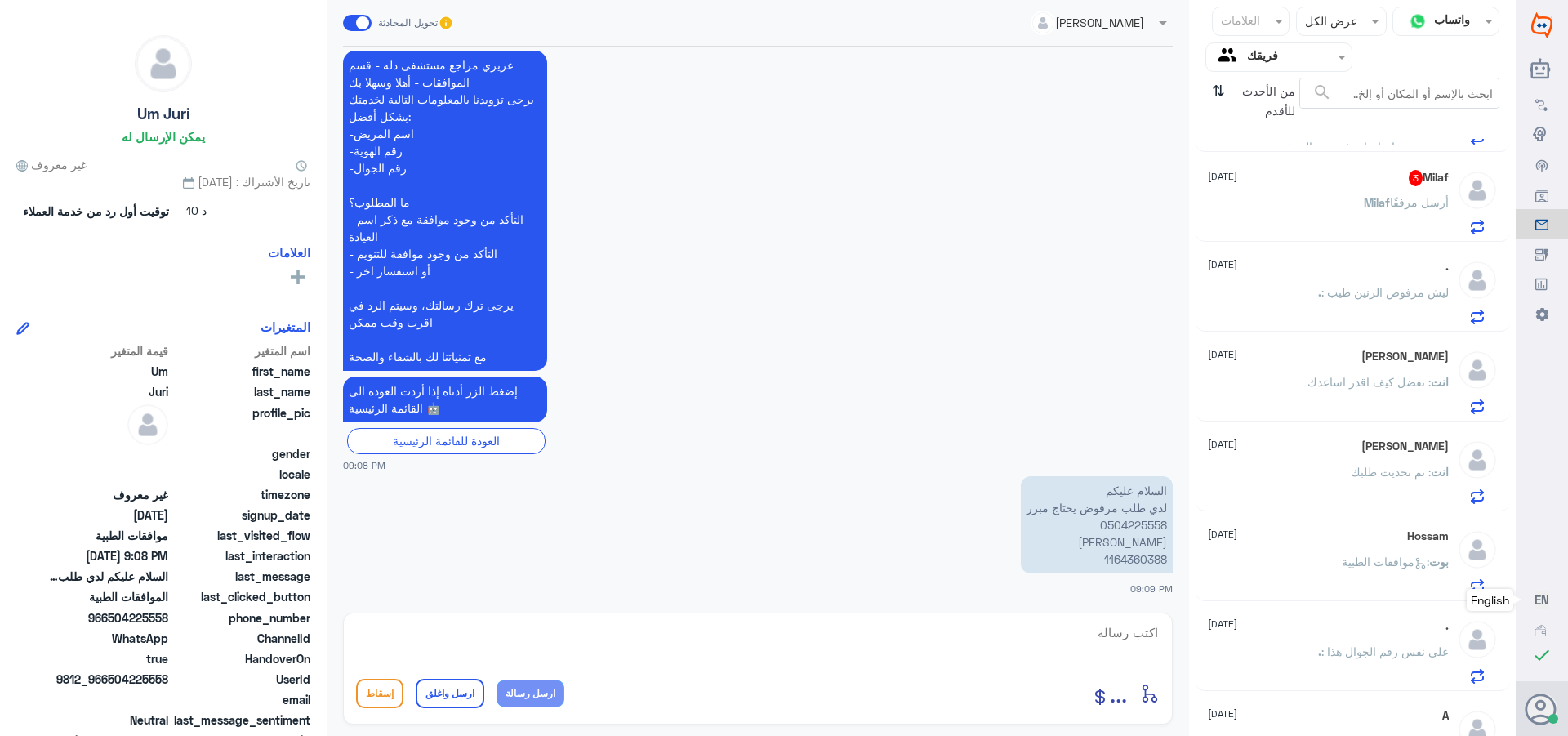
click at [1394, 193] on p "[PERSON_NAME] أرسل مرفقًا" at bounding box center [1407, 213] width 85 height 41
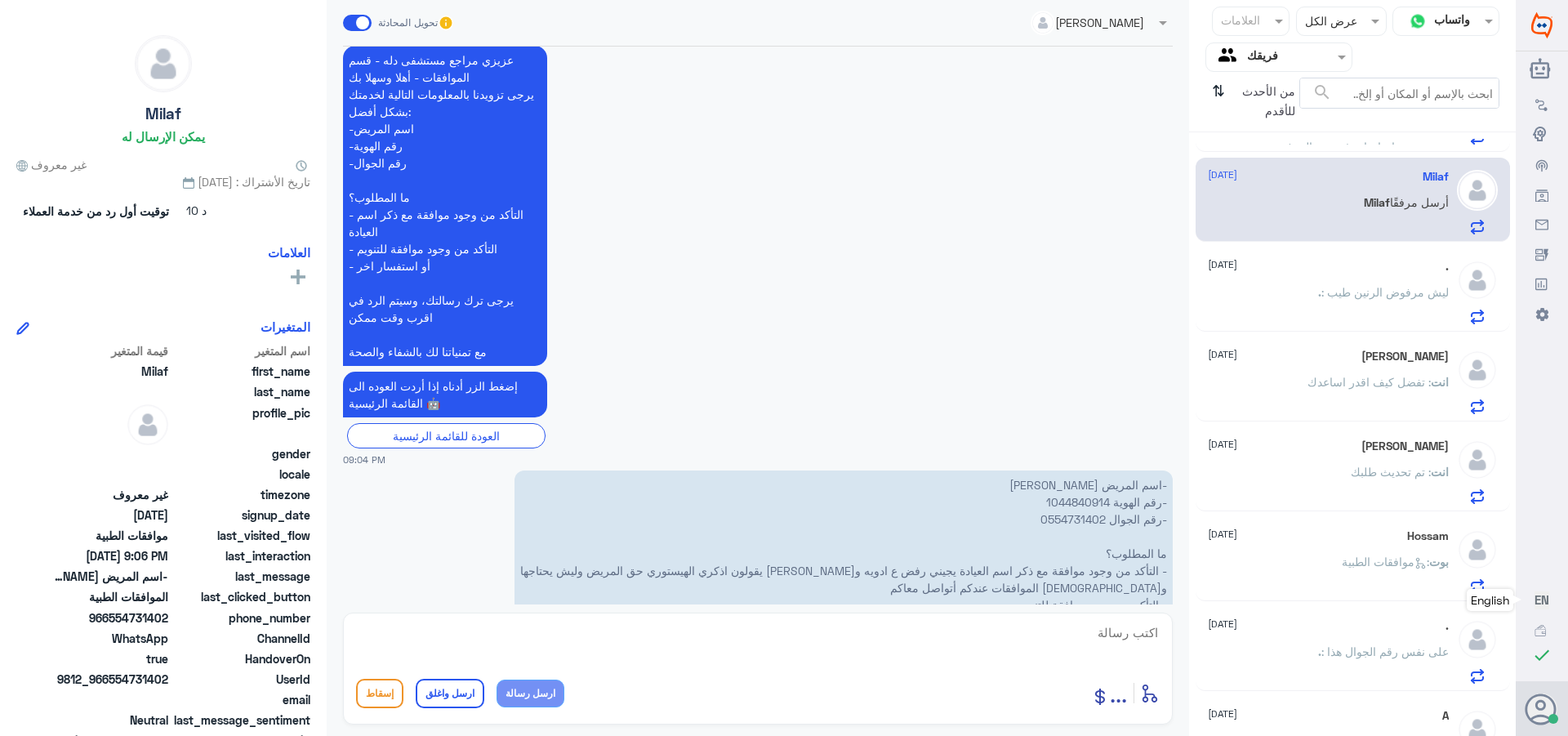
scroll to position [435, 0]
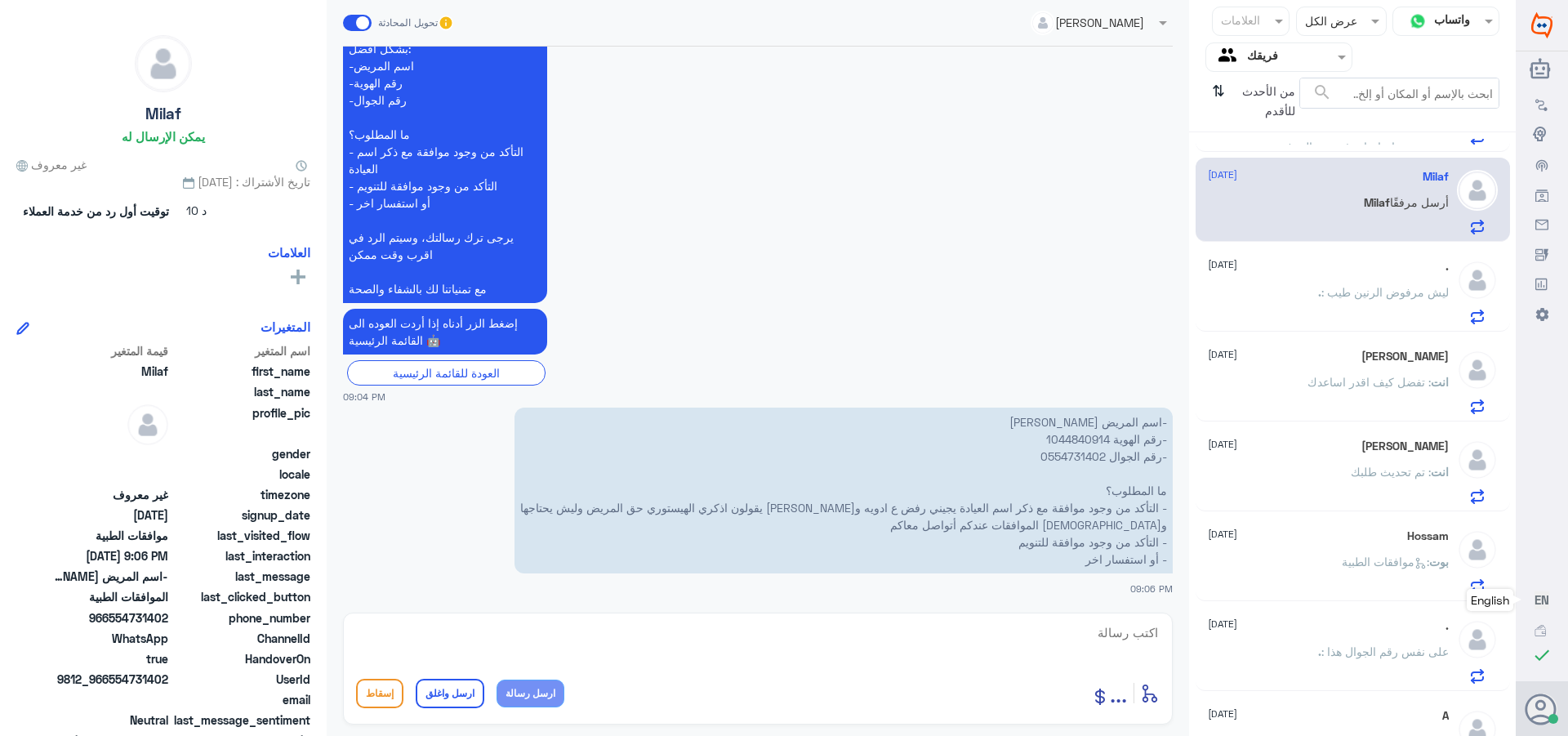
click at [1069, 440] on p "-اسم المريض [PERSON_NAME] -رقم الهوية 1044840914 -رقم الجوال 0554731402 ما المط…" at bounding box center [843, 490] width 659 height 166
click at [1129, 640] on textarea at bounding box center [758, 641] width 804 height 40
type textarea "السلام عليكم ورحمه الله الطلب من عياده القلبيه / تمت الموافقه"
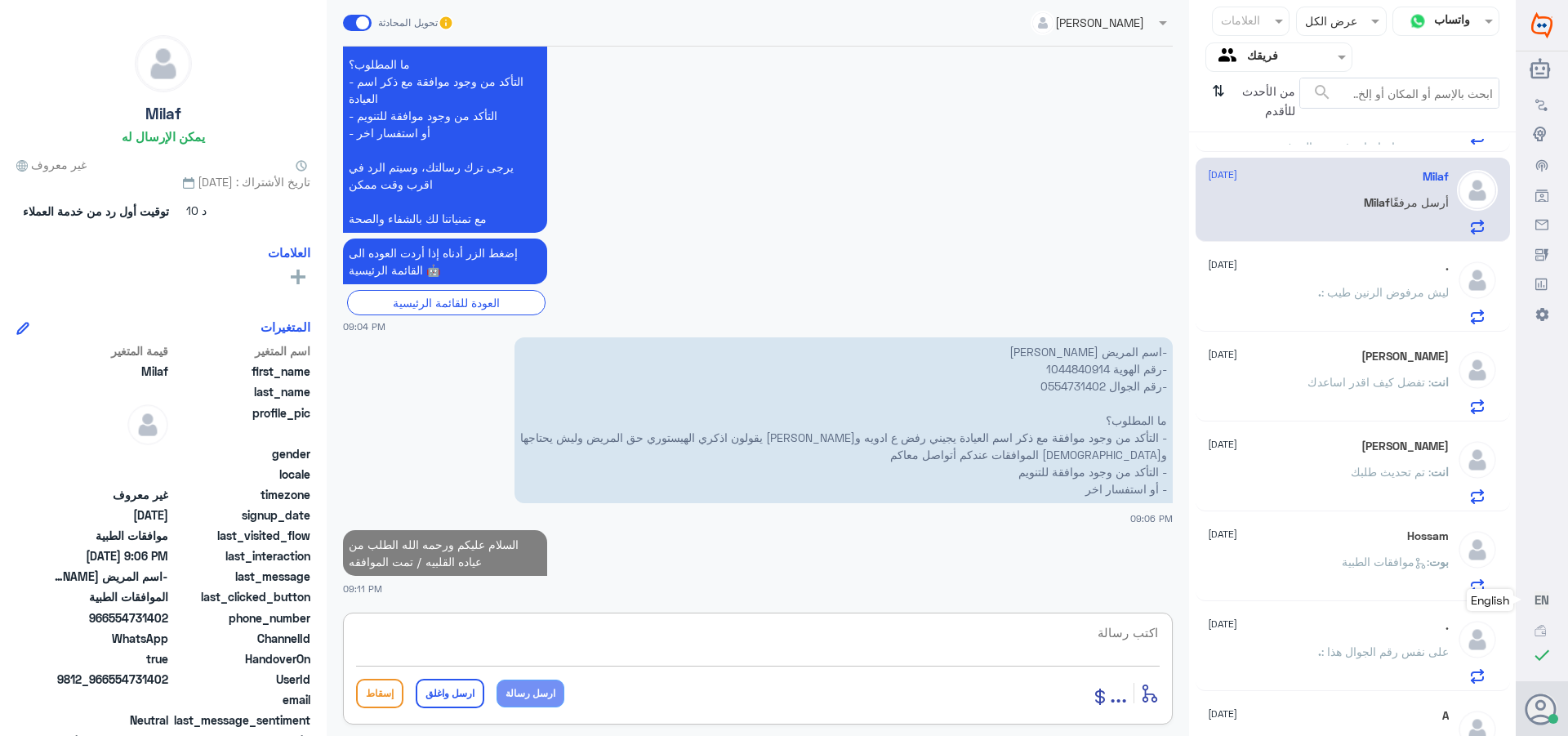
click at [1317, 328] on div ". [DATE] . : ليش مرفوض الرنين طيب" at bounding box center [1352, 289] width 314 height 84
click at [1312, 309] on div ". : ليش مرفوض الرنين طيب" at bounding box center [1328, 305] width 241 height 37
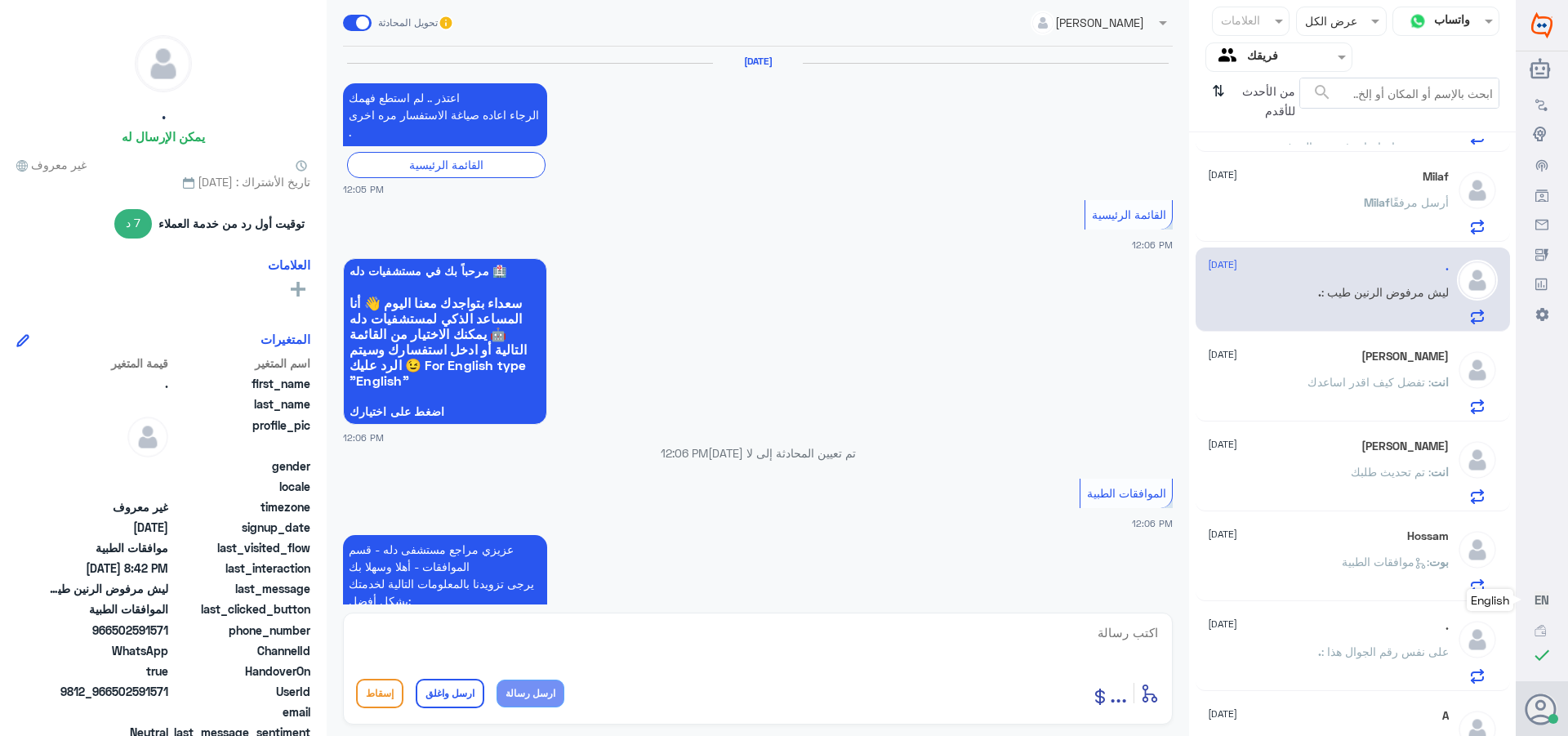
scroll to position [1510, 0]
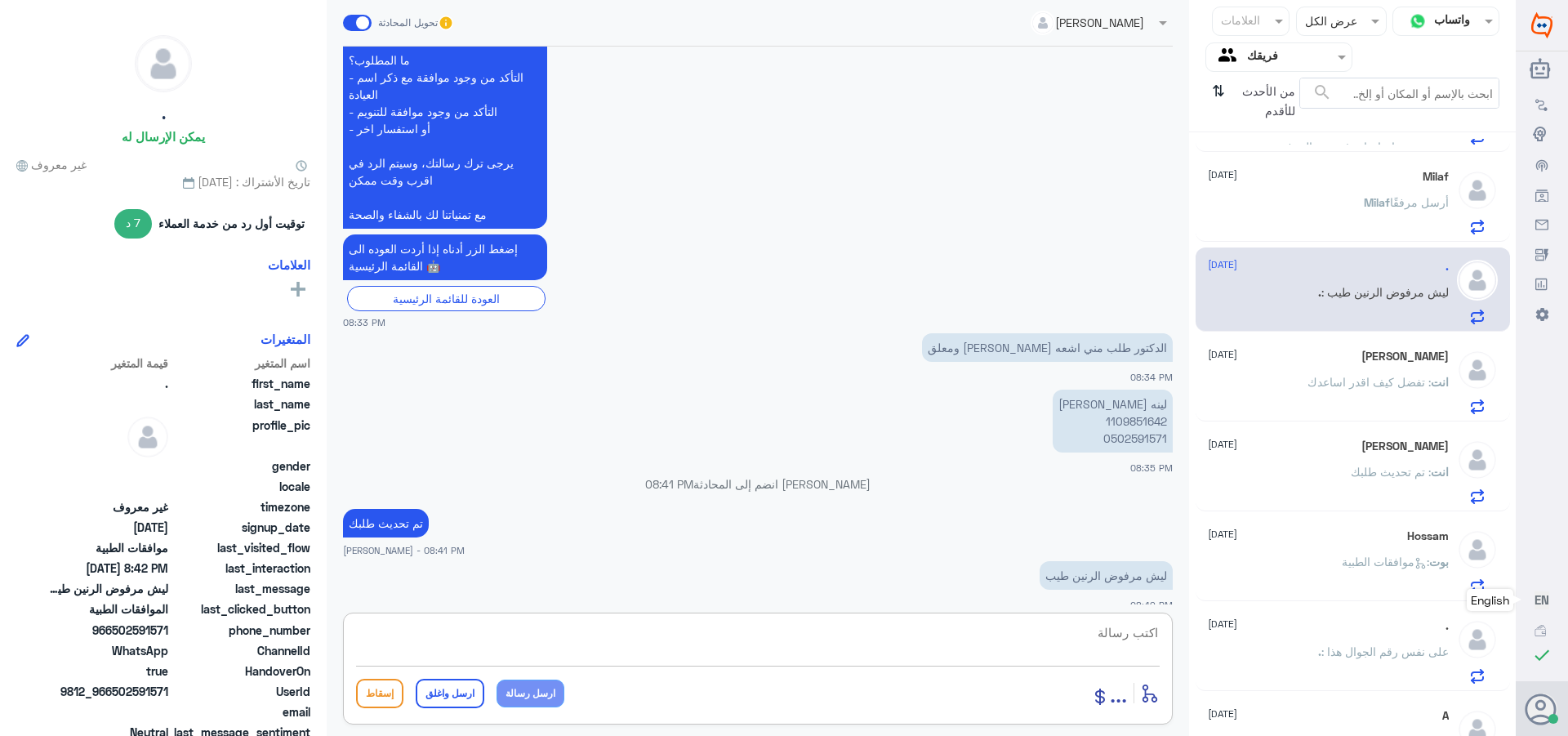
click at [1112, 643] on textarea at bounding box center [758, 641] width 804 height 40
type textarea "تم ارفاقتقرير الاشعه وبنتظار رد شركه التامين"
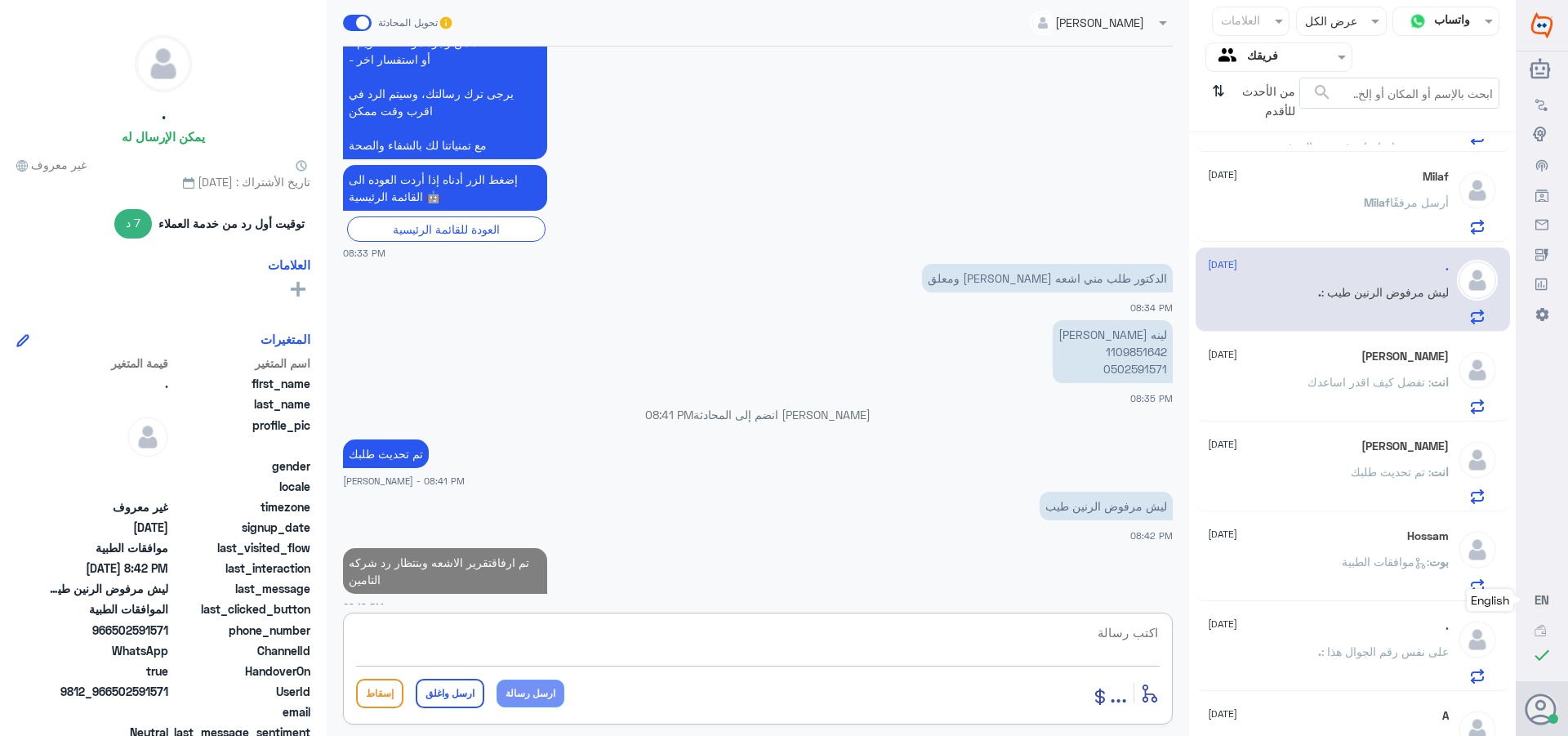
click at [1351, 462] on div "Heba Yaseen [DATE] انت : تم تحديث طلبك" at bounding box center [1328, 472] width 241 height 64
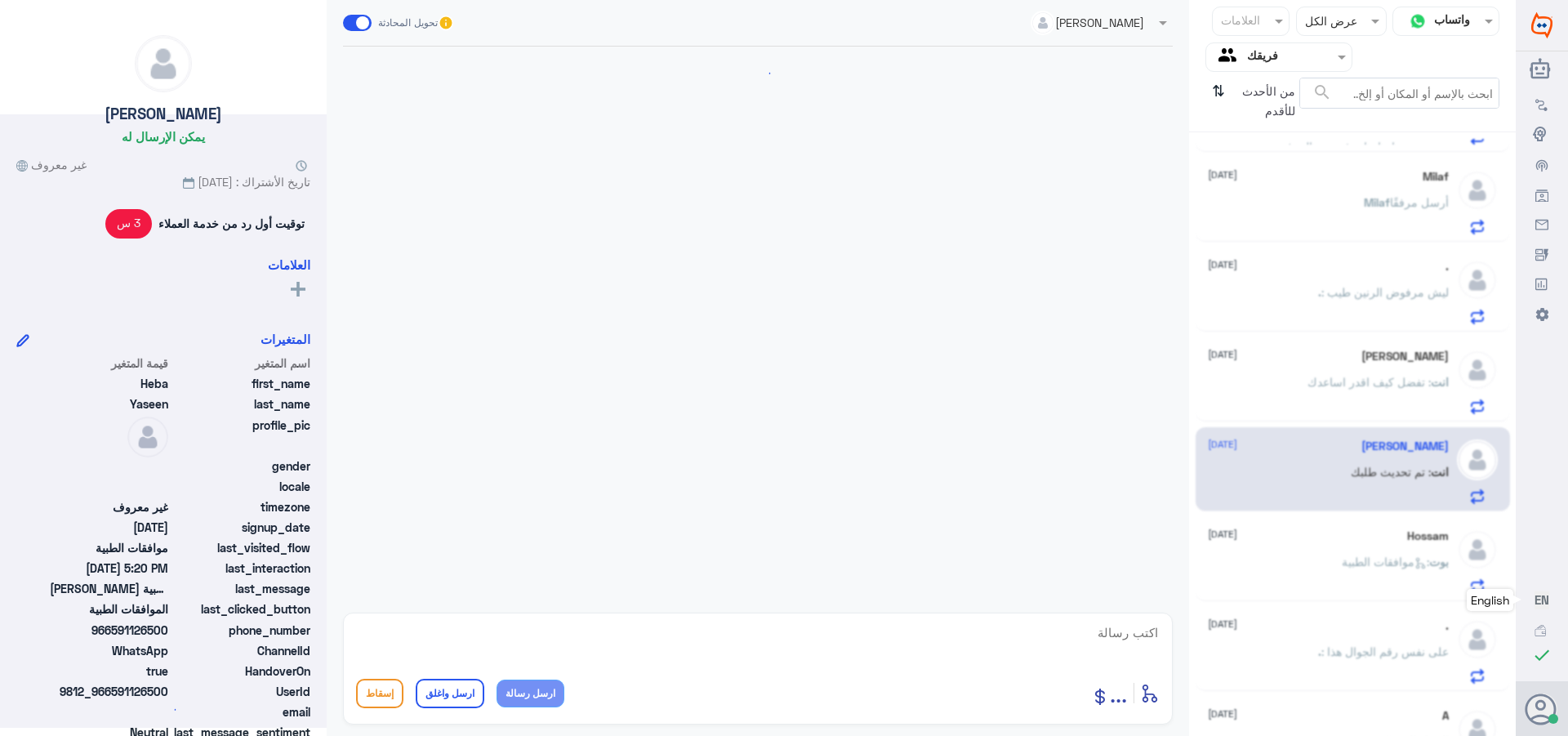
scroll to position [485, 0]
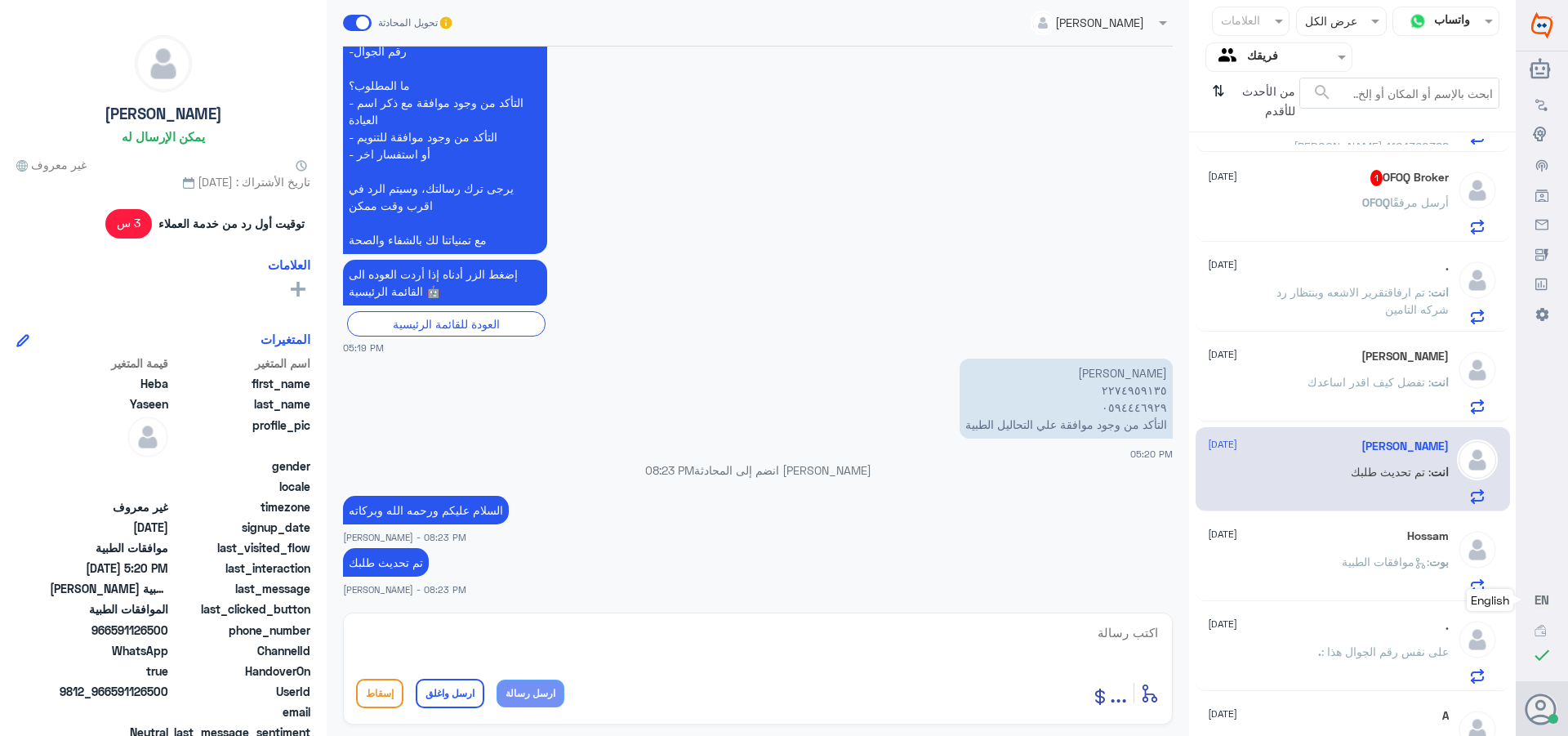
click at [1098, 637] on textarea at bounding box center [758, 641] width 804 height 40
paste textarea "تمنياتي لك بالشفاء العاجل"
type textarea "تمنياتي لك بالشفاء العاجل"
click at [438, 695] on button "ارسل واغلق" at bounding box center [450, 693] width 69 height 30
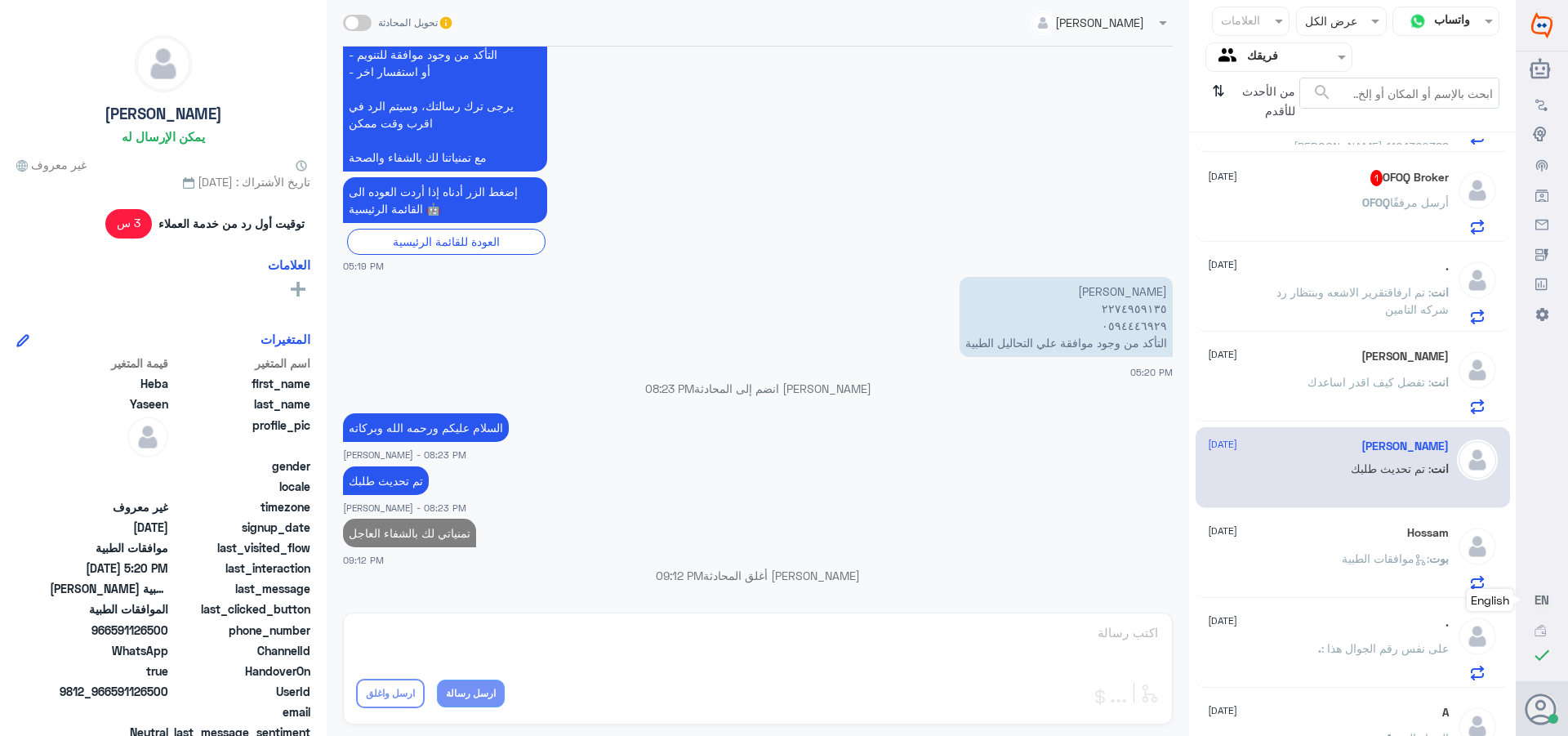
click at [1363, 194] on p "OFOQ أرسل مرفقًا" at bounding box center [1406, 213] width 87 height 41
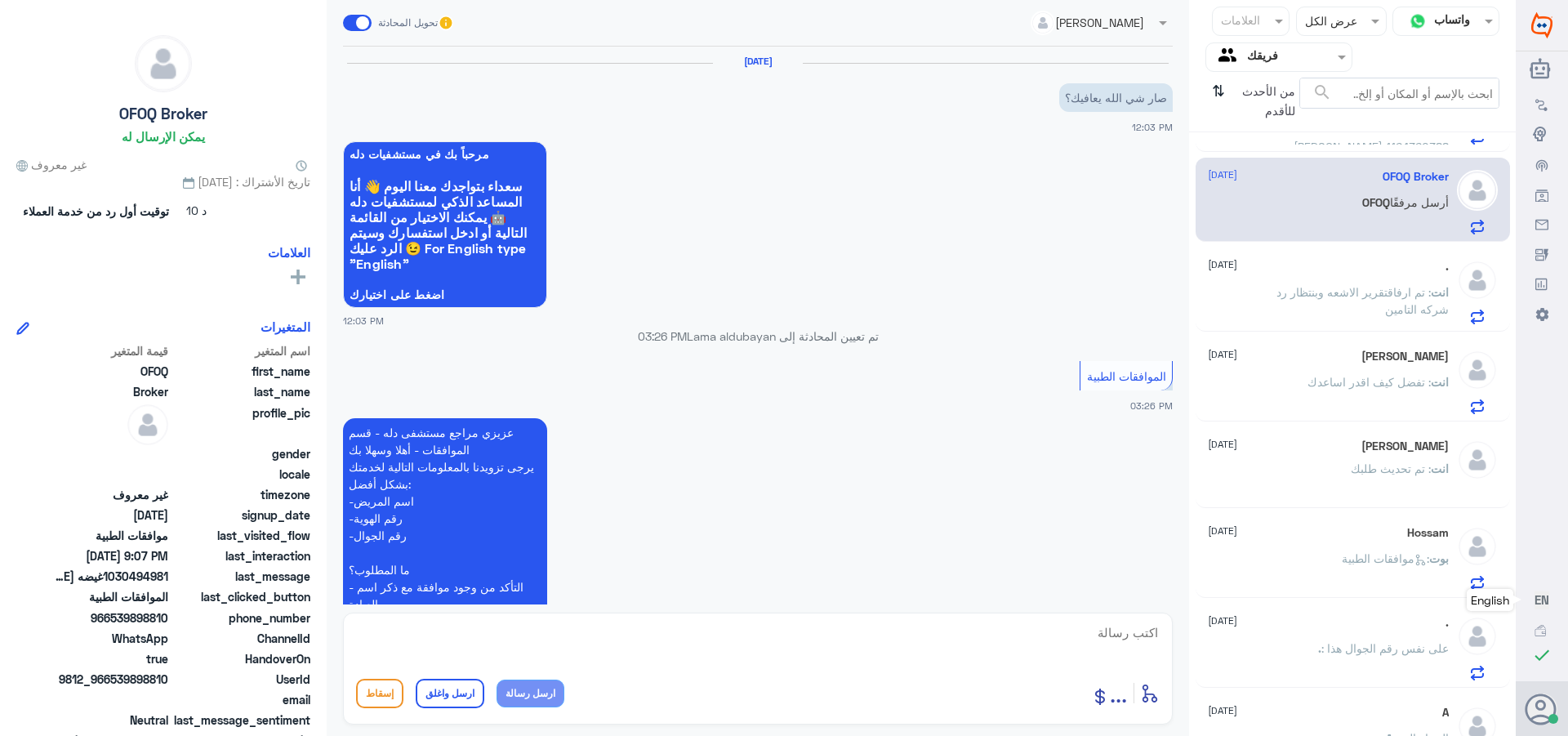
scroll to position [1596, 0]
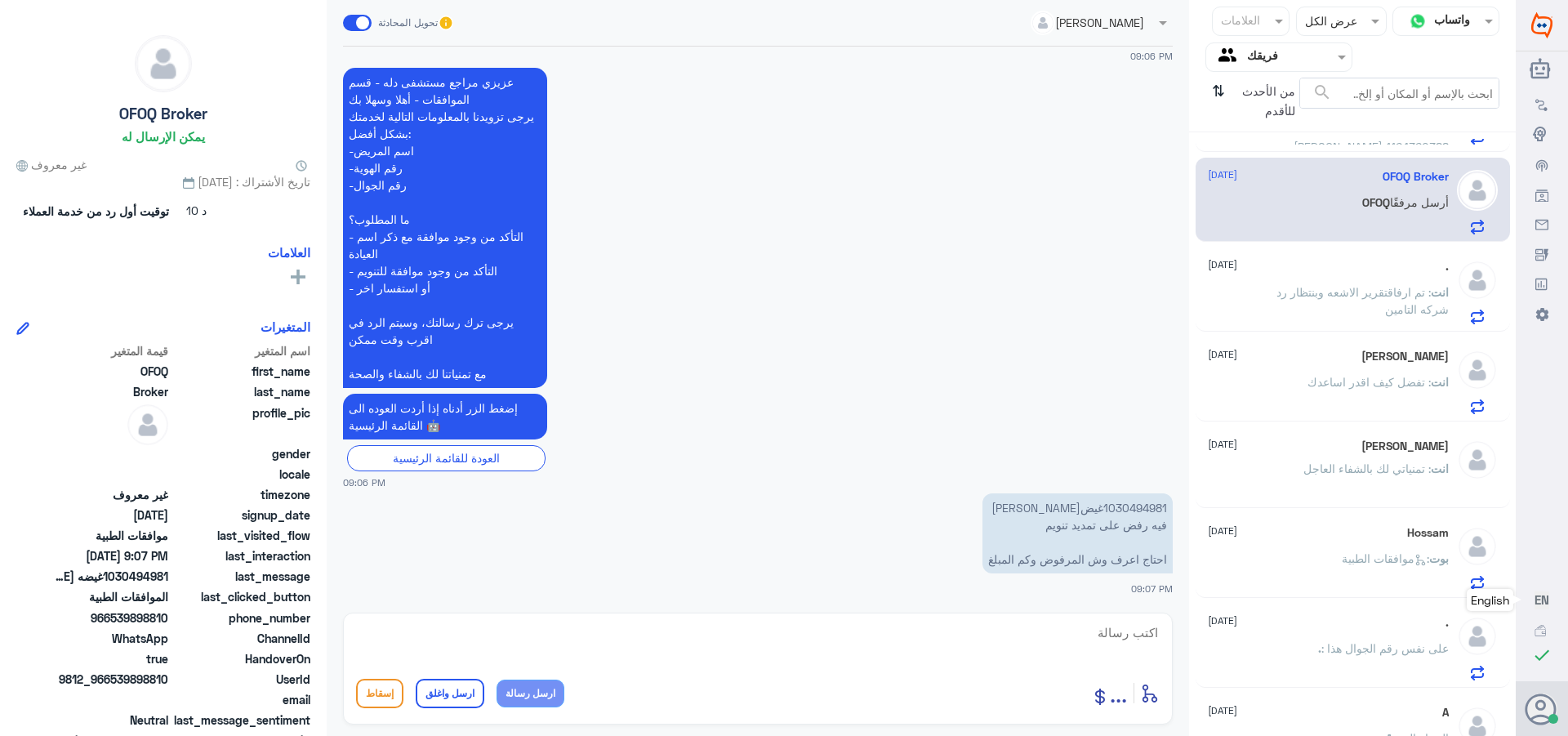
click at [1341, 284] on p "انت : تم ارفاقتقرير الاشعه وبنتظار رد شركه التامين" at bounding box center [1357, 304] width 184 height 41
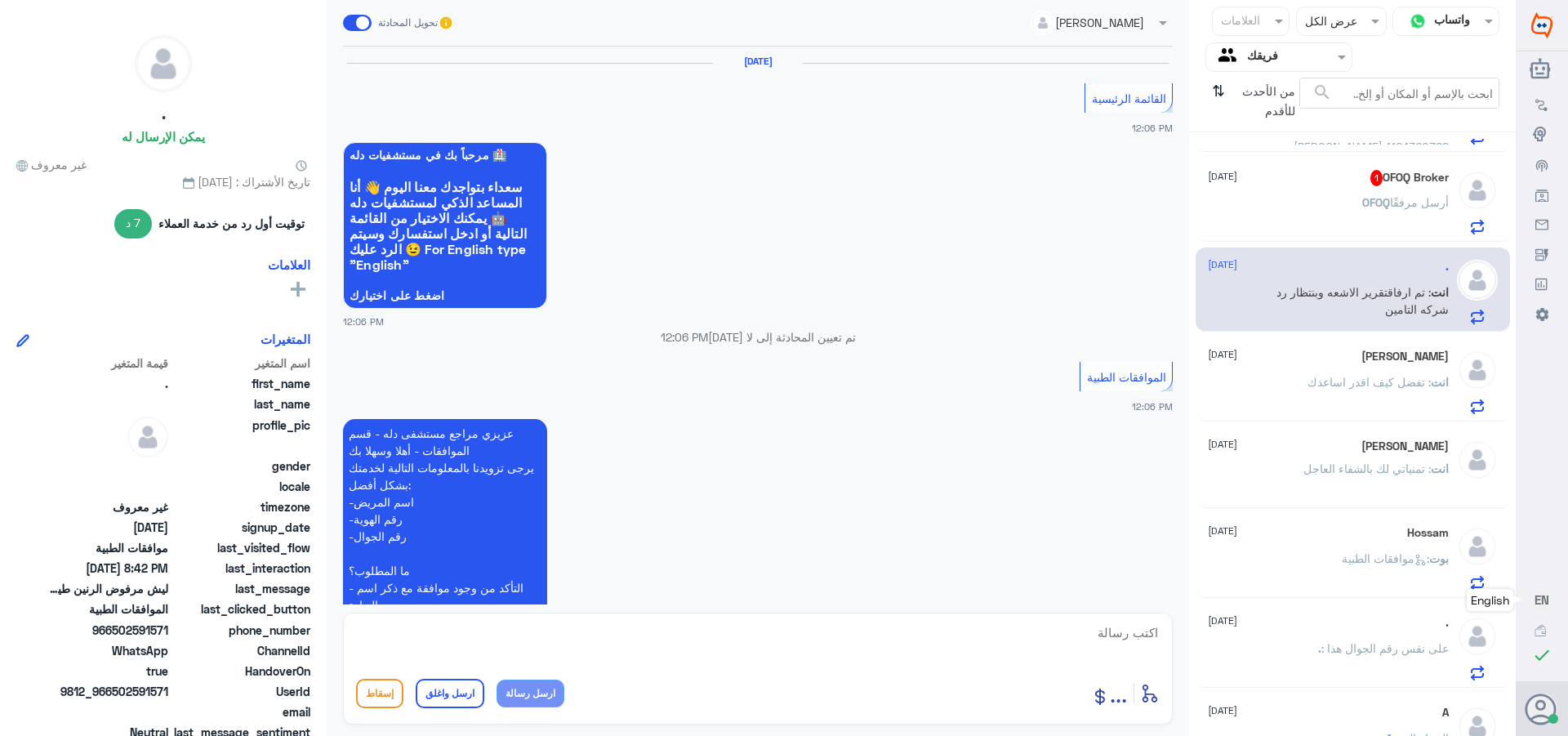
scroll to position [1480, 0]
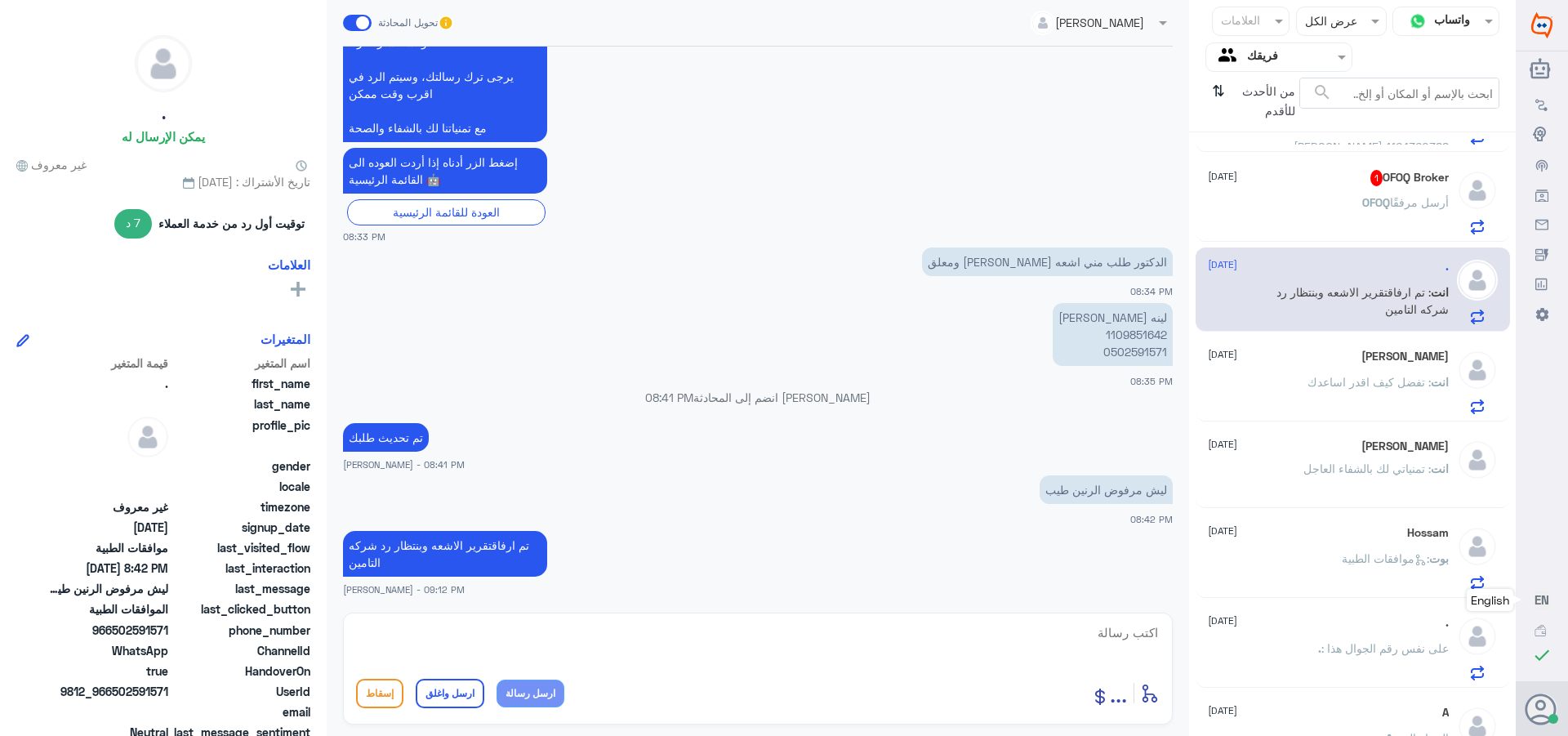
click at [1096, 637] on textarea at bounding box center [758, 641] width 804 height 40
paste textarea "تمنياتي لك بالشفاء العاجل"
type textarea "تمنياتي لك بالشفاء العاجل"
click at [446, 690] on button "ارسل واغلق" at bounding box center [450, 693] width 69 height 30
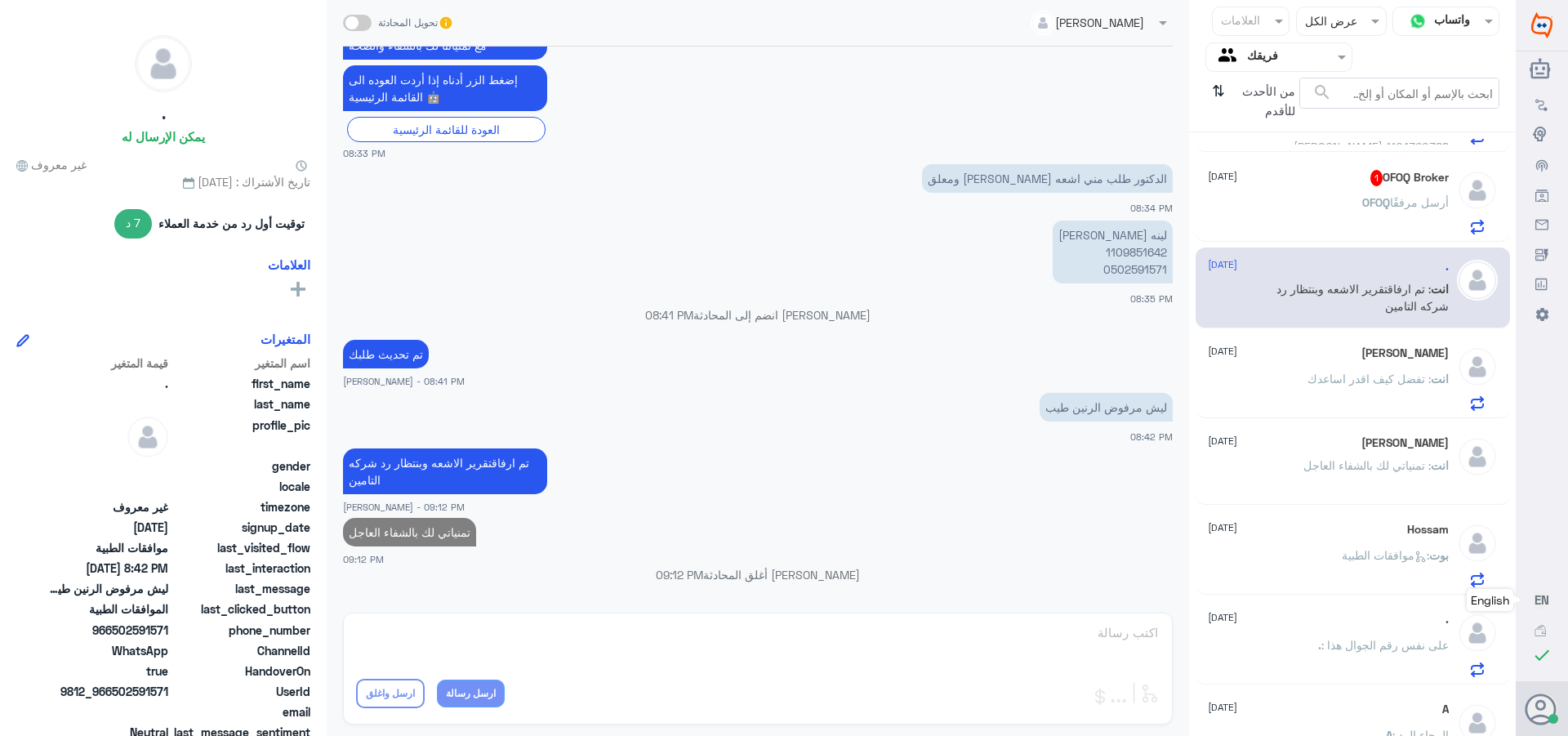
click at [1365, 201] on span "OFOQ" at bounding box center [1377, 202] width 28 height 14
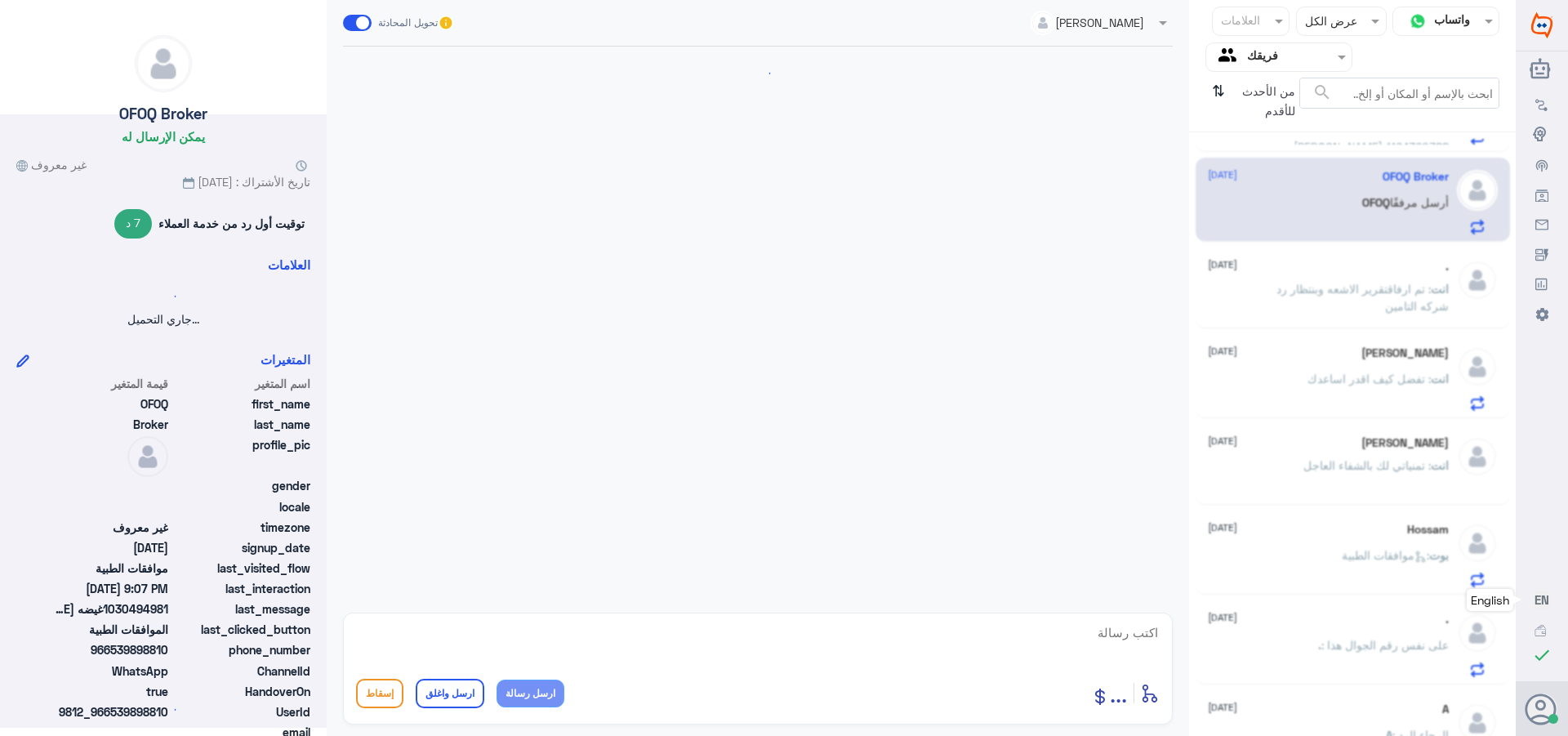
scroll to position [1596, 0]
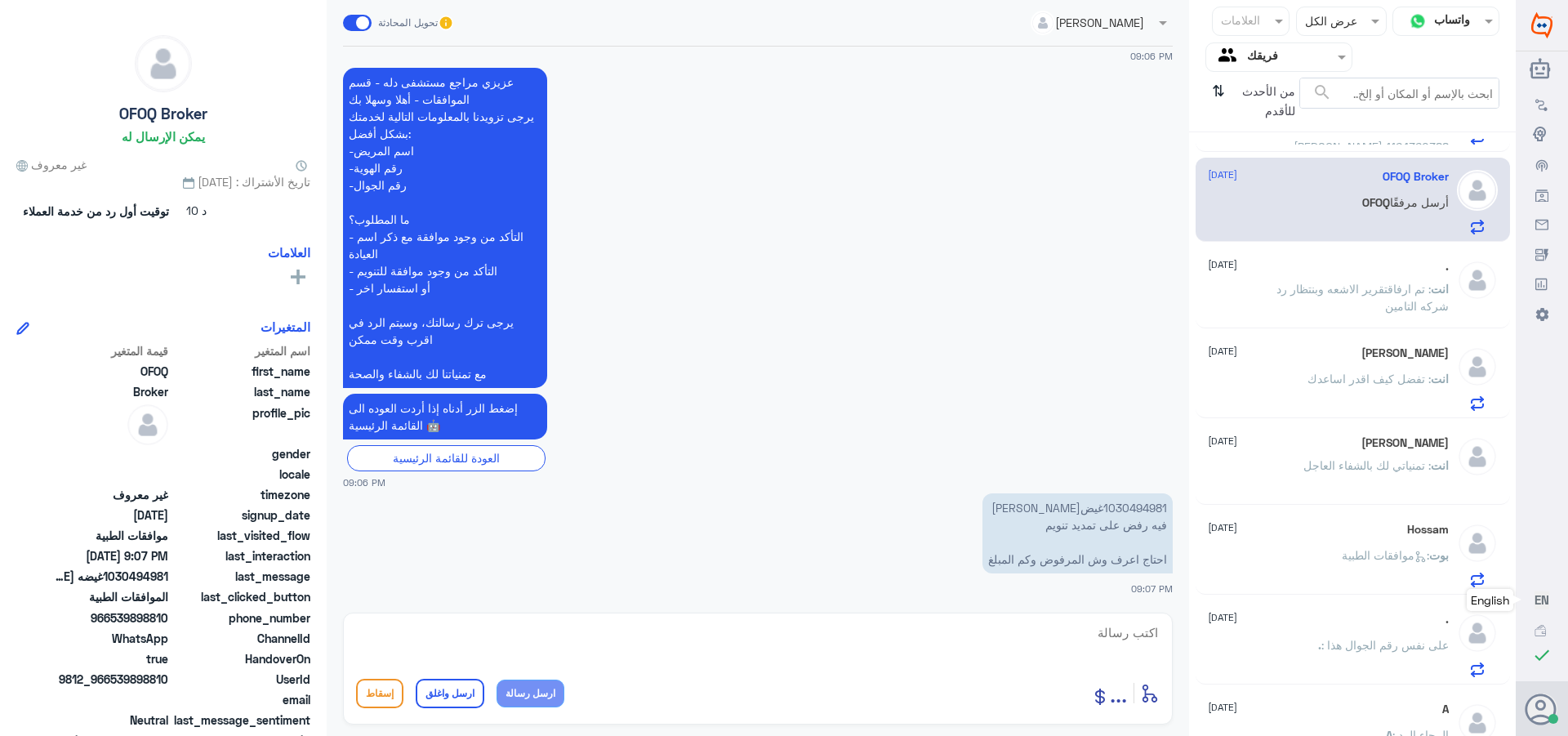
click at [1127, 639] on textarea at bounding box center [758, 641] width 804 height 40
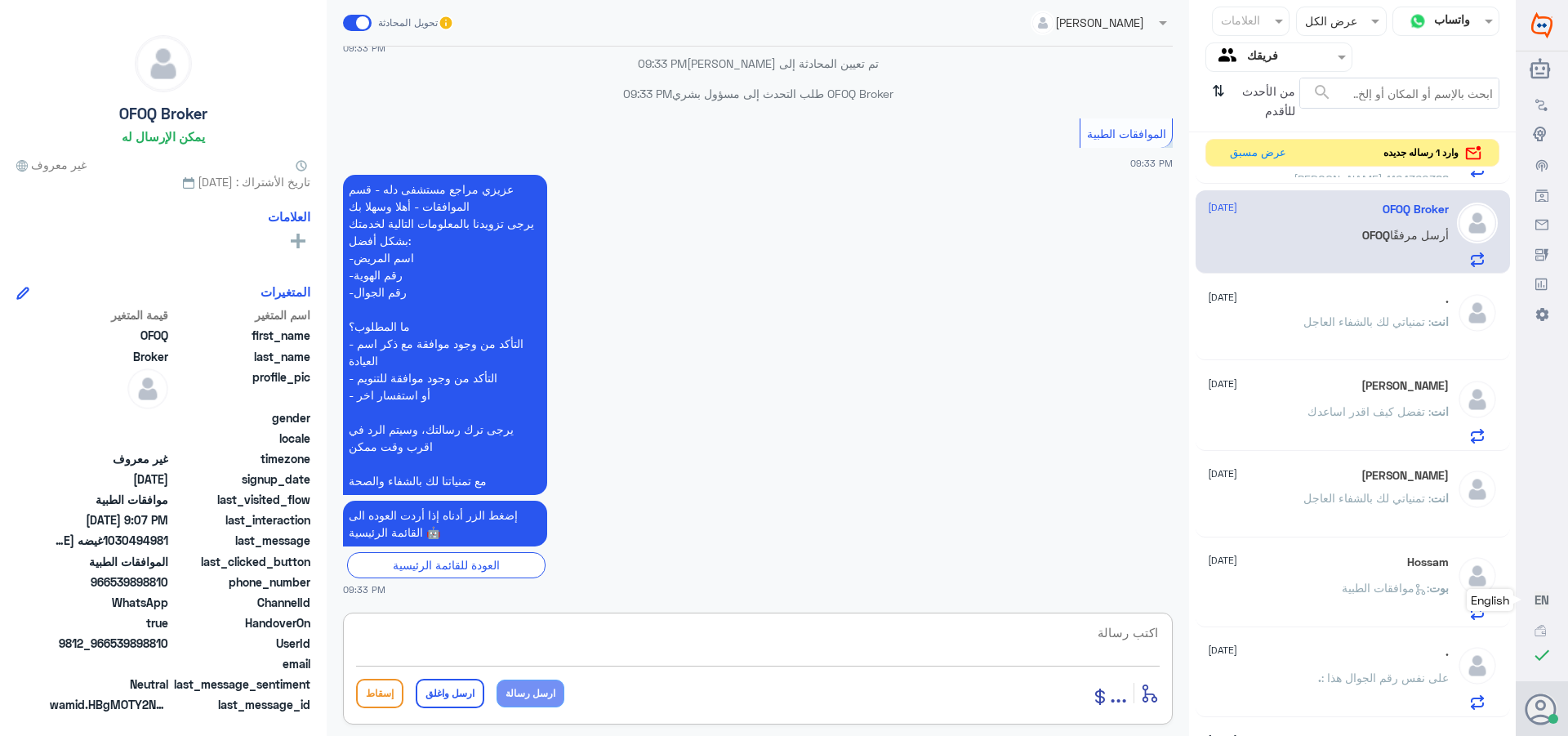
scroll to position [2760, 0]
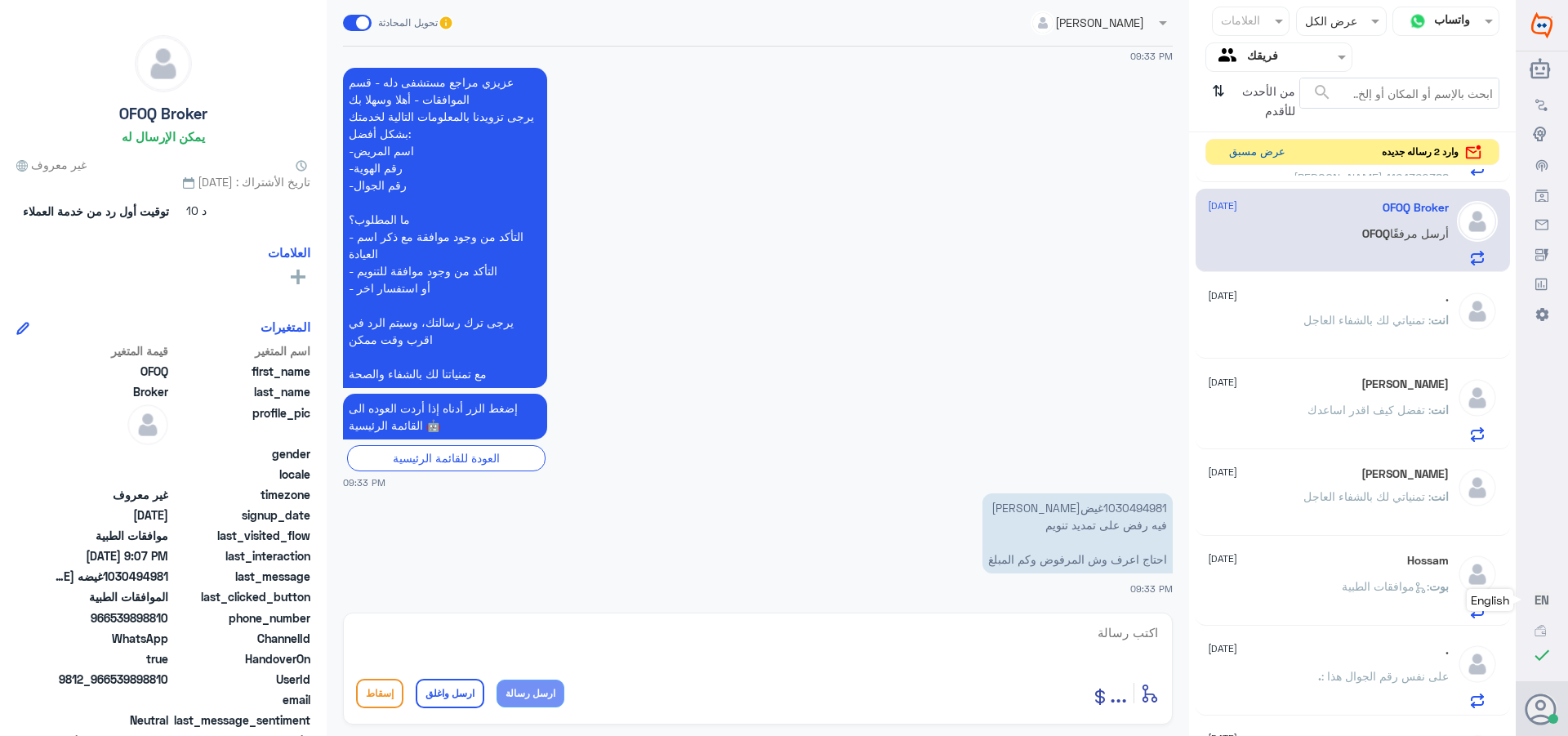
click at [1258, 151] on button "عرض مسبق" at bounding box center [1256, 152] width 69 height 25
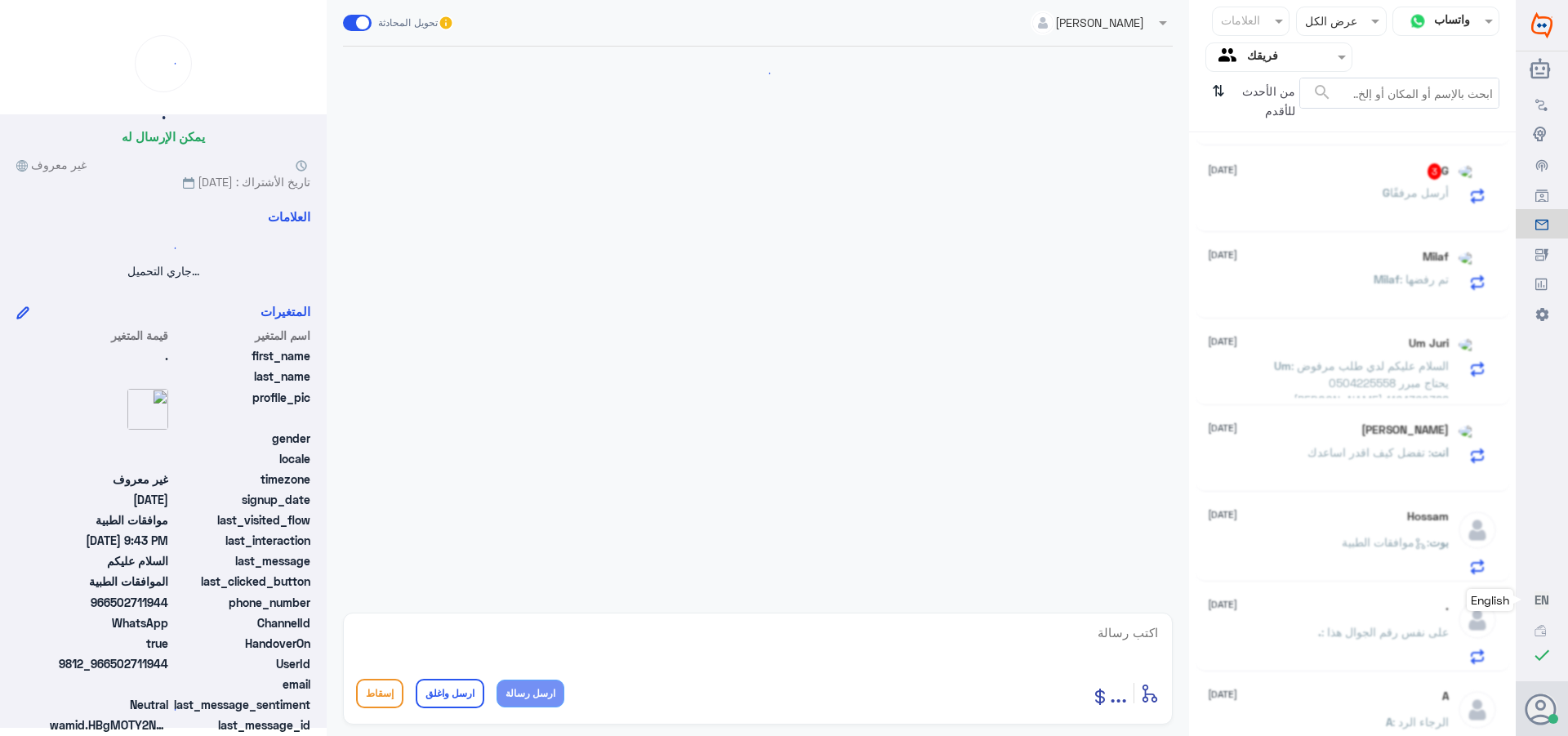
scroll to position [243, 0]
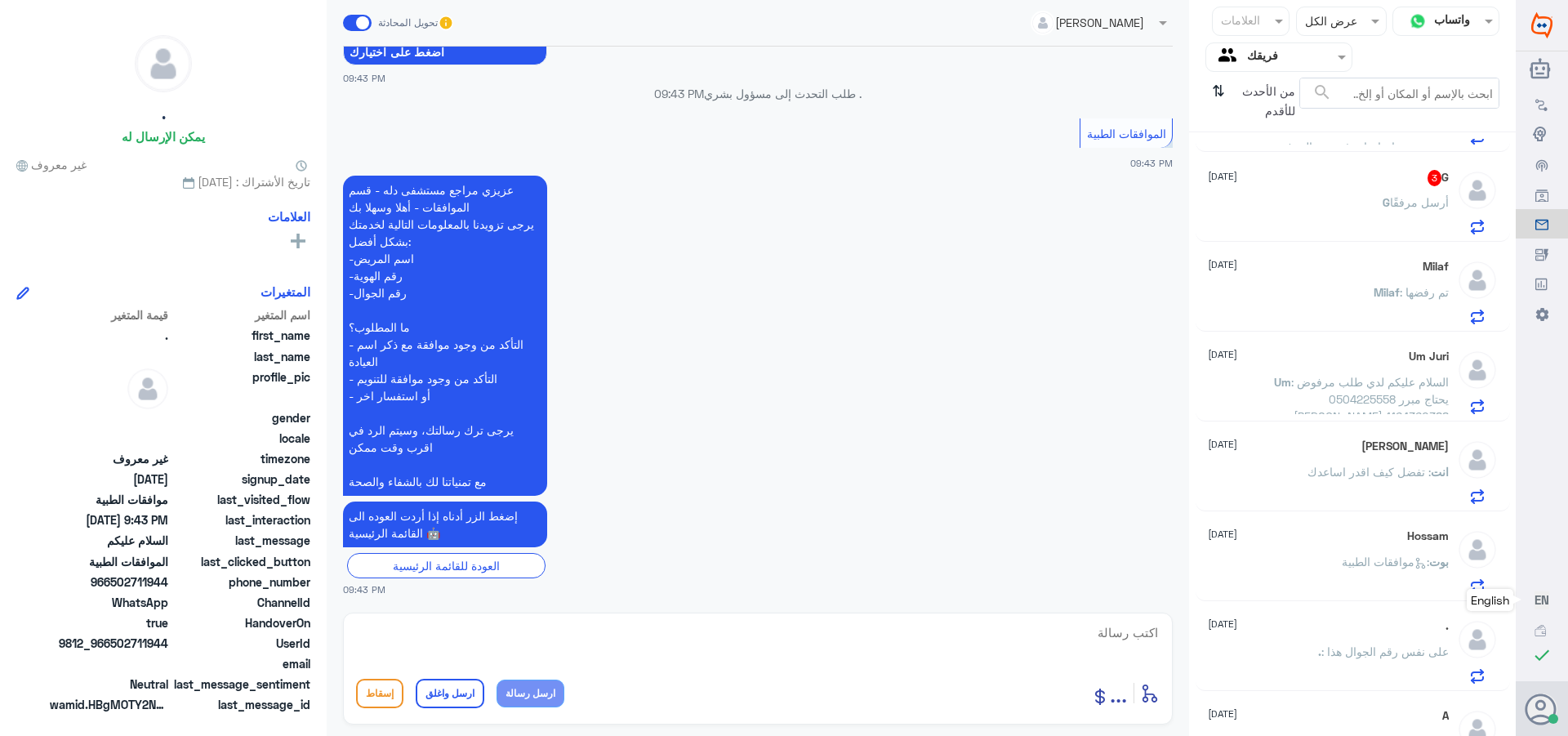
click at [1305, 211] on div "G أرسل مرفقًا" at bounding box center [1328, 216] width 241 height 37
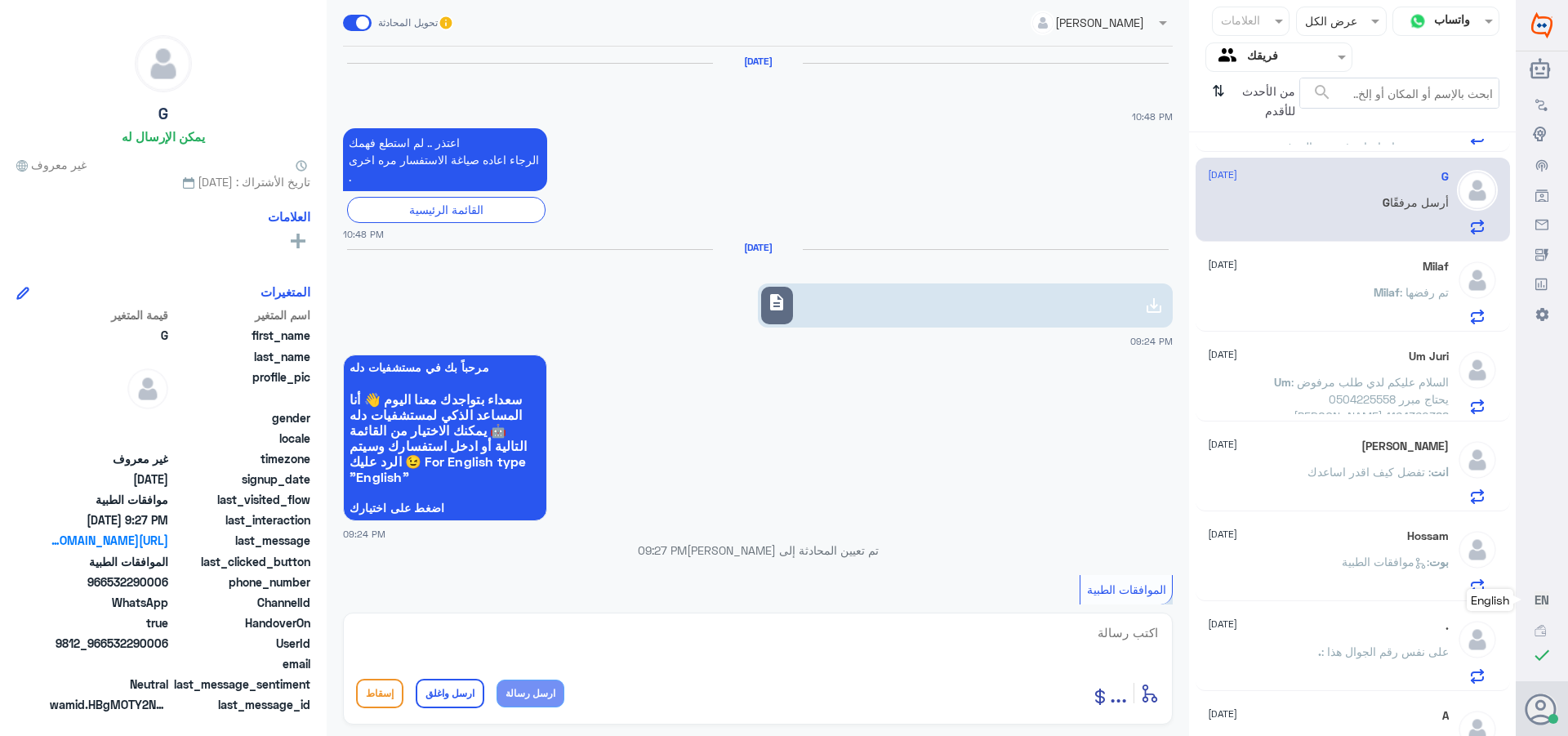
click at [786, 292] on span "description" at bounding box center [776, 302] width 20 height 20
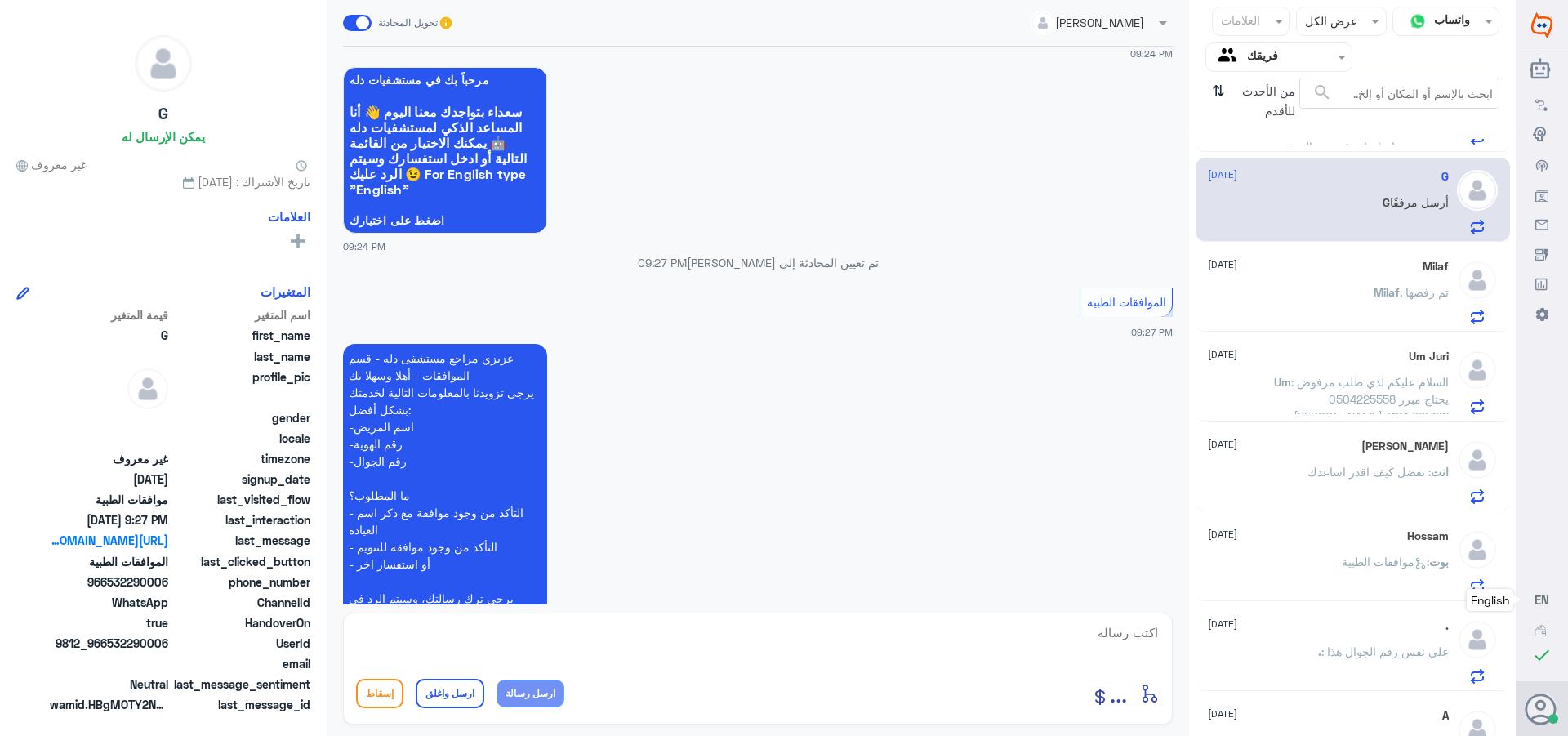
scroll to position [408, 0]
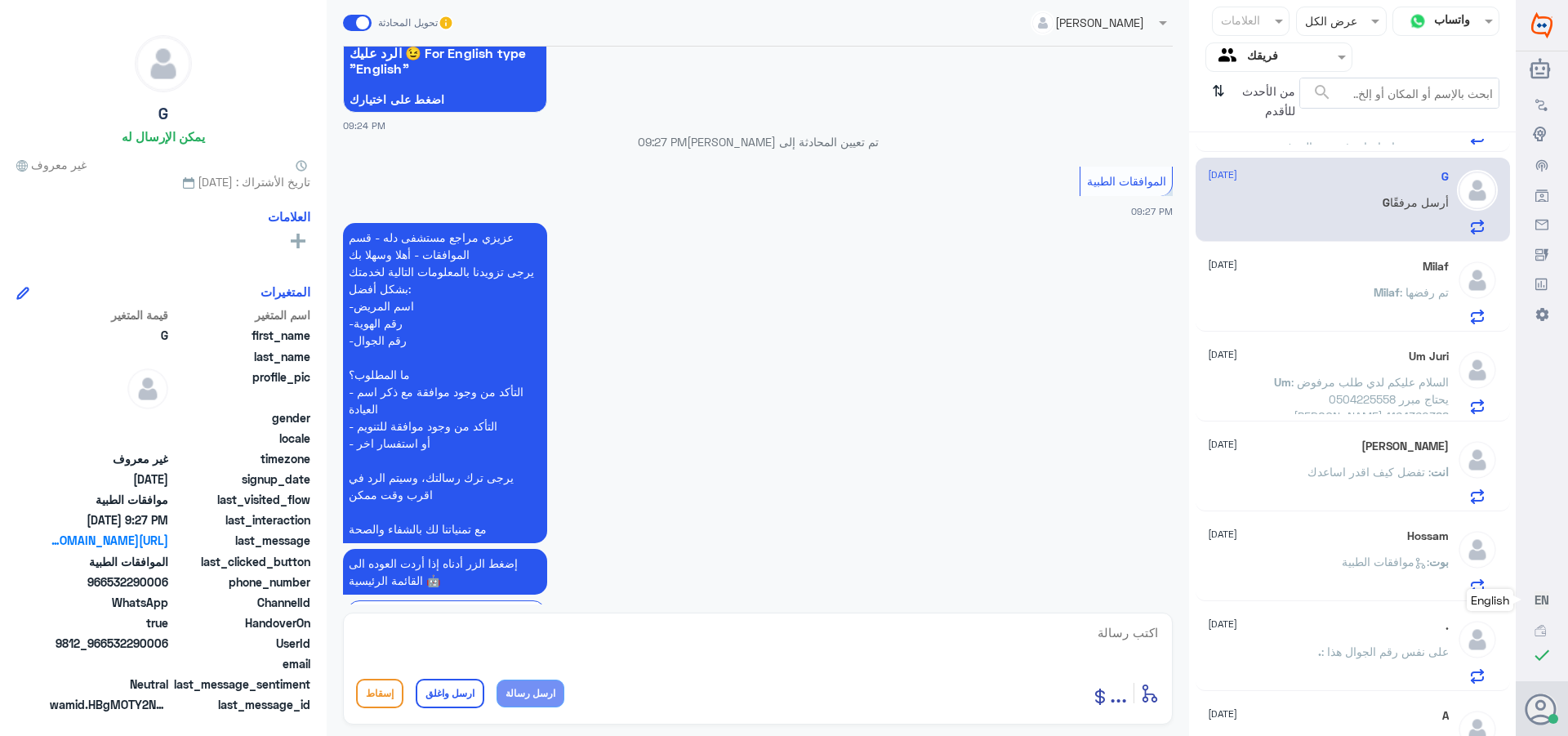
click at [1381, 290] on span "Milaf" at bounding box center [1387, 292] width 26 height 14
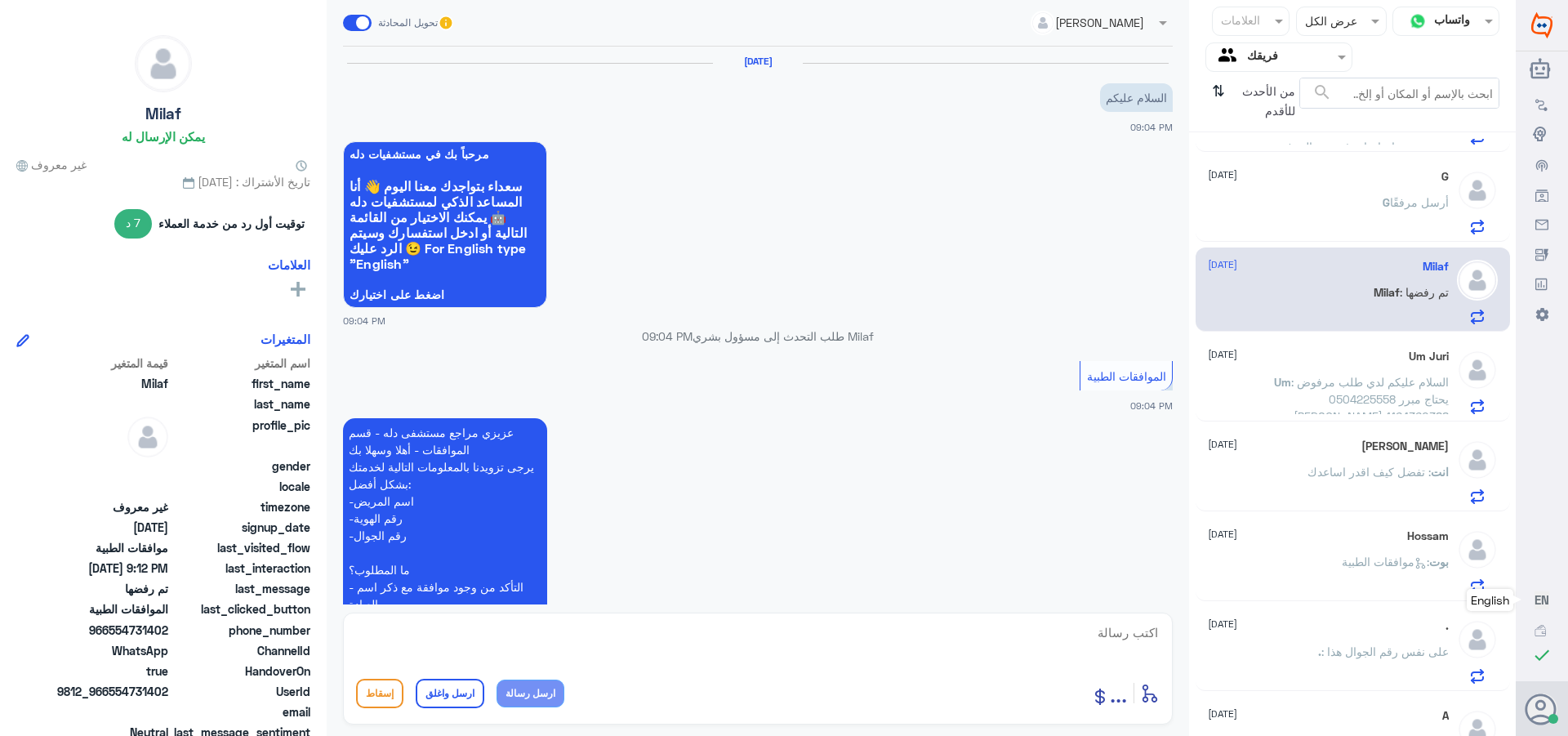
scroll to position [646, 0]
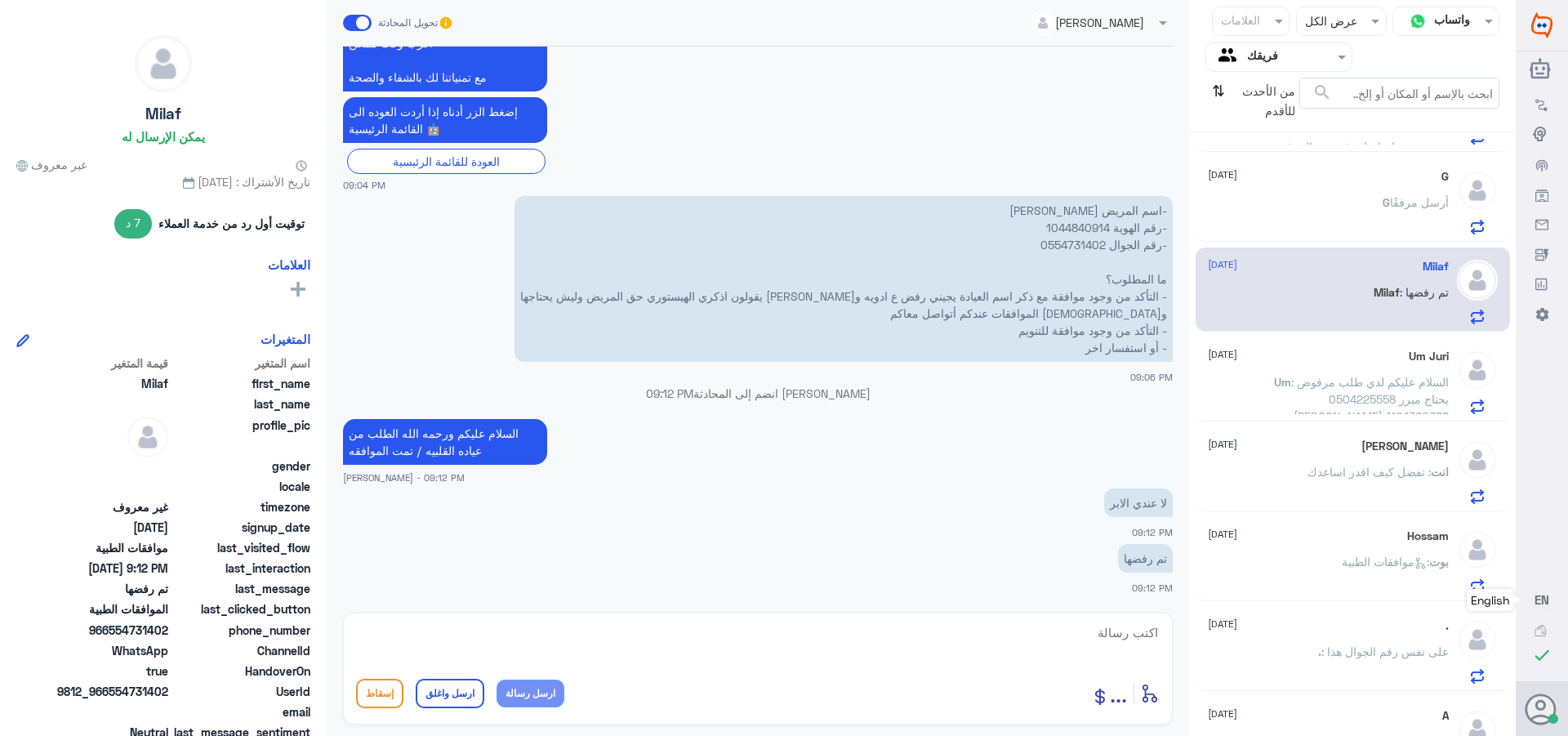
click at [1044, 224] on p "-اسم المريض [PERSON_NAME] -رقم الهوية 1044840914 -رقم الجوال 0554731402 ما المط…" at bounding box center [843, 278] width 659 height 166
click at [1053, 228] on p "-اسم المريض [PERSON_NAME] -رقم الهوية 1044840914 -رقم الجوال 0554731402 ما المط…" at bounding box center [843, 278] width 659 height 166
click at [1132, 635] on textarea at bounding box center [758, 641] width 804 height 40
type textarea "تم قبولها"
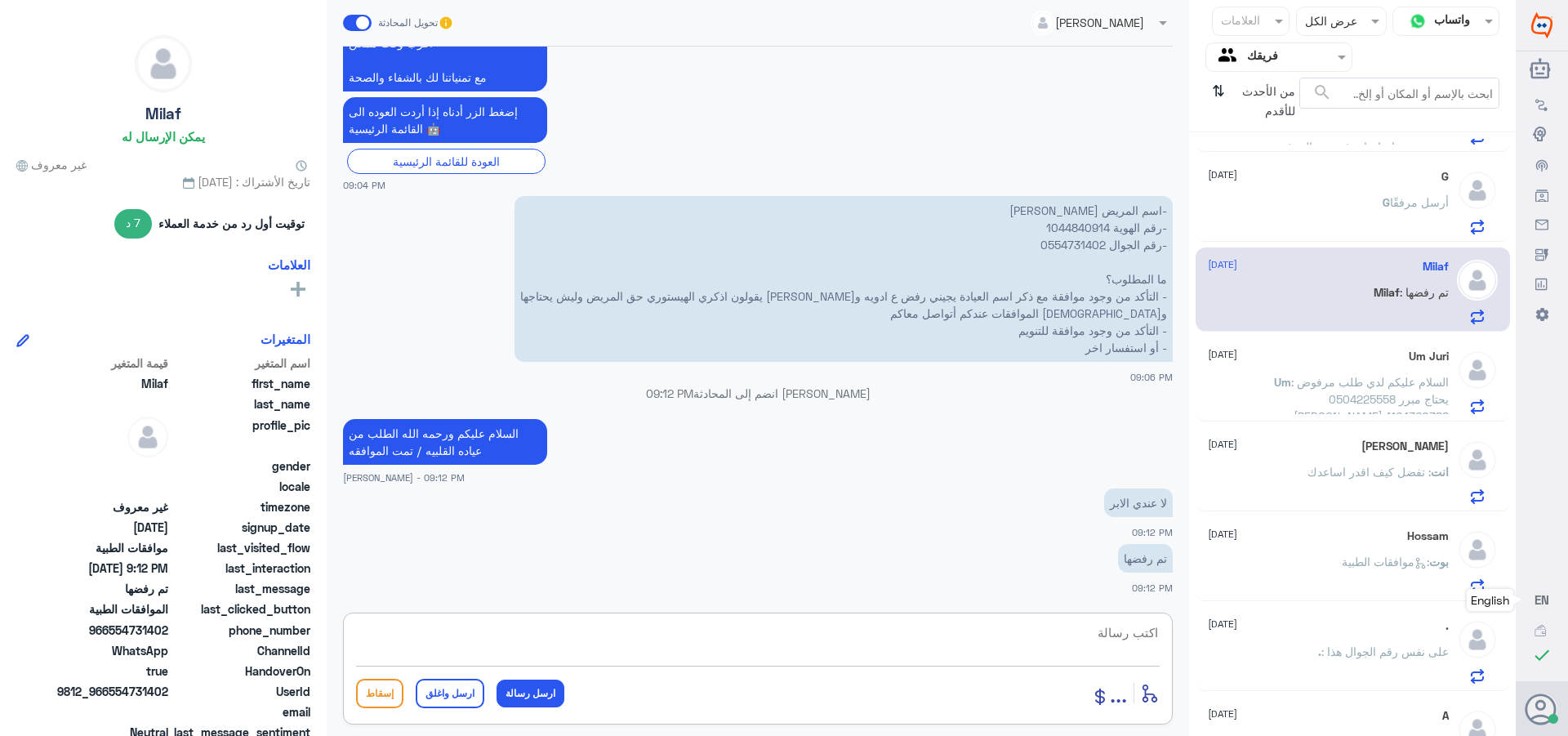
scroll to position [699, 0]
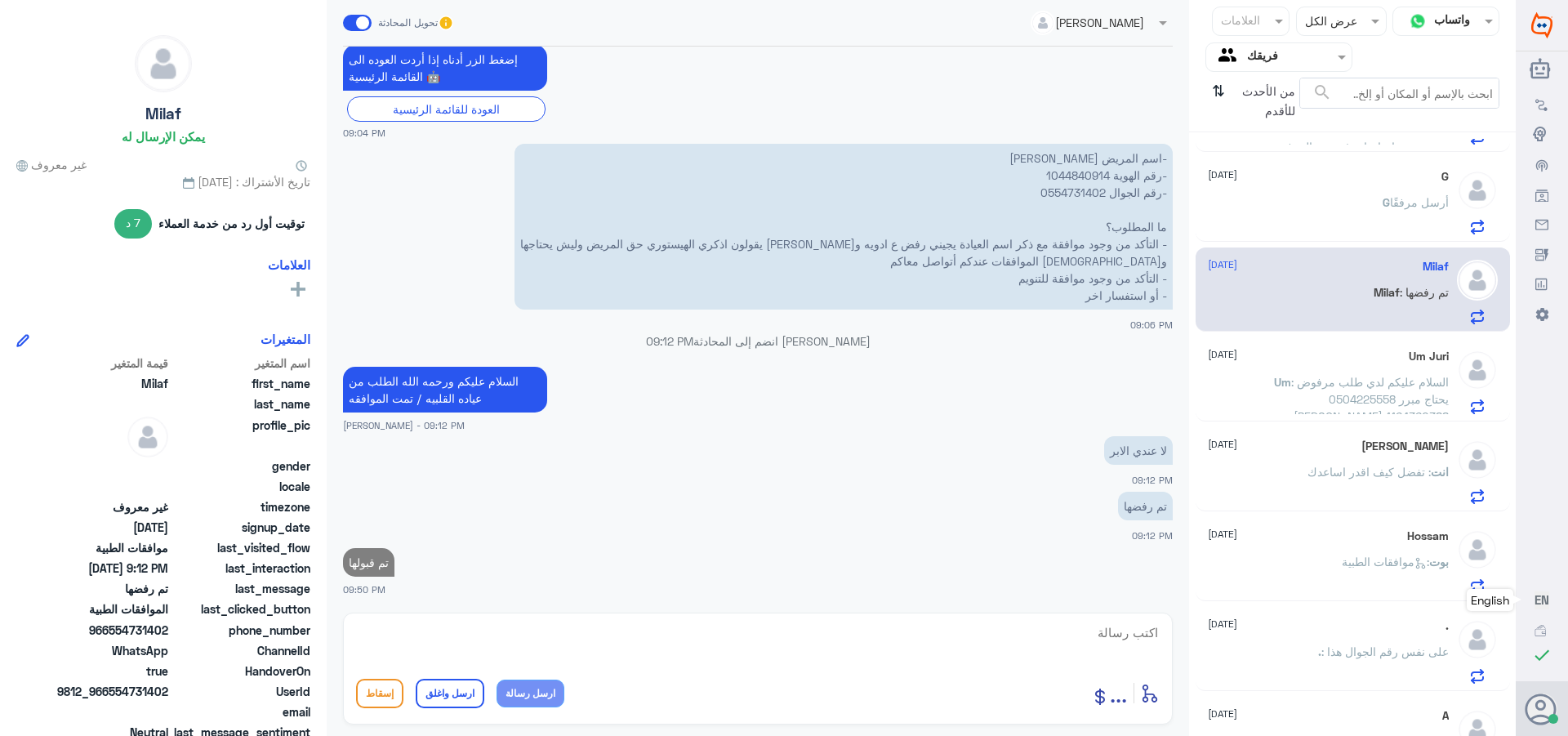
click at [1344, 388] on span ": السلام عليكم لدي طلب مرفوض يحتاج مبرر 0504225558 [PERSON_NAME] 1164360388" at bounding box center [1370, 398] width 157 height 48
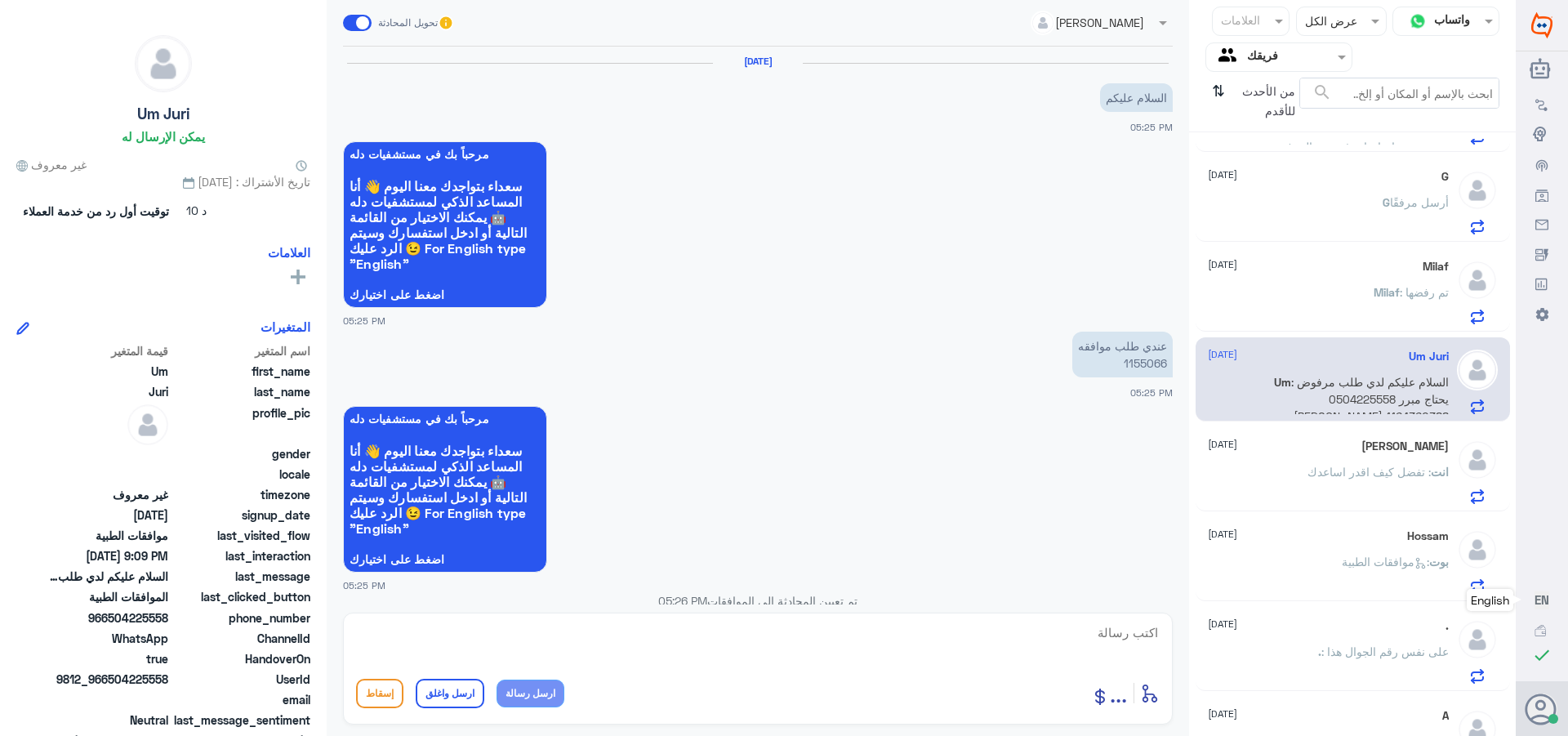
scroll to position [1690, 0]
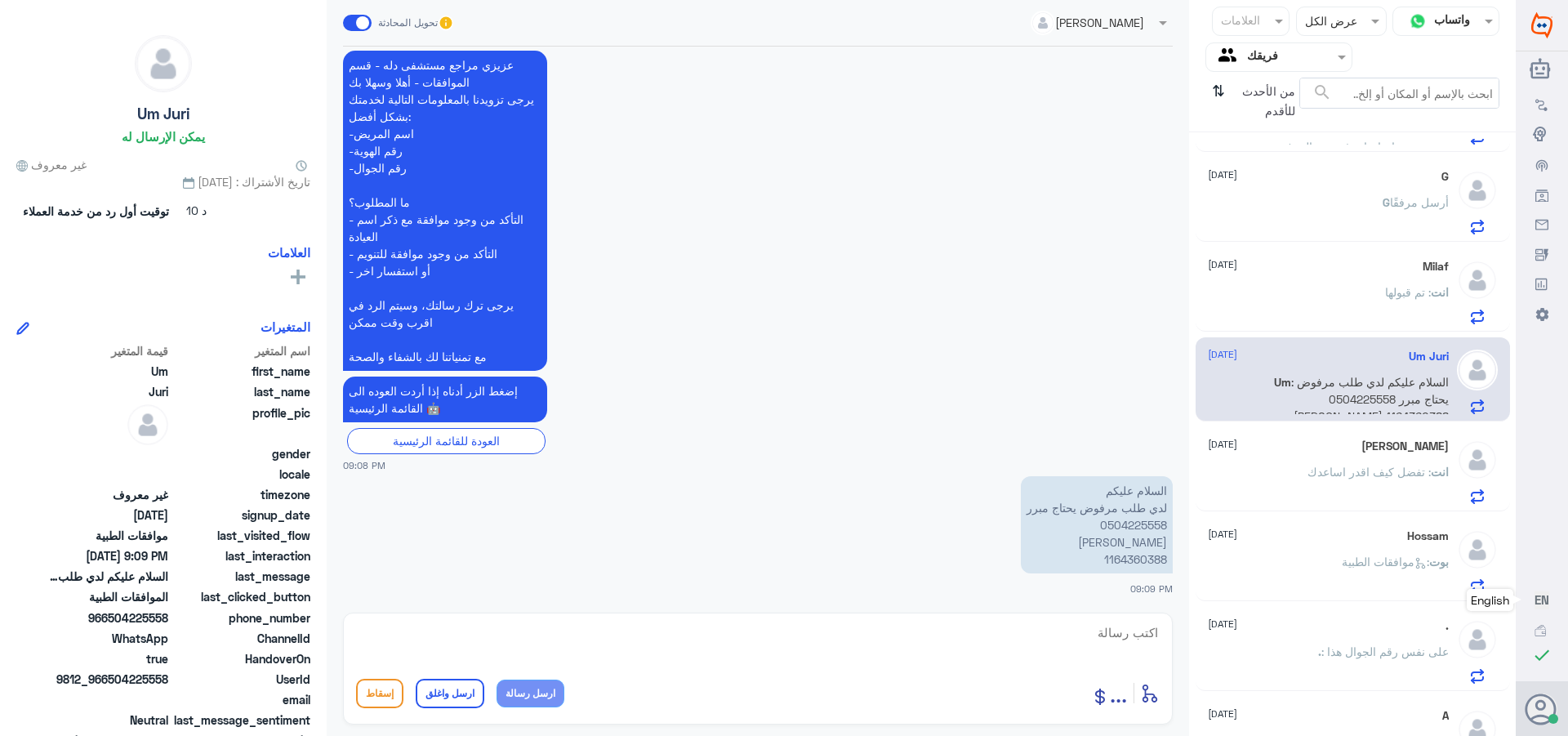
click at [1126, 558] on p "السلام عليكم لدي طلب مرفوض يحتاج مبرر 0504225558 [PERSON_NAME] 1164360388" at bounding box center [1096, 525] width 152 height 97
click at [1144, 636] on textarea at bounding box center [758, 641] width 804 height 40
type textarea "تم تحديث طلبك بنتظار رد شركه التامين"
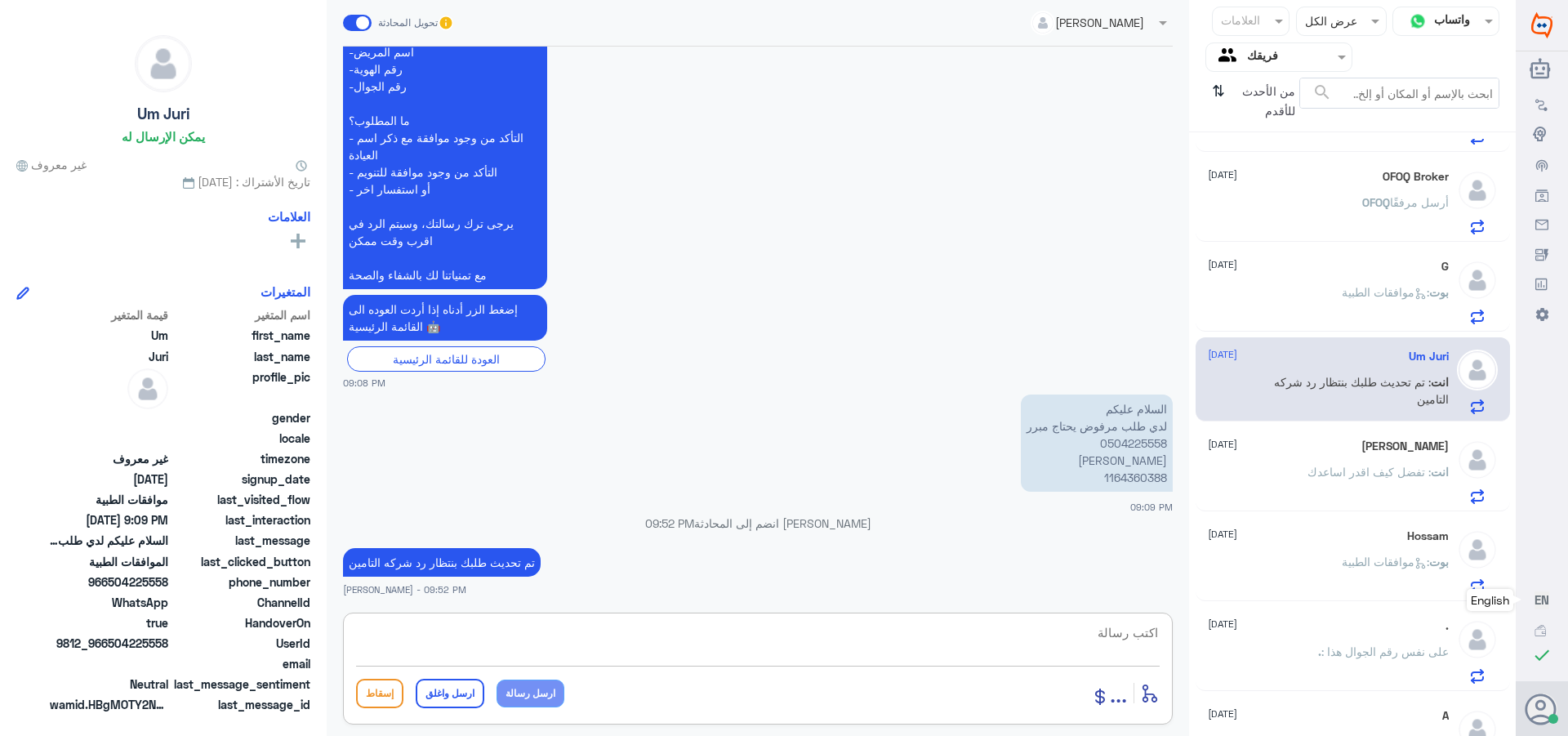
click at [1062, 644] on textarea at bounding box center [758, 641] width 804 height 40
paste textarea "تمنياتي لك بالشفاء العاجل"
type textarea "تمنياتي لك بالشفاء العاجل"
click at [464, 694] on button "ارسل واغلق" at bounding box center [450, 693] width 69 height 30
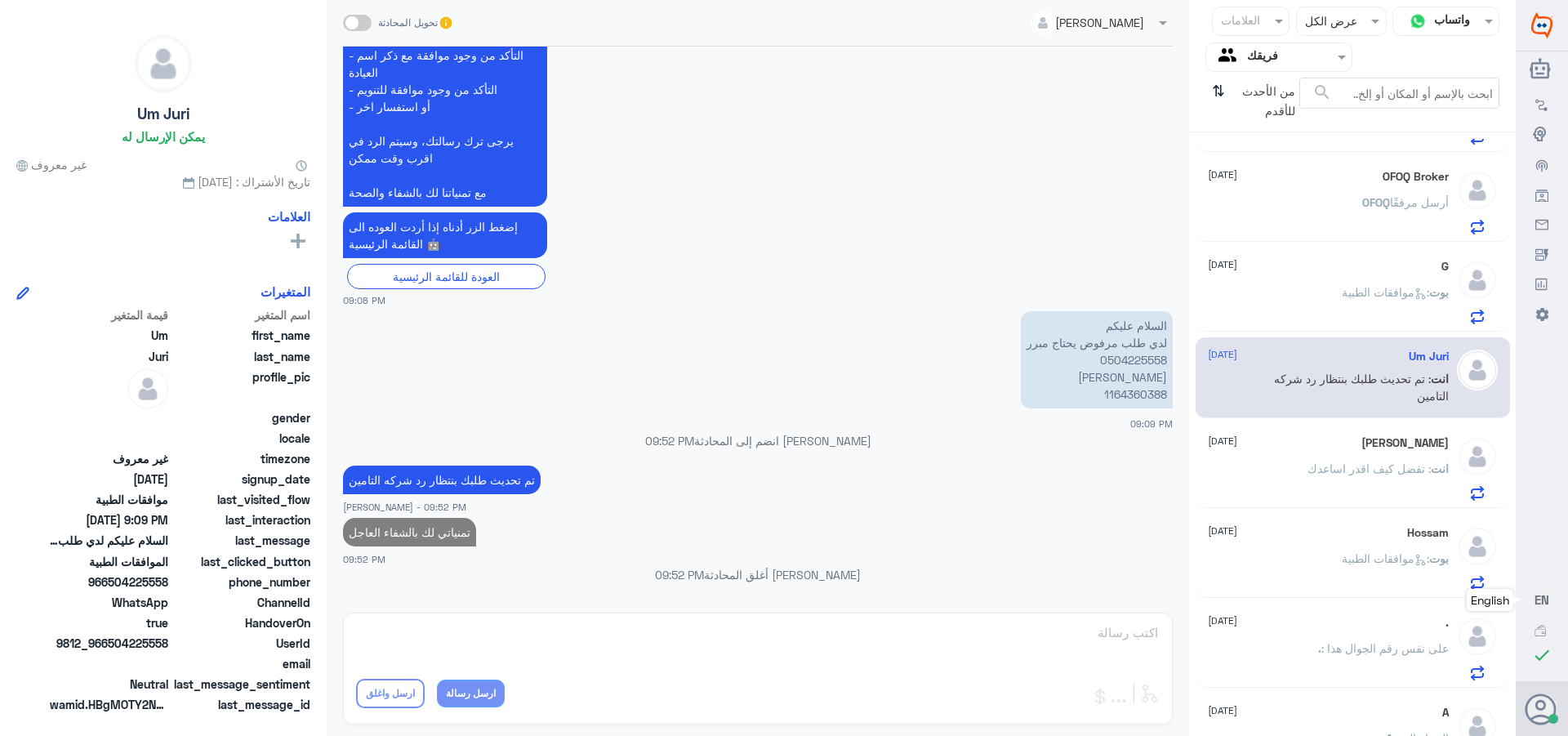
click at [1297, 471] on div "انت : تفضل كيف اقدر اساعدك" at bounding box center [1328, 482] width 241 height 37
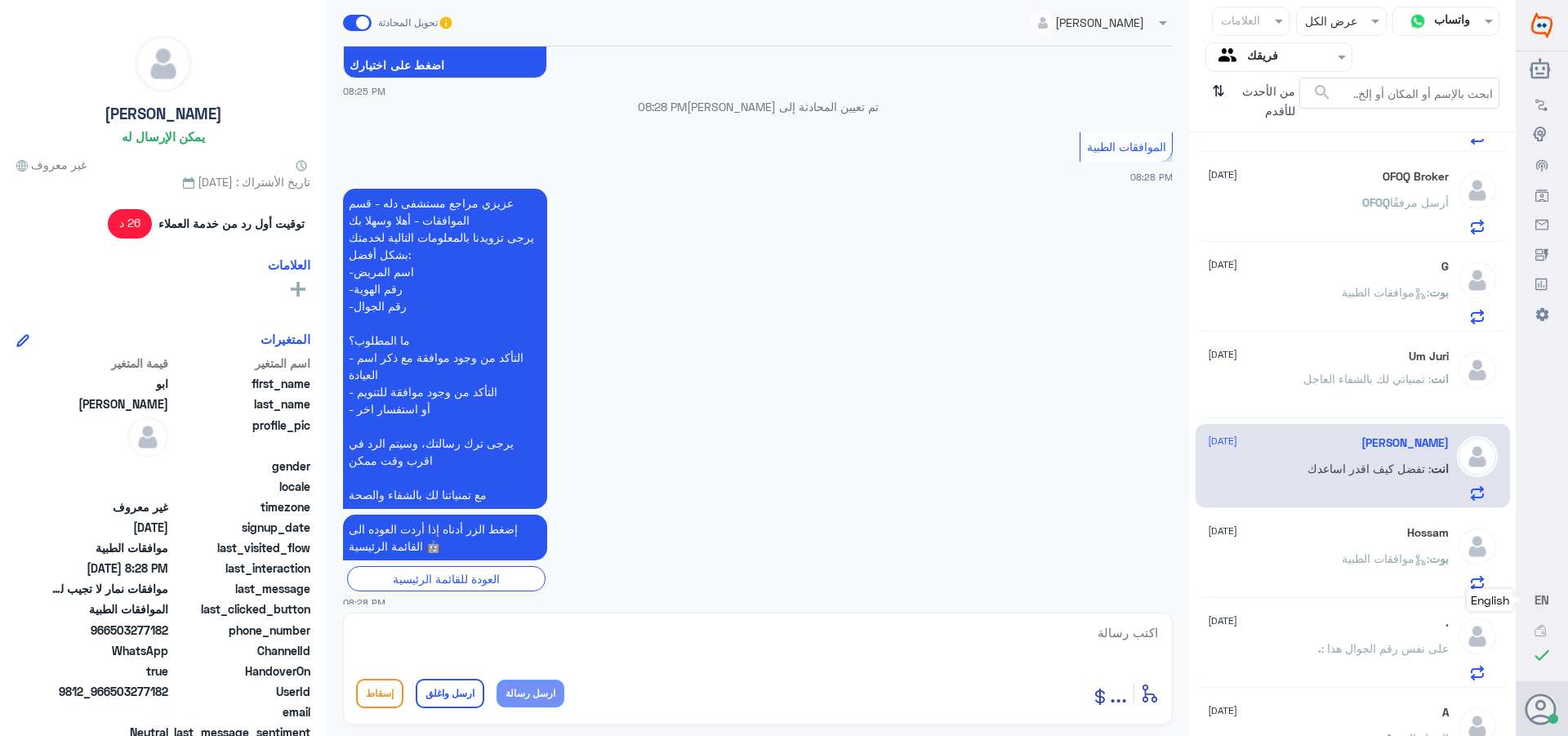
scroll to position [864, 0]
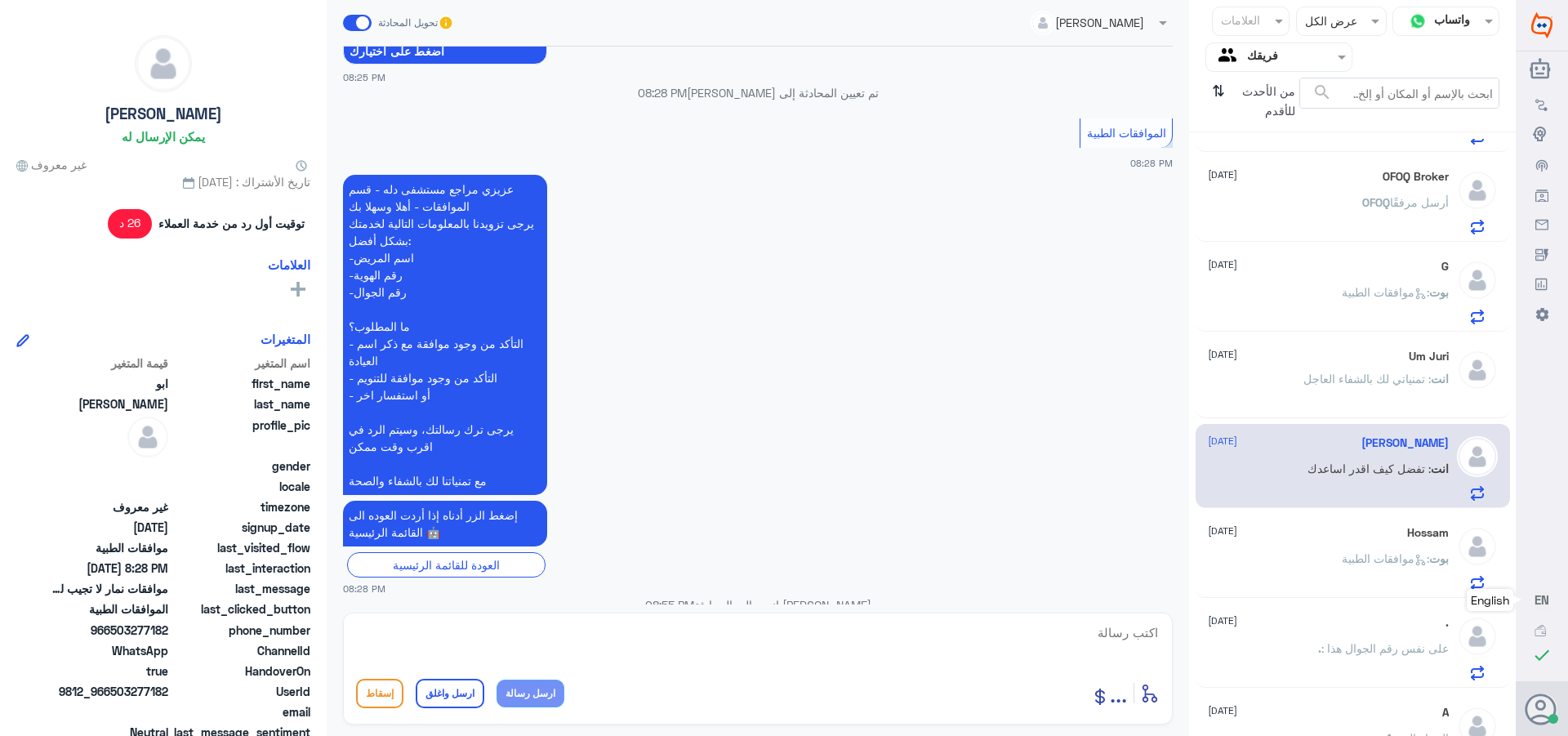
click at [1342, 550] on p "بوت : موافقات الطبية" at bounding box center [1395, 570] width 107 height 41
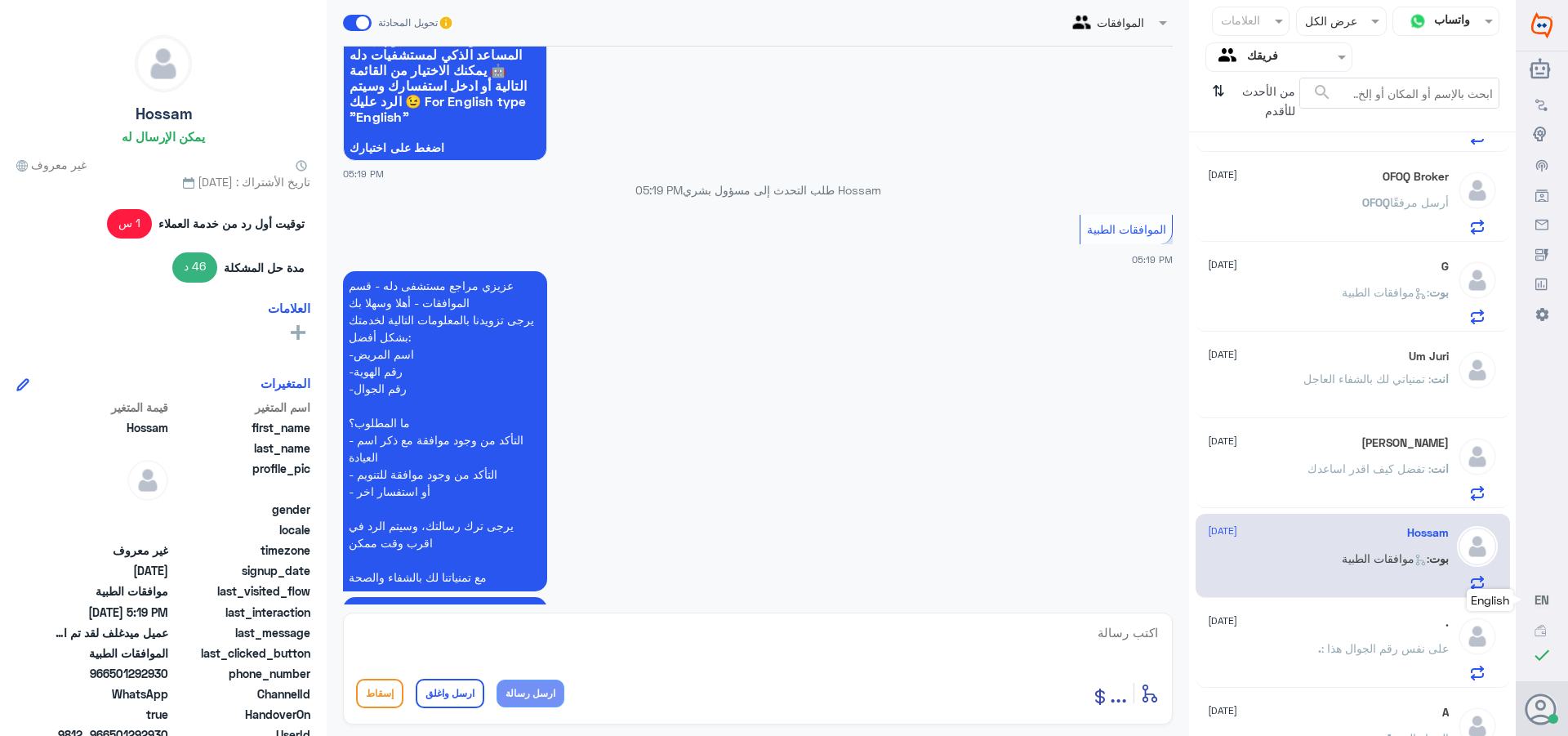
scroll to position [1312, 0]
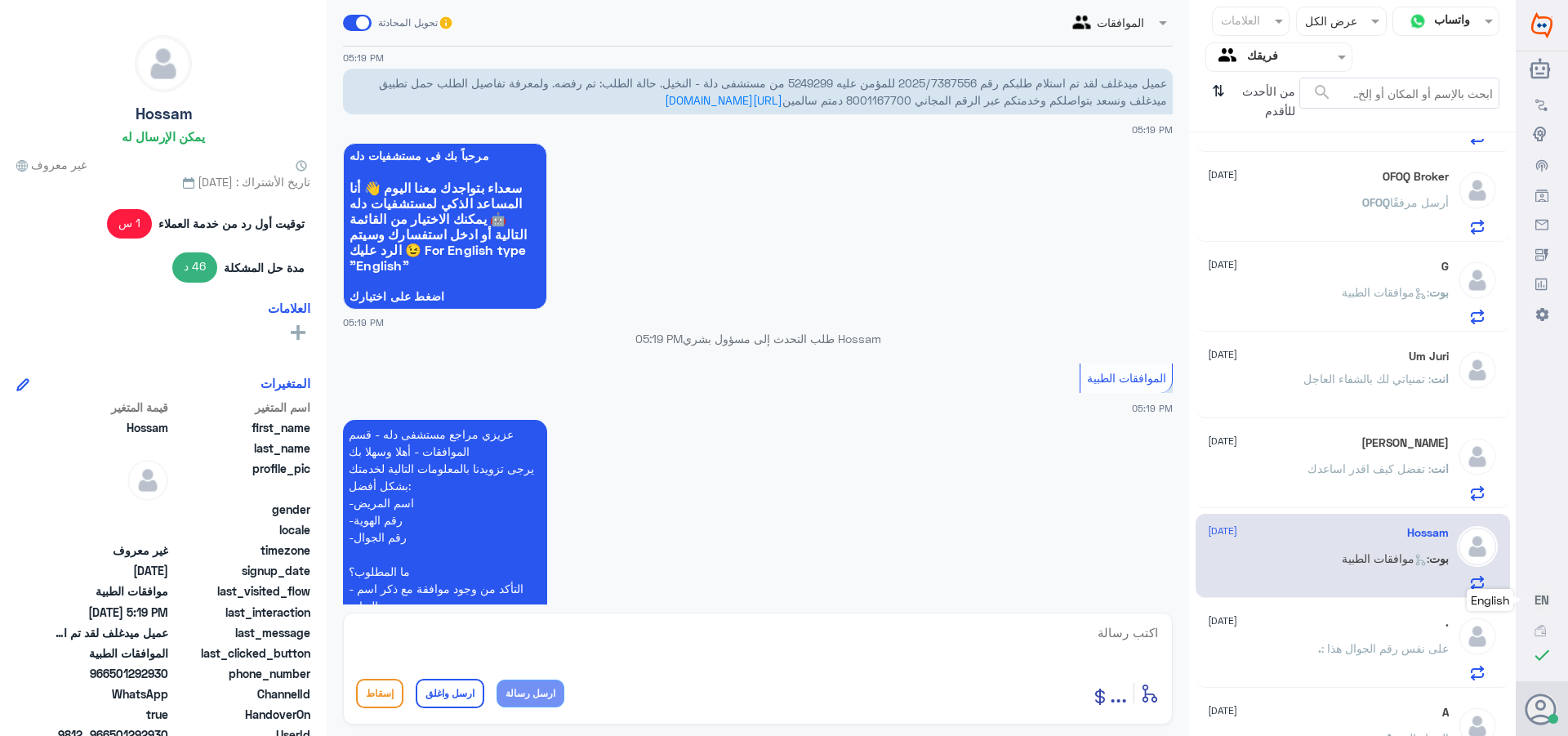
click at [1246, 60] on div at bounding box center [1278, 57] width 145 height 19
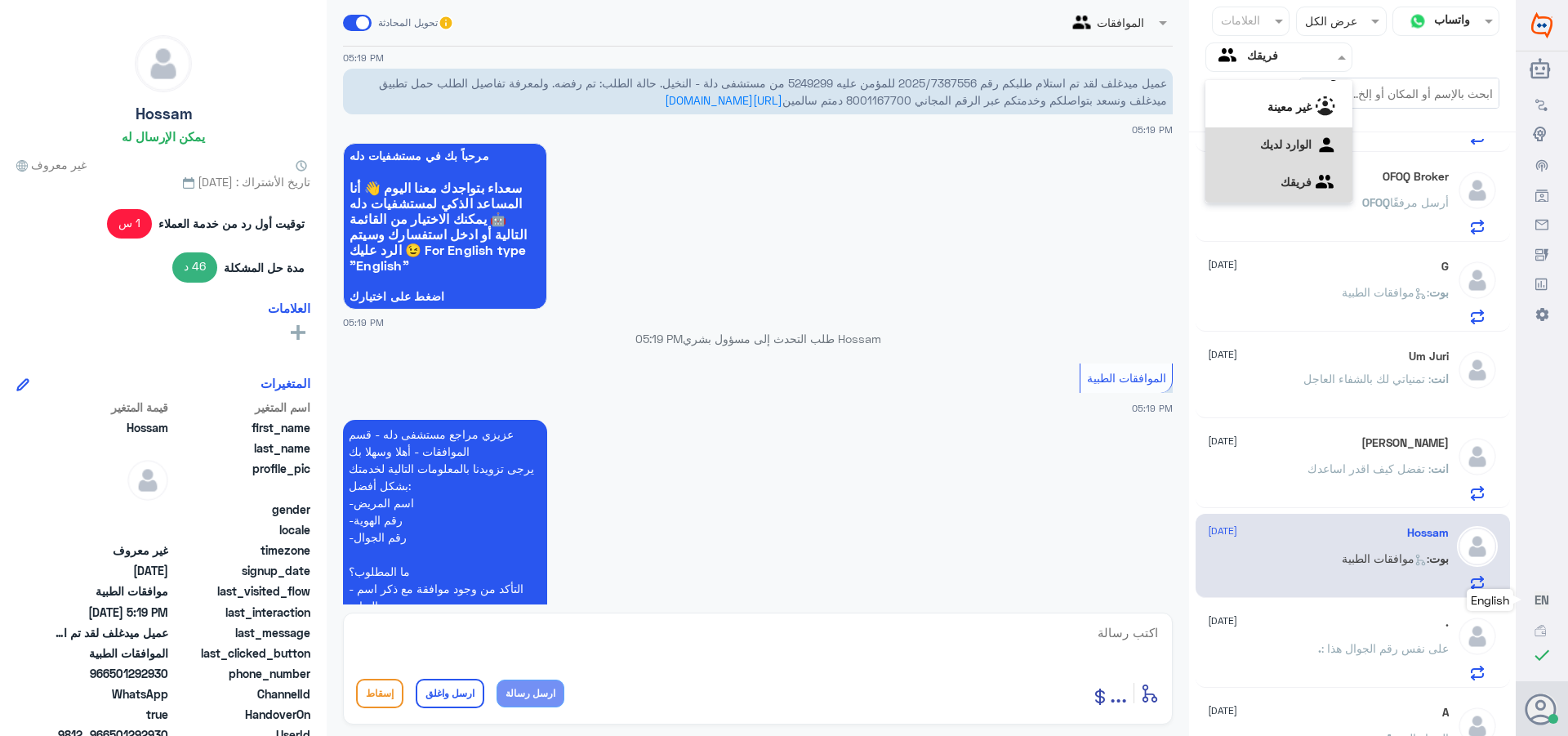
click at [1260, 138] on لديك "الوارد لديك" at bounding box center [1285, 144] width 51 height 14
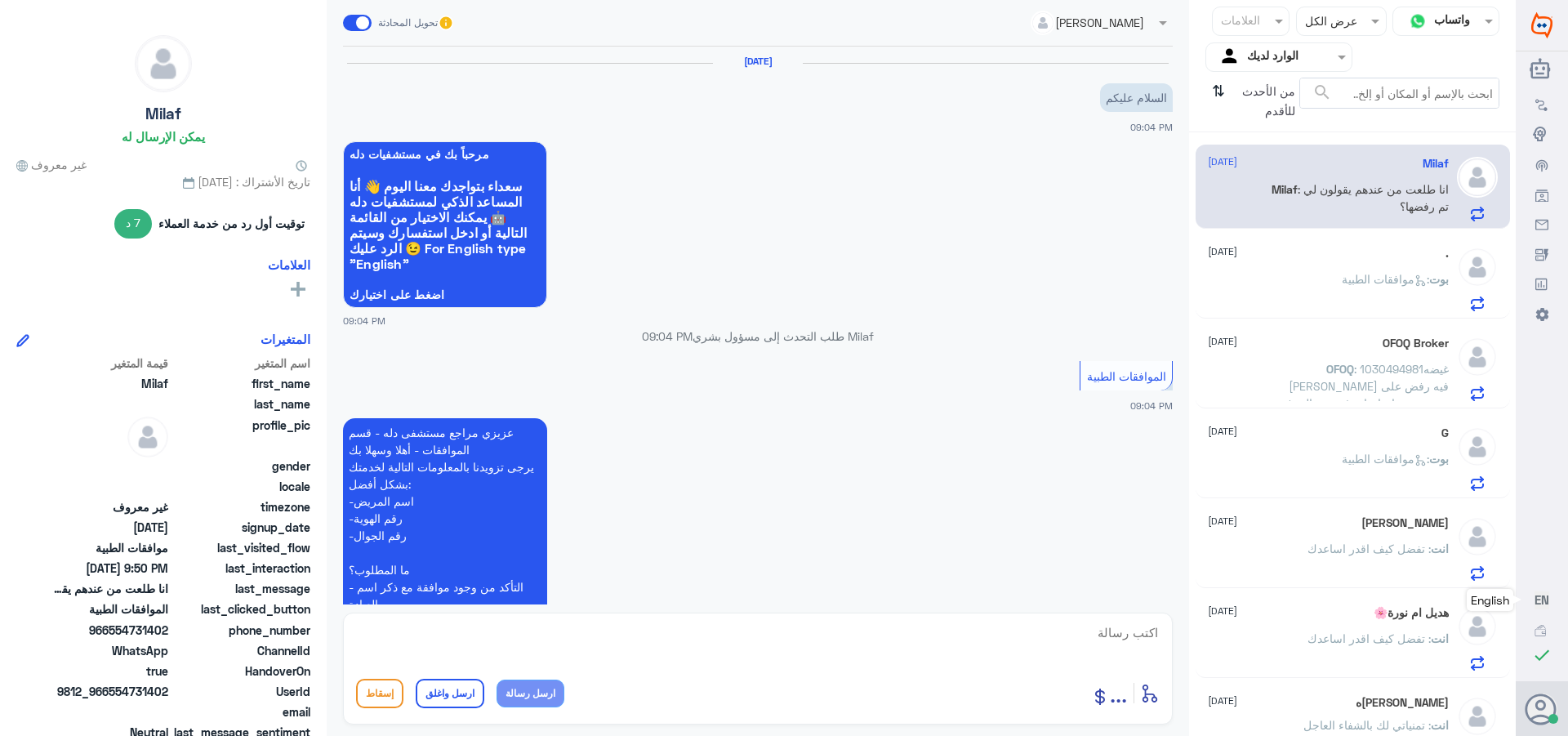
scroll to position [811, 0]
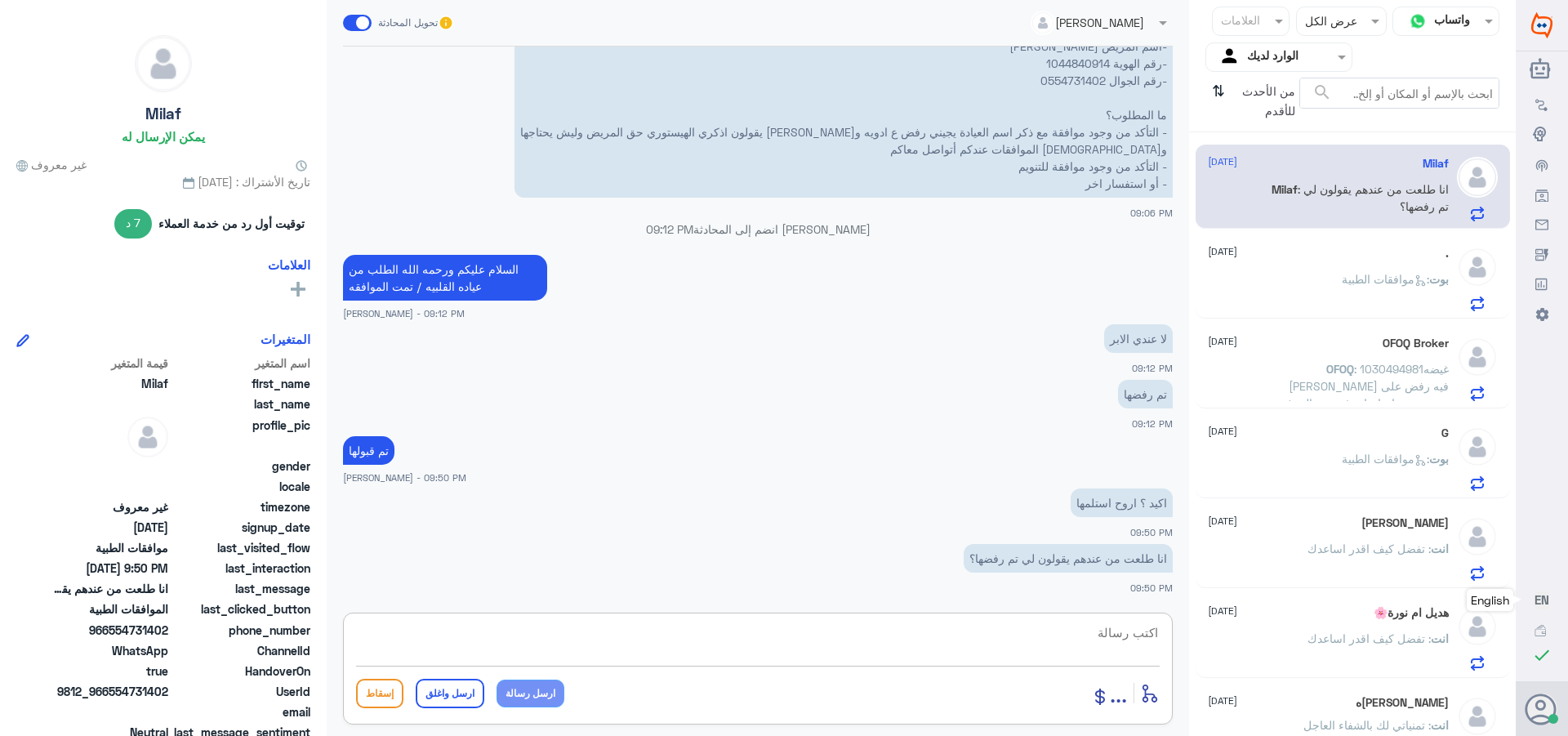
click at [1122, 635] on textarea at bounding box center [758, 641] width 804 height 40
type textarea "ب"
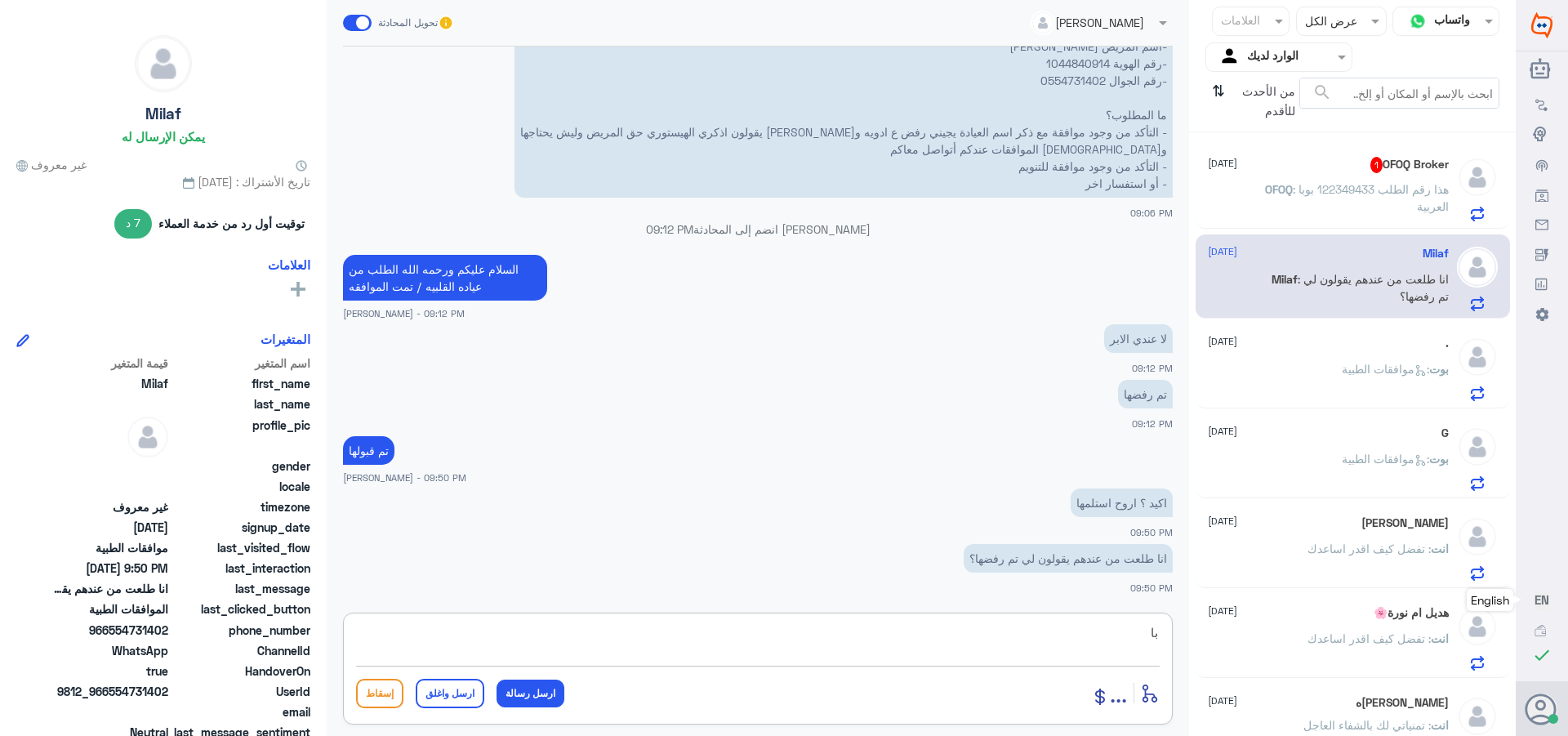
type textarea "ب"
paste textarea "تمنياتي لك بالشفاء العاجل"
type textarea "تم التحديث وتم القبول /تمنياتي لك بالشفاء العاجل"
click at [449, 686] on button "ارسل واغلق" at bounding box center [450, 693] width 69 height 30
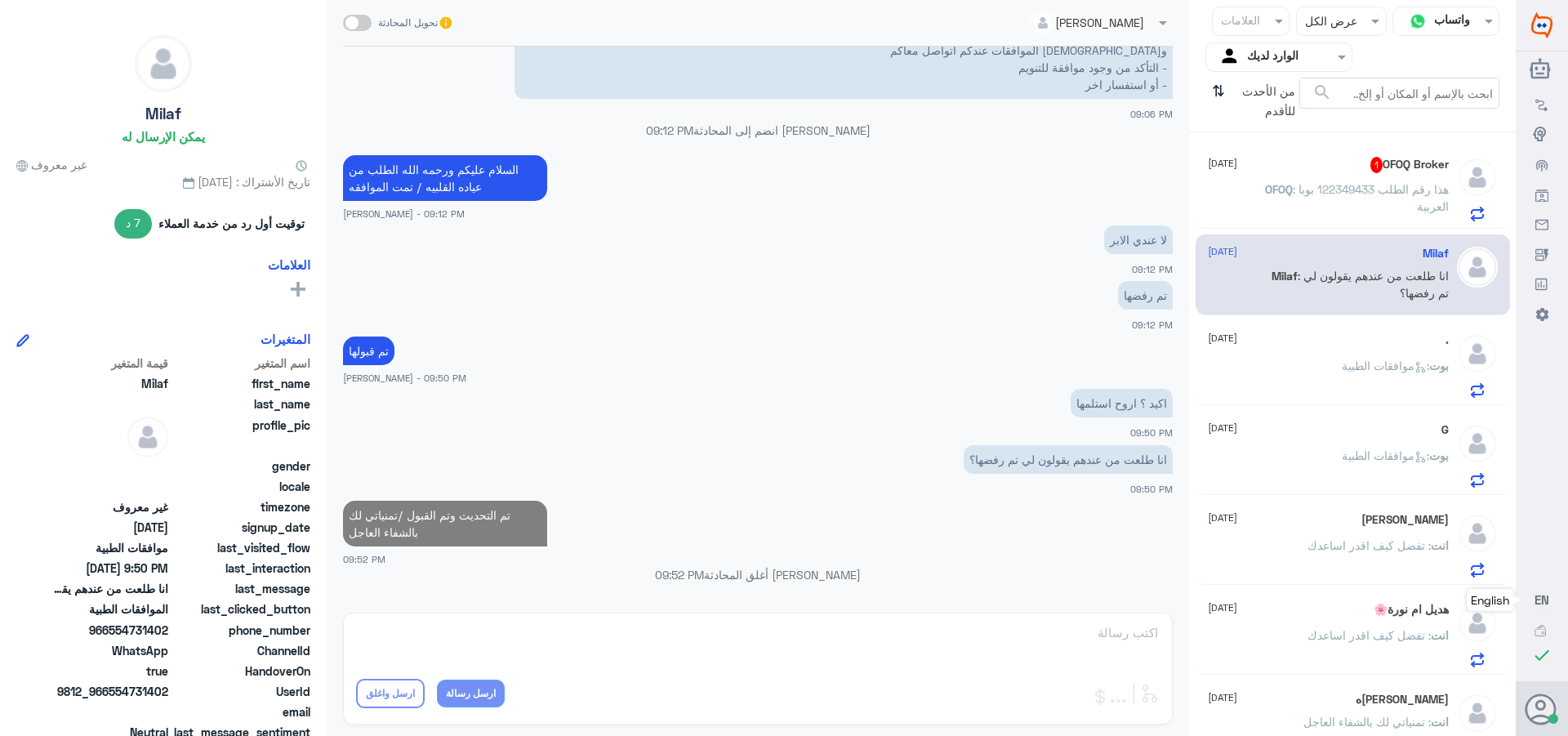
click at [1381, 173] on div "OFOQ Broker 1 [DATE] OFOQ : هذا رقم الطلب 122349433 بوبا العربية" at bounding box center [1328, 189] width 241 height 64
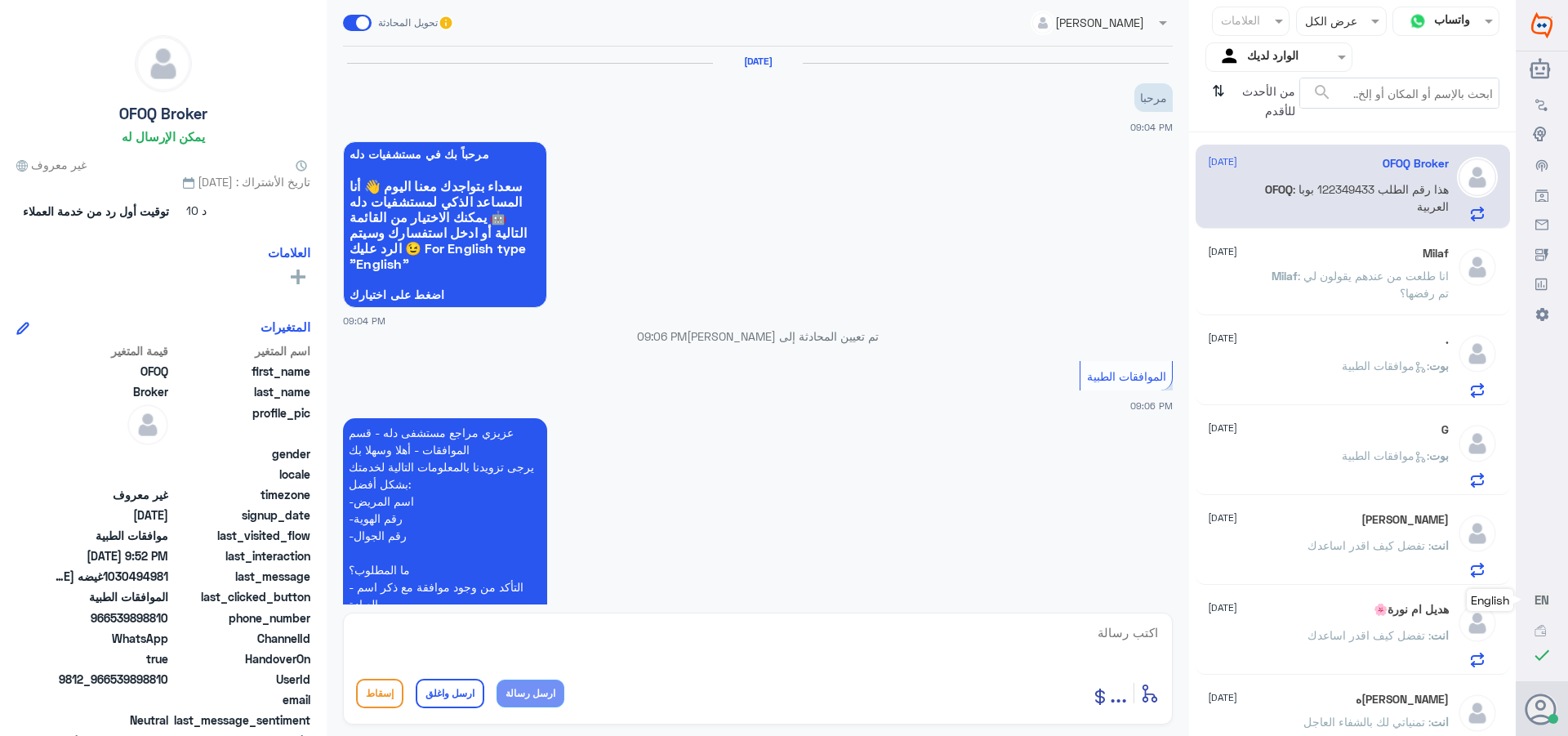
scroll to position [1575, 0]
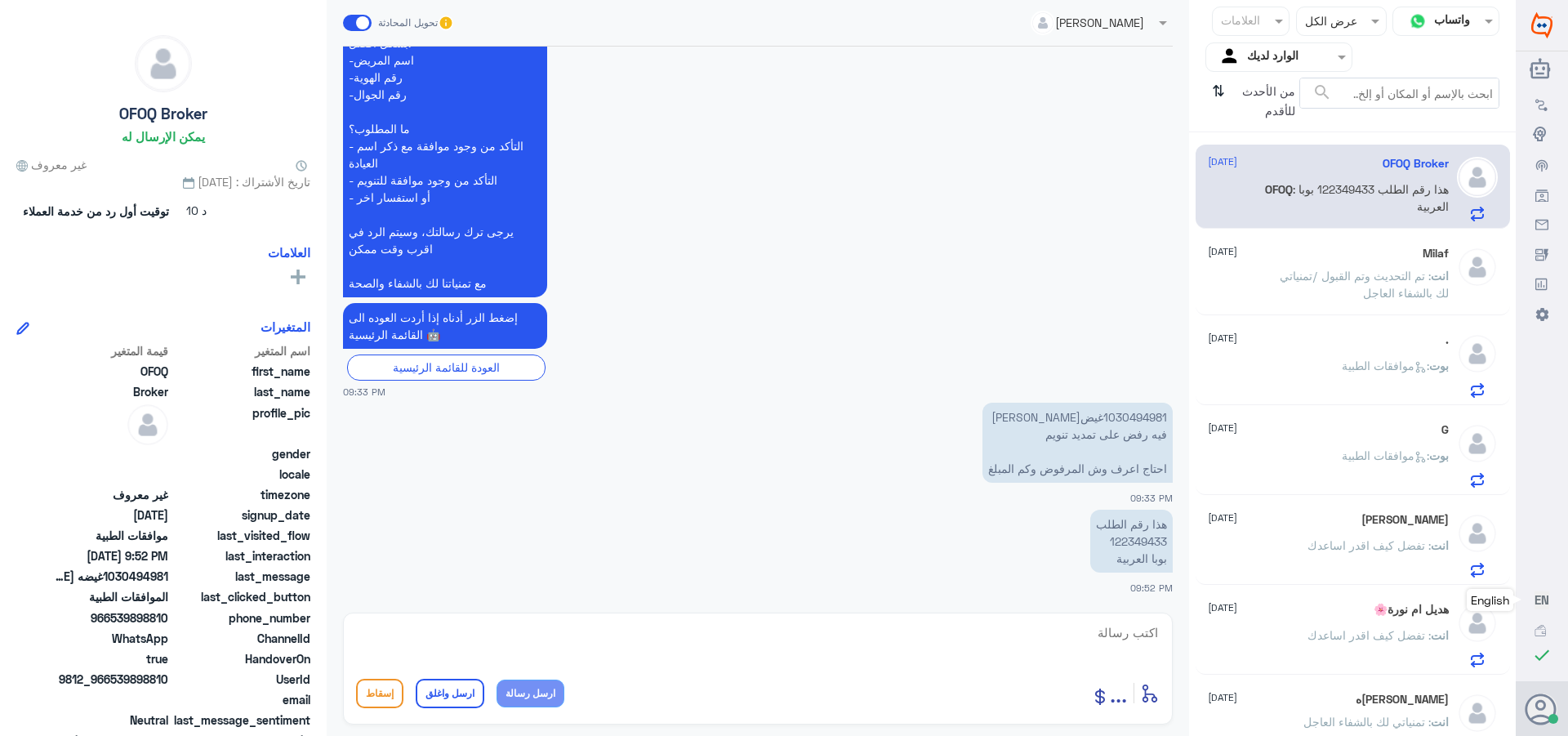
click at [1337, 275] on span ": تم التحديث وتم القبول /تمنياتي لك بالشفاء العاجل" at bounding box center [1364, 284] width 169 height 31
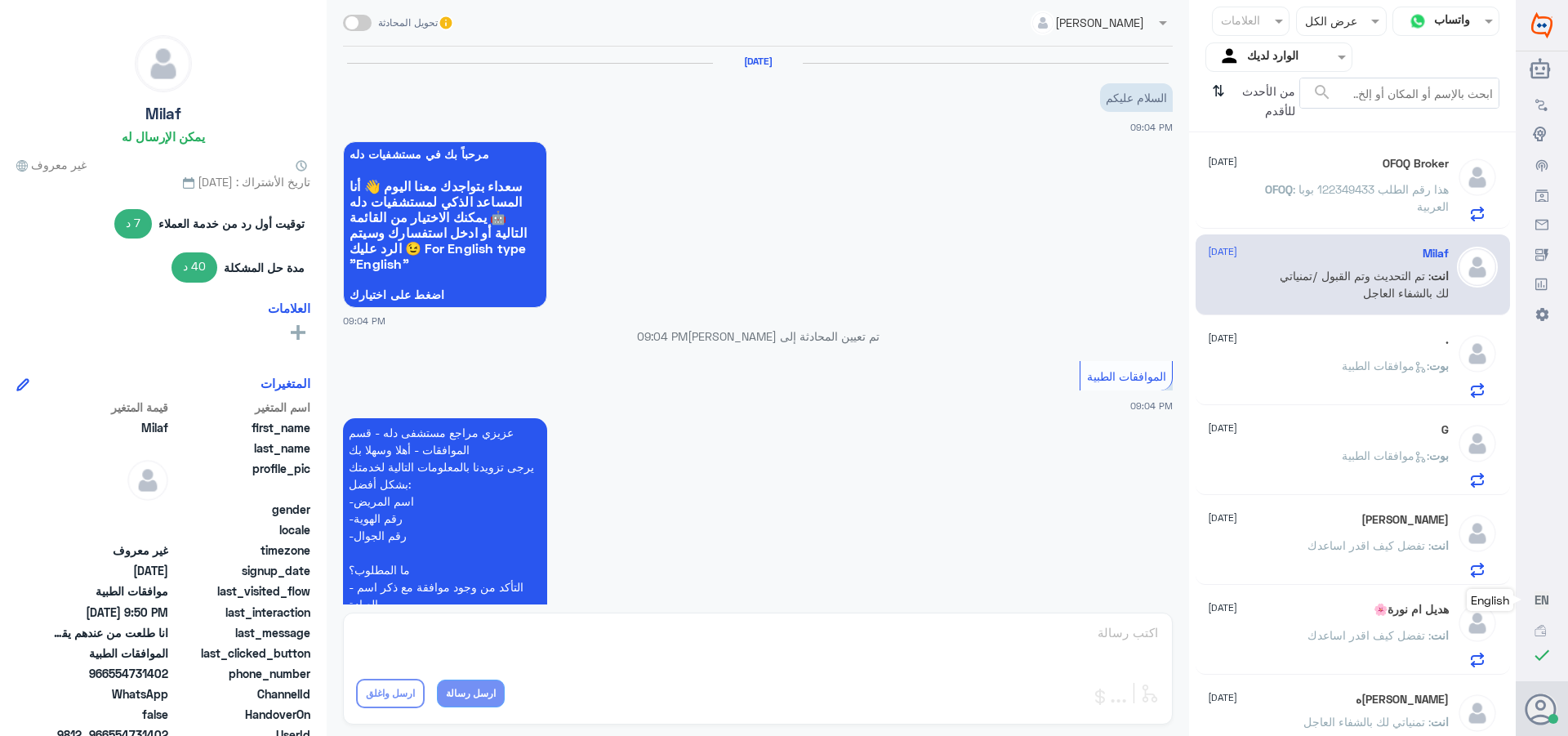
scroll to position [910, 0]
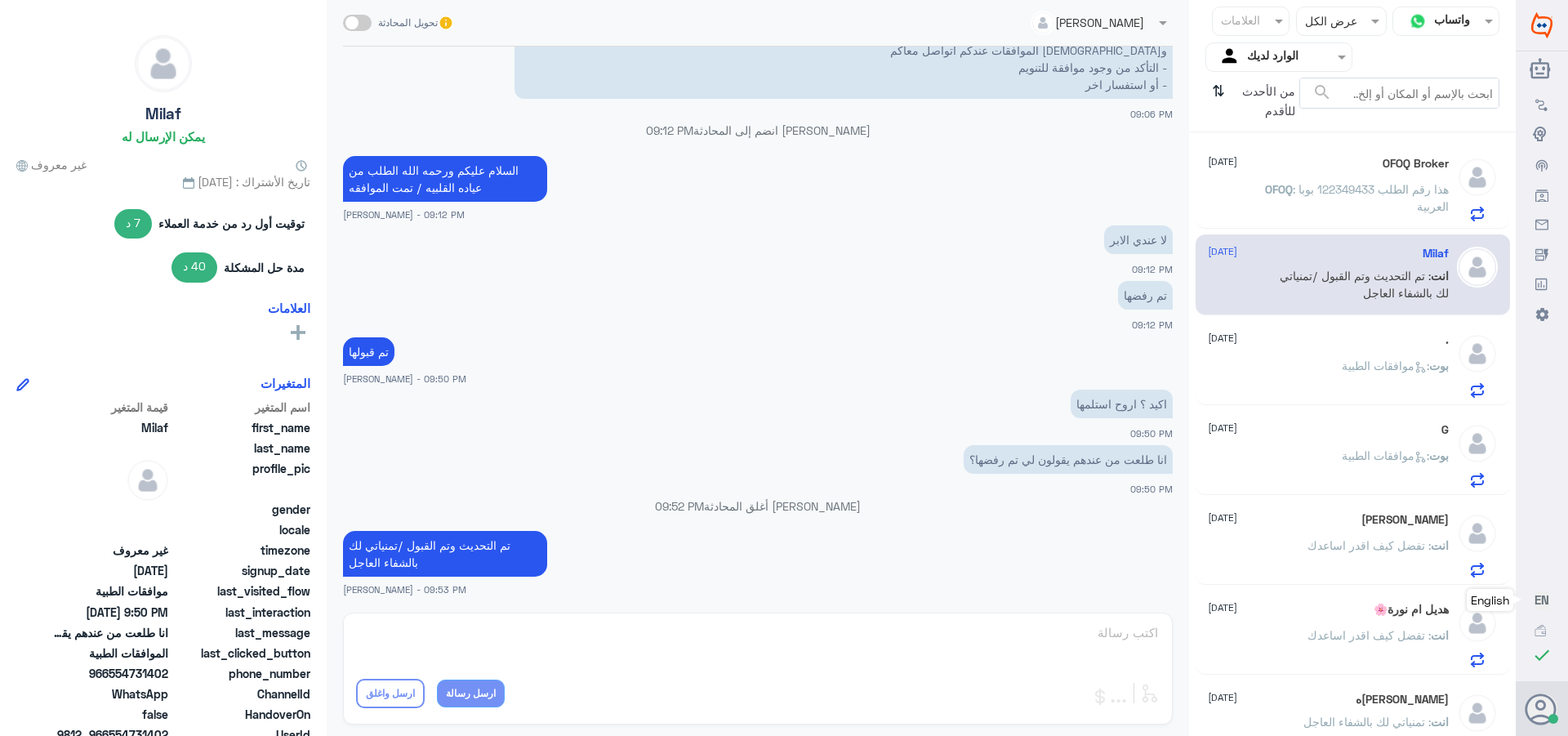
click at [1323, 362] on div "بوت : موافقات الطبية" at bounding box center [1328, 379] width 241 height 37
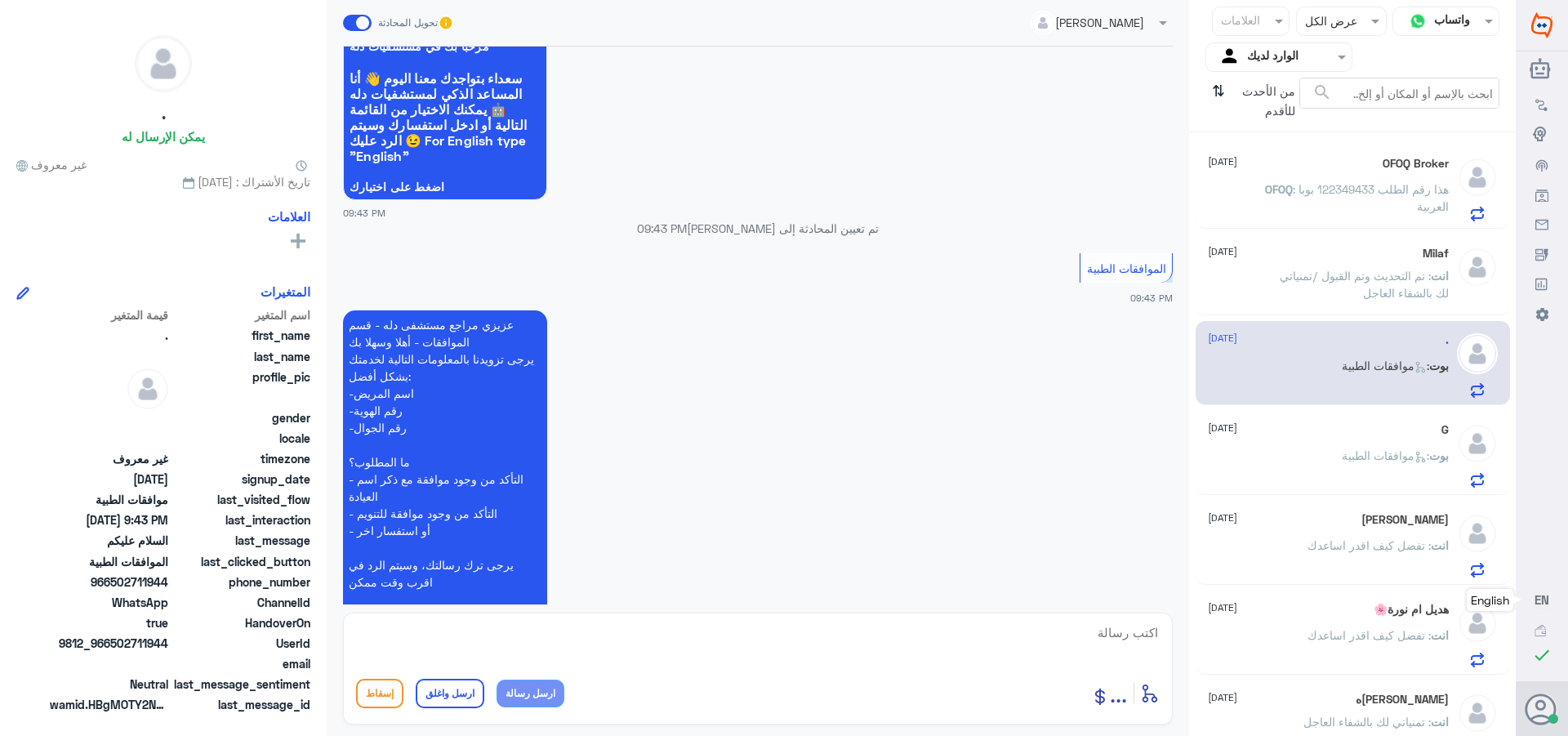
scroll to position [79, 0]
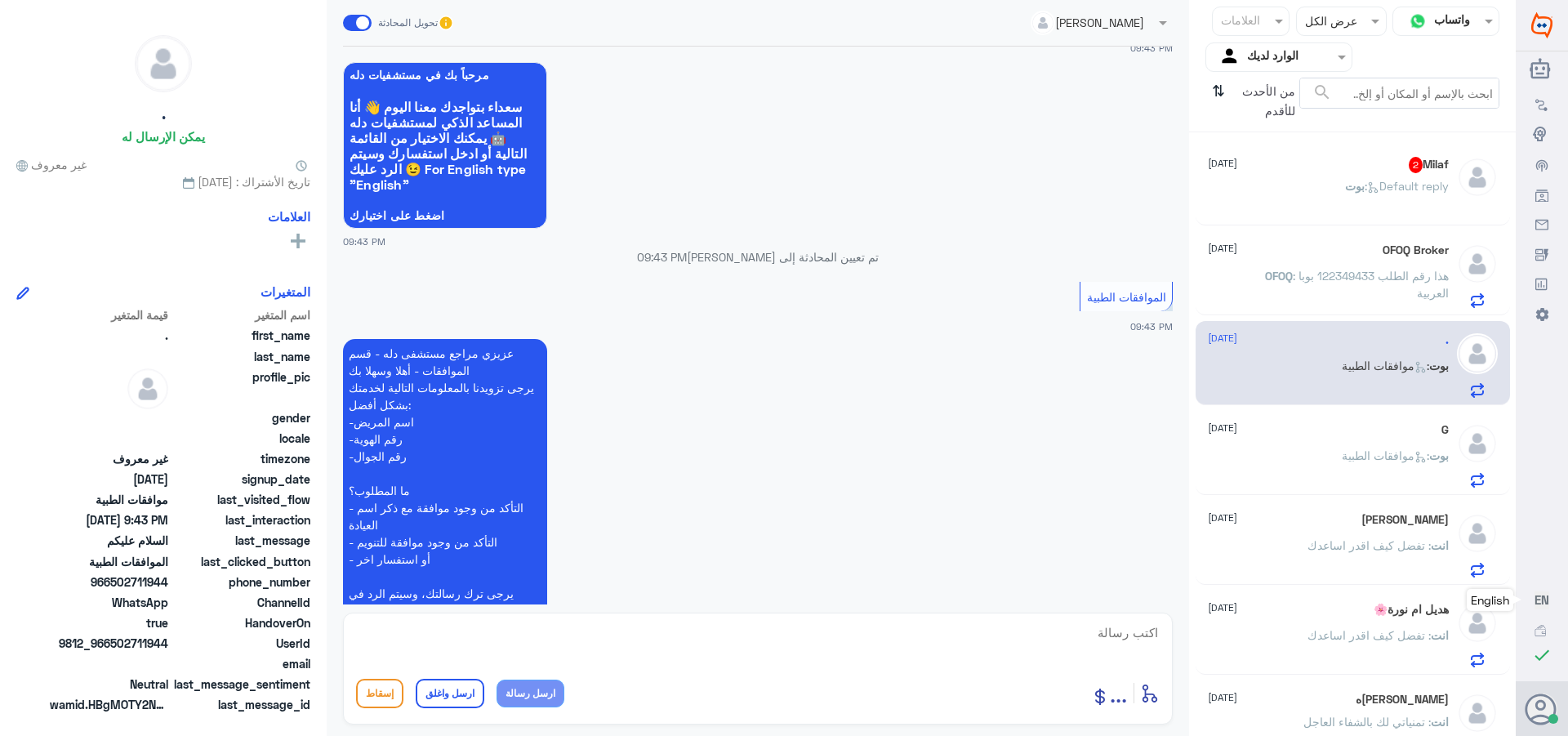
click at [1369, 172] on div "Milaf 2 [DATE]" at bounding box center [1328, 164] width 241 height 17
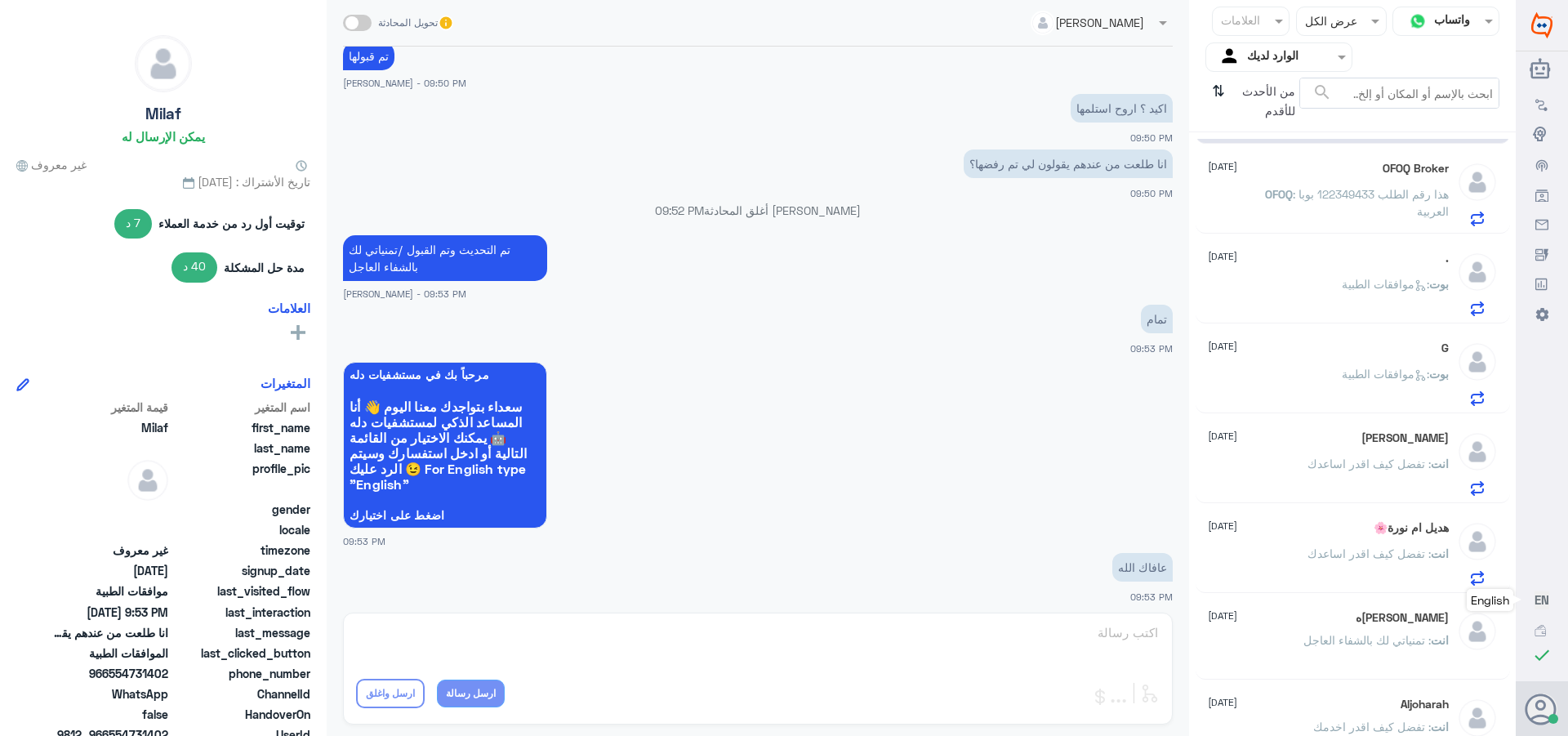
scroll to position [1242, 0]
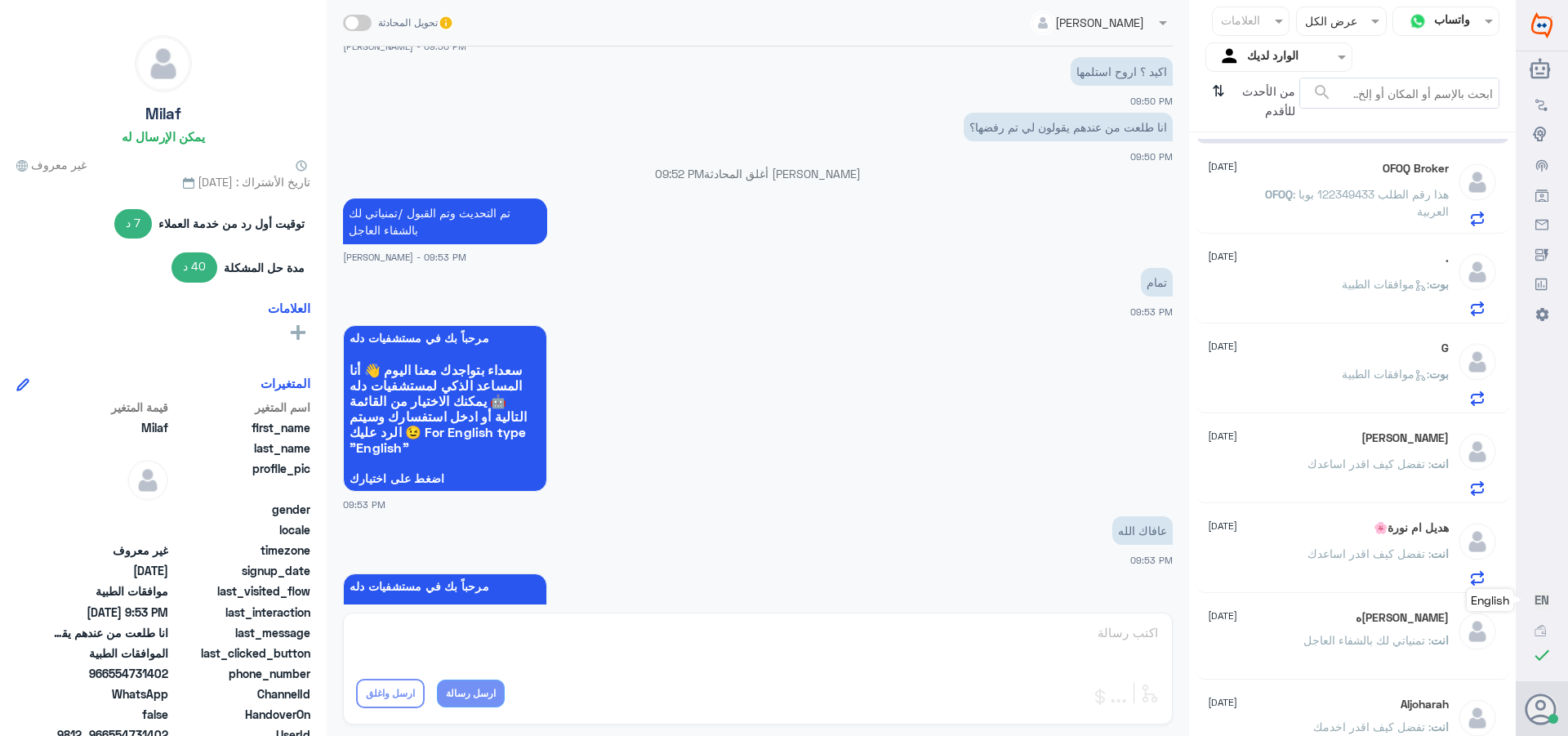
click at [1330, 221] on p "OFOQ : هذا رقم الطلب 122349433 بوبا العربية" at bounding box center [1357, 205] width 184 height 41
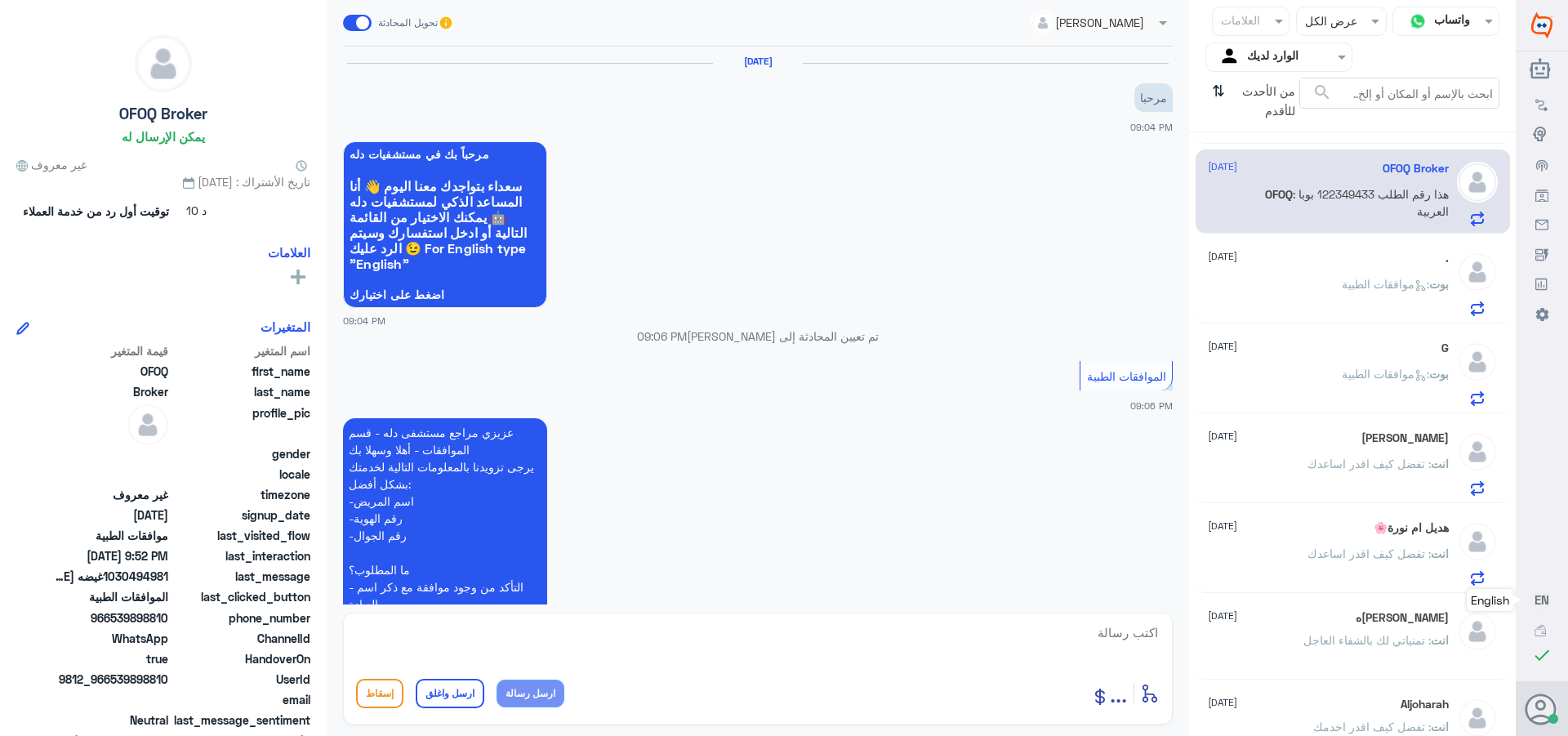
scroll to position [1575, 0]
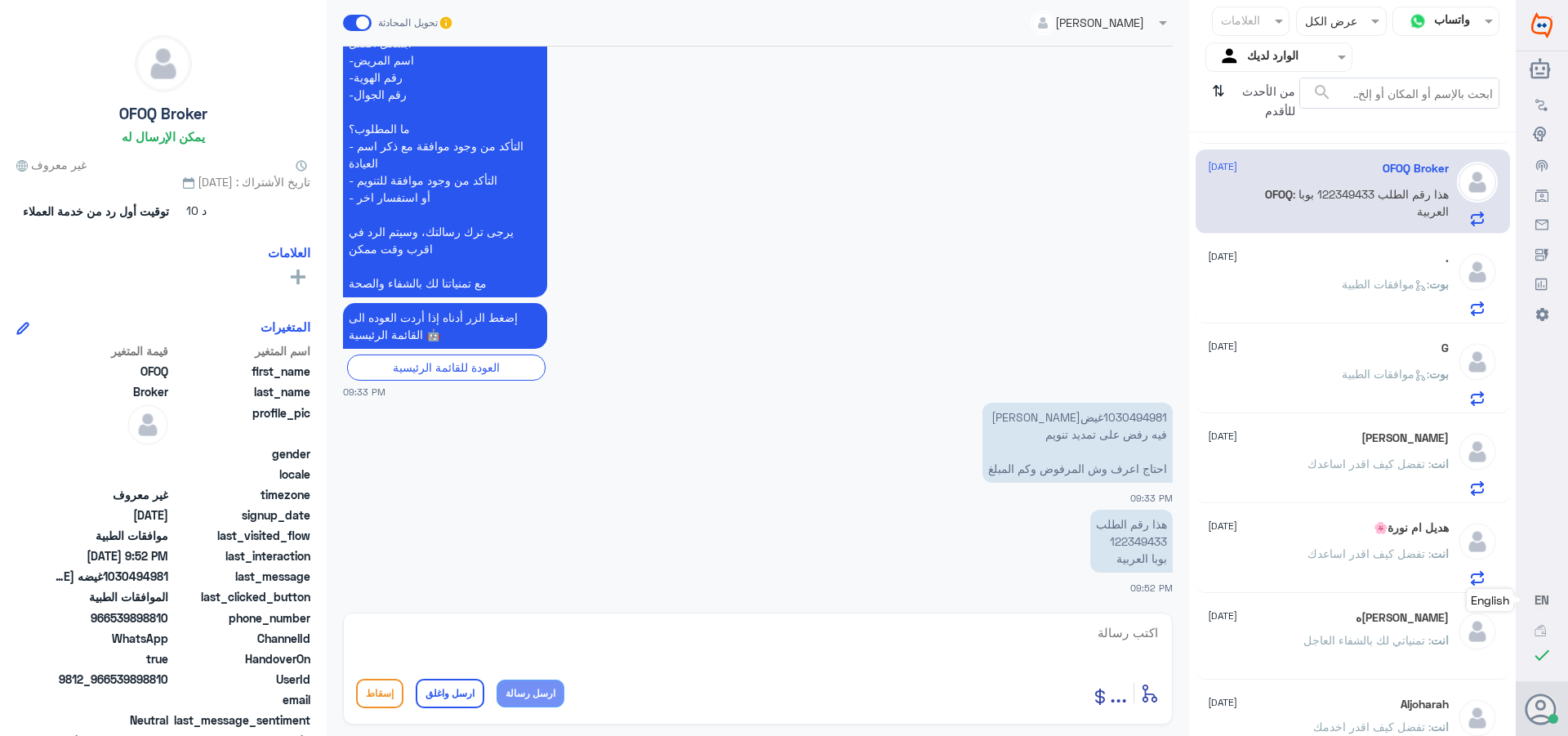
click at [1342, 294] on p "بوت : موافقات الطبية" at bounding box center [1395, 295] width 107 height 41
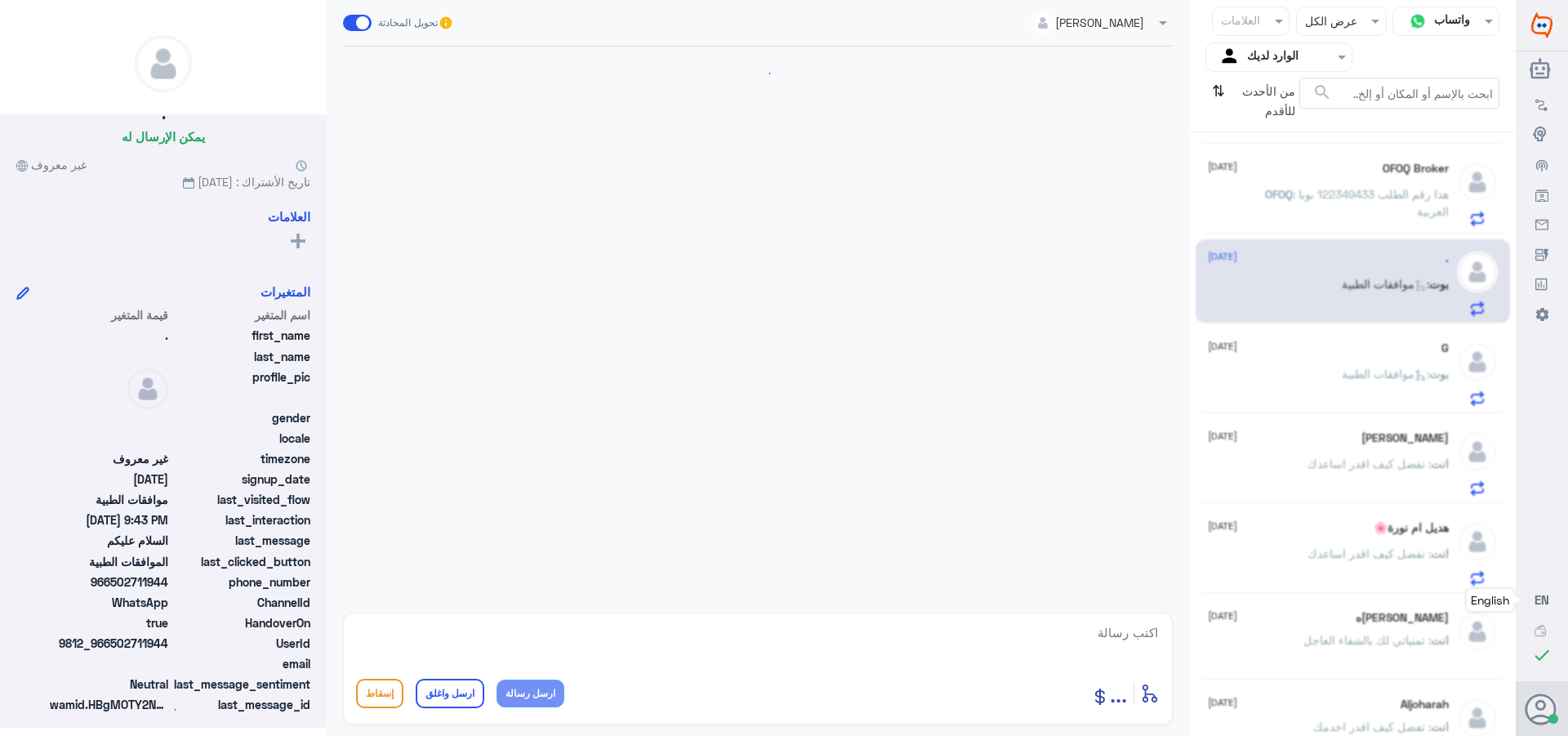
scroll to position [243, 0]
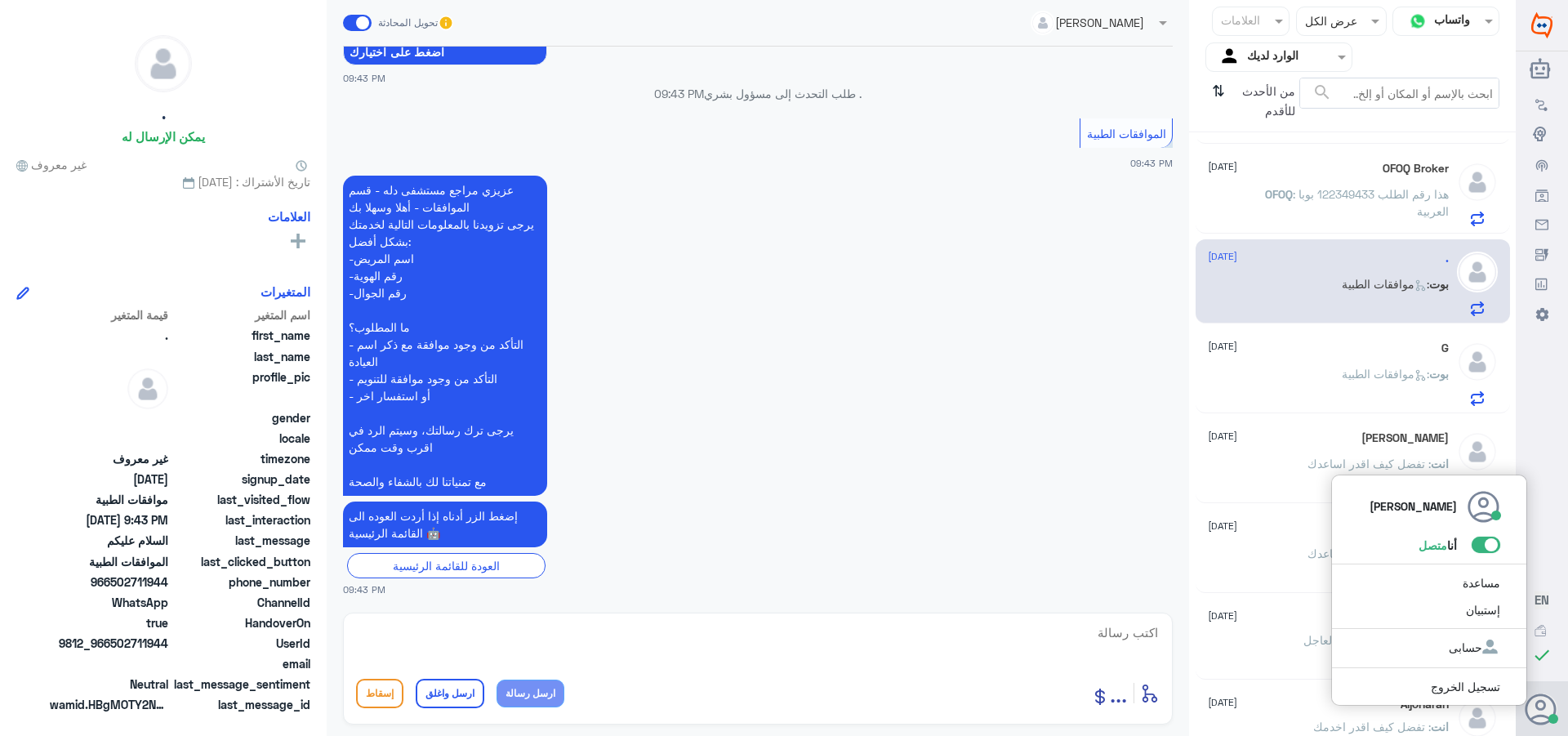
click at [1493, 545] on span at bounding box center [1486, 545] width 29 height 17
click at [0, 0] on input "checkbox" at bounding box center [0, 0] width 0 height 0
